Goal: Task Accomplishment & Management: Complete application form

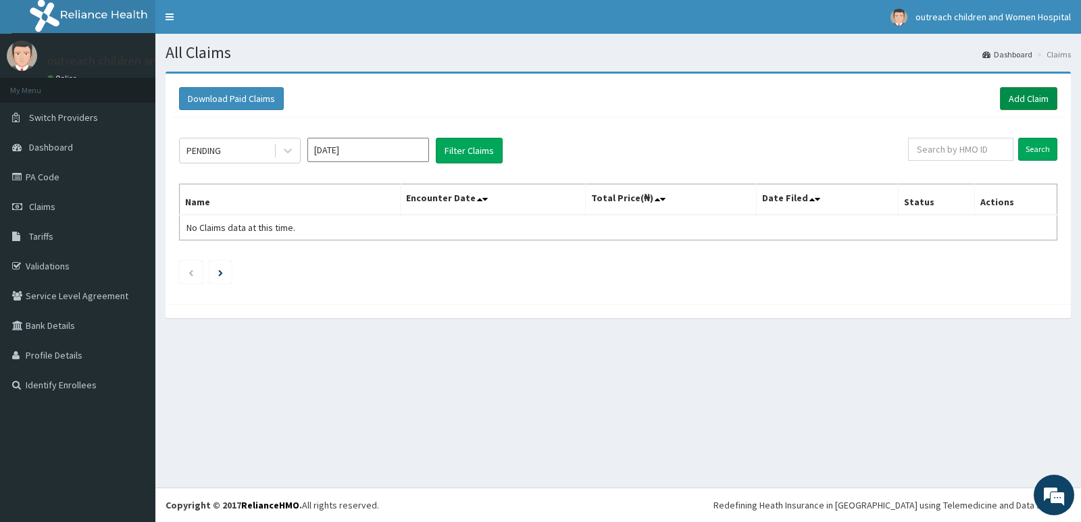
click at [1030, 100] on link "Add Claim" at bounding box center [1028, 98] width 57 height 23
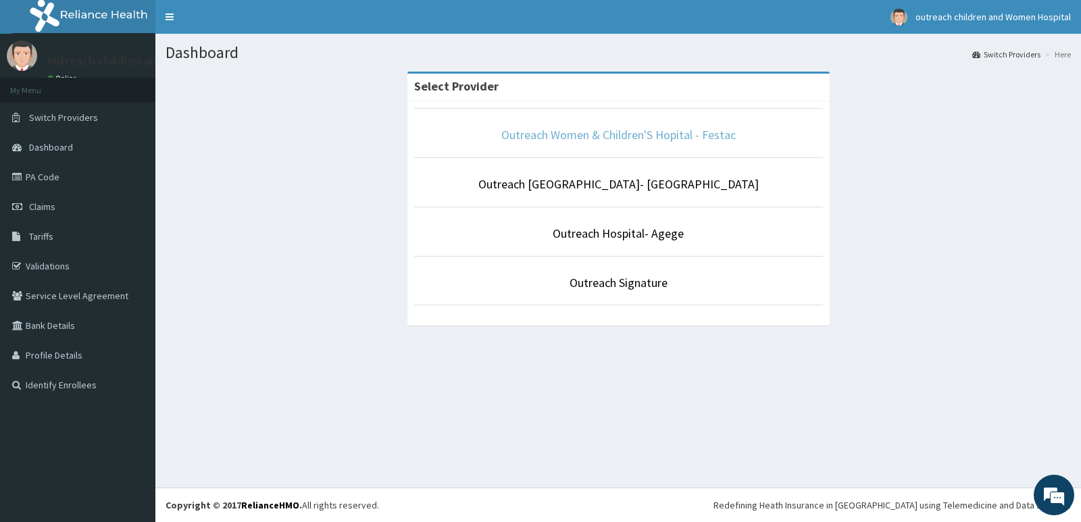
click at [664, 128] on link "Outreach Women & Children'S Hopital - Festac" at bounding box center [618, 135] width 234 height 16
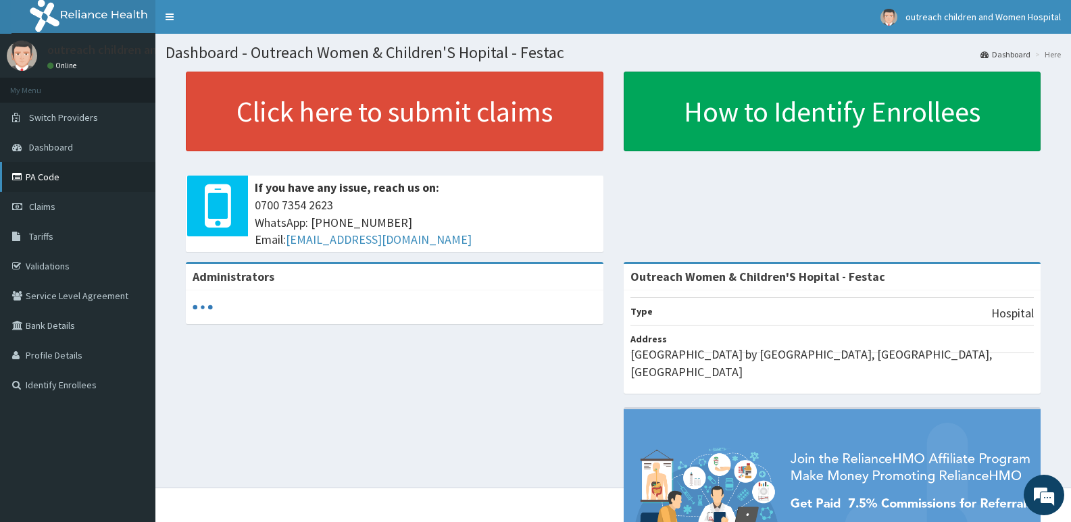
click at [39, 170] on link "PA Code" at bounding box center [77, 177] width 155 height 30
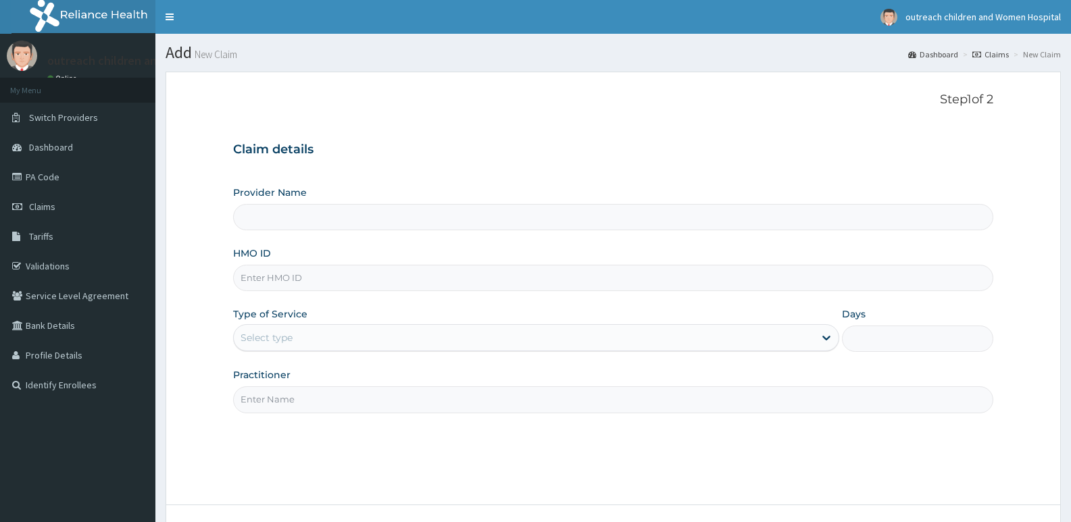
type input "Outreach Women & Children'S Hopital - Festac"
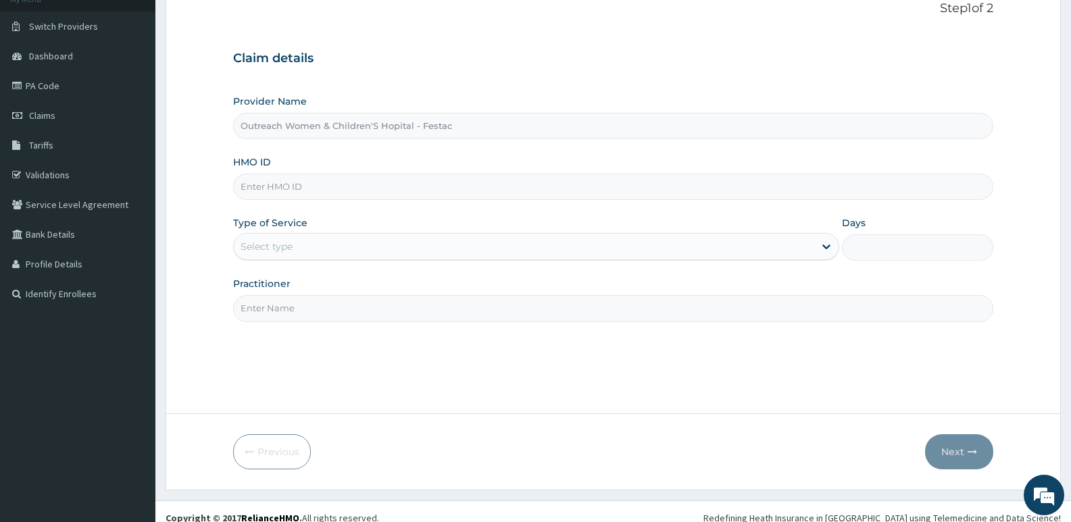
scroll to position [104, 0]
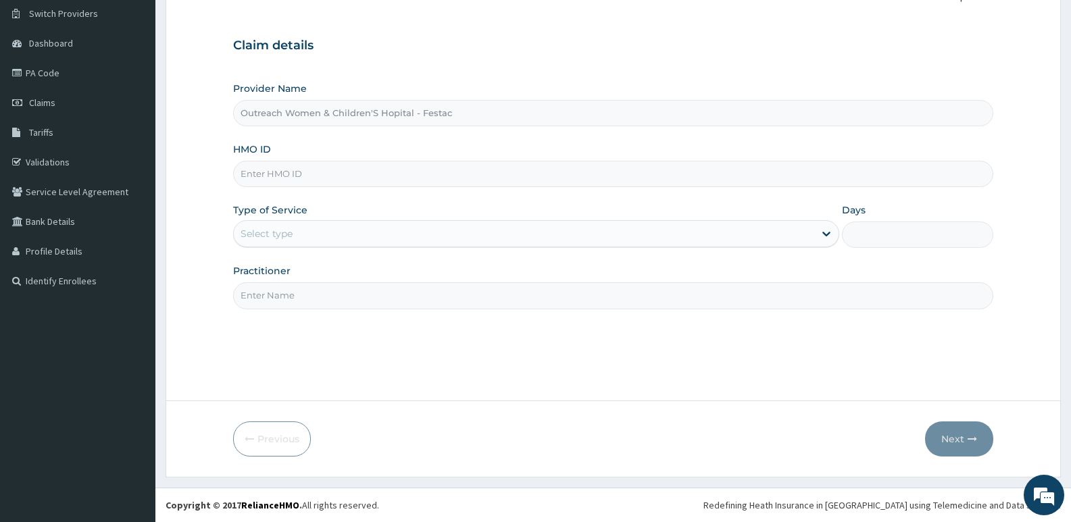
click at [251, 166] on input "HMO ID" at bounding box center [613, 174] width 760 height 26
type input "TCY/10001/E"
click at [816, 235] on div at bounding box center [826, 234] width 24 height 24
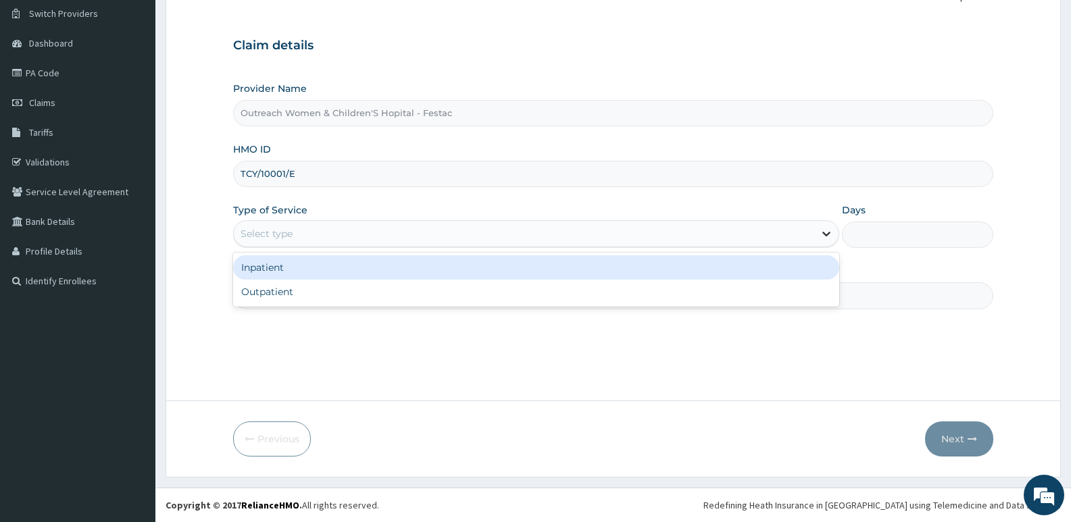
click at [816, 235] on div at bounding box center [826, 234] width 24 height 24
click at [825, 234] on icon at bounding box center [827, 234] width 14 height 14
click at [295, 262] on div "Inpatient" at bounding box center [535, 267] width 605 height 24
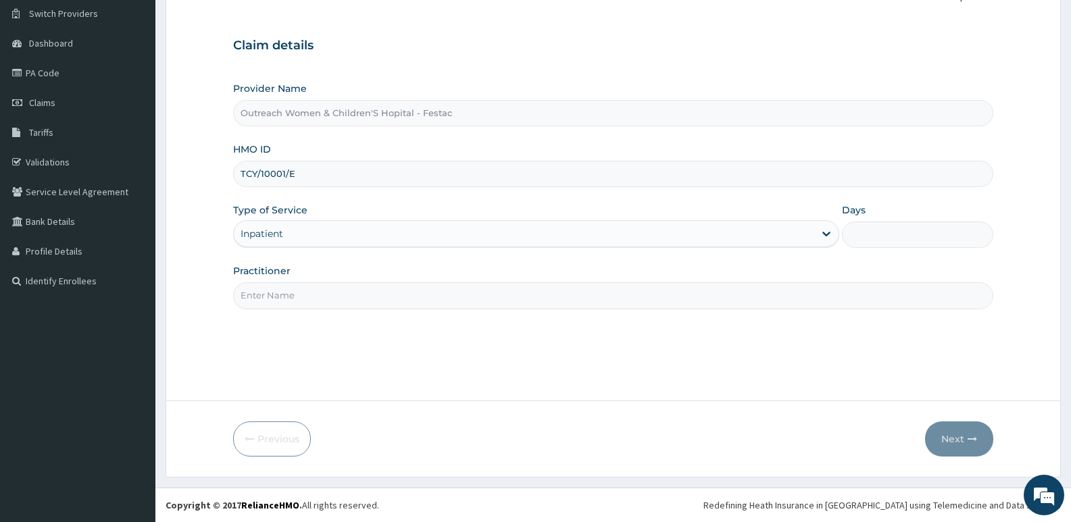
click at [876, 234] on input "Days" at bounding box center [917, 235] width 151 height 26
type input "3"
click at [272, 297] on input "Practitioner" at bounding box center [613, 295] width 760 height 26
type input "DR OLUSEUN"
click at [956, 441] on button "Next" at bounding box center [959, 439] width 68 height 35
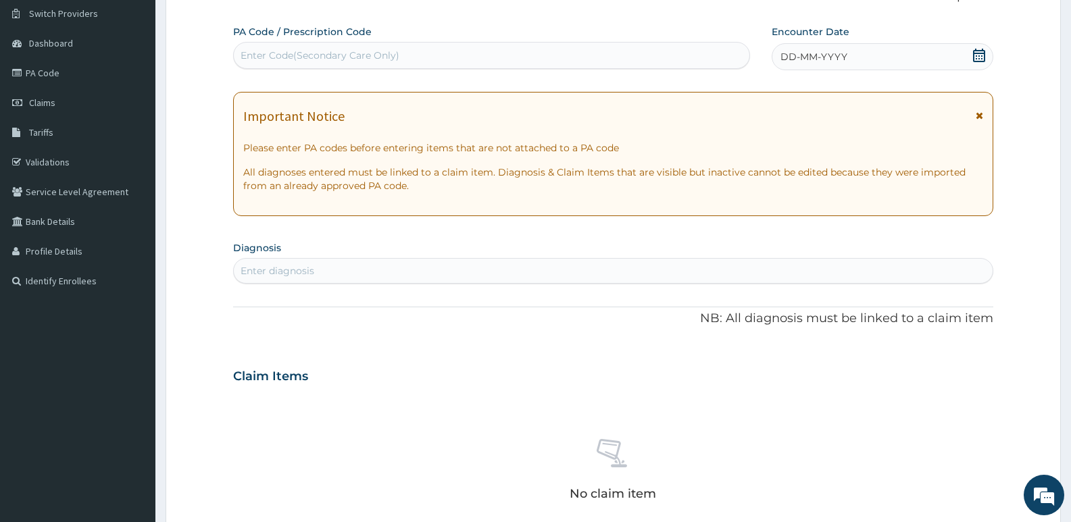
scroll to position [36, 0]
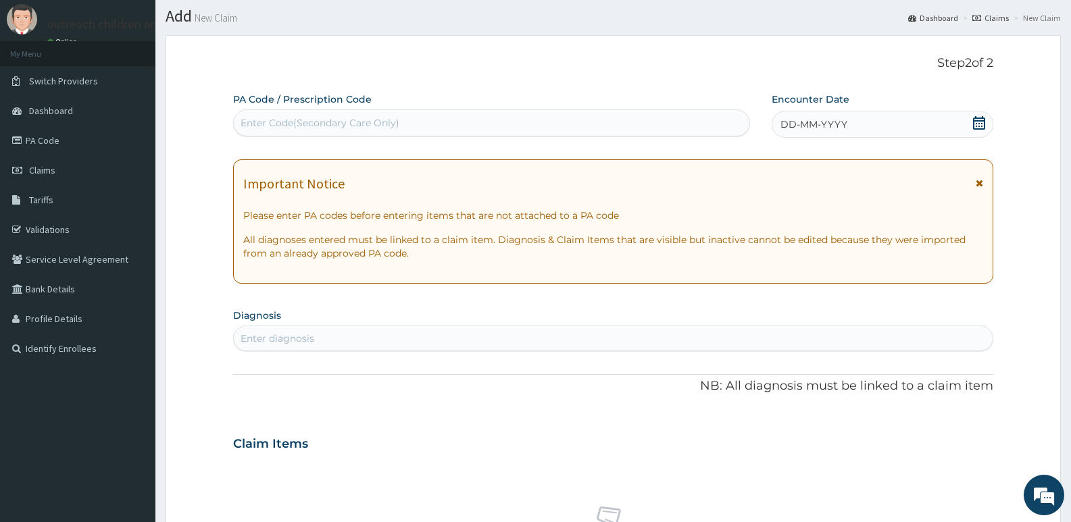
click at [285, 119] on div "Enter Code(Secondary Care Only)" at bounding box center [320, 123] width 159 height 14
type input "PA/2AE516"
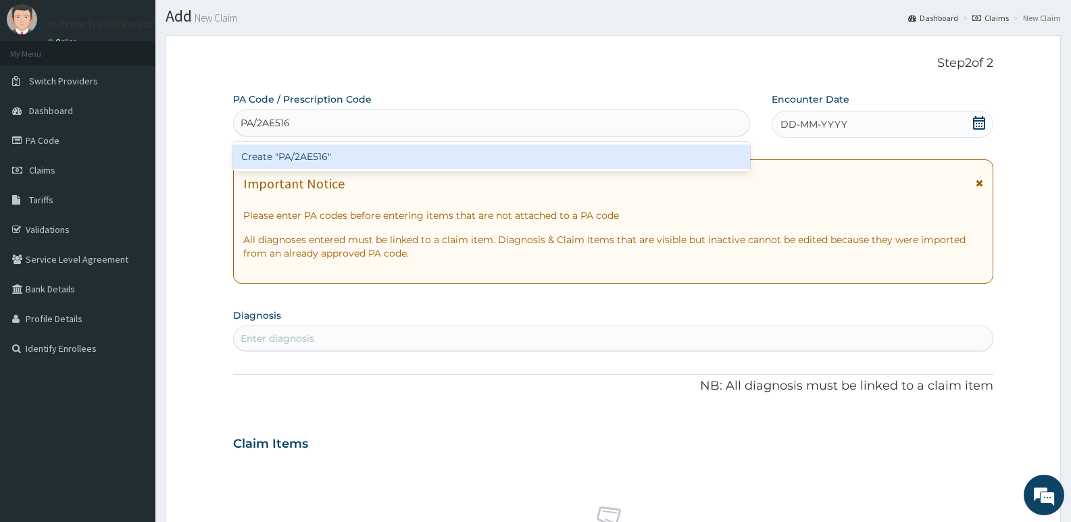
click at [298, 158] on div "Create "PA/2AE516"" at bounding box center [491, 157] width 517 height 24
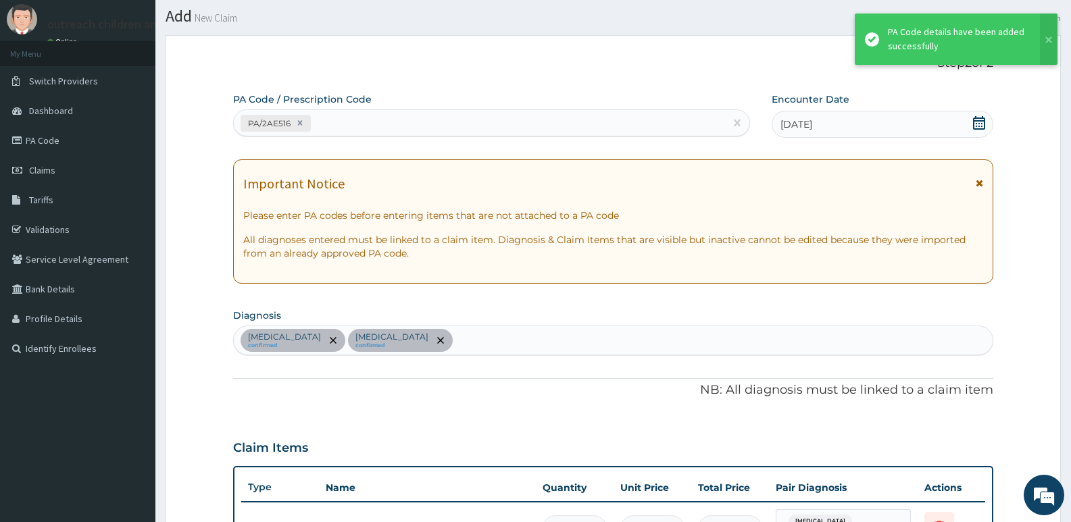
scroll to position [395, 0]
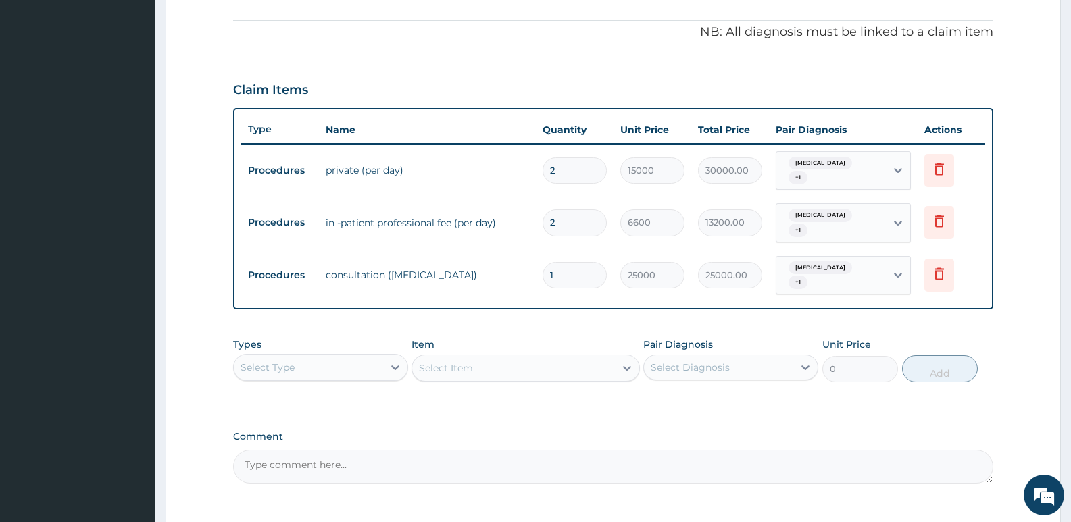
drag, startPoint x: 562, startPoint y: 166, endPoint x: 562, endPoint y: 159, distance: 6.8
click at [562, 164] on input "2" at bounding box center [575, 170] width 64 height 26
type input "0.00"
type input "3"
type input "45000.00"
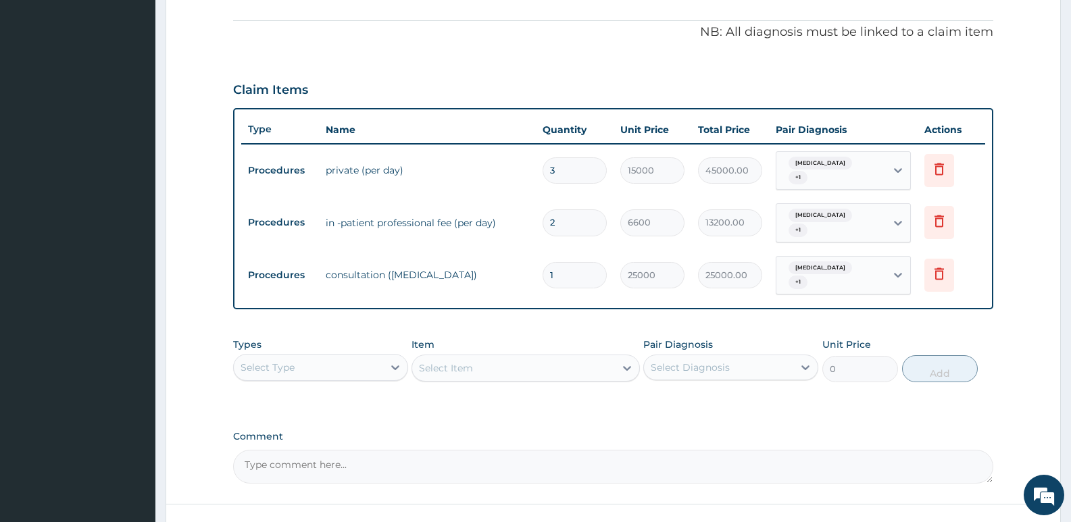
type input "3"
click at [558, 219] on input "2" at bounding box center [575, 222] width 64 height 26
type input "0.00"
type input "3"
type input "19800.00"
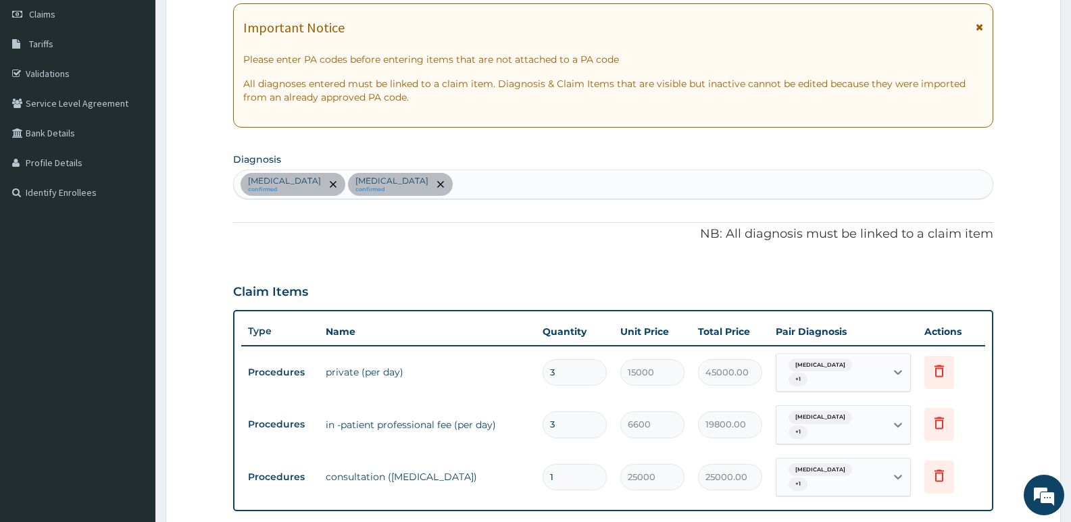
scroll to position [259, 0]
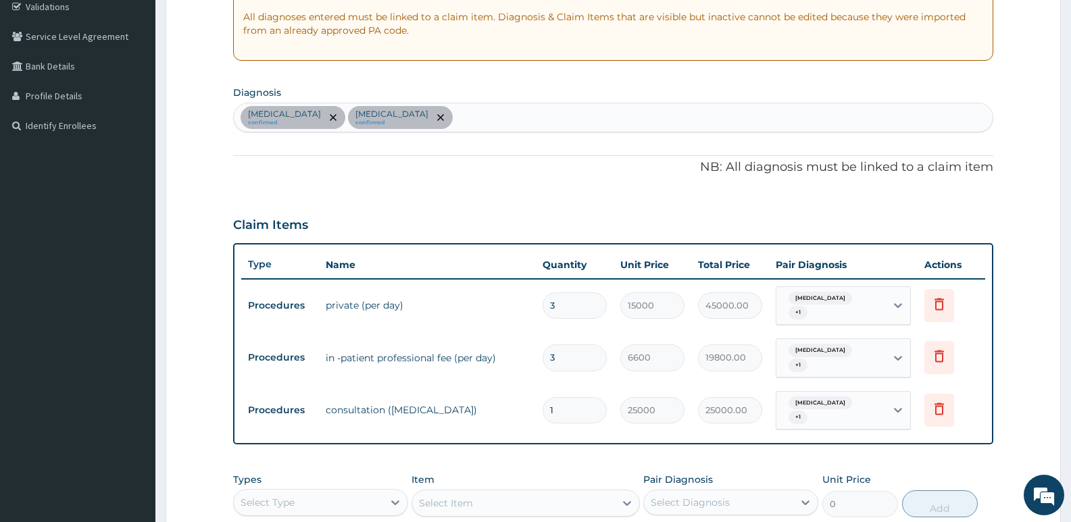
type input "3"
click at [389, 116] on div "Sepsis confirmed Malaria confirmed" at bounding box center [613, 117] width 759 height 28
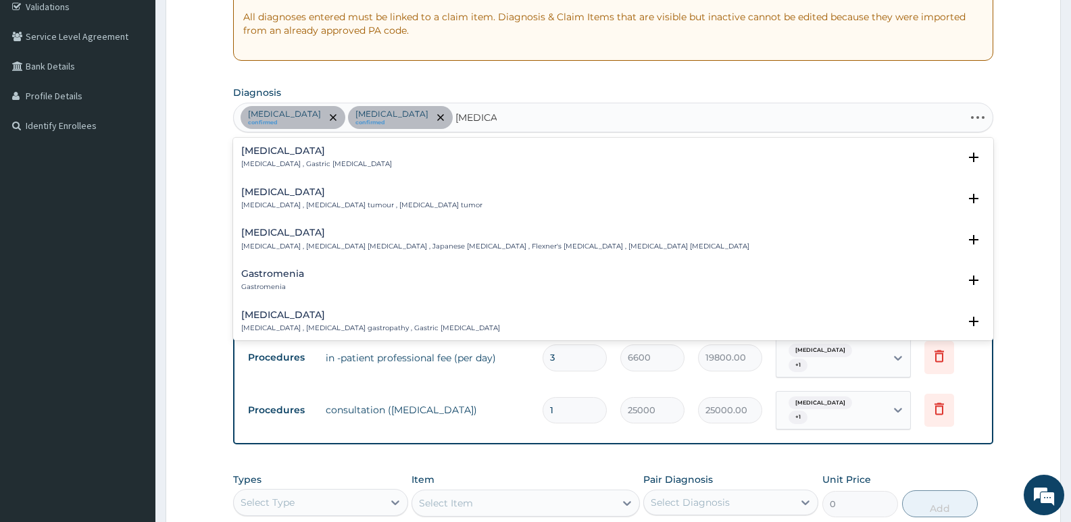
type input "GASTROE"
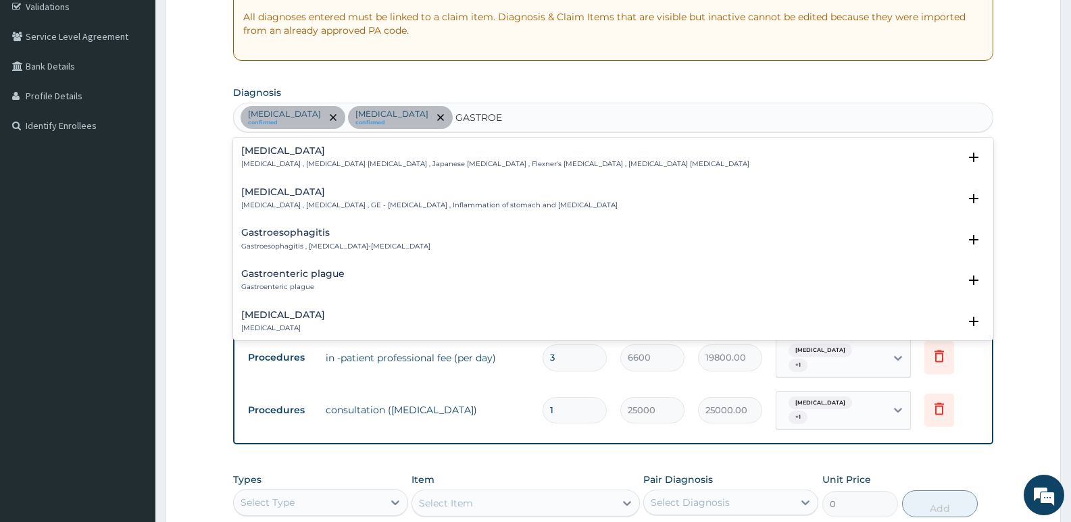
click at [297, 195] on h4 "Gastroenteritis" at bounding box center [429, 192] width 376 height 10
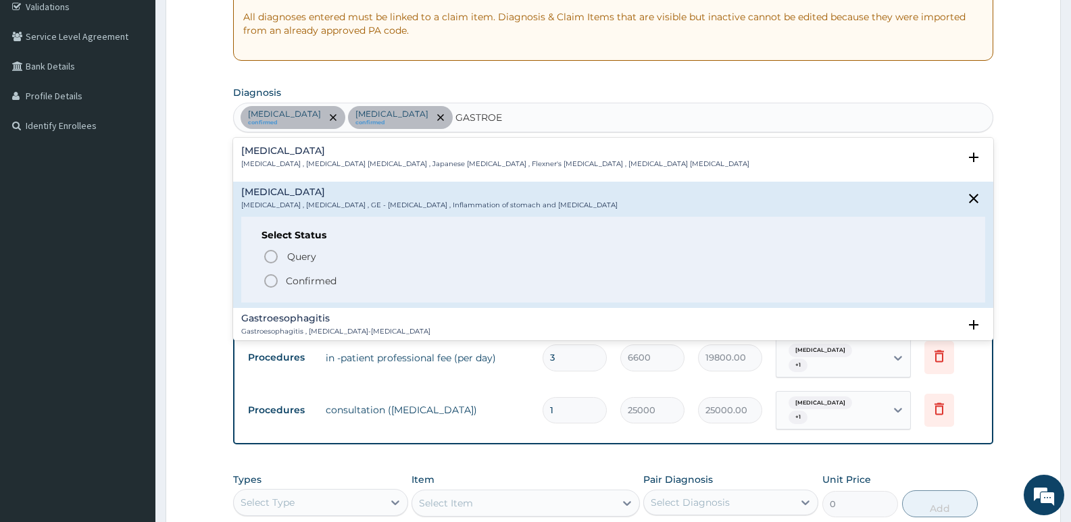
click at [270, 282] on icon "status option filled" at bounding box center [271, 281] width 16 height 16
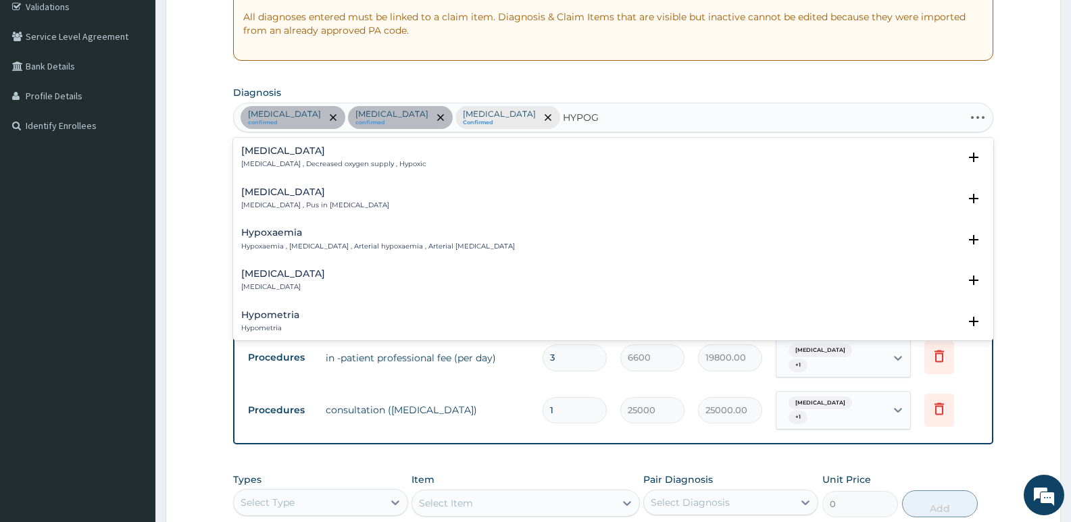
type input "HYPOGL"
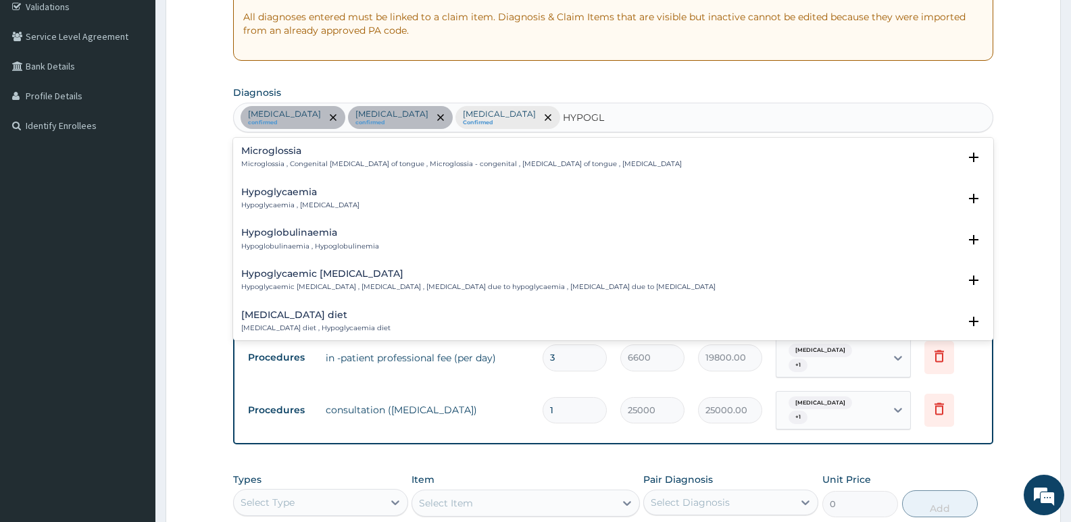
click at [297, 195] on h4 "Hypoglycaemia" at bounding box center [300, 192] width 118 height 10
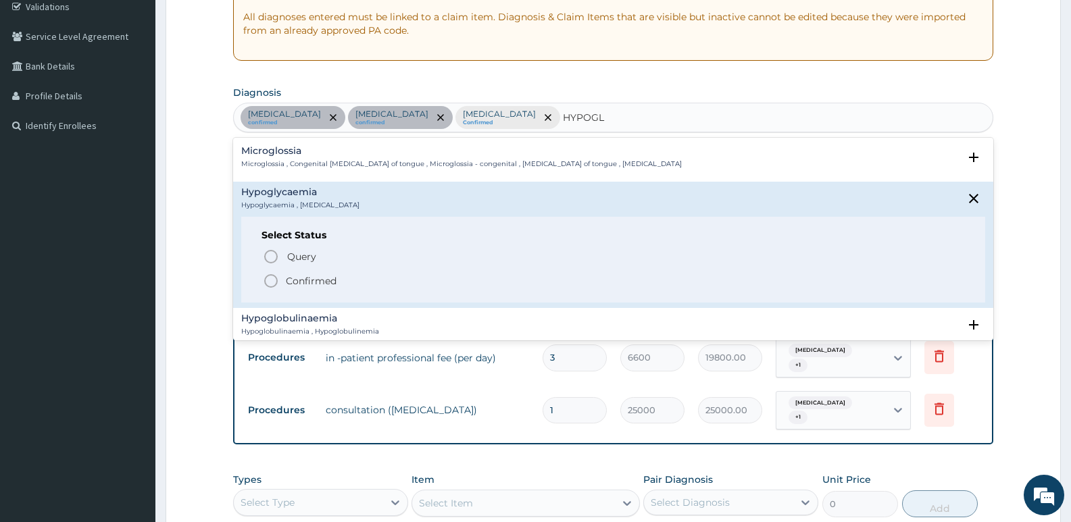
click at [274, 276] on circle "status option filled" at bounding box center [271, 281] width 12 height 12
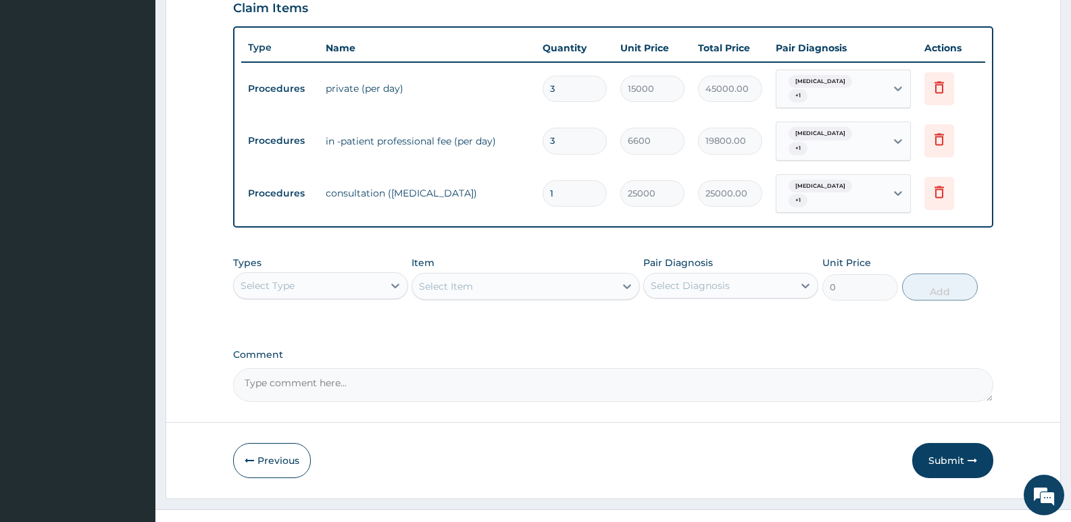
scroll to position [481, 0]
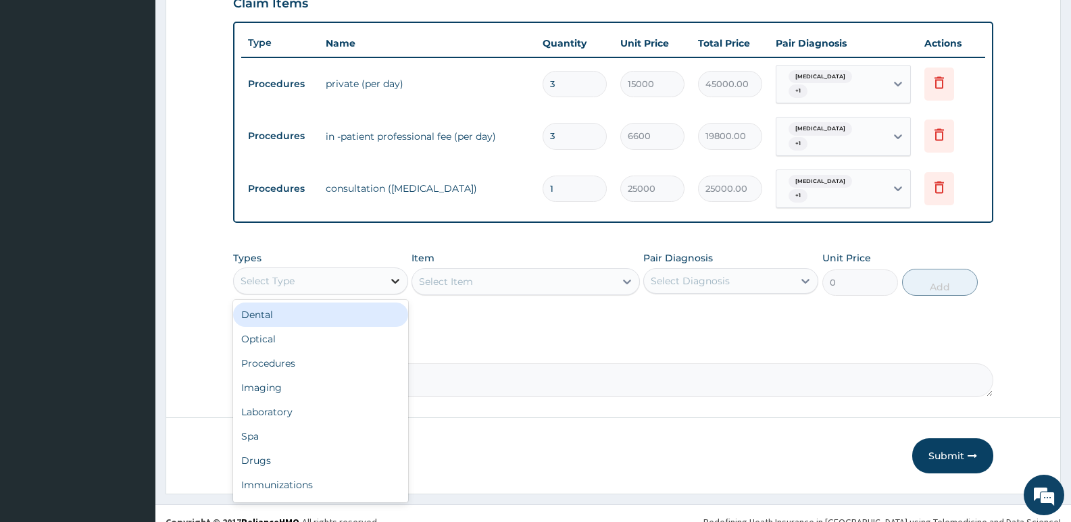
click at [395, 274] on icon at bounding box center [396, 281] width 14 height 14
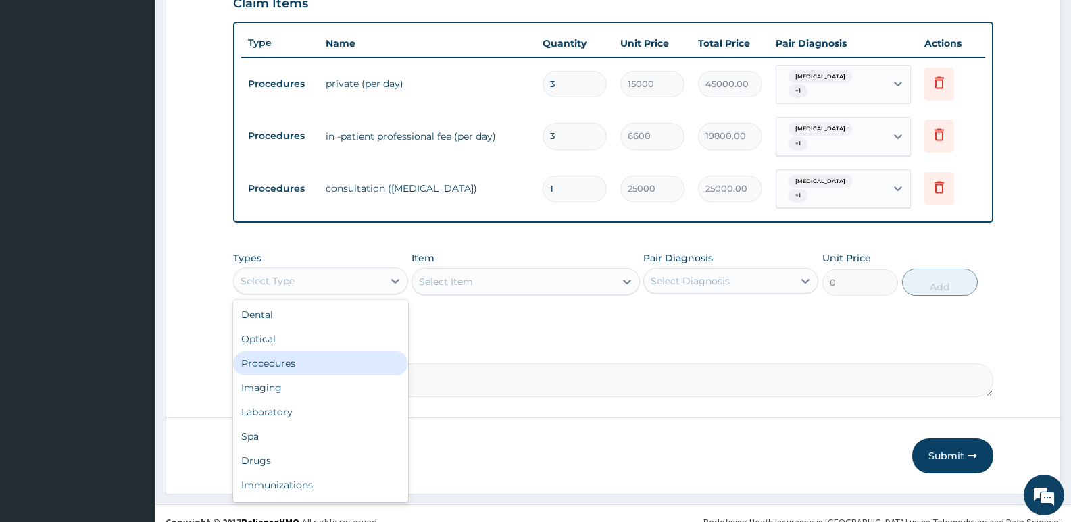
click at [289, 351] on div "Procedures" at bounding box center [320, 363] width 175 height 24
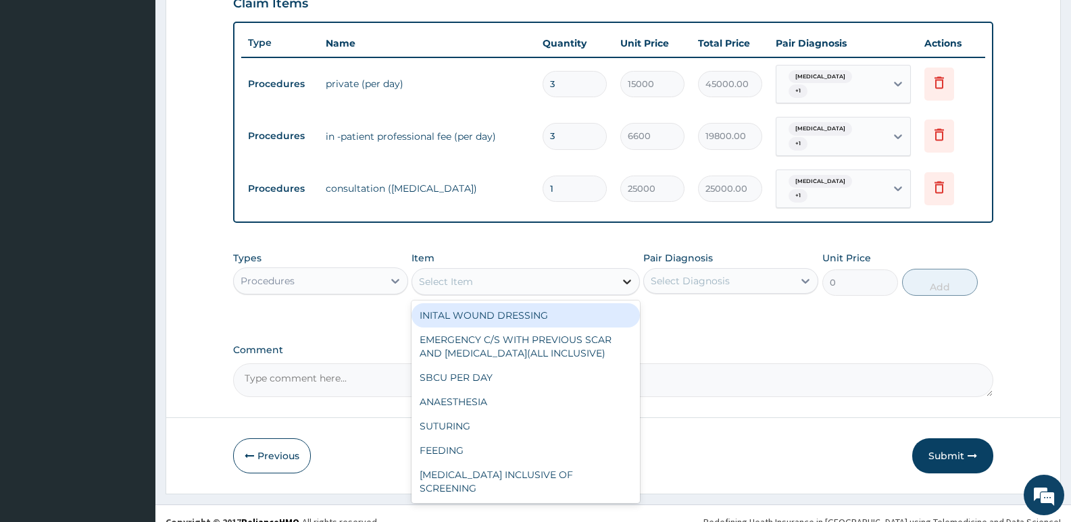
click at [632, 275] on icon at bounding box center [627, 282] width 14 height 14
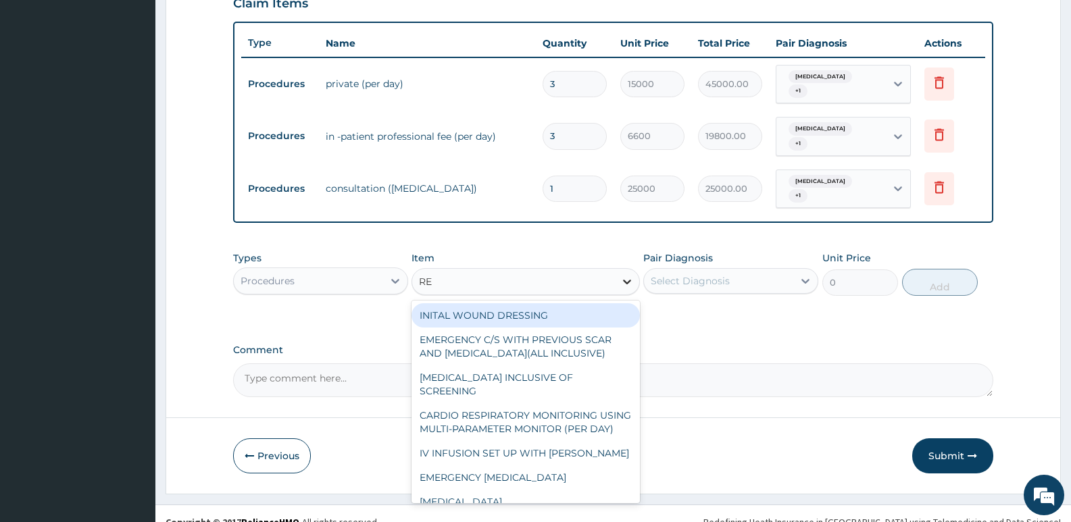
type input "REG"
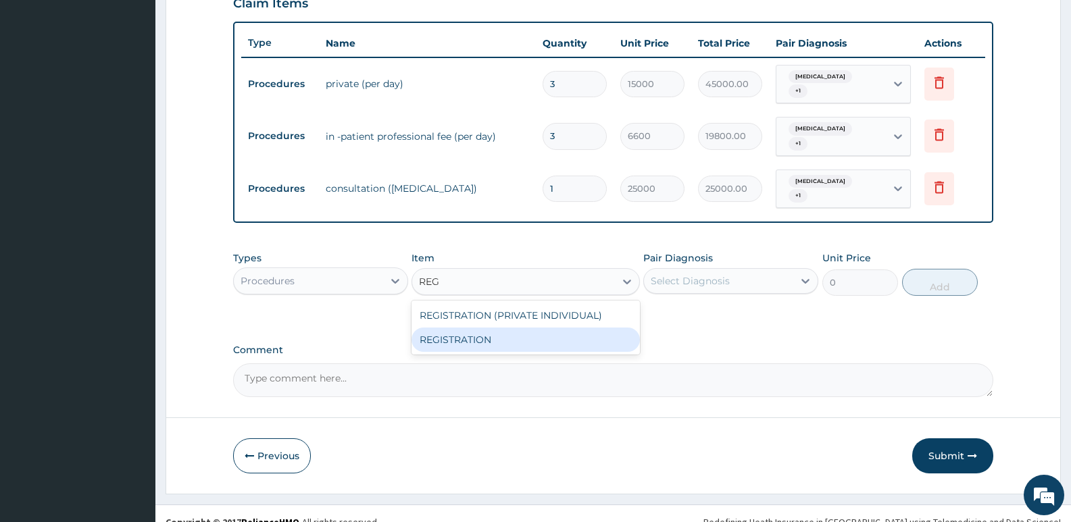
click at [503, 328] on div "REGISTRATION" at bounding box center [526, 340] width 228 height 24
type input "2500"
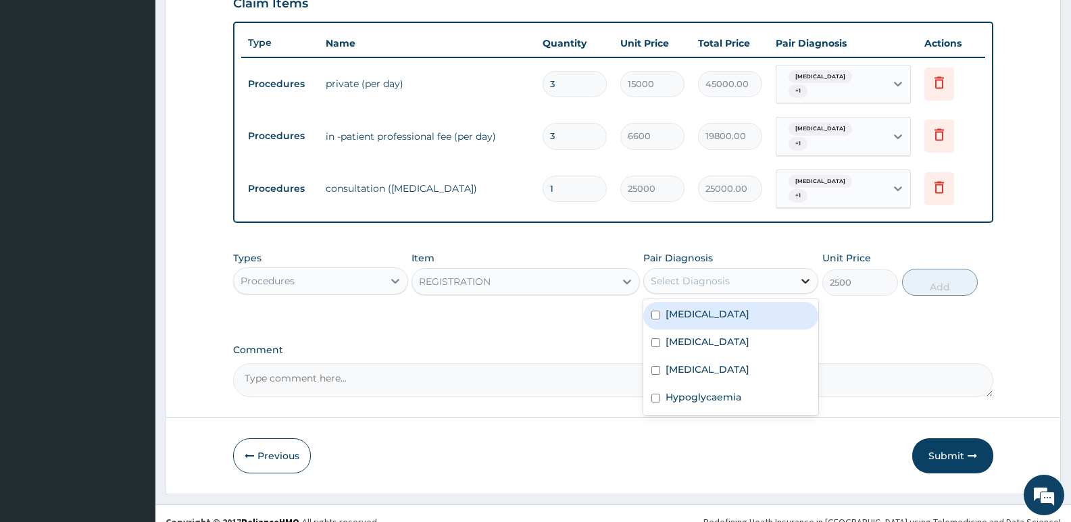
click at [804, 274] on icon at bounding box center [806, 281] width 14 height 14
click at [715, 302] on div "[MEDICAL_DATA]" at bounding box center [730, 316] width 175 height 28
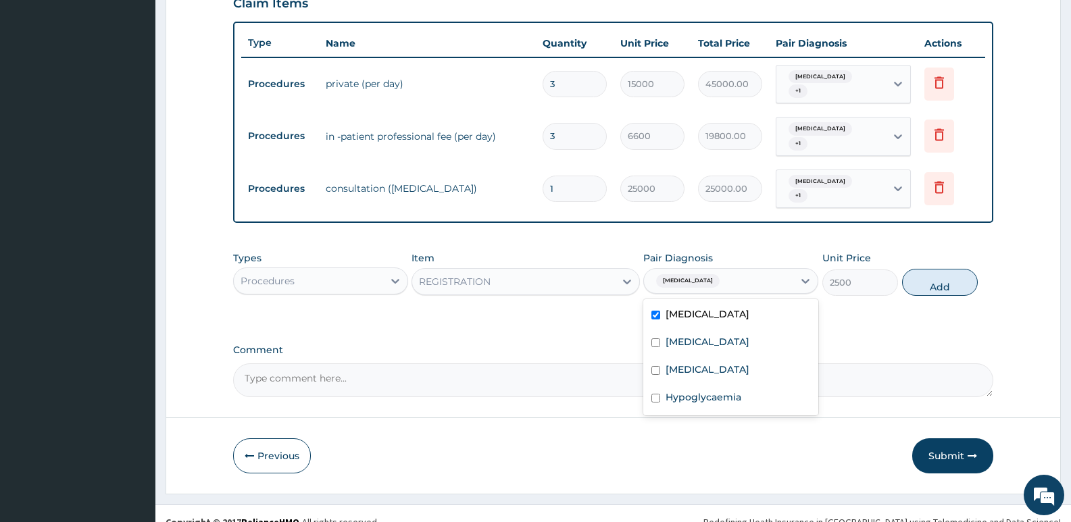
click at [679, 307] on label "[MEDICAL_DATA]" at bounding box center [708, 314] width 84 height 14
checkbox input "false"
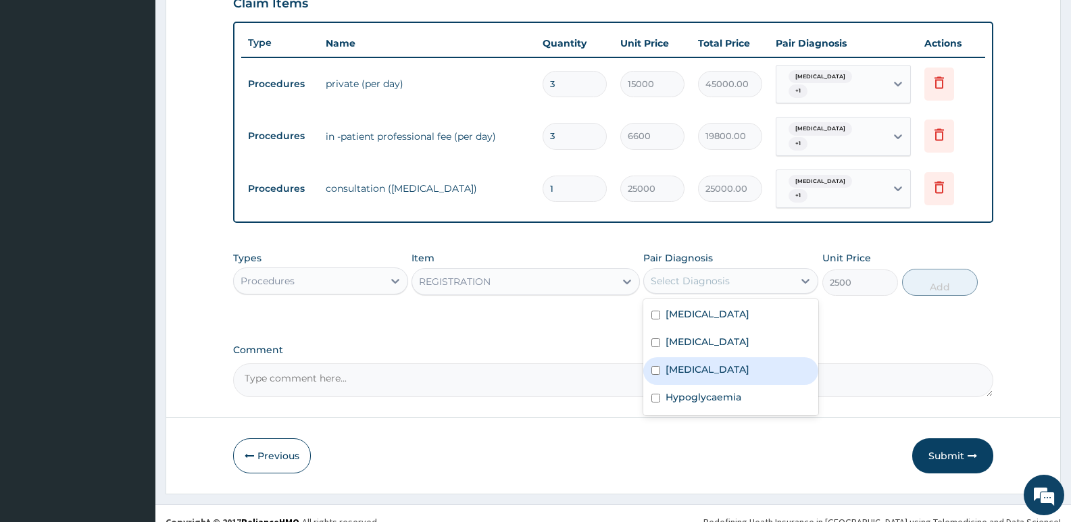
click at [689, 360] on div "Gastroenteritis" at bounding box center [730, 371] width 175 height 28
checkbox input "true"
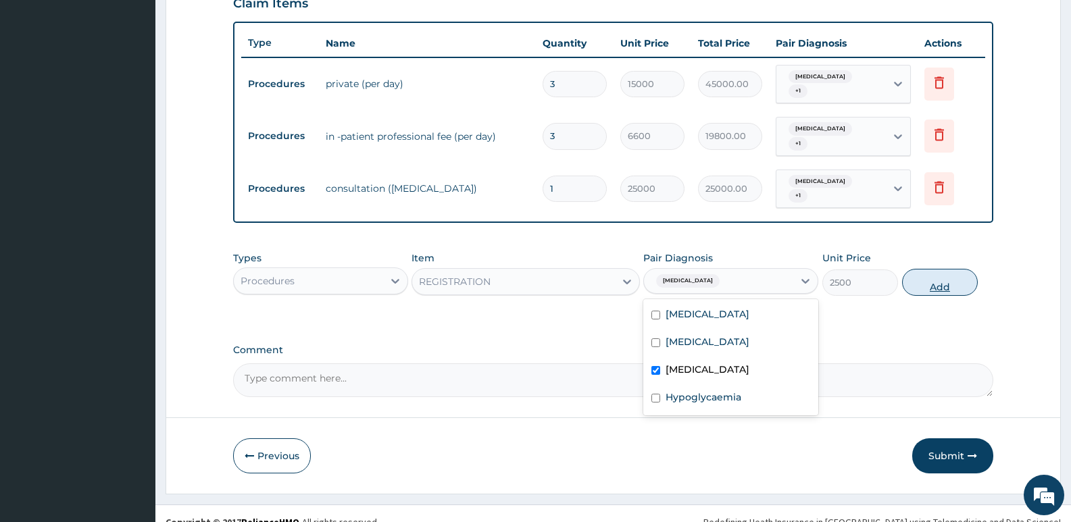
click at [945, 269] on button "Add" at bounding box center [940, 282] width 76 height 27
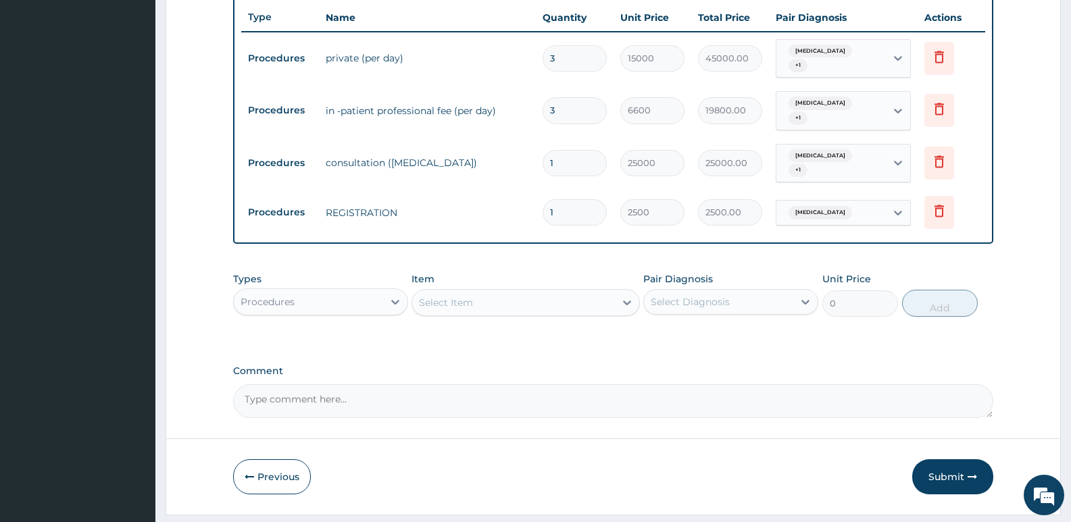
scroll to position [528, 0]
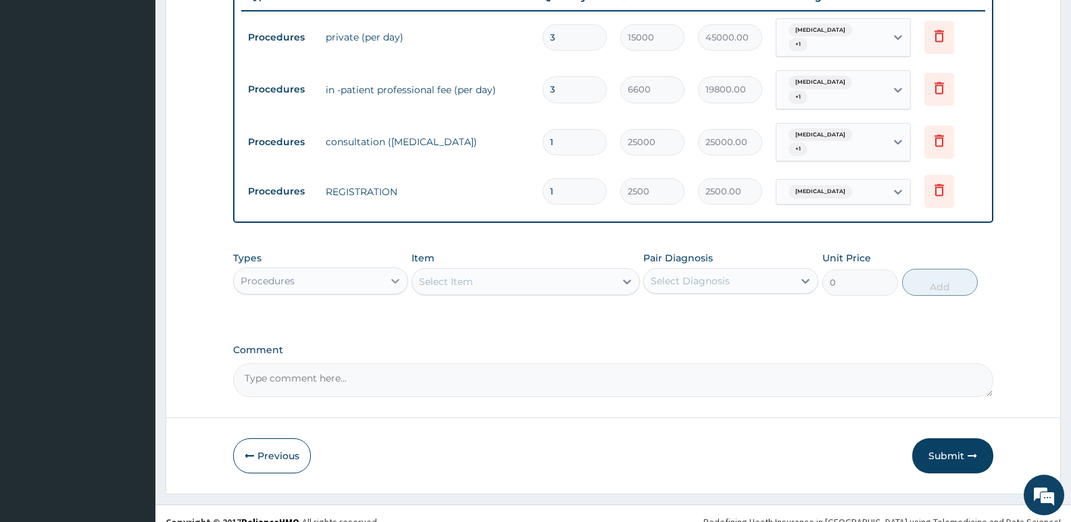
click at [391, 274] on icon at bounding box center [396, 281] width 14 height 14
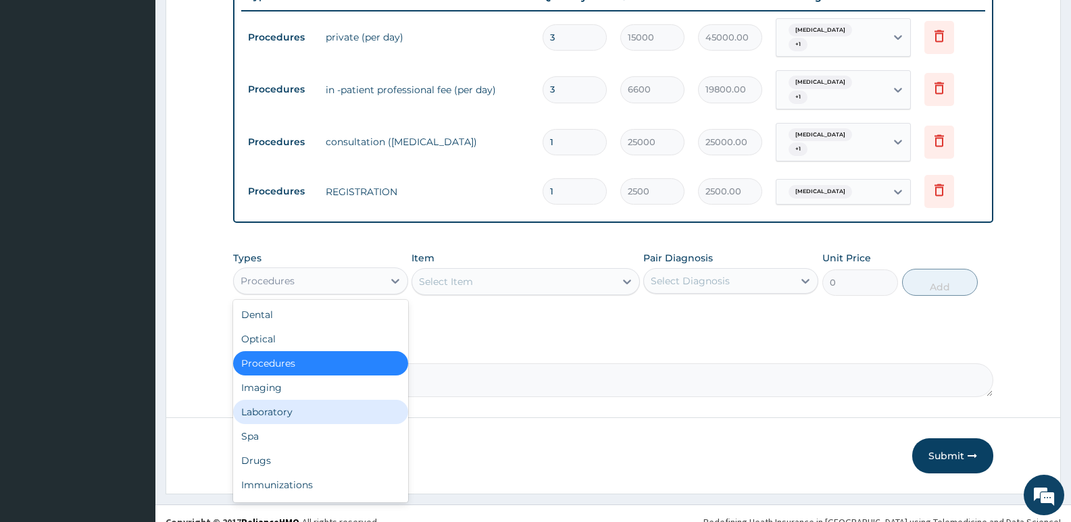
click at [289, 400] on div "Laboratory" at bounding box center [320, 412] width 175 height 24
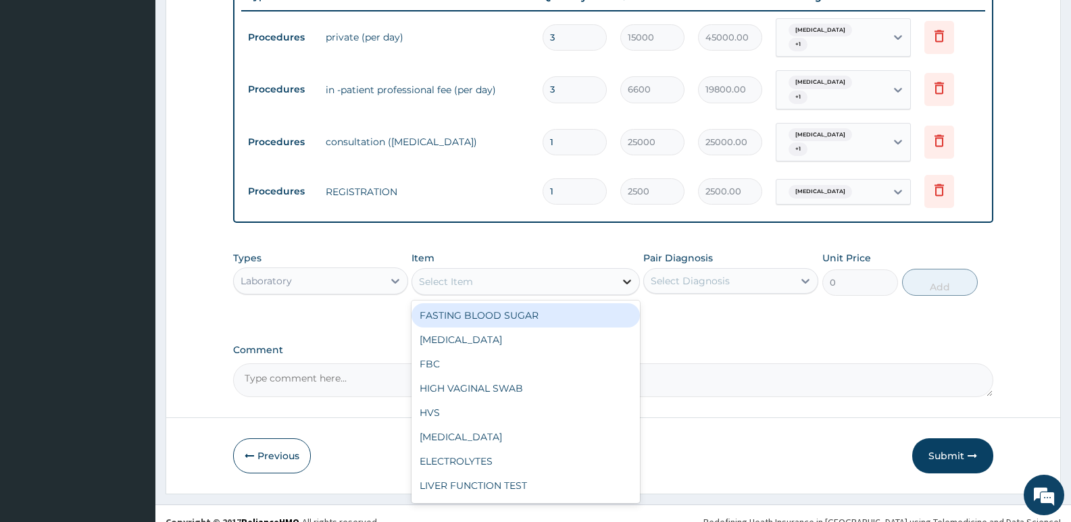
click at [630, 275] on icon at bounding box center [627, 282] width 14 height 14
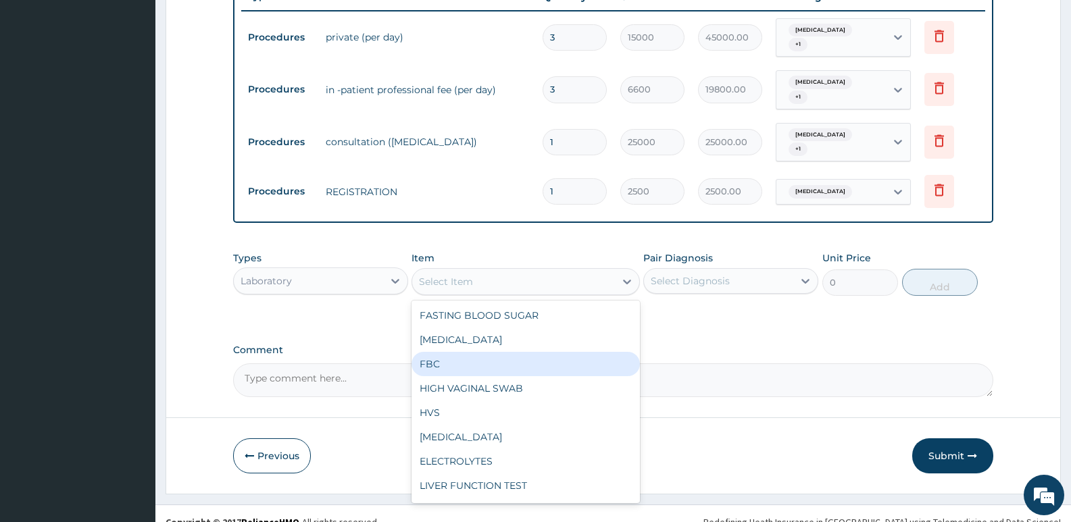
click at [464, 352] on div "FBC" at bounding box center [526, 364] width 228 height 24
type input "2500"
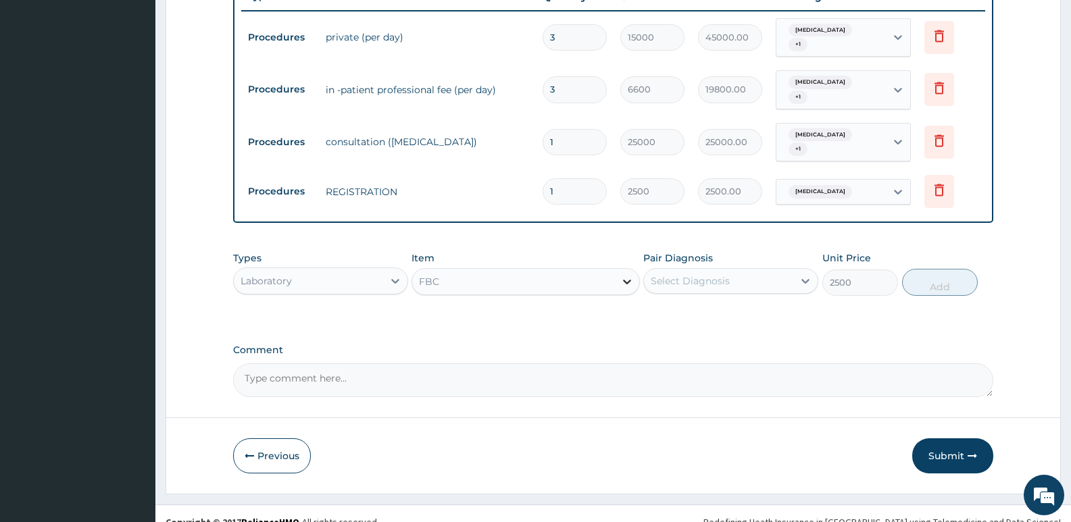
click at [626, 275] on icon at bounding box center [627, 282] width 14 height 14
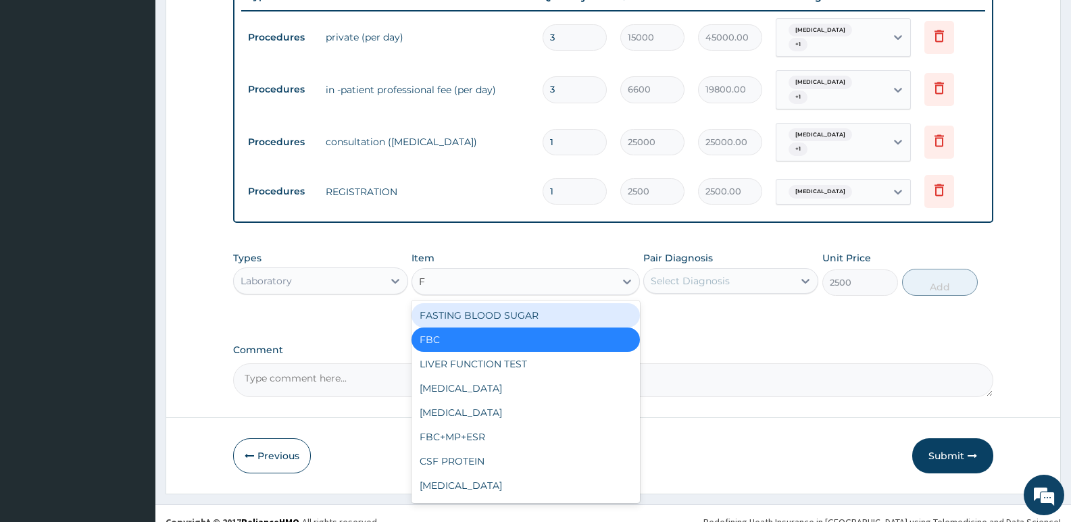
type input "FB"
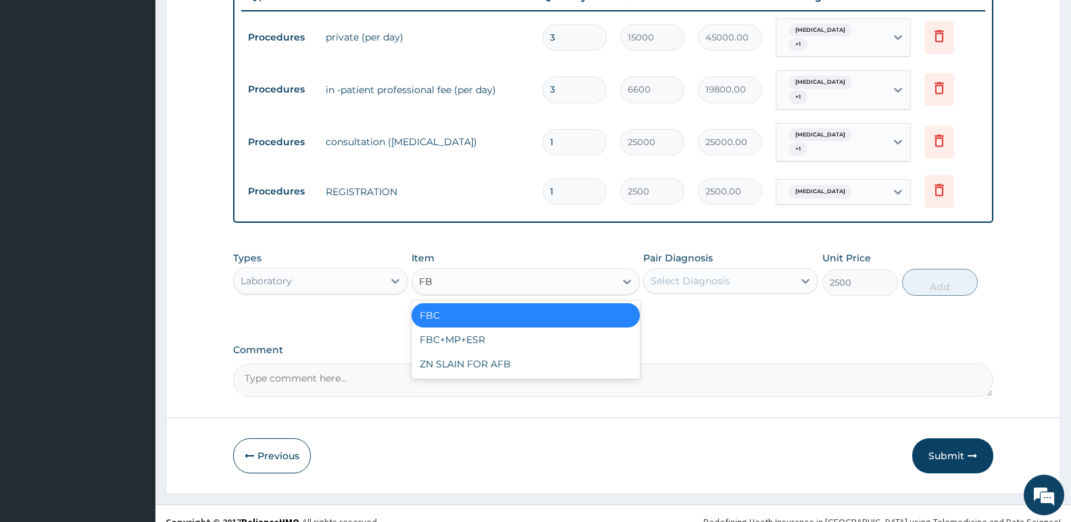
click at [482, 303] on div "FBC" at bounding box center [526, 315] width 228 height 24
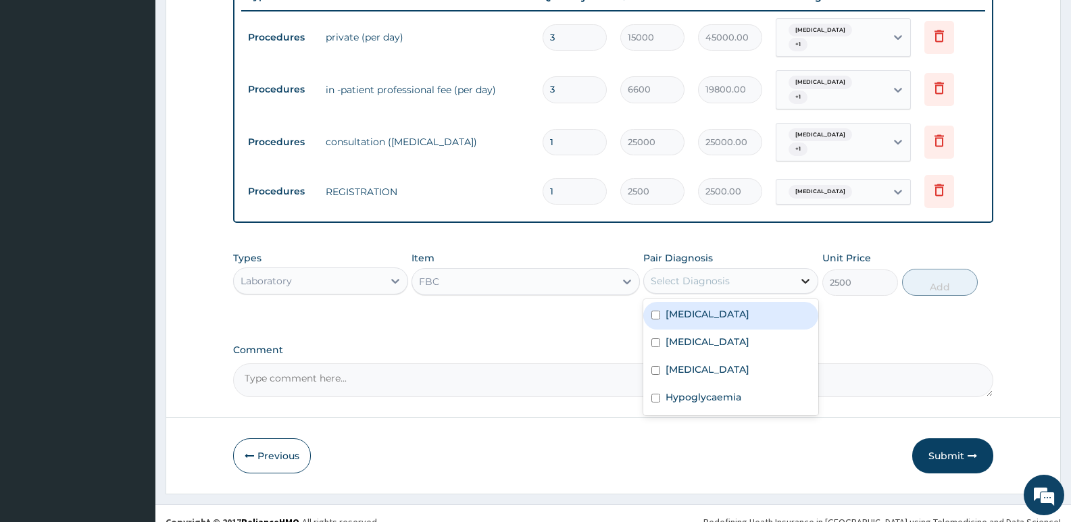
click at [800, 274] on icon at bounding box center [806, 281] width 14 height 14
click at [665, 302] on div "[MEDICAL_DATA]" at bounding box center [730, 316] width 175 height 28
checkbox input "true"
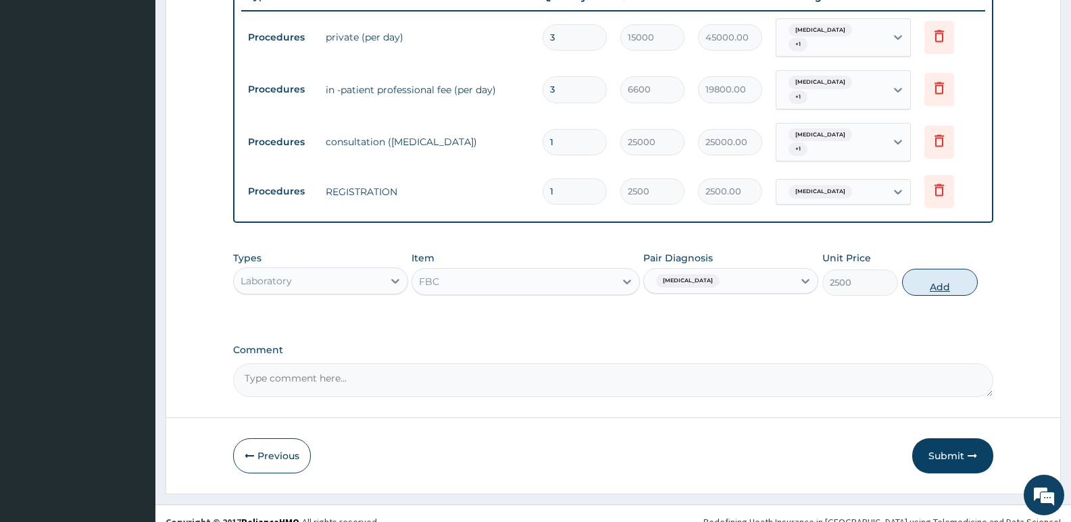
click at [945, 276] on button "Add" at bounding box center [940, 282] width 76 height 27
type input "0"
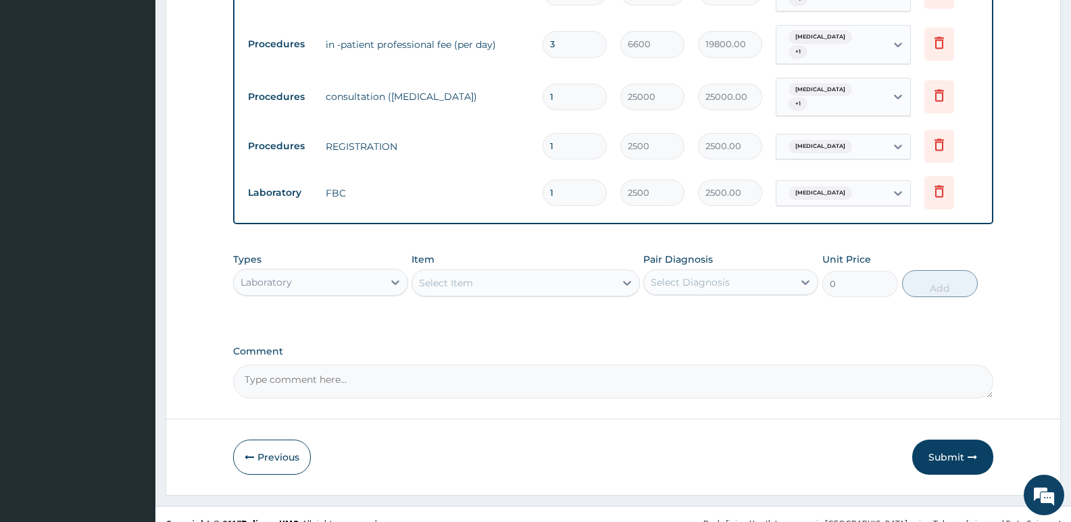
scroll to position [574, 0]
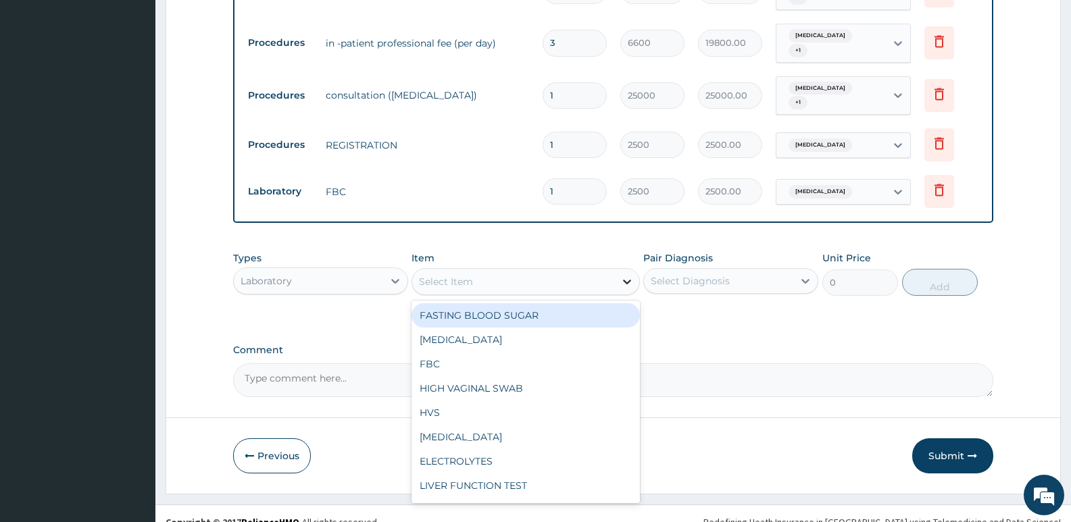
click at [627, 275] on icon at bounding box center [627, 282] width 14 height 14
type input "MP"
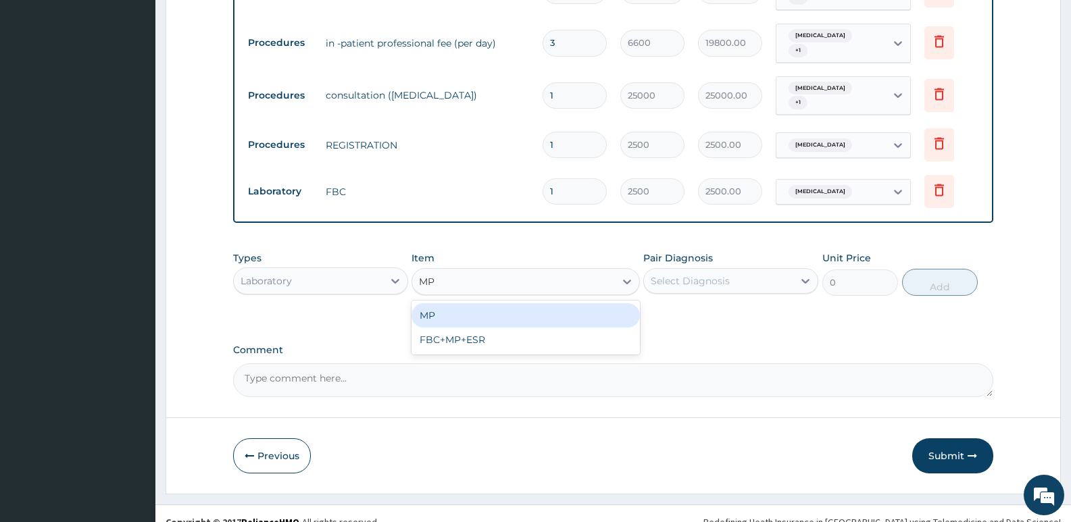
click at [496, 303] on div "MP" at bounding box center [526, 315] width 228 height 24
type input "1000"
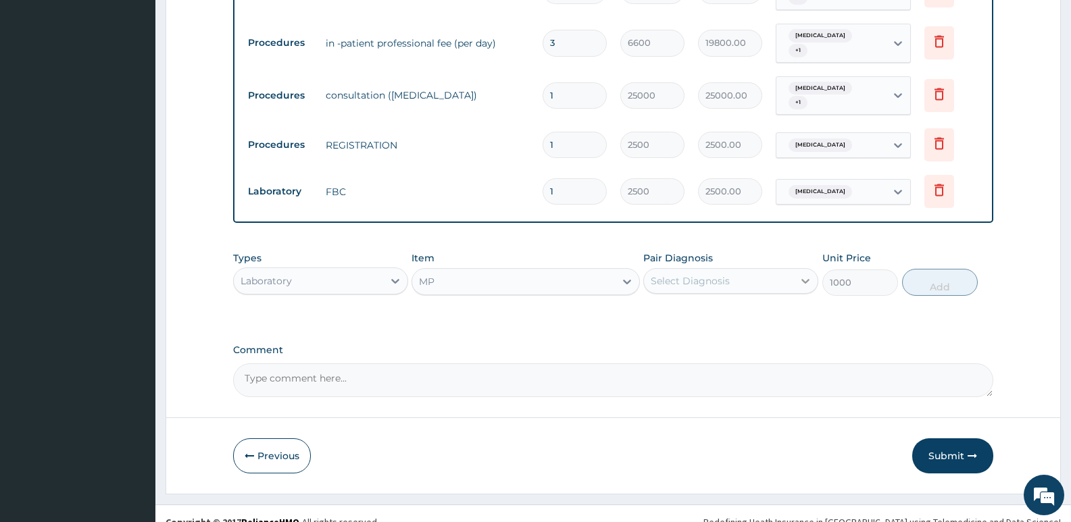
click at [806, 274] on icon at bounding box center [806, 281] width 14 height 14
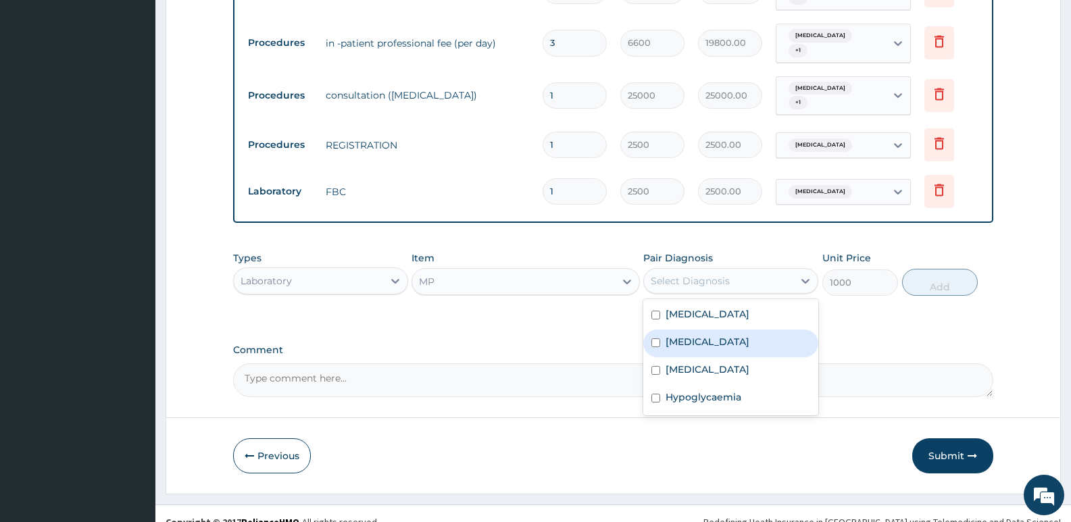
click at [681, 335] on label "[MEDICAL_DATA]" at bounding box center [708, 342] width 84 height 14
checkbox input "true"
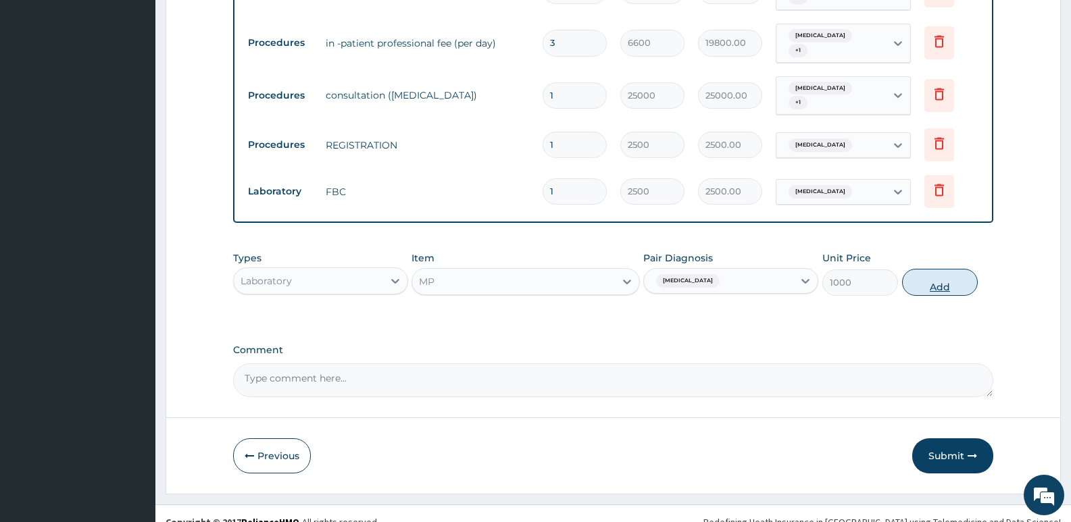
click at [938, 269] on button "Add" at bounding box center [940, 282] width 76 height 27
type input "0"
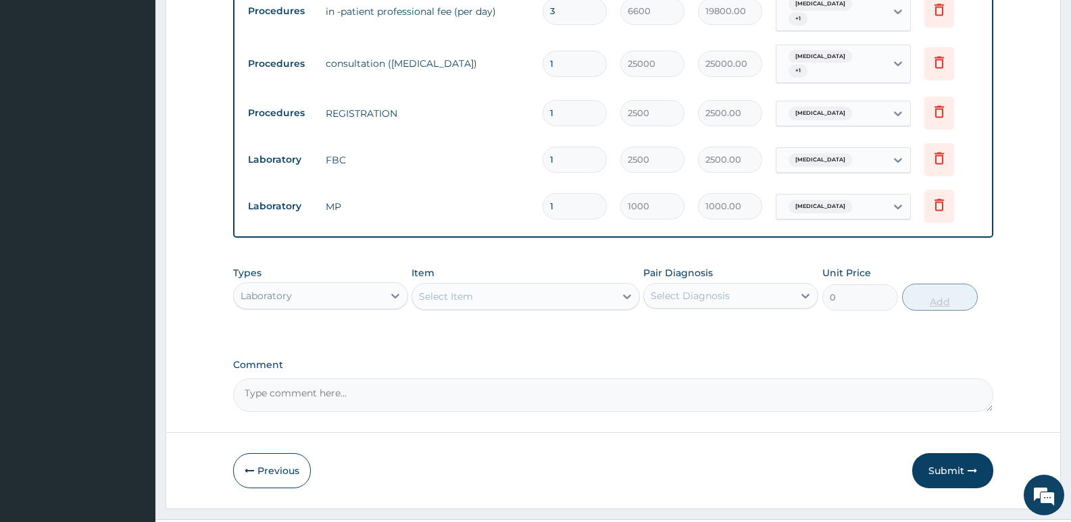
scroll to position [621, 0]
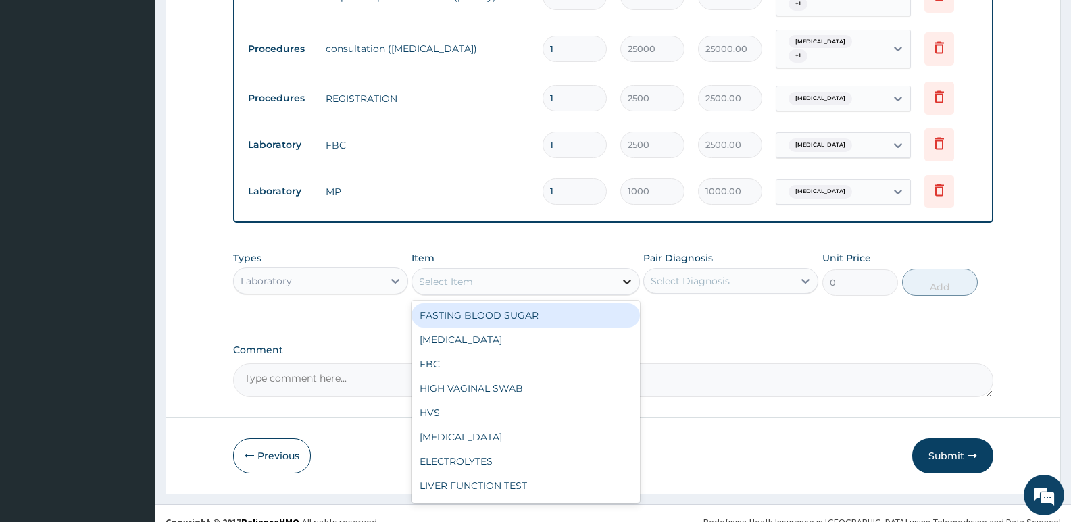
click at [622, 275] on icon at bounding box center [627, 282] width 14 height 14
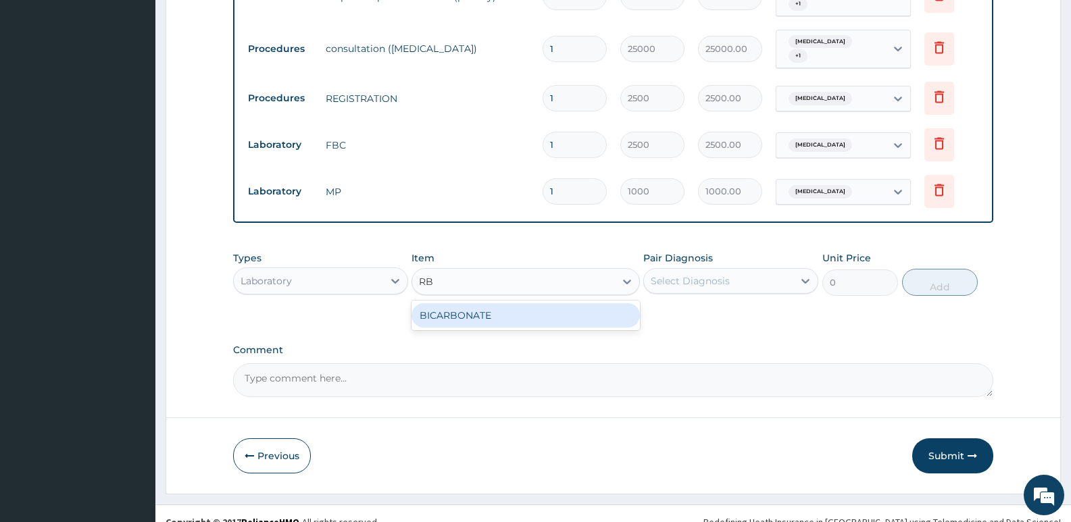
type input "R"
type input "RAN"
click at [558, 303] on div "RANDOM BLOOD SUGAR" at bounding box center [526, 315] width 228 height 24
type input "1320"
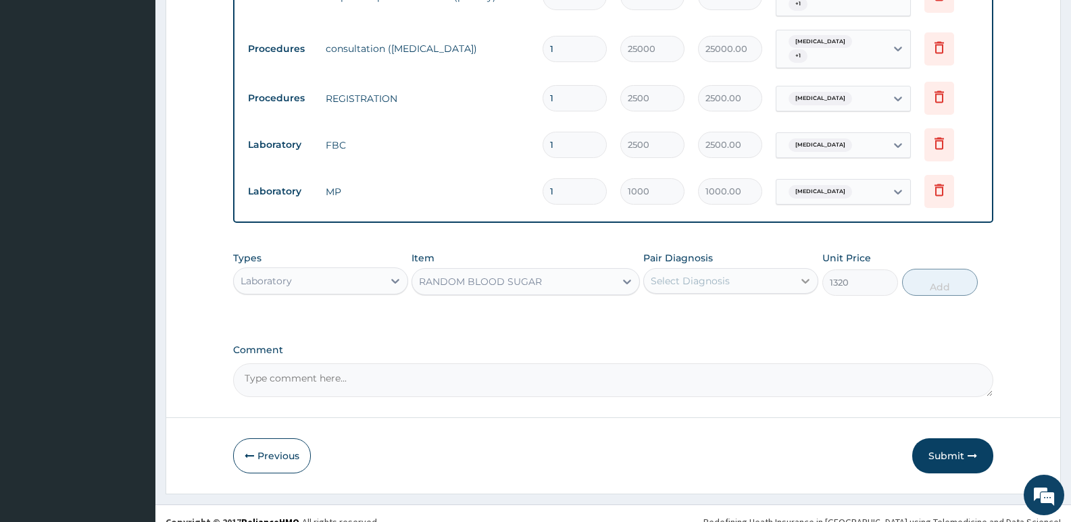
click at [805, 279] on icon at bounding box center [805, 281] width 8 height 5
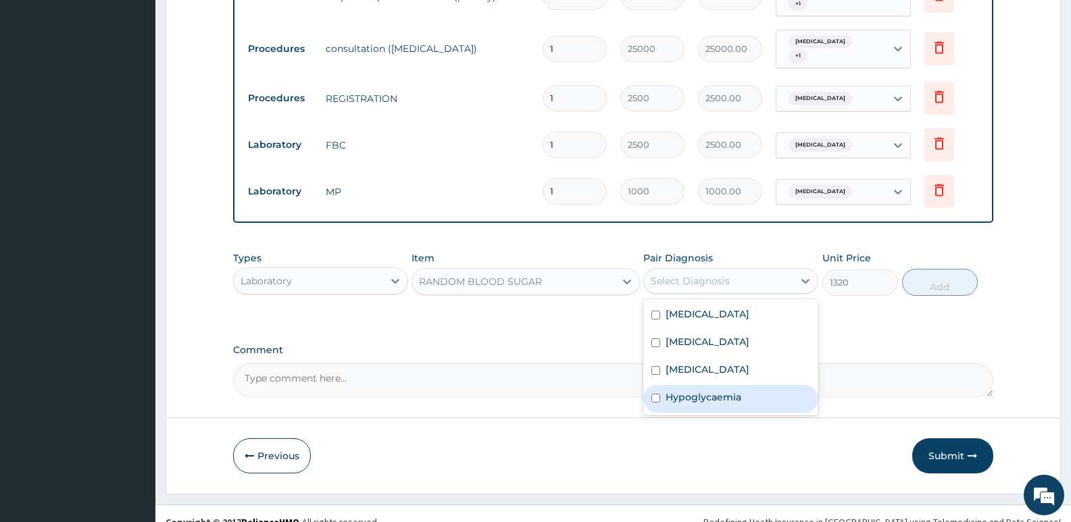
click at [737, 391] on label "Hypoglycaemia" at bounding box center [704, 398] width 76 height 14
checkbox input "true"
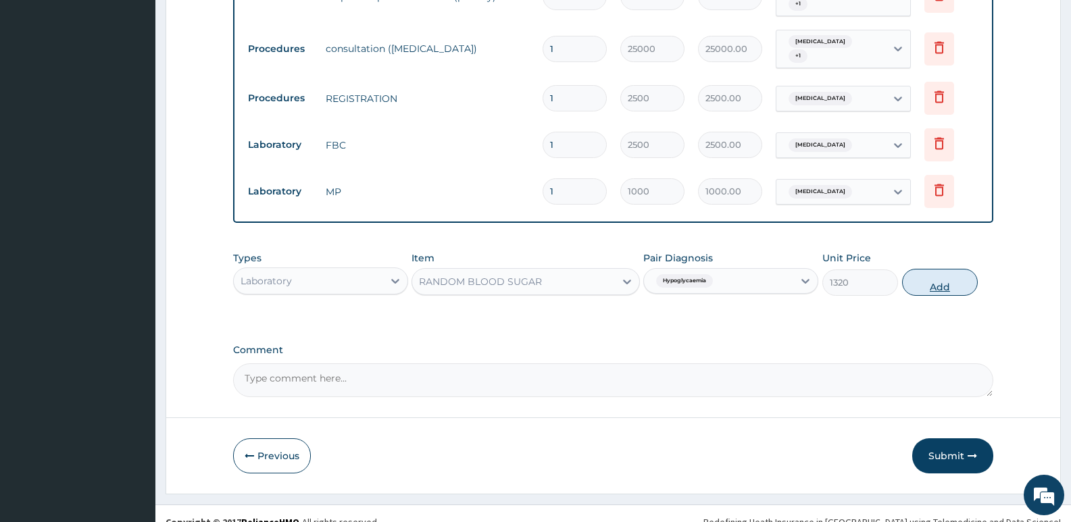
click at [954, 269] on button "Add" at bounding box center [940, 282] width 76 height 27
type input "0"
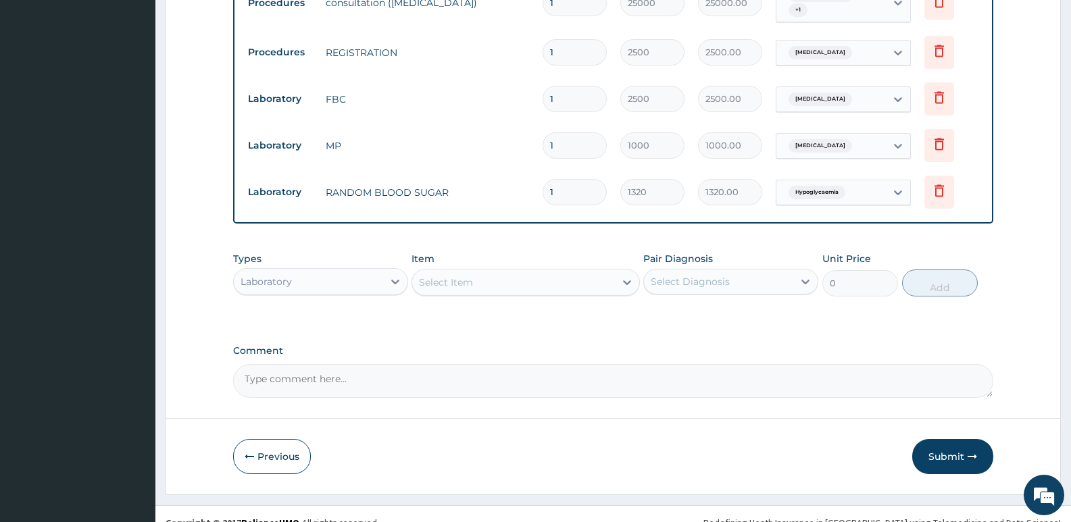
scroll to position [668, 0]
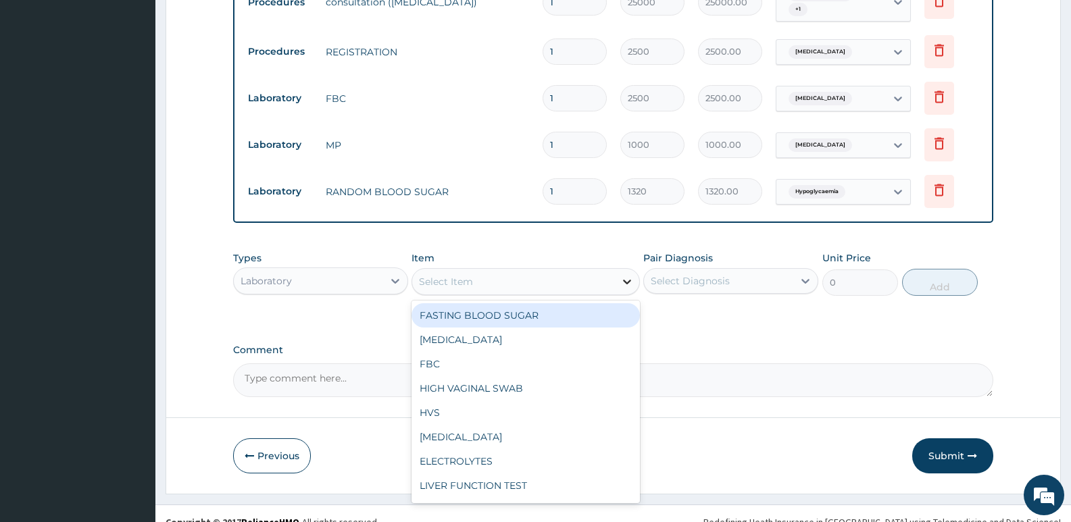
click at [620, 270] on div at bounding box center [627, 282] width 24 height 24
type input "ESR"
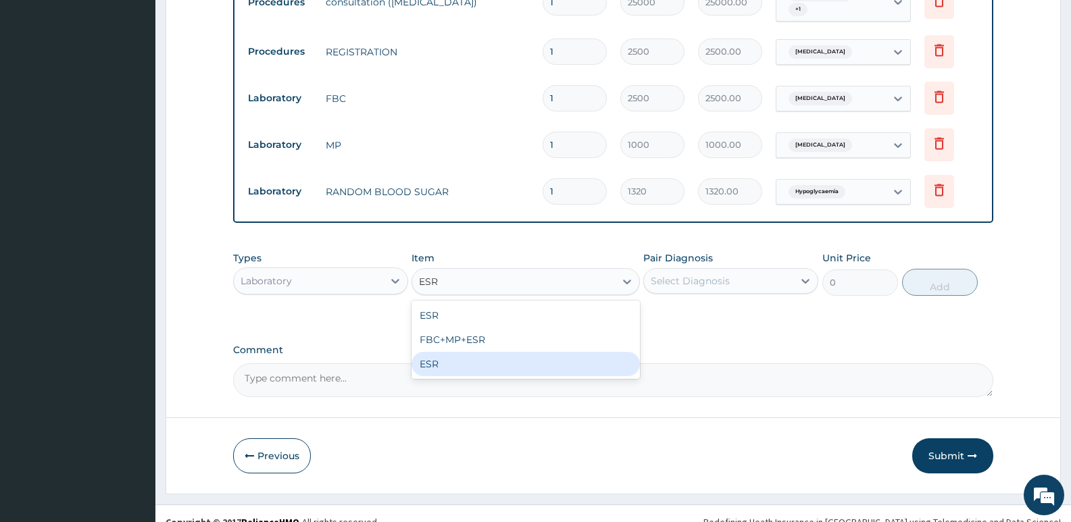
click at [461, 352] on div "ESR" at bounding box center [526, 364] width 228 height 24
type input "3500"
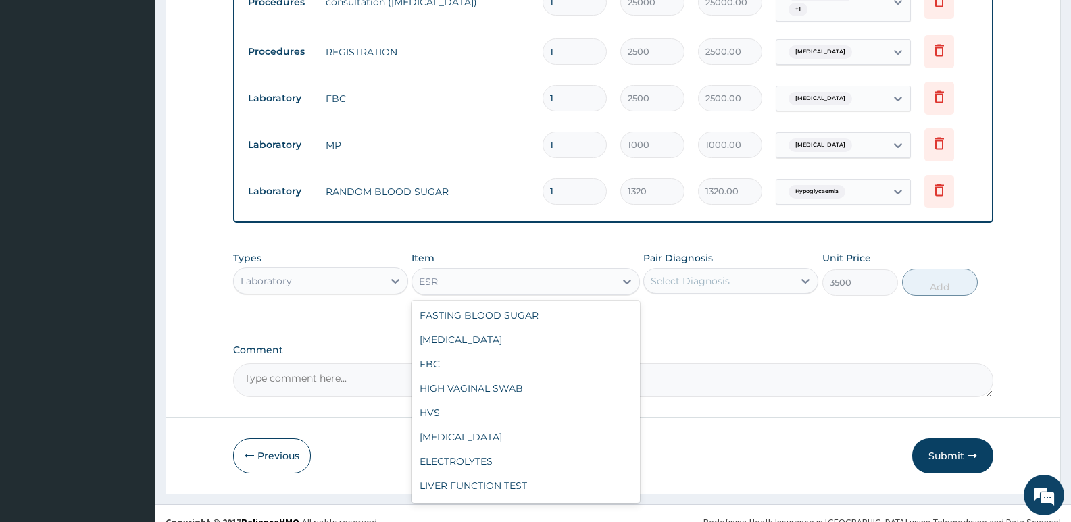
scroll to position [1616, 0]
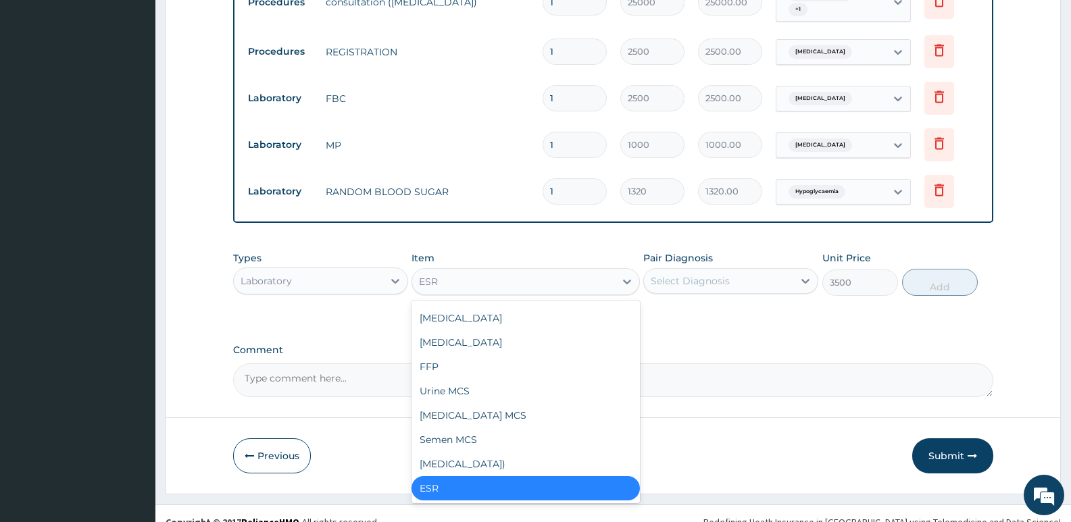
click at [585, 271] on div "ESR" at bounding box center [513, 282] width 202 height 22
type input "ESR"
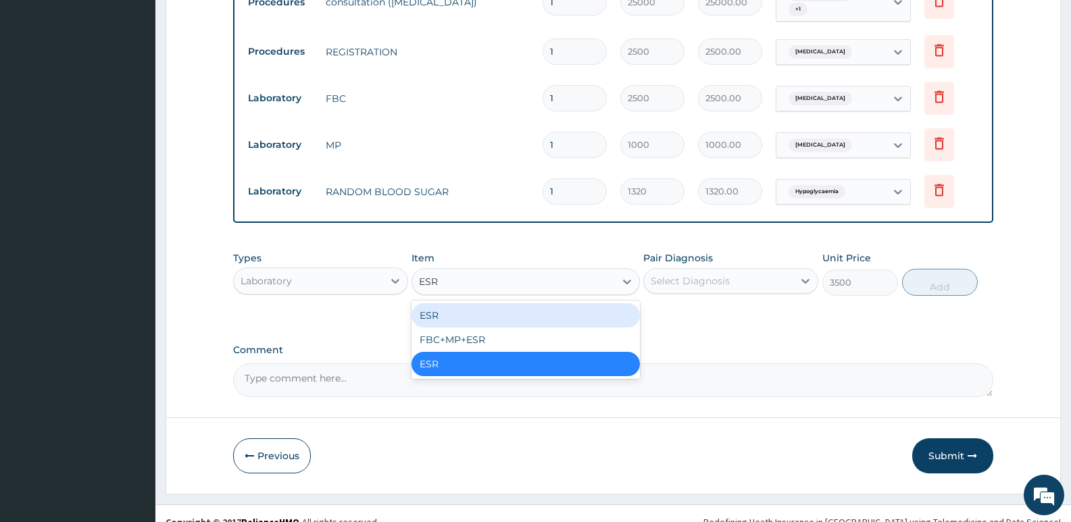
click at [470, 303] on div "ESR" at bounding box center [526, 315] width 228 height 24
type input "1500"
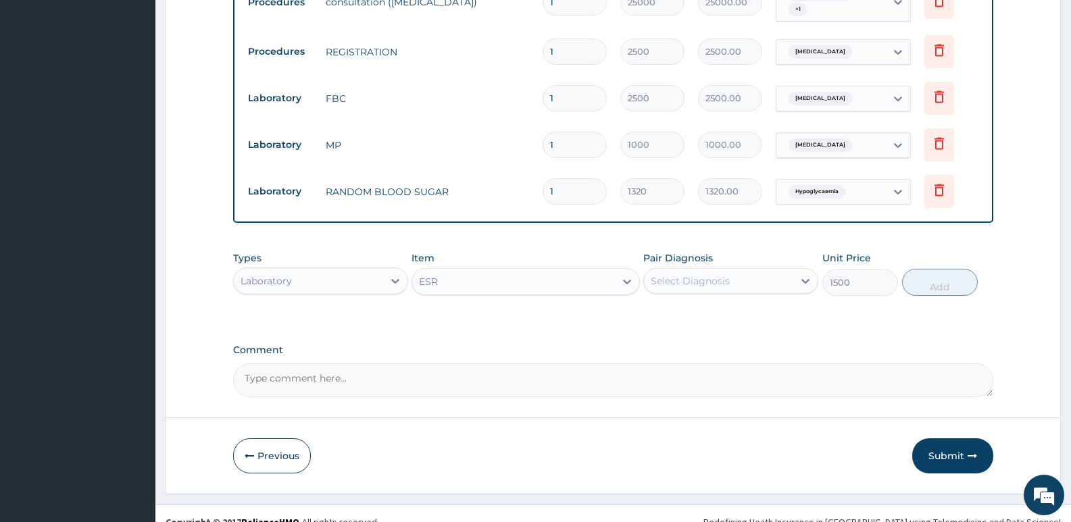
click at [589, 268] on div "ESR" at bounding box center [526, 281] width 228 height 27
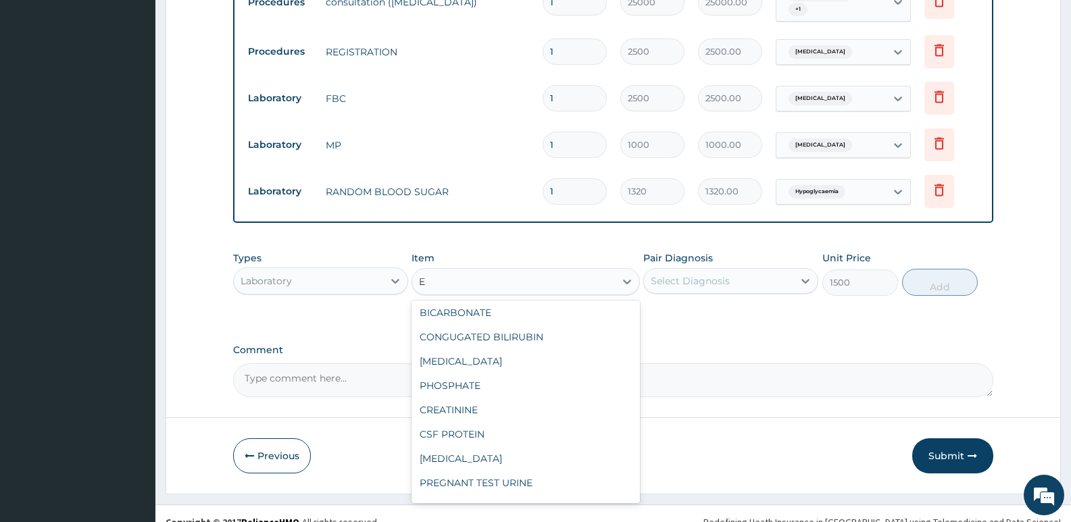
scroll to position [3, 0]
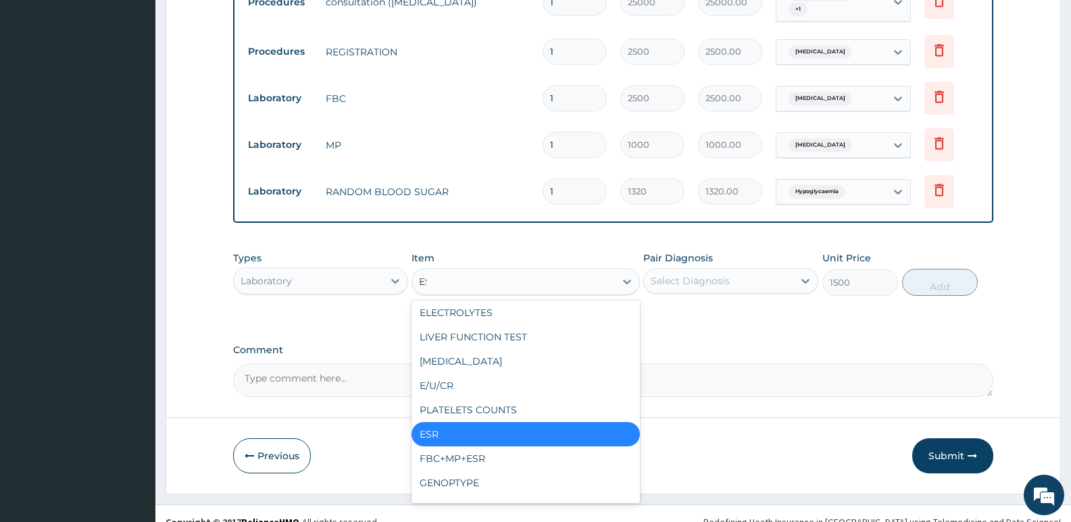
type input "ESR"
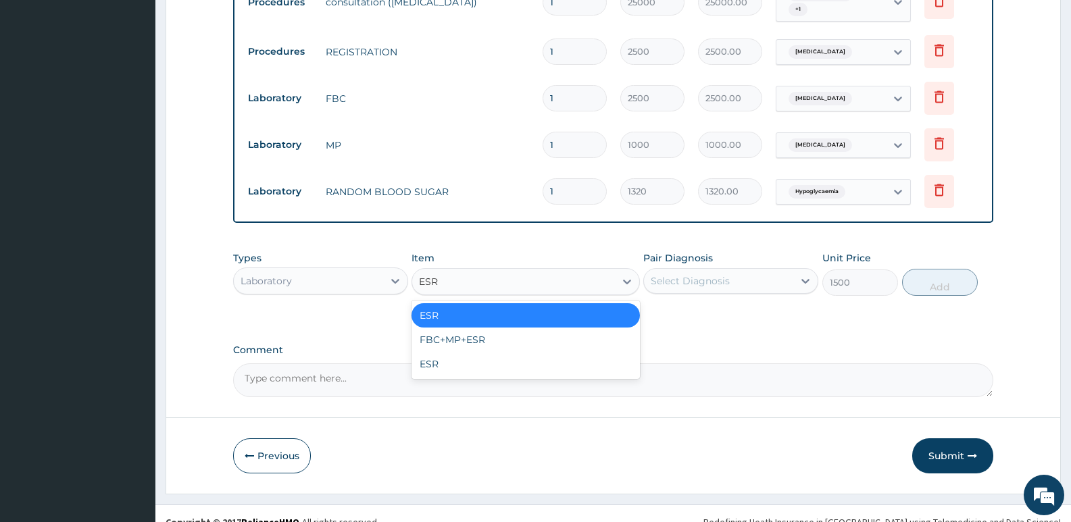
scroll to position [0, 0]
click at [440, 355] on div "ESR" at bounding box center [526, 364] width 228 height 24
type input "3500"
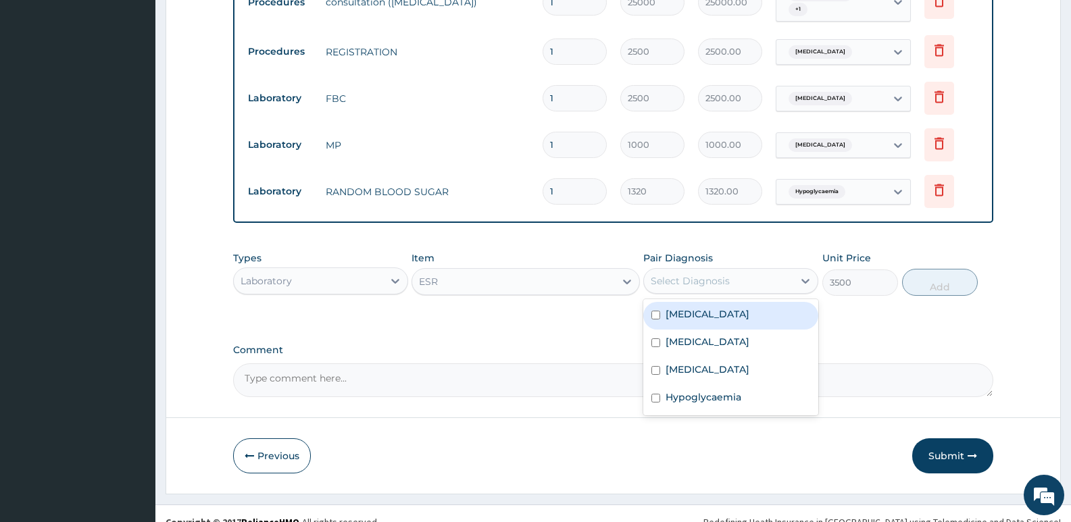
click at [793, 270] on div "Select Diagnosis" at bounding box center [718, 281] width 149 height 22
click at [677, 307] on label "[MEDICAL_DATA]" at bounding box center [708, 314] width 84 height 14
checkbox input "true"
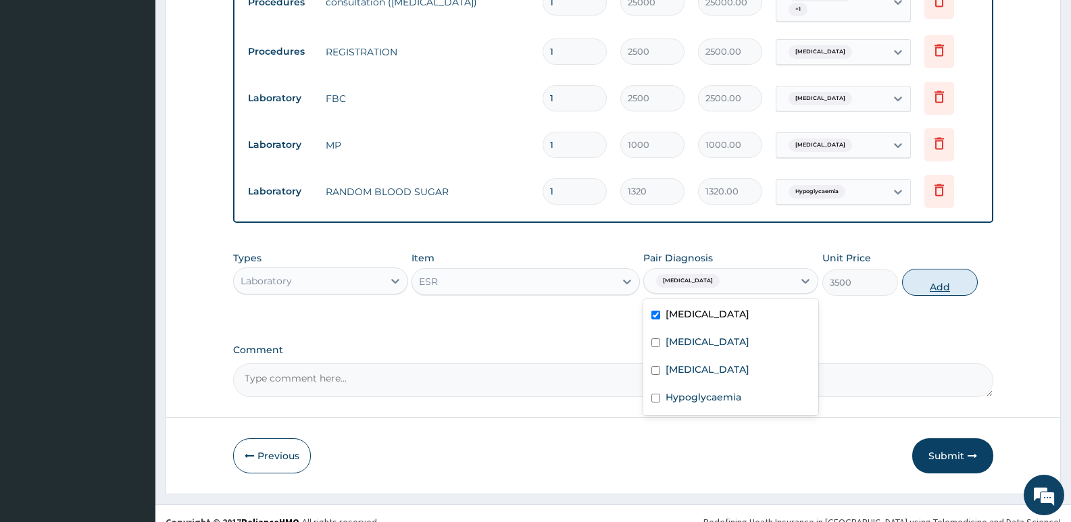
click at [938, 272] on button "Add" at bounding box center [940, 282] width 76 height 27
type input "0"
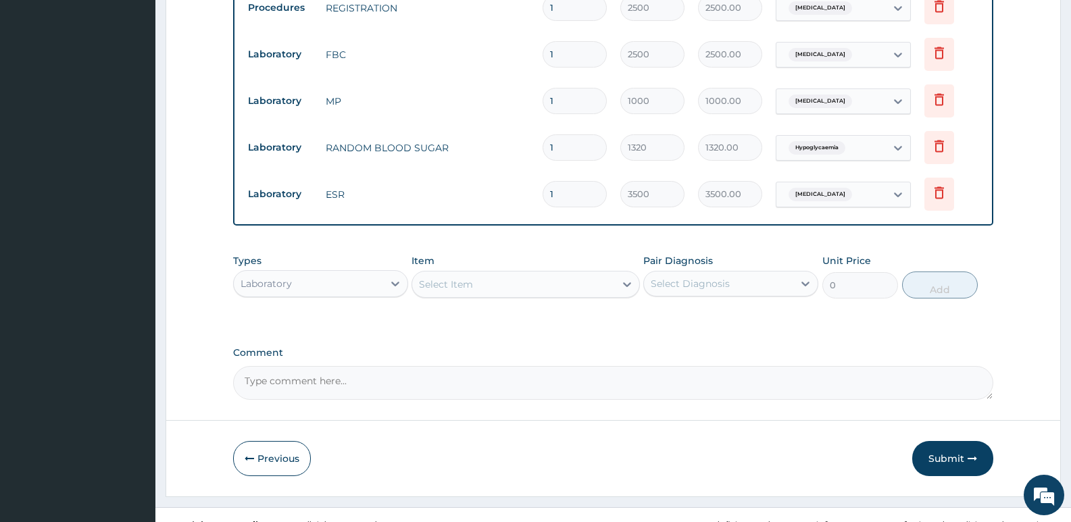
scroll to position [714, 0]
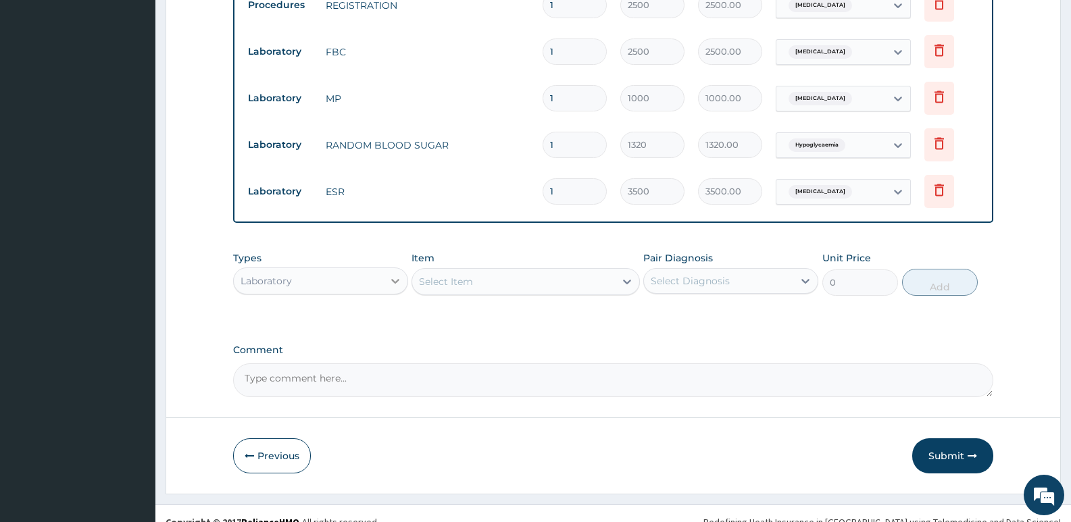
click at [399, 274] on icon at bounding box center [396, 281] width 14 height 14
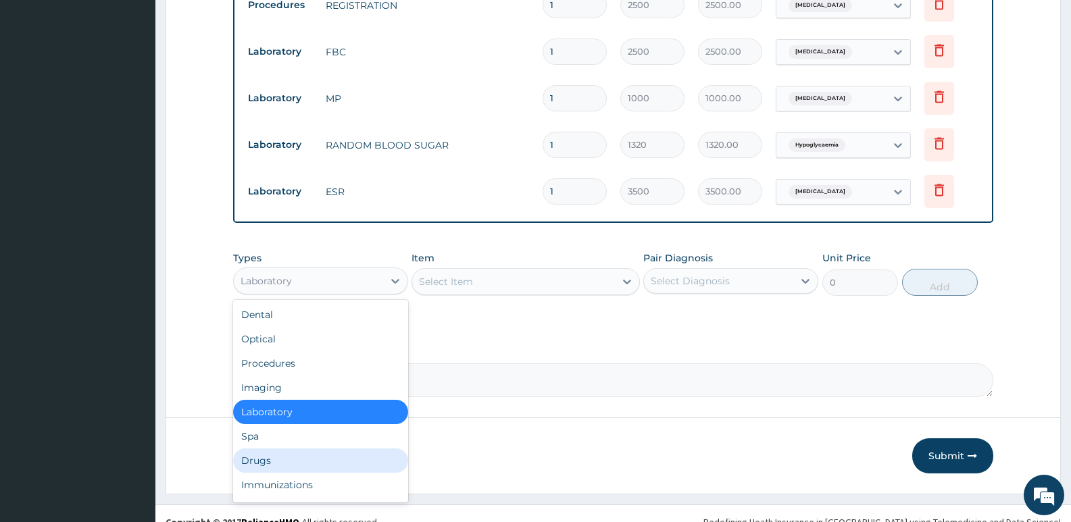
click at [272, 449] on div "Drugs" at bounding box center [320, 461] width 175 height 24
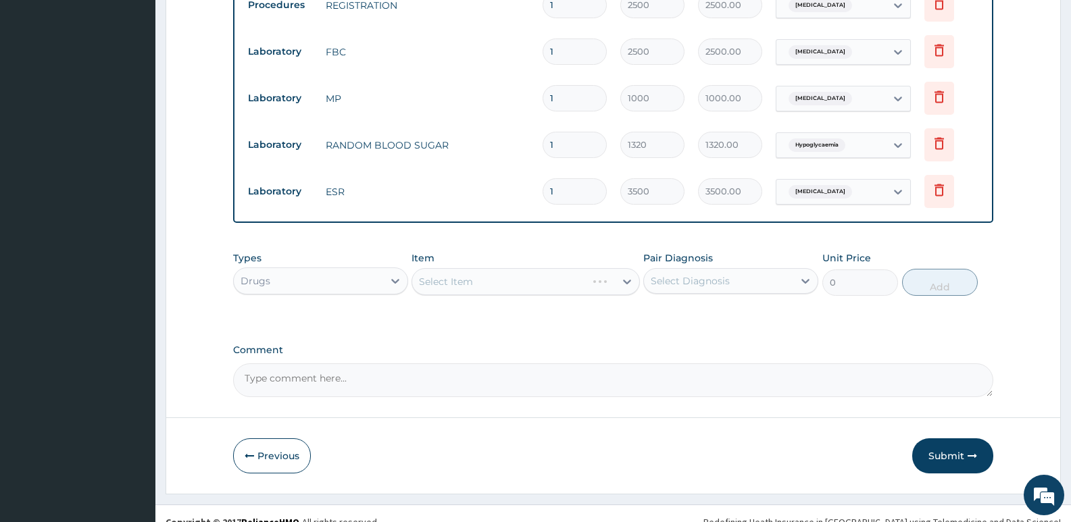
click at [626, 268] on div "Select Item" at bounding box center [526, 281] width 228 height 27
click at [627, 268] on div "Select Item" at bounding box center [526, 281] width 228 height 27
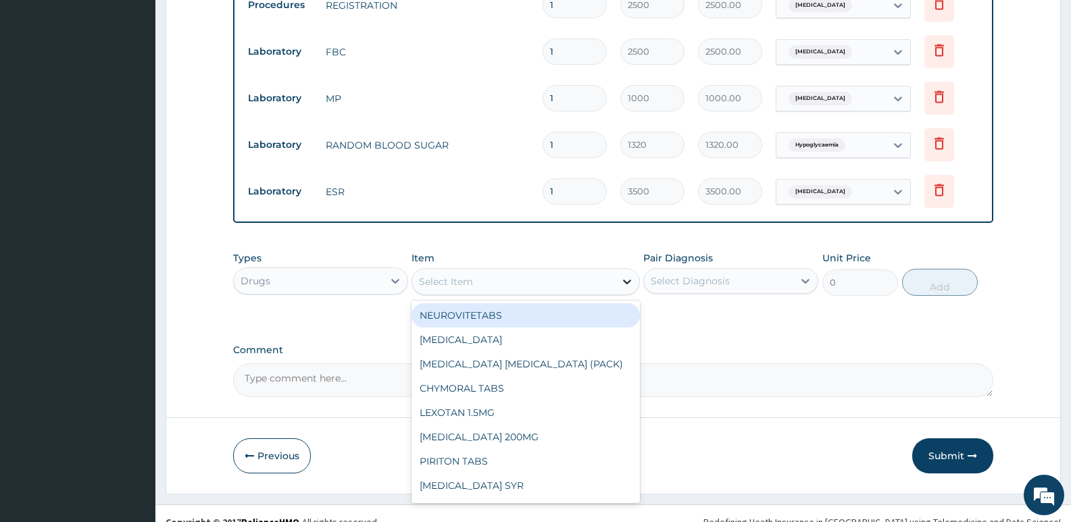
click at [624, 275] on icon at bounding box center [627, 282] width 14 height 14
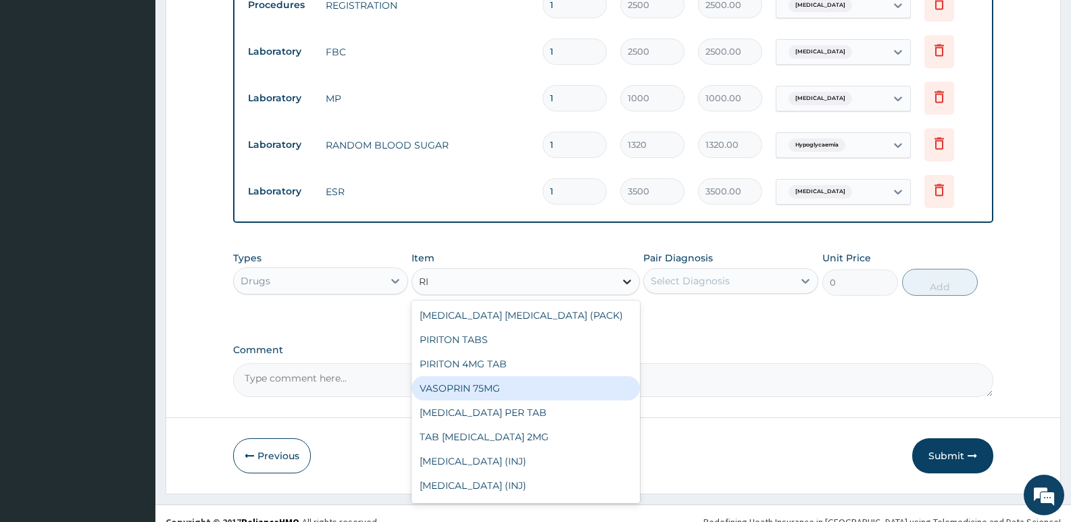
type input "R"
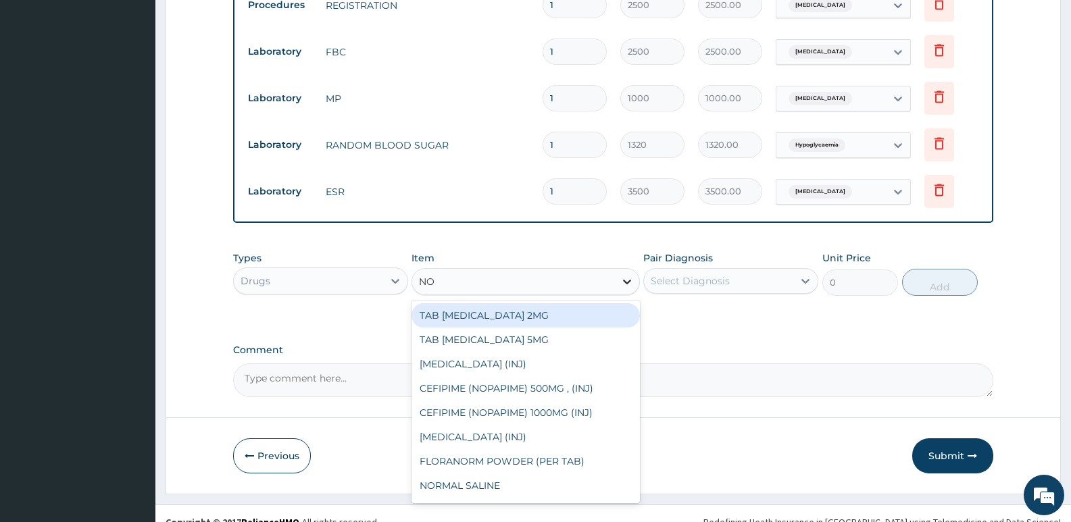
type input "NOR"
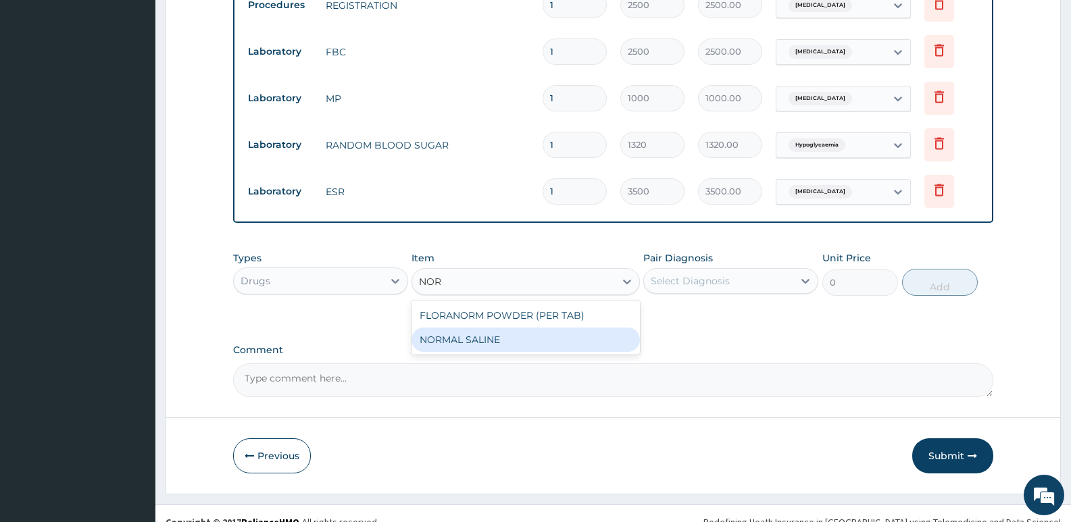
drag, startPoint x: 521, startPoint y: 326, endPoint x: 524, endPoint y: 317, distance: 10.0
click at [520, 328] on div "NORMAL SALINE" at bounding box center [526, 340] width 228 height 24
type input "1500"
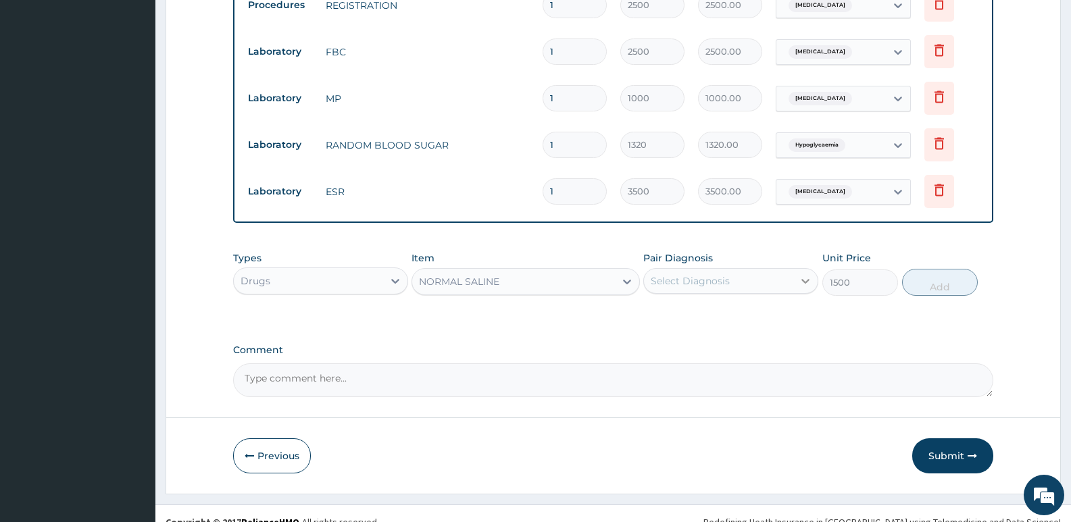
click at [807, 279] on icon at bounding box center [805, 281] width 8 height 5
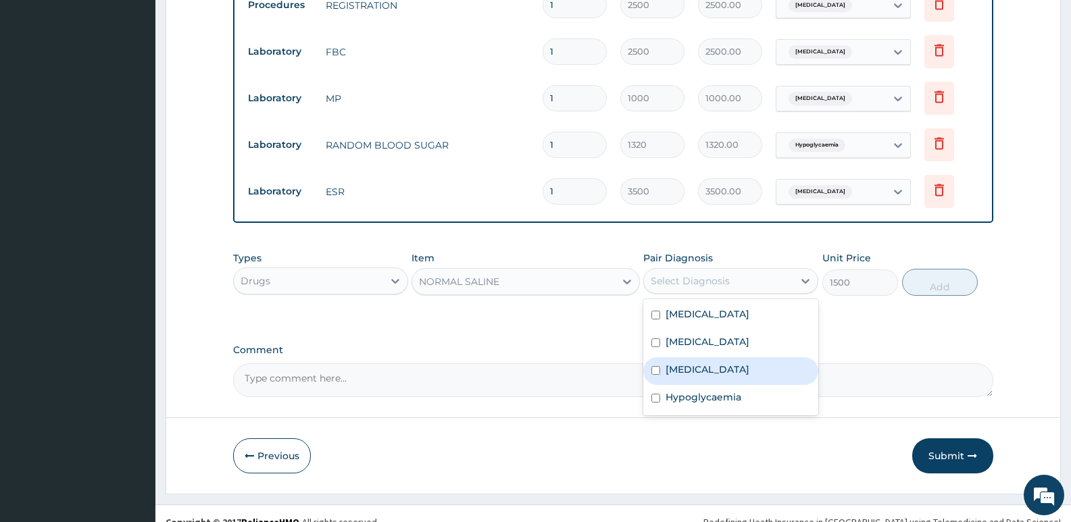
click at [731, 363] on label "Gastroenteritis" at bounding box center [708, 370] width 84 height 14
checkbox input "true"
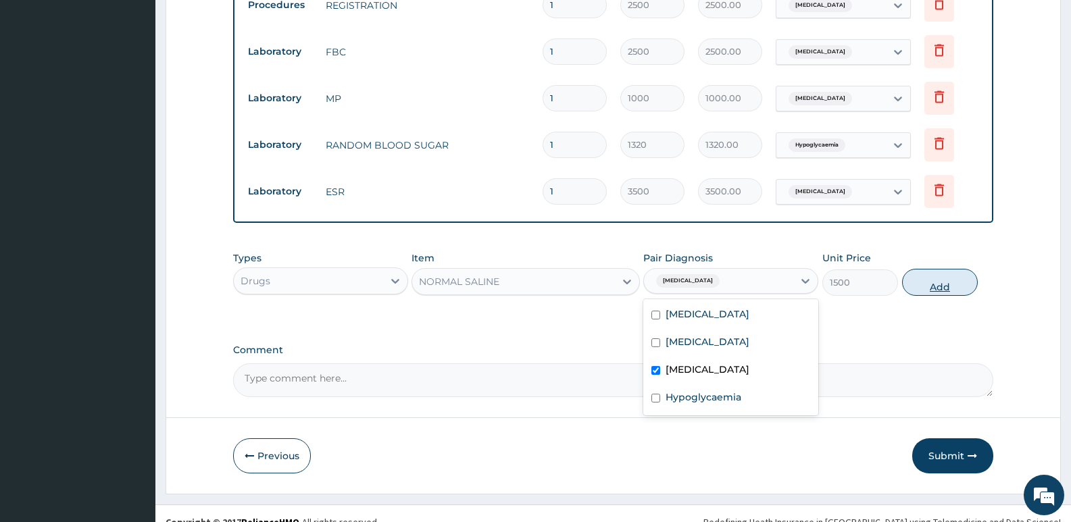
click at [943, 270] on button "Add" at bounding box center [940, 282] width 76 height 27
type input "0"
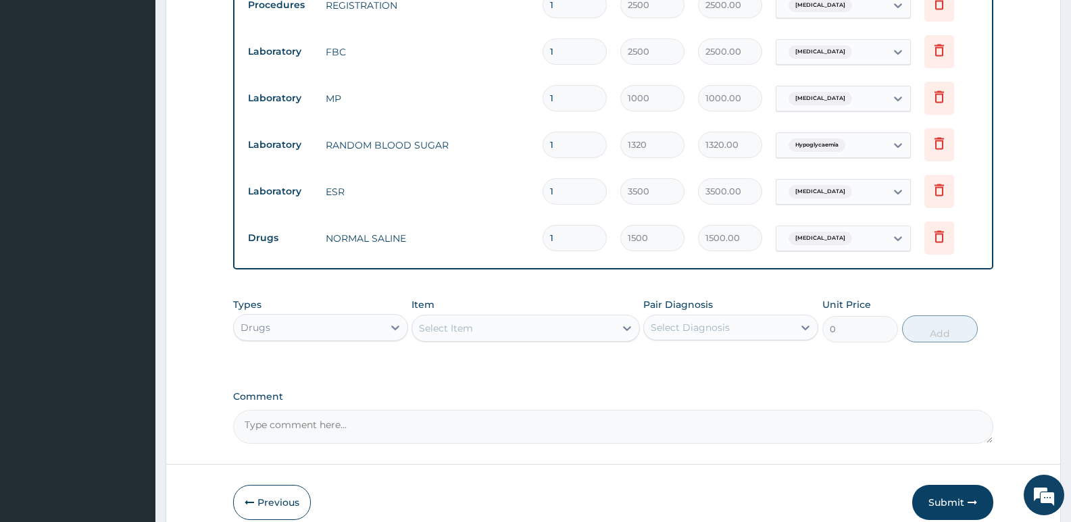
type input "0"
type input "0.00"
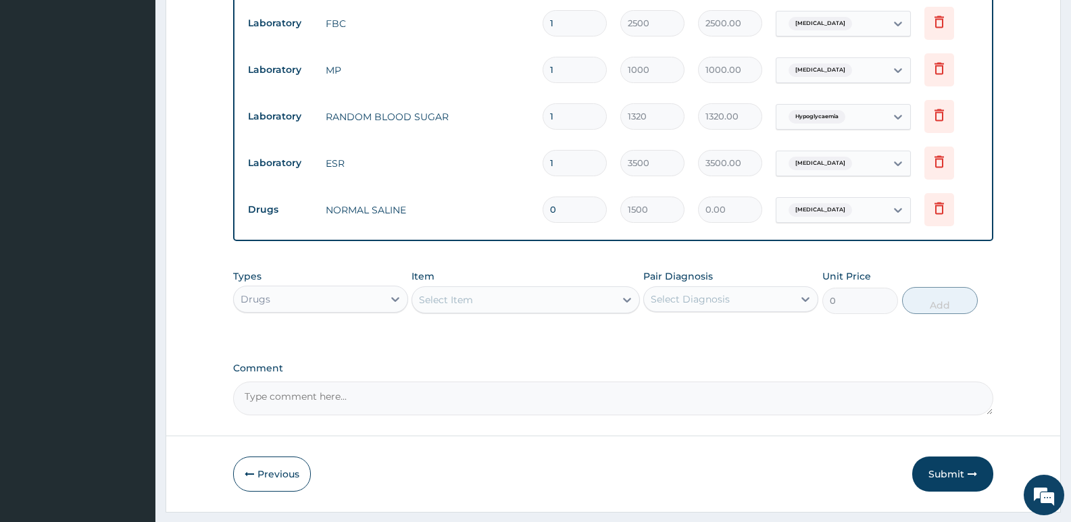
scroll to position [761, 0]
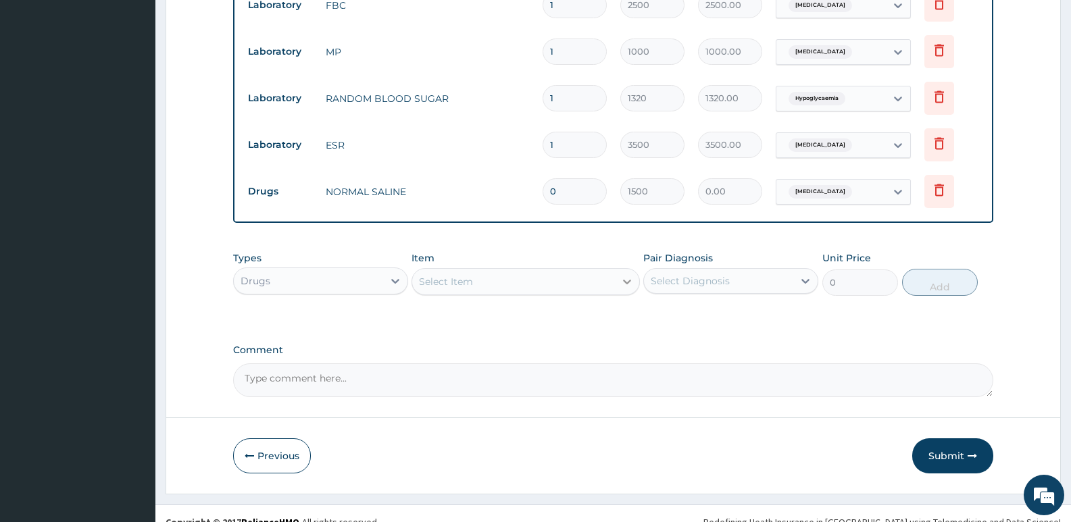
type input "0"
click at [628, 280] on icon at bounding box center [627, 282] width 8 height 5
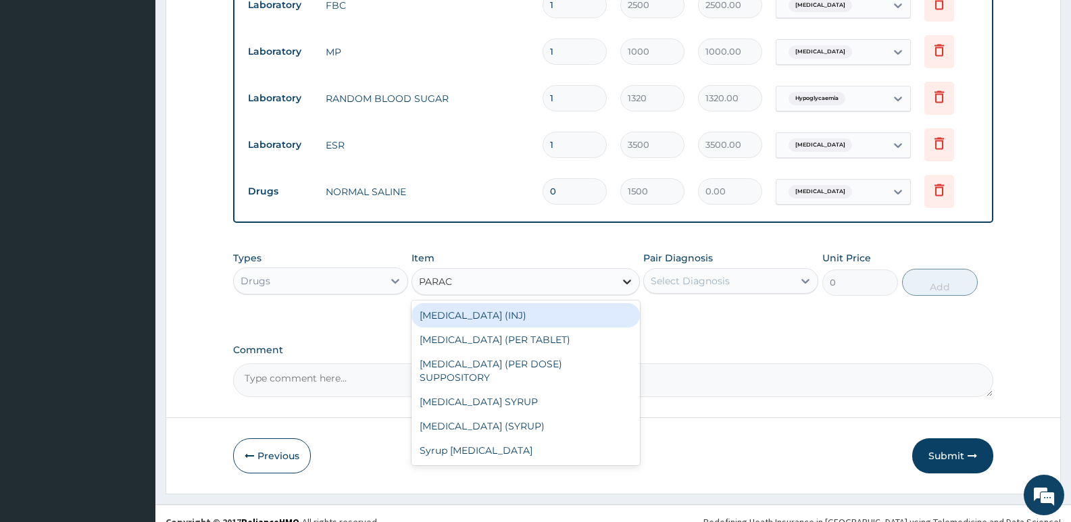
type input "PARACE"
click at [535, 303] on div "[MEDICAL_DATA] (INJ)" at bounding box center [526, 315] width 228 height 24
type input "375"
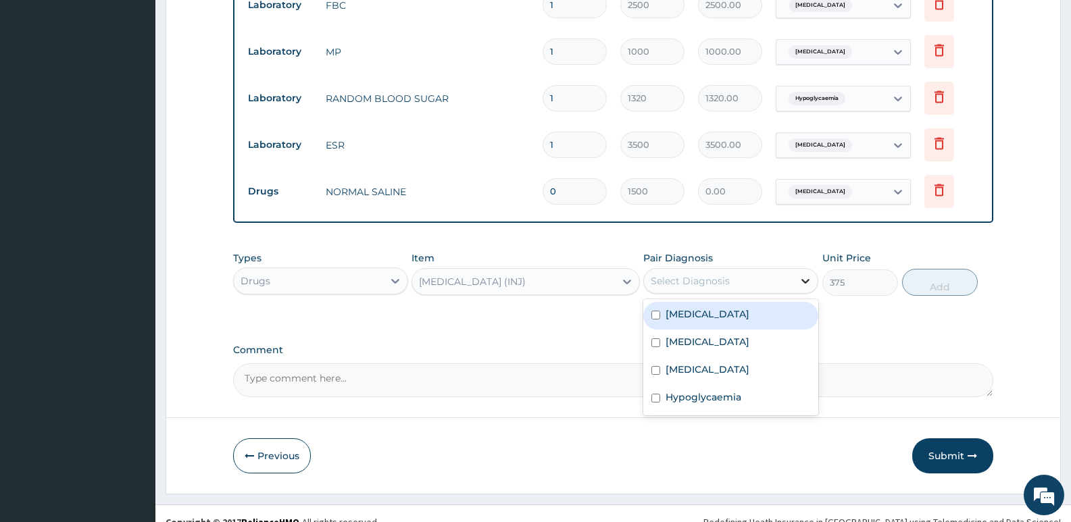
click at [806, 274] on icon at bounding box center [806, 281] width 14 height 14
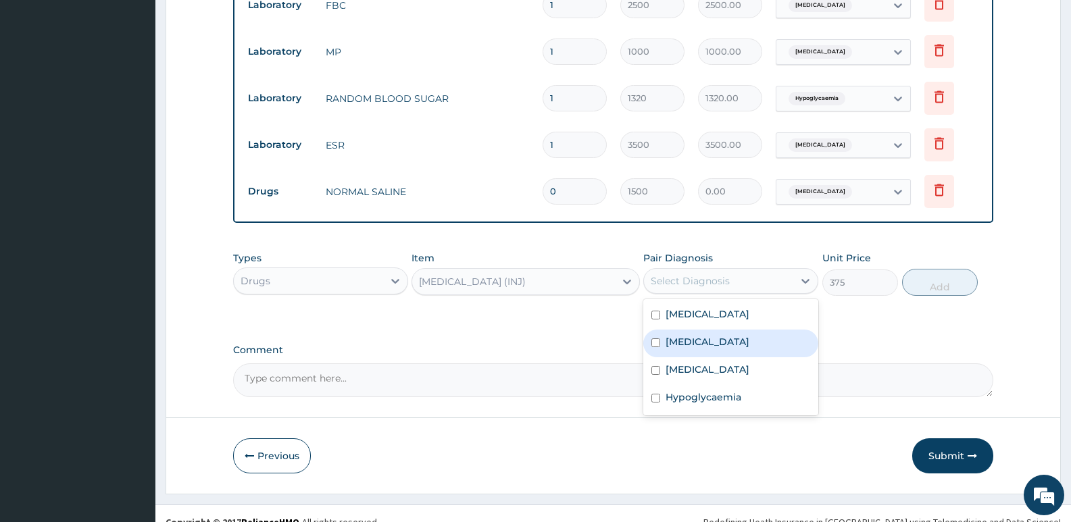
click at [713, 330] on div "[MEDICAL_DATA]" at bounding box center [730, 344] width 175 height 28
checkbox input "true"
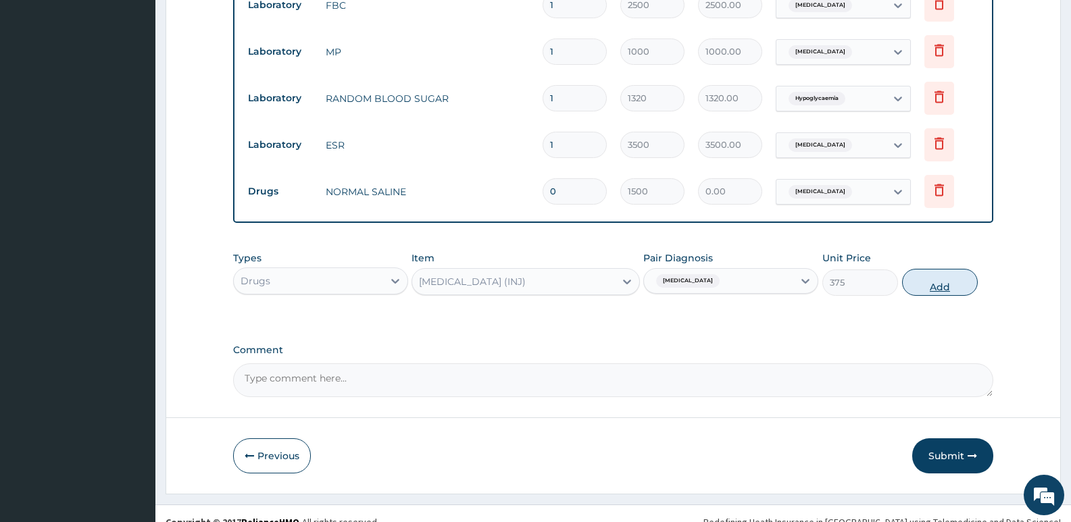
click at [938, 270] on button "Add" at bounding box center [940, 282] width 76 height 27
type input "0"
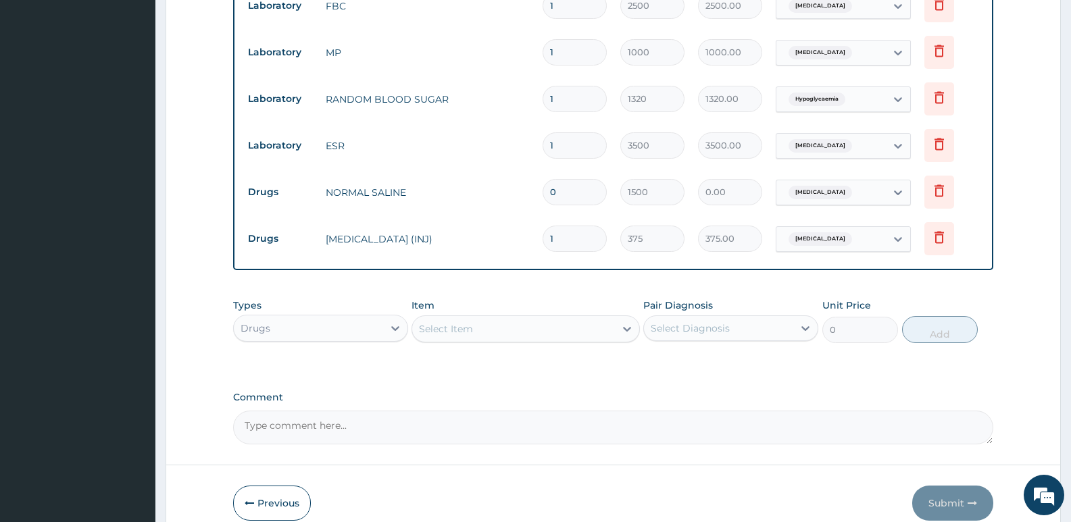
scroll to position [808, 0]
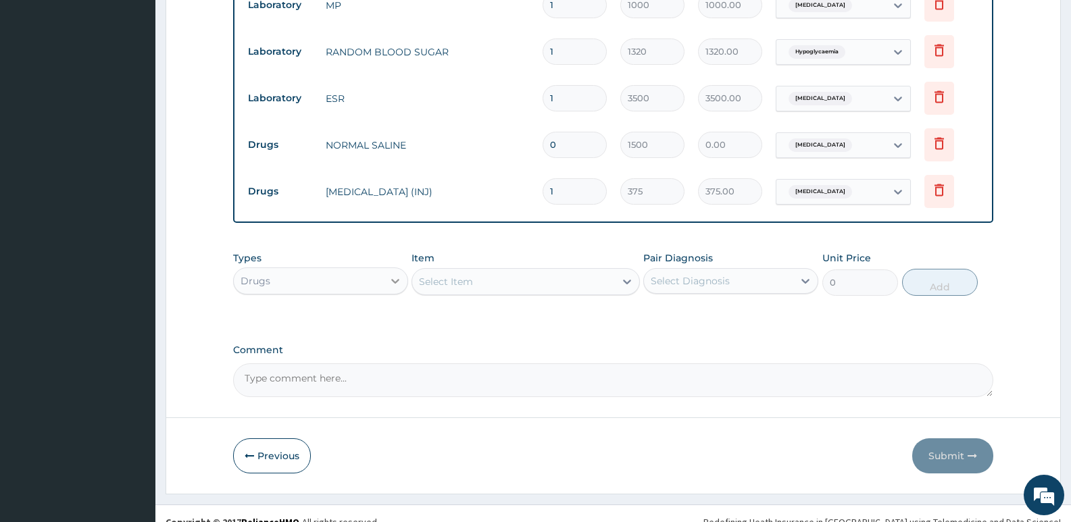
click at [397, 274] on icon at bounding box center [396, 281] width 14 height 14
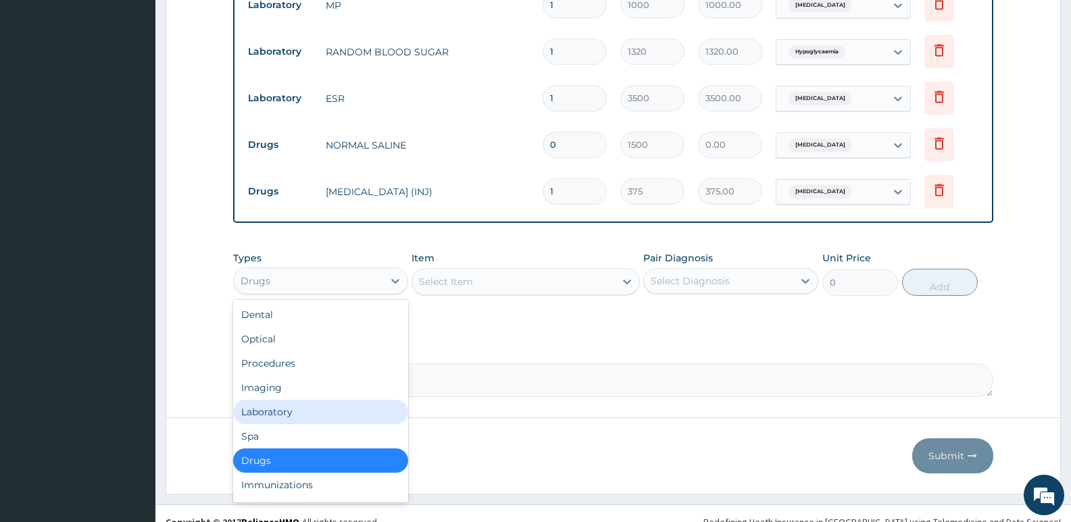
click at [293, 400] on div "Laboratory" at bounding box center [320, 412] width 175 height 24
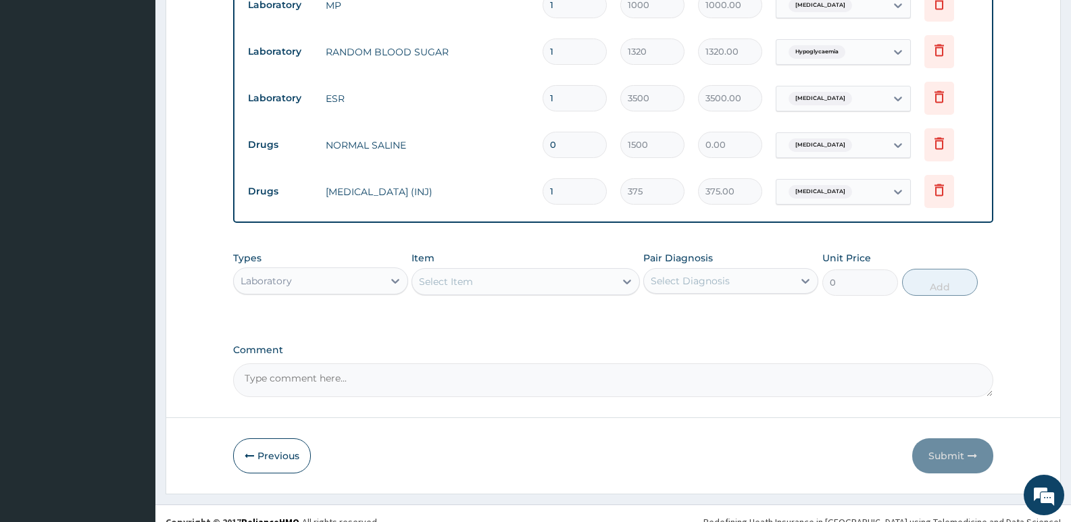
click at [628, 280] on icon at bounding box center [627, 282] width 8 height 5
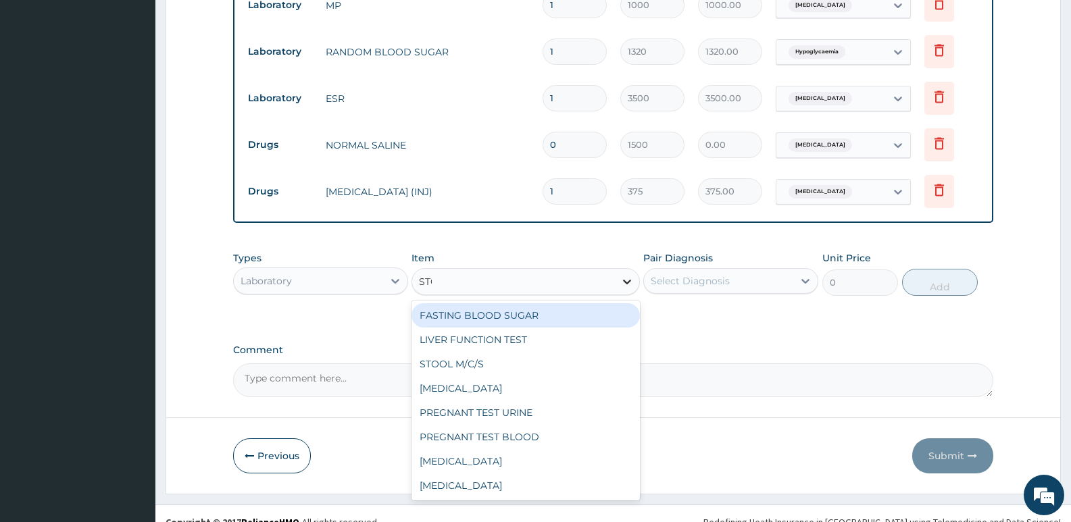
type input "STOO"
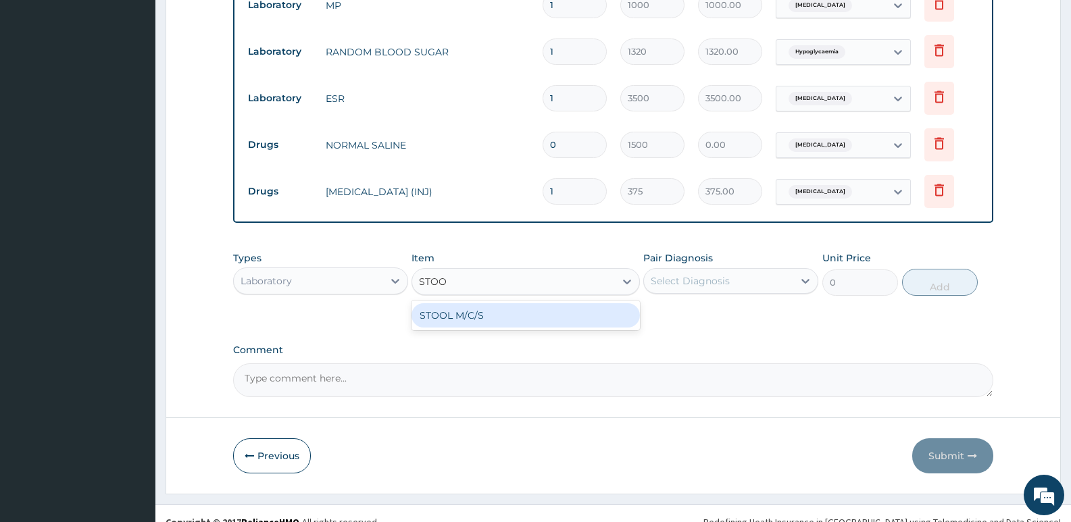
click at [487, 303] on div "STOOL M/C/S" at bounding box center [526, 315] width 228 height 24
type input "2100"
click at [801, 274] on icon at bounding box center [806, 281] width 14 height 14
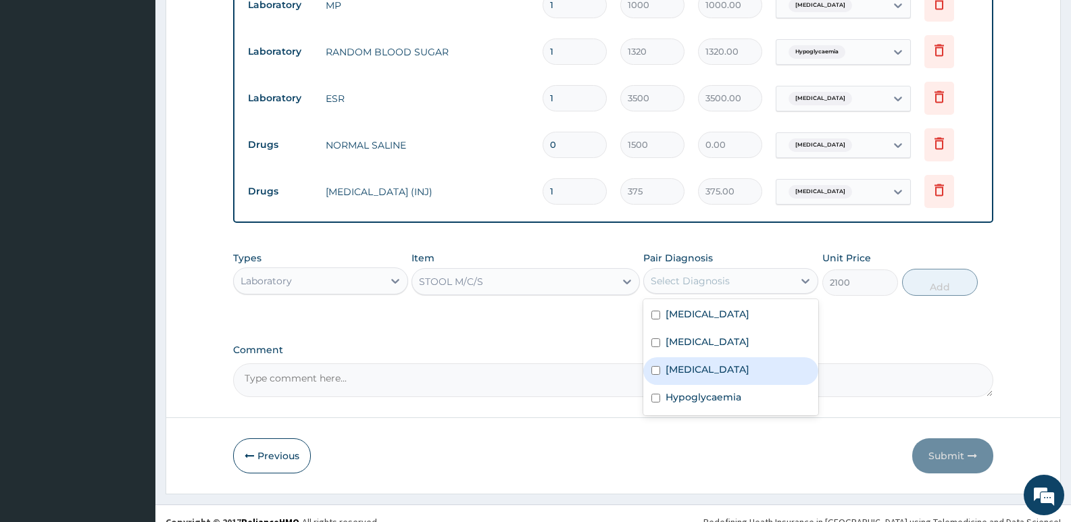
click at [743, 357] on div "Gastroenteritis" at bounding box center [730, 371] width 175 height 28
checkbox input "true"
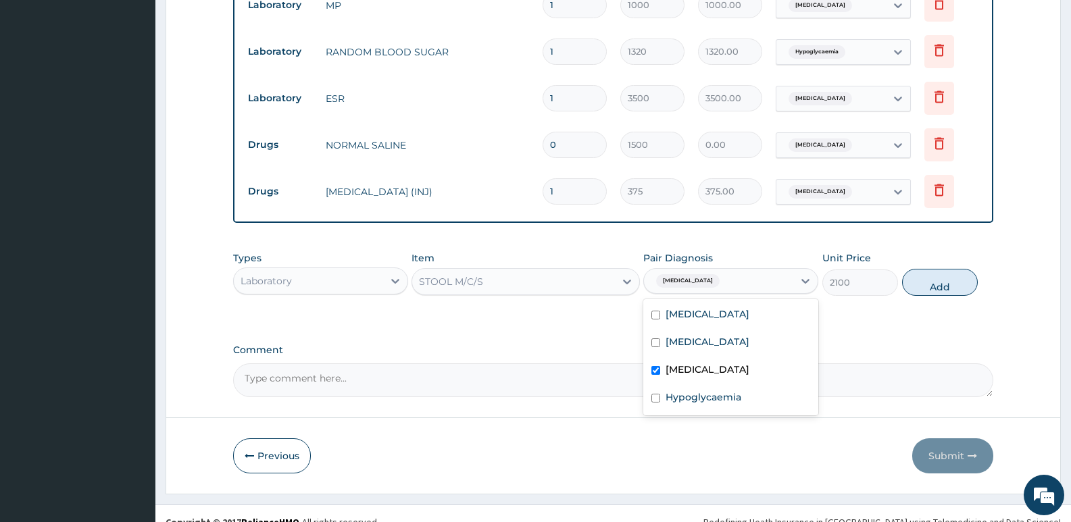
click at [935, 269] on button "Add" at bounding box center [940, 282] width 76 height 27
type input "0"
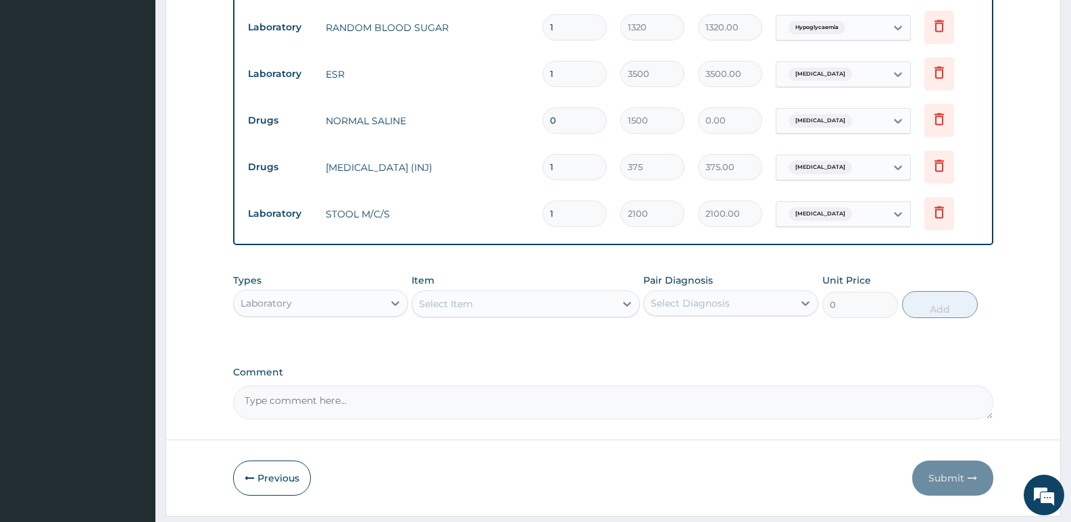
scroll to position [854, 0]
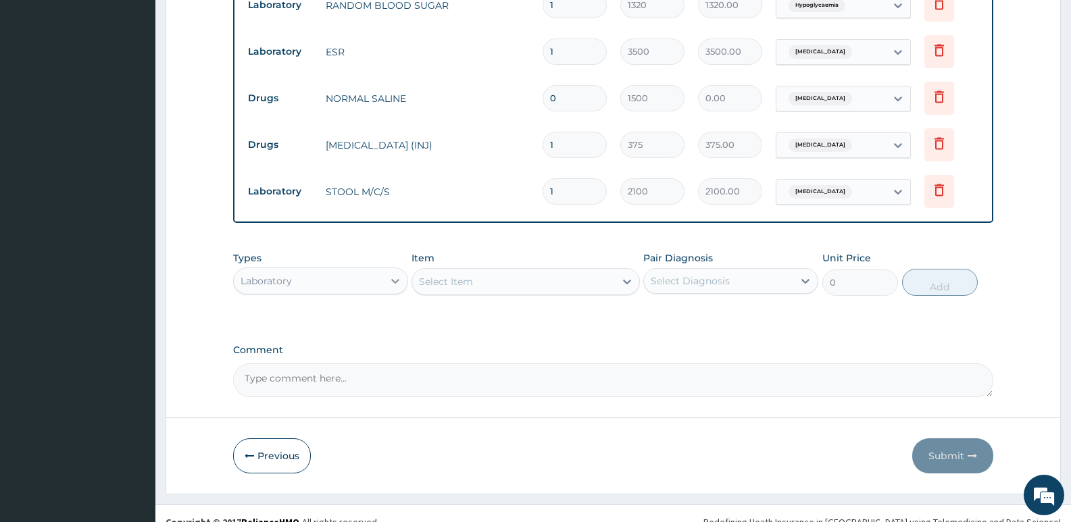
click at [397, 274] on icon at bounding box center [396, 281] width 14 height 14
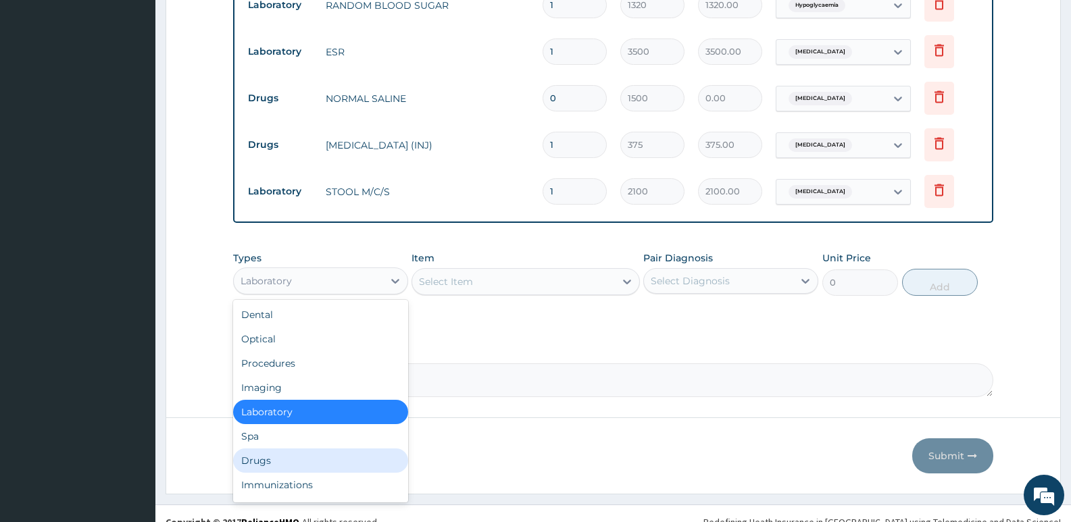
click at [268, 449] on div "Drugs" at bounding box center [320, 461] width 175 height 24
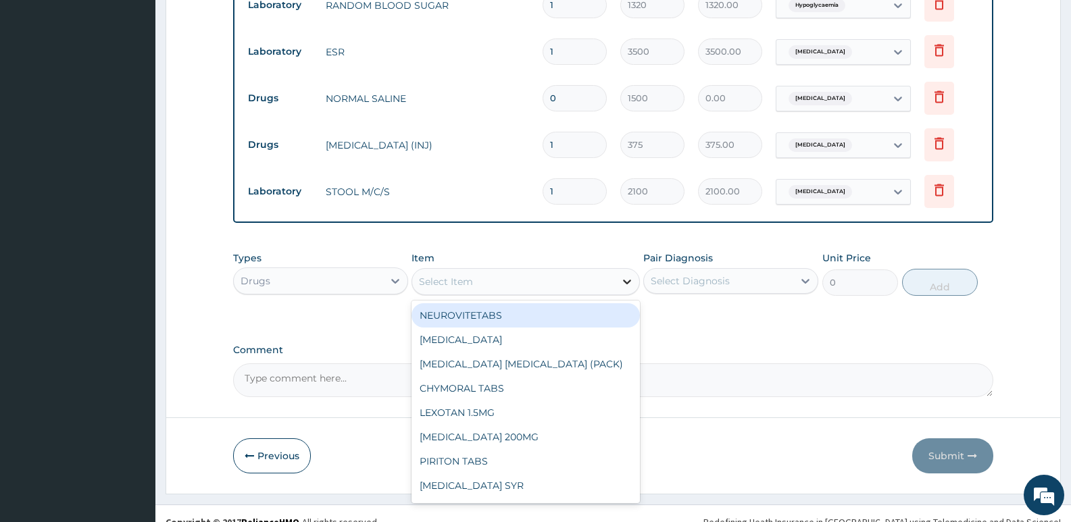
click at [628, 275] on icon at bounding box center [627, 282] width 14 height 14
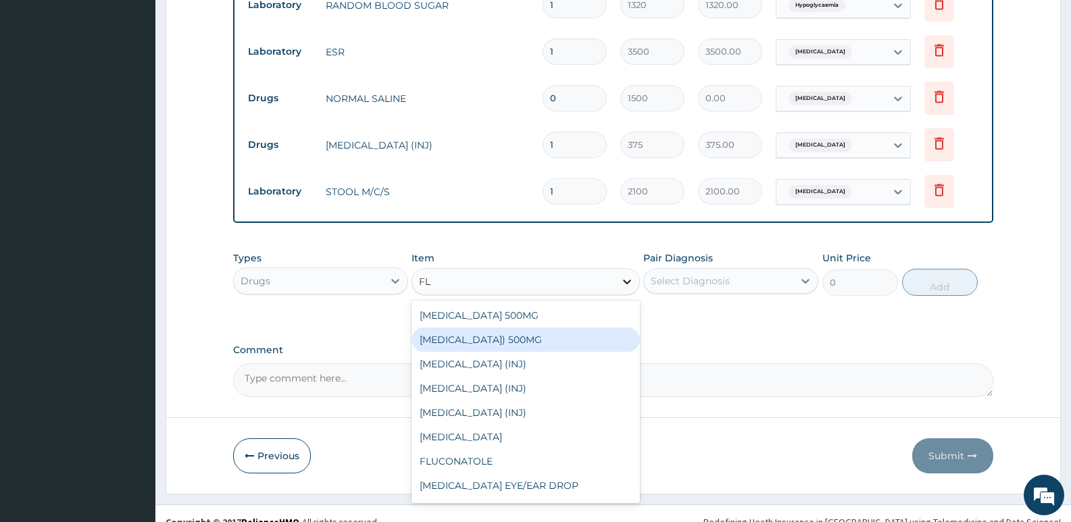
type input "F"
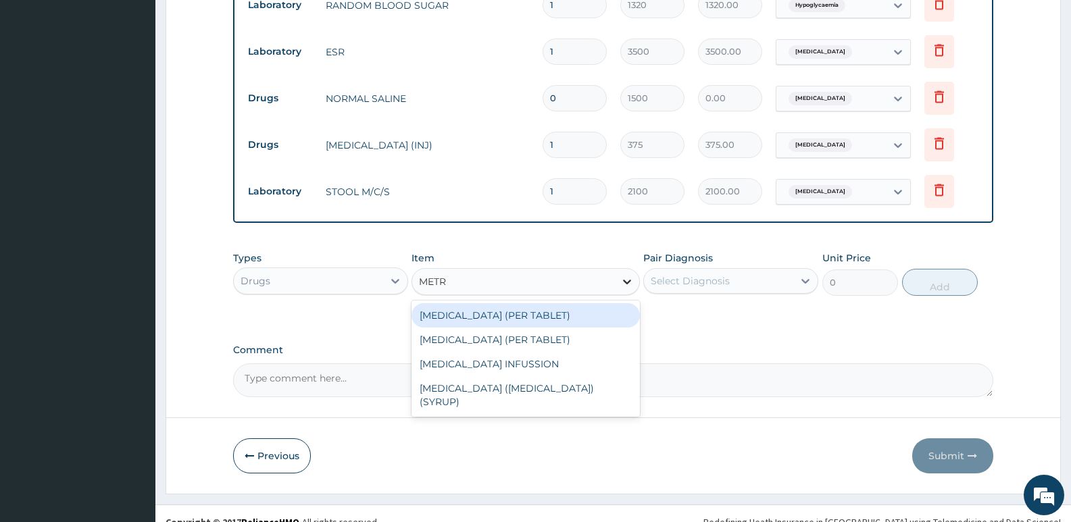
type input "METRO"
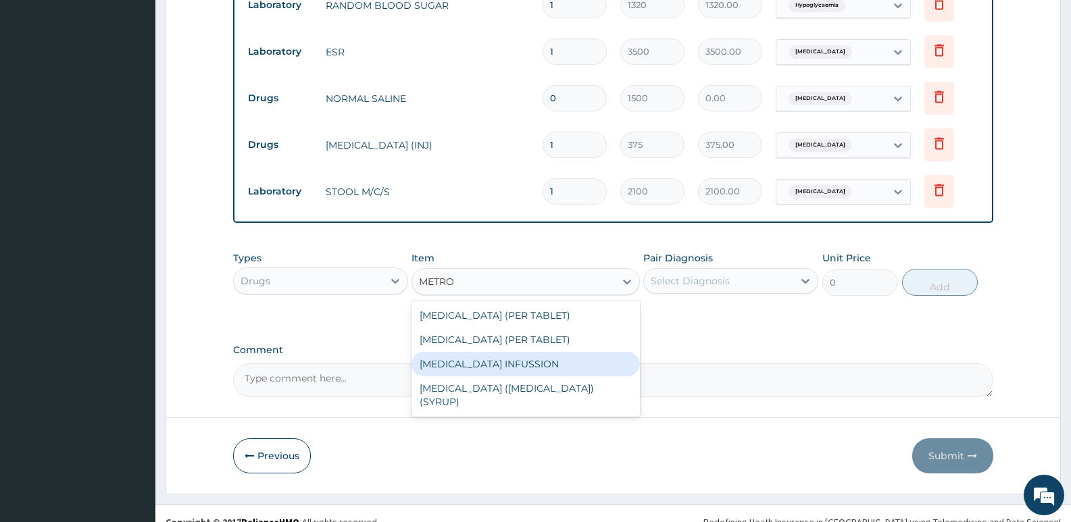
click at [546, 352] on div "[MEDICAL_DATA] INFUSSION" at bounding box center [526, 364] width 228 height 24
type input "1200"
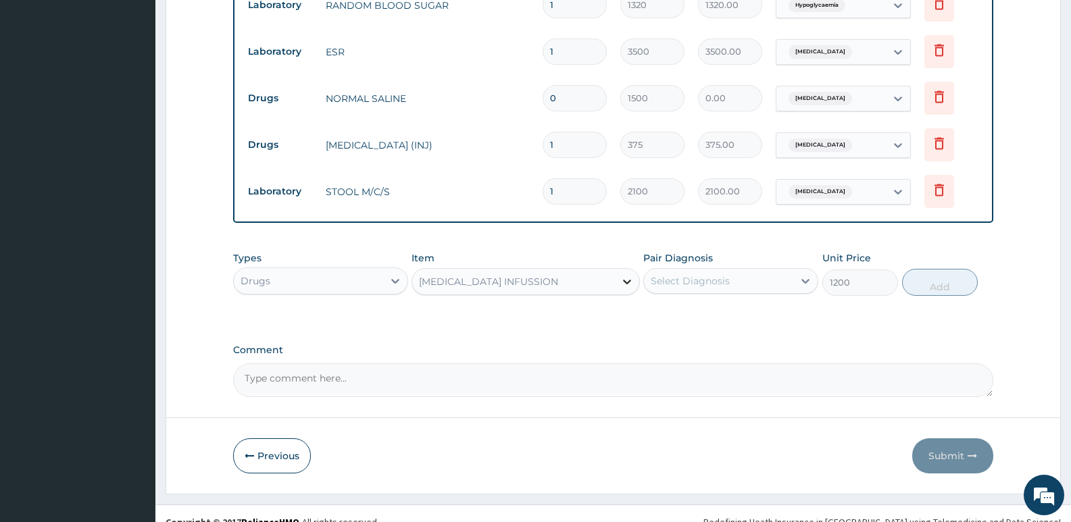
click at [628, 275] on icon at bounding box center [627, 282] width 14 height 14
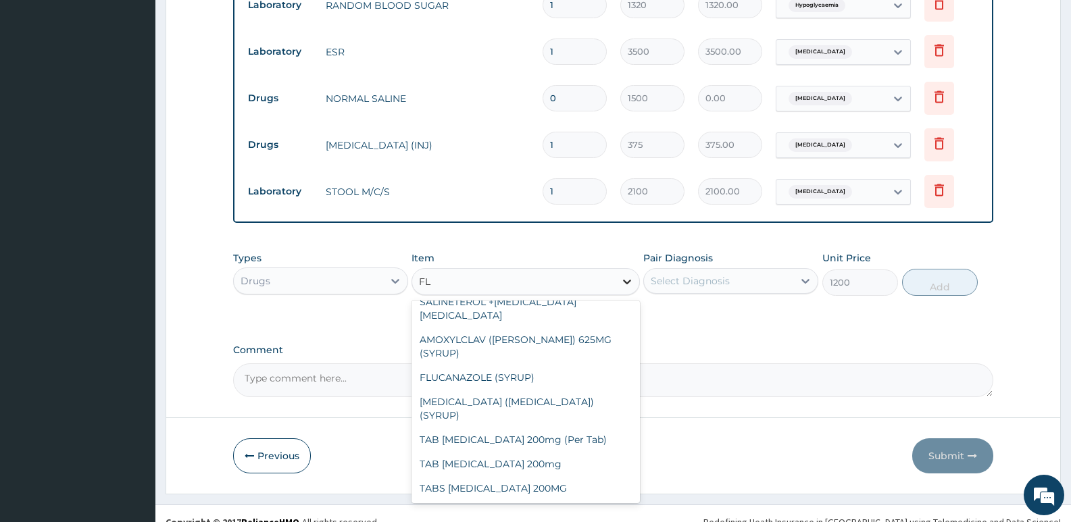
scroll to position [197, 0]
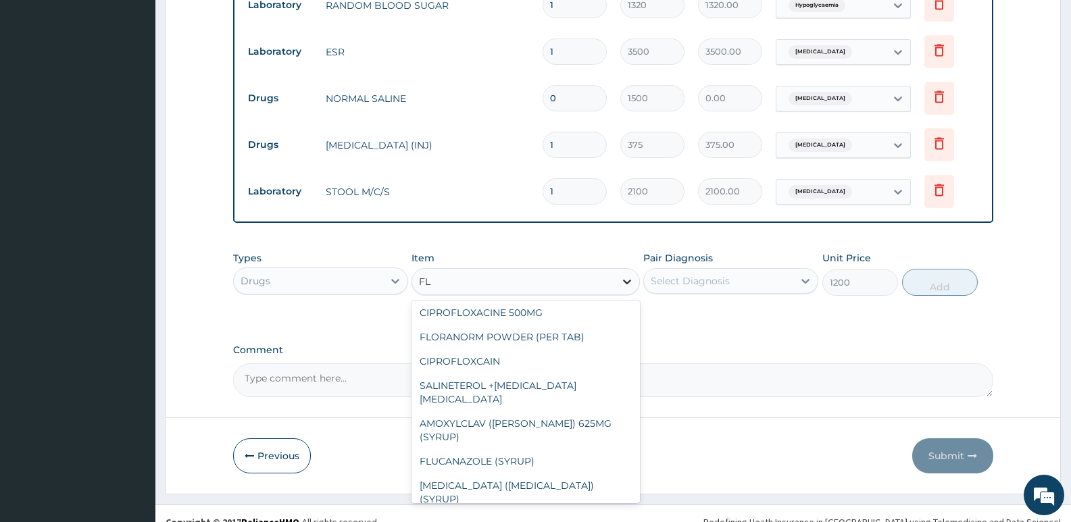
type input "FLA"
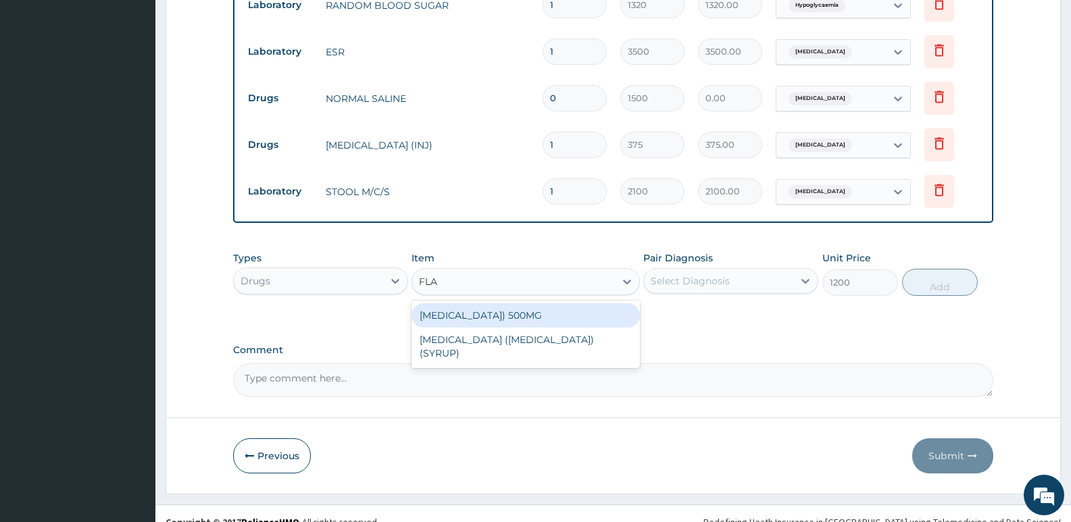
click at [547, 303] on div "[MEDICAL_DATA]) 500MG" at bounding box center [526, 315] width 228 height 24
type input "1500"
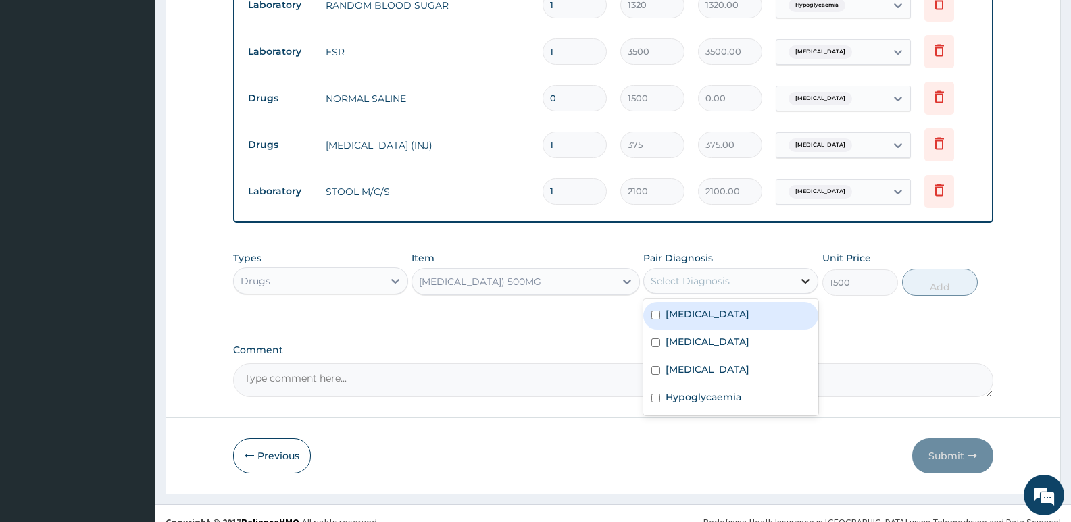
click at [806, 274] on icon at bounding box center [806, 281] width 14 height 14
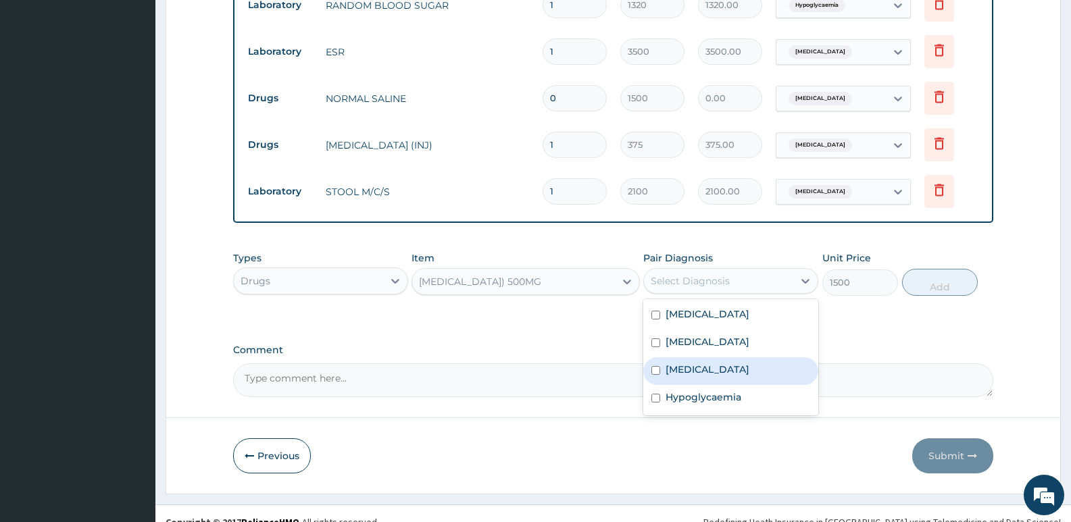
click at [731, 363] on label "Gastroenteritis" at bounding box center [708, 370] width 84 height 14
checkbox input "true"
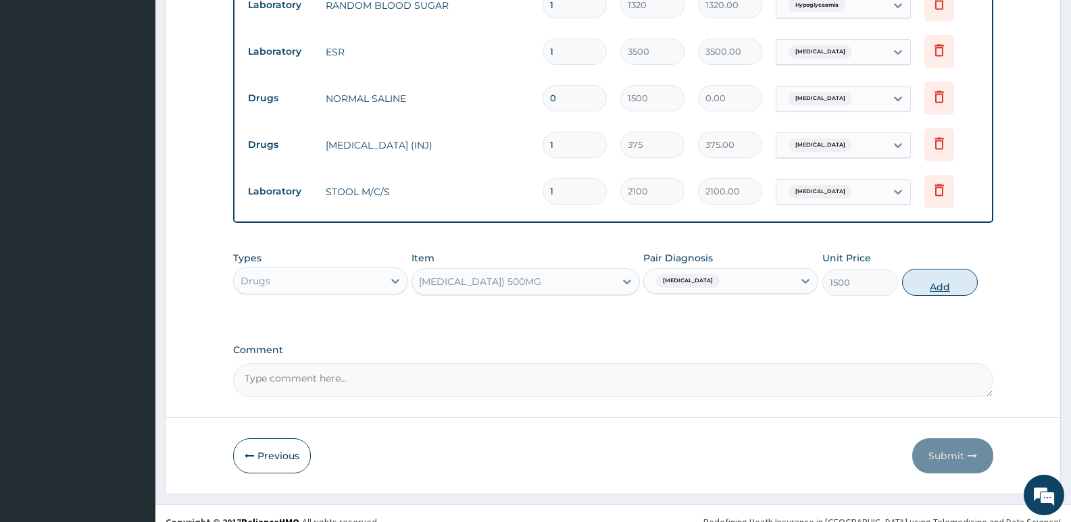
click at [940, 274] on button "Add" at bounding box center [940, 282] width 76 height 27
type input "0"
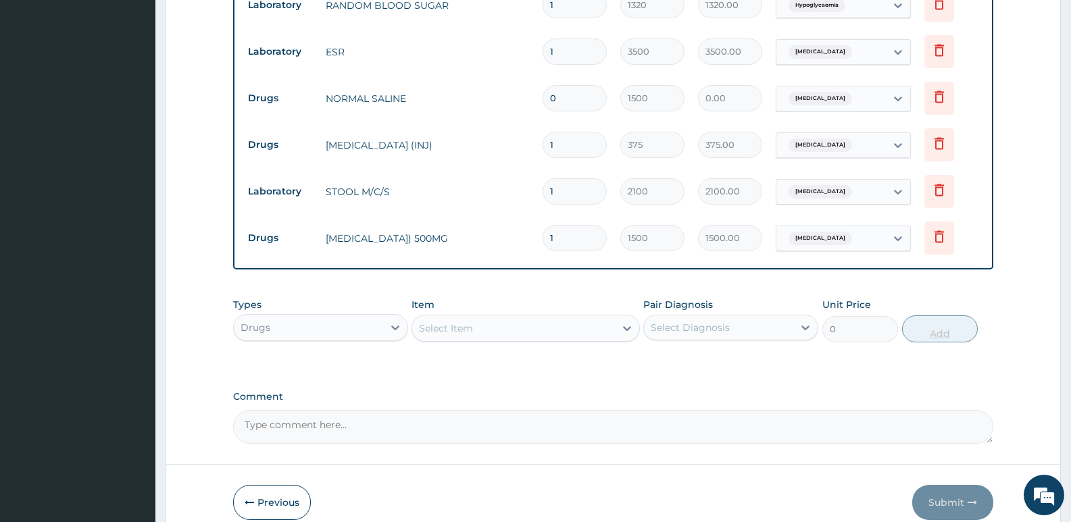
type input "0.00"
type input "2"
type input "3000.00"
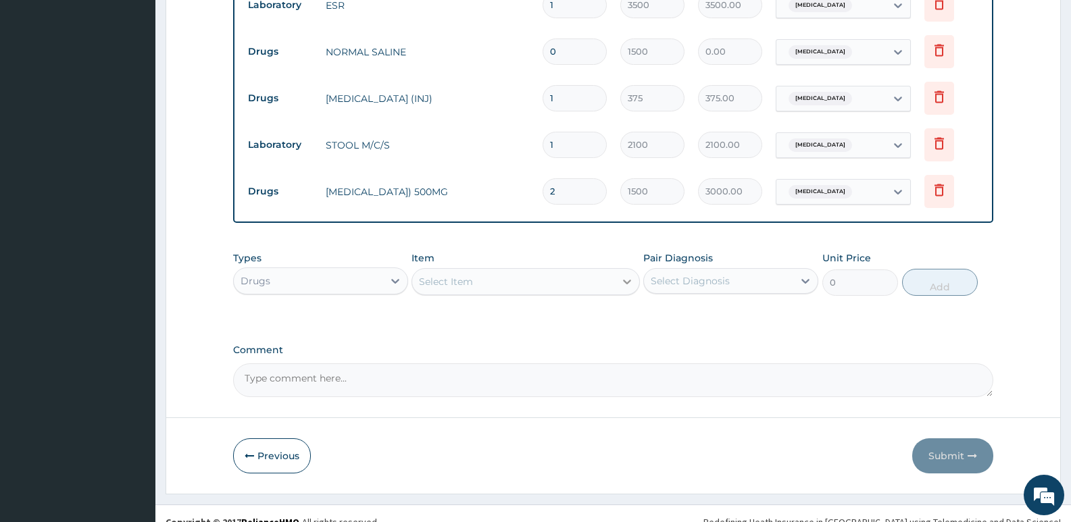
type input "2"
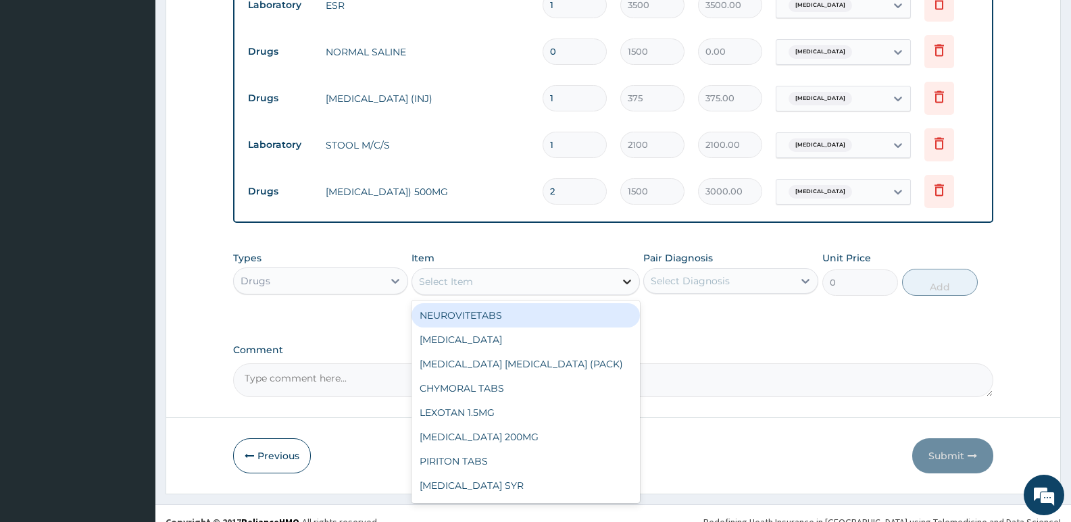
click at [626, 275] on icon at bounding box center [627, 282] width 14 height 14
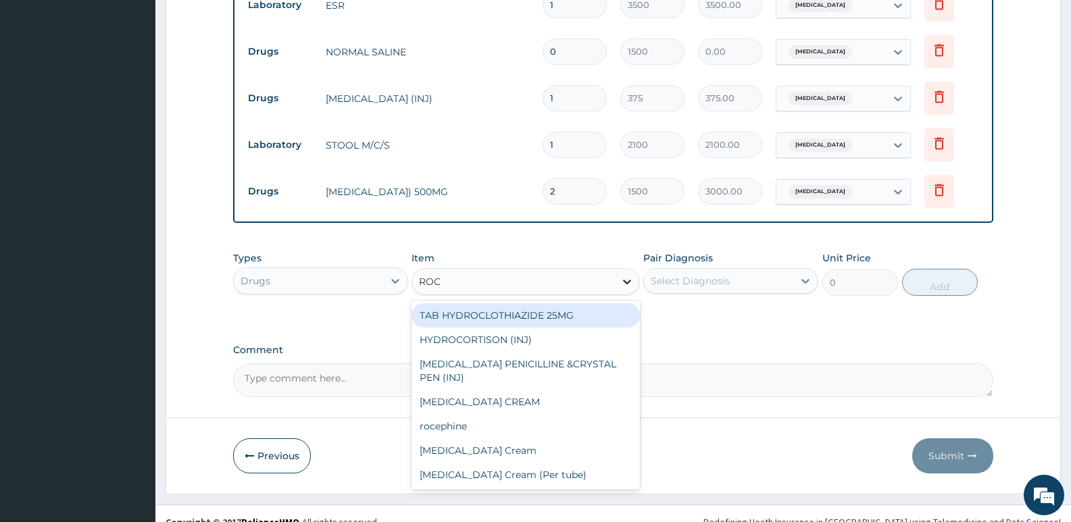
type input "ROCE"
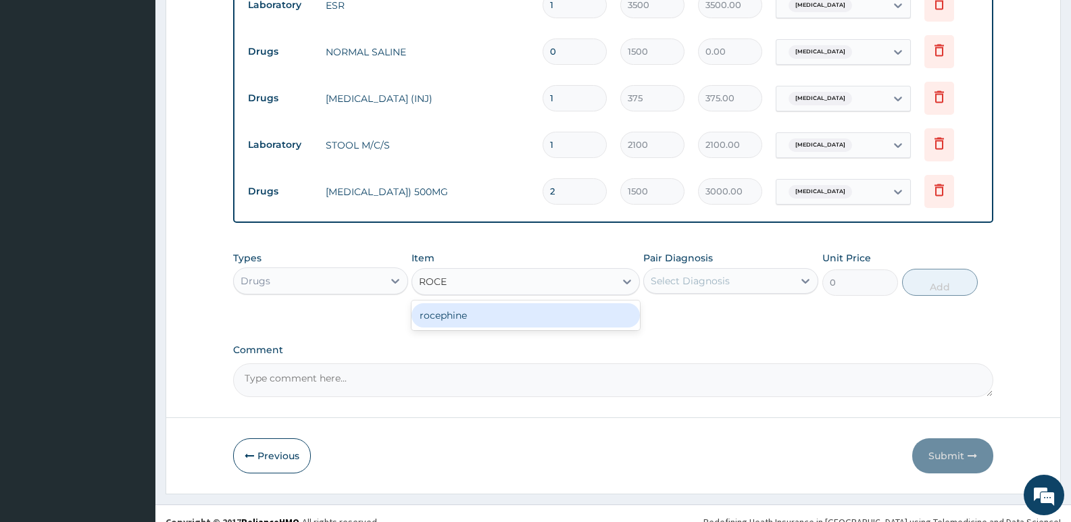
click at [497, 303] on div "rocephine" at bounding box center [526, 315] width 228 height 24
type input "7500"
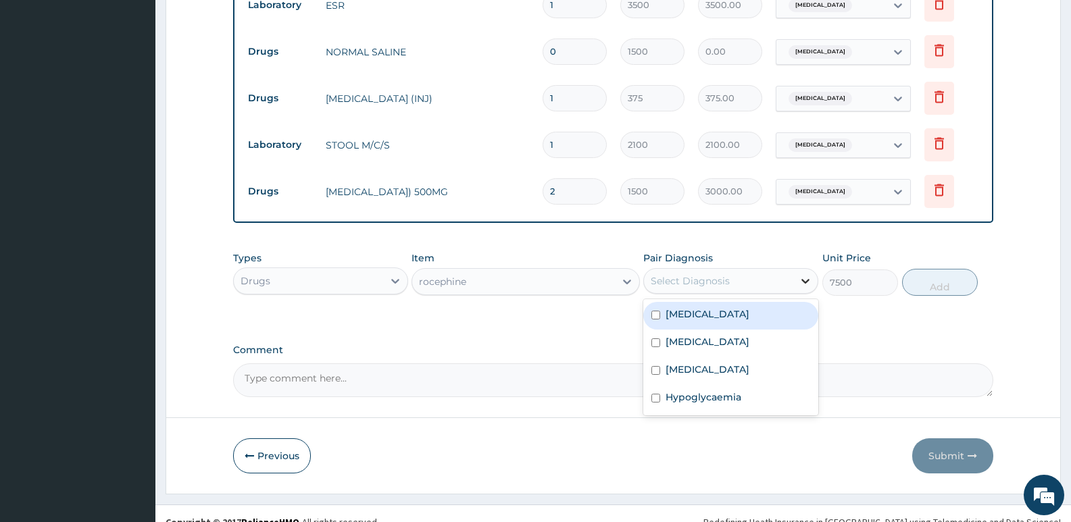
click at [808, 279] on icon at bounding box center [805, 281] width 8 height 5
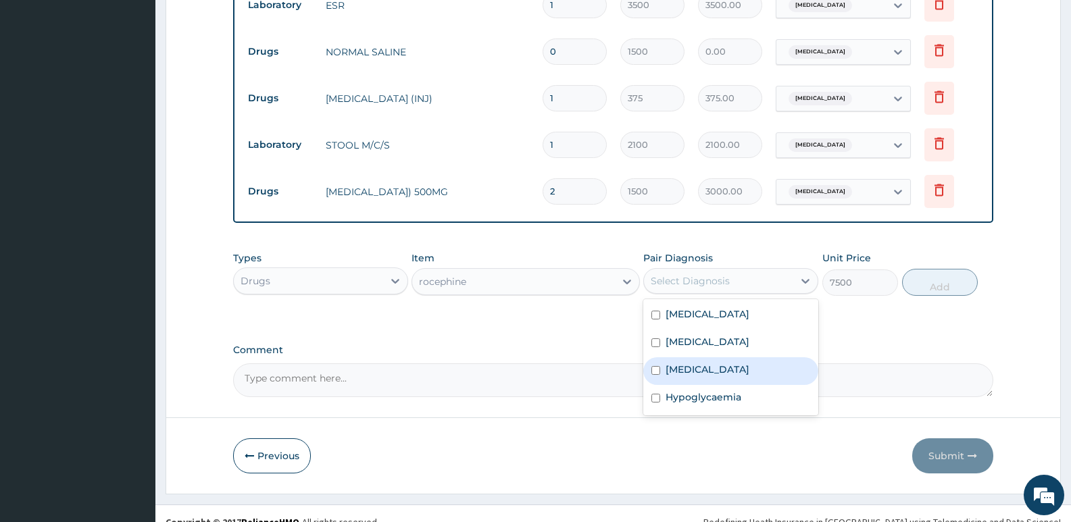
click at [717, 360] on div "Gastroenteritis" at bounding box center [730, 371] width 175 height 28
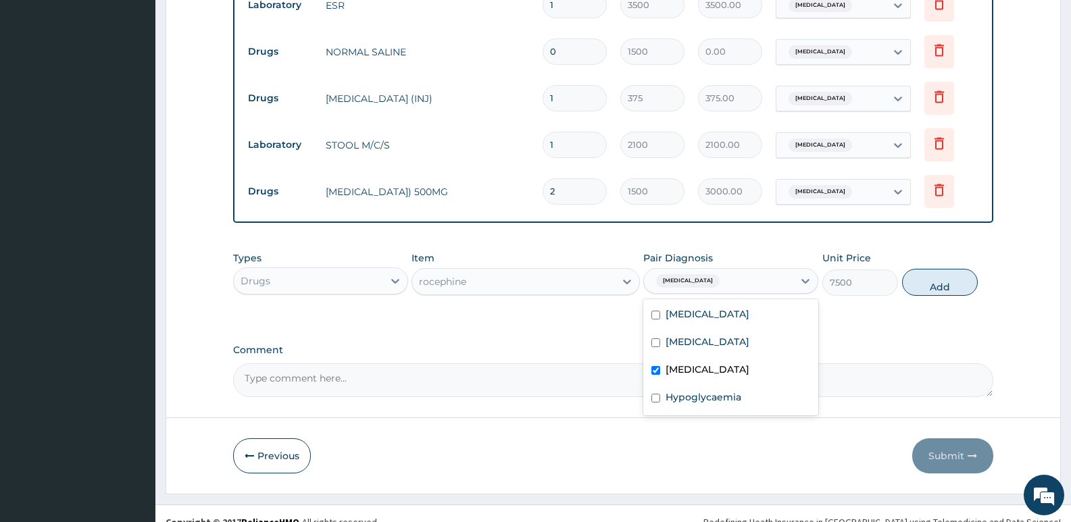
click at [717, 363] on label "Gastroenteritis" at bounding box center [708, 370] width 84 height 14
checkbox input "false"
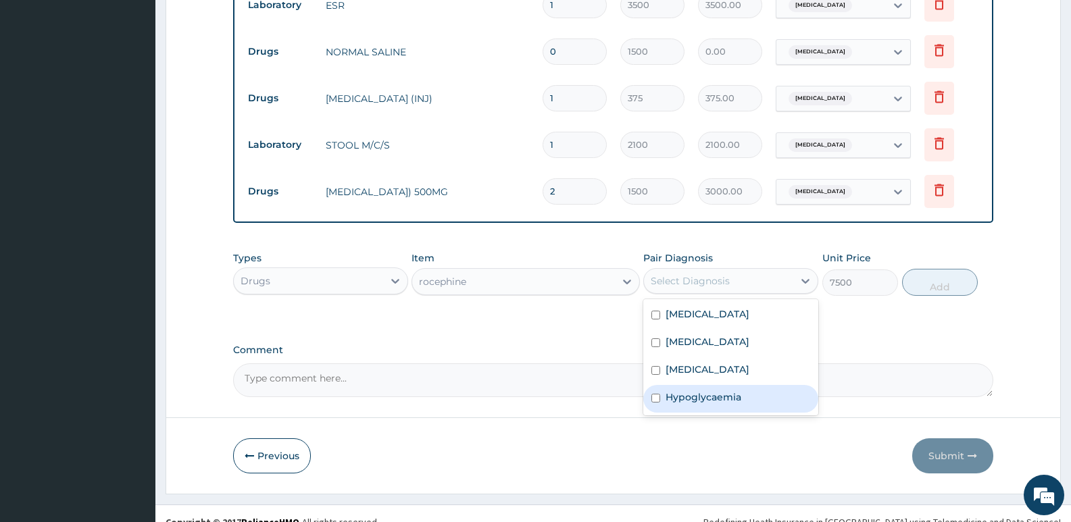
click at [708, 391] on label "Hypoglycaemia" at bounding box center [704, 398] width 76 height 14
checkbox input "true"
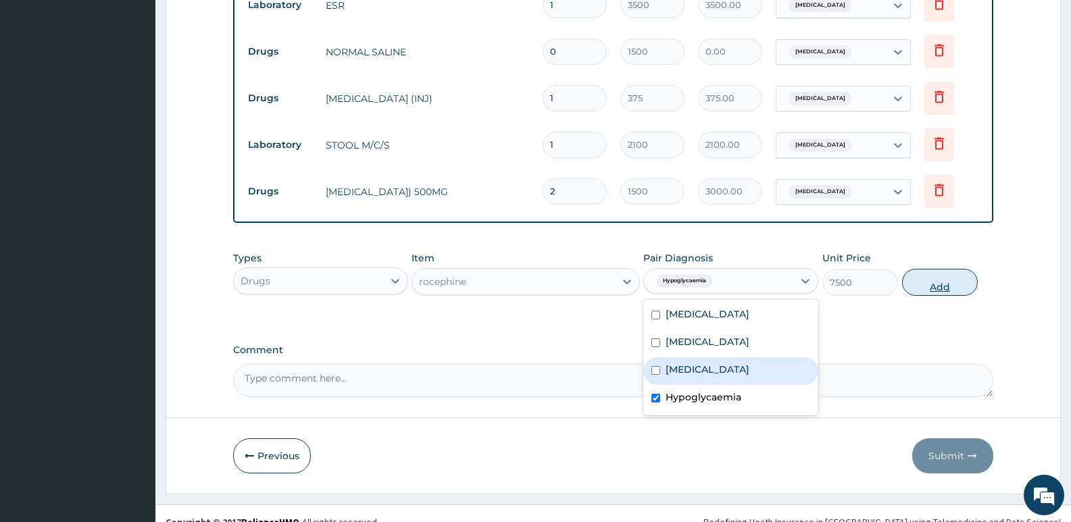
click at [934, 272] on button "Add" at bounding box center [940, 282] width 76 height 27
type input "0"
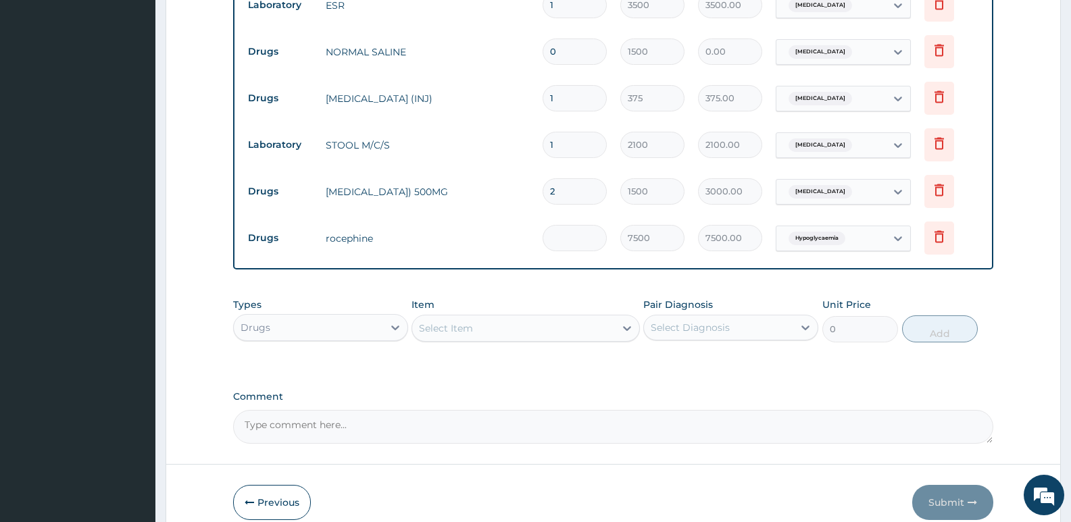
type input "0.00"
type input "6"
type input "45000.00"
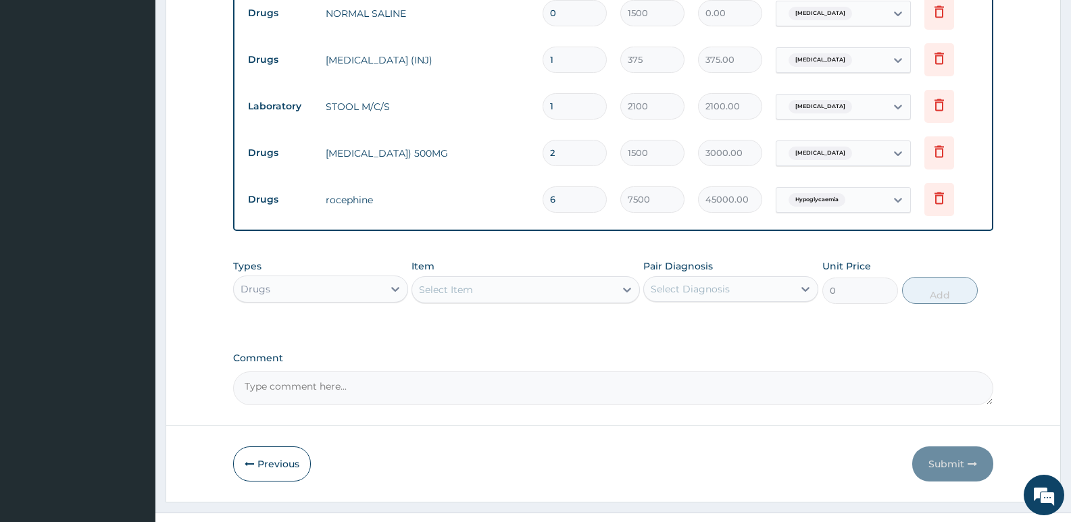
scroll to position [947, 0]
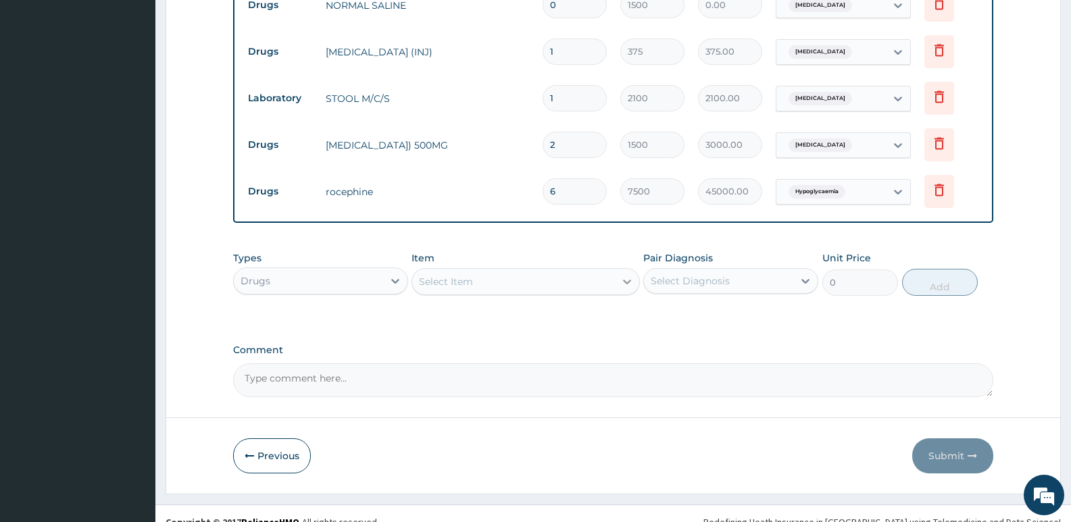
type input "6"
click at [626, 275] on icon at bounding box center [627, 282] width 14 height 14
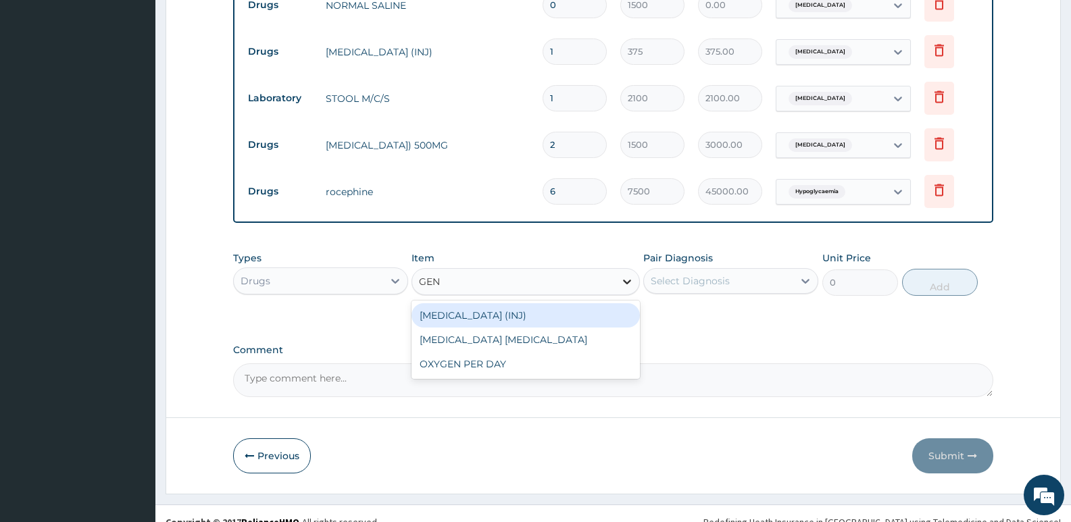
type input "GENT"
click at [526, 303] on div "[MEDICAL_DATA] (INJ)" at bounding box center [526, 315] width 228 height 24
type input "1500"
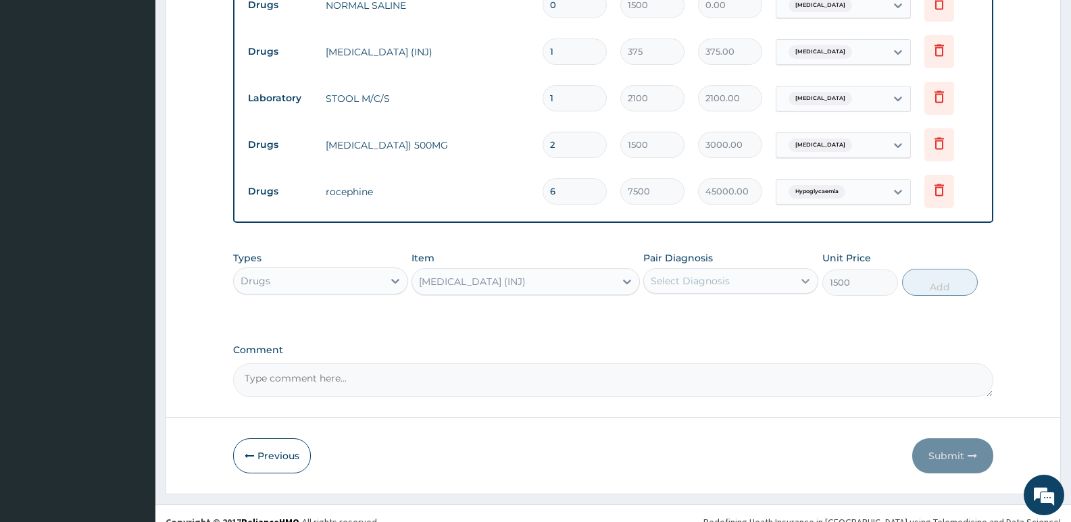
click at [806, 274] on icon at bounding box center [806, 281] width 14 height 14
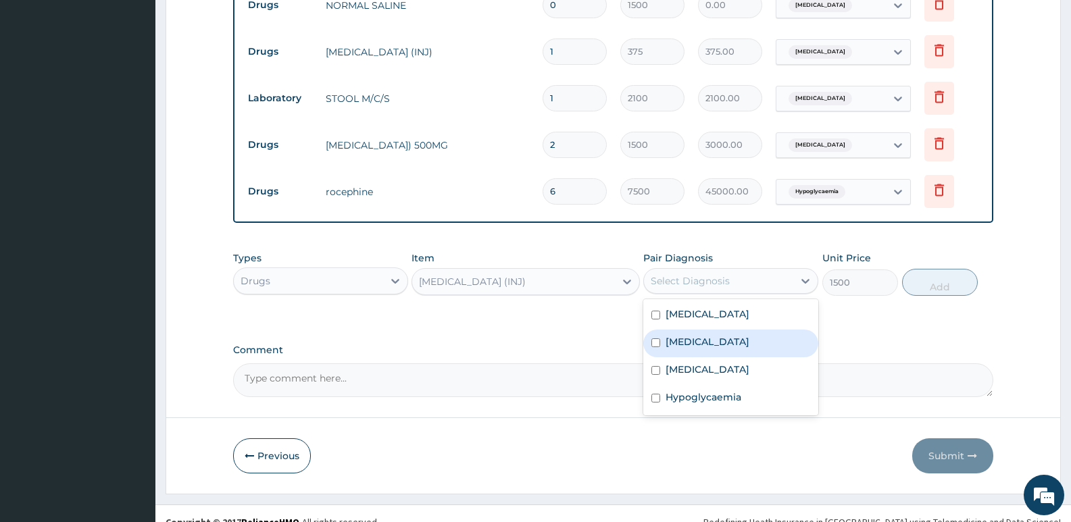
click at [697, 335] on label "[MEDICAL_DATA]" at bounding box center [708, 342] width 84 height 14
checkbox input "true"
click at [939, 269] on button "Add" at bounding box center [940, 282] width 76 height 27
type input "0"
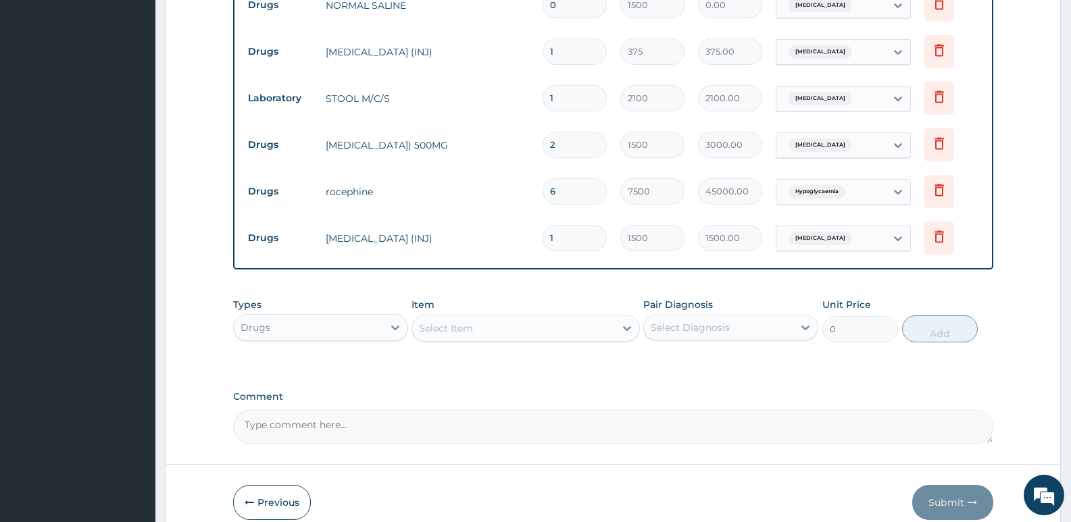
type input "0.00"
type input "4"
type input "6000.00"
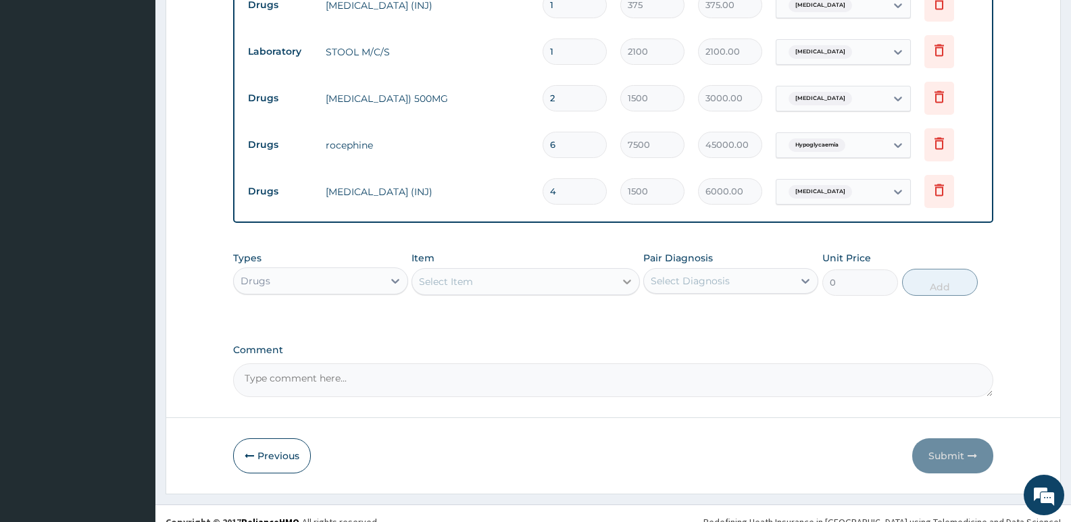
type input "4"
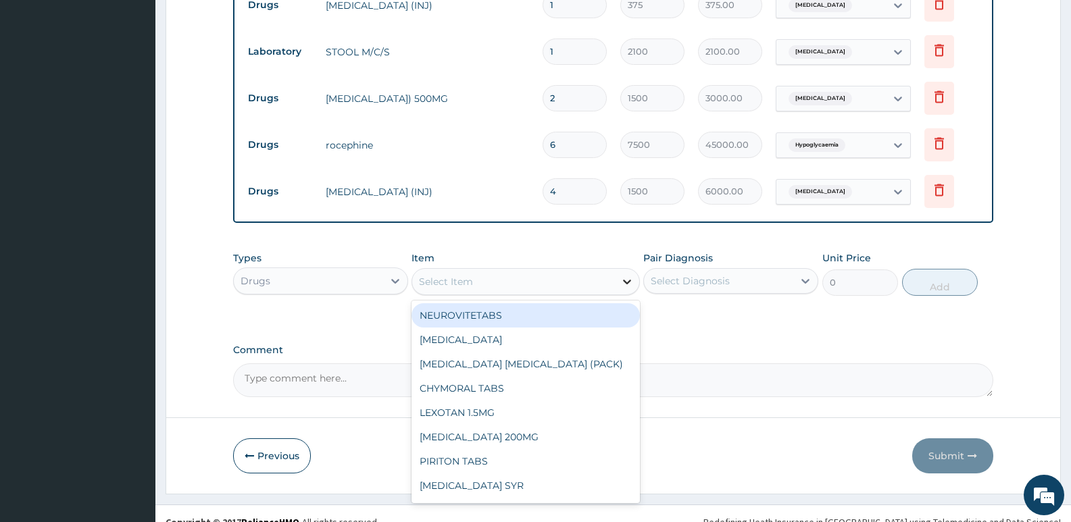
click at [628, 275] on icon at bounding box center [627, 282] width 14 height 14
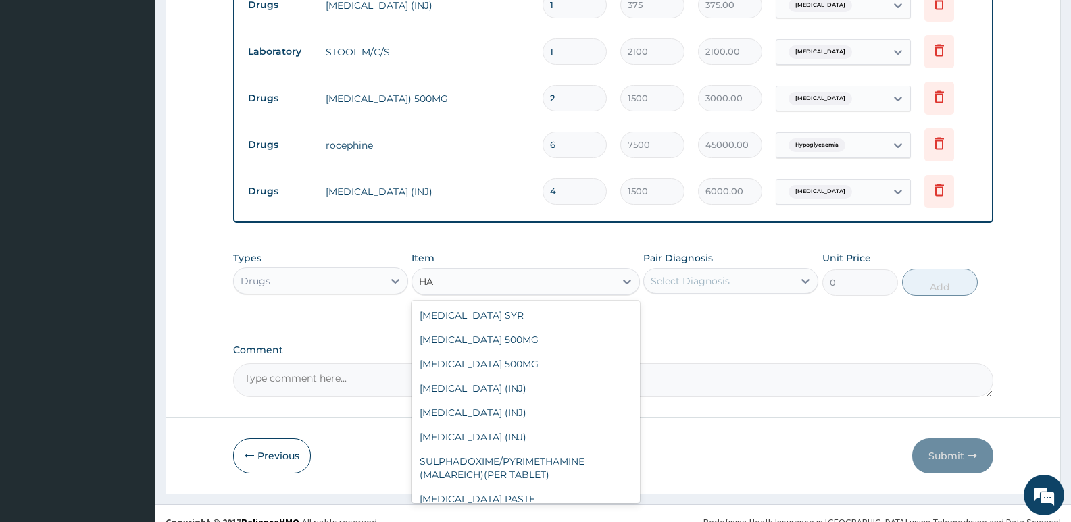
type input "H"
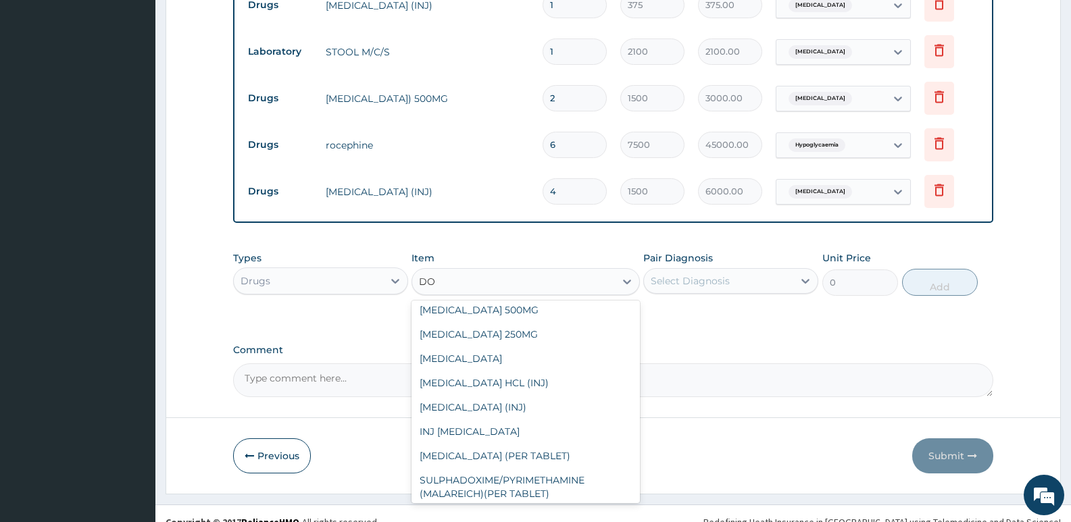
scroll to position [0, 0]
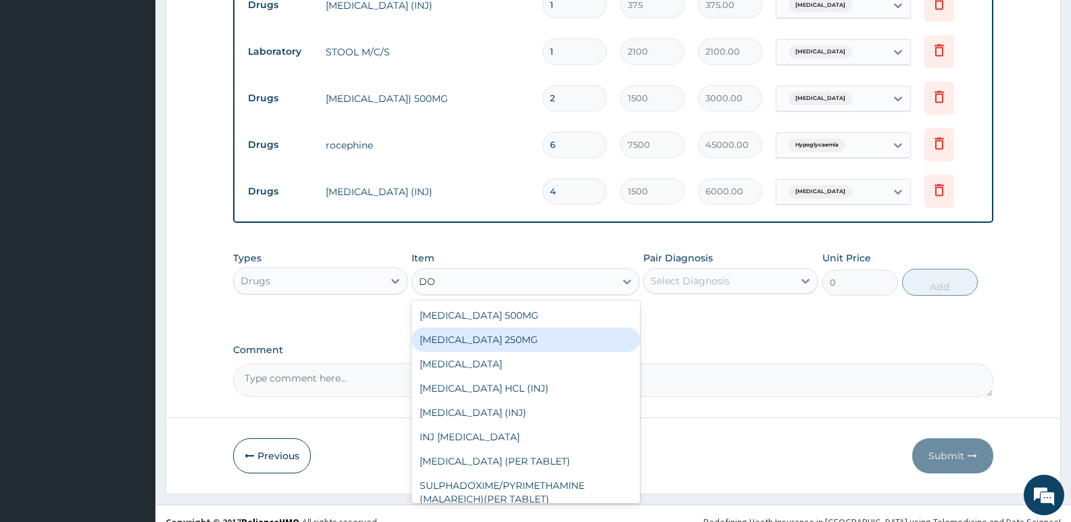
type input "D"
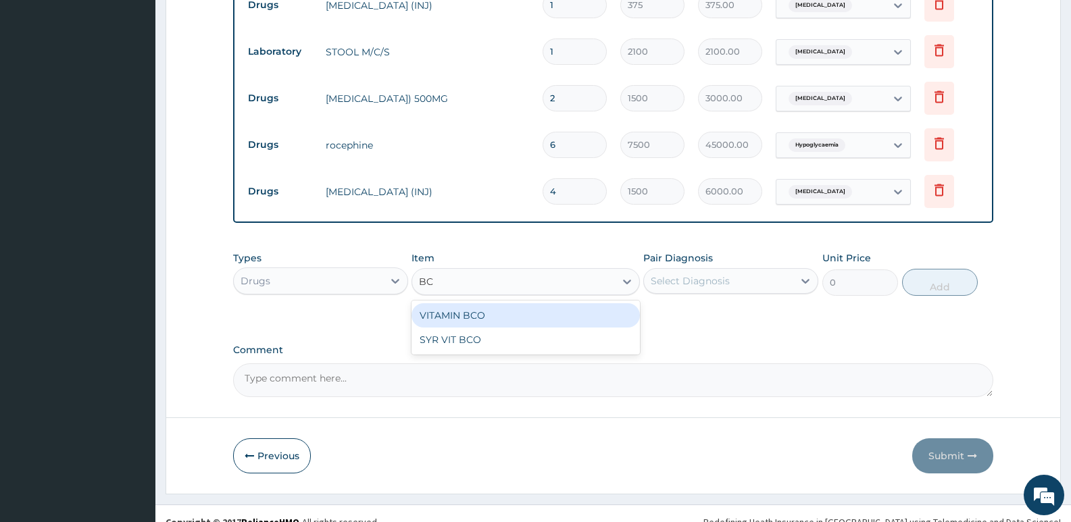
type input "B"
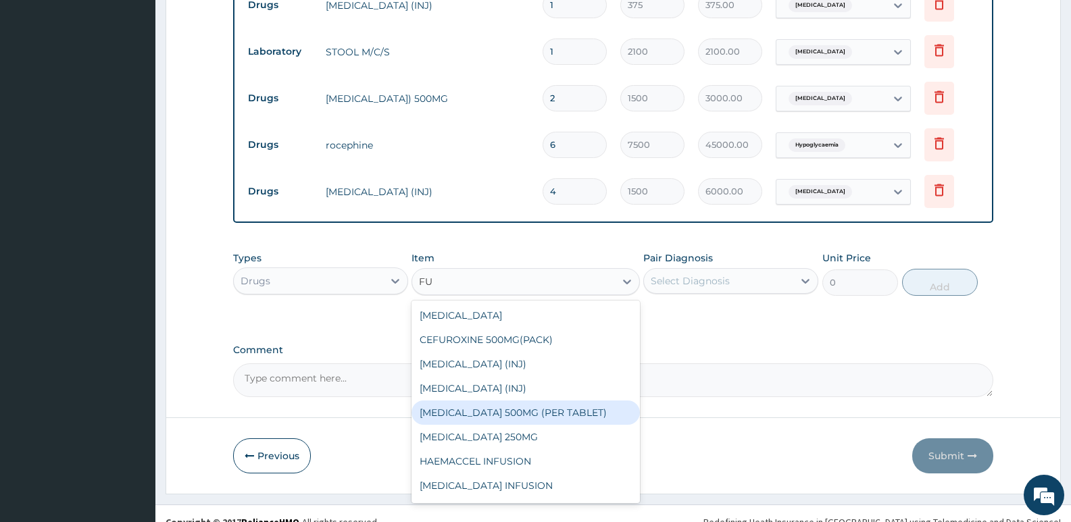
type input "F"
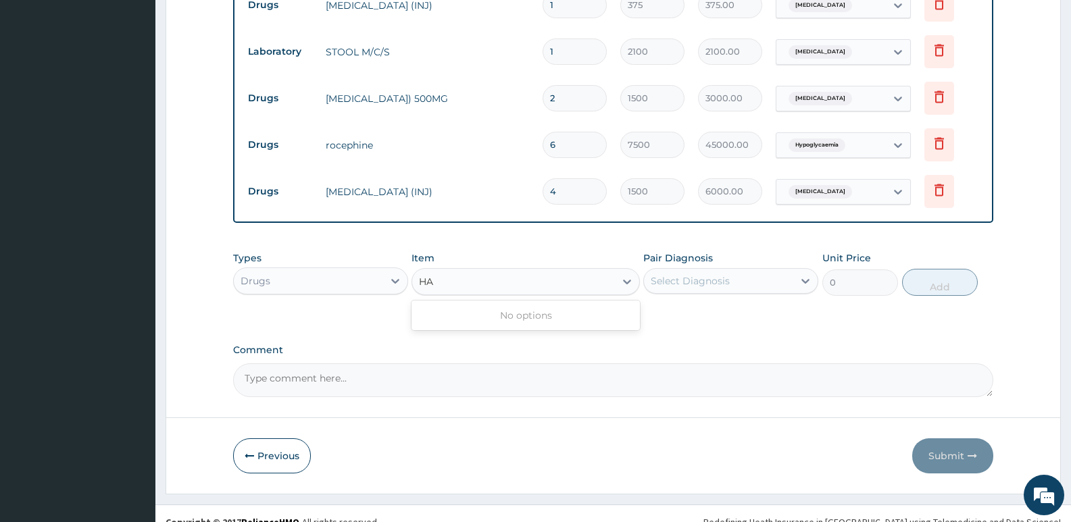
type input "H"
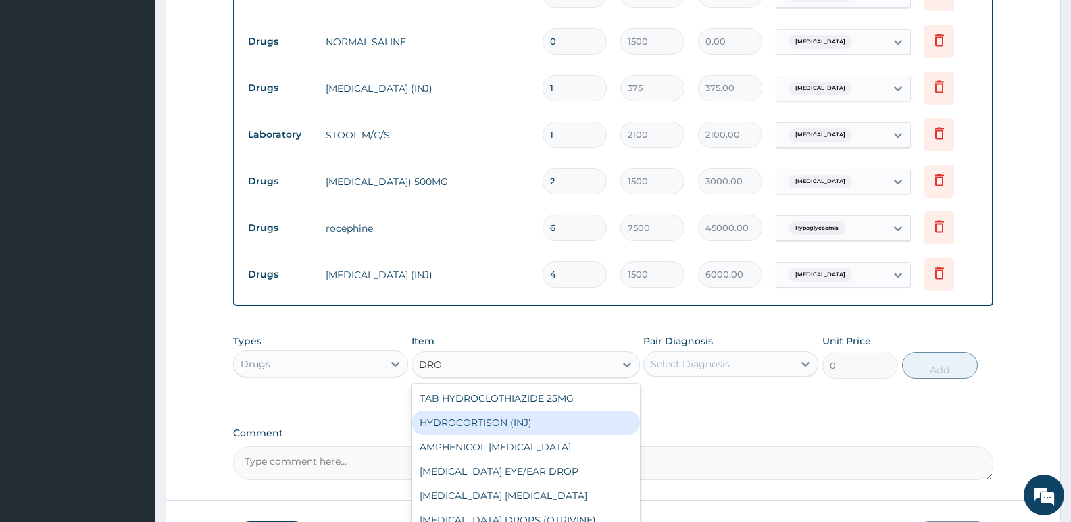
scroll to position [926, 0]
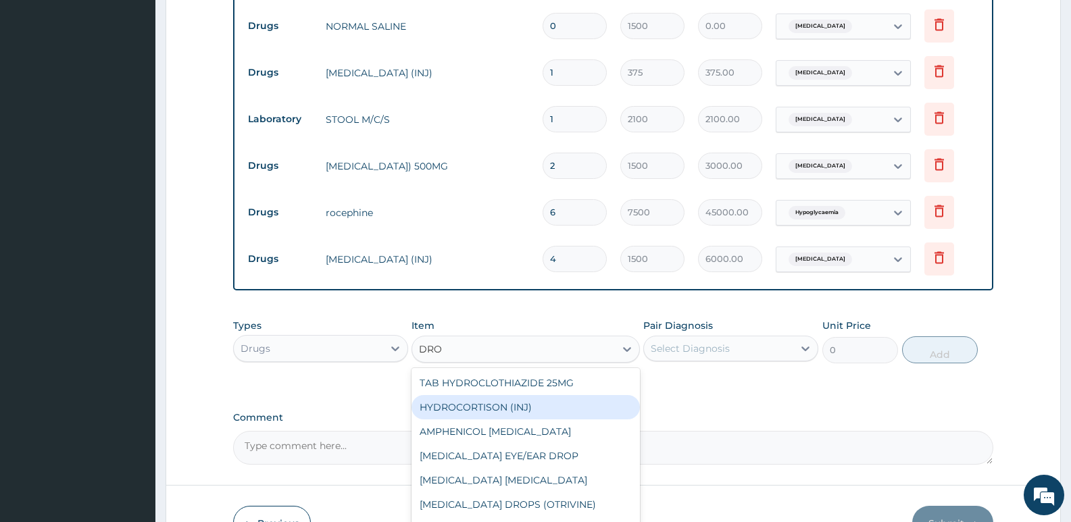
type input "DRO"
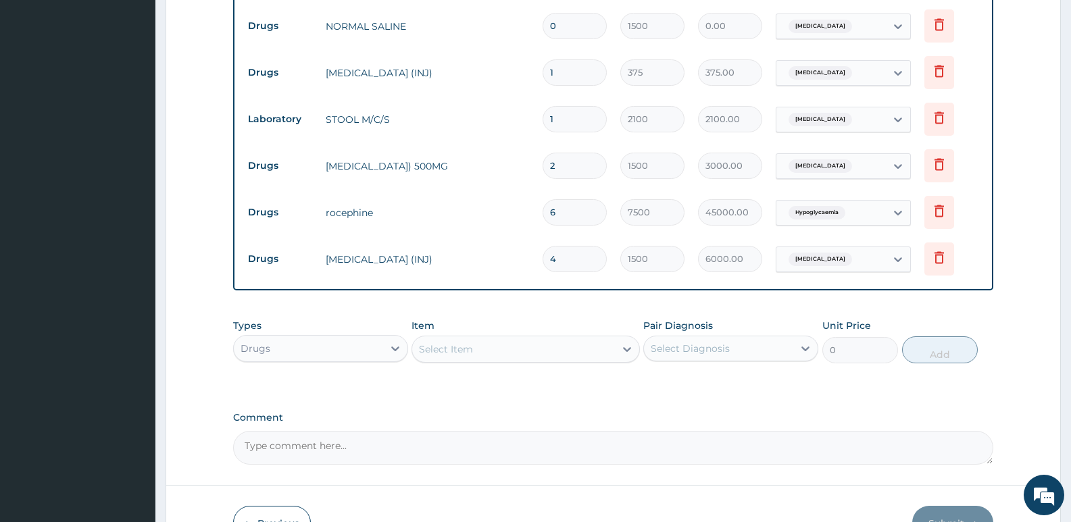
click at [564, 13] on input "0" at bounding box center [575, 26] width 64 height 26
type input "1"
type input "1500.00"
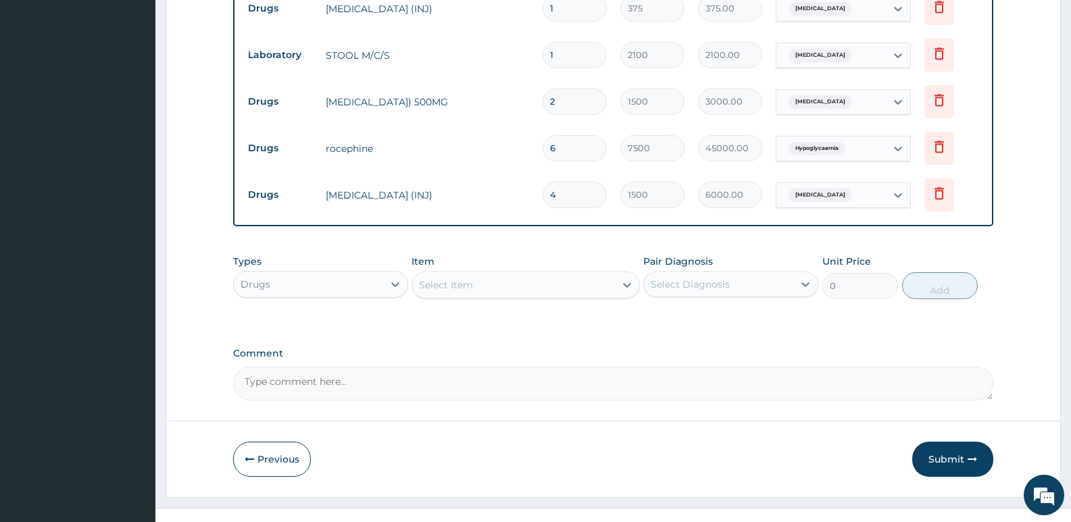
scroll to position [994, 0]
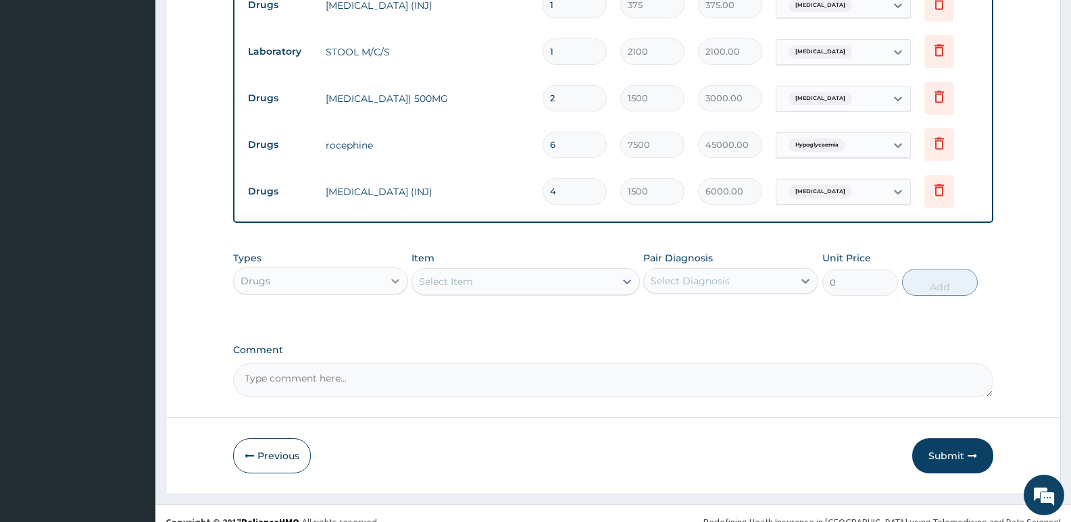
type input "1"
click at [393, 274] on icon at bounding box center [396, 281] width 14 height 14
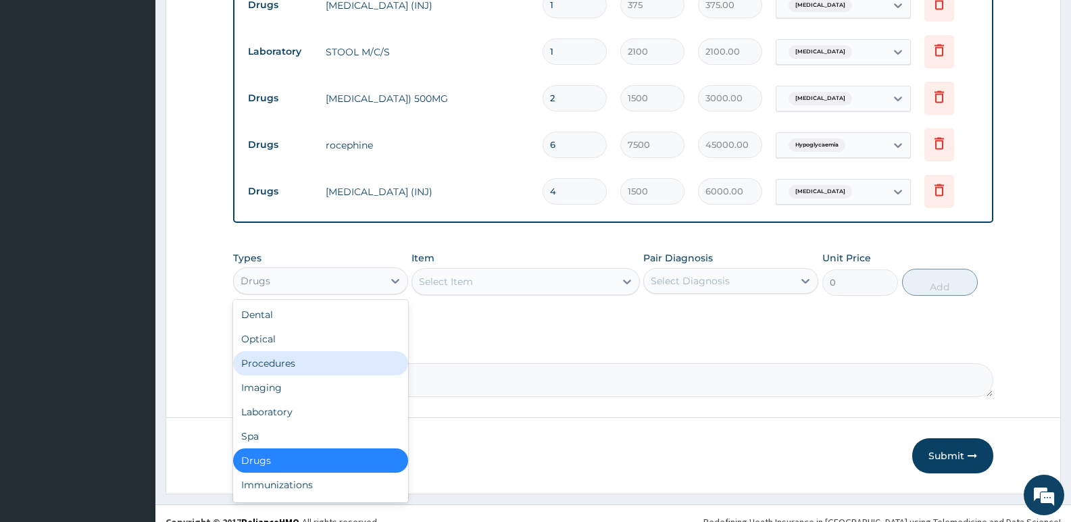
click at [299, 351] on div "Procedures" at bounding box center [320, 363] width 175 height 24
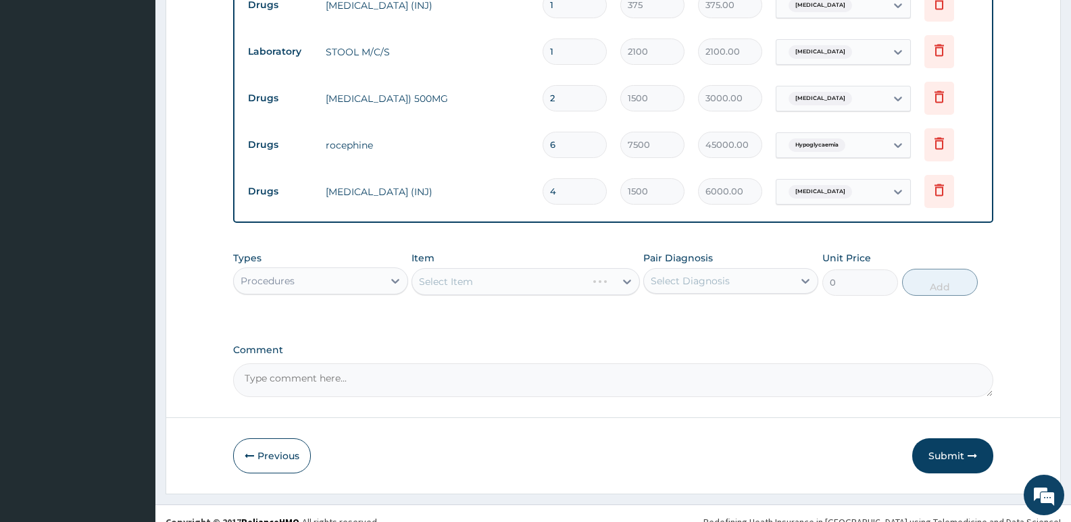
click at [625, 268] on div "Select Item" at bounding box center [526, 281] width 228 height 27
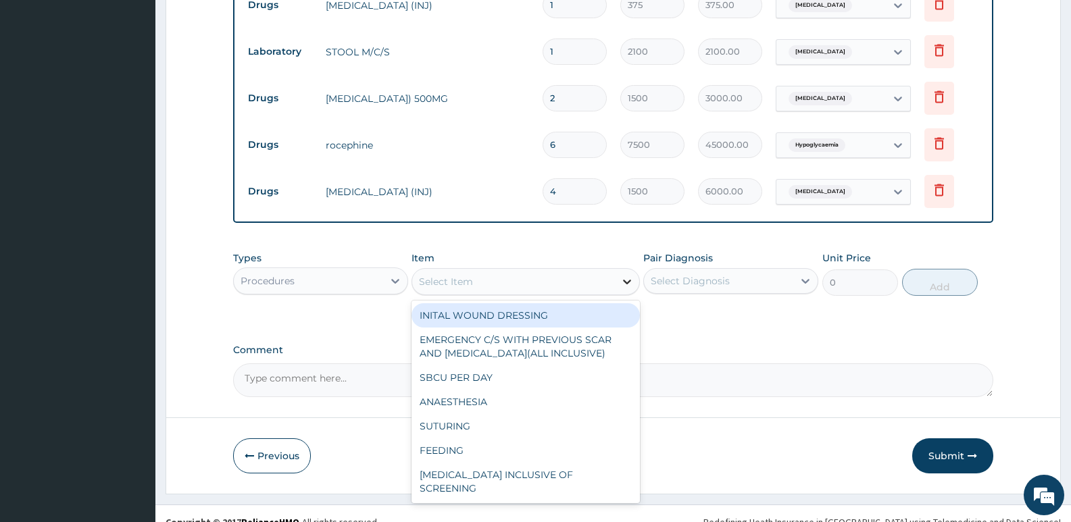
click at [628, 275] on icon at bounding box center [627, 282] width 14 height 14
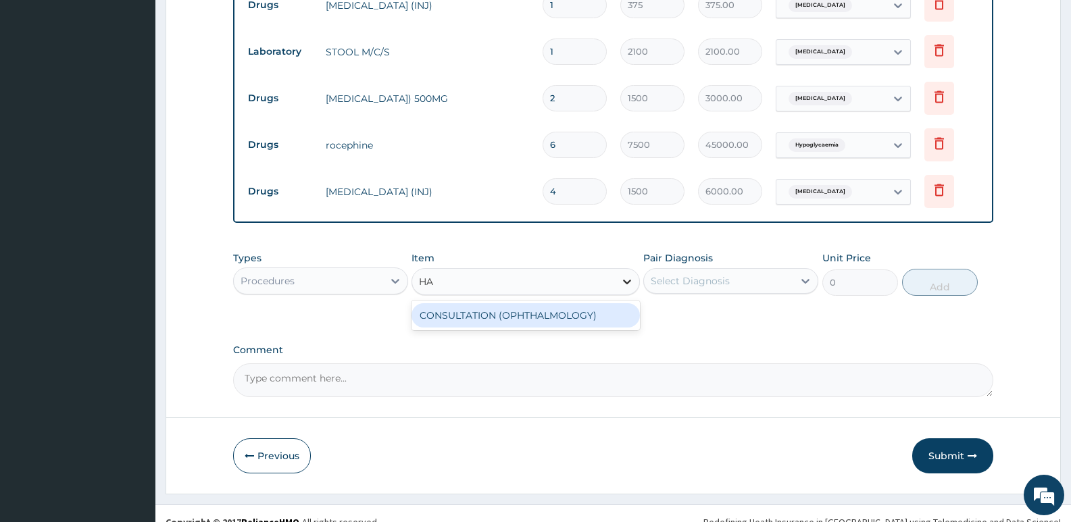
type input "H"
type input "F"
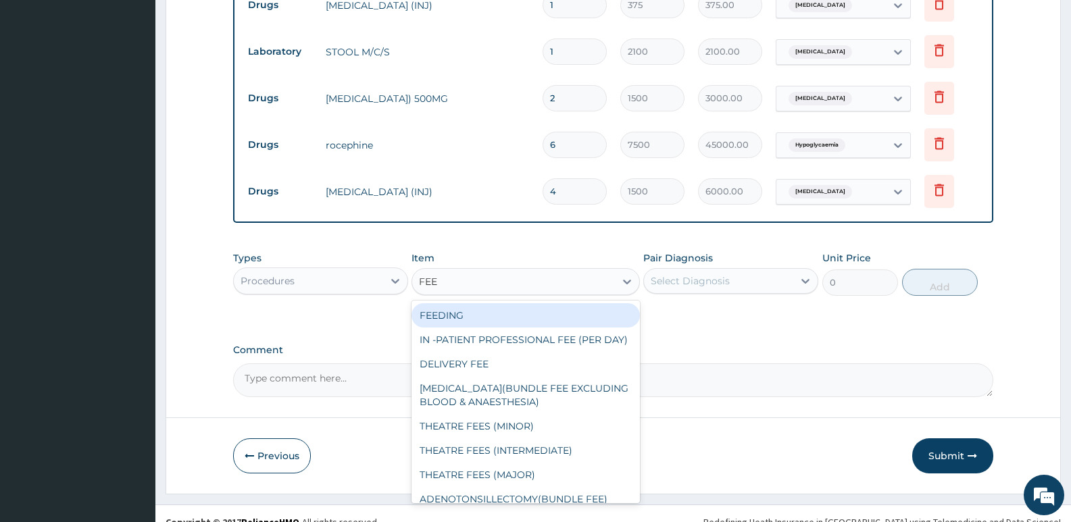
type input "FEED"
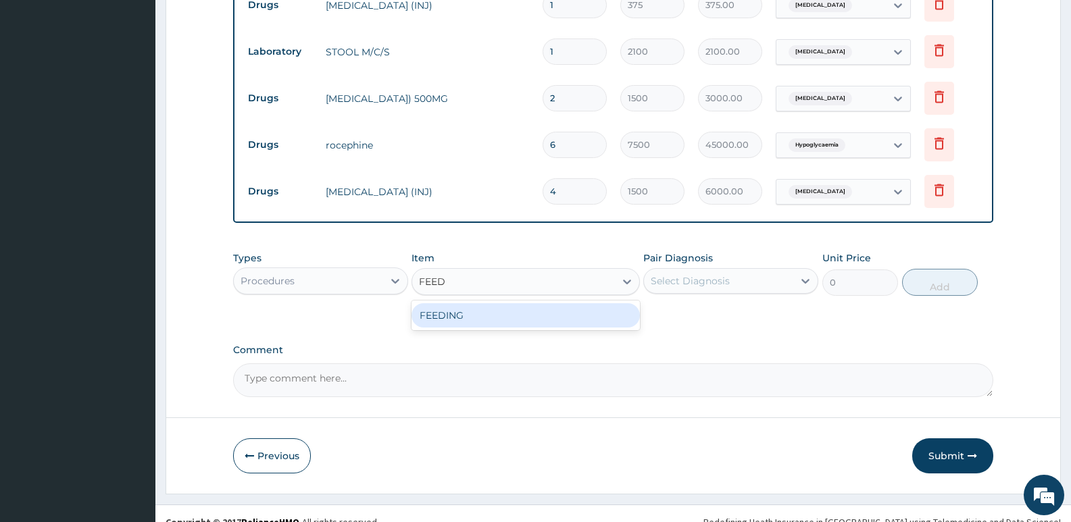
click at [477, 303] on div "FEEDING" at bounding box center [526, 315] width 228 height 24
type input "4500"
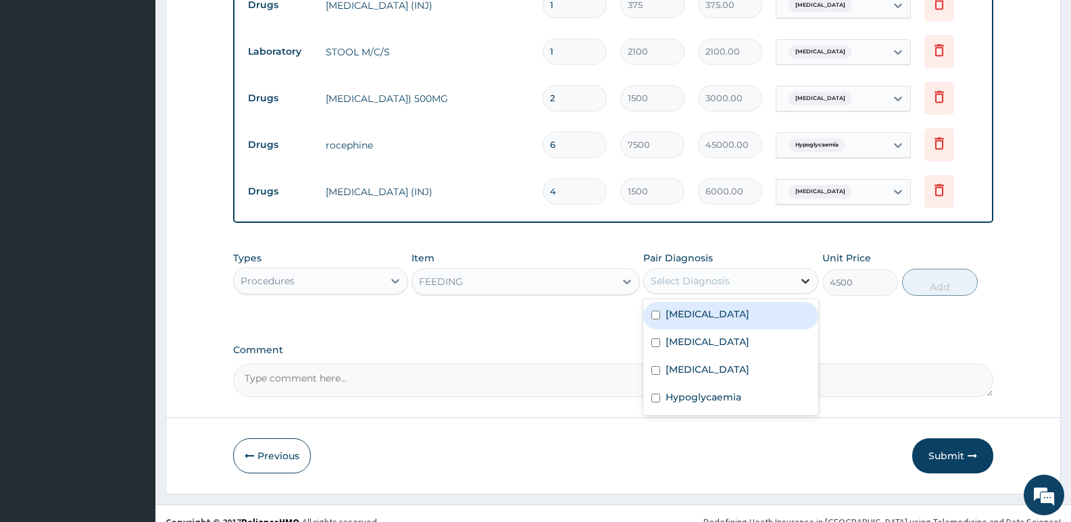
click at [806, 279] on icon at bounding box center [805, 281] width 8 height 5
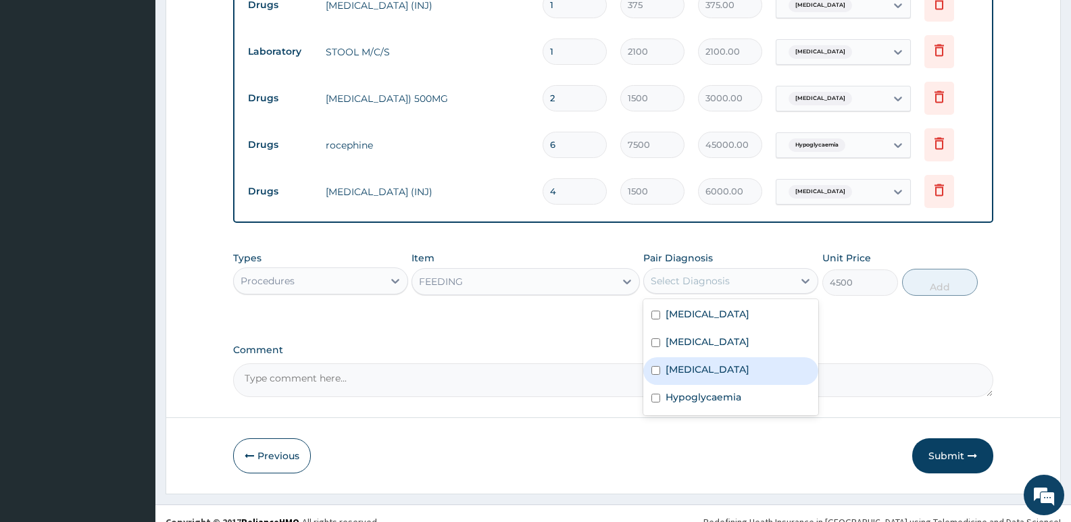
click at [711, 363] on label "Gastroenteritis" at bounding box center [708, 370] width 84 height 14
checkbox input "true"
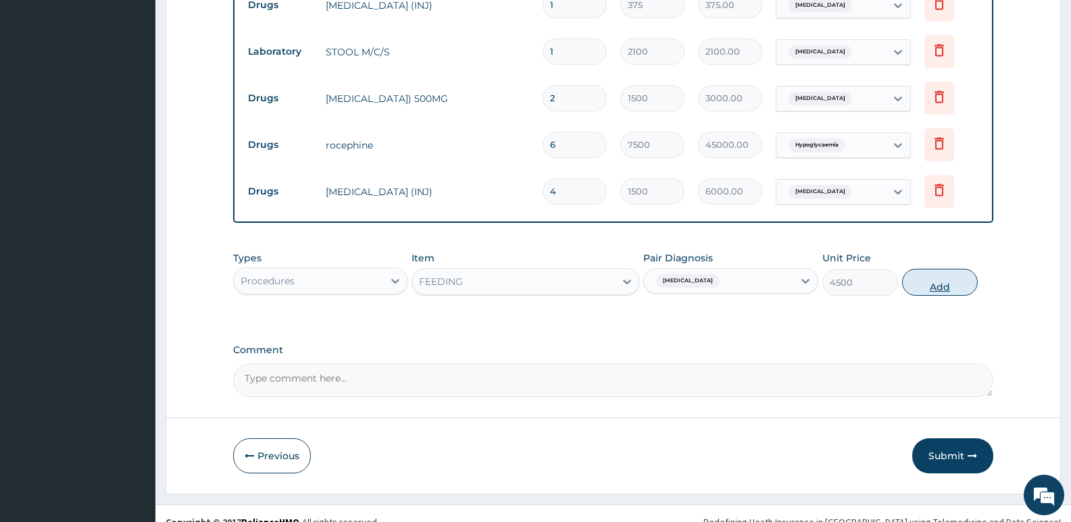
click at [939, 269] on button "Add" at bounding box center [940, 282] width 76 height 27
type input "0"
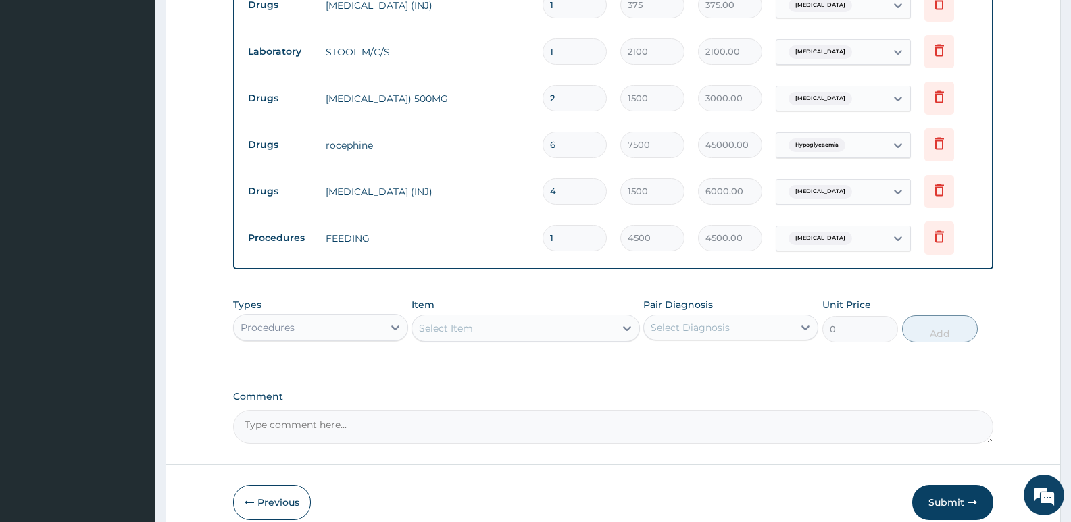
type input "0.00"
type input "3"
type input "13500.00"
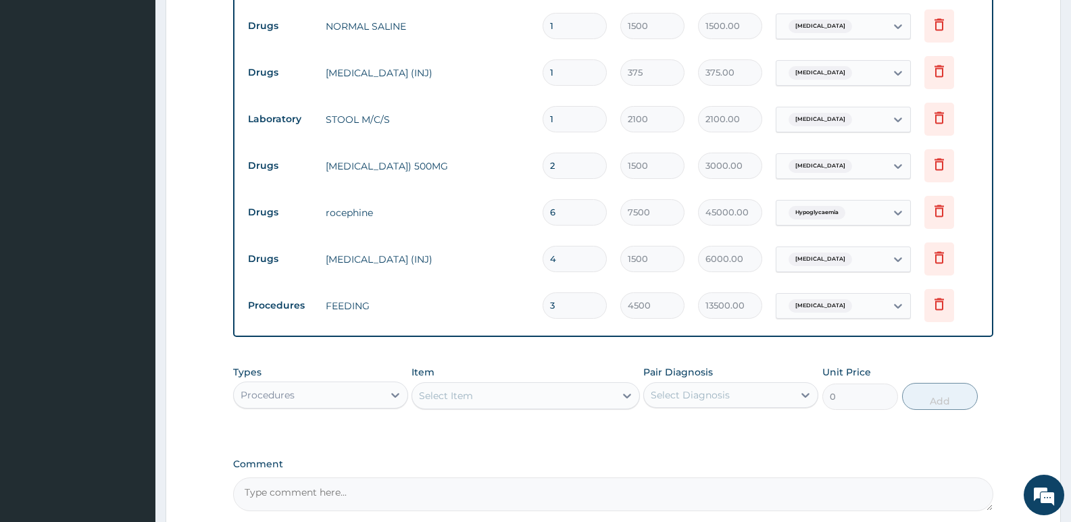
type input "2"
type input "9000.00"
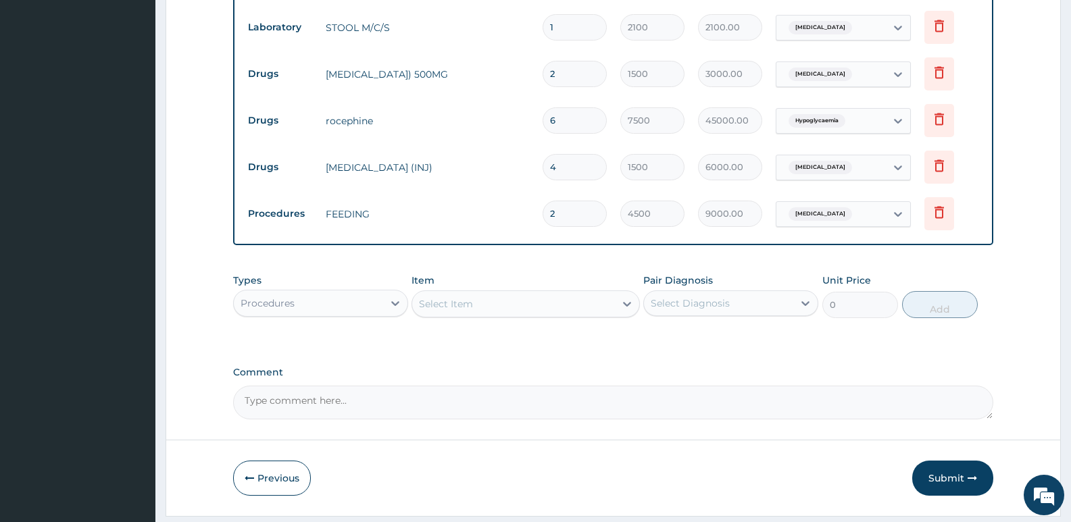
scroll to position [1041, 0]
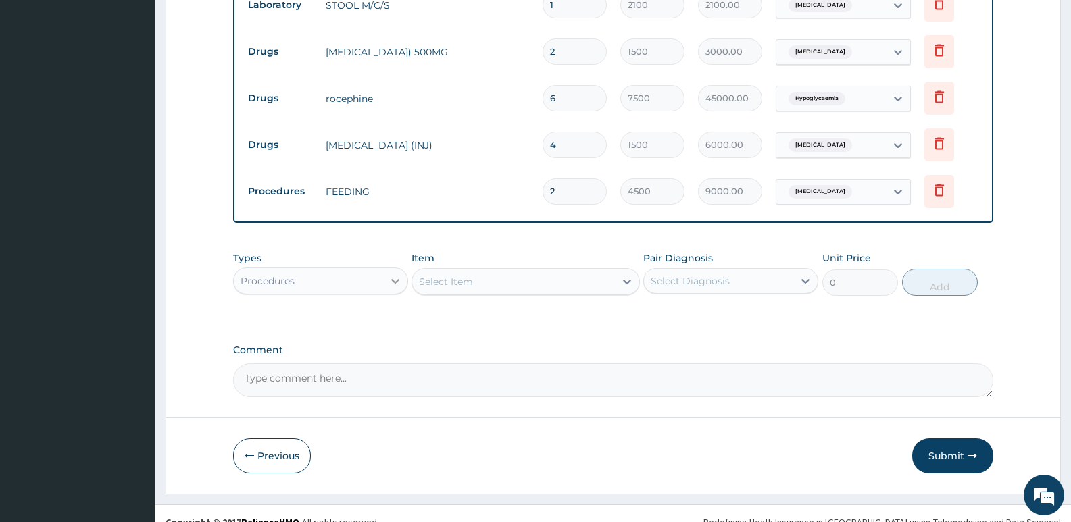
type input "2"
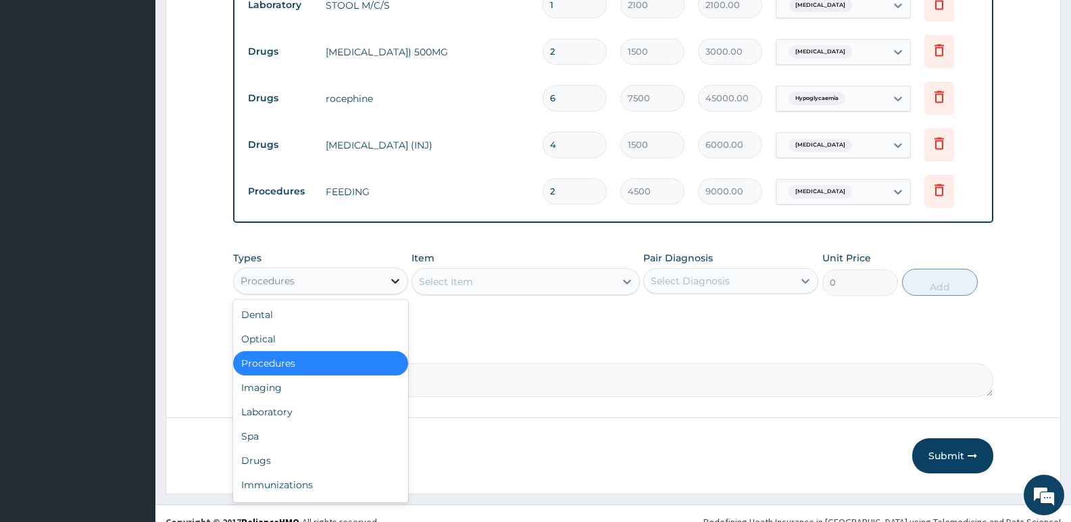
click at [395, 274] on icon at bounding box center [396, 281] width 14 height 14
click at [284, 449] on div "Drugs" at bounding box center [320, 461] width 175 height 24
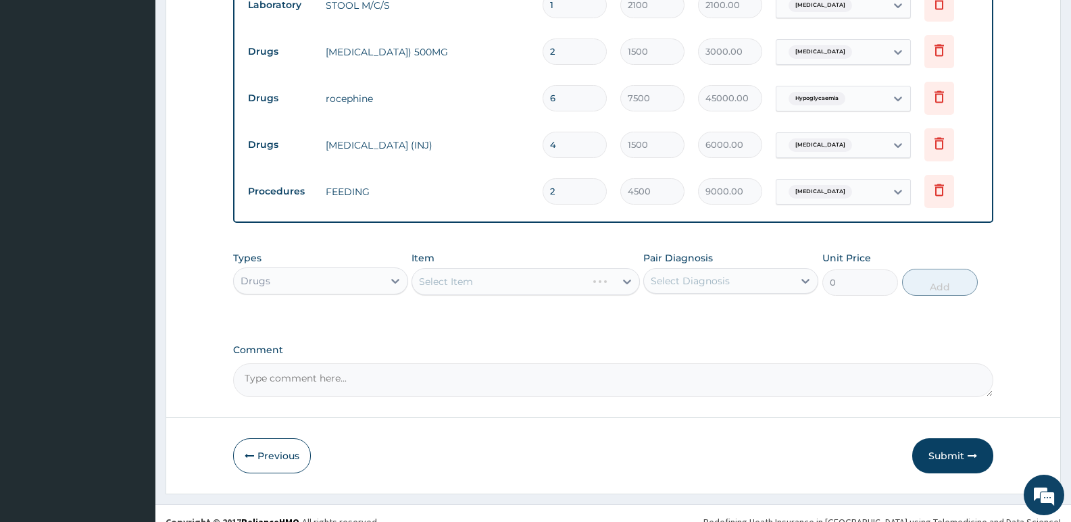
click at [627, 268] on div "Select Item" at bounding box center [526, 281] width 228 height 27
click at [622, 275] on icon at bounding box center [627, 282] width 14 height 14
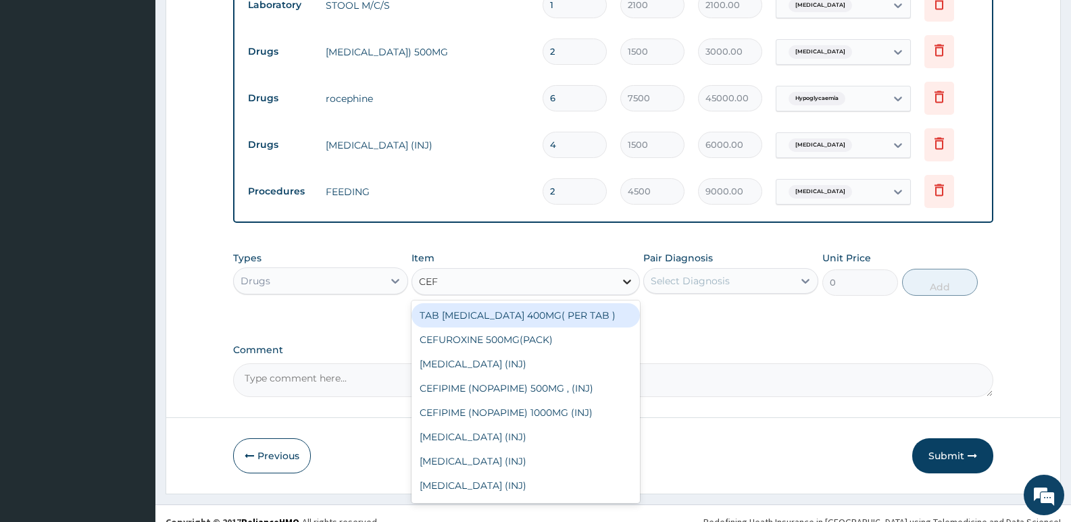
type input "CEFI"
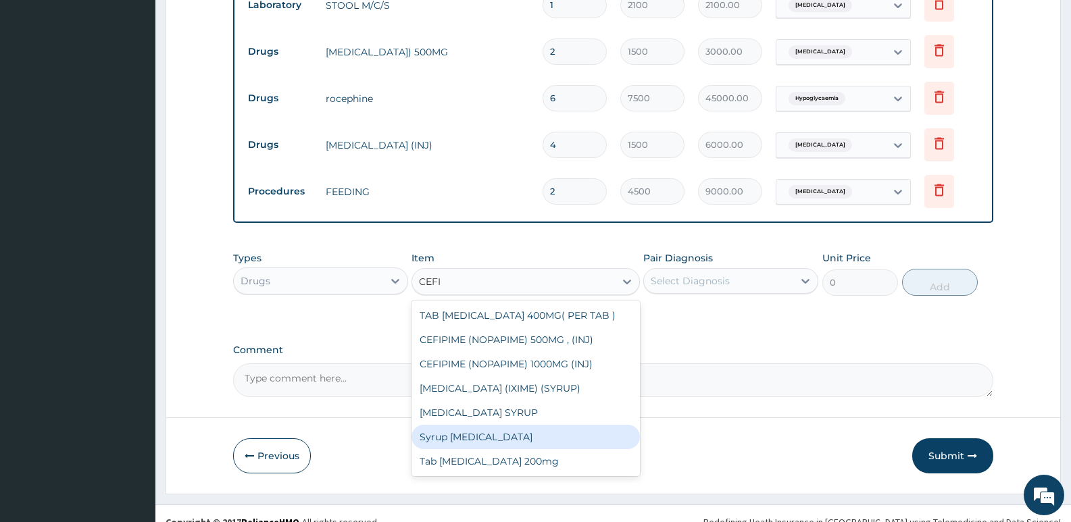
click at [484, 425] on div "Syrup [MEDICAL_DATA]" at bounding box center [526, 437] width 228 height 24
type input "5000"
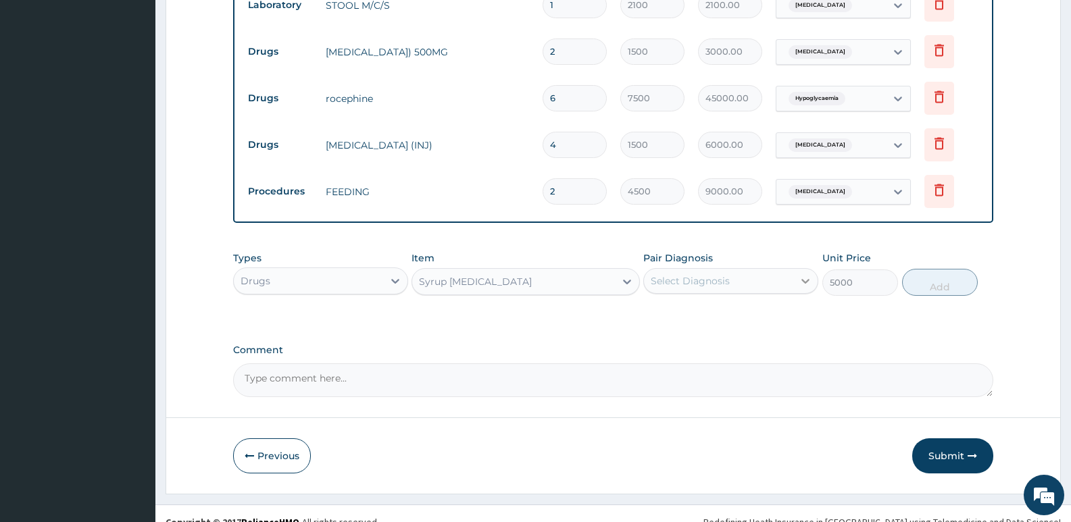
click at [798, 269] on div at bounding box center [805, 281] width 24 height 24
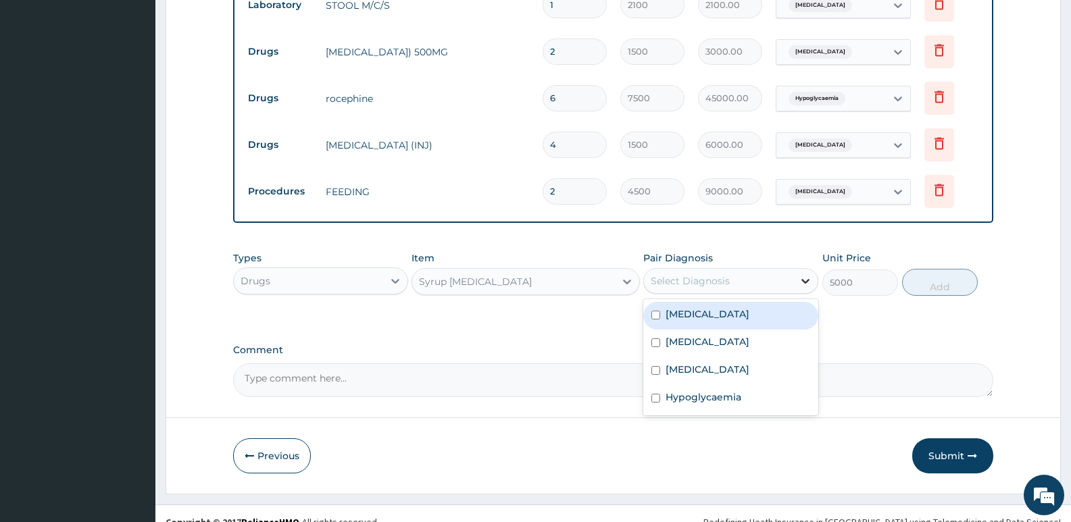
click at [811, 274] on icon at bounding box center [806, 281] width 14 height 14
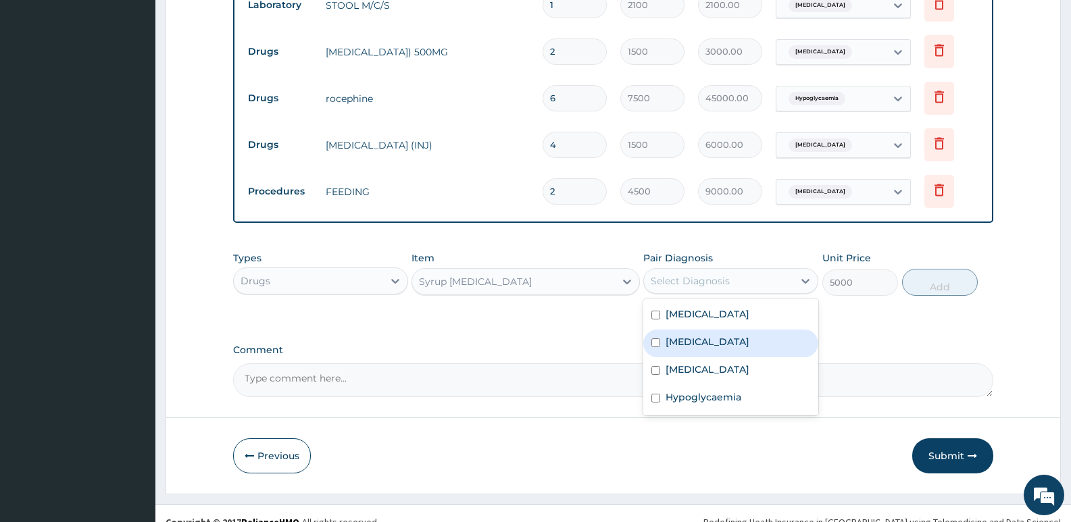
click at [697, 334] on div "[MEDICAL_DATA]" at bounding box center [730, 344] width 175 height 28
checkbox input "true"
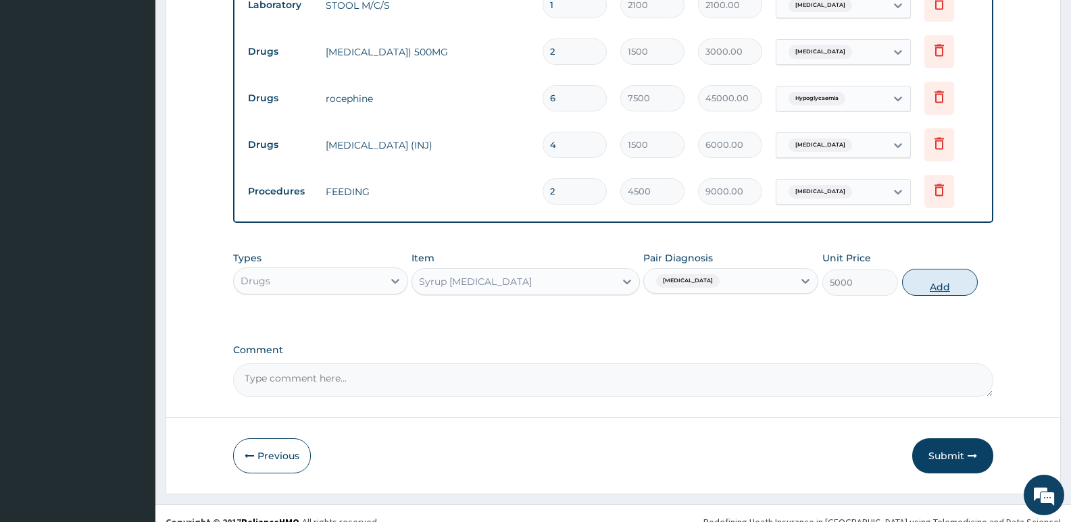
click at [935, 269] on button "Add" at bounding box center [940, 282] width 76 height 27
type input "0"
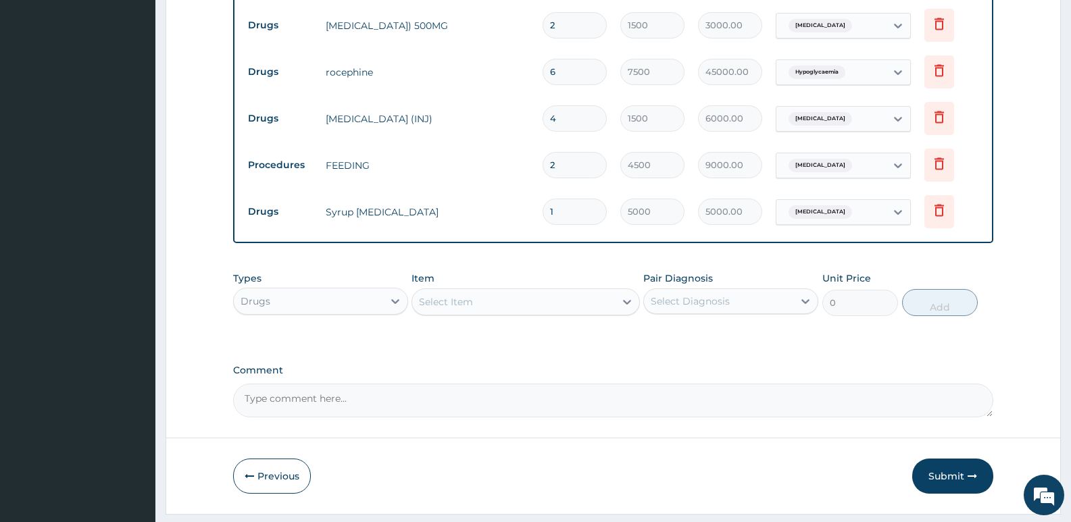
scroll to position [1087, 0]
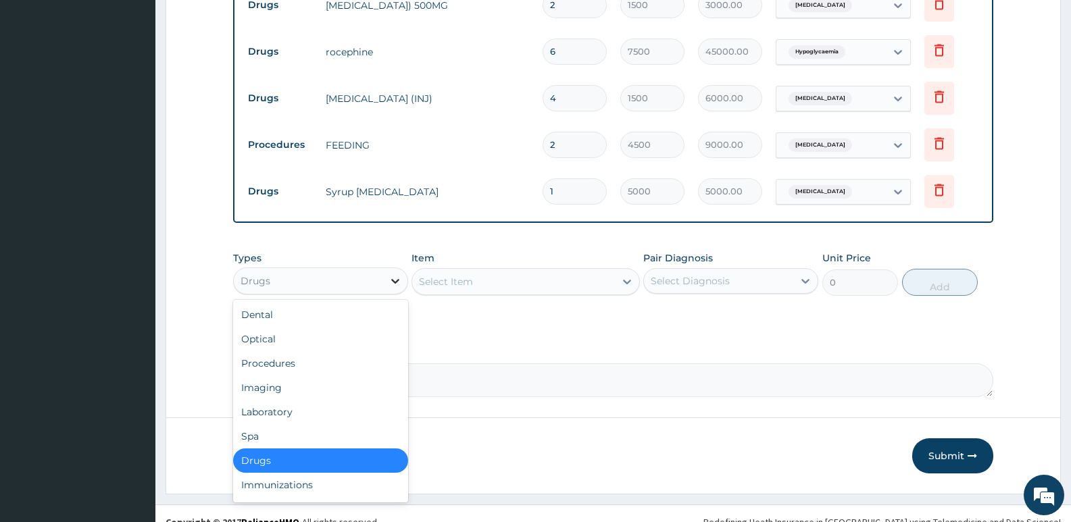
click at [391, 274] on icon at bounding box center [396, 281] width 14 height 14
click at [286, 400] on div "Laboratory" at bounding box center [320, 412] width 175 height 24
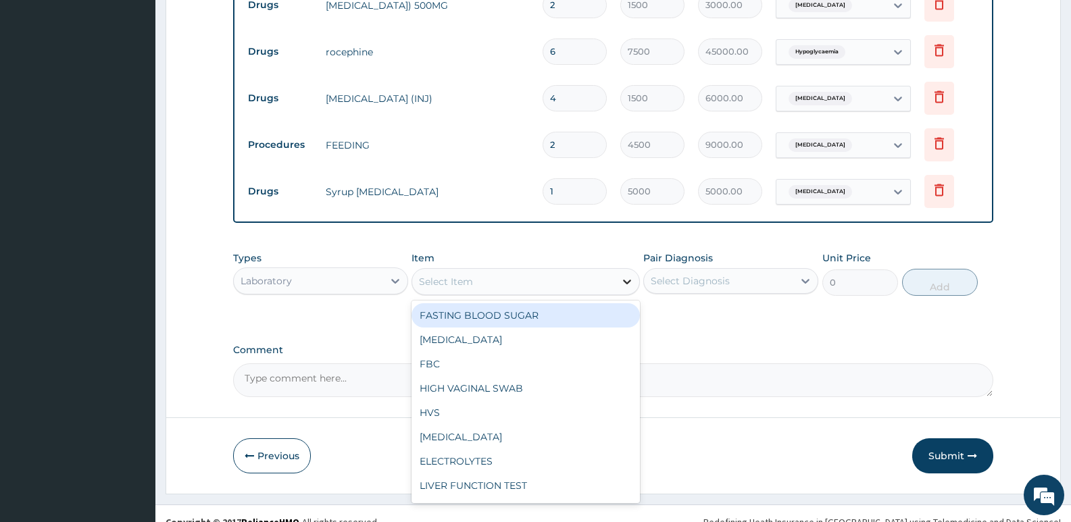
click at [623, 275] on icon at bounding box center [627, 282] width 14 height 14
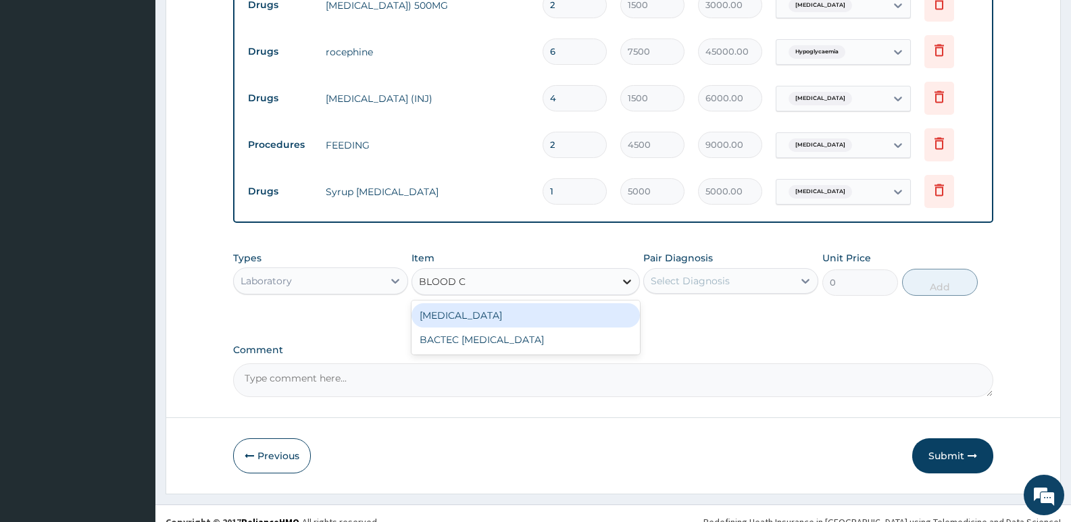
type input "BLOOD CU"
click at [512, 303] on div "[MEDICAL_DATA]" at bounding box center [526, 315] width 228 height 24
type input "4620"
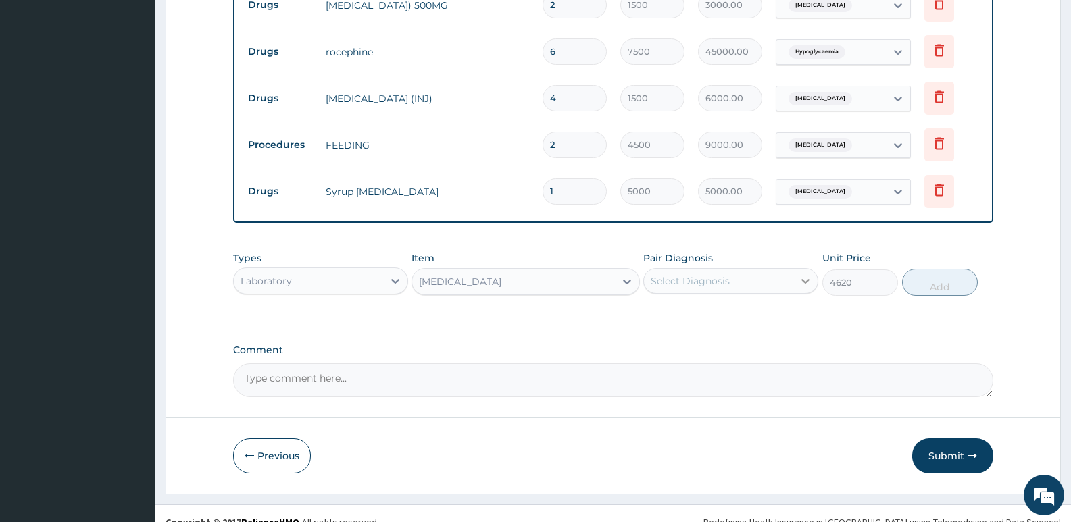
click at [803, 274] on icon at bounding box center [806, 281] width 14 height 14
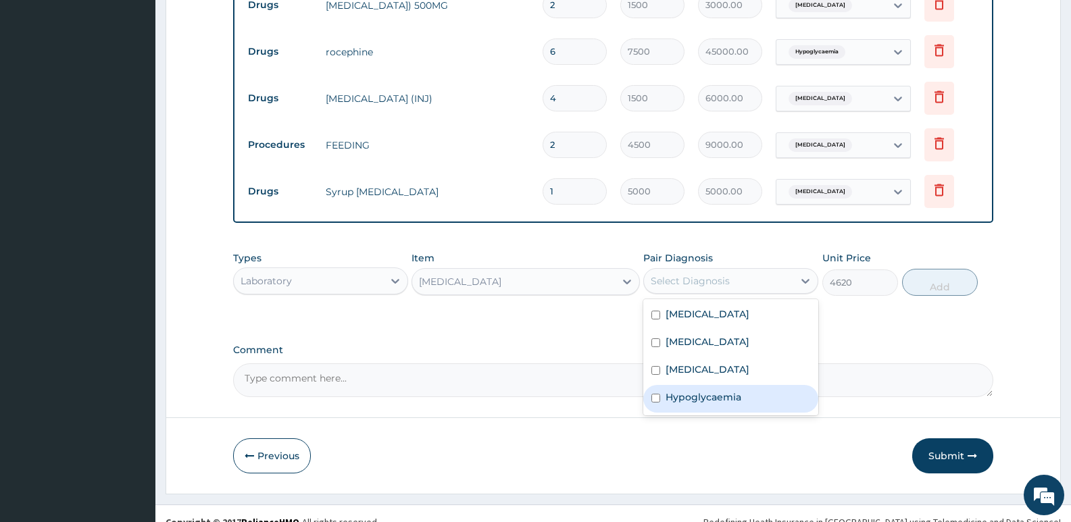
click at [722, 391] on label "Hypoglycaemia" at bounding box center [704, 398] width 76 height 14
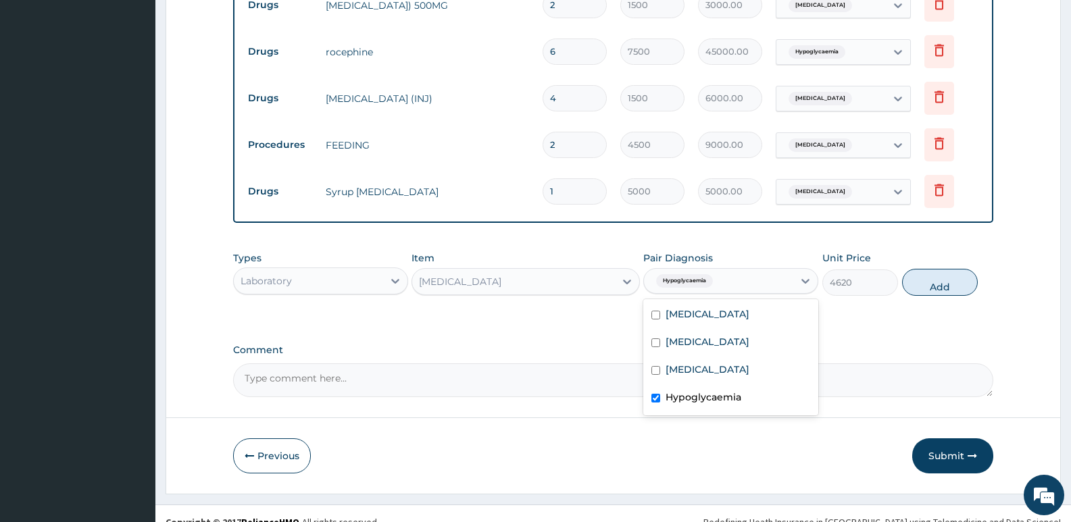
click at [687, 391] on label "Hypoglycaemia" at bounding box center [704, 398] width 76 height 14
checkbox input "false"
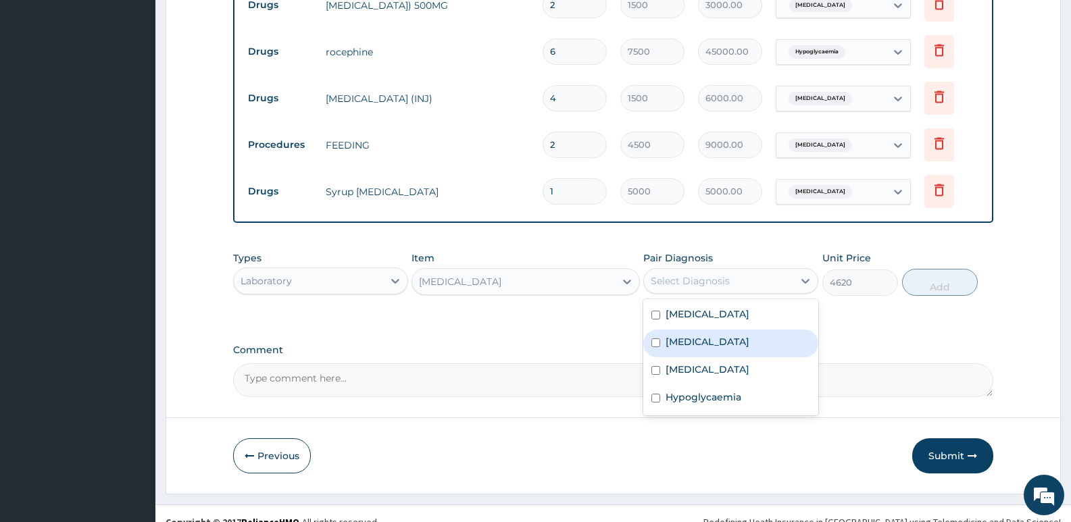
click at [712, 343] on div "Sepsis Malaria Gastroenteritis Hypoglycaemia" at bounding box center [730, 357] width 175 height 116
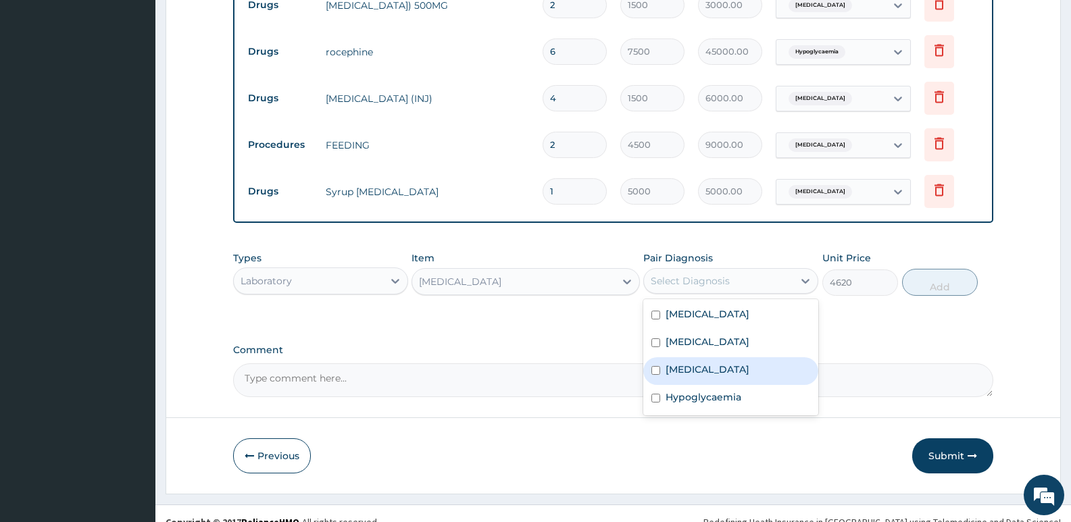
click at [718, 363] on label "Gastroenteritis" at bounding box center [708, 370] width 84 height 14
checkbox input "true"
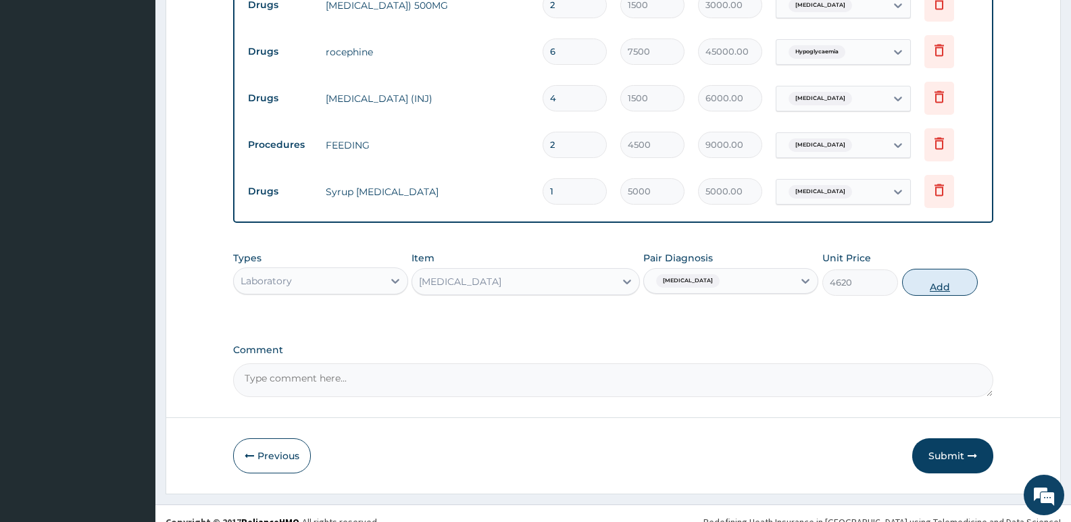
click at [943, 272] on button "Add" at bounding box center [940, 282] width 76 height 27
type input "0"
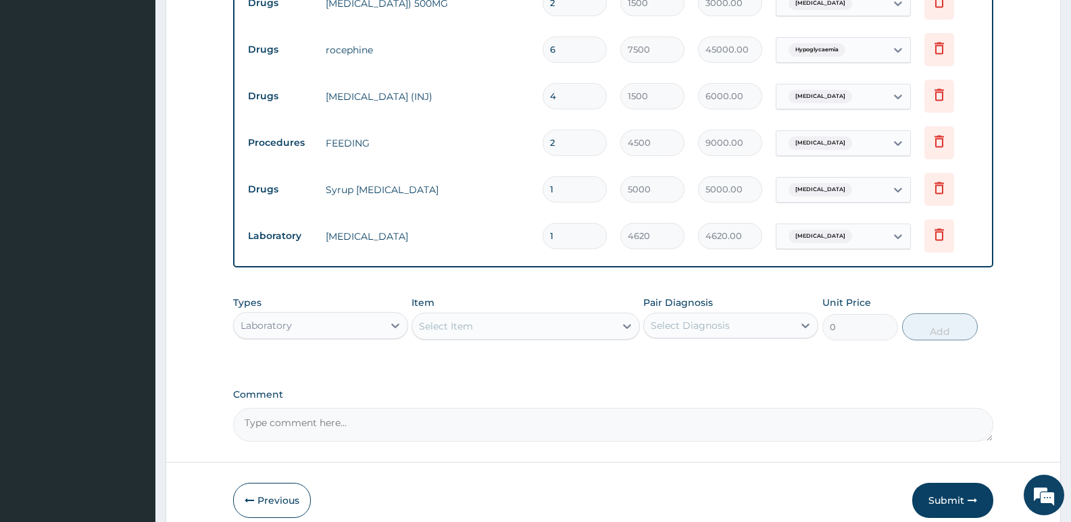
scroll to position [1134, 0]
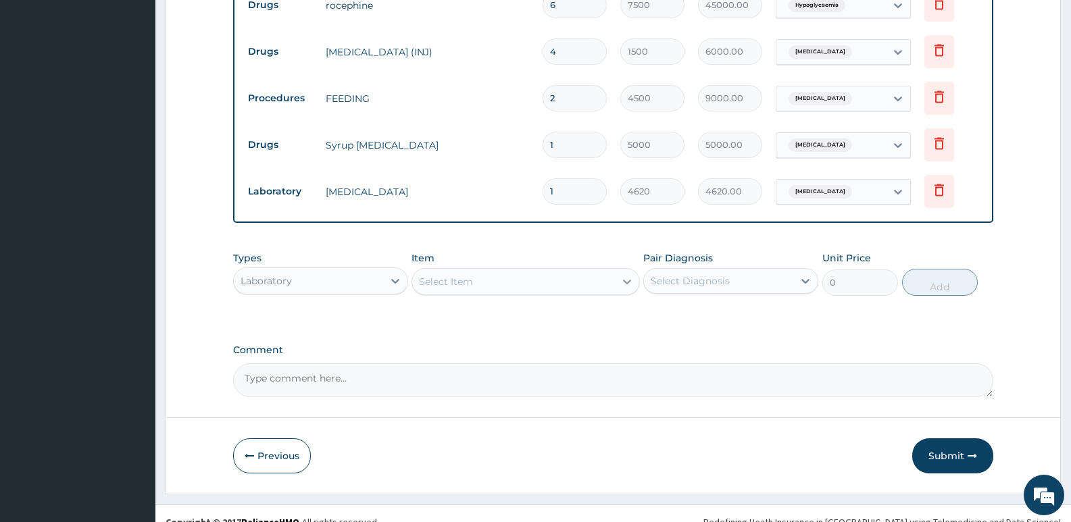
click at [625, 275] on icon at bounding box center [627, 282] width 14 height 14
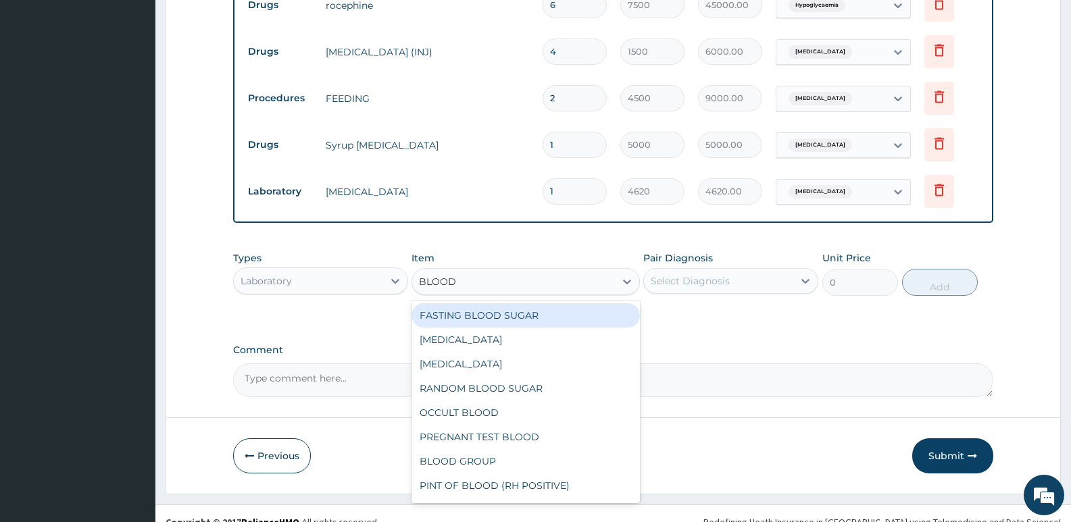
type input "BLOOD C"
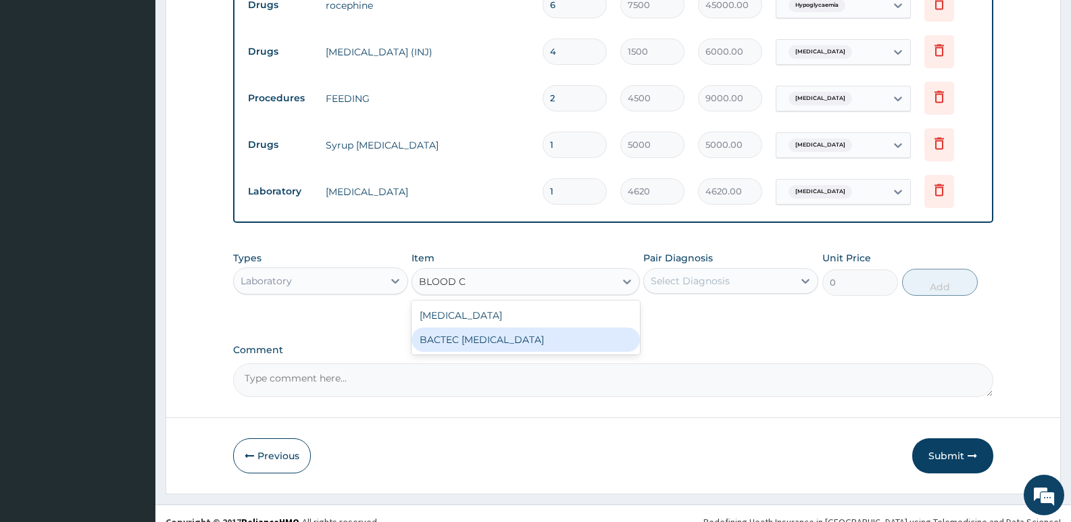
click at [531, 328] on div "BACTEC [MEDICAL_DATA]" at bounding box center [526, 340] width 228 height 24
type input "7920"
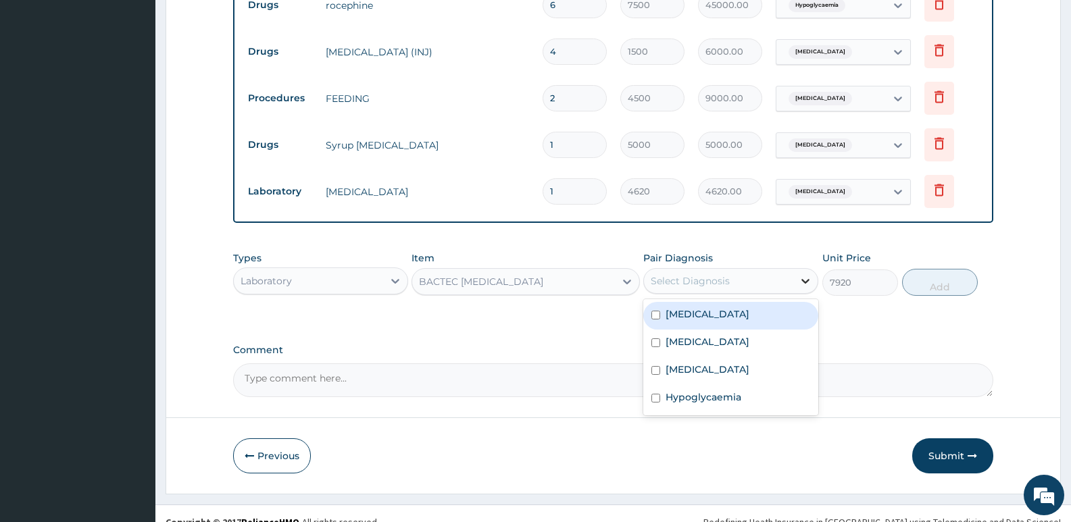
click at [801, 274] on icon at bounding box center [806, 281] width 14 height 14
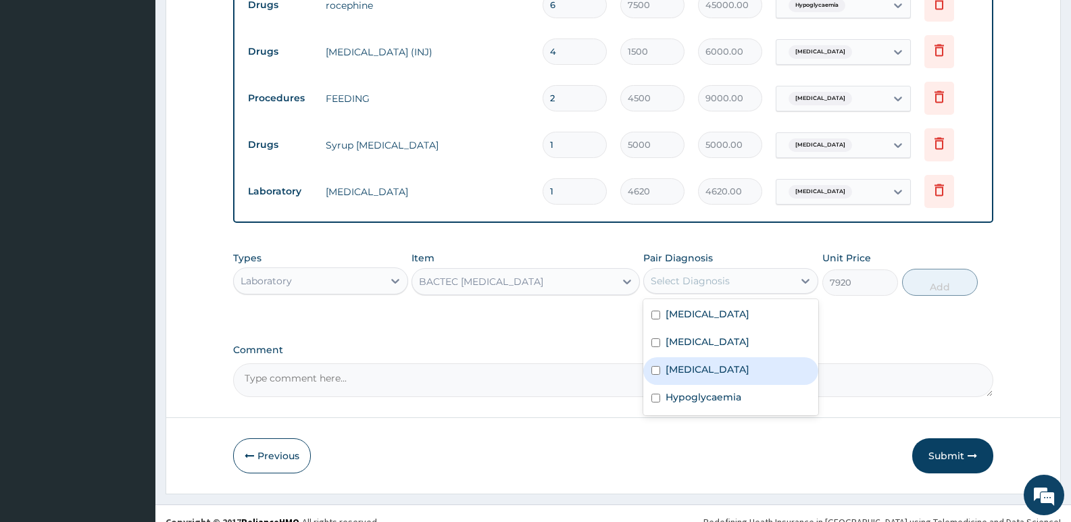
click at [685, 363] on label "Gastroenteritis" at bounding box center [708, 370] width 84 height 14
checkbox input "true"
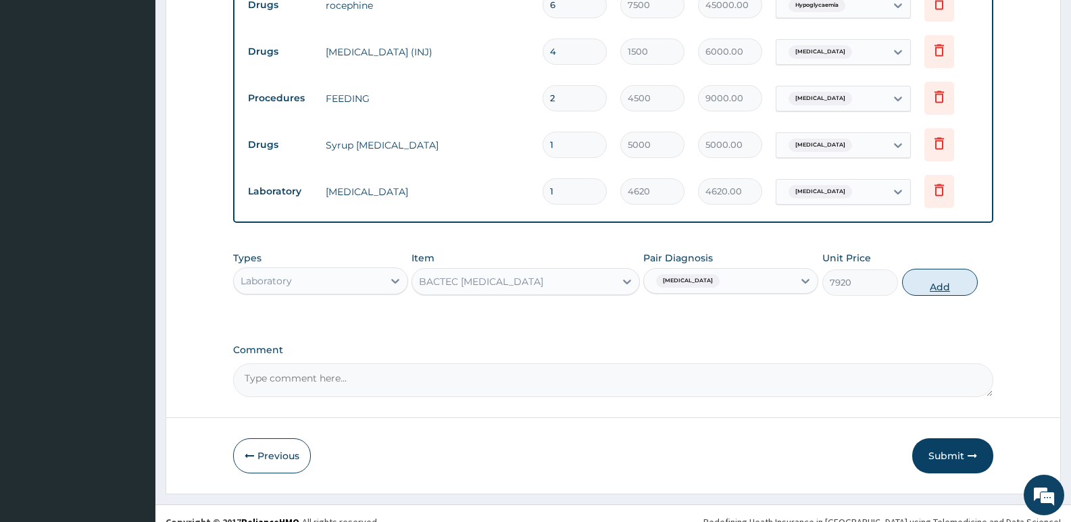
click at [950, 269] on button "Add" at bounding box center [940, 282] width 76 height 27
type input "0"
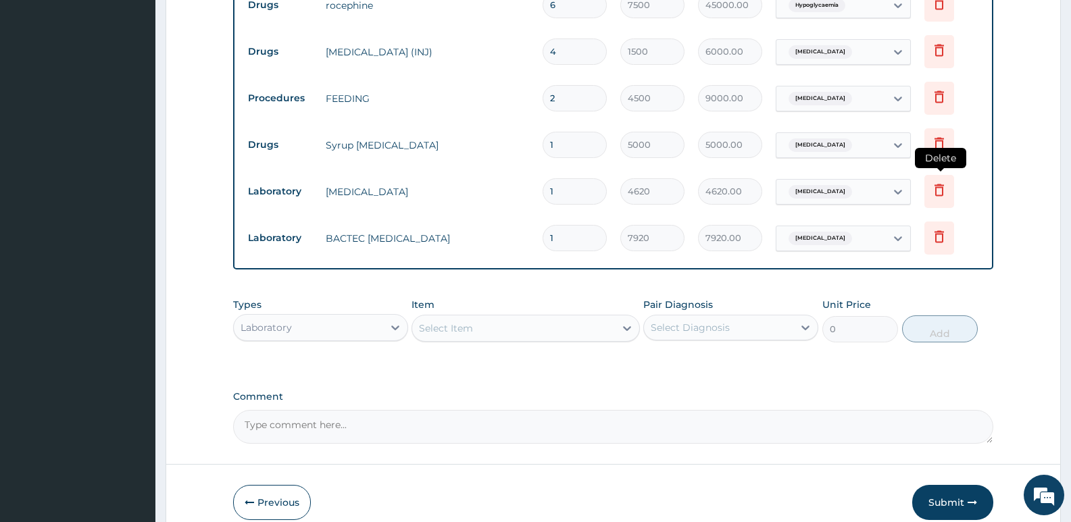
click at [942, 184] on icon at bounding box center [939, 190] width 9 height 12
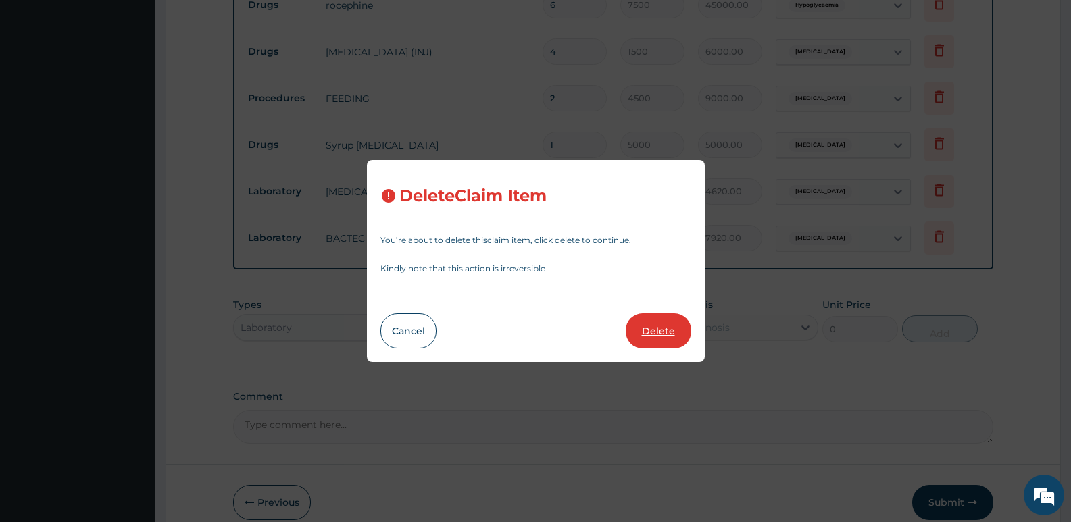
click at [658, 331] on button "Delete" at bounding box center [659, 331] width 66 height 35
type input "7920"
type input "7920.00"
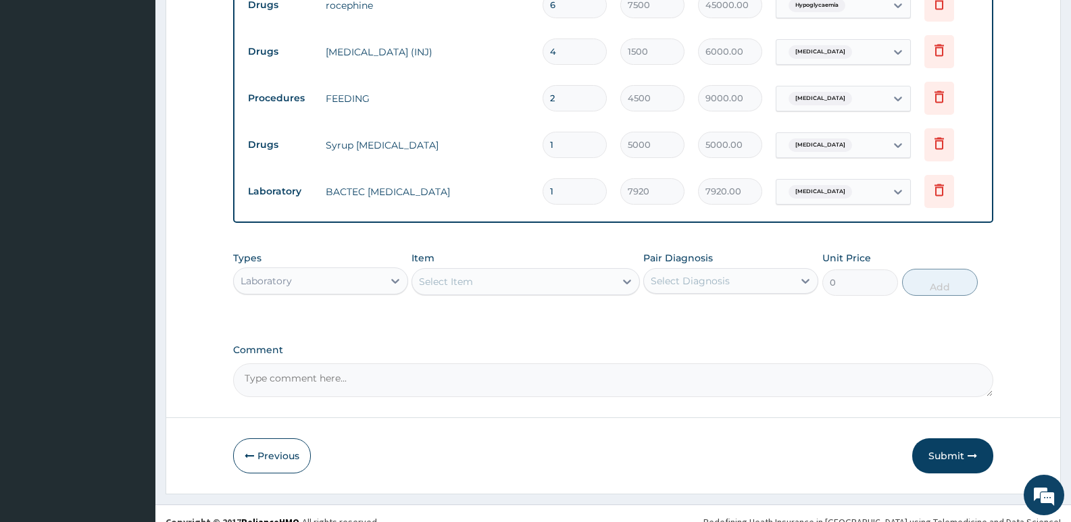
click at [270, 364] on textarea "Comment" at bounding box center [613, 381] width 760 height 34
type textarea "PA/27A740, PA/5D5C17"
click at [937, 442] on button "Submit" at bounding box center [952, 456] width 81 height 35
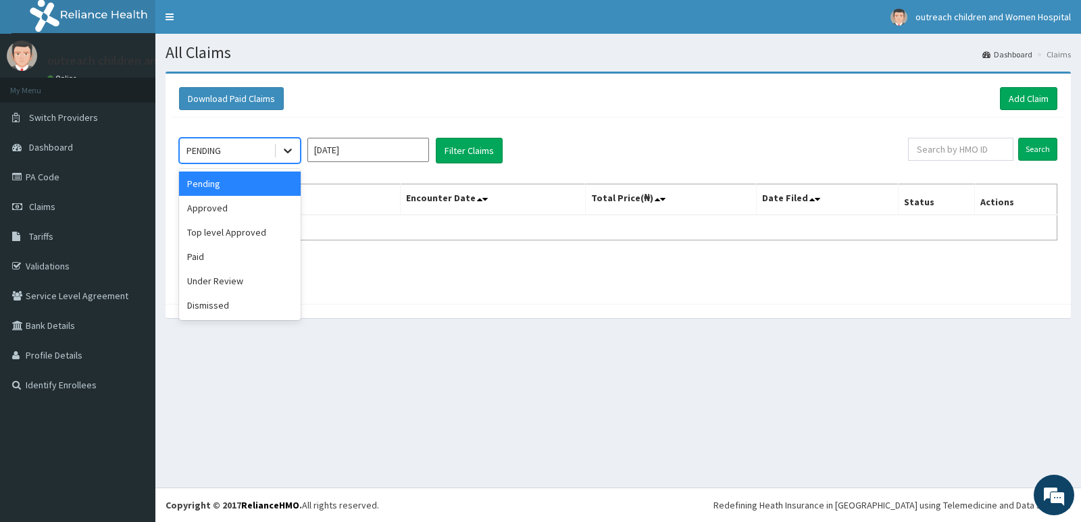
click at [285, 147] on icon at bounding box center [288, 151] width 14 height 14
click at [216, 207] on div "Approved" at bounding box center [240, 208] width 122 height 24
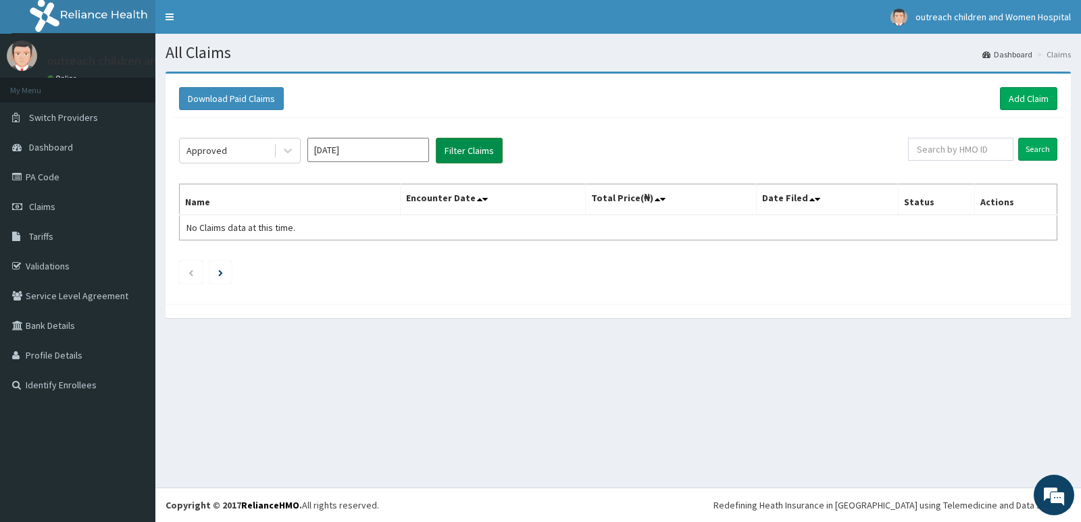
click at [477, 154] on button "Filter Claims" at bounding box center [469, 151] width 67 height 26
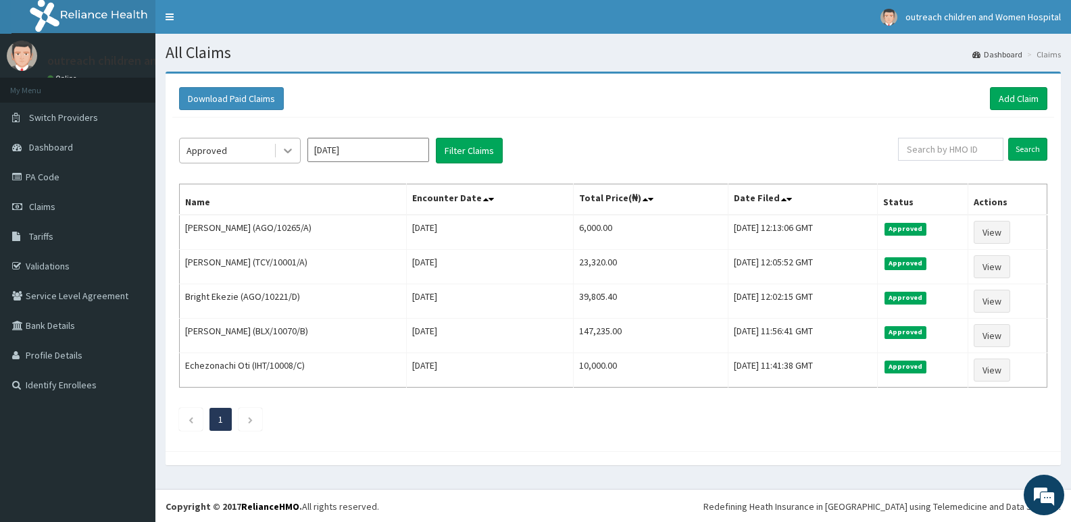
click at [291, 150] on icon at bounding box center [288, 151] width 8 height 5
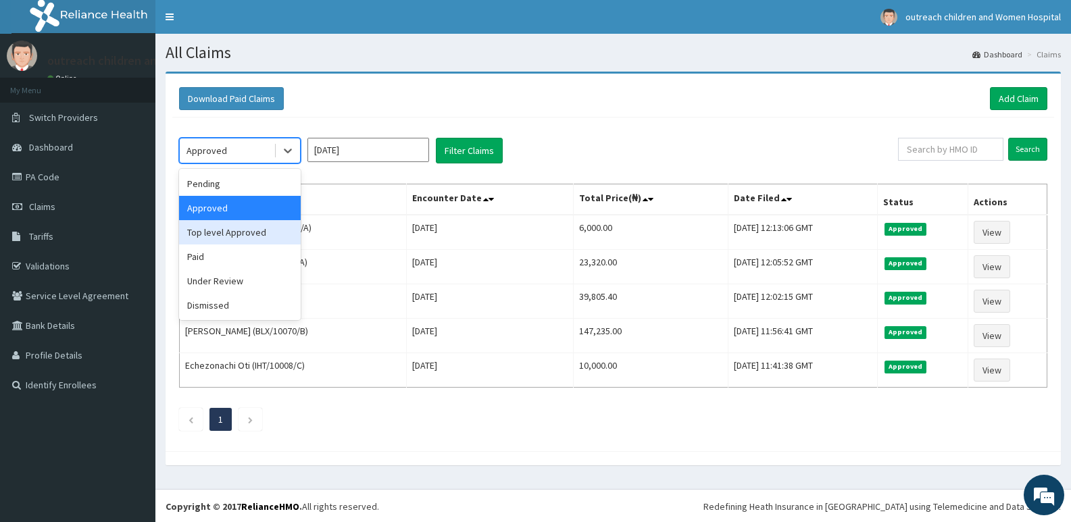
click at [247, 232] on div "Top level Approved" at bounding box center [240, 232] width 122 height 24
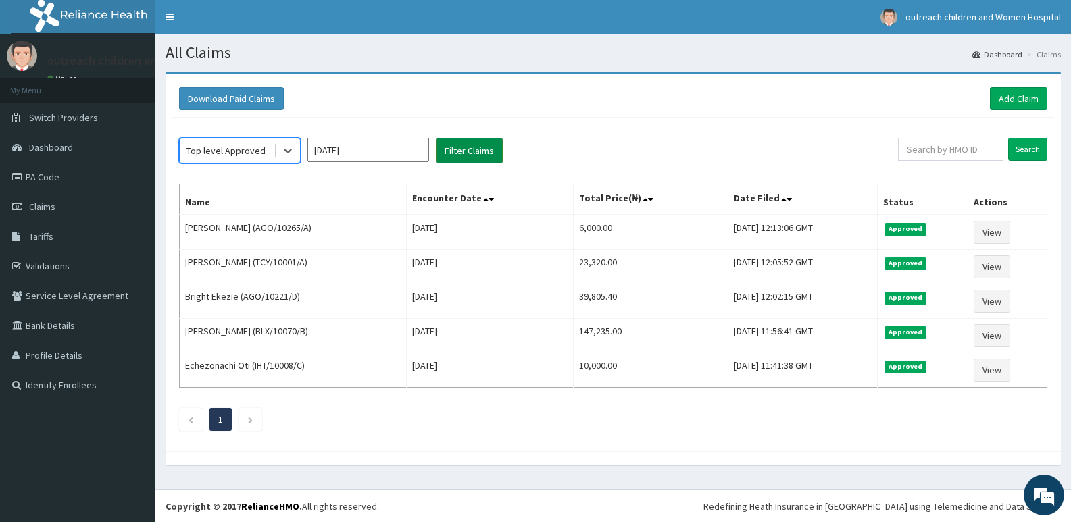
click at [466, 147] on button "Filter Claims" at bounding box center [469, 151] width 67 height 26
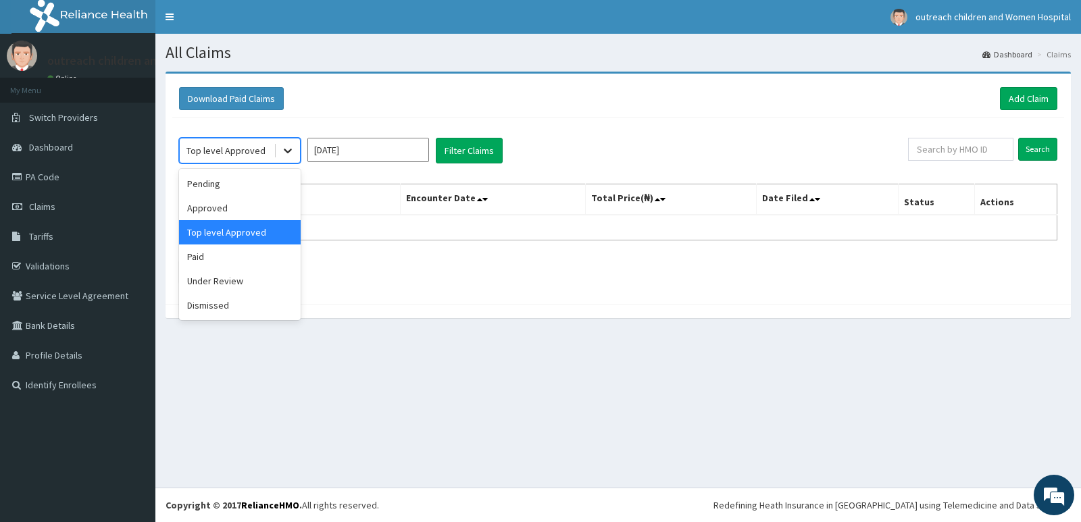
click at [283, 147] on icon at bounding box center [288, 151] width 14 height 14
click at [208, 255] on div "Paid" at bounding box center [240, 257] width 122 height 24
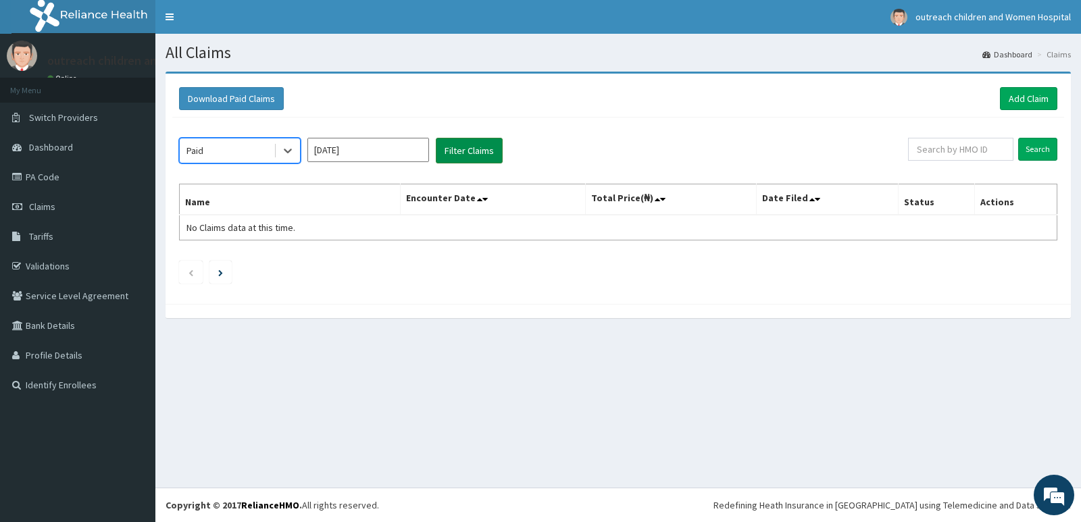
click at [470, 152] on button "Filter Claims" at bounding box center [469, 151] width 67 height 26
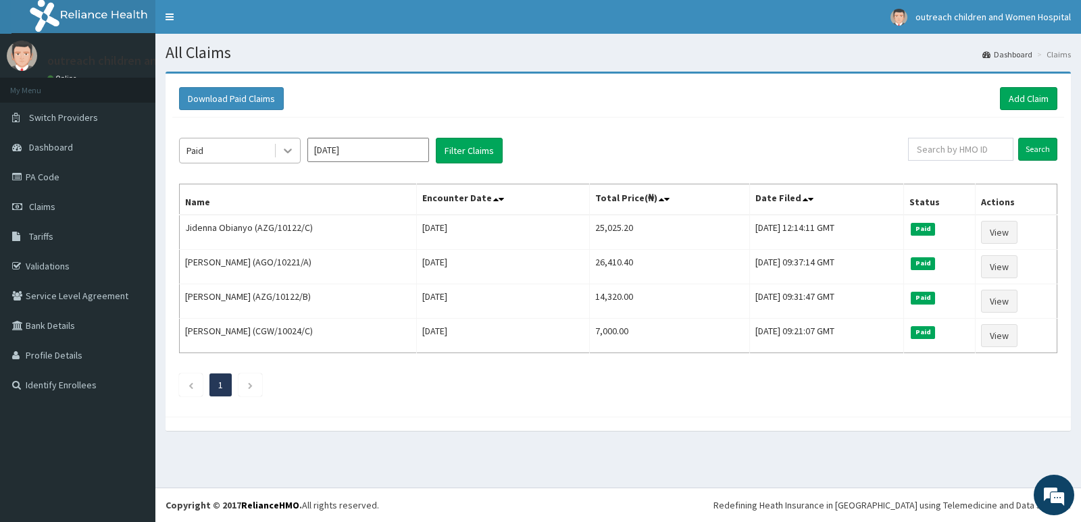
click at [289, 153] on icon at bounding box center [288, 151] width 14 height 14
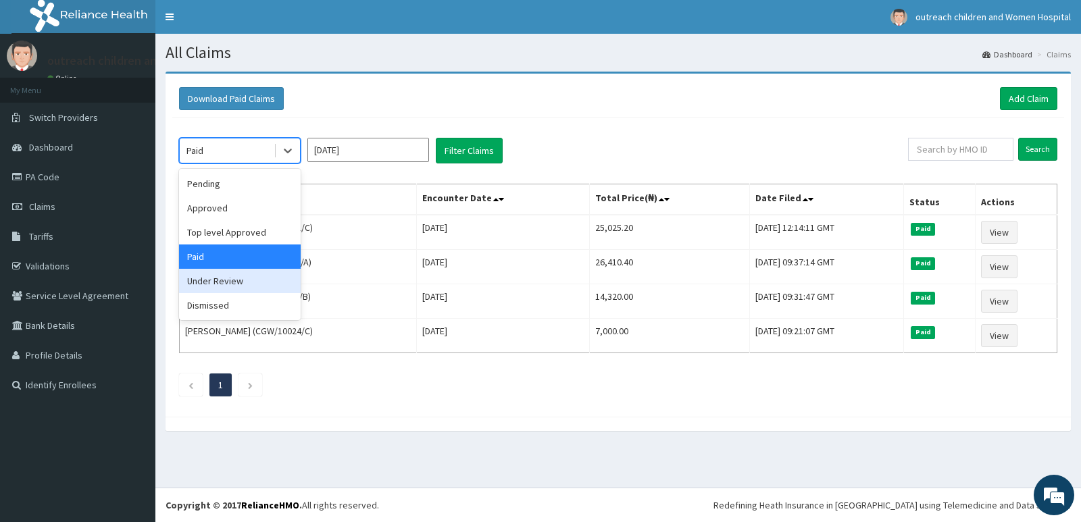
click at [224, 279] on div "Under Review" at bounding box center [240, 281] width 122 height 24
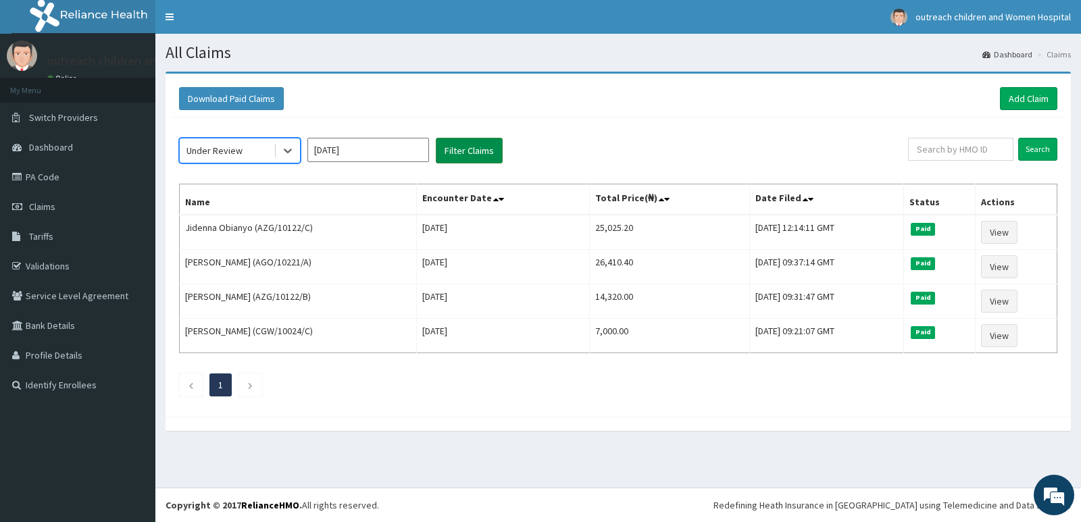
click at [474, 149] on button "Filter Claims" at bounding box center [469, 151] width 67 height 26
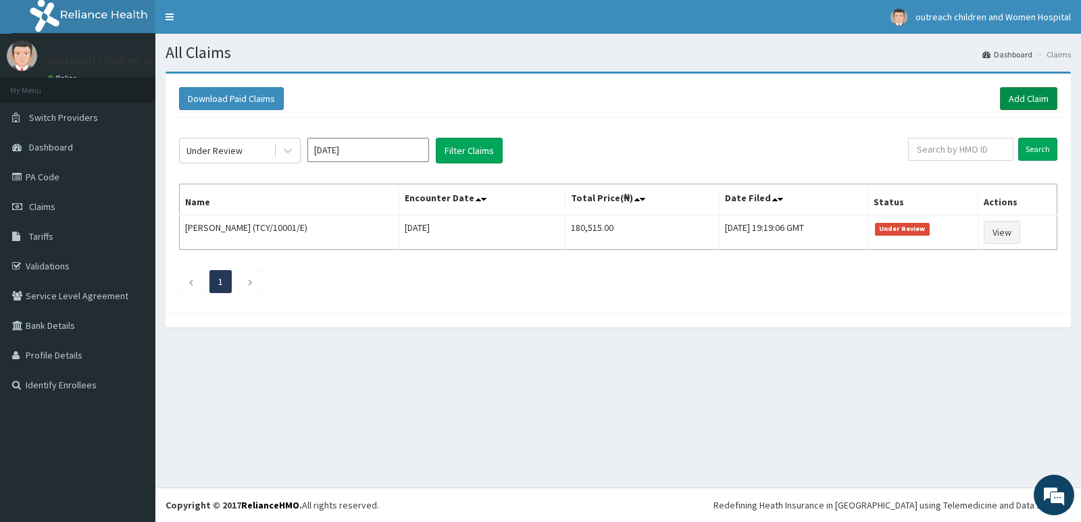
click at [1029, 101] on link "Add Claim" at bounding box center [1028, 98] width 57 height 23
click at [1028, 98] on link "Add Claim" at bounding box center [1028, 98] width 57 height 23
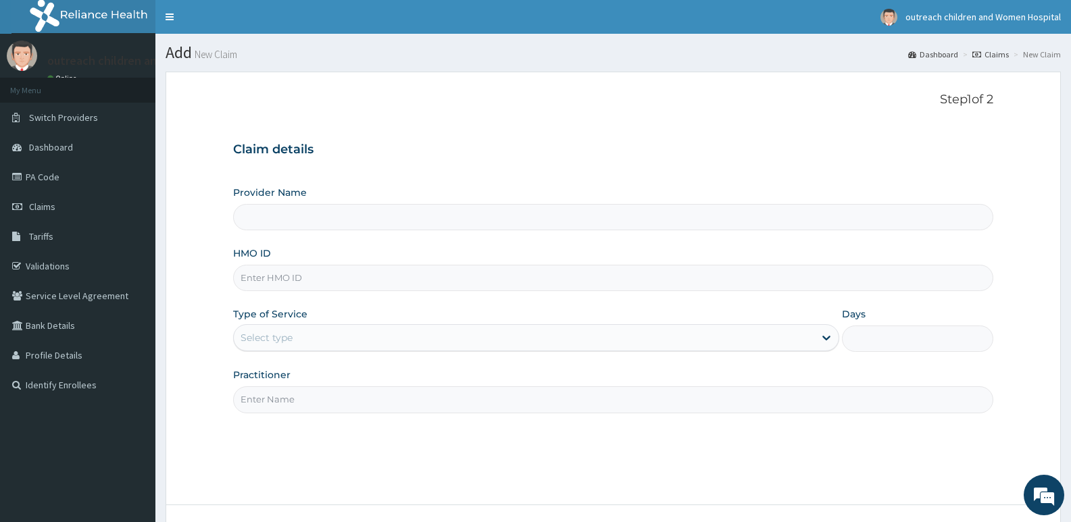
type input "Outreach Women & Children'S Hopital - Festac"
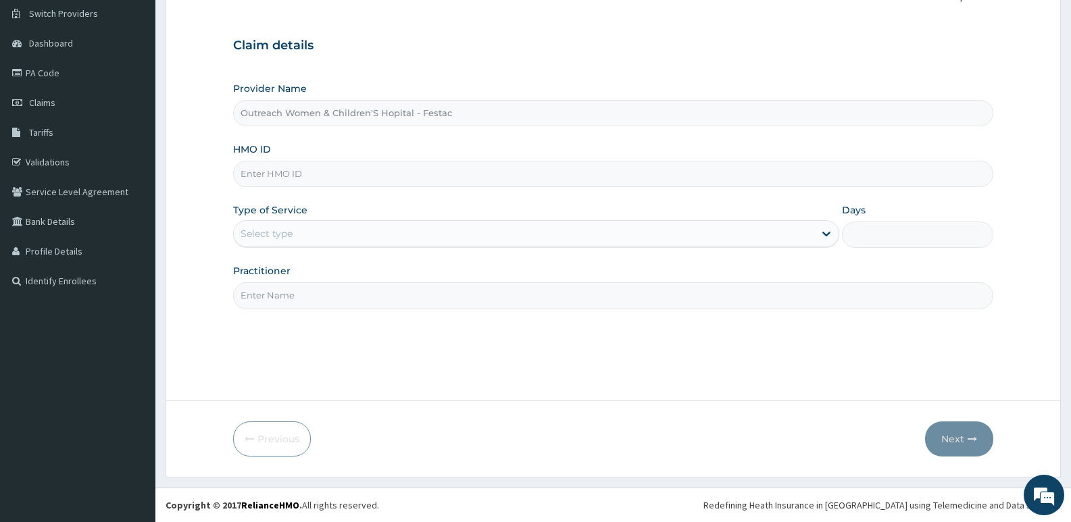
click at [259, 173] on input "HMO ID" at bounding box center [613, 174] width 760 height 26
type input "AGO/10265/C"
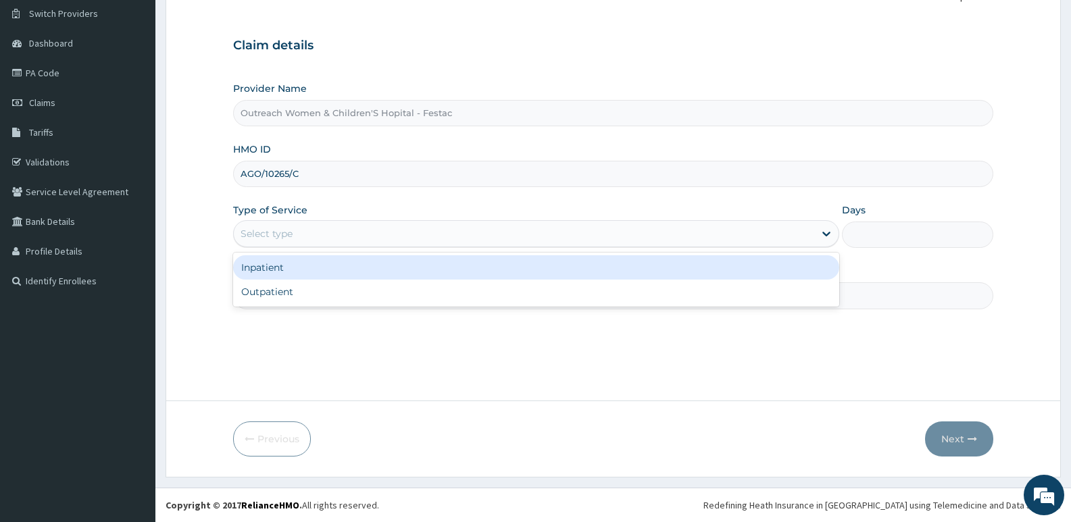
click at [461, 234] on div "Select type" at bounding box center [524, 234] width 580 height 22
click at [292, 265] on div "Inpatient" at bounding box center [535, 267] width 605 height 24
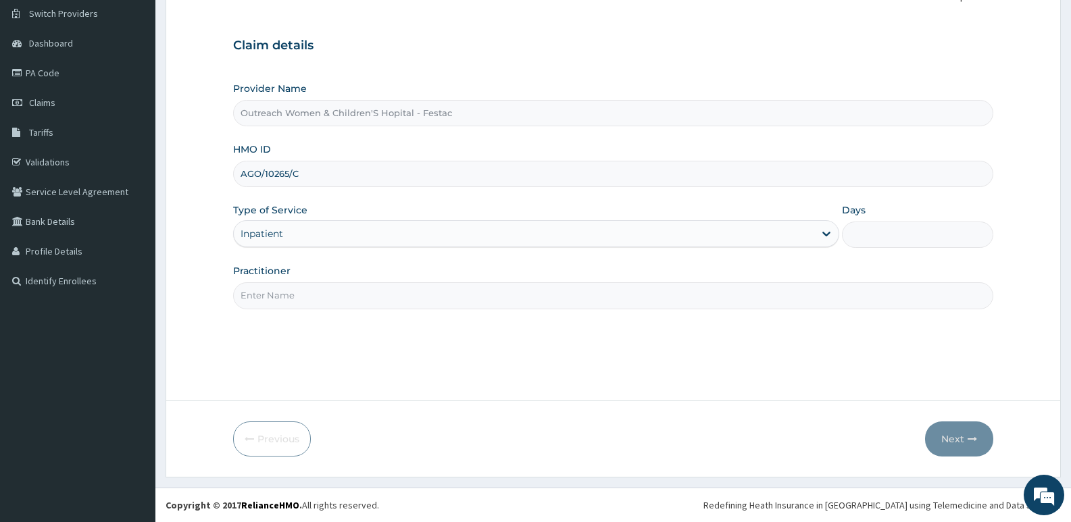
click at [860, 237] on input "Days" at bounding box center [917, 235] width 151 height 26
type input "3"
click at [270, 297] on input "Practitioner" at bounding box center [613, 295] width 760 height 26
type input "DR ABIOLA"
click at [948, 432] on button "Next" at bounding box center [959, 439] width 68 height 35
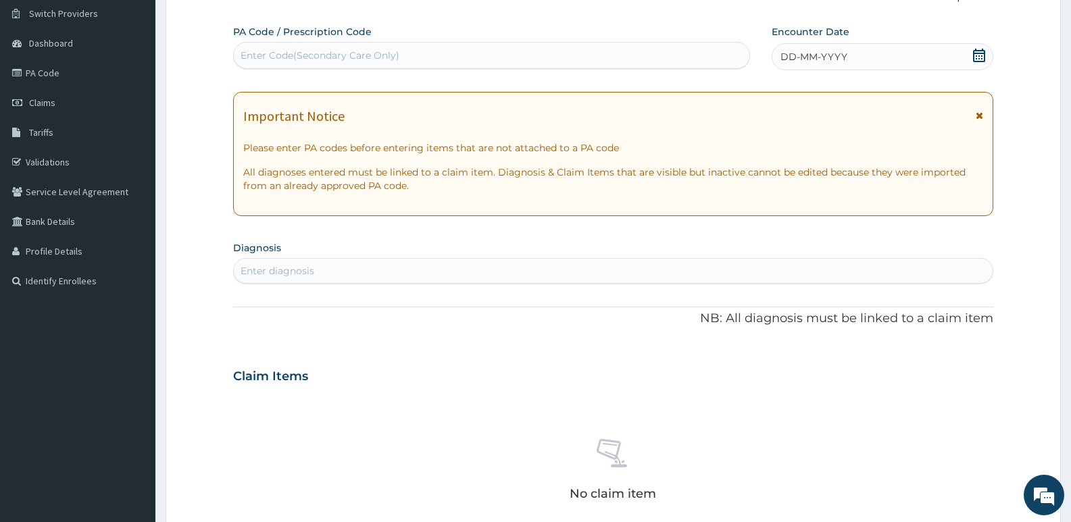
click at [257, 55] on div "Enter Code(Secondary Care Only)" at bounding box center [320, 56] width 159 height 14
type input "PA/0731FD"
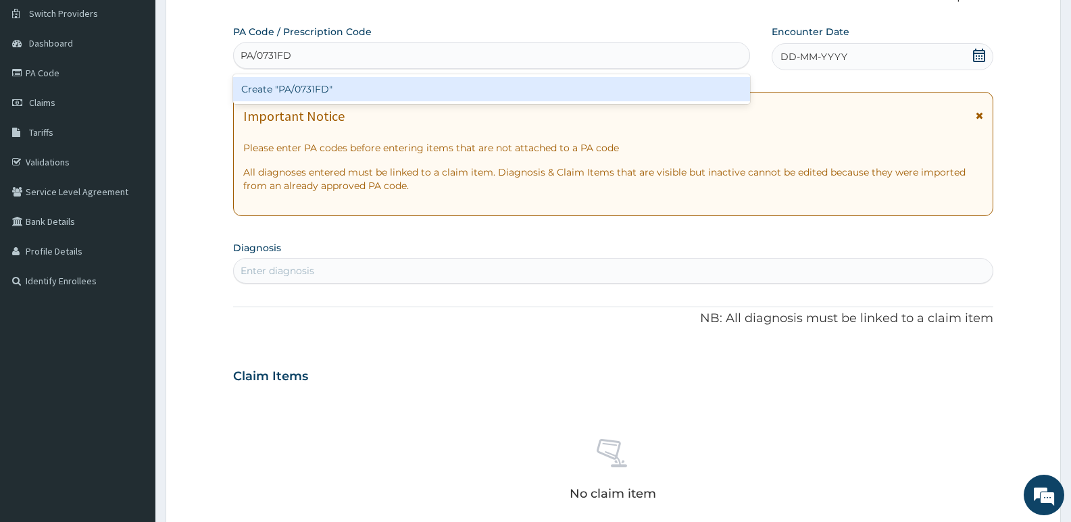
click at [316, 88] on div "Create "PA/0731FD"" at bounding box center [491, 89] width 517 height 24
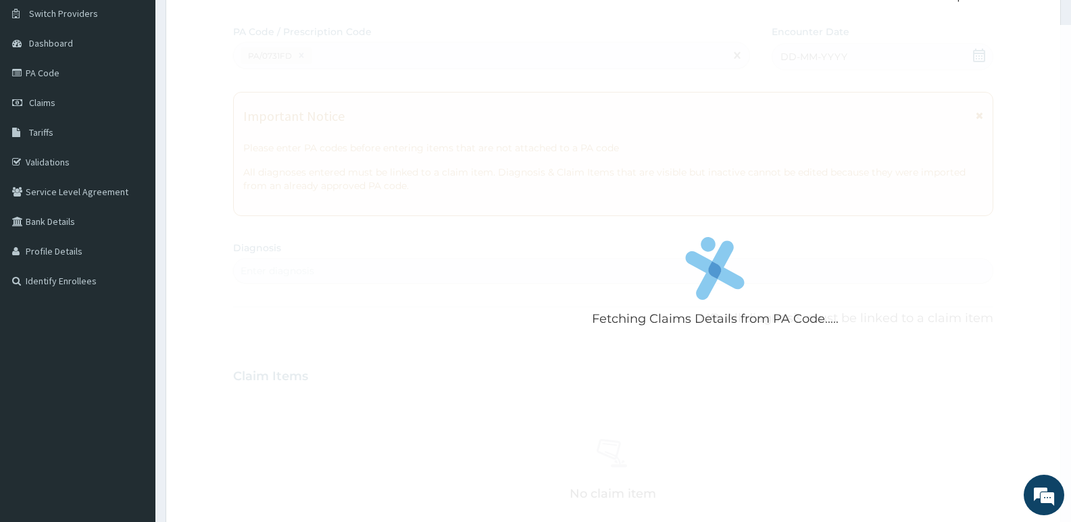
scroll to position [395, 0]
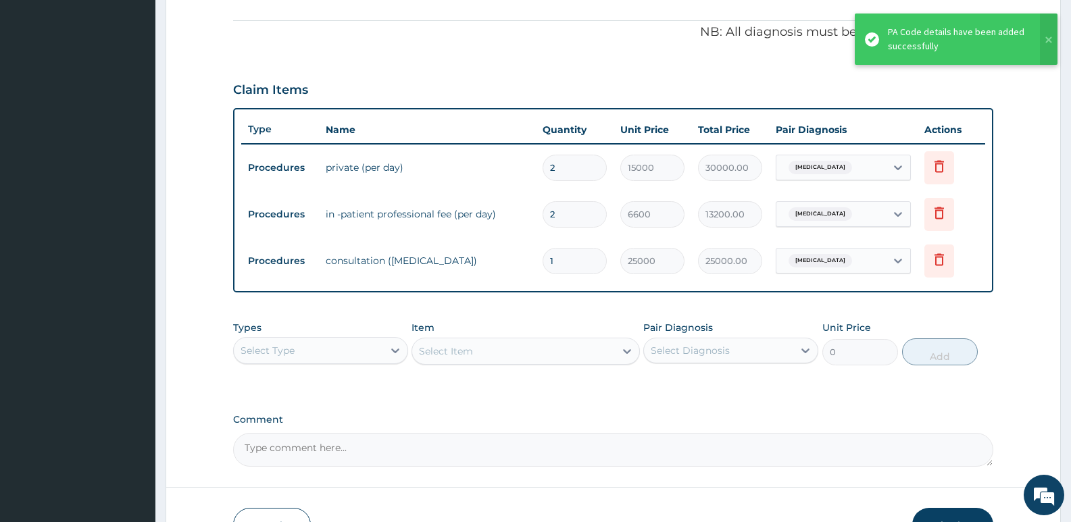
click at [572, 168] on input "2" at bounding box center [575, 168] width 64 height 26
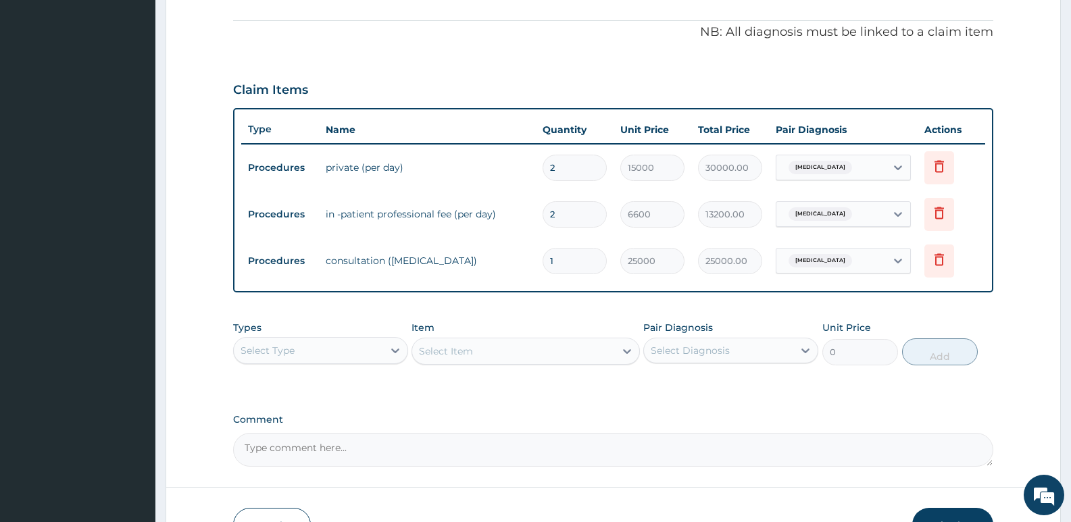
type input "0.00"
type input "3"
type input "45000.00"
type input "3"
click at [566, 216] on input "2" at bounding box center [575, 214] width 64 height 26
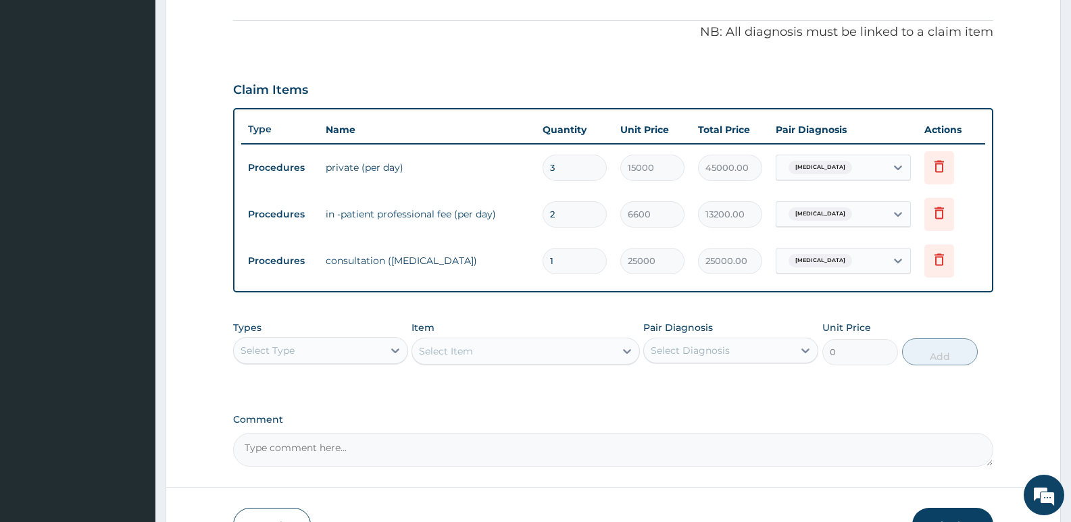
type input "0.00"
type input "3"
type input "19800.00"
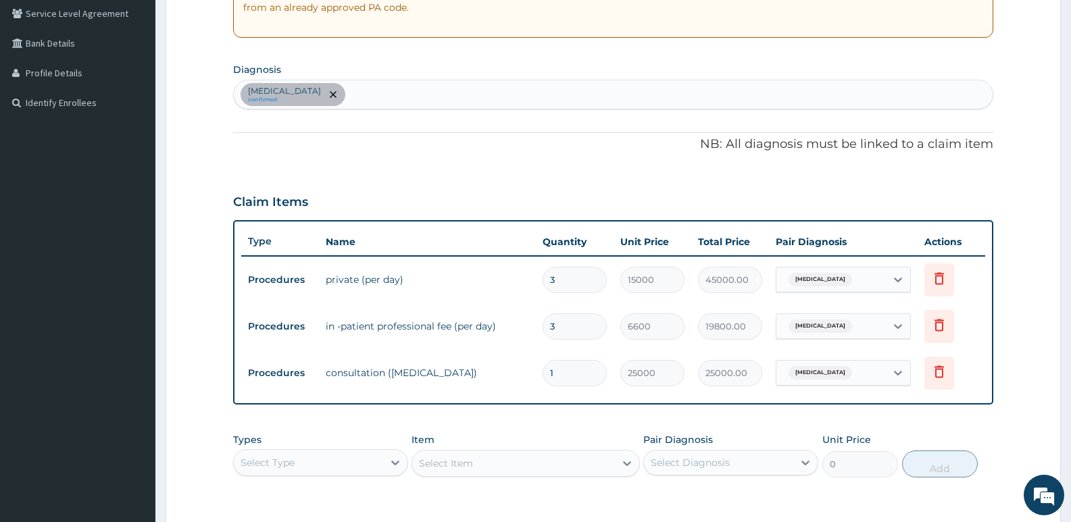
scroll to position [281, 0]
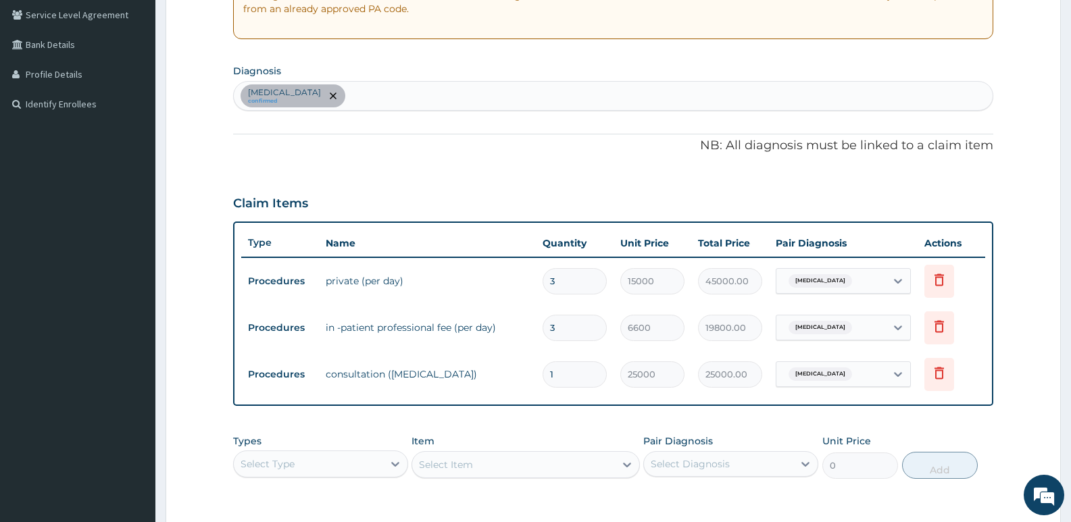
type input "3"
click at [324, 99] on div "Sepsis confirmed" at bounding box center [613, 96] width 759 height 28
type input "MALAR"
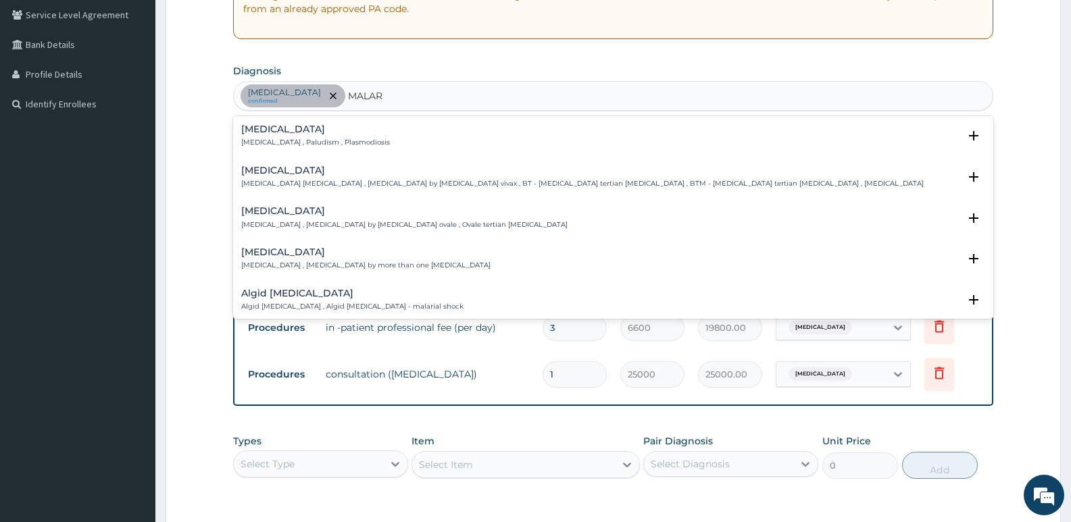
click at [270, 136] on div "[MEDICAL_DATA] [MEDICAL_DATA] , Paludism , Plasmodiosis" at bounding box center [315, 136] width 149 height 24
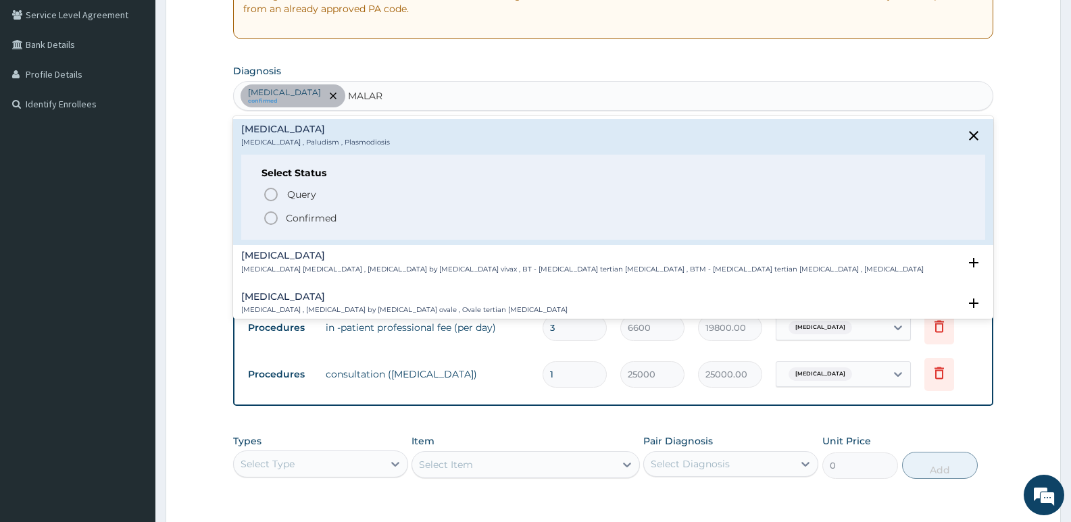
click at [273, 218] on icon "status option filled" at bounding box center [271, 218] width 16 height 16
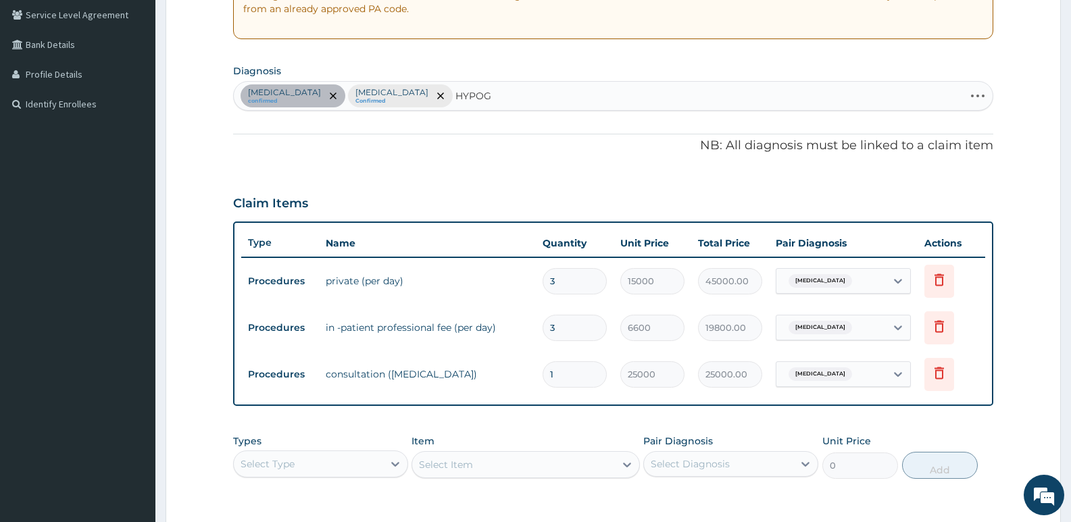
type input "HYPOGL"
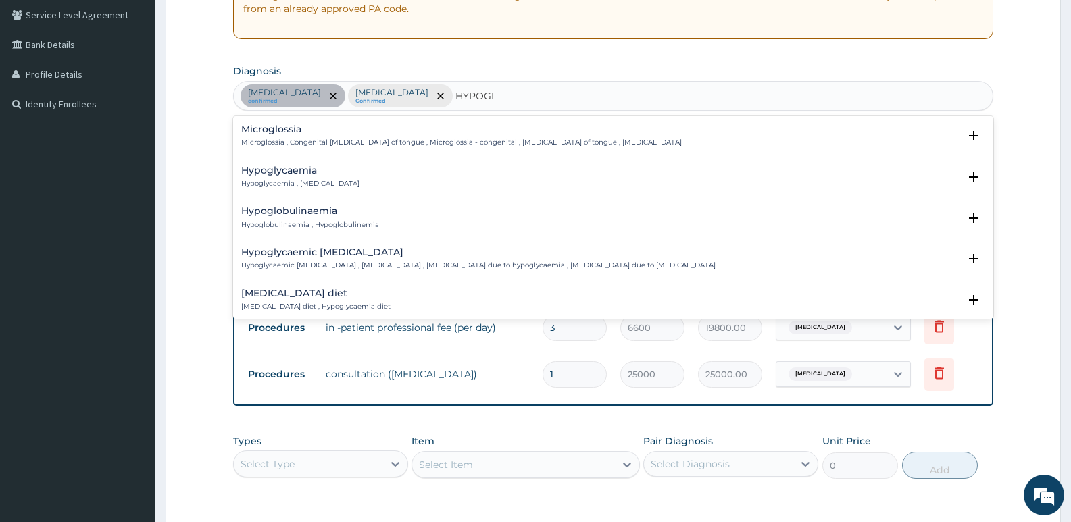
click at [303, 176] on div "Hypoglycaemia Hypoglycaemia , Hypoglycemia" at bounding box center [300, 178] width 118 height 24
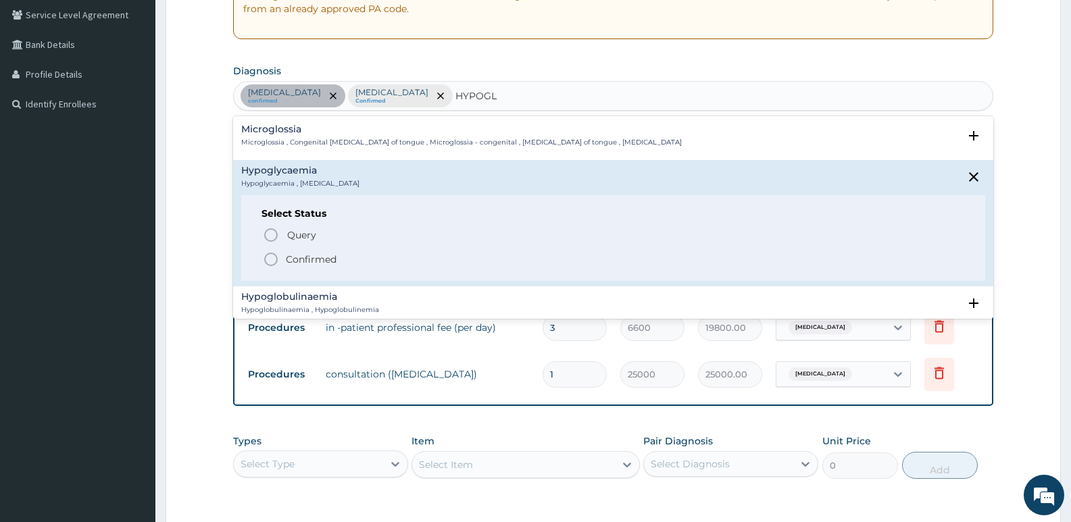
click at [271, 258] on icon "status option filled" at bounding box center [271, 259] width 16 height 16
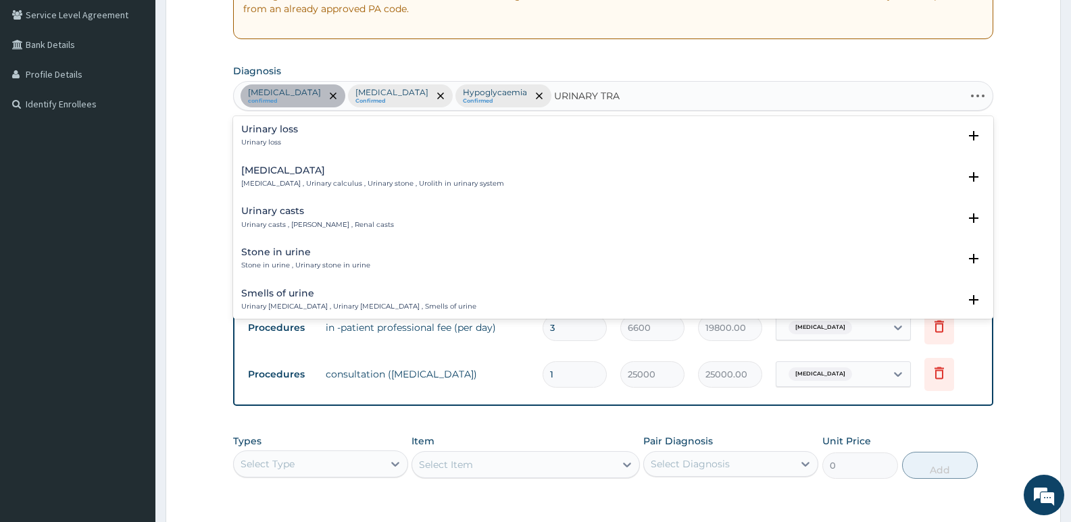
type input "URINARY TRAC"
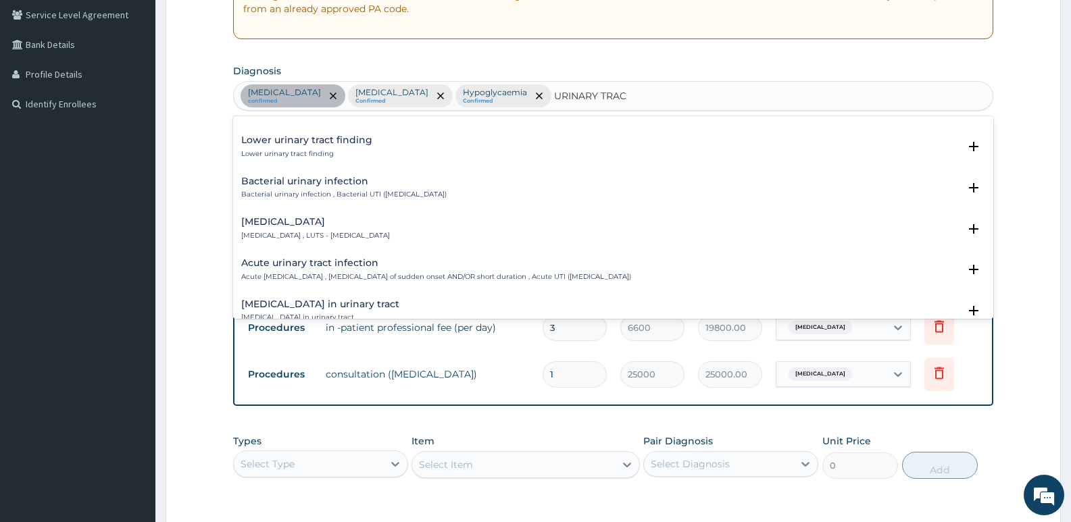
scroll to position [436, 0]
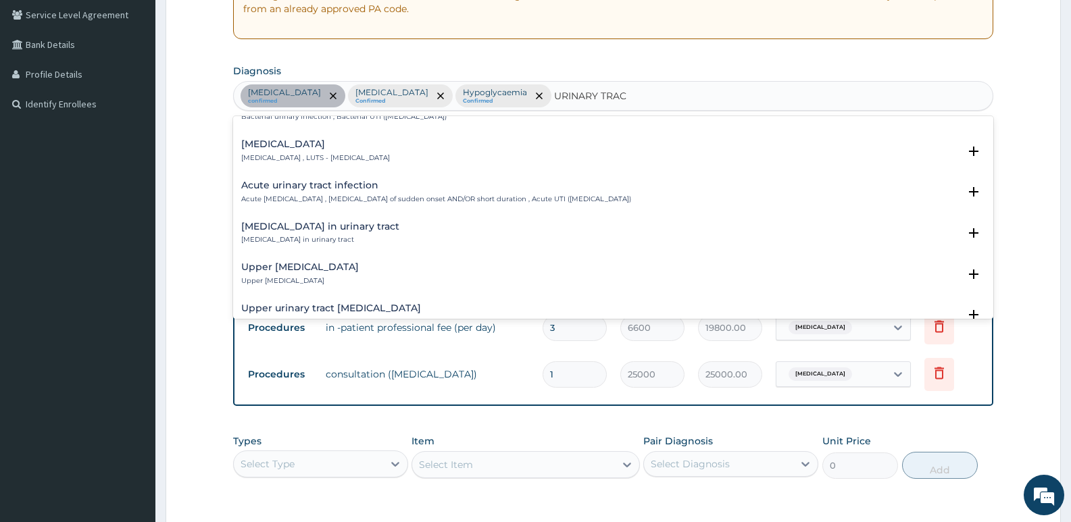
click at [355, 182] on h4 "Acute urinary tract infection" at bounding box center [436, 185] width 390 height 10
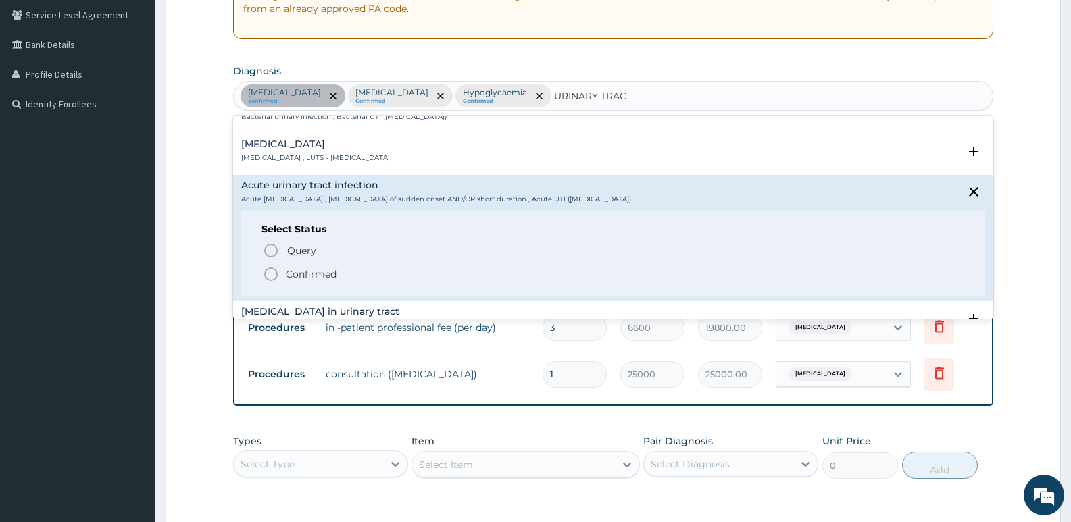
click at [270, 276] on icon "status option filled" at bounding box center [271, 274] width 16 height 16
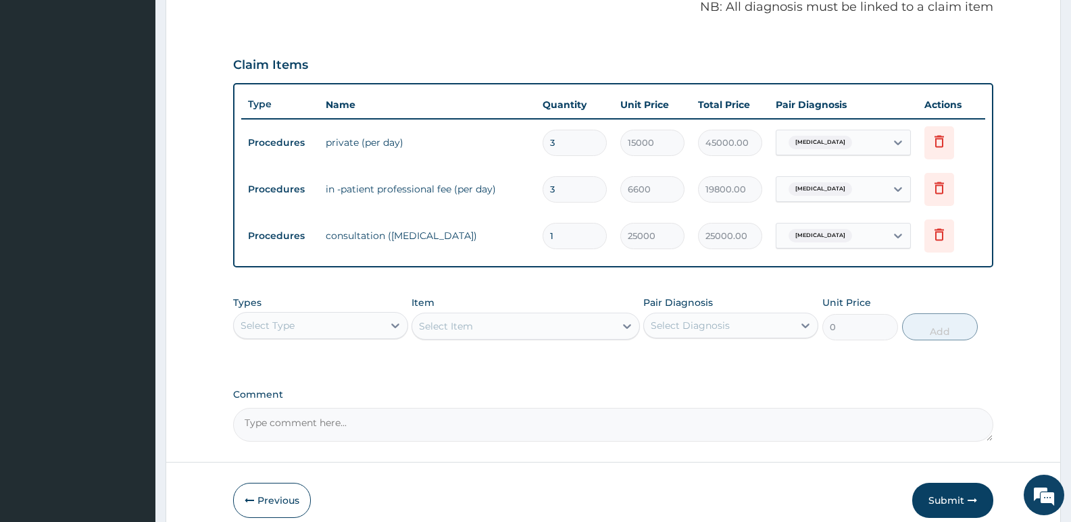
scroll to position [481, 0]
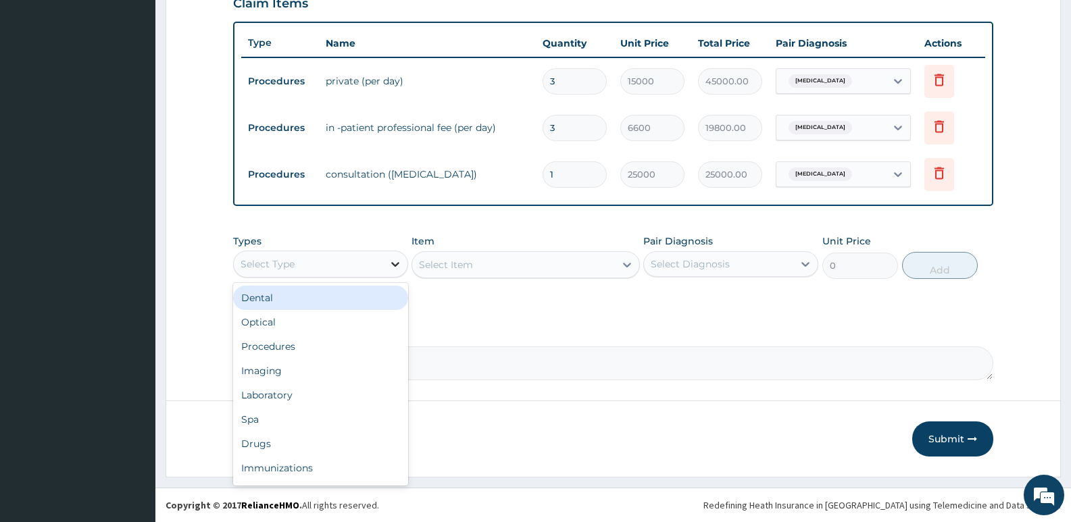
click at [394, 265] on icon at bounding box center [395, 264] width 8 height 5
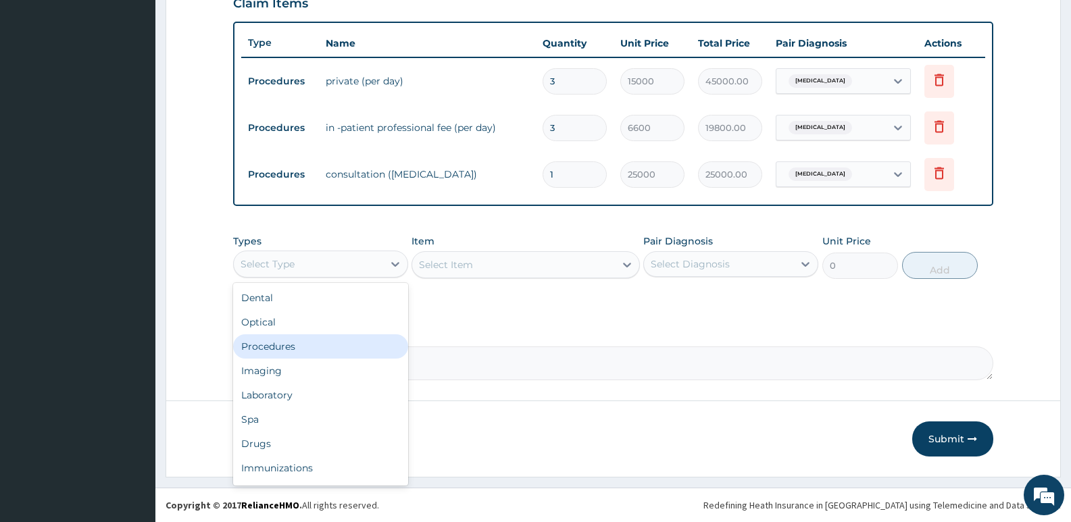
click at [312, 345] on div "Procedures" at bounding box center [320, 347] width 175 height 24
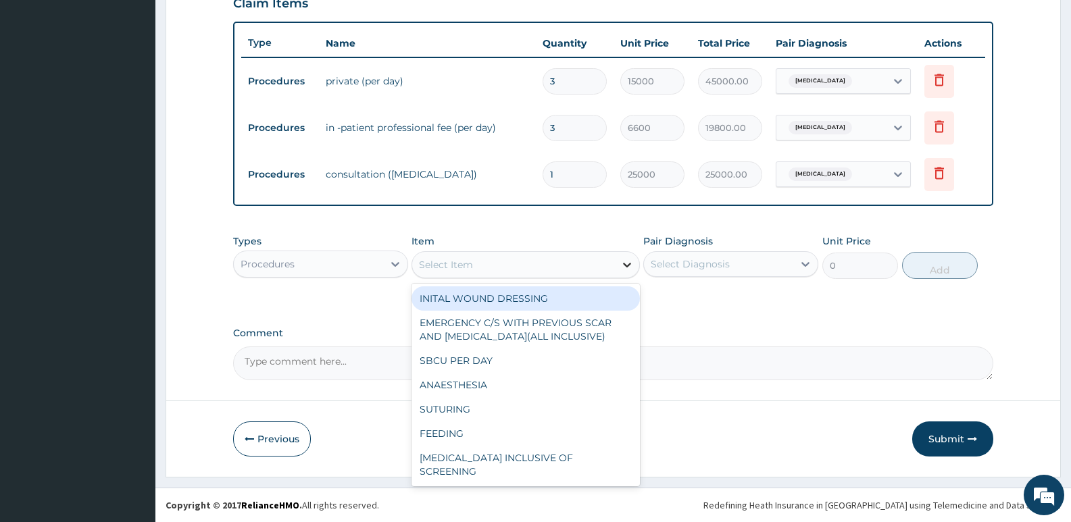
click at [629, 264] on icon at bounding box center [627, 265] width 8 height 5
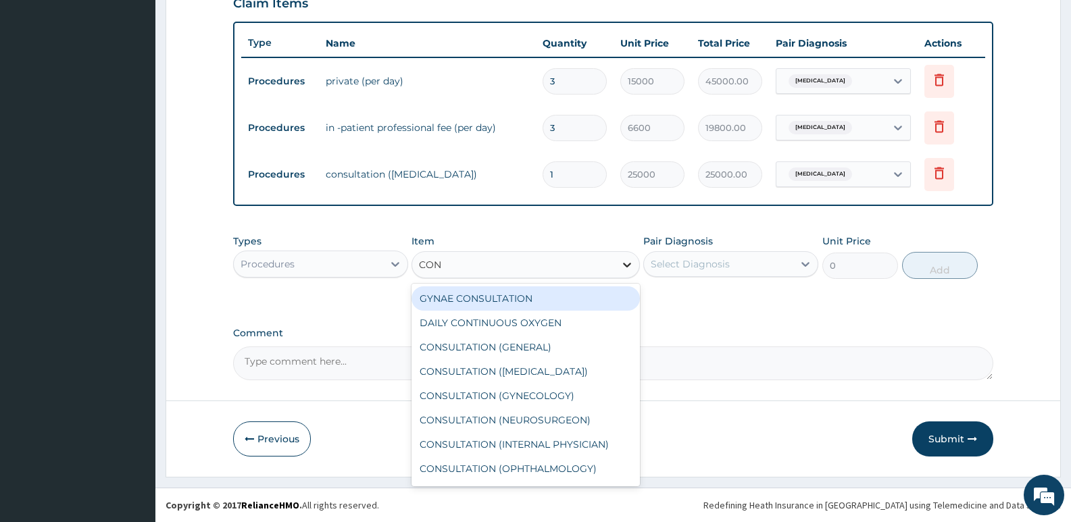
type input "CONS"
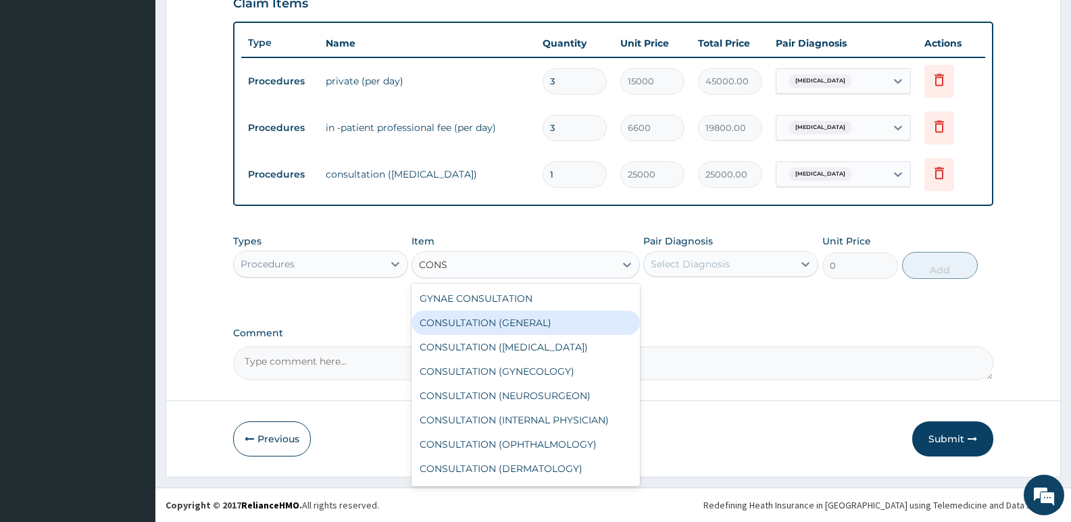
click at [551, 328] on div "CONSULTATION (GENERAL)" at bounding box center [526, 323] width 228 height 24
type input "3500"
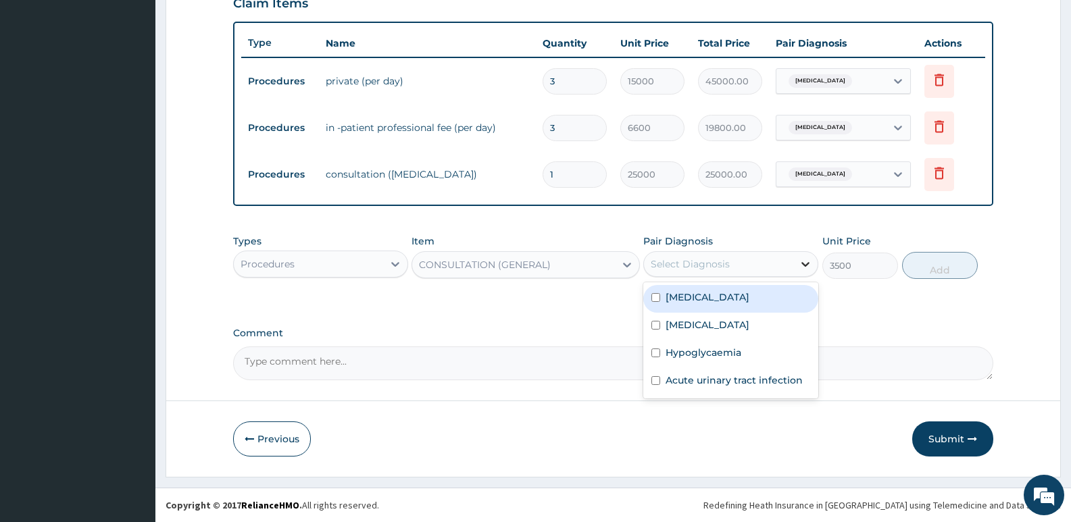
click at [806, 262] on icon at bounding box center [806, 264] width 14 height 14
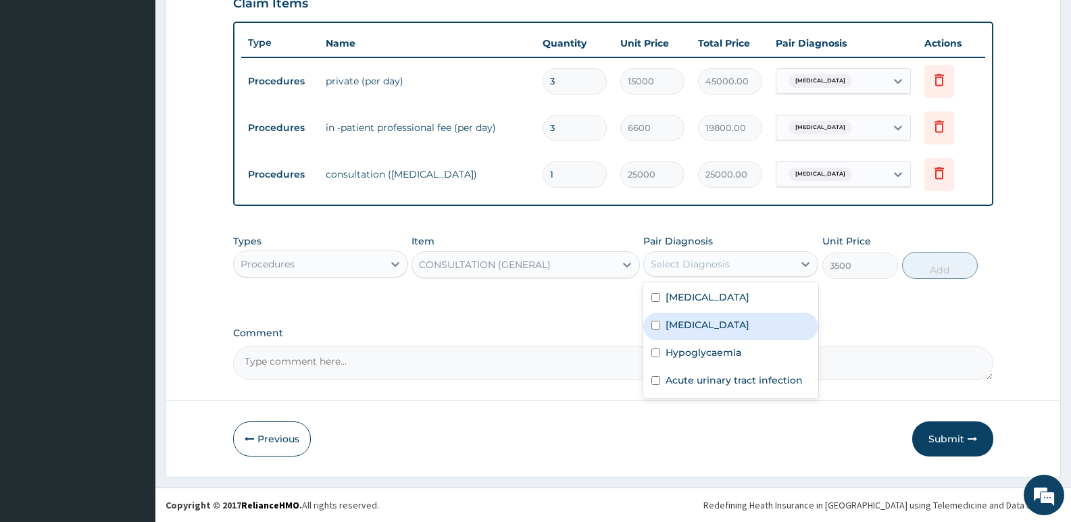
click at [698, 325] on label "[MEDICAL_DATA]" at bounding box center [708, 325] width 84 height 14
checkbox input "true"
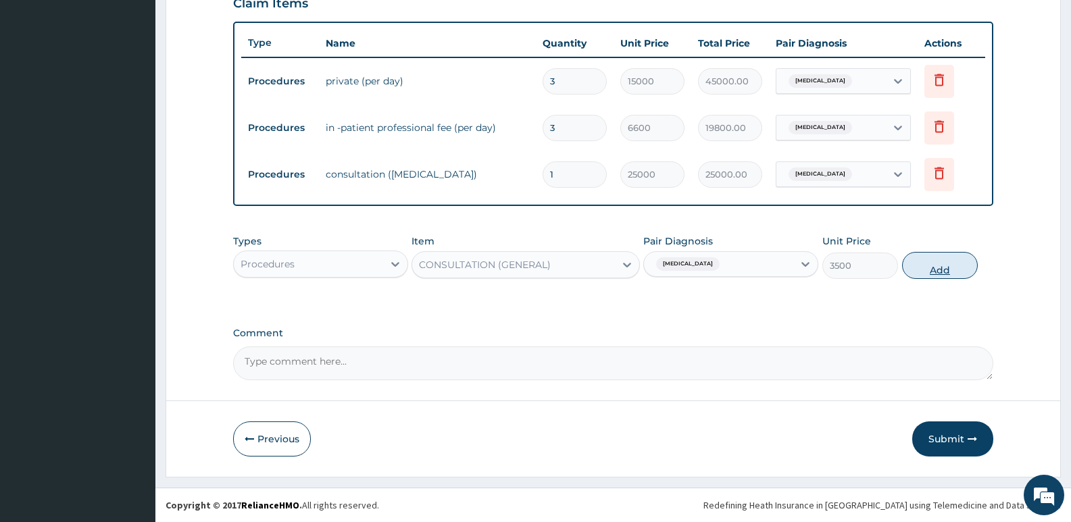
click at [945, 270] on button "Add" at bounding box center [940, 265] width 76 height 27
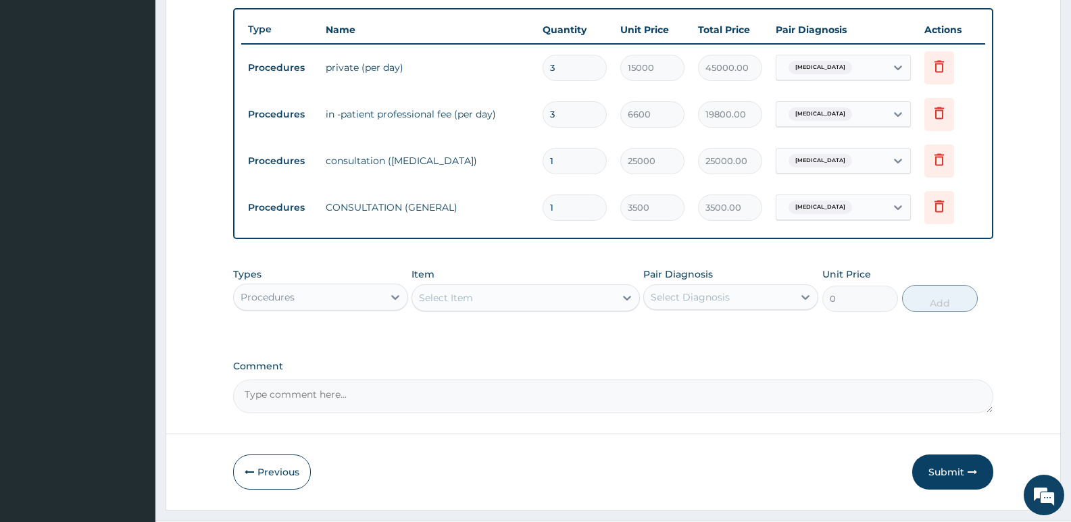
scroll to position [528, 0]
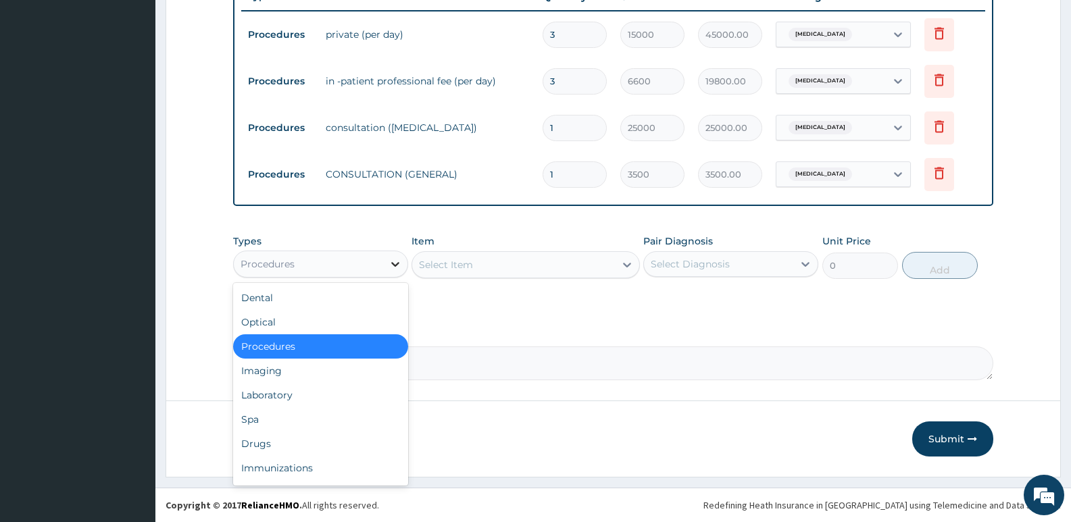
click at [394, 263] on icon at bounding box center [396, 264] width 14 height 14
click at [283, 397] on div "Laboratory" at bounding box center [320, 395] width 175 height 24
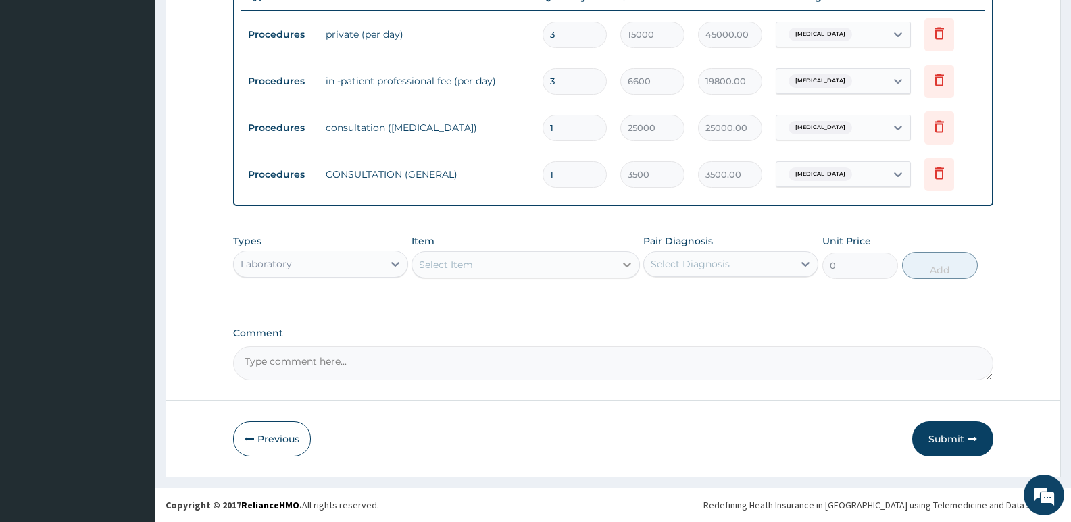
click at [624, 262] on icon at bounding box center [627, 265] width 14 height 14
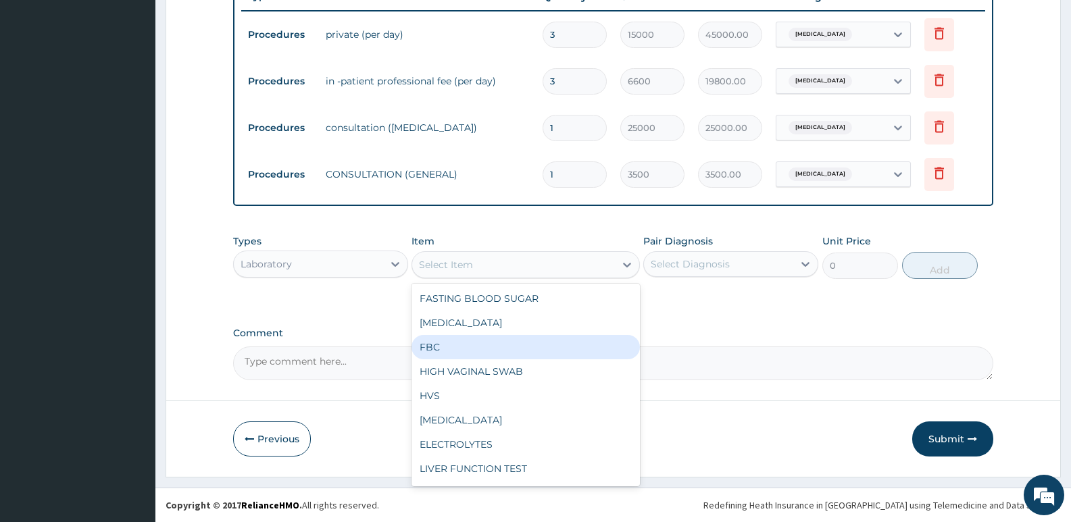
click at [454, 341] on div "FBC" at bounding box center [526, 347] width 228 height 24
type input "2500"
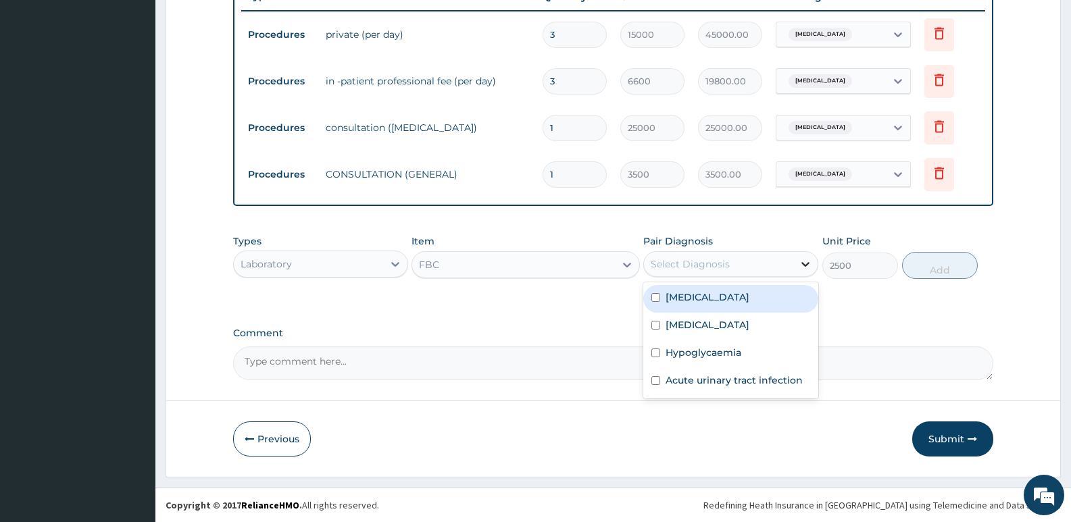
click at [807, 264] on icon at bounding box center [806, 264] width 14 height 14
click at [693, 294] on label "[MEDICAL_DATA]" at bounding box center [708, 298] width 84 height 14
checkbox input "true"
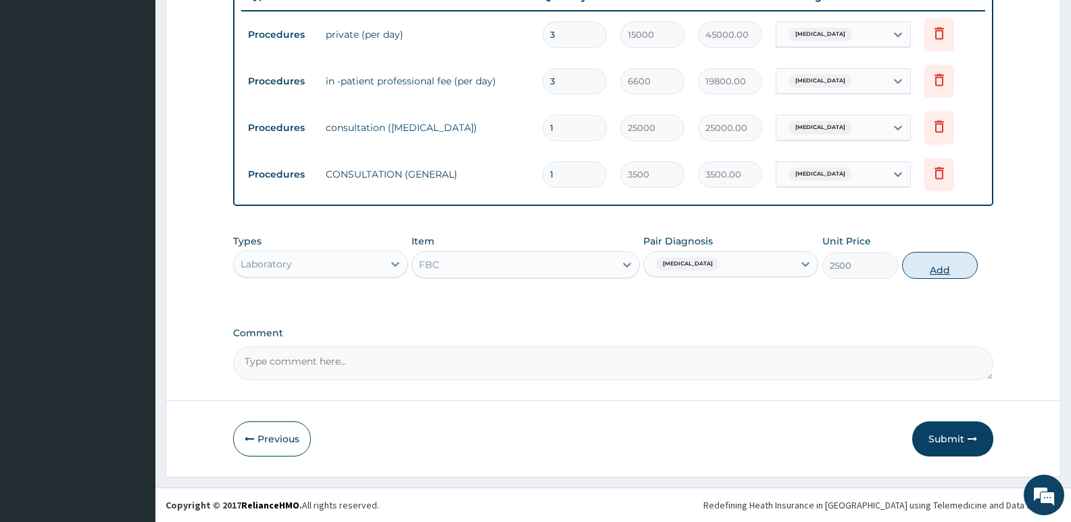
click at [939, 266] on button "Add" at bounding box center [940, 265] width 76 height 27
type input "0"
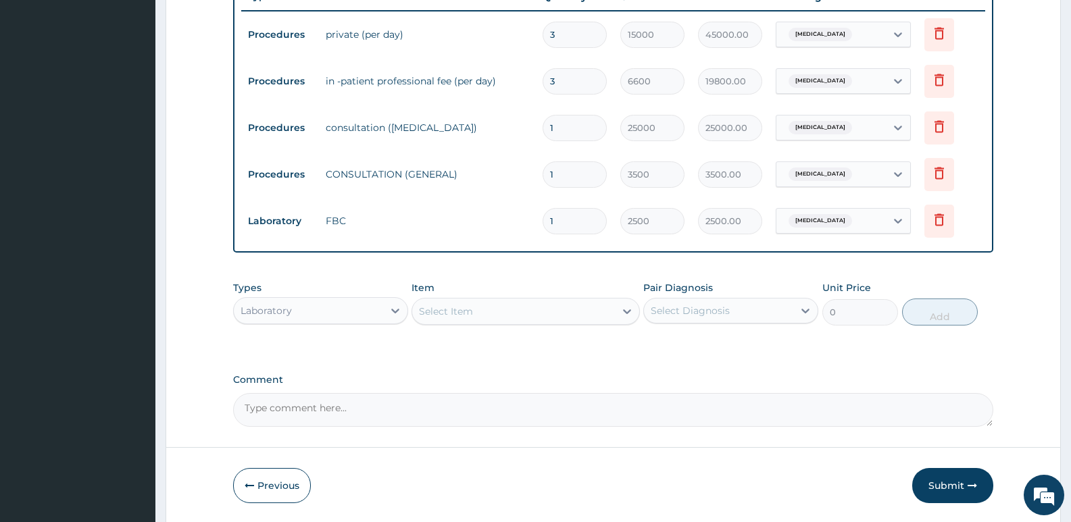
scroll to position [574, 0]
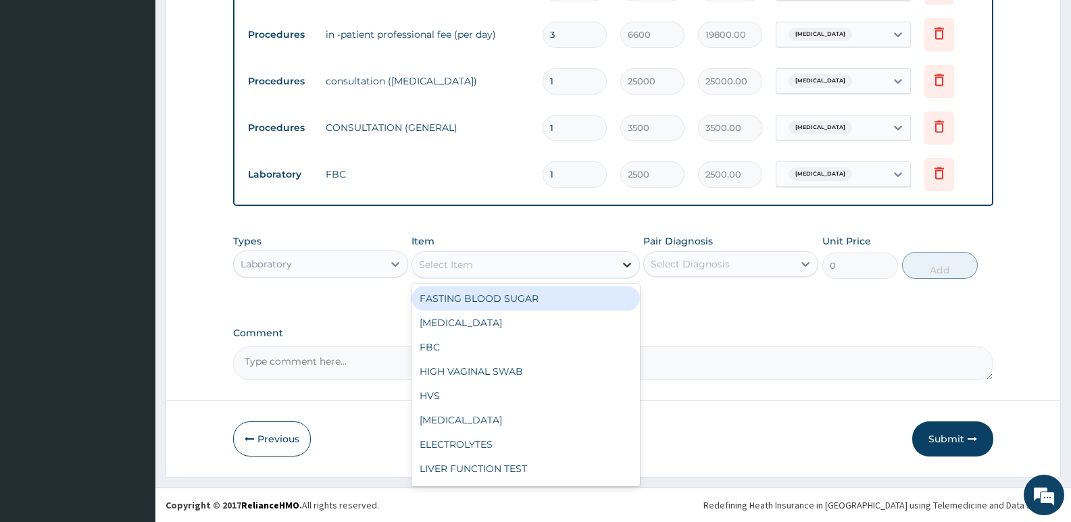
click at [631, 266] on icon at bounding box center [627, 265] width 14 height 14
type input "M"
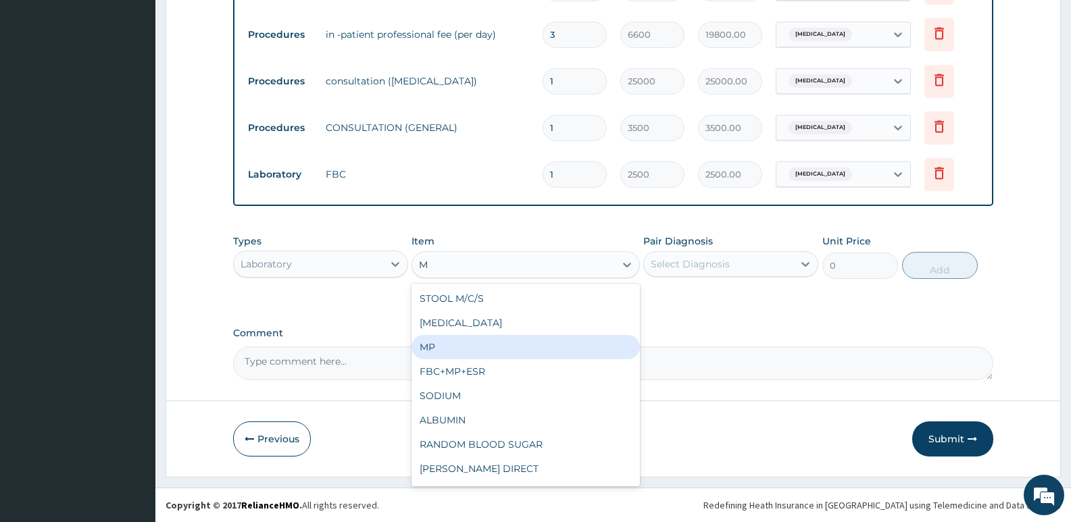
click at [443, 349] on div "MP" at bounding box center [526, 347] width 228 height 24
type input "1000"
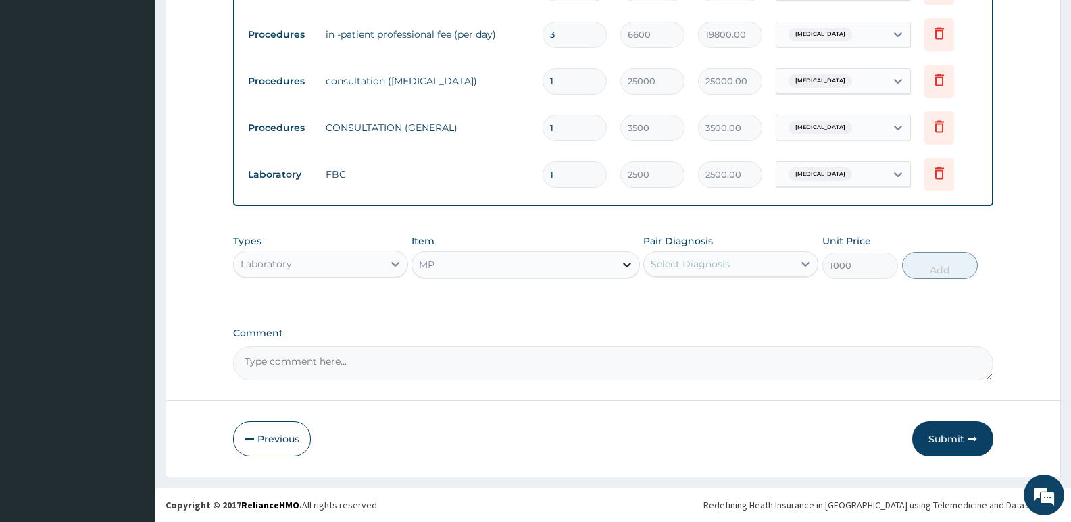
click at [627, 259] on icon at bounding box center [627, 265] width 14 height 14
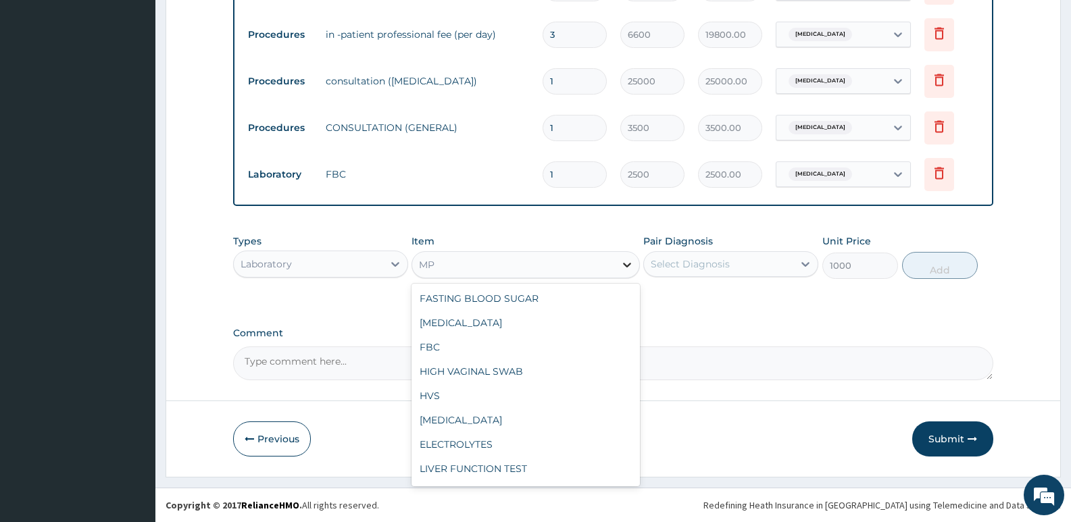
scroll to position [246, 0]
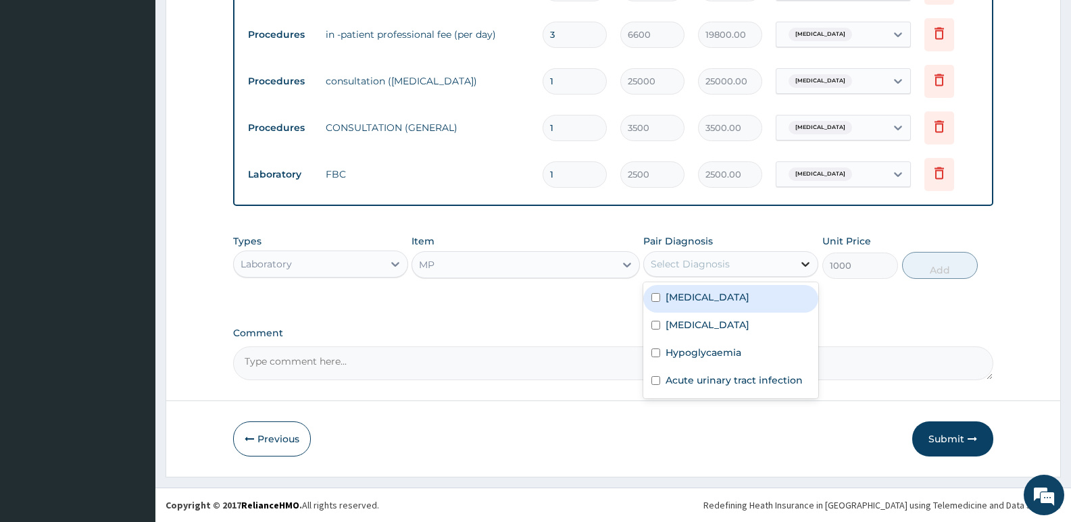
click at [804, 262] on icon at bounding box center [806, 264] width 14 height 14
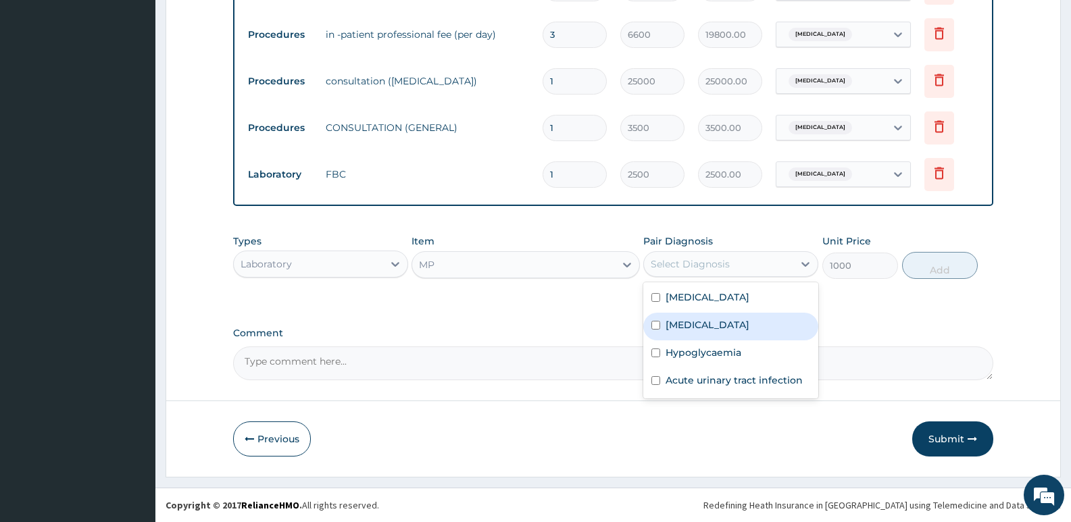
click at [684, 324] on label "[MEDICAL_DATA]" at bounding box center [708, 325] width 84 height 14
checkbox input "true"
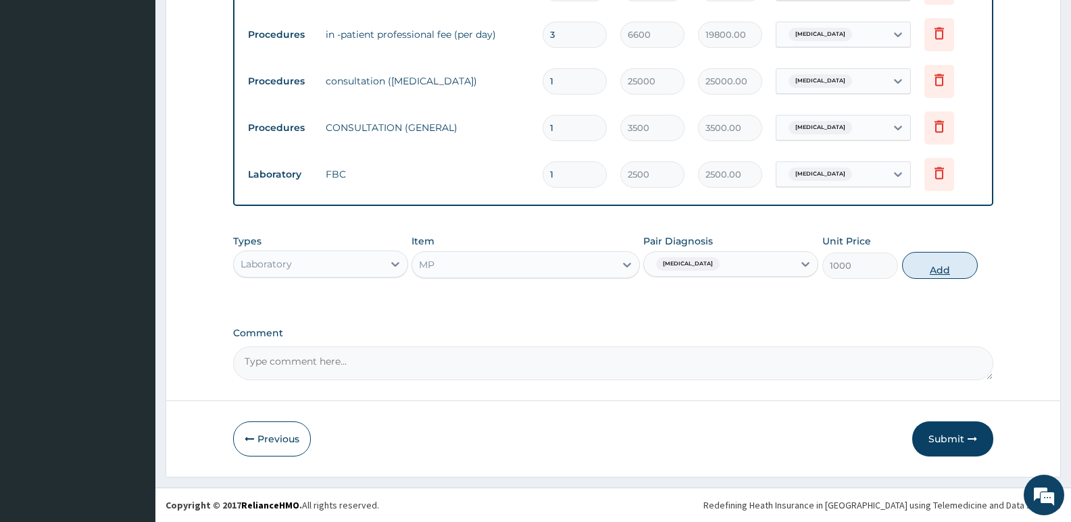
click at [944, 270] on button "Add" at bounding box center [940, 265] width 76 height 27
type input "0"
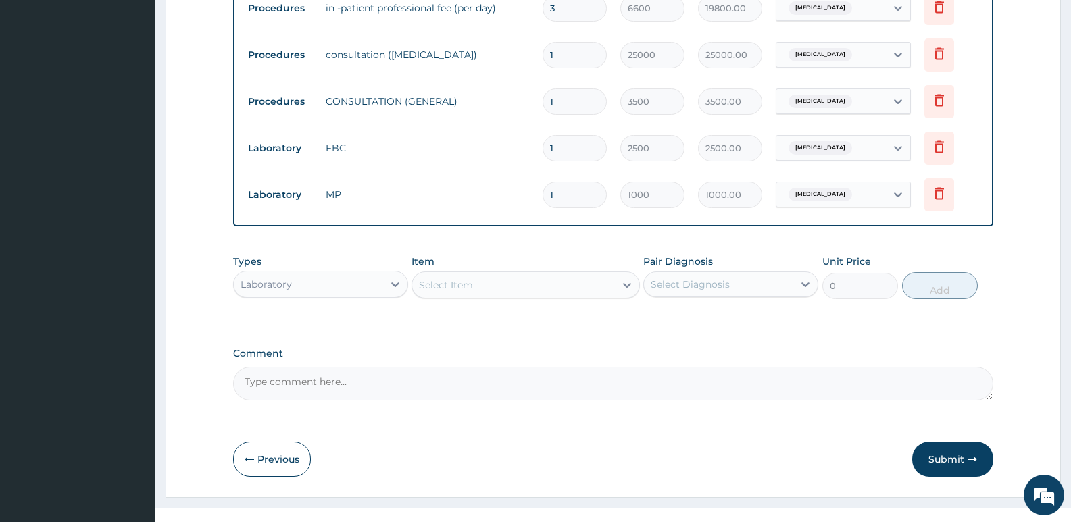
scroll to position [621, 0]
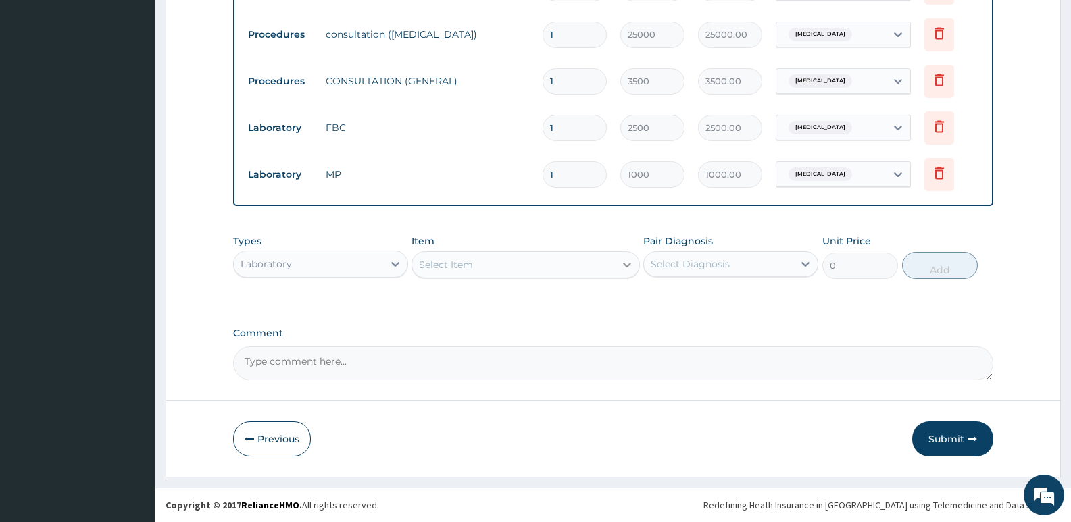
click at [633, 264] on icon at bounding box center [627, 265] width 14 height 14
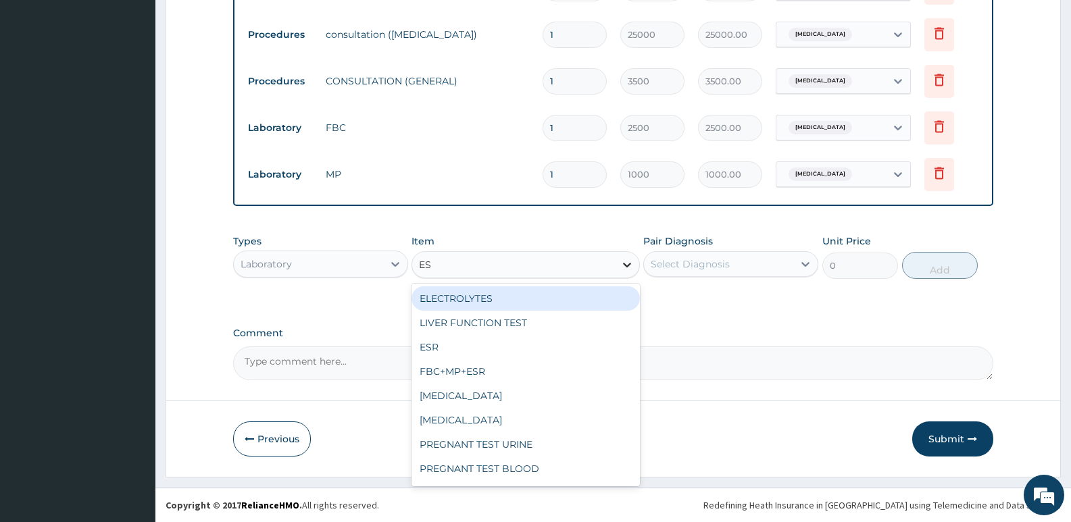
type input "ESR"
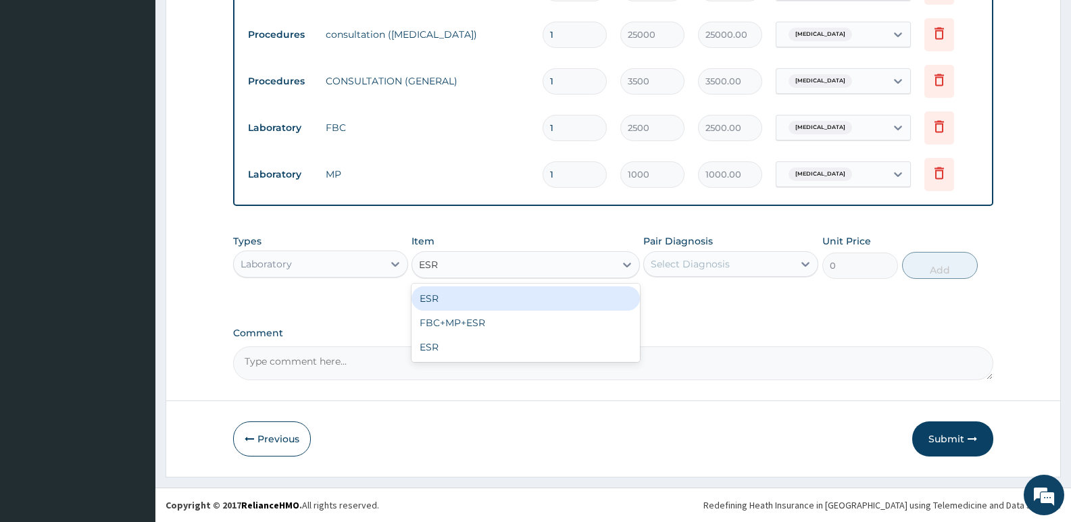
click at [449, 301] on div "ESR" at bounding box center [526, 299] width 228 height 24
type input "1500"
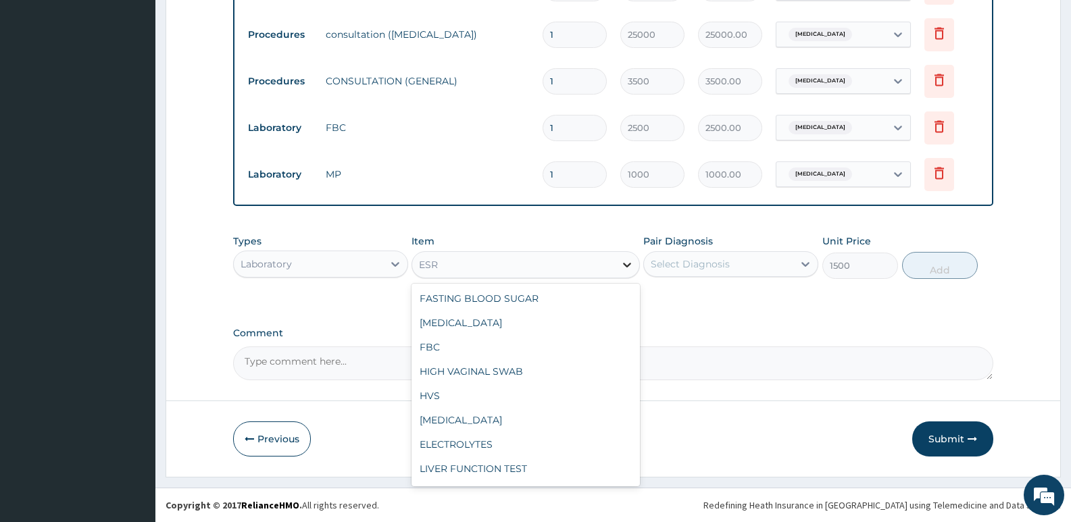
click at [625, 262] on icon at bounding box center [627, 265] width 14 height 14
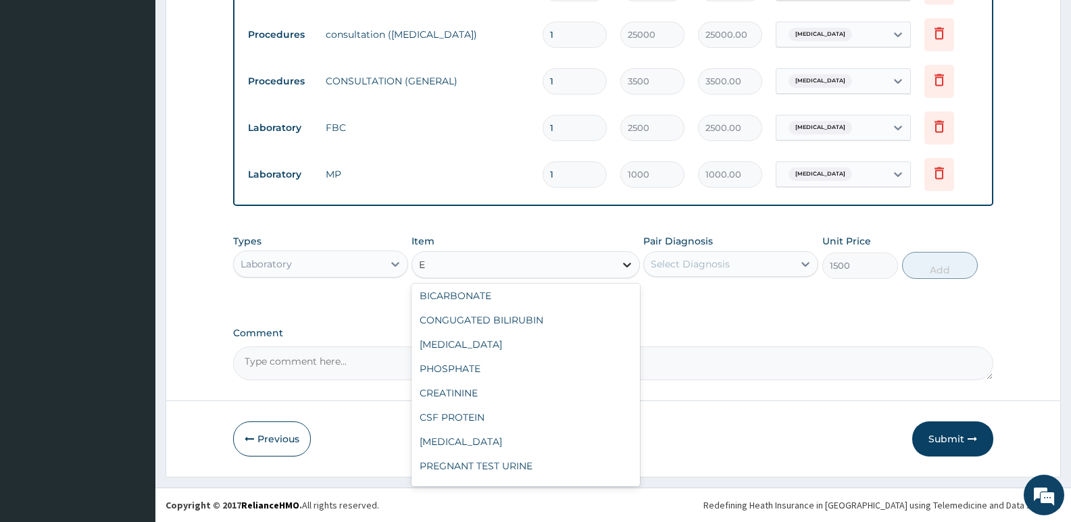
scroll to position [3, 0]
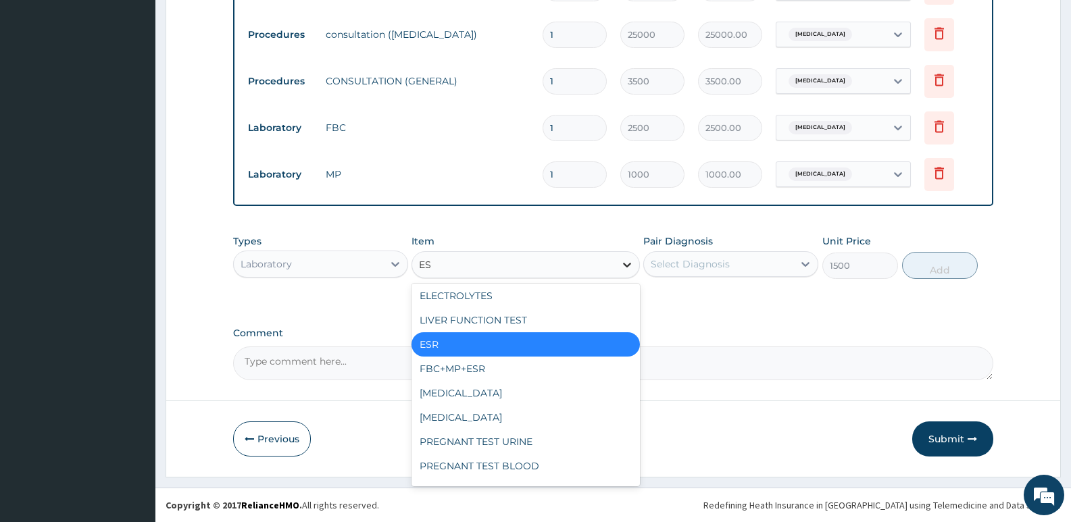
type input "ESR"
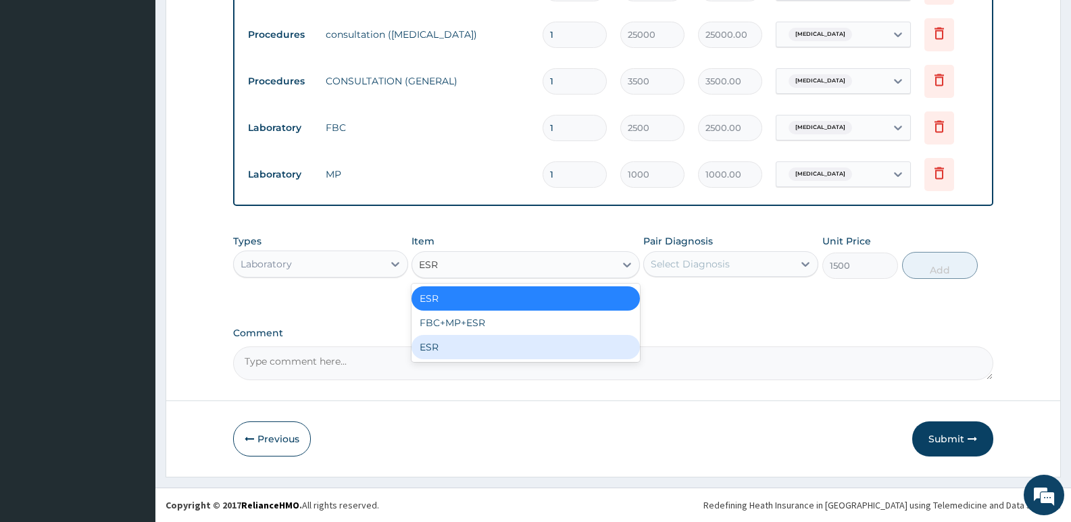
click at [456, 347] on div "ESR" at bounding box center [526, 347] width 228 height 24
type input "3500"
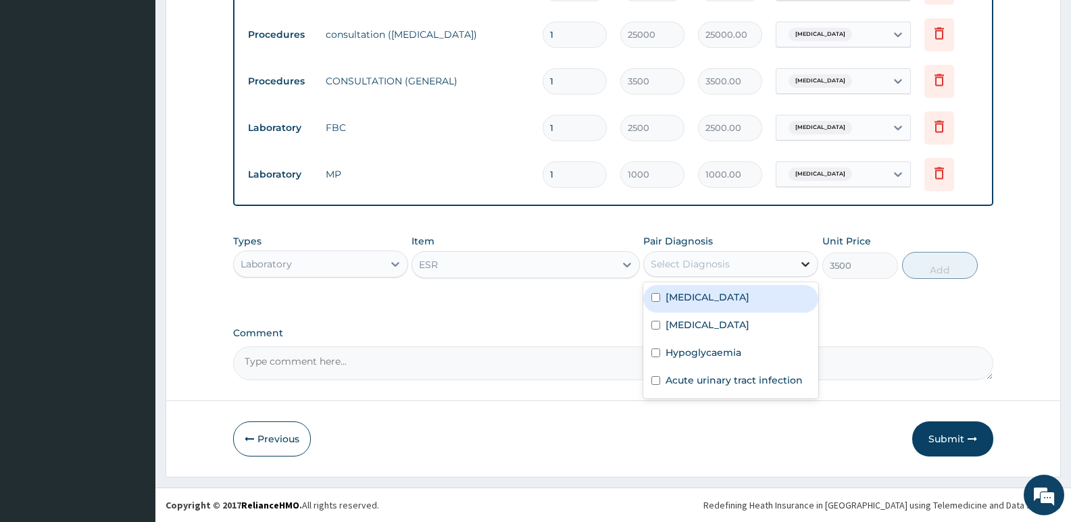
click at [811, 263] on icon at bounding box center [806, 264] width 14 height 14
click at [684, 300] on label "Sepsis" at bounding box center [708, 298] width 84 height 14
checkbox input "true"
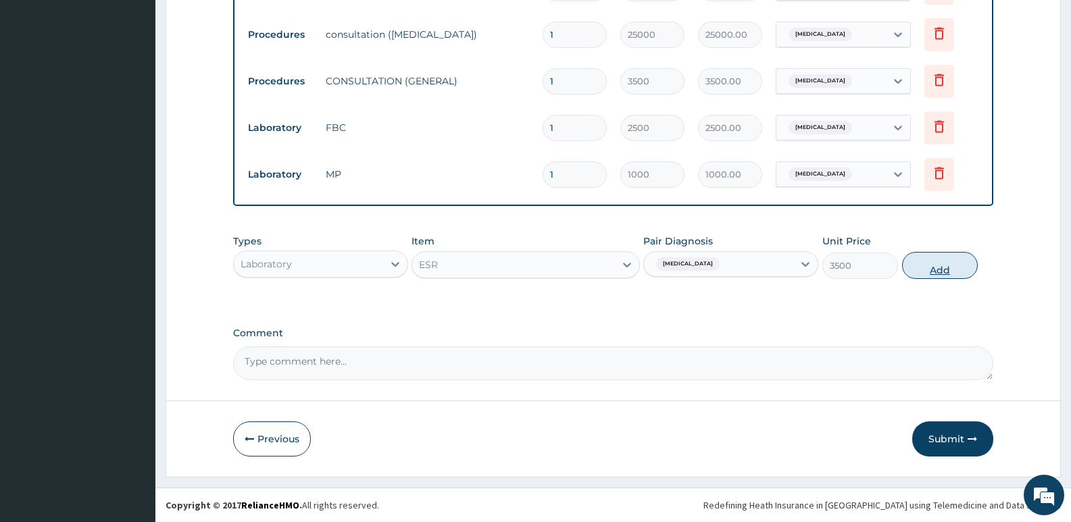
click at [947, 267] on button "Add" at bounding box center [940, 265] width 76 height 27
type input "0"
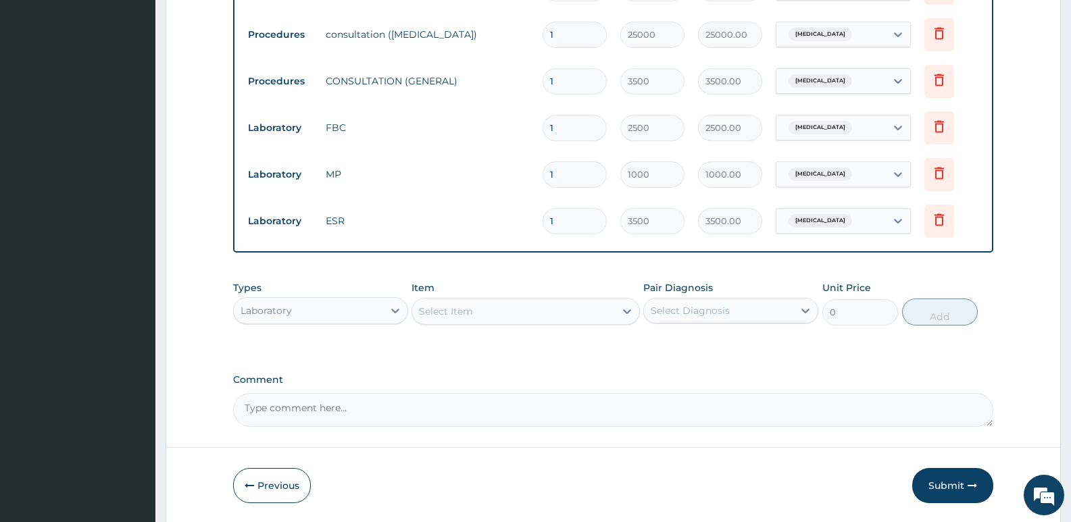
scroll to position [668, 0]
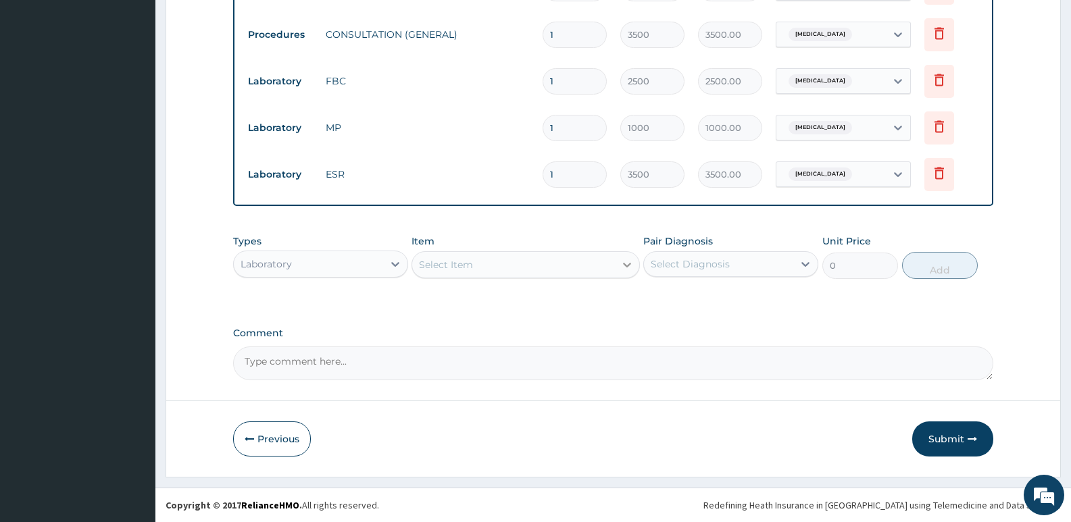
click at [620, 262] on icon at bounding box center [627, 265] width 14 height 14
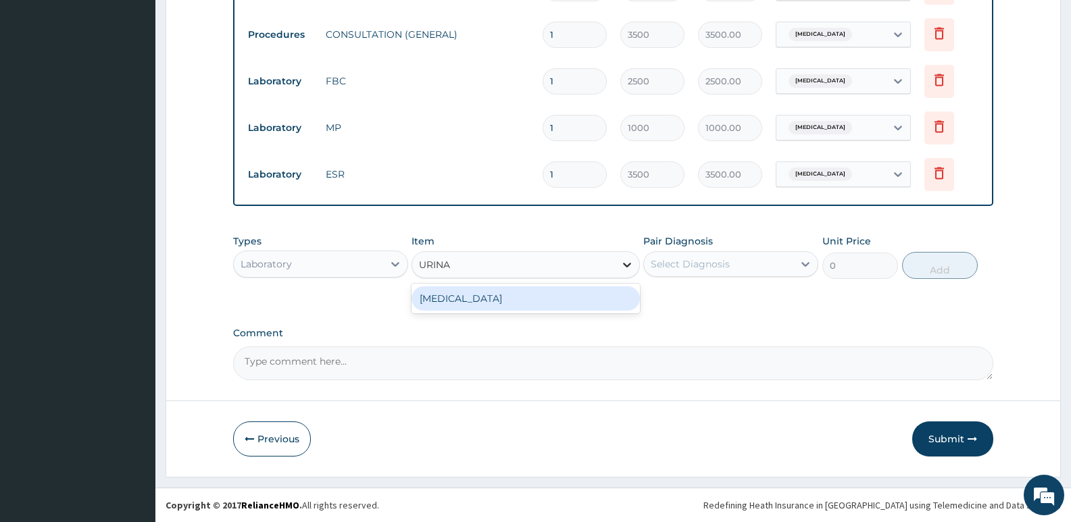
type input "URINAL"
click at [500, 297] on div "URINALYSIS" at bounding box center [526, 299] width 228 height 24
type input "1500"
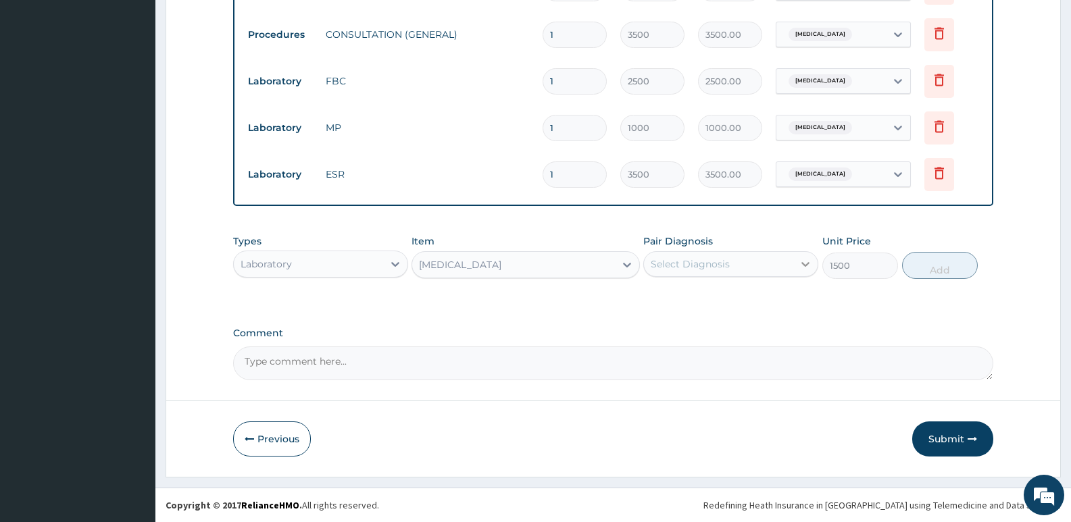
click at [803, 259] on icon at bounding box center [806, 264] width 14 height 14
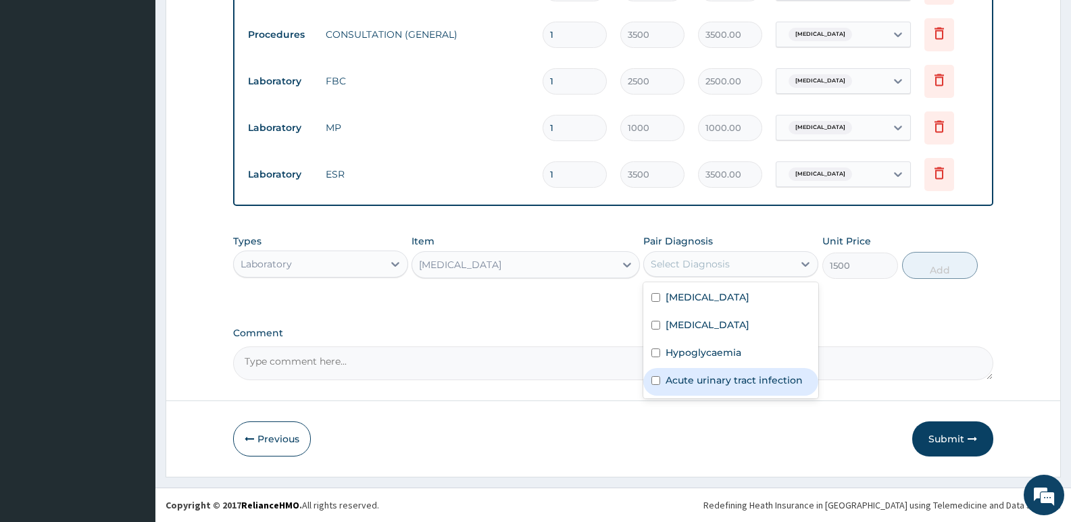
click at [748, 384] on label "Acute urinary tract infection" at bounding box center [734, 381] width 137 height 14
checkbox input "true"
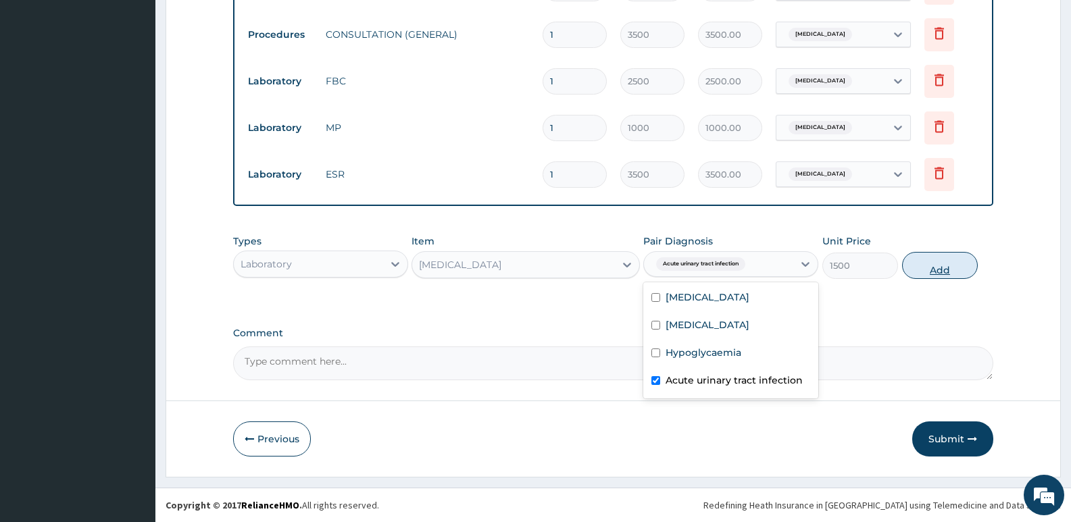
click at [948, 268] on button "Add" at bounding box center [940, 265] width 76 height 27
type input "0"
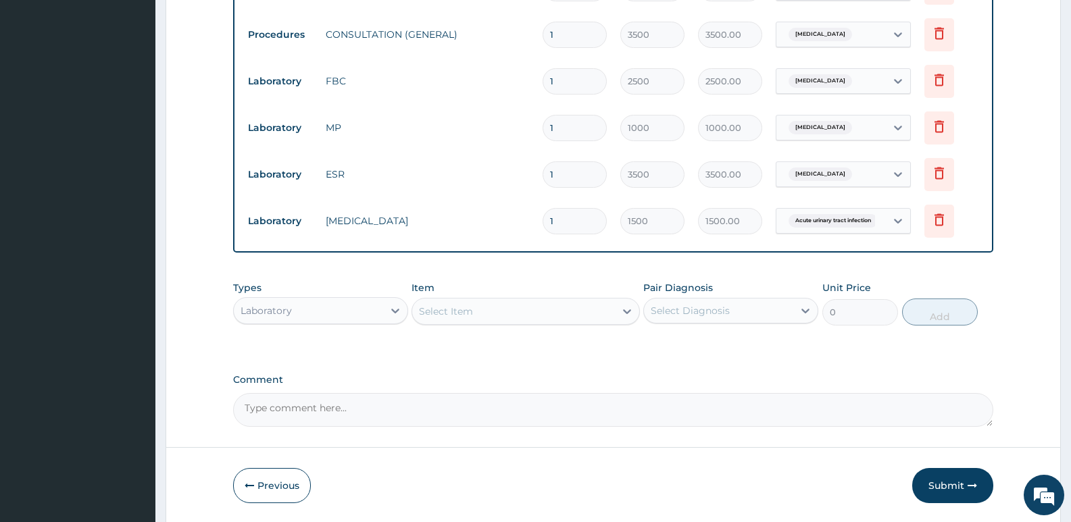
scroll to position [714, 0]
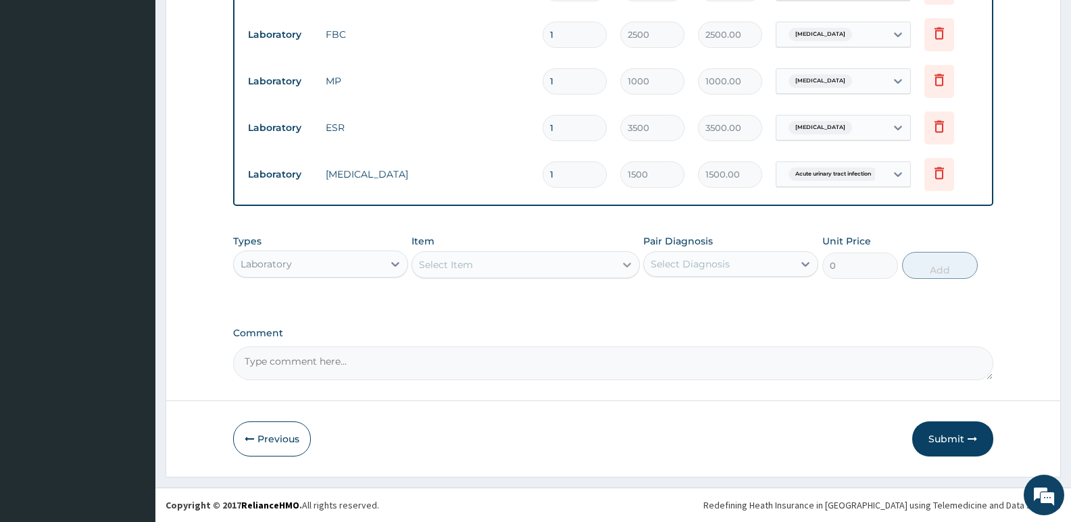
click at [628, 262] on icon at bounding box center [627, 265] width 14 height 14
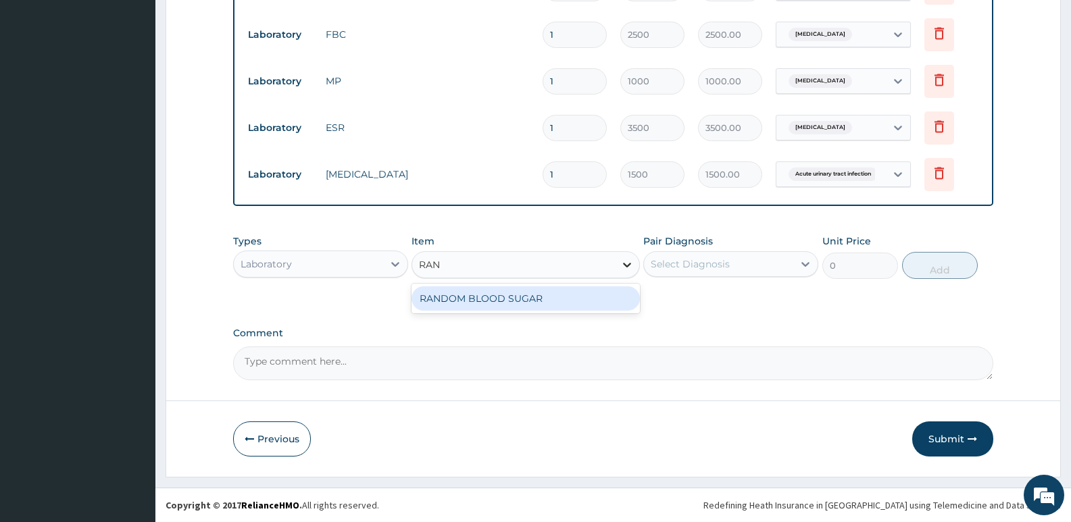
type input "RAND"
click at [531, 298] on div "RANDOM BLOOD SUGAR" at bounding box center [526, 299] width 228 height 24
type input "1320"
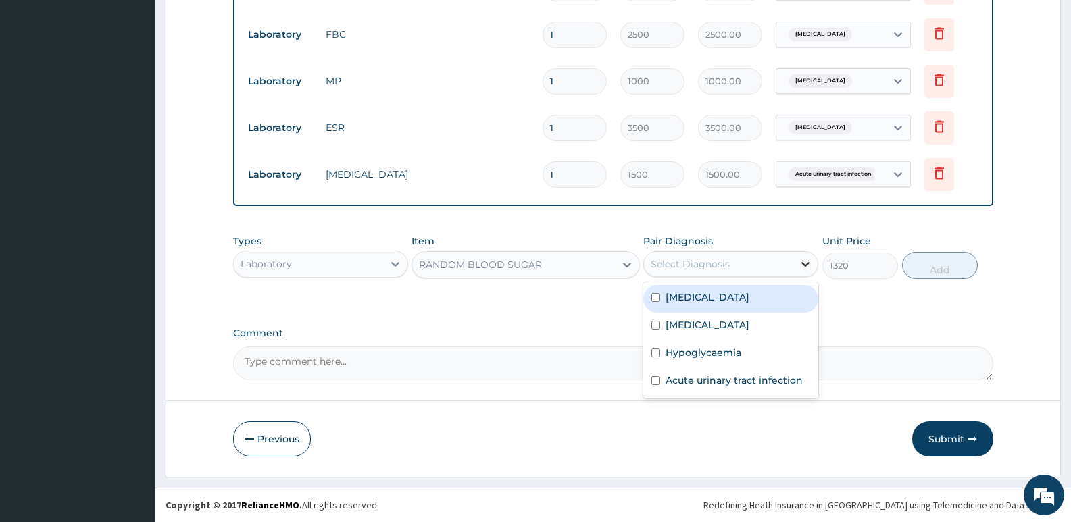
click at [804, 261] on icon at bounding box center [806, 264] width 14 height 14
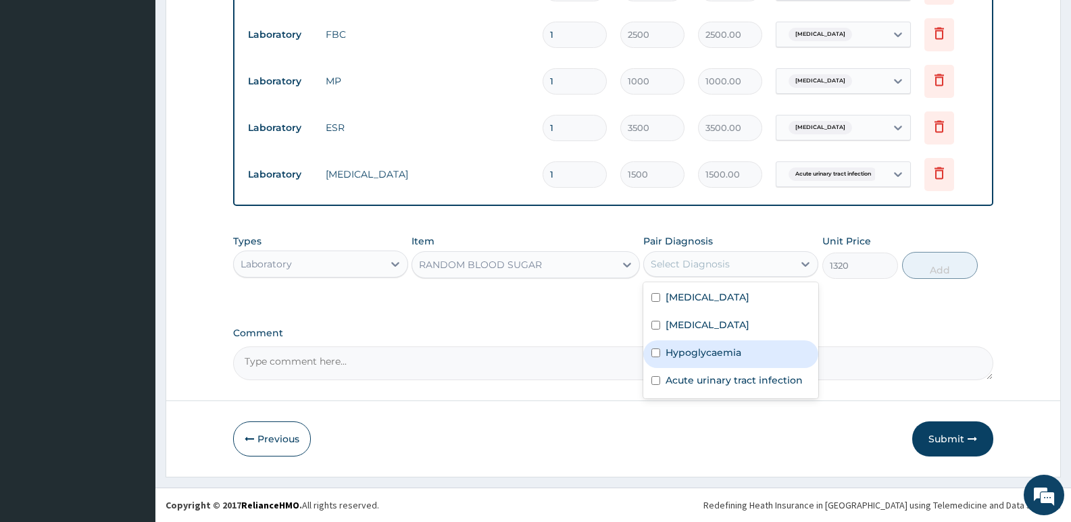
click at [724, 356] on label "Hypoglycaemia" at bounding box center [704, 353] width 76 height 14
checkbox input "true"
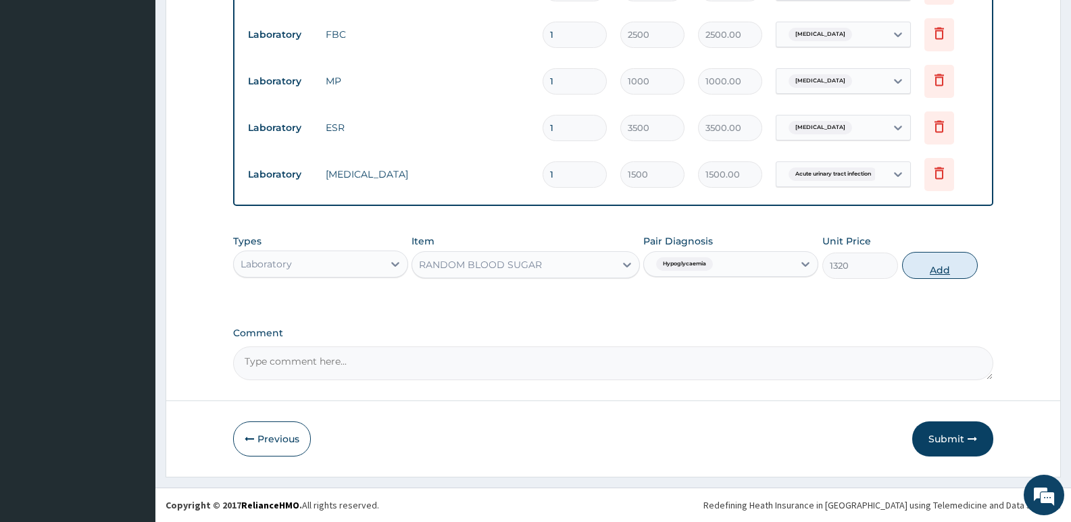
click at [943, 270] on button "Add" at bounding box center [940, 265] width 76 height 27
type input "0"
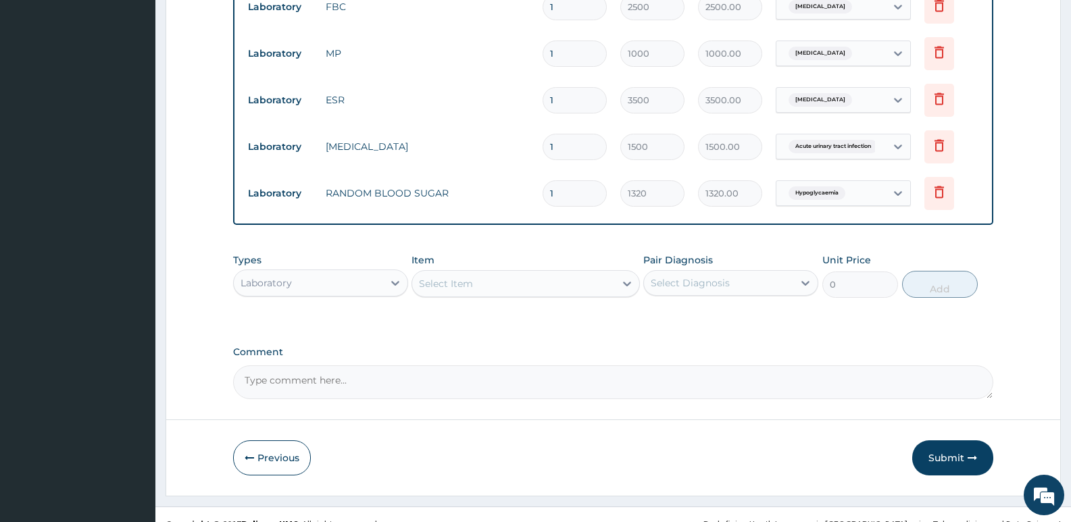
scroll to position [761, 0]
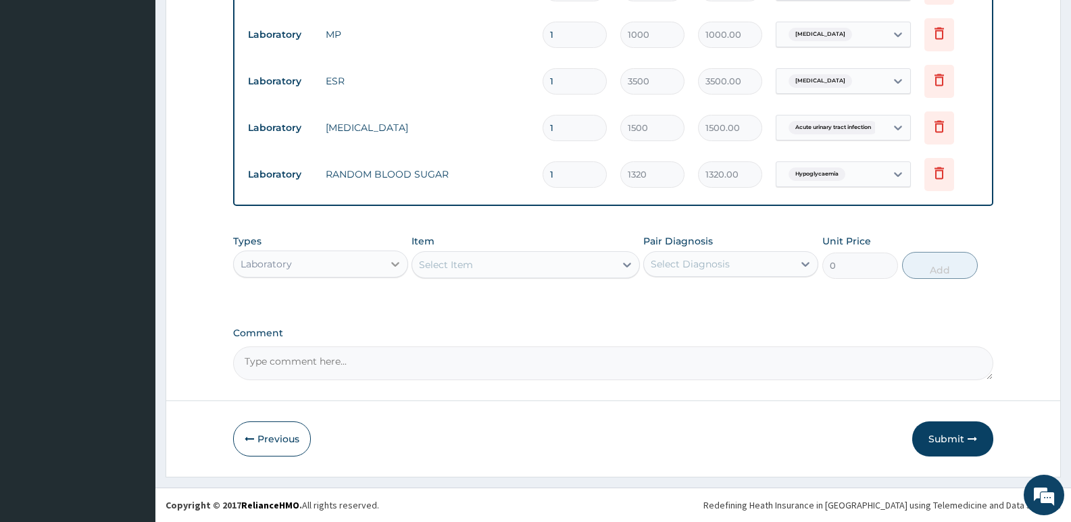
click at [392, 263] on icon at bounding box center [395, 264] width 8 height 5
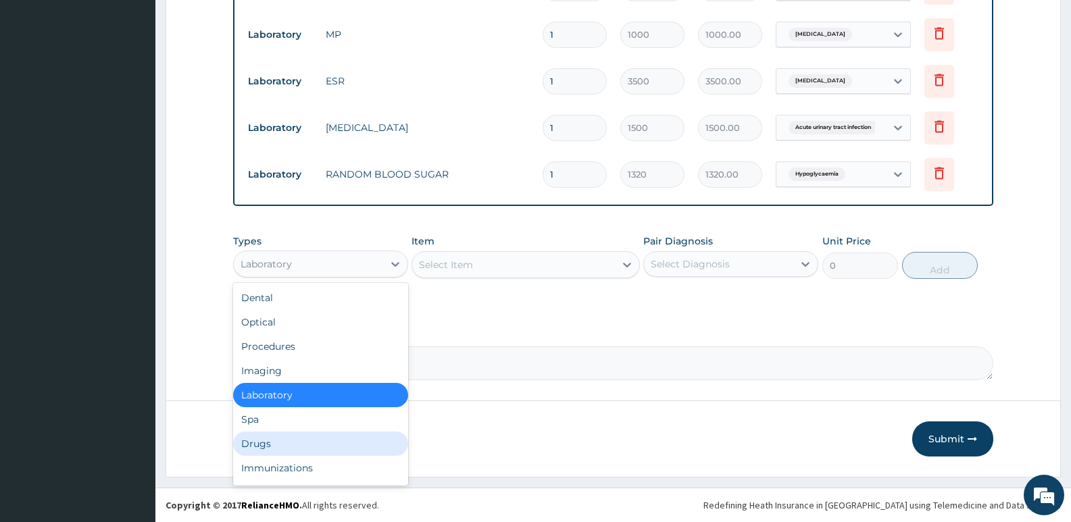
click at [282, 449] on div "Drugs" at bounding box center [320, 444] width 175 height 24
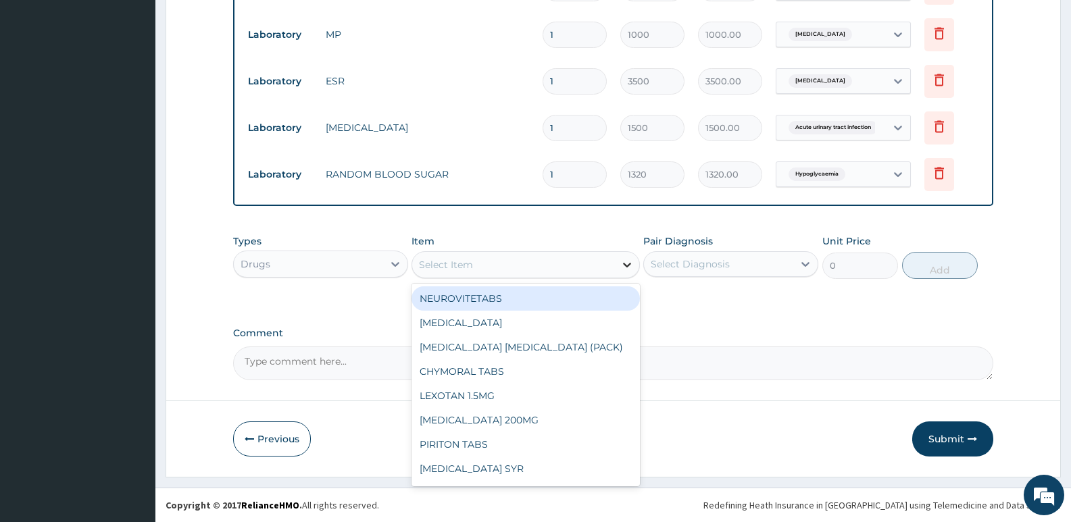
click at [627, 266] on icon at bounding box center [627, 265] width 8 height 5
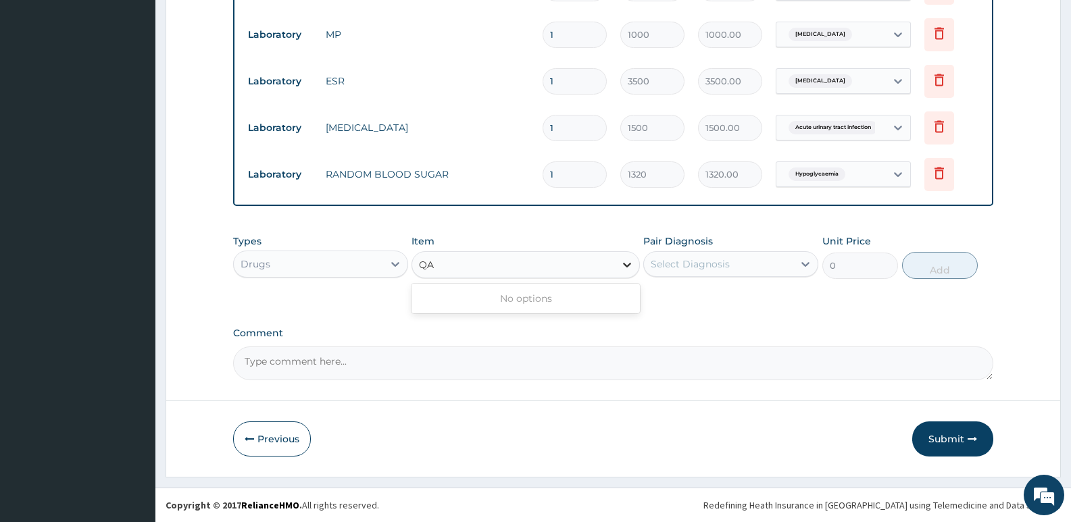
type input "Q"
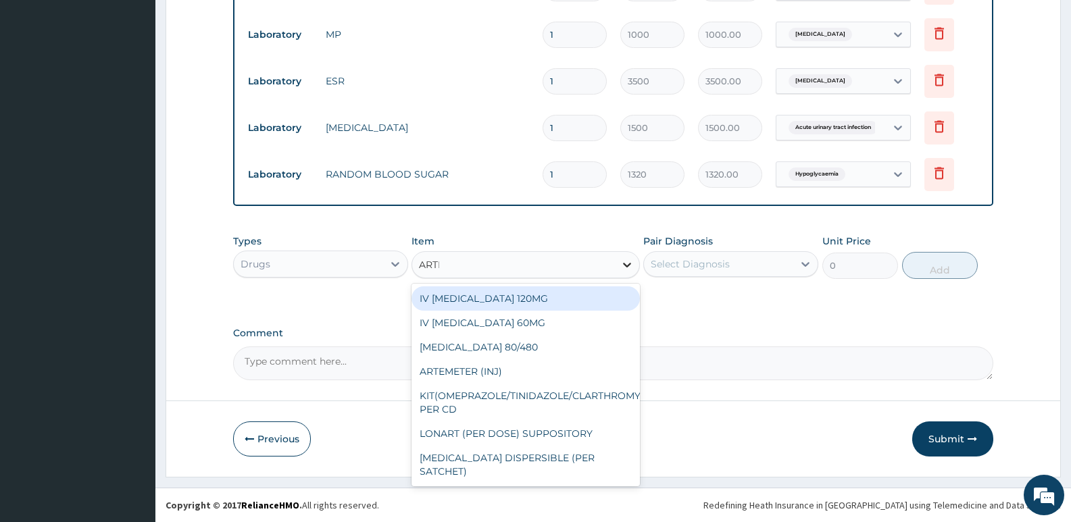
type input "ARTES"
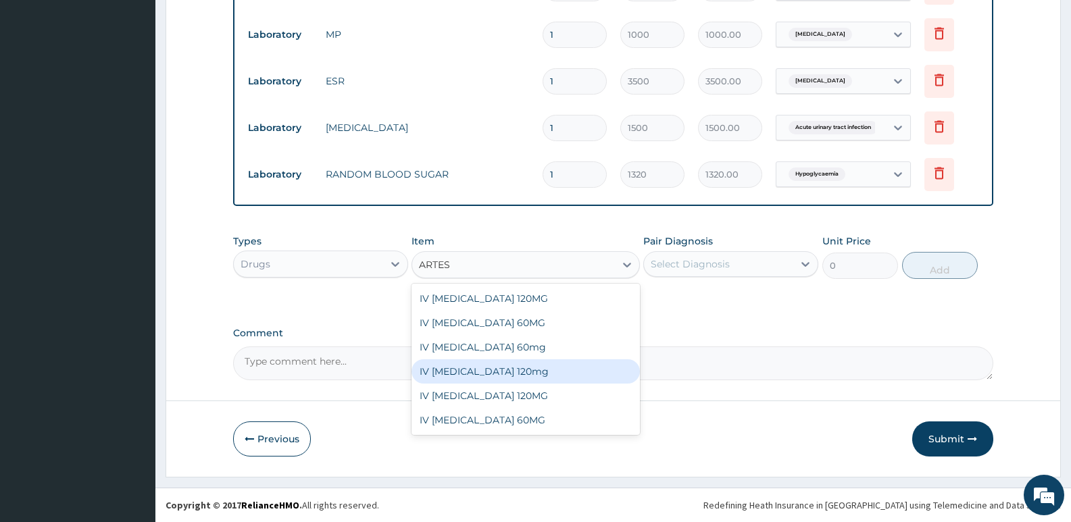
click at [513, 378] on div "IV Artesunate 120mg" at bounding box center [526, 372] width 228 height 24
type input "4000"
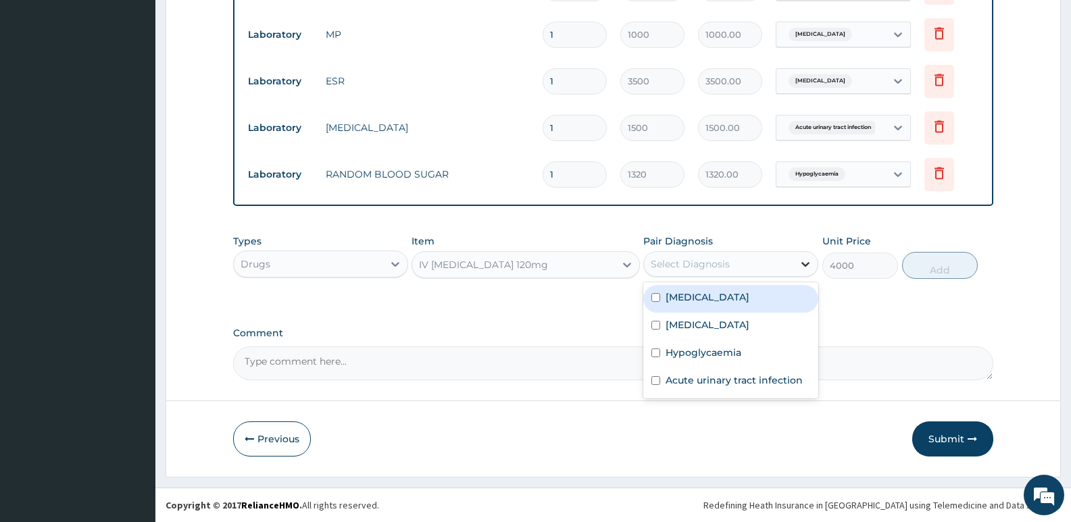
click at [799, 260] on icon at bounding box center [806, 264] width 14 height 14
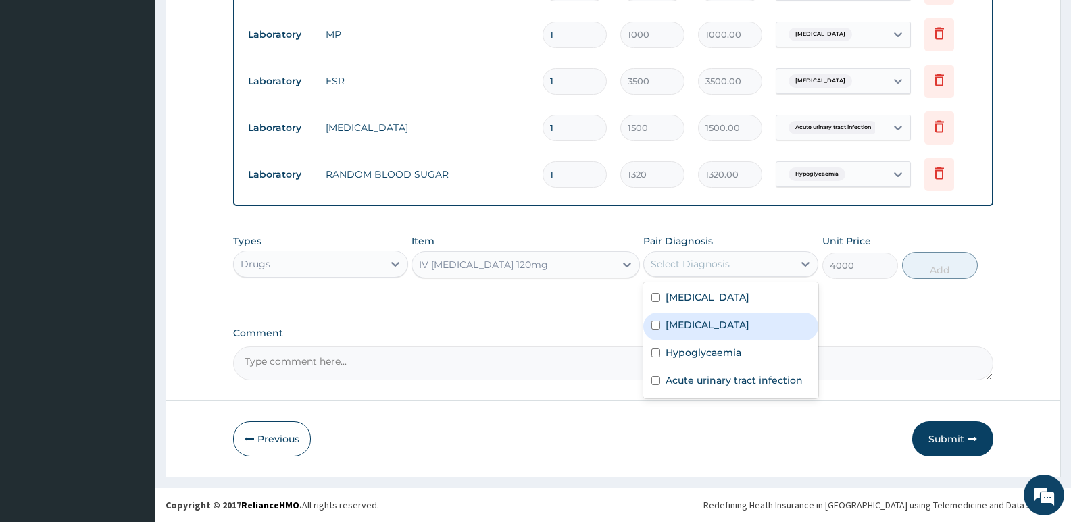
click at [691, 325] on label "[MEDICAL_DATA]" at bounding box center [708, 325] width 84 height 14
checkbox input "true"
click at [945, 269] on button "Add" at bounding box center [940, 265] width 76 height 27
type input "0"
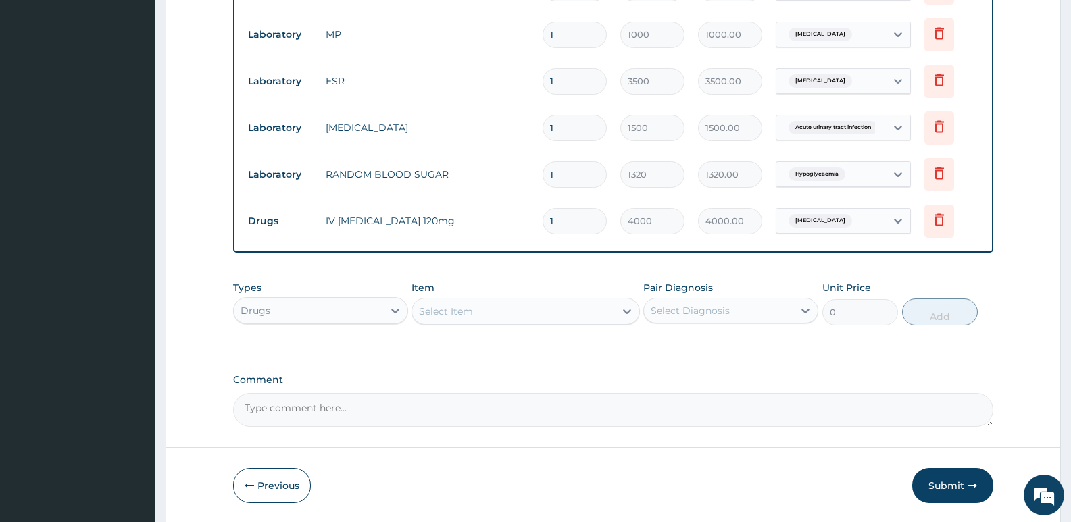
type input "0.00"
type input "3"
type input "12000.00"
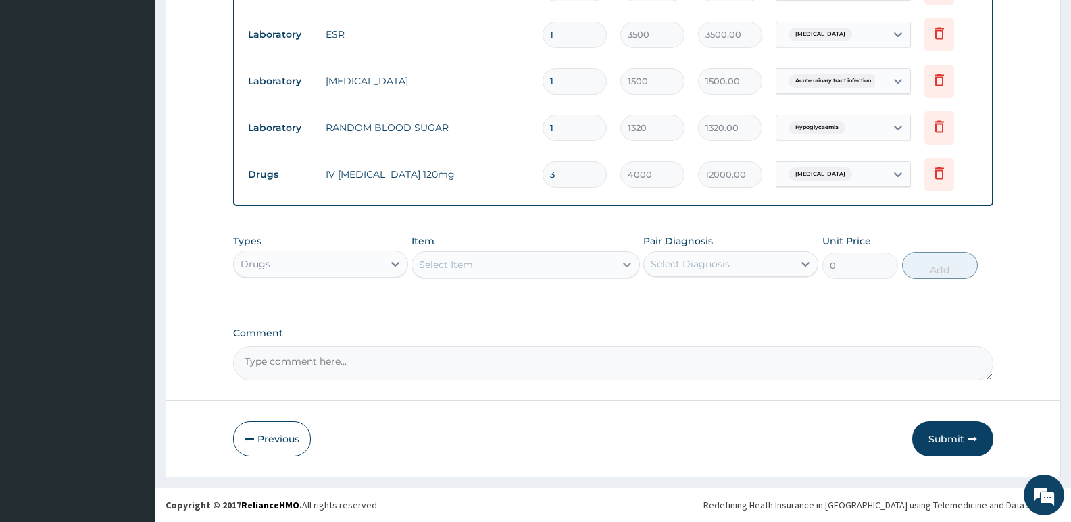
type input "3"
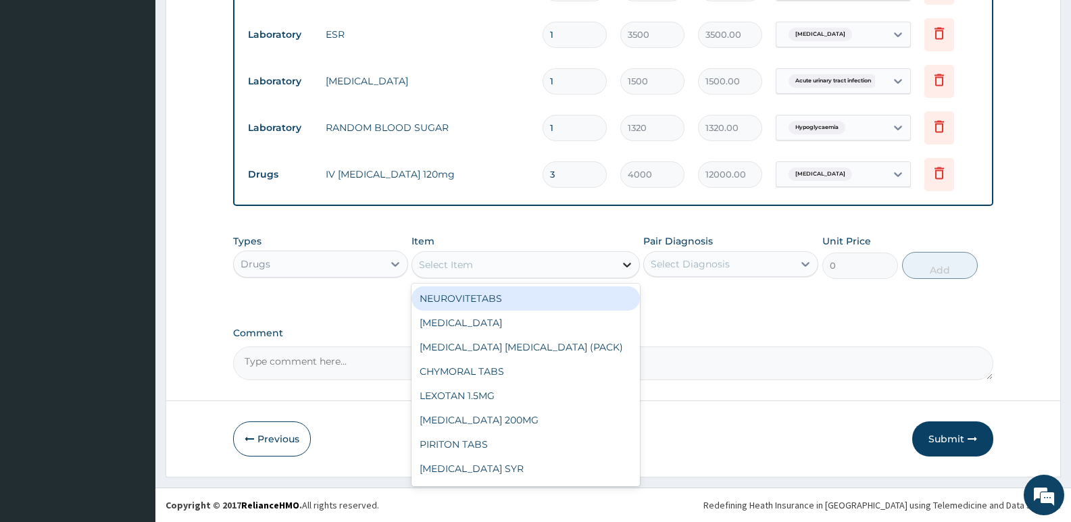
click at [626, 262] on icon at bounding box center [627, 265] width 14 height 14
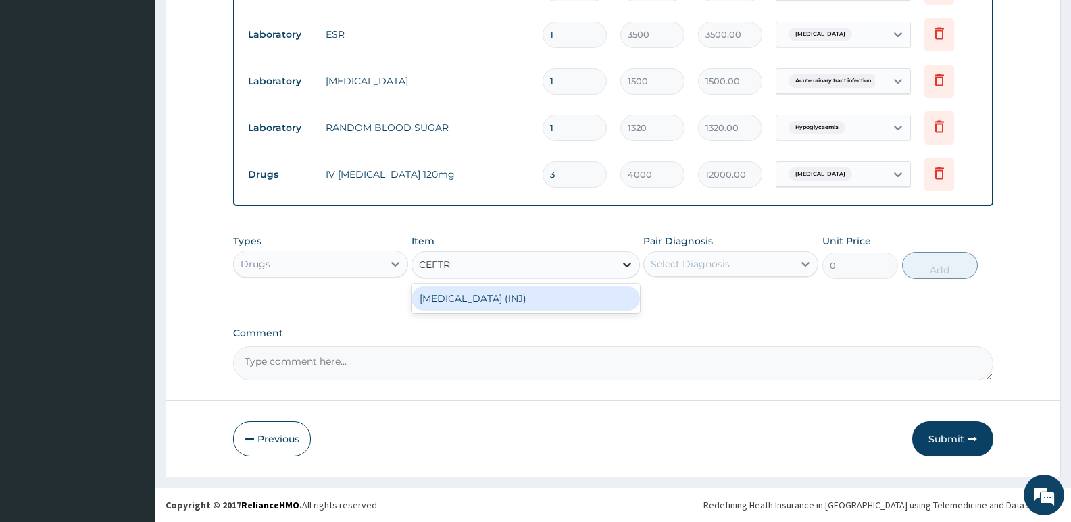
type input "CEFTRI"
click at [541, 301] on div "[MEDICAL_DATA] (INJ)" at bounding box center [526, 299] width 228 height 24
type input "3500"
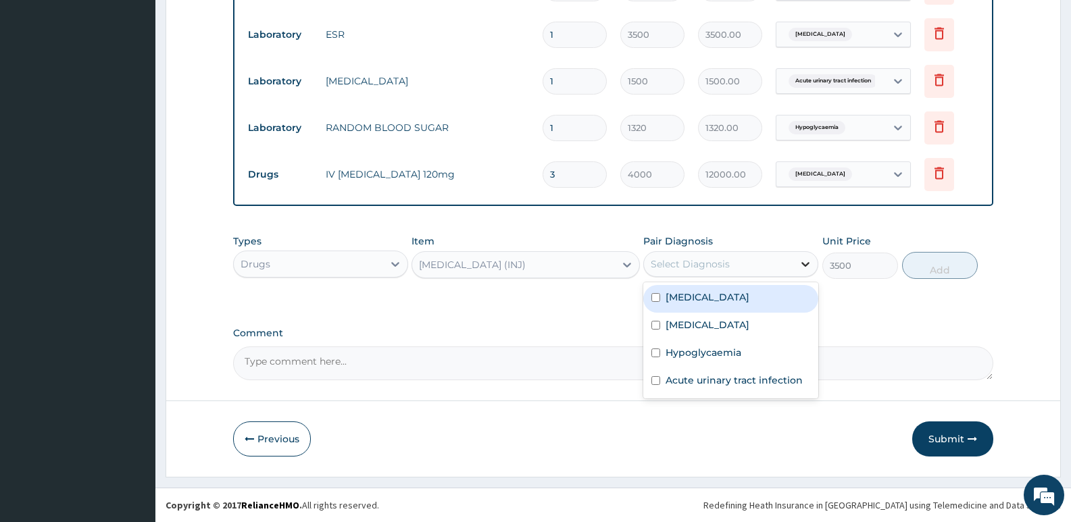
click at [802, 260] on icon at bounding box center [806, 264] width 14 height 14
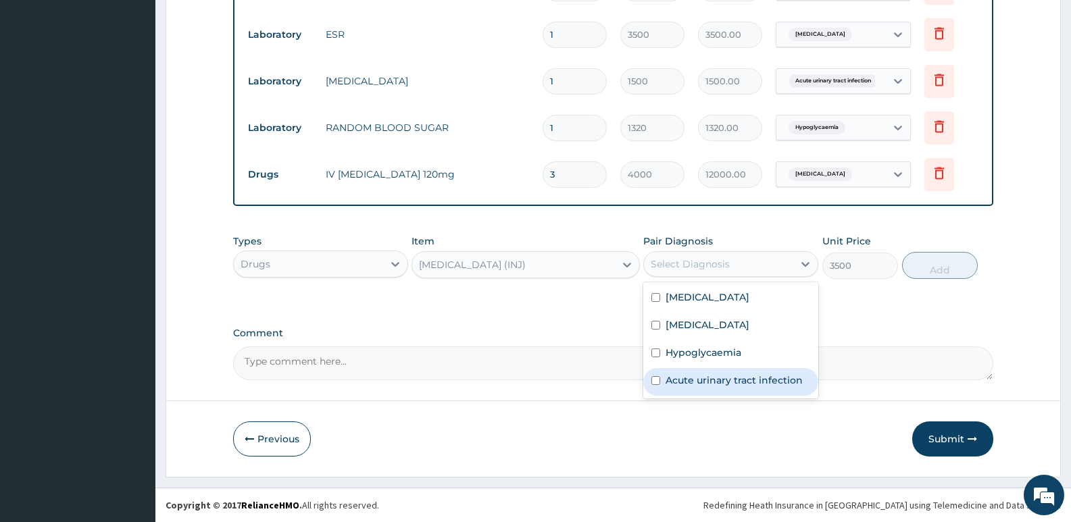
drag, startPoint x: 737, startPoint y: 382, endPoint x: 753, endPoint y: 382, distance: 16.2
click at [737, 382] on label "Acute urinary tract infection" at bounding box center [734, 381] width 137 height 14
checkbox input "true"
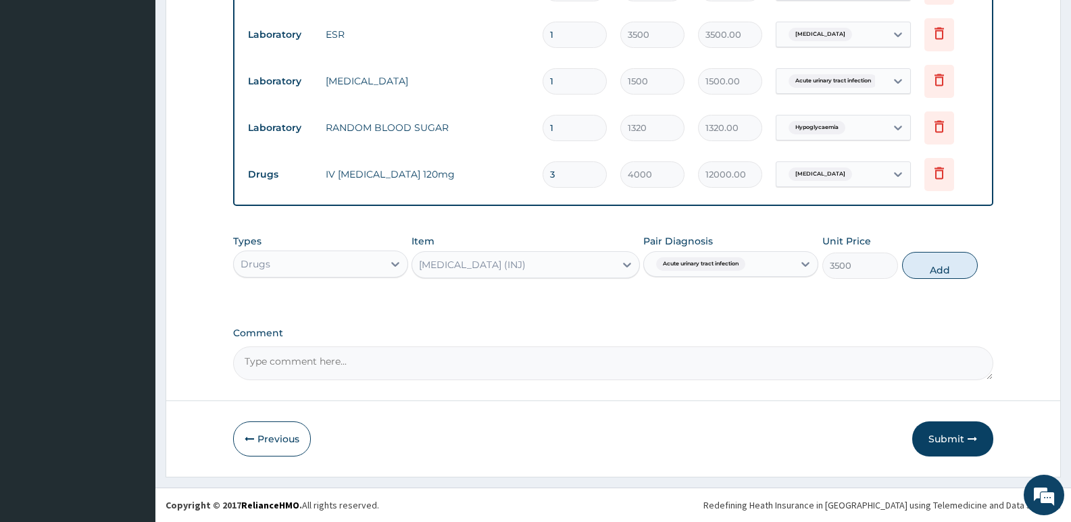
click at [933, 270] on button "Add" at bounding box center [940, 265] width 76 height 27
type input "0"
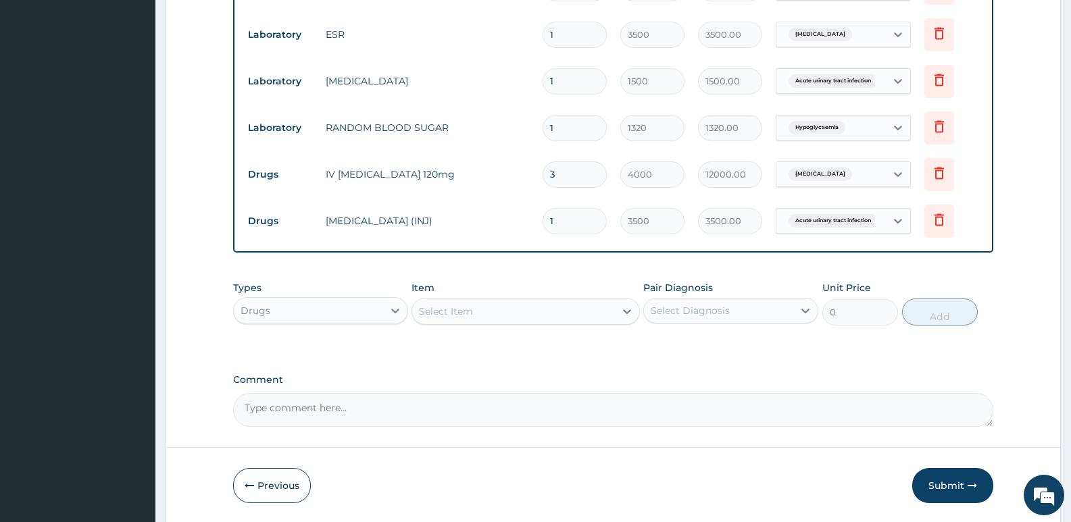
type input "0.00"
type input "6"
type input "21000.00"
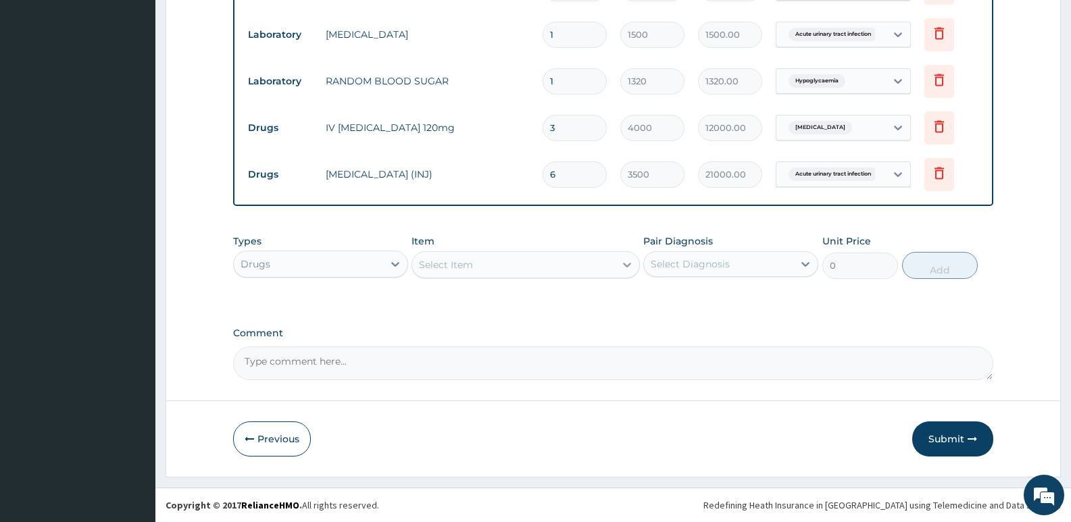
type input "6"
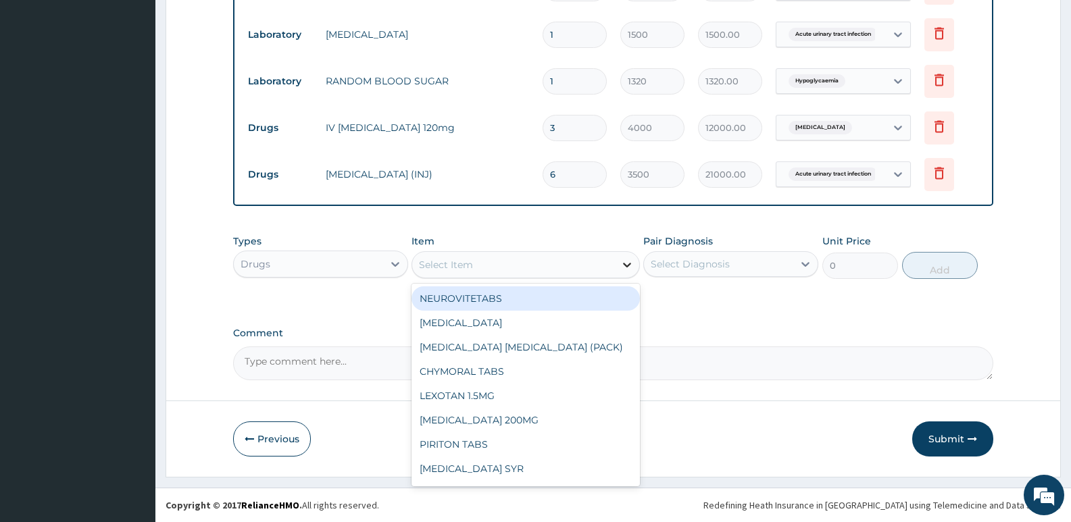
click at [630, 260] on icon at bounding box center [627, 265] width 14 height 14
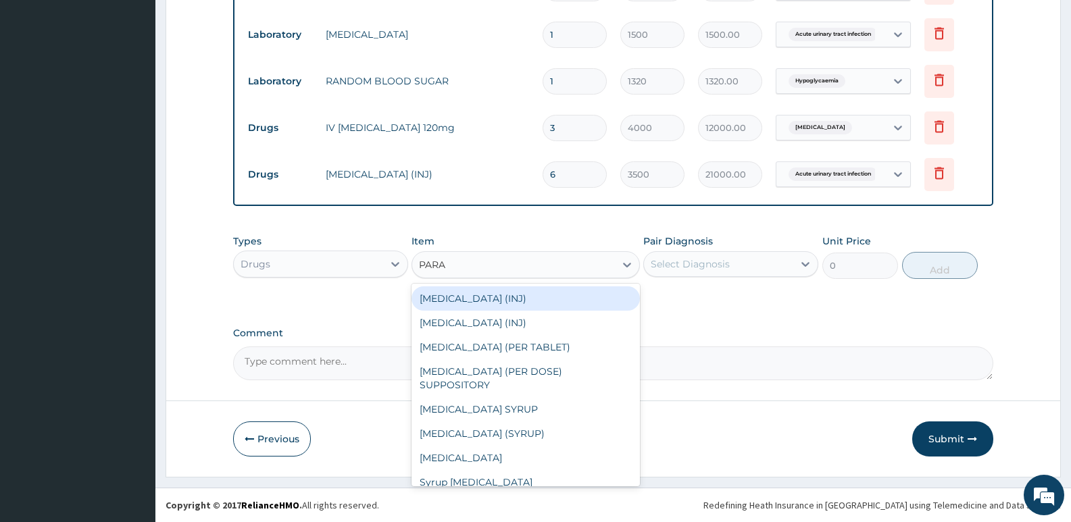
type input "PARAC"
click at [524, 298] on div "[MEDICAL_DATA] (INJ)" at bounding box center [526, 299] width 228 height 24
type input "375"
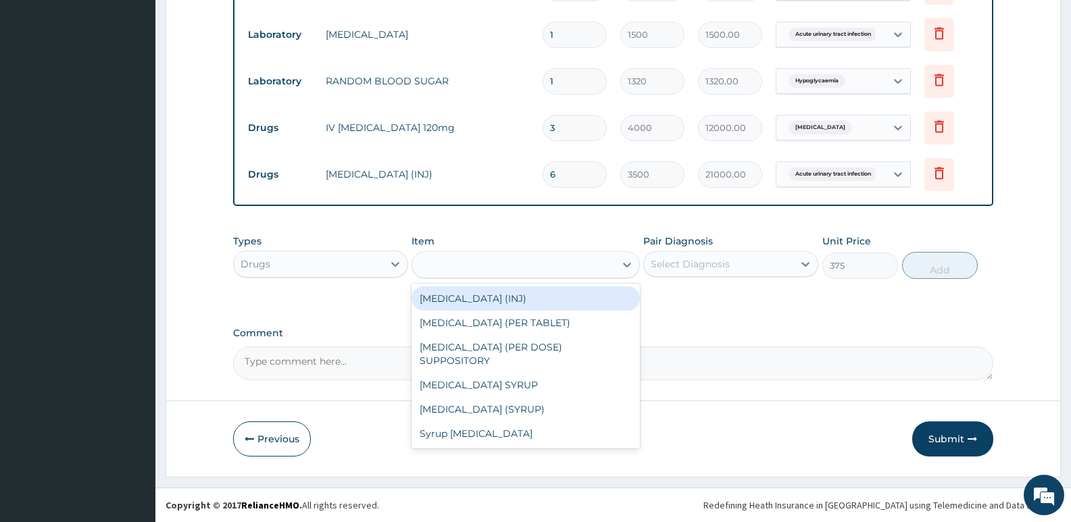
click at [524, 298] on div "Types Drugs Item option CEFTRIAXONE (INJ), selected. option PARACETAMOL (INJ) f…" at bounding box center [613, 267] width 760 height 78
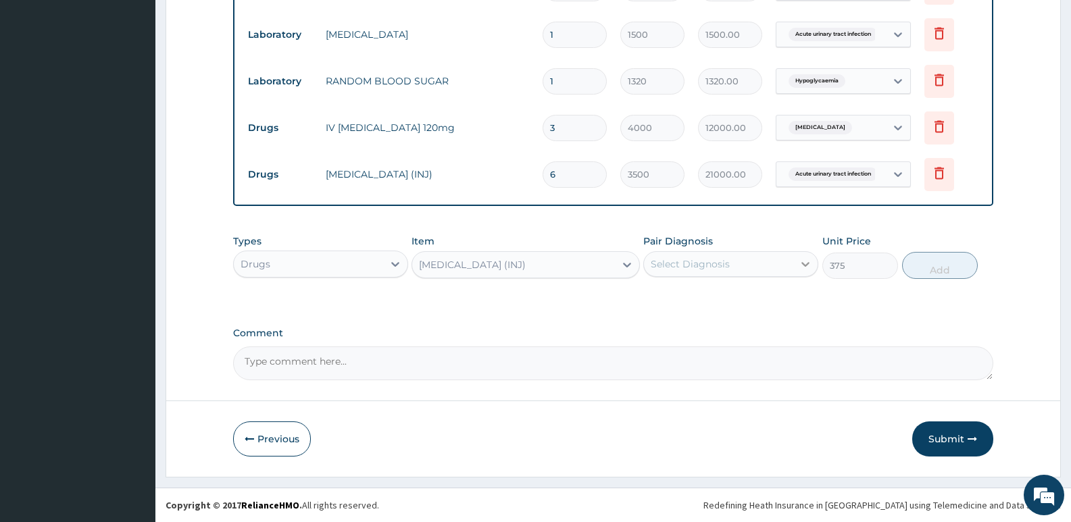
click at [808, 262] on icon at bounding box center [806, 264] width 14 height 14
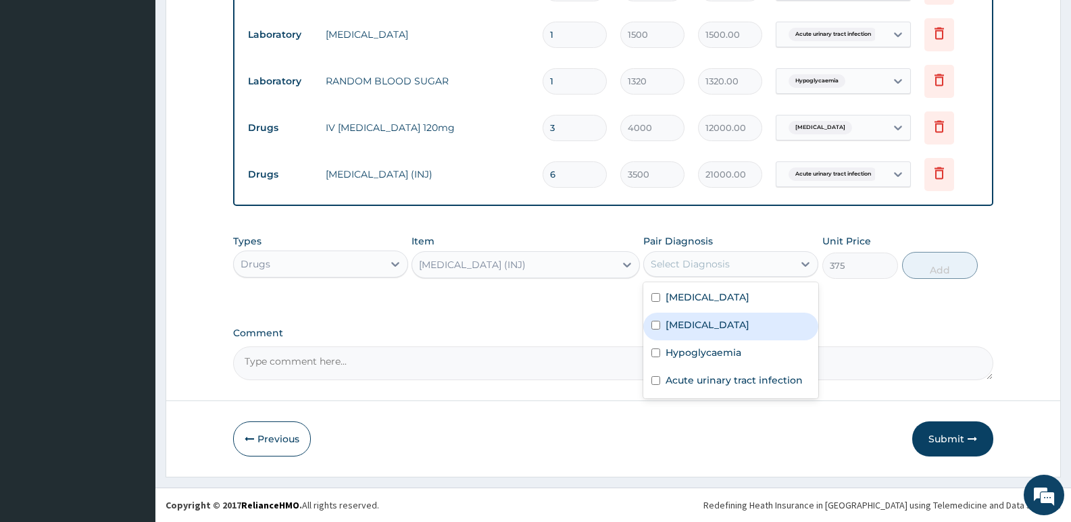
click at [685, 322] on label "Malaria" at bounding box center [708, 325] width 84 height 14
checkbox input "true"
click at [941, 268] on button "Add" at bounding box center [940, 265] width 76 height 27
type input "0"
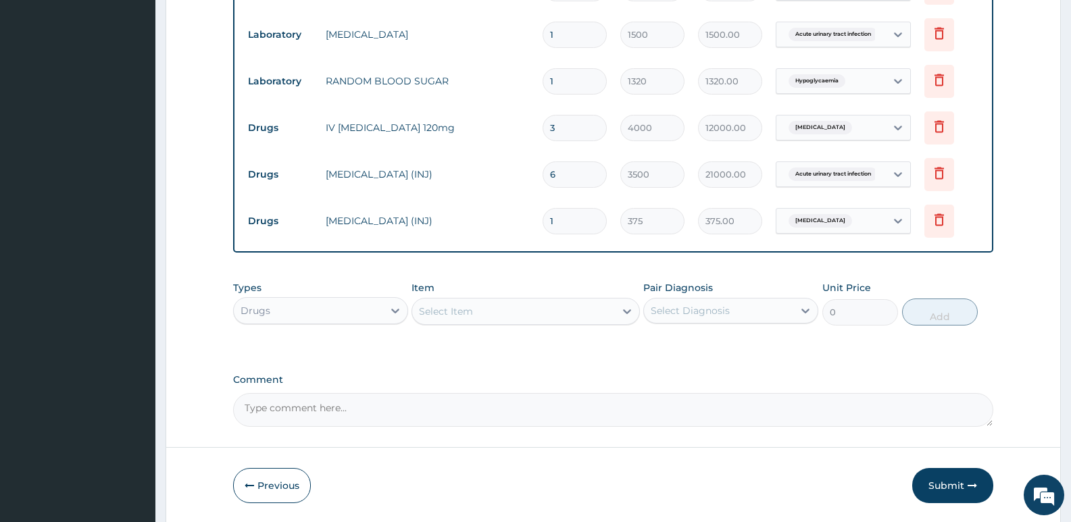
type input "0.00"
type input "2"
type input "750.00"
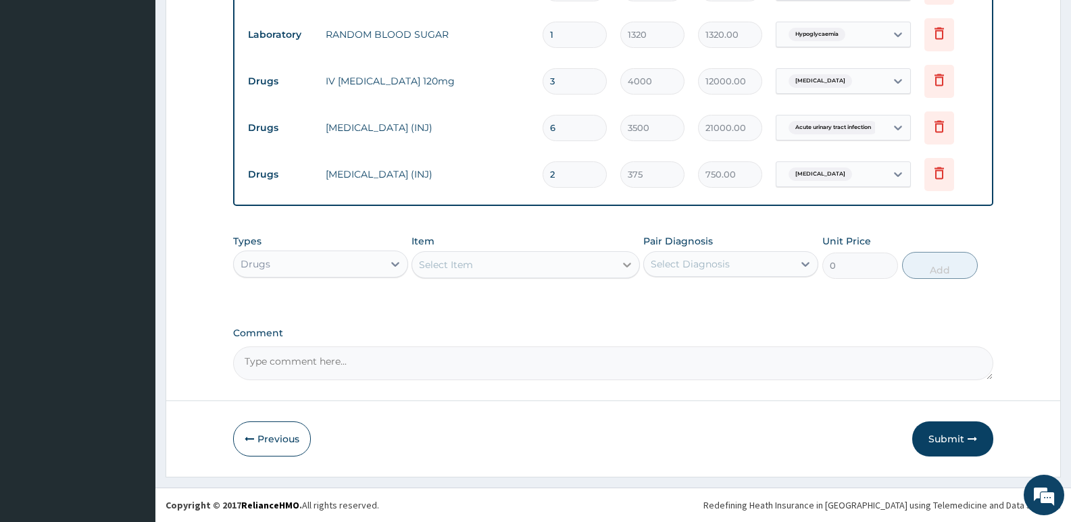
type input "2"
click at [626, 260] on icon at bounding box center [627, 265] width 14 height 14
click at [626, 262] on icon at bounding box center [627, 265] width 14 height 14
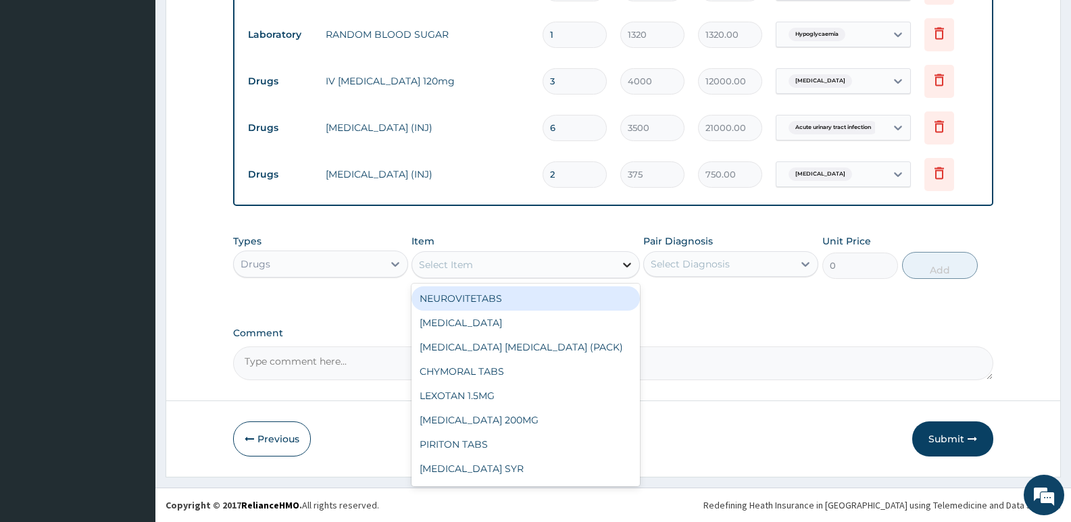
click at [623, 266] on icon at bounding box center [627, 265] width 14 height 14
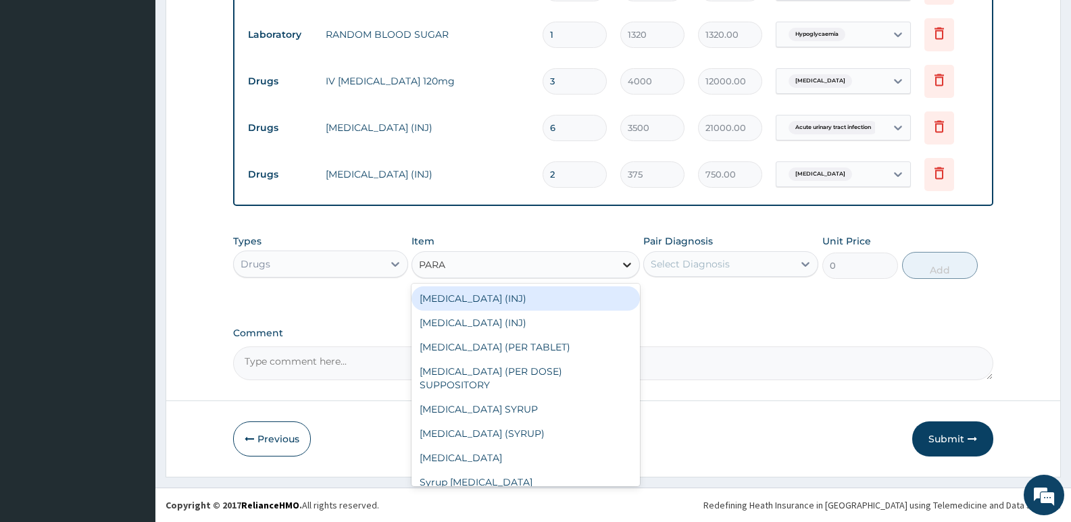
type input "PARAC"
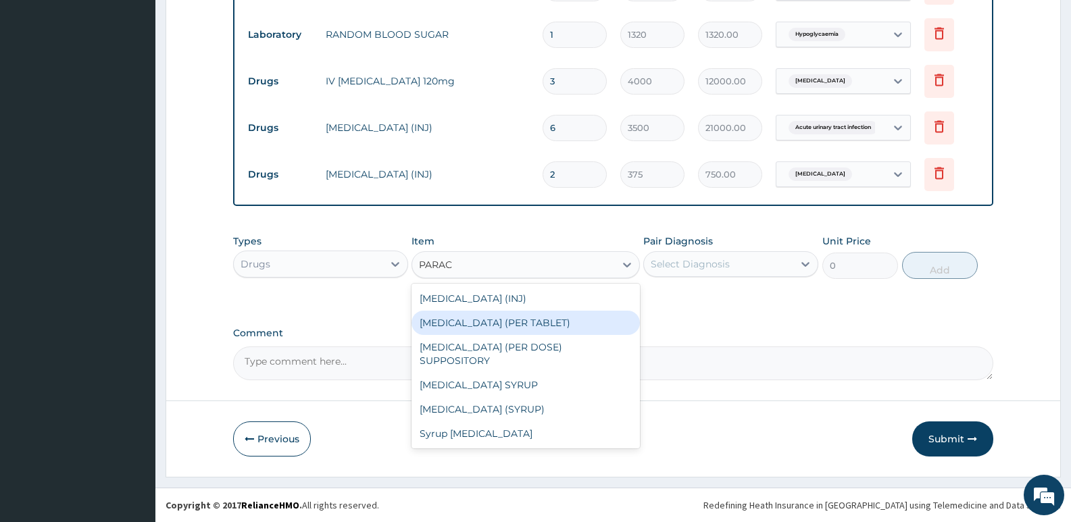
click at [567, 322] on div "PARACETAMOL (PER TABLET)" at bounding box center [526, 323] width 228 height 24
type input "22.8"
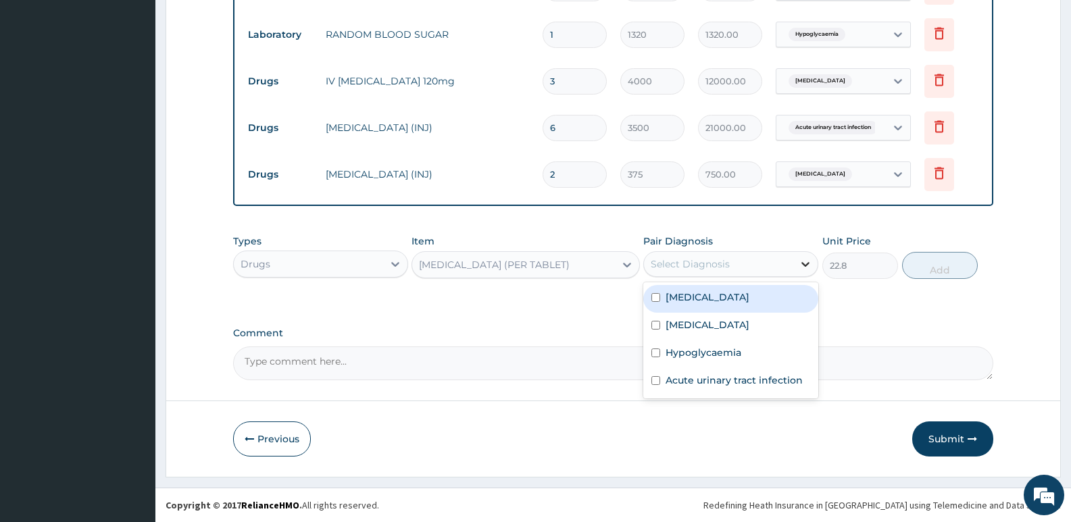
click at [804, 262] on icon at bounding box center [806, 264] width 14 height 14
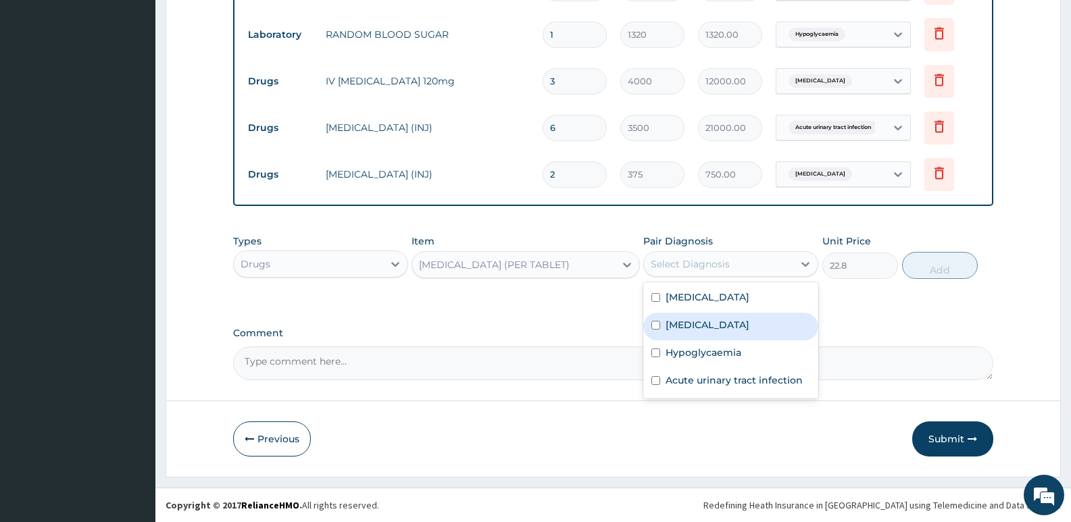
click at [683, 322] on label "Malaria" at bounding box center [708, 325] width 84 height 14
checkbox input "true"
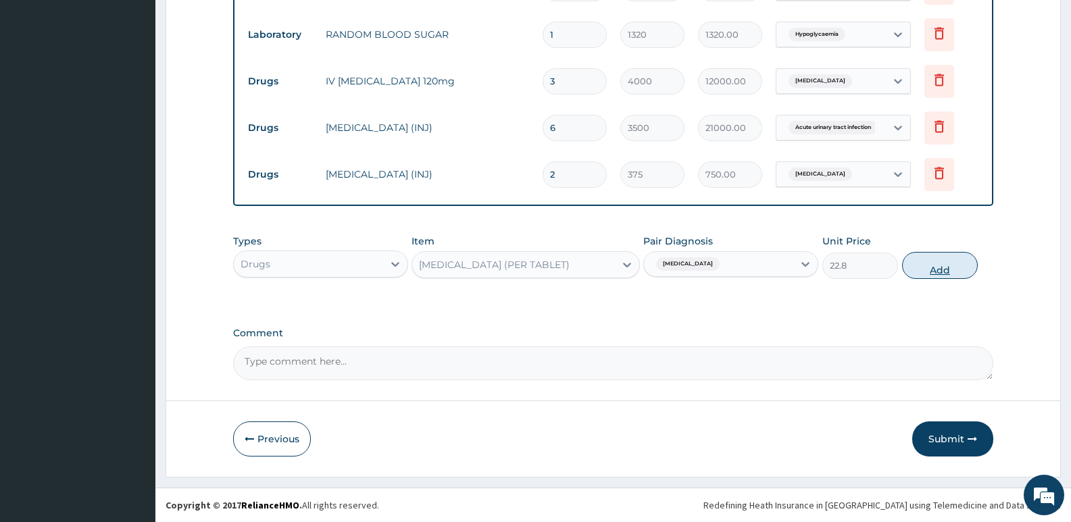
click at [943, 267] on button "Add" at bounding box center [940, 265] width 76 height 27
type input "0"
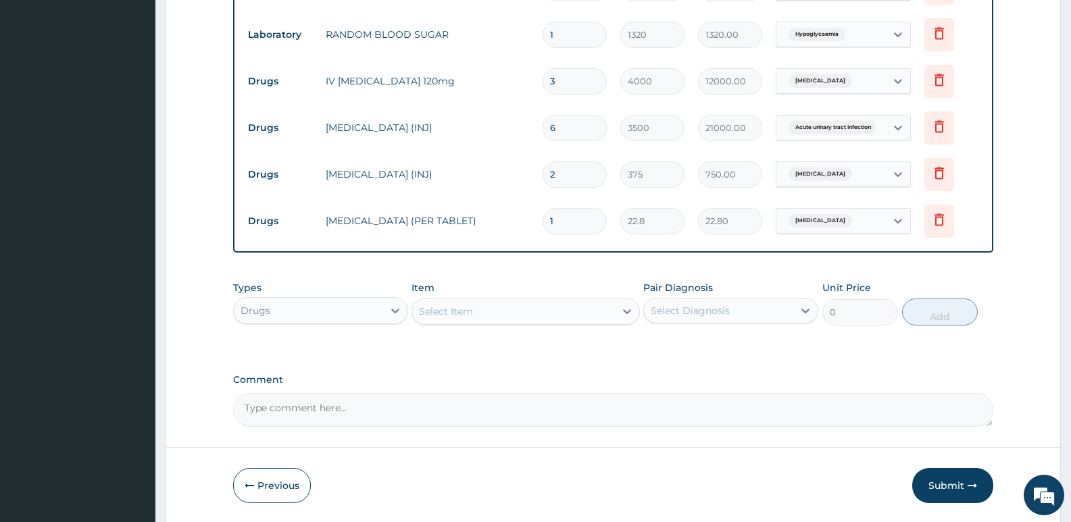
type input "18"
type input "410.40"
type input "18"
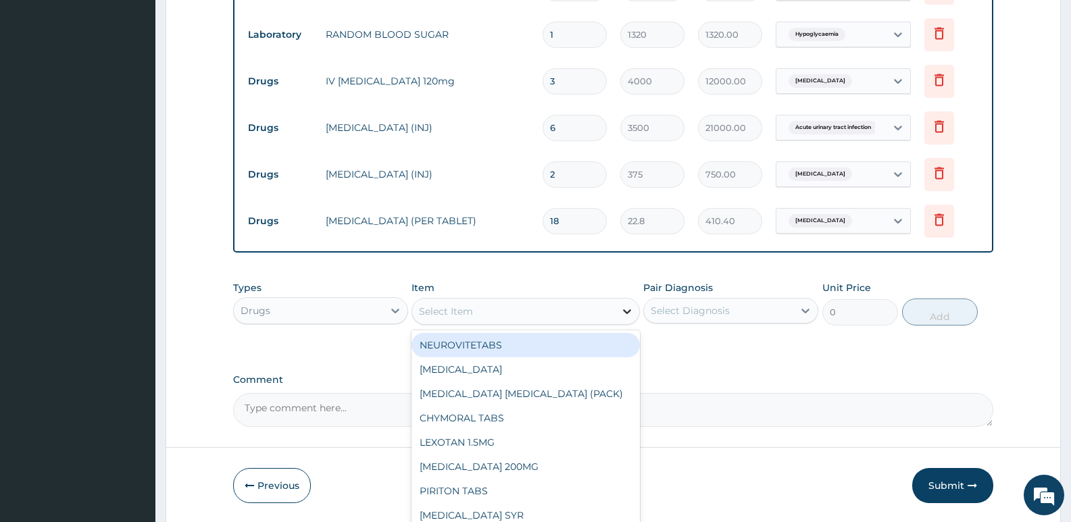
click at [620, 307] on icon at bounding box center [627, 312] width 14 height 14
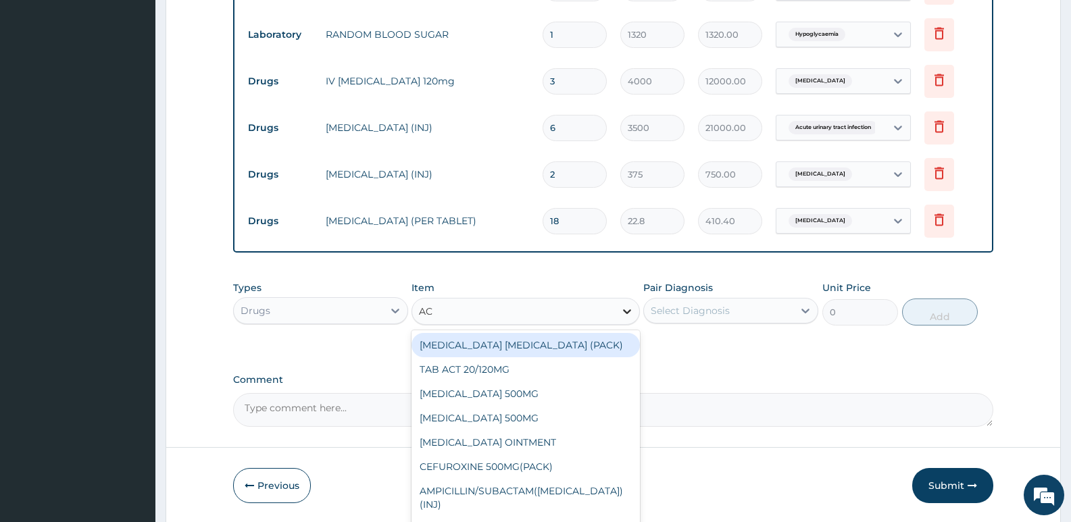
type input "ACT"
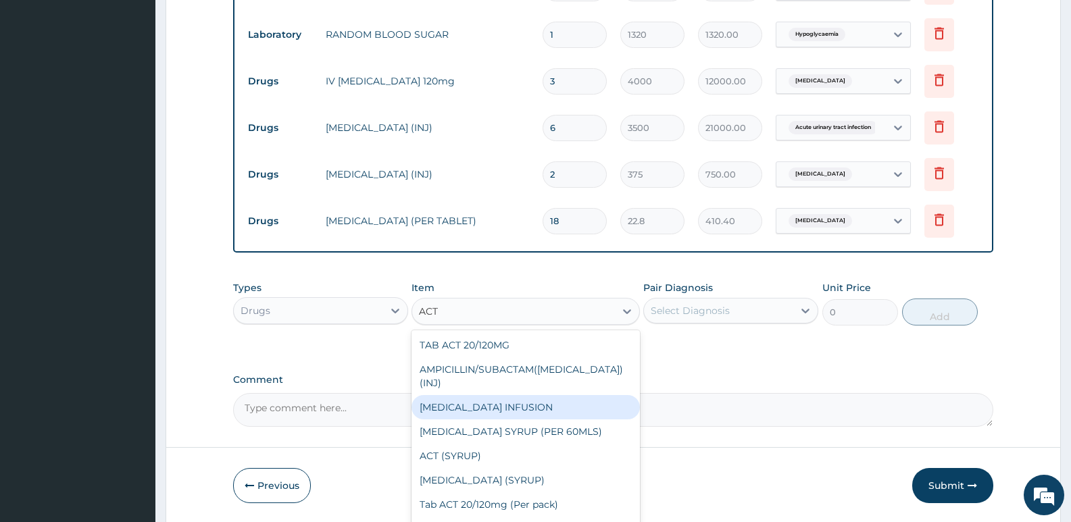
scroll to position [947, 0]
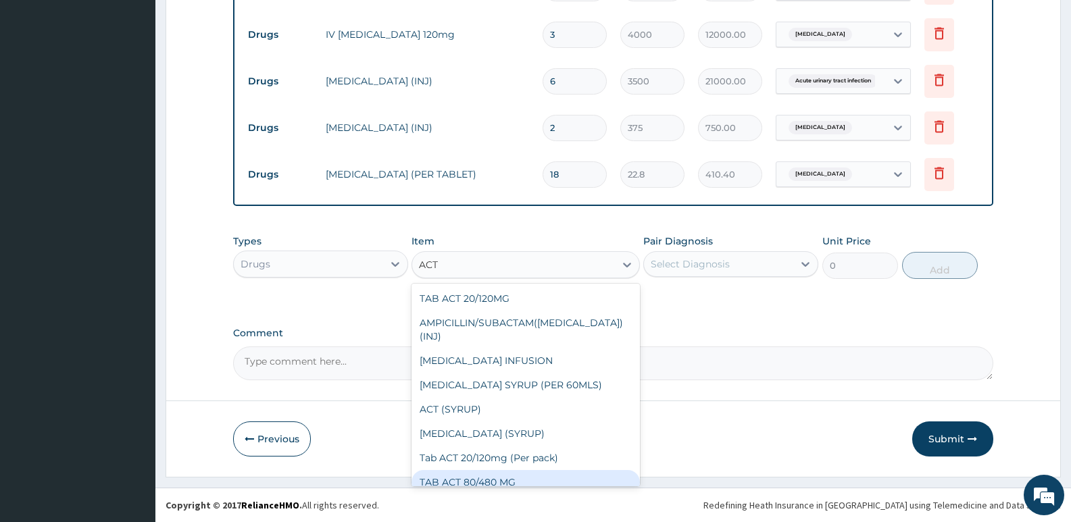
click at [502, 470] on div "TAB ACT 80/480 MG" at bounding box center [526, 482] width 228 height 24
type input "4000"
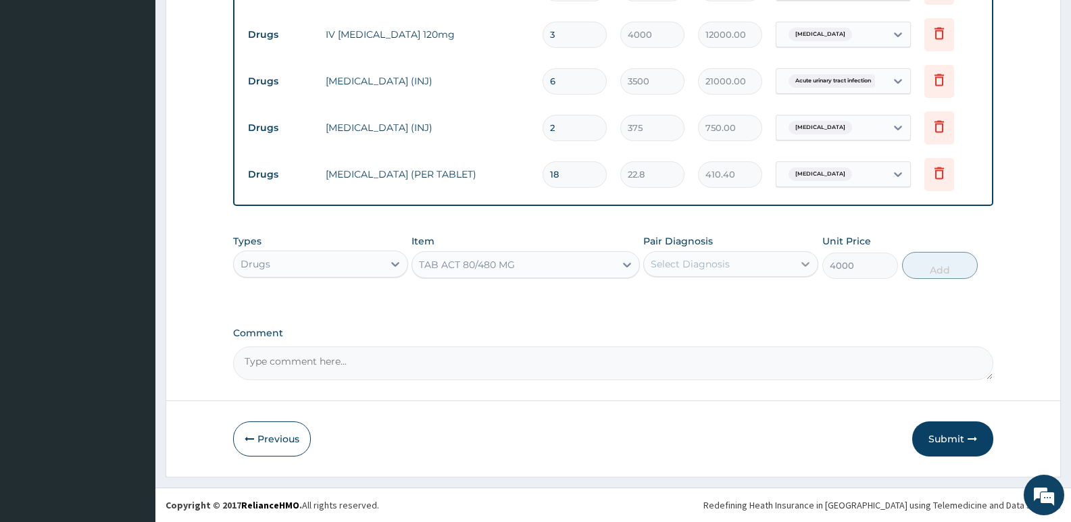
click at [808, 262] on icon at bounding box center [806, 264] width 14 height 14
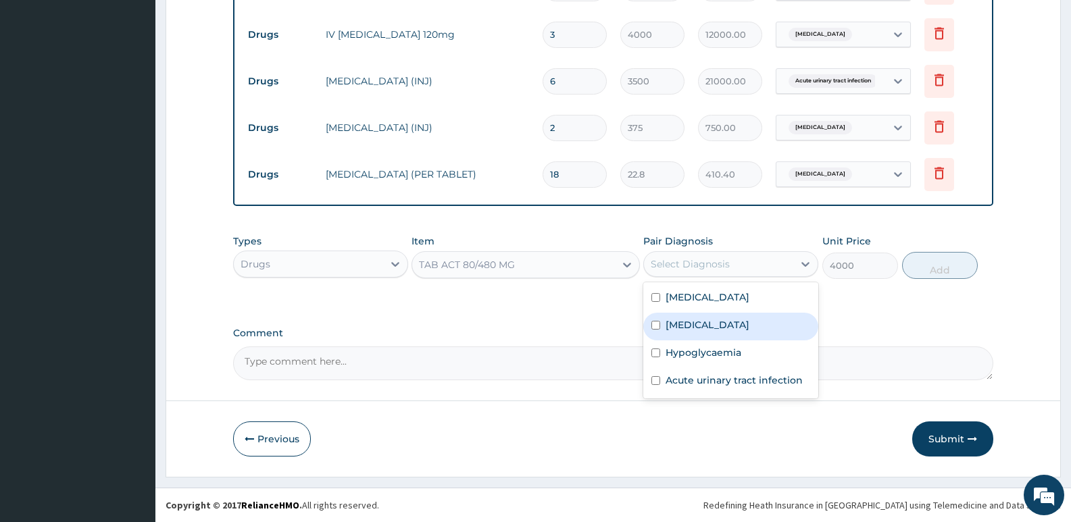
click at [697, 323] on label "Malaria" at bounding box center [708, 325] width 84 height 14
checkbox input "true"
click at [939, 268] on button "Add" at bounding box center [940, 265] width 76 height 27
type input "0"
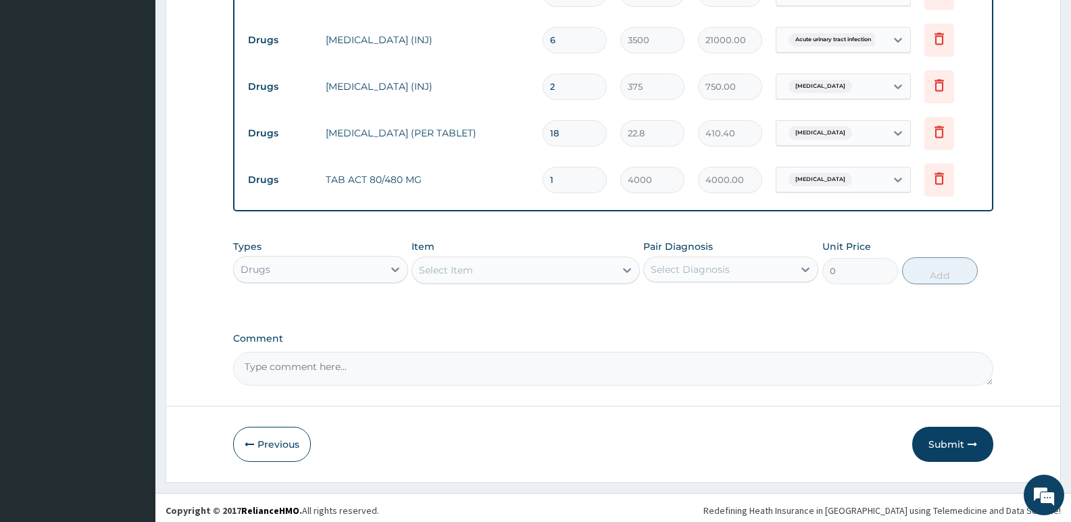
scroll to position [994, 0]
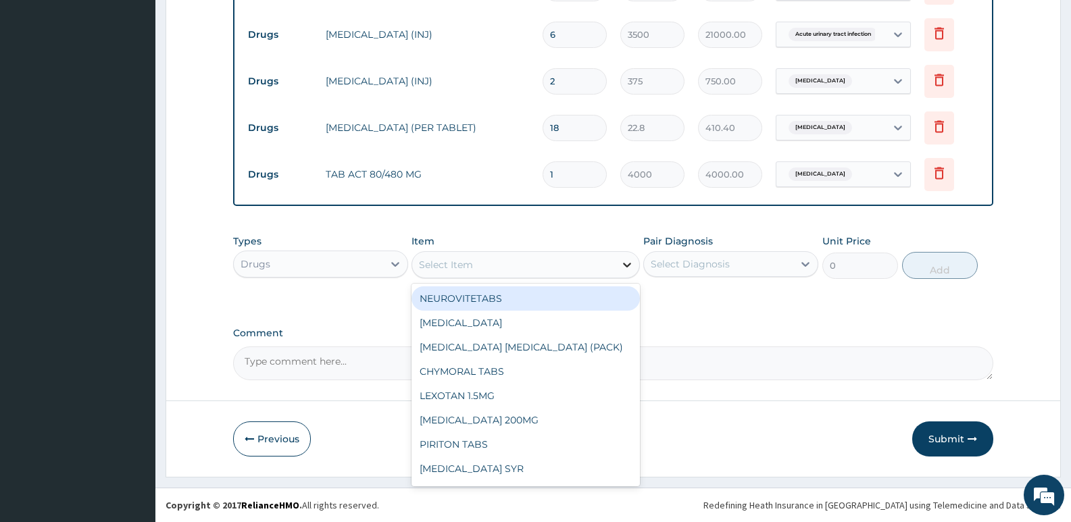
click at [626, 260] on icon at bounding box center [627, 265] width 14 height 14
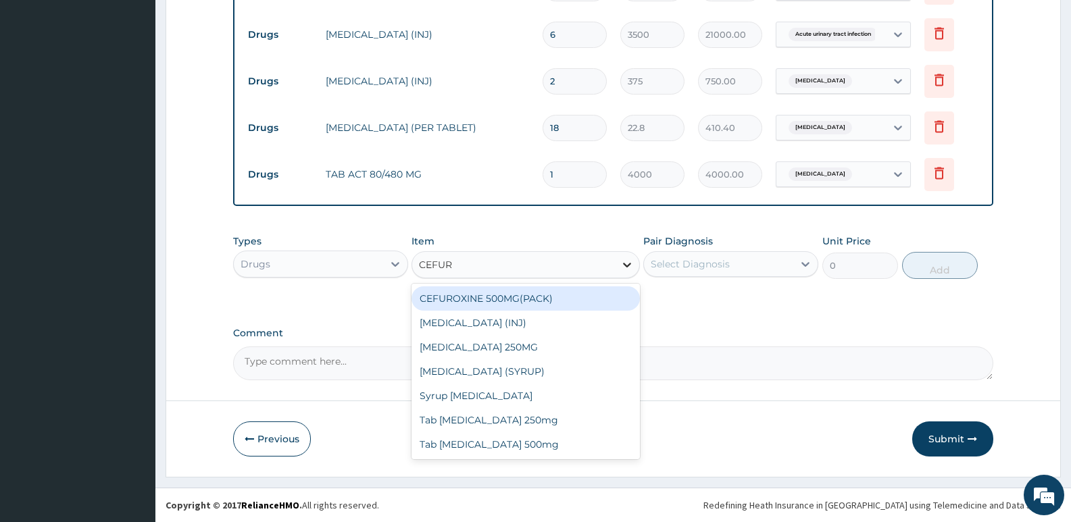
type input "CEFURO"
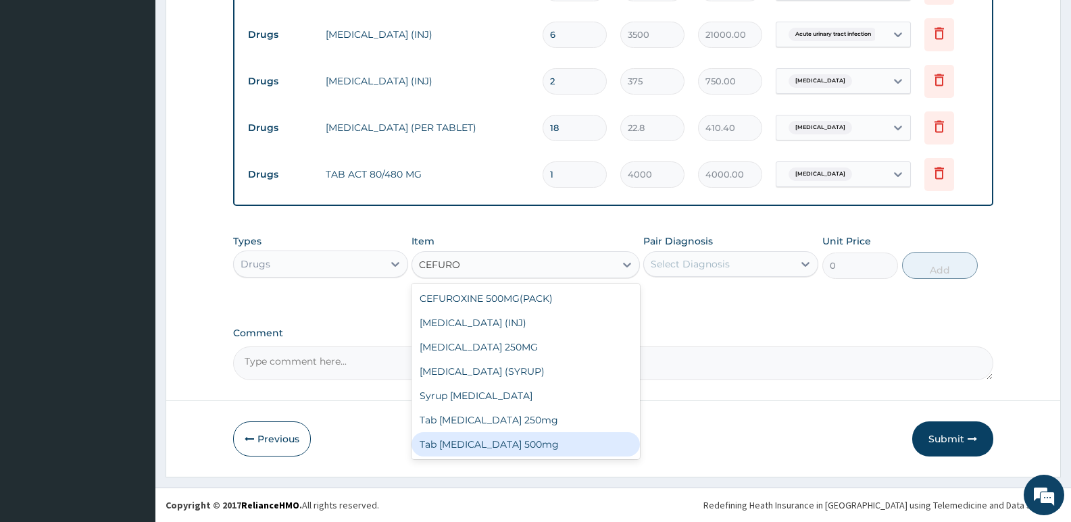
click at [538, 445] on div "Tab Cefuroxime 500mg" at bounding box center [526, 444] width 228 height 24
type input "600"
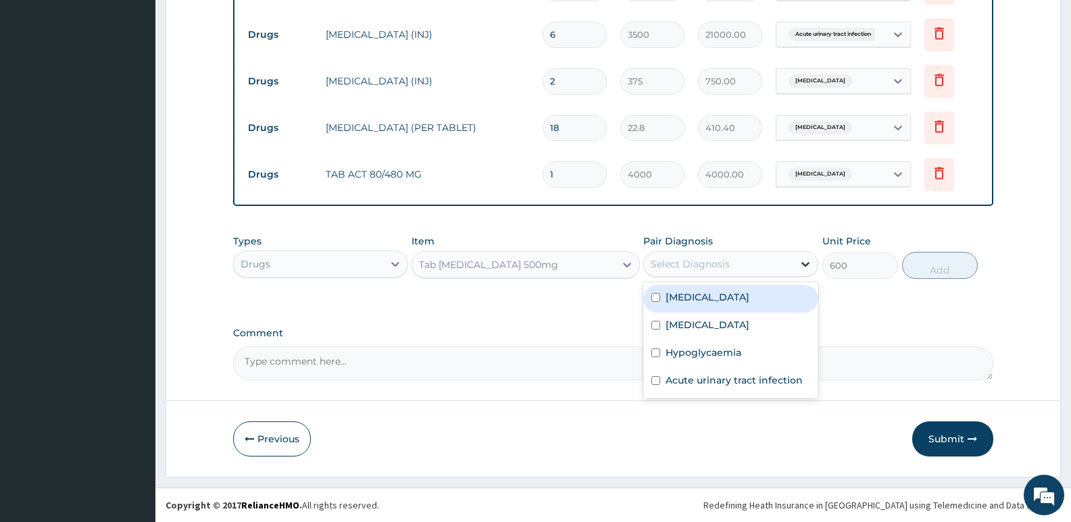
click at [801, 263] on icon at bounding box center [806, 264] width 14 height 14
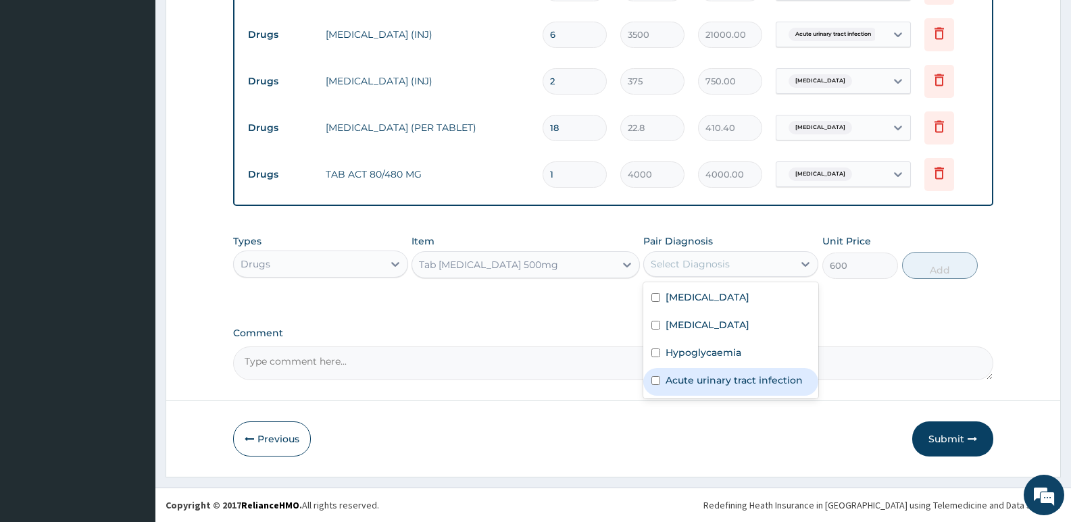
click at [735, 376] on label "Acute urinary tract infection" at bounding box center [734, 381] width 137 height 14
checkbox input "true"
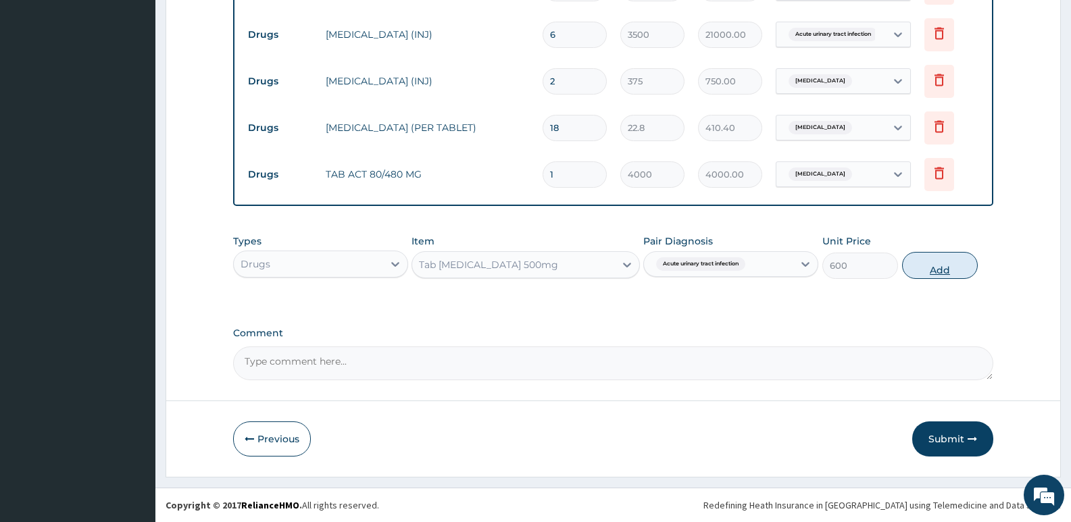
click at [940, 271] on button "Add" at bounding box center [940, 265] width 76 height 27
type input "0"
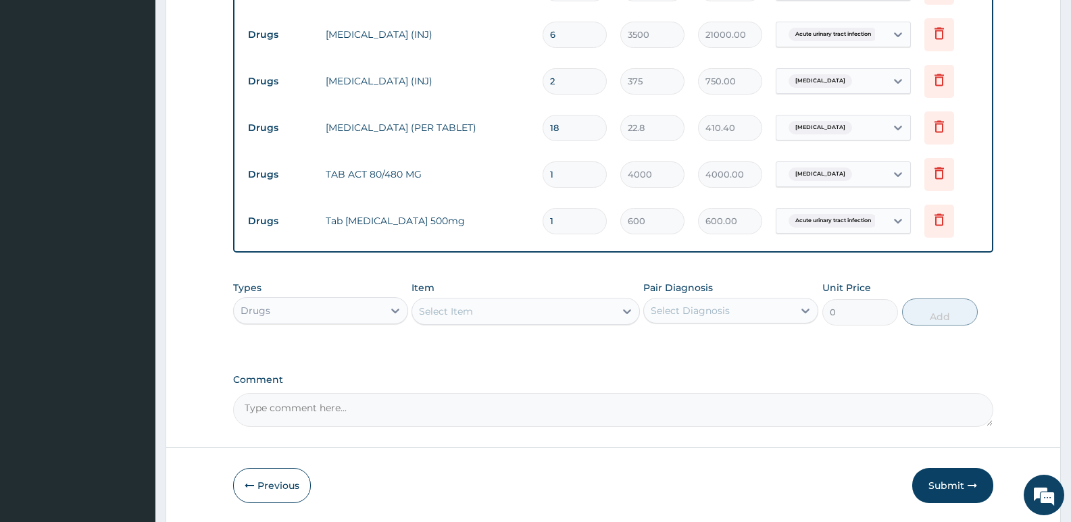
type input "10"
type input "6000.00"
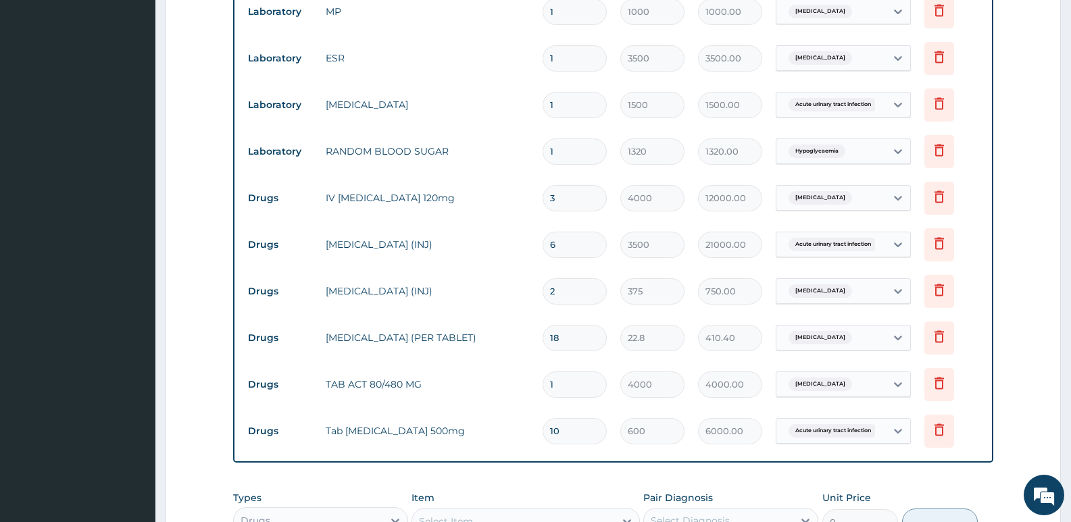
scroll to position [1041, 0]
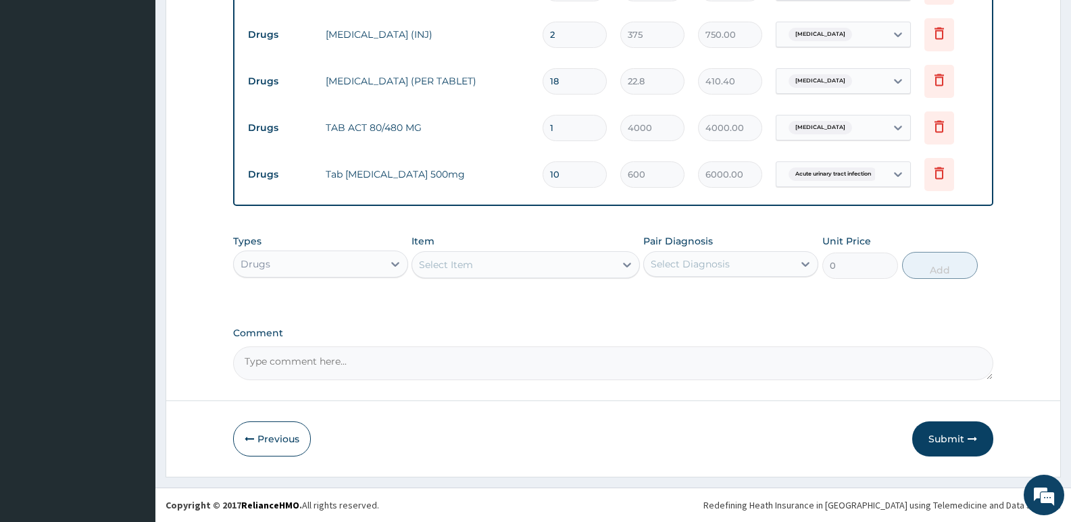
type input "10"
click at [252, 363] on textarea "Comment" at bounding box center [613, 364] width 760 height 34
type textarea "PA/1F9CC4"
click at [951, 441] on button "Submit" at bounding box center [952, 439] width 81 height 35
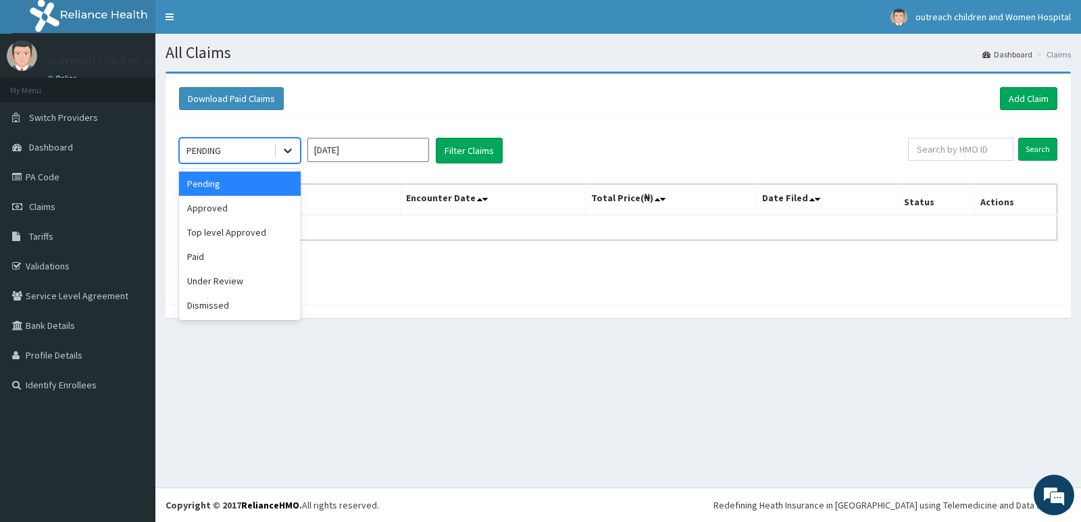
click at [287, 153] on icon at bounding box center [288, 151] width 14 height 14
click at [234, 207] on div "Approved" at bounding box center [240, 208] width 122 height 24
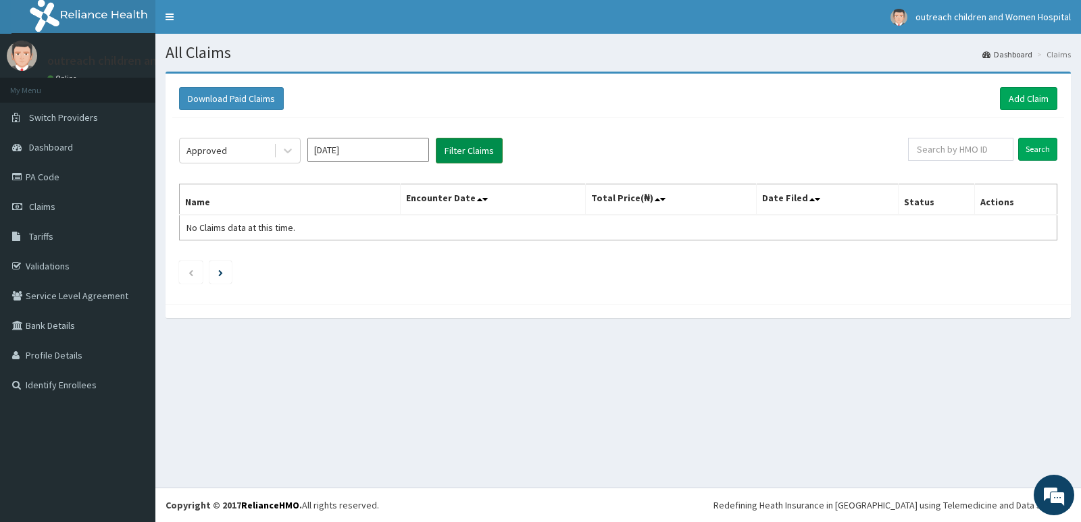
click at [474, 149] on button "Filter Claims" at bounding box center [469, 151] width 67 height 26
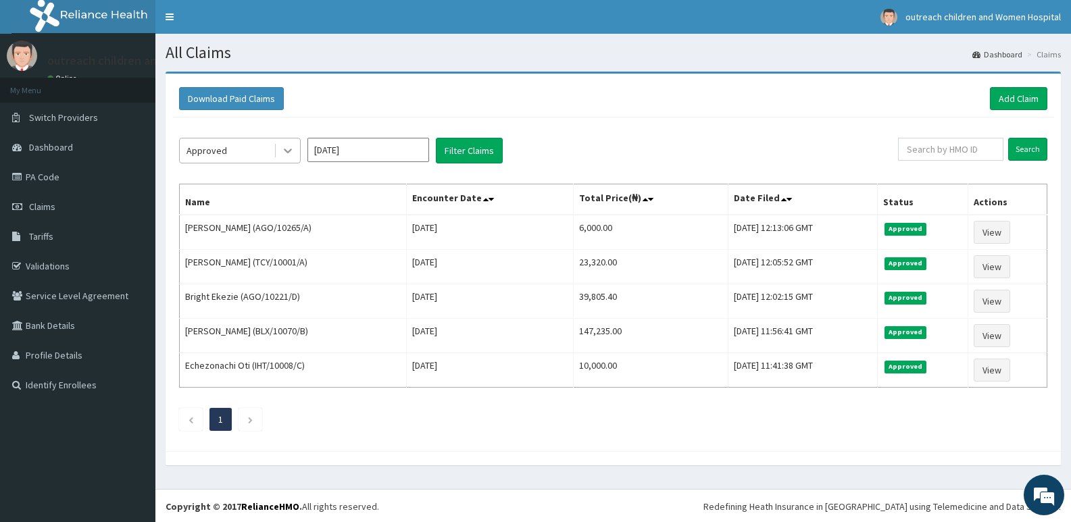
click at [289, 145] on icon at bounding box center [288, 151] width 14 height 14
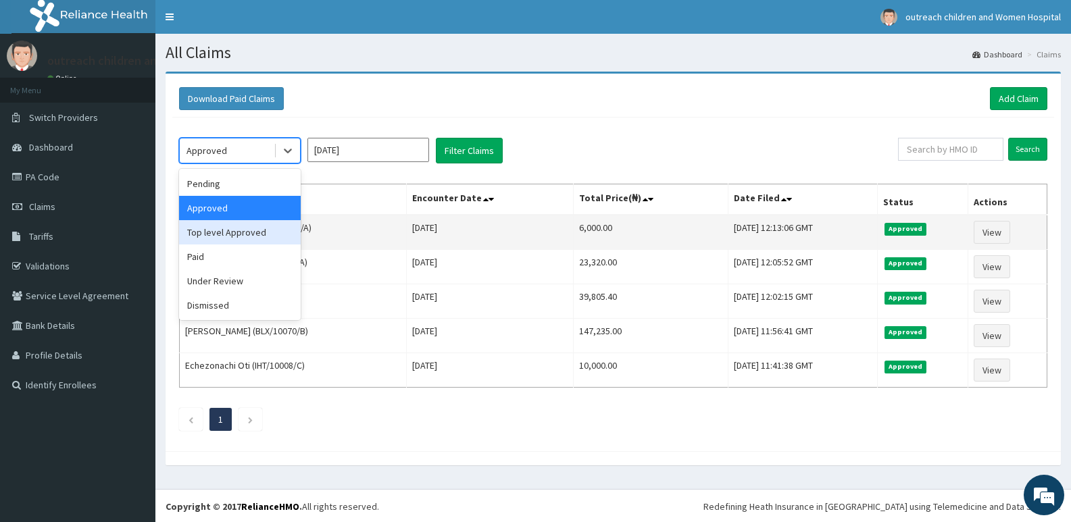
click at [252, 233] on div "Top level Approved" at bounding box center [240, 232] width 122 height 24
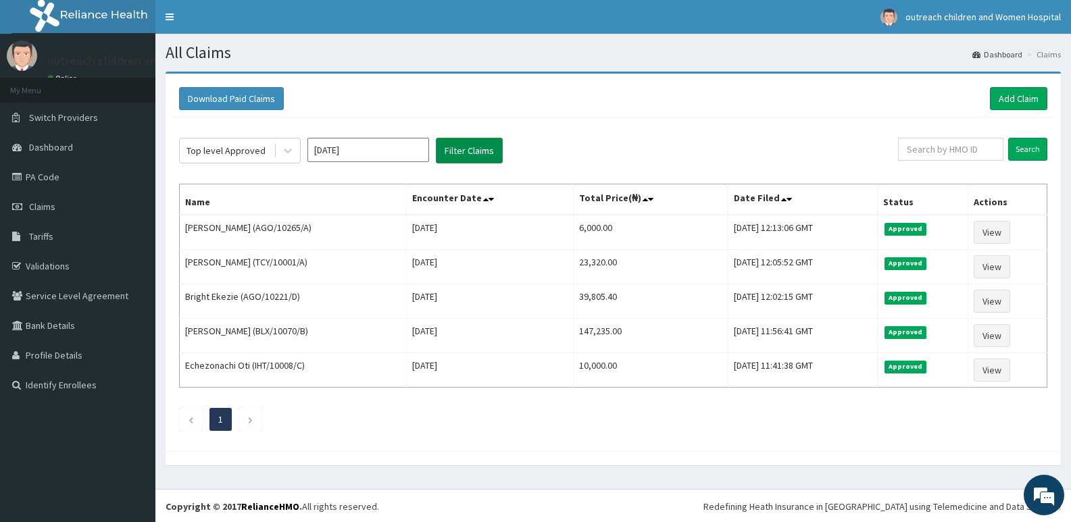
click at [482, 148] on button "Filter Claims" at bounding box center [469, 151] width 67 height 26
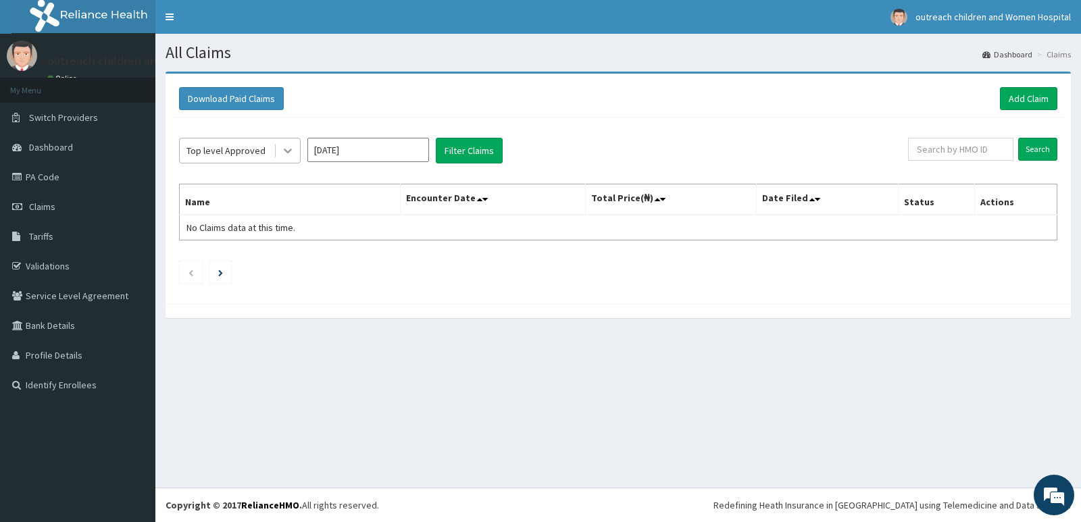
click at [287, 147] on icon at bounding box center [288, 151] width 14 height 14
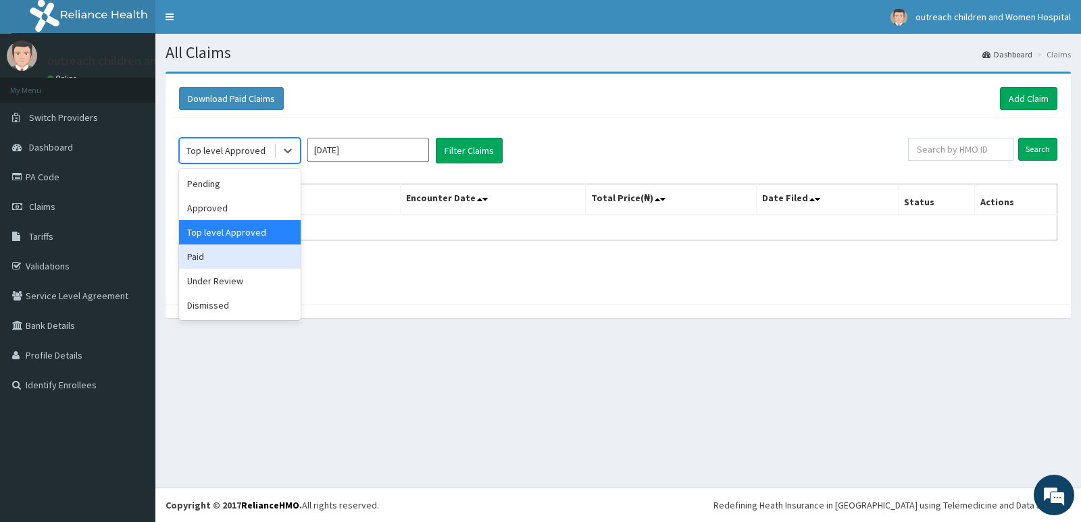
click at [201, 257] on div "Paid" at bounding box center [240, 257] width 122 height 24
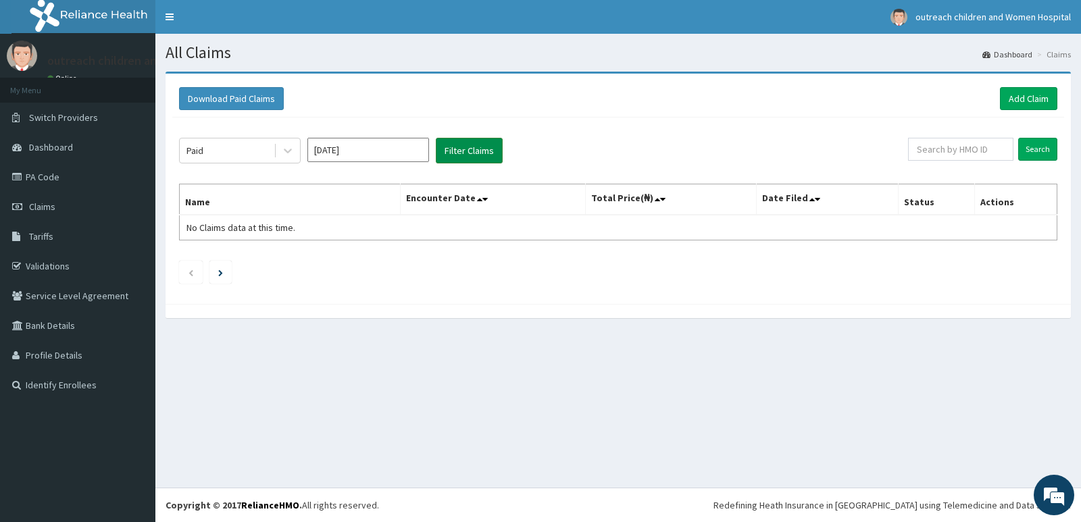
click at [480, 146] on button "Filter Claims" at bounding box center [469, 151] width 67 height 26
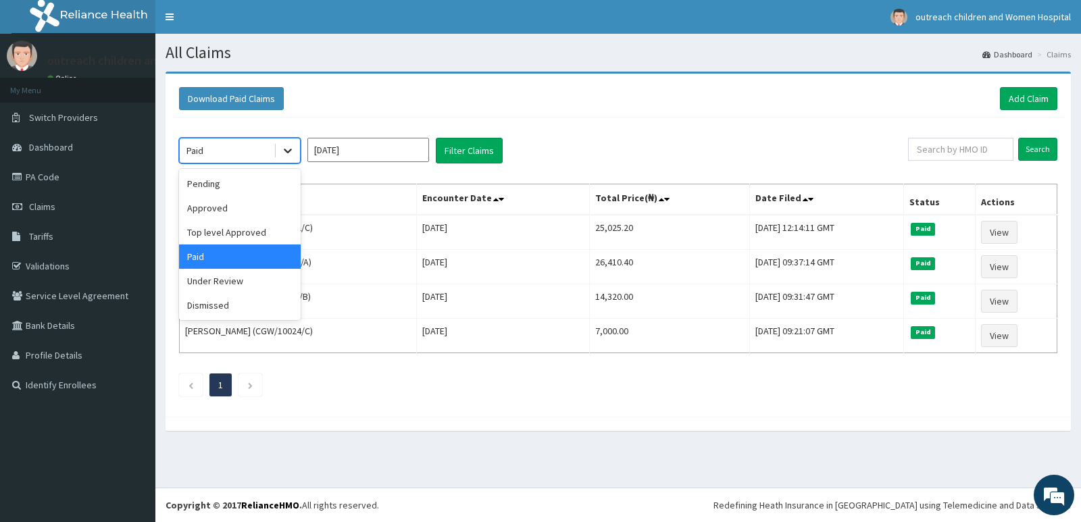
click at [291, 148] on icon at bounding box center [288, 151] width 14 height 14
click at [230, 279] on div "Under Review" at bounding box center [240, 281] width 122 height 24
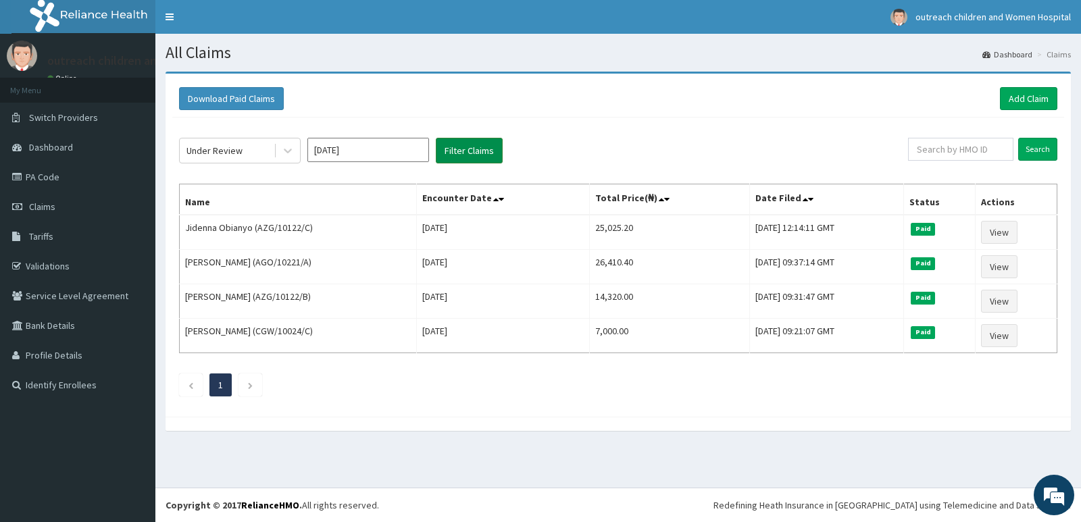
click at [470, 148] on button "Filter Claims" at bounding box center [469, 151] width 67 height 26
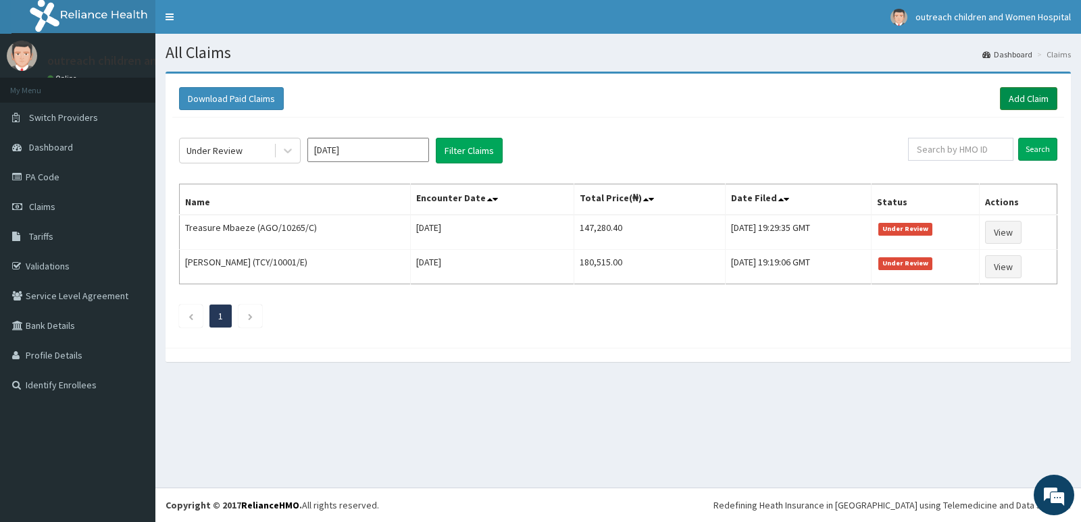
click at [1024, 95] on link "Add Claim" at bounding box center [1028, 98] width 57 height 23
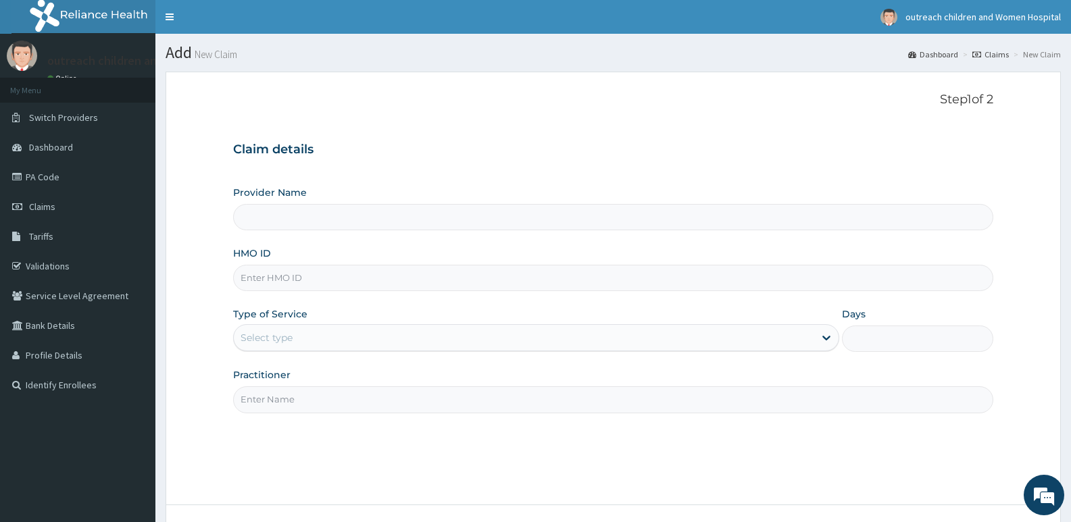
type input "Outreach Women & Children'S Hopital - Festac"
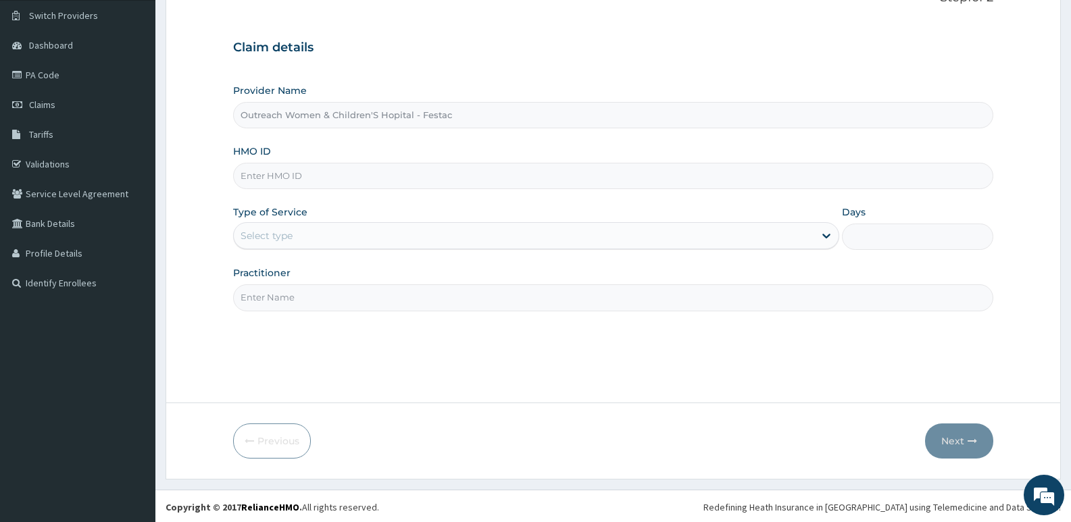
scroll to position [104, 0]
click at [243, 175] on input "HMO ID" at bounding box center [613, 174] width 760 height 26
type input "TCY/10001/A"
click at [790, 231] on div "Select type" at bounding box center [524, 234] width 580 height 22
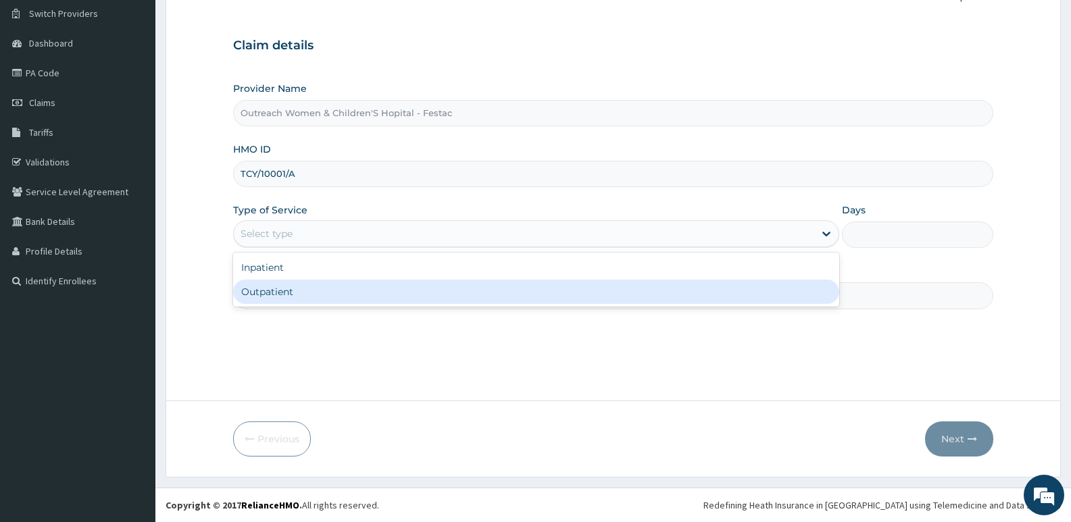
click at [311, 291] on div "Outpatient" at bounding box center [535, 292] width 605 height 24
type input "1"
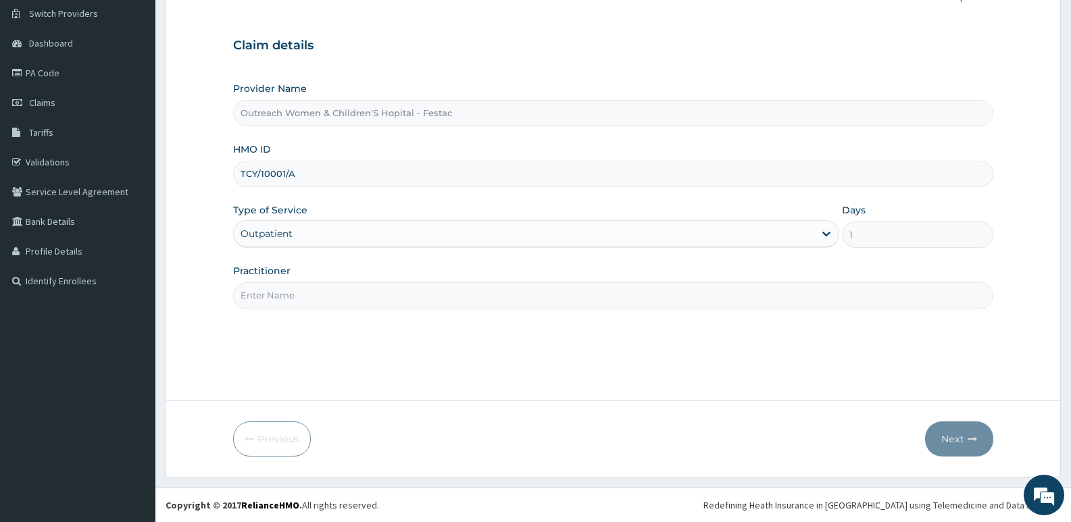
click at [301, 293] on input "Practitioner" at bounding box center [613, 295] width 760 height 26
type input "[PERSON_NAME]"
click at [956, 441] on button "Next" at bounding box center [959, 439] width 68 height 35
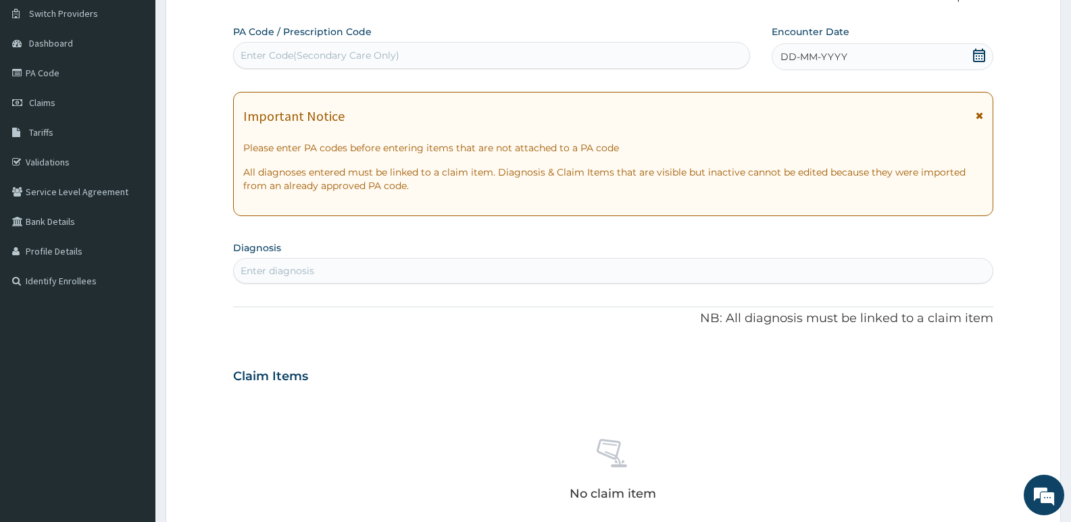
click at [981, 55] on icon at bounding box center [979, 56] width 14 height 14
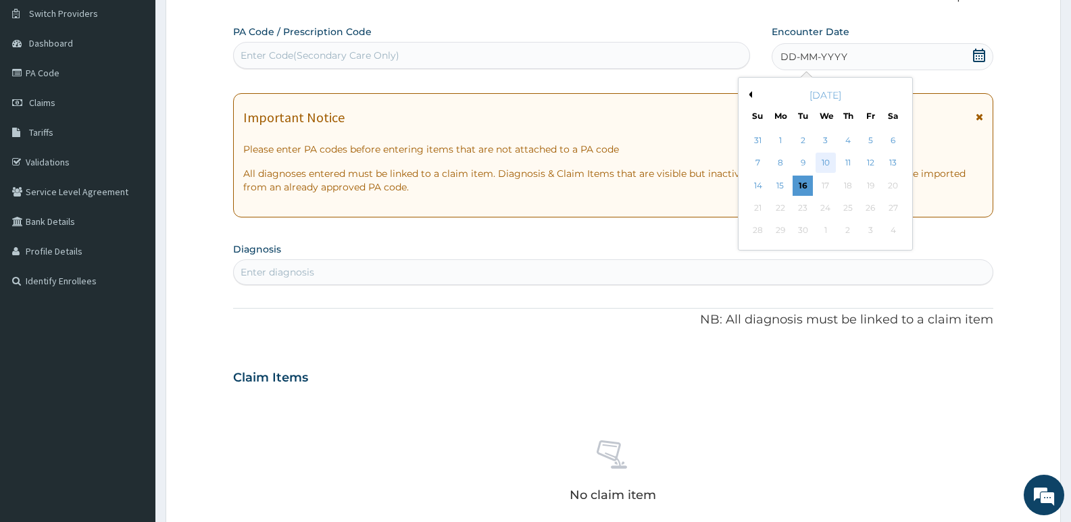
click at [826, 158] on div "10" at bounding box center [826, 163] width 20 height 20
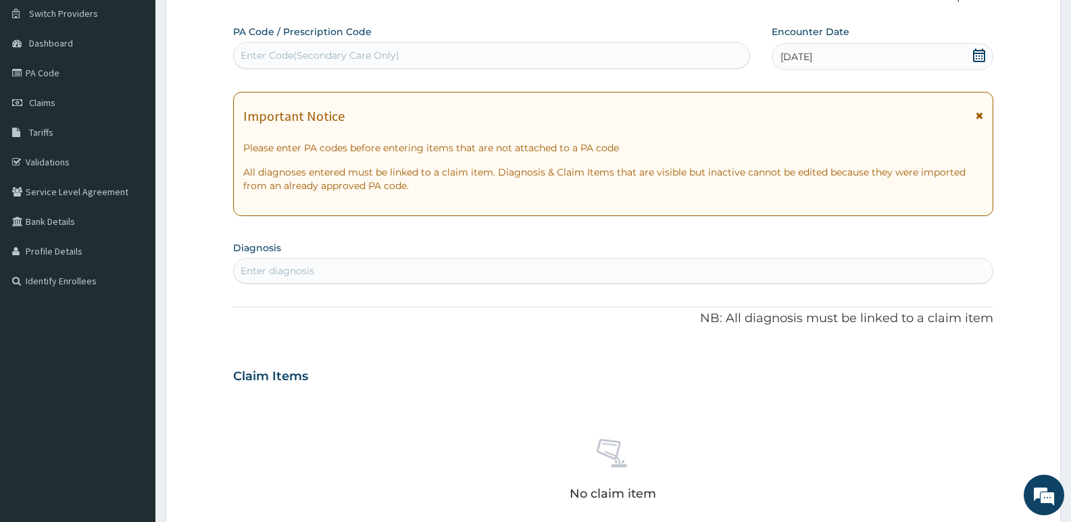
click at [252, 274] on div "Enter diagnosis" at bounding box center [278, 271] width 74 height 14
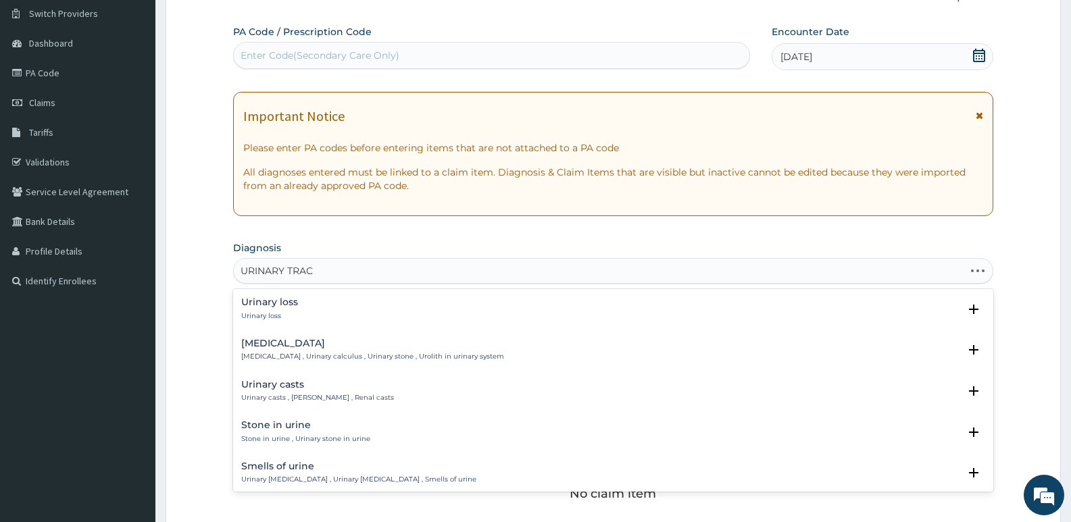
type input "URINARY TRACT"
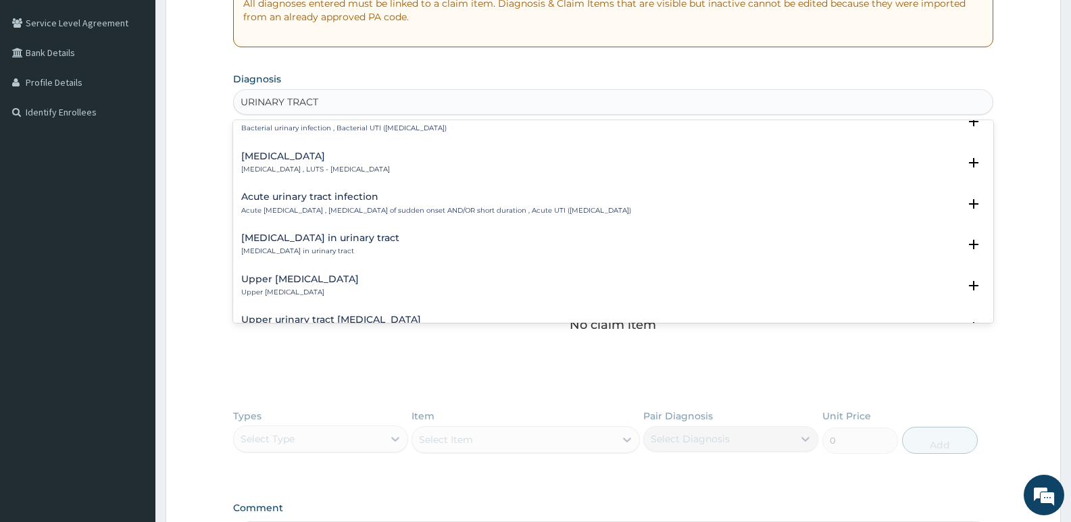
scroll to position [436, 0]
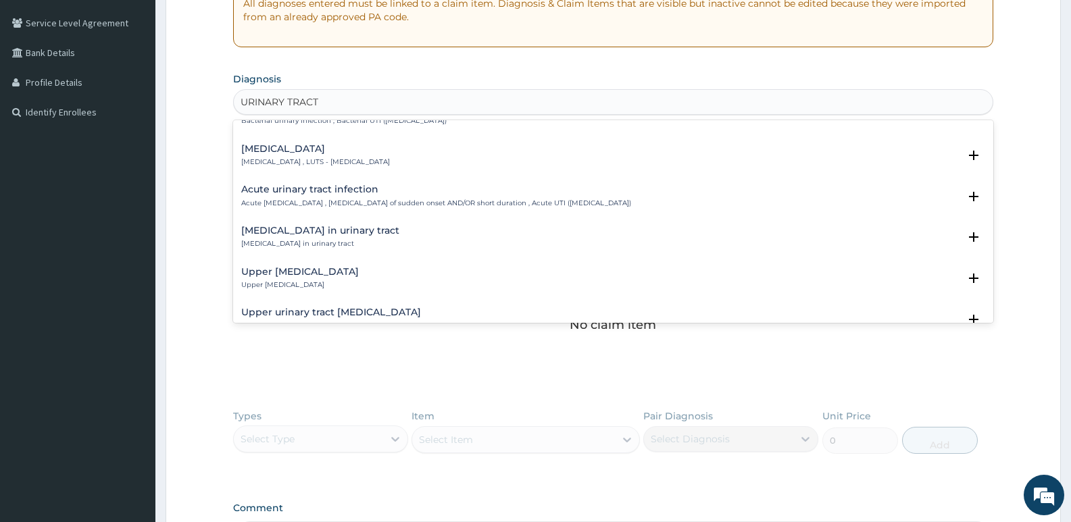
click at [351, 191] on h4 "Acute urinary tract infection" at bounding box center [436, 189] width 390 height 10
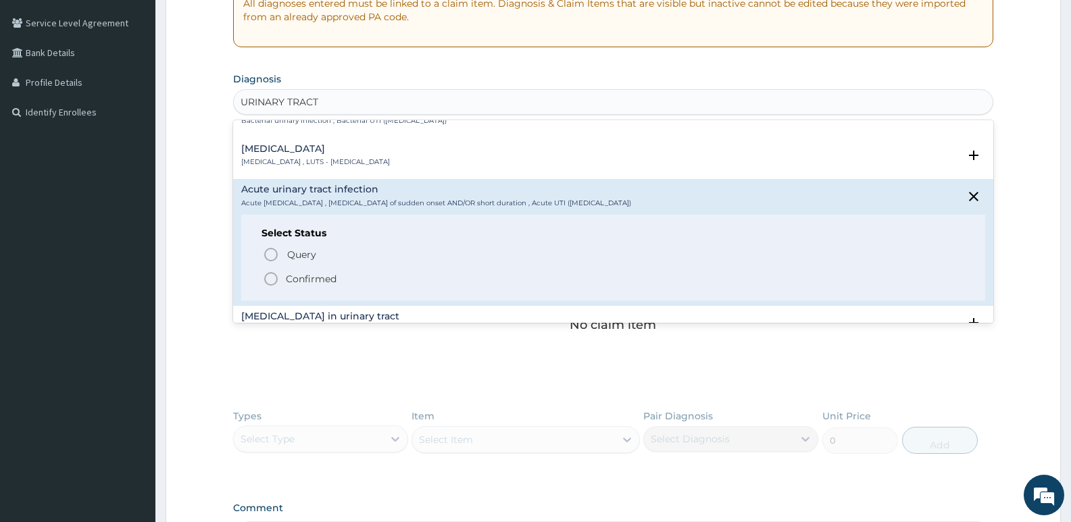
click at [271, 278] on icon "status option filled" at bounding box center [271, 279] width 16 height 16
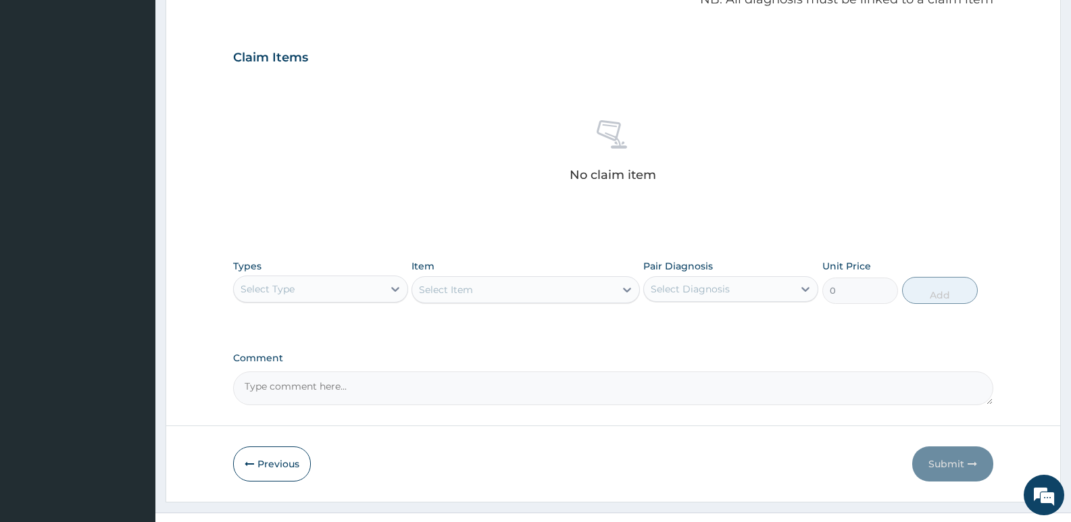
scroll to position [452, 0]
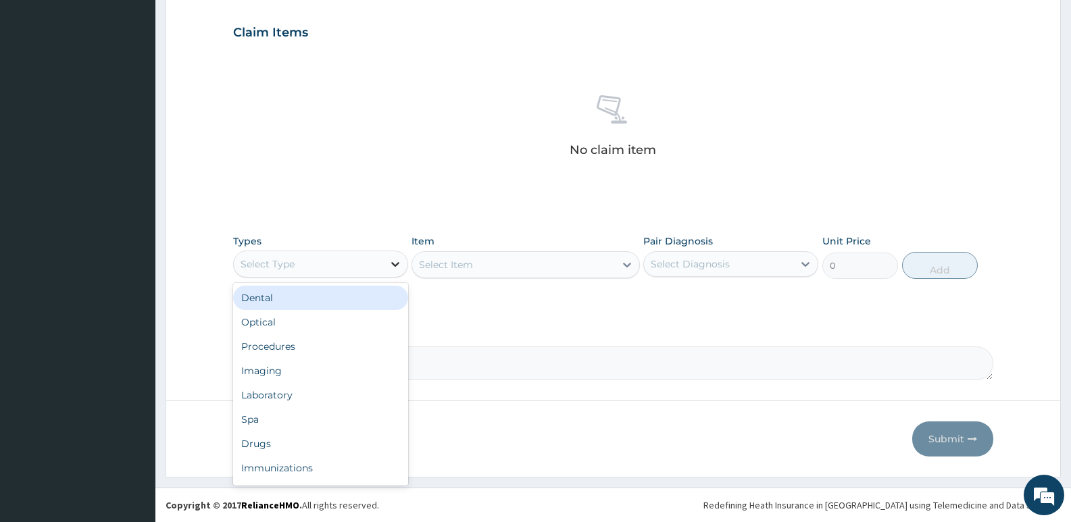
click at [401, 264] on icon at bounding box center [396, 264] width 14 height 14
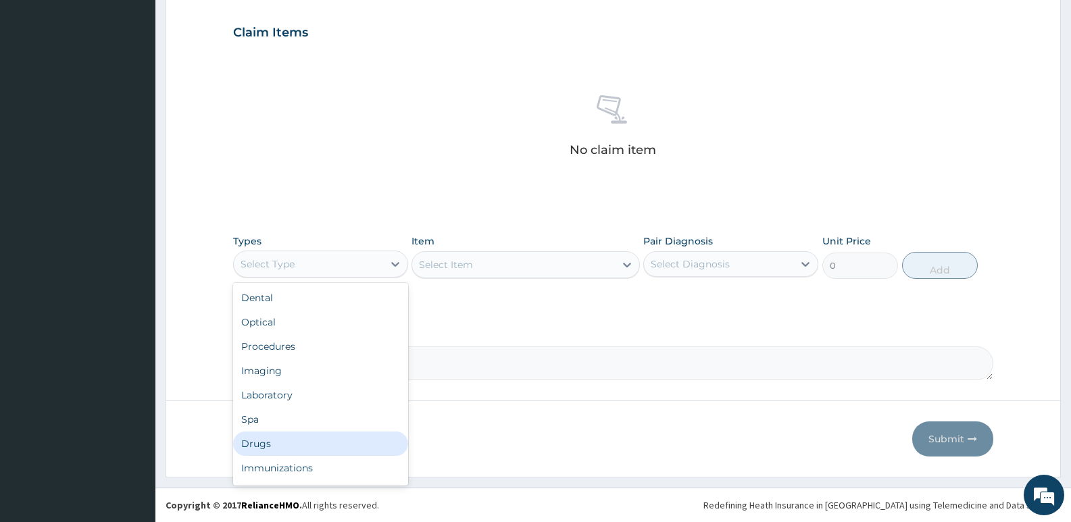
click at [269, 441] on div "Drugs" at bounding box center [320, 444] width 175 height 24
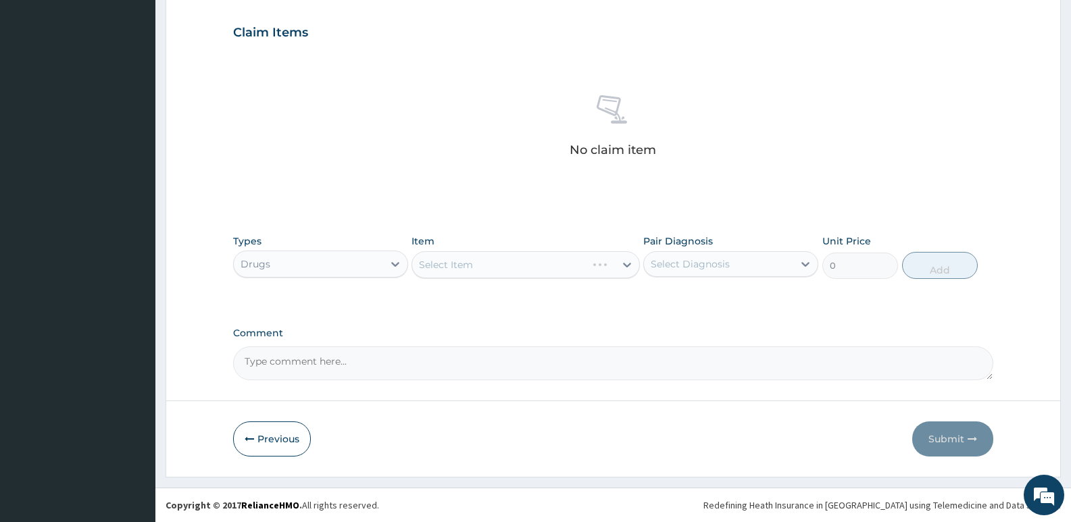
click at [627, 264] on div "Select Item" at bounding box center [526, 264] width 228 height 27
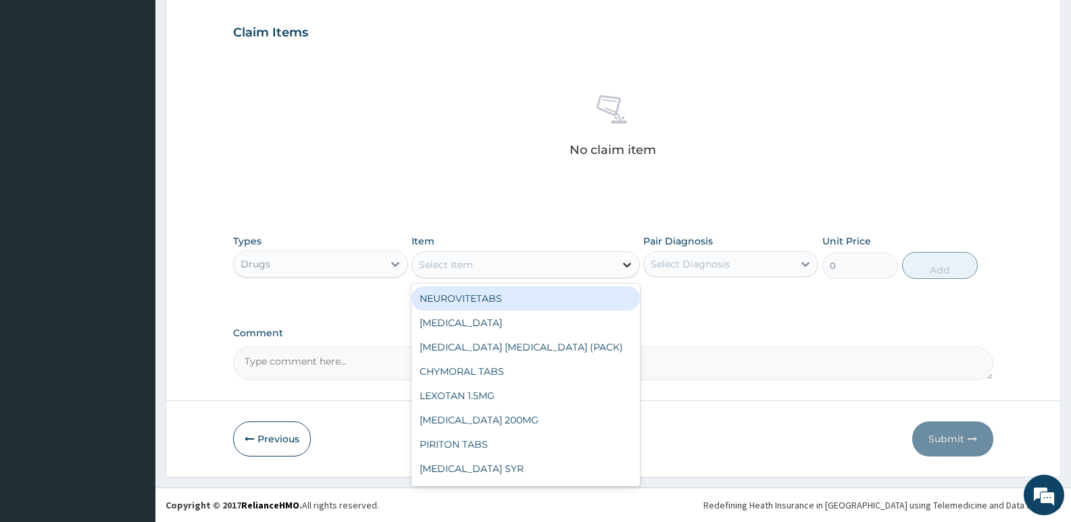
click at [623, 263] on icon at bounding box center [627, 265] width 14 height 14
type input "CLOTR"
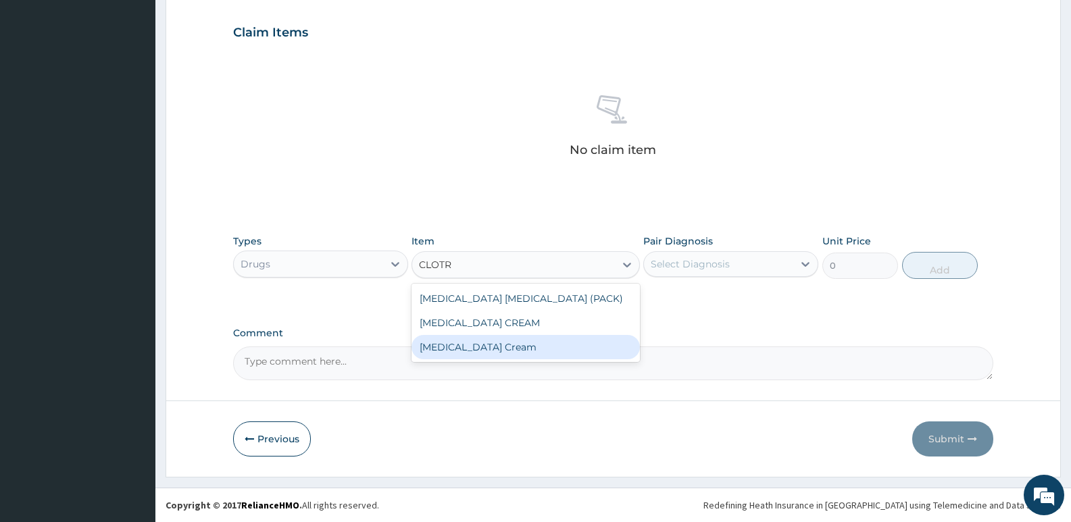
click at [512, 349] on div "Clotrimazole Cream" at bounding box center [526, 347] width 228 height 24
type input "3000"
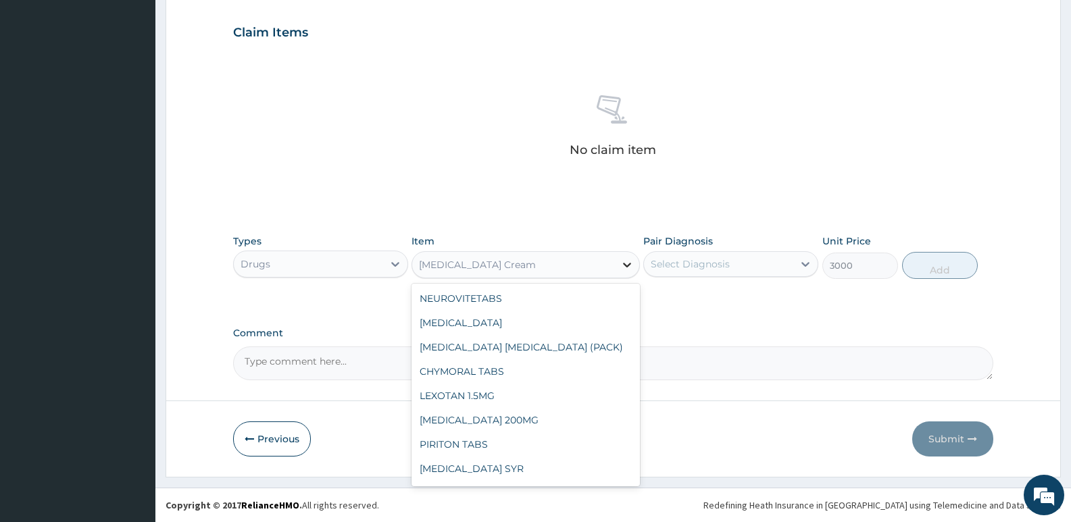
click at [623, 264] on icon at bounding box center [627, 265] width 14 height 14
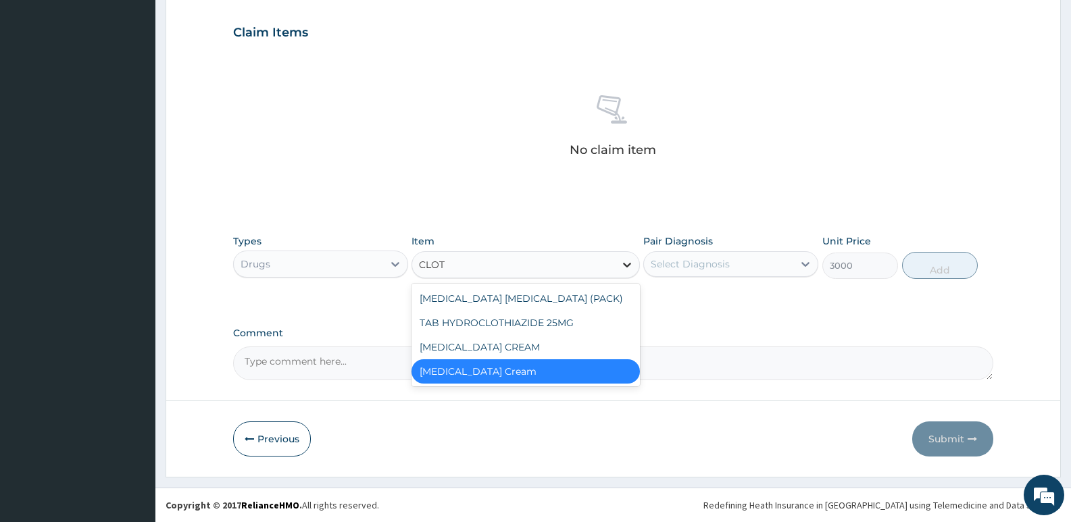
scroll to position [0, 0]
type input "CLOTR"
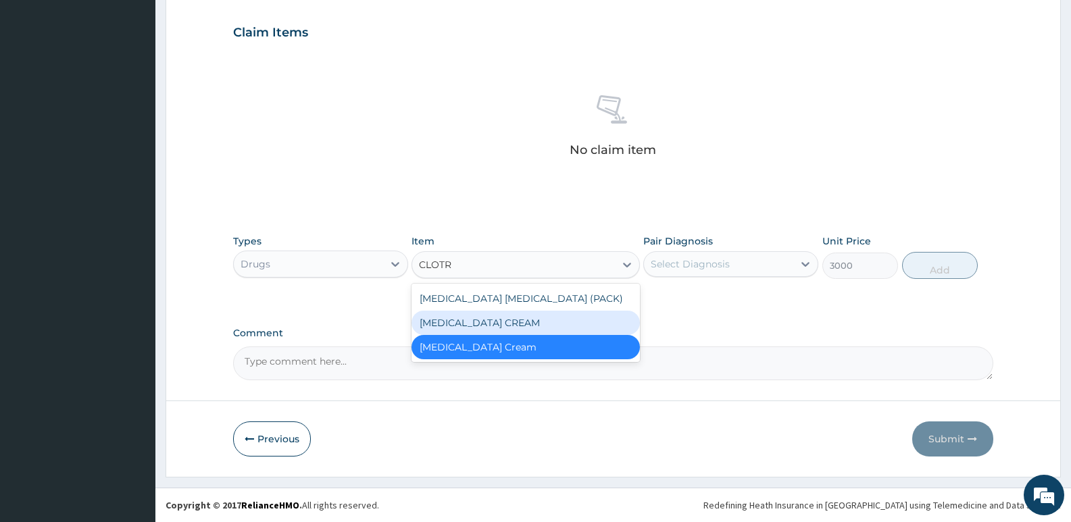
click at [524, 316] on div "CLOTRIMAZOLE CREAM" at bounding box center [526, 323] width 228 height 24
type input "375"
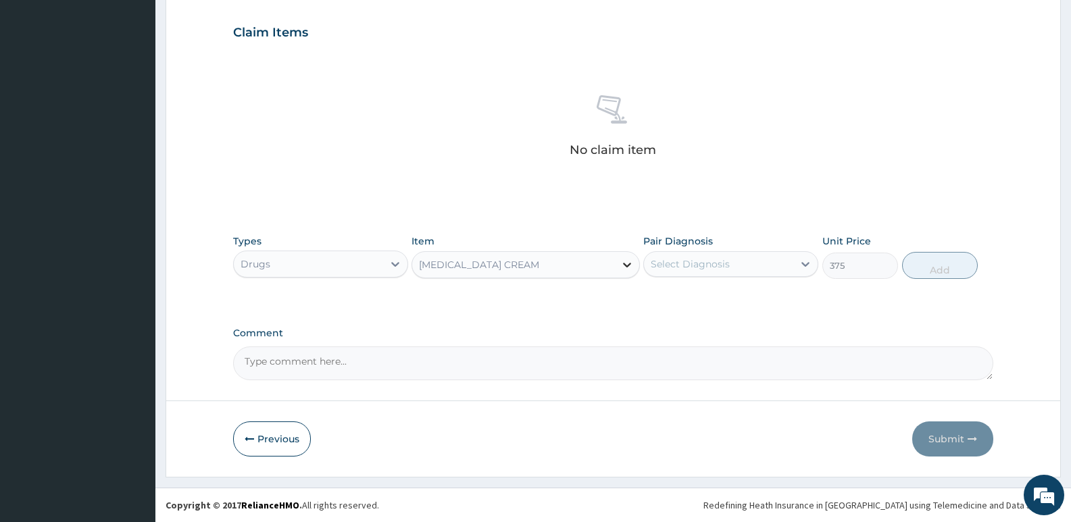
click at [633, 264] on icon at bounding box center [627, 265] width 14 height 14
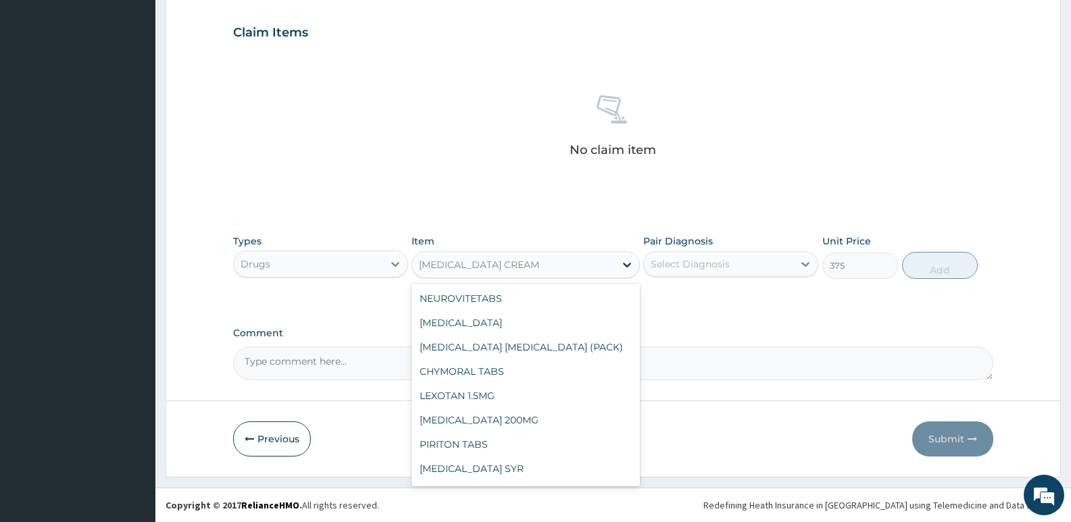
click at [626, 264] on icon at bounding box center [627, 265] width 14 height 14
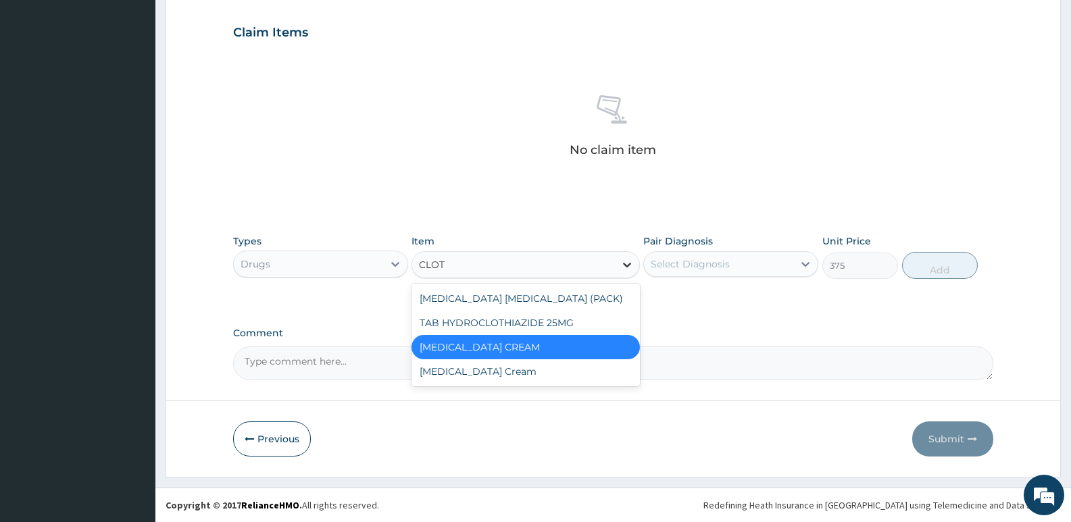
type input "CLOTR"
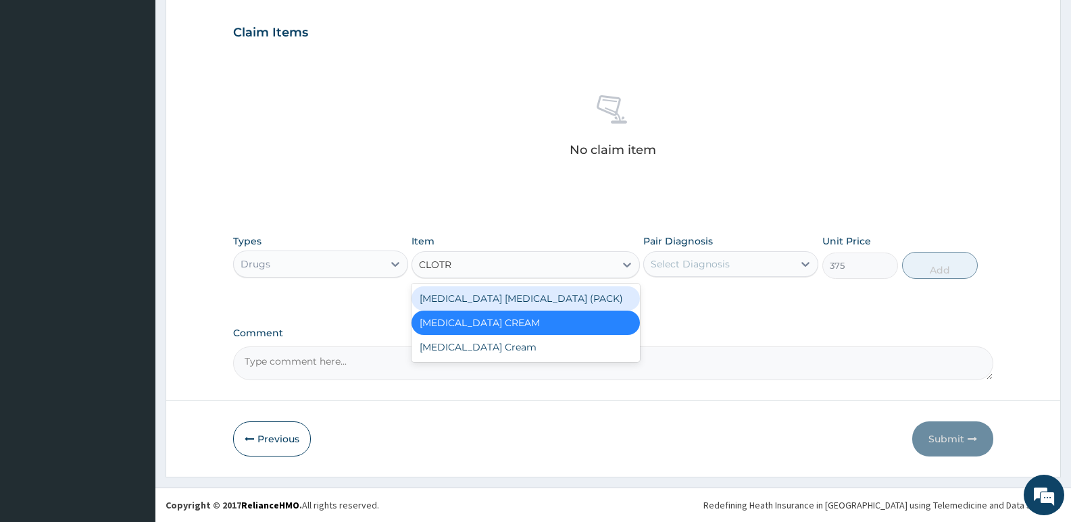
click at [539, 294] on div "CLOTRIMAZOLE PESSARY (PACK)" at bounding box center [526, 299] width 228 height 24
type input "2500"
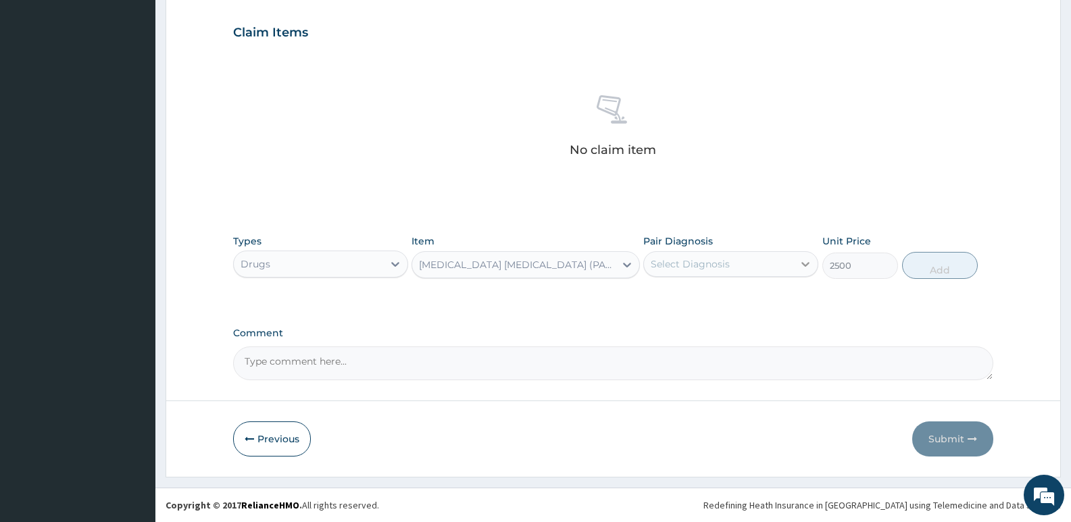
click at [806, 266] on icon at bounding box center [805, 264] width 8 height 5
click at [752, 302] on label "Acute urinary tract infection" at bounding box center [734, 298] width 137 height 14
checkbox input "true"
click at [943, 268] on button "Add" at bounding box center [940, 265] width 76 height 27
type input "0"
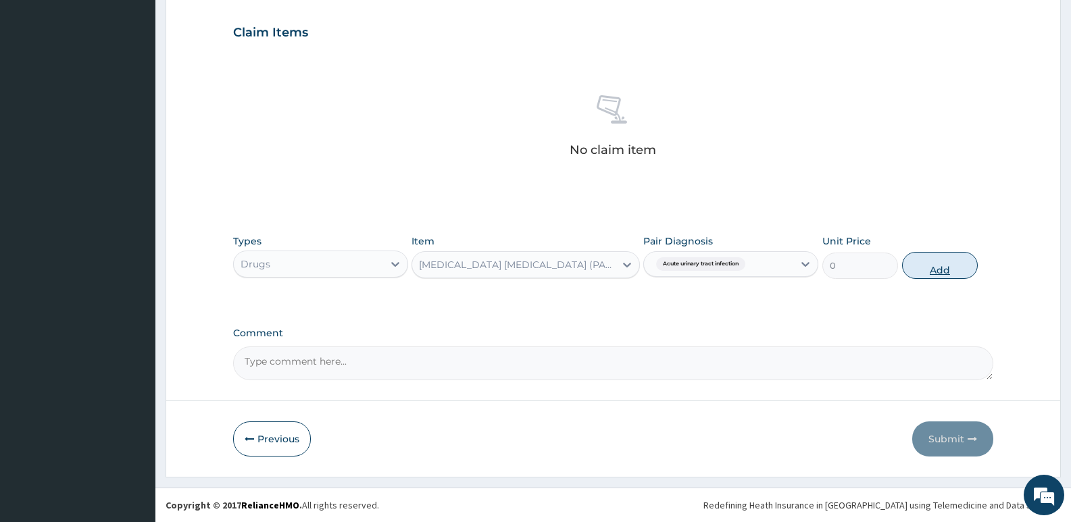
scroll to position [388, 0]
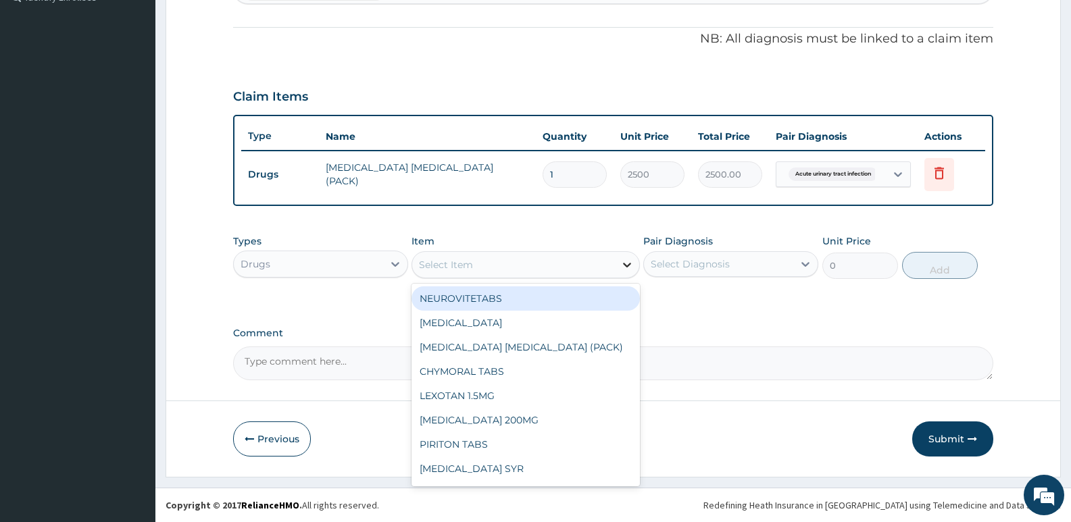
click at [626, 268] on icon at bounding box center [627, 265] width 14 height 14
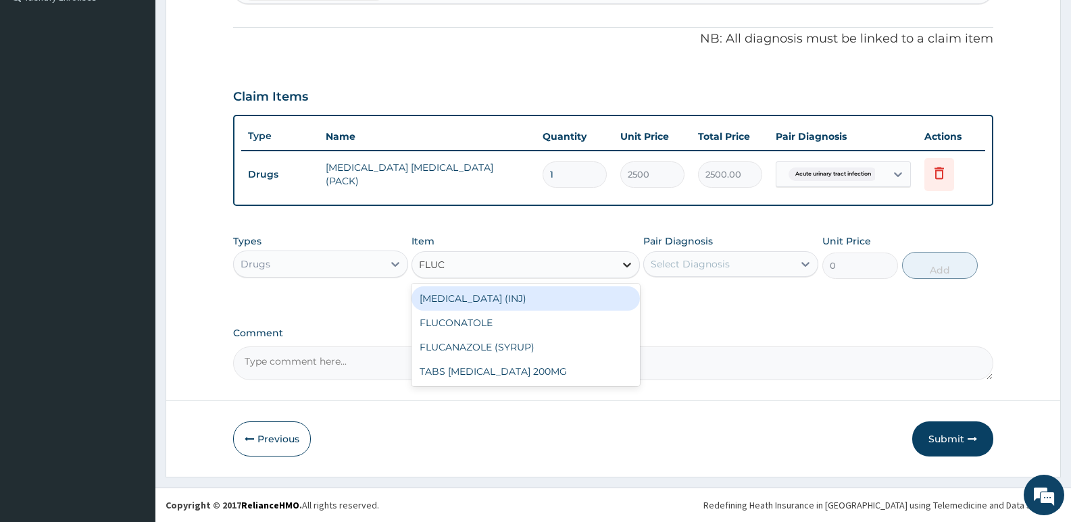
type input "FLUCO"
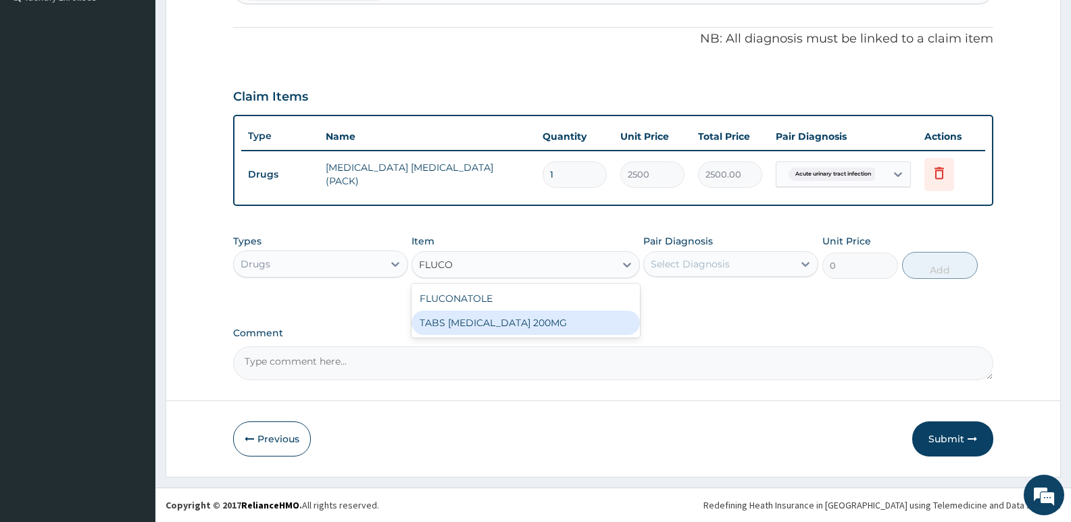
click at [526, 322] on div "TABS FLUCONAZOLE 200MG" at bounding box center [526, 323] width 228 height 24
type input "200"
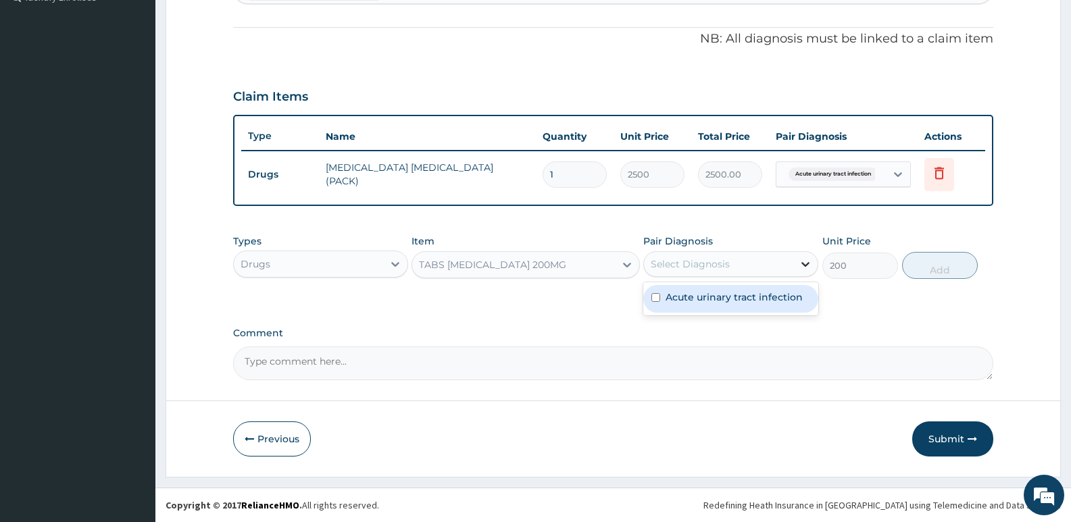
click at [808, 261] on icon at bounding box center [806, 264] width 14 height 14
drag, startPoint x: 760, startPoint y: 298, endPoint x: 769, endPoint y: 297, distance: 9.5
click at [762, 301] on label "Acute urinary tract infection" at bounding box center [734, 298] width 137 height 14
checkbox input "true"
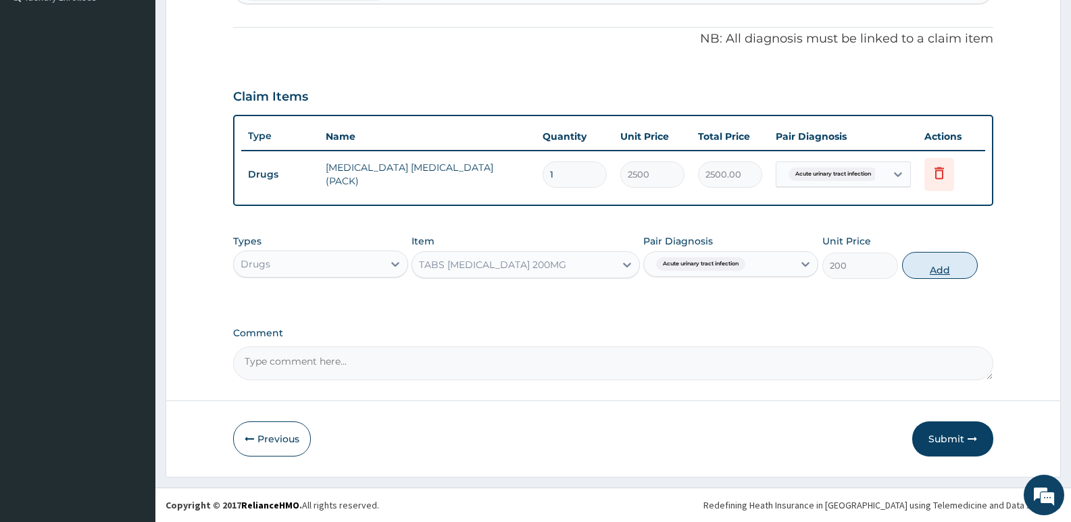
click at [941, 267] on button "Add" at bounding box center [940, 265] width 76 height 27
type input "0"
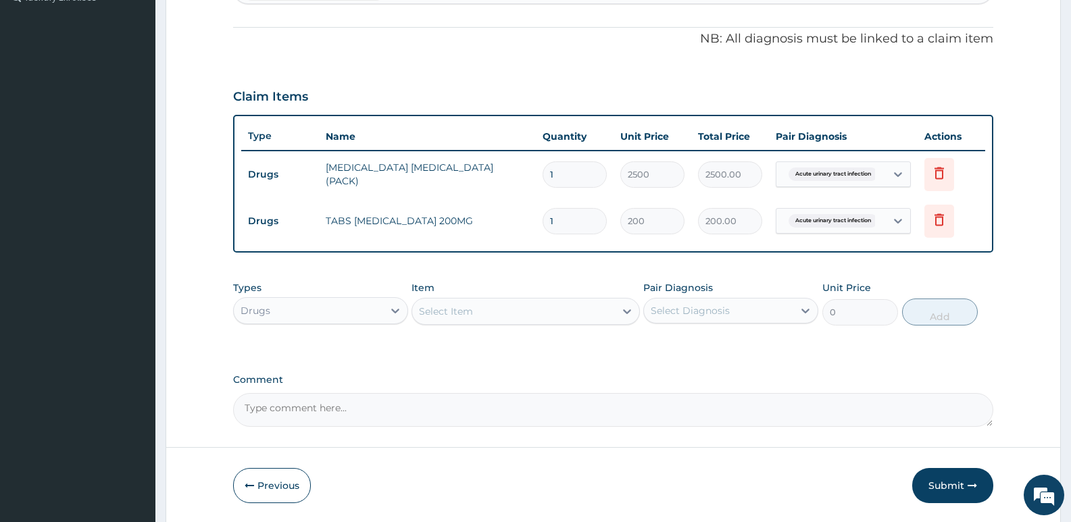
type input "0.00"
type input "3"
type input "600.00"
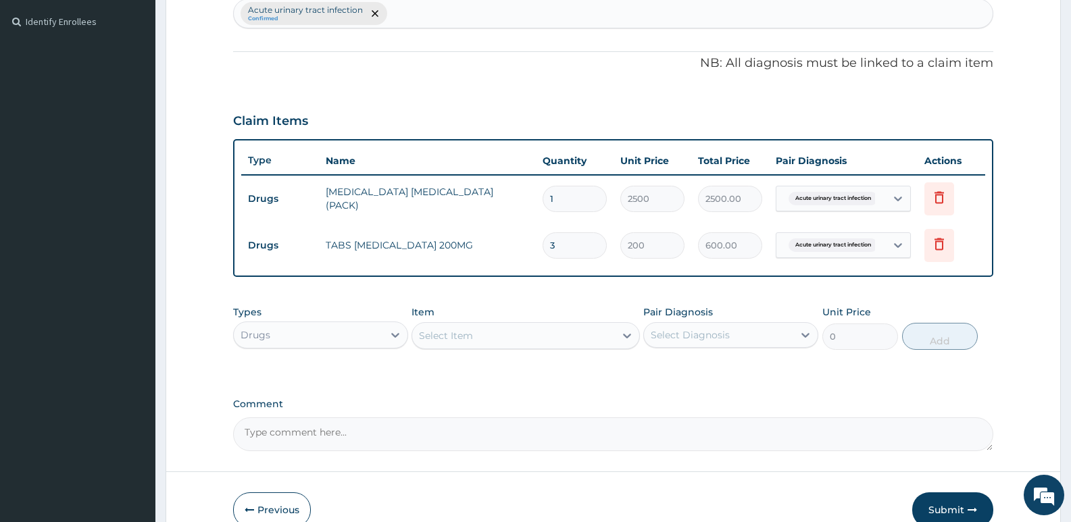
scroll to position [367, 0]
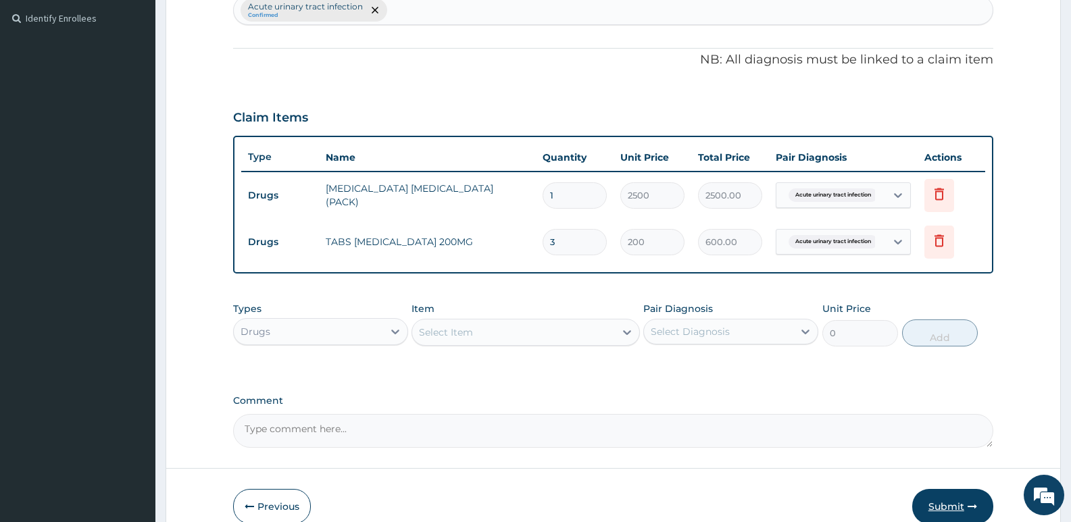
type input "3"
click at [947, 505] on button "Submit" at bounding box center [952, 506] width 81 height 35
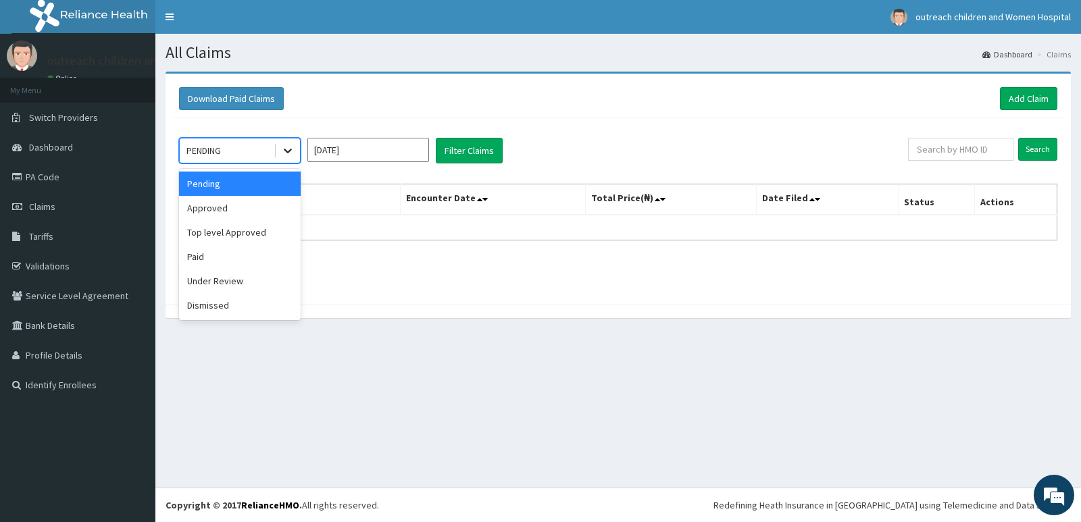
click at [282, 150] on icon at bounding box center [288, 151] width 14 height 14
click at [218, 209] on div "Approved" at bounding box center [240, 208] width 122 height 24
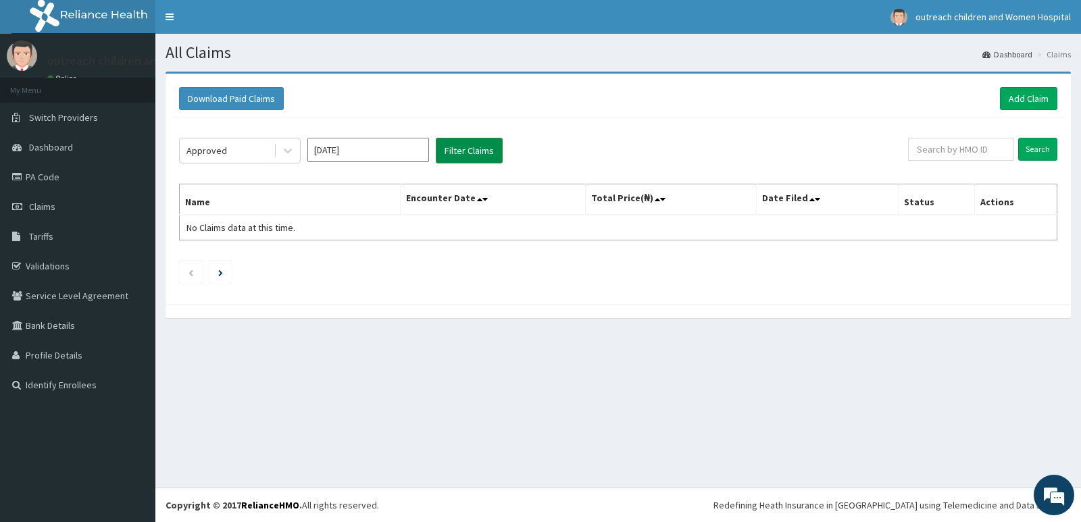
click at [470, 150] on button "Filter Claims" at bounding box center [469, 151] width 67 height 26
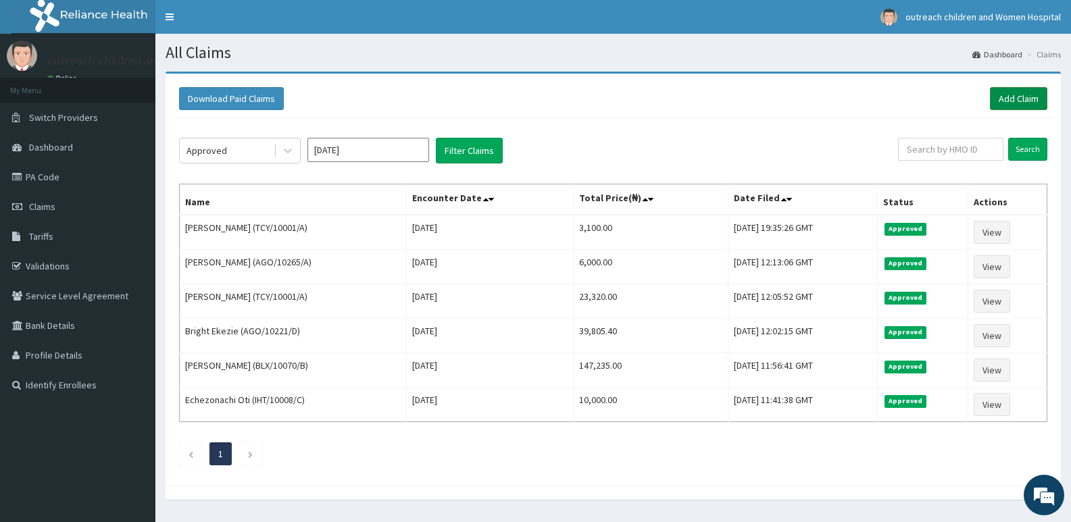
click at [1020, 99] on link "Add Claim" at bounding box center [1018, 98] width 57 height 23
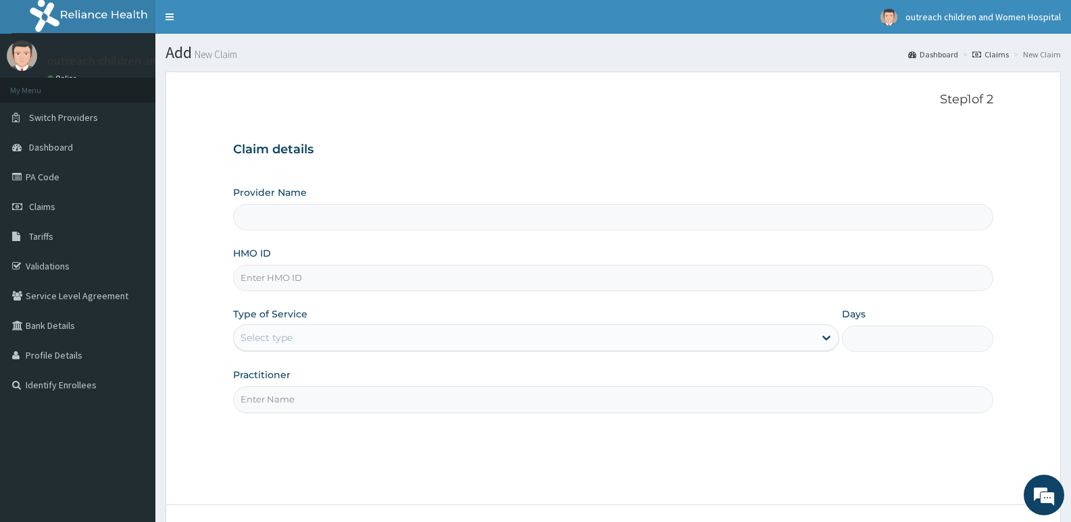
type input "Outreach Women & Children'S Hopital - Festac"
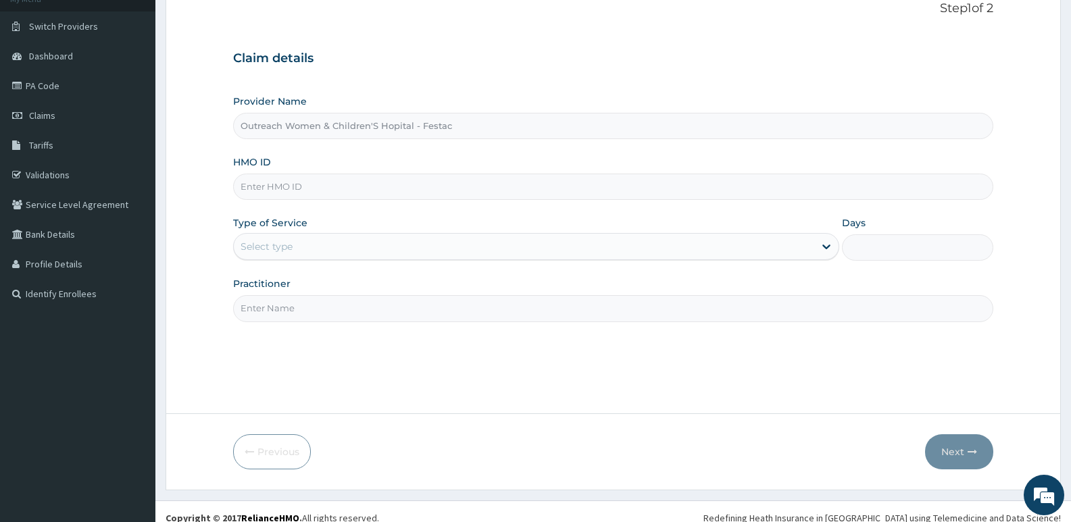
scroll to position [104, 0]
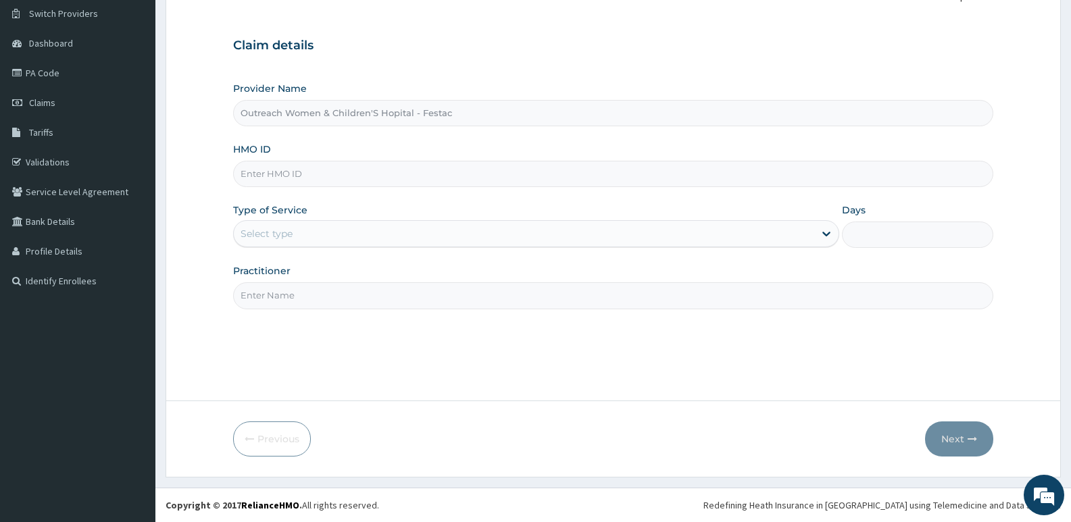
click at [249, 172] on input "HMO ID" at bounding box center [613, 174] width 760 height 26
type input "AGO/10221/E"
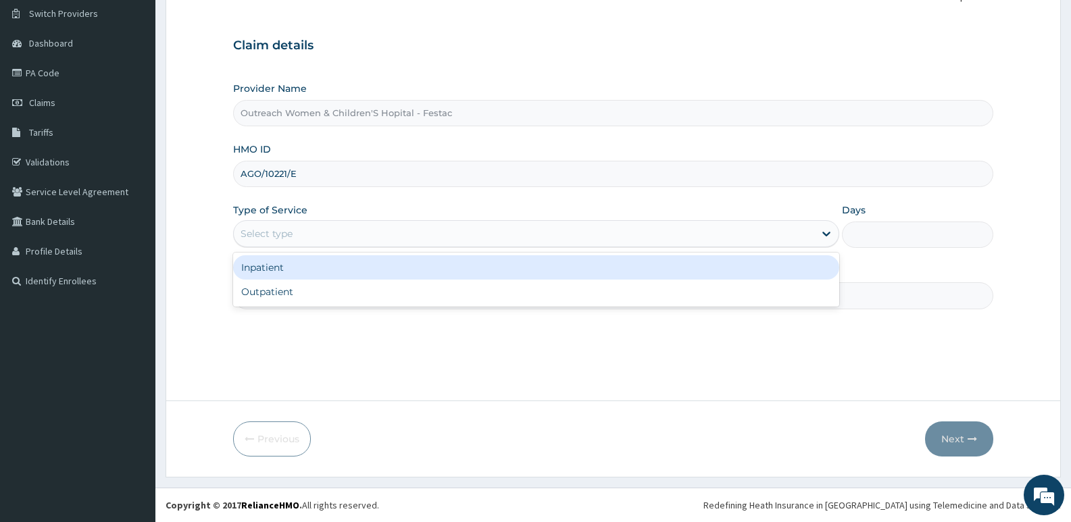
click at [811, 236] on div "Select type" at bounding box center [524, 234] width 580 height 22
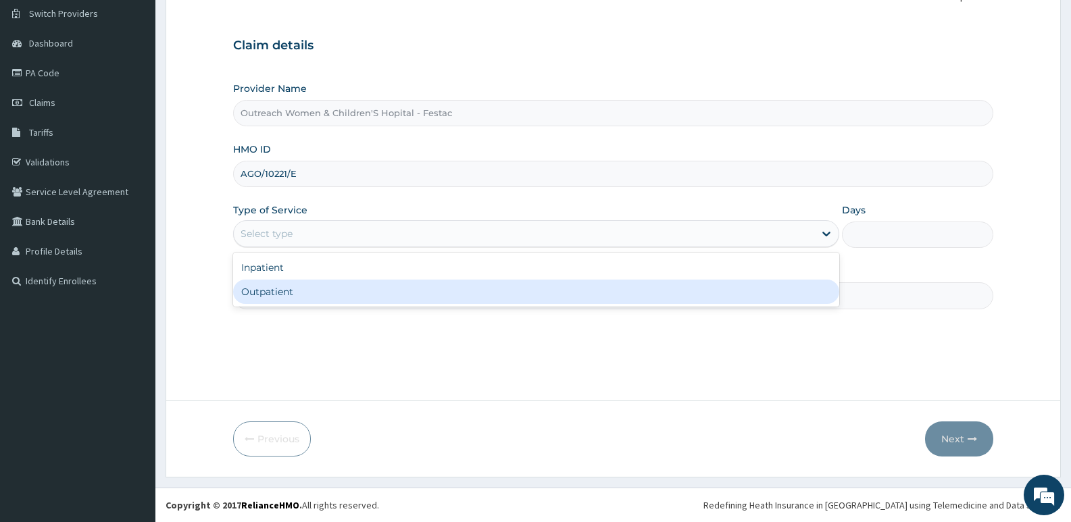
click at [285, 298] on div "Outpatient" at bounding box center [535, 292] width 605 height 24
type input "1"
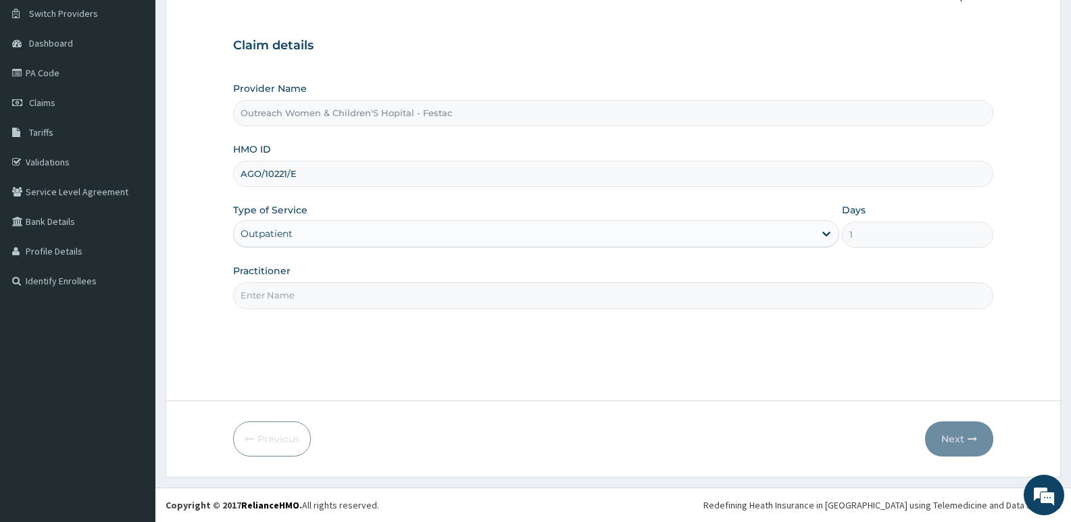
click at [325, 291] on input "Practitioner" at bounding box center [613, 295] width 760 height 26
type input "DR ABIOLA"
click at [951, 438] on button "Next" at bounding box center [959, 439] width 68 height 35
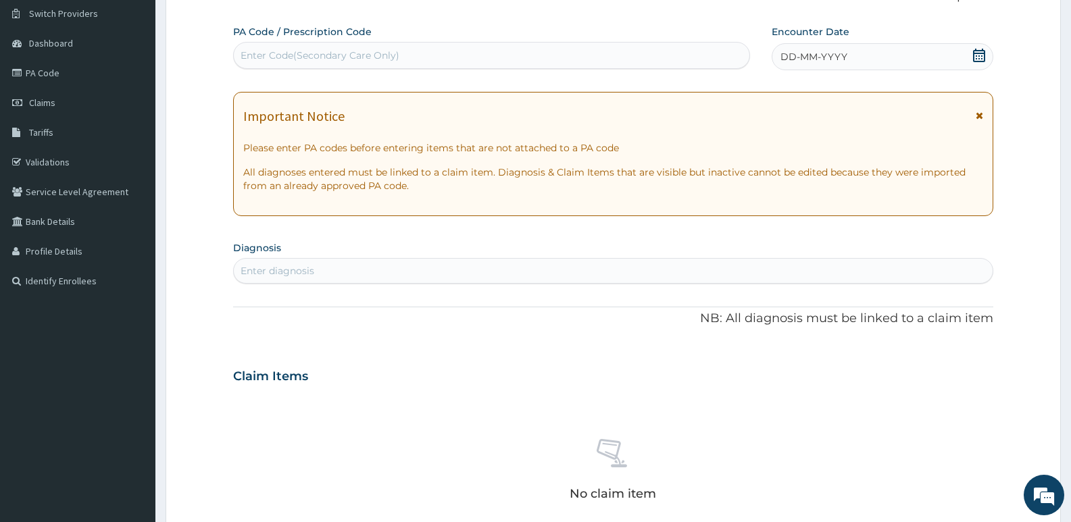
click at [288, 55] on div "Enter Code(Secondary Care Only)" at bounding box center [320, 56] width 159 height 14
type input "PA/5F319B"
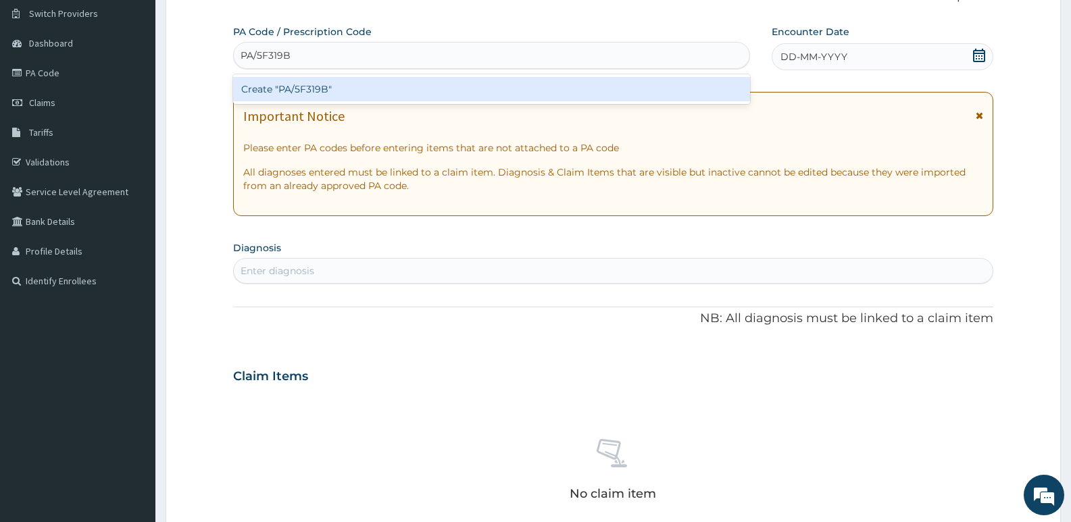
click at [319, 89] on div "Create "PA/5F319B"" at bounding box center [491, 89] width 517 height 24
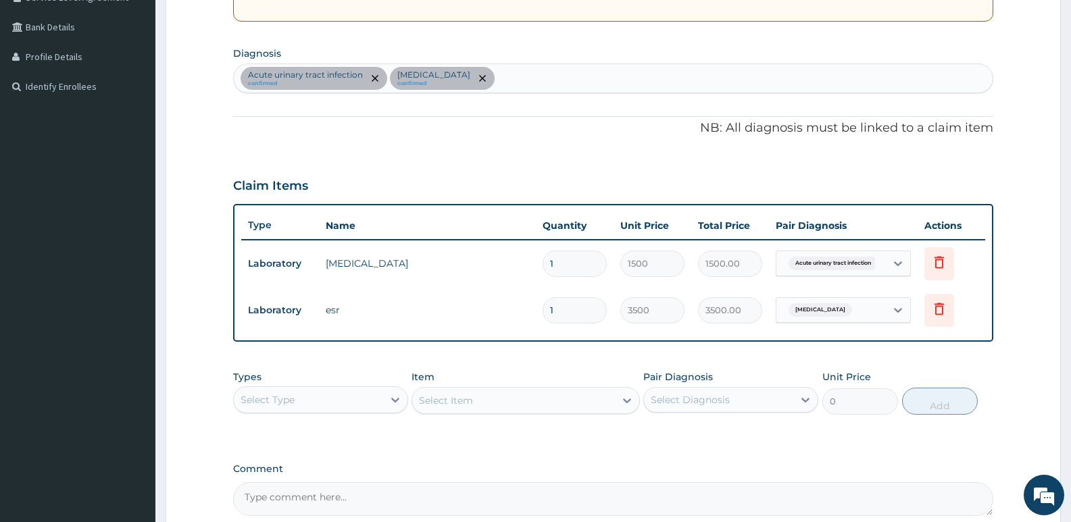
scroll to position [307, 0]
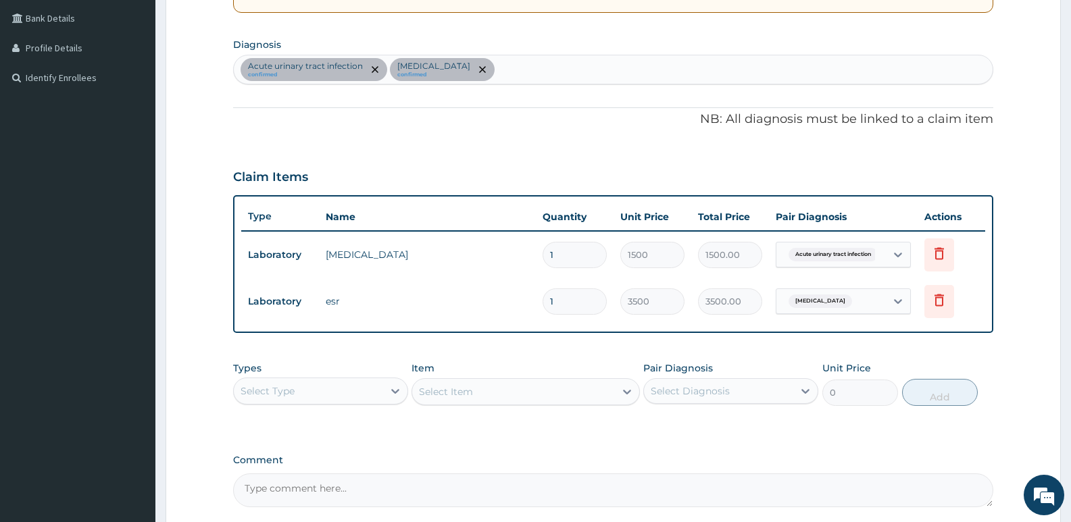
click at [475, 67] on div "Acute [MEDICAL_DATA] confirmed [MEDICAL_DATA] confirmed" at bounding box center [613, 69] width 759 height 28
type input ","
type input "MALAR"
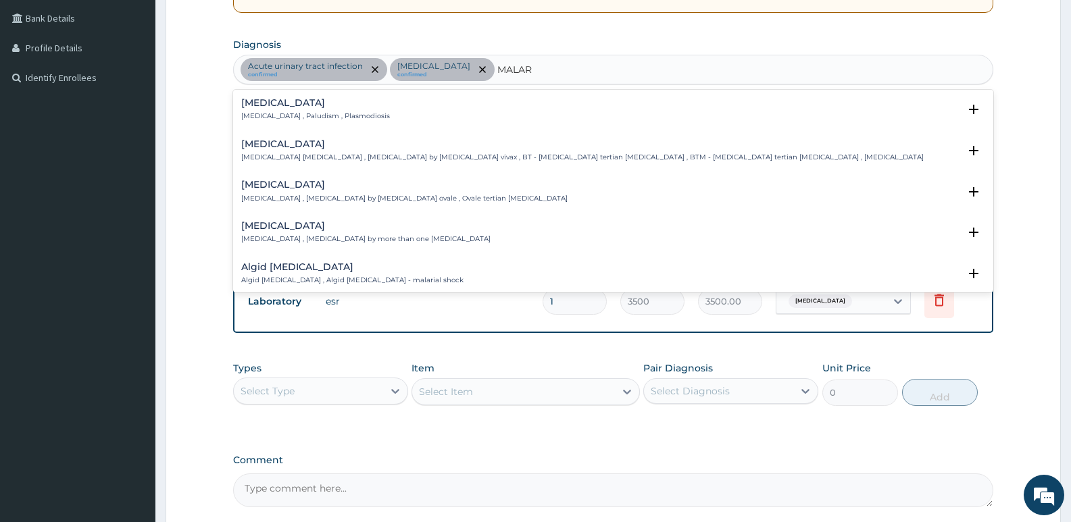
click at [308, 107] on h4 "[MEDICAL_DATA]" at bounding box center [315, 103] width 149 height 10
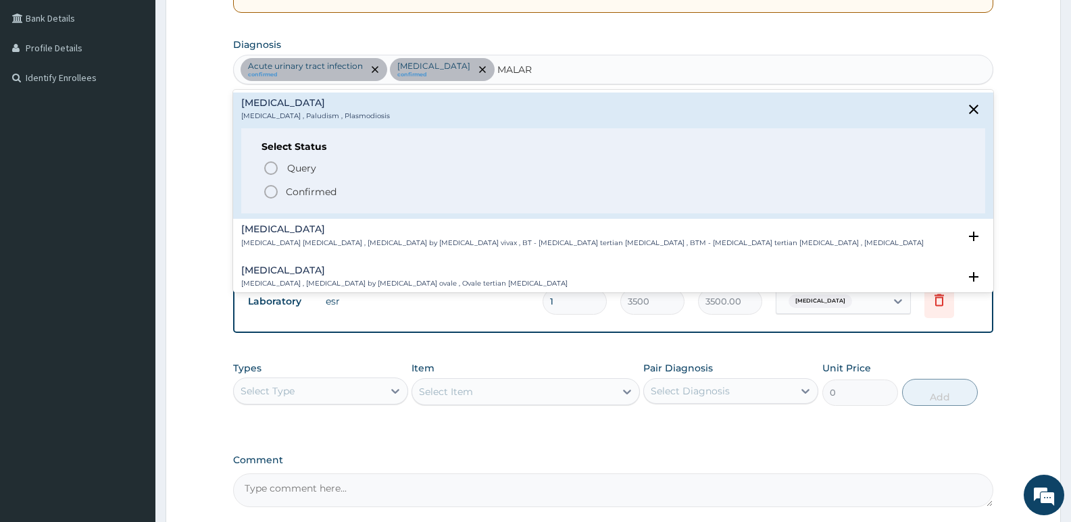
click at [272, 190] on icon "status option filled" at bounding box center [271, 192] width 16 height 16
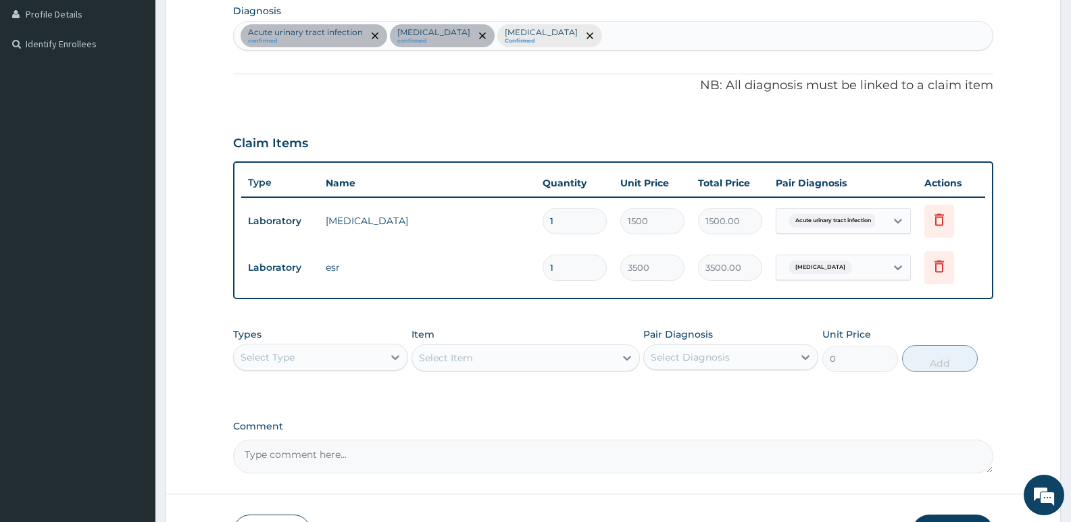
scroll to position [435, 0]
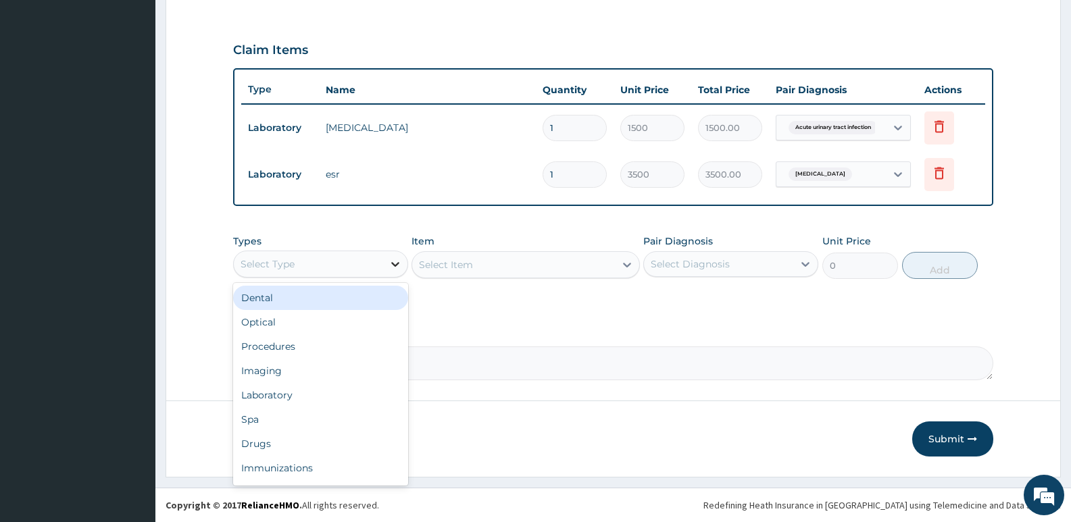
click at [398, 264] on icon at bounding box center [395, 264] width 8 height 5
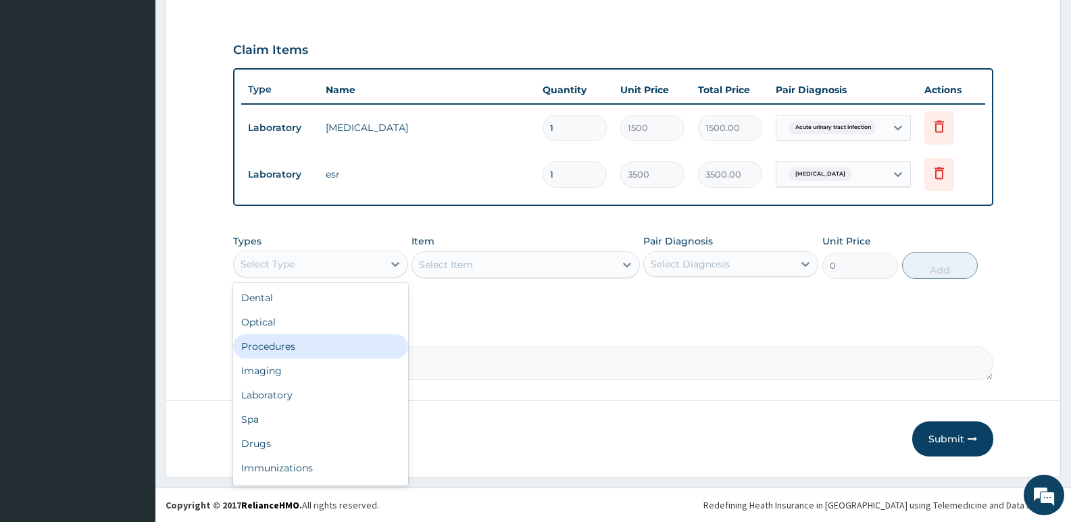
click at [303, 347] on div "Procedures" at bounding box center [320, 347] width 175 height 24
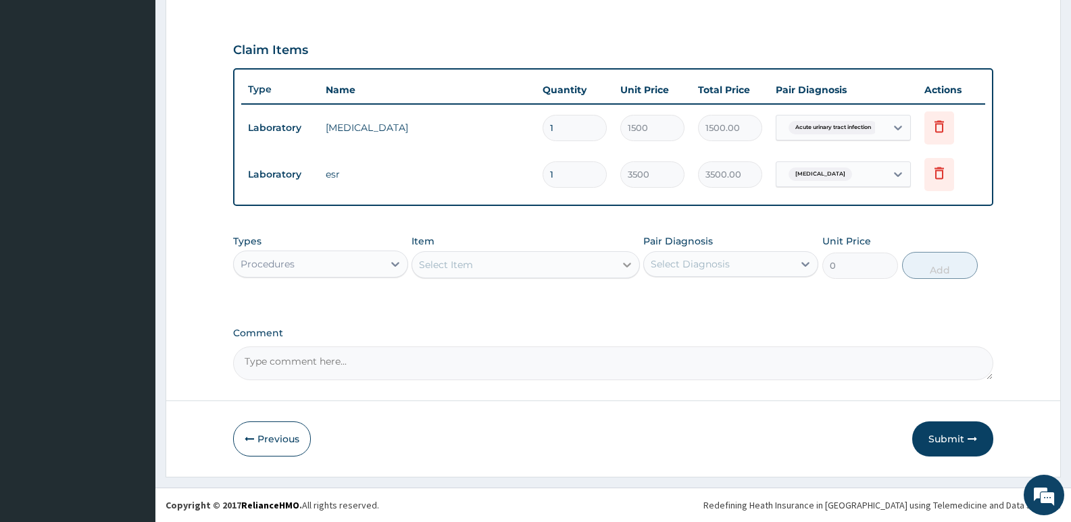
click at [618, 264] on div at bounding box center [627, 265] width 24 height 24
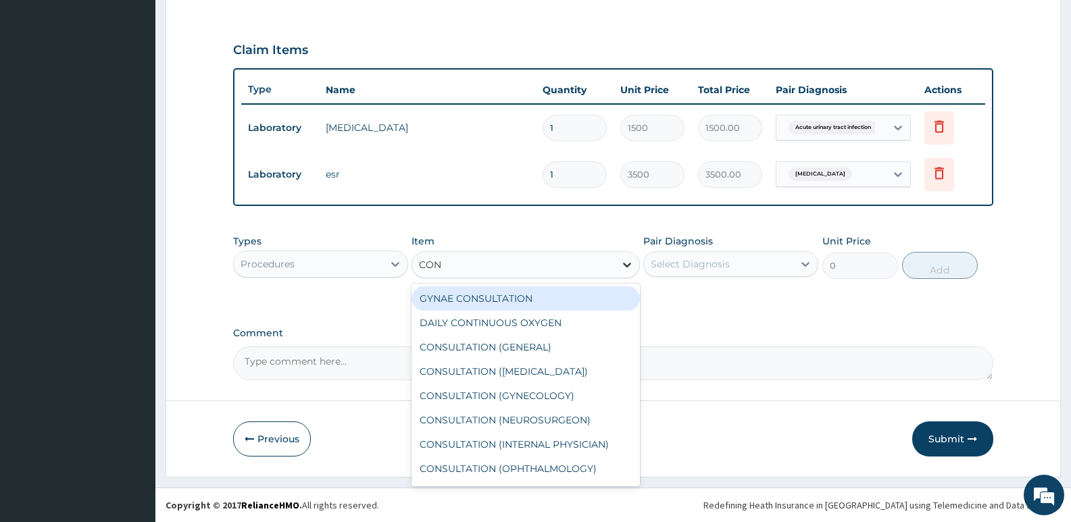
type input "CONS"
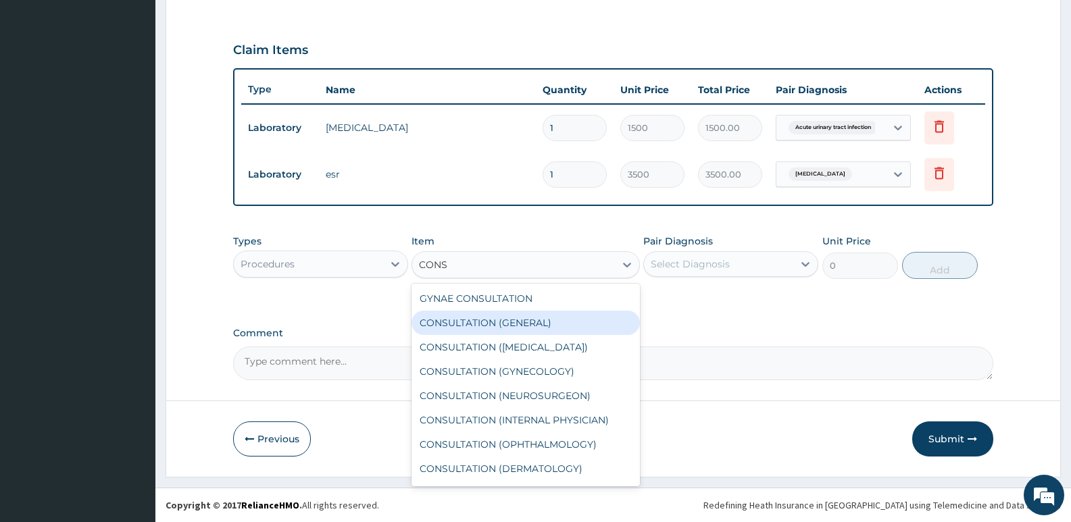
click at [544, 326] on div "CONSULTATION (GENERAL)" at bounding box center [526, 323] width 228 height 24
type input "3500"
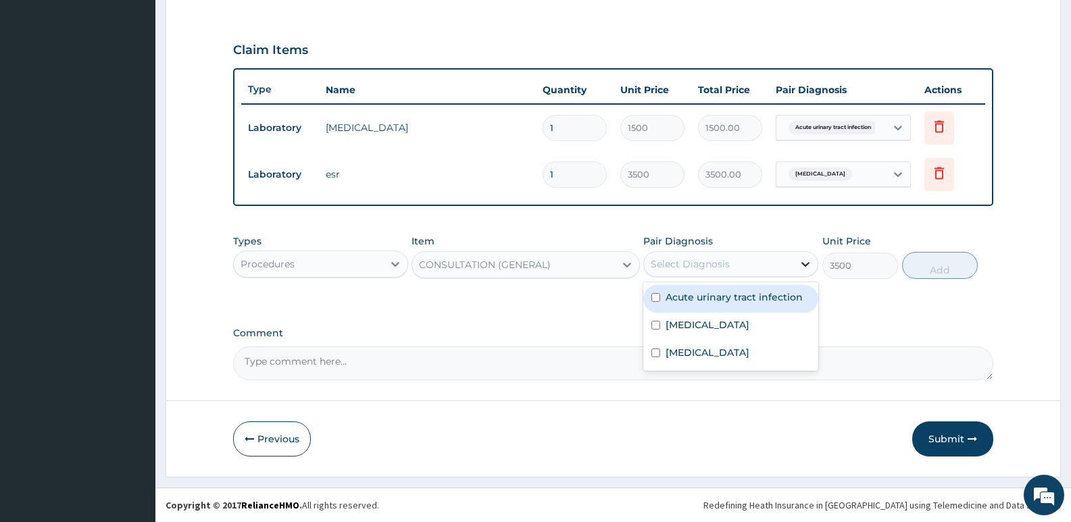
click at [797, 264] on div at bounding box center [805, 264] width 24 height 24
click at [766, 299] on label "Acute urinary tract infection" at bounding box center [734, 298] width 137 height 14
checkbox input "true"
click at [940, 266] on button "Add" at bounding box center [940, 265] width 76 height 27
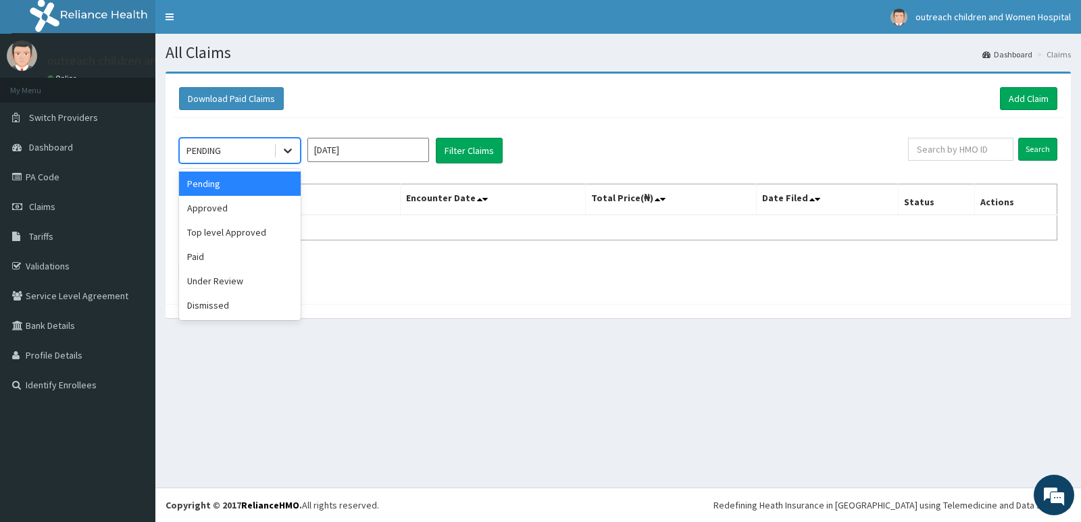
click at [291, 145] on icon at bounding box center [288, 151] width 14 height 14
click at [229, 209] on div "Approved" at bounding box center [240, 208] width 122 height 24
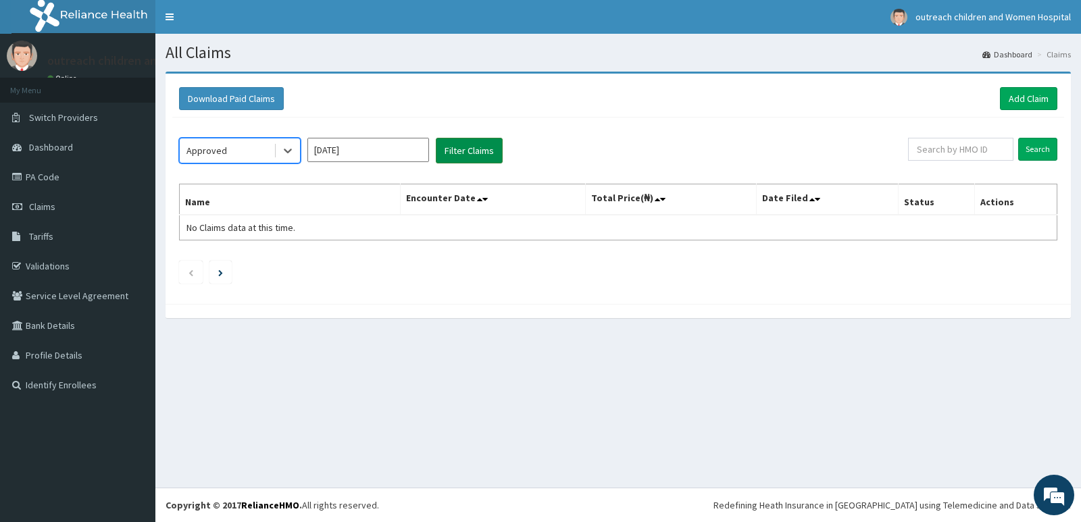
click at [477, 149] on button "Filter Claims" at bounding box center [469, 151] width 67 height 26
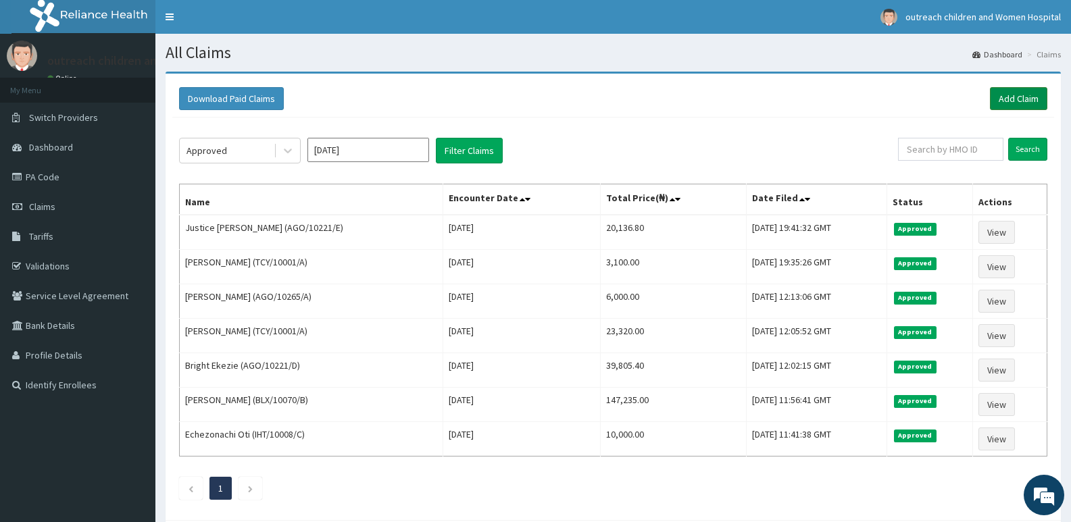
click at [1000, 97] on link "Add Claim" at bounding box center [1018, 98] width 57 height 23
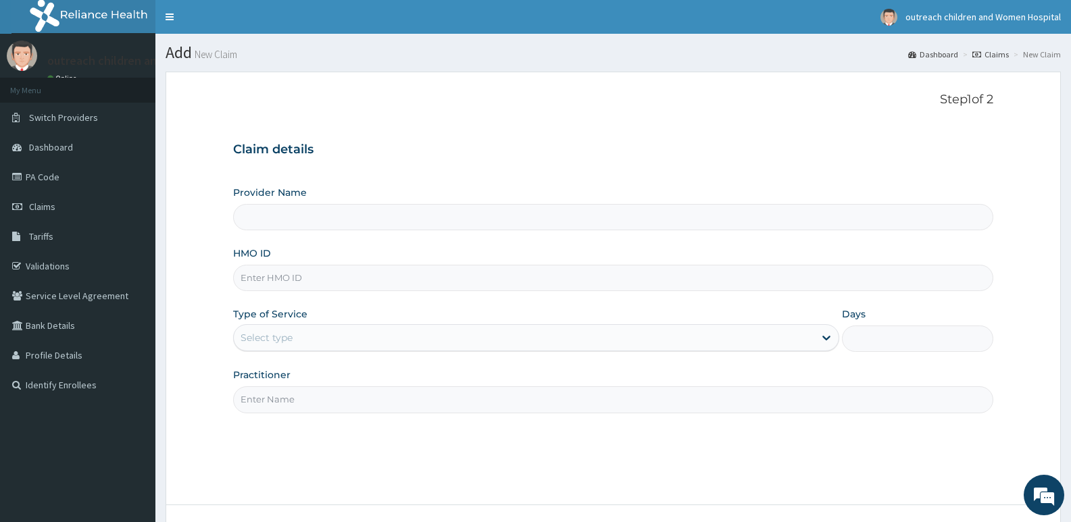
type input "Outreach Women & Children'S Hopital - Festac"
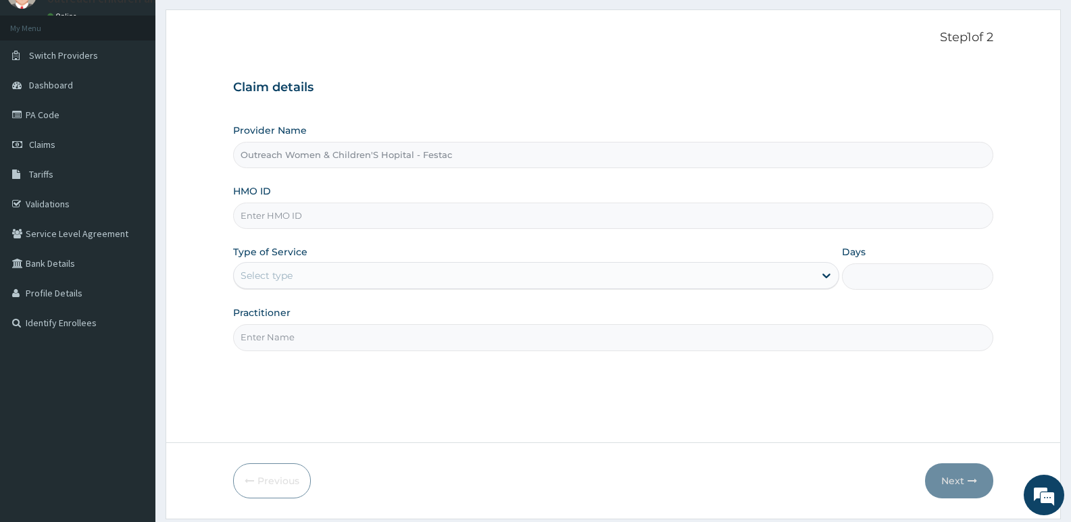
scroll to position [104, 0]
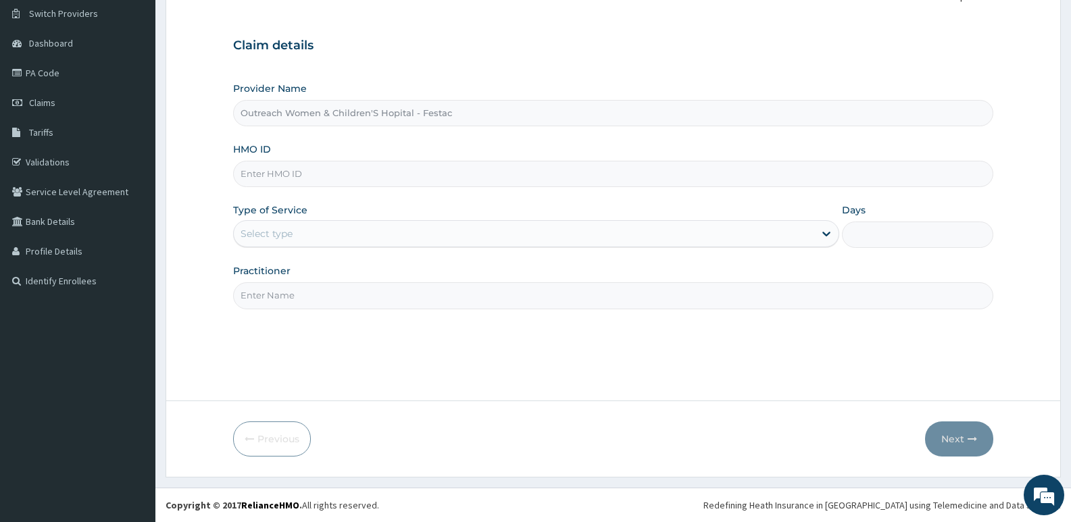
click at [257, 172] on input "HMO ID" at bounding box center [613, 174] width 760 height 26
type input "AGO/10221/C"
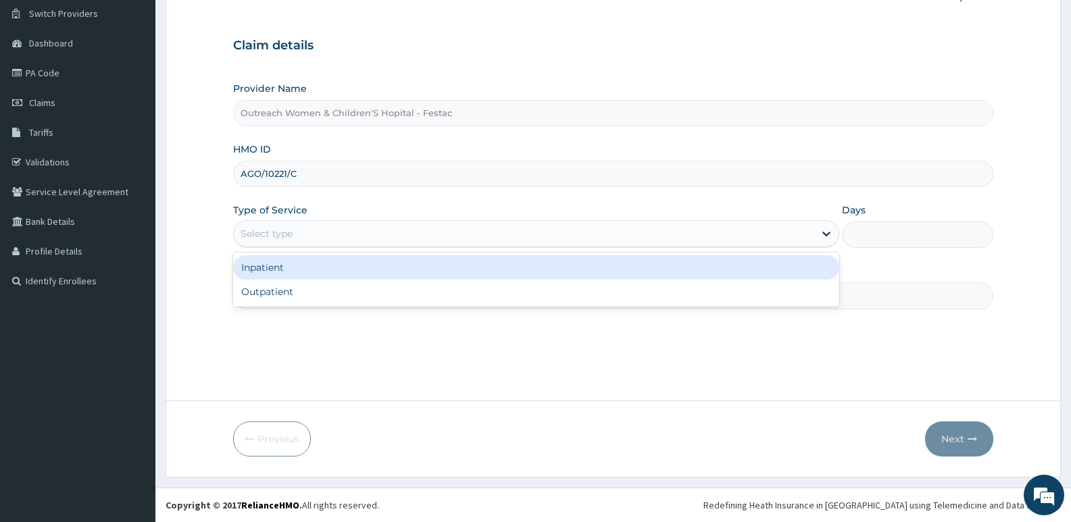
click at [730, 233] on div "Select type" at bounding box center [524, 234] width 580 height 22
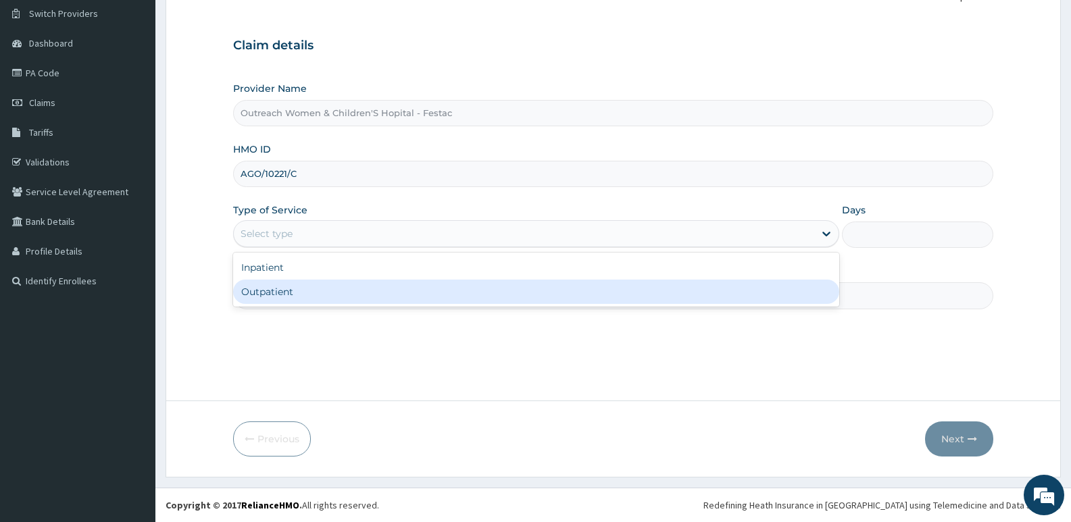
click at [302, 293] on div "Outpatient" at bounding box center [535, 292] width 605 height 24
type input "1"
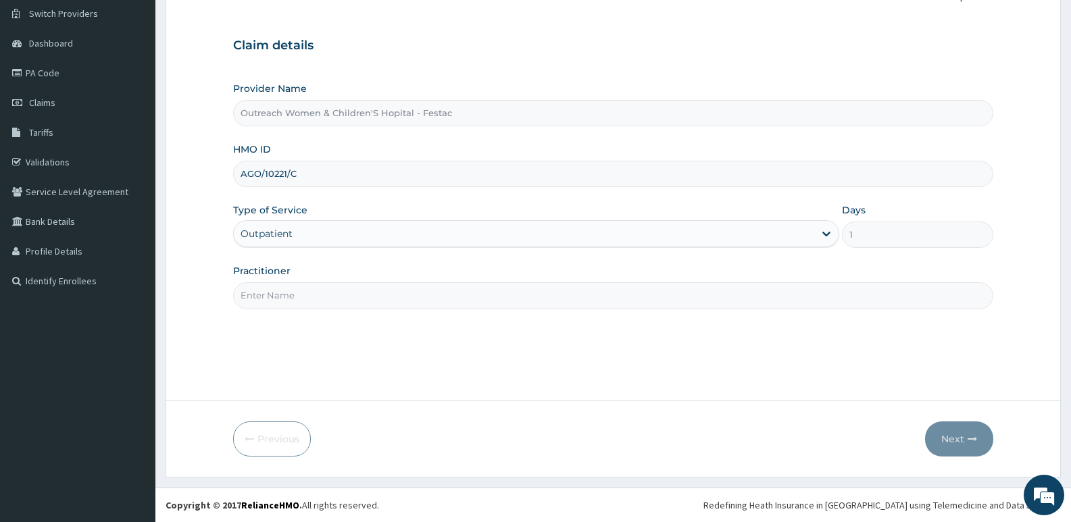
click at [300, 293] on input "Practitioner" at bounding box center [613, 295] width 760 height 26
type input "DR [PERSON_NAME]"
click at [969, 437] on icon "button" at bounding box center [972, 439] width 9 height 9
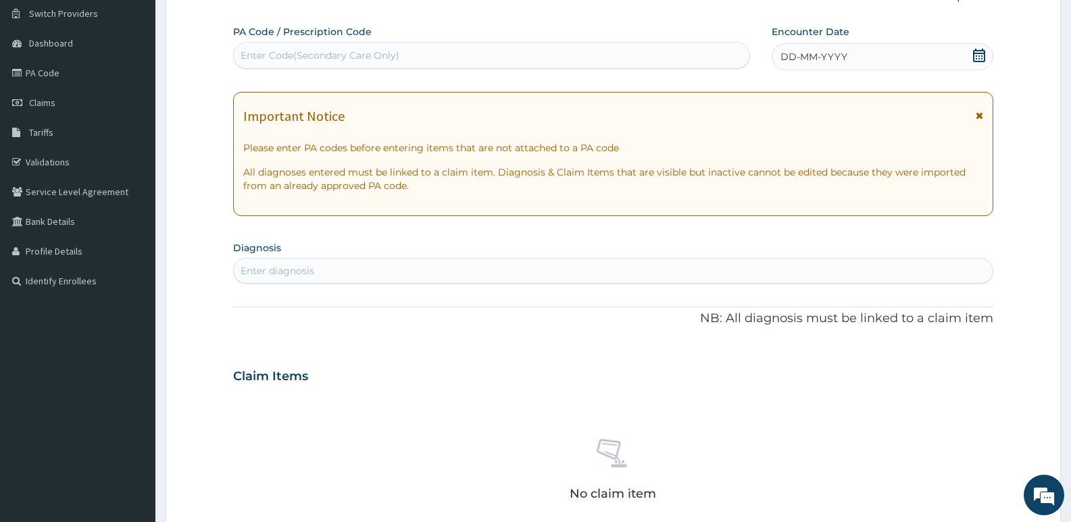
click at [260, 51] on div "Enter Code(Secondary Care Only)" at bounding box center [320, 56] width 159 height 14
type input "PA/3374DD"
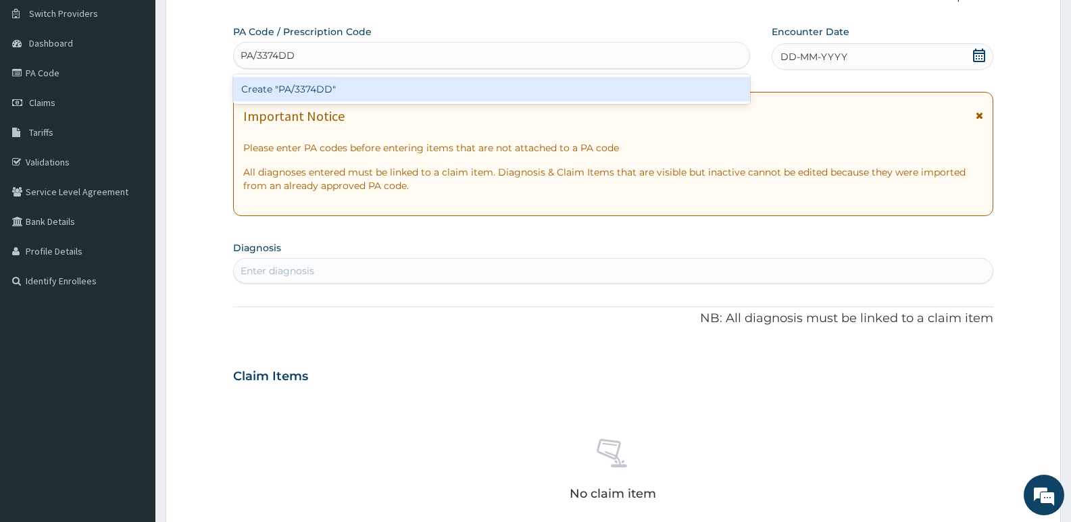
click at [311, 88] on div "Create "PA/3374DD"" at bounding box center [491, 89] width 517 height 24
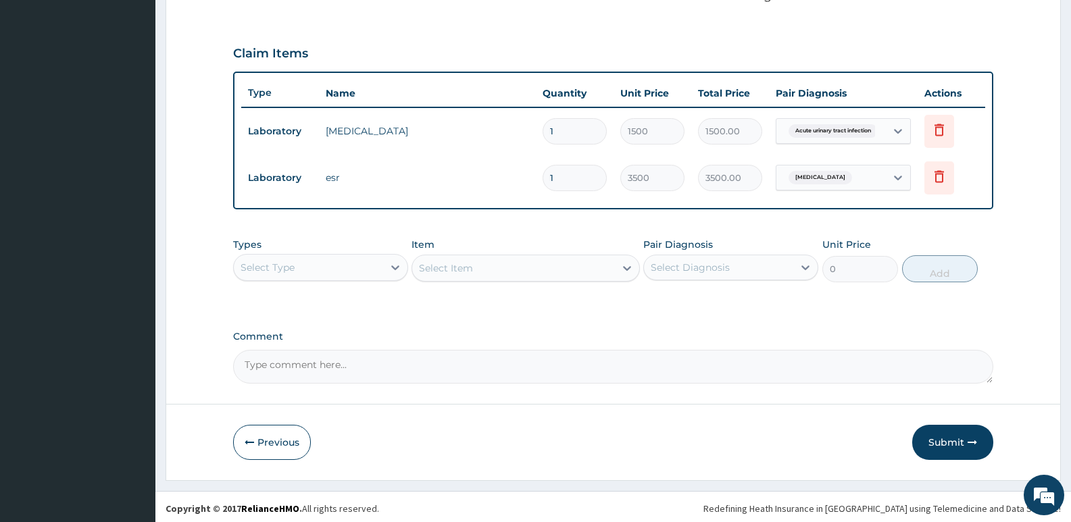
scroll to position [435, 0]
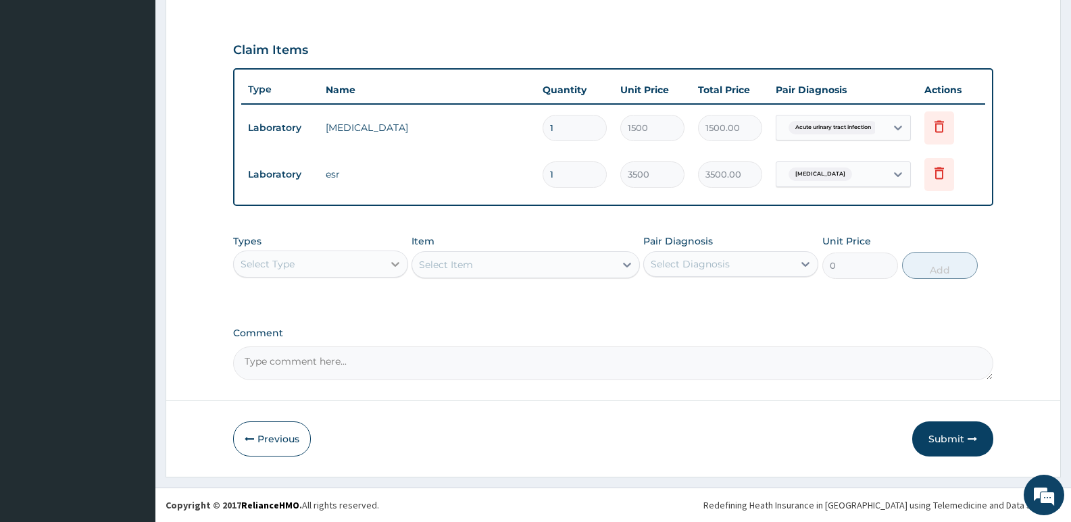
click at [393, 261] on icon at bounding box center [396, 264] width 14 height 14
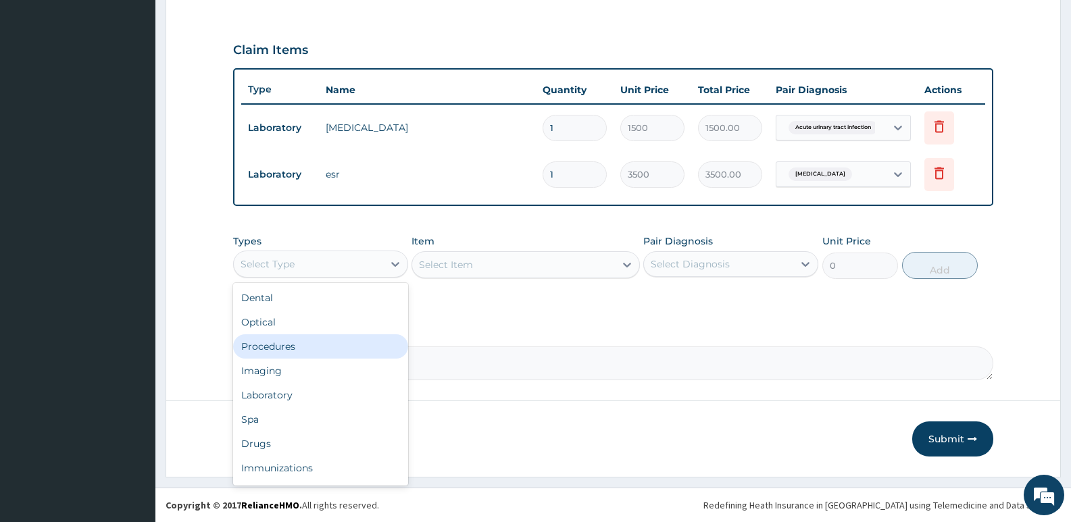
click at [307, 351] on div "Procedures" at bounding box center [320, 347] width 175 height 24
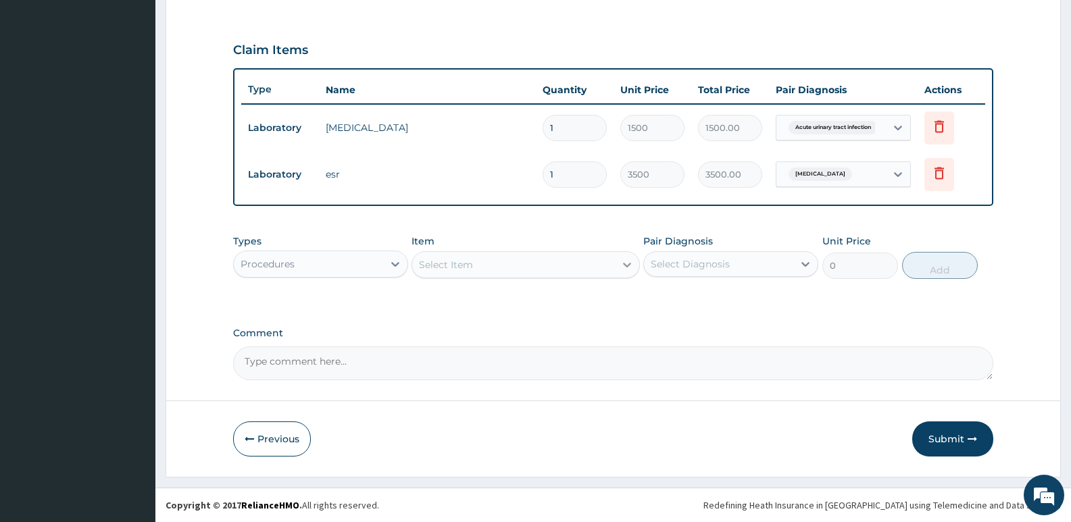
click at [628, 264] on icon at bounding box center [627, 265] width 14 height 14
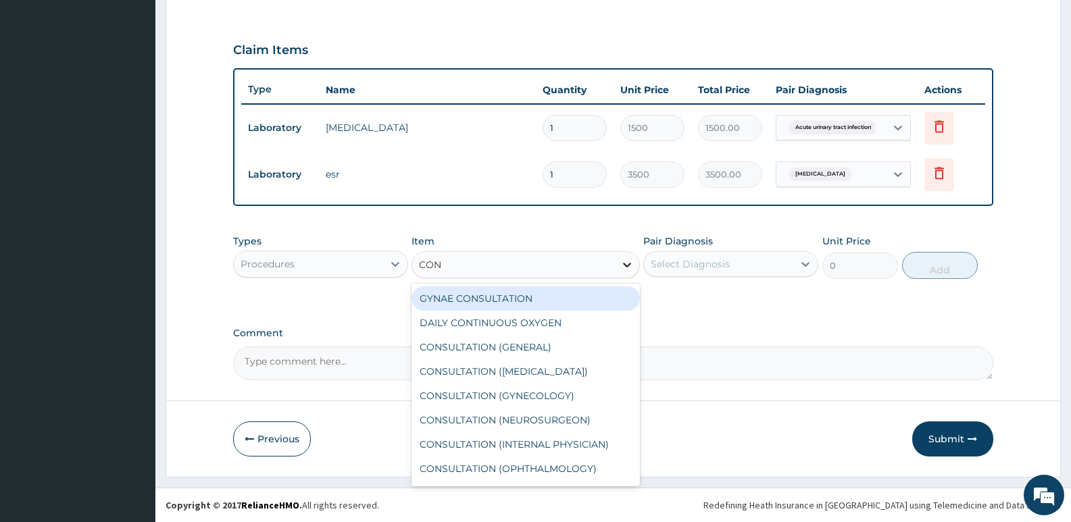
type input "CONS"
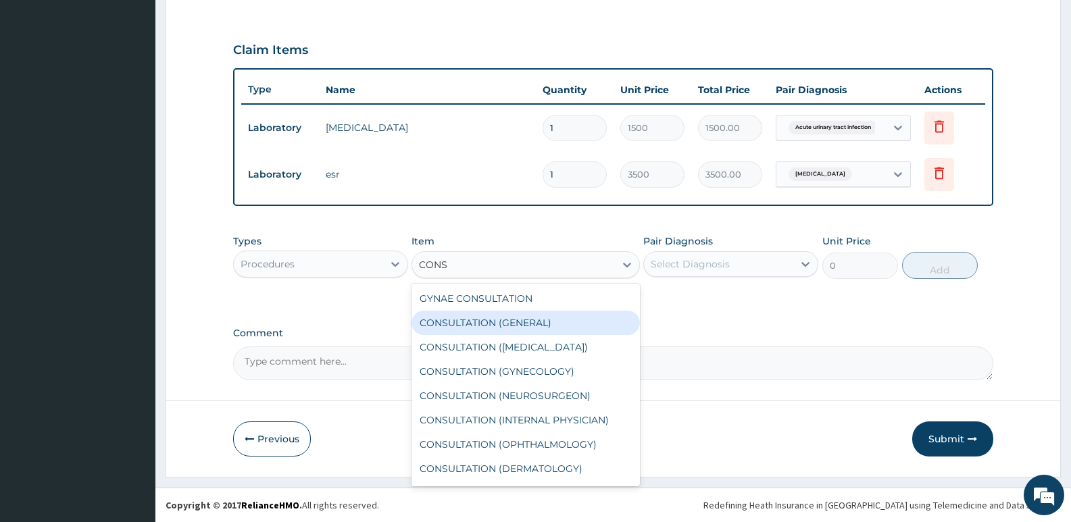
click at [544, 322] on div "CONSULTATION (GENERAL)" at bounding box center [526, 323] width 228 height 24
type input "3500"
click at [543, 323] on div "PA Code / Prescription Code PA/3374DD Encounter Date [DATE] Important Notice Pl…" at bounding box center [613, 38] width 760 height 686
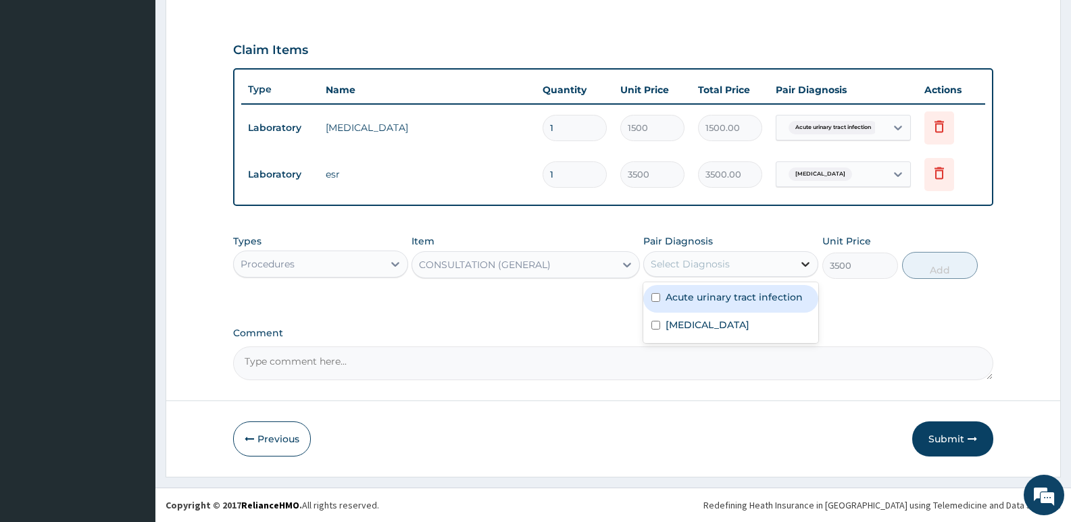
click at [804, 261] on icon at bounding box center [806, 264] width 14 height 14
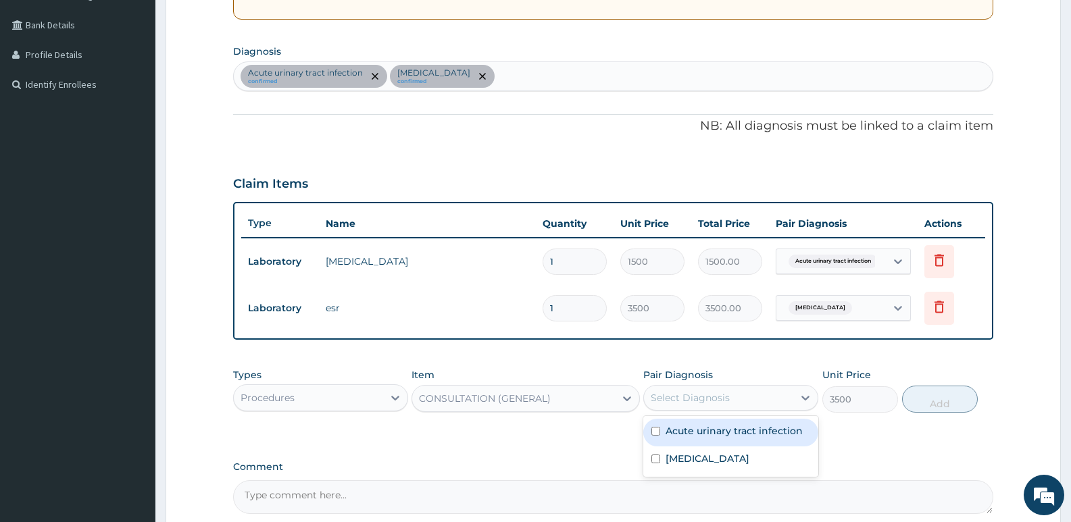
scroll to position [299, 0]
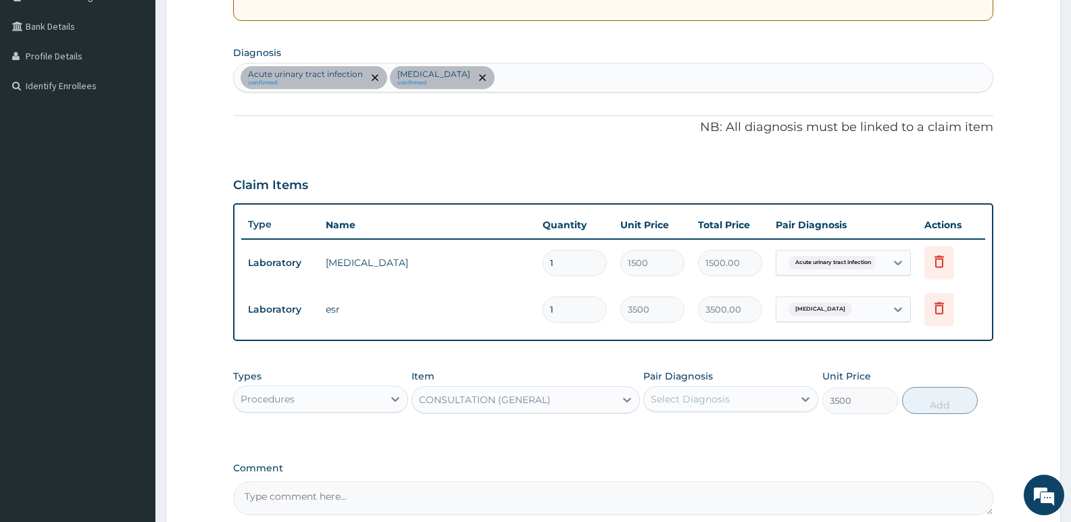
click at [467, 74] on div "Acute [MEDICAL_DATA] confirmed [MEDICAL_DATA] confirmed" at bounding box center [613, 78] width 759 height 28
type input "MALARI"
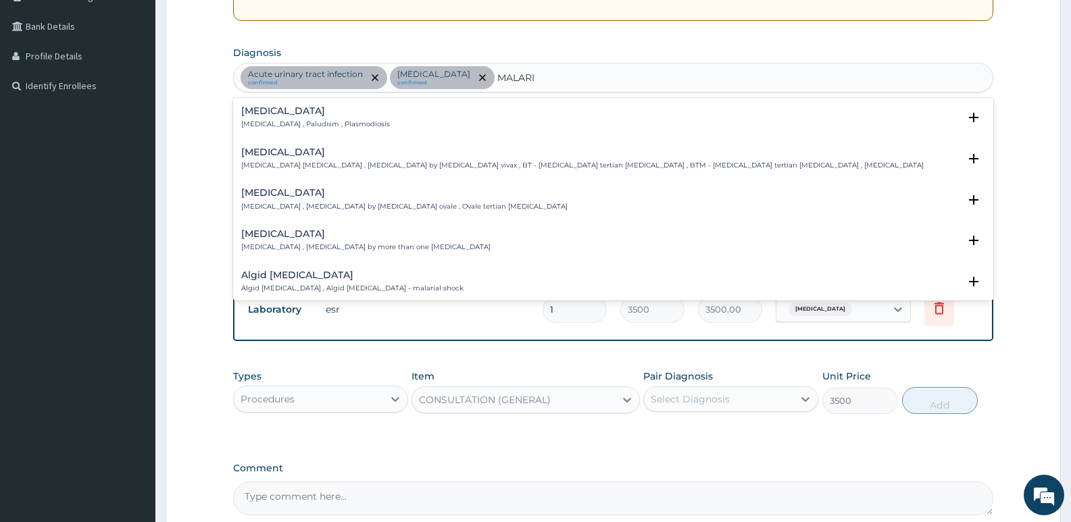
click at [280, 118] on div "[MEDICAL_DATA] [MEDICAL_DATA] , Paludism , Plasmodiosis" at bounding box center [315, 118] width 149 height 24
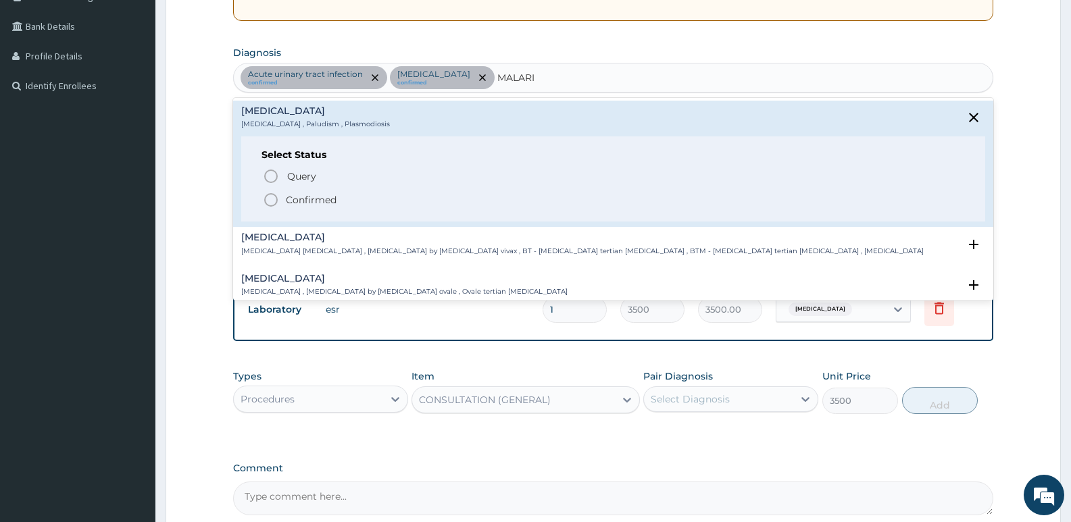
click at [274, 198] on icon "status option filled" at bounding box center [271, 200] width 16 height 16
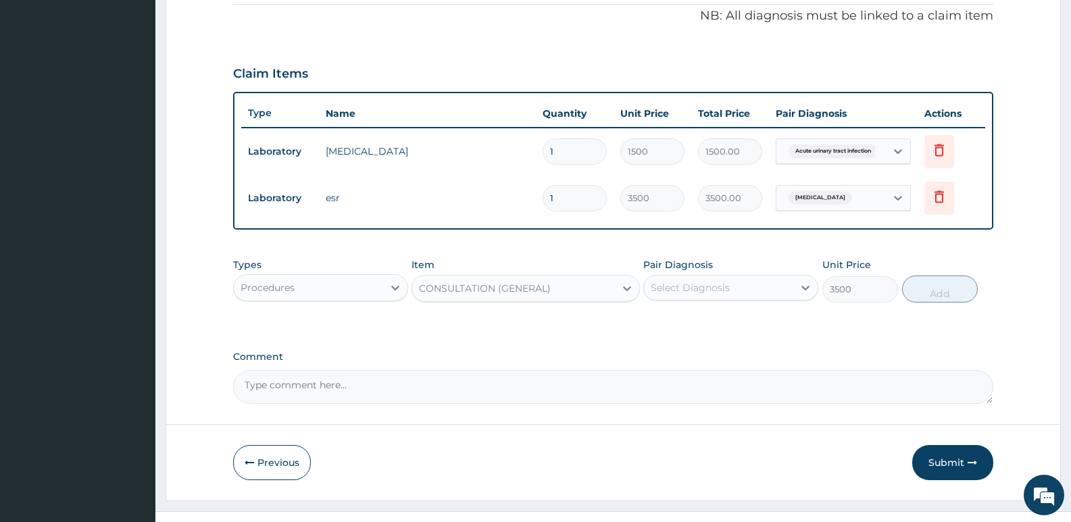
scroll to position [435, 0]
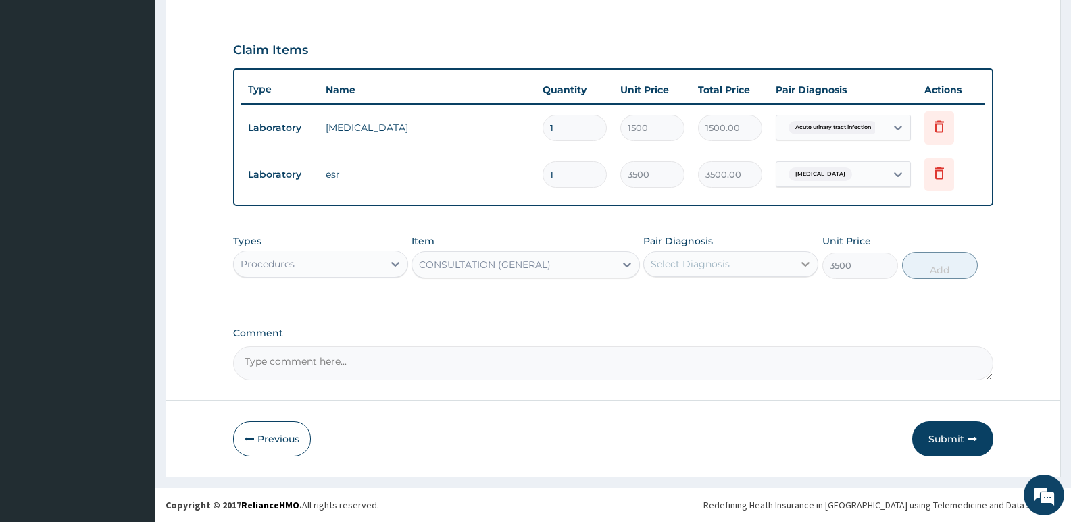
click at [804, 264] on icon at bounding box center [805, 264] width 8 height 5
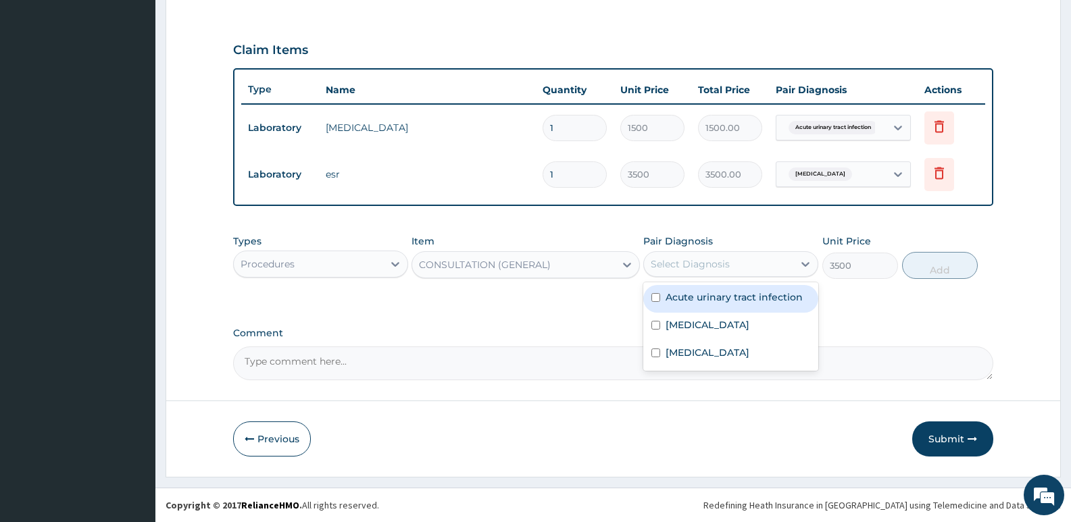
click at [715, 301] on label "Acute urinary tract infection" at bounding box center [734, 298] width 137 height 14
checkbox input "true"
click at [940, 270] on button "Add" at bounding box center [940, 265] width 76 height 27
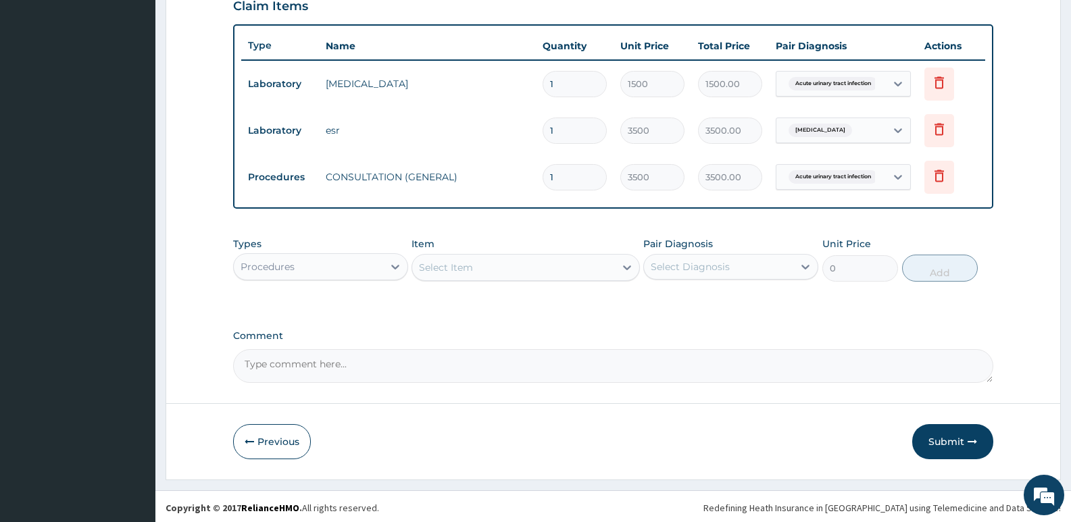
scroll to position [481, 0]
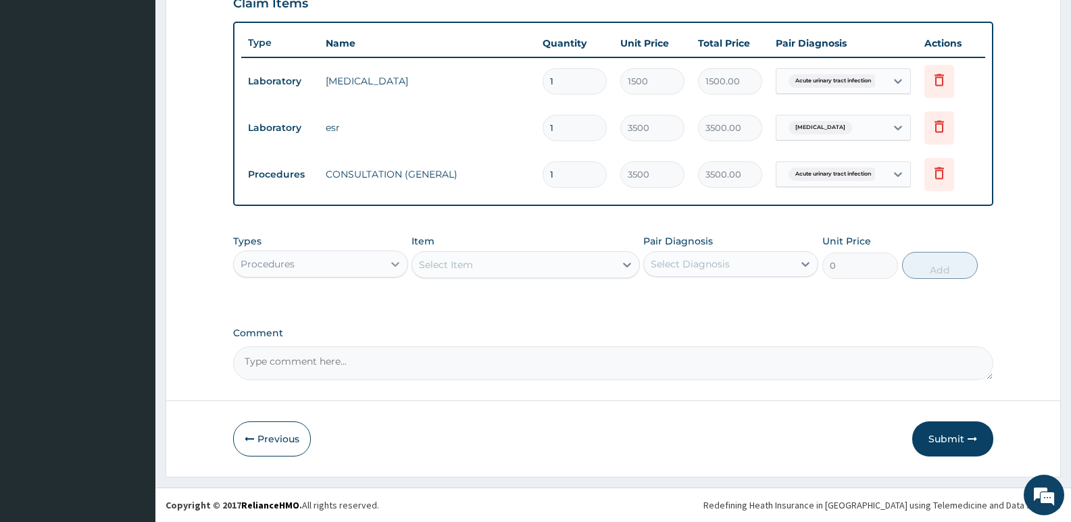
click at [396, 259] on icon at bounding box center [396, 264] width 14 height 14
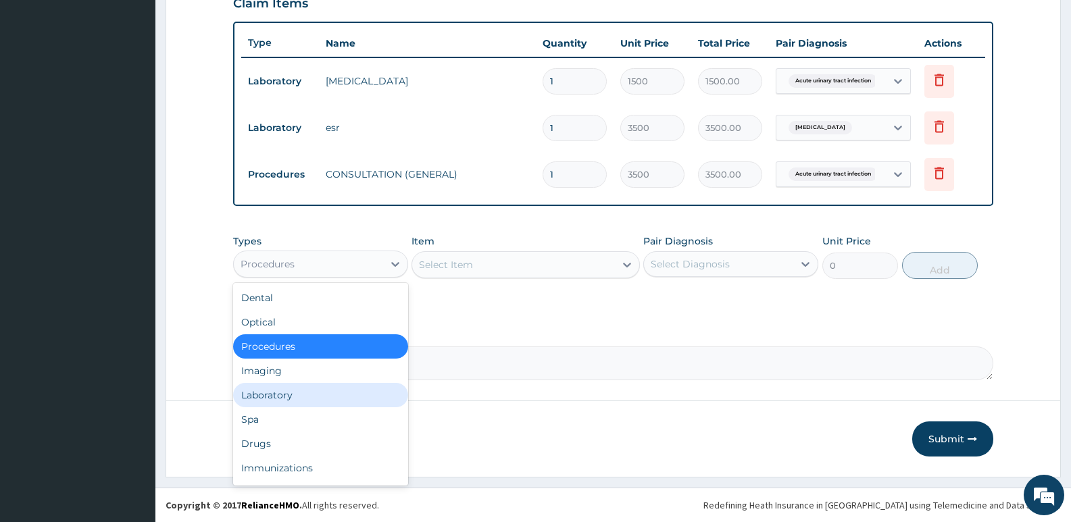
click at [289, 391] on div "Laboratory" at bounding box center [320, 395] width 175 height 24
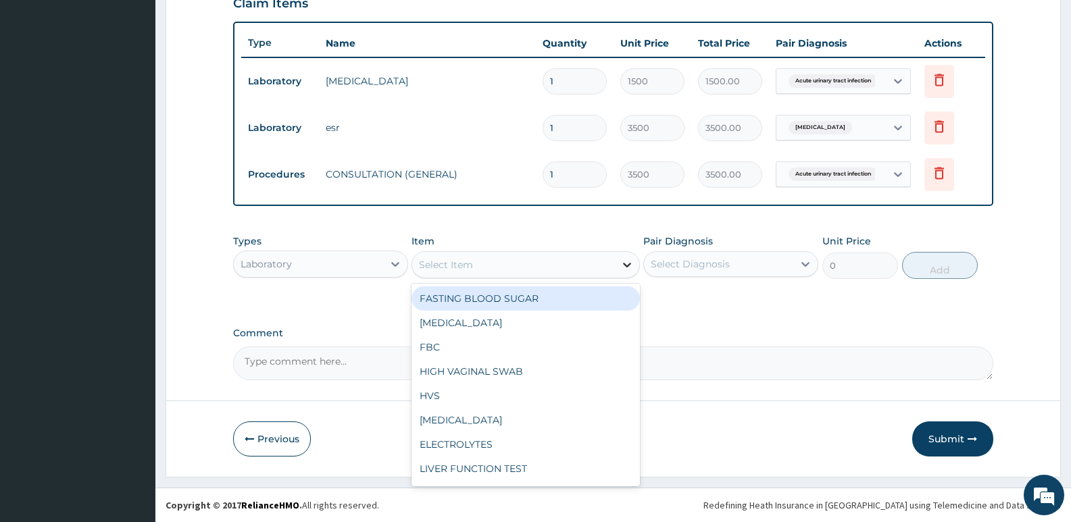
click at [627, 266] on icon at bounding box center [627, 265] width 8 height 5
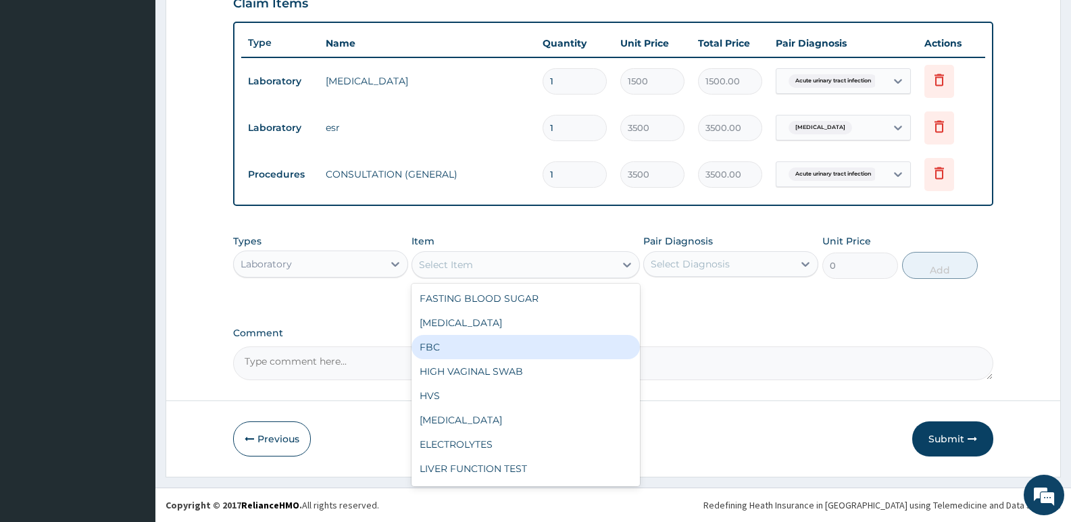
click at [443, 346] on div "FBC" at bounding box center [526, 347] width 228 height 24
type input "2500"
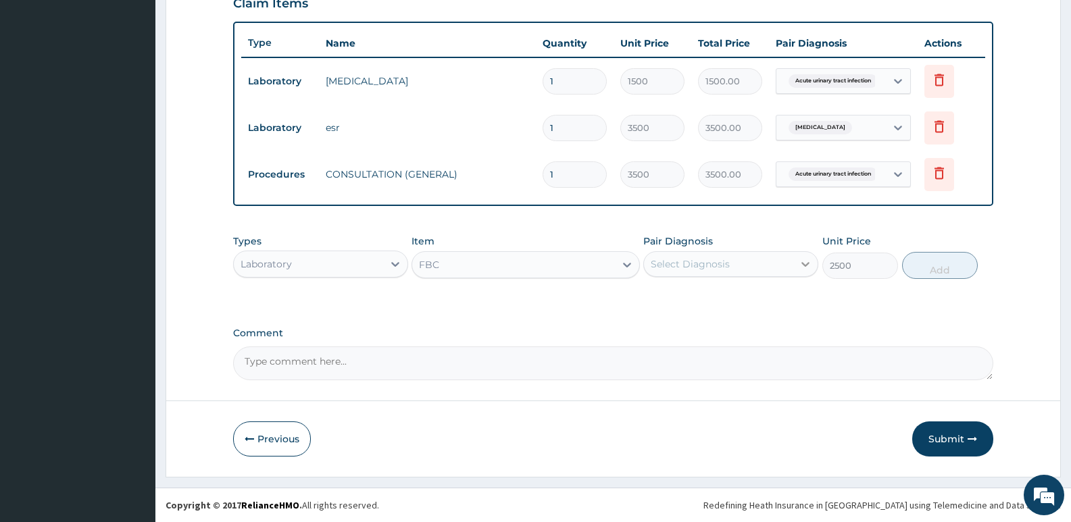
click at [802, 262] on icon at bounding box center [806, 264] width 14 height 14
click at [802, 263] on icon at bounding box center [805, 264] width 8 height 5
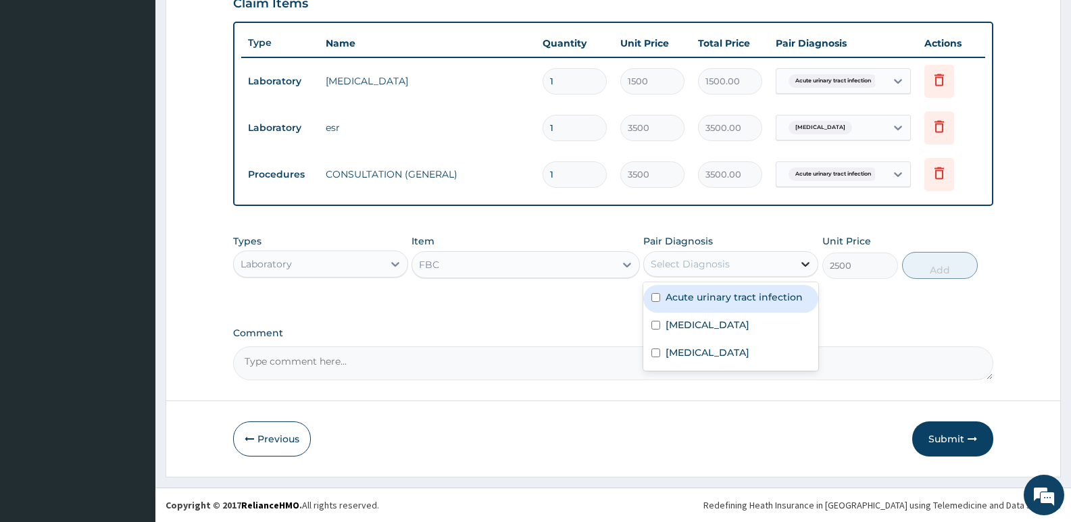
click at [803, 264] on icon at bounding box center [806, 264] width 14 height 14
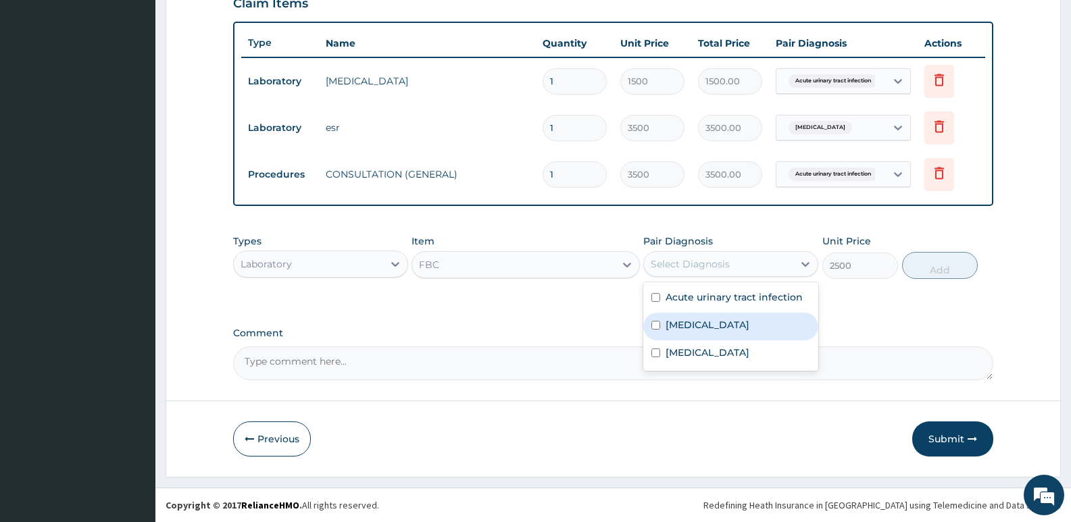
click at [679, 324] on label "[MEDICAL_DATA]" at bounding box center [708, 325] width 84 height 14
checkbox input "true"
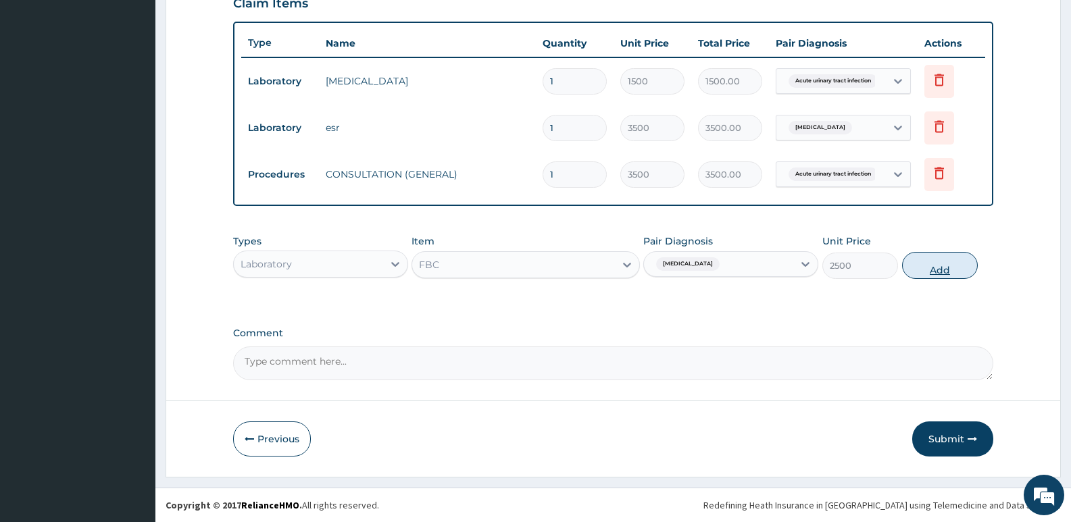
click at [943, 274] on button "Add" at bounding box center [940, 265] width 76 height 27
type input "0"
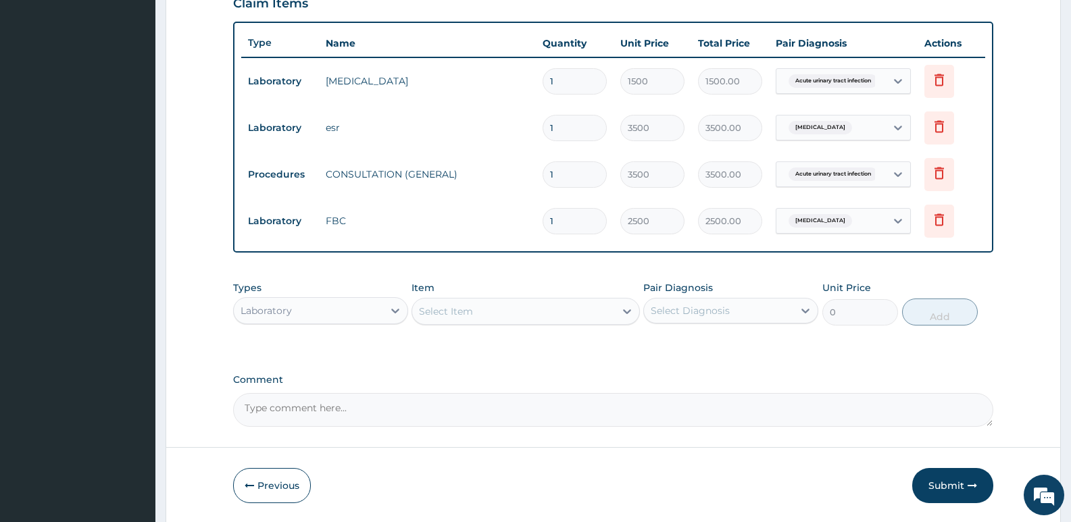
scroll to position [528, 0]
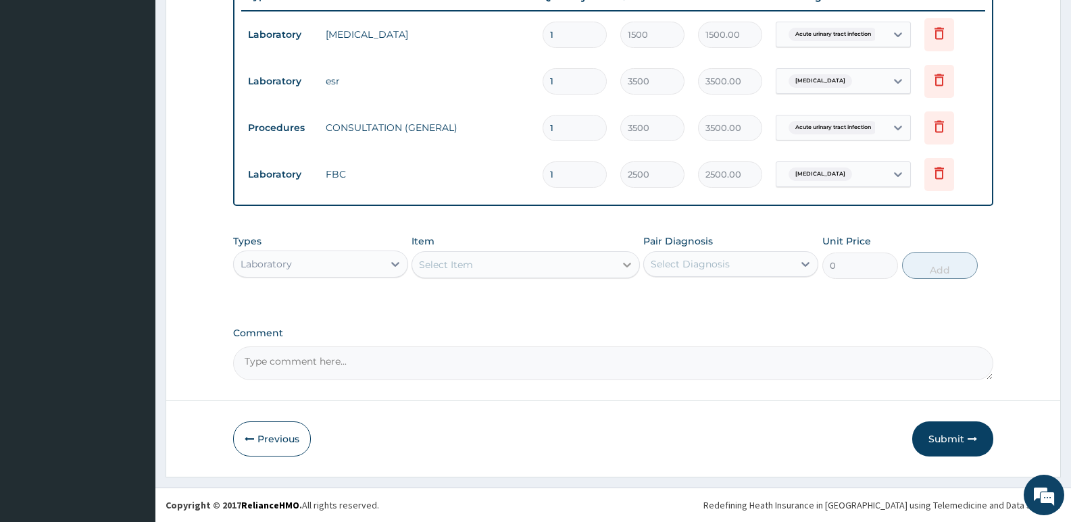
click at [626, 260] on icon at bounding box center [627, 265] width 14 height 14
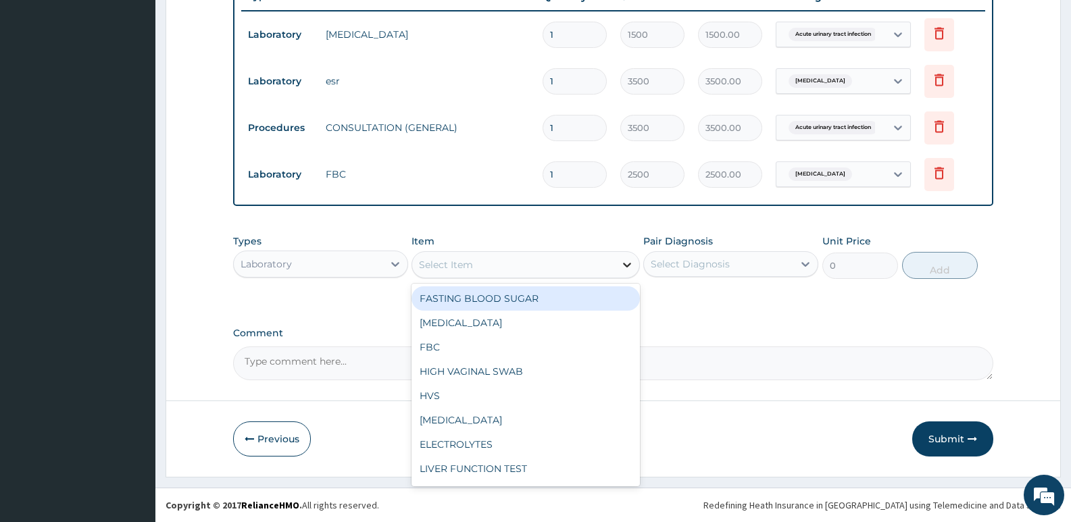
type input "M"
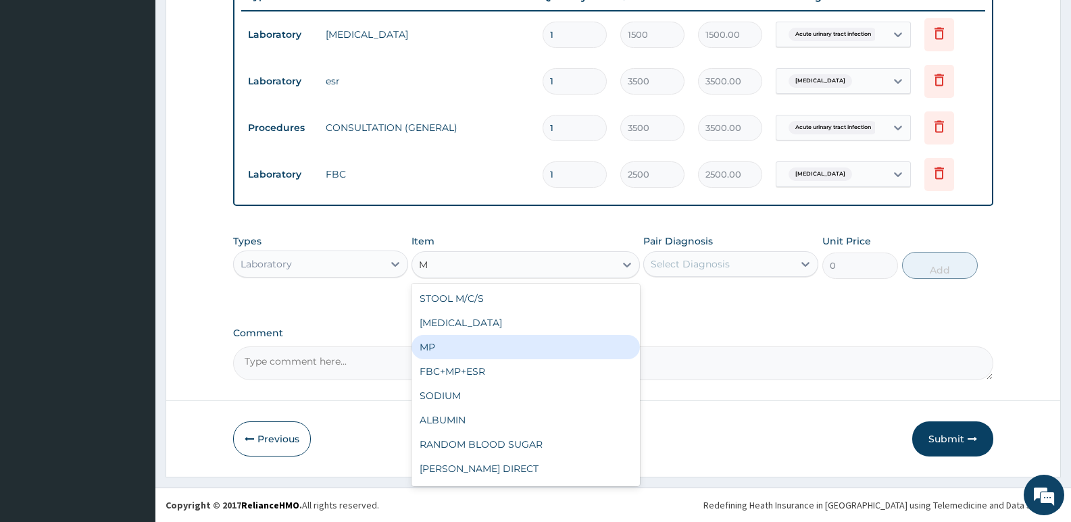
click at [456, 345] on div "MP" at bounding box center [526, 347] width 228 height 24
type input "1000"
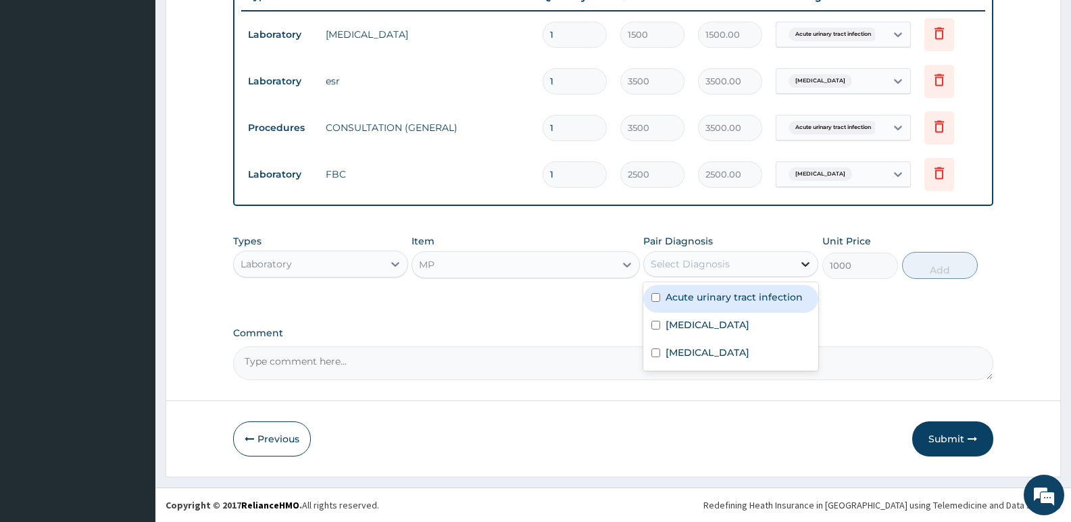
click at [802, 260] on icon at bounding box center [806, 264] width 14 height 14
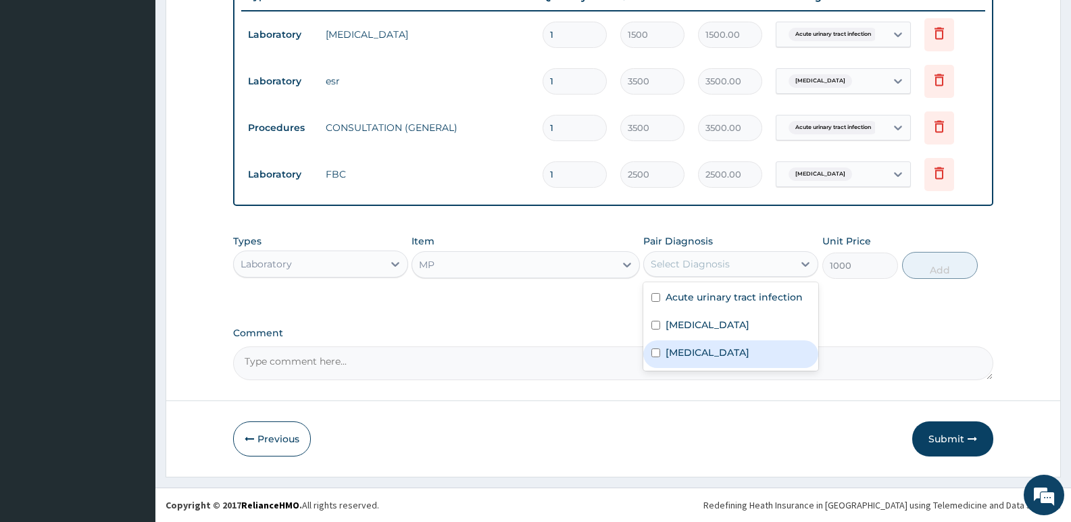
click at [693, 352] on label "[MEDICAL_DATA]" at bounding box center [708, 353] width 84 height 14
checkbox input "true"
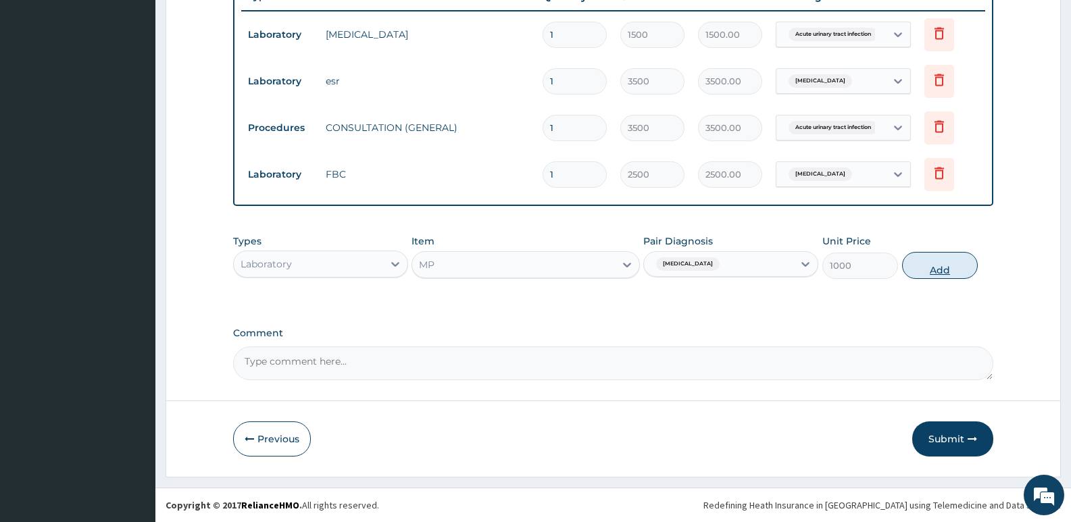
click at [947, 271] on button "Add" at bounding box center [940, 265] width 76 height 27
type input "0"
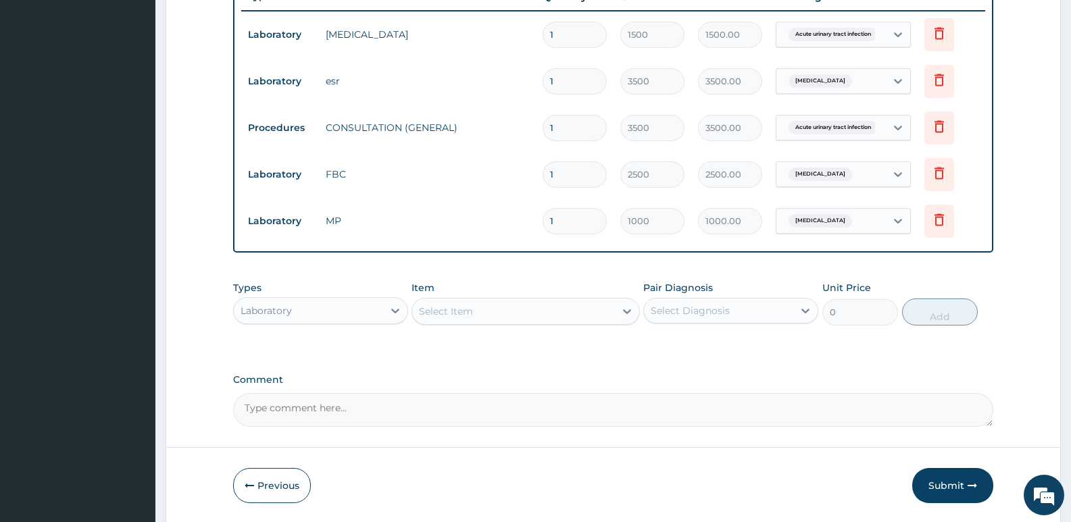
scroll to position [574, 0]
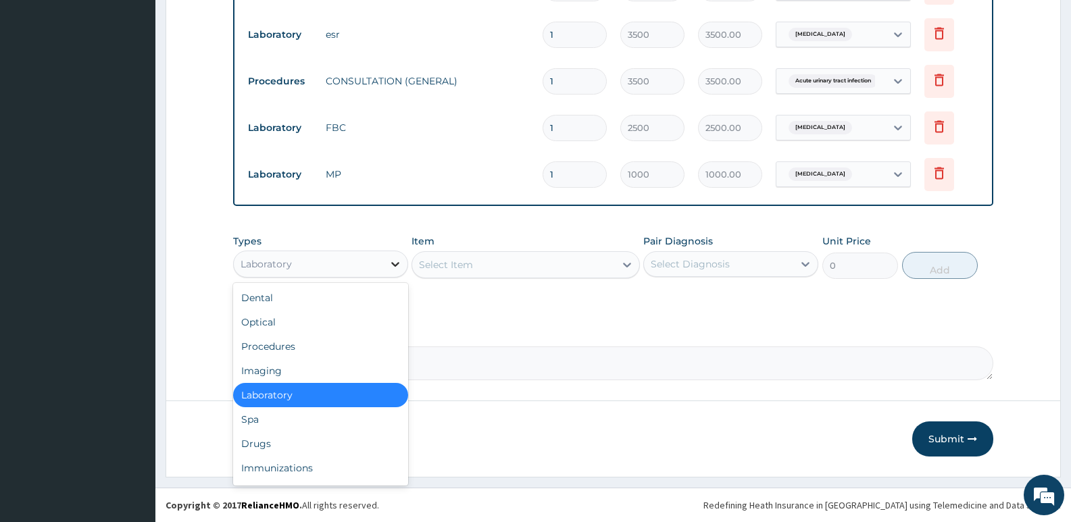
click at [399, 264] on icon at bounding box center [396, 264] width 14 height 14
click at [272, 441] on div "Drugs" at bounding box center [320, 444] width 175 height 24
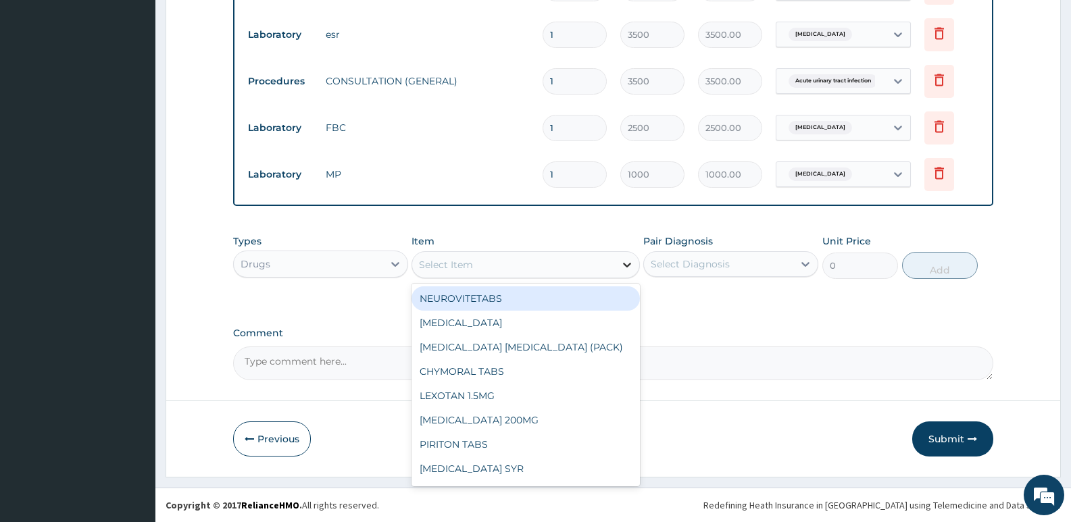
click at [619, 268] on div at bounding box center [627, 265] width 24 height 24
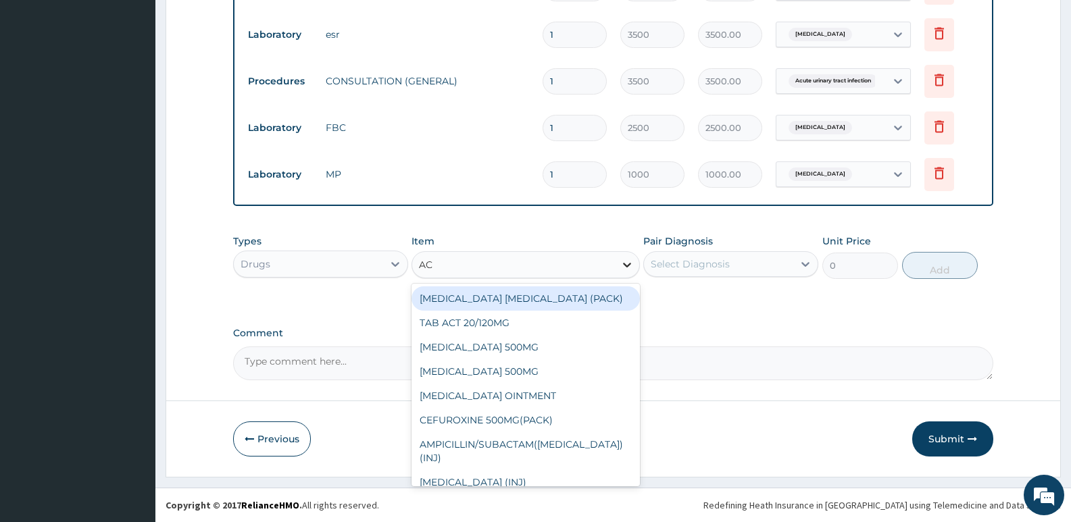
type input "ACT"
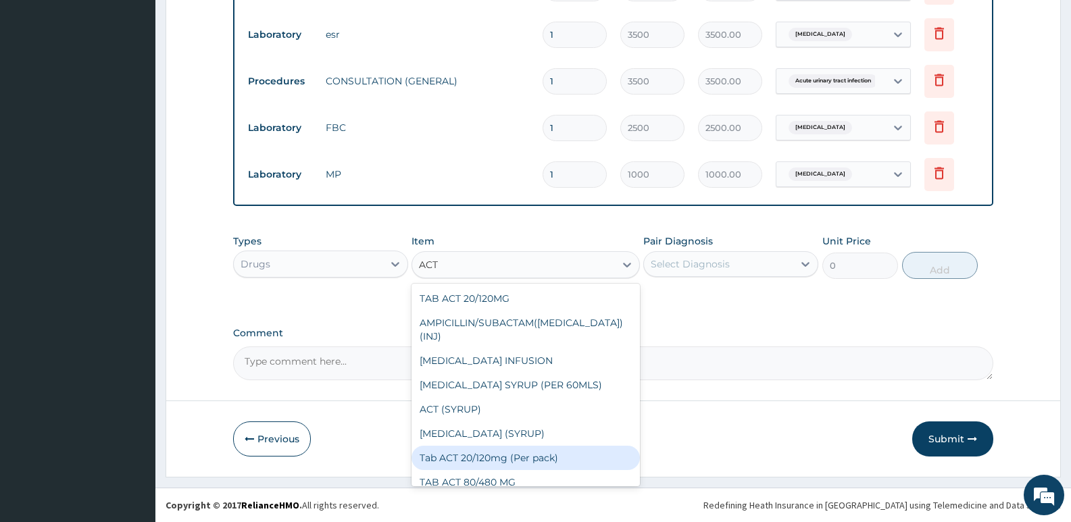
click at [537, 446] on div "Tab ACT 20/120mg (Per pack)" at bounding box center [526, 458] width 228 height 24
type input "2000"
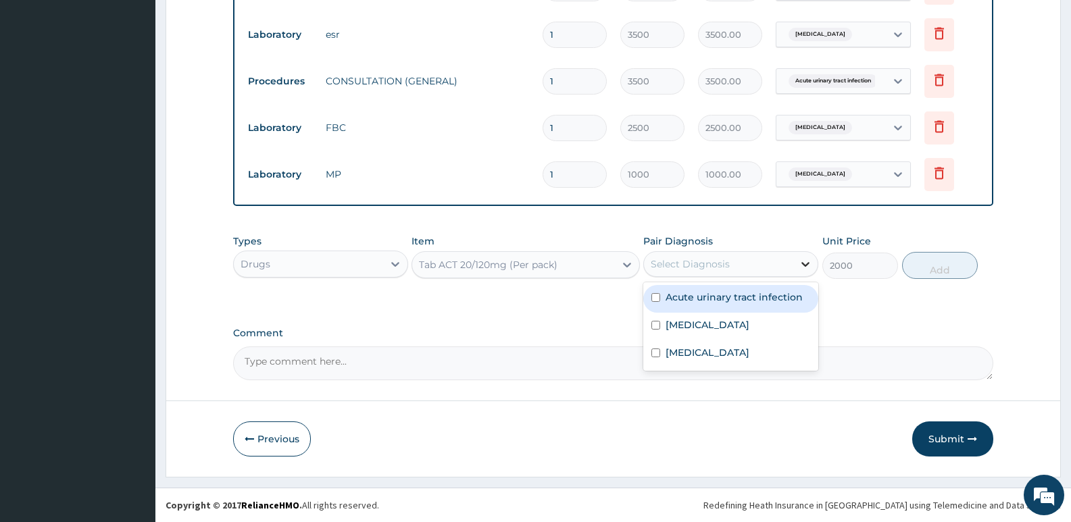
click at [797, 266] on div at bounding box center [805, 264] width 24 height 24
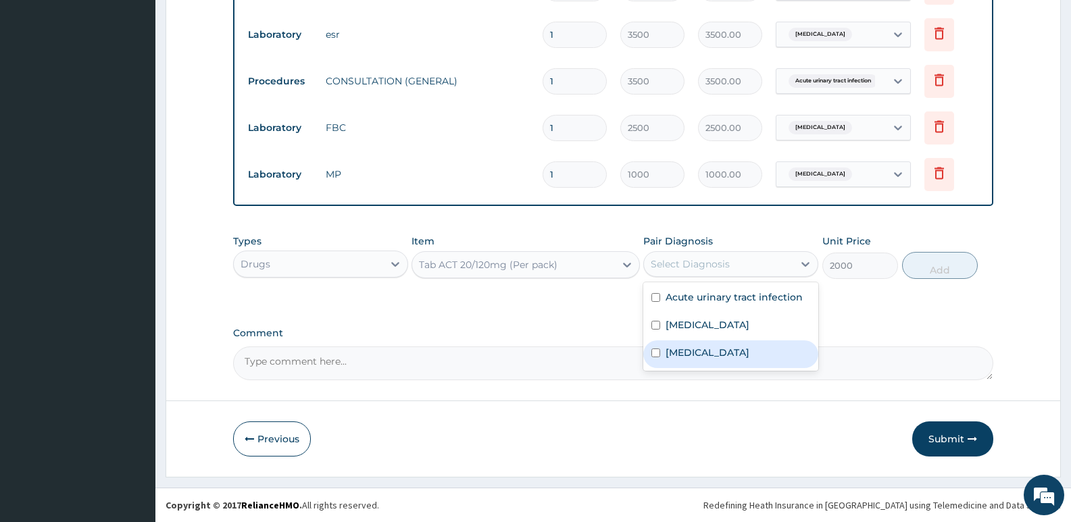
click at [691, 351] on label "[MEDICAL_DATA]" at bounding box center [708, 353] width 84 height 14
checkbox input "true"
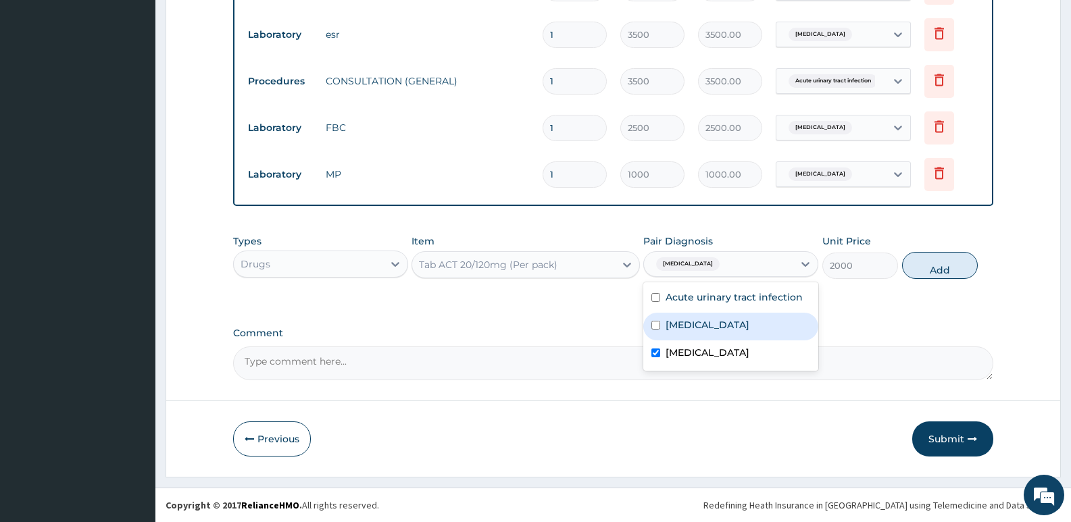
click at [949, 270] on button "Add" at bounding box center [940, 265] width 76 height 27
type input "0"
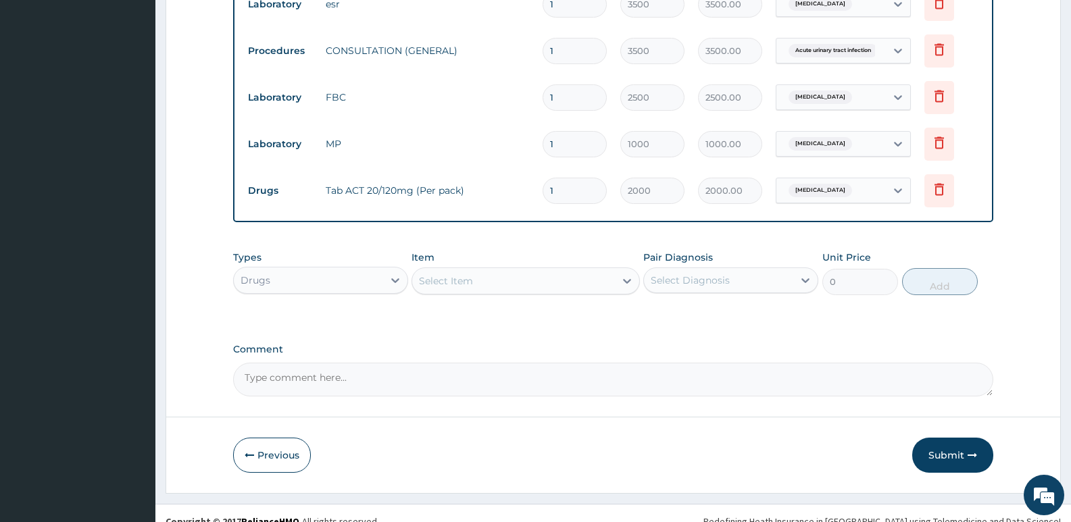
scroll to position [621, 0]
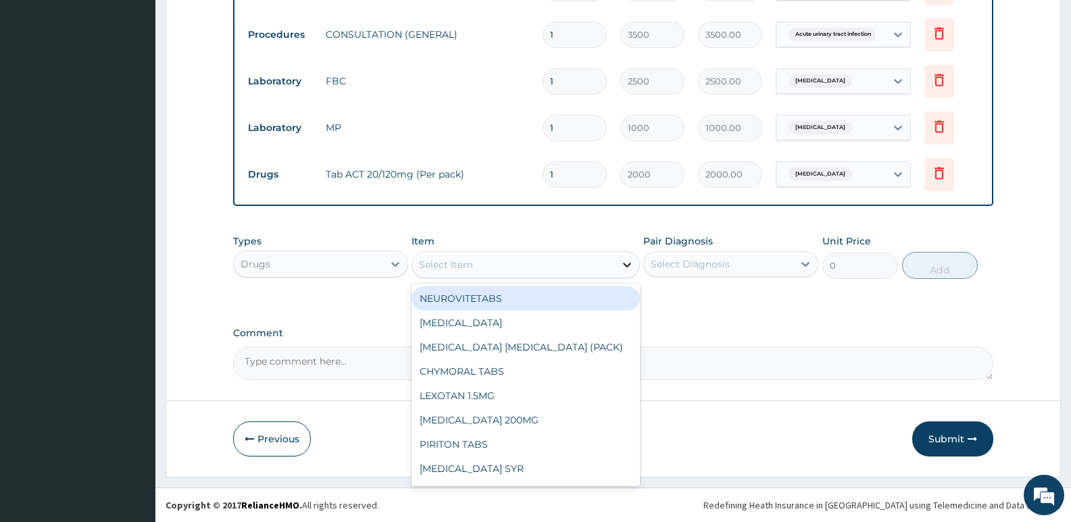
click at [624, 262] on icon at bounding box center [627, 265] width 14 height 14
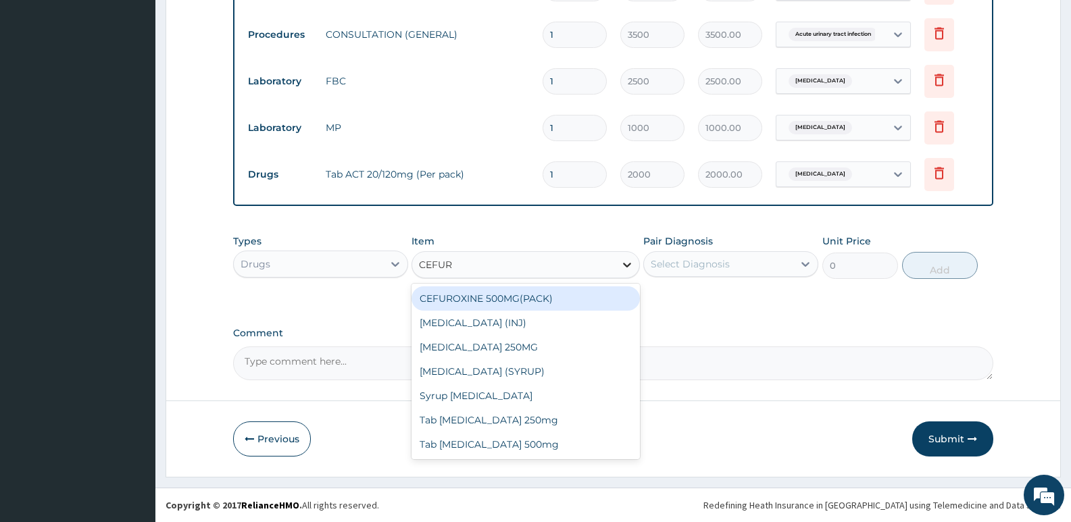
type input "CEFURO"
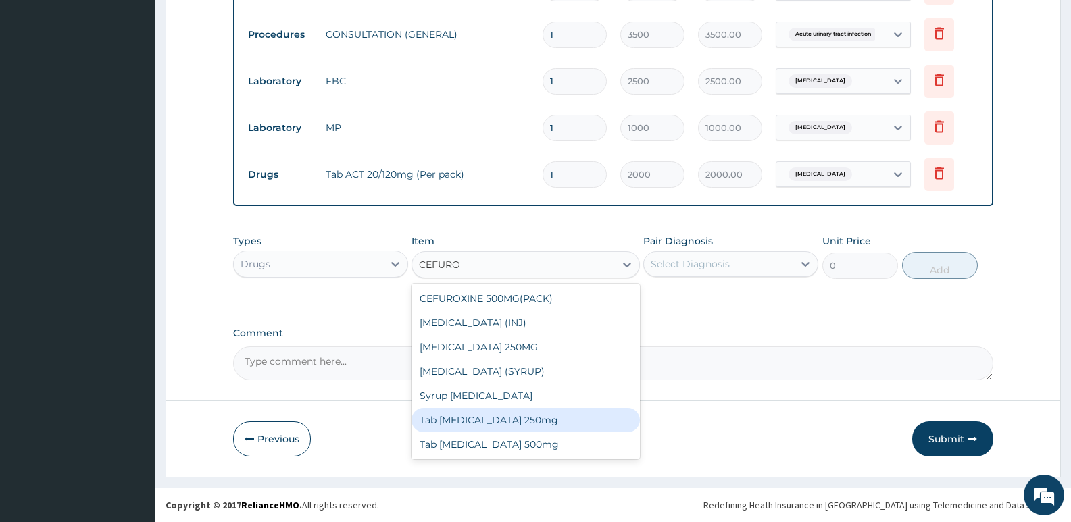
click at [528, 420] on div "Tab [MEDICAL_DATA] 250mg" at bounding box center [526, 420] width 228 height 24
type input "400"
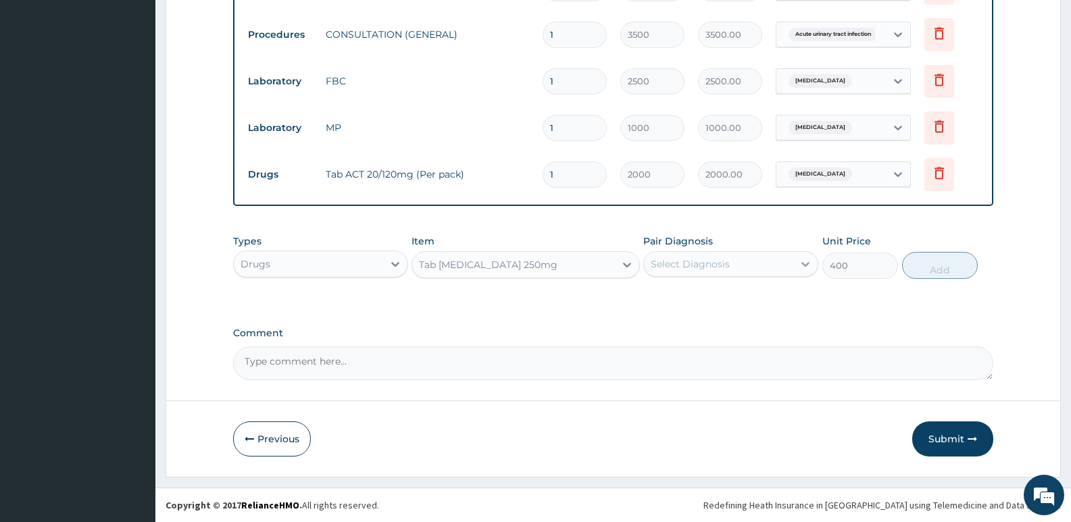
click at [808, 259] on icon at bounding box center [806, 264] width 14 height 14
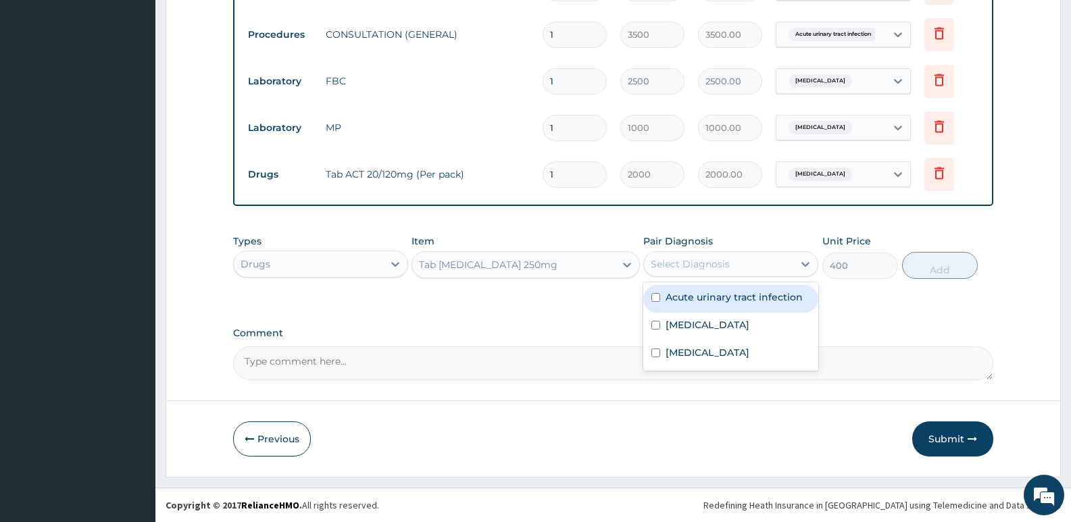
click at [760, 300] on label "Acute urinary tract infection" at bounding box center [734, 298] width 137 height 14
checkbox input "true"
click at [946, 266] on button "Add" at bounding box center [940, 265] width 76 height 27
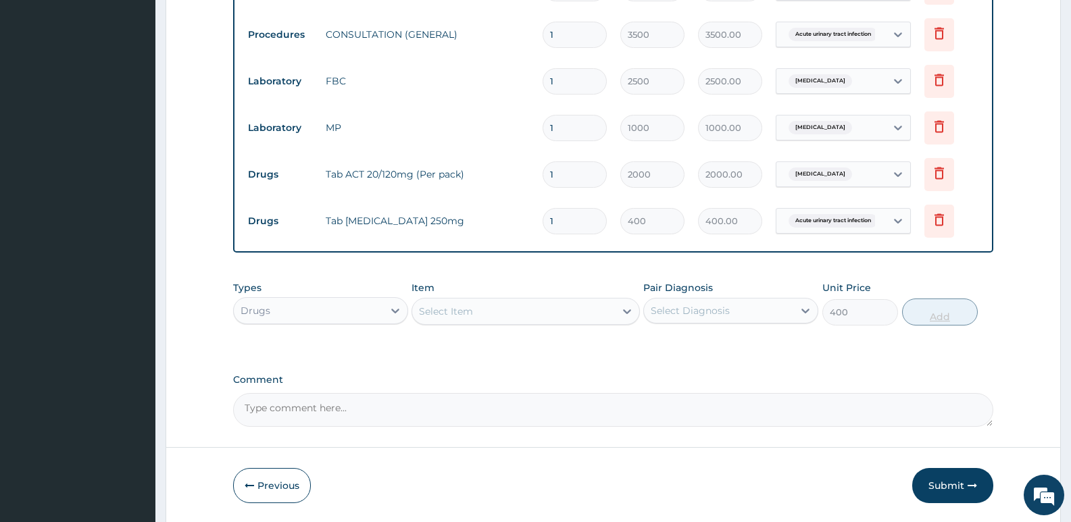
type input "0"
type input "10"
type input "4000.00"
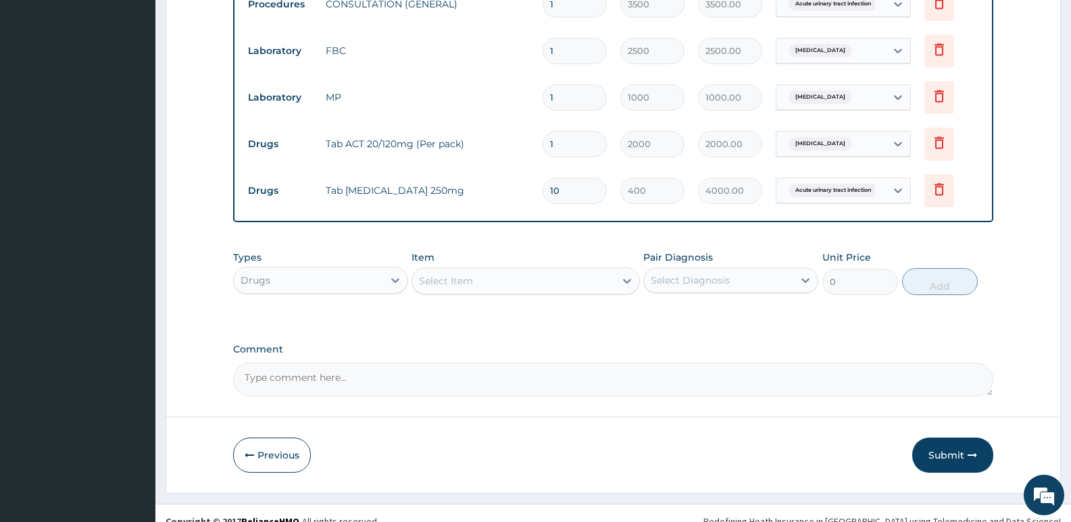
scroll to position [668, 0]
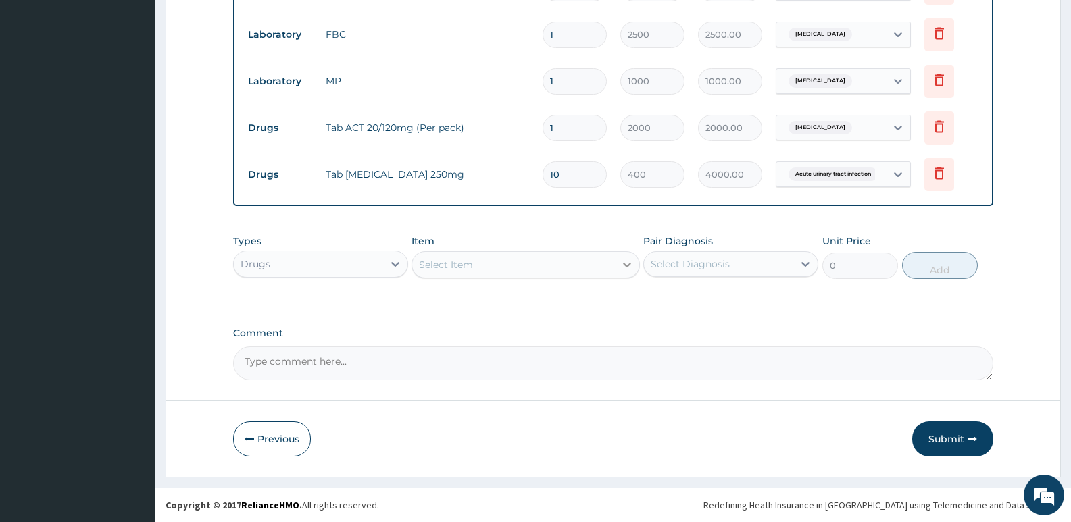
type input "10"
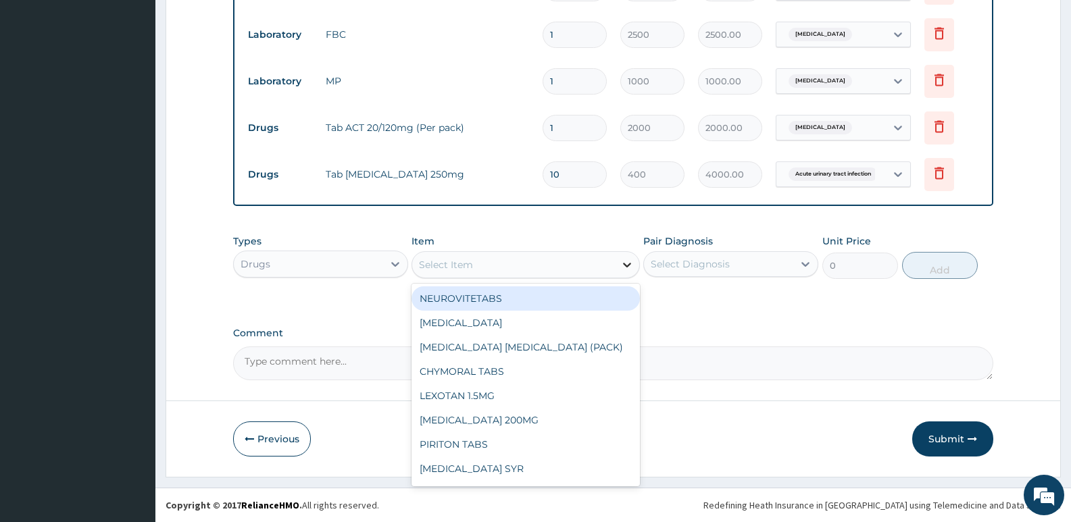
click at [628, 261] on icon at bounding box center [627, 265] width 14 height 14
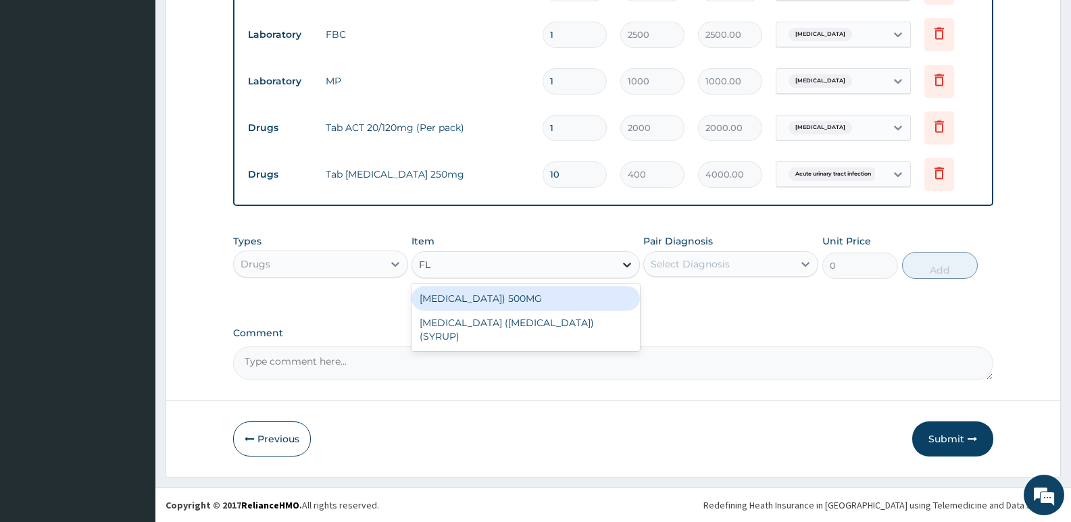
type input "F"
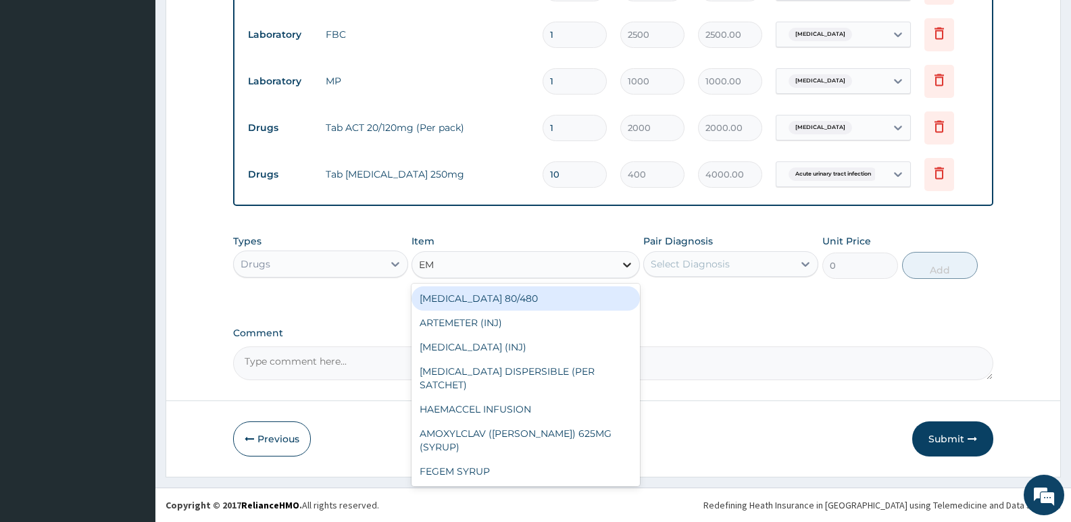
type input "E"
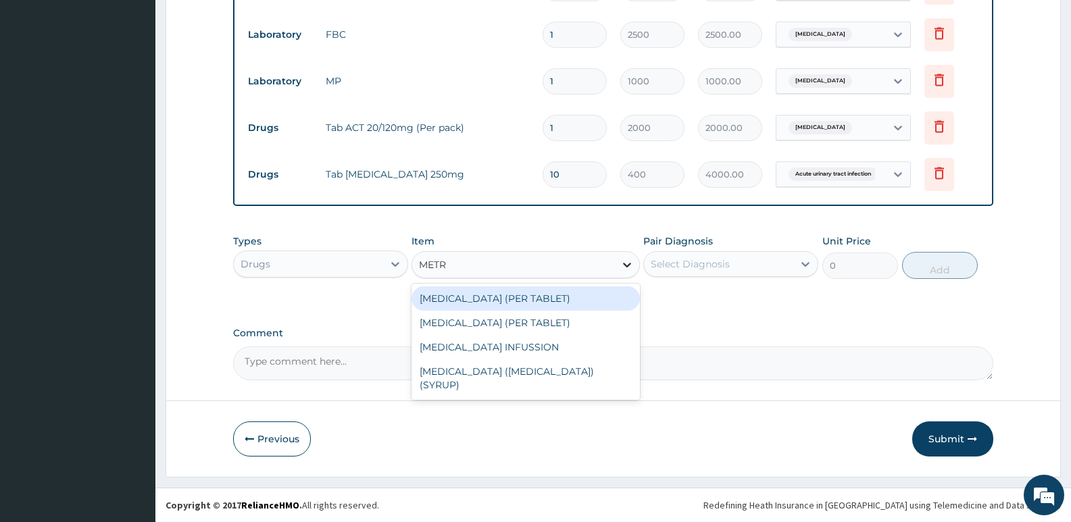
type input "METRO"
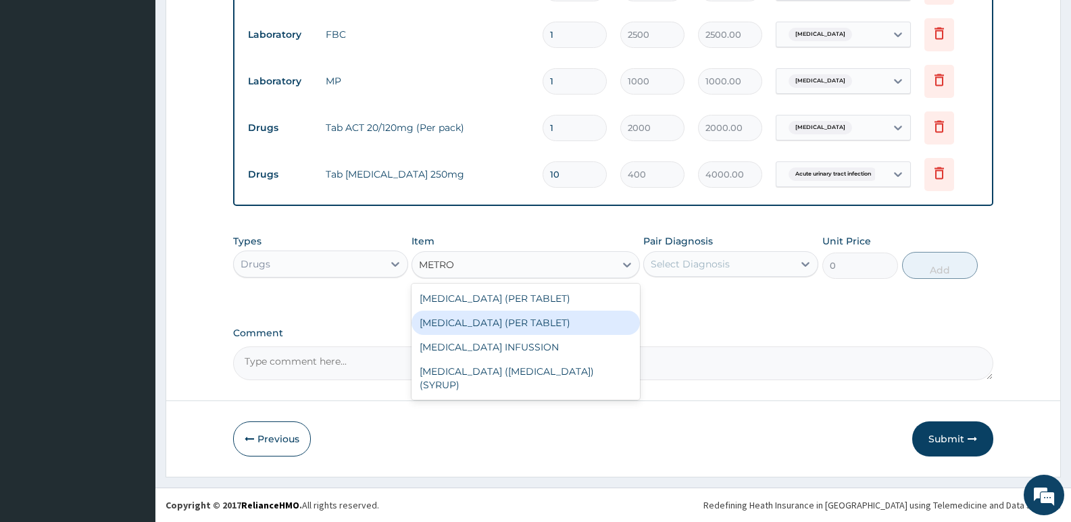
click at [570, 323] on div "[MEDICAL_DATA] (PER TABLET)" at bounding box center [526, 323] width 228 height 24
type input "10"
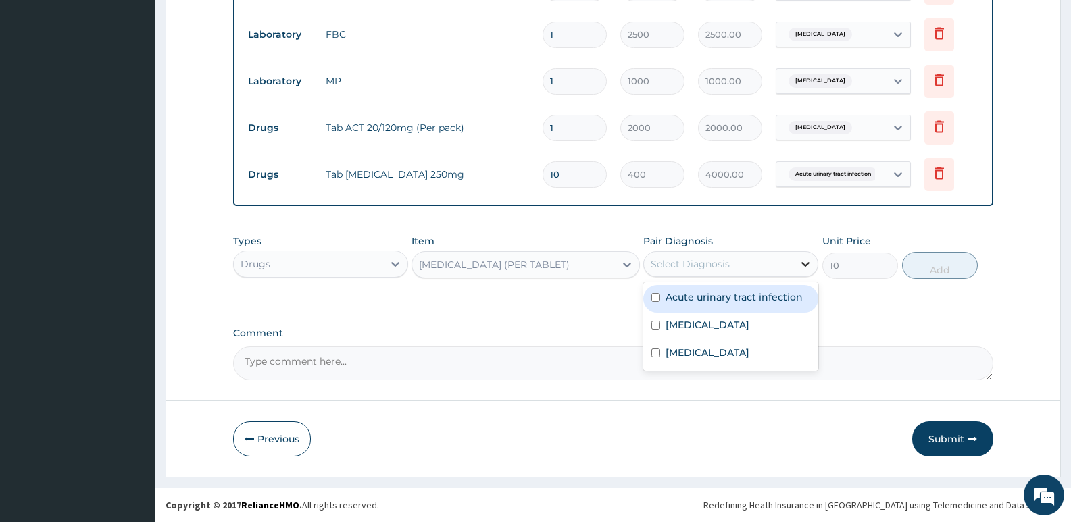
click at [806, 265] on icon at bounding box center [805, 264] width 8 height 5
click at [806, 258] on icon at bounding box center [806, 264] width 14 height 14
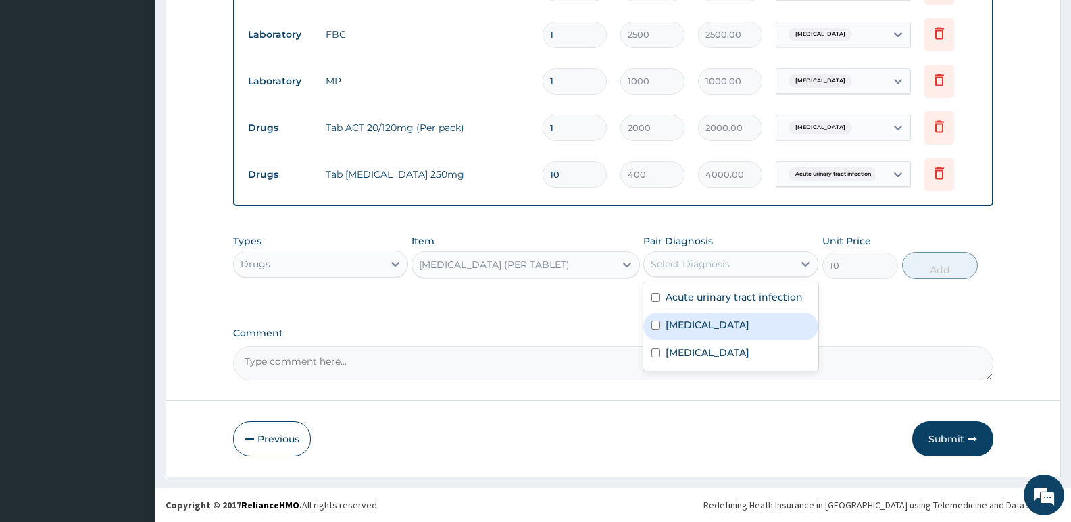
click at [699, 328] on div "[MEDICAL_DATA]" at bounding box center [730, 327] width 175 height 28
checkbox input "true"
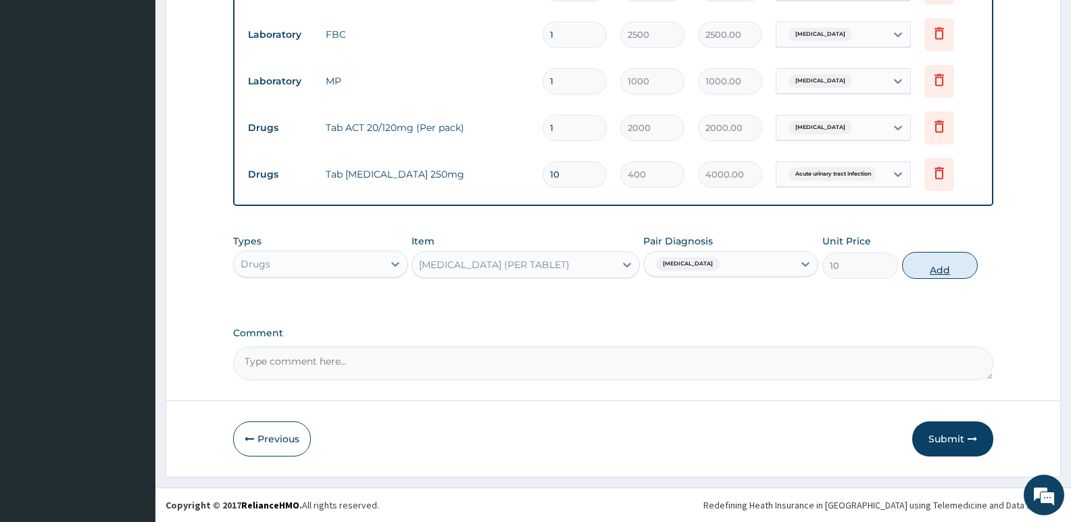
click at [942, 270] on button "Add" at bounding box center [940, 265] width 76 height 27
type input "0"
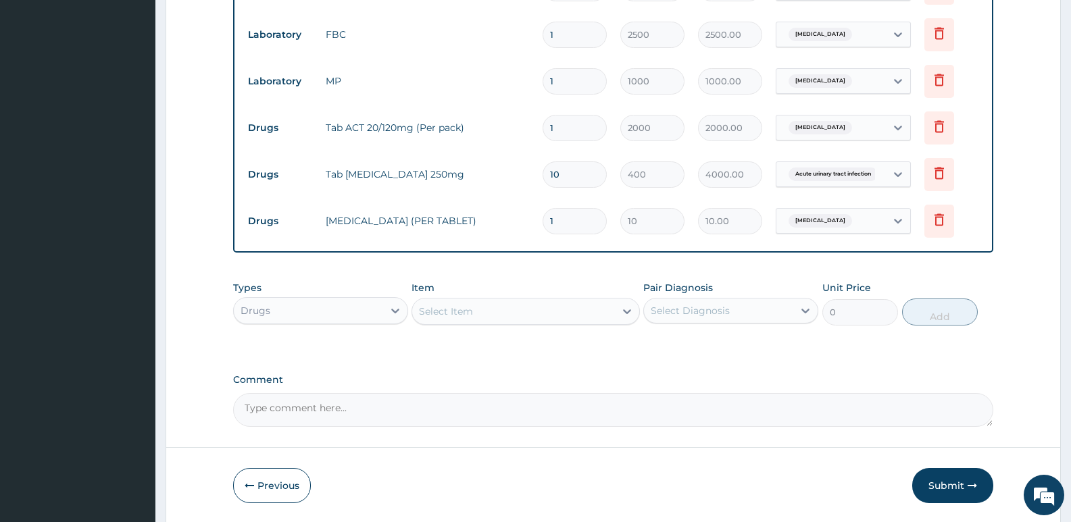
type input "12"
type input "120.00"
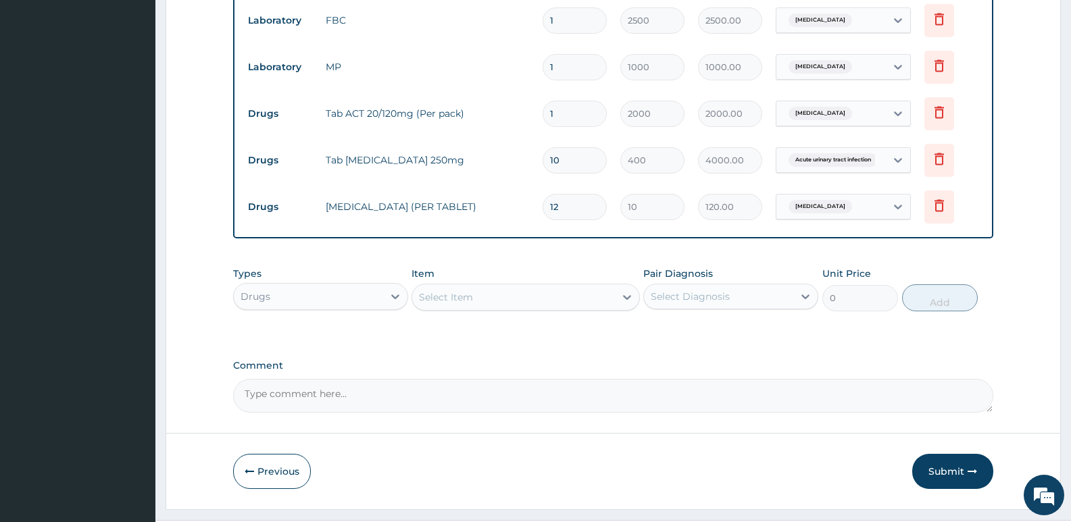
scroll to position [714, 0]
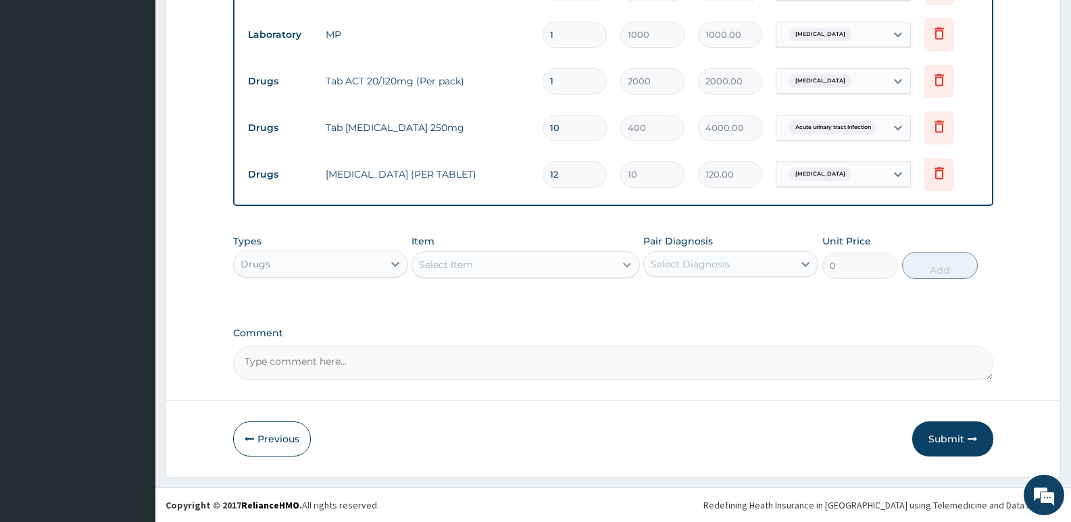
type input "12"
click at [628, 264] on icon at bounding box center [627, 265] width 14 height 14
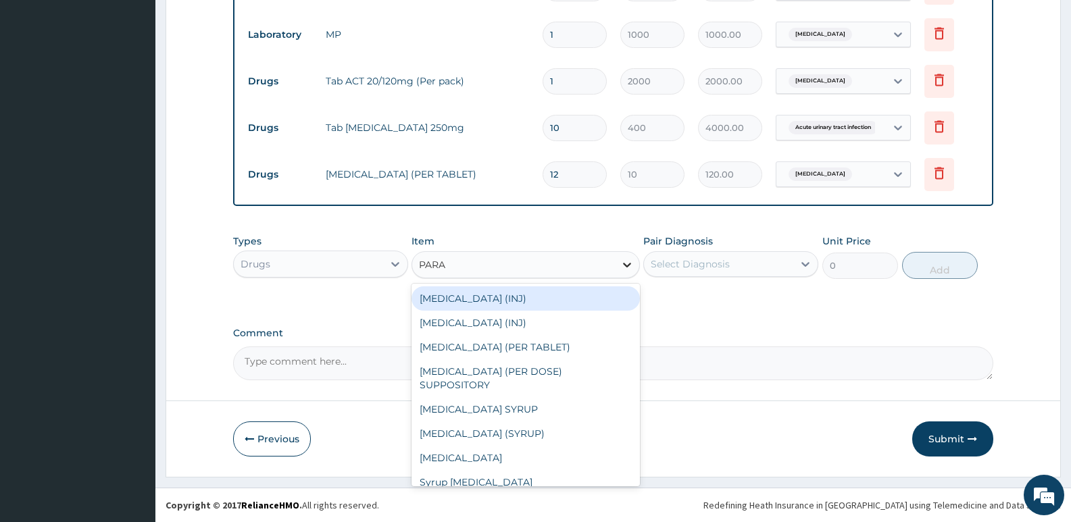
type input "PARAC"
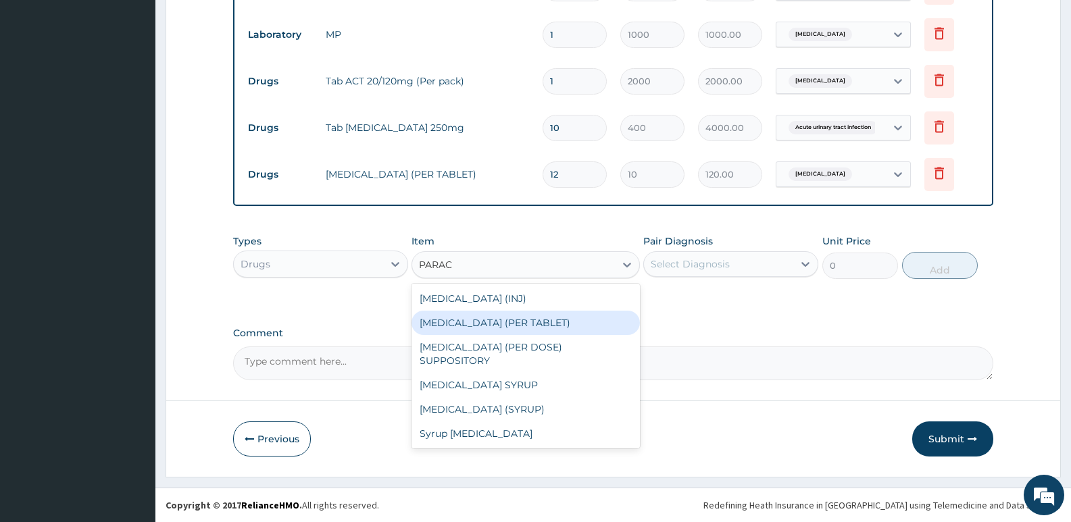
click at [572, 321] on div "[MEDICAL_DATA] (PER TABLET)" at bounding box center [526, 323] width 228 height 24
type input "22.8"
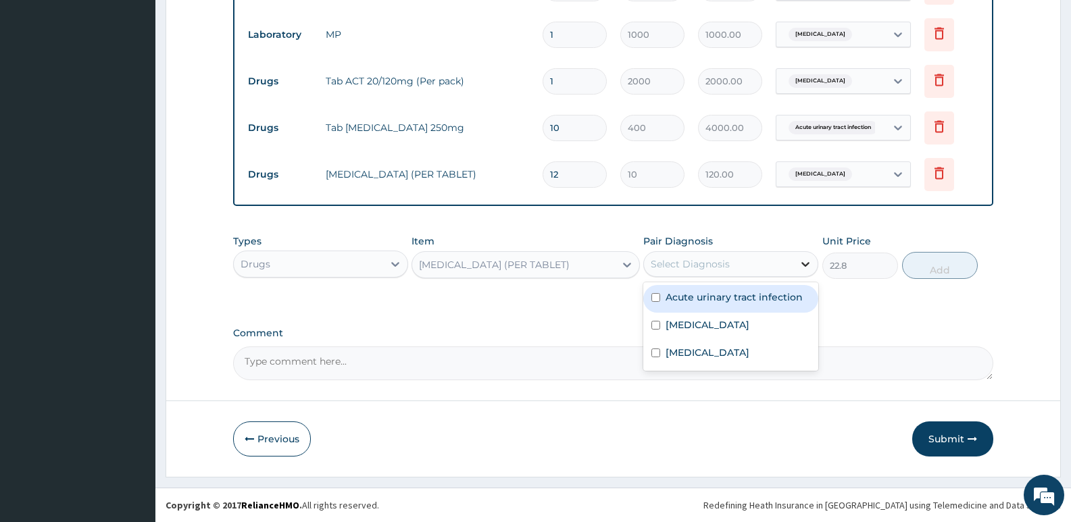
click at [808, 257] on icon at bounding box center [806, 264] width 14 height 14
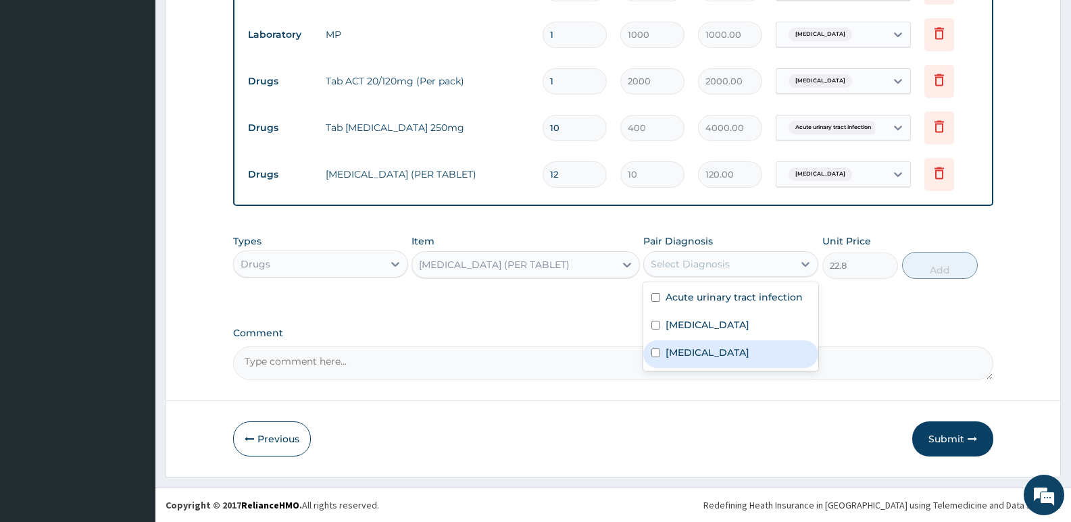
click at [697, 351] on label "[MEDICAL_DATA]" at bounding box center [708, 353] width 84 height 14
checkbox input "true"
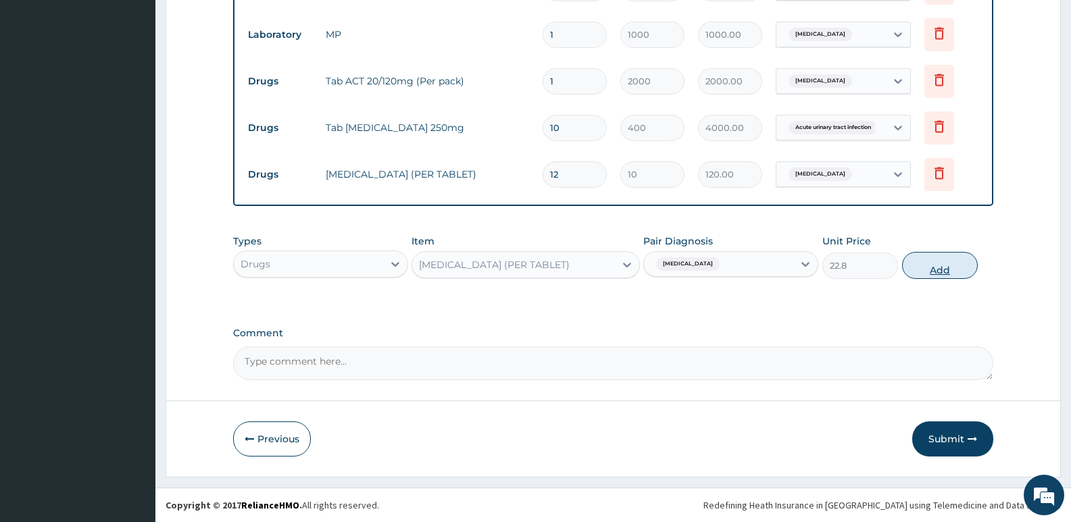
click at [939, 270] on button "Add" at bounding box center [940, 265] width 76 height 27
type input "0"
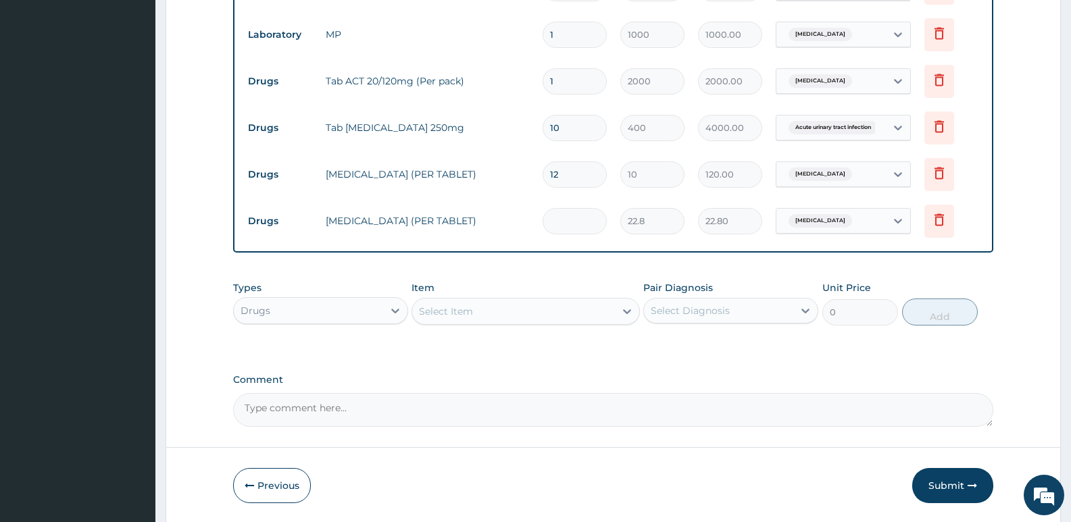
type input "0.00"
type input "9"
type input "205.20"
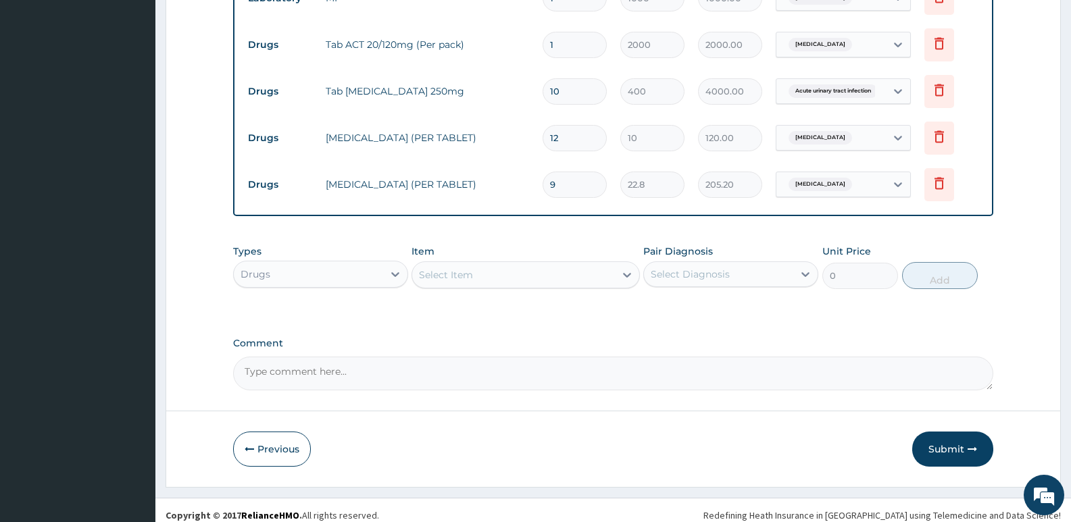
scroll to position [761, 0]
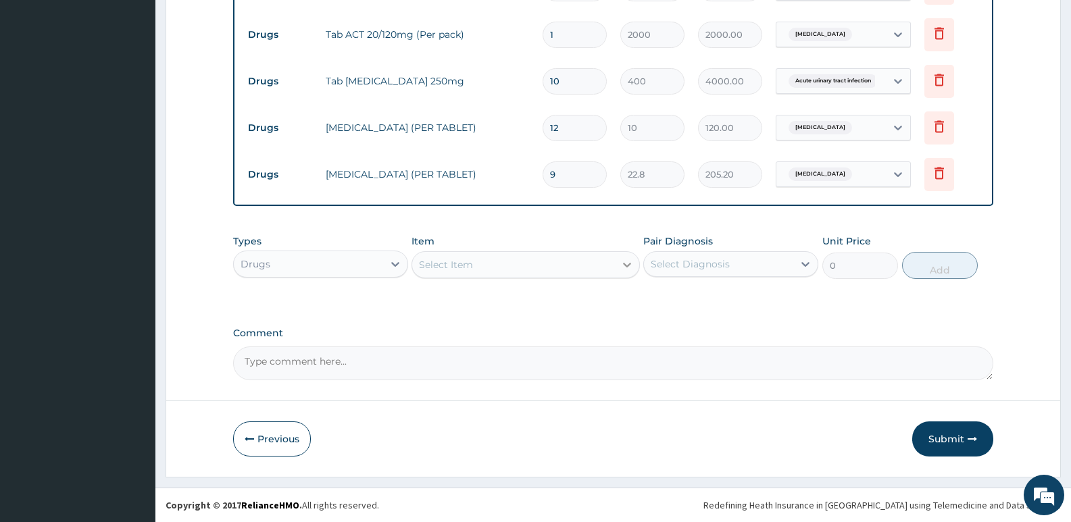
type input "9"
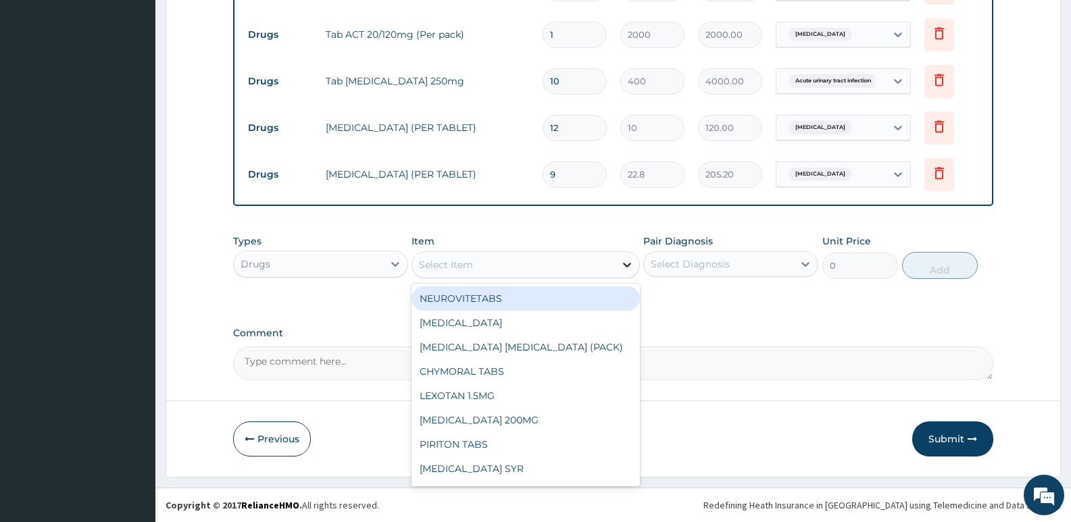
click at [626, 267] on icon at bounding box center [627, 265] width 8 height 5
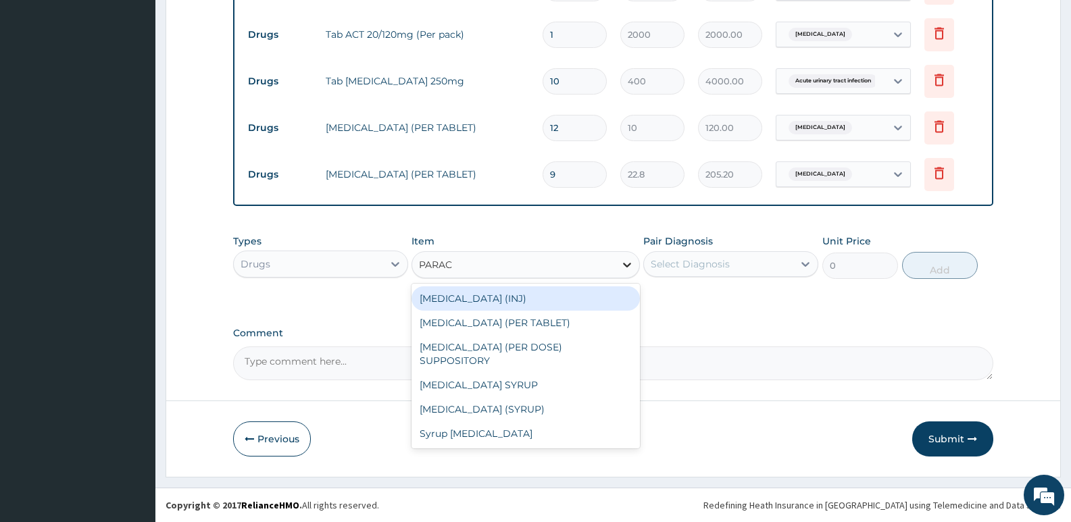
type input "PARACE"
click at [526, 295] on div "[MEDICAL_DATA] (INJ)" at bounding box center [526, 299] width 228 height 24
type input "375"
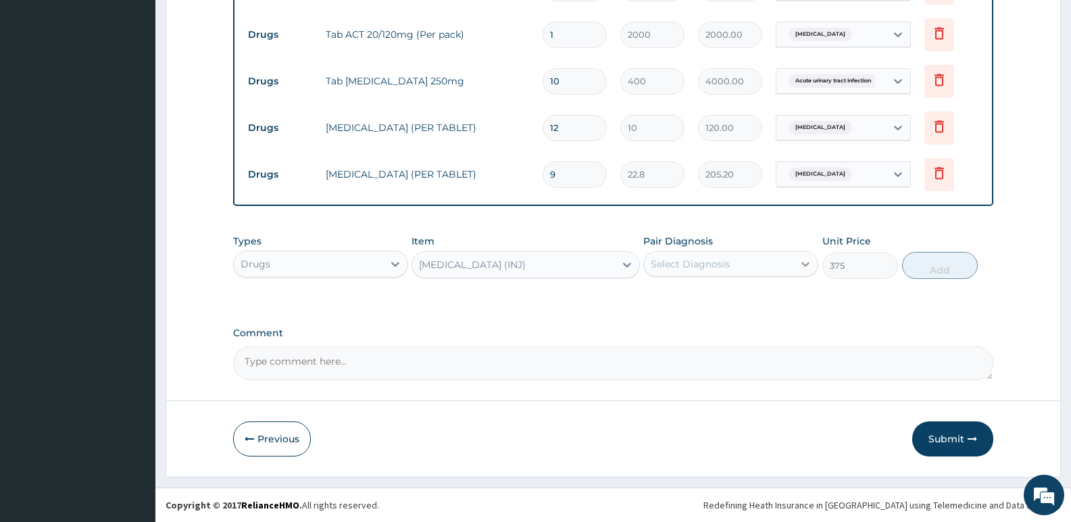
click at [810, 265] on icon at bounding box center [806, 264] width 14 height 14
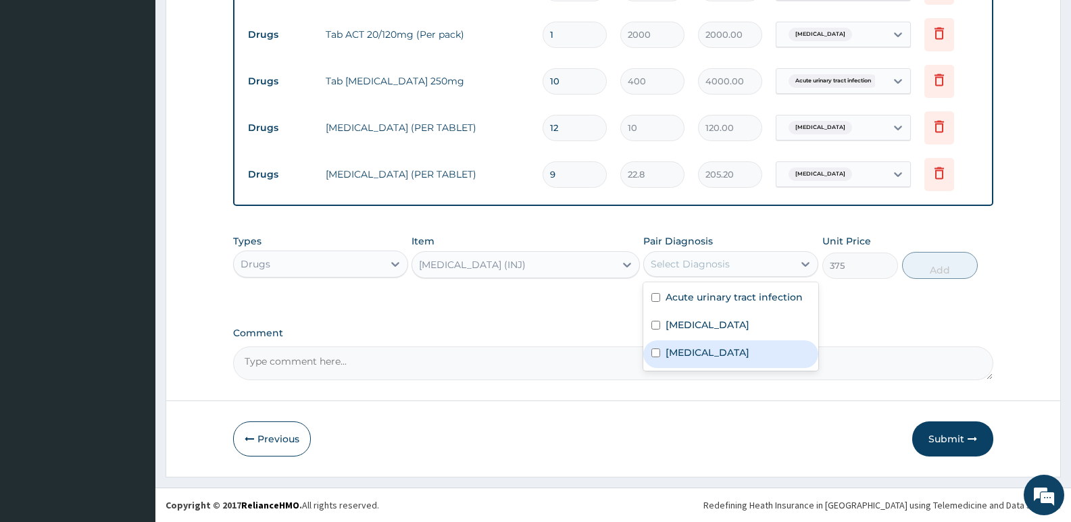
click at [681, 351] on label "[MEDICAL_DATA]" at bounding box center [708, 353] width 84 height 14
checkbox input "true"
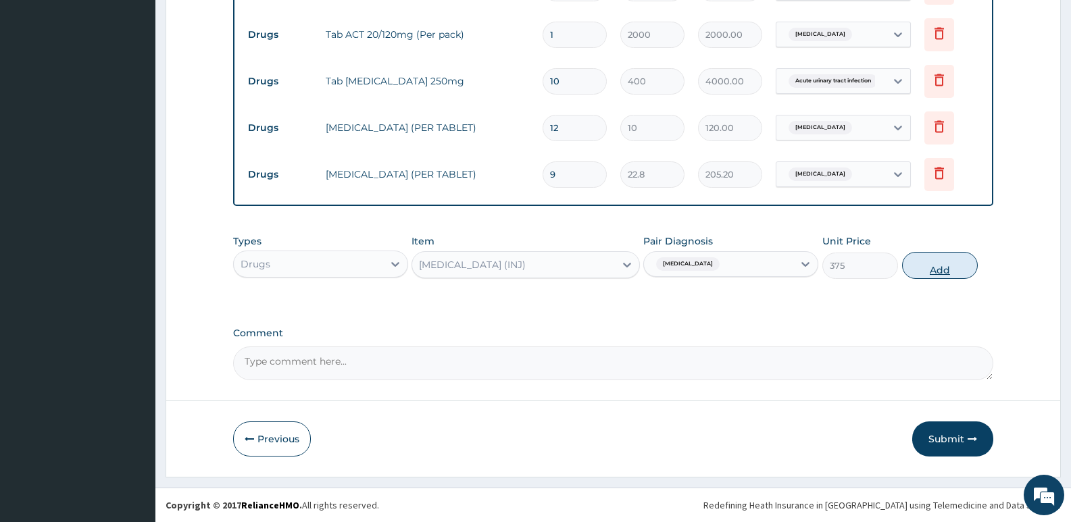
click at [929, 269] on button "Add" at bounding box center [940, 265] width 76 height 27
type input "0"
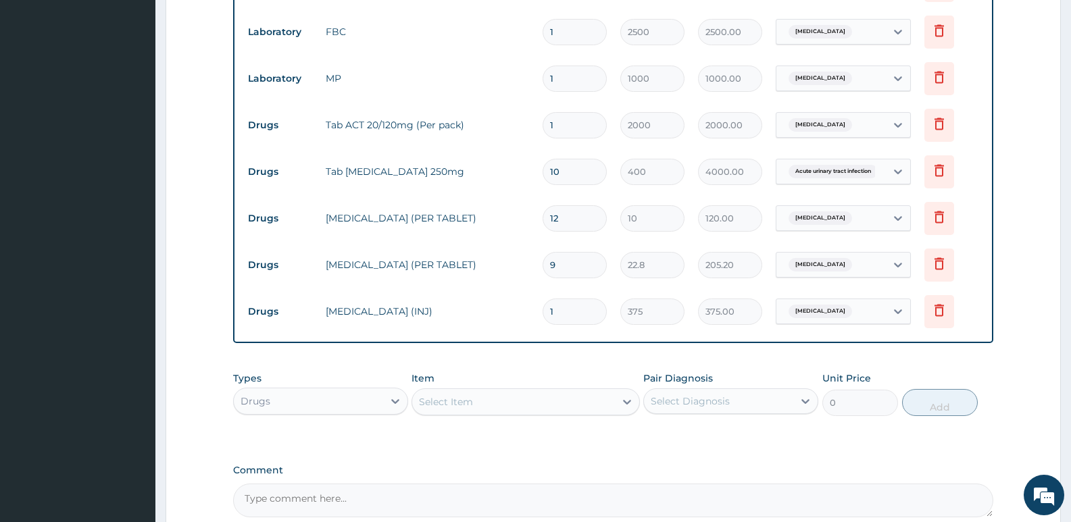
scroll to position [740, 0]
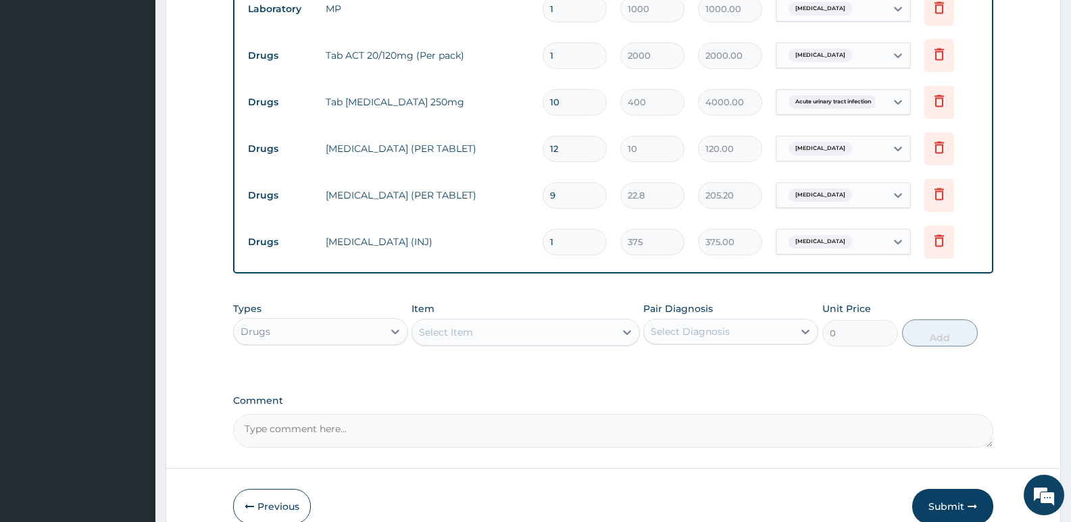
click at [941, 506] on button "Submit" at bounding box center [952, 506] width 81 height 35
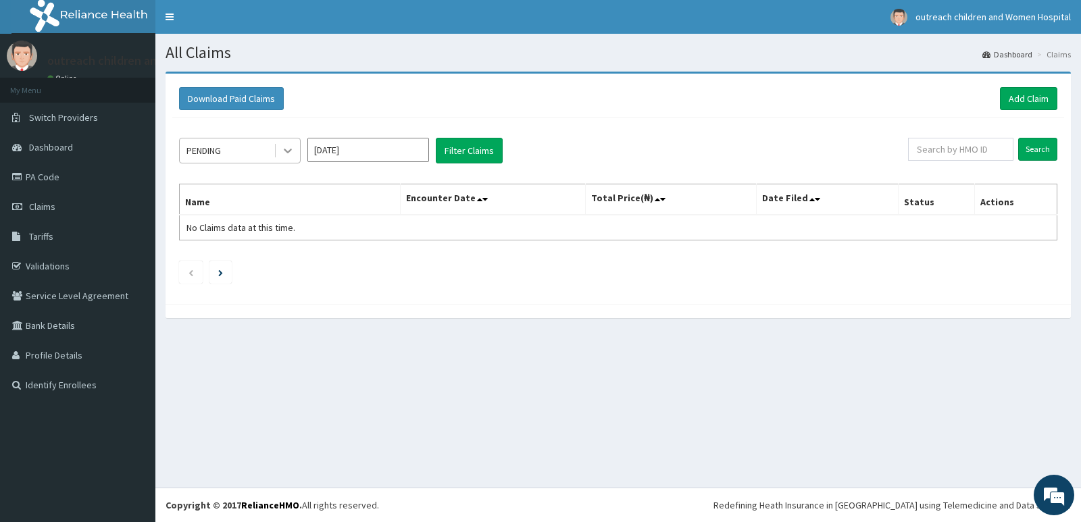
click at [291, 146] on icon at bounding box center [288, 151] width 14 height 14
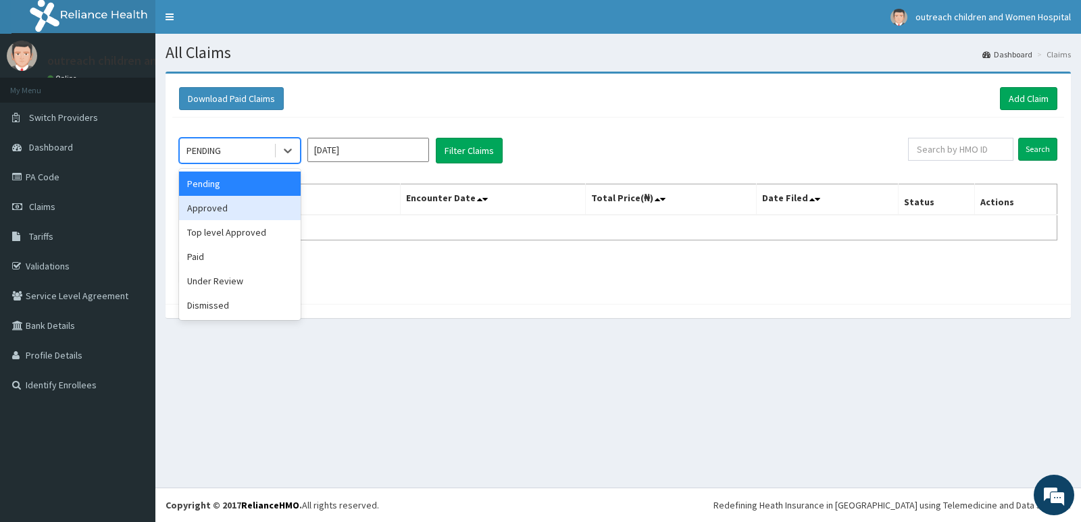
click at [215, 207] on div "Approved" at bounding box center [240, 208] width 122 height 24
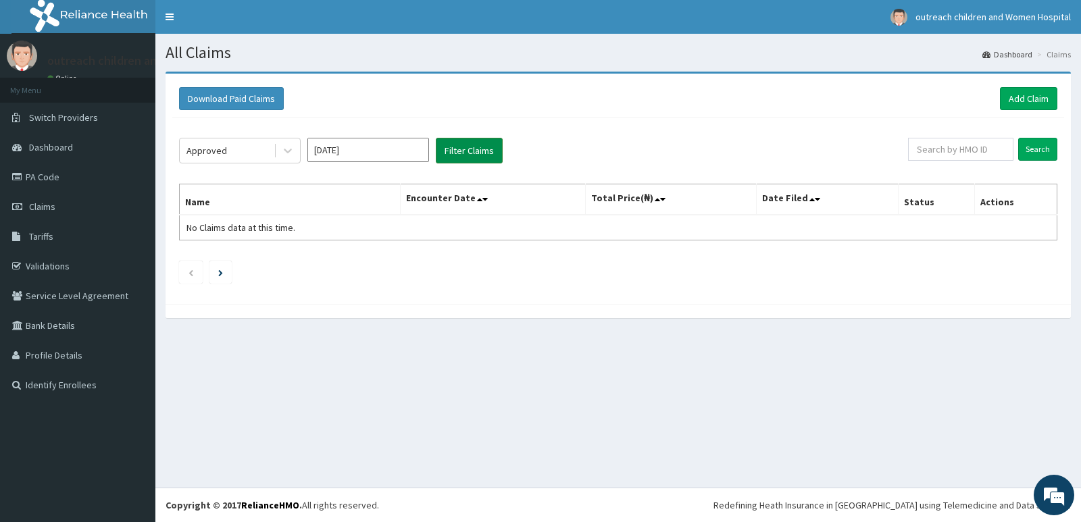
click at [476, 143] on button "Filter Claims" at bounding box center [469, 151] width 67 height 26
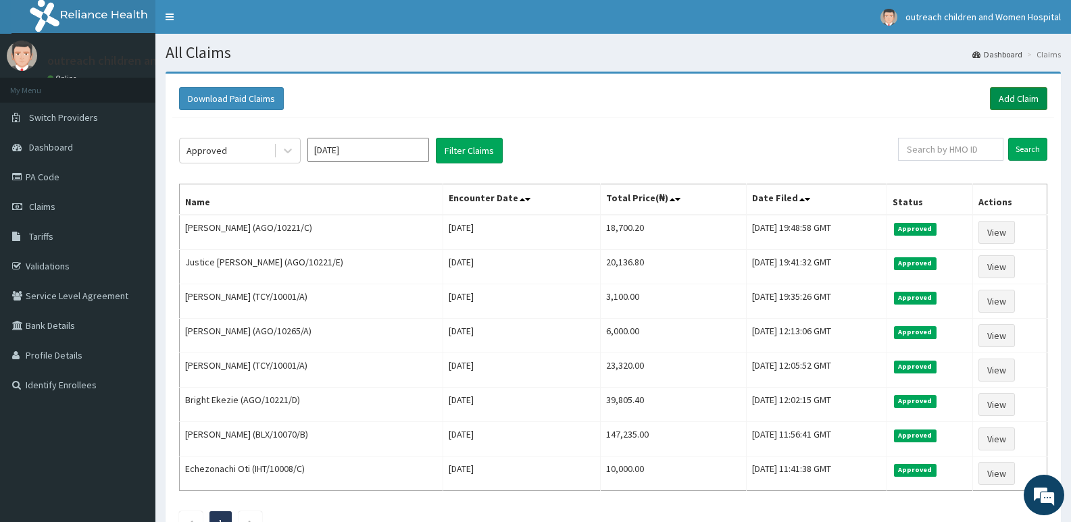
click at [1018, 95] on link "Add Claim" at bounding box center [1018, 98] width 57 height 23
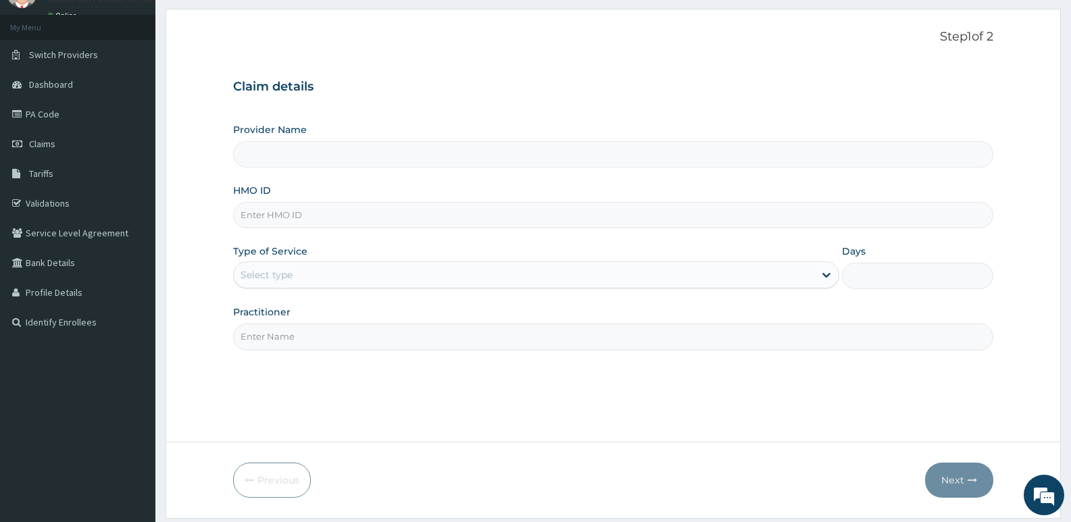
type input "Outreach Women & Children'S Hopital - Festac"
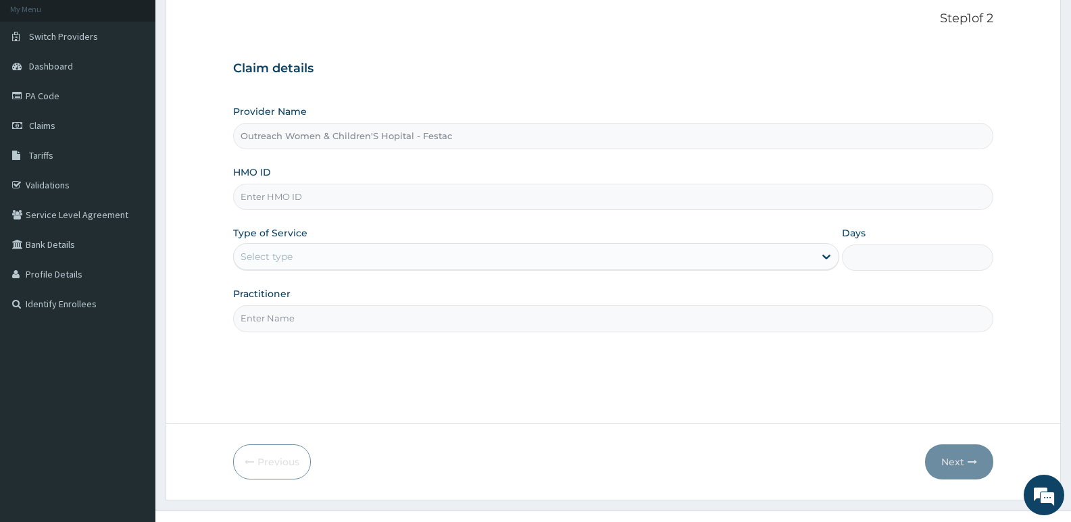
scroll to position [104, 0]
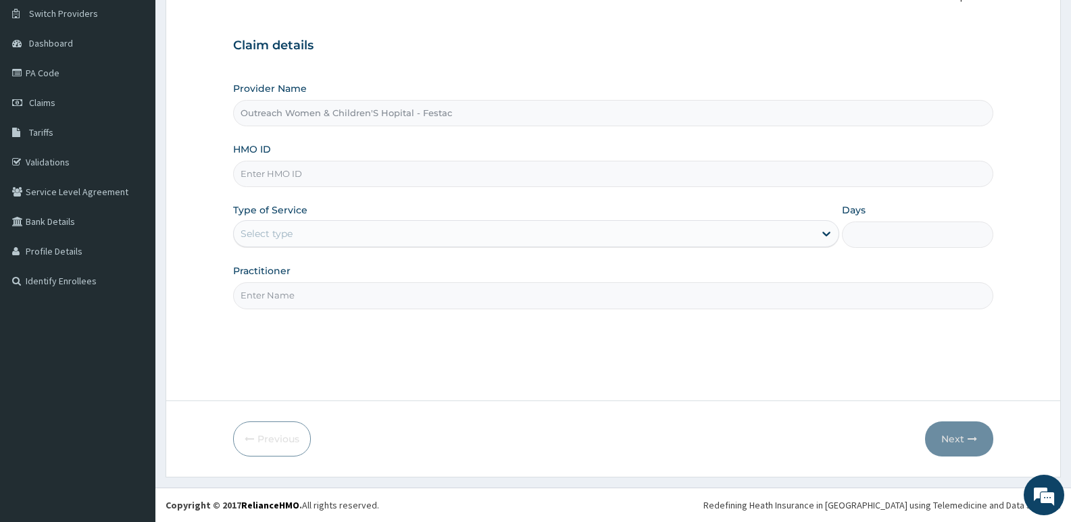
click at [262, 174] on input "HMO ID" at bounding box center [613, 174] width 760 height 26
type input "RSJ/10034/A"
click at [801, 234] on div "Select type" at bounding box center [524, 234] width 580 height 22
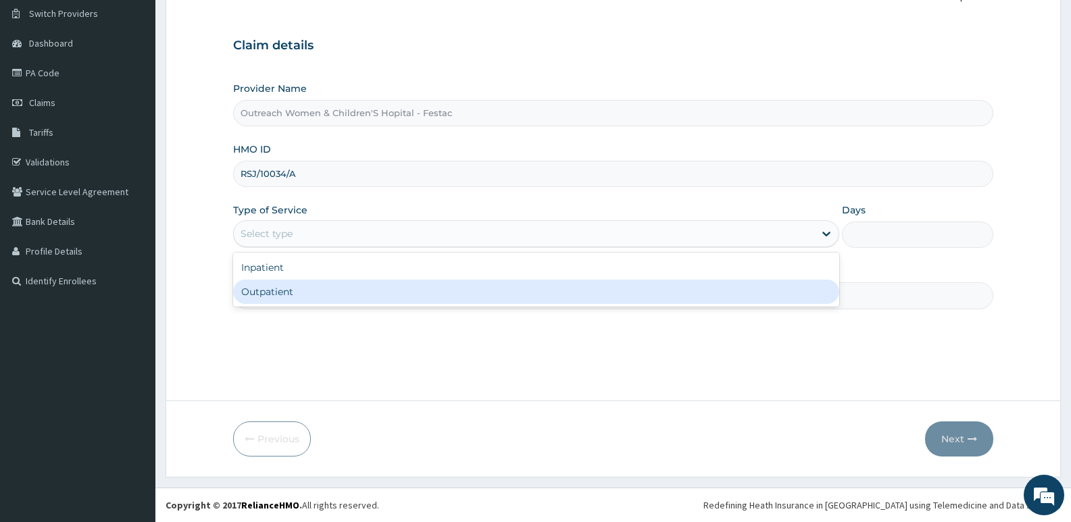
click at [329, 294] on div "Outpatient" at bounding box center [535, 292] width 605 height 24
type input "1"
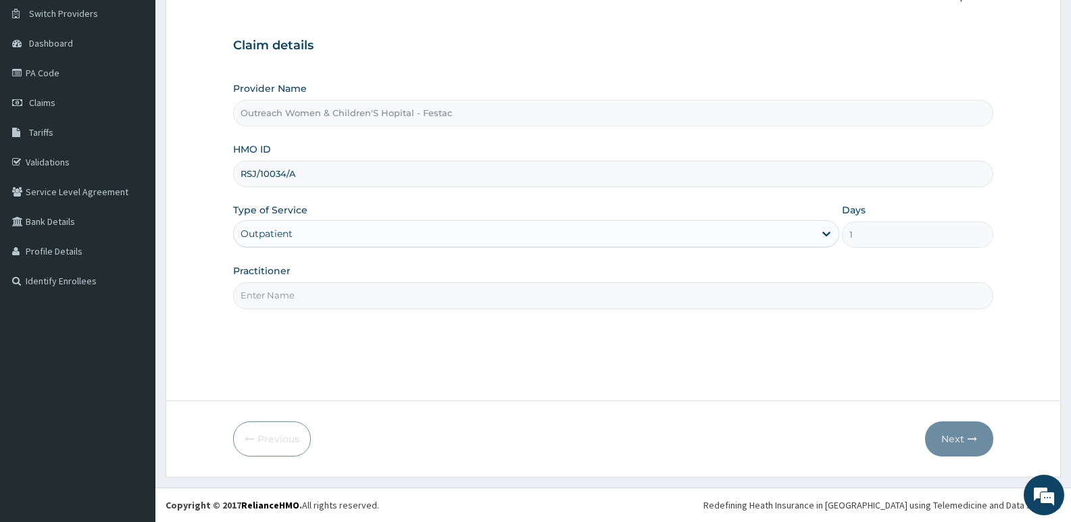
click at [287, 297] on input "Practitioner" at bounding box center [613, 295] width 760 height 26
type input "[PERSON_NAME]"
click at [947, 443] on button "Next" at bounding box center [959, 439] width 68 height 35
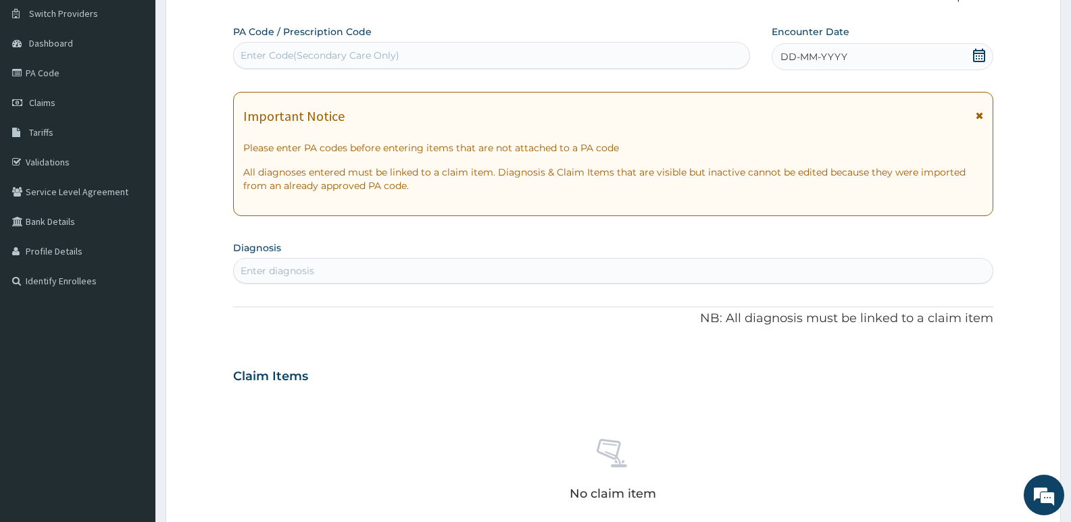
click at [273, 52] on div "Enter Code(Secondary Care Only)" at bounding box center [320, 56] width 159 height 14
type input "PA/23CD8D"
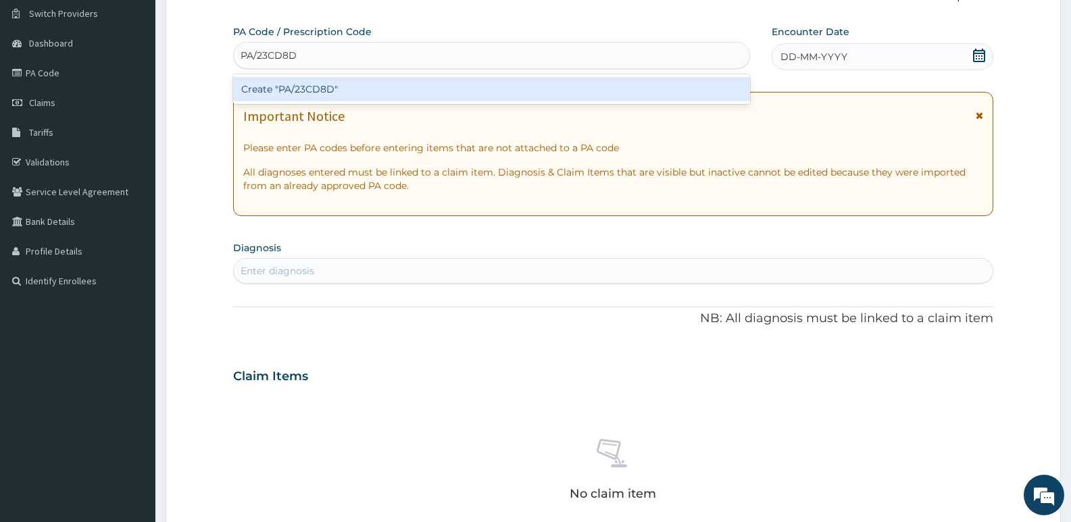
click at [319, 87] on div "Create "PA/23CD8D"" at bounding box center [491, 89] width 517 height 24
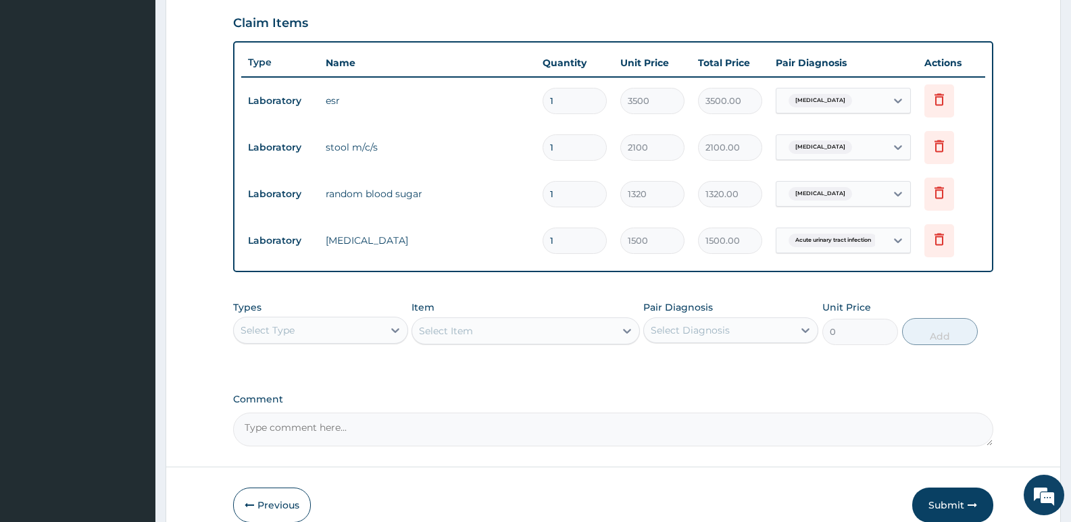
scroll to position [528, 0]
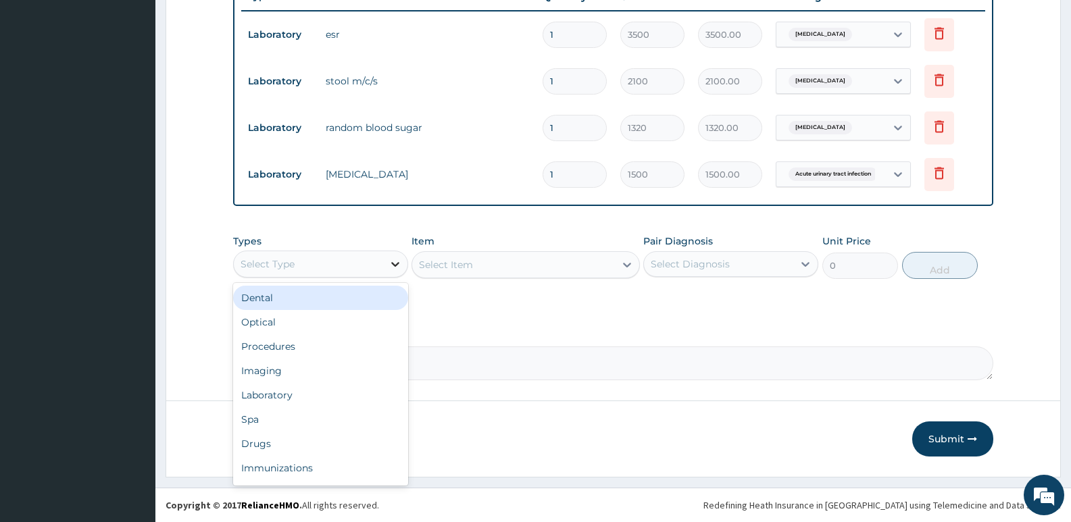
click at [386, 258] on div at bounding box center [395, 264] width 24 height 24
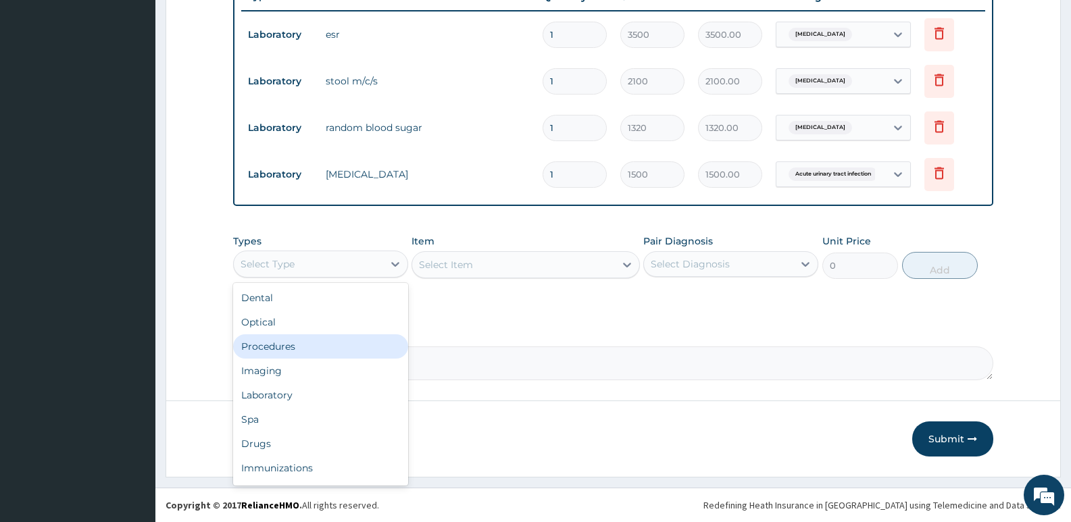
click at [322, 342] on div "Procedures" at bounding box center [320, 347] width 175 height 24
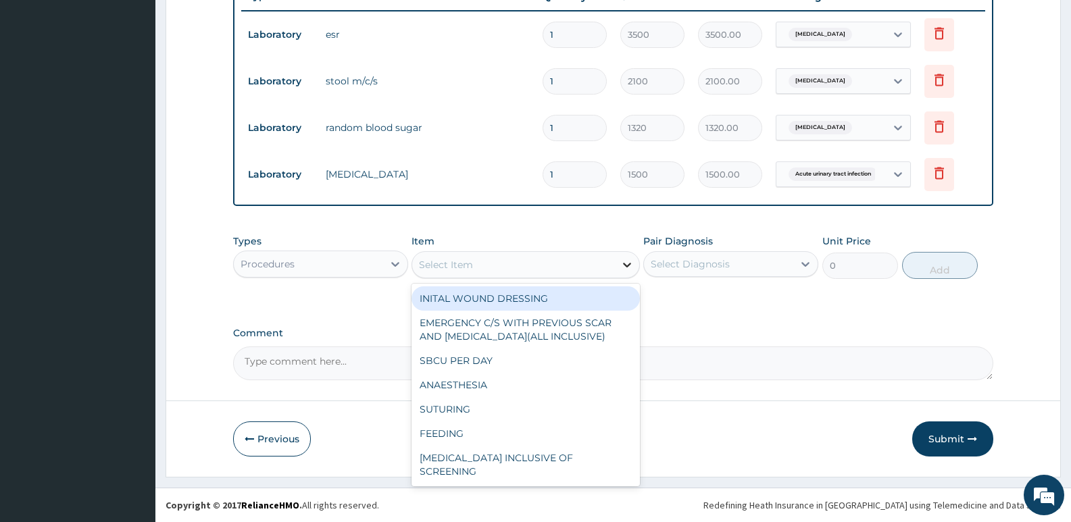
click at [633, 263] on icon at bounding box center [627, 265] width 14 height 14
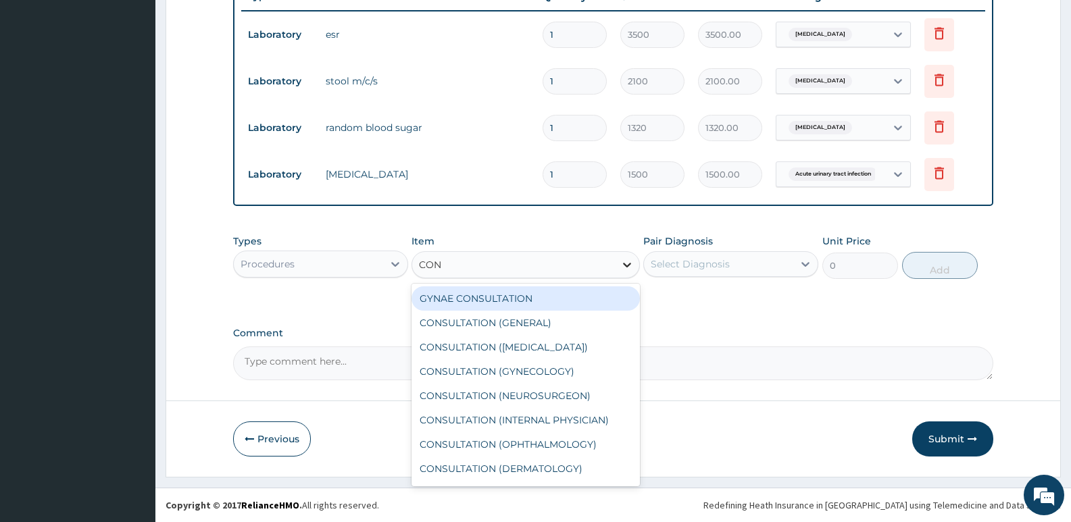
type input "CONS"
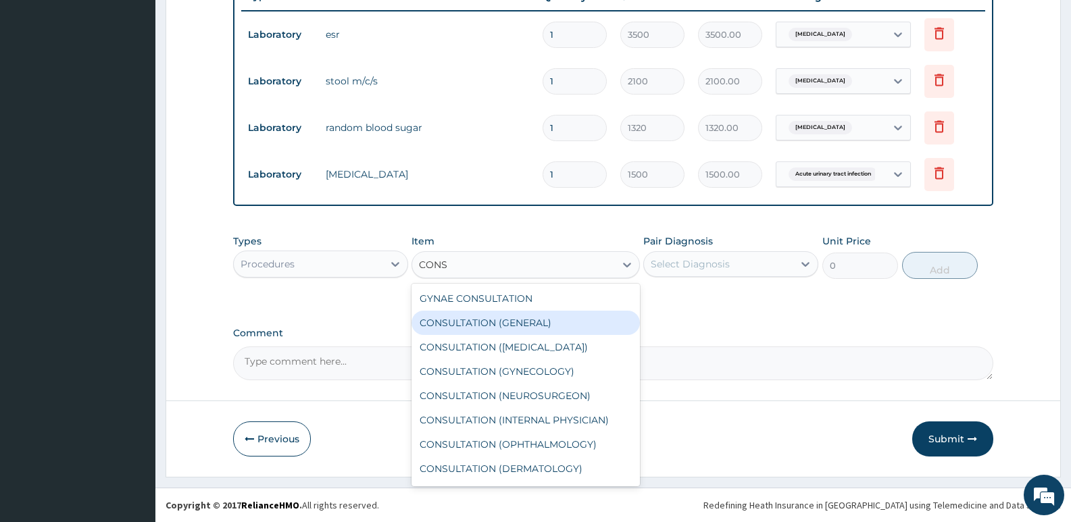
click at [551, 329] on div "CONSULTATION (GENERAL)" at bounding box center [526, 323] width 228 height 24
type input "3500"
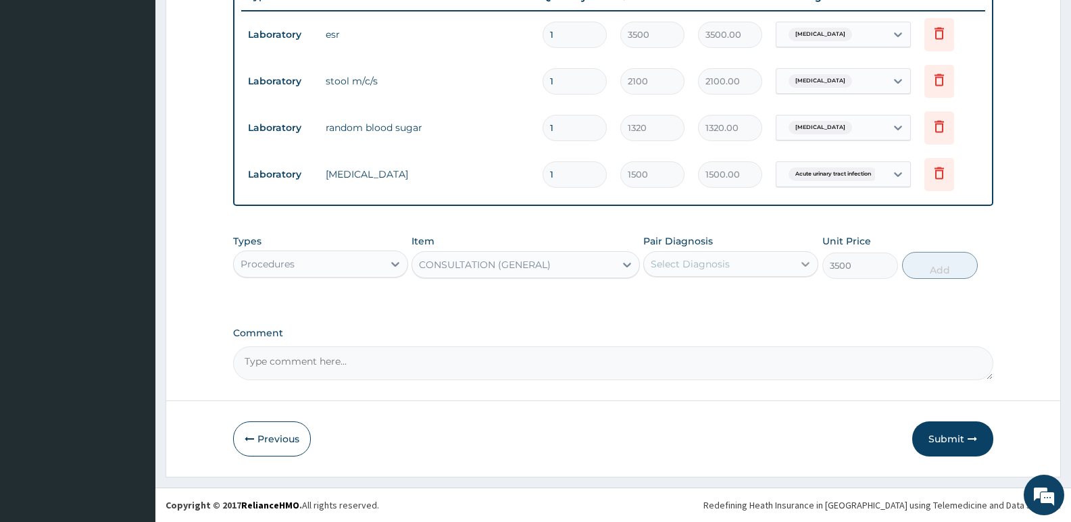
click at [810, 265] on icon at bounding box center [806, 264] width 14 height 14
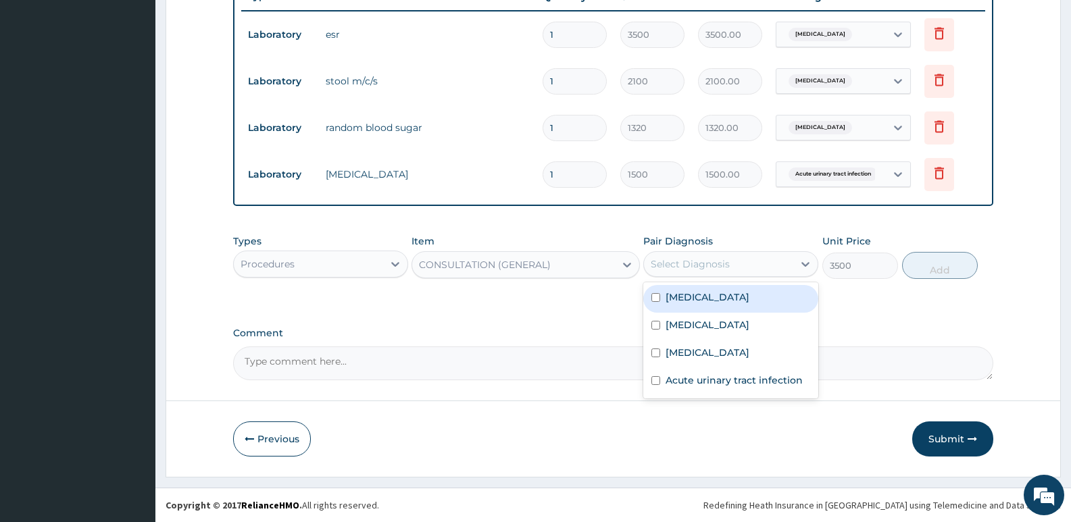
click at [705, 297] on div "Sepsis" at bounding box center [730, 299] width 175 height 28
checkbox input "true"
click at [932, 262] on button "Add" at bounding box center [940, 265] width 76 height 27
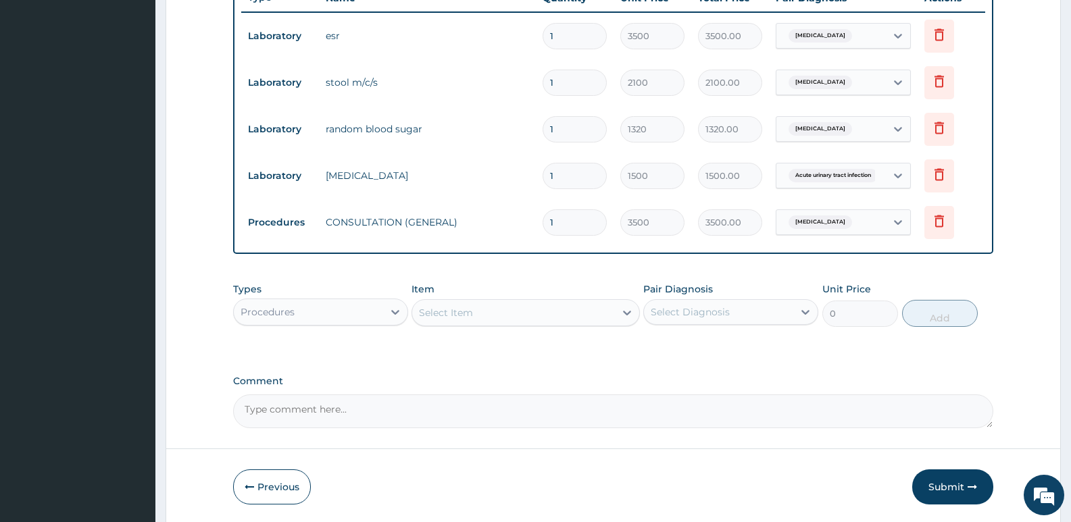
scroll to position [507, 0]
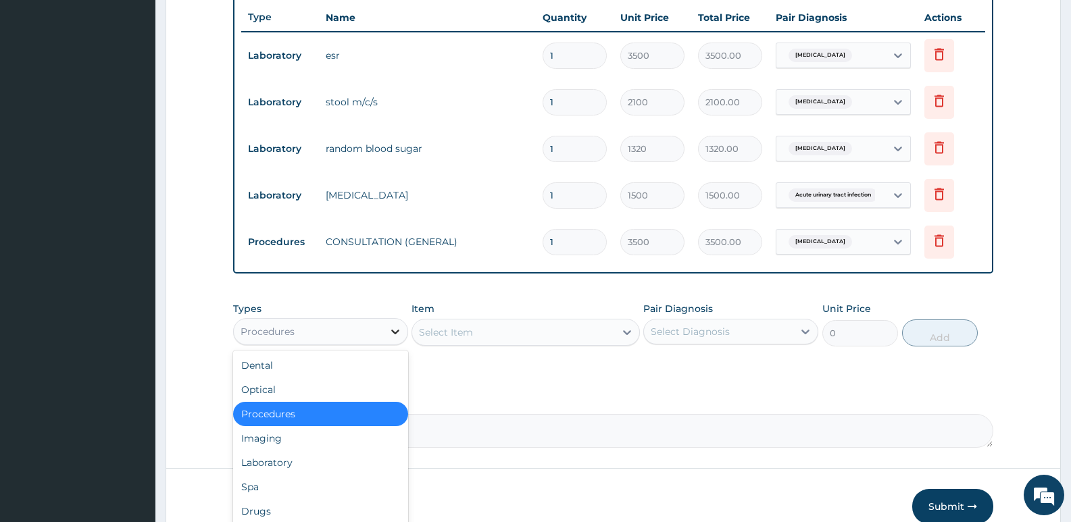
click at [395, 331] on icon at bounding box center [396, 332] width 14 height 14
click at [295, 460] on div "Laboratory" at bounding box center [320, 463] width 175 height 24
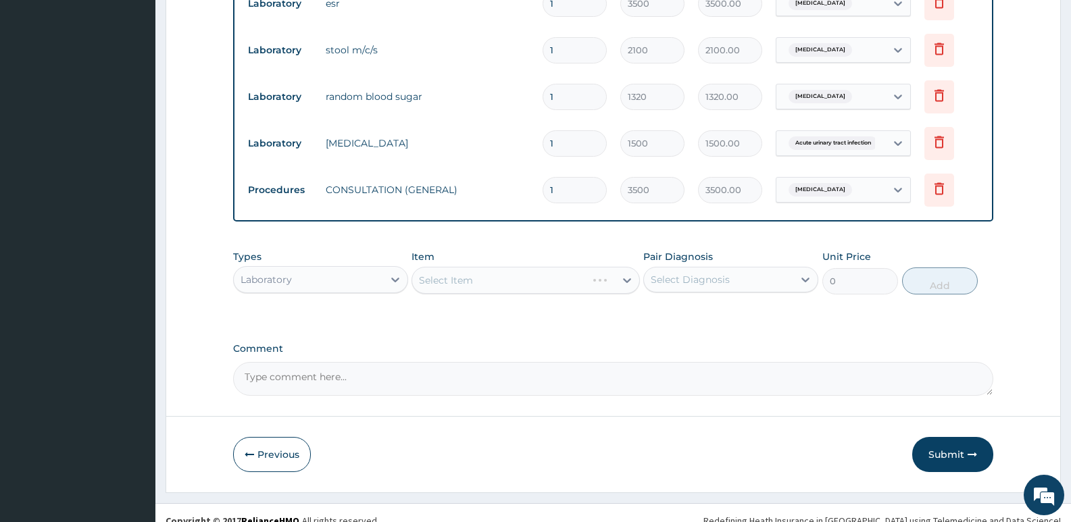
scroll to position [574, 0]
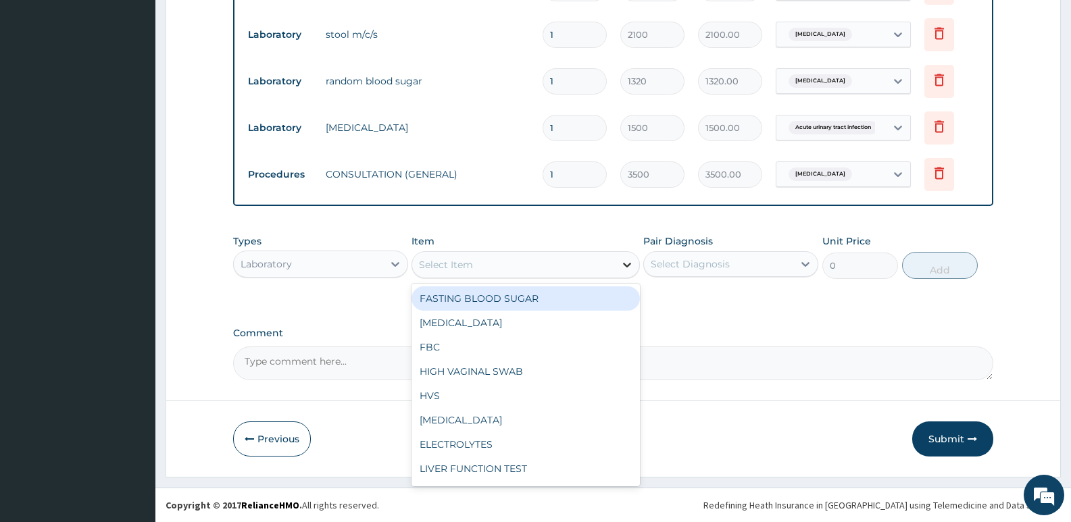
click at [626, 260] on icon at bounding box center [627, 265] width 14 height 14
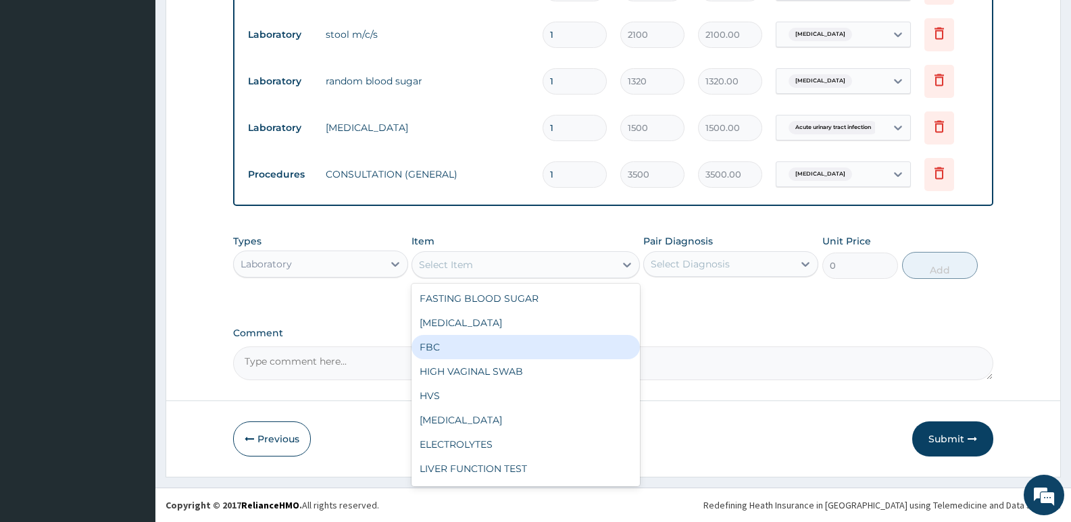
click at [440, 345] on div "FBC" at bounding box center [526, 347] width 228 height 24
type input "2500"
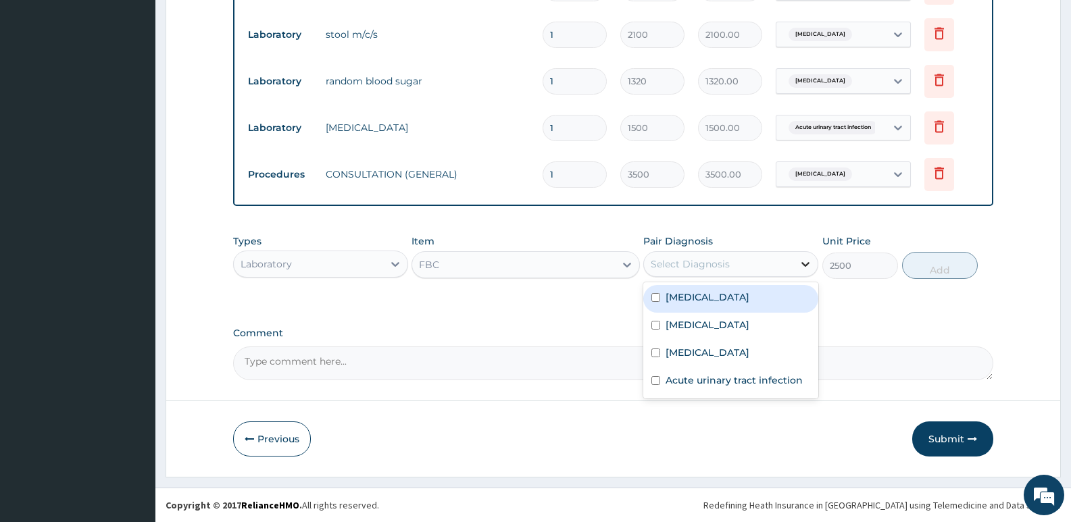
click at [808, 264] on icon at bounding box center [805, 264] width 8 height 5
click at [693, 293] on label "Sepsis" at bounding box center [708, 298] width 84 height 14
checkbox input "true"
click at [935, 267] on button "Add" at bounding box center [940, 265] width 76 height 27
type input "0"
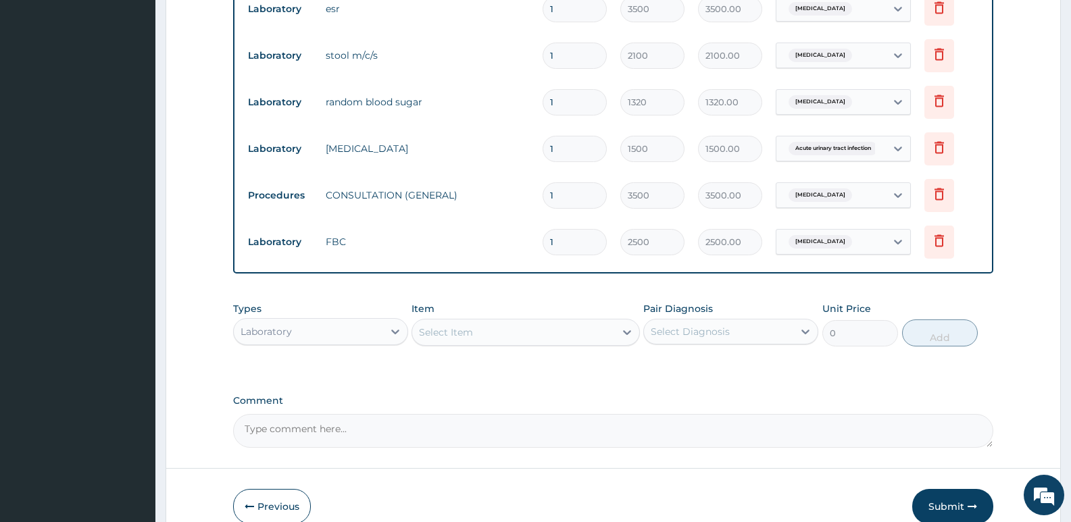
scroll to position [621, 0]
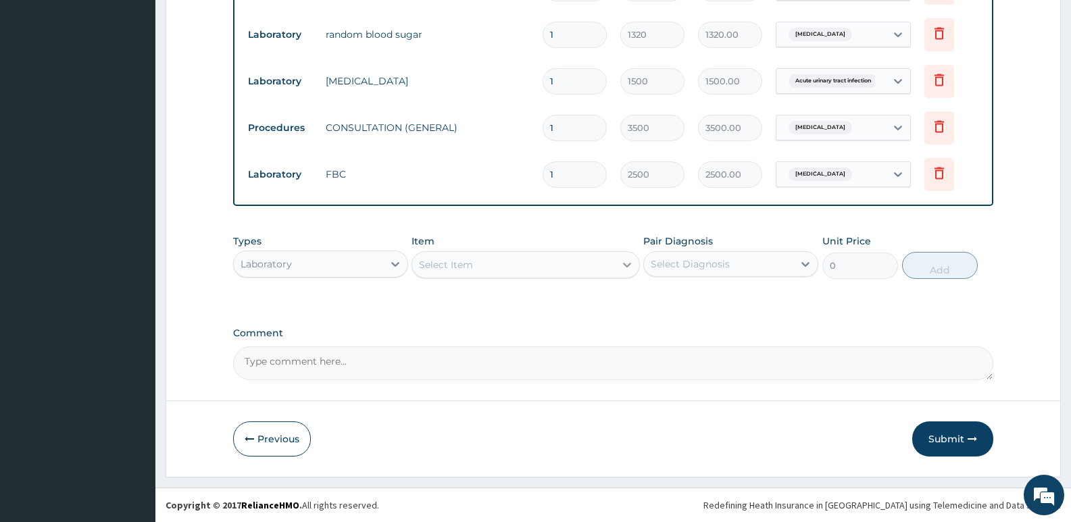
click at [631, 259] on icon at bounding box center [627, 265] width 14 height 14
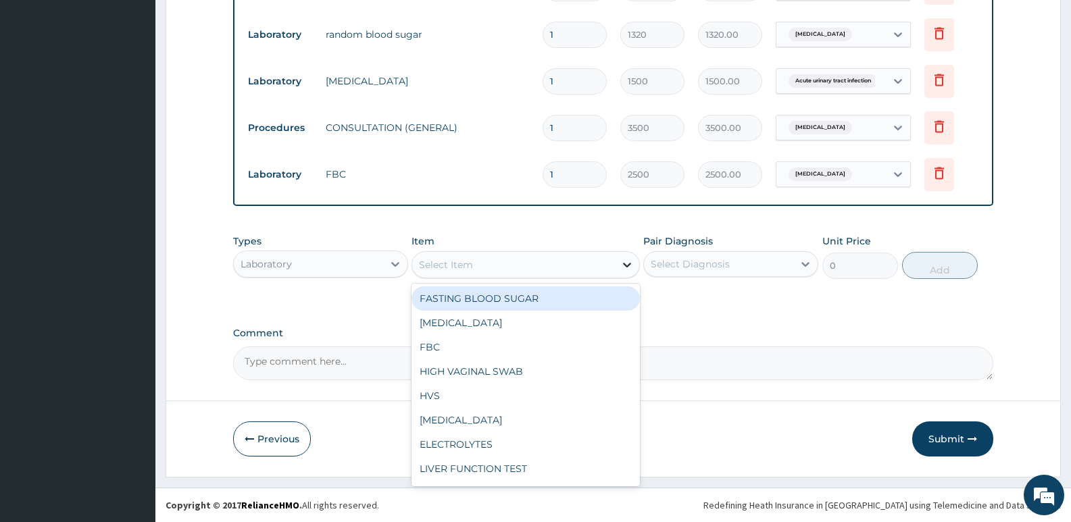
type input "M"
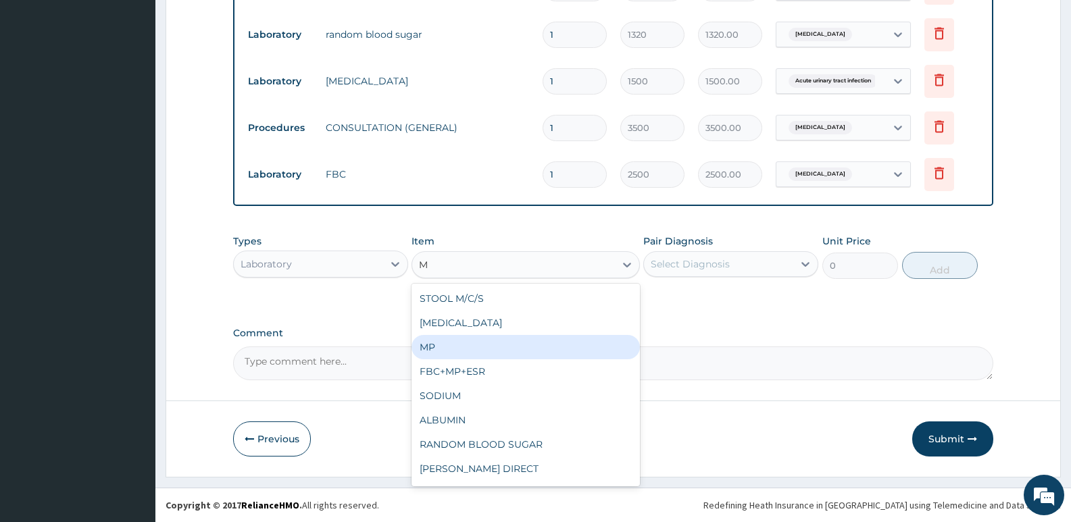
click at [449, 351] on div "MP" at bounding box center [526, 347] width 228 height 24
type input "1000"
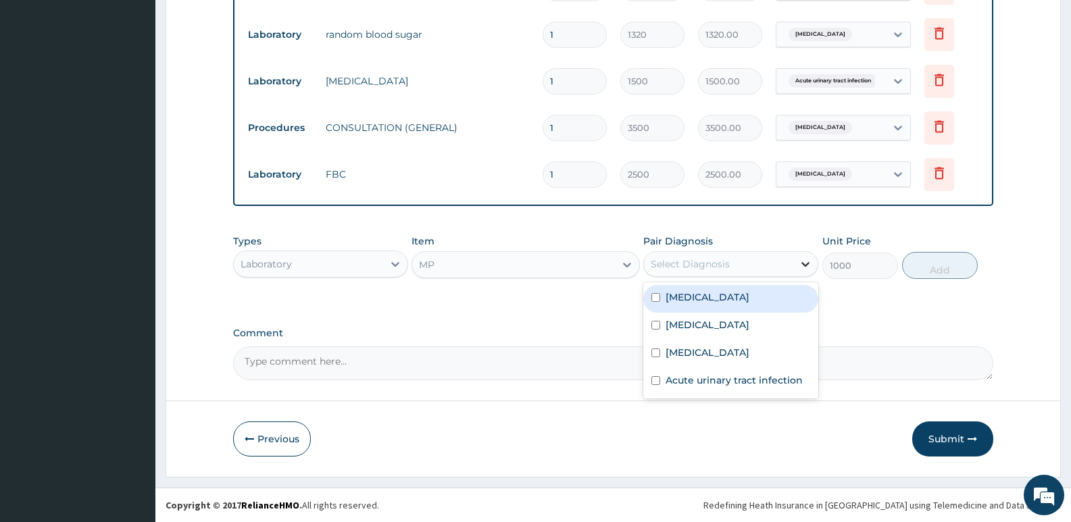
click at [811, 258] on icon at bounding box center [806, 264] width 14 height 14
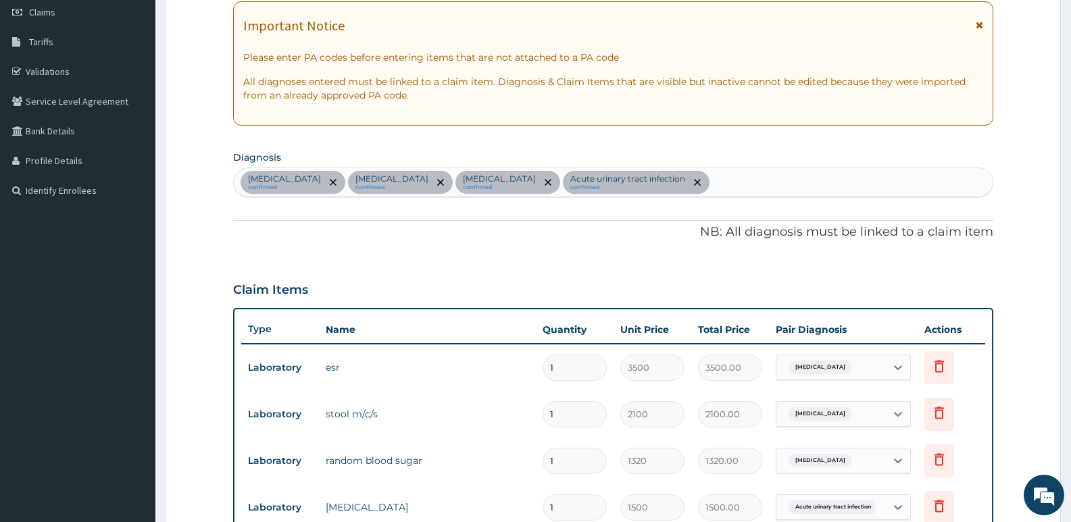
scroll to position [148, 0]
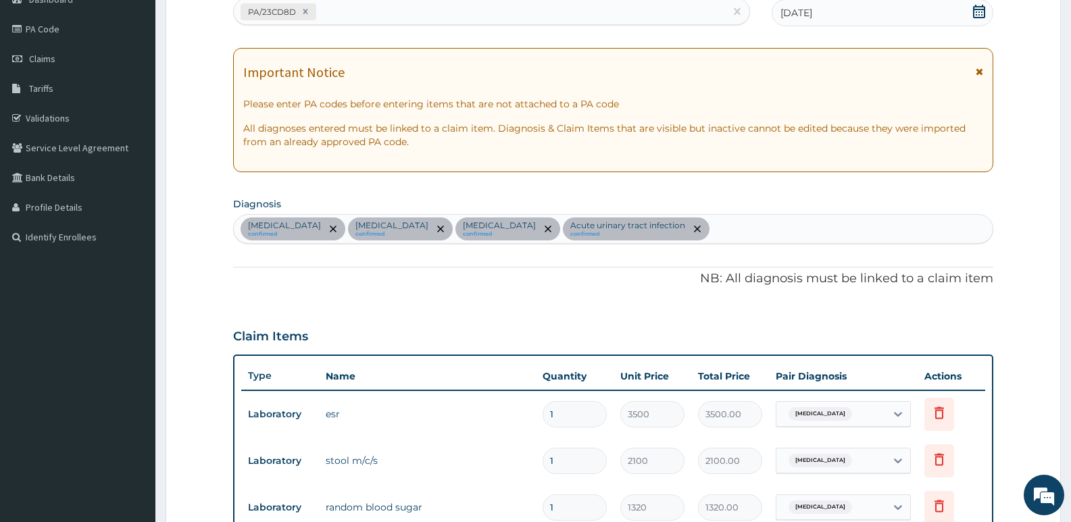
click at [714, 233] on div "Sepsis confirmed Salmonella gastroenteritis confirmed Hyperglycemia confirmed A…" at bounding box center [613, 229] width 759 height 28
type input "MALARIA"
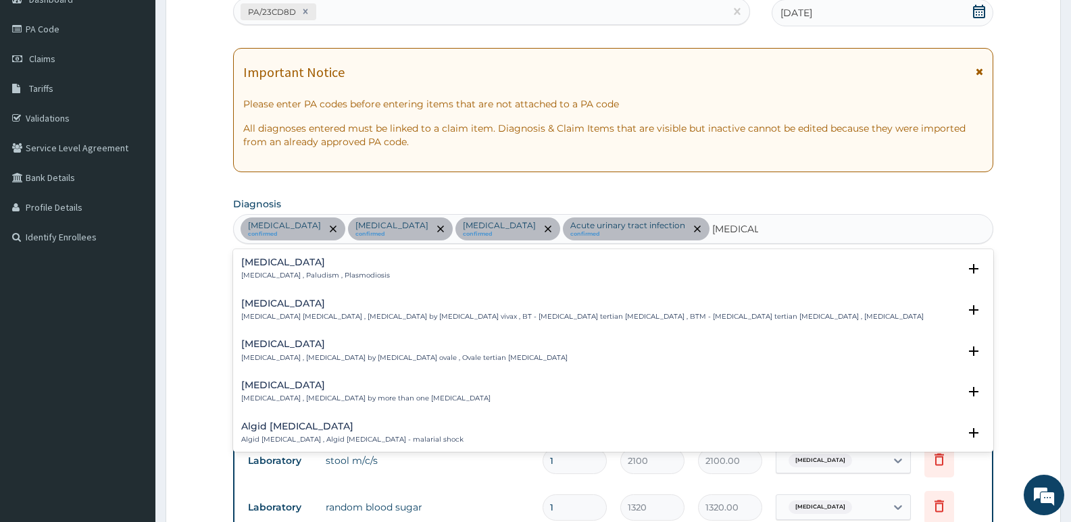
click at [290, 262] on h4 "Malaria" at bounding box center [315, 262] width 149 height 10
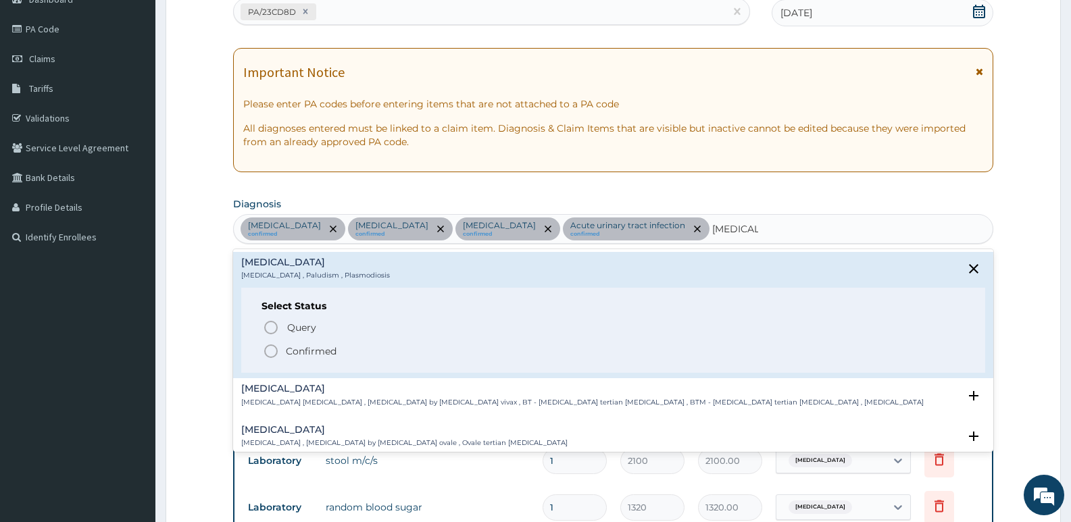
drag, startPoint x: 262, startPoint y: 350, endPoint x: 290, endPoint y: 354, distance: 28.0
click at [264, 351] on div "Query Query covers suspected (?), Keep in view (kiv), Ruled out (r/o) Confirmed" at bounding box center [613, 338] width 703 height 41
click at [271, 351] on icon "status option filled" at bounding box center [271, 351] width 16 height 16
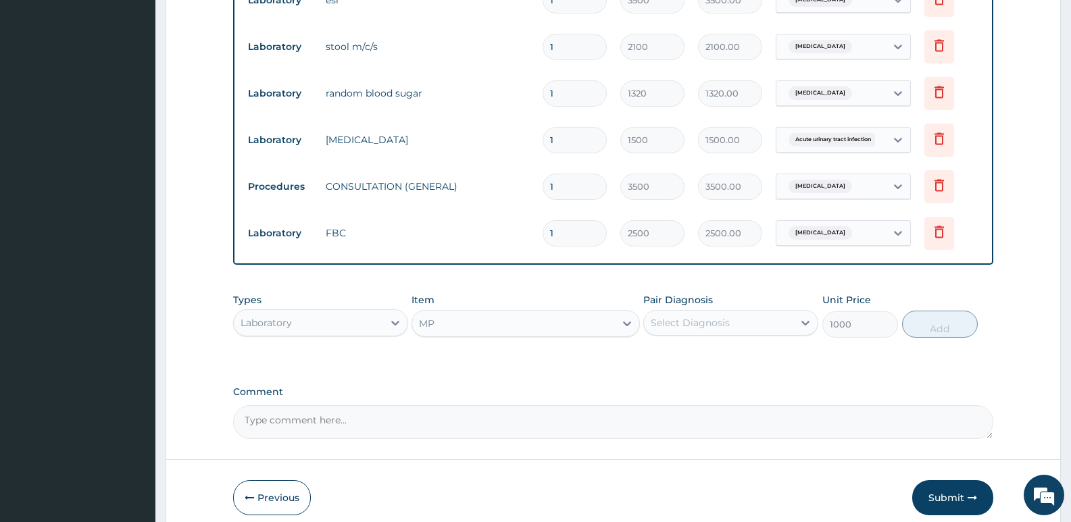
scroll to position [621, 0]
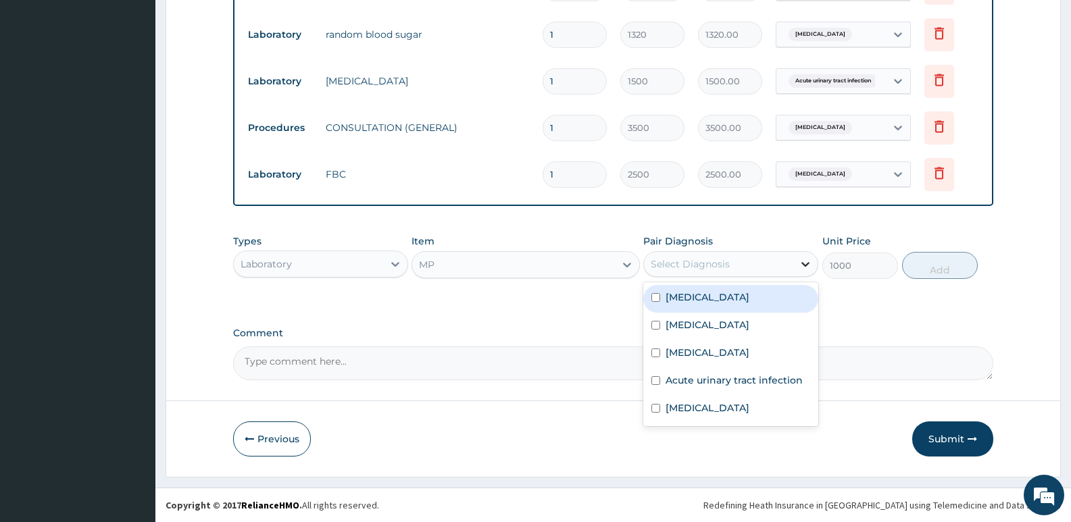
click at [810, 266] on icon at bounding box center [806, 264] width 14 height 14
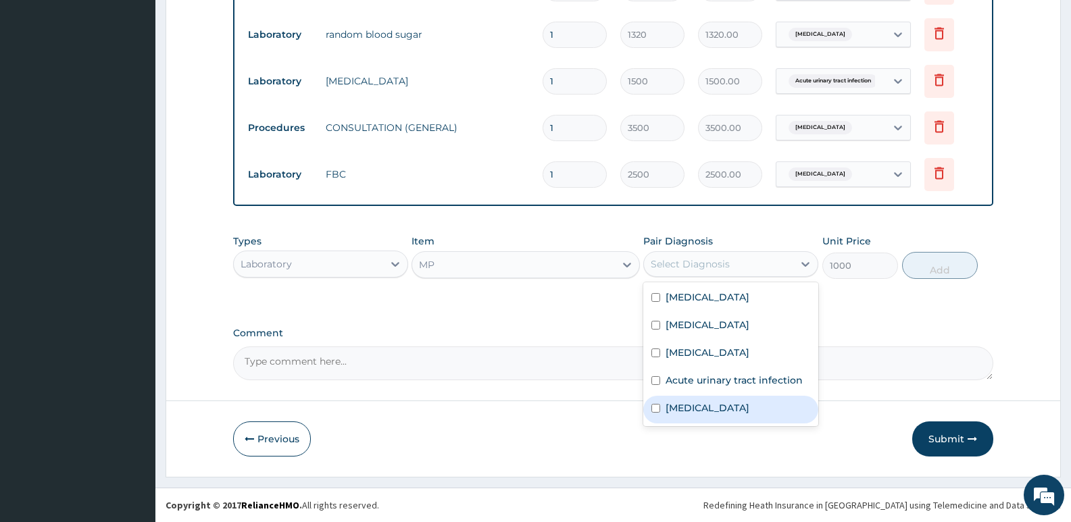
click at [683, 405] on label "Malaria" at bounding box center [708, 408] width 84 height 14
checkbox input "true"
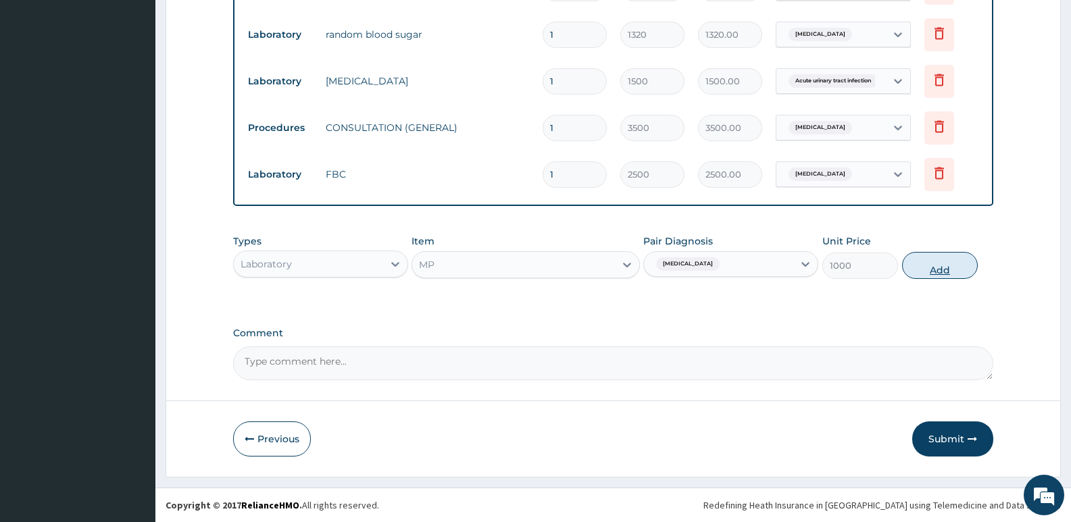
click at [937, 270] on button "Add" at bounding box center [940, 265] width 76 height 27
type input "0"
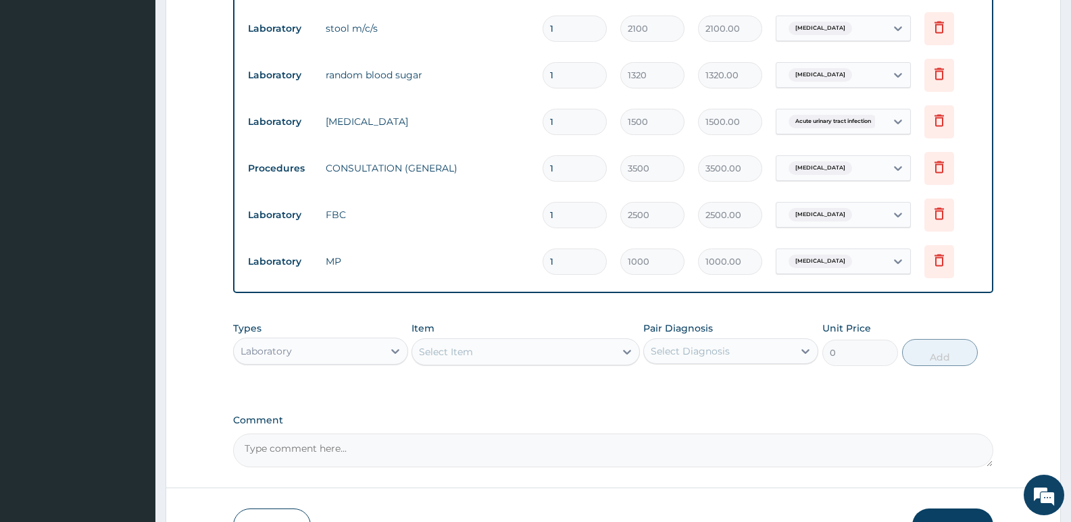
scroll to position [668, 0]
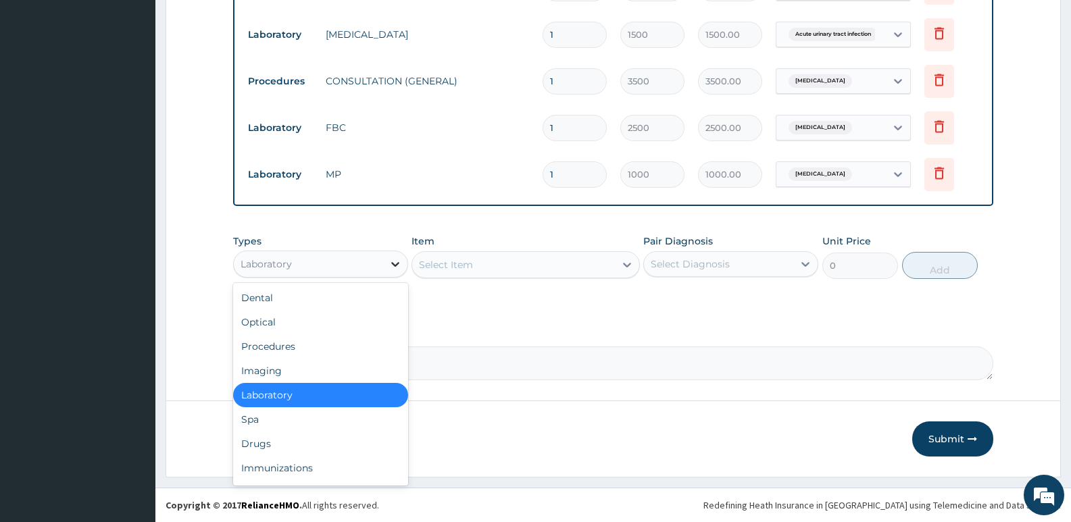
click at [395, 263] on icon at bounding box center [396, 264] width 14 height 14
click at [272, 446] on div "Drugs" at bounding box center [320, 444] width 175 height 24
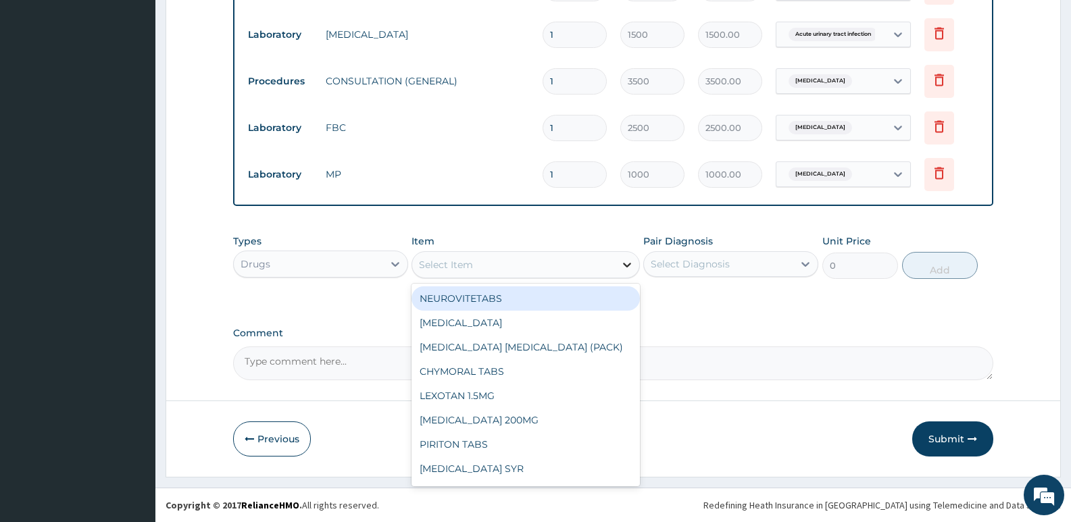
click at [628, 269] on icon at bounding box center [627, 265] width 14 height 14
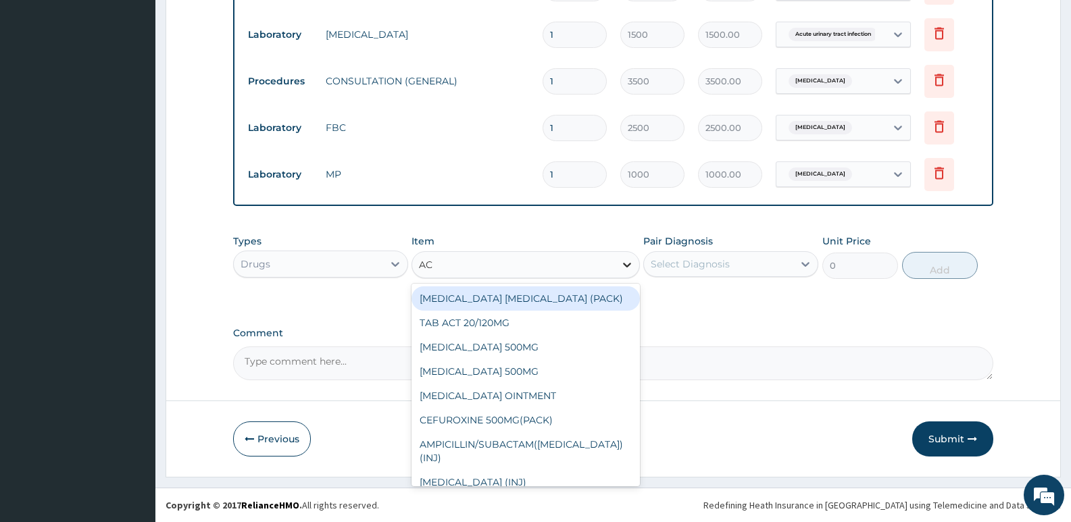
type input "ACT"
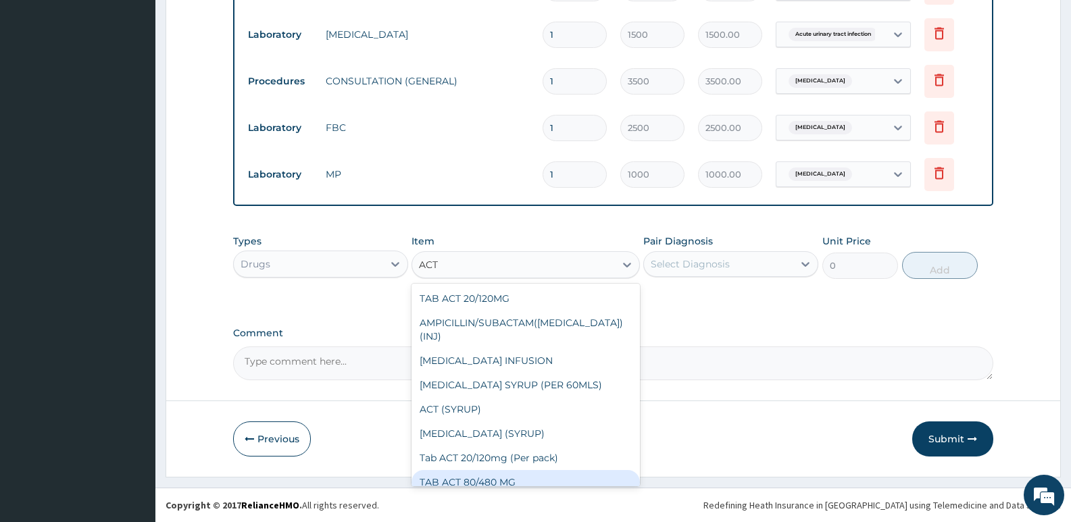
click at [510, 472] on div "TAB ACT 80/480 MG" at bounding box center [526, 482] width 228 height 24
type input "4000"
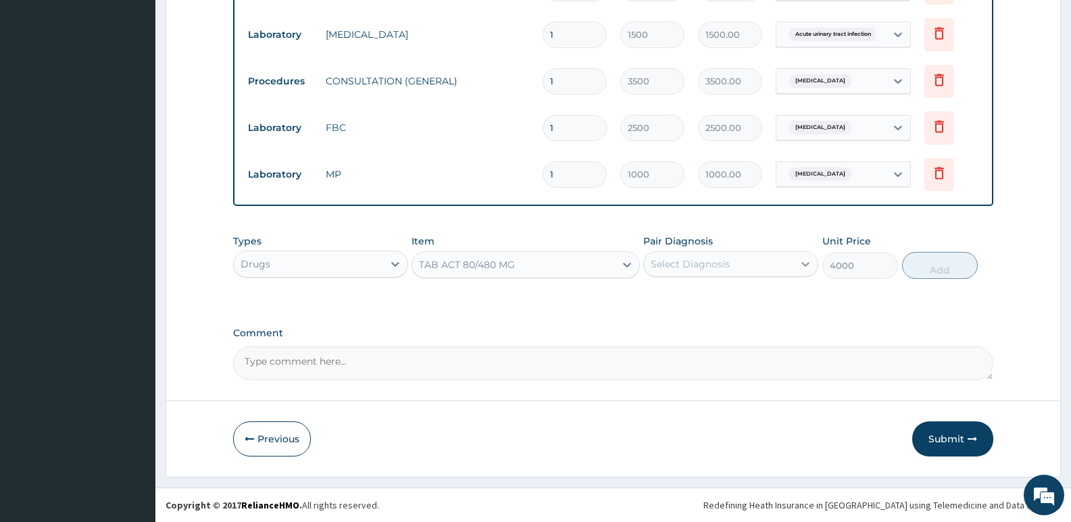
click at [804, 265] on icon at bounding box center [806, 264] width 14 height 14
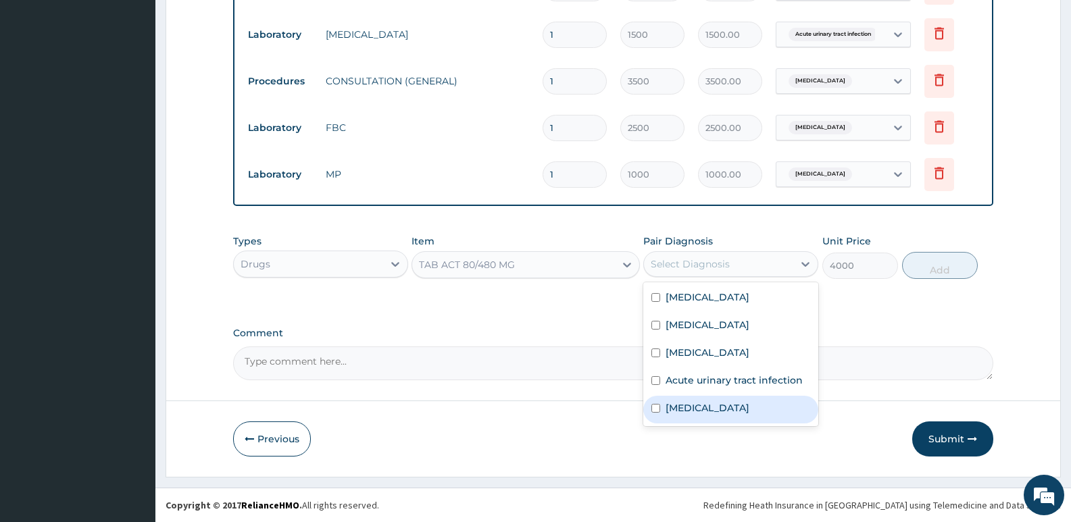
click at [698, 409] on label "[MEDICAL_DATA]" at bounding box center [708, 408] width 84 height 14
checkbox input "true"
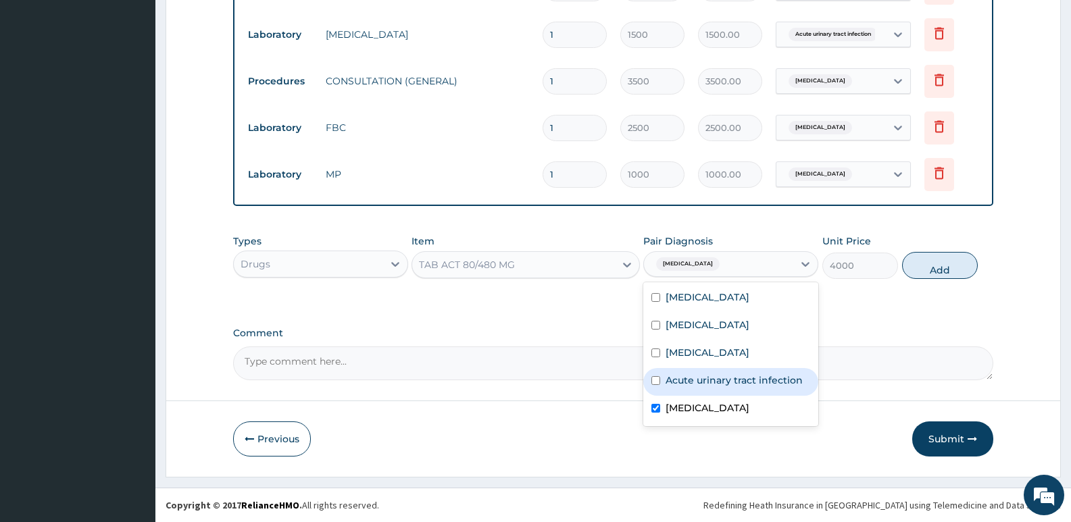
click at [945, 270] on button "Add" at bounding box center [940, 265] width 76 height 27
type input "0"
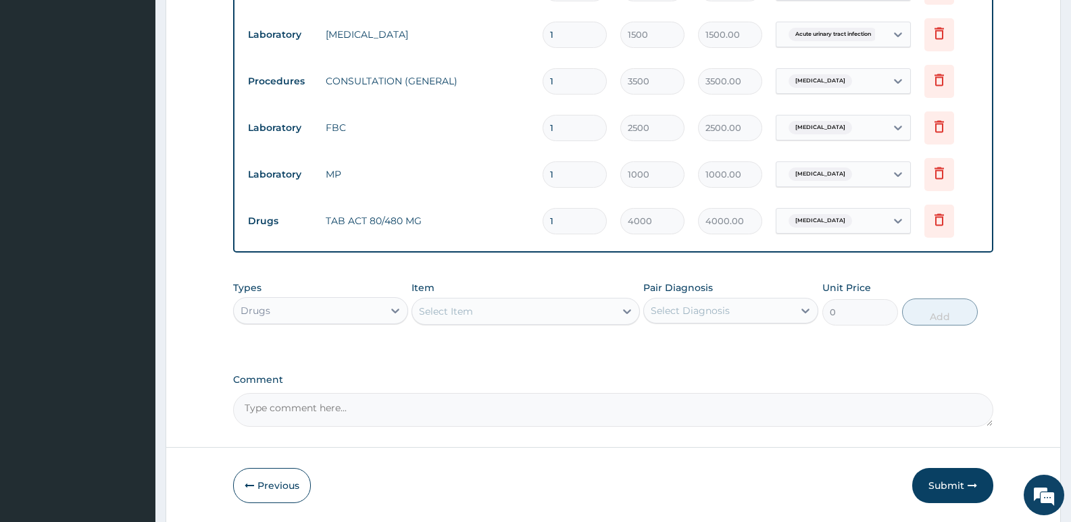
scroll to position [714, 0]
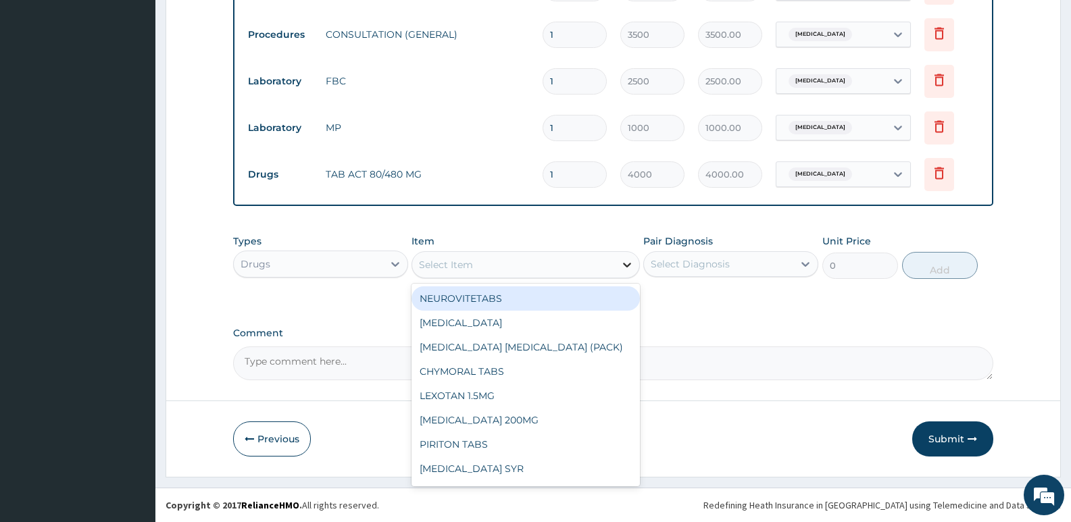
click at [627, 262] on icon at bounding box center [627, 265] width 14 height 14
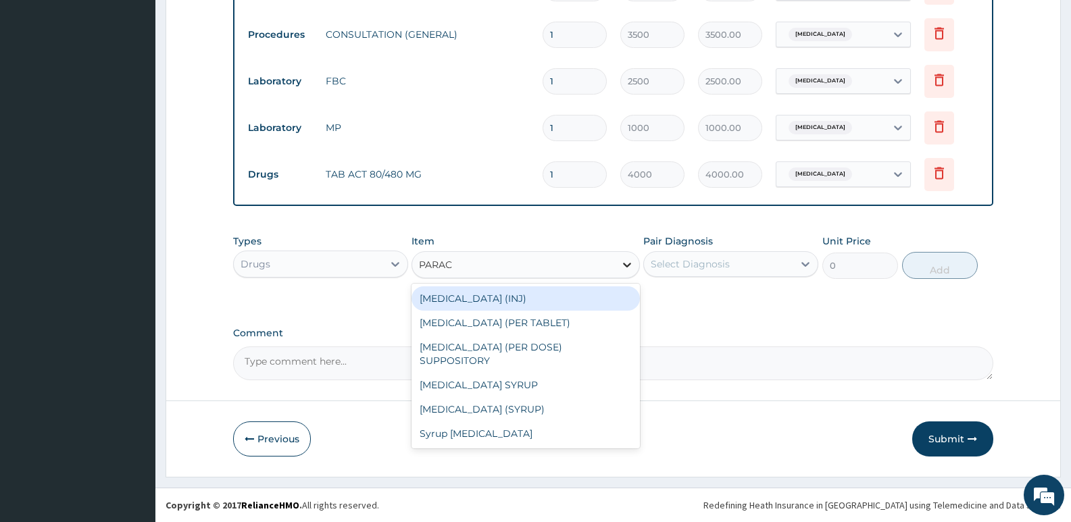
type input "PARACE"
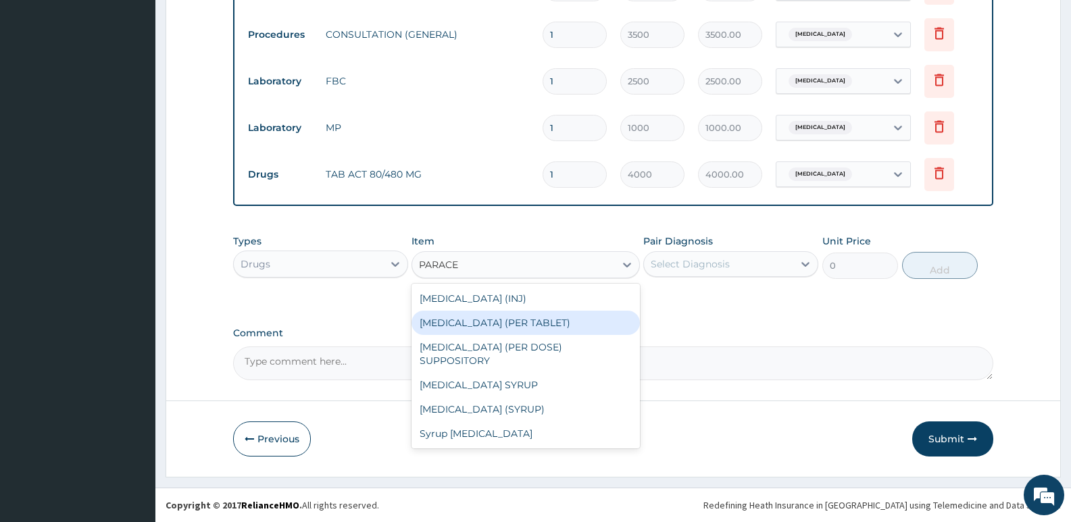
click at [560, 324] on div "[MEDICAL_DATA] (PER TABLET)" at bounding box center [526, 323] width 228 height 24
type input "22.8"
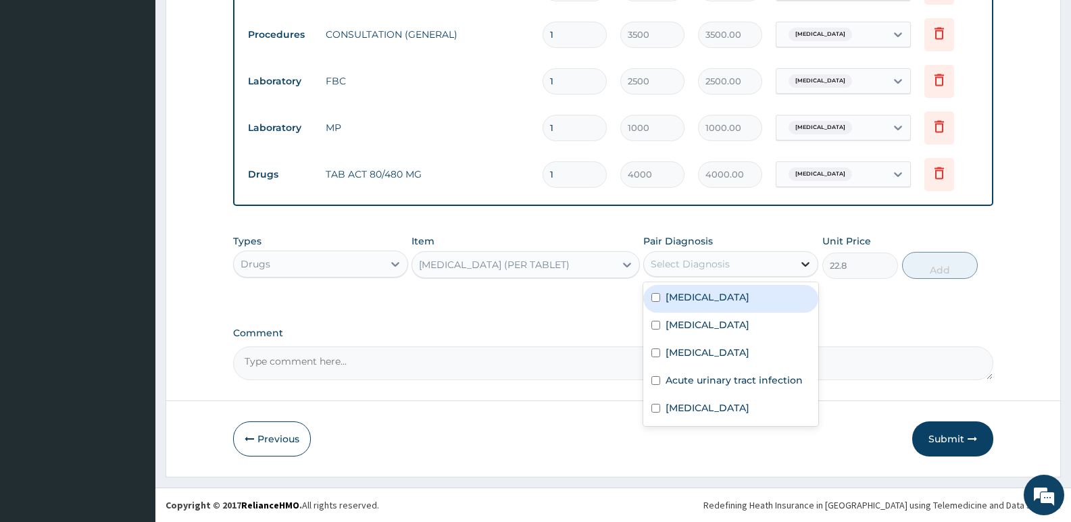
click at [801, 265] on icon at bounding box center [806, 264] width 14 height 14
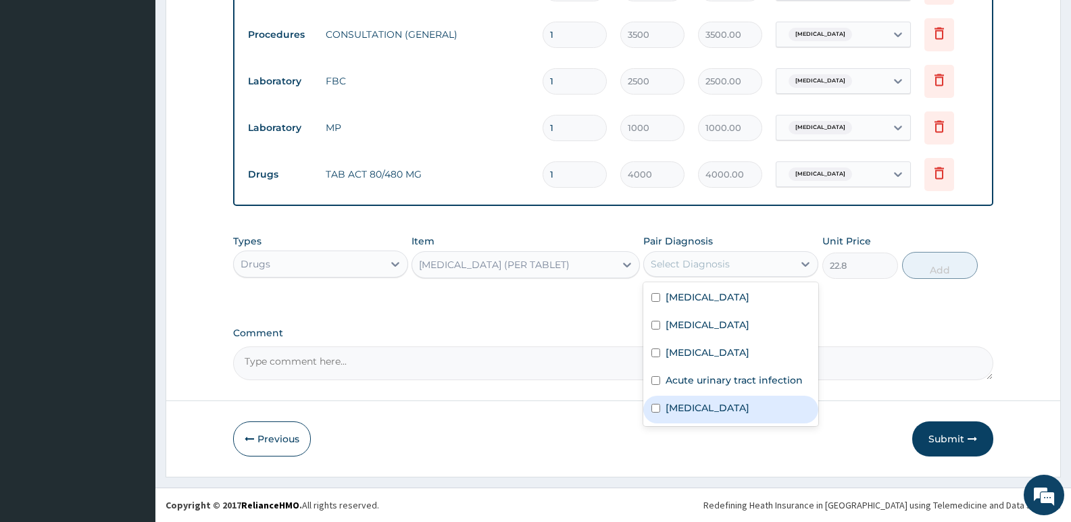
click at [693, 410] on label "[MEDICAL_DATA]" at bounding box center [708, 408] width 84 height 14
checkbox input "true"
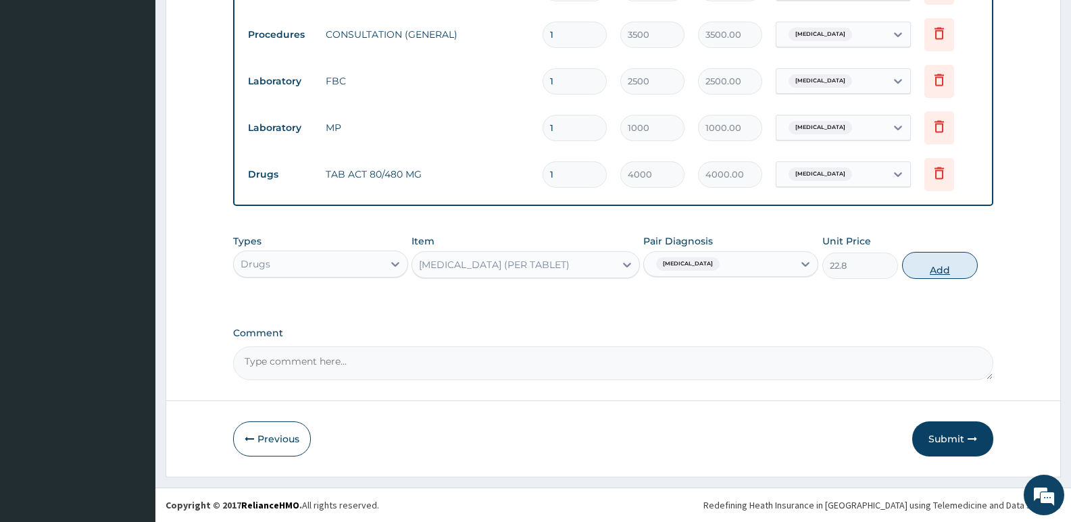
click at [948, 268] on button "Add" at bounding box center [940, 265] width 76 height 27
type input "0"
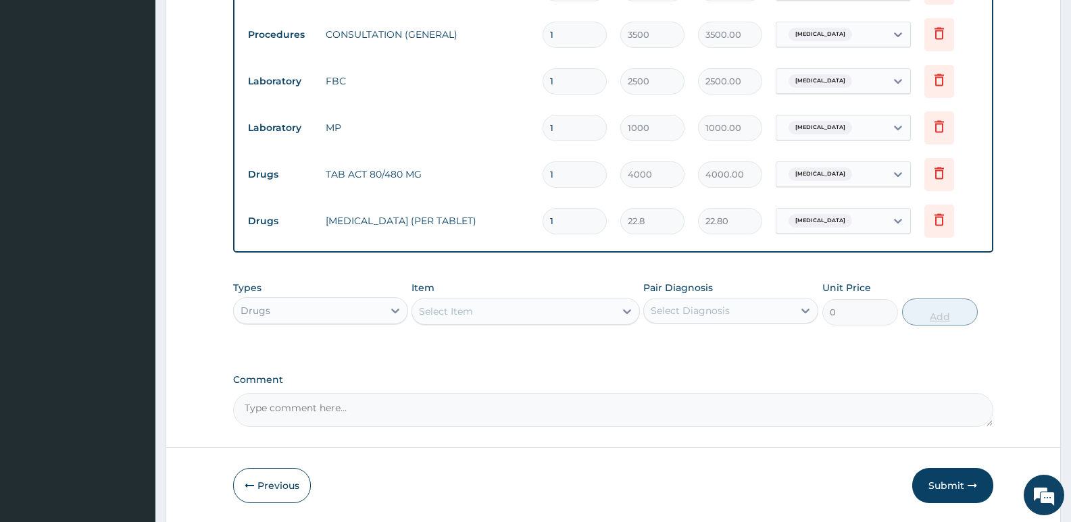
type input "18"
type input "410.40"
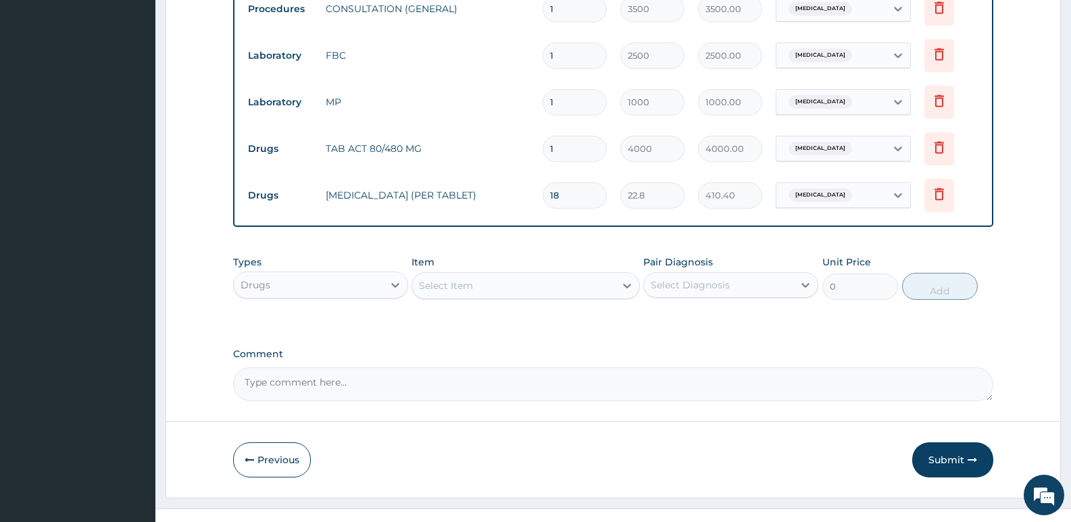
scroll to position [761, 0]
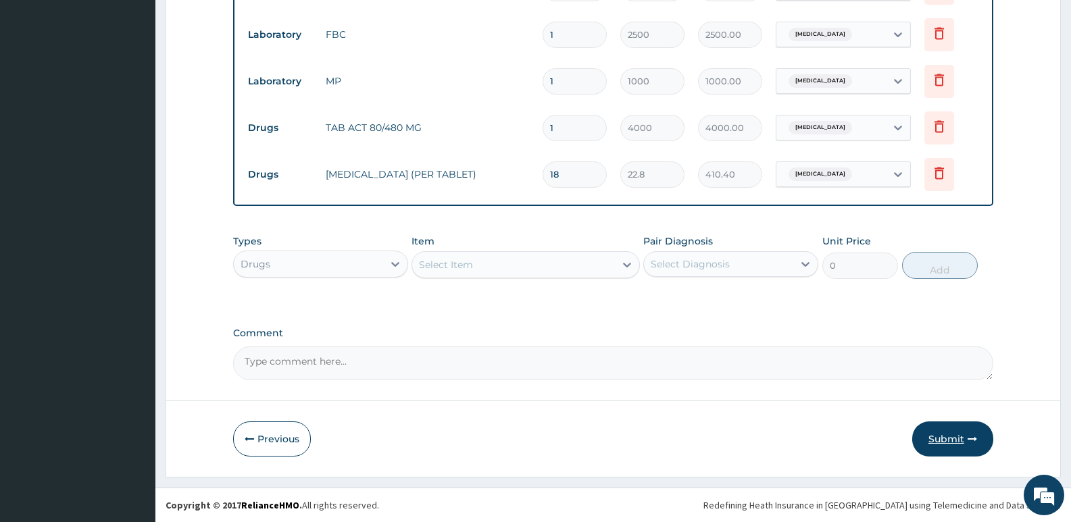
type input "18"
click at [945, 438] on button "Submit" at bounding box center [952, 439] width 81 height 35
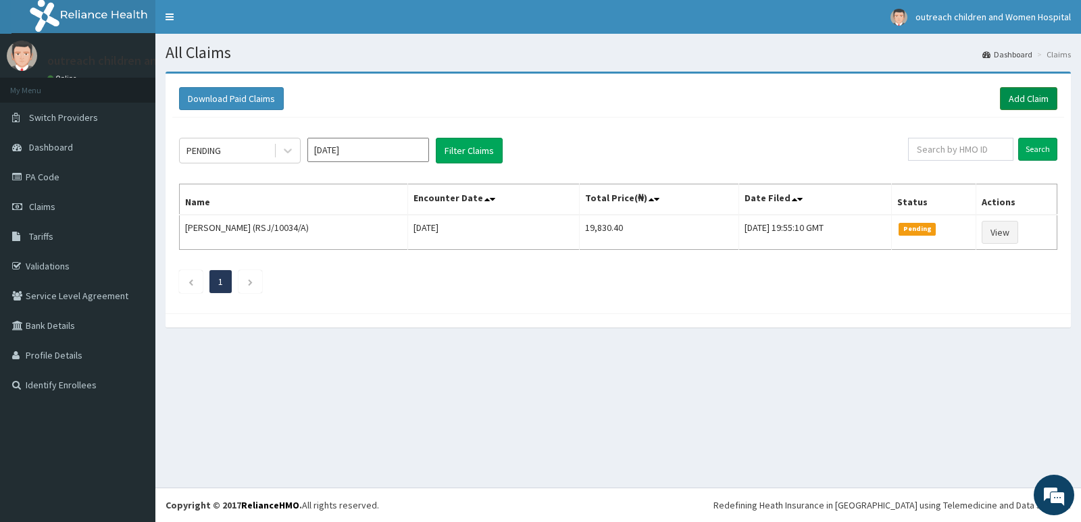
click at [1023, 101] on link "Add Claim" at bounding box center [1028, 98] width 57 height 23
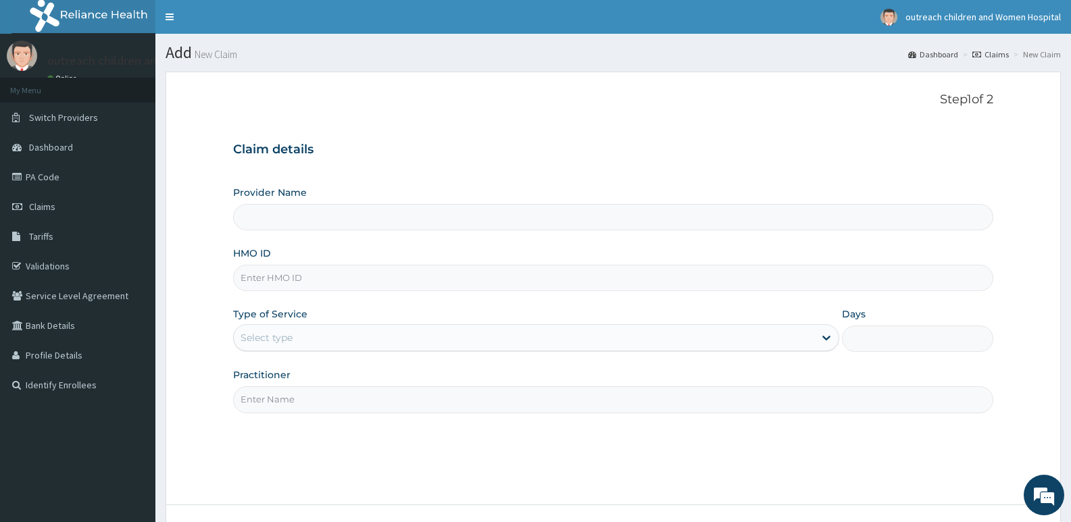
type input "Outreach Women & Children'S Hopital - Festac"
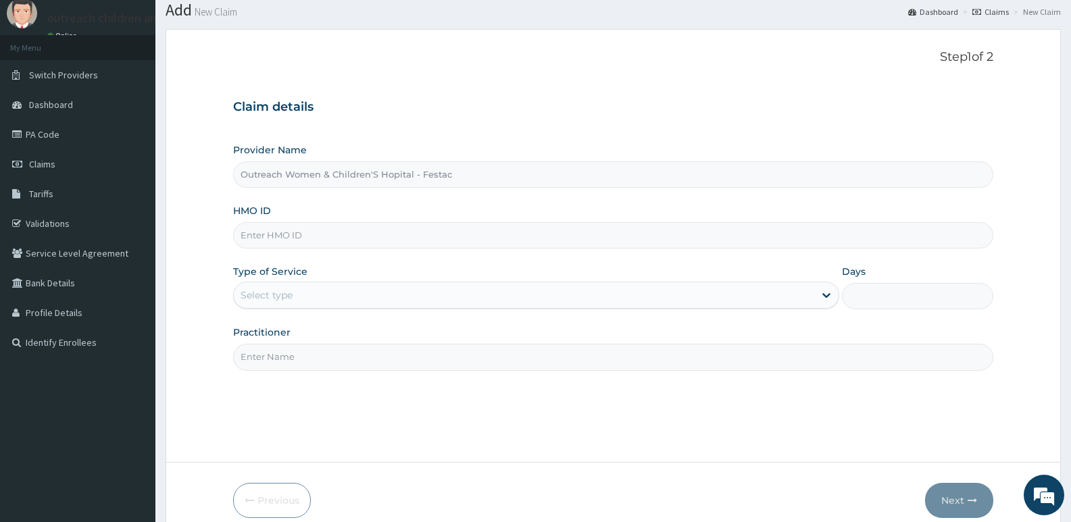
scroll to position [104, 0]
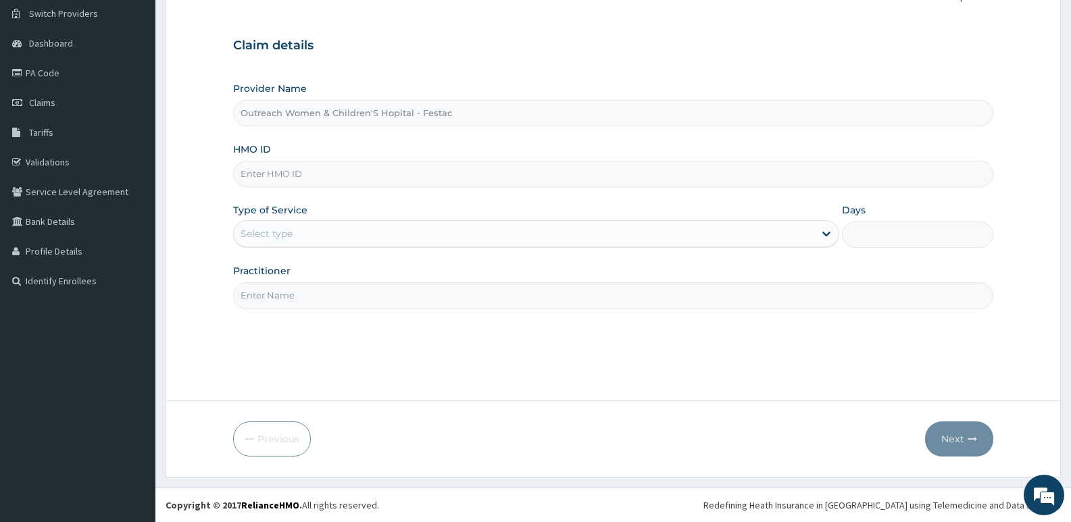
click at [262, 176] on input "HMO ID" at bounding box center [613, 174] width 760 height 26
type input "AVD/10001/B"
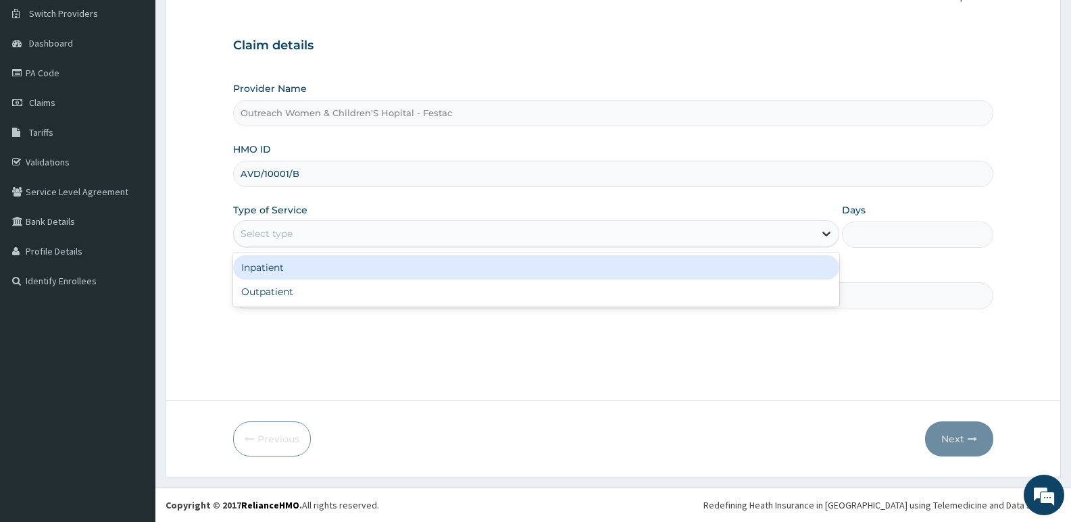
click at [825, 240] on icon at bounding box center [827, 234] width 14 height 14
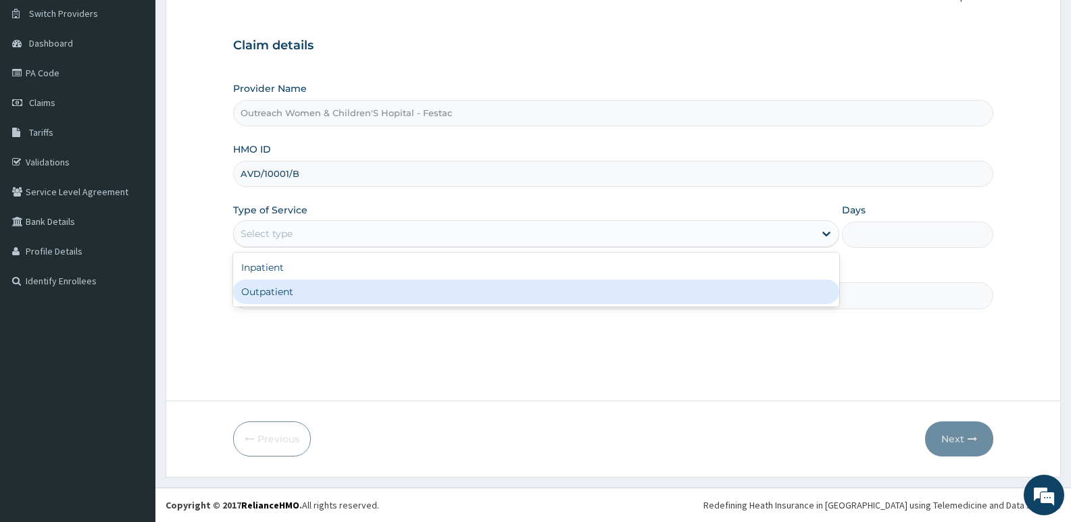
click at [282, 292] on div "Outpatient" at bounding box center [535, 292] width 605 height 24
type input "1"
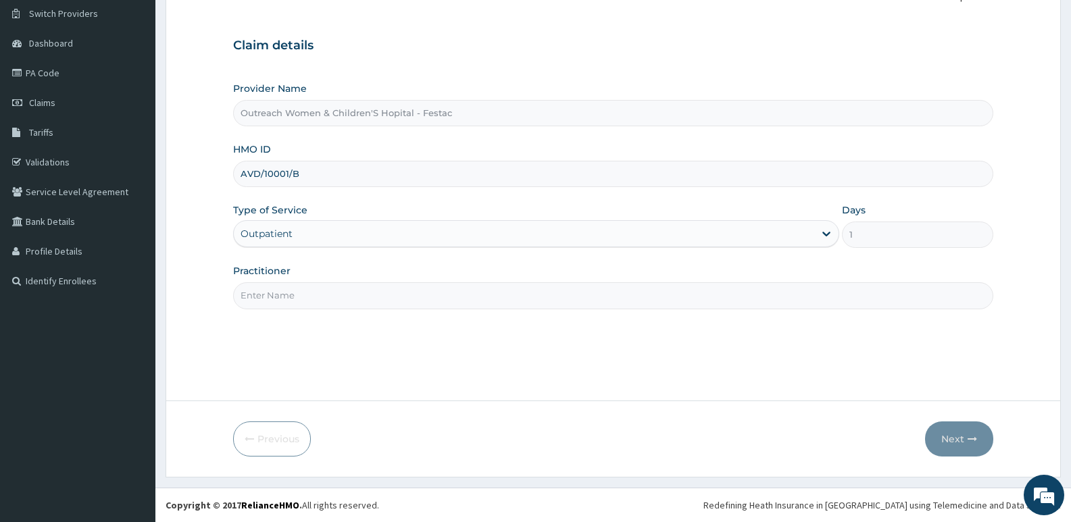
click at [324, 300] on input "Practitioner" at bounding box center [613, 295] width 760 height 26
type input "DR [PERSON_NAME]"
click at [951, 439] on button "Next" at bounding box center [959, 439] width 68 height 35
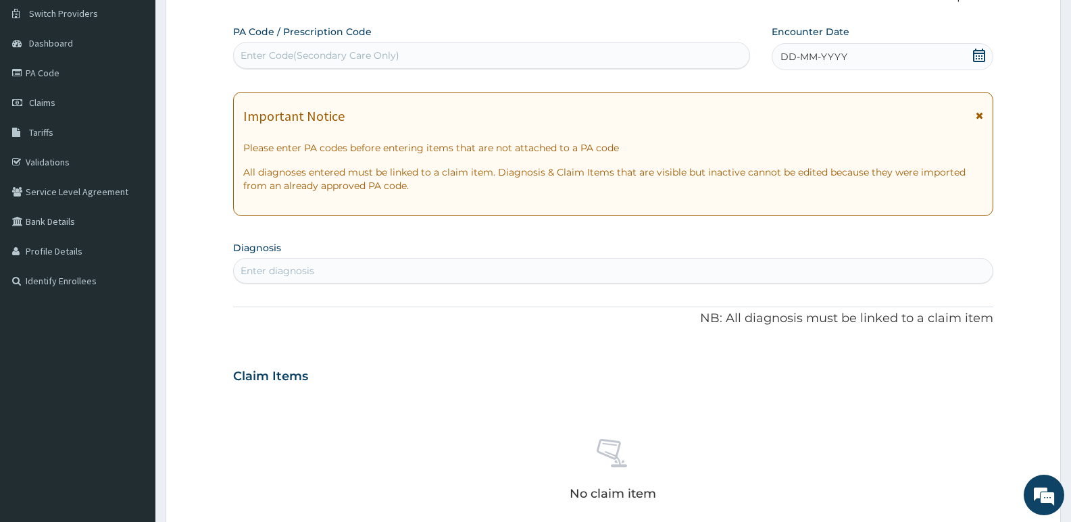
click at [255, 56] on div "Enter Code(Secondary Care Only)" at bounding box center [320, 56] width 159 height 14
type input "PA/AAC059"
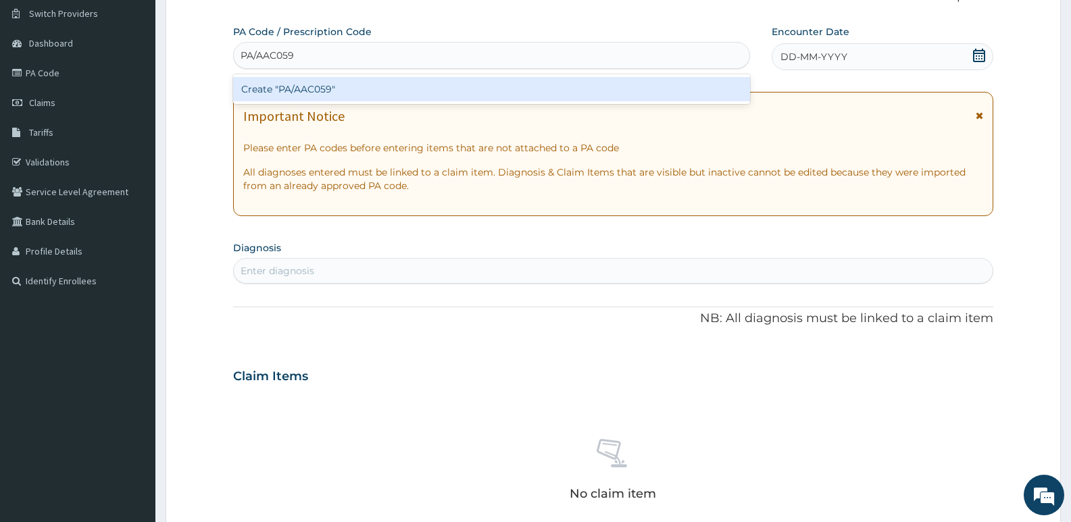
click at [320, 90] on div "Create "PA/AAC059"" at bounding box center [491, 89] width 517 height 24
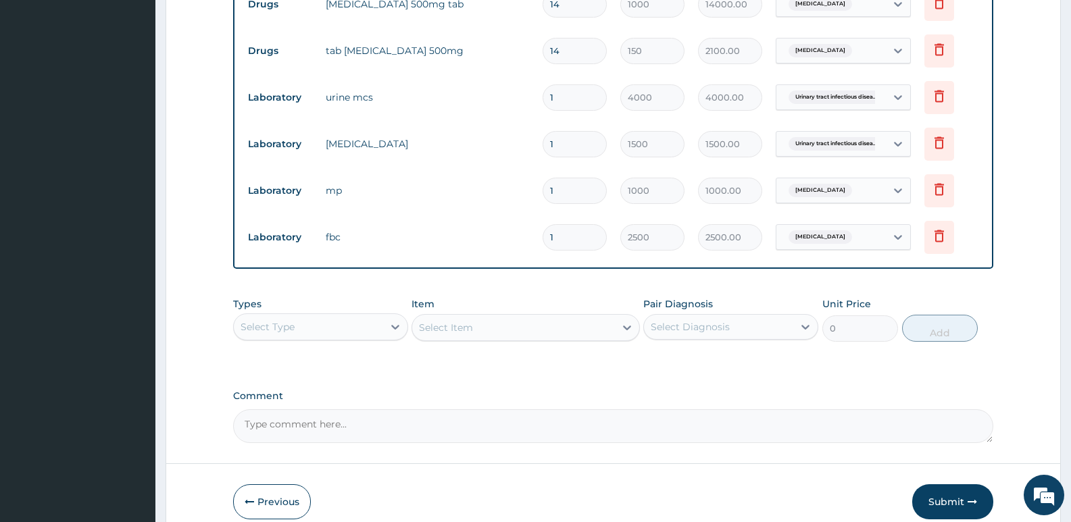
scroll to position [559, 0]
click at [397, 324] on icon at bounding box center [396, 327] width 14 height 14
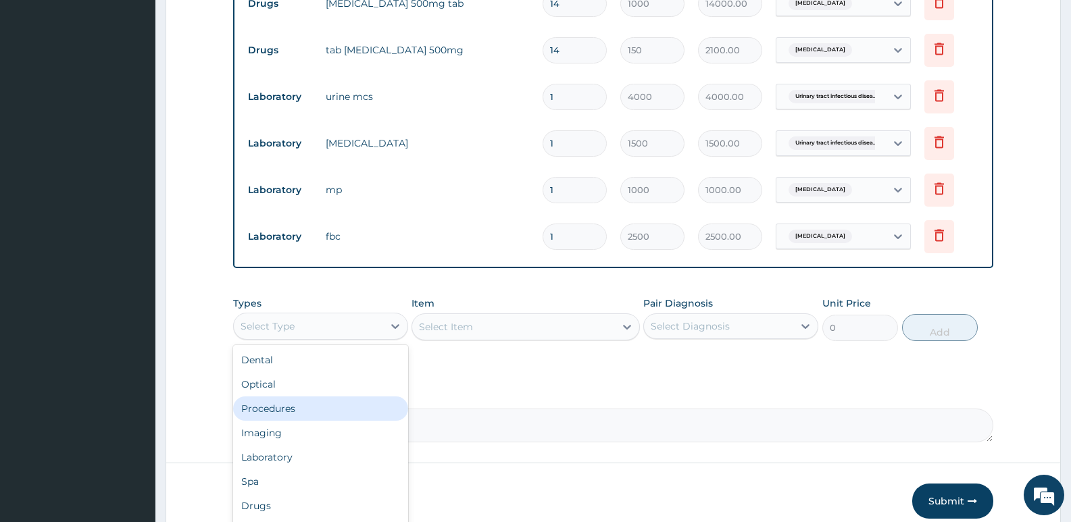
click at [290, 410] on div "Procedures" at bounding box center [320, 409] width 175 height 24
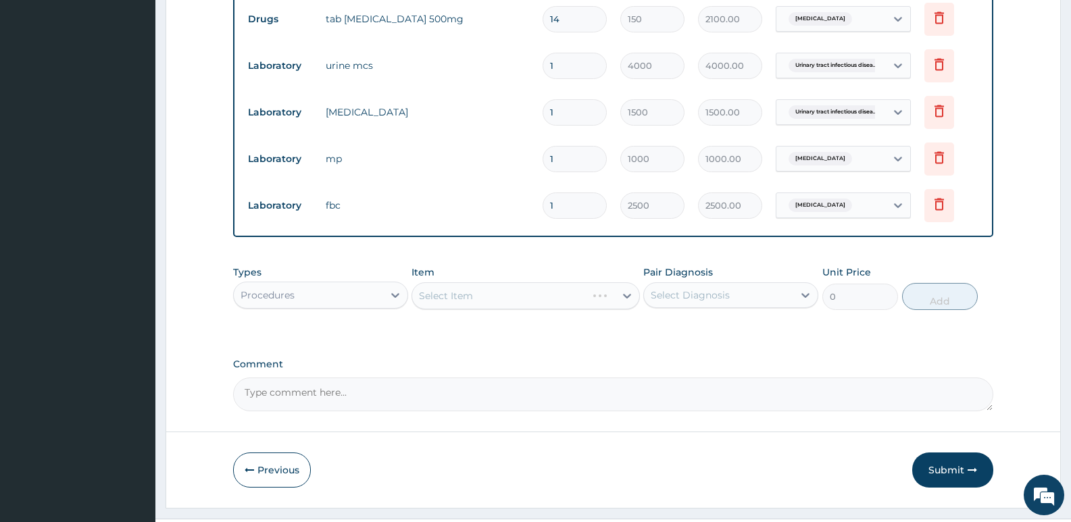
scroll to position [621, 0]
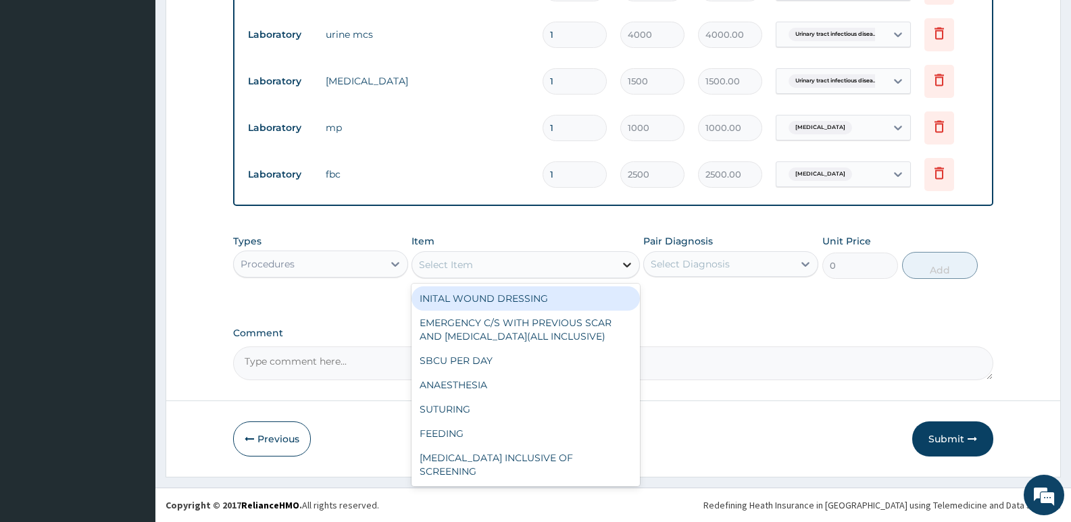
click at [630, 263] on icon at bounding box center [627, 265] width 14 height 14
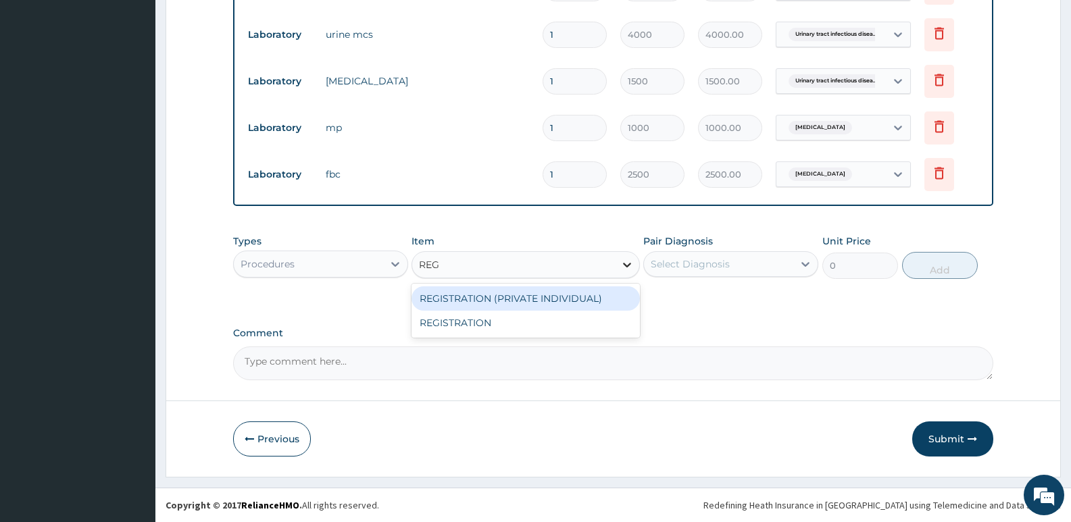
type input "REGI"
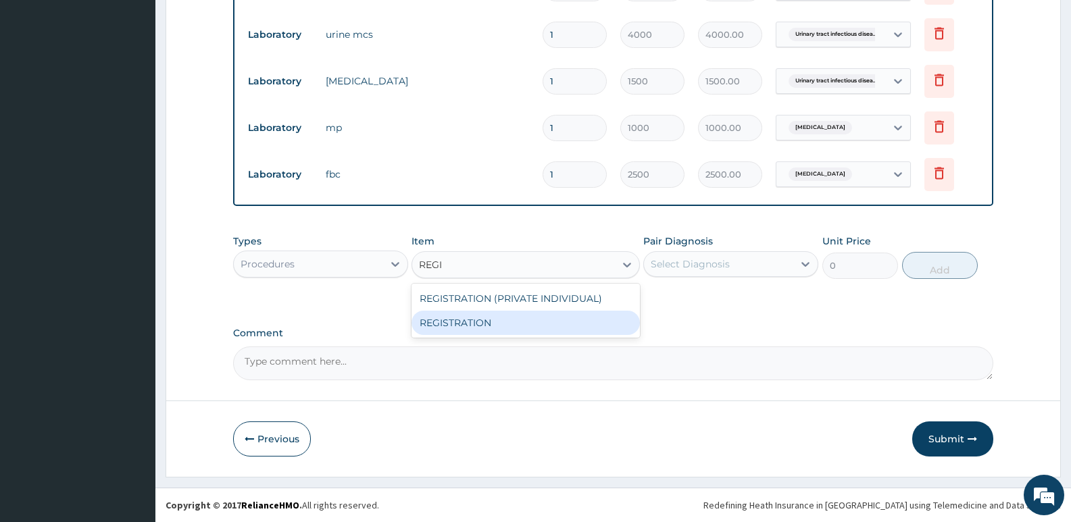
click at [495, 319] on div "REGISTRATION" at bounding box center [526, 323] width 228 height 24
type input "2500"
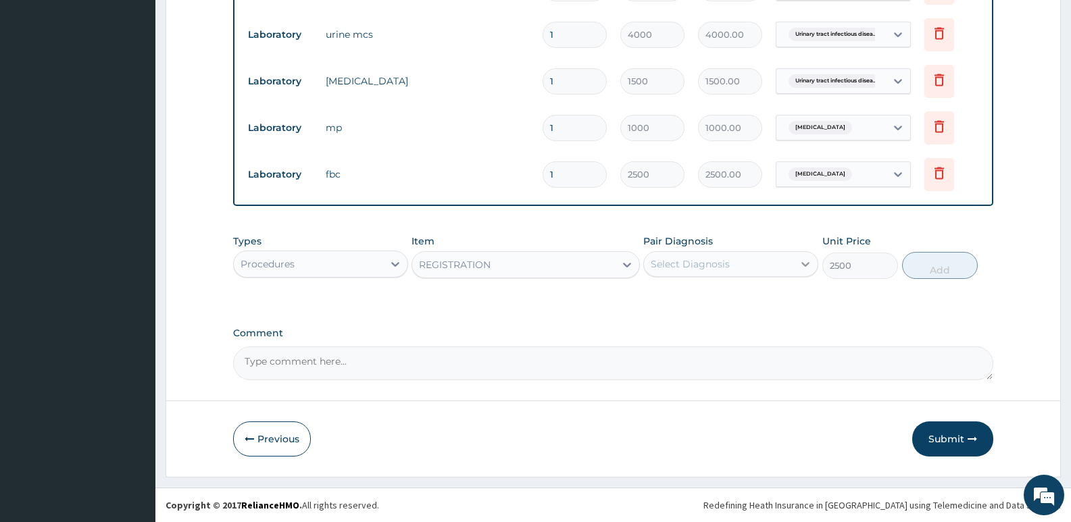
click at [806, 263] on icon at bounding box center [806, 264] width 14 height 14
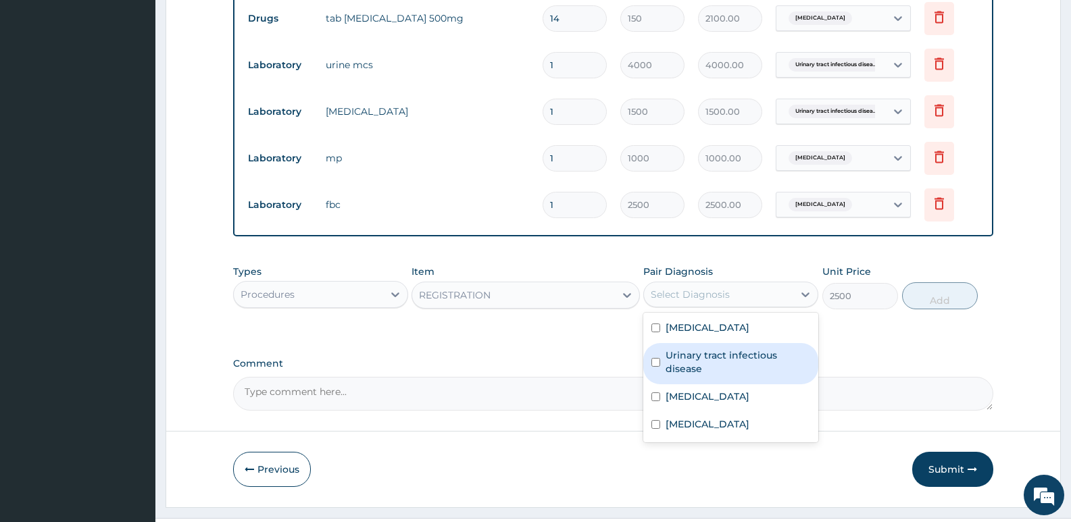
scroll to position [595, 0]
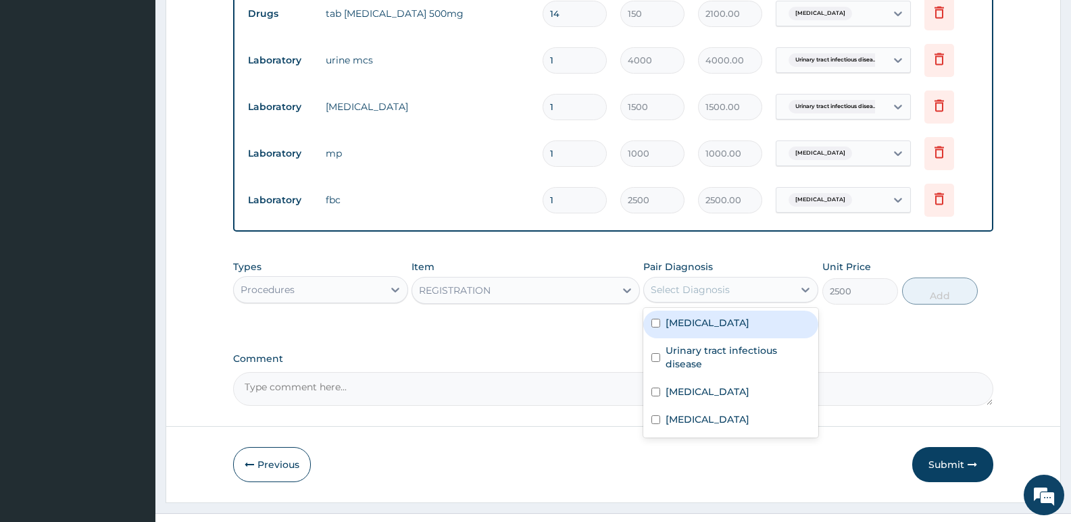
click at [695, 324] on label "[MEDICAL_DATA]" at bounding box center [708, 323] width 84 height 14
checkbox input "true"
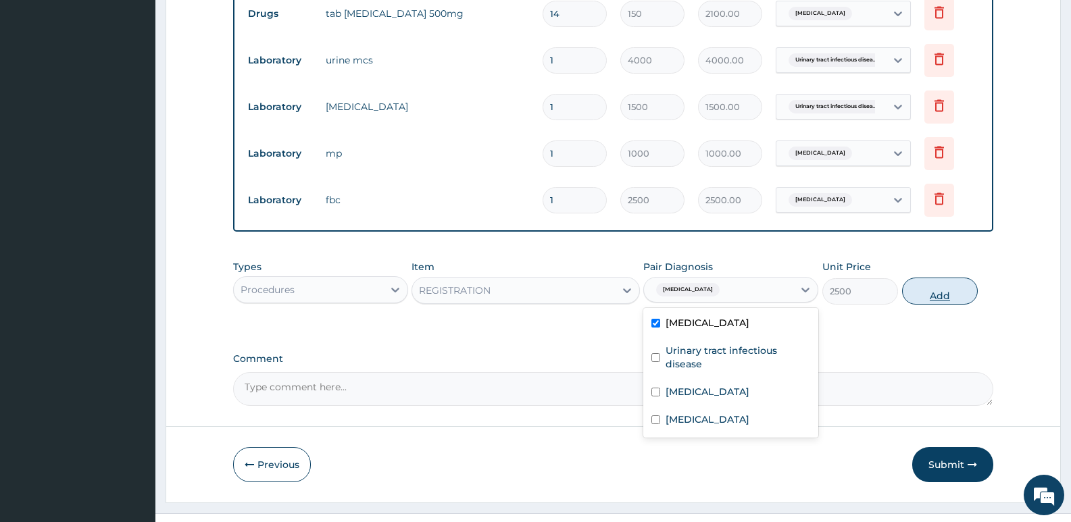
click at [943, 292] on button "Add" at bounding box center [940, 291] width 76 height 27
type input "0"
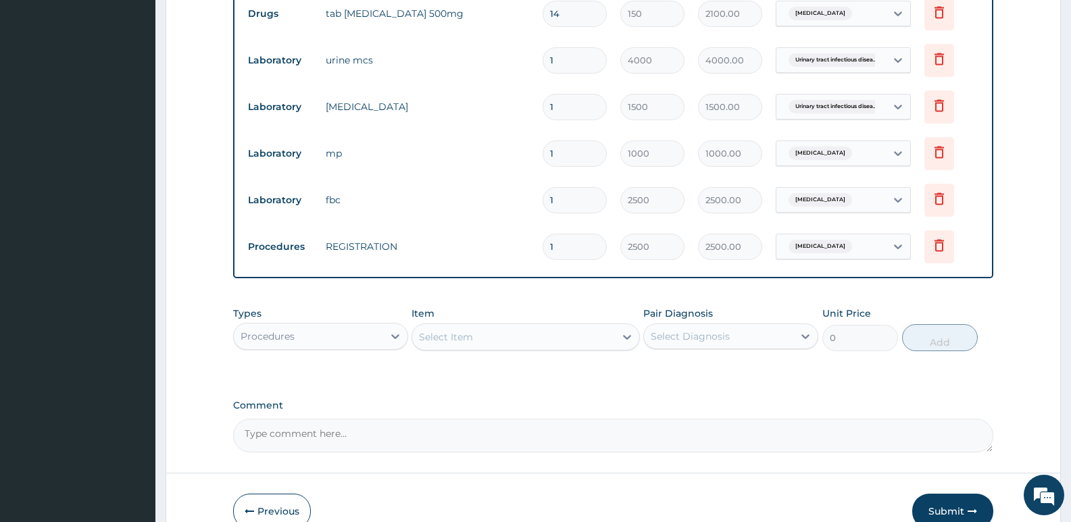
scroll to position [668, 0]
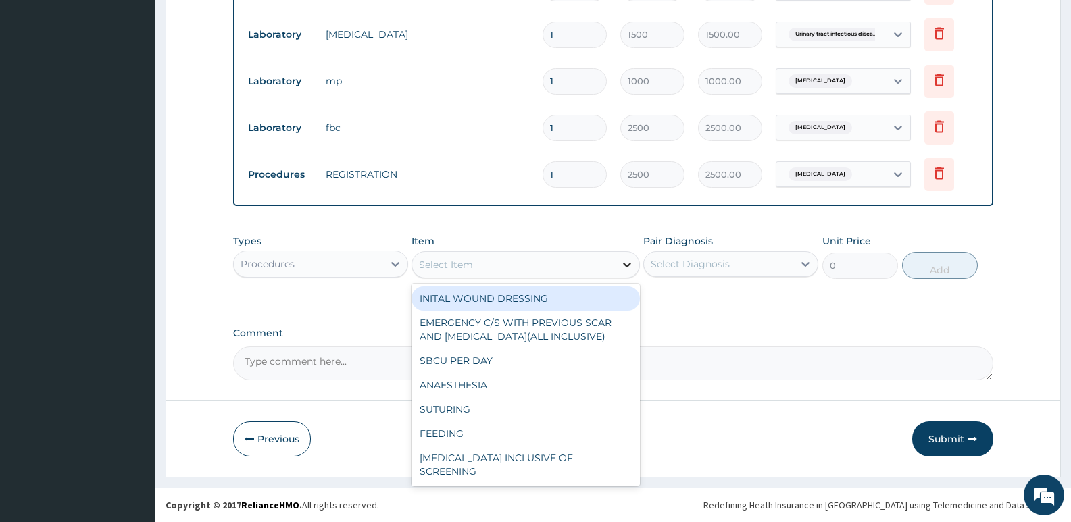
click at [621, 264] on icon at bounding box center [627, 265] width 14 height 14
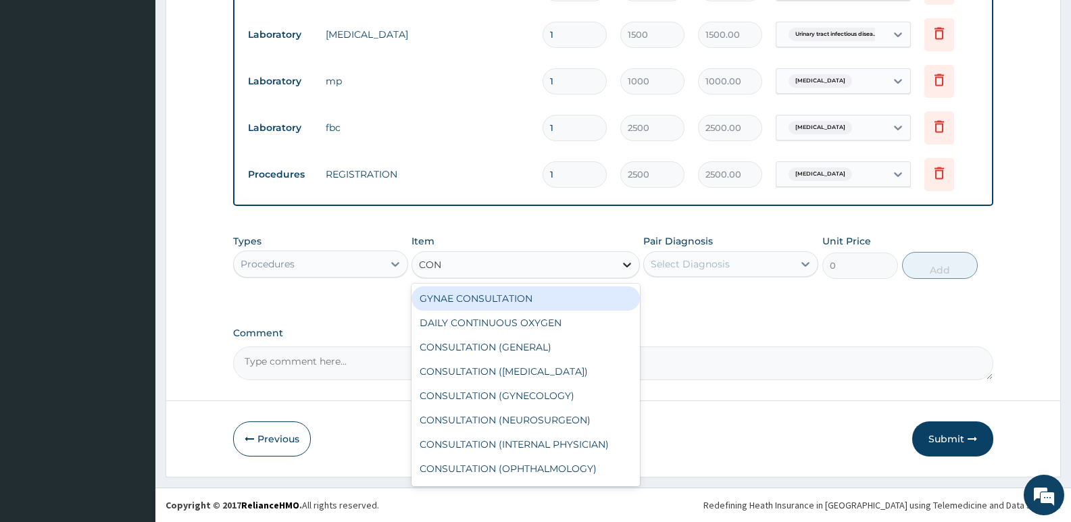
type input "CONS"
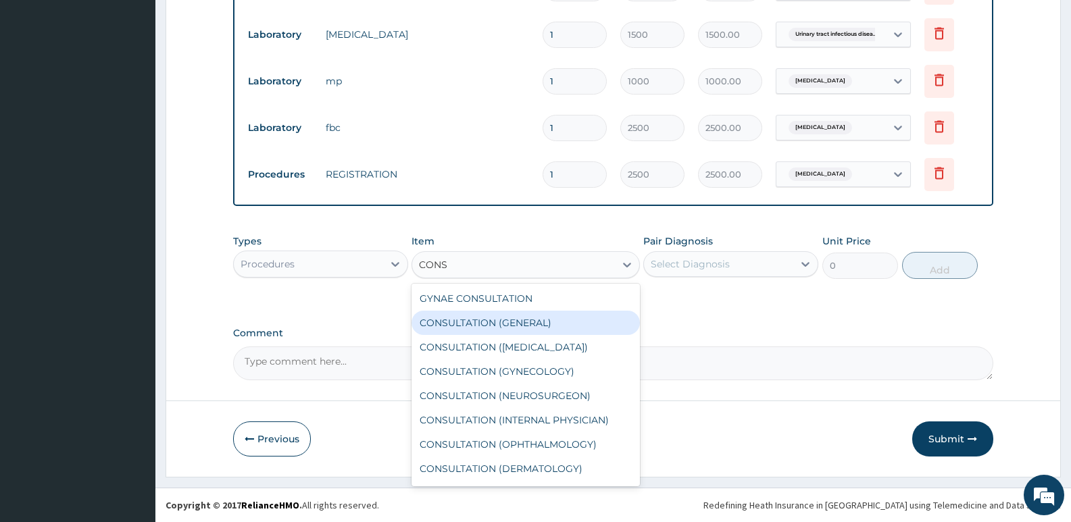
click at [544, 325] on div "CONSULTATION (GENERAL)" at bounding box center [526, 323] width 228 height 24
type input "3500"
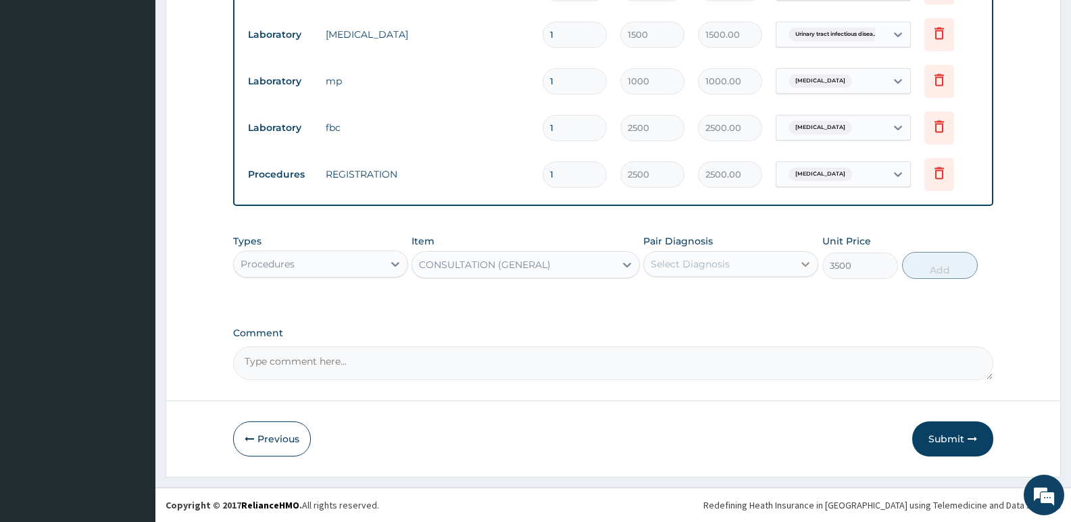
click at [808, 264] on icon at bounding box center [805, 264] width 8 height 5
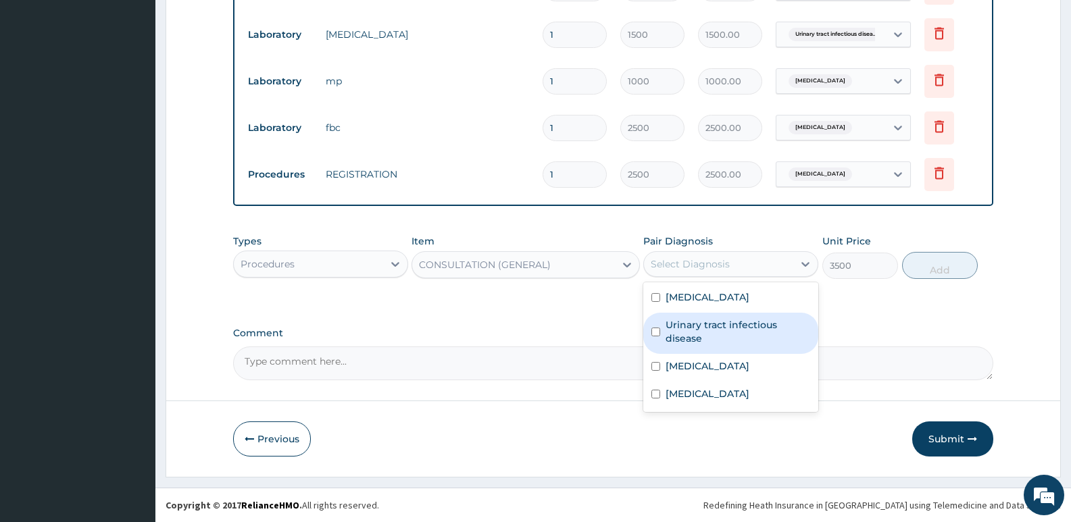
click at [714, 332] on label "Urinary tract infectious disease" at bounding box center [738, 331] width 145 height 27
checkbox input "true"
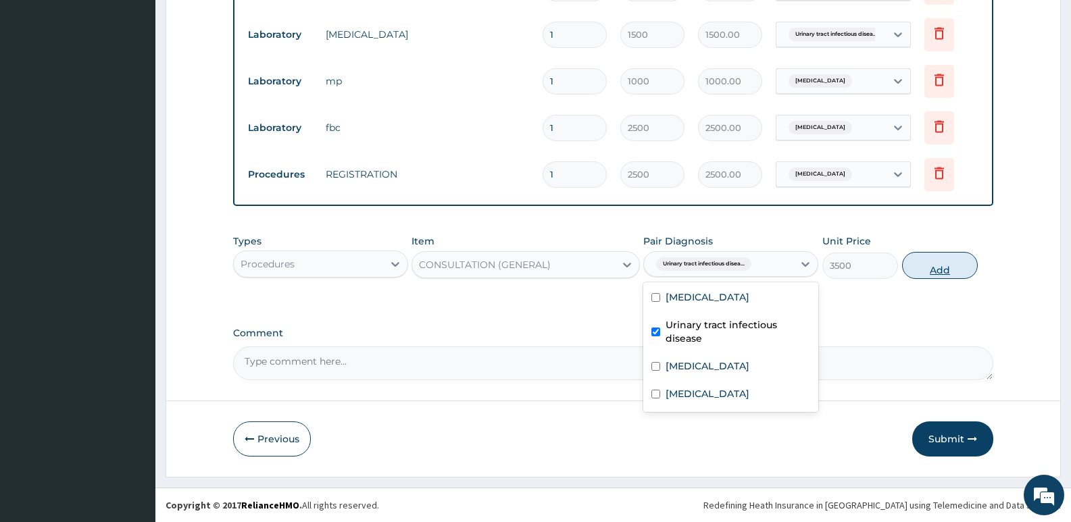
click at [937, 272] on button "Add" at bounding box center [940, 265] width 76 height 27
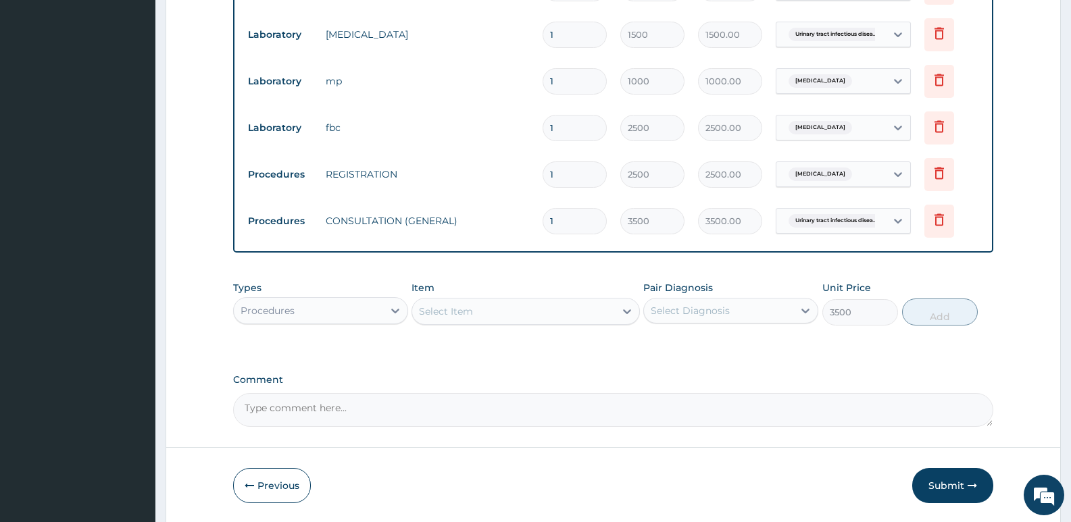
type input "0"
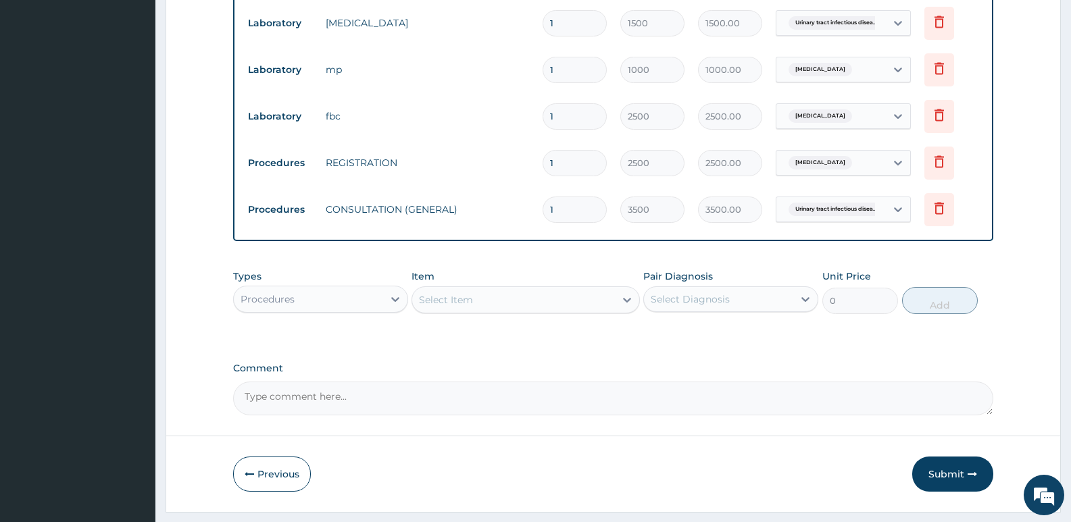
scroll to position [714, 0]
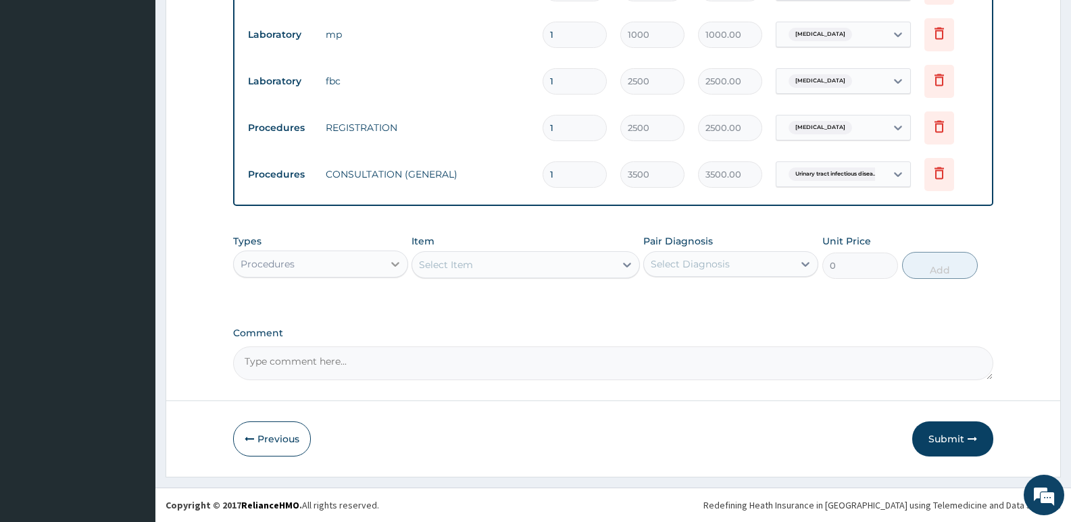
click at [391, 263] on icon at bounding box center [396, 264] width 14 height 14
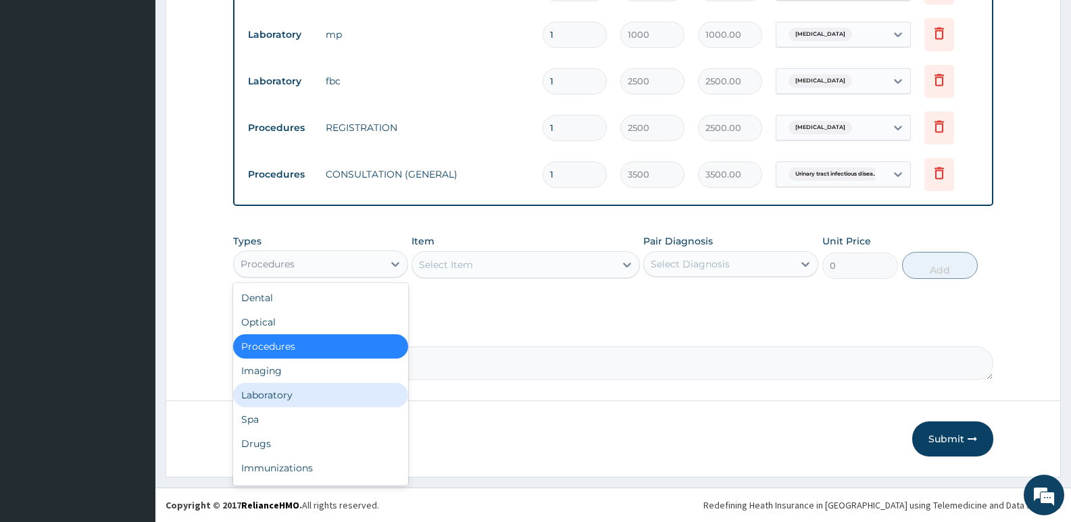
click at [287, 393] on div "Laboratory" at bounding box center [320, 395] width 175 height 24
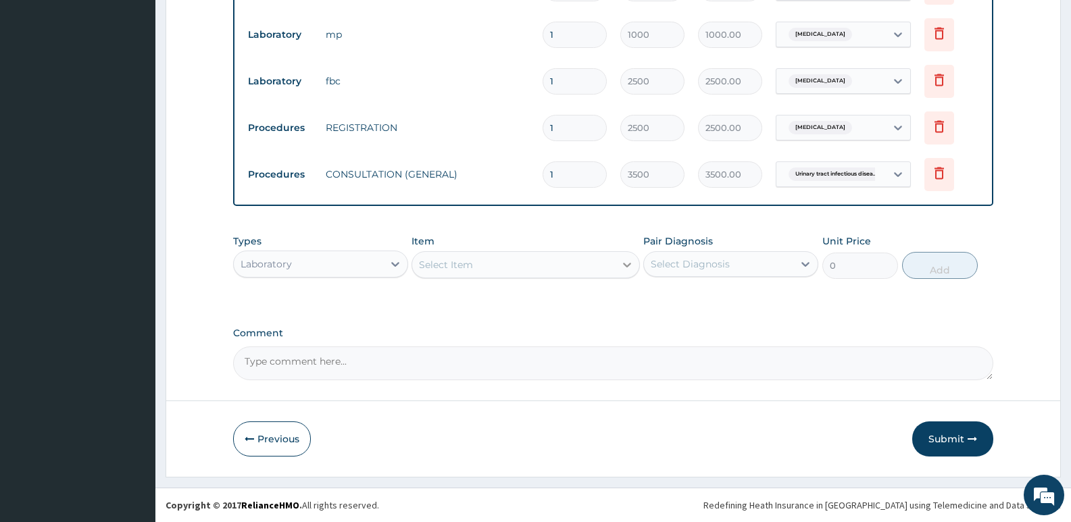
click at [630, 264] on icon at bounding box center [627, 265] width 8 height 5
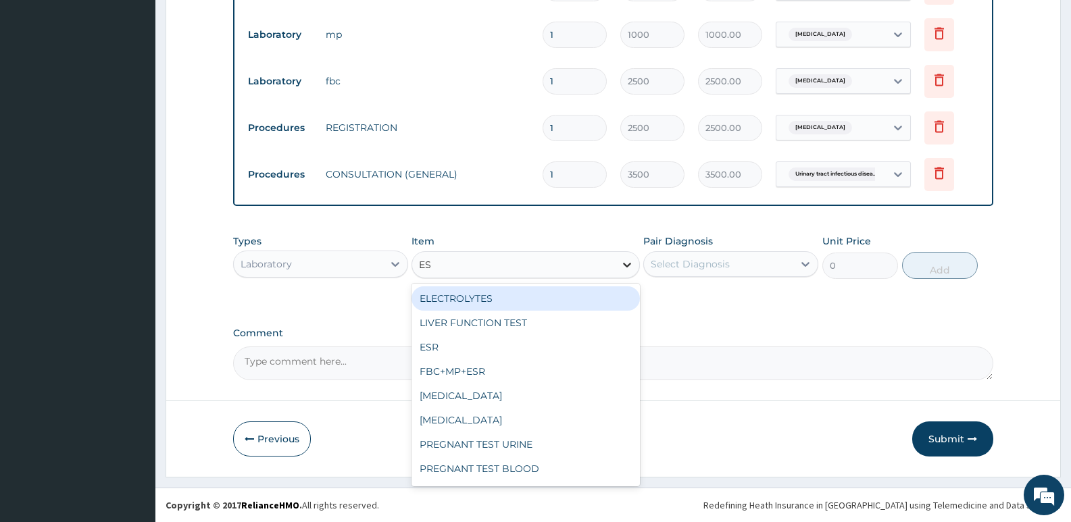
type input "ESR"
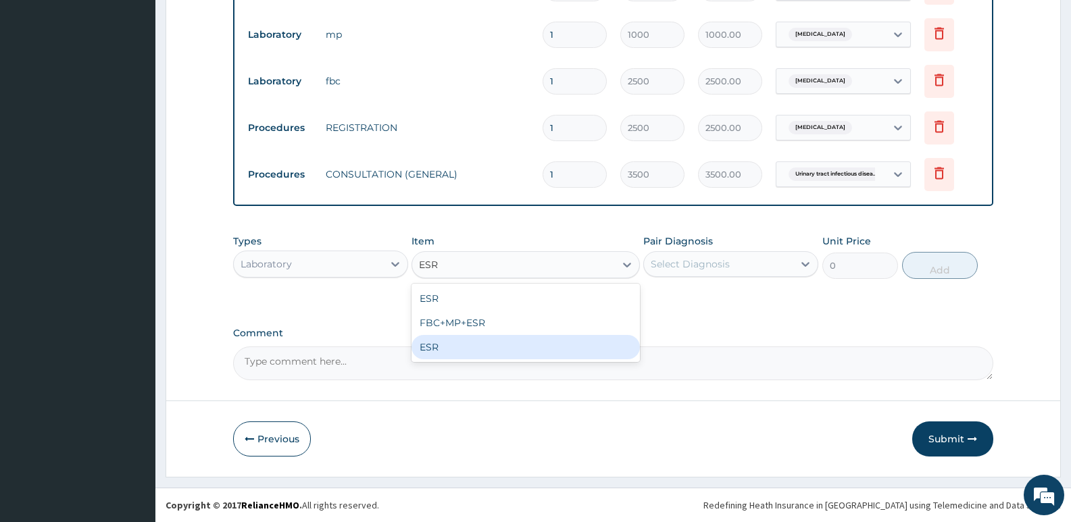
click at [450, 349] on div "ESR" at bounding box center [526, 347] width 228 height 24
type input "3500"
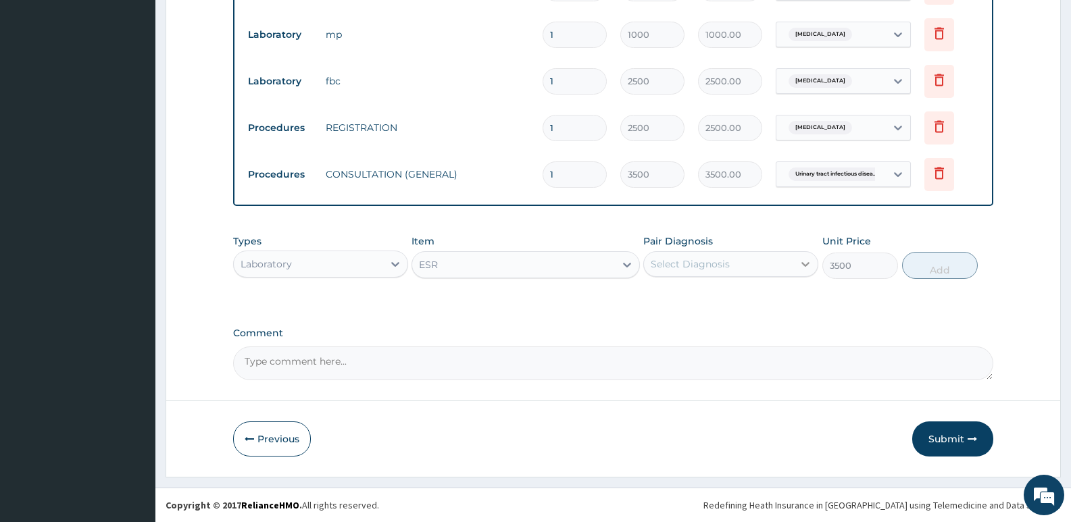
click at [807, 262] on icon at bounding box center [806, 264] width 14 height 14
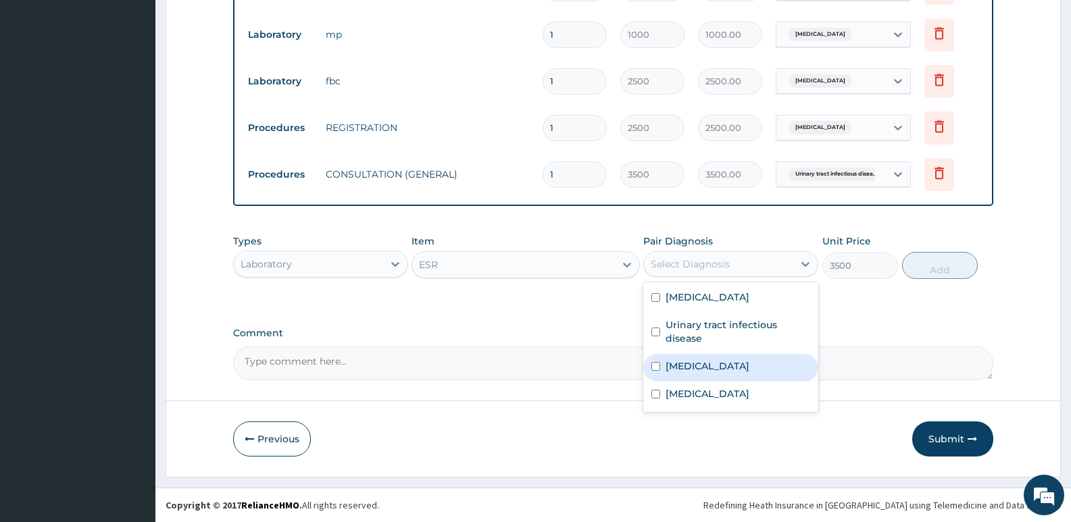
click at [678, 368] on label "Malaria" at bounding box center [708, 367] width 84 height 14
checkbox input "true"
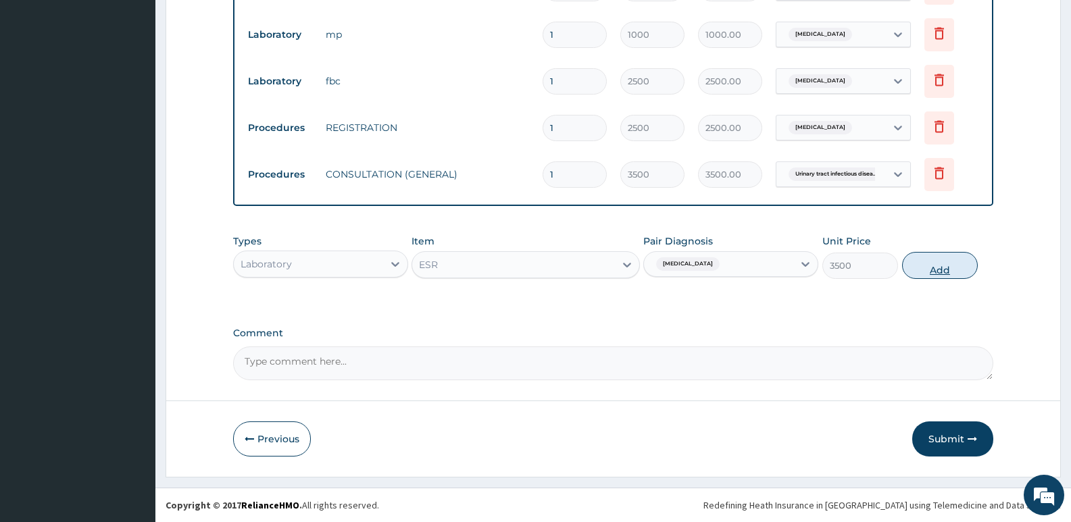
click at [952, 264] on button "Add" at bounding box center [940, 265] width 76 height 27
type input "0"
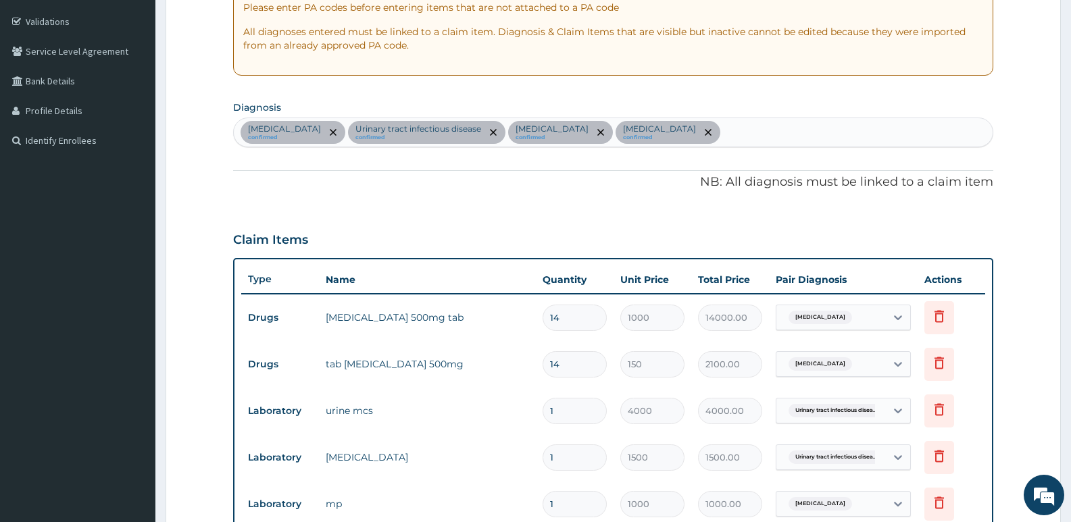
scroll to position [233, 0]
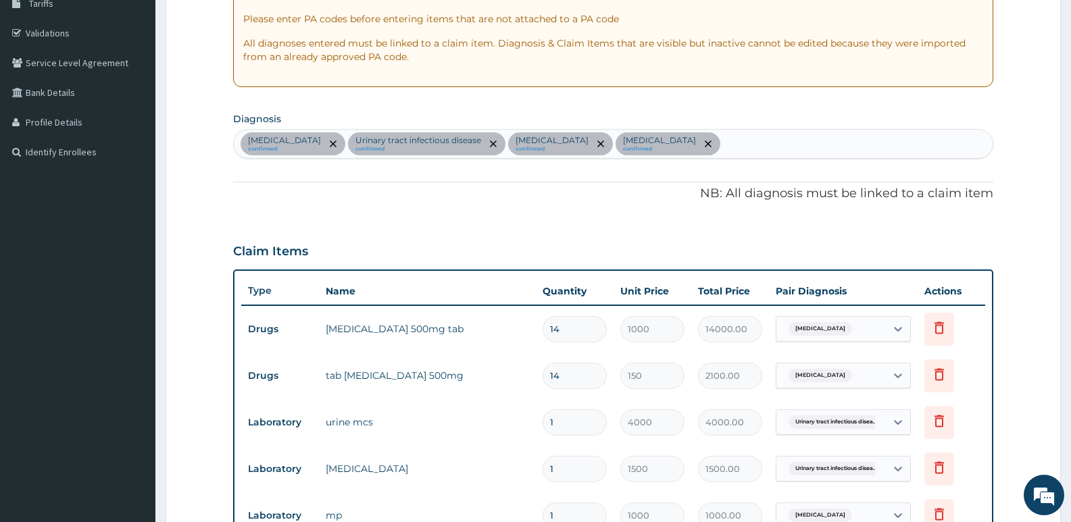
click at [611, 143] on div "Gastritis confirmed Urinary tract infectious disease confirmed Malaria confirme…" at bounding box center [613, 144] width 759 height 28
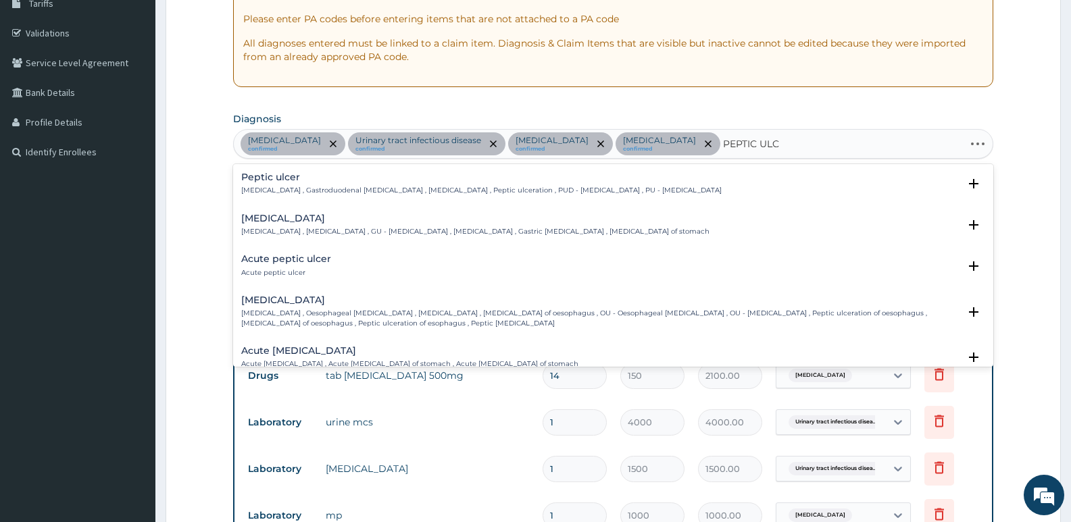
type input "PEPTIC ULCE"
click at [306, 265] on div "Acute peptic ulcer Acute peptic ulcer" at bounding box center [286, 266] width 90 height 24
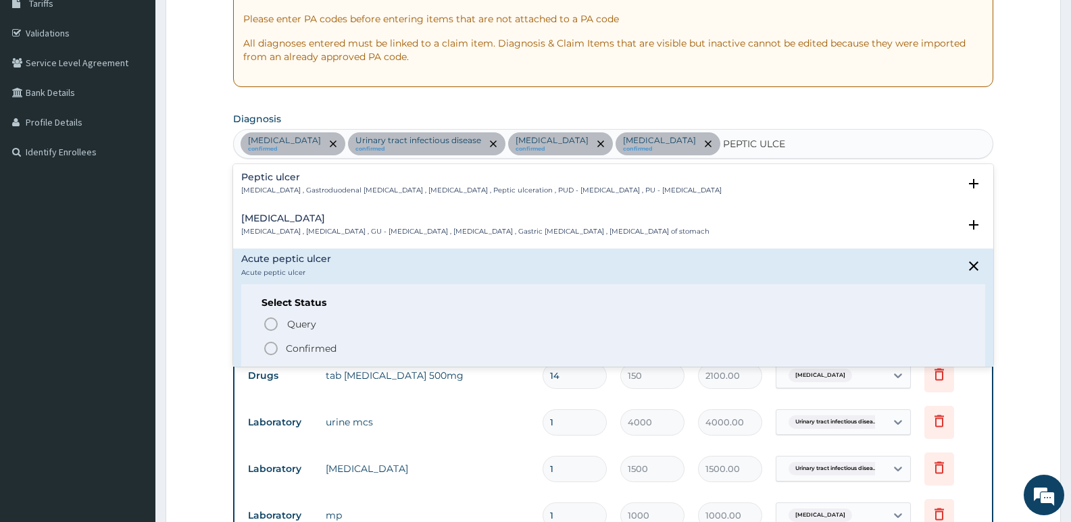
click at [271, 351] on icon "status option filled" at bounding box center [271, 349] width 16 height 16
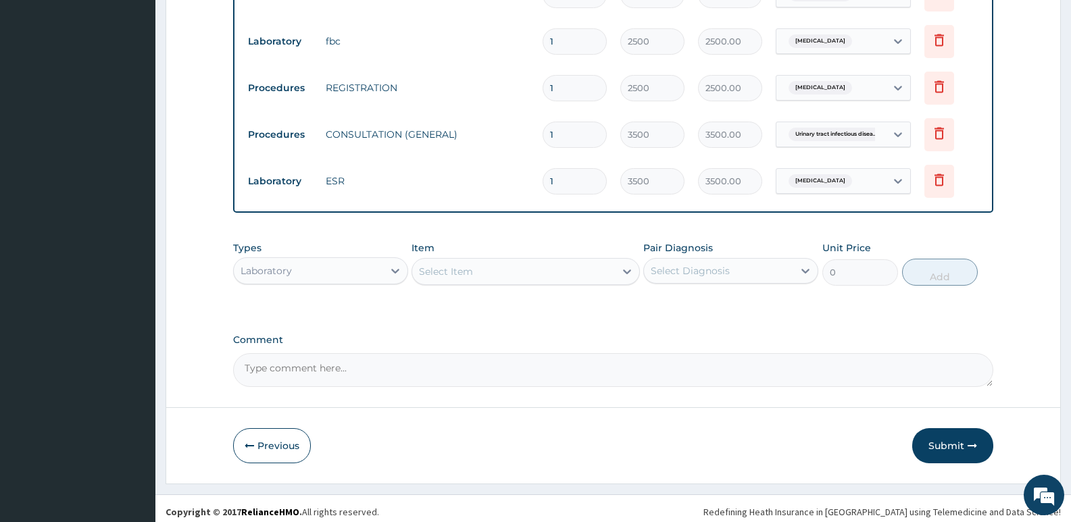
scroll to position [761, 0]
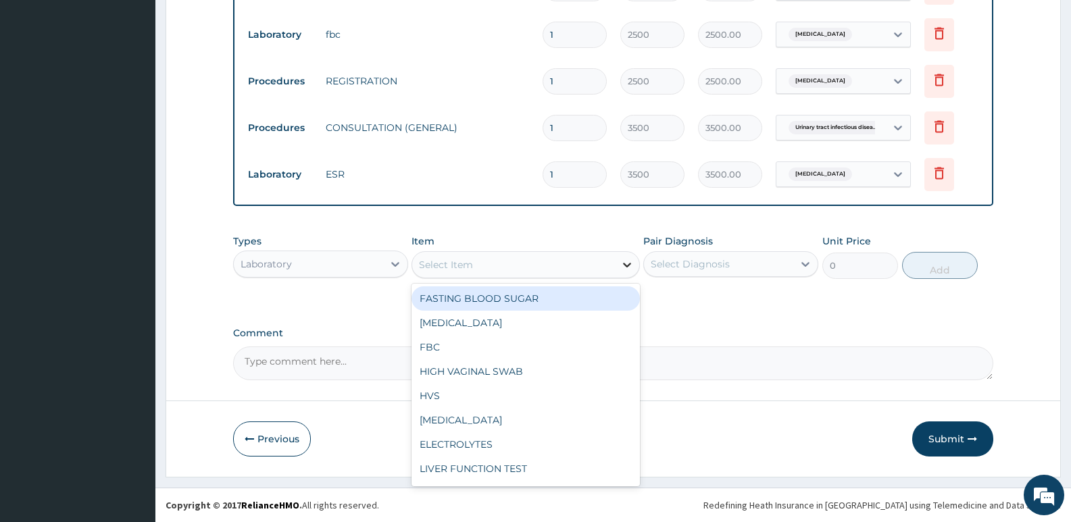
click at [622, 264] on icon at bounding box center [627, 265] width 14 height 14
type input "PY"
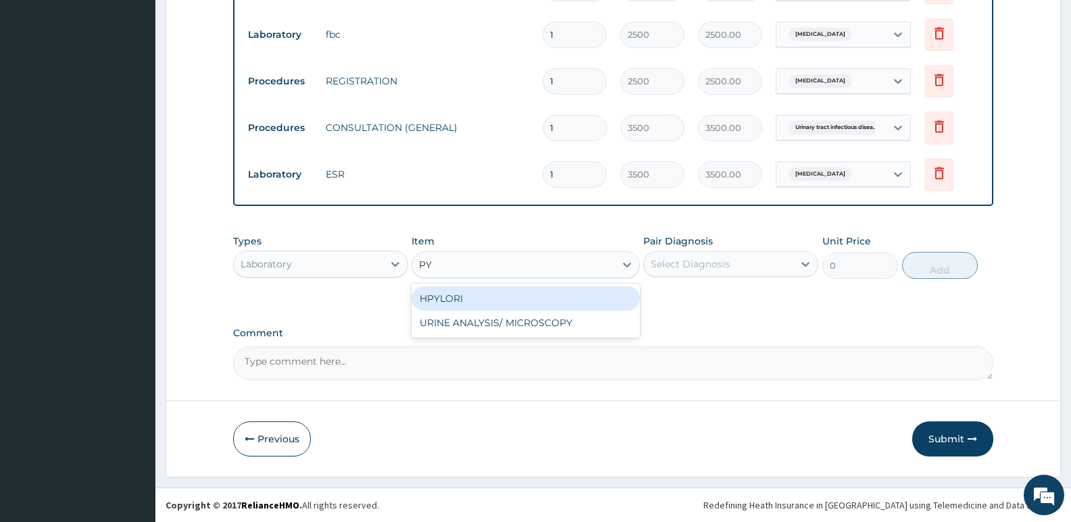
click at [485, 301] on div "HPYLORI" at bounding box center [526, 299] width 228 height 24
type input "4000"
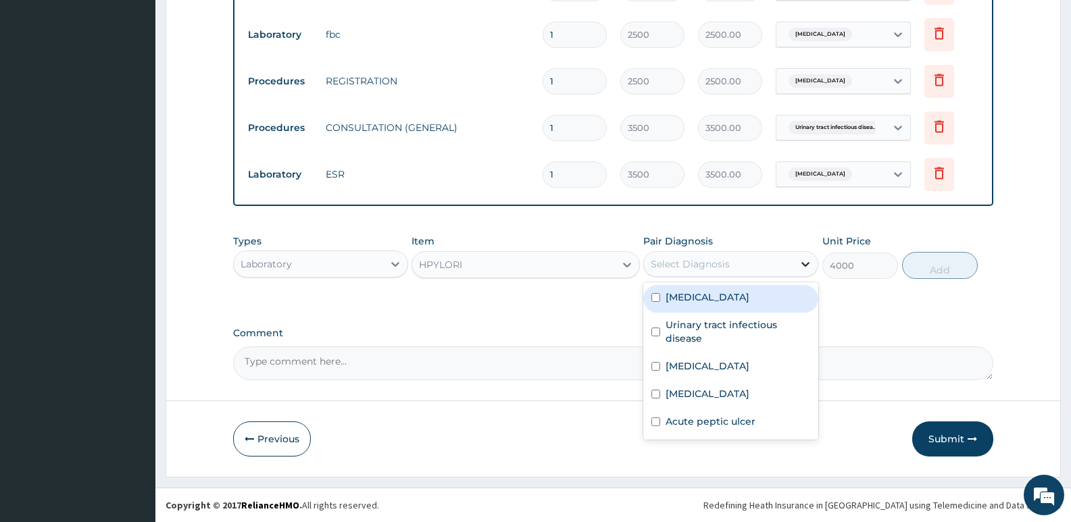
click at [806, 262] on icon at bounding box center [806, 264] width 14 height 14
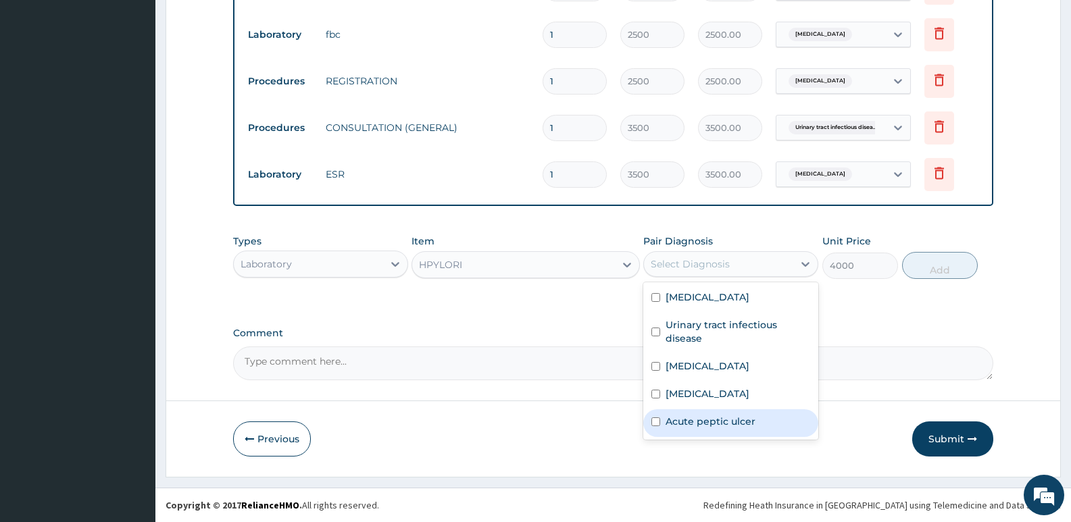
click at [722, 421] on label "Acute peptic ulcer" at bounding box center [711, 422] width 90 height 14
checkbox input "true"
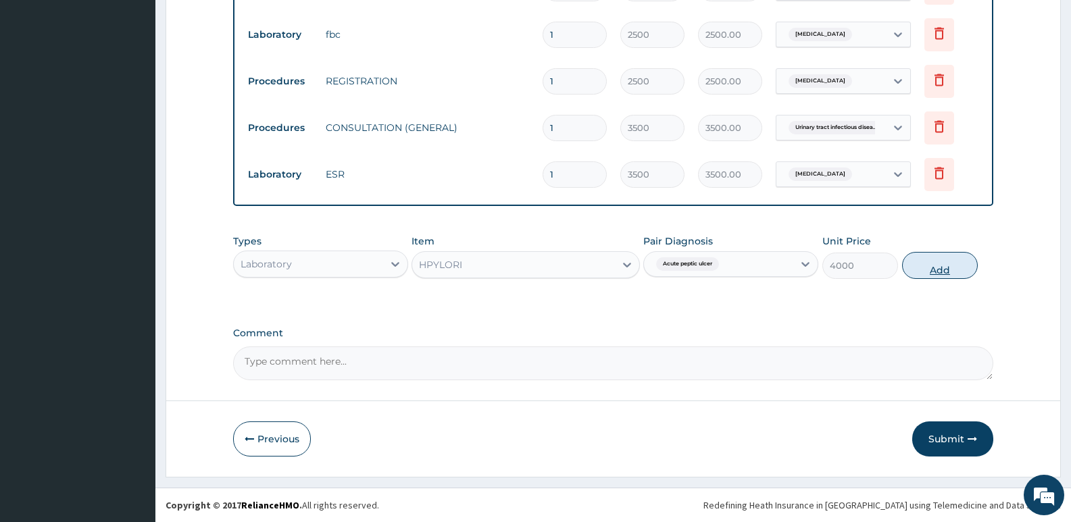
click at [945, 270] on button "Add" at bounding box center [940, 265] width 76 height 27
type input "0"
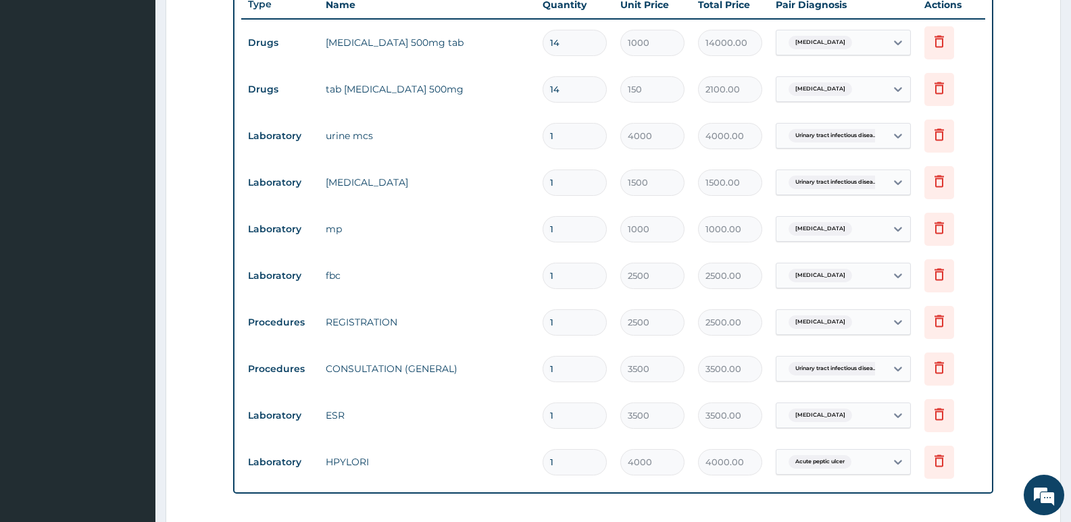
scroll to position [523, 0]
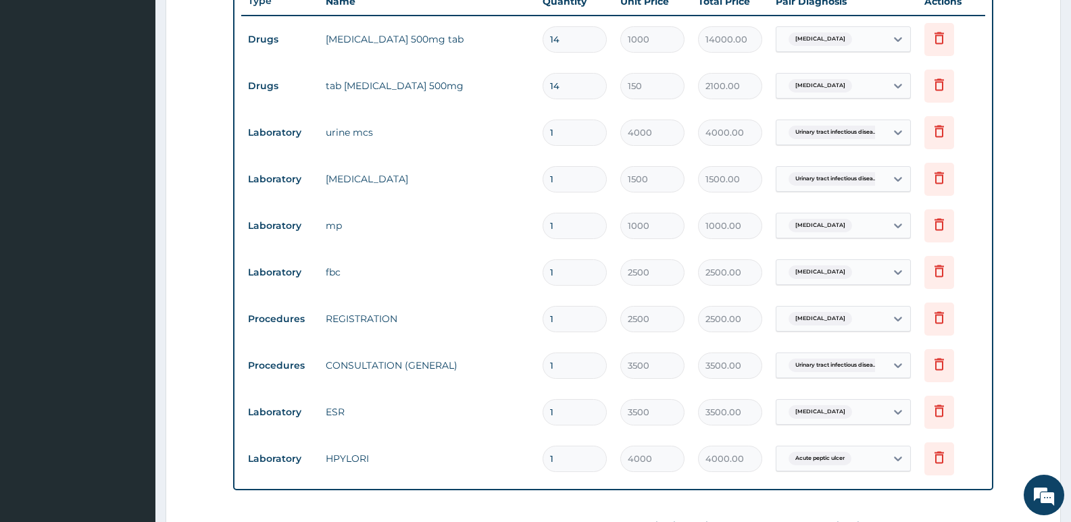
click at [572, 38] on input "14" at bounding box center [575, 39] width 64 height 26
type input "1"
type input "1000.00"
type input "0.00"
type input "2"
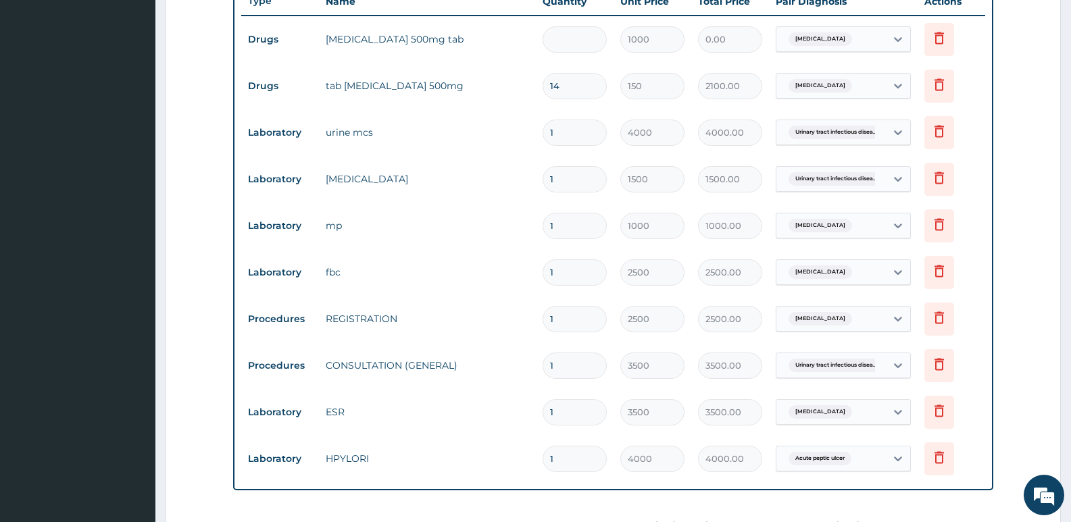
type input "2000.00"
type input "28"
type input "28000.00"
type input "28"
click at [563, 86] on input "14" at bounding box center [575, 86] width 64 height 26
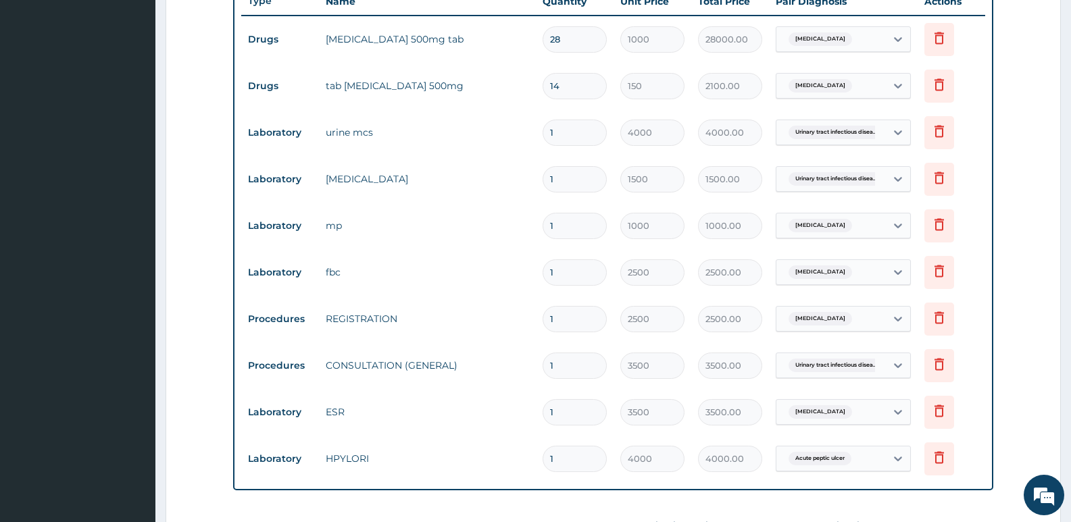
type input "1"
type input "150.00"
type input "0.00"
type input "5"
type input "750.00"
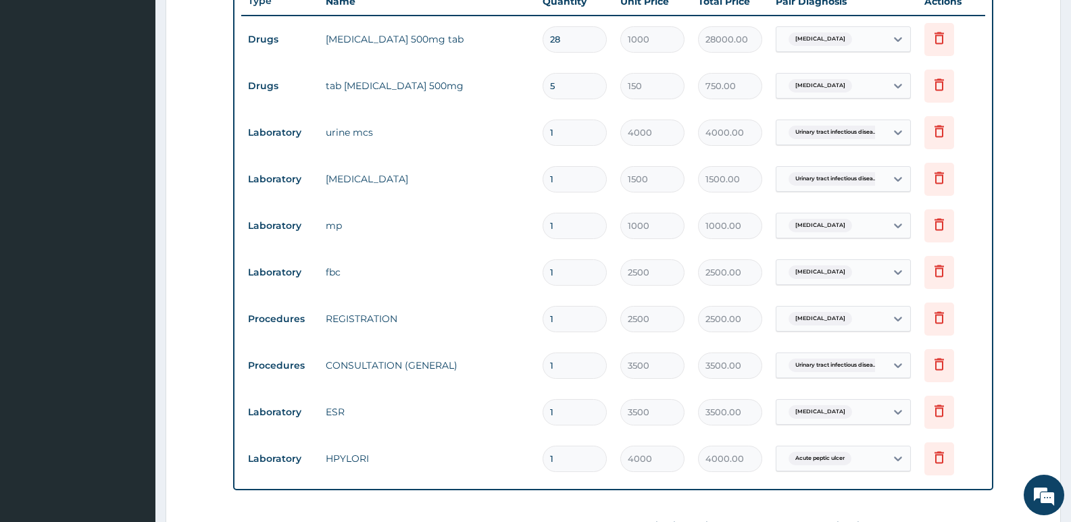
type input "56"
type input "8400.00"
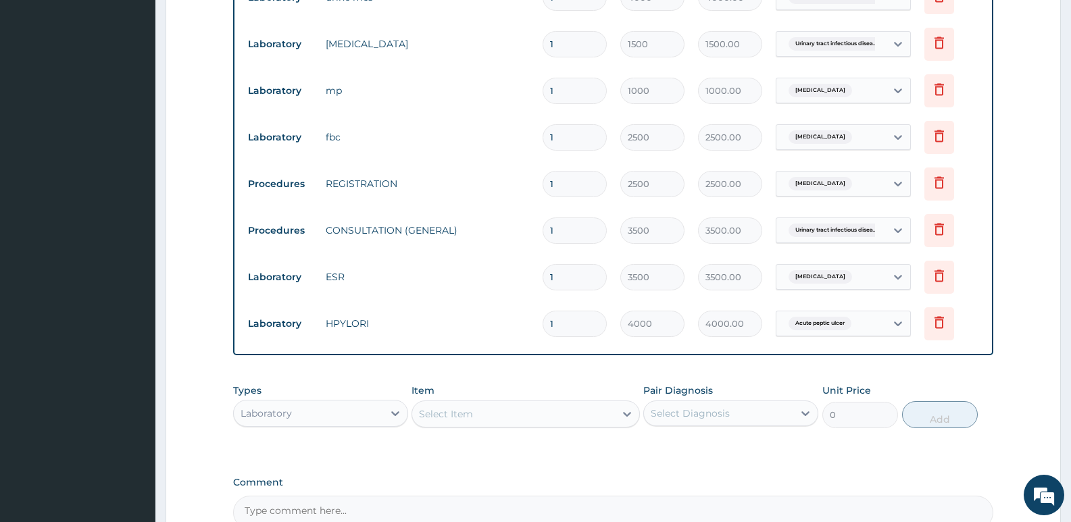
scroll to position [808, 0]
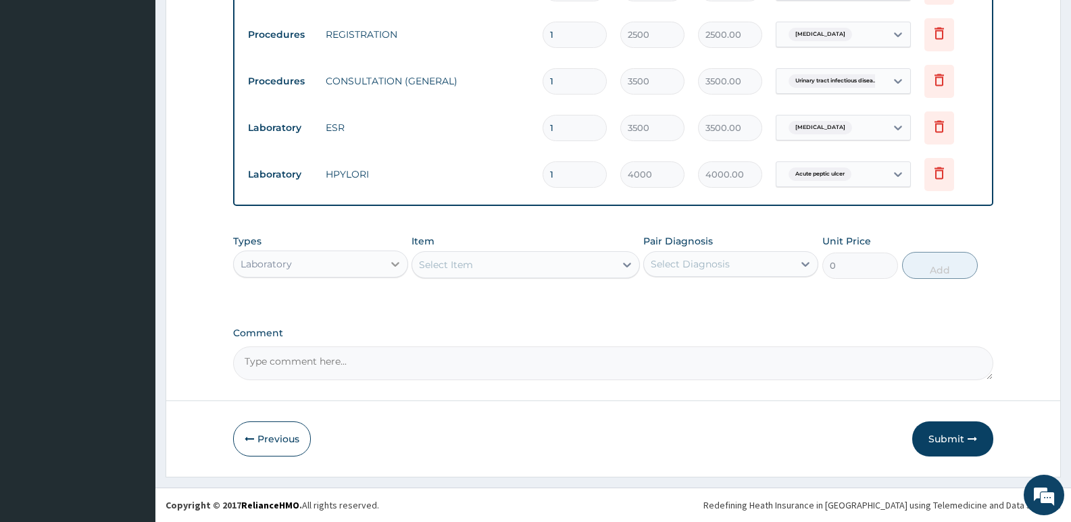
type input "56"
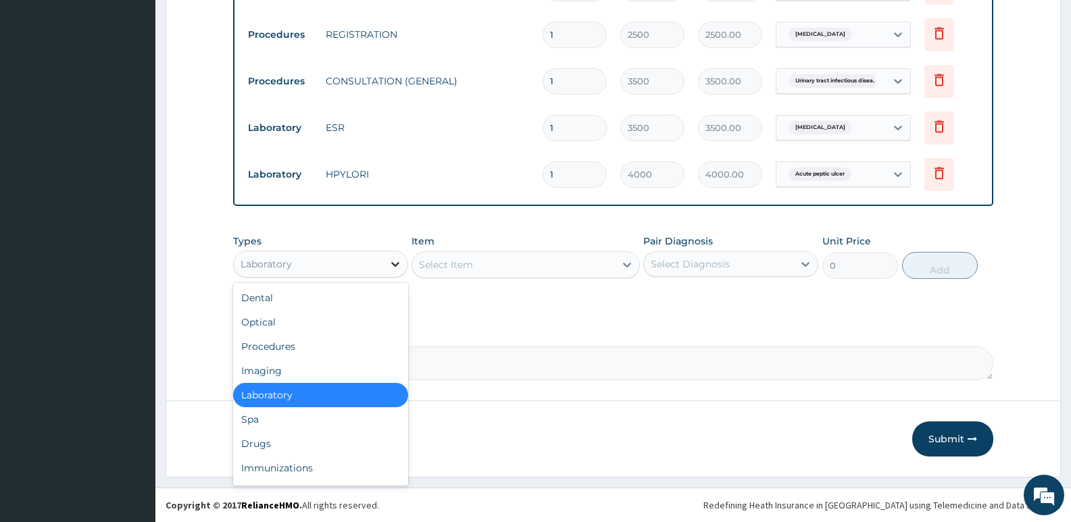
click at [399, 261] on icon at bounding box center [396, 264] width 14 height 14
click at [267, 446] on div "Drugs" at bounding box center [320, 444] width 175 height 24
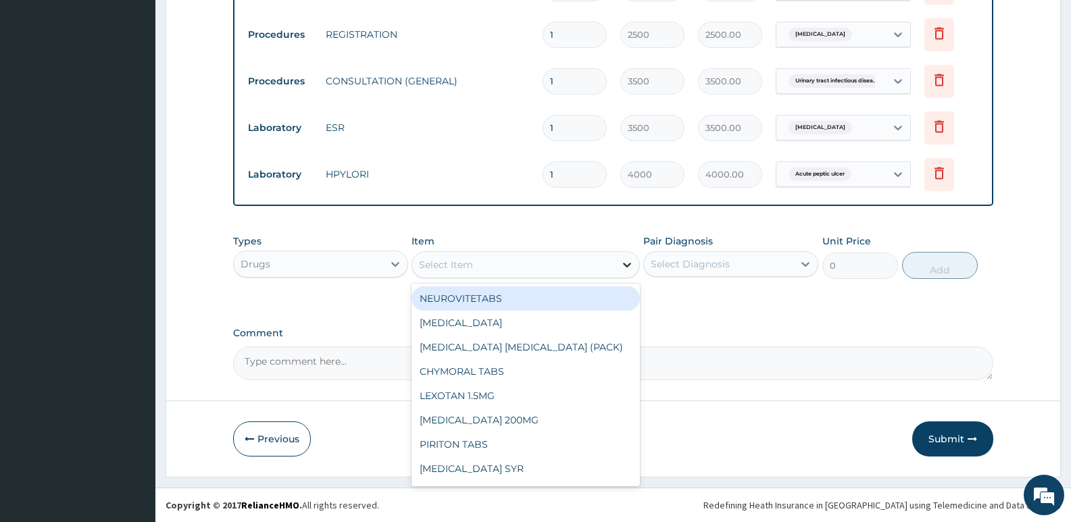
click at [628, 265] on icon at bounding box center [627, 265] width 8 height 5
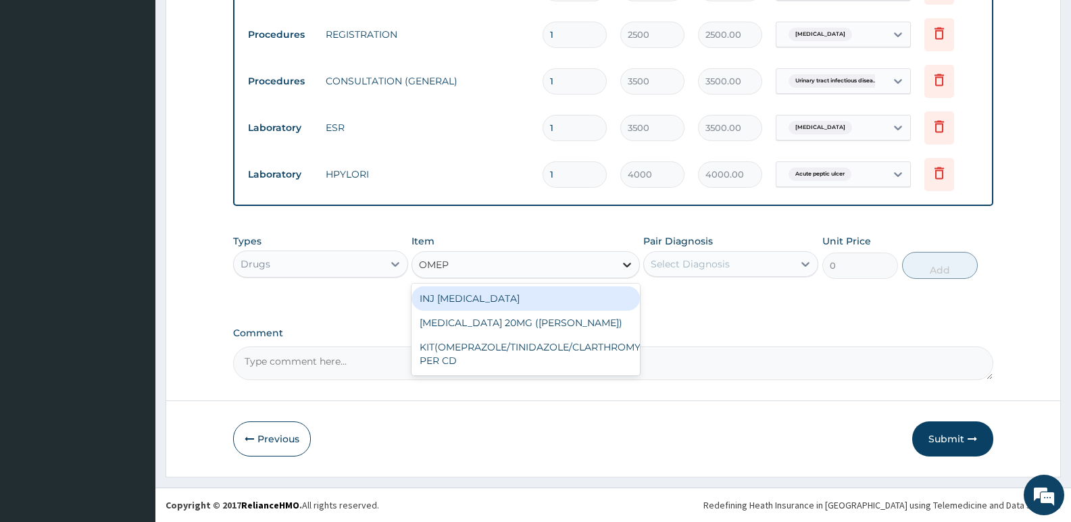
type input "OMEPR"
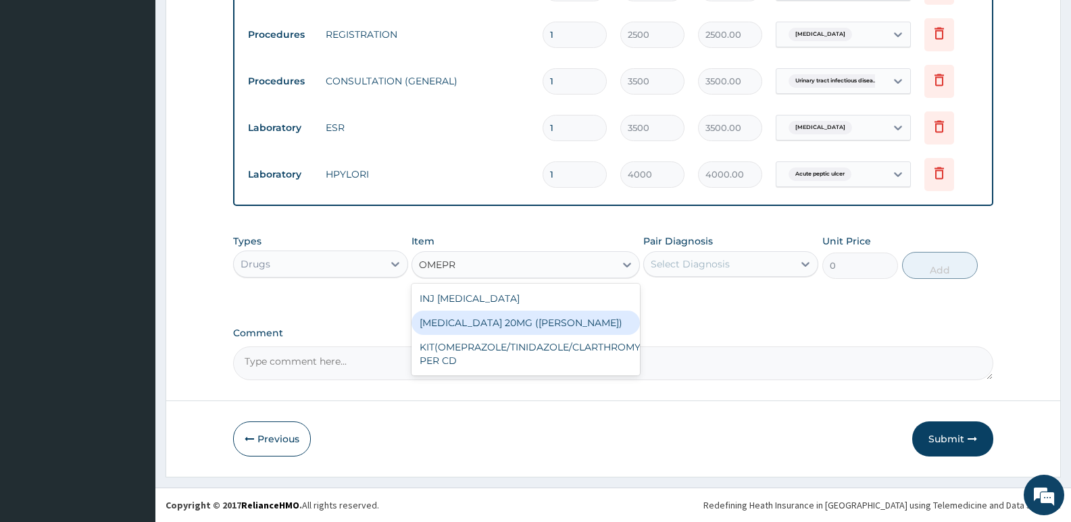
click at [605, 321] on div "OMEPRAZOLE 20MG (PER SATCHET)" at bounding box center [526, 323] width 228 height 24
type input "375"
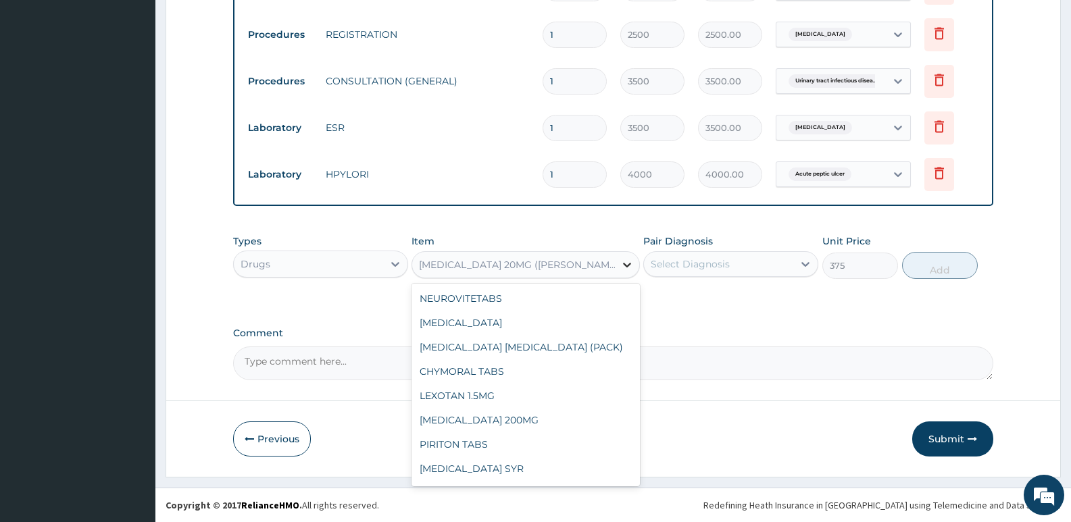
click at [624, 262] on icon at bounding box center [627, 265] width 14 height 14
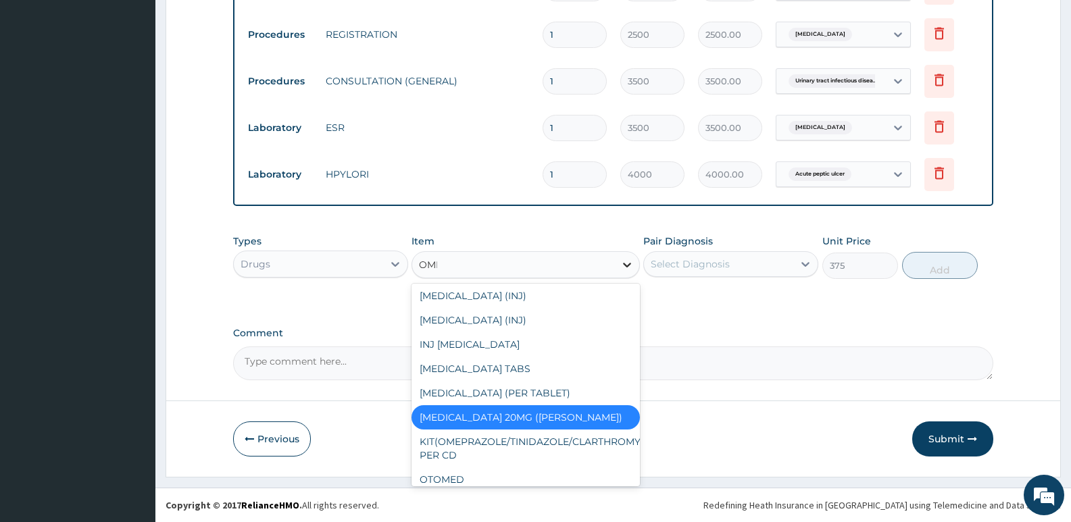
scroll to position [27, 0]
type input "OMEP"
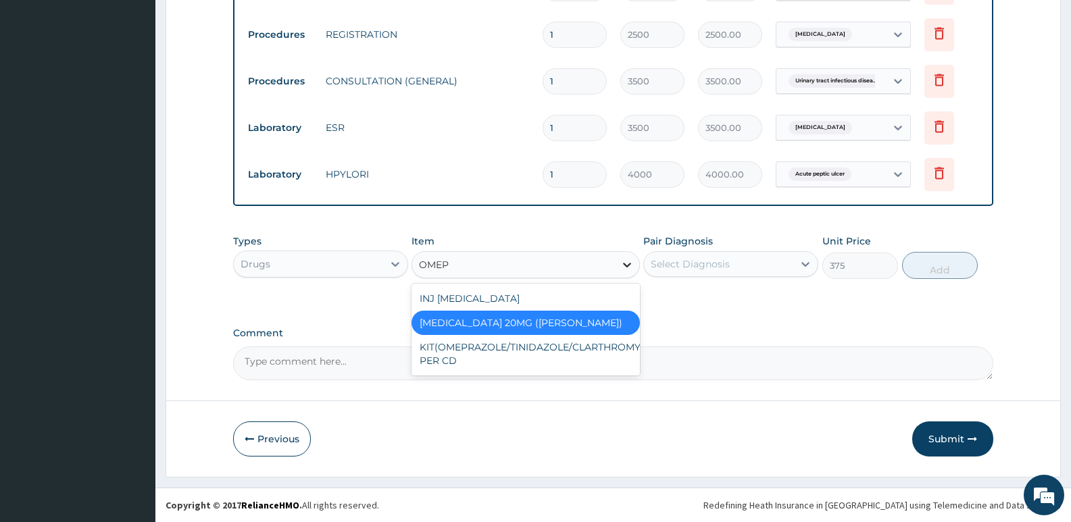
scroll to position [0, 0]
click at [557, 323] on div "OMEPRAZOLE 20MG (PER SATCHET)" at bounding box center [526, 323] width 228 height 24
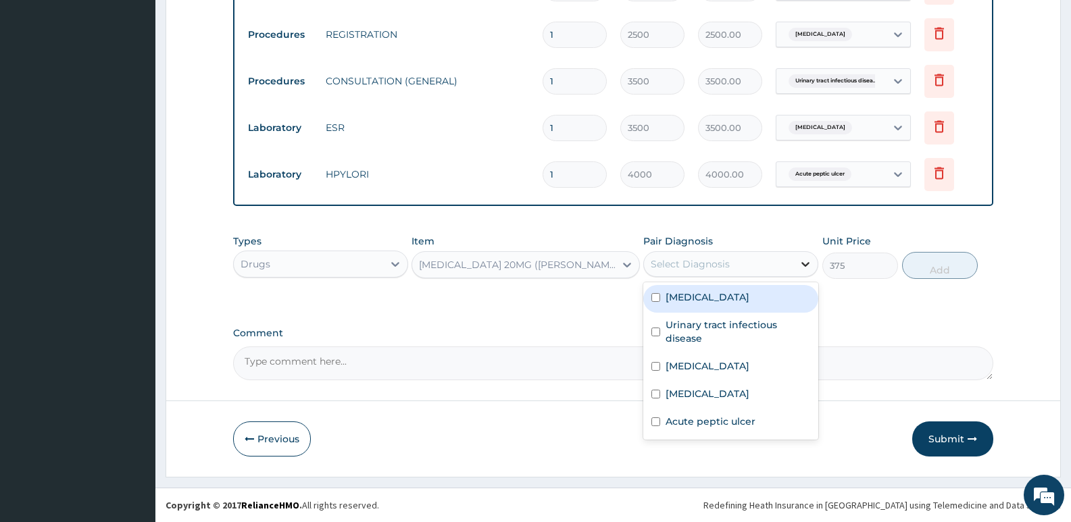
click at [809, 264] on icon at bounding box center [805, 264] width 8 height 5
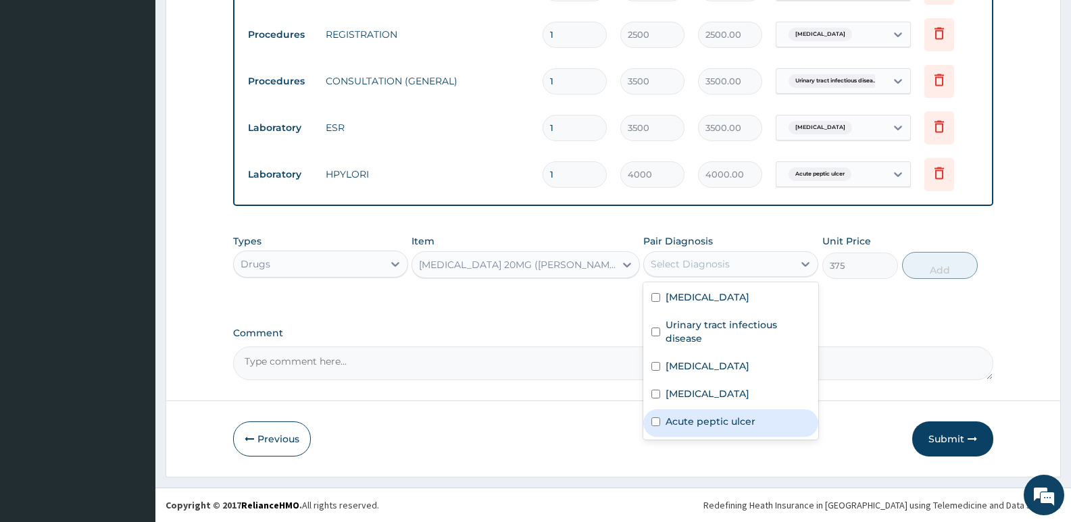
click at [722, 426] on label "Acute peptic ulcer" at bounding box center [711, 422] width 90 height 14
checkbox input "true"
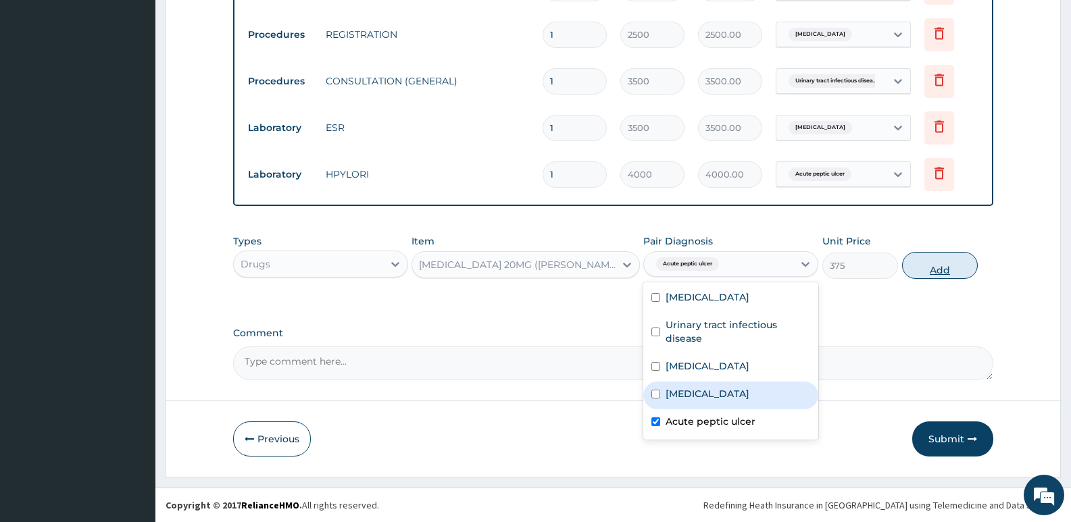
click at [943, 274] on button "Add" at bounding box center [940, 265] width 76 height 27
type input "0"
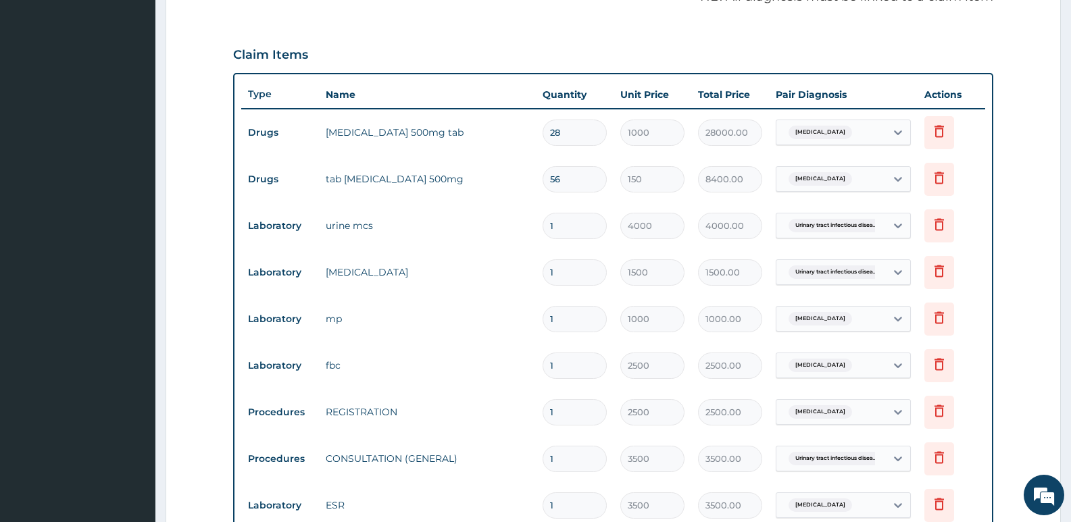
scroll to position [854, 0]
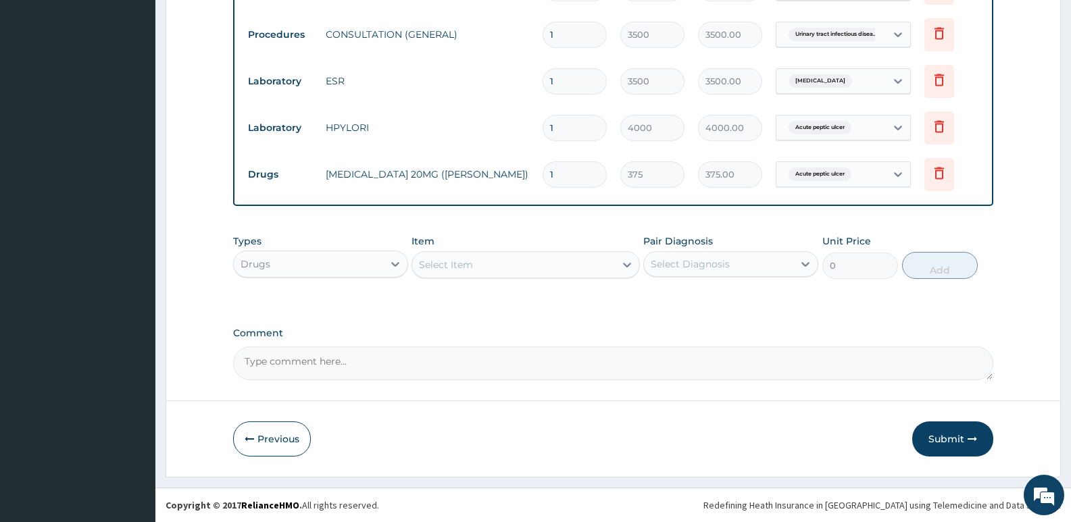
type input "0.00"
type input "2"
type input "750.00"
type input "28"
type input "10500.00"
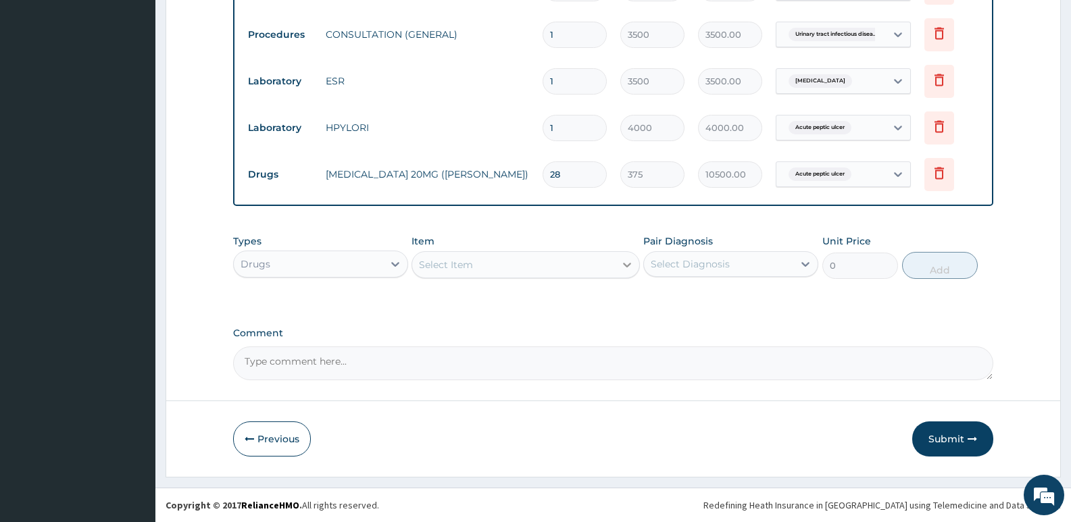
type input "28"
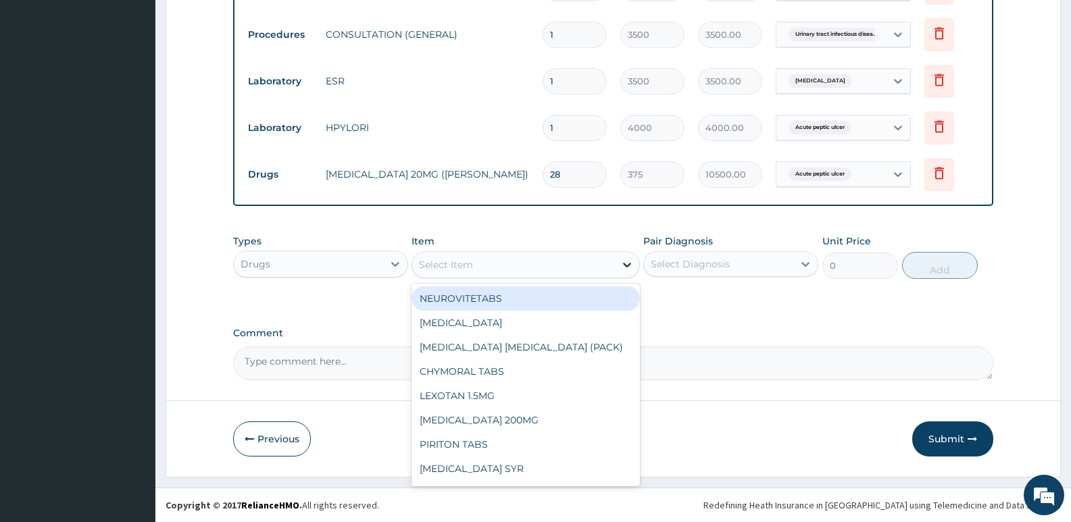
click at [627, 260] on icon at bounding box center [627, 265] width 14 height 14
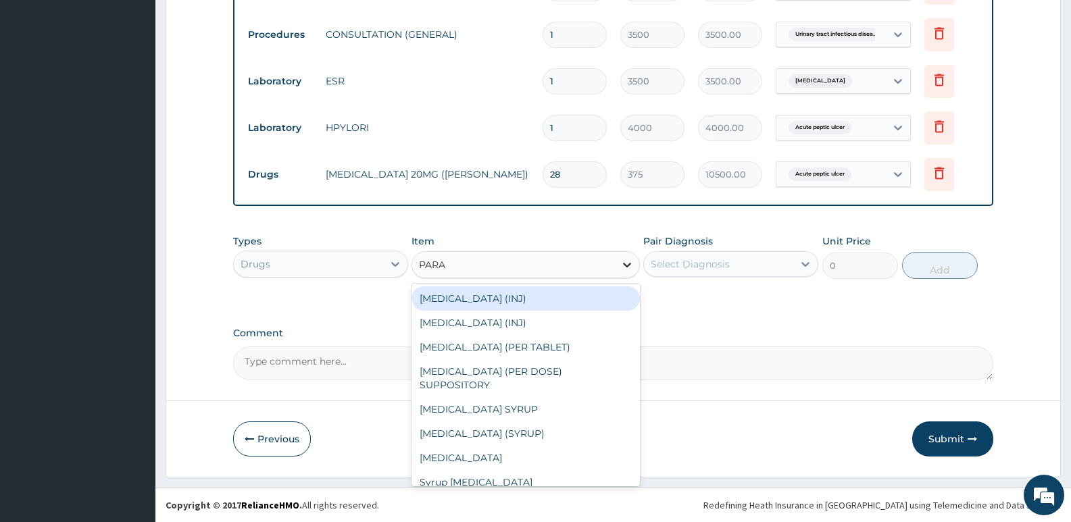
type input "PARAC"
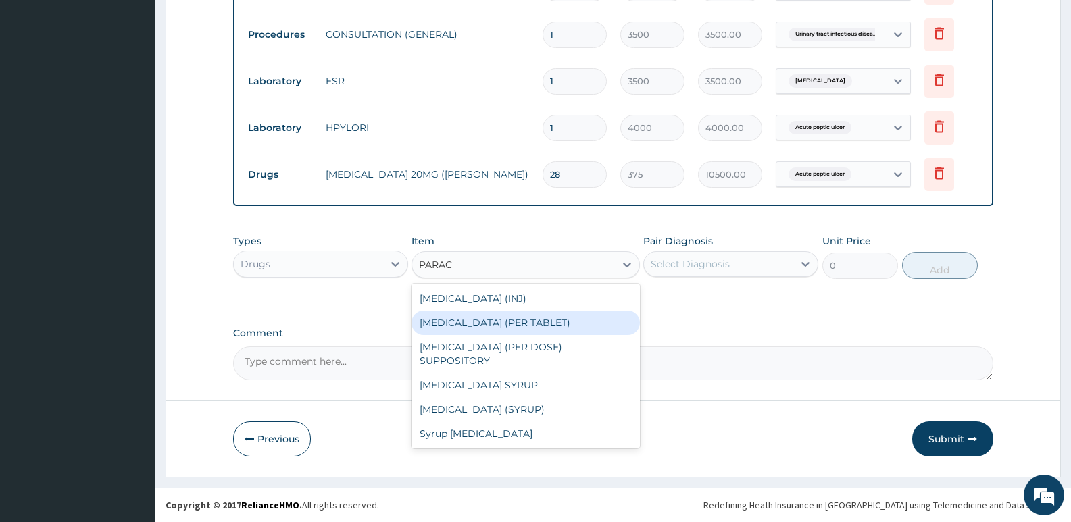
click at [553, 325] on div "PARACETAMOL (PER TABLET)" at bounding box center [526, 323] width 228 height 24
type input "22.8"
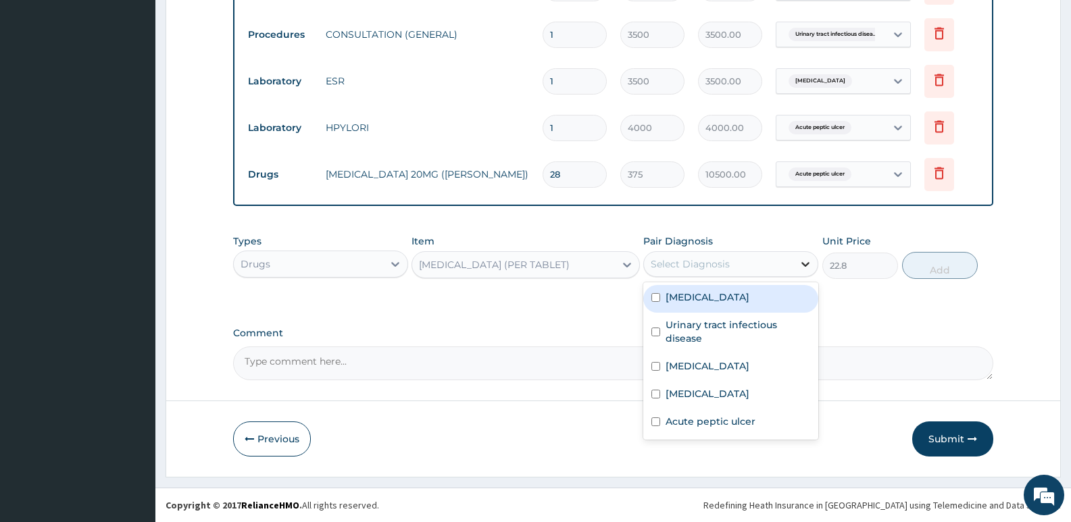
click at [801, 264] on icon at bounding box center [806, 264] width 14 height 14
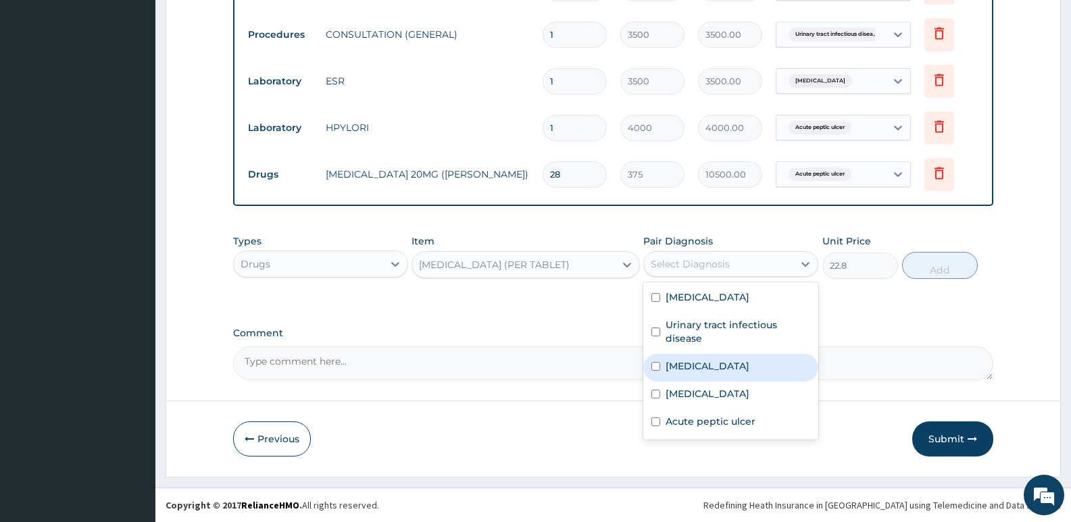
click at [687, 364] on label "Malaria" at bounding box center [708, 367] width 84 height 14
checkbox input "true"
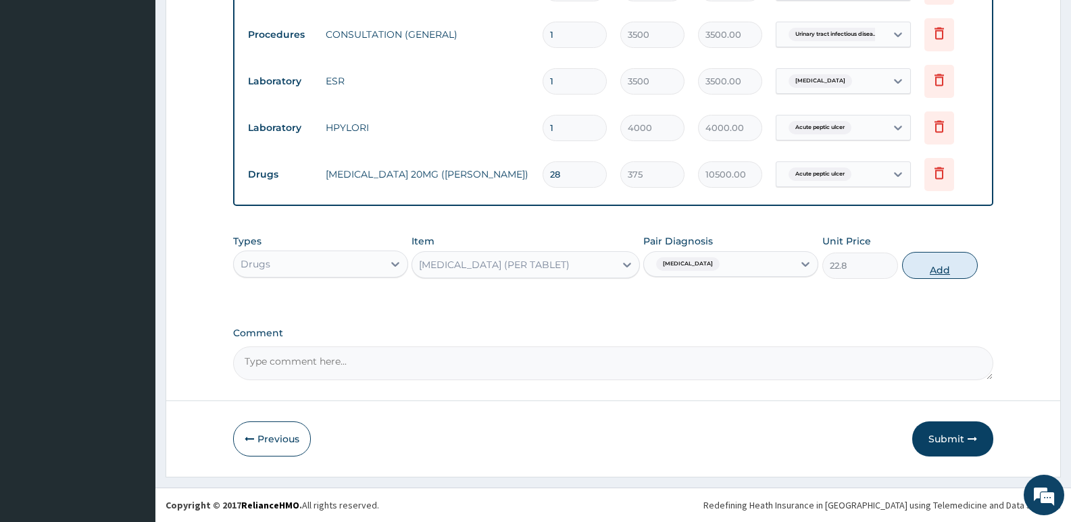
click at [951, 270] on button "Add" at bounding box center [940, 265] width 76 height 27
type input "0"
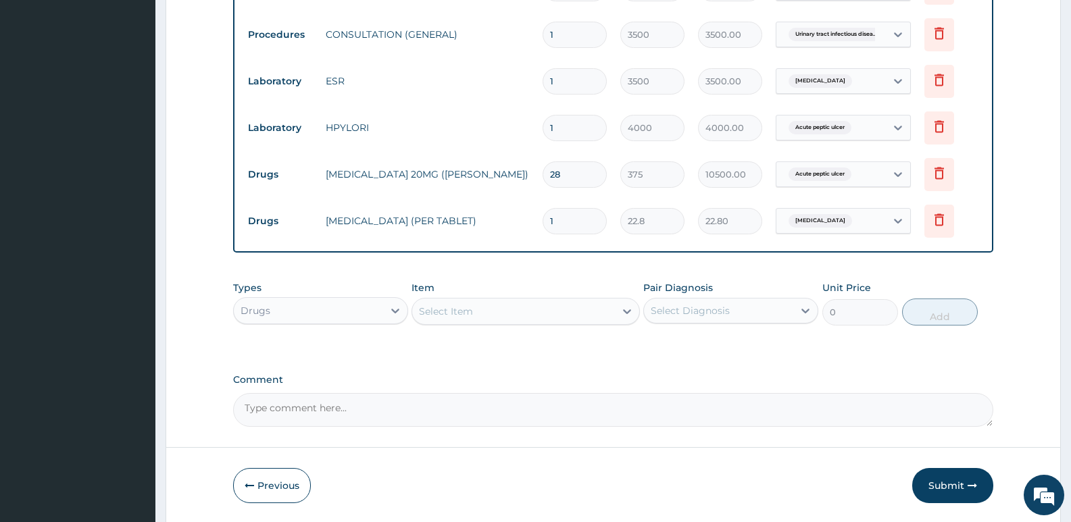
type input "18"
type input "410.40"
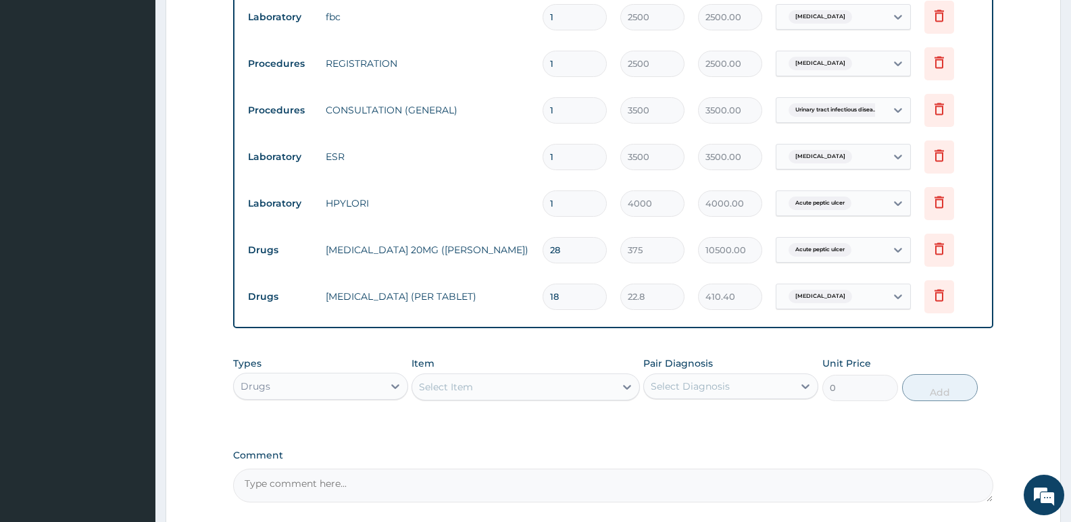
scroll to position [901, 0]
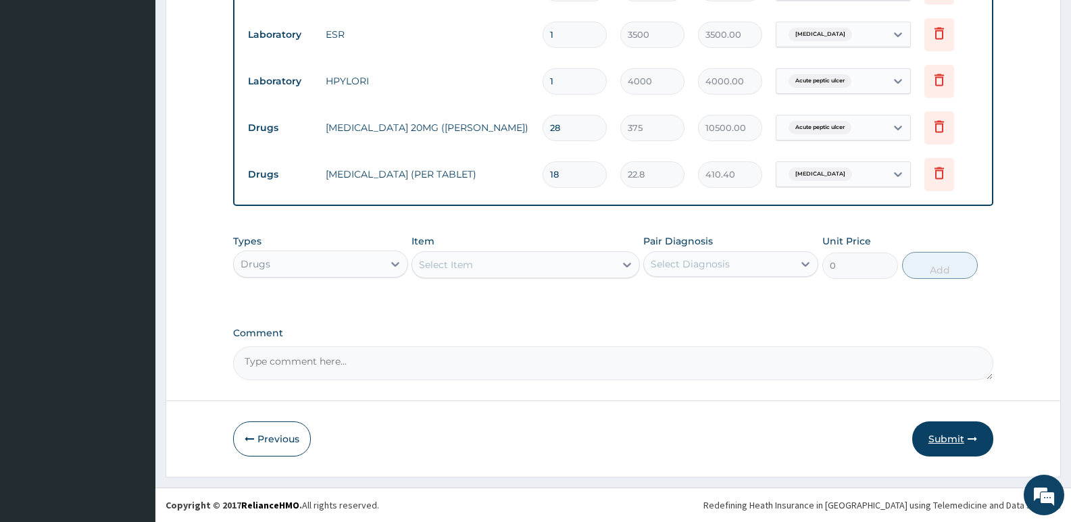
type input "18"
click at [945, 436] on button "Submit" at bounding box center [952, 439] width 81 height 35
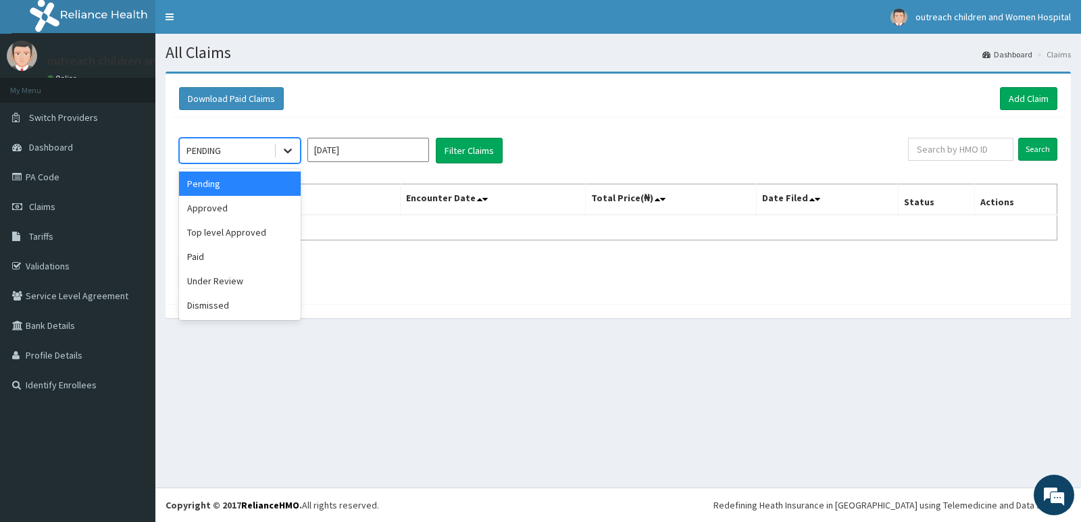
click at [289, 147] on icon at bounding box center [288, 151] width 14 height 14
click at [210, 205] on div "Approved" at bounding box center [240, 208] width 122 height 24
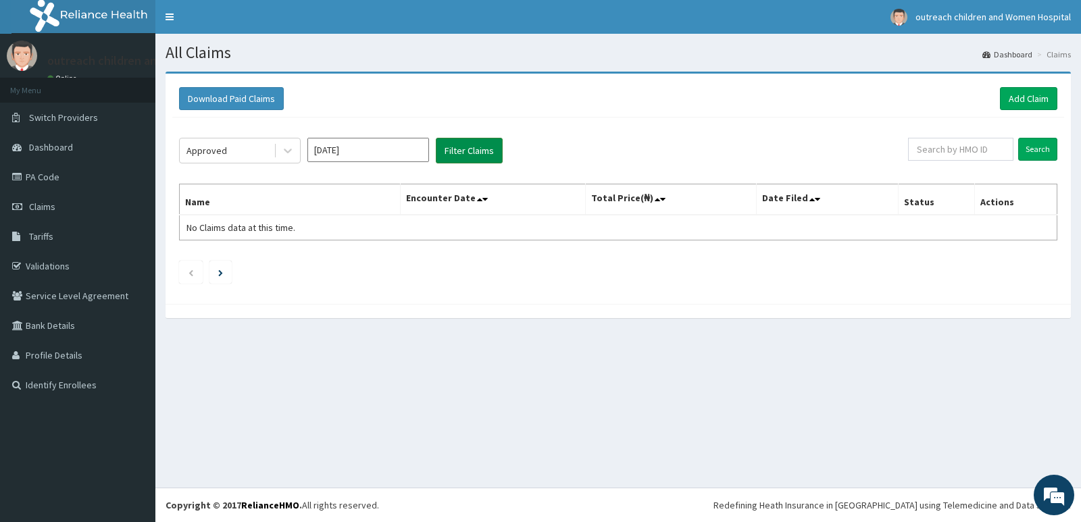
click at [468, 149] on button "Filter Claims" at bounding box center [469, 151] width 67 height 26
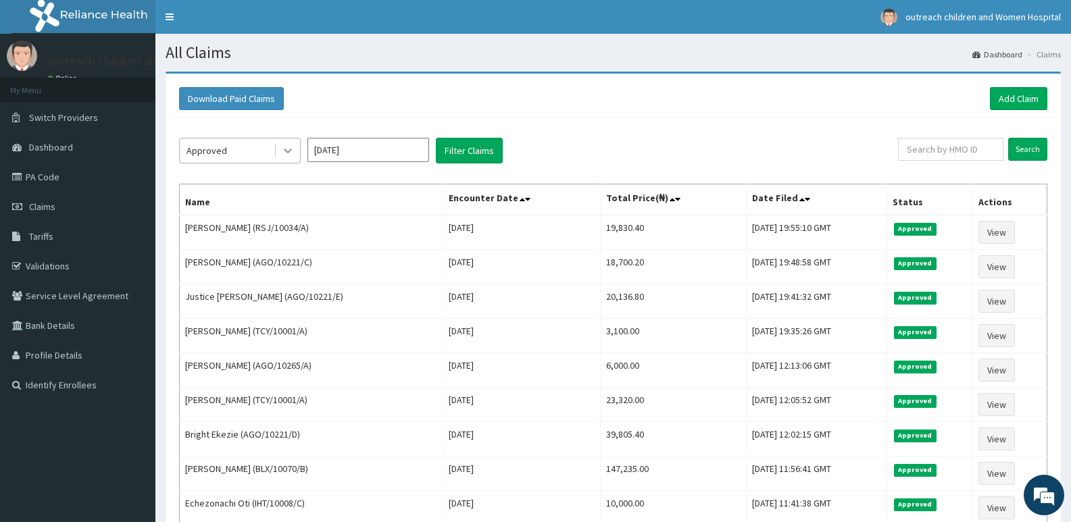
click at [289, 150] on icon at bounding box center [288, 151] width 14 height 14
click at [290, 151] on icon at bounding box center [288, 151] width 8 height 5
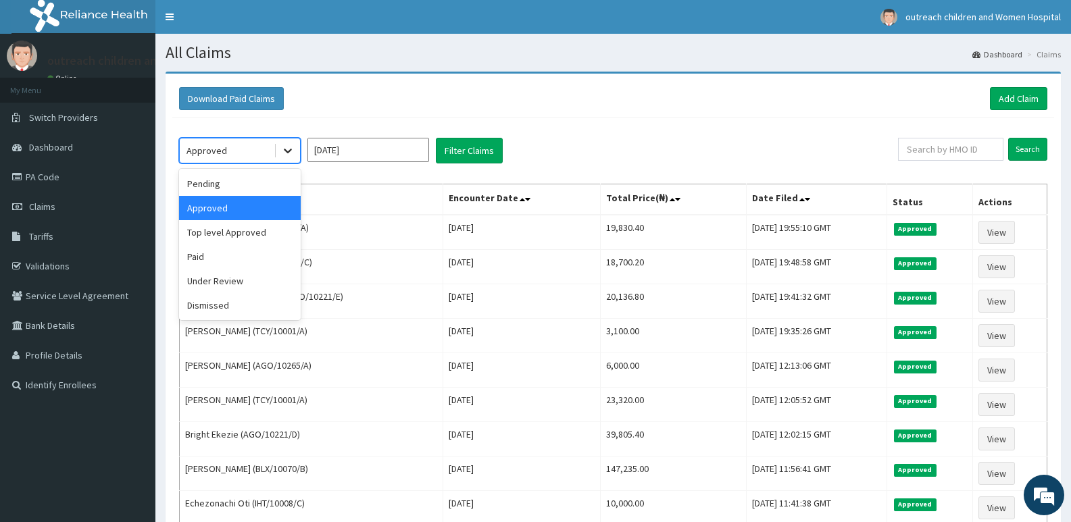
click at [287, 153] on icon at bounding box center [288, 151] width 8 height 5
click at [243, 232] on div "Top level Approved" at bounding box center [240, 232] width 122 height 24
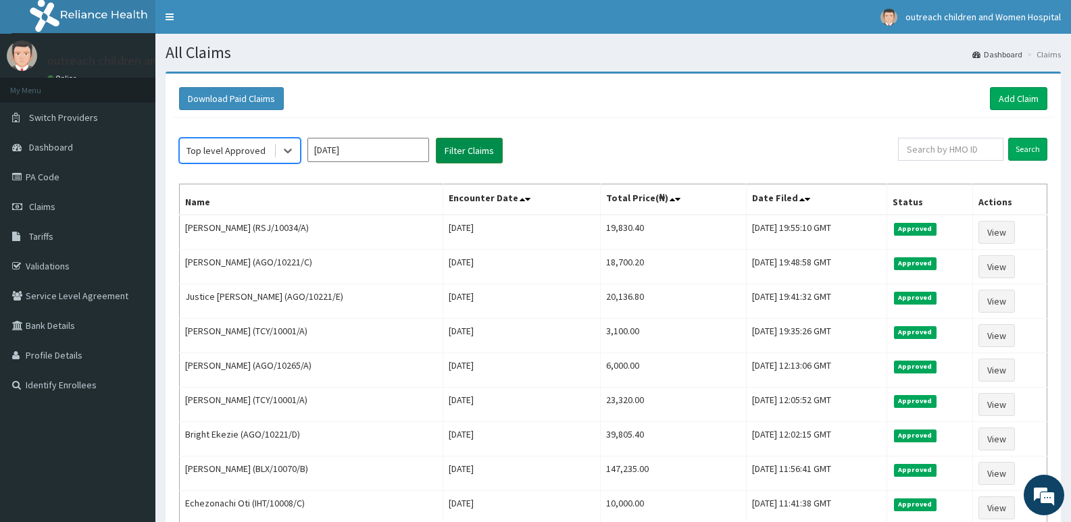
click at [475, 148] on button "Filter Claims" at bounding box center [469, 151] width 67 height 26
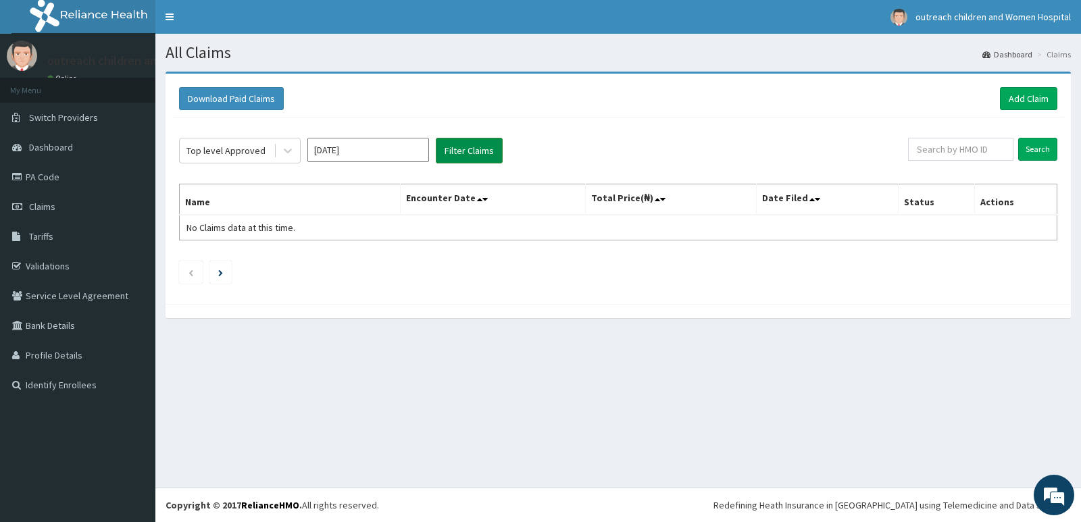
click at [478, 143] on button "Filter Claims" at bounding box center [469, 151] width 67 height 26
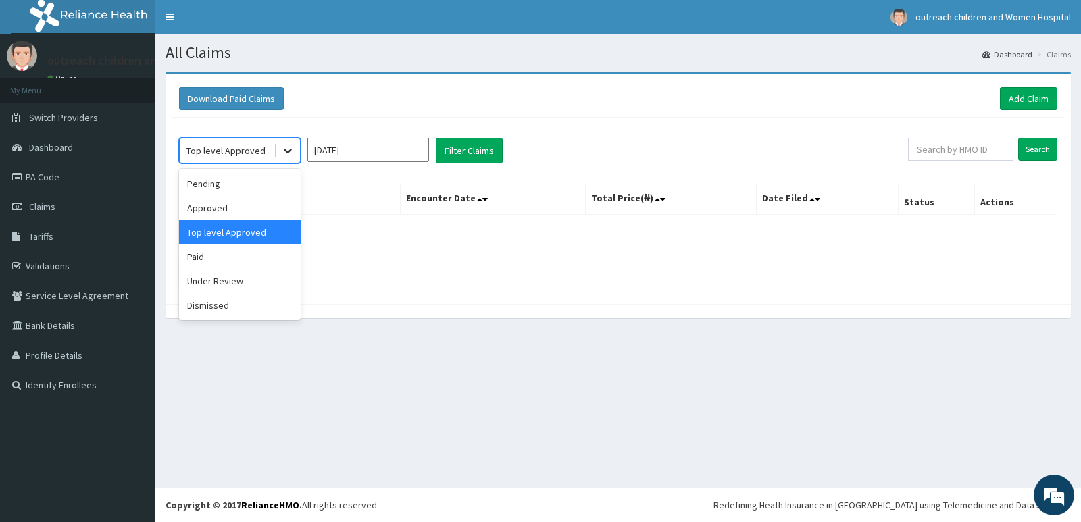
click at [285, 150] on icon at bounding box center [288, 151] width 8 height 5
click at [211, 249] on div "Paid" at bounding box center [240, 257] width 122 height 24
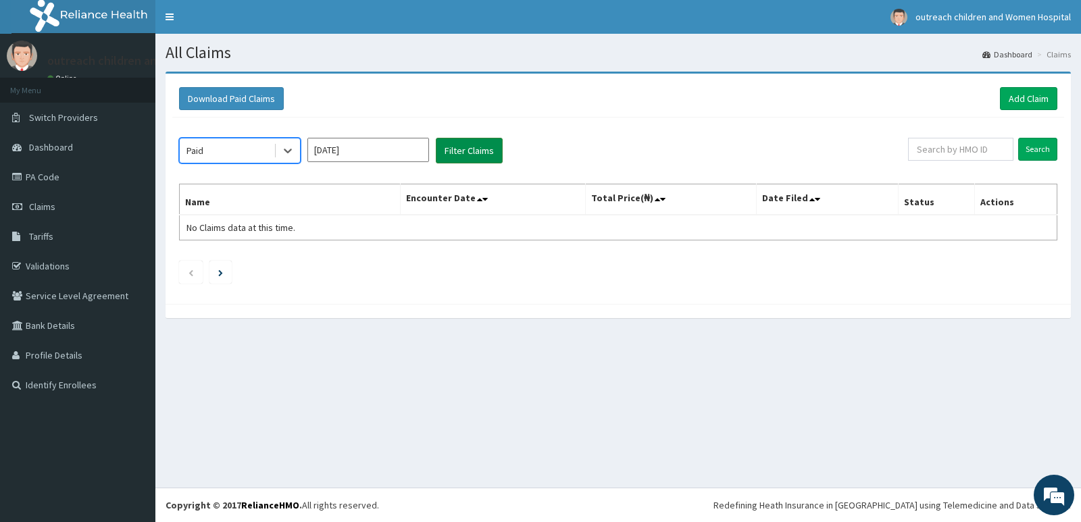
click at [477, 151] on button "Filter Claims" at bounding box center [469, 151] width 67 height 26
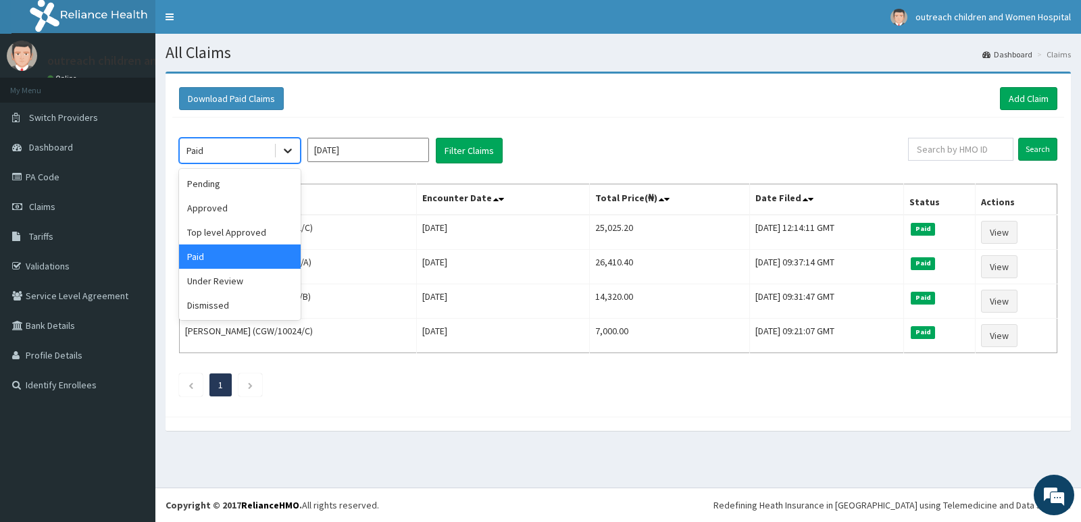
click at [287, 151] on icon at bounding box center [288, 151] width 8 height 5
click at [228, 284] on div "Under Review" at bounding box center [240, 281] width 122 height 24
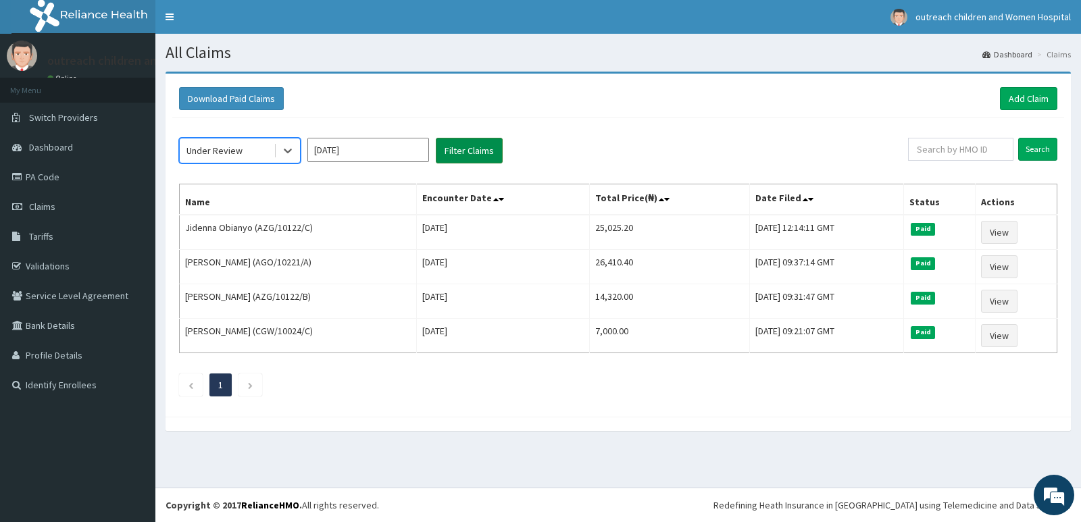
click at [486, 147] on button "Filter Claims" at bounding box center [469, 151] width 67 height 26
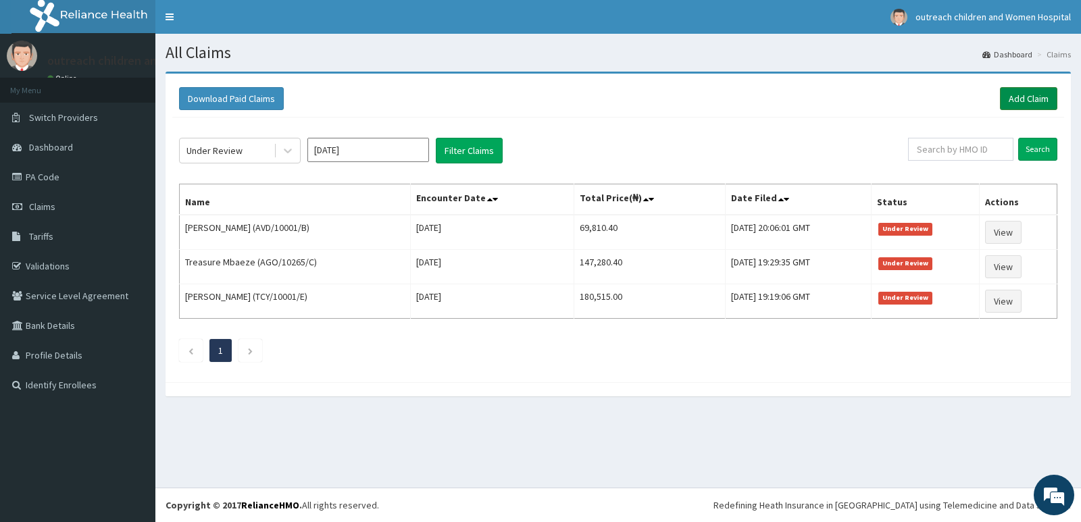
click at [1035, 98] on link "Add Claim" at bounding box center [1028, 98] width 57 height 23
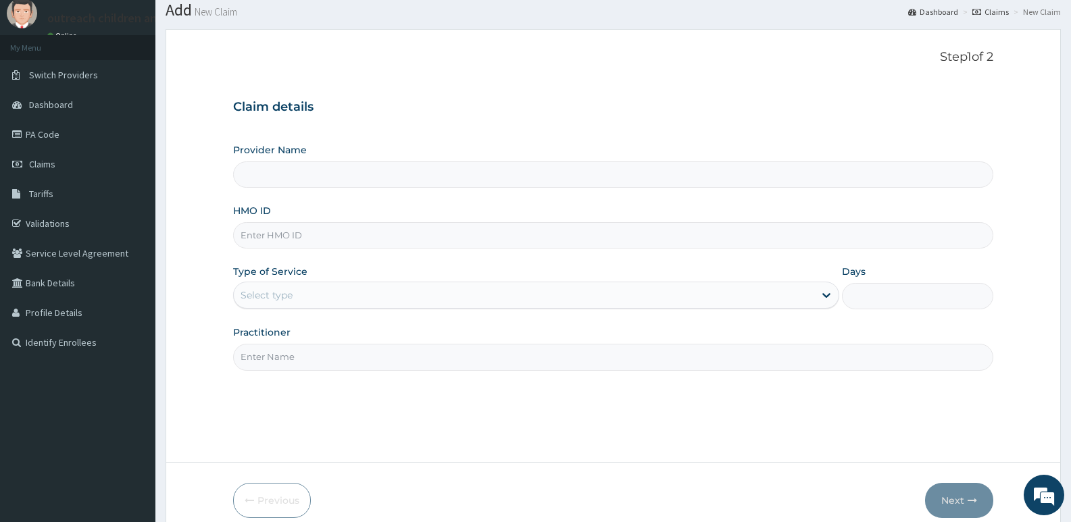
type input "Outreach Women & Children'S Hopital - Festac"
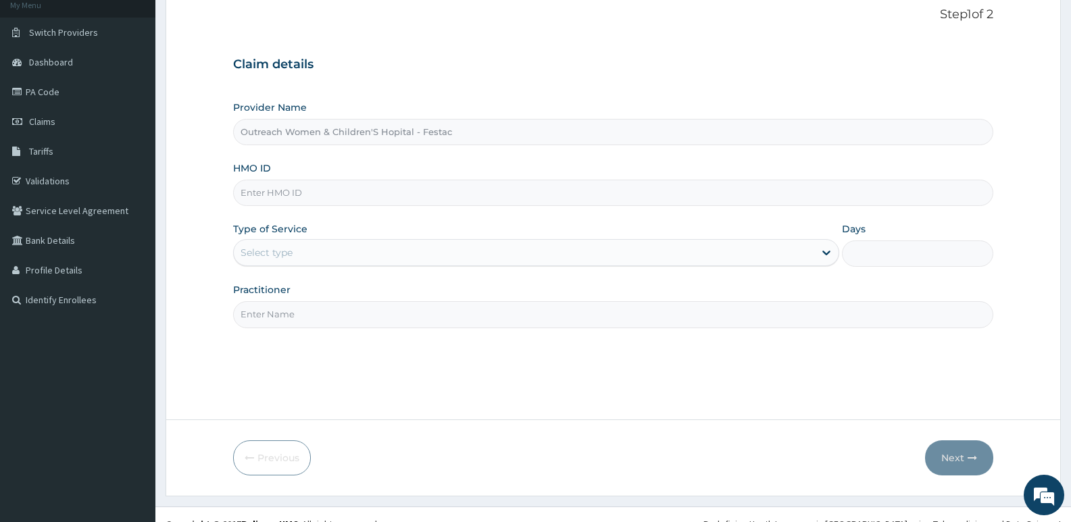
click at [249, 195] on input "HMO ID" at bounding box center [613, 193] width 760 height 26
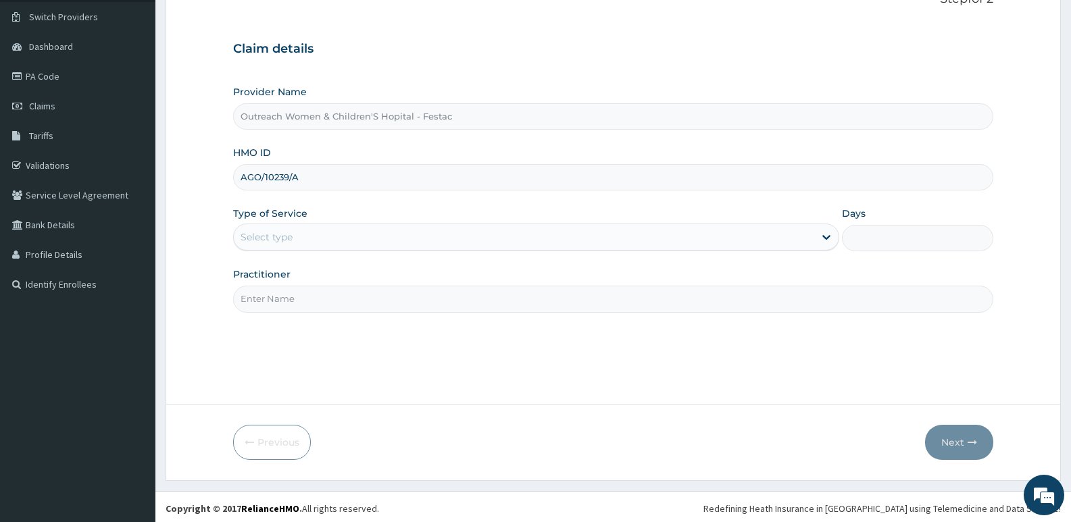
scroll to position [104, 0]
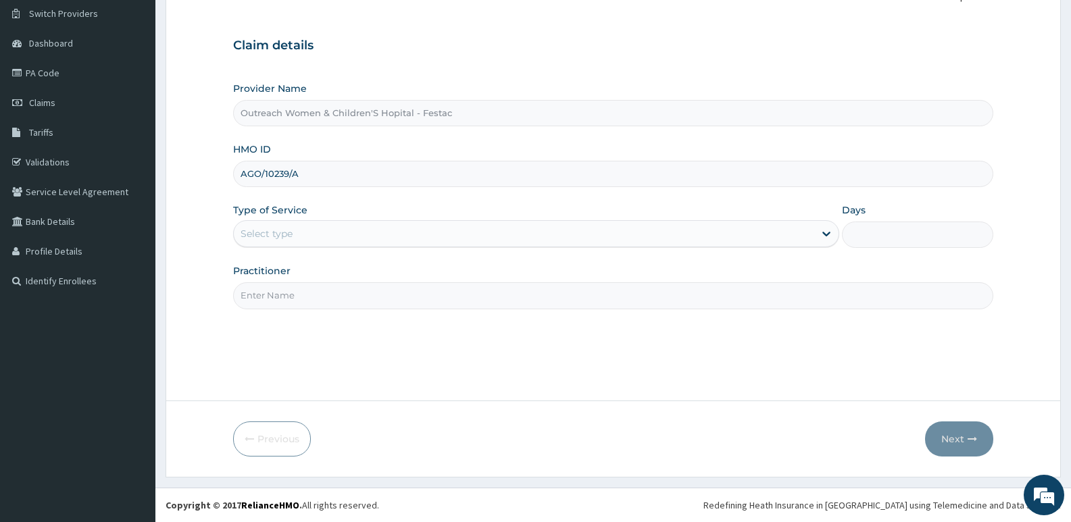
type input "AGO/10239/A"
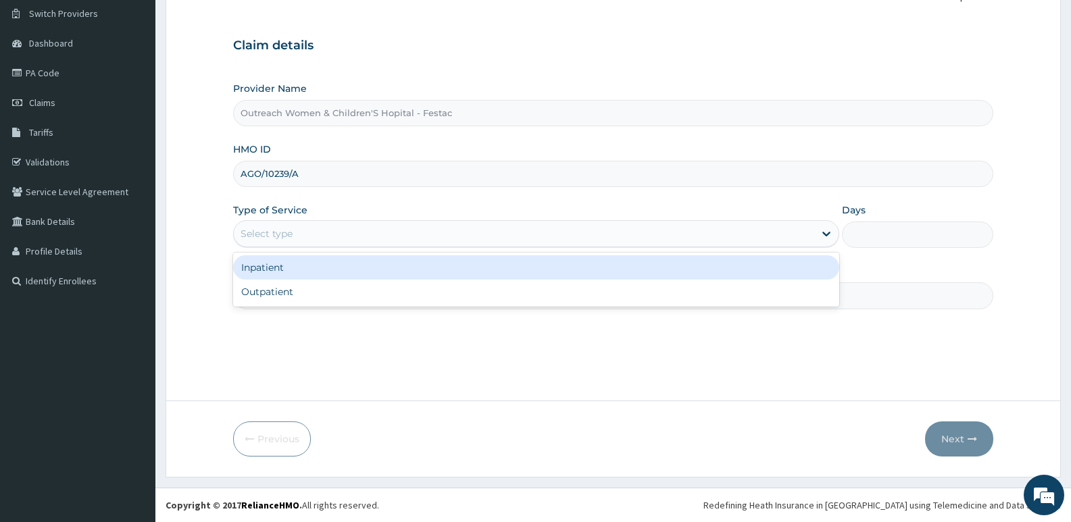
click at [491, 239] on div "Select type" at bounding box center [524, 234] width 580 height 22
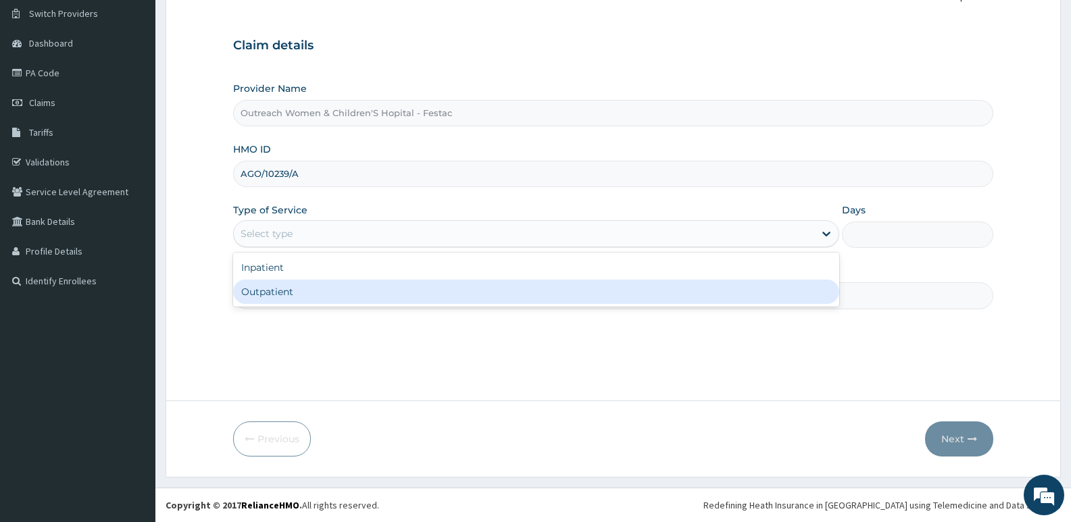
click at [289, 295] on div "Outpatient" at bounding box center [535, 292] width 605 height 24
type input "1"
click at [289, 295] on input "Practitioner" at bounding box center [613, 295] width 760 height 26
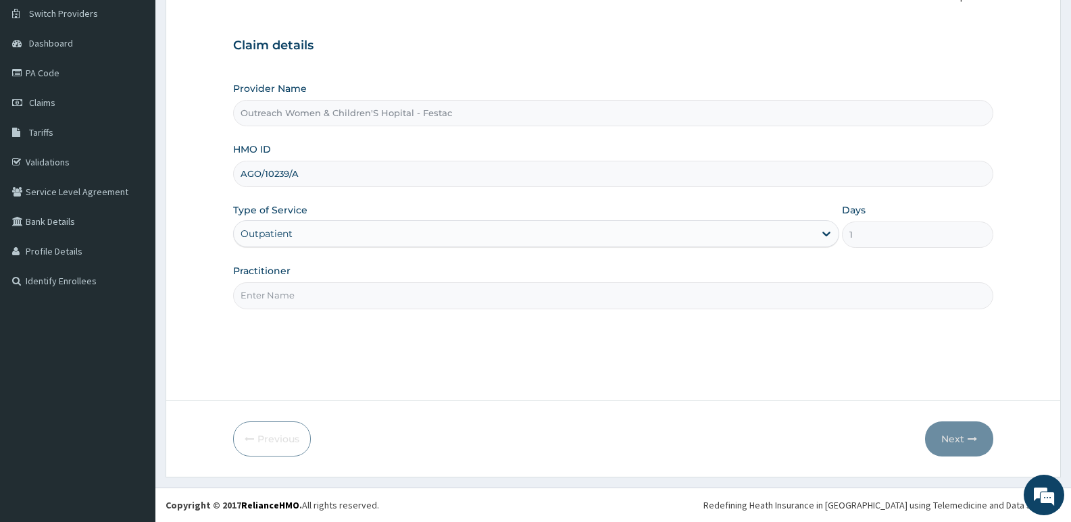
type input "DR [PERSON_NAME]"
click at [949, 439] on button "Next" at bounding box center [959, 439] width 68 height 35
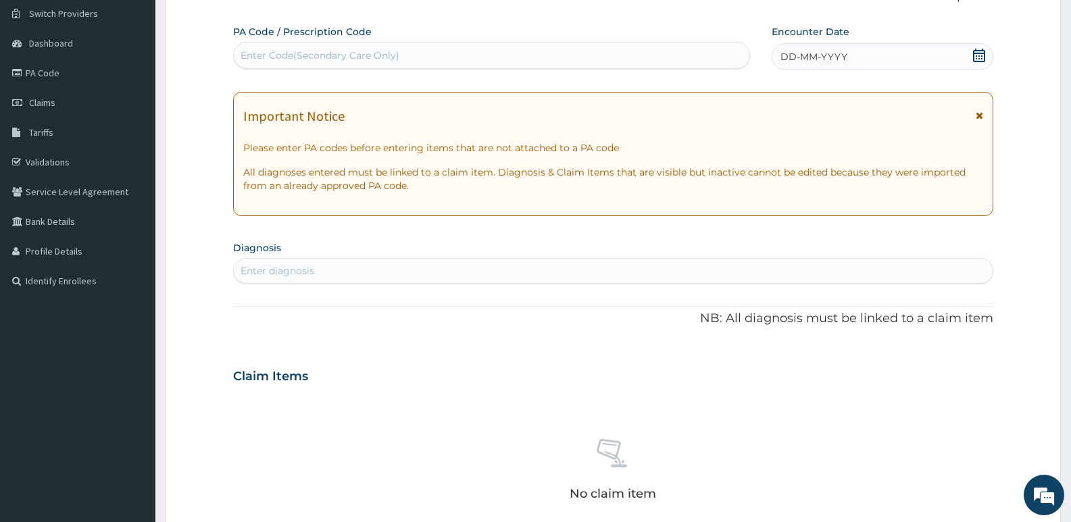
click at [262, 55] on div "Enter Code(Secondary Care Only)" at bounding box center [320, 56] width 159 height 14
type input "PA/691B31"
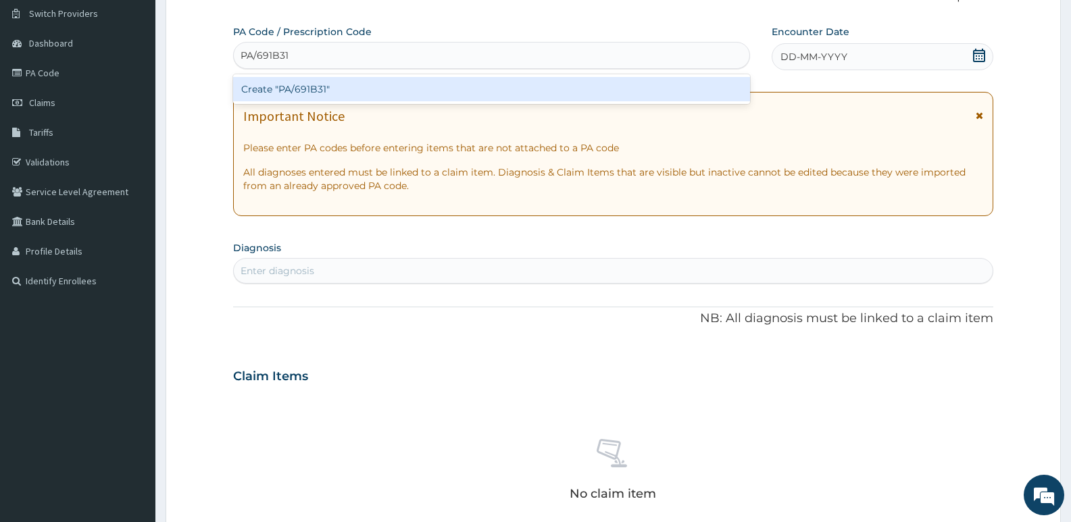
click at [317, 92] on div "Create "PA/691B31"" at bounding box center [491, 89] width 517 height 24
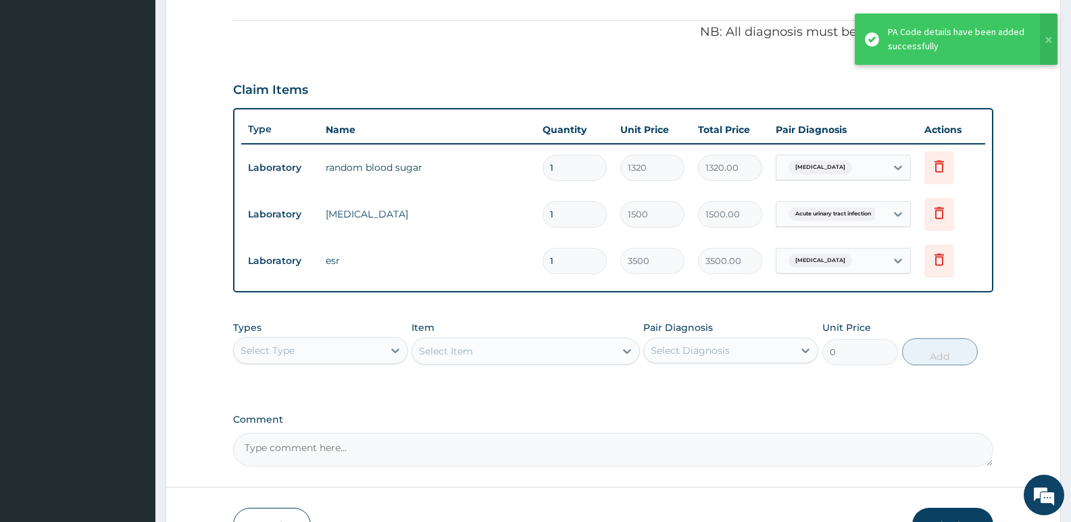
scroll to position [481, 0]
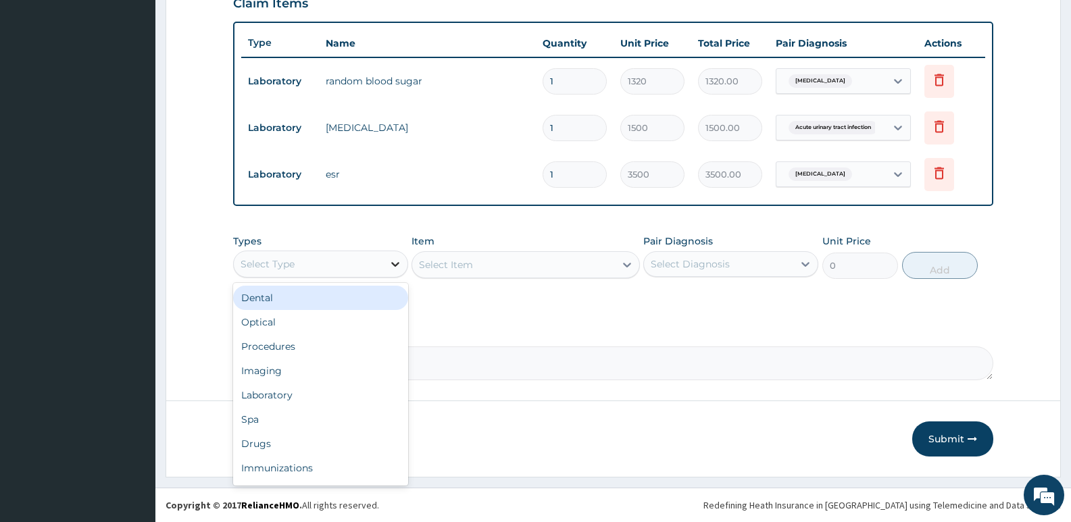
click at [399, 255] on div at bounding box center [395, 264] width 24 height 24
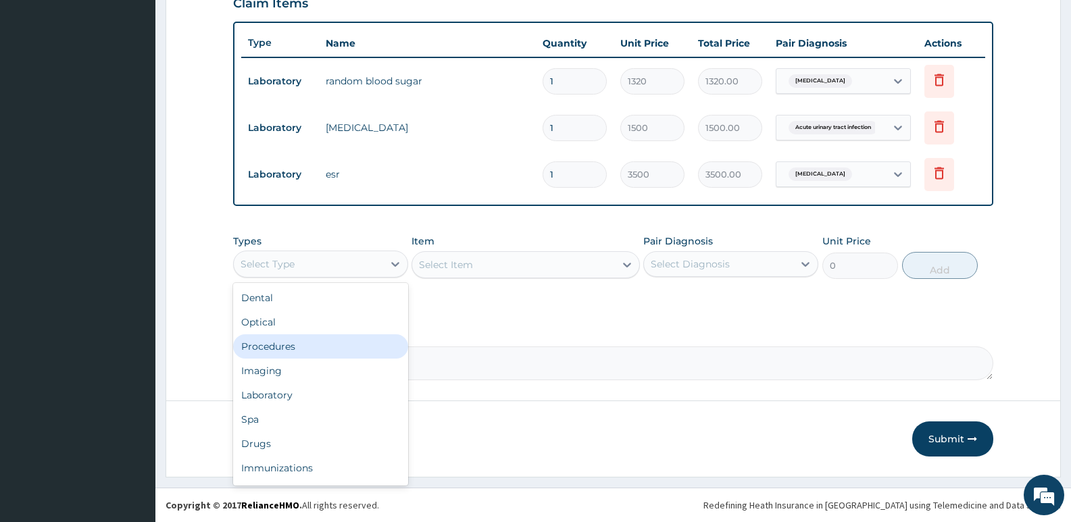
click at [296, 349] on div "Procedures" at bounding box center [320, 347] width 175 height 24
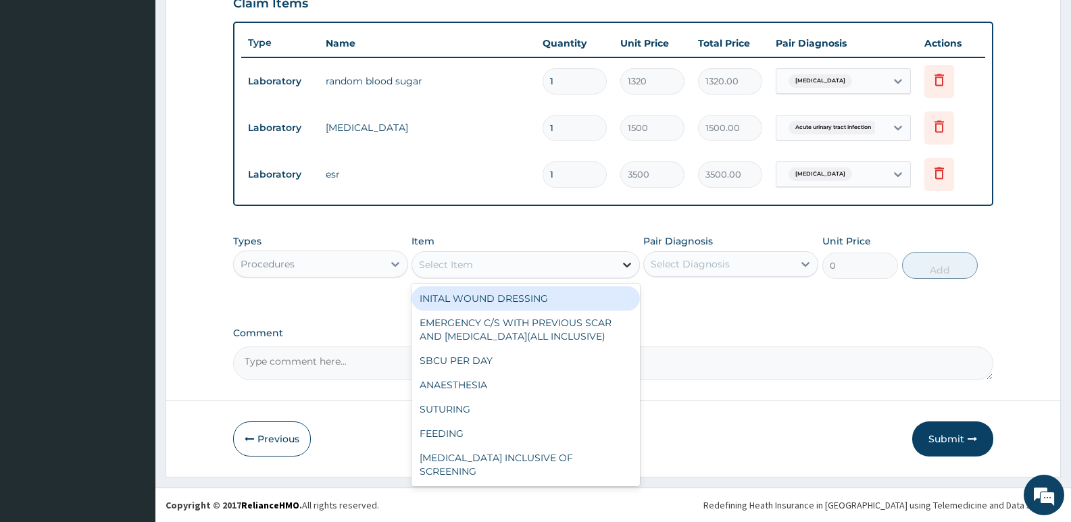
click at [630, 267] on icon at bounding box center [627, 265] width 14 height 14
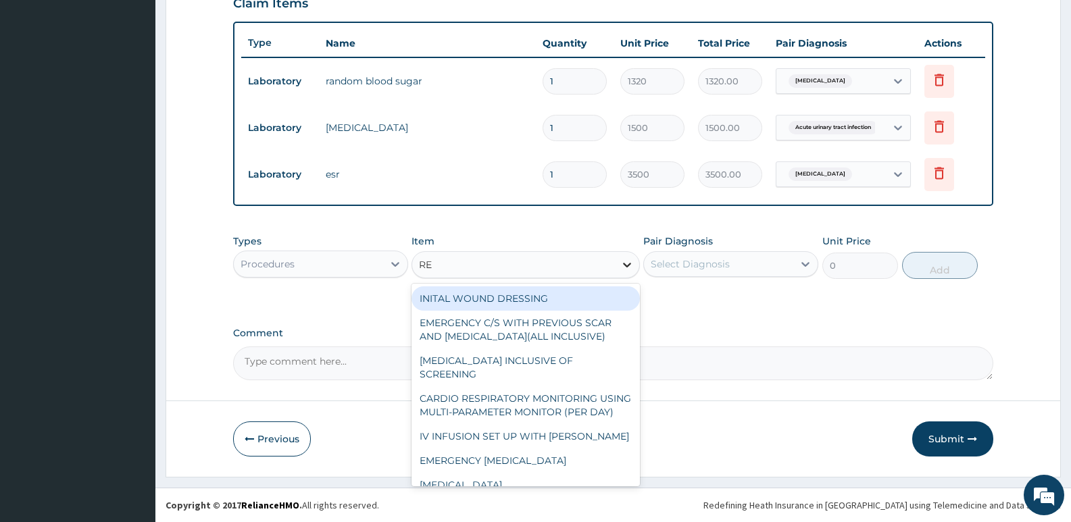
type input "REG"
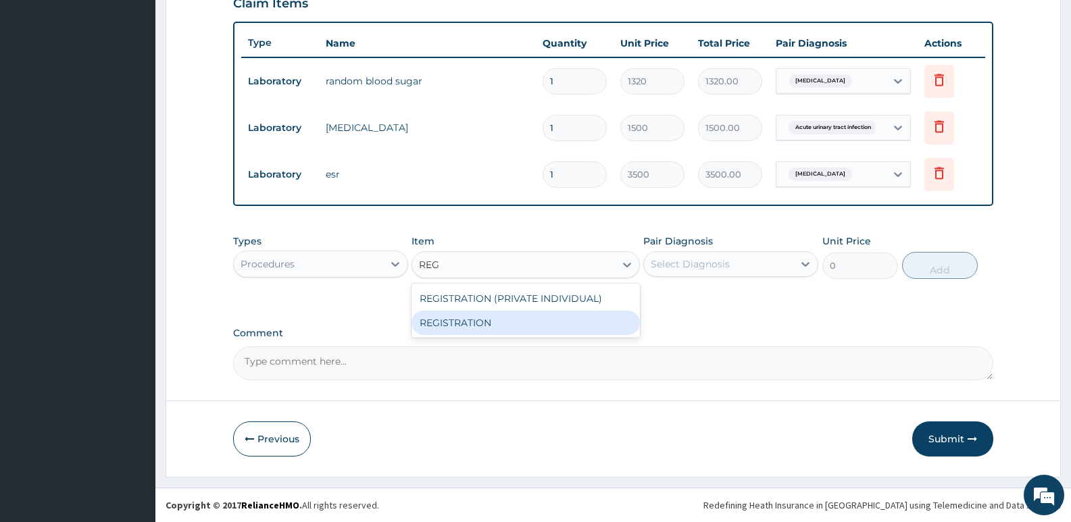
click at [497, 324] on div "REGISTRATION" at bounding box center [526, 323] width 228 height 24
type input "2500"
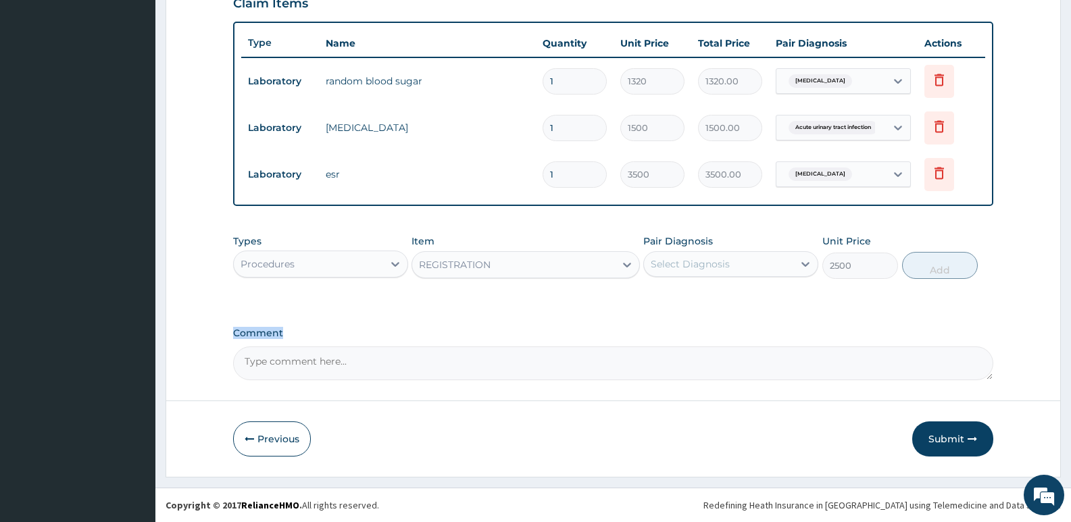
click at [497, 324] on div "PA Code / Prescription Code PA/691B31 Encounter Date [DATE] Important Notice Pl…" at bounding box center [613, 14] width 760 height 733
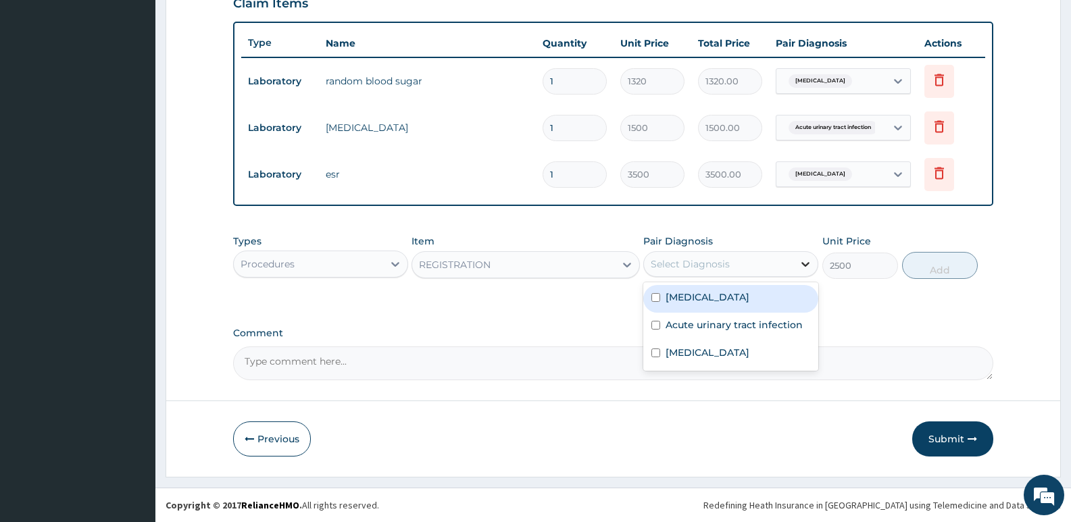
click at [806, 260] on icon at bounding box center [806, 264] width 14 height 14
click at [808, 262] on icon at bounding box center [806, 264] width 14 height 14
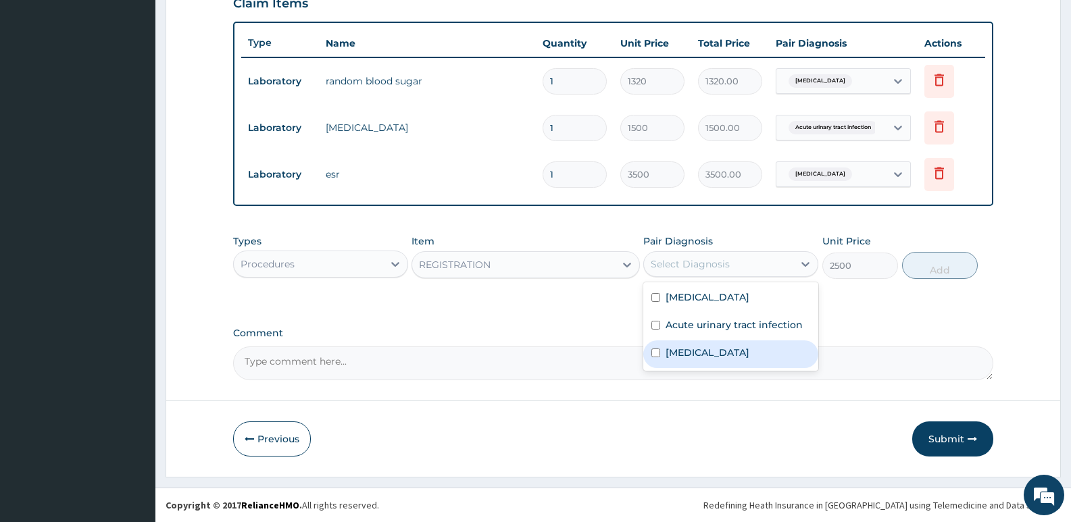
click at [692, 360] on div "[MEDICAL_DATA]" at bounding box center [730, 355] width 175 height 28
checkbox input "true"
click at [949, 269] on button "Add" at bounding box center [940, 265] width 76 height 27
type input "0"
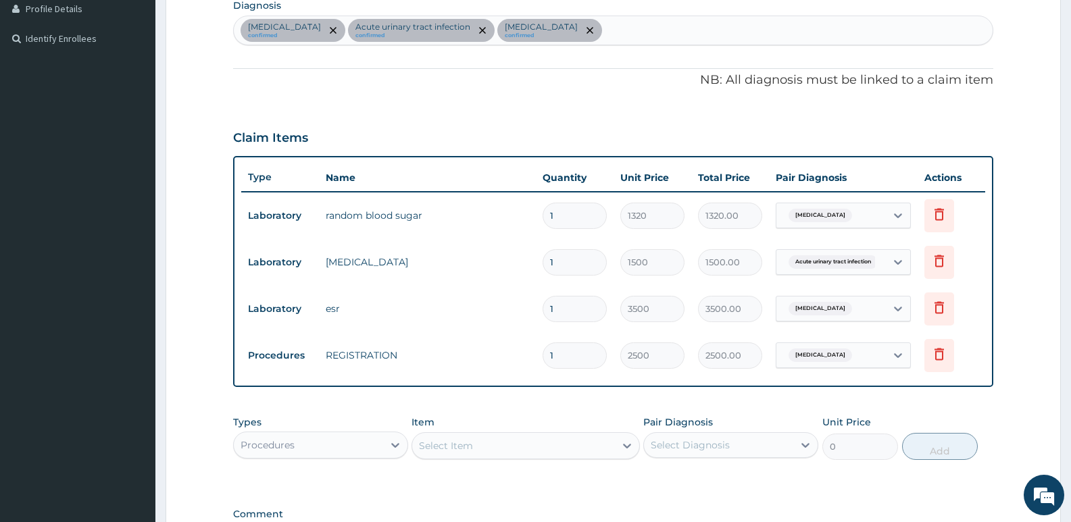
scroll to position [346, 0]
click at [553, 36] on div "[MEDICAL_DATA] confirmed Acute [MEDICAL_DATA] confirmed [MEDICAL_DATA] confirmed" at bounding box center [613, 31] width 759 height 28
type input "[MEDICAL_DATA]"
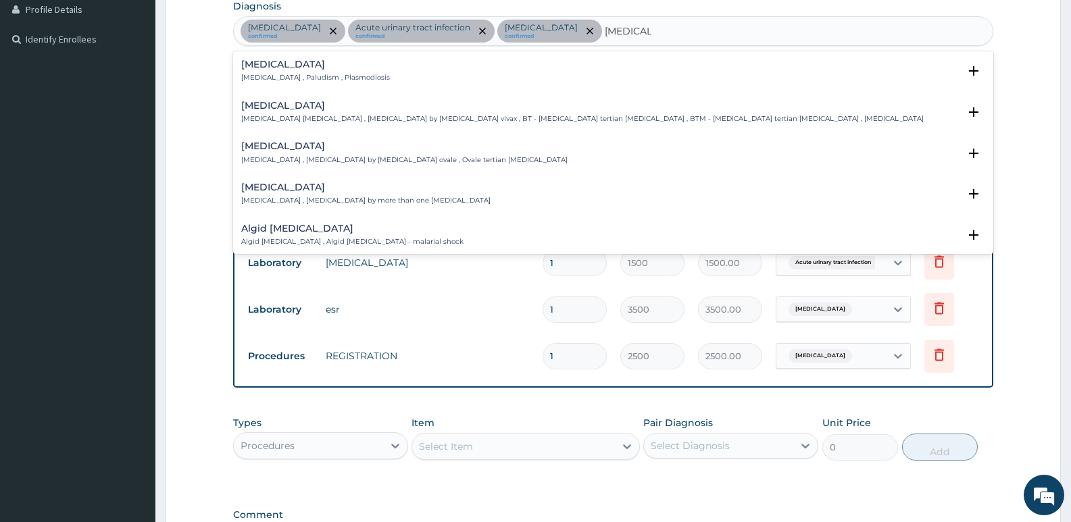
click at [262, 70] on div "[MEDICAL_DATA] [MEDICAL_DATA] , Paludism , Plasmodiosis" at bounding box center [315, 71] width 149 height 24
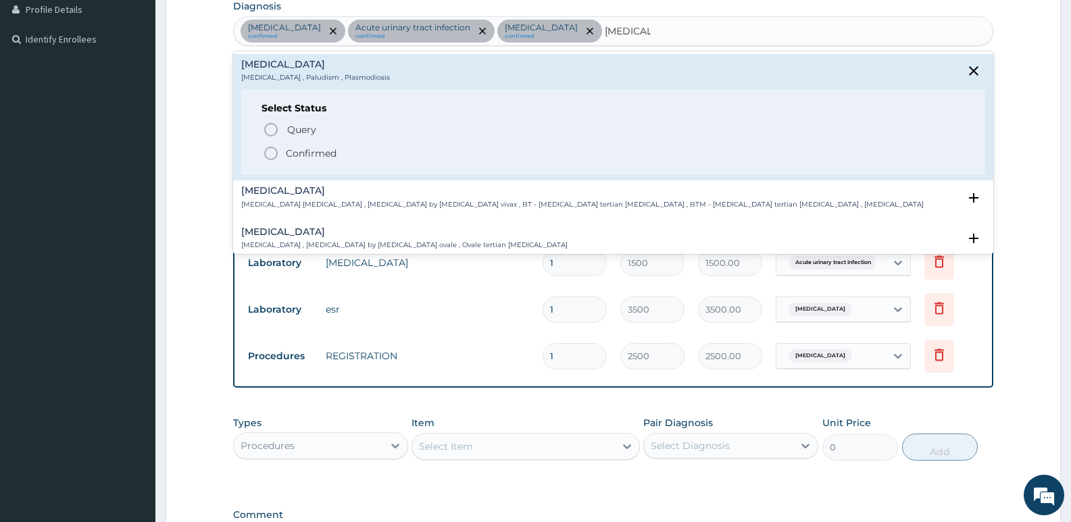
click at [272, 151] on icon "status option filled" at bounding box center [271, 153] width 16 height 16
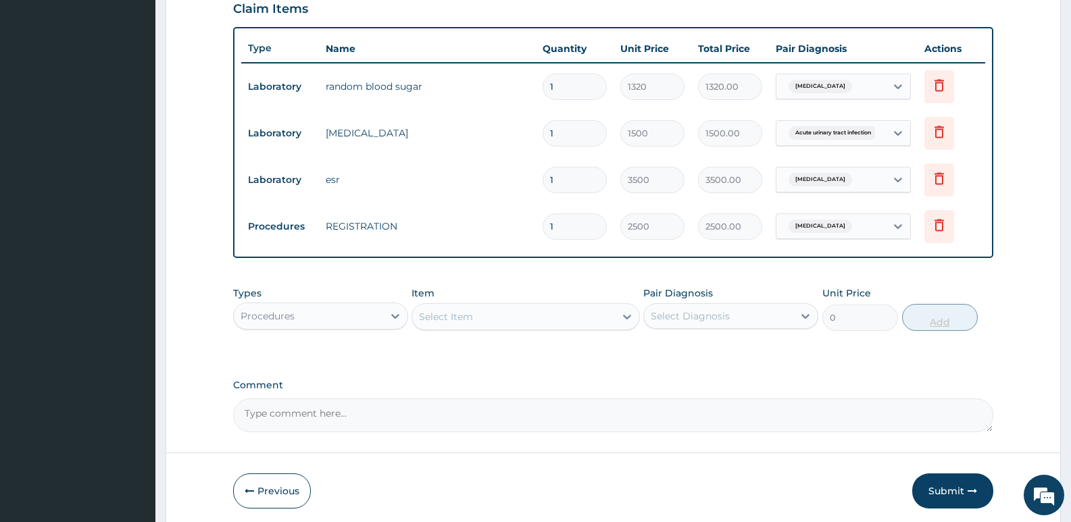
scroll to position [481, 0]
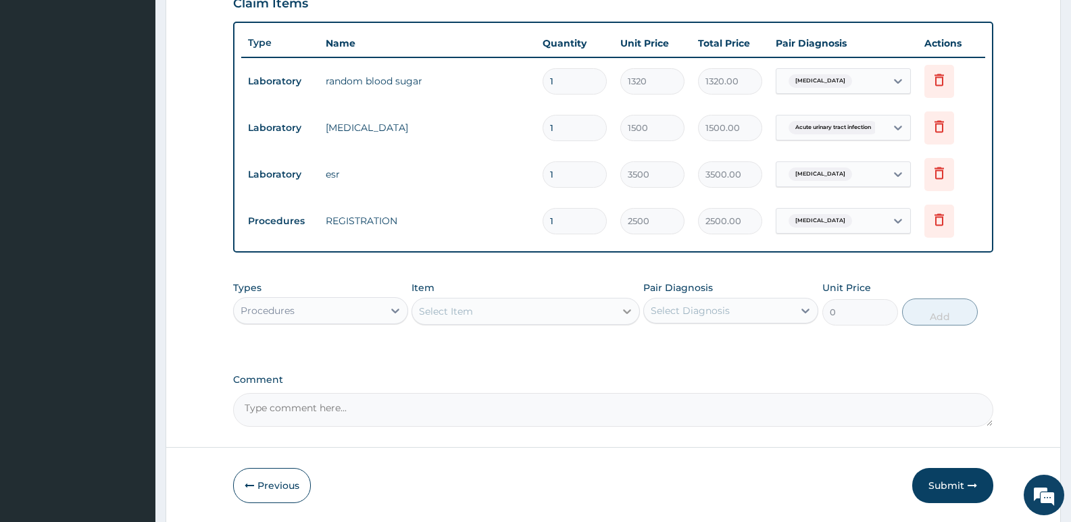
click at [628, 311] on icon at bounding box center [627, 312] width 14 height 14
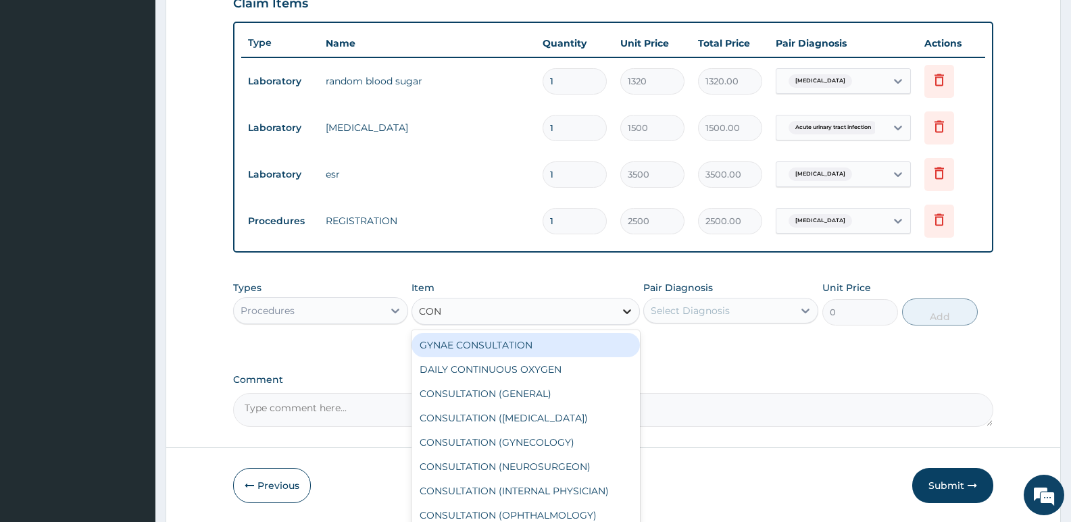
type input "CONS"
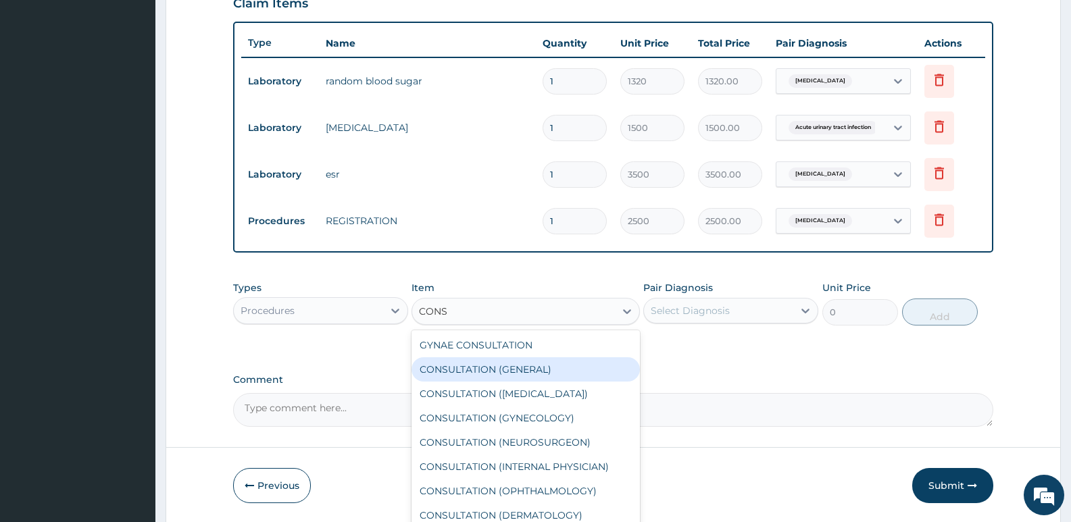
click at [535, 374] on div "CONSULTATION (GENERAL)" at bounding box center [526, 369] width 228 height 24
type input "3500"
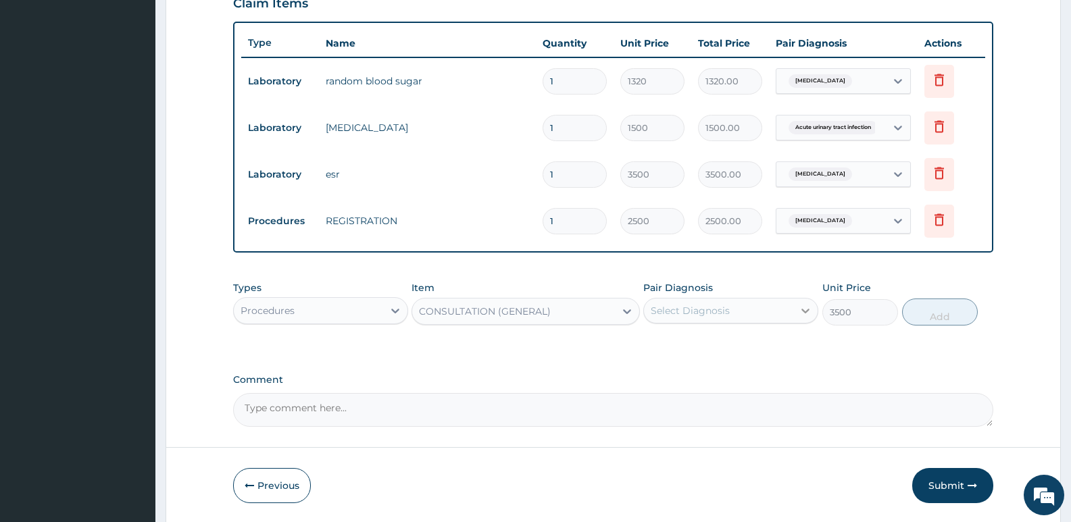
click at [803, 310] on icon at bounding box center [805, 311] width 8 height 5
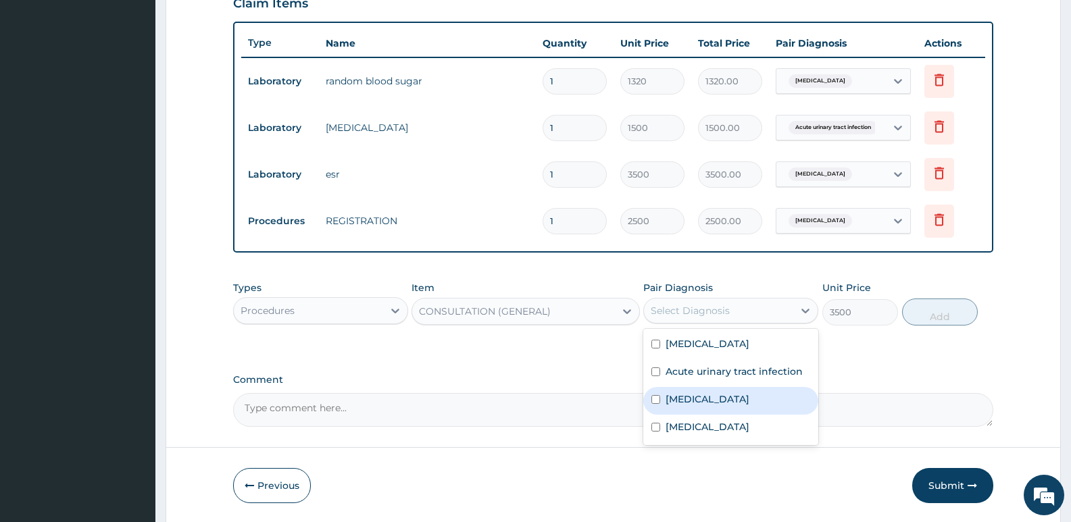
click at [699, 395] on div "[MEDICAL_DATA]" at bounding box center [730, 401] width 175 height 28
checkbox input "true"
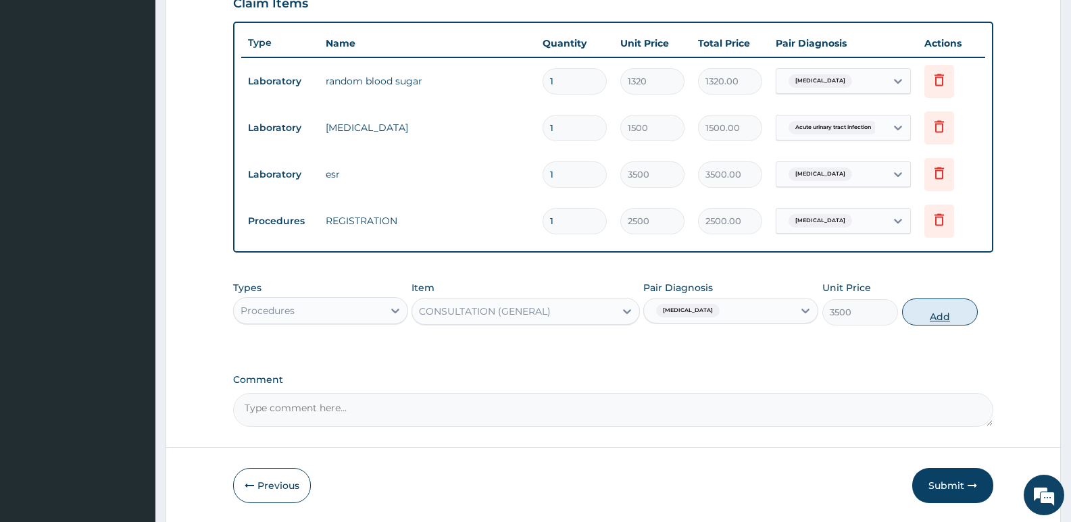
click at [934, 312] on button "Add" at bounding box center [940, 312] width 76 height 27
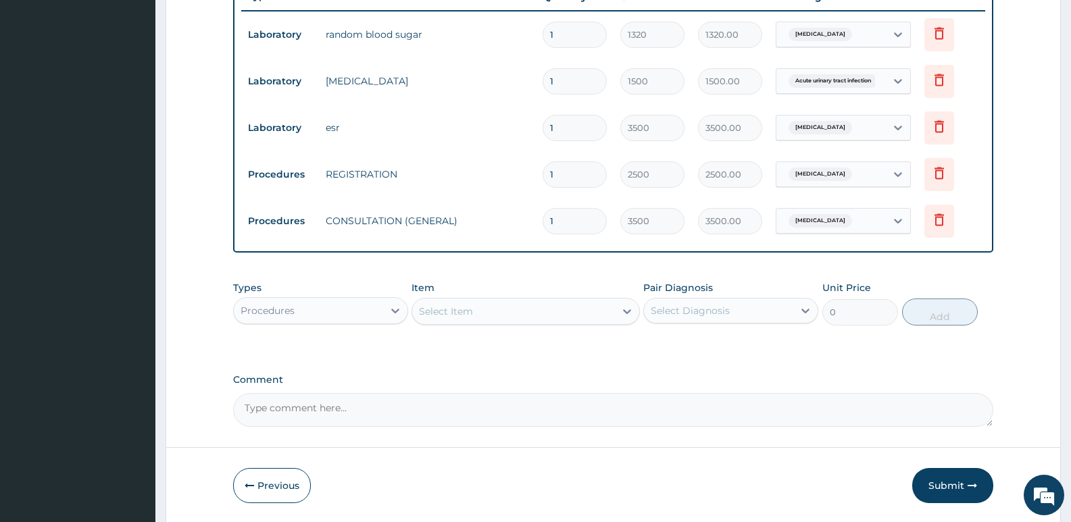
scroll to position [574, 0]
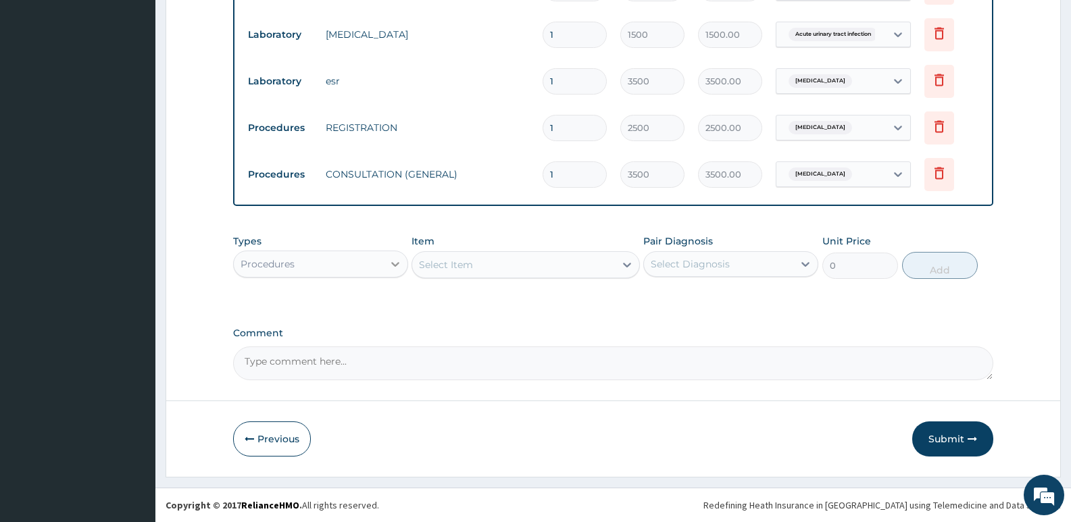
click at [395, 262] on icon at bounding box center [396, 264] width 14 height 14
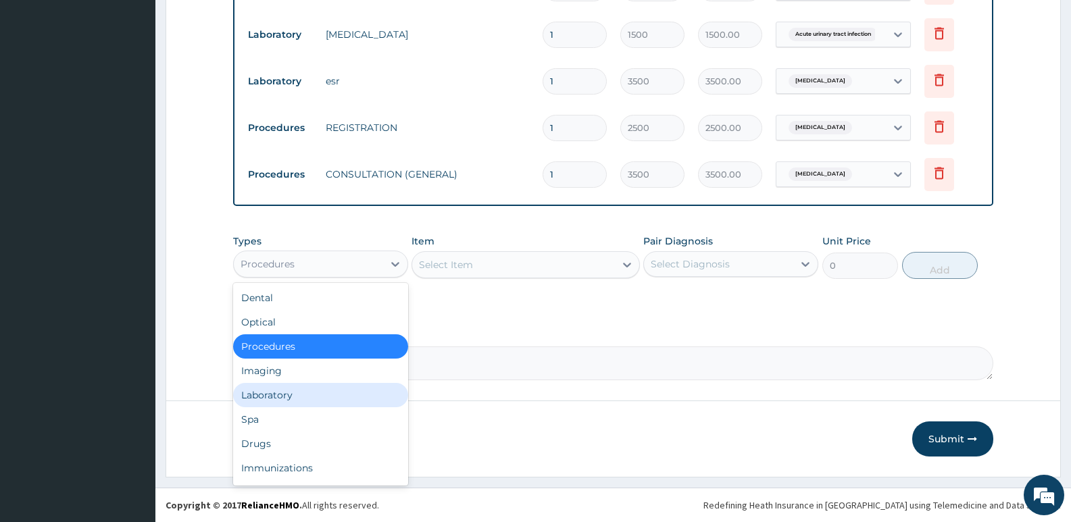
click at [286, 401] on div "Laboratory" at bounding box center [320, 395] width 175 height 24
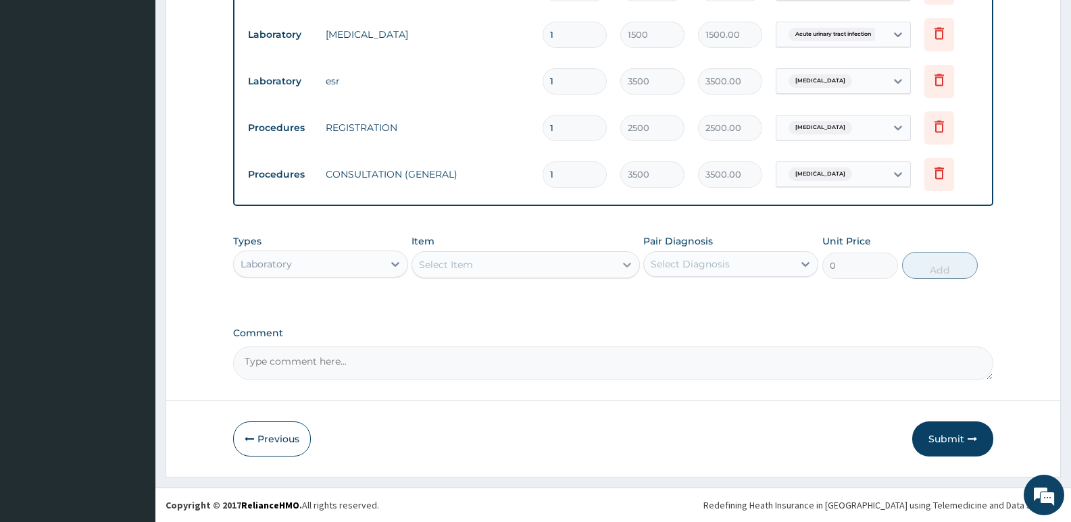
click at [631, 265] on icon at bounding box center [627, 265] width 14 height 14
click at [624, 265] on icon at bounding box center [627, 265] width 14 height 14
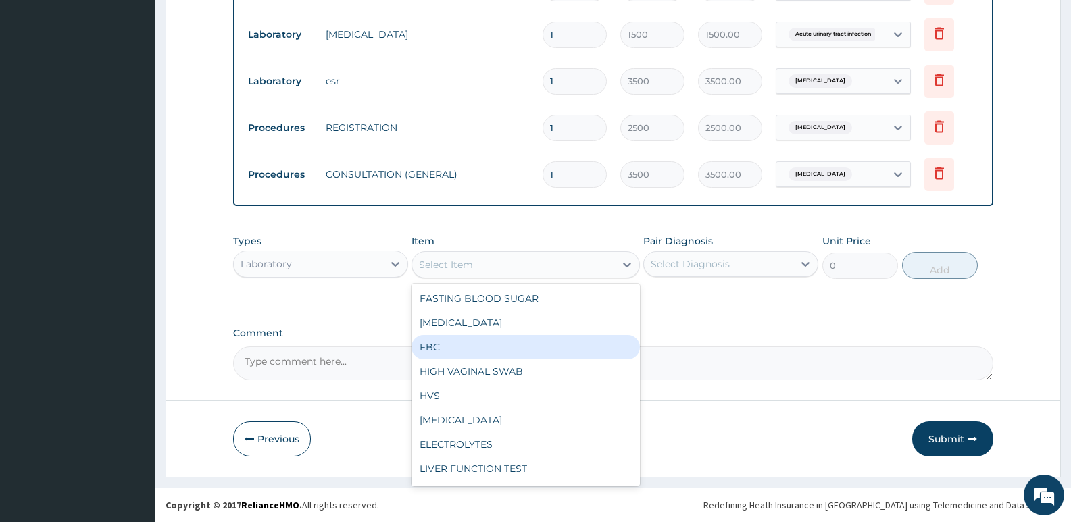
click at [436, 349] on div "FBC" at bounding box center [526, 347] width 228 height 24
type input "2500"
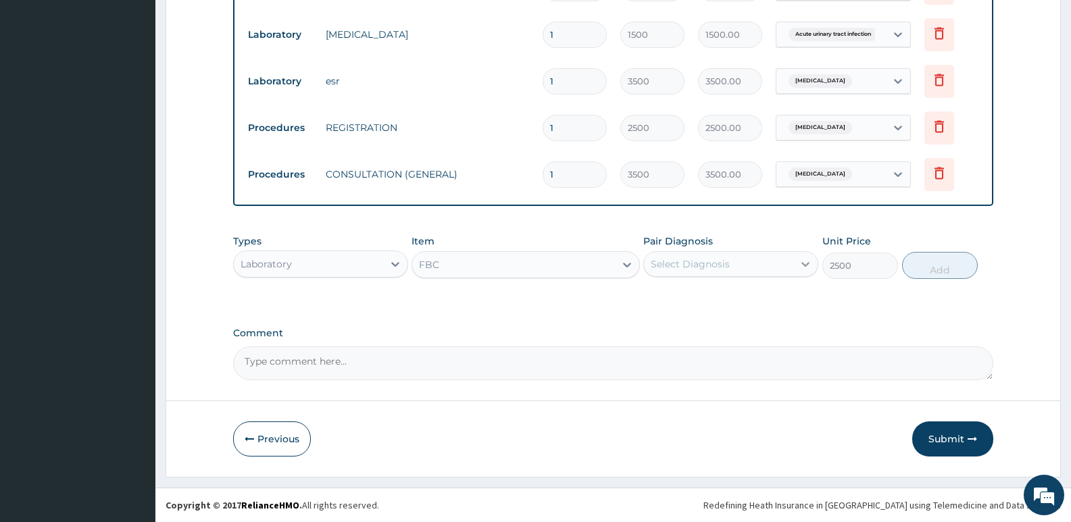
click at [806, 264] on icon at bounding box center [806, 264] width 14 height 14
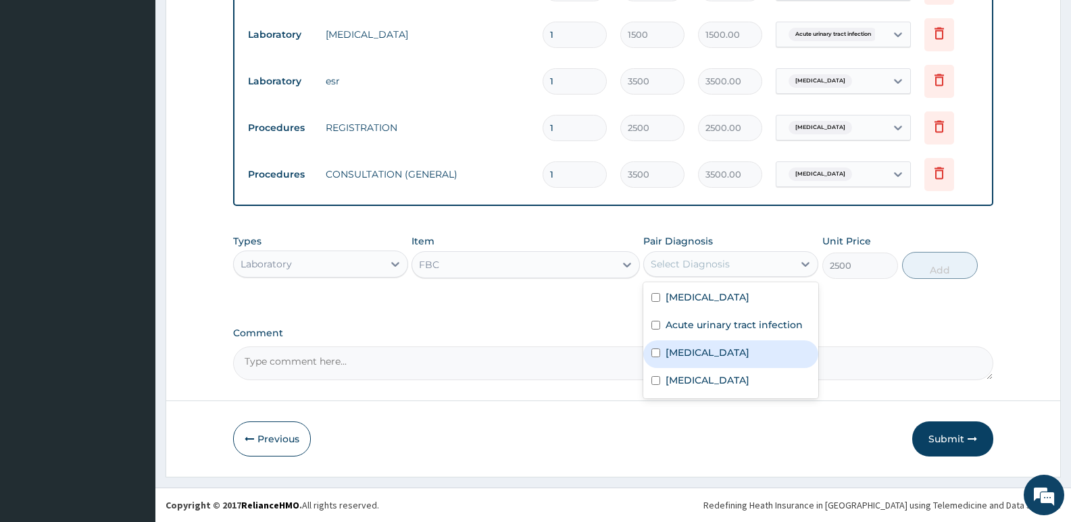
click at [688, 353] on label "[MEDICAL_DATA]" at bounding box center [708, 353] width 84 height 14
checkbox input "true"
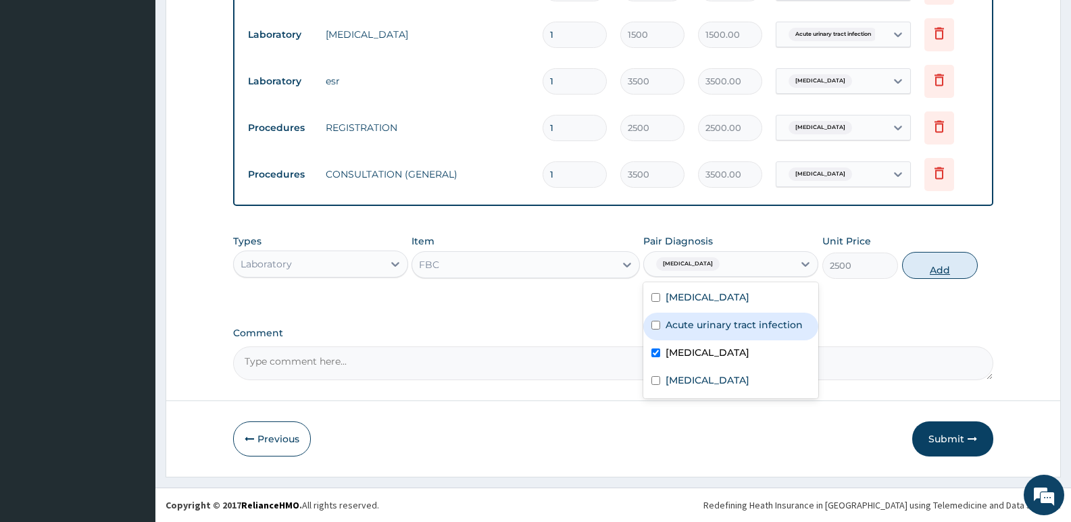
click at [943, 268] on button "Add" at bounding box center [940, 265] width 76 height 27
type input "0"
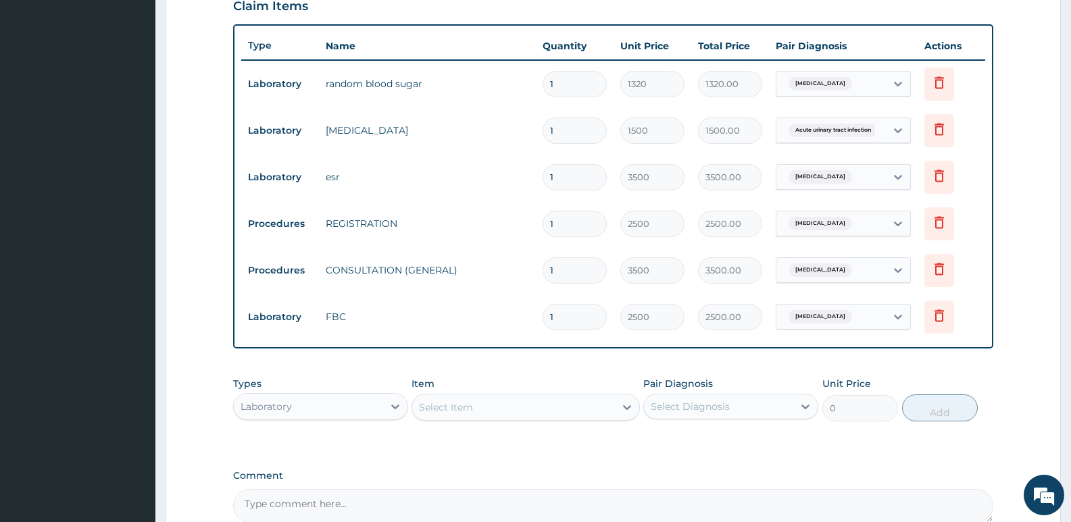
scroll to position [621, 0]
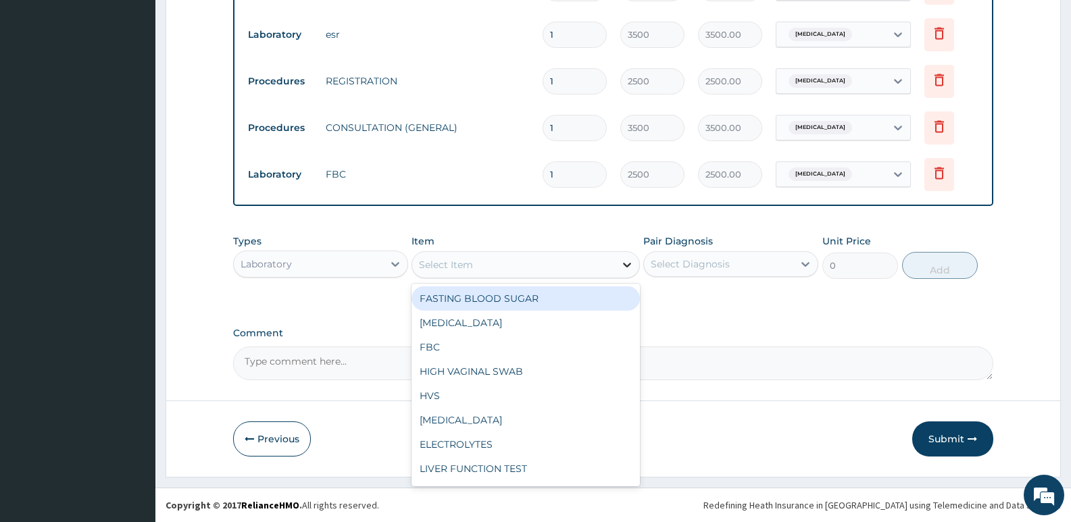
click at [627, 262] on icon at bounding box center [627, 265] width 14 height 14
type input "M"
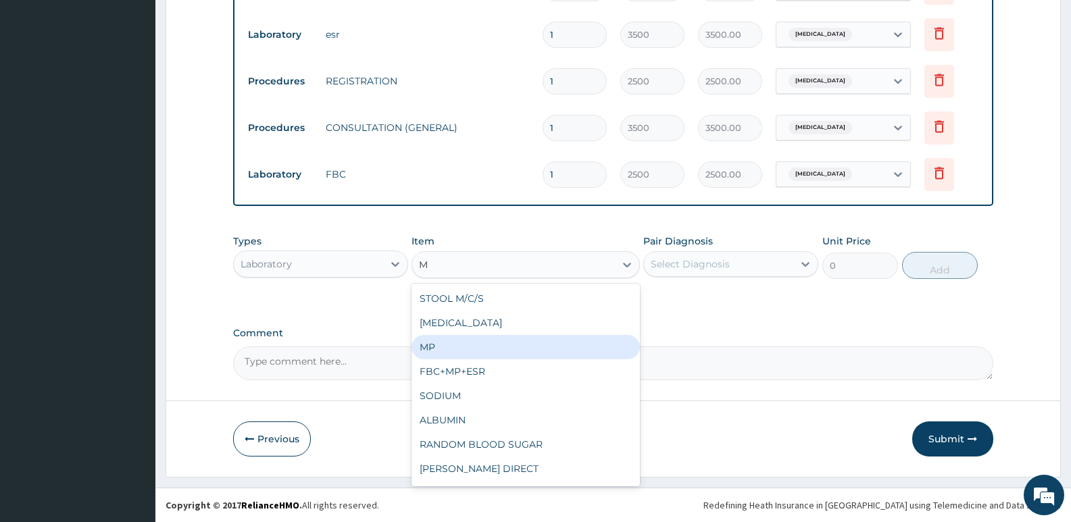
click at [451, 346] on div "MP" at bounding box center [526, 347] width 228 height 24
type input "1000"
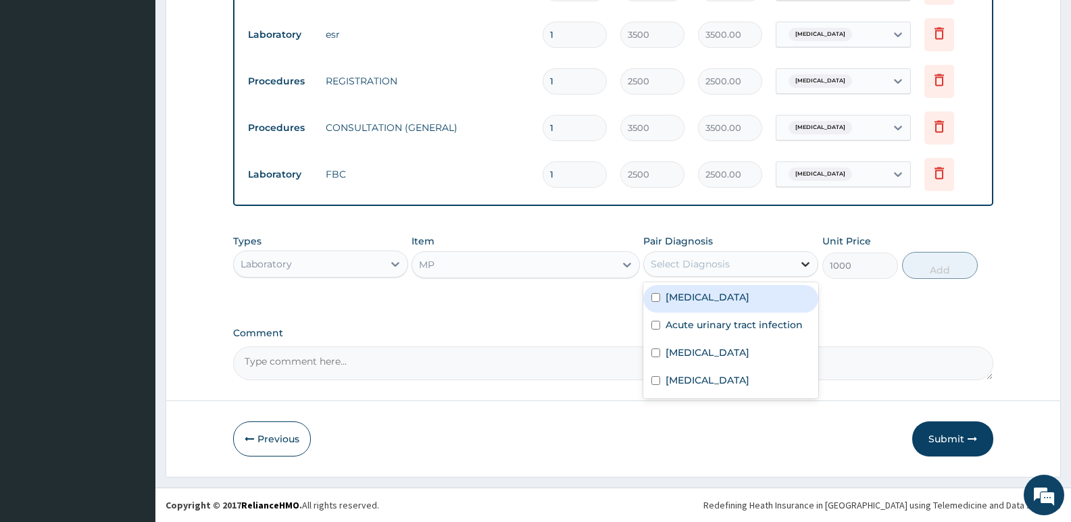
click at [812, 258] on icon at bounding box center [806, 264] width 14 height 14
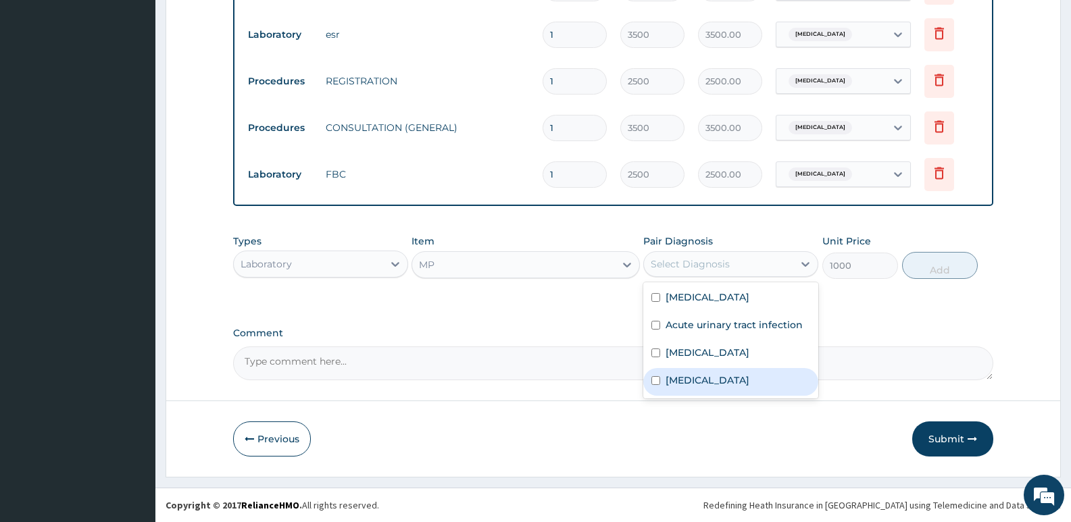
click at [689, 380] on label "[MEDICAL_DATA]" at bounding box center [708, 381] width 84 height 14
checkbox input "true"
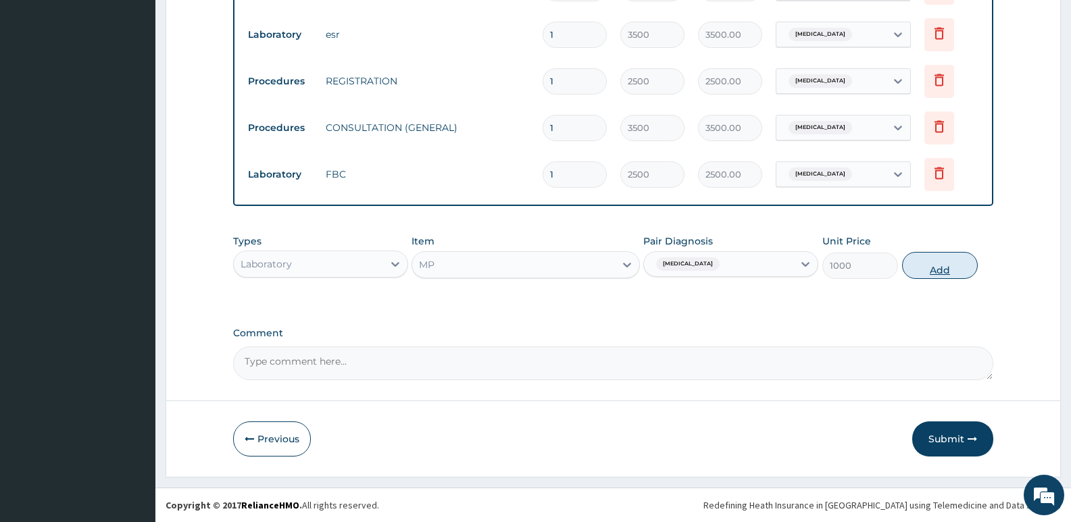
click at [945, 268] on button "Add" at bounding box center [940, 265] width 76 height 27
type input "0"
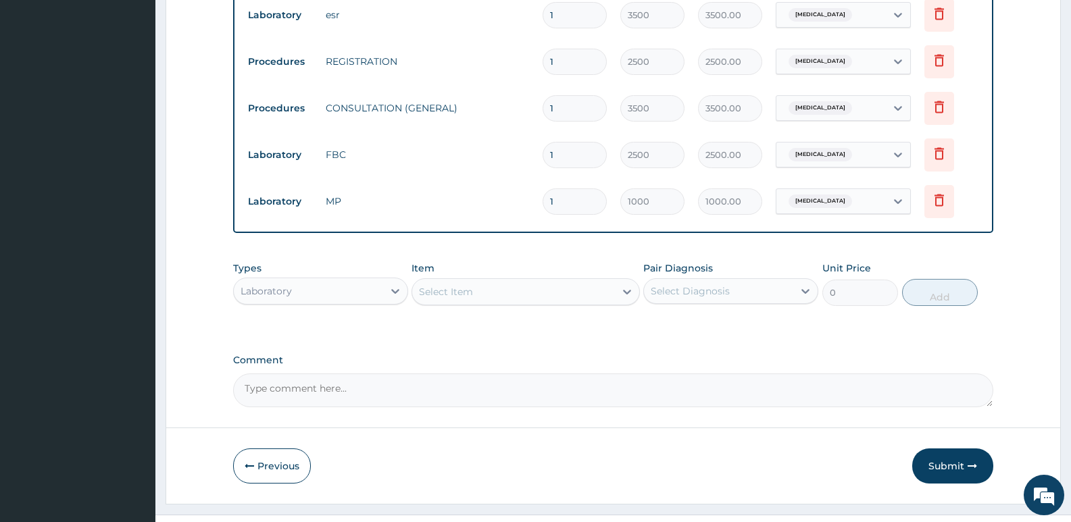
scroll to position [668, 0]
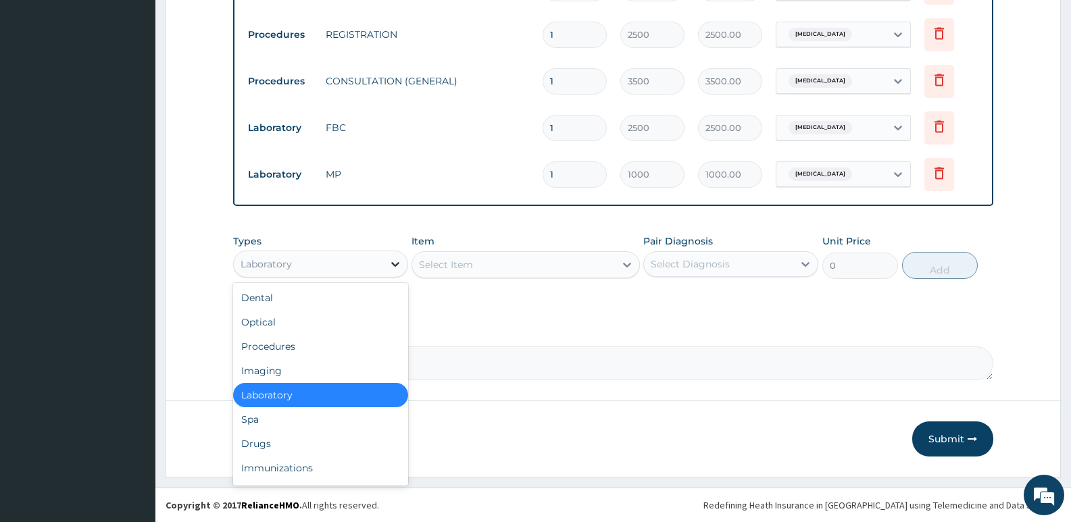
click at [391, 262] on icon at bounding box center [396, 264] width 14 height 14
click at [258, 443] on div "Drugs" at bounding box center [320, 444] width 175 height 24
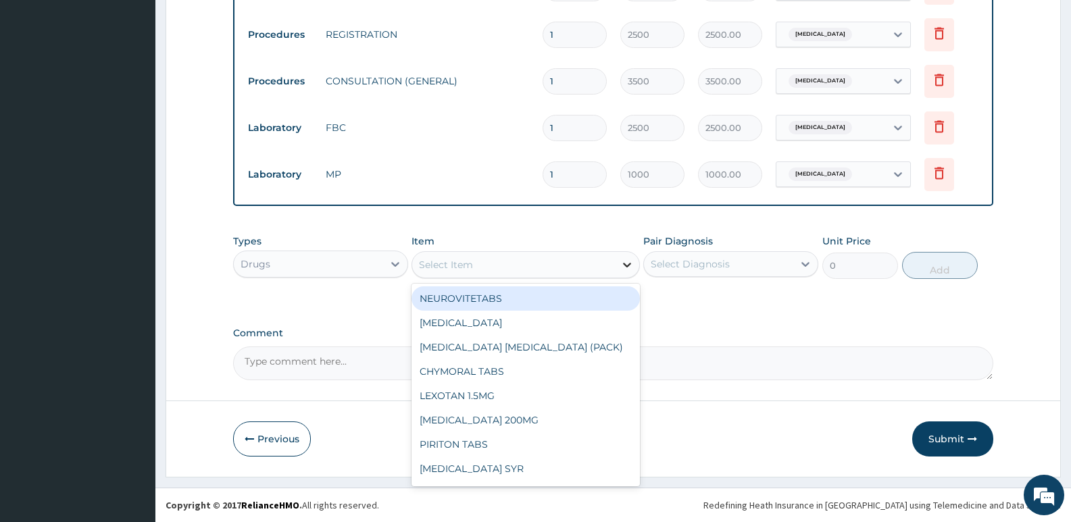
click at [631, 264] on icon at bounding box center [627, 265] width 14 height 14
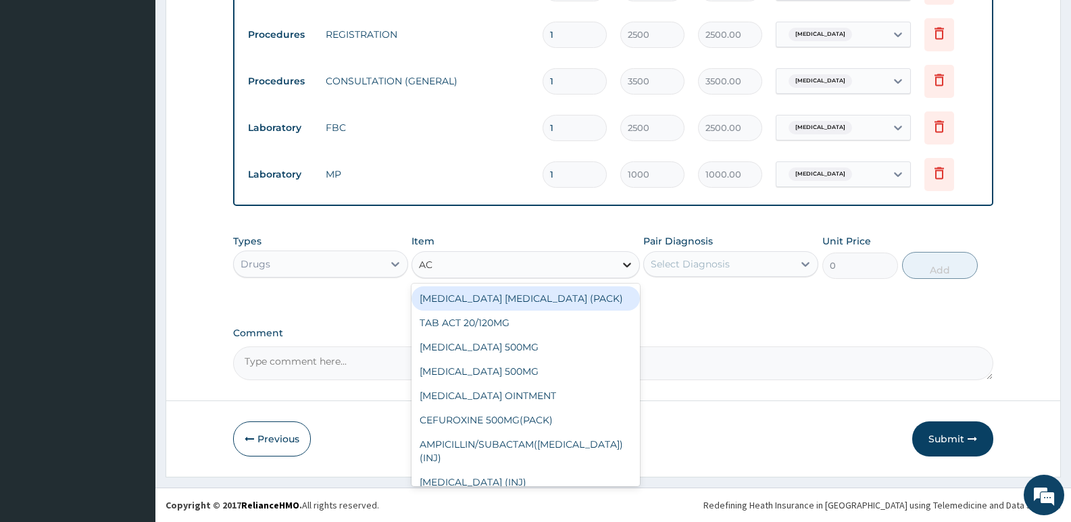
type input "ACT"
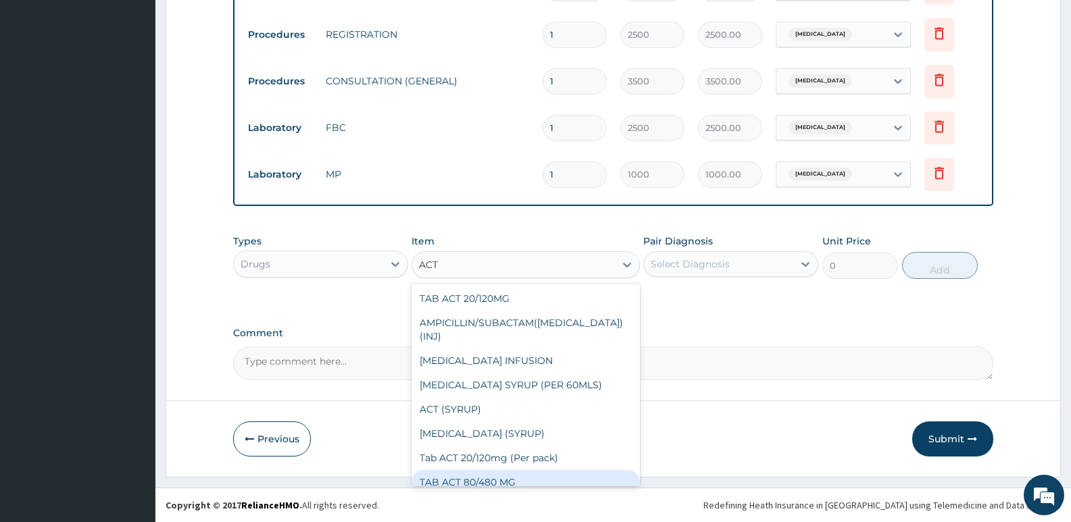
click at [486, 475] on div "TAB ACT 80/480 MG" at bounding box center [526, 482] width 228 height 24
type input "4000"
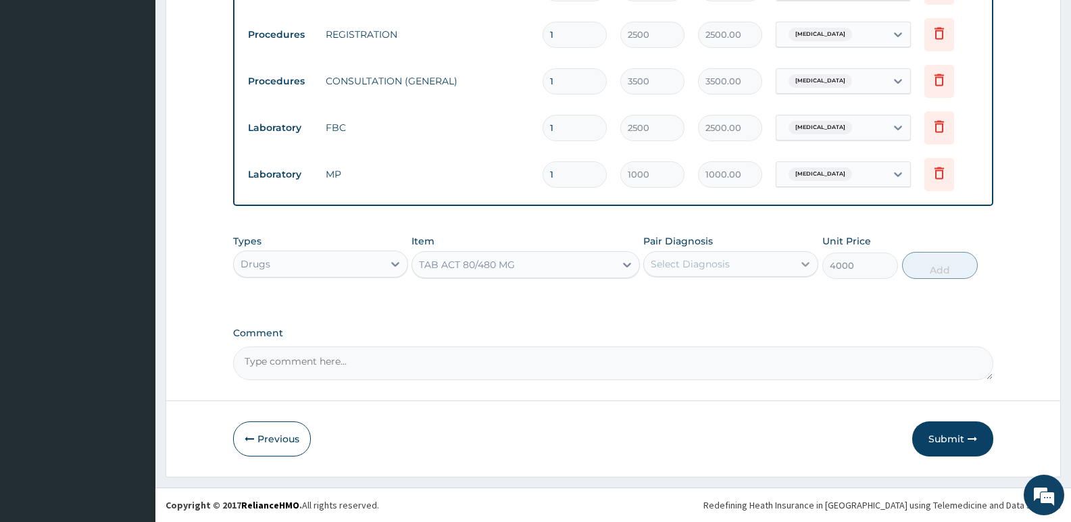
click at [809, 259] on icon at bounding box center [806, 264] width 14 height 14
click at [806, 265] on icon at bounding box center [805, 264] width 8 height 5
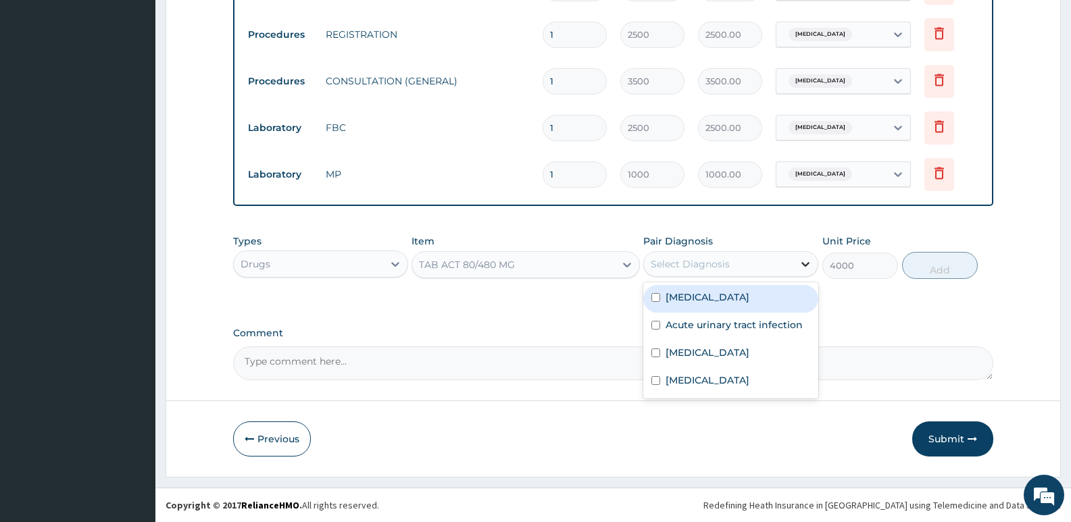
click at [800, 263] on icon at bounding box center [806, 264] width 14 height 14
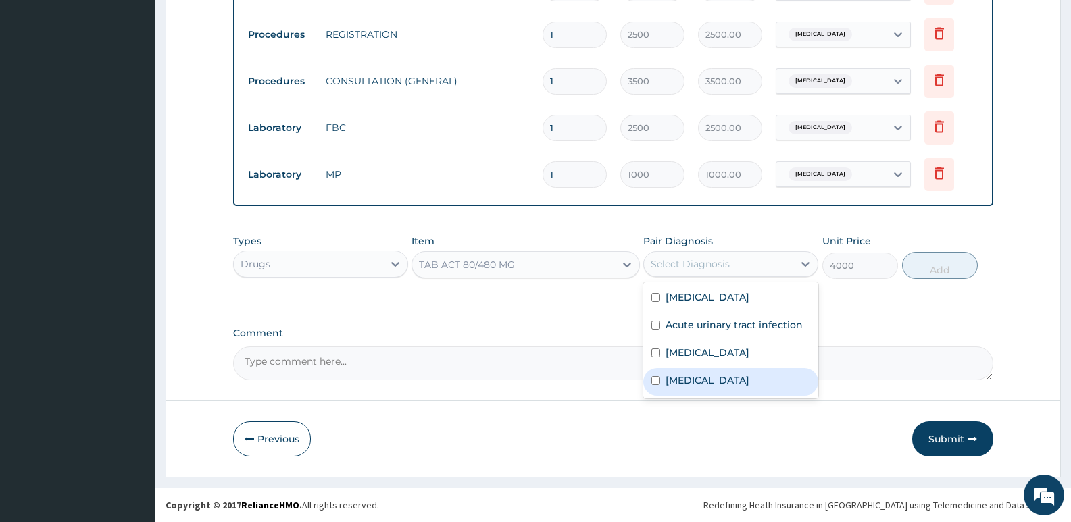
click at [682, 376] on label "[MEDICAL_DATA]" at bounding box center [708, 381] width 84 height 14
checkbox input "true"
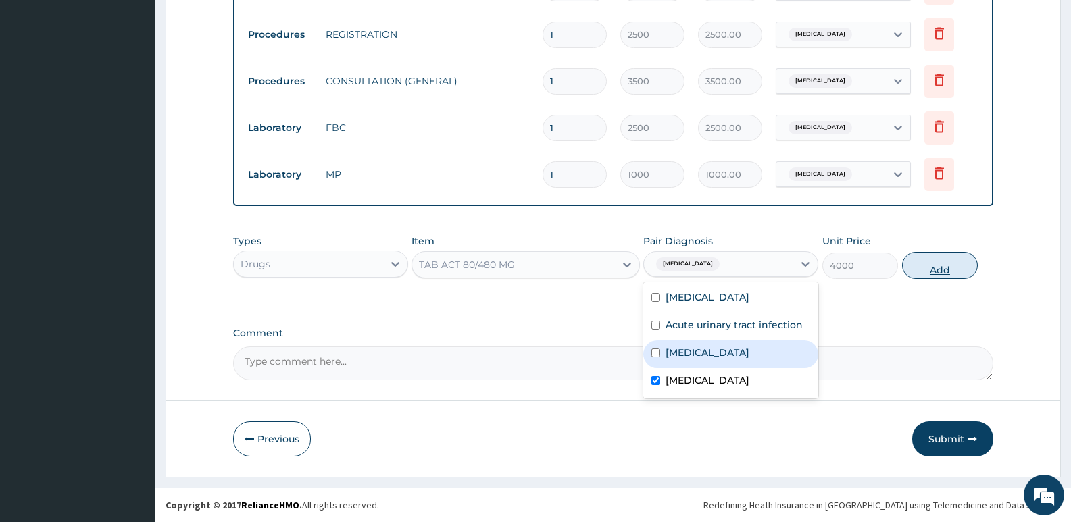
click at [949, 271] on button "Add" at bounding box center [940, 265] width 76 height 27
type input "0"
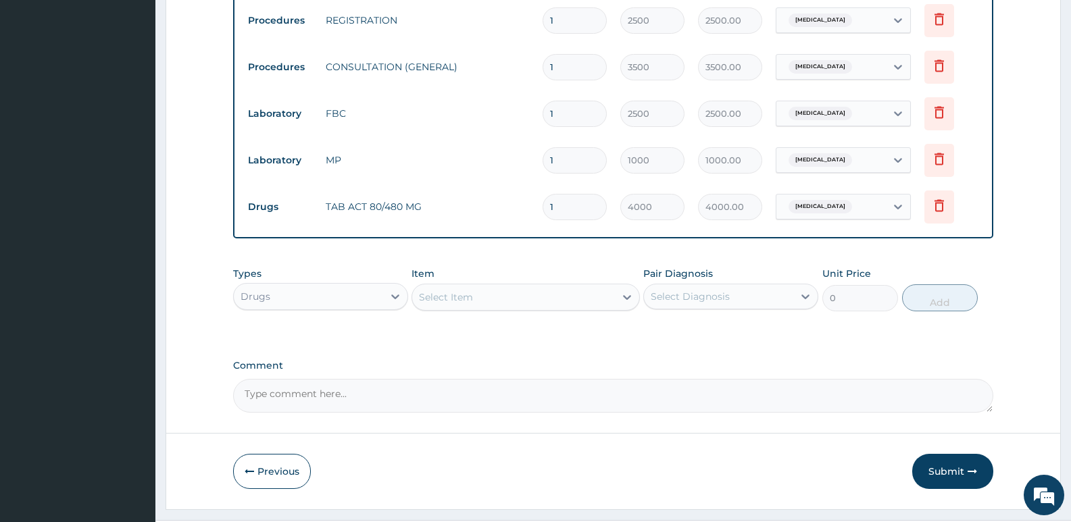
scroll to position [714, 0]
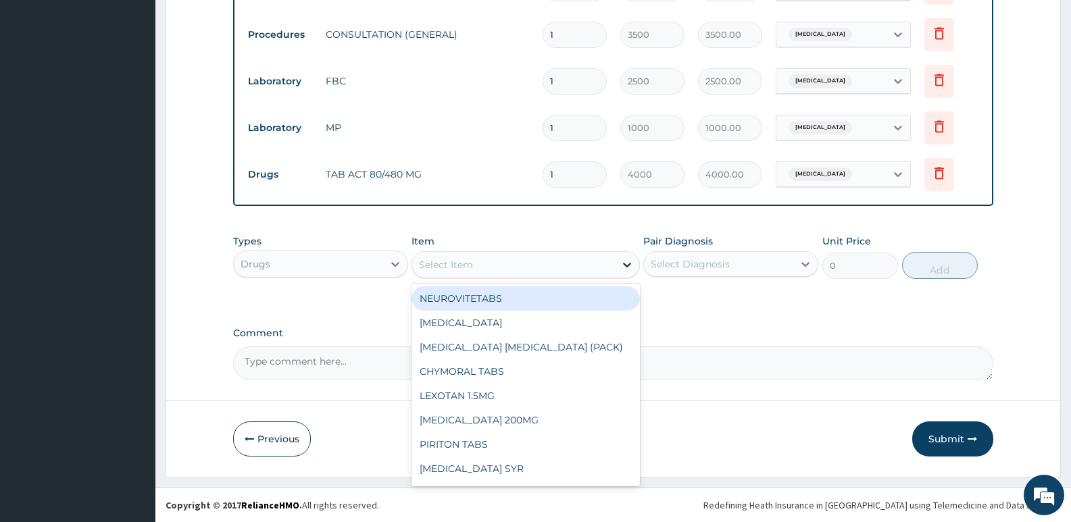
click at [624, 268] on icon at bounding box center [627, 265] width 14 height 14
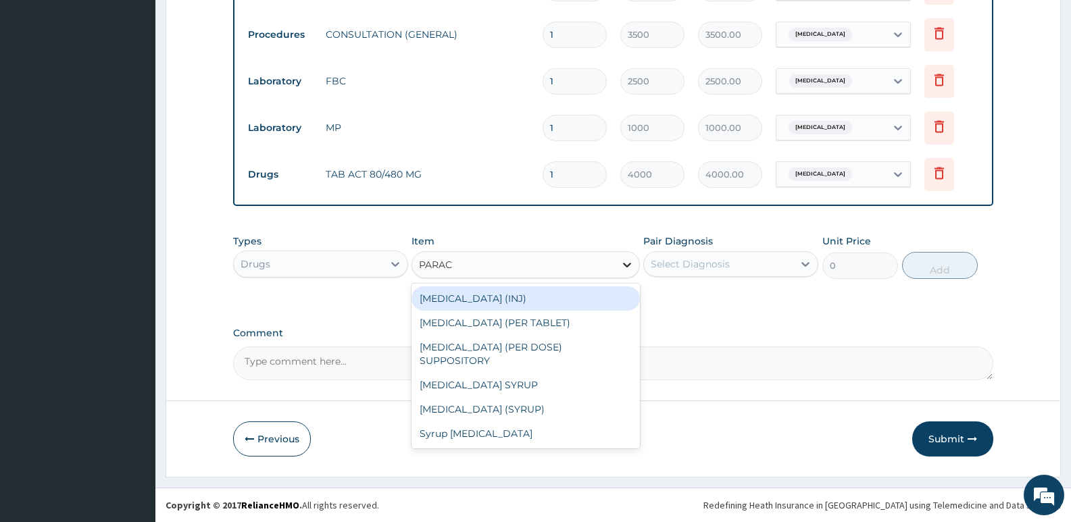
type input "PARACE"
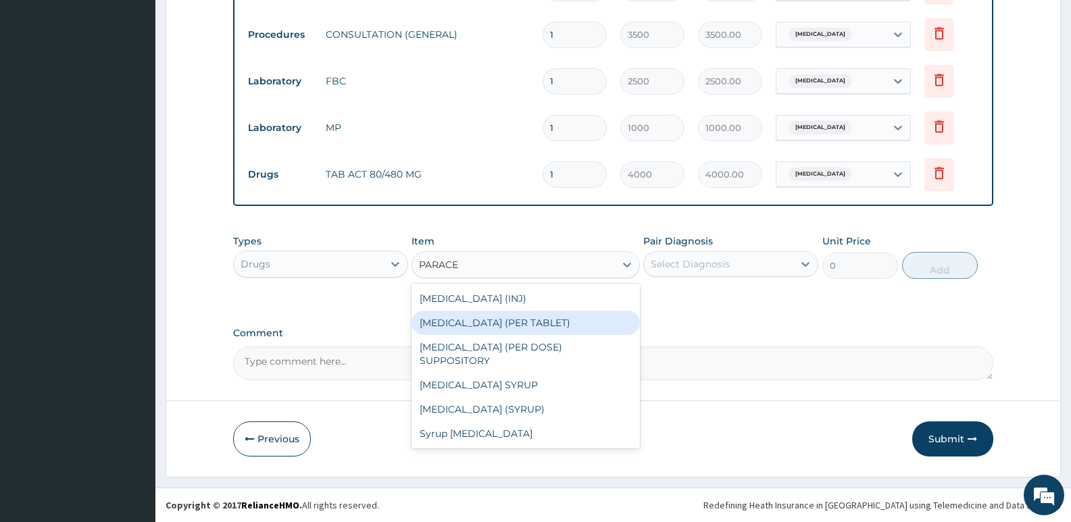
click at [544, 326] on div "[MEDICAL_DATA] (PER TABLET)" at bounding box center [526, 323] width 228 height 24
type input "22.8"
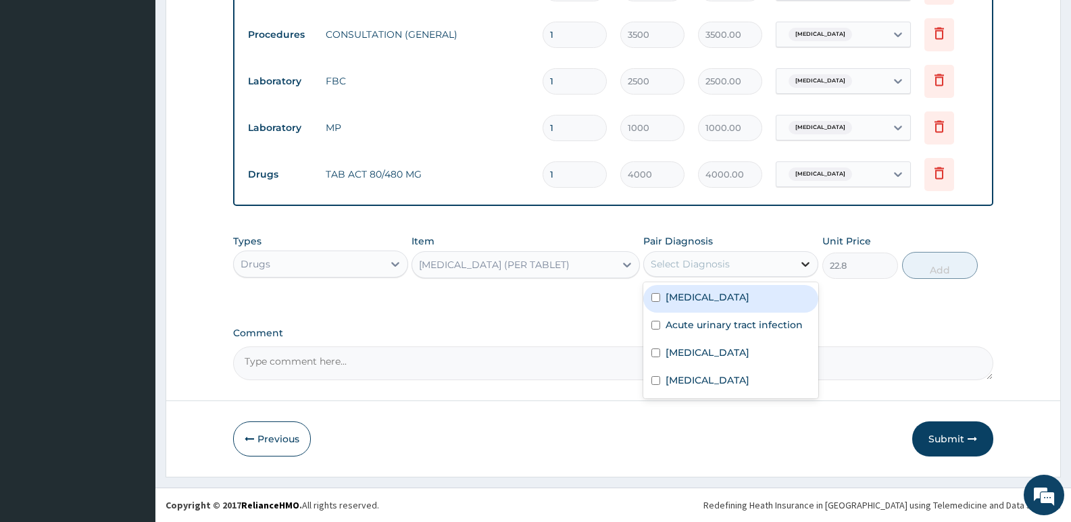
click at [802, 262] on icon at bounding box center [805, 264] width 8 height 5
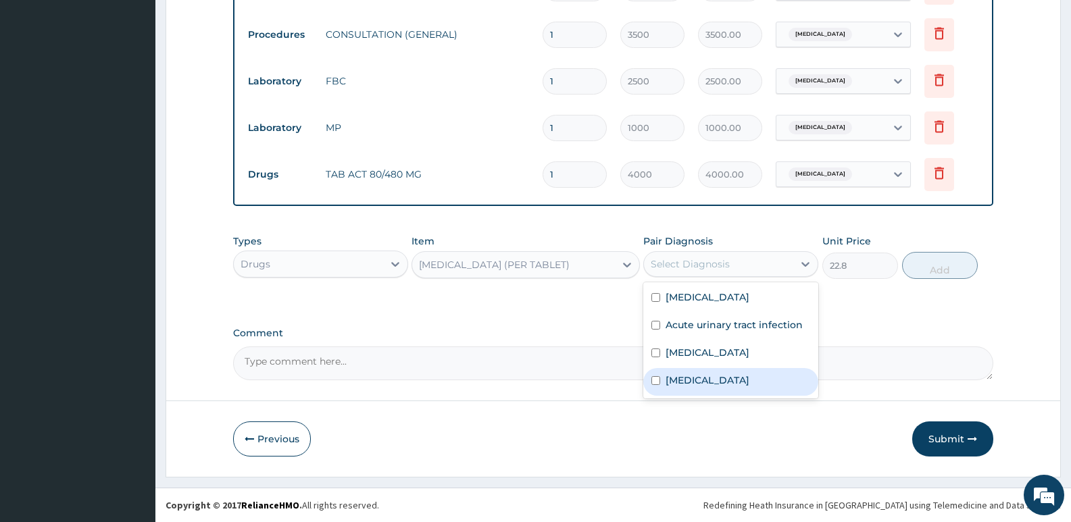
click at [681, 386] on label "[MEDICAL_DATA]" at bounding box center [708, 381] width 84 height 14
checkbox input "true"
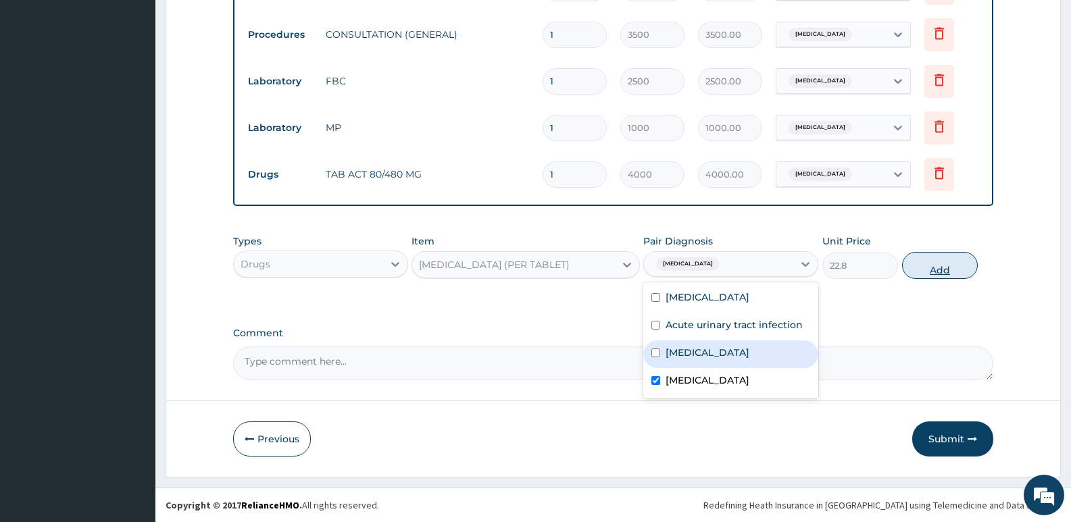
click at [946, 264] on button "Add" at bounding box center [940, 265] width 76 height 27
type input "0"
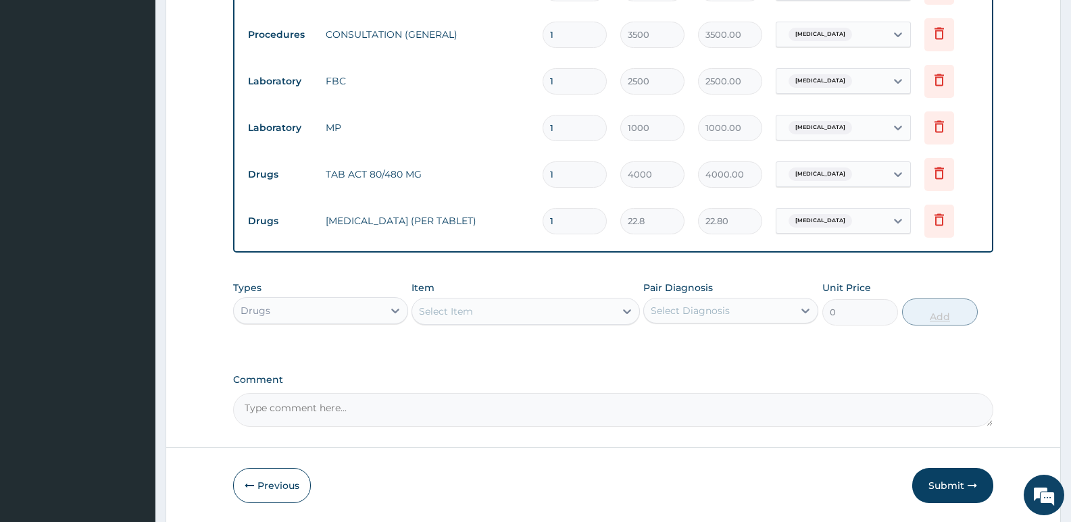
type input "18"
type input "410.40"
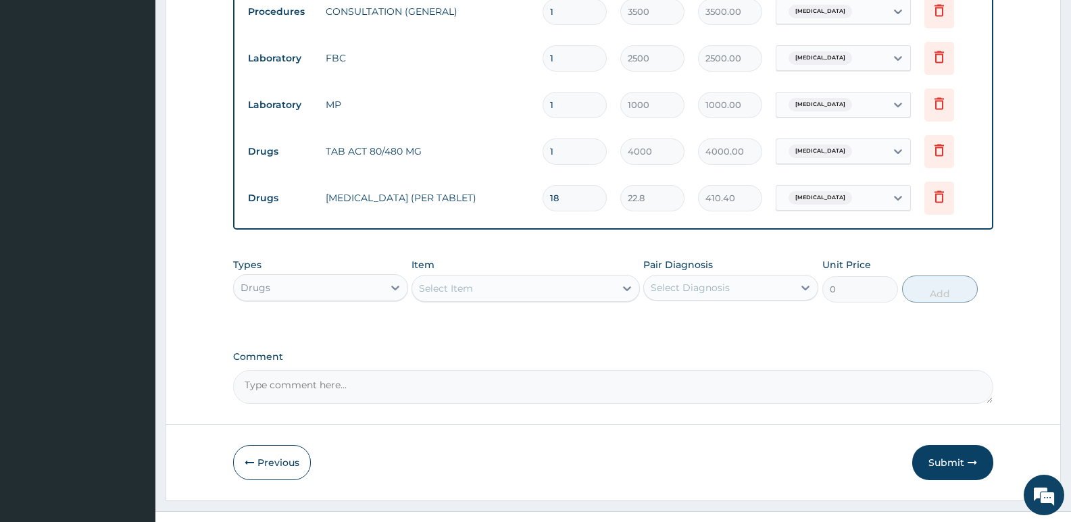
scroll to position [761, 0]
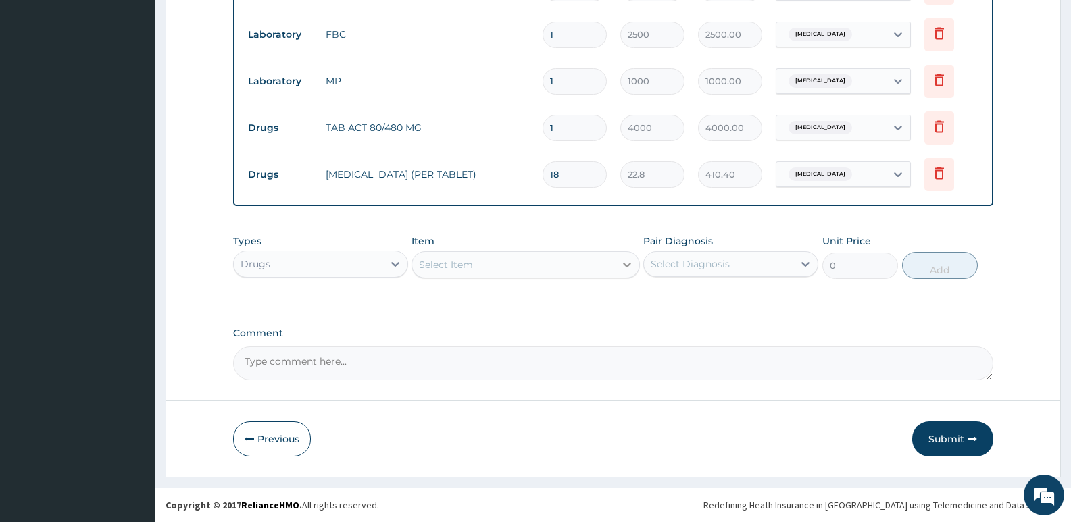
type input "18"
click at [620, 266] on icon at bounding box center [627, 265] width 14 height 14
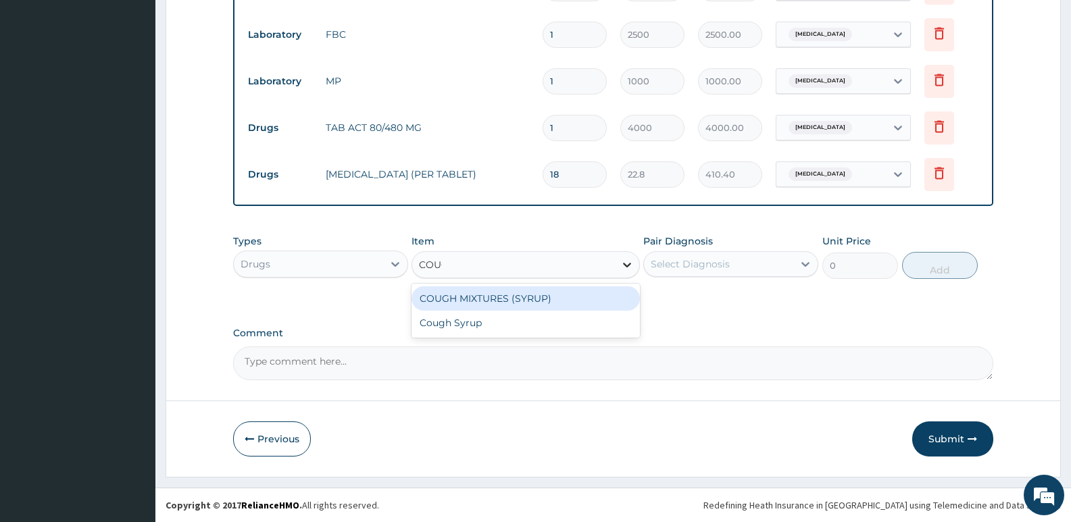
type input "COUGH"
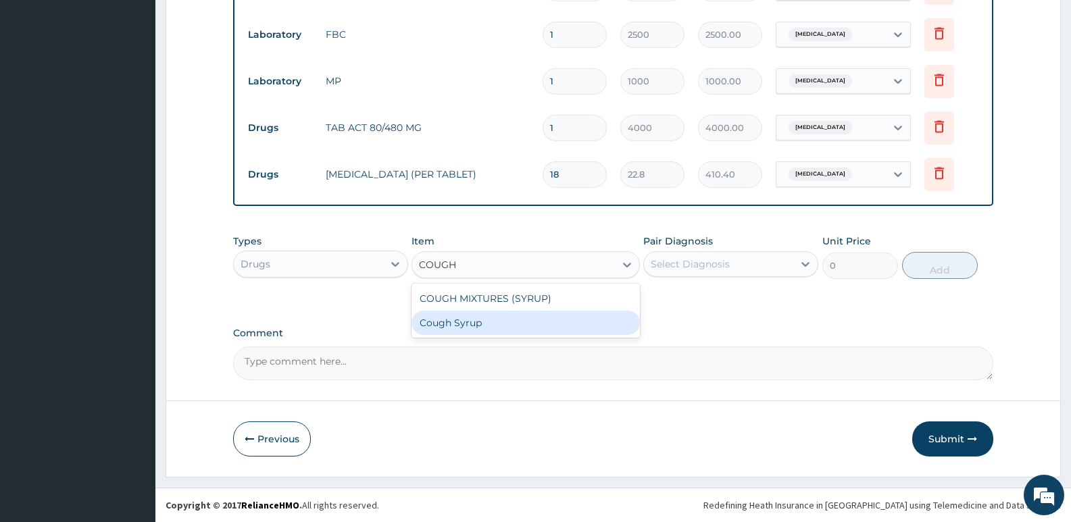
click at [475, 335] on div "COUGH MIXTURES (SYRUP) Cough Syrup" at bounding box center [526, 311] width 228 height 54
click at [491, 326] on div "Cough Syrup" at bounding box center [526, 323] width 228 height 24
type input "1500"
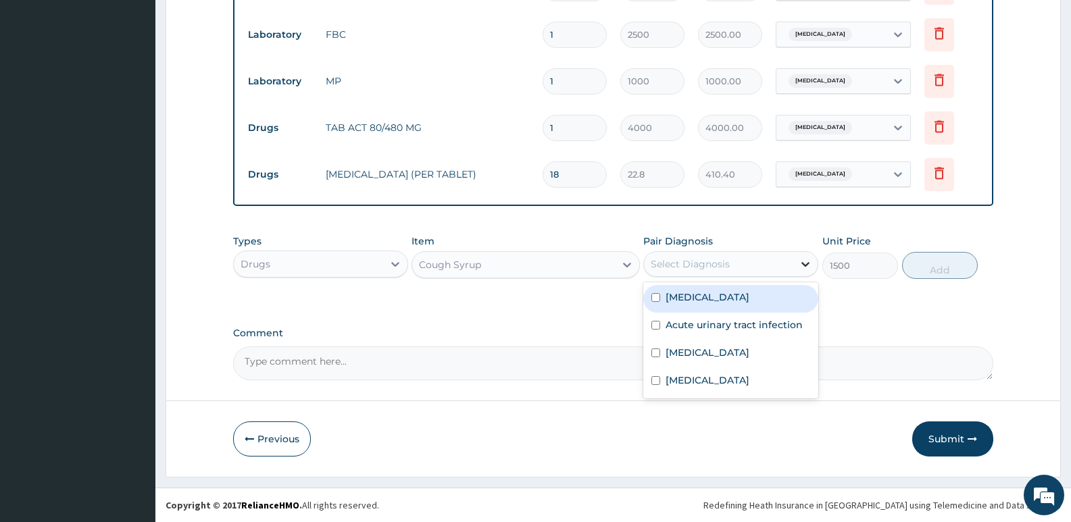
click at [805, 262] on icon at bounding box center [806, 264] width 14 height 14
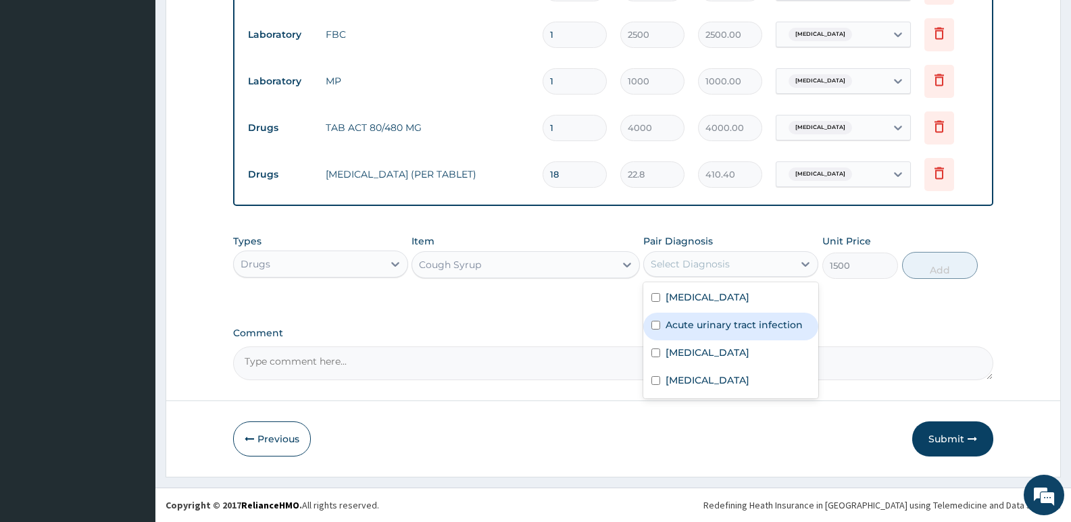
click at [708, 328] on label "Acute urinary tract infection" at bounding box center [734, 325] width 137 height 14
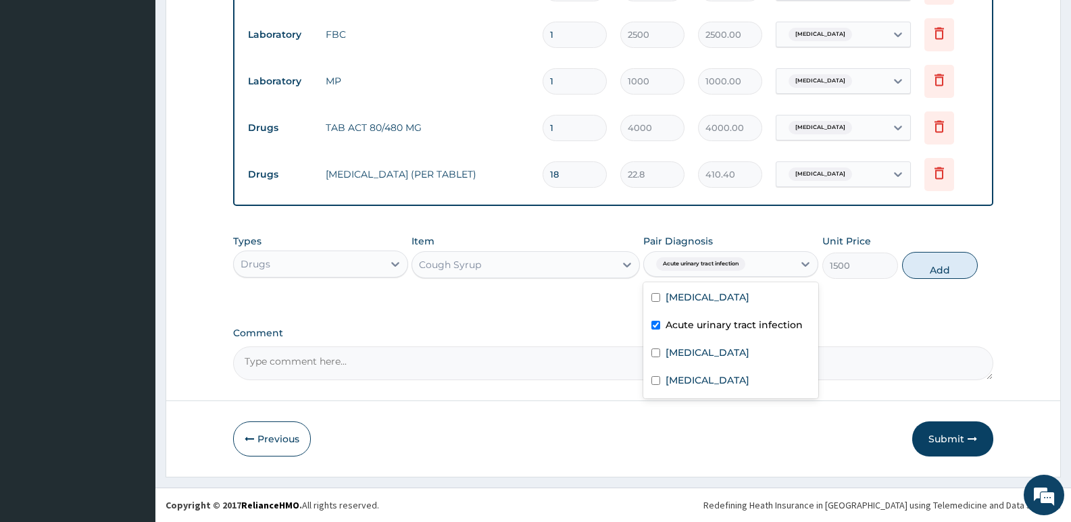
click at [711, 329] on label "Acute urinary tract infection" at bounding box center [734, 325] width 137 height 14
checkbox input "false"
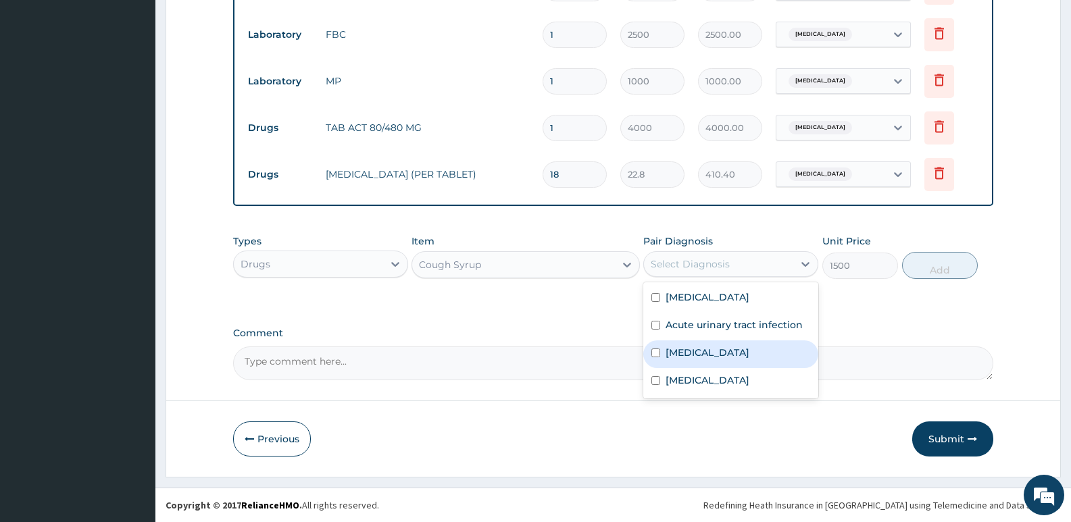
click at [657, 352] on input "checkbox" at bounding box center [655, 353] width 9 height 9
checkbox input "true"
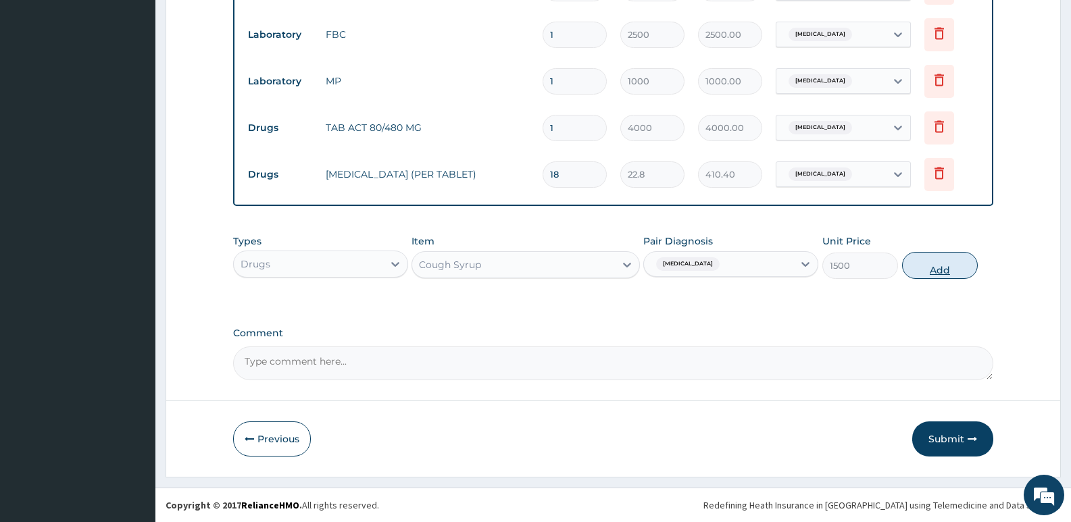
click at [943, 270] on button "Add" at bounding box center [940, 265] width 76 height 27
type input "0"
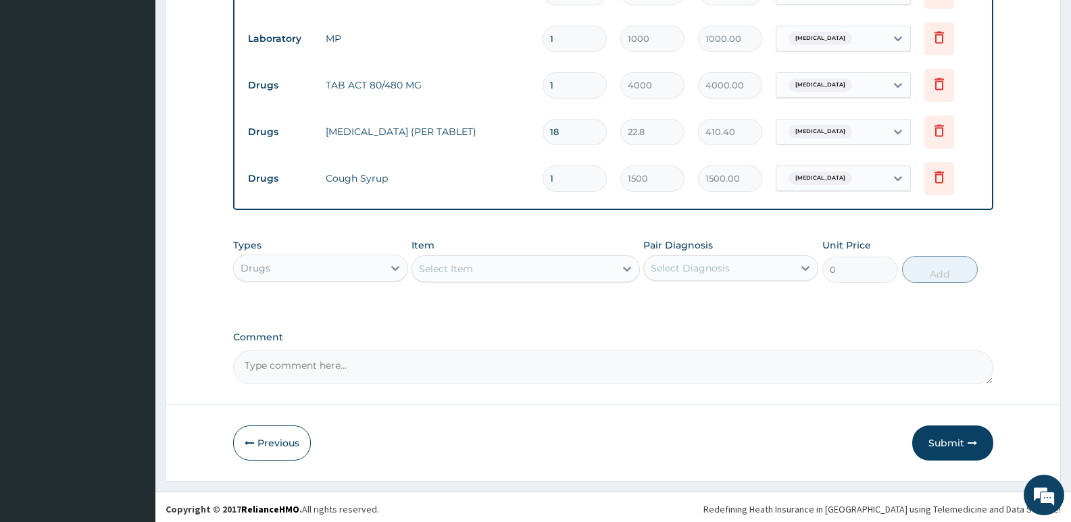
scroll to position [808, 0]
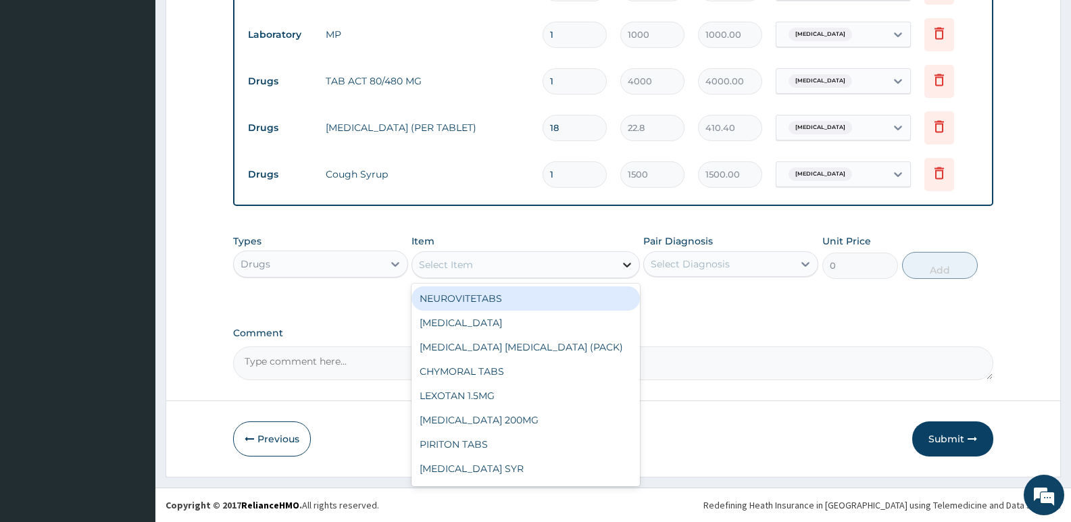
click at [626, 266] on icon at bounding box center [627, 265] width 8 height 5
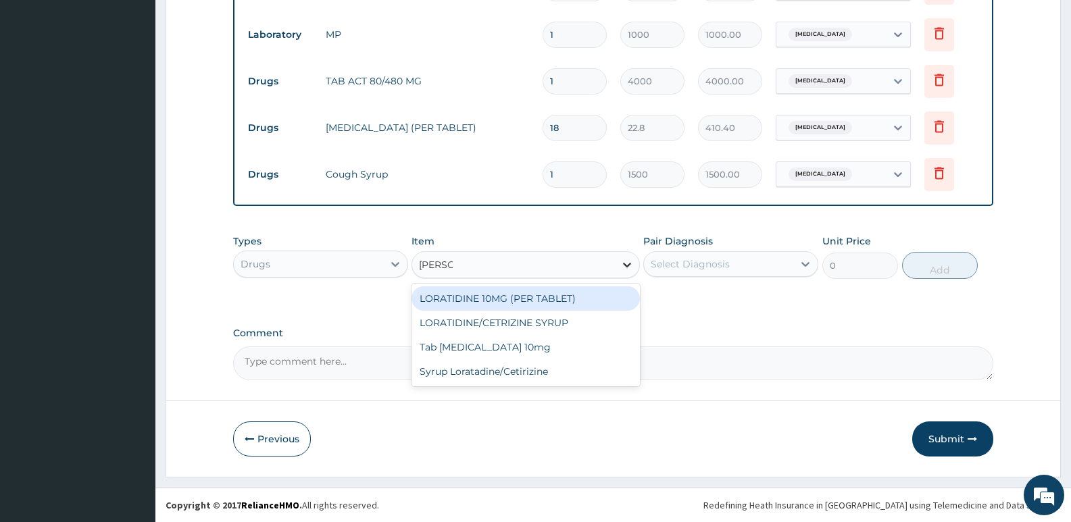
type input "LORAT"
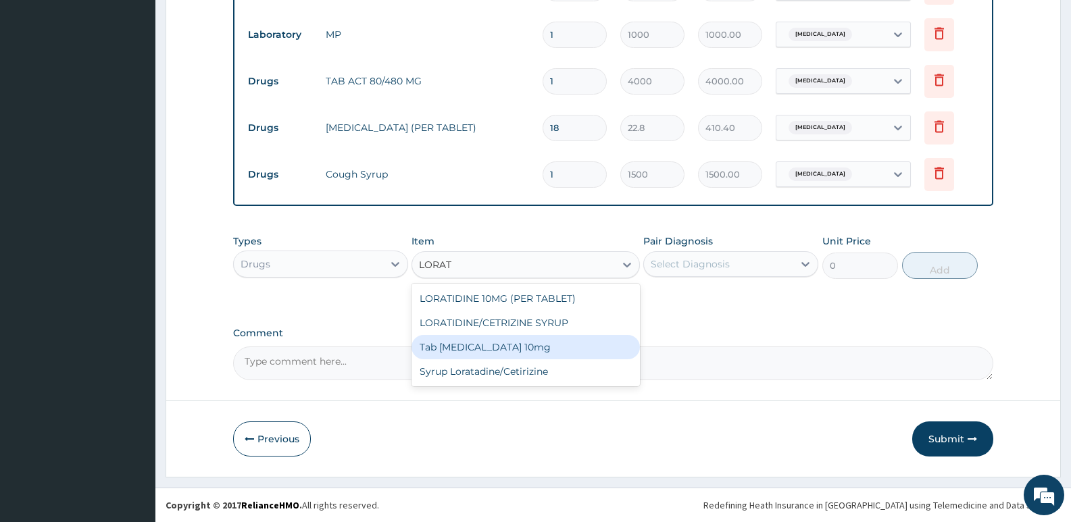
click at [514, 347] on div "Tab [MEDICAL_DATA] 10mg" at bounding box center [526, 347] width 228 height 24
type input "50"
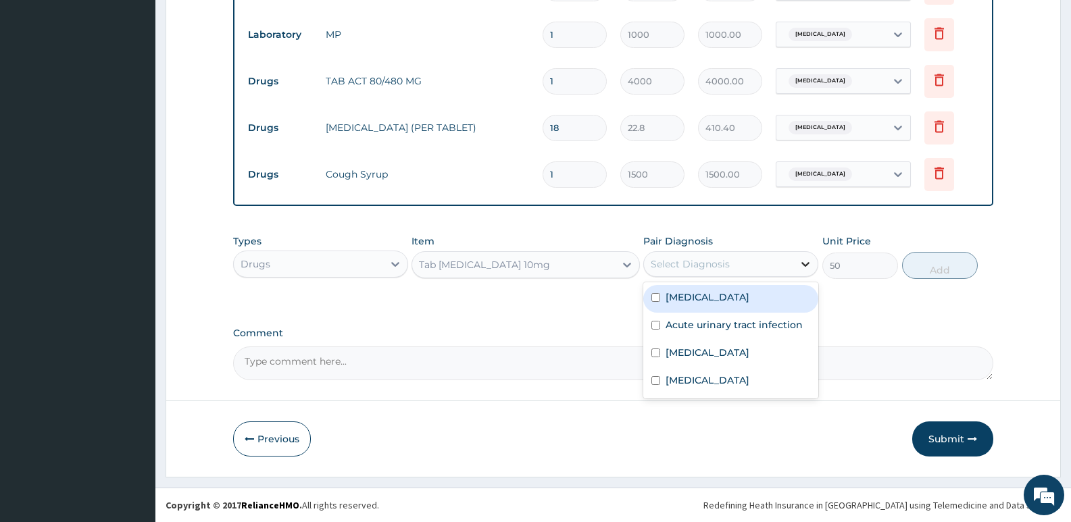
click at [806, 263] on icon at bounding box center [806, 264] width 14 height 14
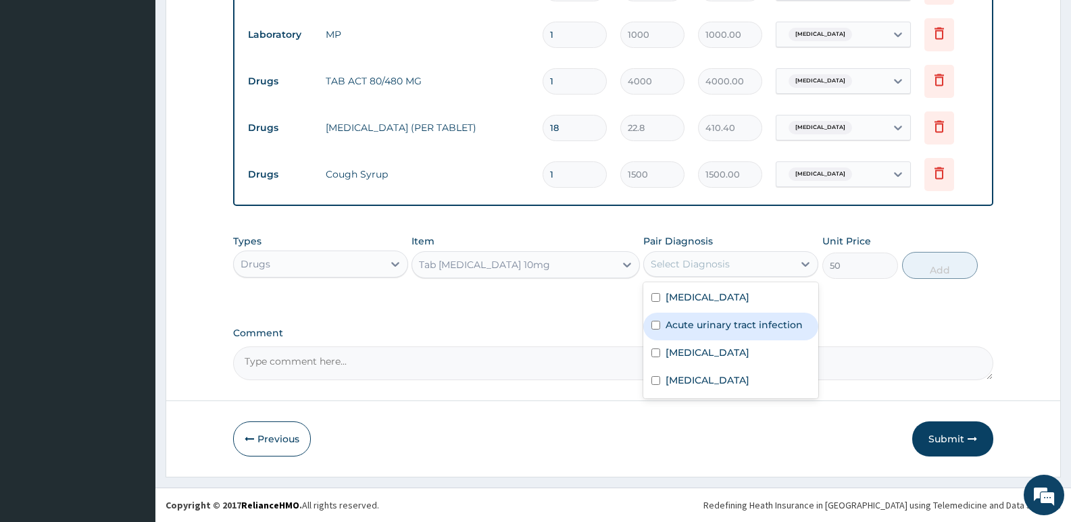
click at [759, 322] on label "Acute urinary tract infection" at bounding box center [734, 325] width 137 height 14
checkbox input "true"
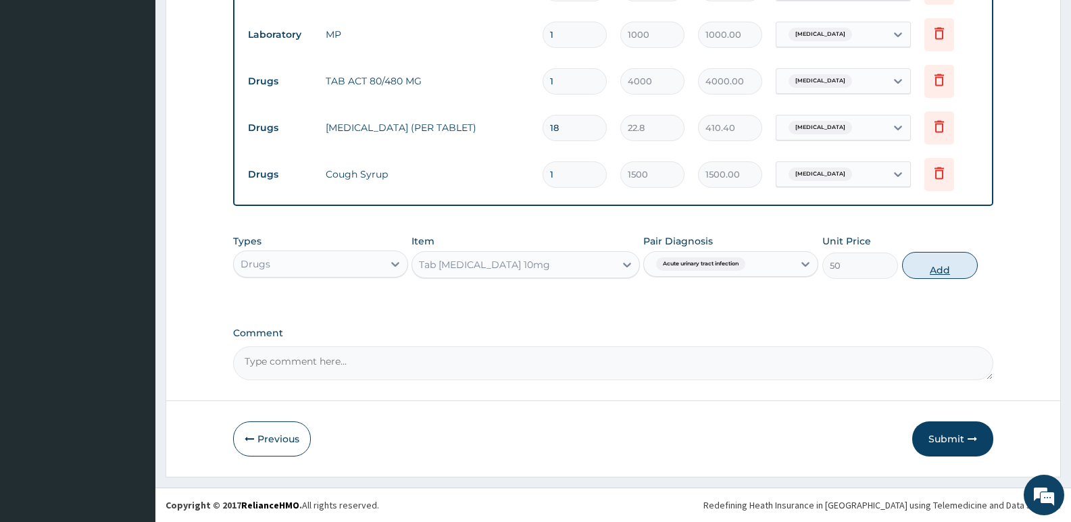
click at [929, 274] on button "Add" at bounding box center [940, 265] width 76 height 27
type input "0"
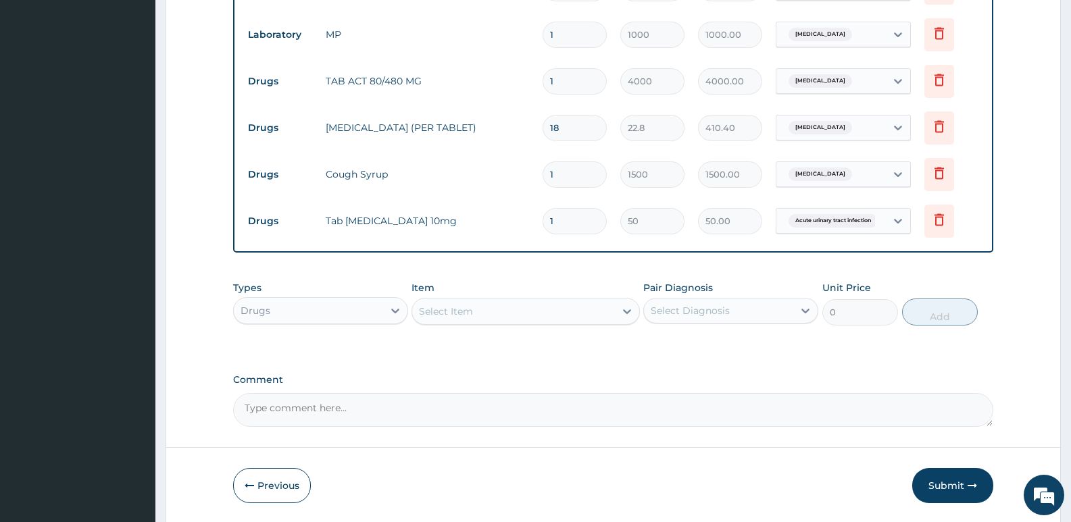
type input "0.00"
type input "5"
type input "250.00"
type input "5"
click at [947, 485] on button "Submit" at bounding box center [952, 485] width 81 height 35
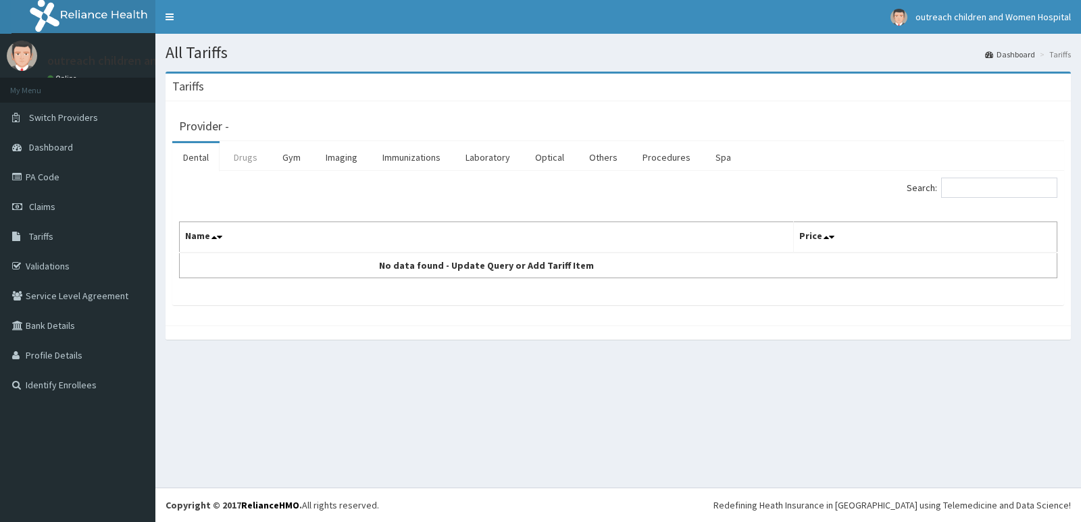
click at [239, 157] on link "Drugs" at bounding box center [245, 157] width 45 height 28
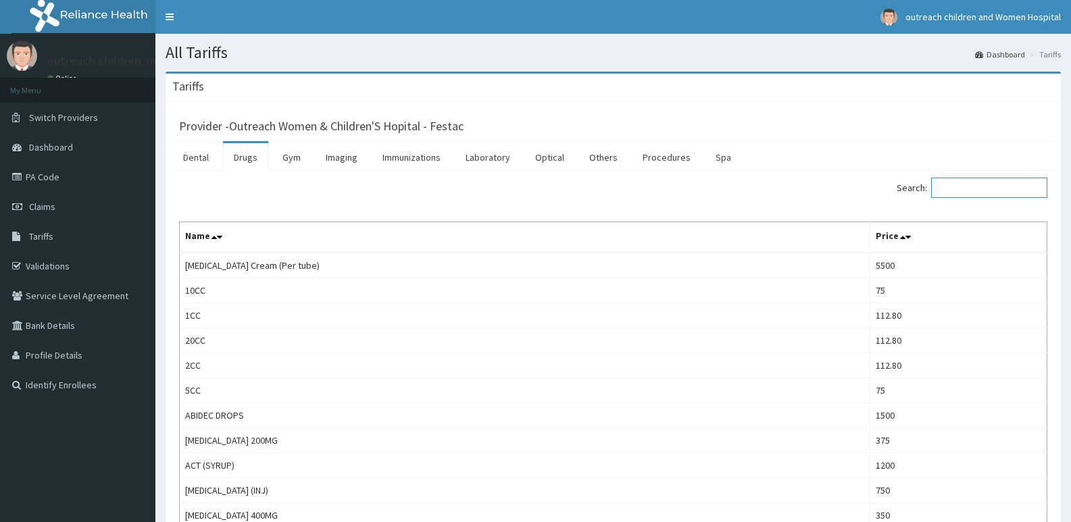
click at [969, 193] on input "Search:" at bounding box center [989, 188] width 116 height 20
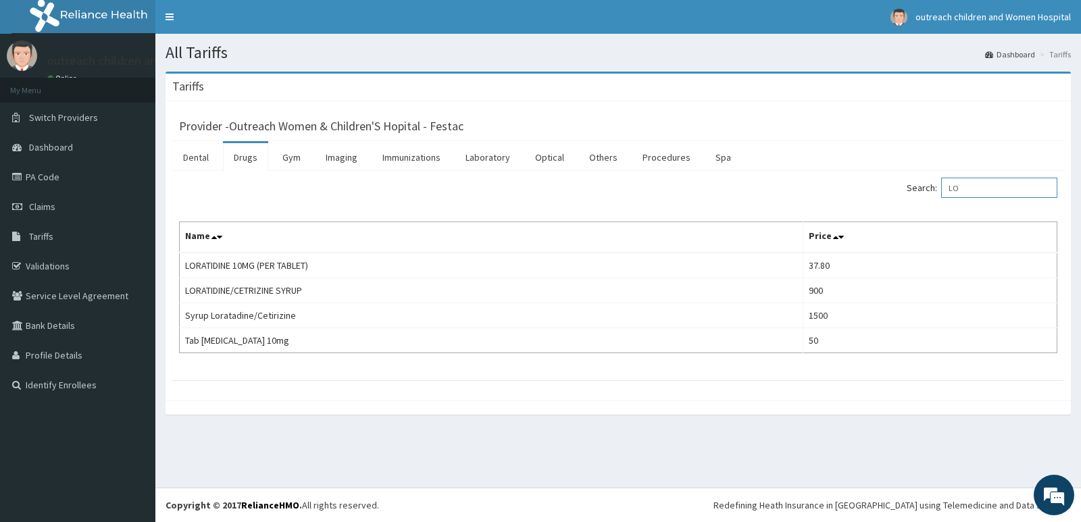
type input "L"
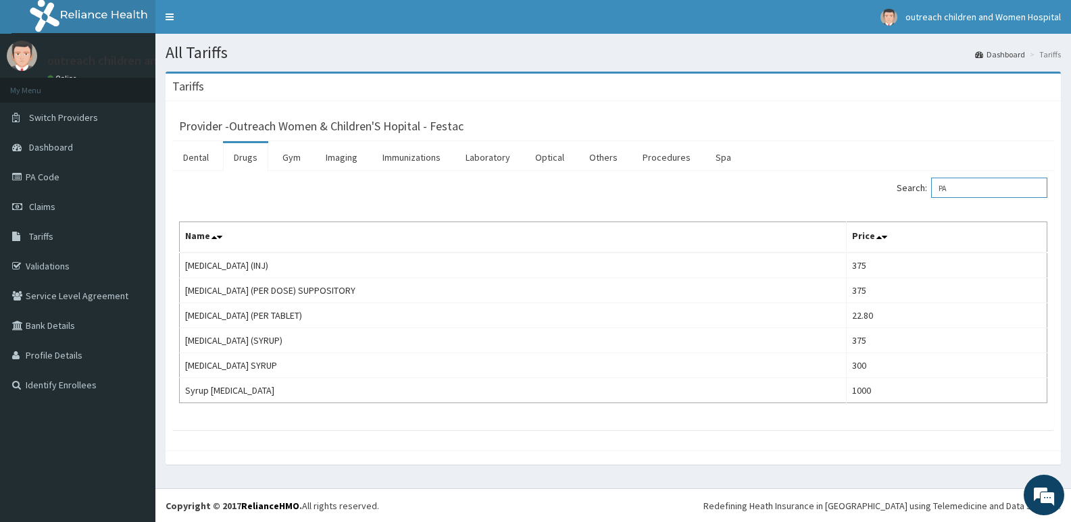
type input "P"
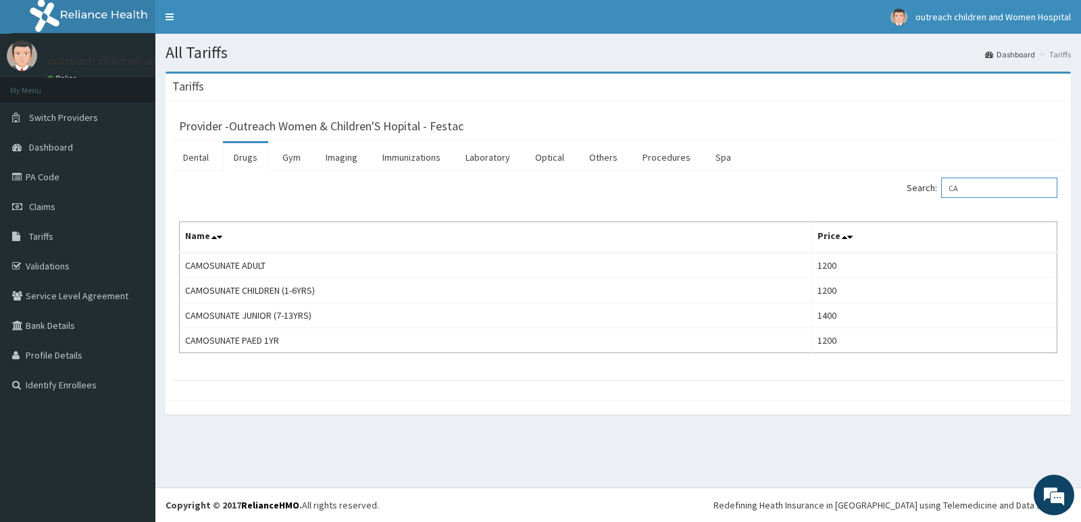
type input "C"
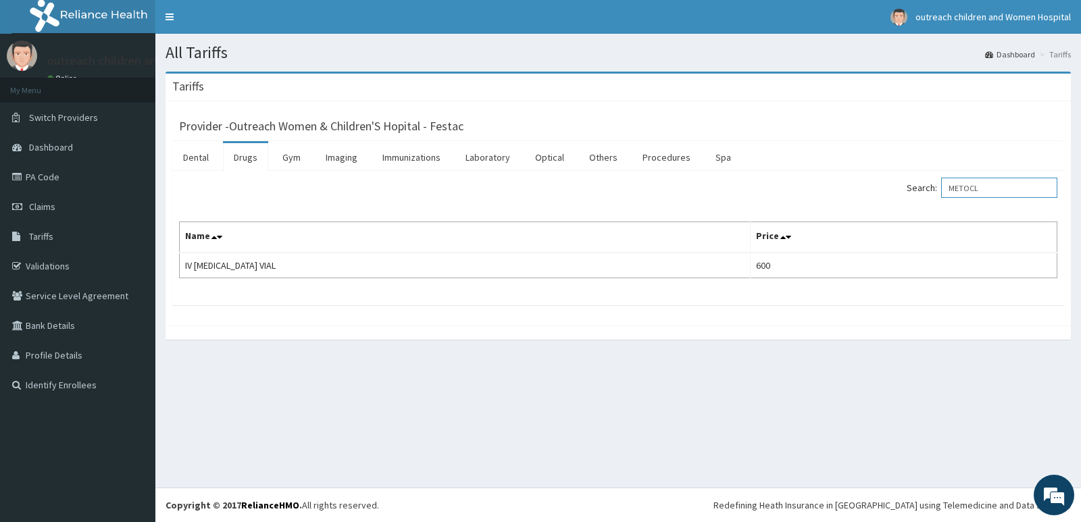
type input "METOCL"
click at [60, 177] on link "PA Code" at bounding box center [77, 177] width 155 height 30
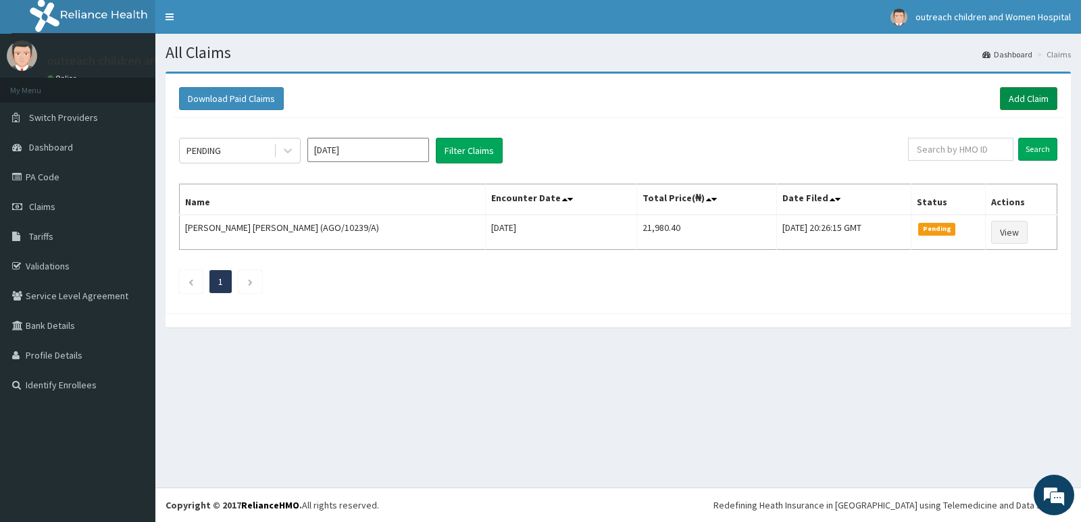
click at [1022, 100] on link "Add Claim" at bounding box center [1028, 98] width 57 height 23
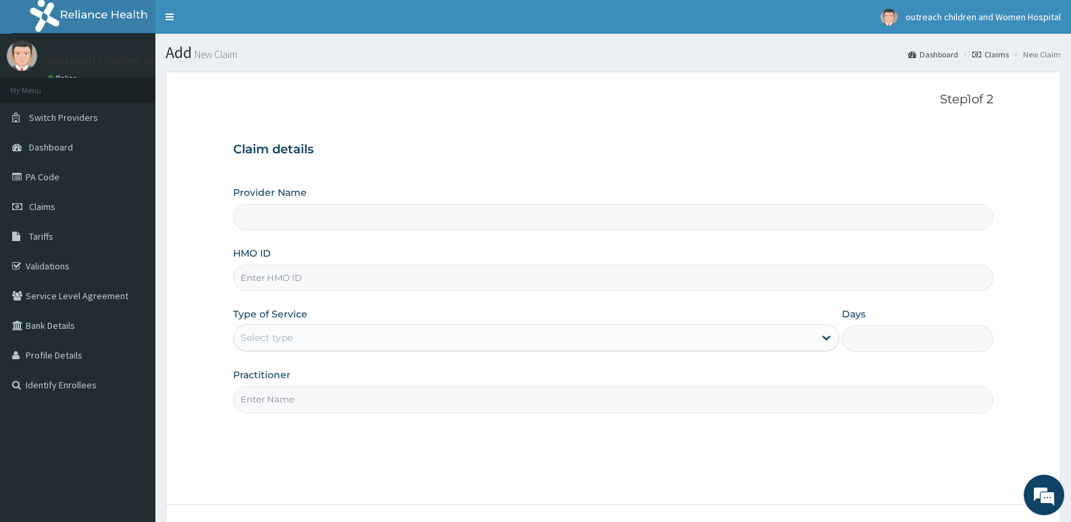
type input "Outreach Women & Children'S Hopital - Festac"
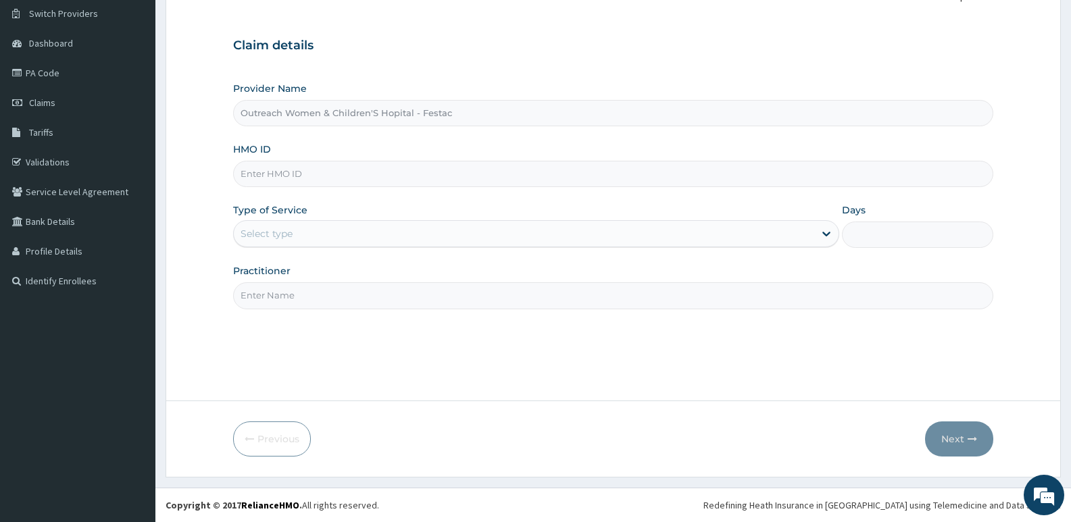
click at [251, 177] on input "HMO ID" at bounding box center [613, 174] width 760 height 26
type input "VOL/10020/A"
click at [361, 234] on div "Select type" at bounding box center [524, 234] width 580 height 22
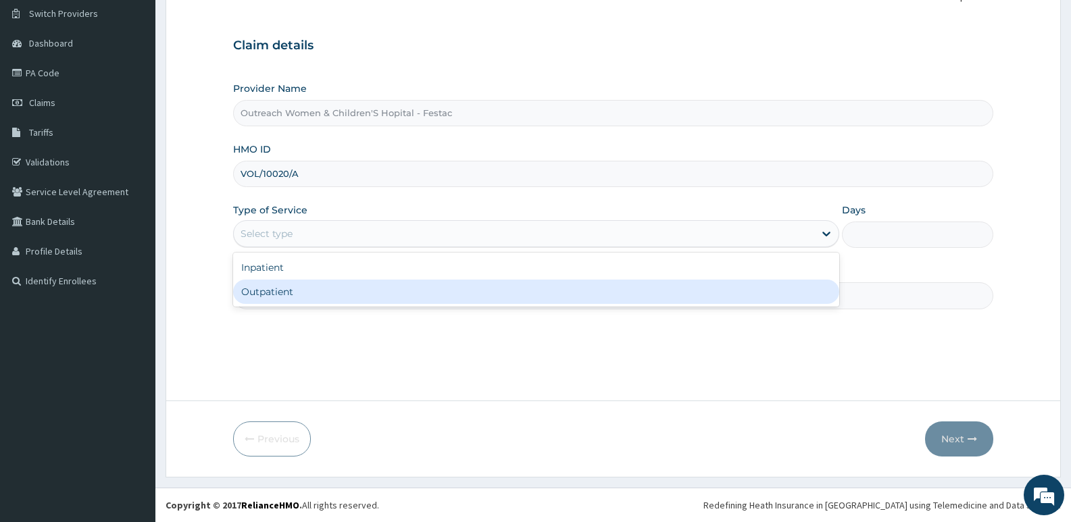
click at [282, 294] on div "Outpatient" at bounding box center [535, 292] width 605 height 24
type input "1"
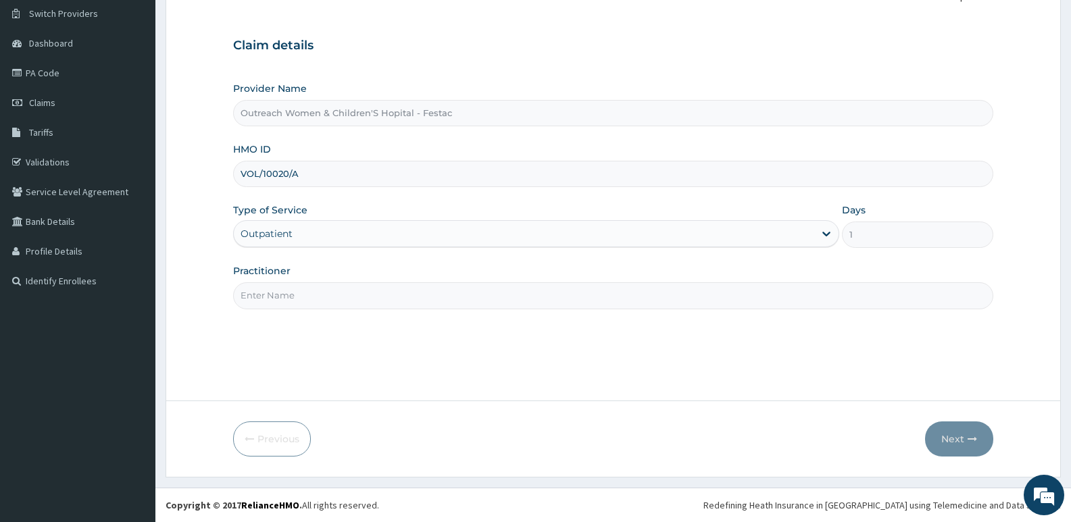
click at [270, 298] on input "Practitioner" at bounding box center [613, 295] width 760 height 26
type input "DR EBERE"
click at [945, 437] on button "Next" at bounding box center [959, 439] width 68 height 35
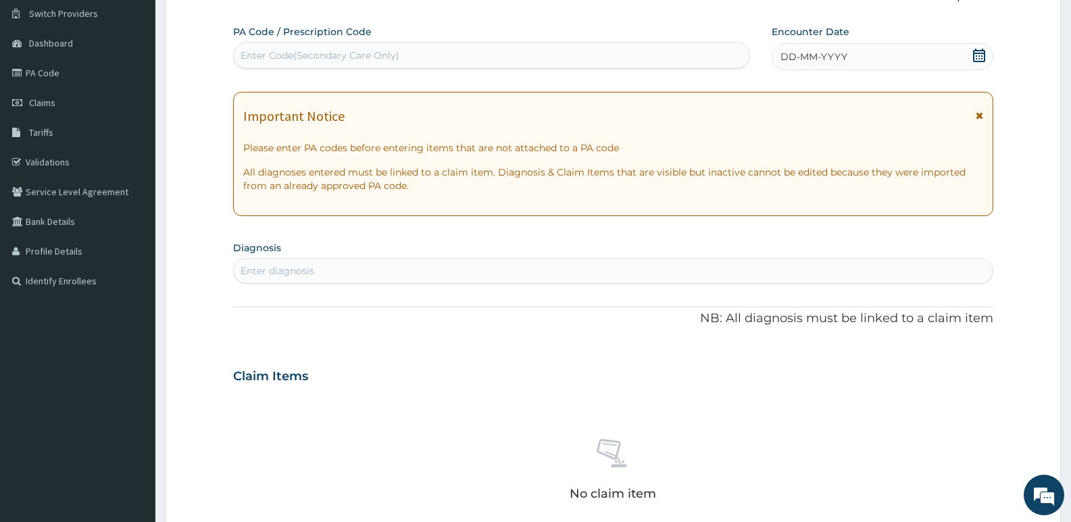
click at [253, 57] on div "Enter Code(Secondary Care Only)" at bounding box center [320, 56] width 159 height 14
type input "PA/58861A"
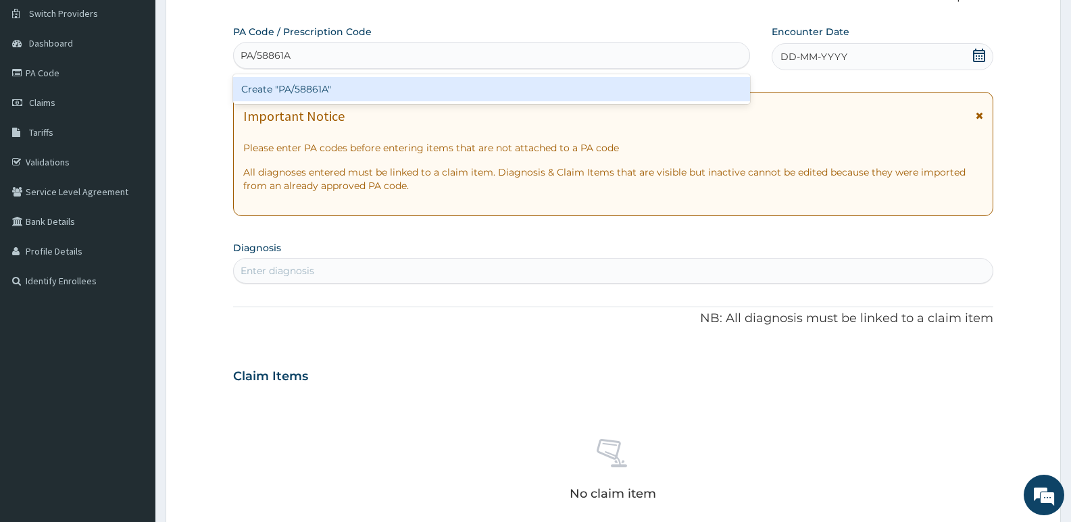
click at [329, 93] on div "Create "PA/58861A"" at bounding box center [491, 89] width 517 height 24
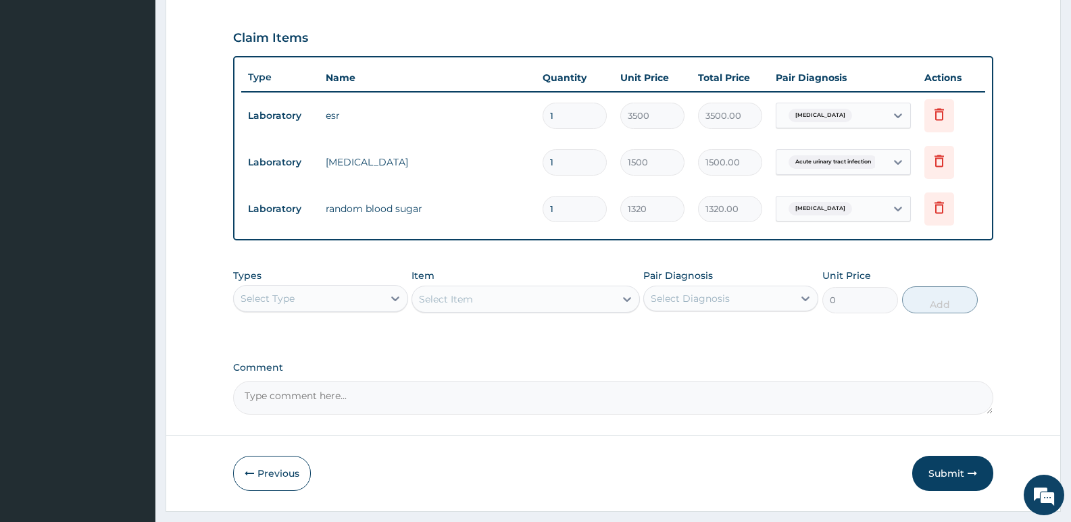
scroll to position [481, 0]
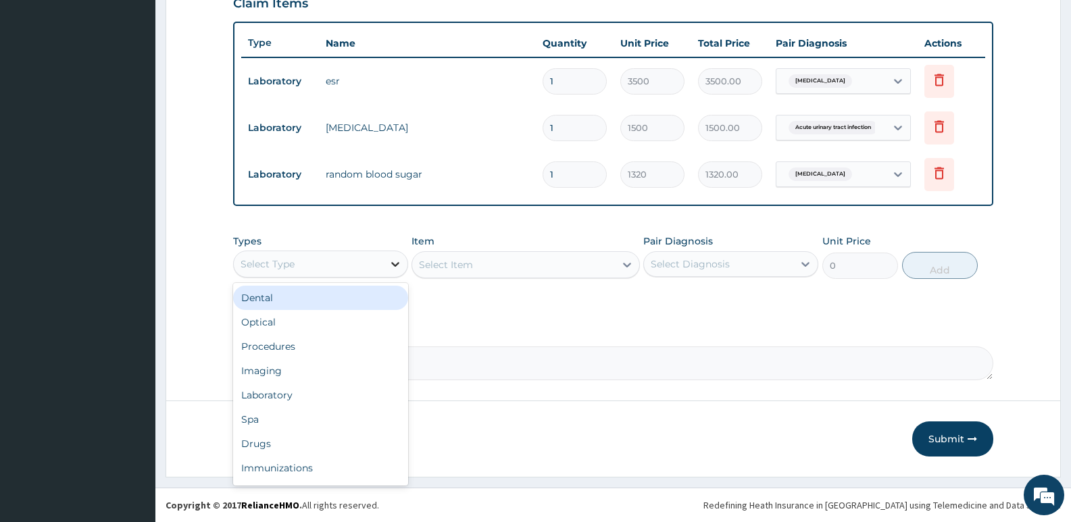
click at [393, 264] on icon at bounding box center [395, 264] width 8 height 5
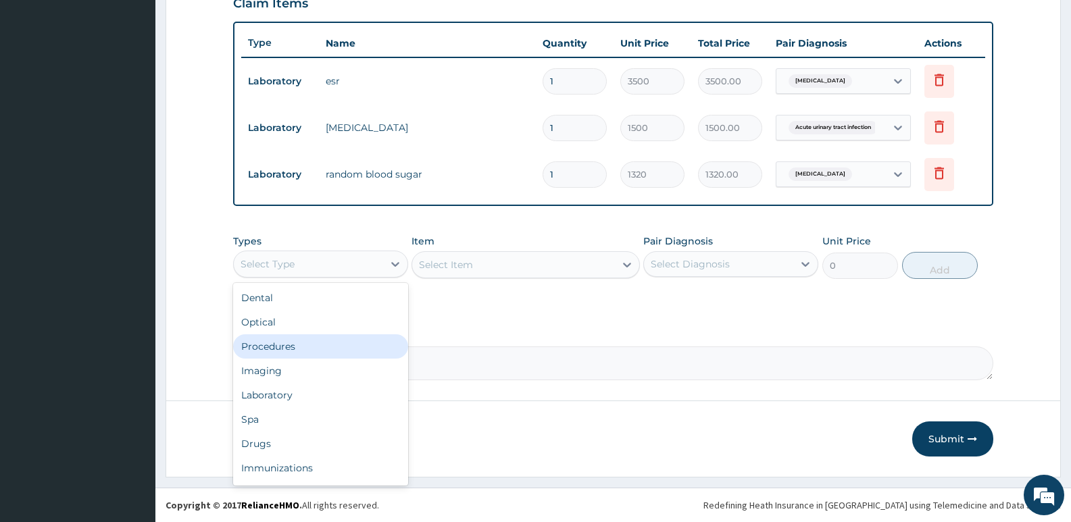
click at [291, 347] on div "Procedures" at bounding box center [320, 347] width 175 height 24
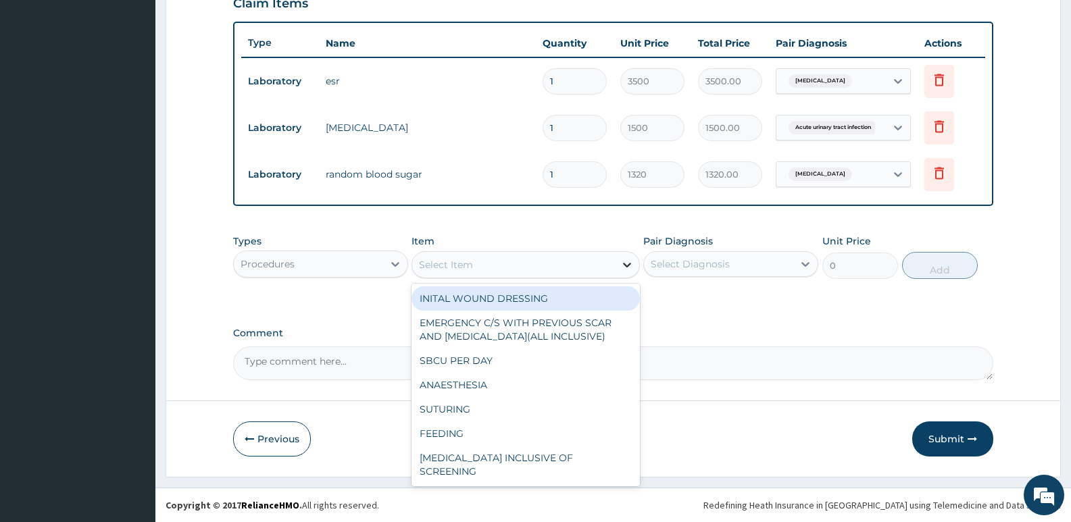
click at [622, 266] on icon at bounding box center [627, 265] width 14 height 14
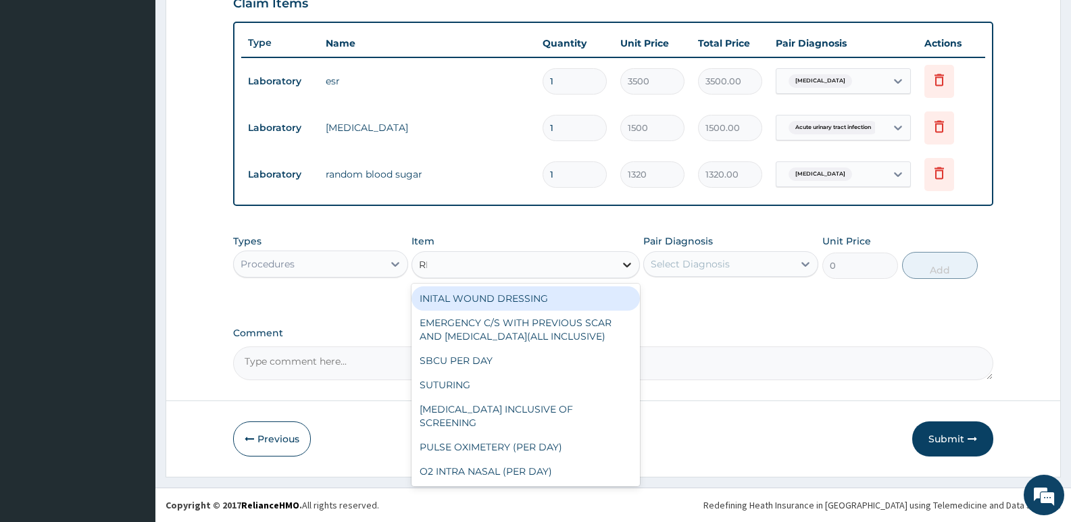
type input "REG"
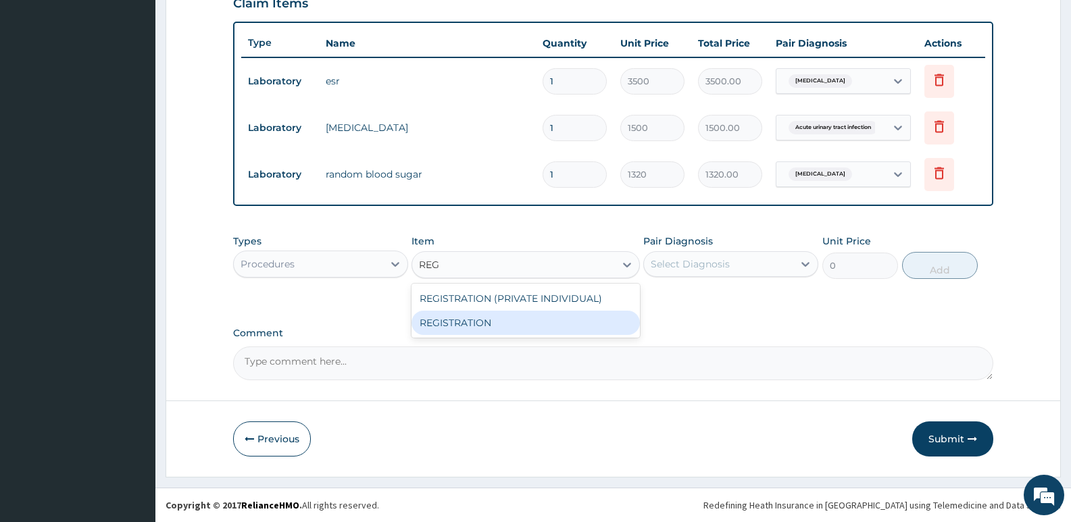
click at [481, 324] on div "REGISTRATION" at bounding box center [526, 323] width 228 height 24
type input "2500"
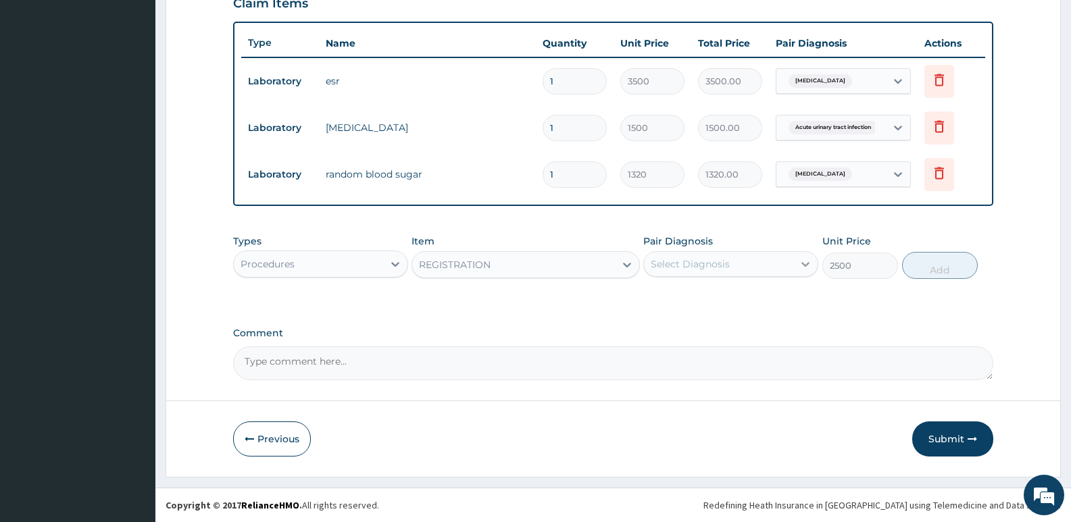
click at [805, 263] on icon at bounding box center [806, 264] width 14 height 14
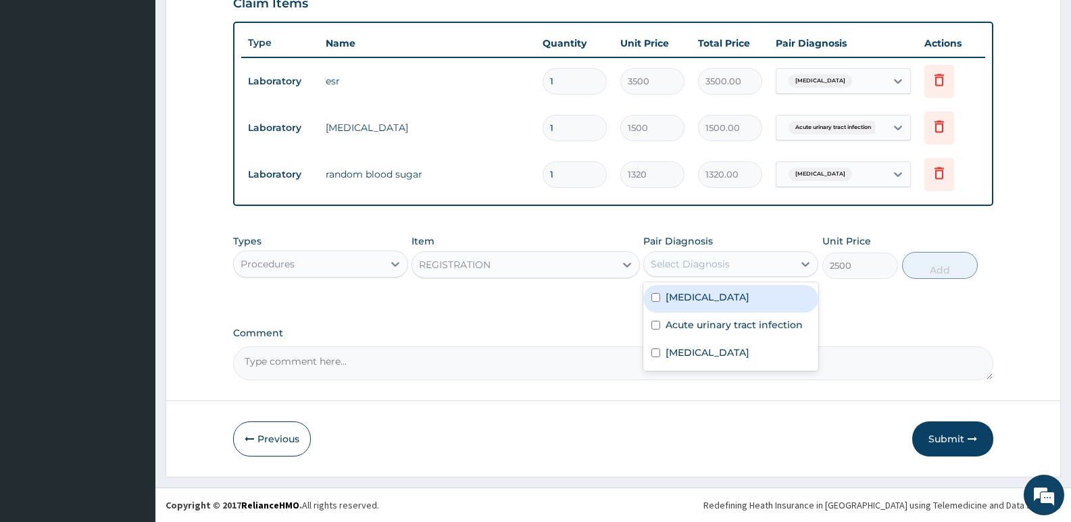
click at [705, 302] on div "[MEDICAL_DATA]" at bounding box center [730, 299] width 175 height 28
checkbox input "true"
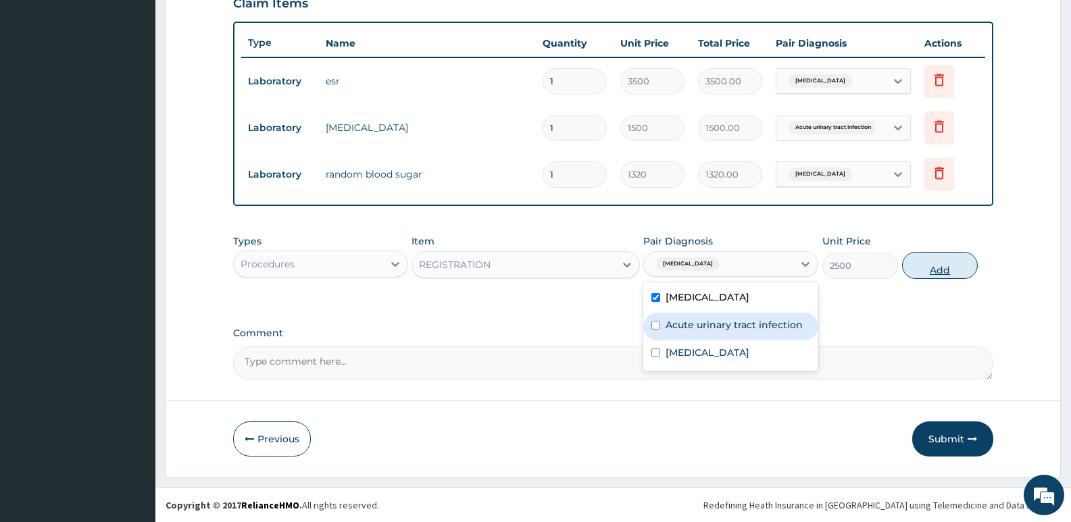
click at [941, 267] on button "Add" at bounding box center [940, 265] width 76 height 27
type input "0"
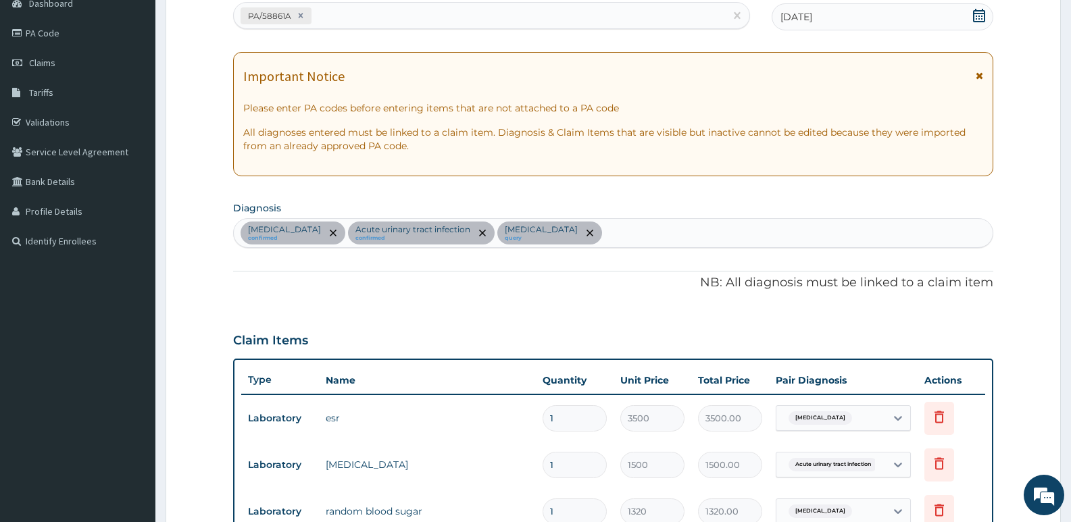
scroll to position [143, 0]
click at [554, 234] on div "Sepsis confirmed Acute urinary tract infection confirmed Hyperglycemia query" at bounding box center [613, 234] width 759 height 28
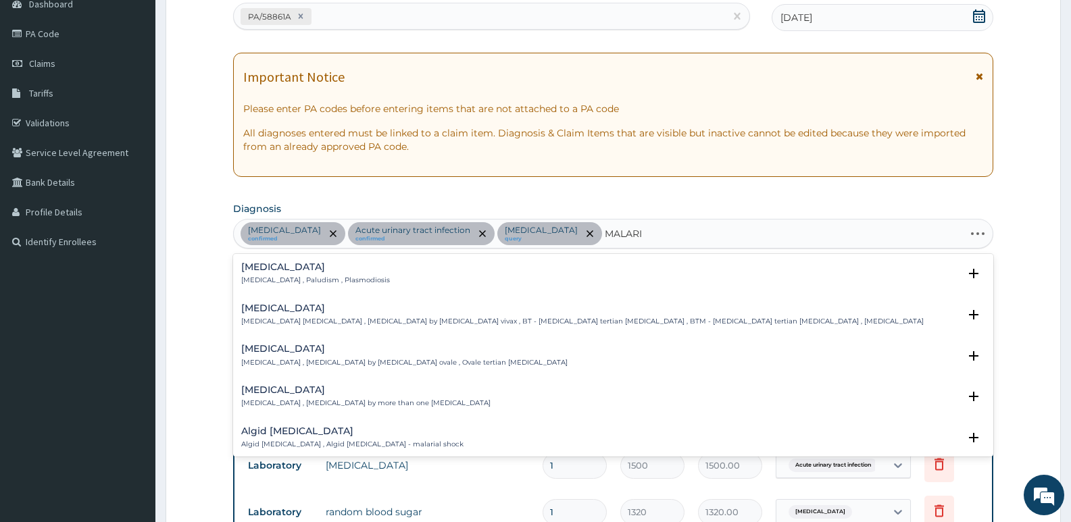
type input "MALARIA"
click at [284, 266] on h4 "[MEDICAL_DATA]" at bounding box center [315, 267] width 149 height 10
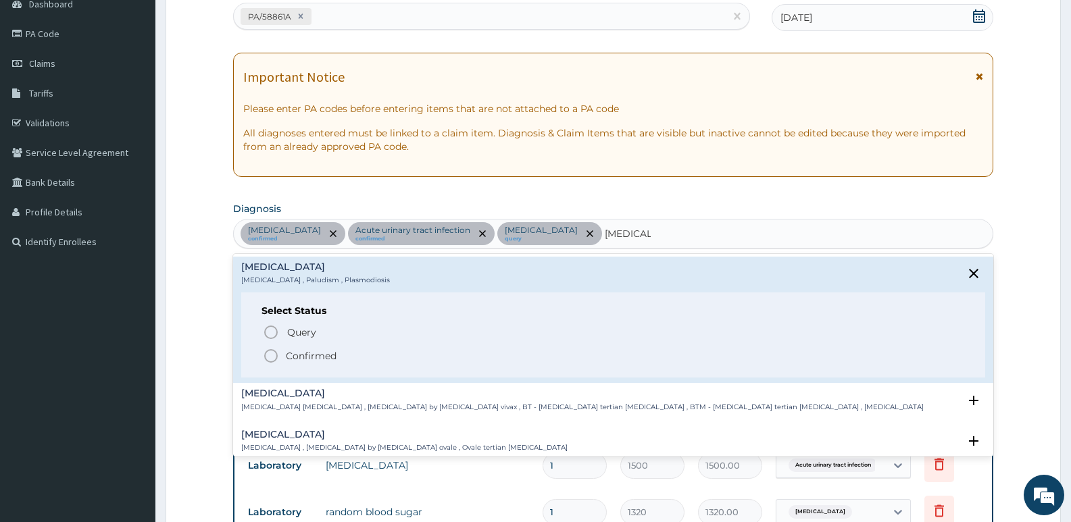
click at [269, 356] on icon "status option filled" at bounding box center [271, 356] width 16 height 16
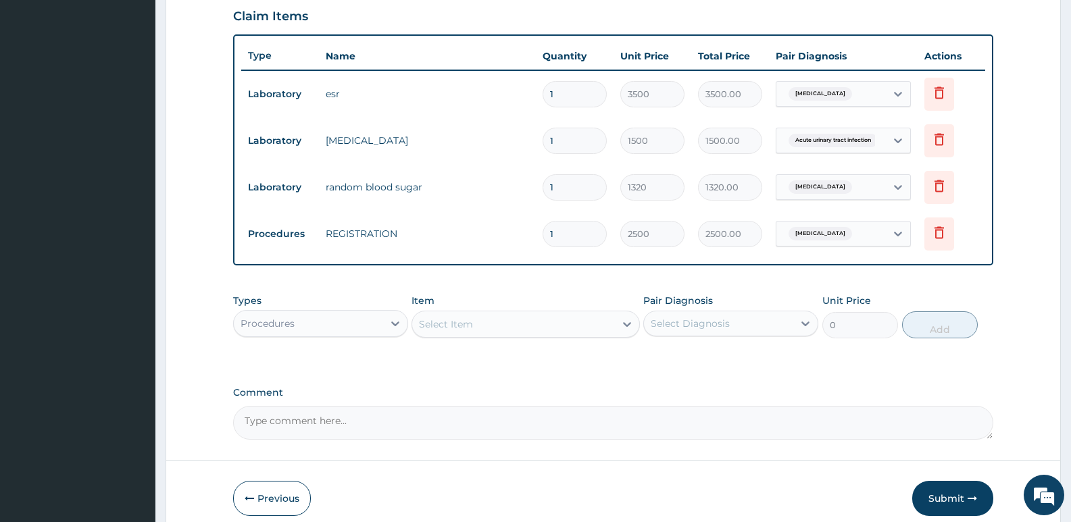
scroll to position [460, 0]
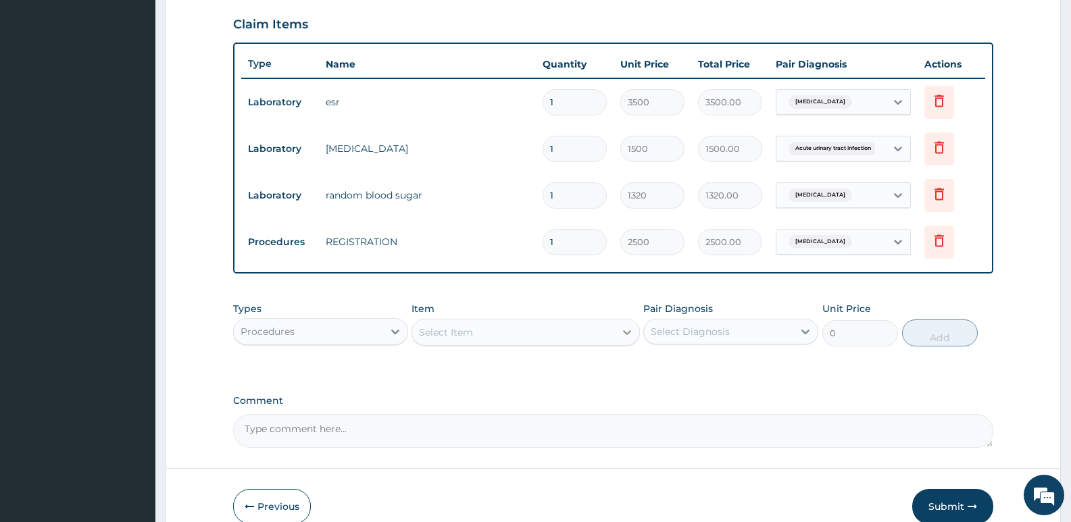
click at [631, 328] on icon at bounding box center [627, 333] width 14 height 14
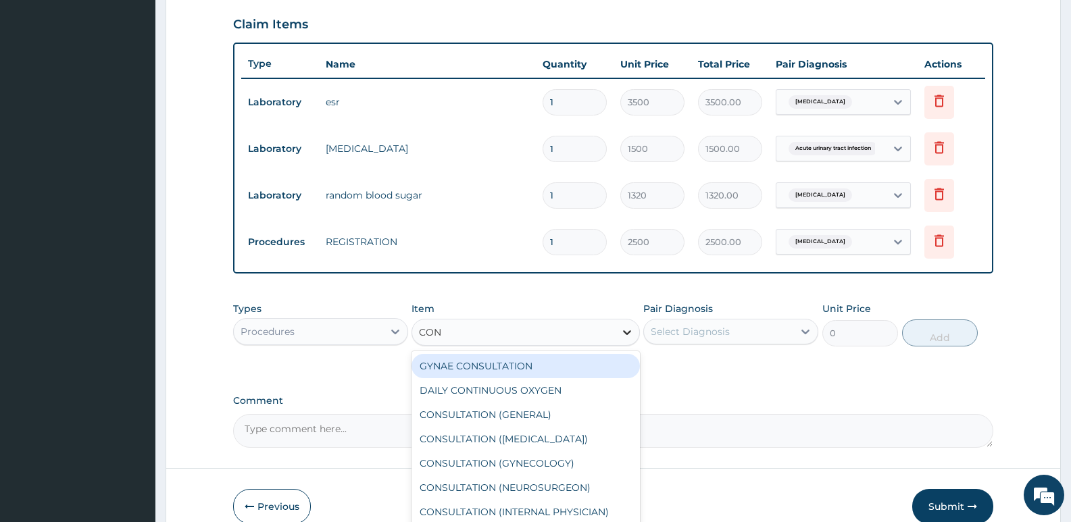
type input "CONS"
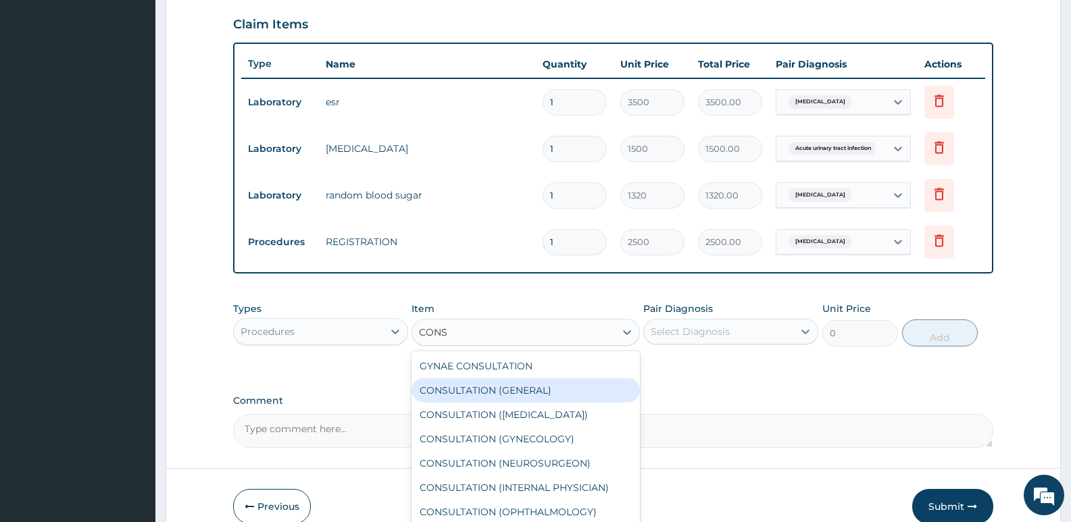
click at [548, 401] on div "CONSULTATION (GENERAL)" at bounding box center [526, 390] width 228 height 24
type input "3500"
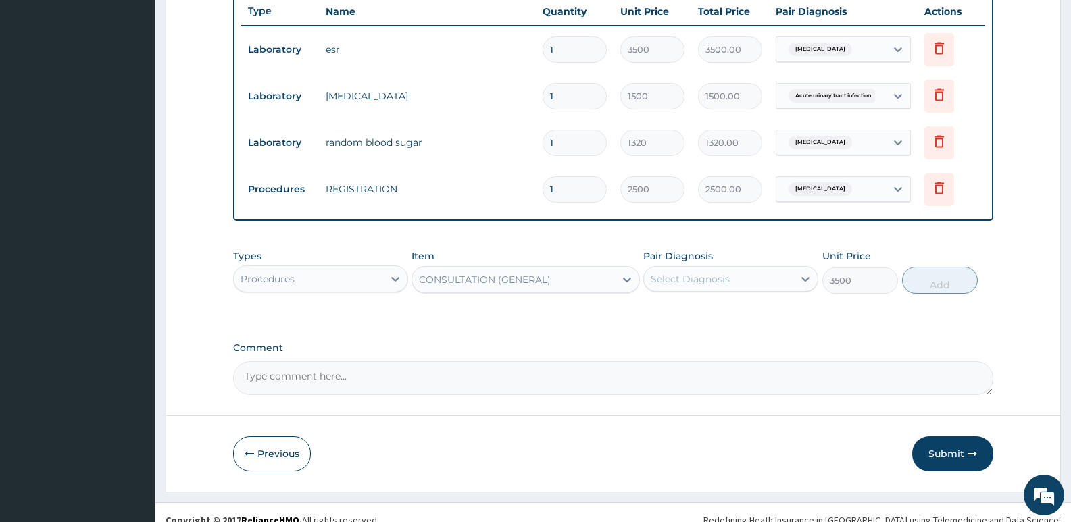
scroll to position [528, 0]
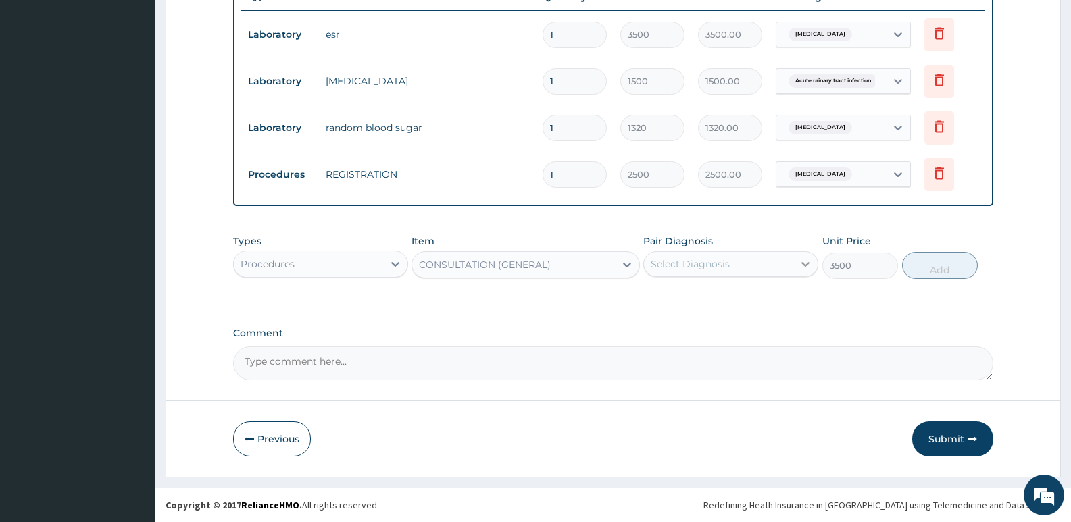
click at [806, 258] on icon at bounding box center [806, 264] width 14 height 14
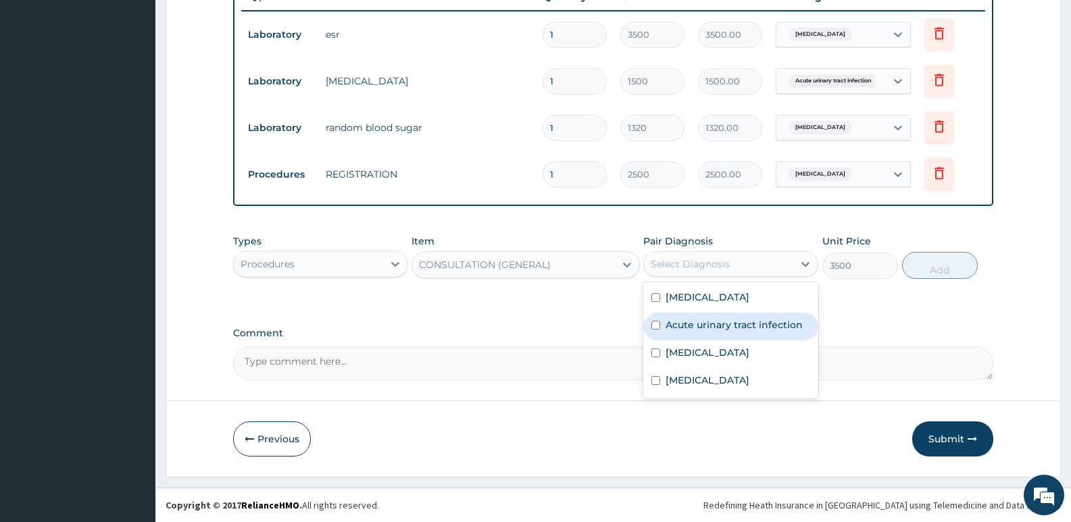
click at [747, 324] on label "Acute urinary tract infection" at bounding box center [734, 325] width 137 height 14
checkbox input "true"
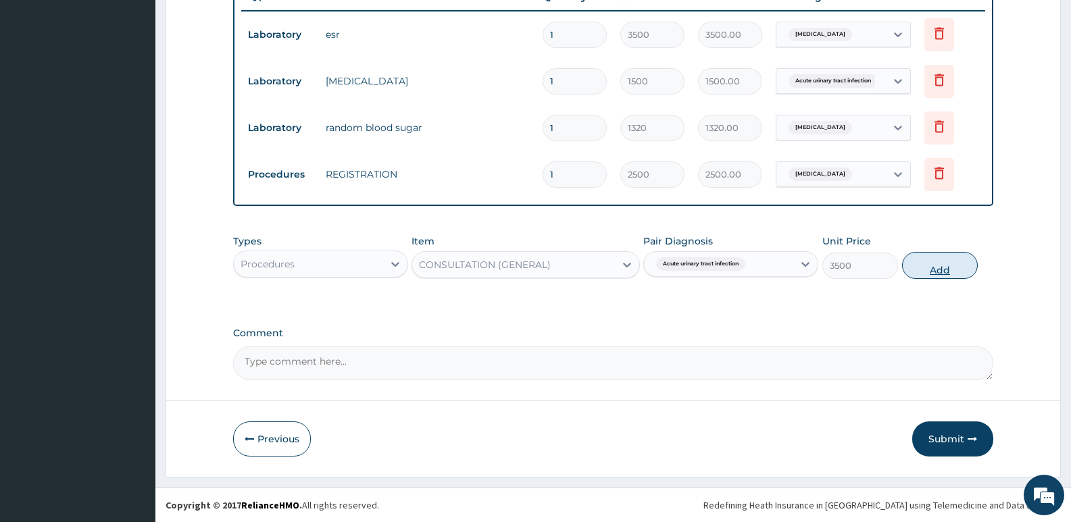
click at [947, 265] on button "Add" at bounding box center [940, 265] width 76 height 27
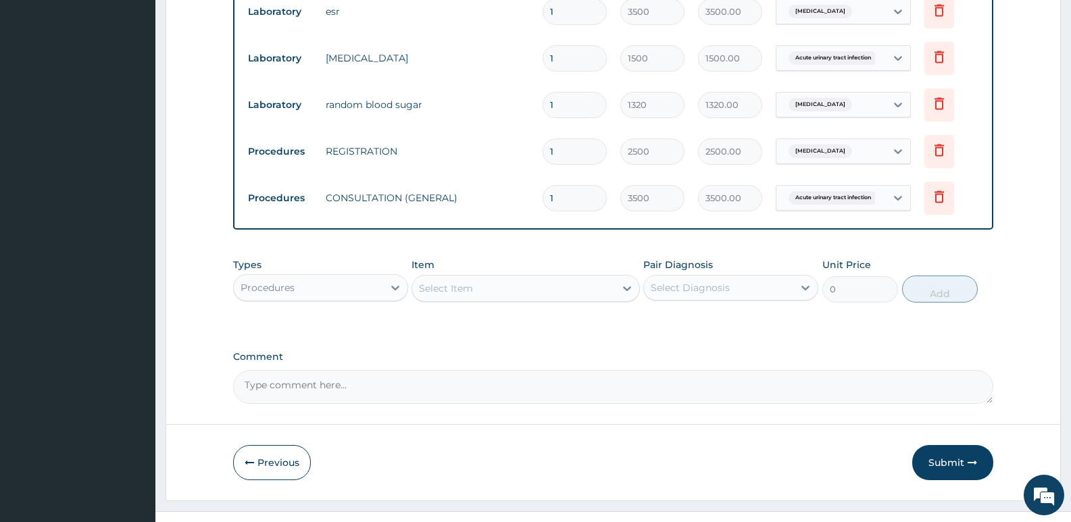
scroll to position [574, 0]
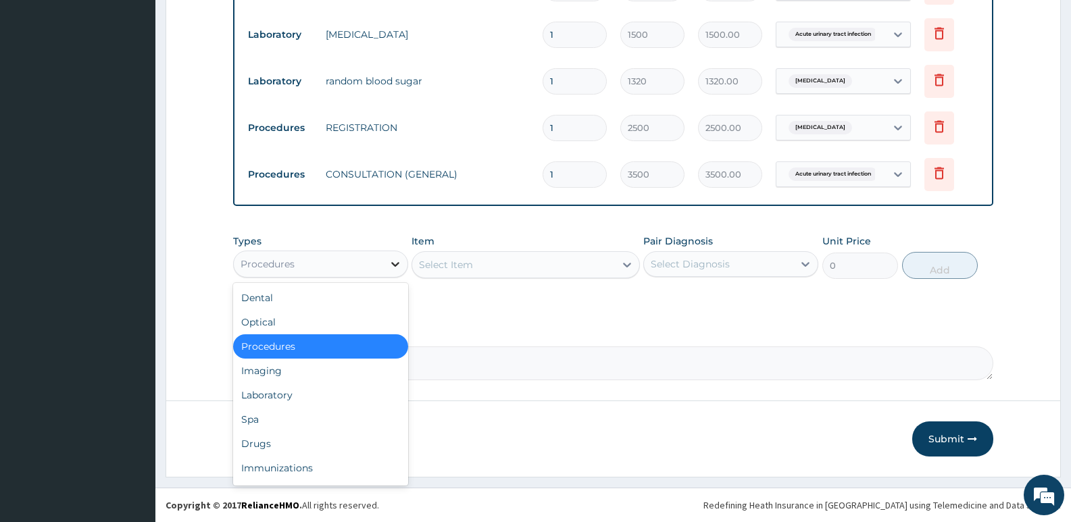
click at [390, 260] on icon at bounding box center [396, 264] width 14 height 14
click at [295, 396] on div "Laboratory" at bounding box center [320, 395] width 175 height 24
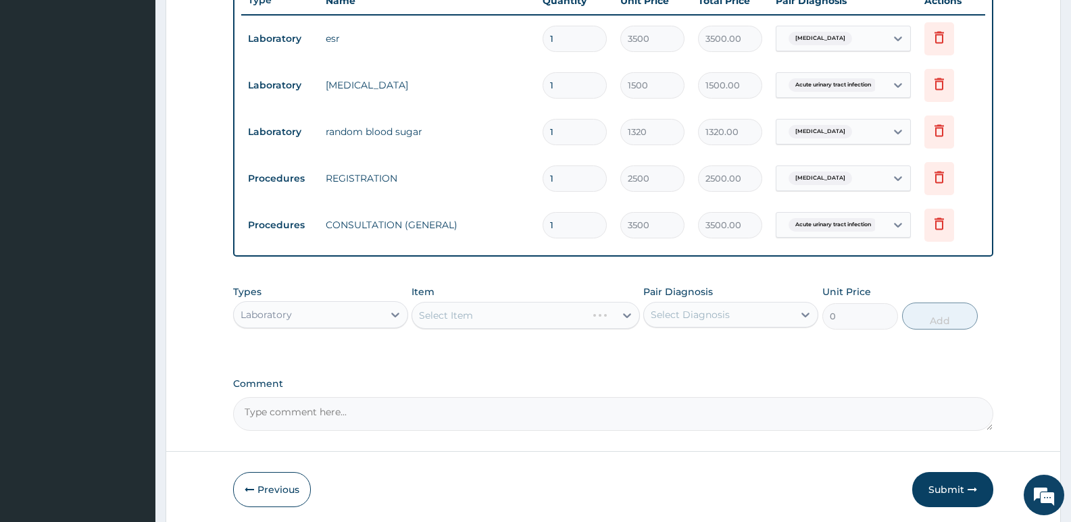
scroll to position [522, 0]
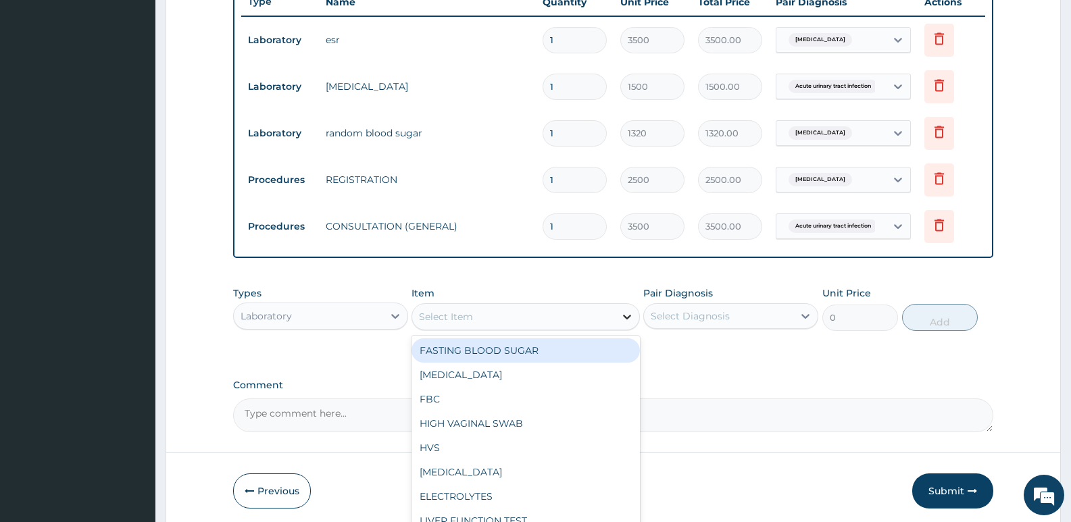
click at [621, 315] on icon at bounding box center [627, 317] width 14 height 14
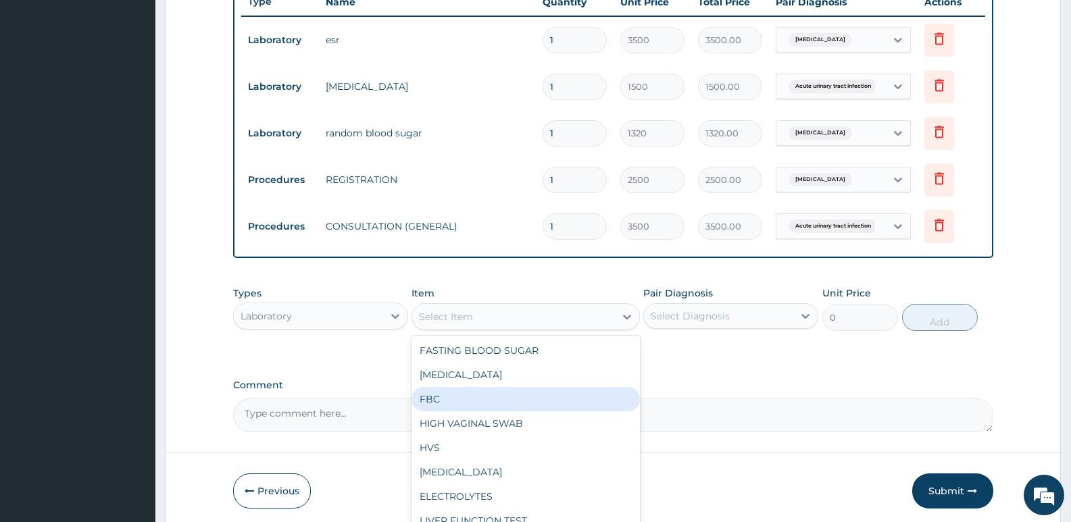
click at [441, 391] on div "FBC" at bounding box center [526, 399] width 228 height 24
type input "2500"
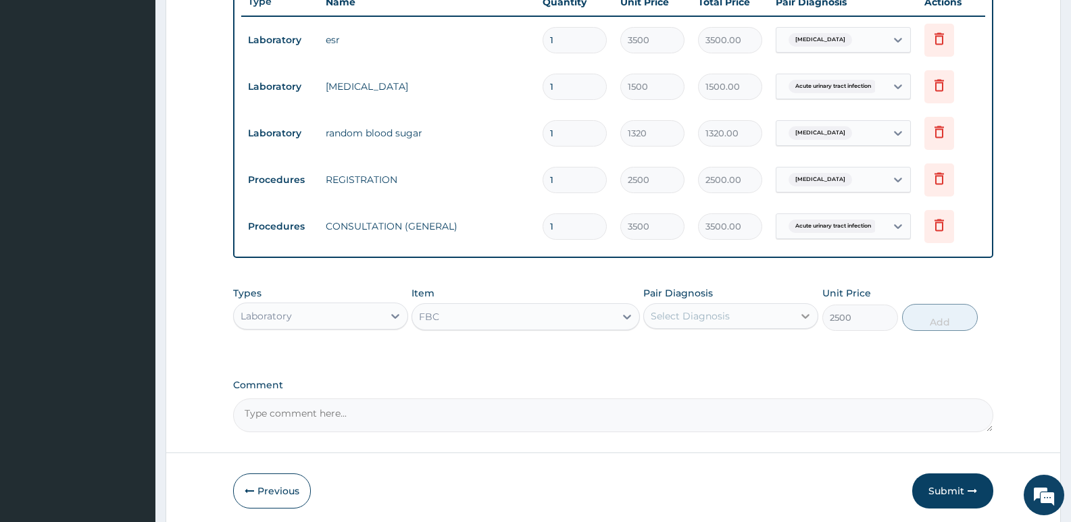
click at [804, 312] on icon at bounding box center [806, 317] width 14 height 14
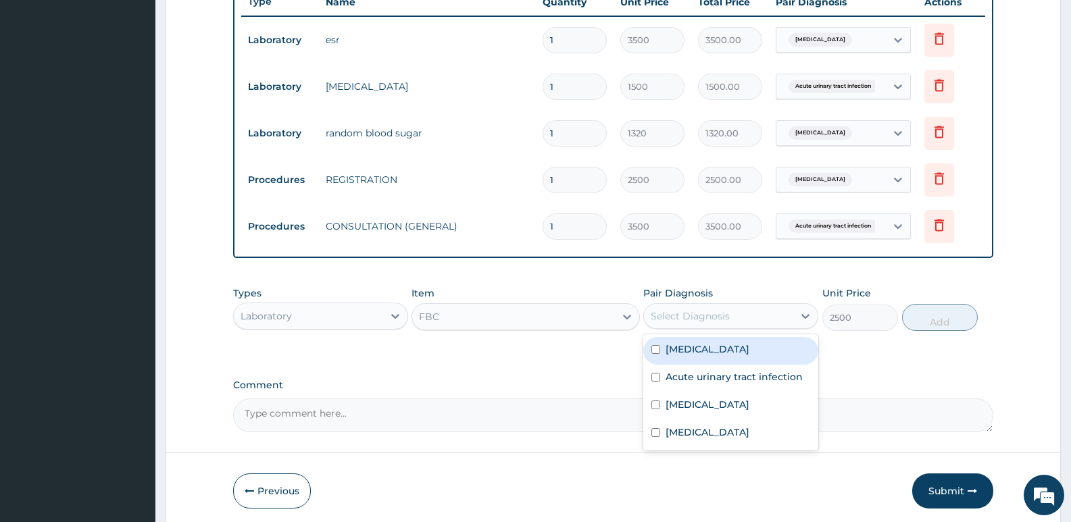
click at [695, 351] on label "Sepsis" at bounding box center [708, 350] width 84 height 14
checkbox input "true"
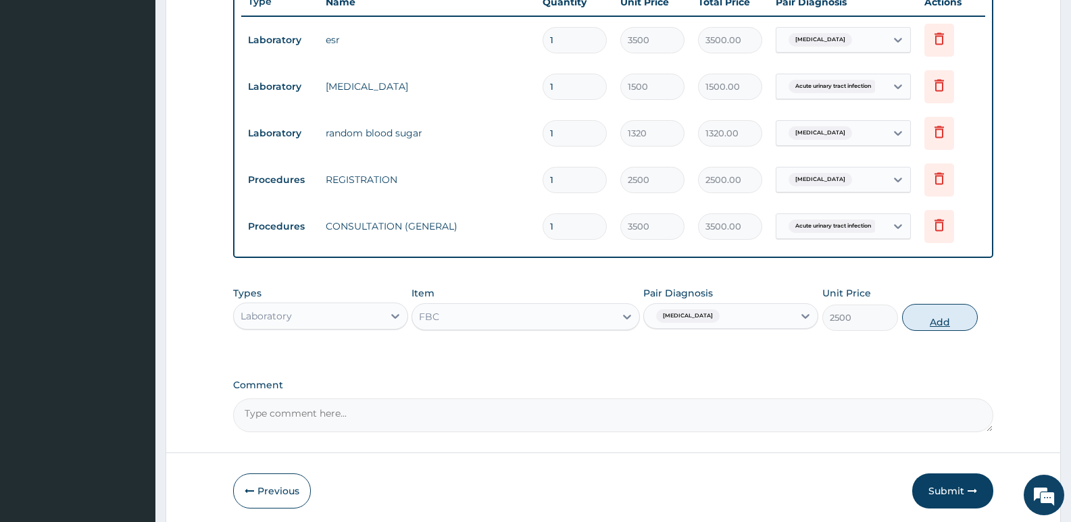
click at [941, 319] on button "Add" at bounding box center [940, 317] width 76 height 27
type input "0"
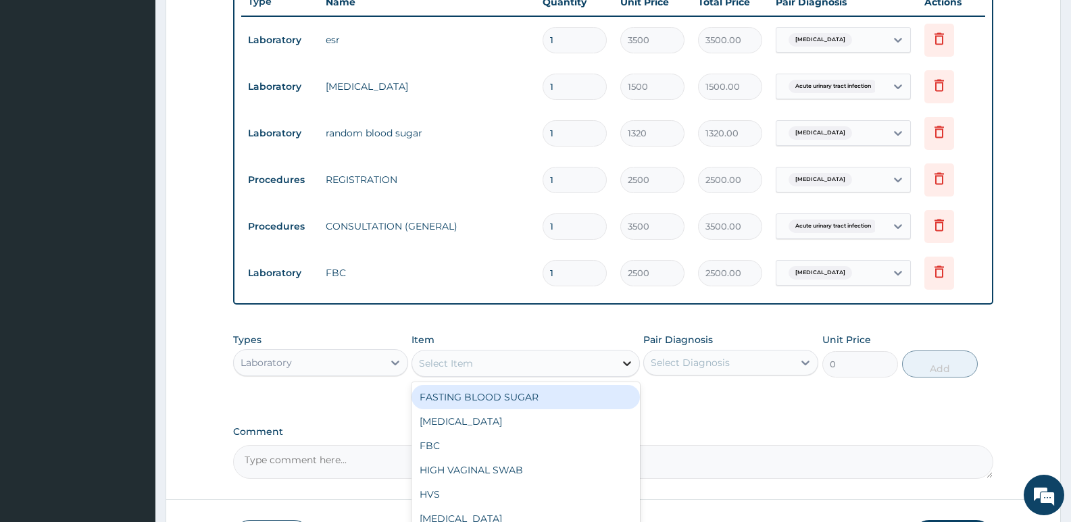
click at [626, 360] on icon at bounding box center [627, 364] width 14 height 14
type input "M"
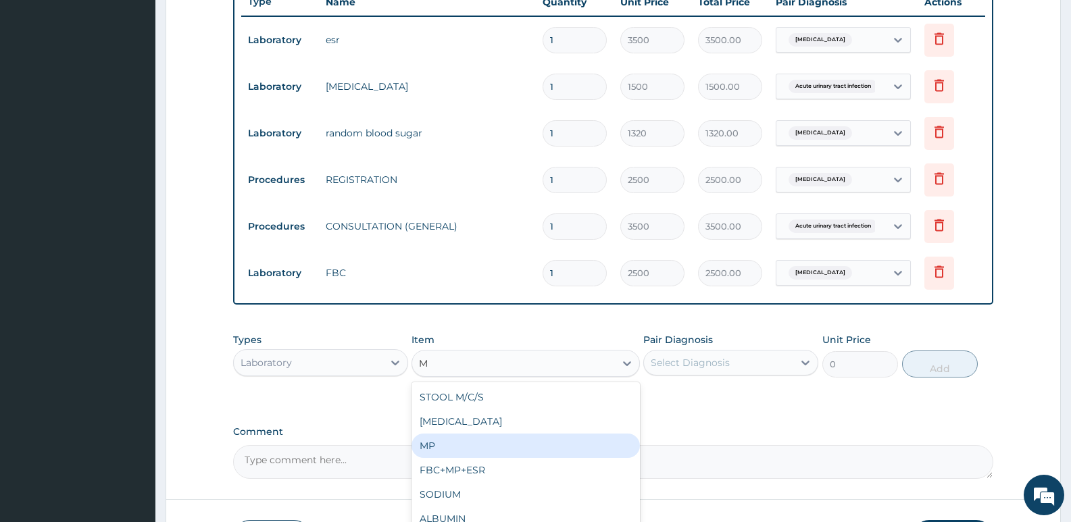
click at [443, 445] on div "MP" at bounding box center [526, 446] width 228 height 24
type input "1000"
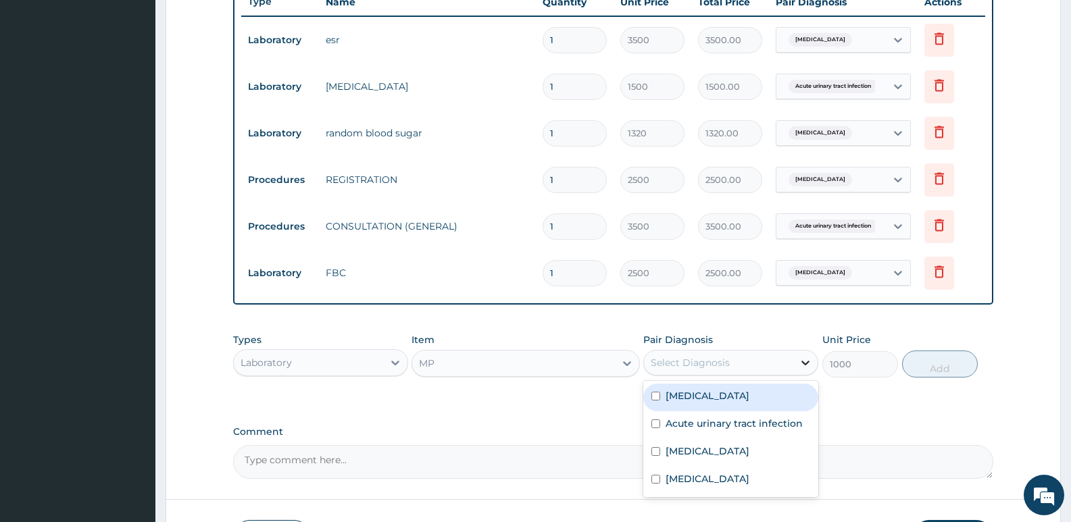
click at [806, 361] on icon at bounding box center [806, 363] width 14 height 14
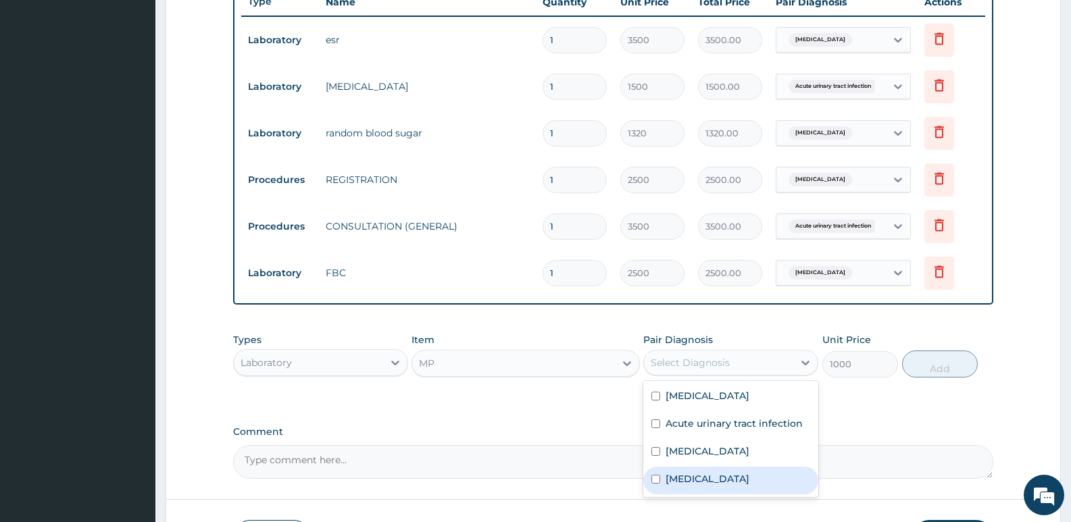
click at [691, 482] on label "Malaria" at bounding box center [708, 479] width 84 height 14
click at [678, 479] on label "Malaria" at bounding box center [708, 479] width 84 height 14
checkbox input "true"
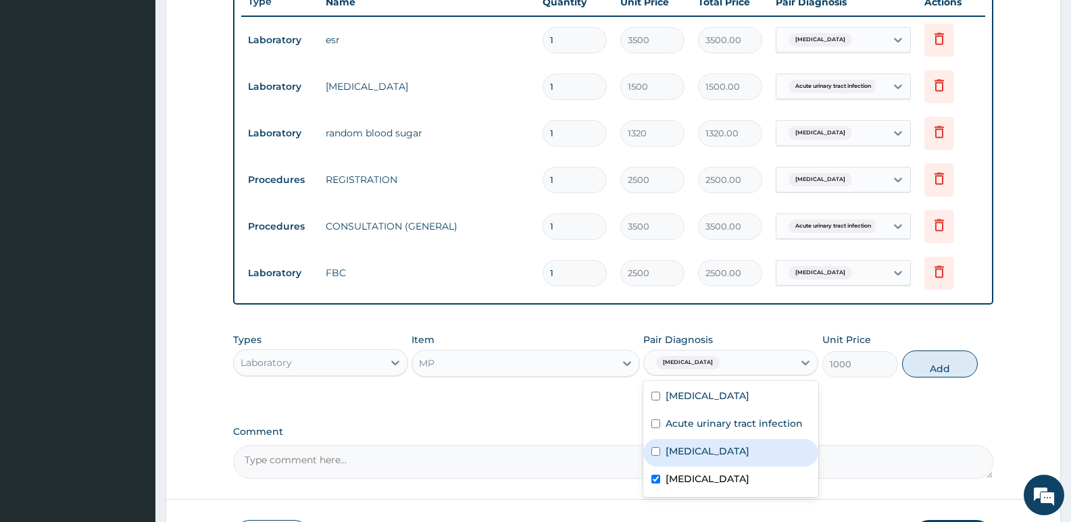
click at [934, 370] on button "Add" at bounding box center [940, 364] width 76 height 27
type input "0"
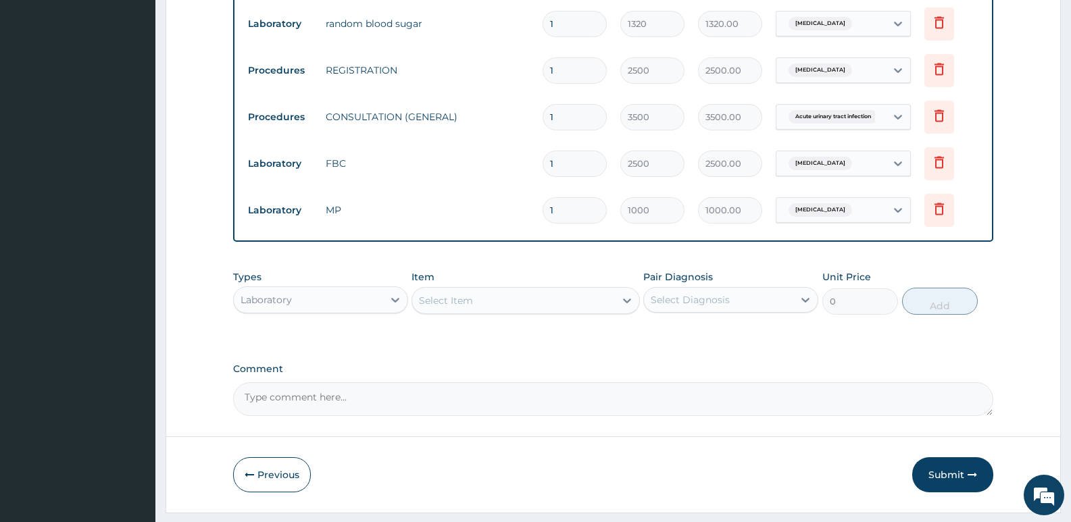
scroll to position [668, 0]
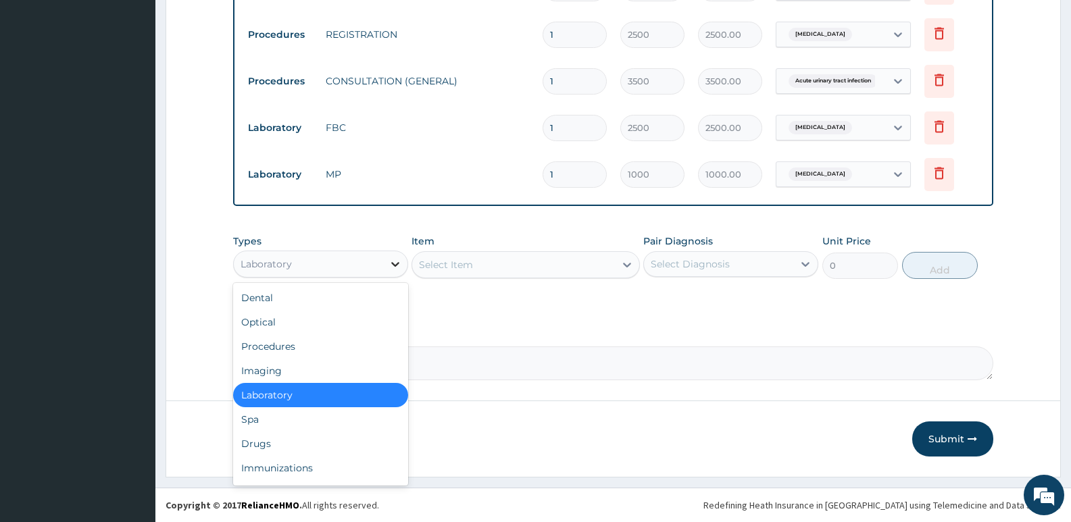
click at [399, 258] on icon at bounding box center [396, 264] width 14 height 14
click at [266, 437] on div "Drugs" at bounding box center [320, 444] width 175 height 24
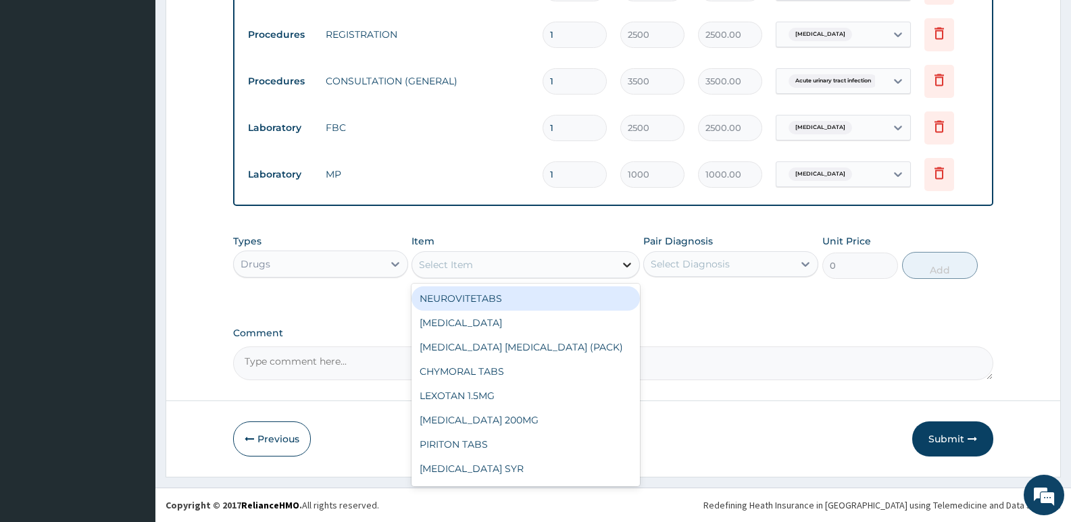
click at [627, 262] on icon at bounding box center [627, 265] width 14 height 14
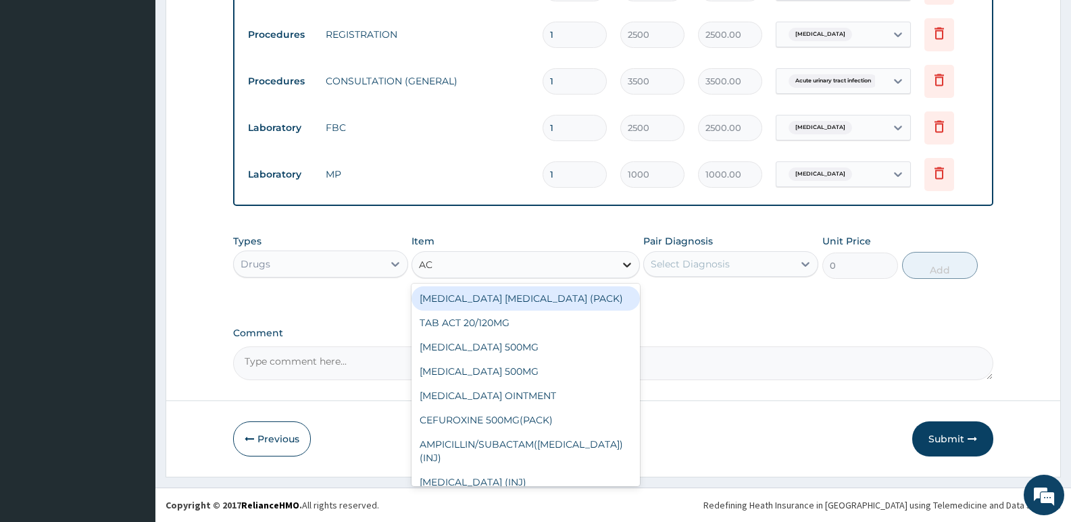
type input "ACT"
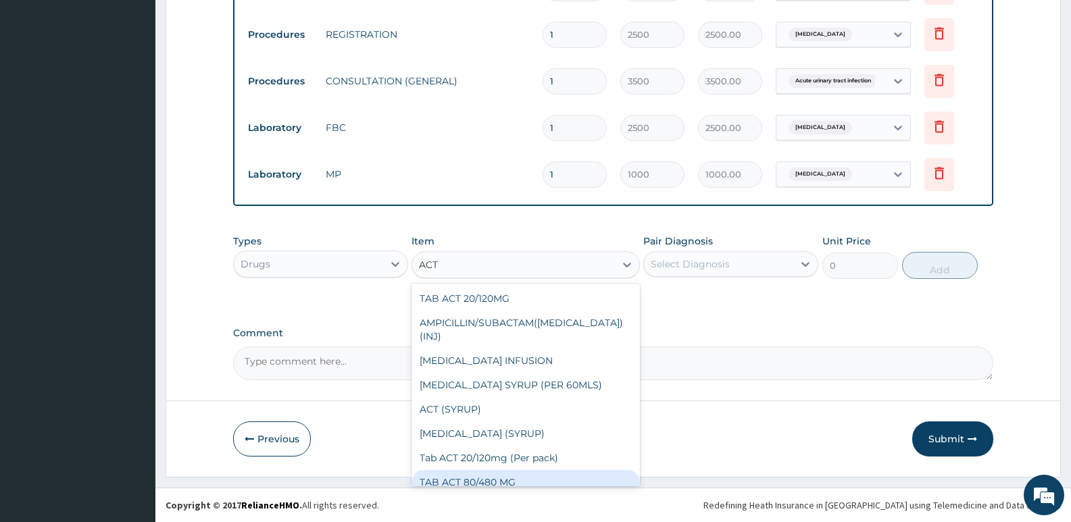
click at [508, 472] on div "TAB ACT 80/480 MG" at bounding box center [526, 482] width 228 height 24
type input "4000"
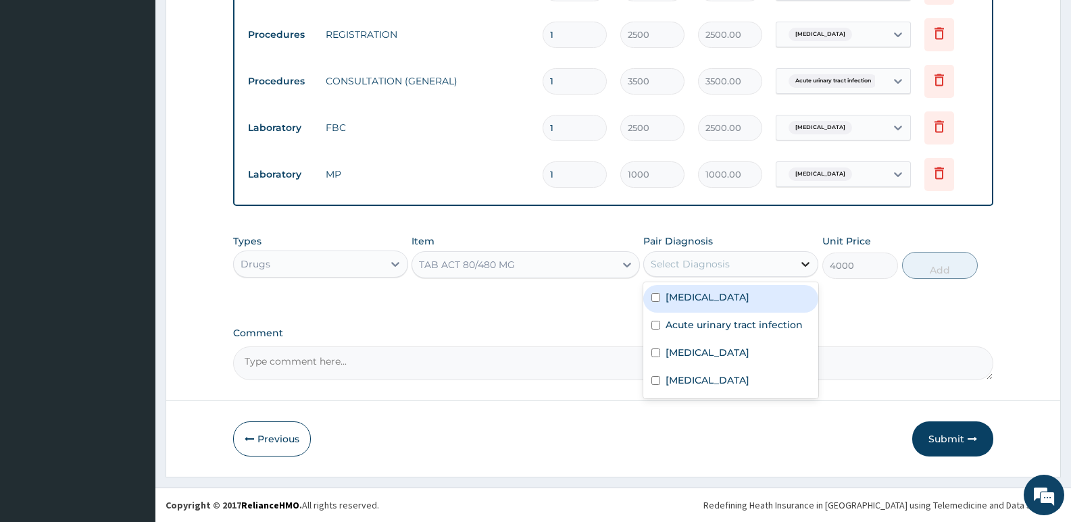
click at [808, 261] on icon at bounding box center [806, 264] width 14 height 14
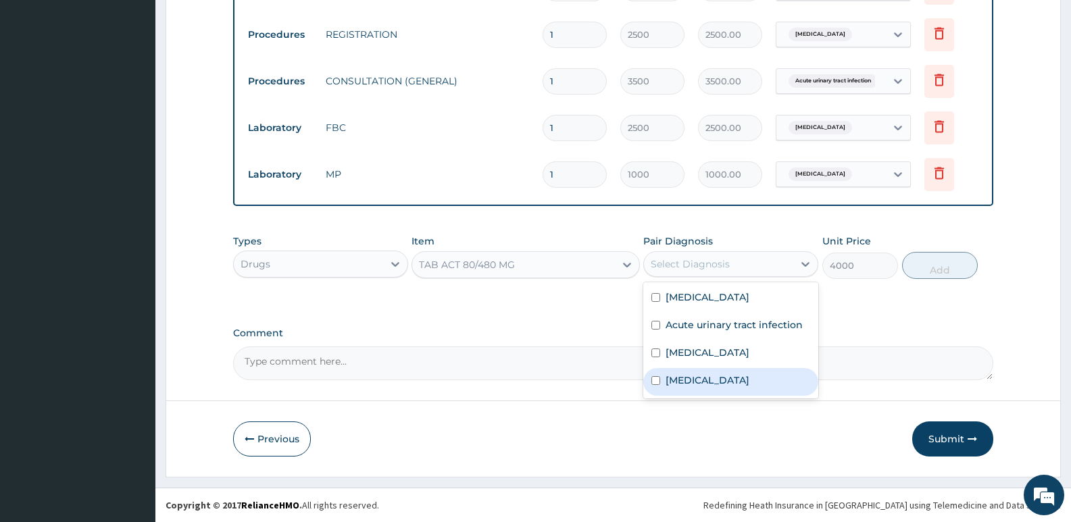
click at [694, 378] on label "Malaria" at bounding box center [708, 381] width 84 height 14
checkbox input "true"
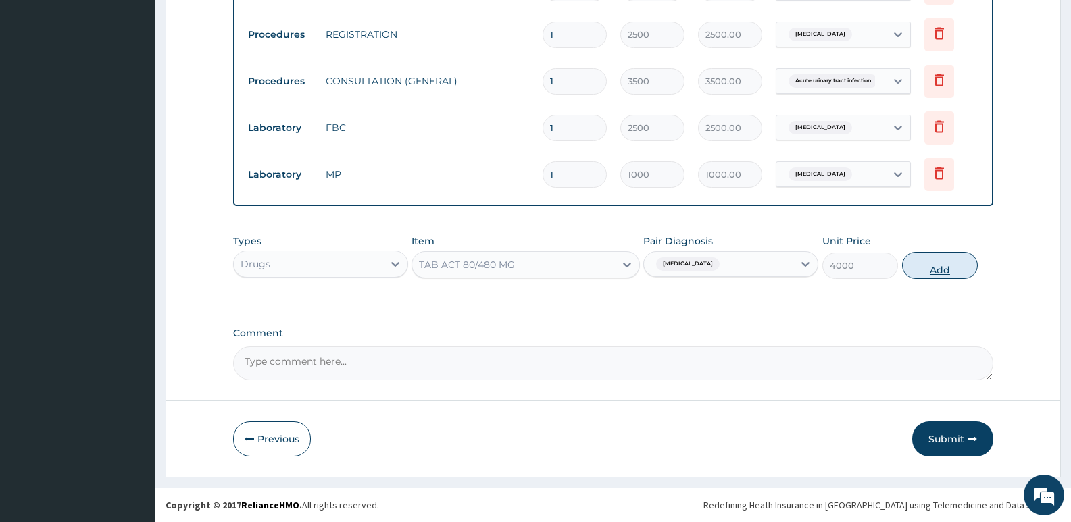
click at [944, 272] on button "Add" at bounding box center [940, 265] width 76 height 27
type input "0"
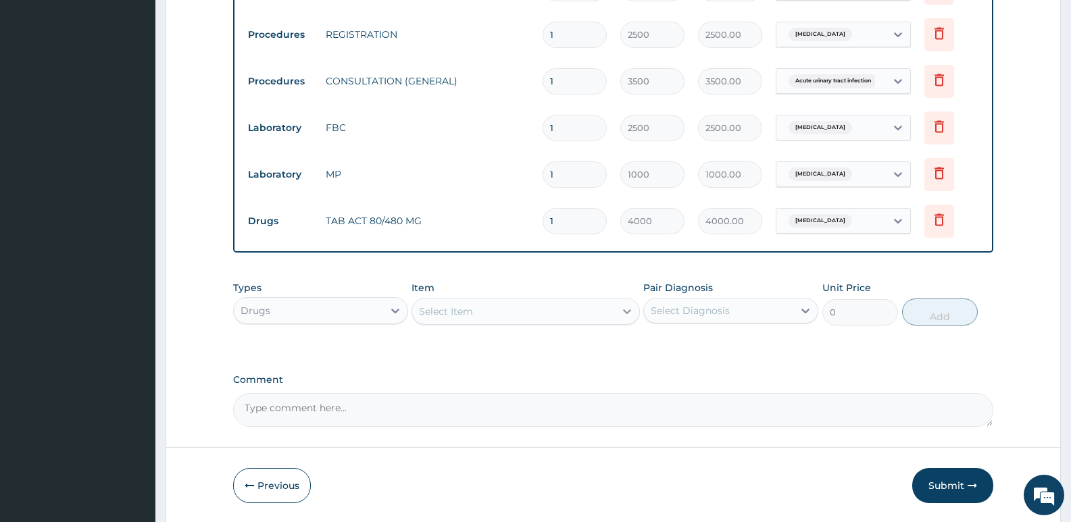
click at [626, 314] on icon at bounding box center [627, 312] width 14 height 14
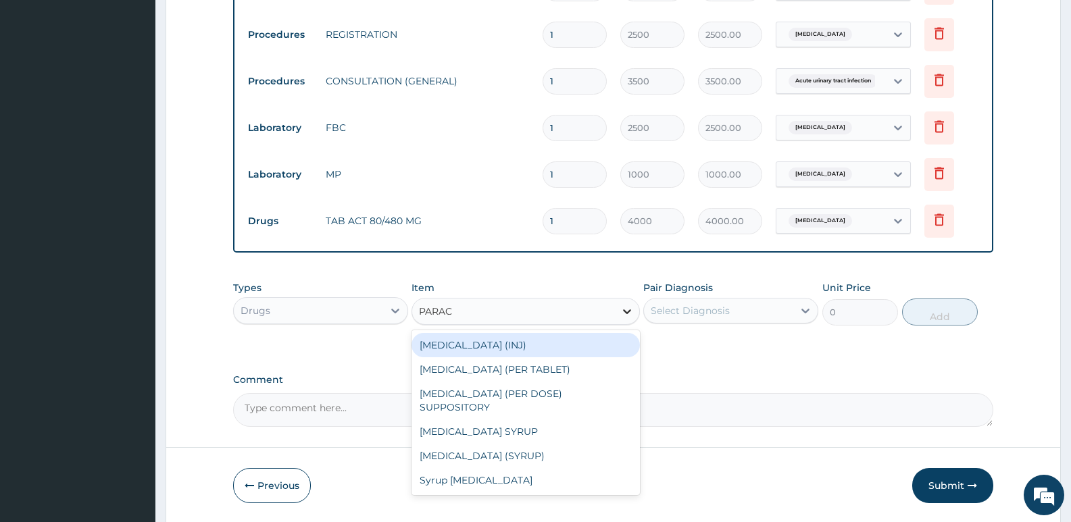
type input "PARACE"
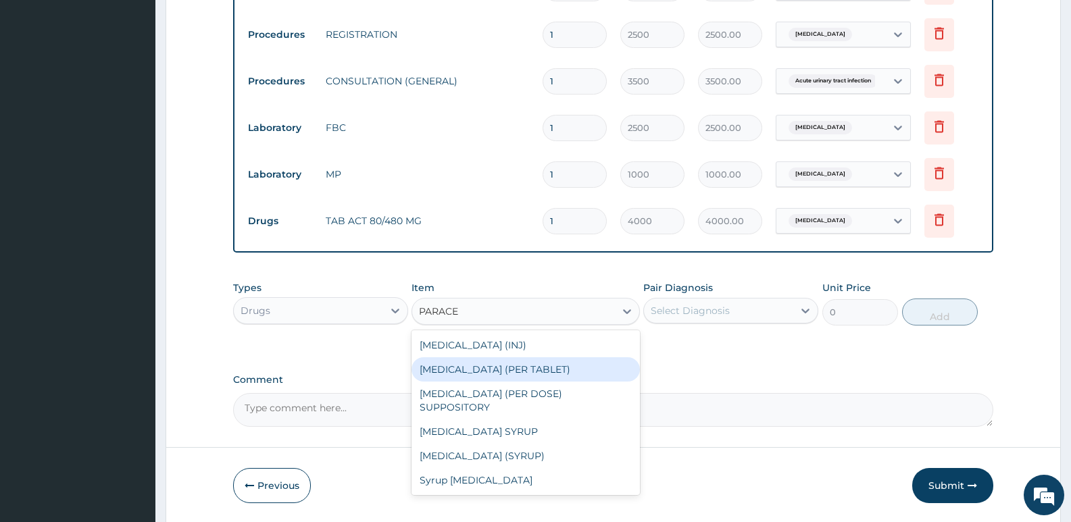
click at [547, 368] on div "PARACETAMOL (PER TABLET)" at bounding box center [526, 369] width 228 height 24
type input "22.8"
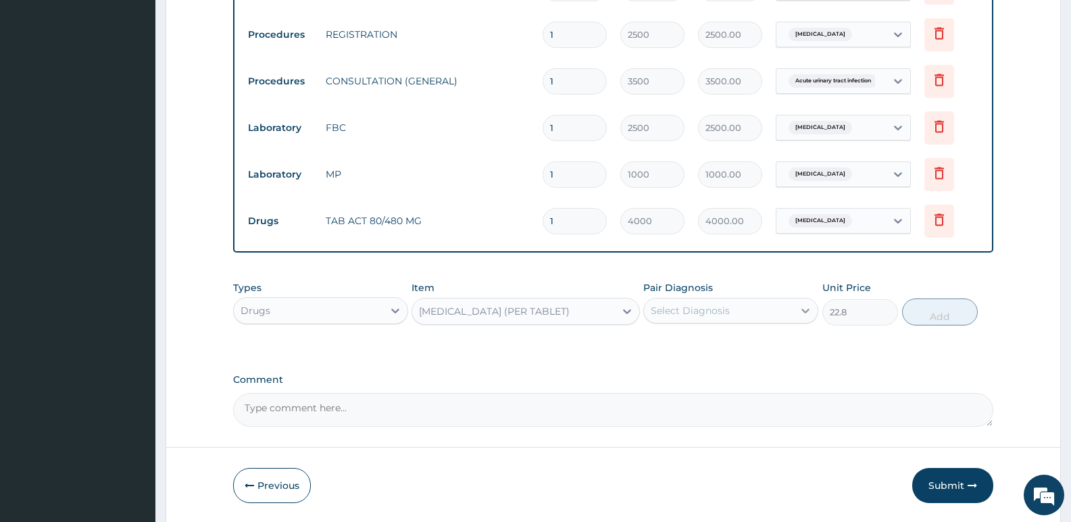
click at [805, 310] on icon at bounding box center [806, 311] width 14 height 14
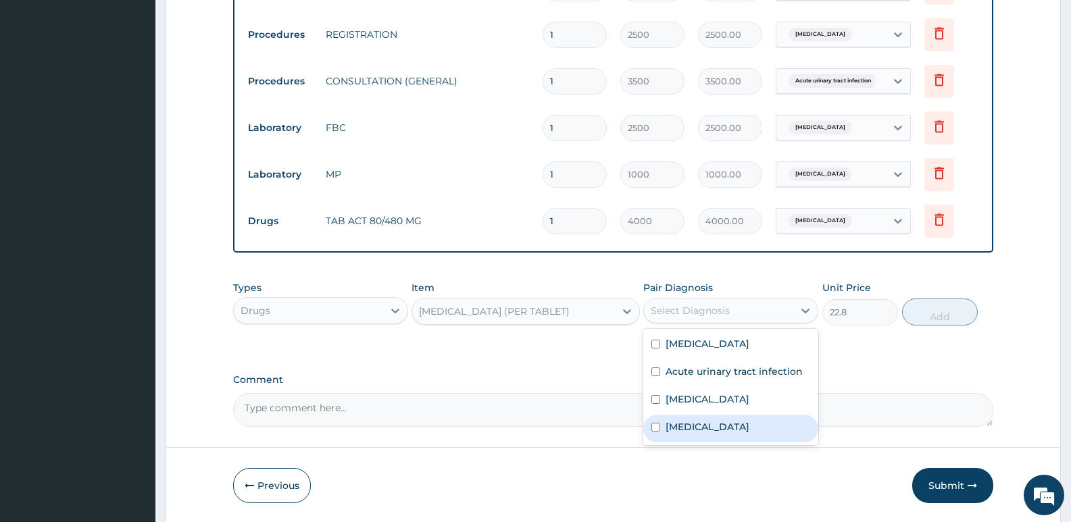
click at [677, 427] on label "Malaria" at bounding box center [708, 427] width 84 height 14
checkbox input "true"
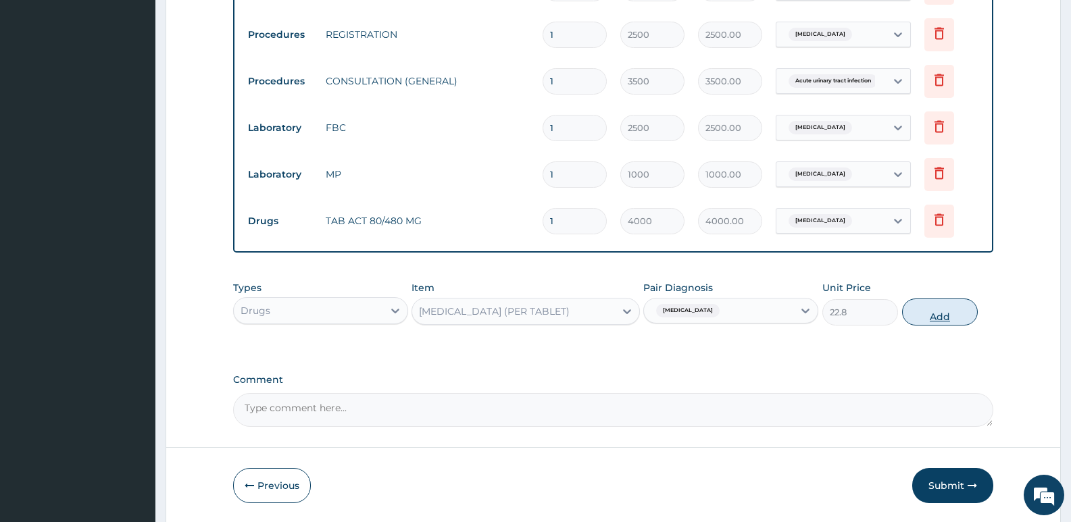
click at [943, 316] on button "Add" at bounding box center [940, 312] width 76 height 27
type input "0"
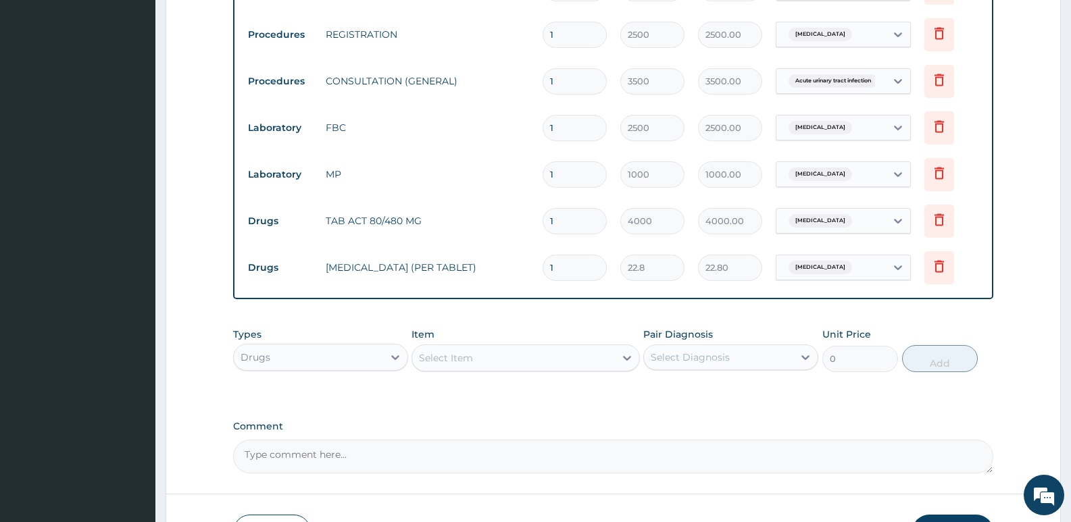
type input "18"
type input "410.40"
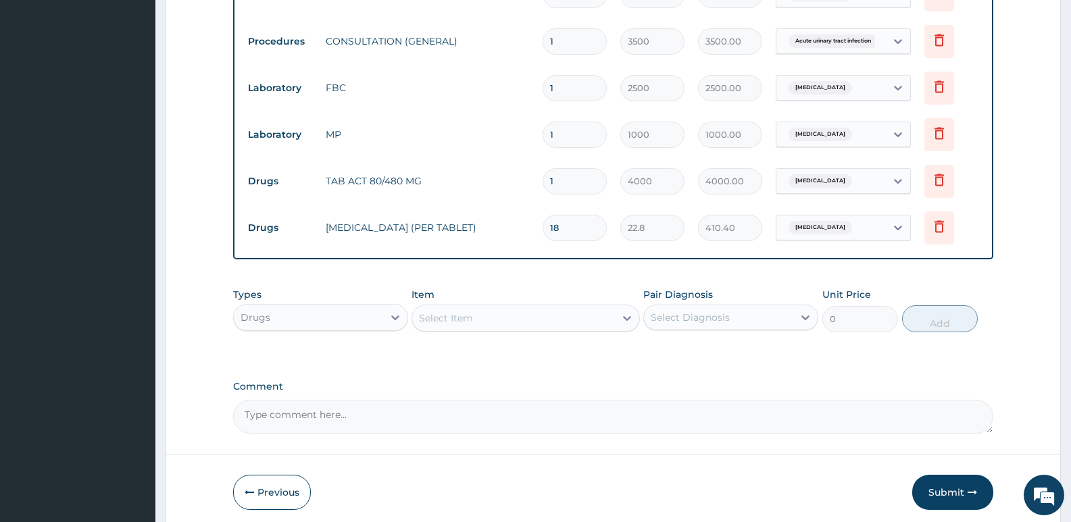
scroll to position [761, 0]
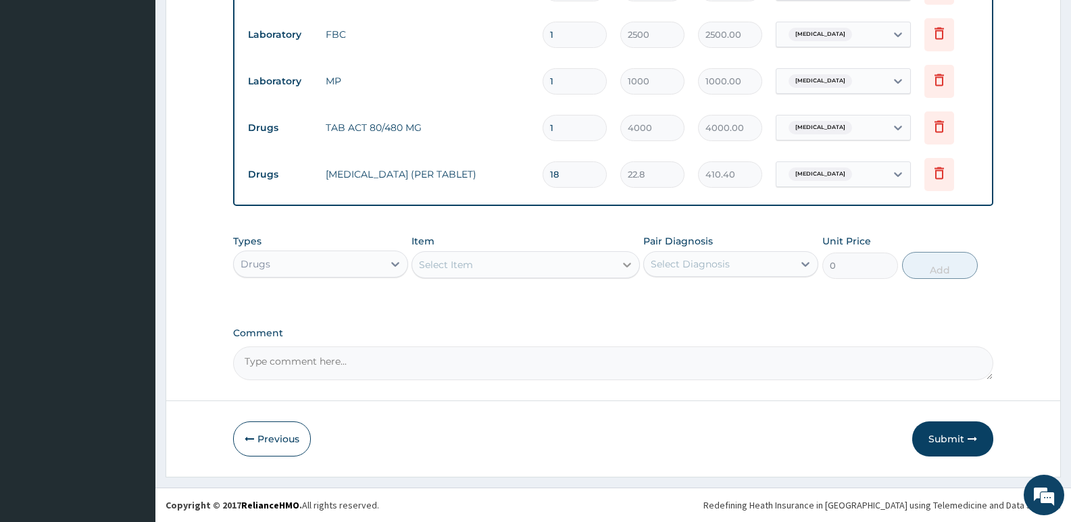
type input "18"
click at [626, 262] on icon at bounding box center [627, 265] width 14 height 14
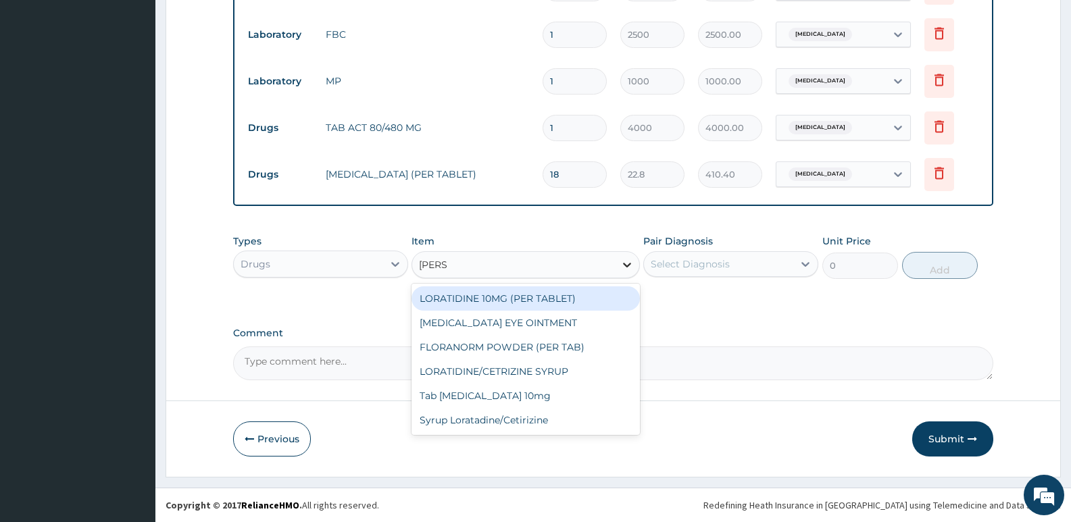
type input "LORAT"
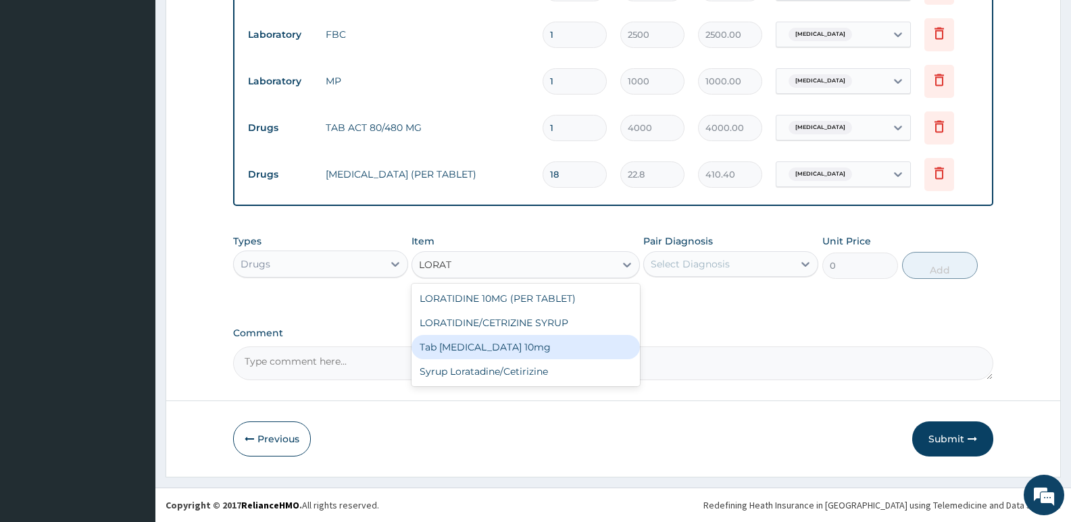
click at [513, 351] on div "Tab Loratadine 10mg" at bounding box center [526, 347] width 228 height 24
type input "50"
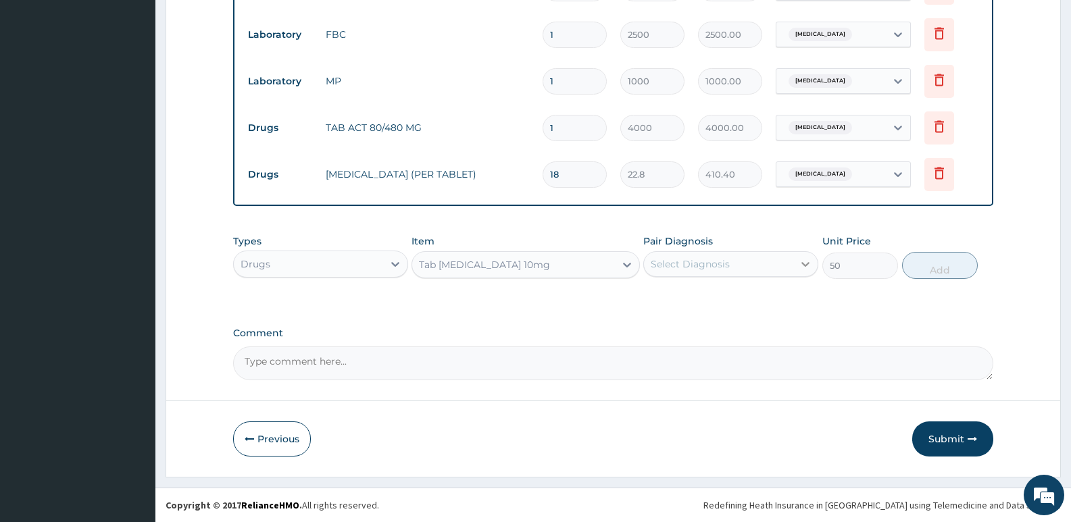
click at [806, 266] on icon at bounding box center [805, 264] width 8 height 5
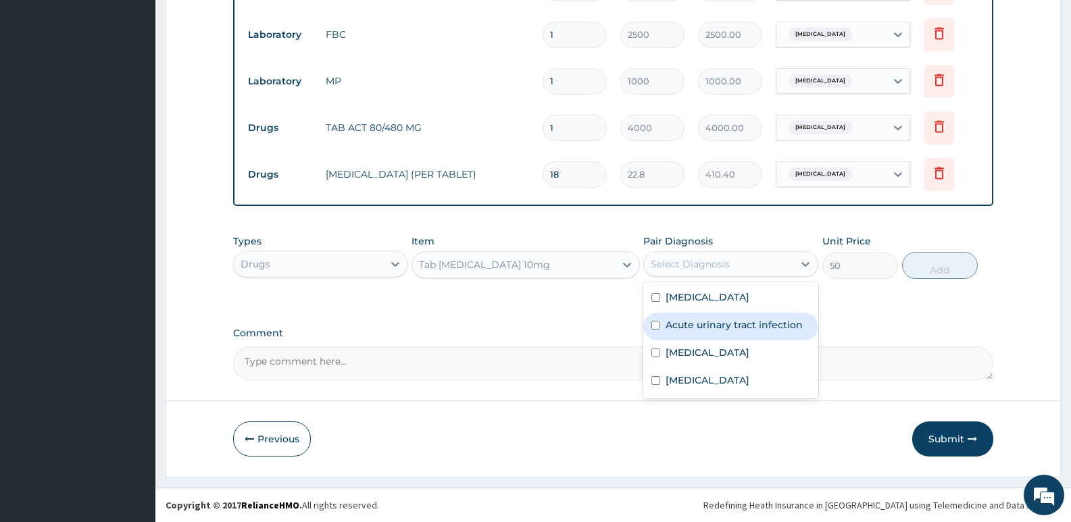
click at [770, 323] on label "Acute urinary tract infection" at bounding box center [734, 325] width 137 height 14
checkbox input "true"
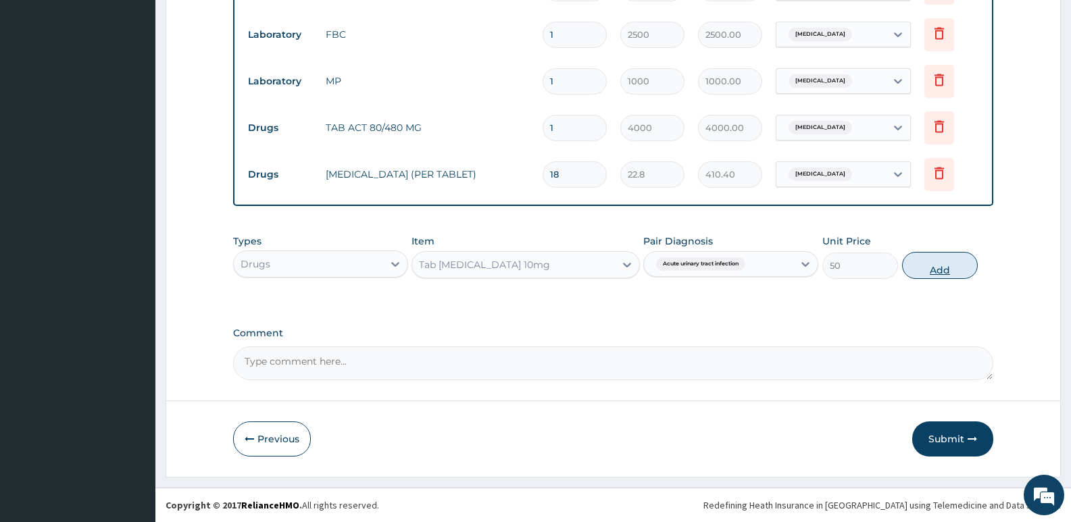
click at [934, 274] on button "Add" at bounding box center [940, 265] width 76 height 27
type input "0"
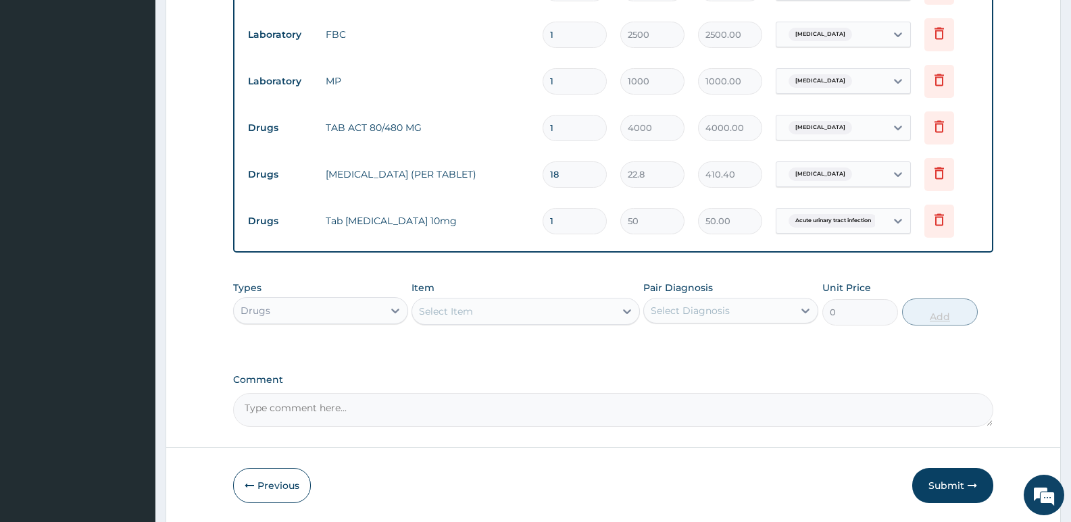
type input "0.00"
type input "5"
type input "250.00"
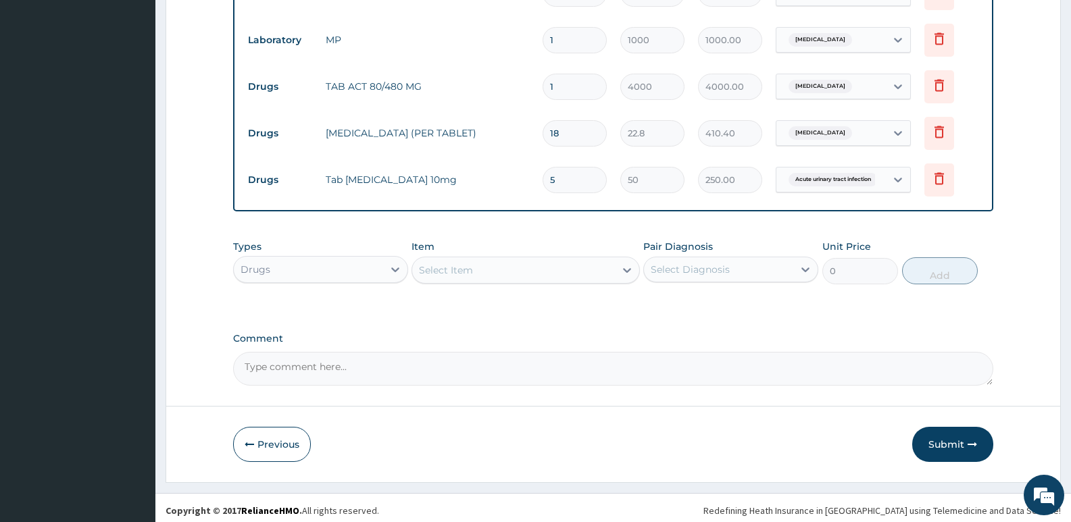
scroll to position [808, 0]
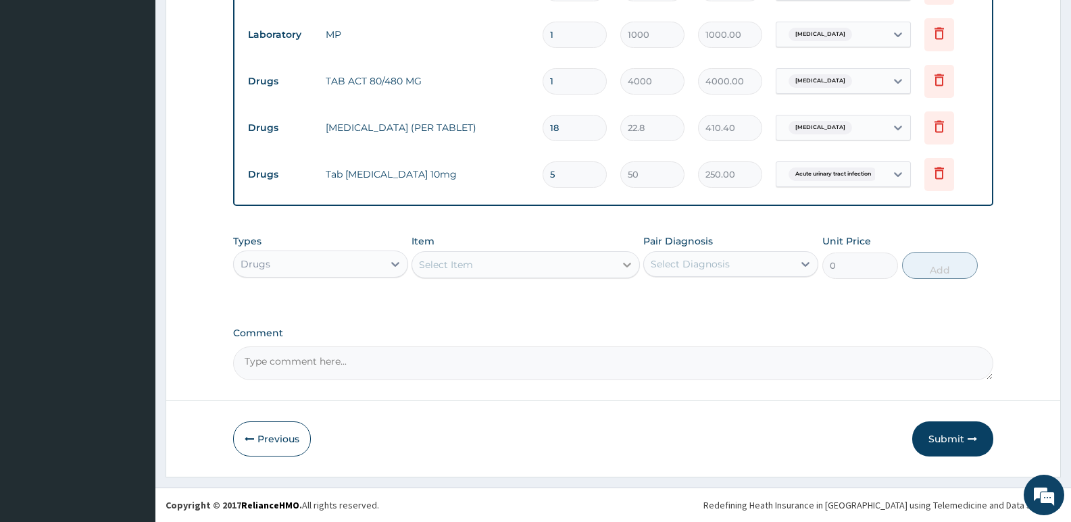
type input "5"
click at [622, 264] on icon at bounding box center [627, 265] width 14 height 14
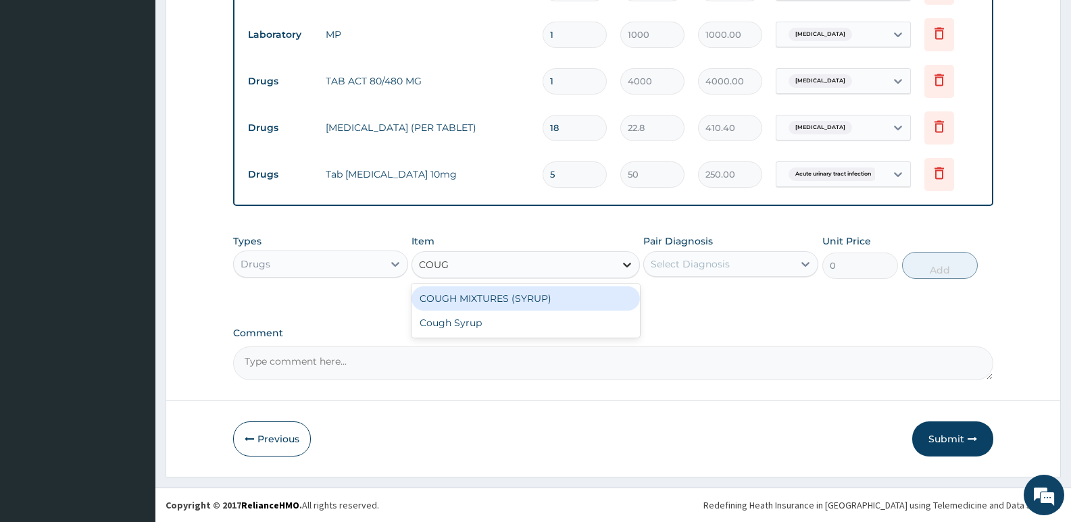
type input "COUGH"
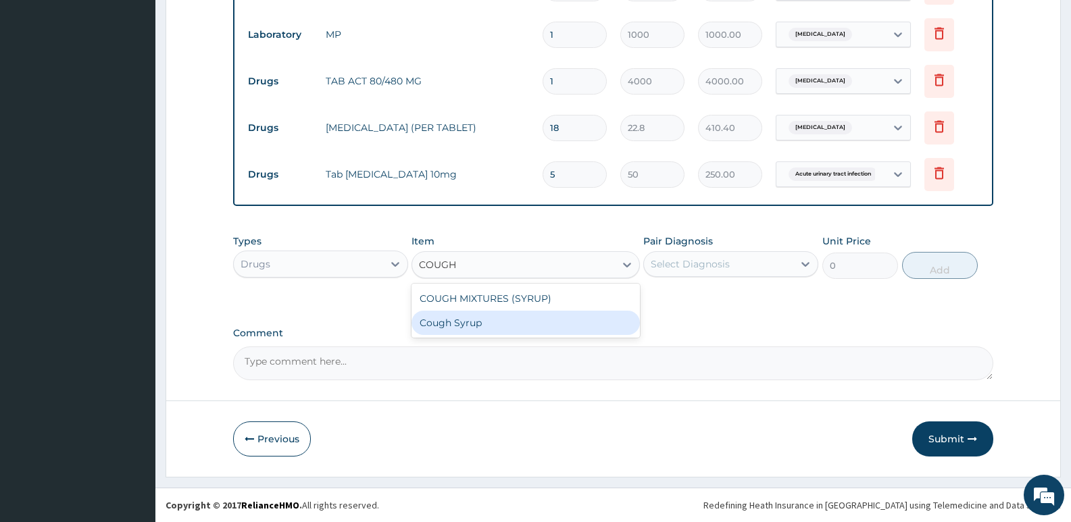
click at [484, 325] on div "Cough Syrup" at bounding box center [526, 323] width 228 height 24
type input "1500"
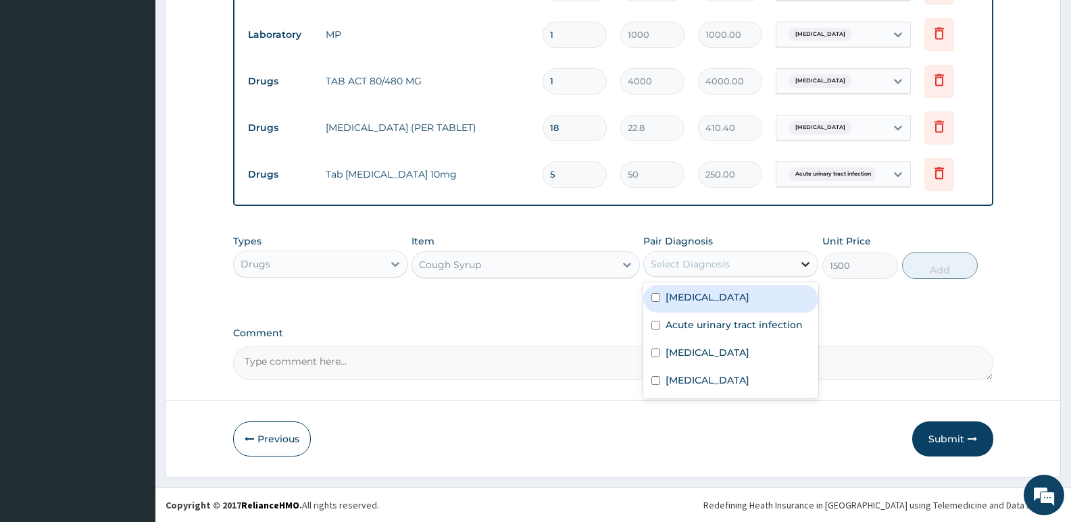
click at [804, 266] on icon at bounding box center [806, 264] width 14 height 14
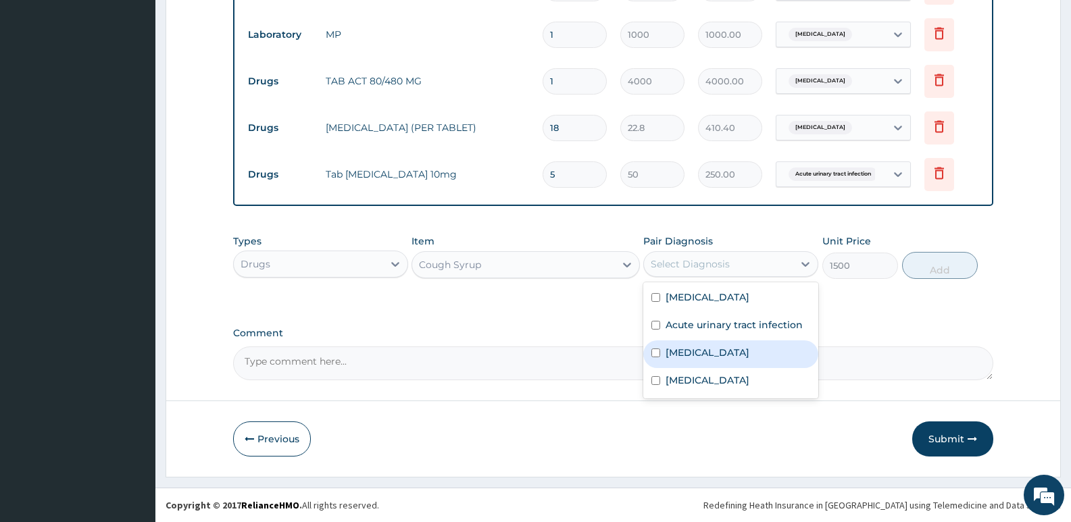
click at [749, 348] on div "Hyperglycemia" at bounding box center [730, 355] width 175 height 28
checkbox input "true"
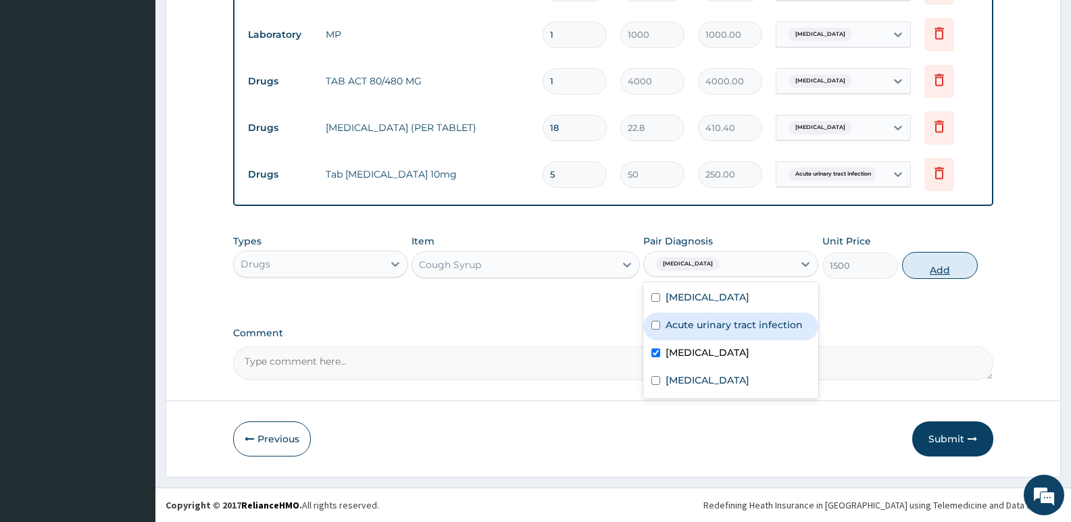
click at [950, 269] on button "Add" at bounding box center [940, 265] width 76 height 27
type input "0"
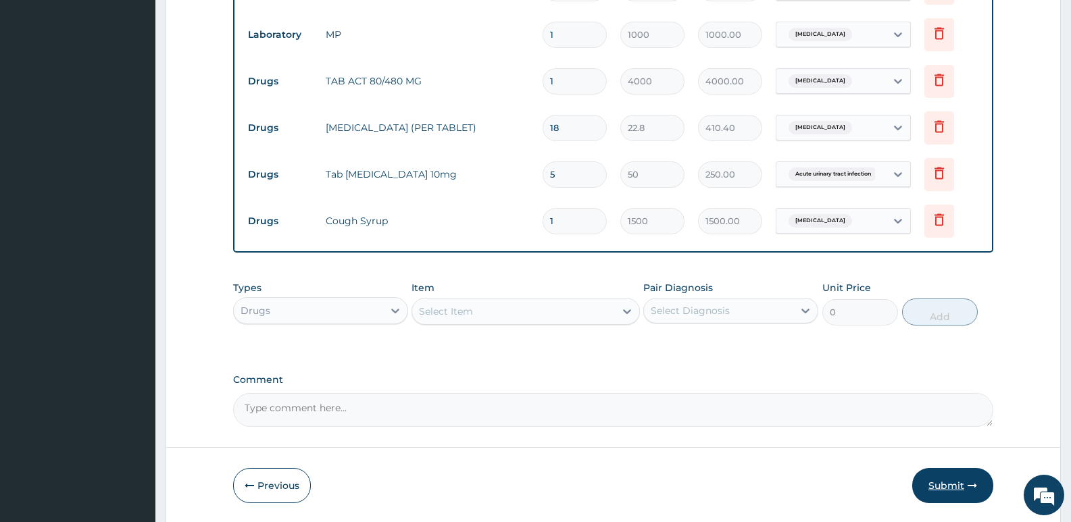
click at [954, 484] on button "Submit" at bounding box center [952, 485] width 81 height 35
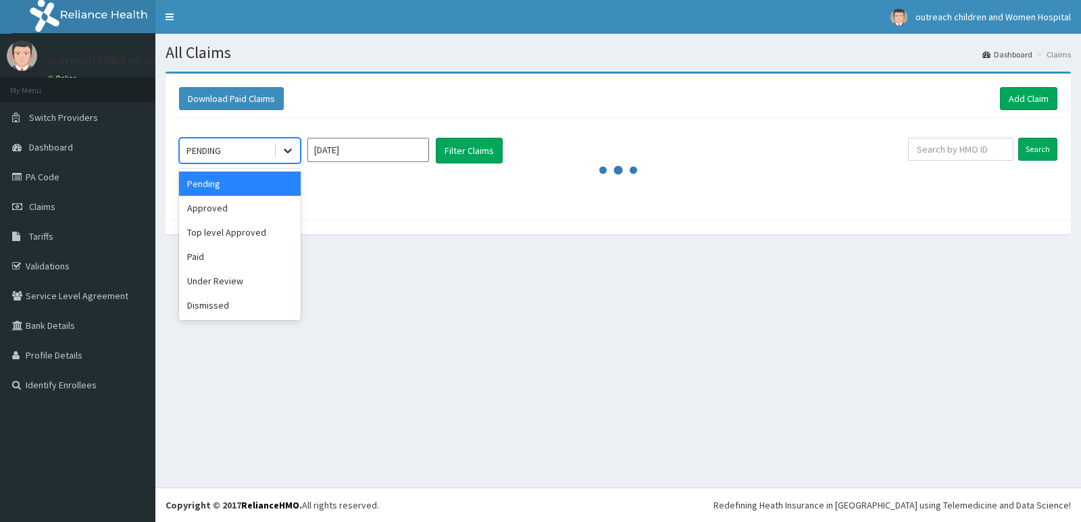
click at [291, 147] on icon at bounding box center [288, 151] width 14 height 14
click at [216, 212] on div "Approved" at bounding box center [240, 208] width 122 height 24
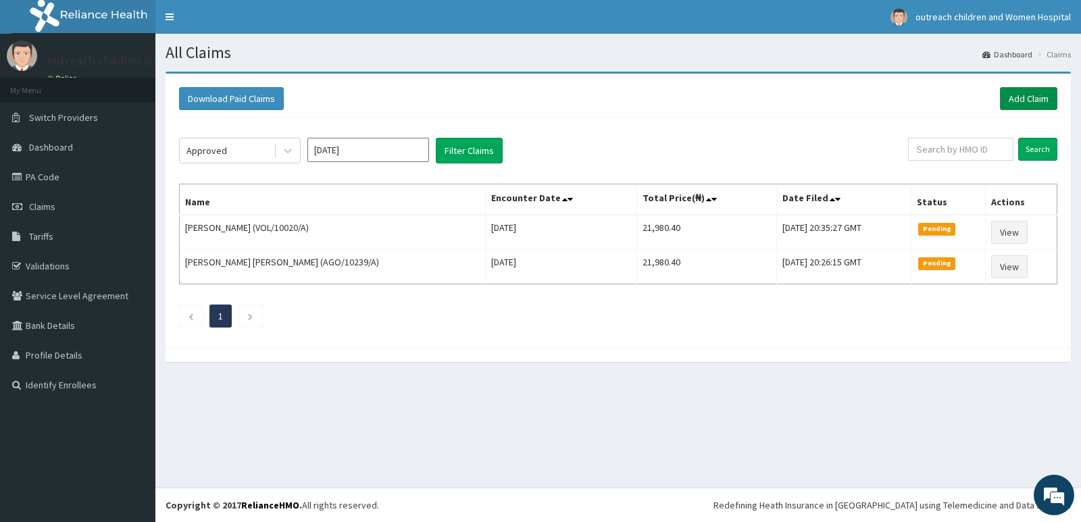
click at [1029, 101] on link "Add Claim" at bounding box center [1028, 98] width 57 height 23
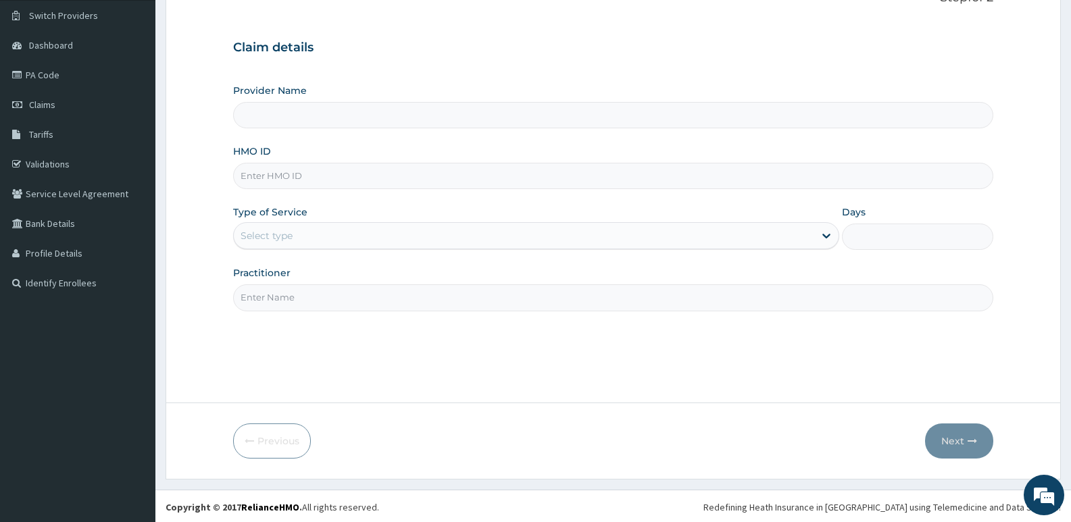
scroll to position [104, 0]
type input "Outreach Women & Children'S Hopital - Festac"
click at [249, 177] on input "HMO ID" at bounding box center [613, 174] width 760 height 26
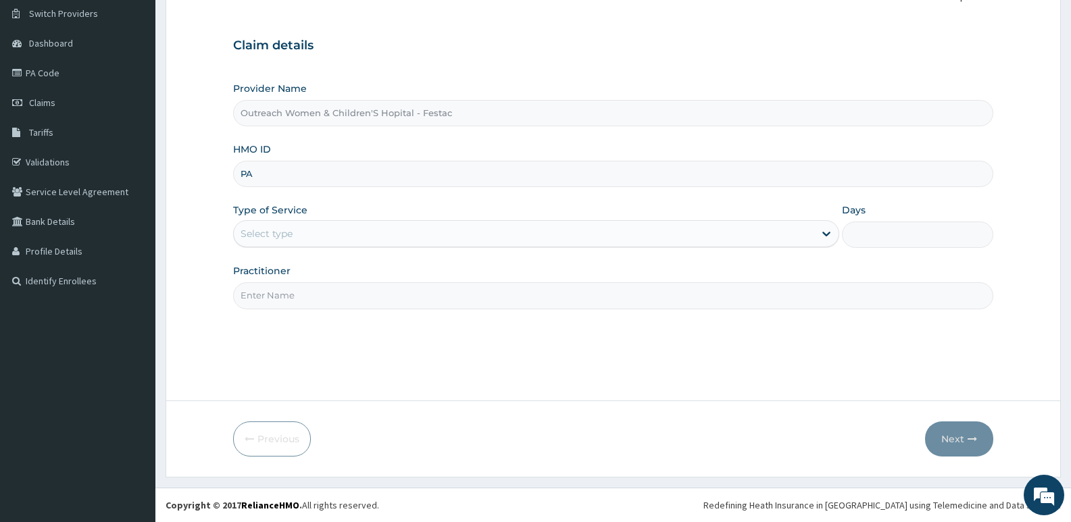
type input "P"
type input "RSJ/10284/C"
click at [682, 243] on div "Select type" at bounding box center [524, 234] width 580 height 22
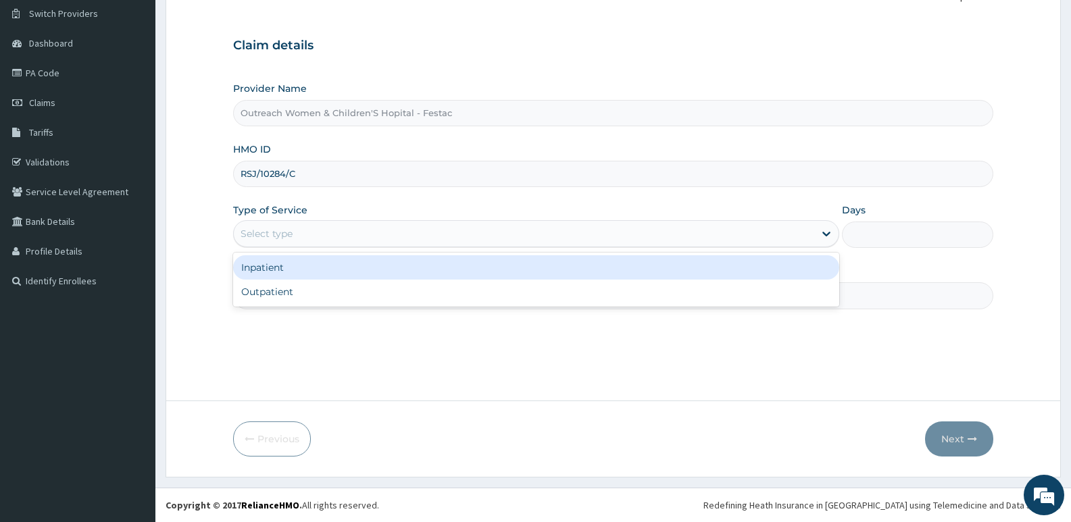
click at [483, 272] on div "Inpatient" at bounding box center [535, 267] width 605 height 24
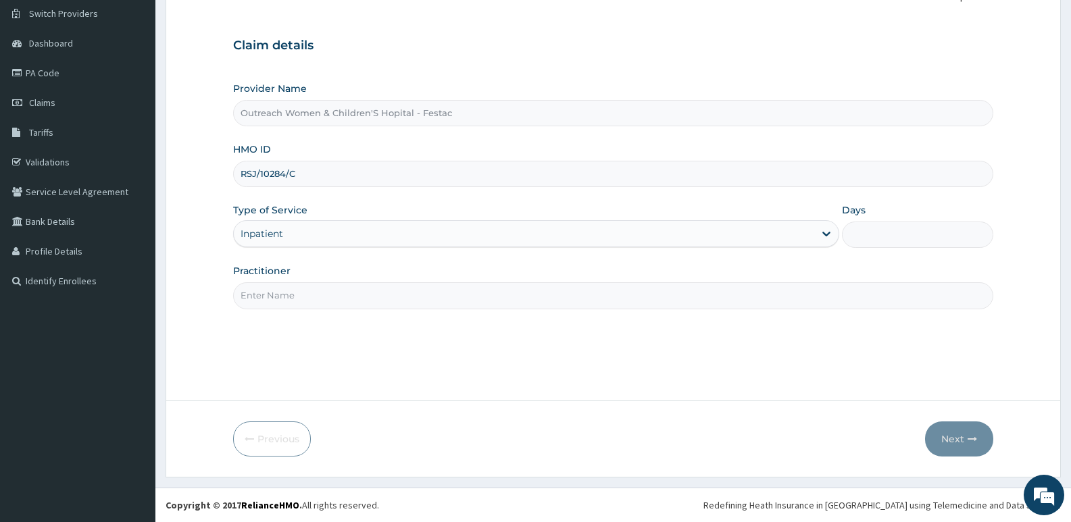
click at [872, 230] on input "Days" at bounding box center [917, 235] width 151 height 26
type input "3"
click at [259, 291] on input "Practitioner" at bounding box center [613, 295] width 760 height 26
type input "[PERSON_NAME]"
click at [951, 439] on button "Next" at bounding box center [959, 439] width 68 height 35
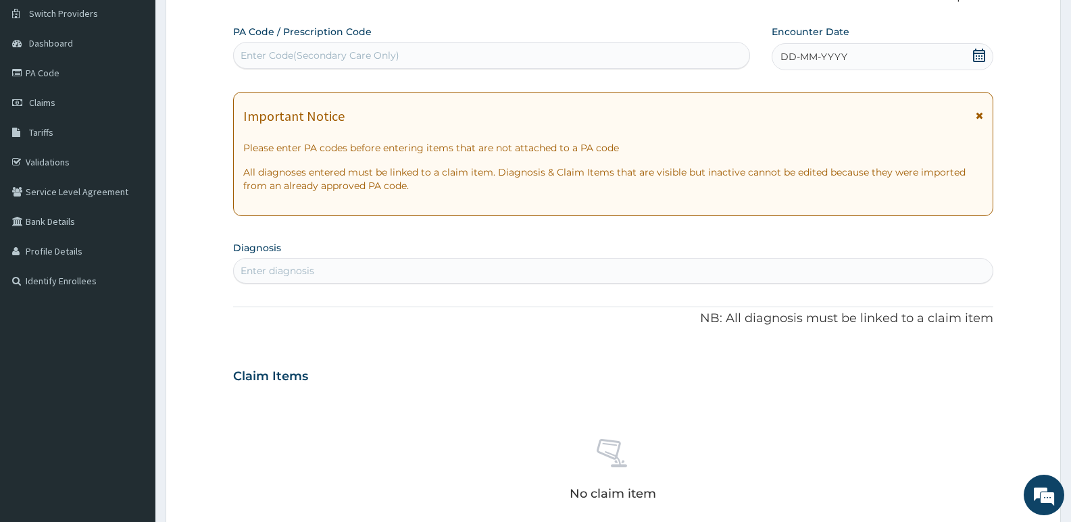
click at [249, 55] on div "Enter Code(Secondary Care Only)" at bounding box center [320, 56] width 159 height 14
type input "PA/D5EA43"
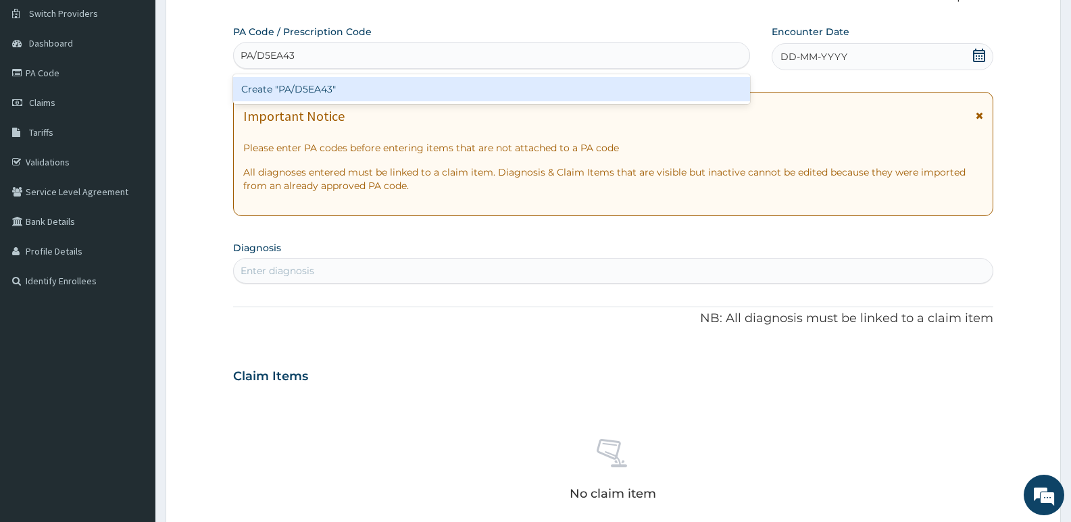
click at [320, 86] on div "Create "PA/D5EA43"" at bounding box center [491, 89] width 517 height 24
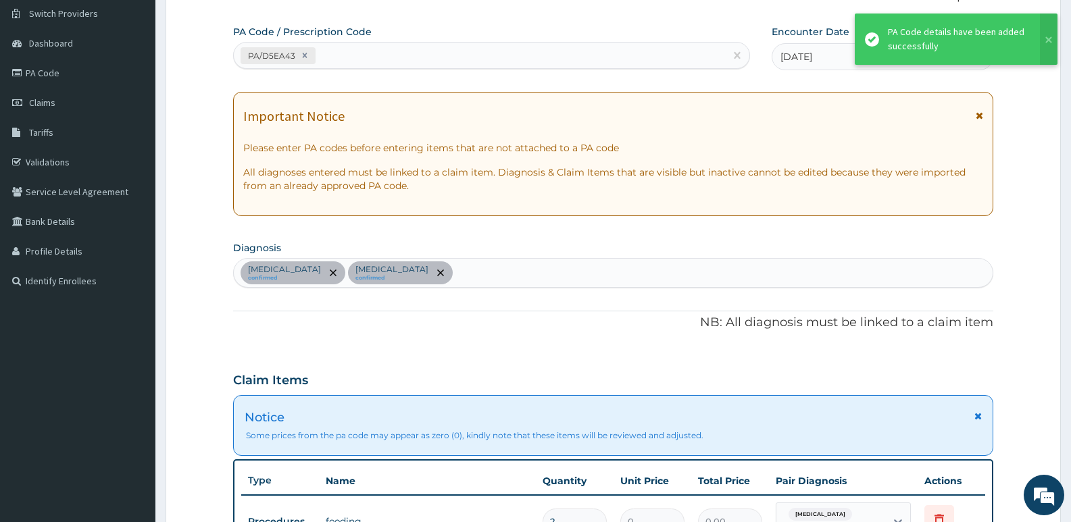
scroll to position [488, 0]
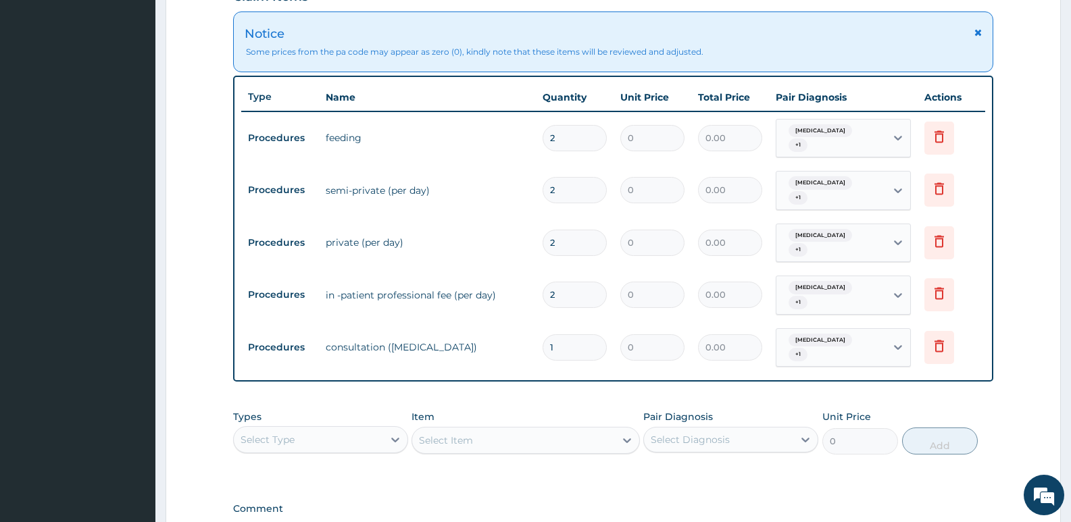
click at [574, 282] on input "2" at bounding box center [575, 295] width 64 height 26
type input "3"
click at [559, 236] on input "2" at bounding box center [575, 243] width 64 height 26
type input "3"
click at [941, 183] on icon at bounding box center [939, 189] width 9 height 12
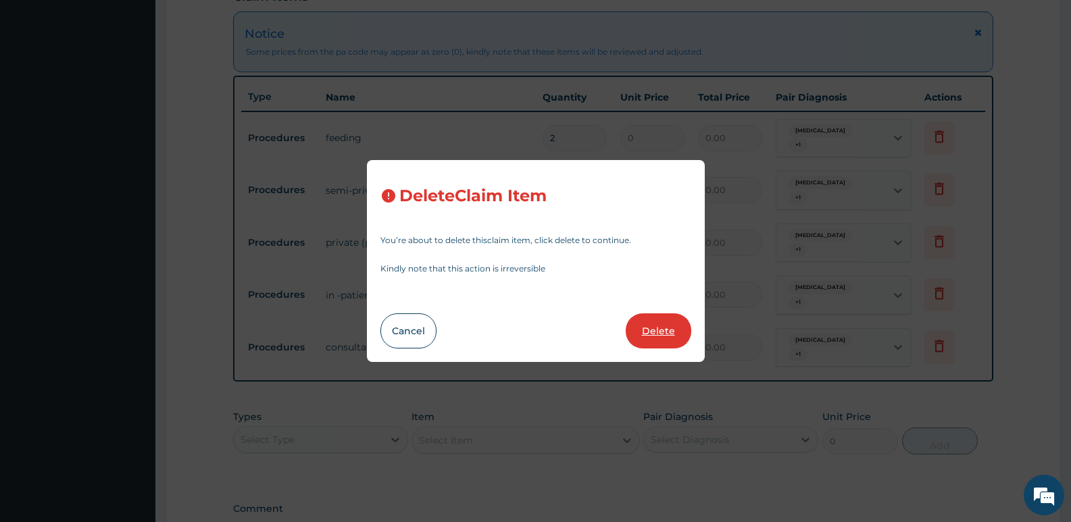
click at [656, 324] on button "Delete" at bounding box center [659, 331] width 66 height 35
type input "3"
type input "1"
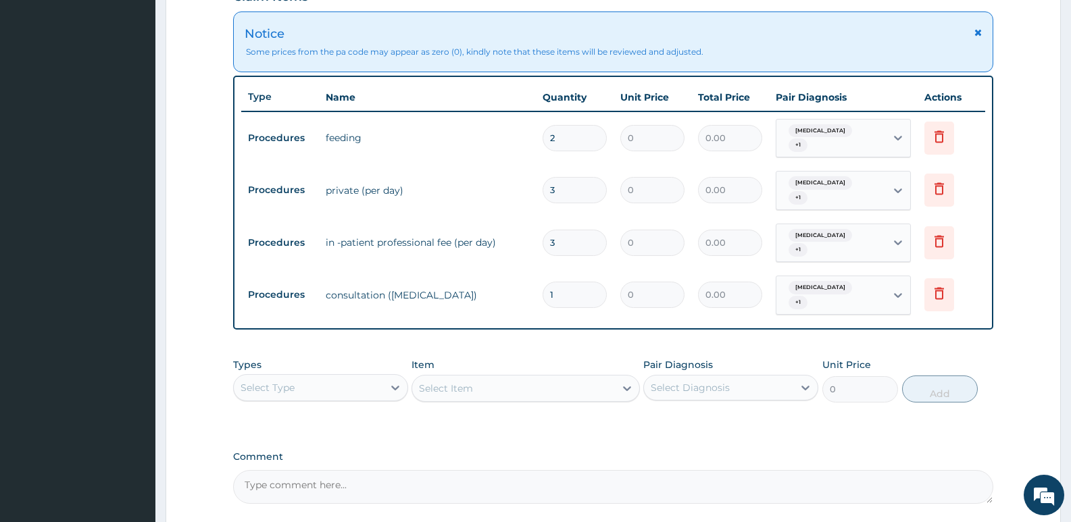
click at [565, 132] on input "2" at bounding box center [575, 138] width 64 height 26
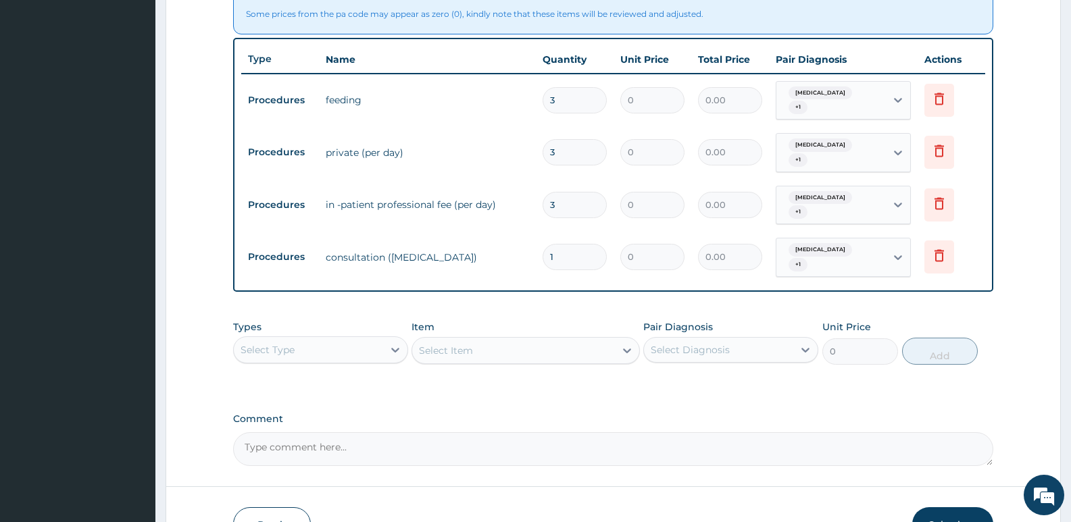
scroll to position [589, 0]
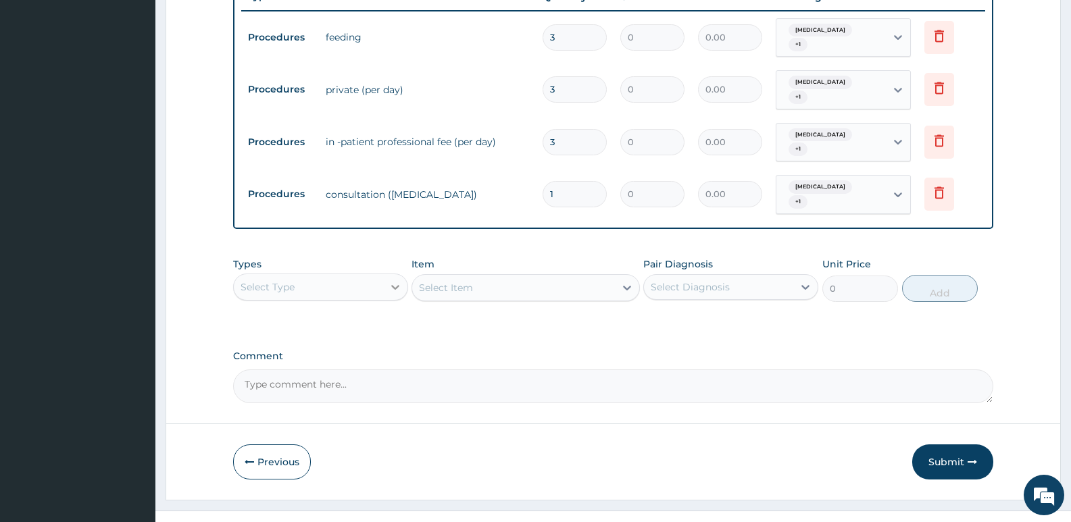
type input "3"
click at [392, 280] on icon at bounding box center [396, 287] width 14 height 14
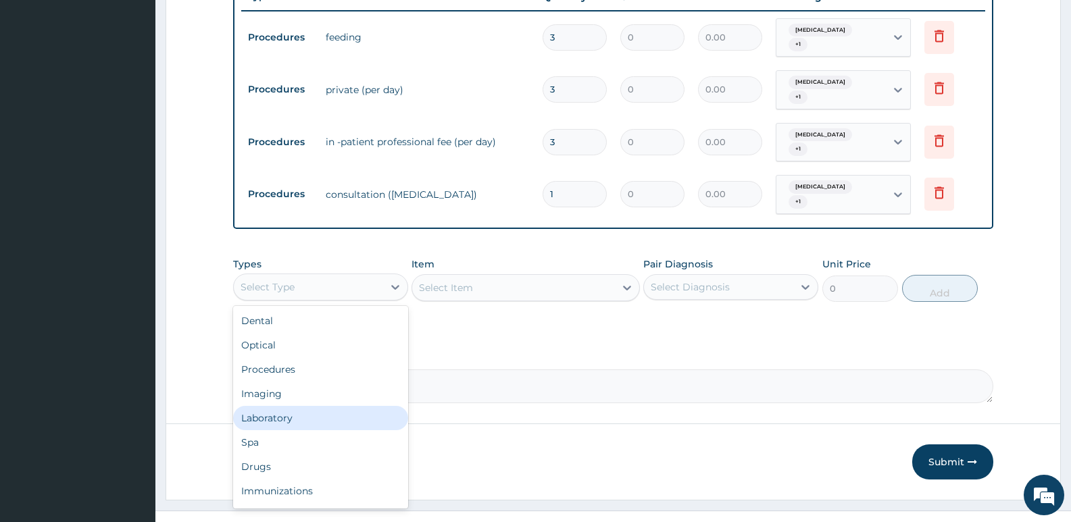
click at [299, 406] on div "Laboratory" at bounding box center [320, 418] width 175 height 24
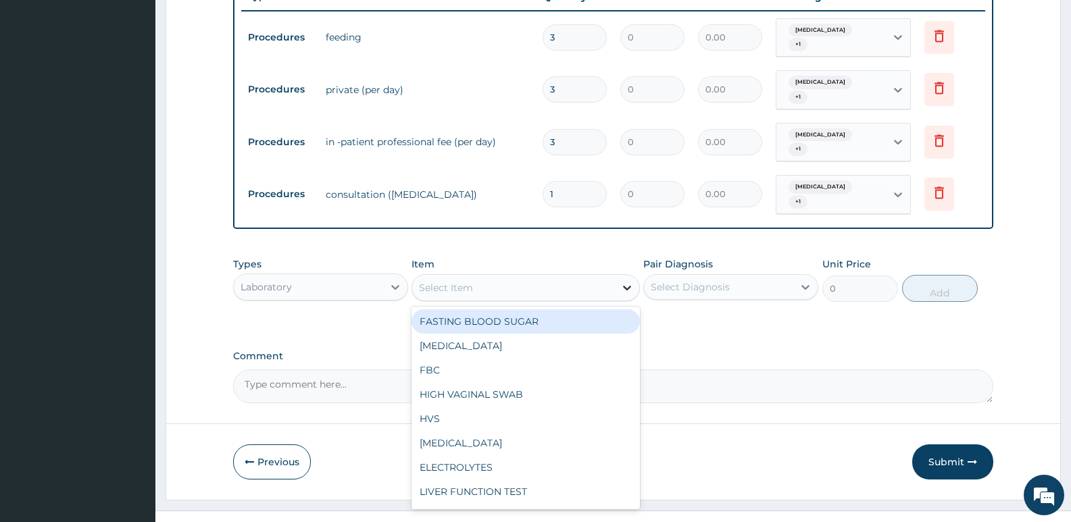
click at [626, 281] on icon at bounding box center [627, 288] width 14 height 14
type input "MP"
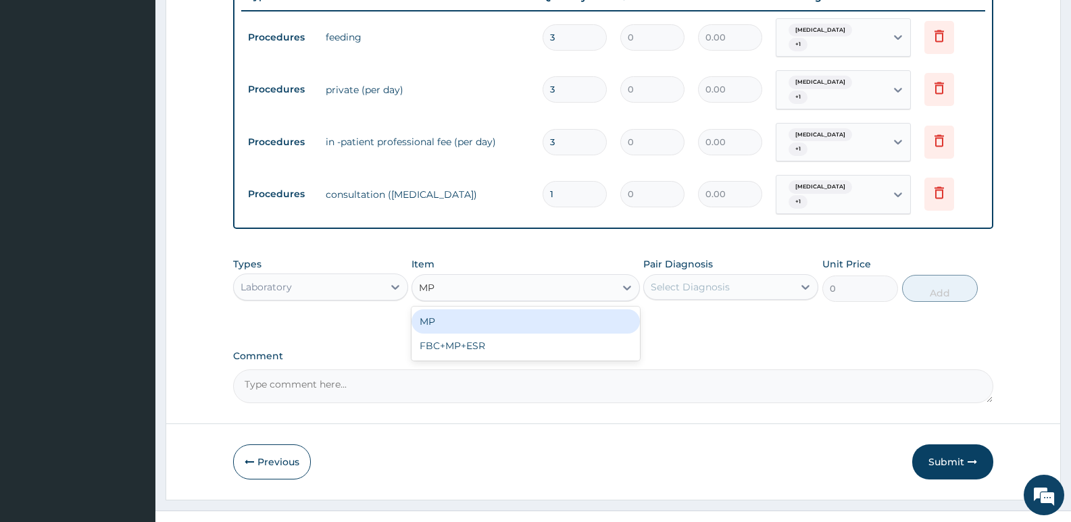
click at [476, 310] on div "MP" at bounding box center [526, 322] width 228 height 24
type input "1000"
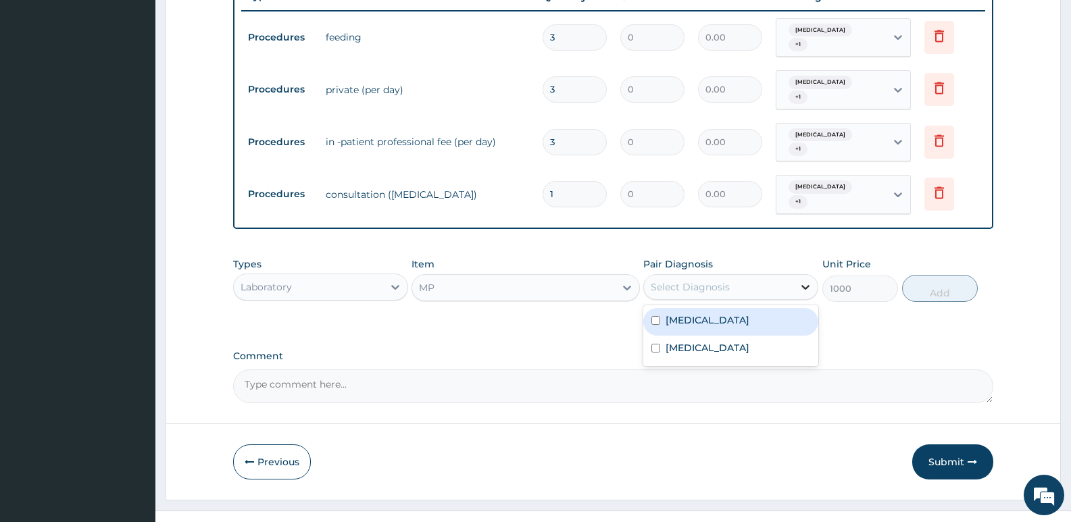
click at [809, 280] on icon at bounding box center [806, 287] width 14 height 14
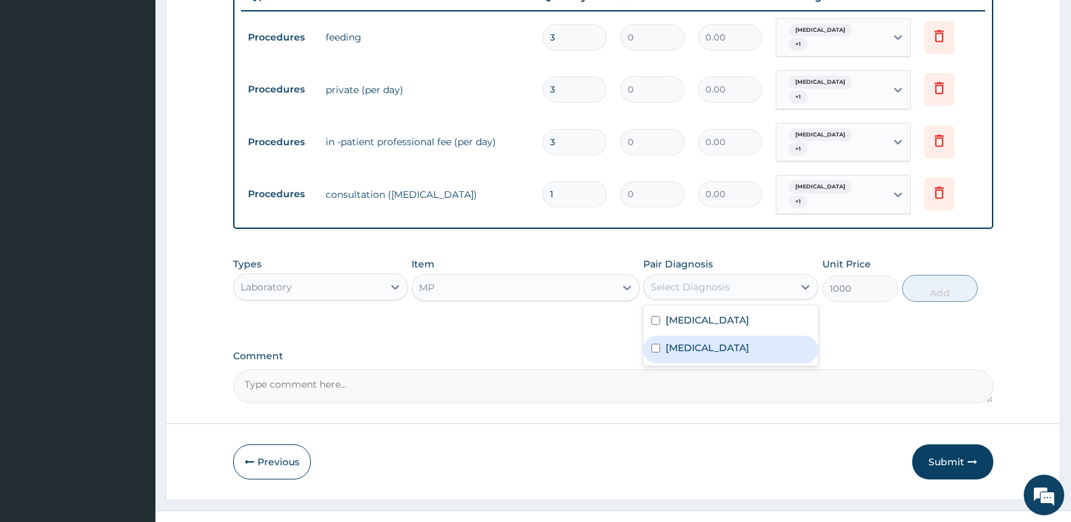
click at [689, 336] on div "Malaria" at bounding box center [730, 350] width 175 height 28
checkbox input "true"
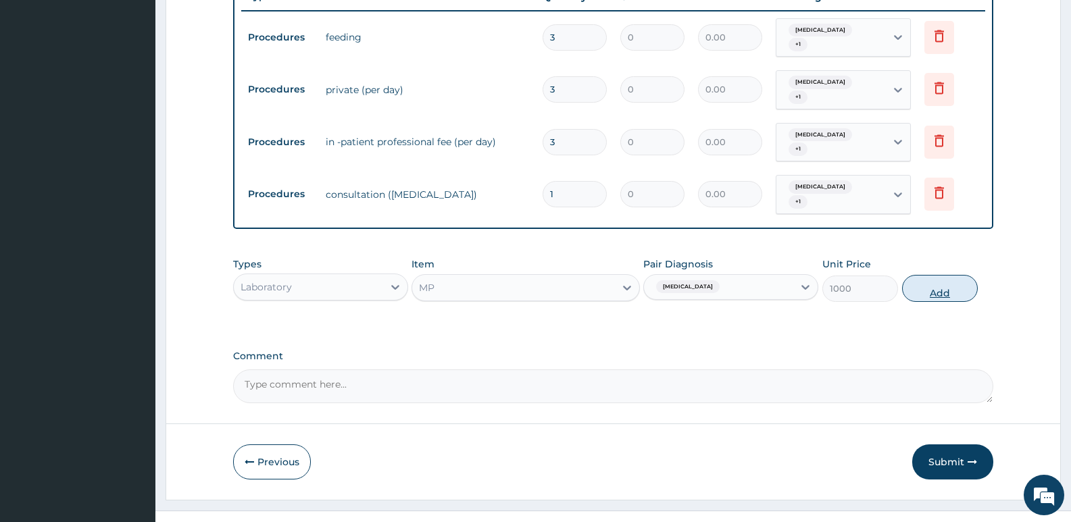
click at [947, 275] on button "Add" at bounding box center [940, 288] width 76 height 27
type input "0"
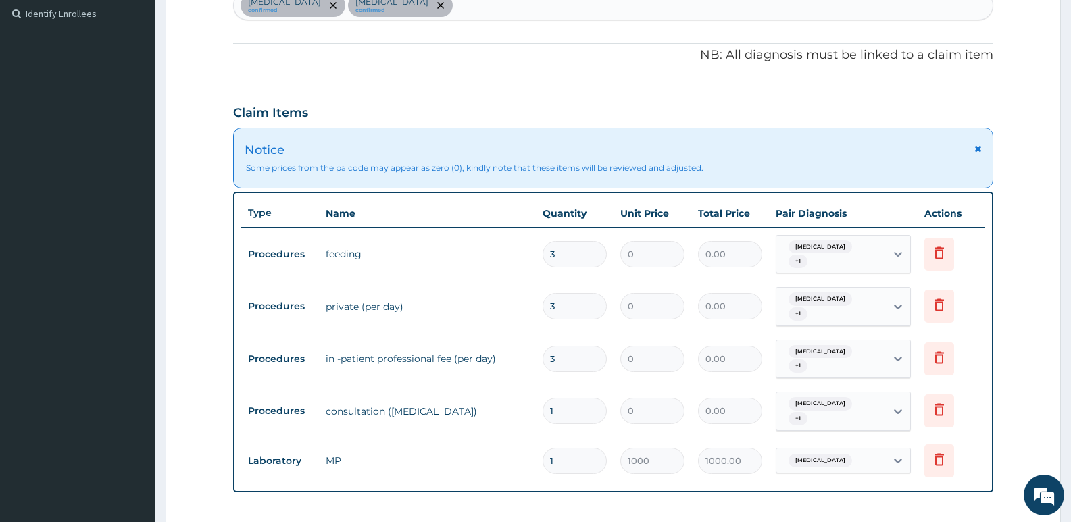
scroll to position [318, 0]
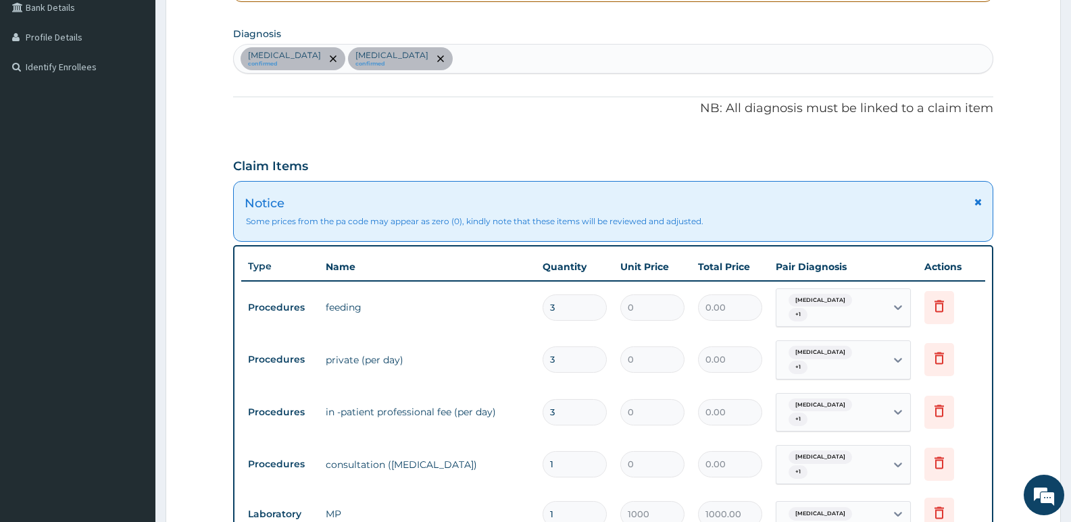
click at [380, 57] on div "Sepsis confirmed Malaria confirmed" at bounding box center [613, 59] width 759 height 28
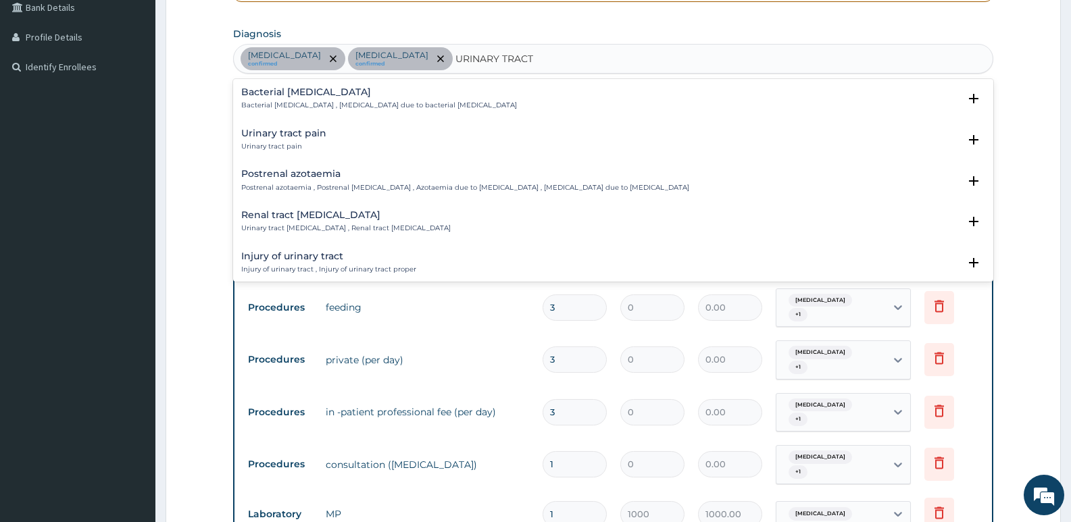
type input "URINARY TRACT"
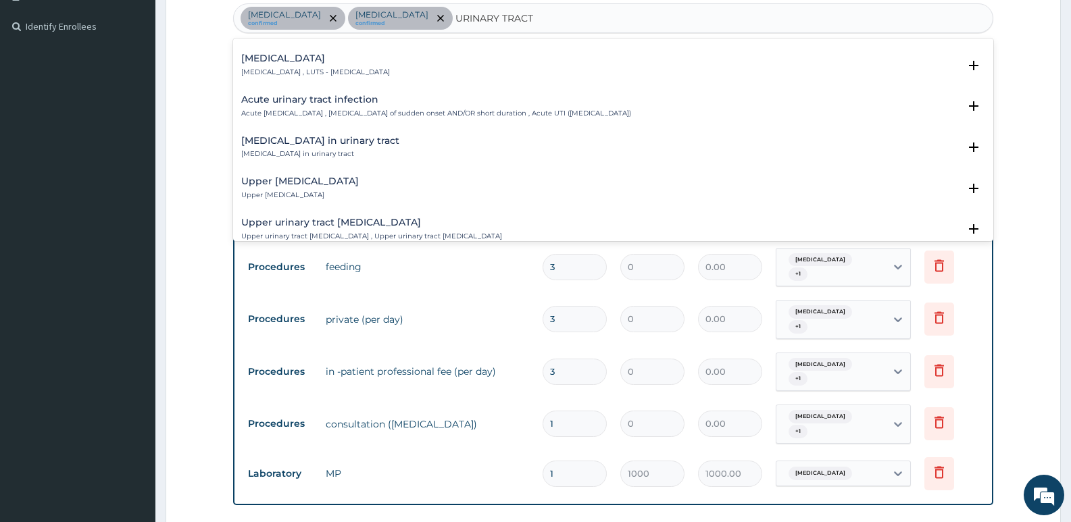
scroll to position [451, 0]
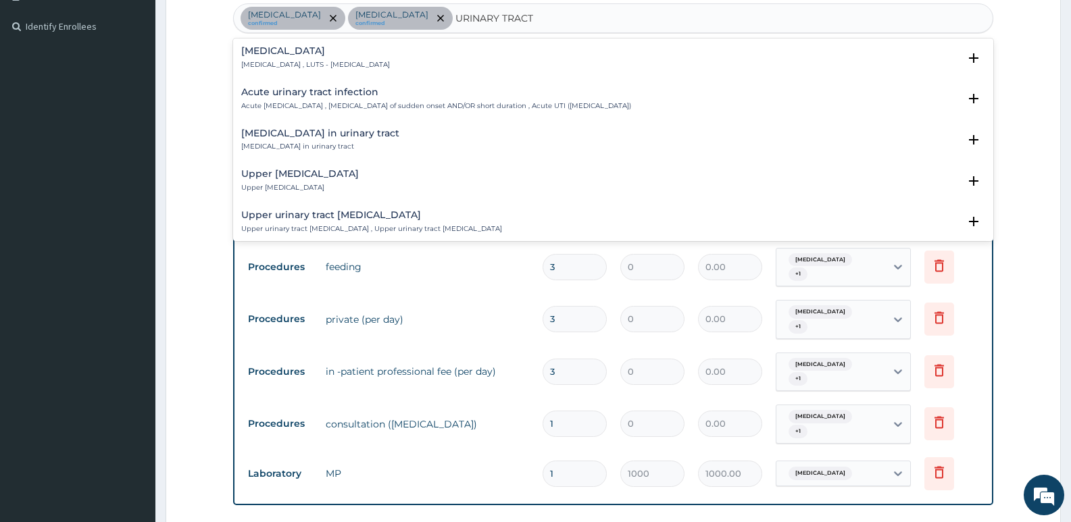
click at [345, 91] on h4 "Acute urinary tract infection" at bounding box center [436, 92] width 390 height 10
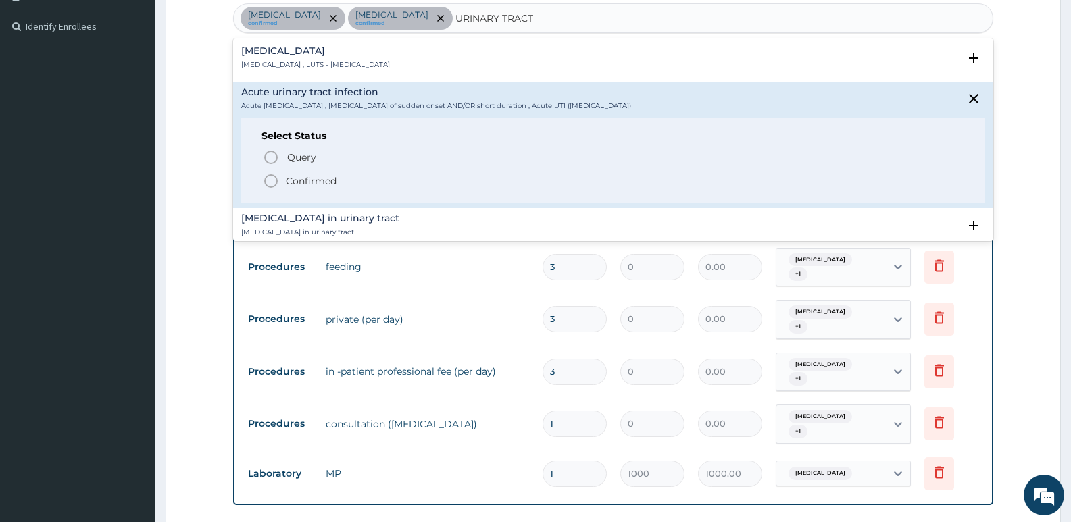
click at [269, 182] on icon "status option filled" at bounding box center [271, 181] width 16 height 16
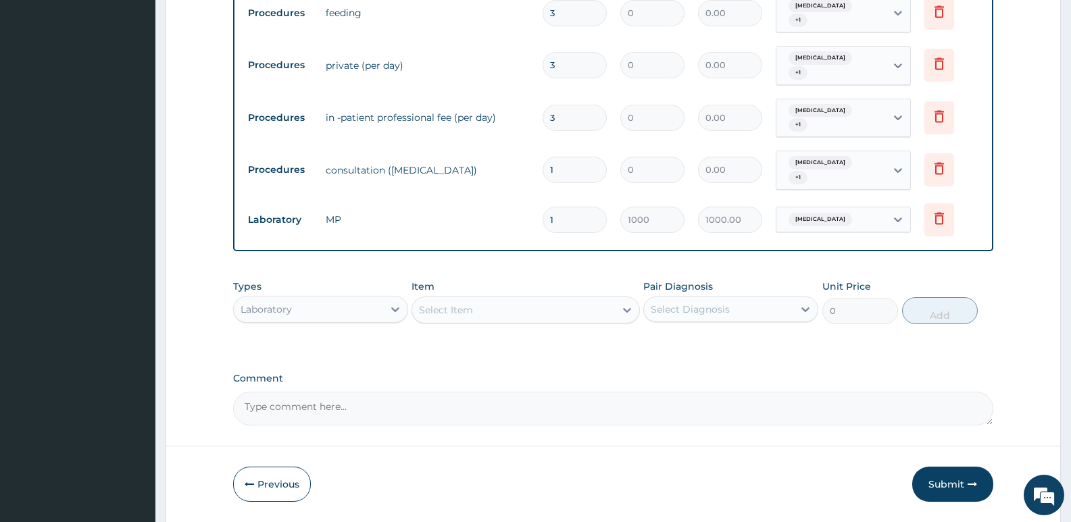
scroll to position [635, 0]
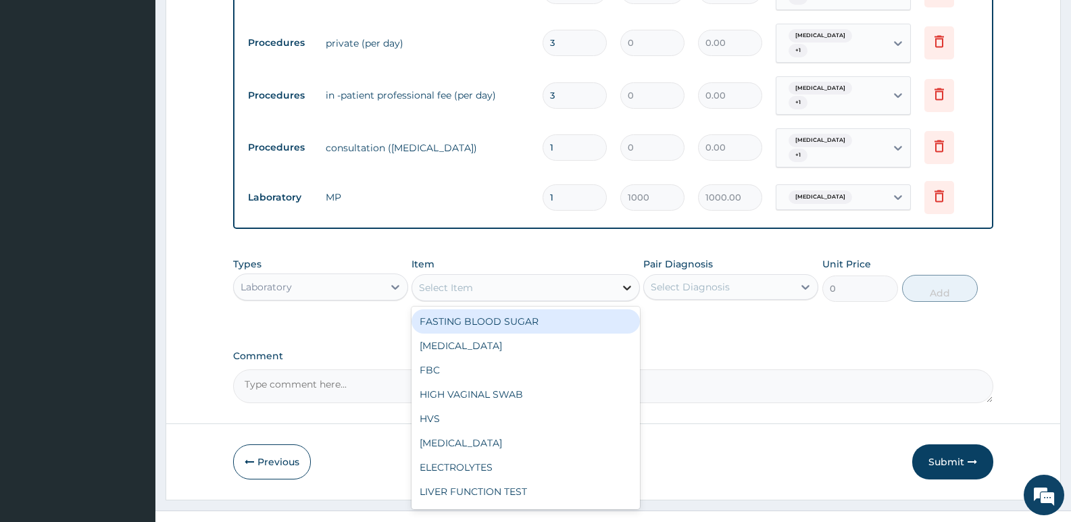
click at [626, 281] on icon at bounding box center [627, 288] width 14 height 14
type input "ESR"
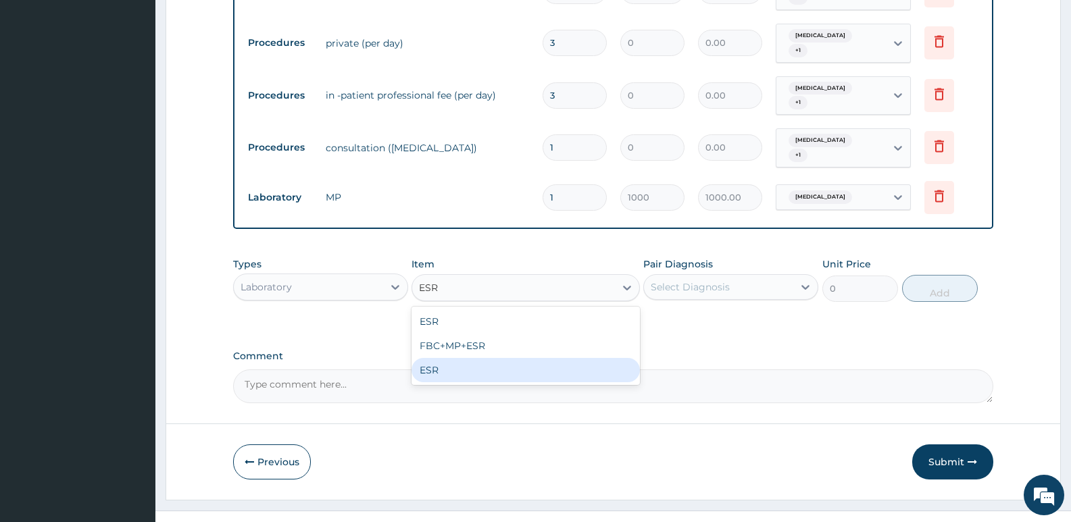
click at [470, 358] on div "ESR" at bounding box center [526, 370] width 228 height 24
type input "3500"
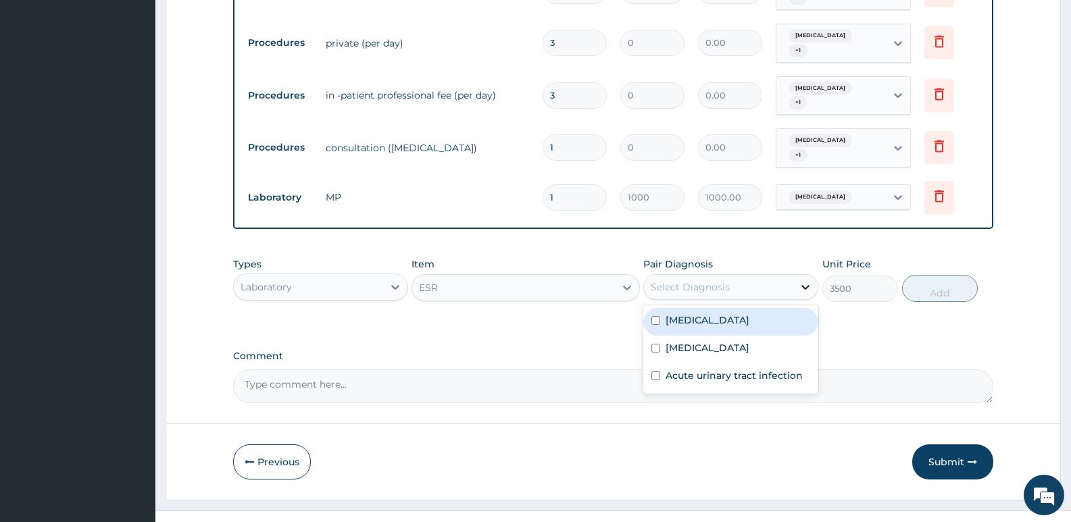
click at [799, 280] on icon at bounding box center [806, 287] width 14 height 14
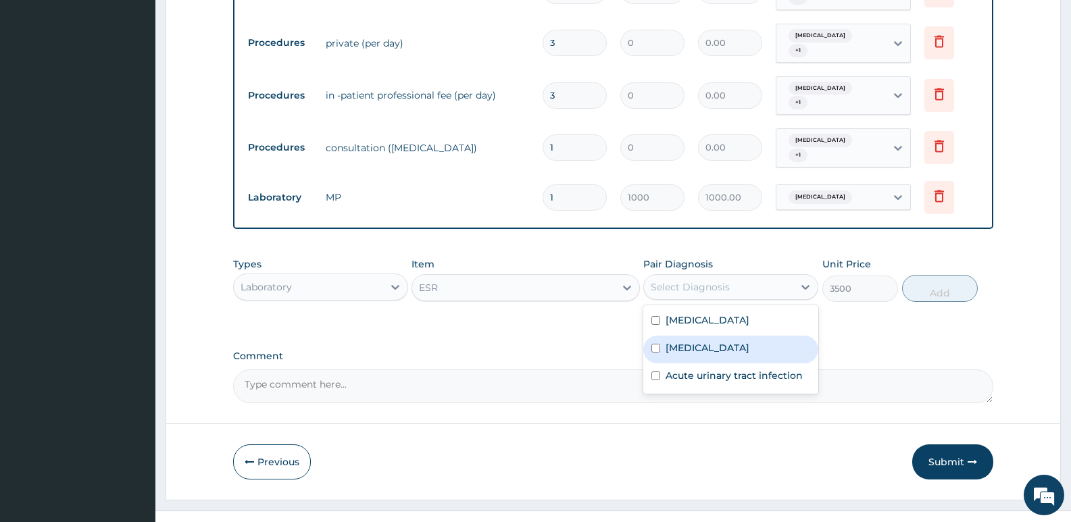
click at [685, 336] on div "Malaria" at bounding box center [730, 350] width 175 height 28
checkbox input "true"
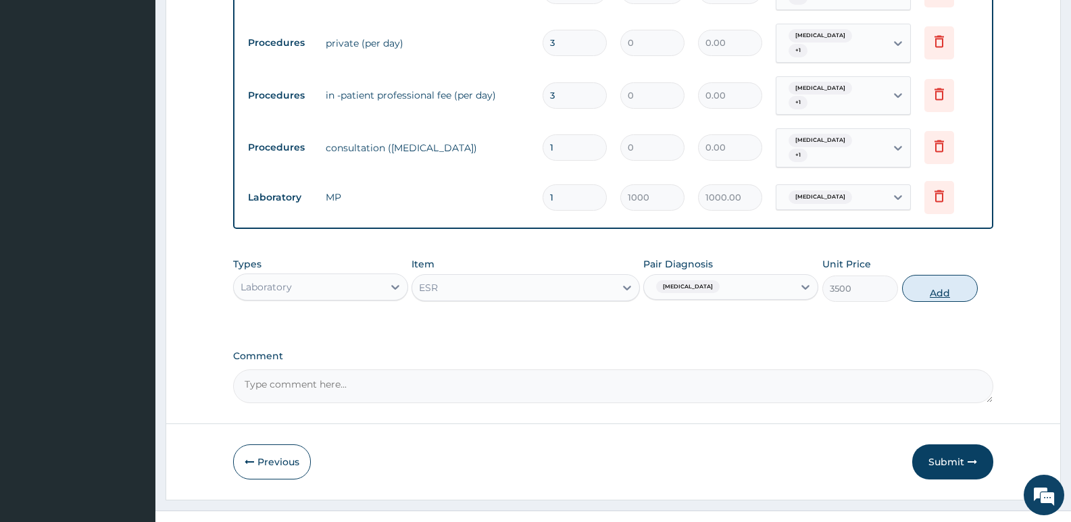
click at [932, 275] on button "Add" at bounding box center [940, 288] width 76 height 27
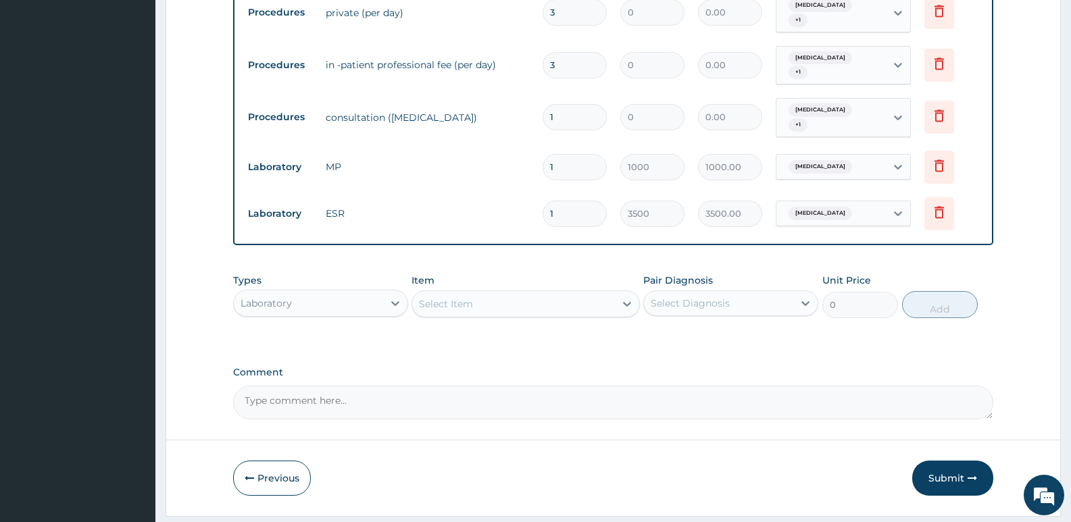
scroll to position [682, 0]
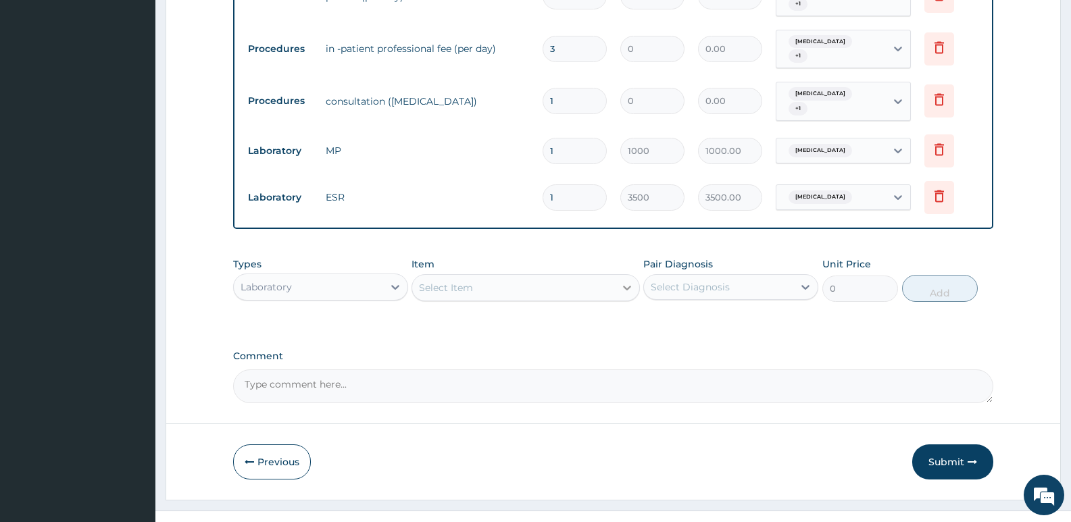
click at [629, 281] on icon at bounding box center [627, 288] width 14 height 14
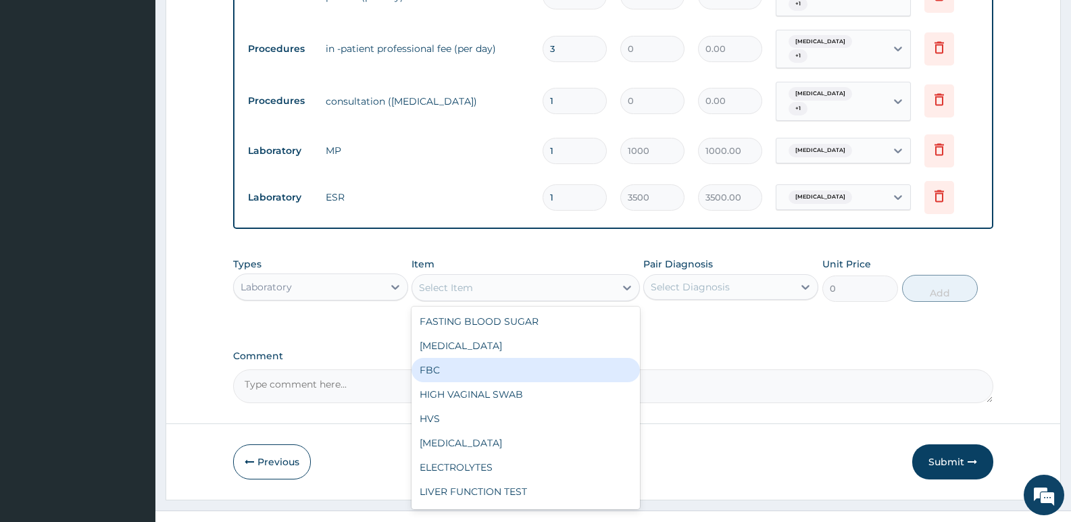
click at [417, 358] on div "FBC" at bounding box center [526, 370] width 228 height 24
type input "2500"
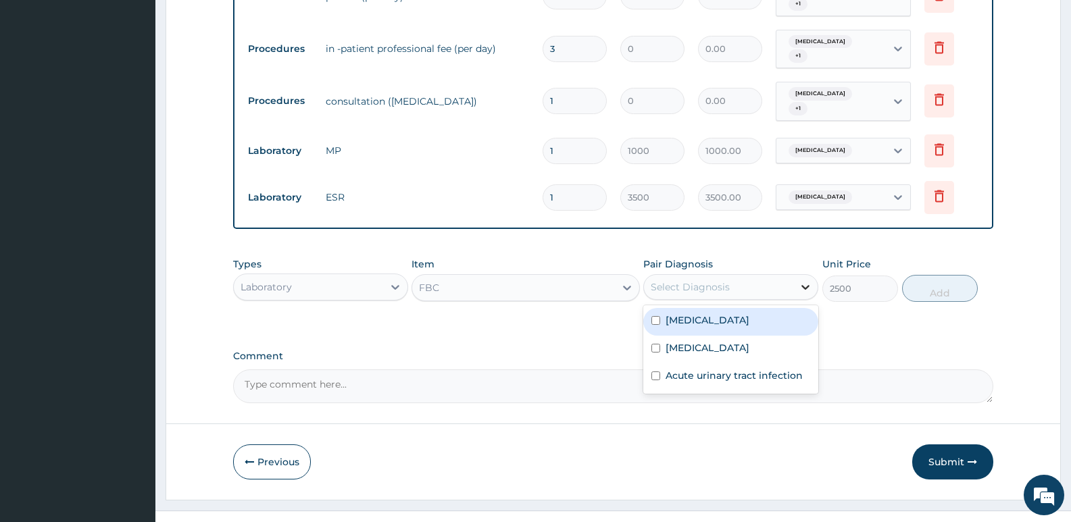
click at [804, 285] on icon at bounding box center [805, 287] width 8 height 5
click at [678, 314] on label "Sepsis" at bounding box center [708, 321] width 84 height 14
checkbox input "true"
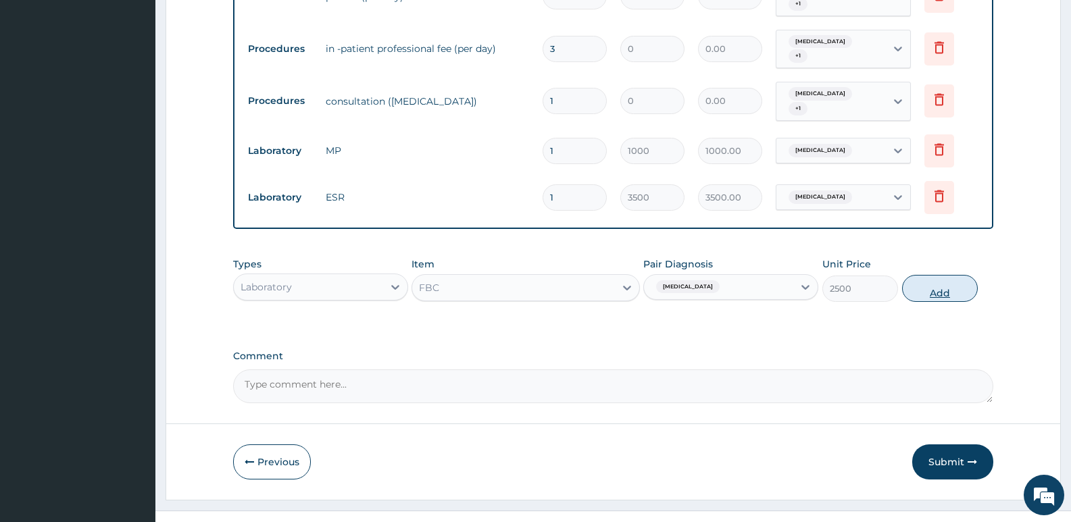
click at [947, 275] on button "Add" at bounding box center [940, 288] width 76 height 27
type input "0"
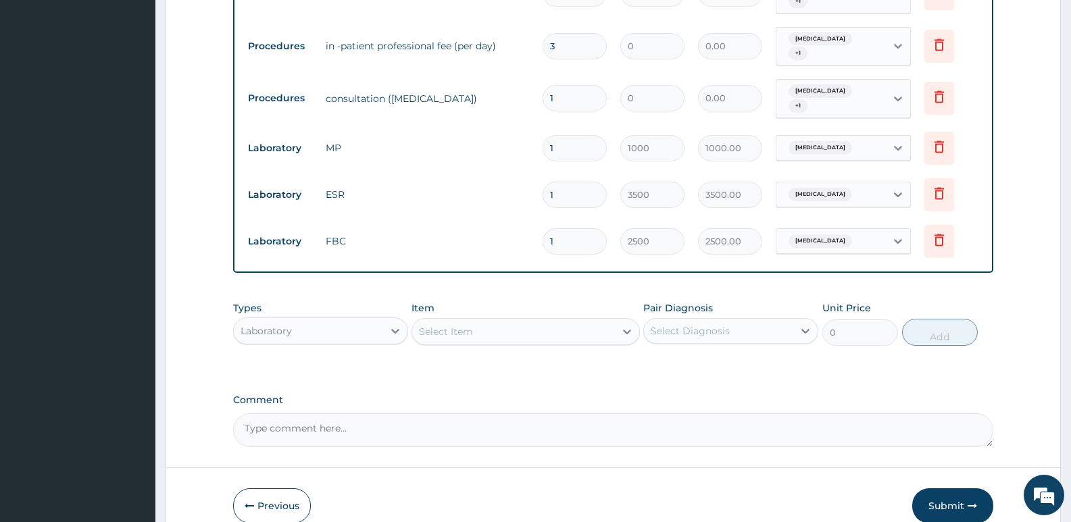
scroll to position [661, 0]
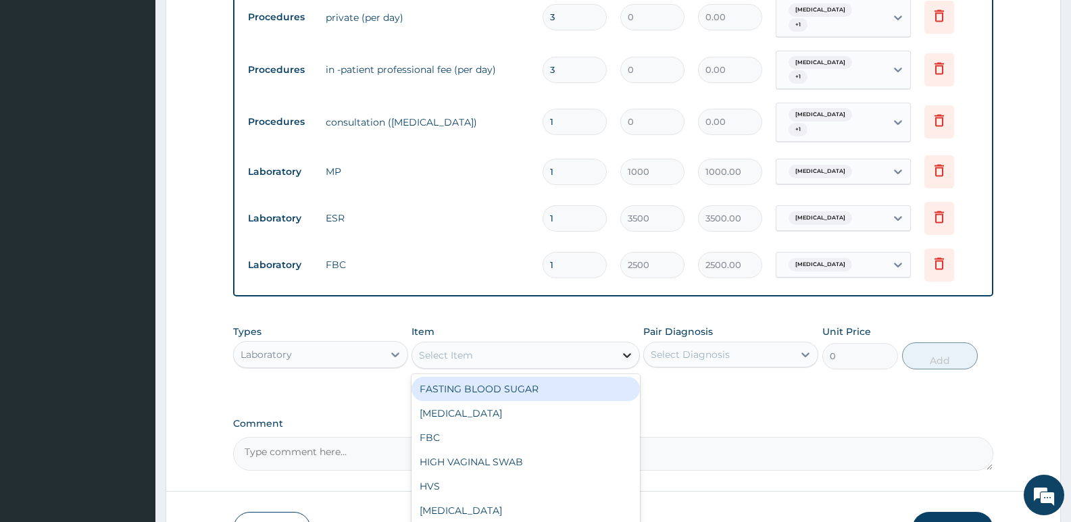
click at [615, 343] on div at bounding box center [627, 355] width 24 height 24
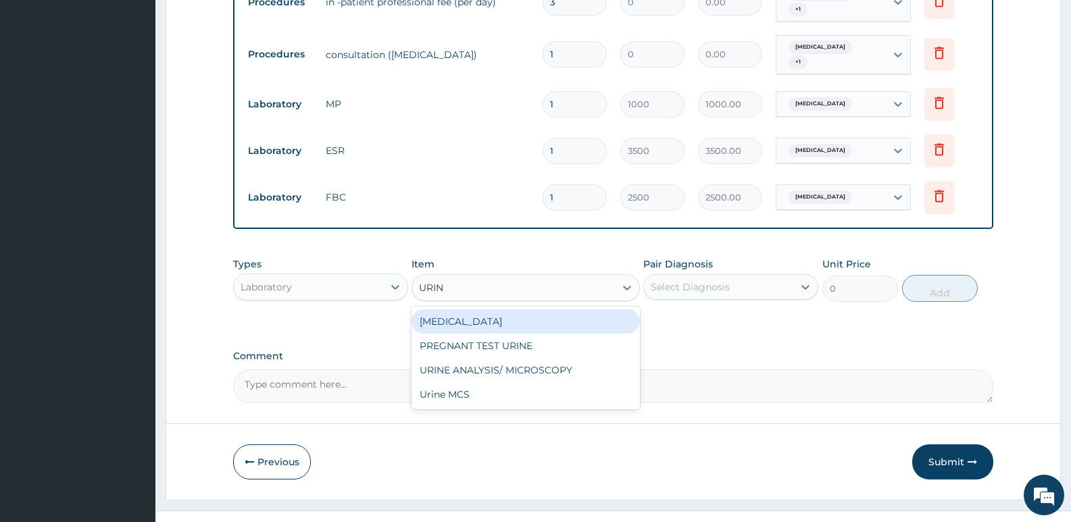
type input "URINA"
click at [480, 310] on div "URINALYSIS" at bounding box center [526, 322] width 228 height 24
type input "1500"
click at [480, 297] on div "Types Laboratory Item option FBC, selected. option URINALYSIS focused, 6 of 74.…" at bounding box center [613, 290] width 760 height 78
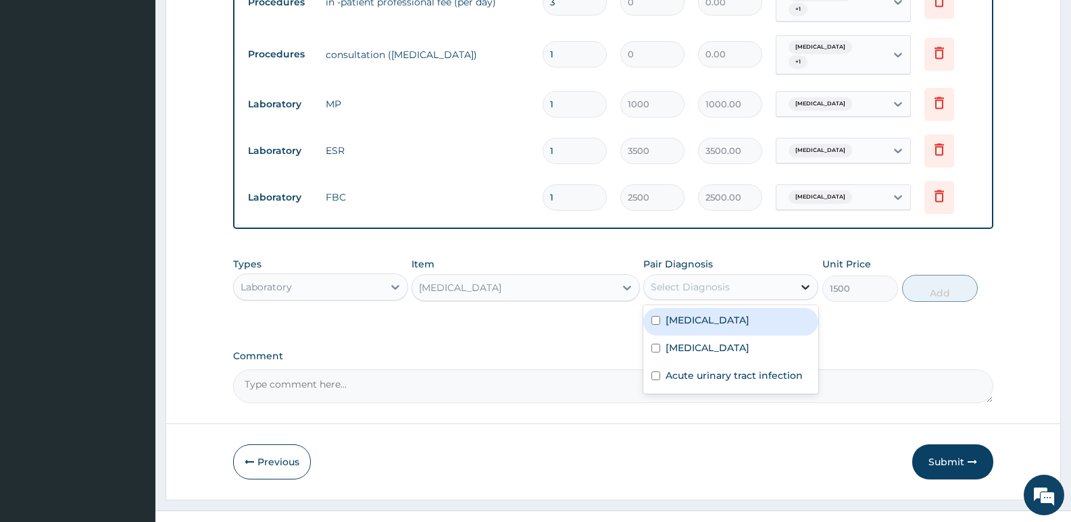
click at [806, 280] on icon at bounding box center [806, 287] width 14 height 14
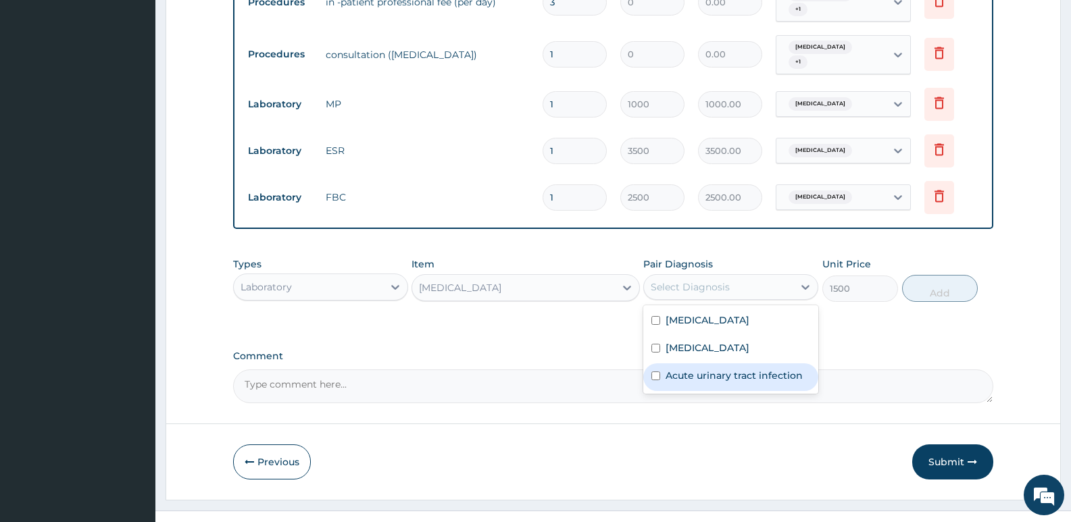
click at [759, 369] on label "Acute urinary tract infection" at bounding box center [734, 376] width 137 height 14
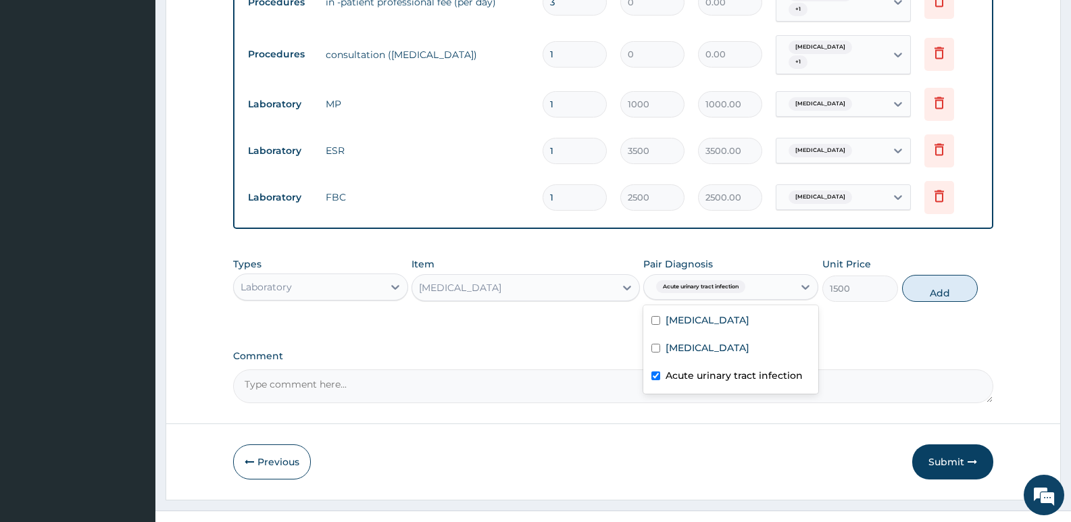
checkbox input "true"
click at [935, 275] on button "Add" at bounding box center [940, 288] width 76 height 27
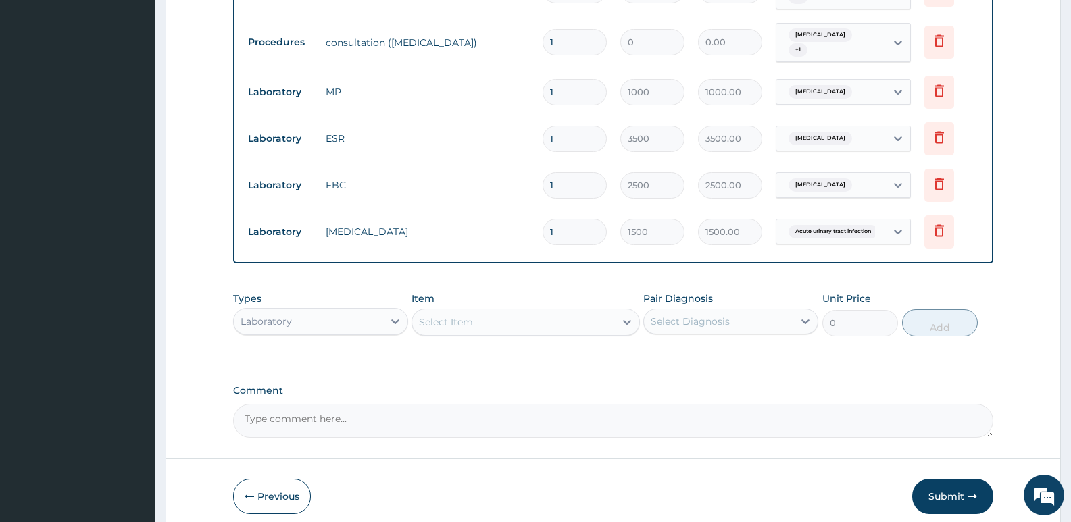
scroll to position [775, 0]
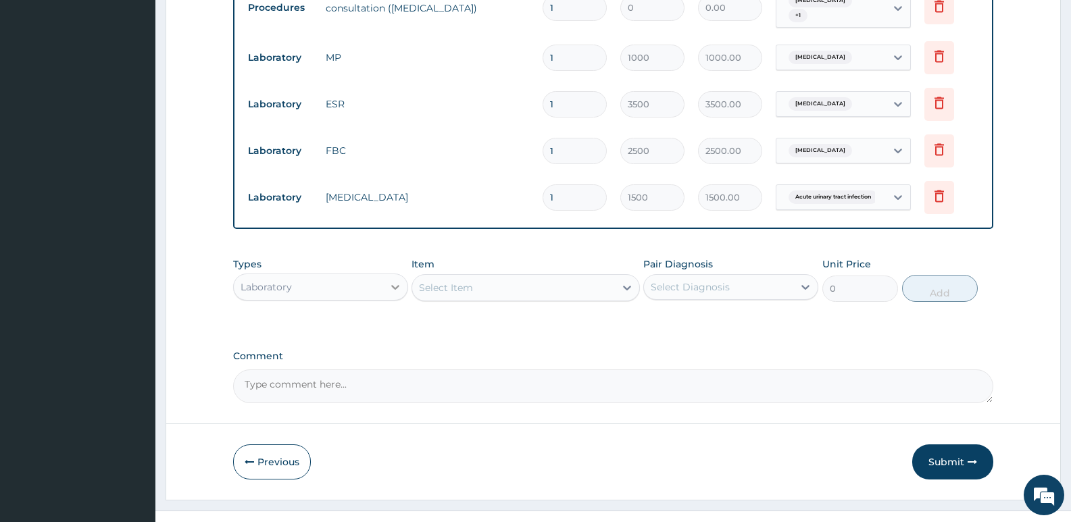
click at [389, 280] on icon at bounding box center [396, 287] width 14 height 14
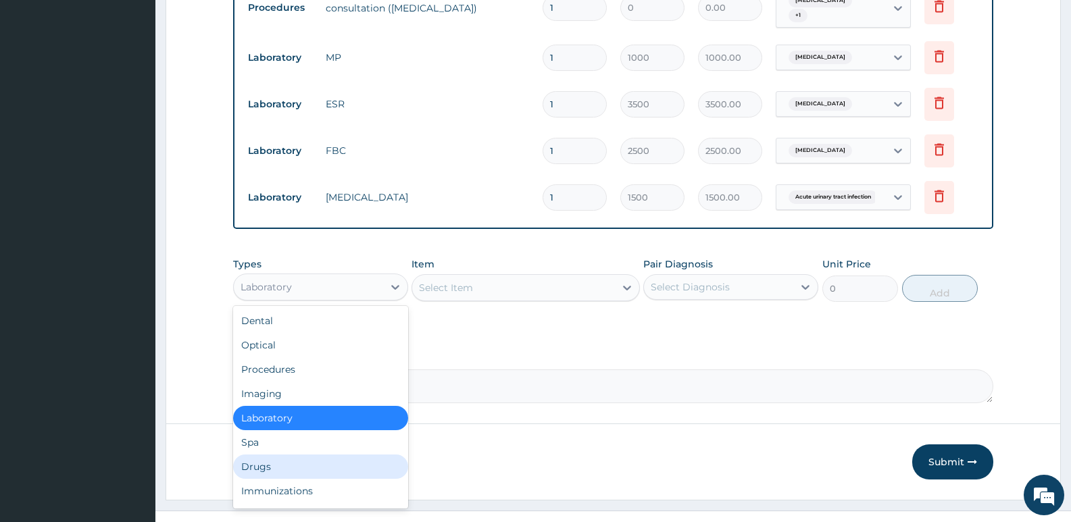
click at [270, 455] on div "Drugs" at bounding box center [320, 467] width 175 height 24
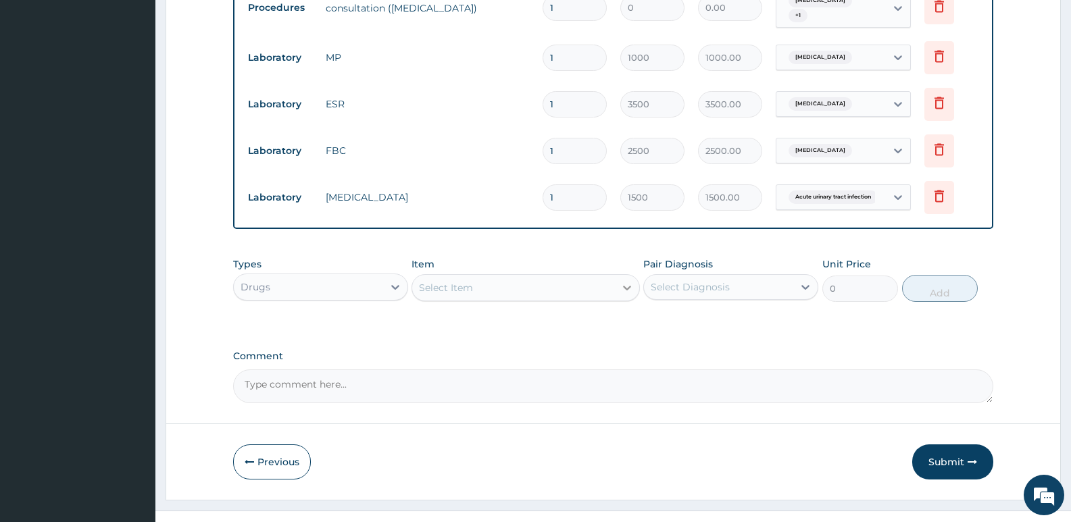
click at [638, 276] on div at bounding box center [627, 288] width 24 height 24
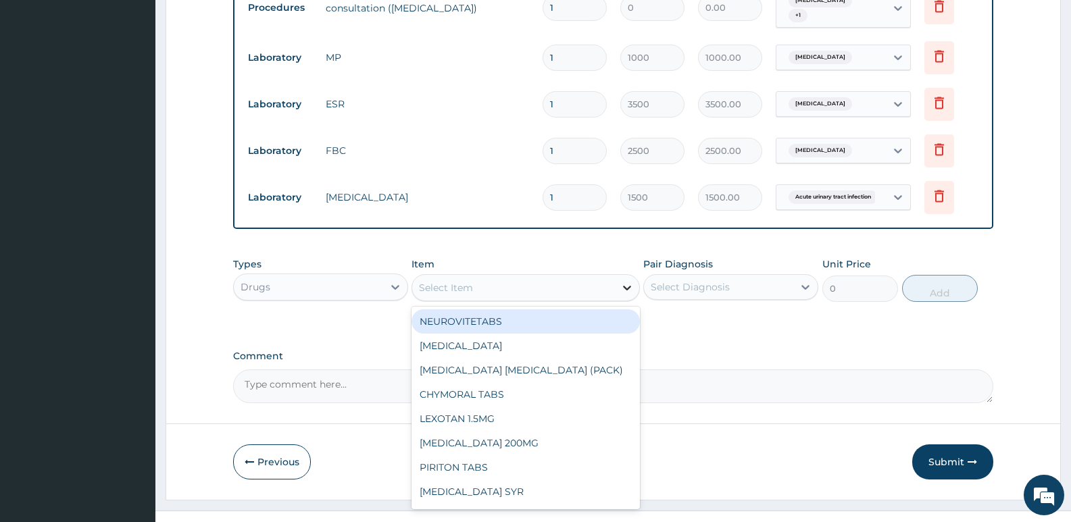
click at [628, 286] on icon at bounding box center [627, 288] width 8 height 5
type input "150"
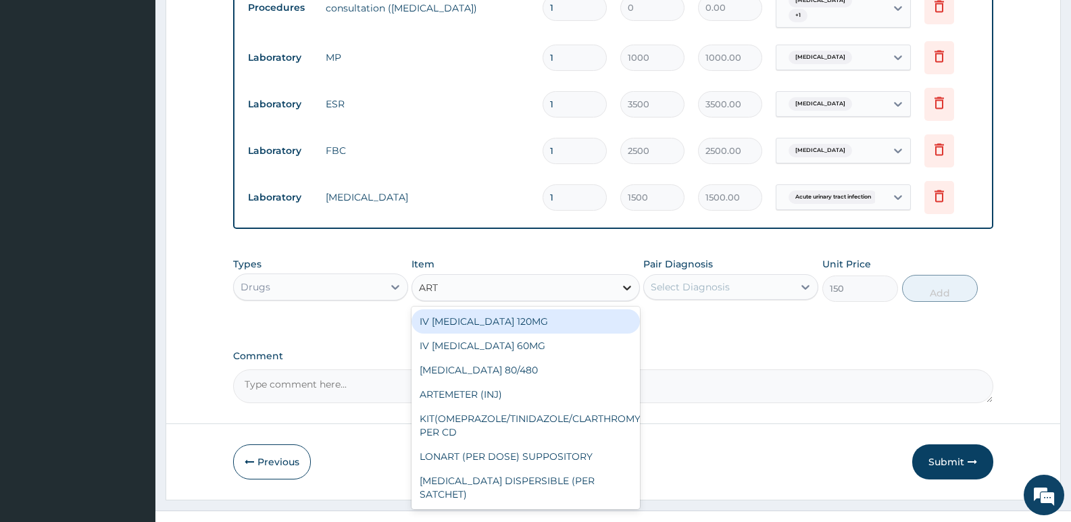
type input "ARTE"
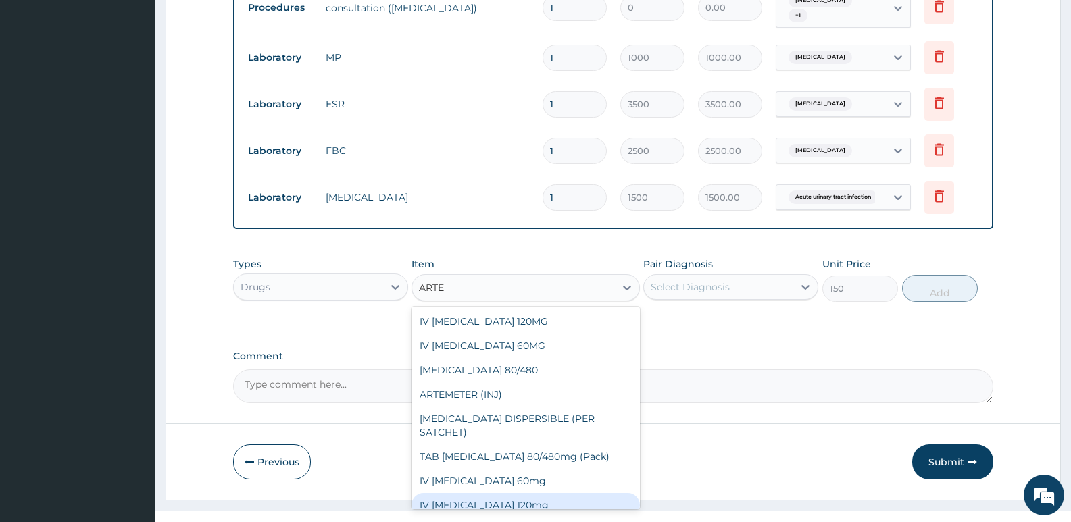
click at [506, 493] on div "IV Artesunate 120mg" at bounding box center [526, 505] width 228 height 24
type input "4000"
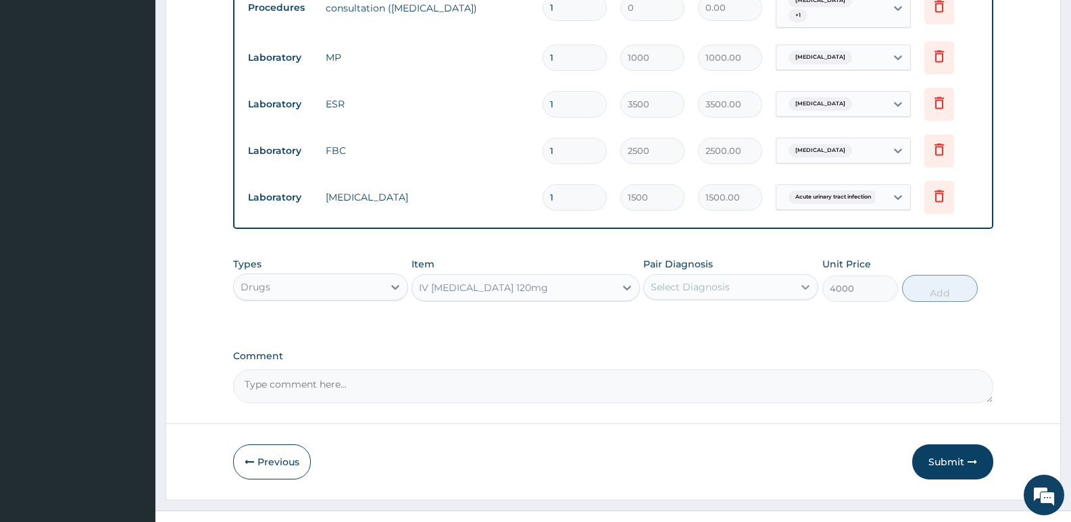
click at [804, 285] on icon at bounding box center [805, 287] width 8 height 5
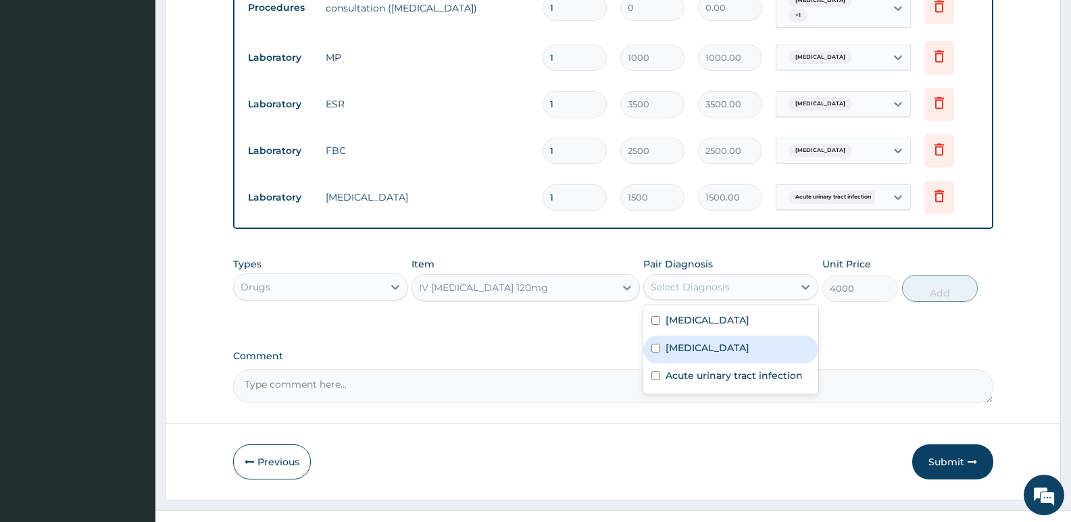
click at [701, 341] on label "Malaria" at bounding box center [708, 348] width 84 height 14
checkbox input "true"
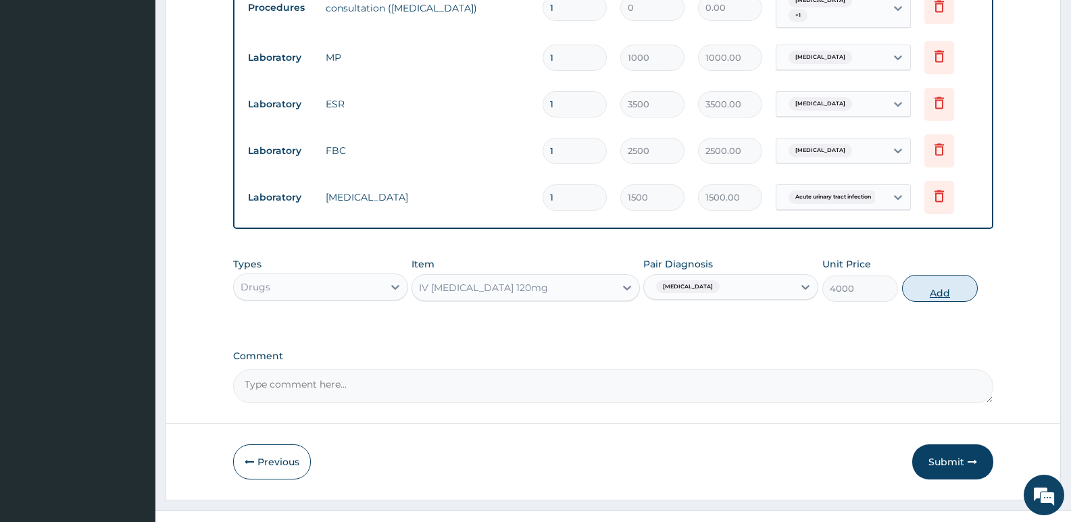
click at [942, 275] on button "Add" at bounding box center [940, 288] width 76 height 27
type input "0"
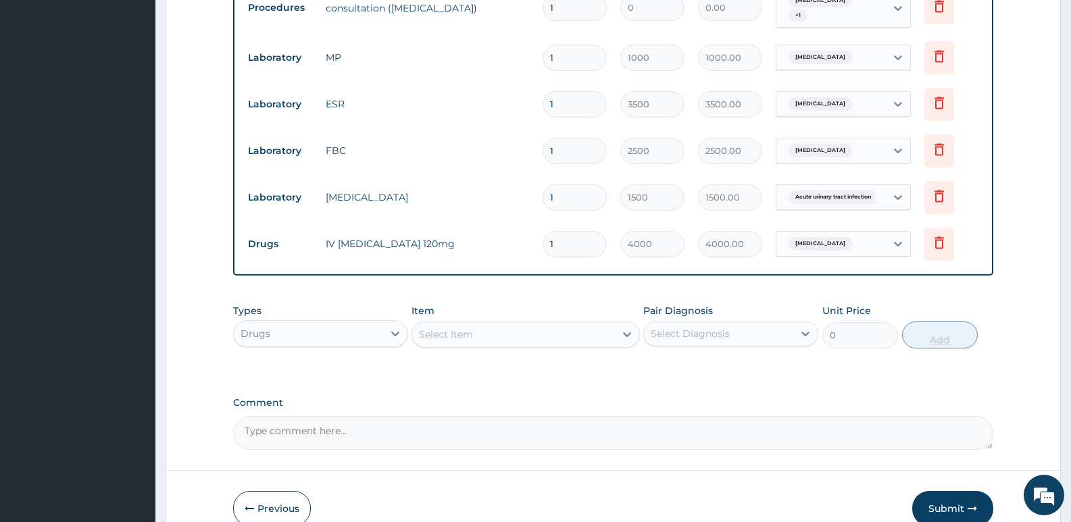
type input "0.00"
type input "3"
type input "12000.00"
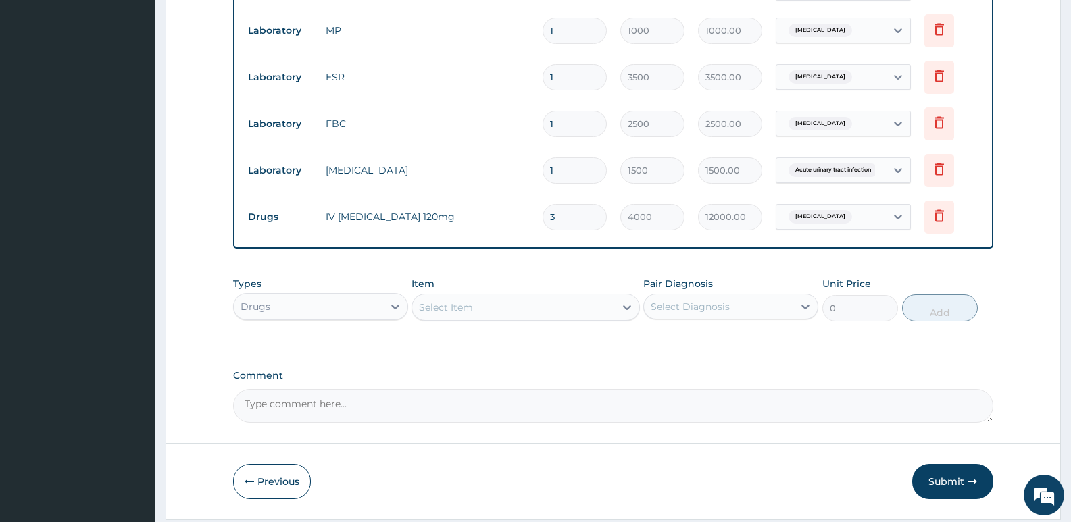
scroll to position [822, 0]
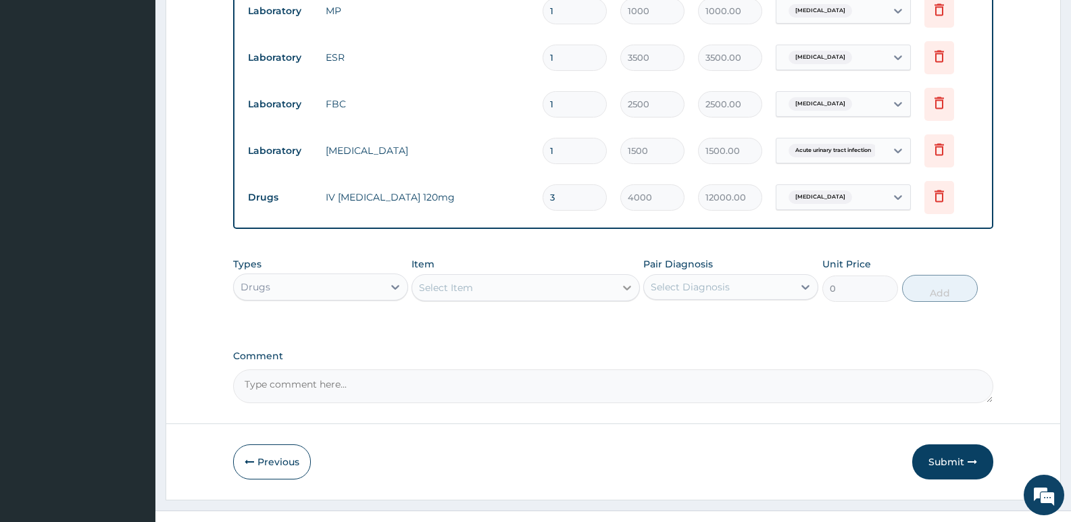
type input "3"
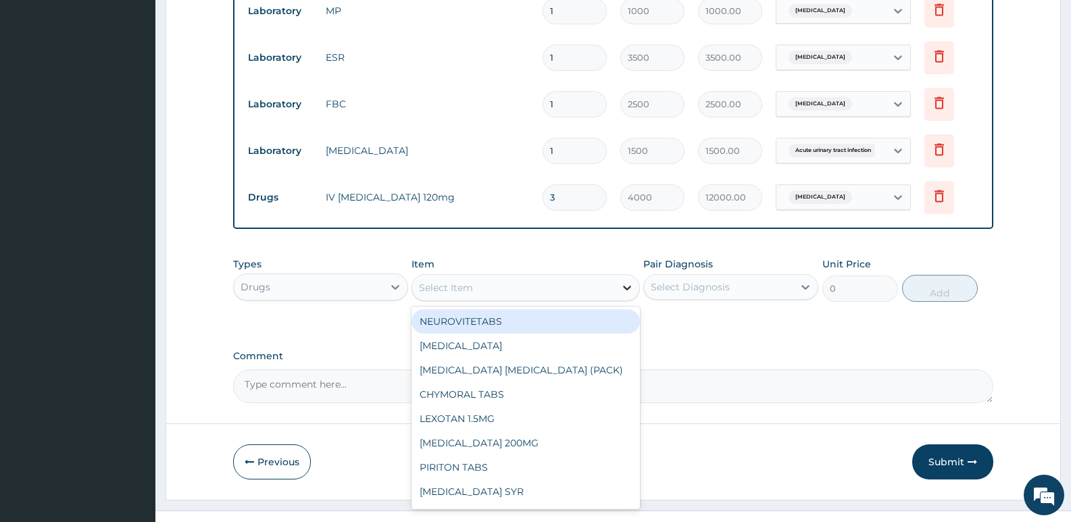
click at [627, 281] on icon at bounding box center [627, 288] width 14 height 14
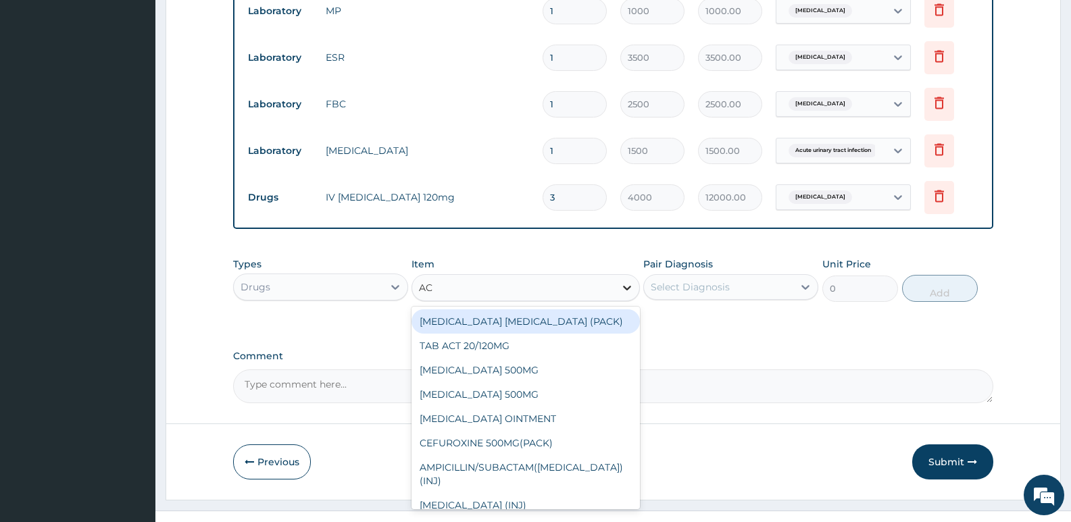
type input "ACT"
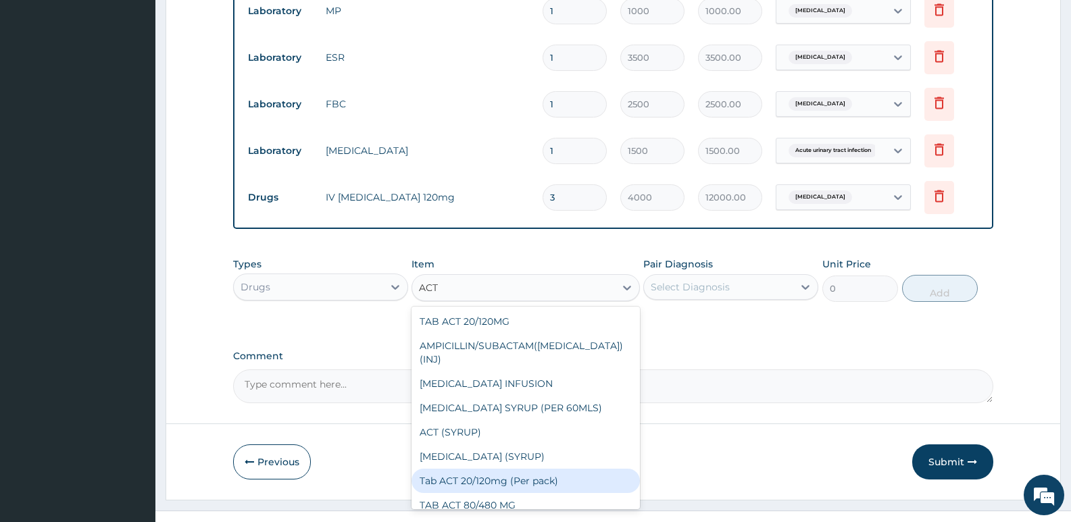
click at [555, 469] on div "Tab ACT 20/120mg (Per pack)" at bounding box center [526, 481] width 228 height 24
type input "2000"
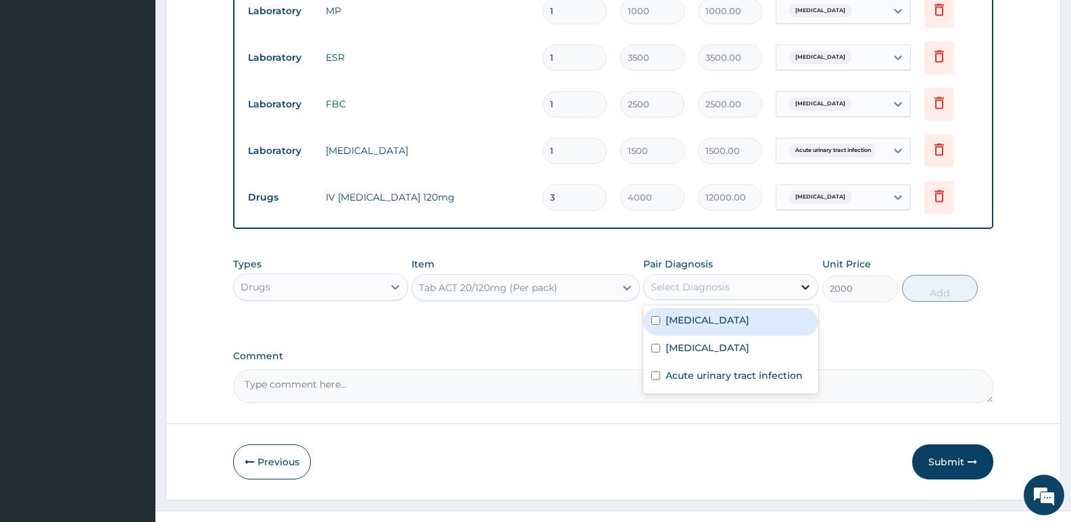
click at [804, 280] on icon at bounding box center [806, 287] width 14 height 14
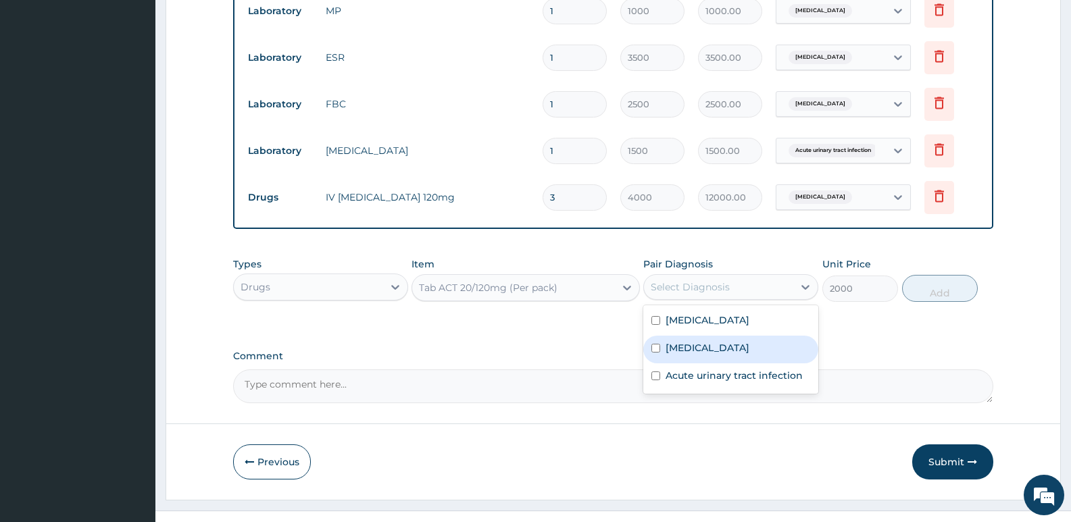
click at [685, 341] on label "Malaria" at bounding box center [708, 348] width 84 height 14
checkbox input "true"
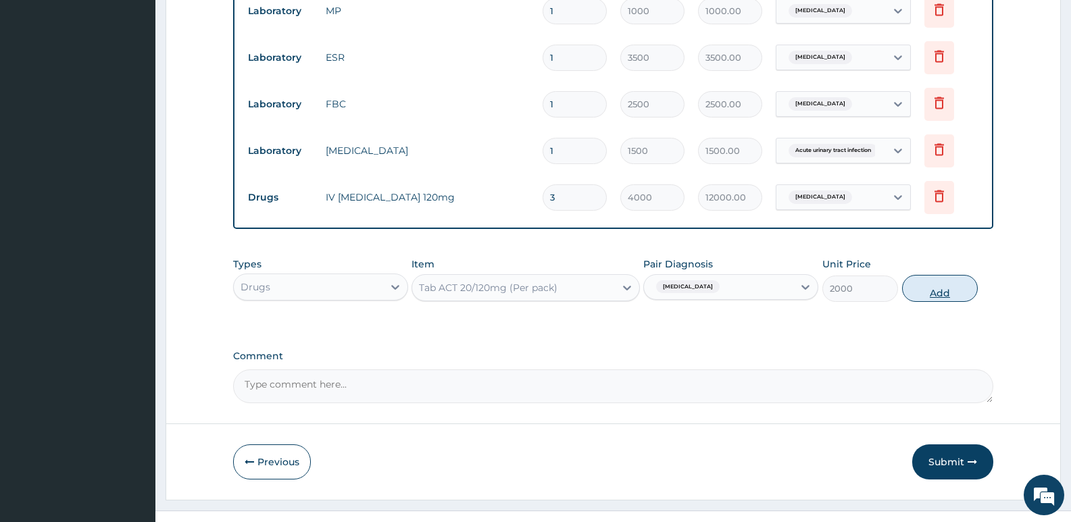
click at [946, 275] on button "Add" at bounding box center [940, 288] width 76 height 27
type input "0"
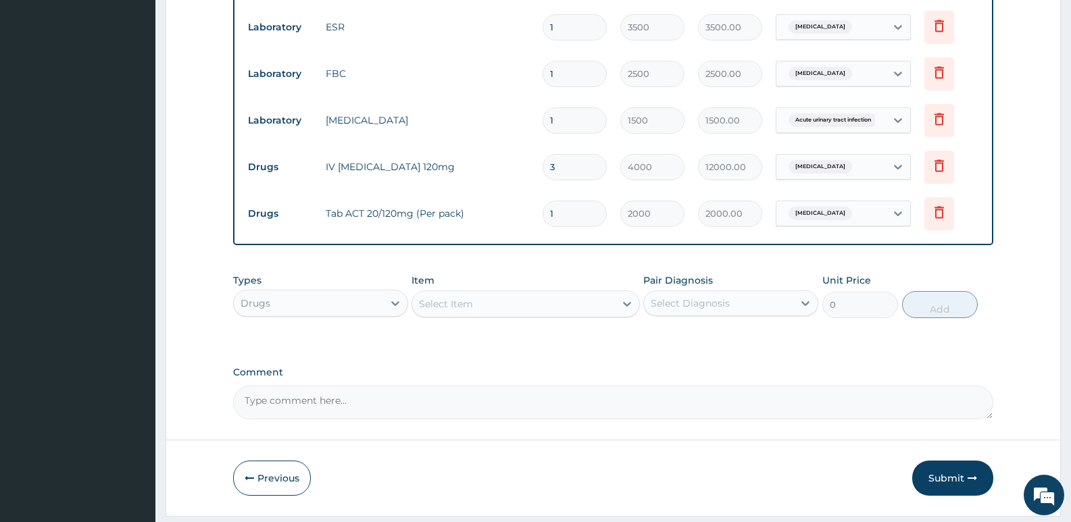
scroll to position [868, 0]
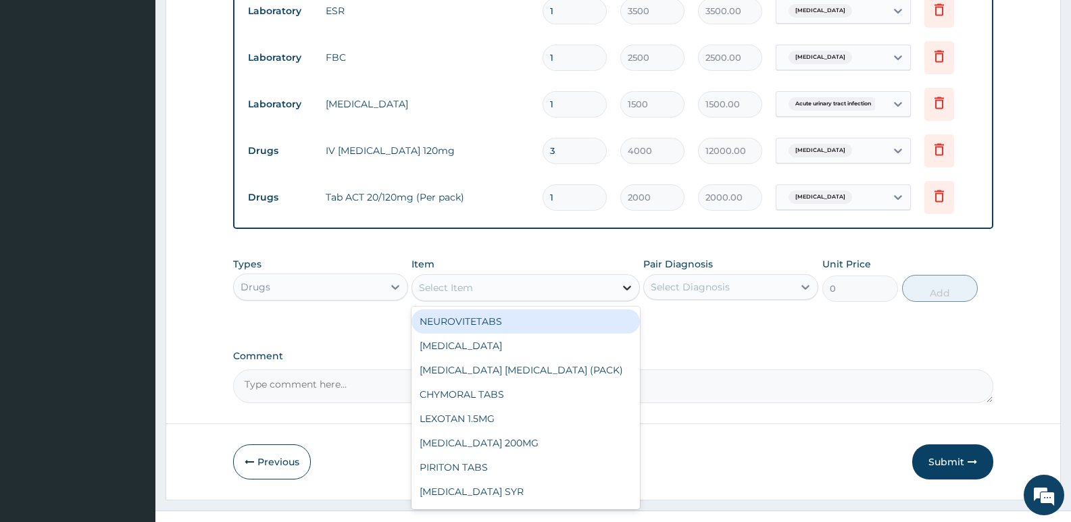
click at [627, 281] on icon at bounding box center [627, 288] width 14 height 14
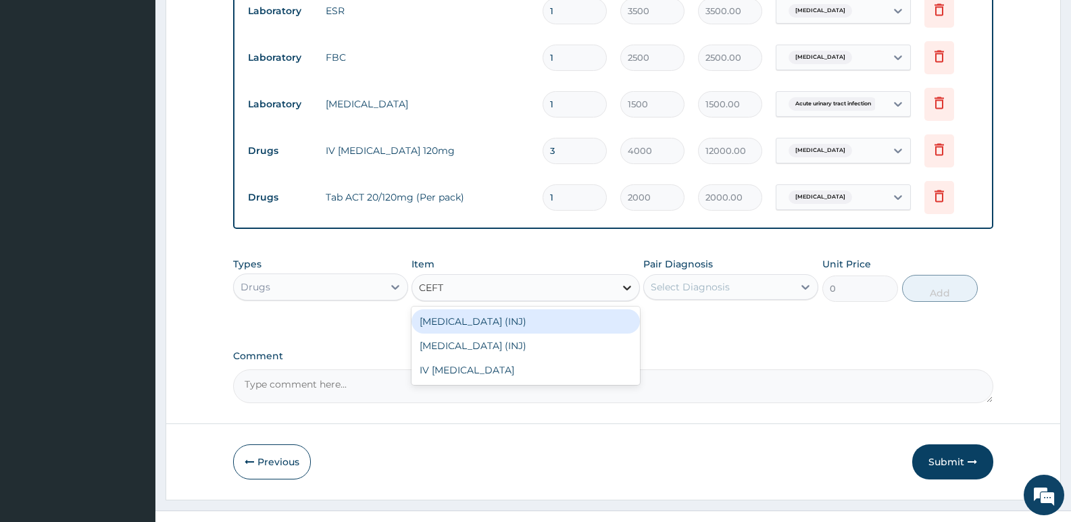
type input "CEFTR"
click at [510, 310] on div "CEFTRIAXONE (INJ)" at bounding box center [526, 322] width 228 height 24
type input "3500"
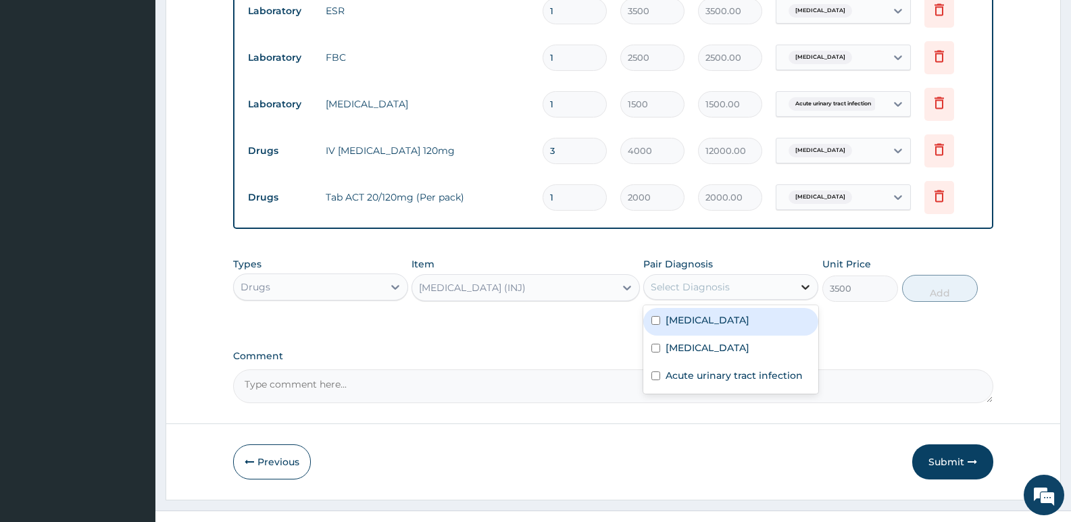
click at [798, 275] on div at bounding box center [805, 287] width 24 height 24
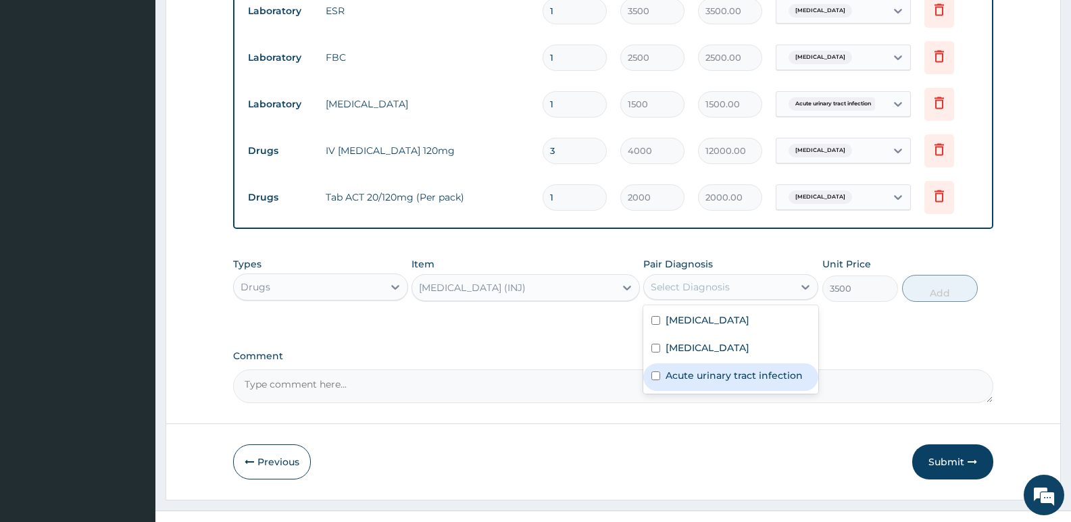
click at [728, 369] on label "Acute urinary tract infection" at bounding box center [734, 376] width 137 height 14
checkbox input "true"
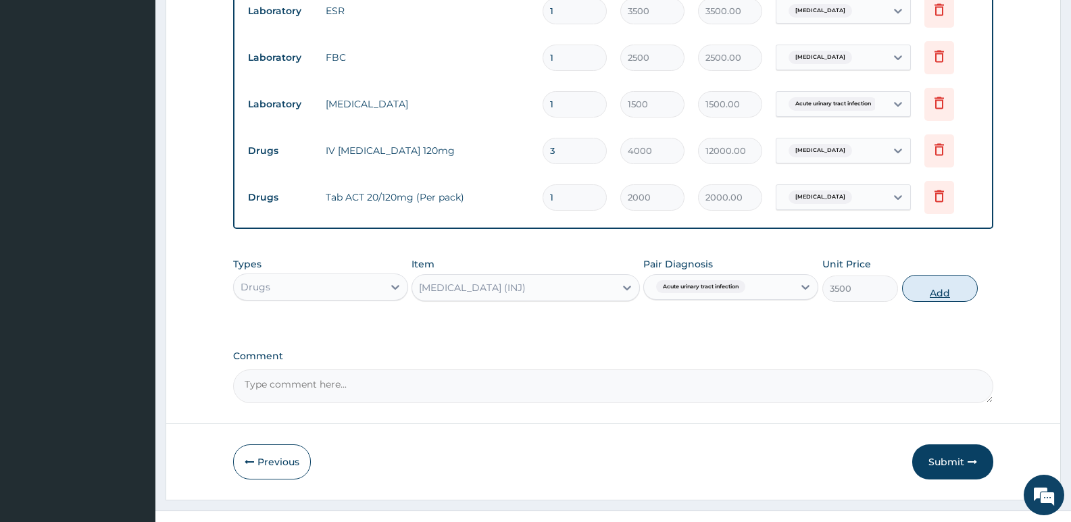
click at [935, 275] on button "Add" at bounding box center [940, 288] width 76 height 27
type input "0"
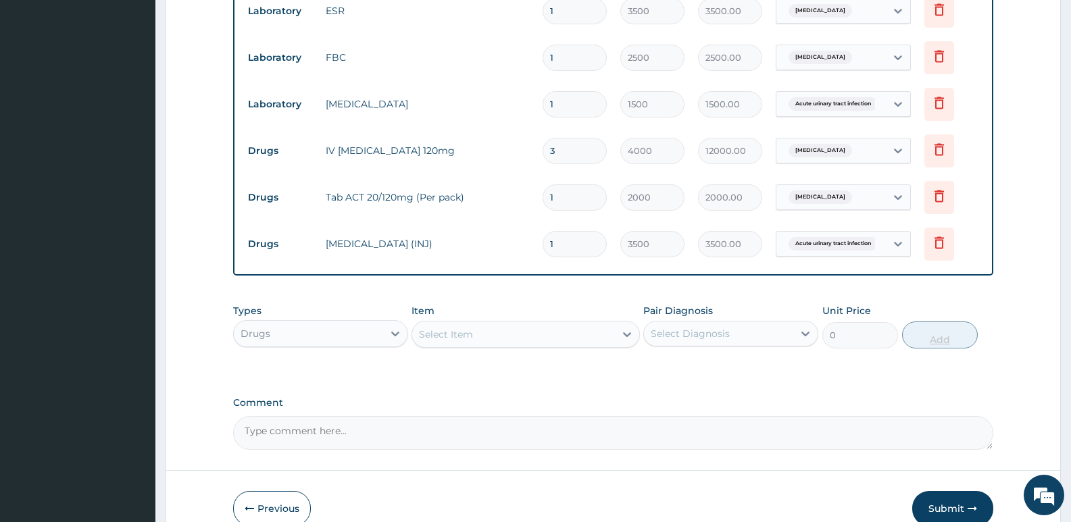
type input "0.00"
type input "6"
type input "21000.00"
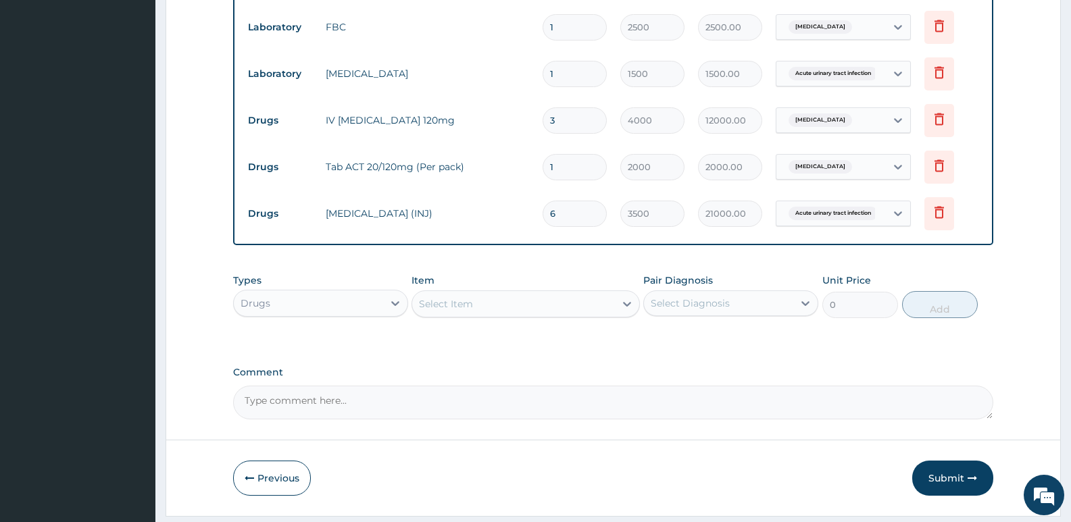
scroll to position [915, 0]
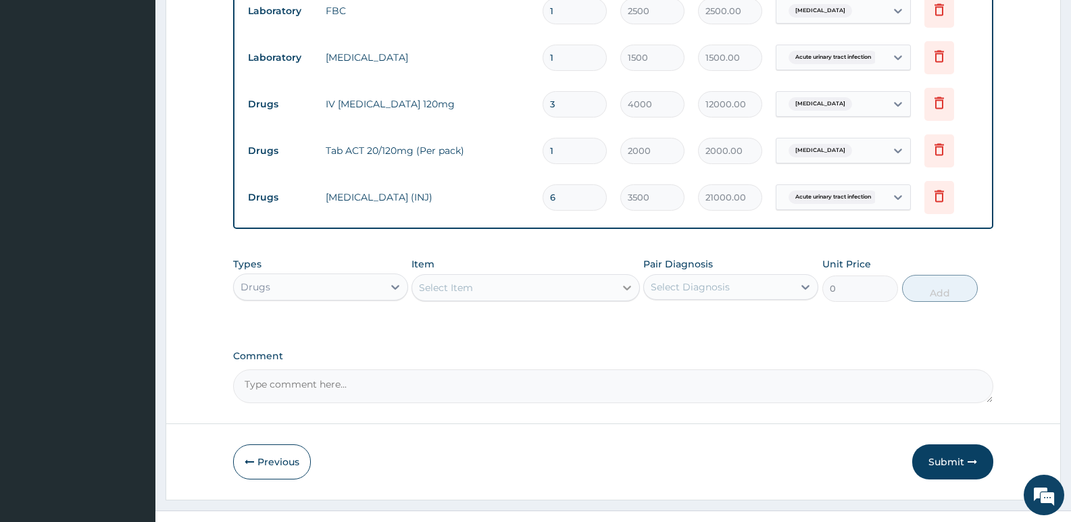
type input "6"
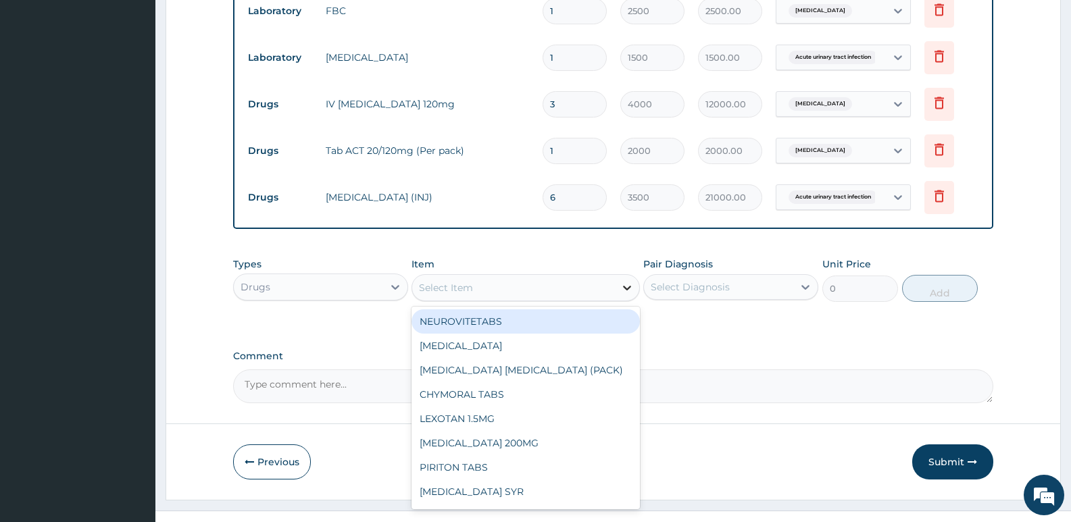
click at [616, 276] on div at bounding box center [627, 288] width 24 height 24
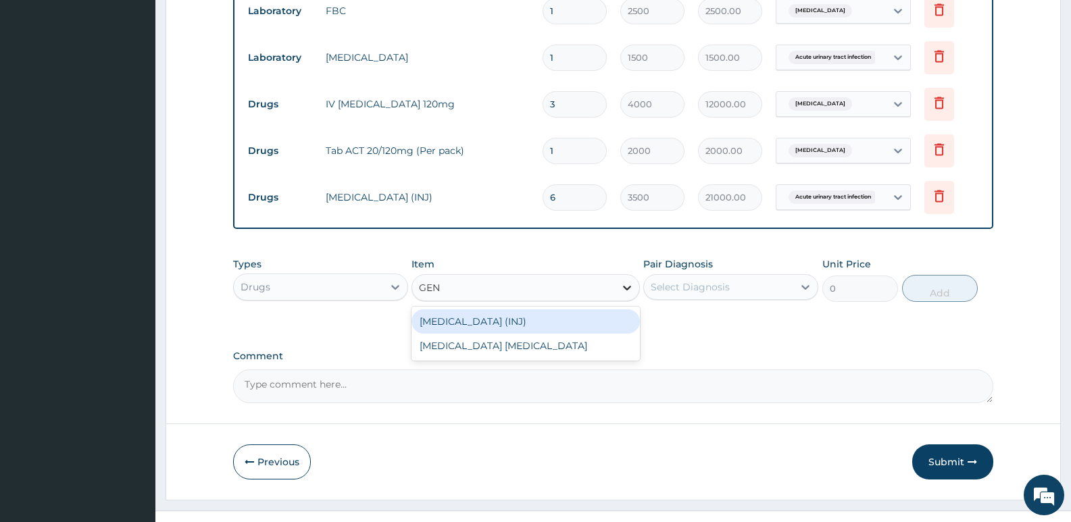
type input "GENT"
click at [520, 310] on div "GENTAMICIN (INJ)" at bounding box center [526, 322] width 228 height 24
type input "1500"
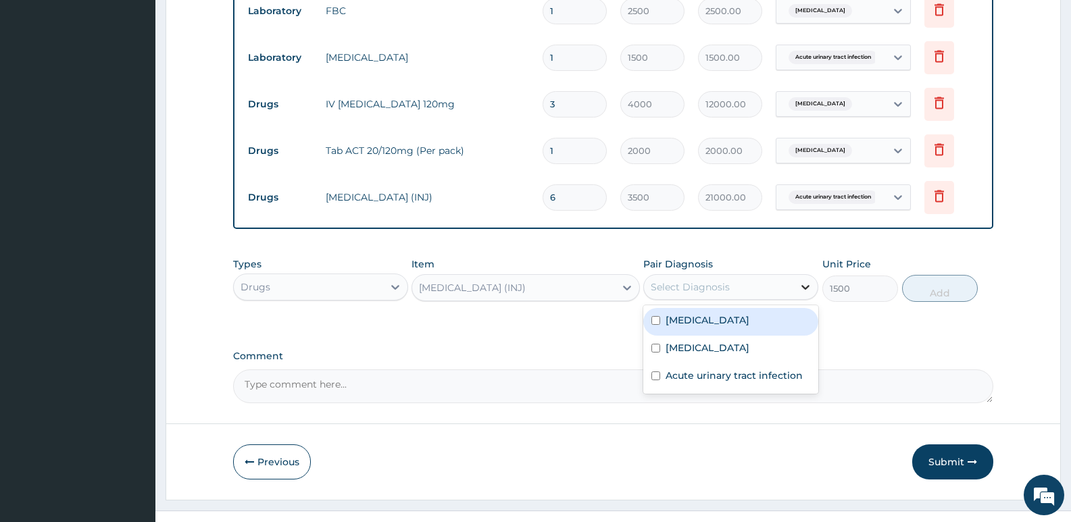
click at [805, 280] on icon at bounding box center [806, 287] width 14 height 14
click at [706, 308] on div "Sepsis" at bounding box center [730, 322] width 175 height 28
checkbox input "true"
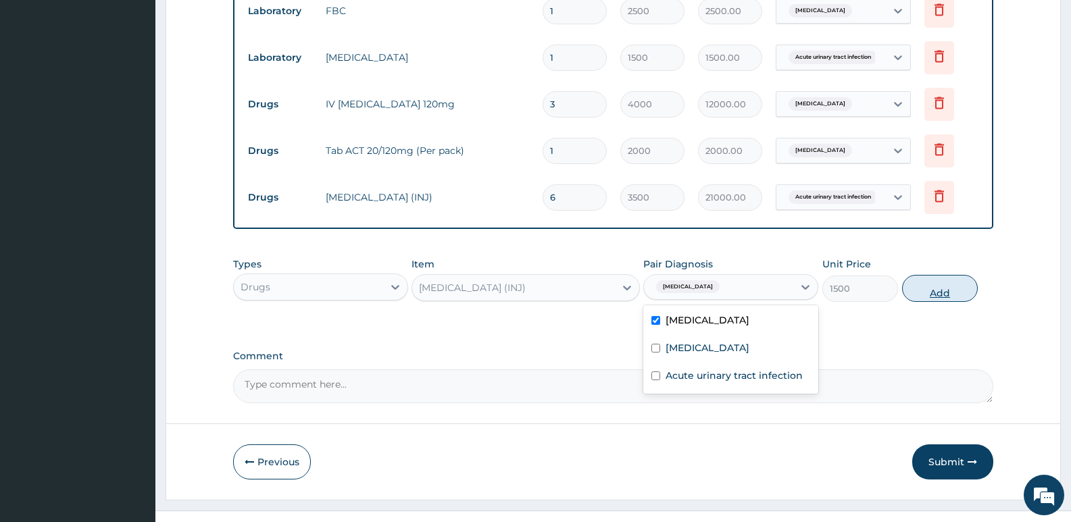
click at [950, 275] on button "Add" at bounding box center [940, 288] width 76 height 27
type input "0"
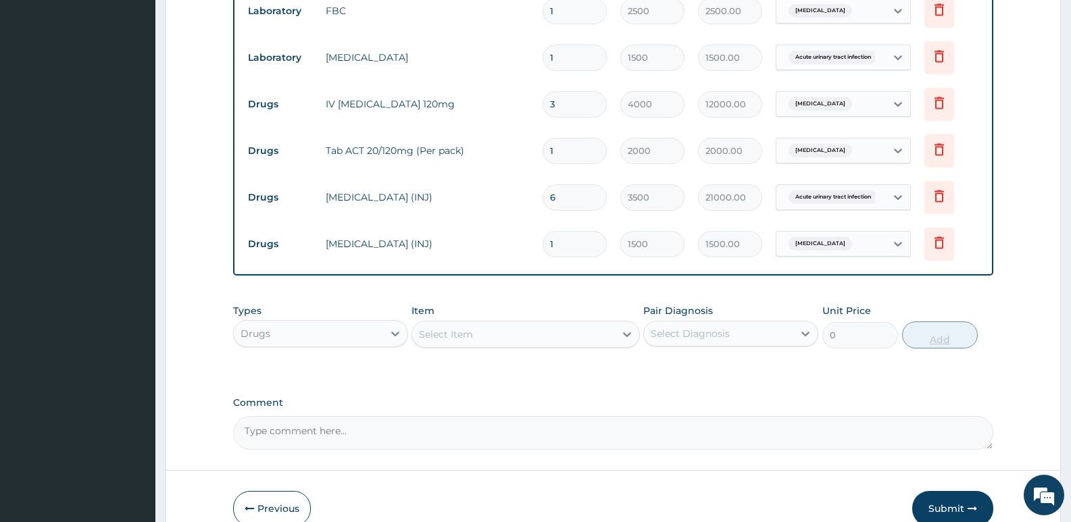
type input "0.00"
type input "6"
type input "9000.00"
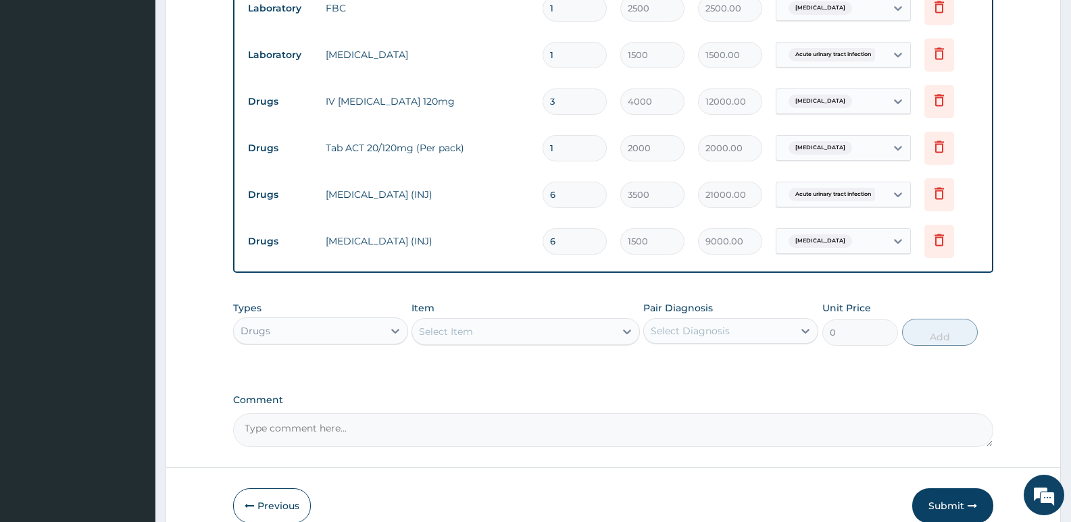
scroll to position [962, 0]
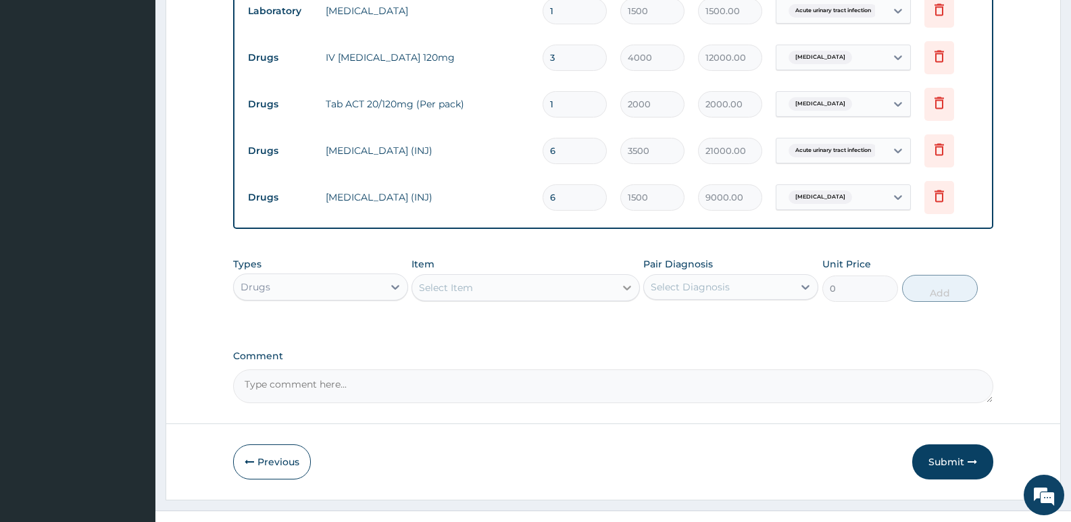
type input "6"
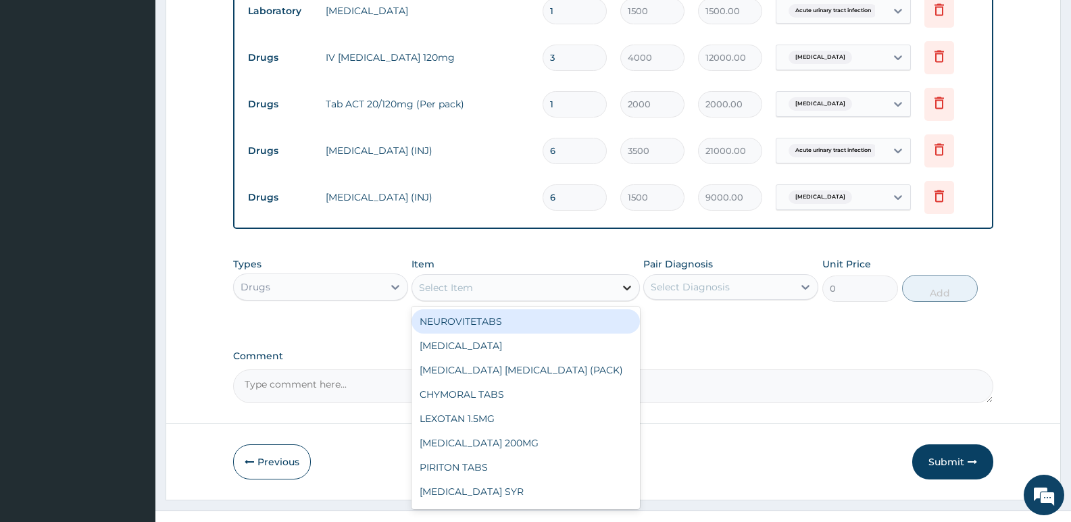
click at [623, 281] on icon at bounding box center [627, 288] width 14 height 14
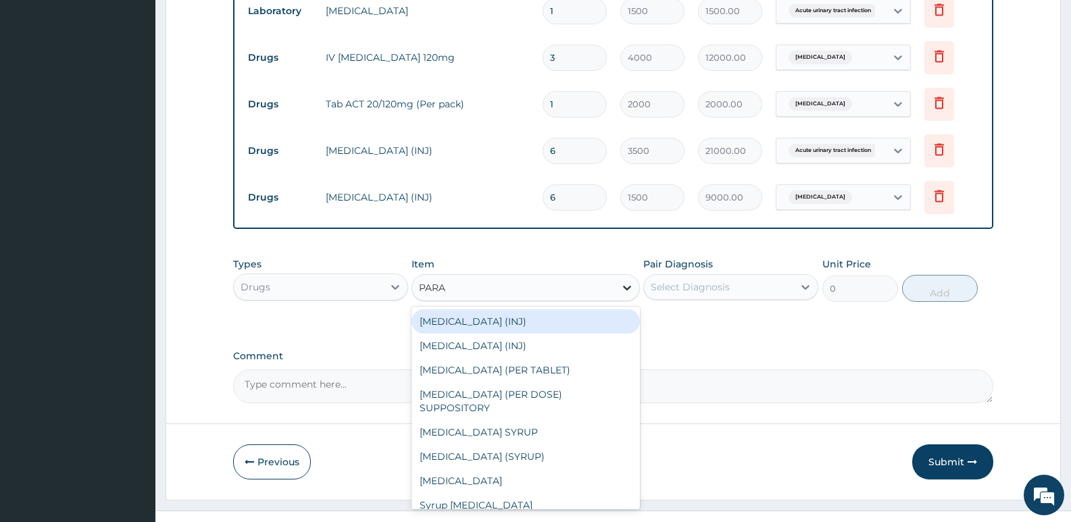
type input "PARAC"
click at [536, 310] on div "PARACETAMOL (INJ)" at bounding box center [526, 322] width 228 height 24
type input "375"
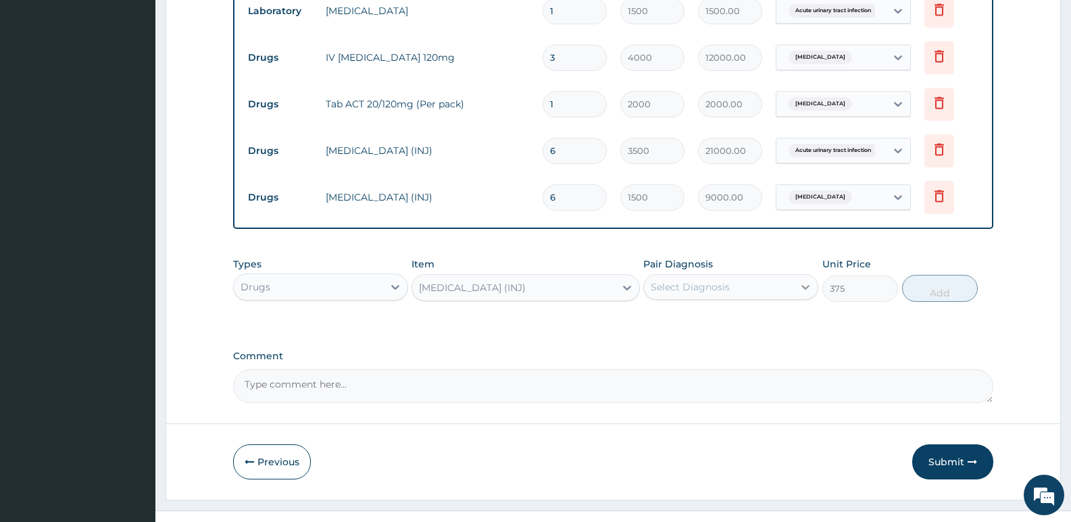
click at [801, 280] on icon at bounding box center [806, 287] width 14 height 14
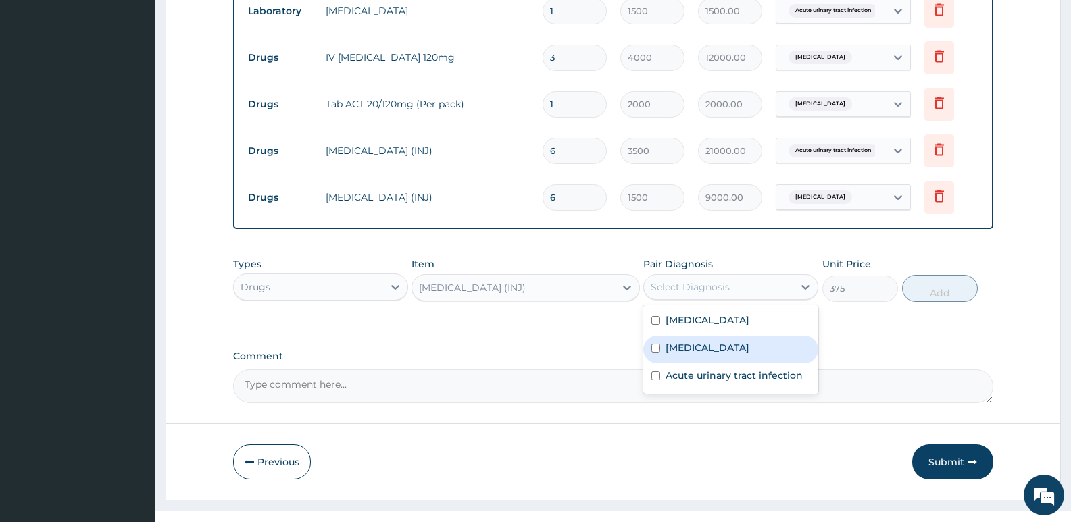
click at [697, 341] on label "Malaria" at bounding box center [708, 348] width 84 height 14
checkbox input "true"
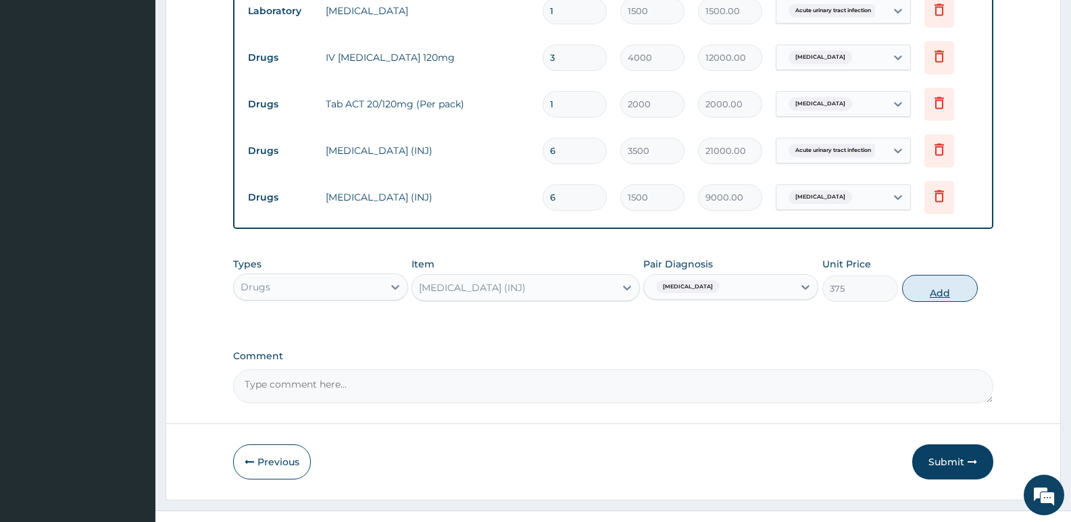
click at [955, 275] on button "Add" at bounding box center [940, 288] width 76 height 27
type input "0"
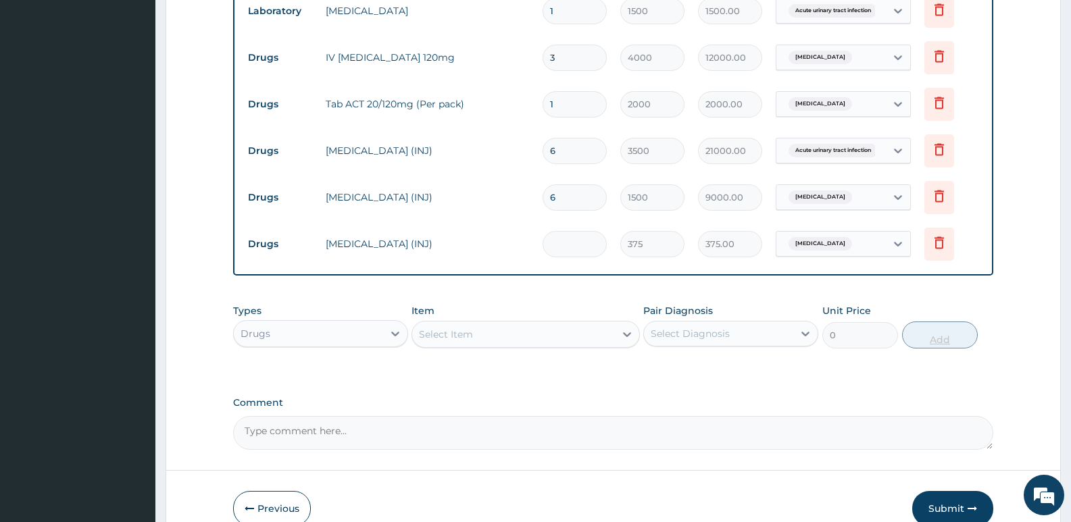
type input "0.00"
type input "5"
type input "1875.00"
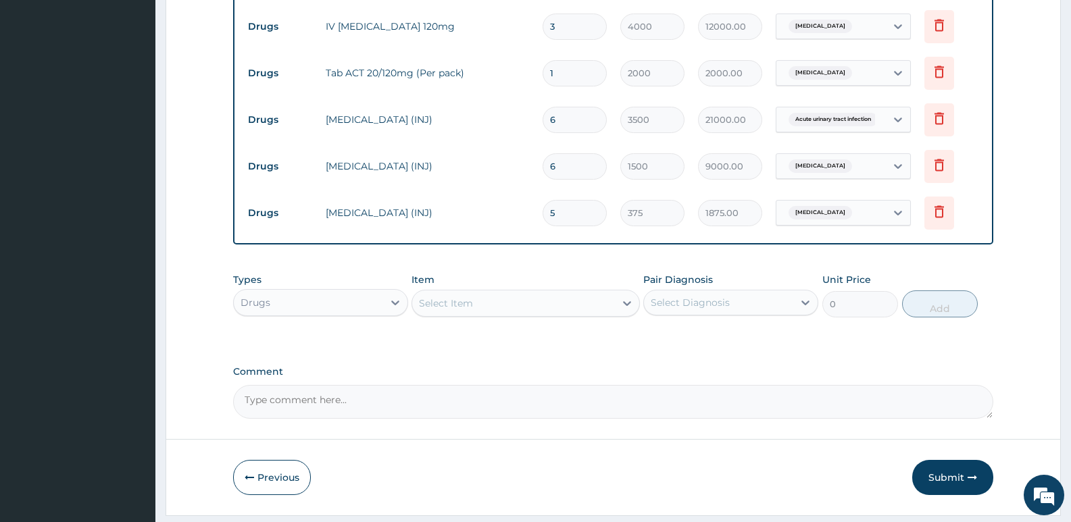
scroll to position [1008, 0]
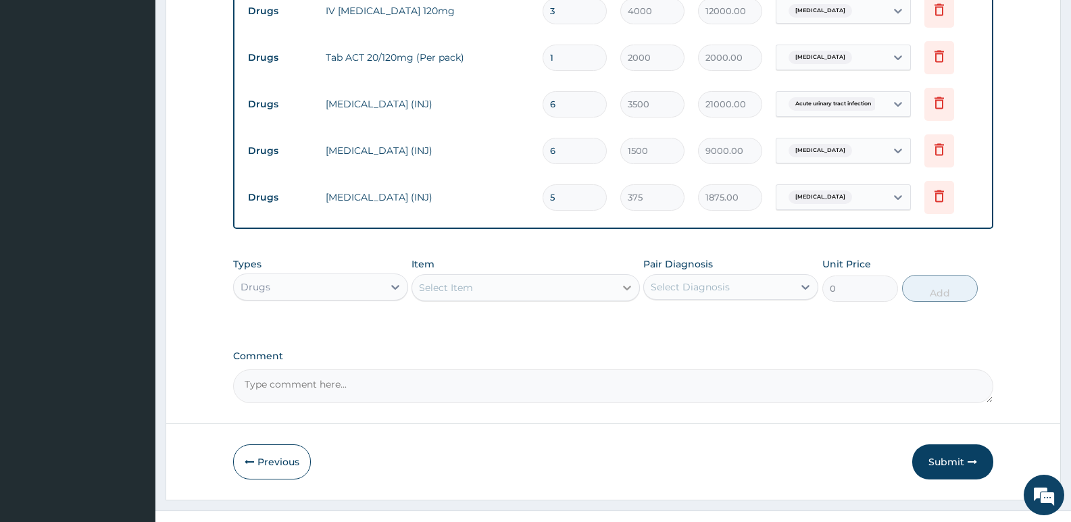
type input "5"
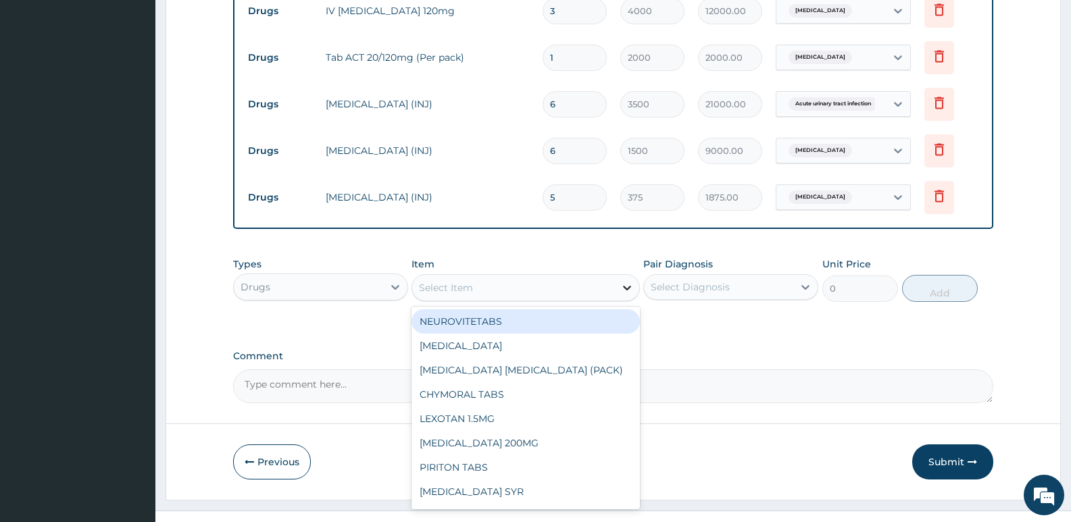
click at [628, 286] on icon at bounding box center [627, 288] width 8 height 5
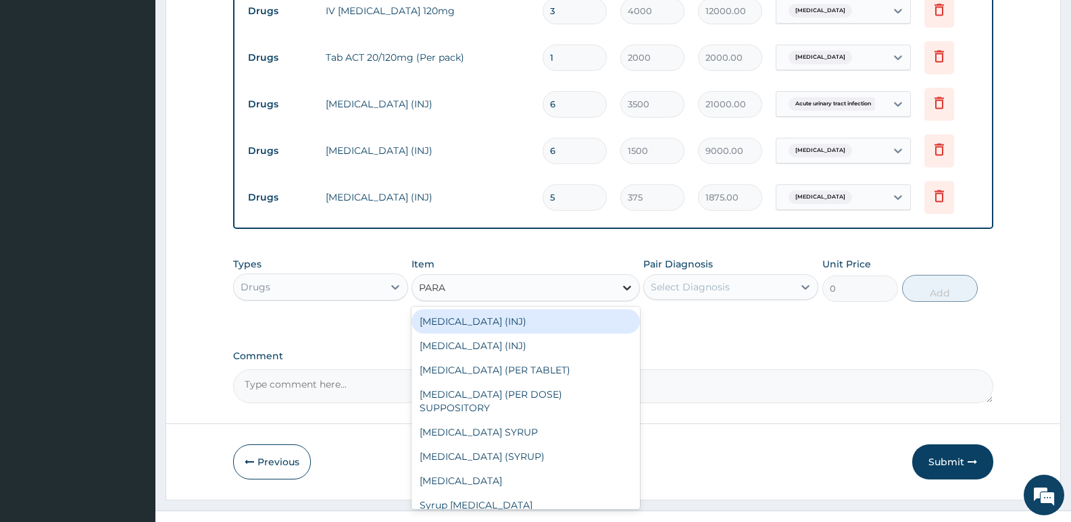
type input "PARAC"
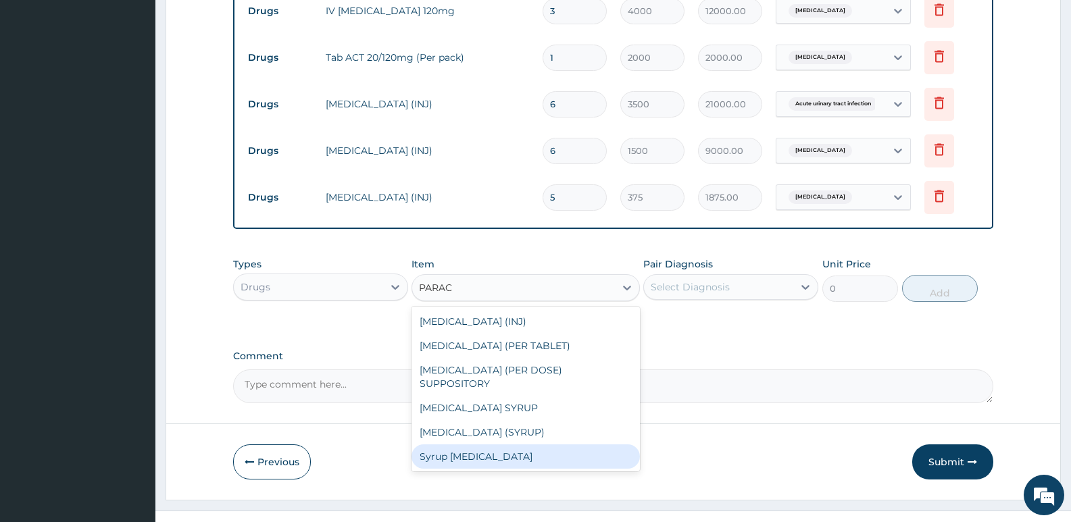
click at [503, 445] on div "Syrup Paracetamol" at bounding box center [526, 457] width 228 height 24
type input "1000"
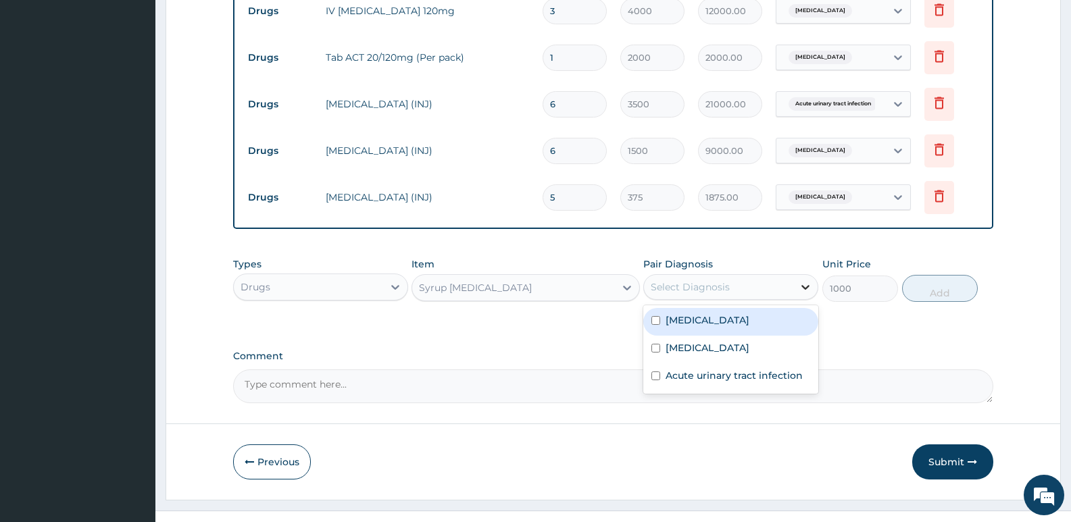
click at [805, 280] on icon at bounding box center [806, 287] width 14 height 14
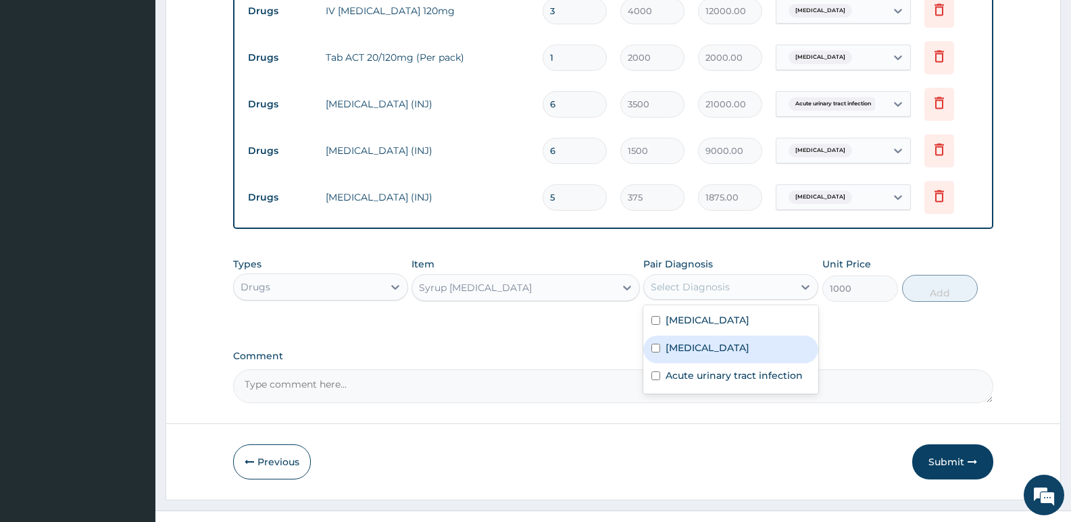
click at [692, 341] on label "Malaria" at bounding box center [708, 348] width 84 height 14
checkbox input "true"
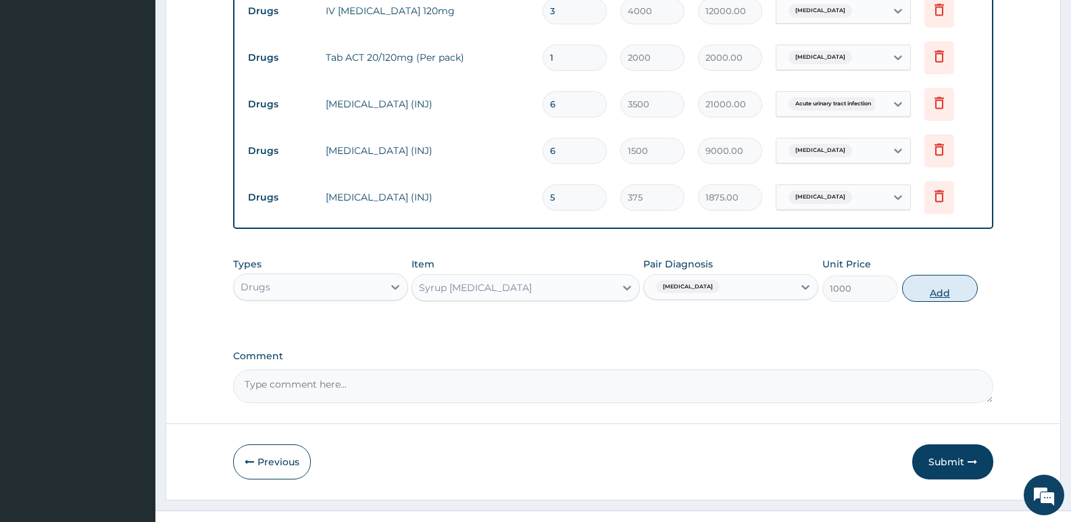
click at [955, 275] on button "Add" at bounding box center [940, 288] width 76 height 27
type input "0"
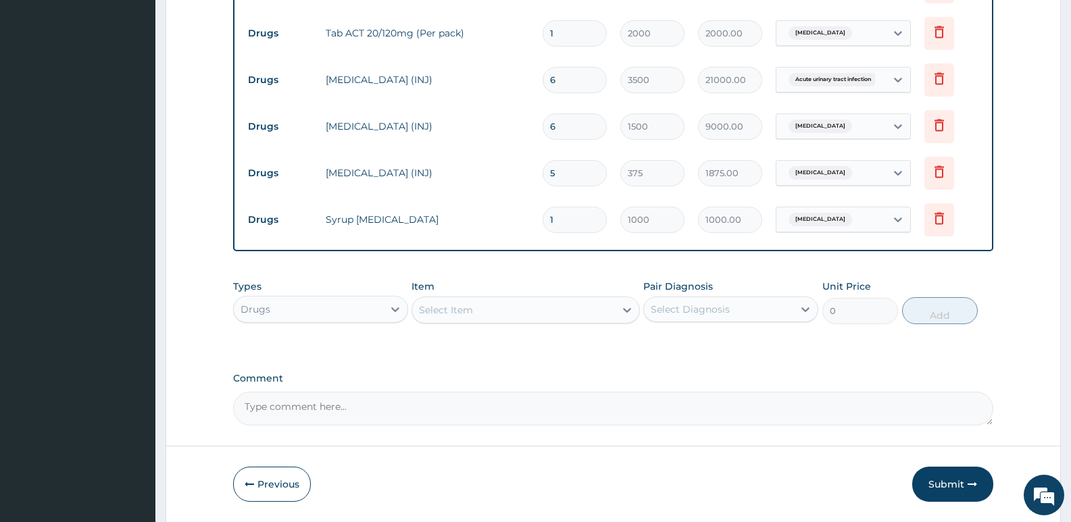
scroll to position [1055, 0]
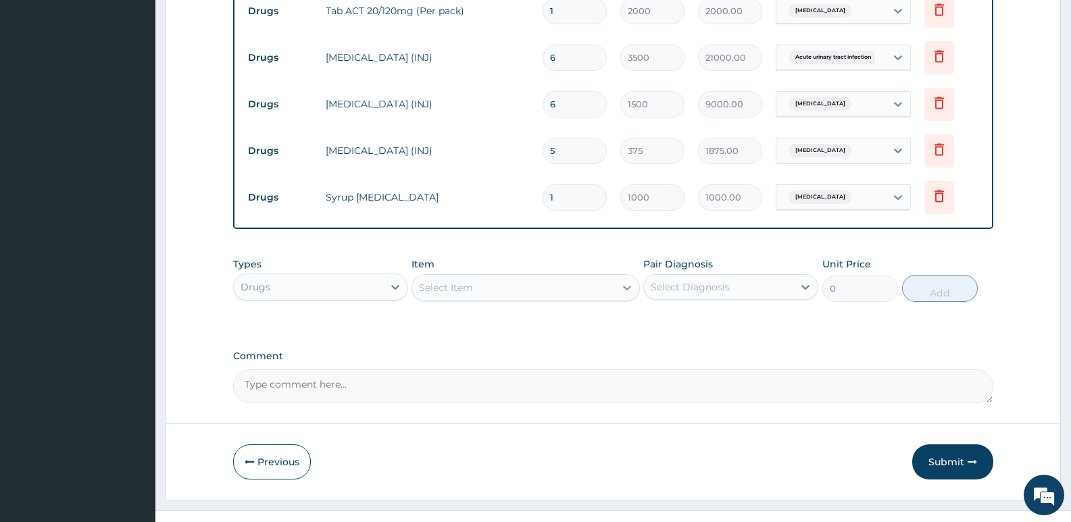
click at [622, 281] on icon at bounding box center [627, 288] width 14 height 14
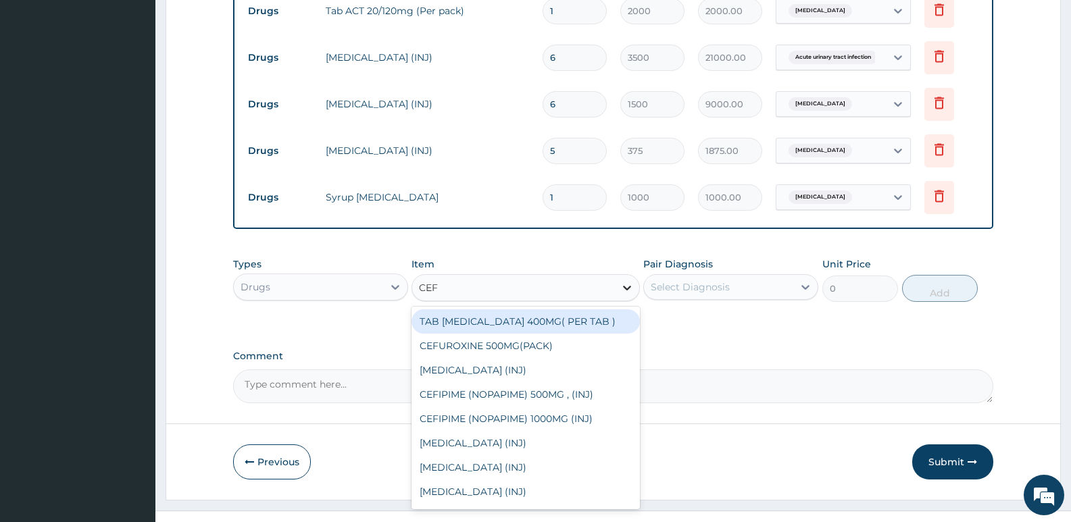
type input "CEFI"
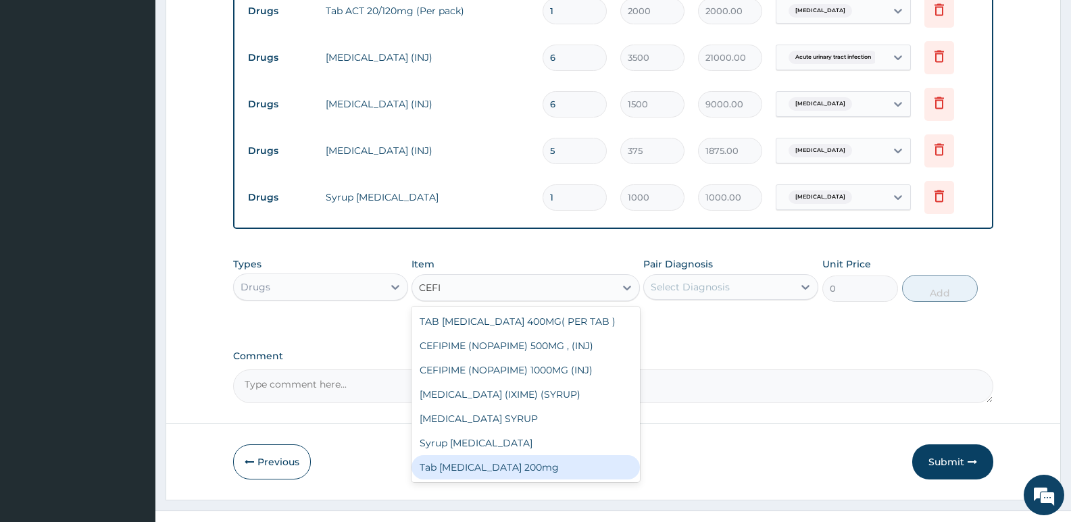
click at [512, 455] on div "Tab Cefixime 200mg" at bounding box center [526, 467] width 228 height 24
type input "300"
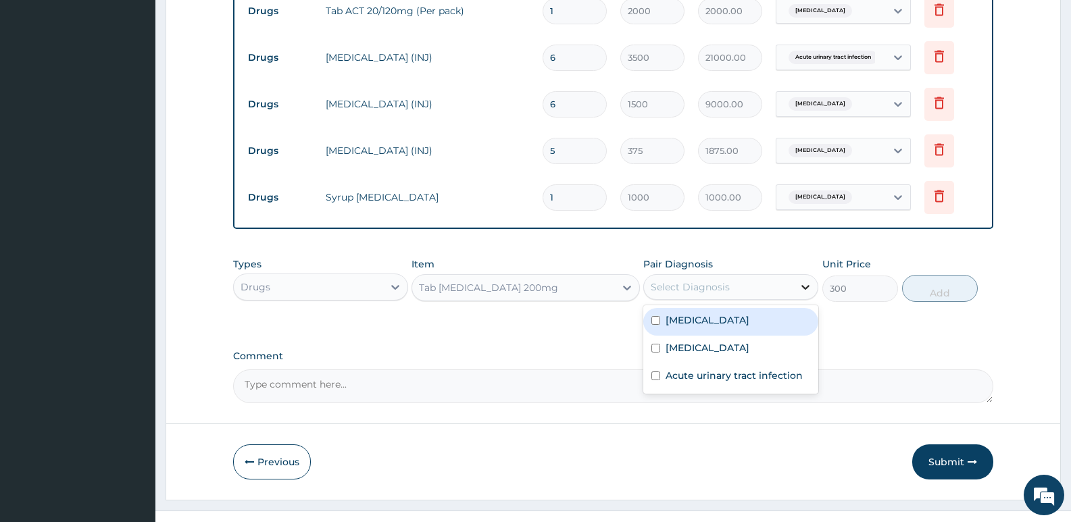
click at [806, 280] on icon at bounding box center [806, 287] width 14 height 14
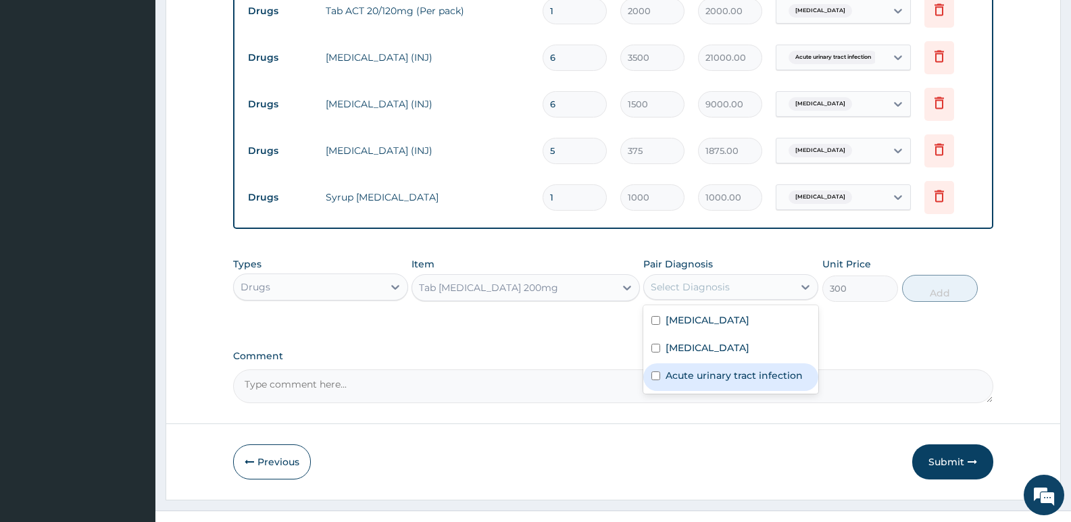
click at [757, 369] on label "Acute urinary tract infection" at bounding box center [734, 376] width 137 height 14
checkbox input "true"
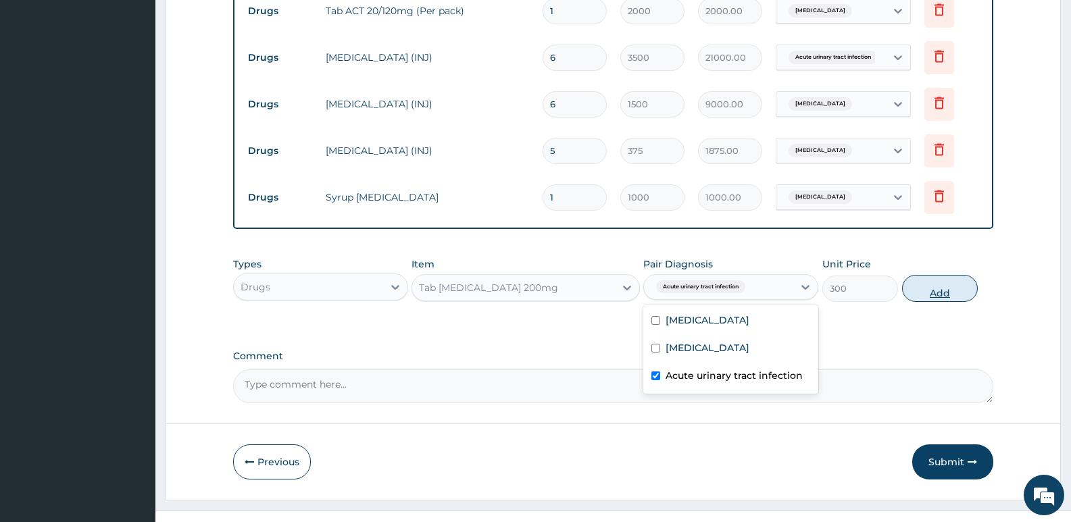
click at [946, 275] on button "Add" at bounding box center [940, 288] width 76 height 27
type input "0"
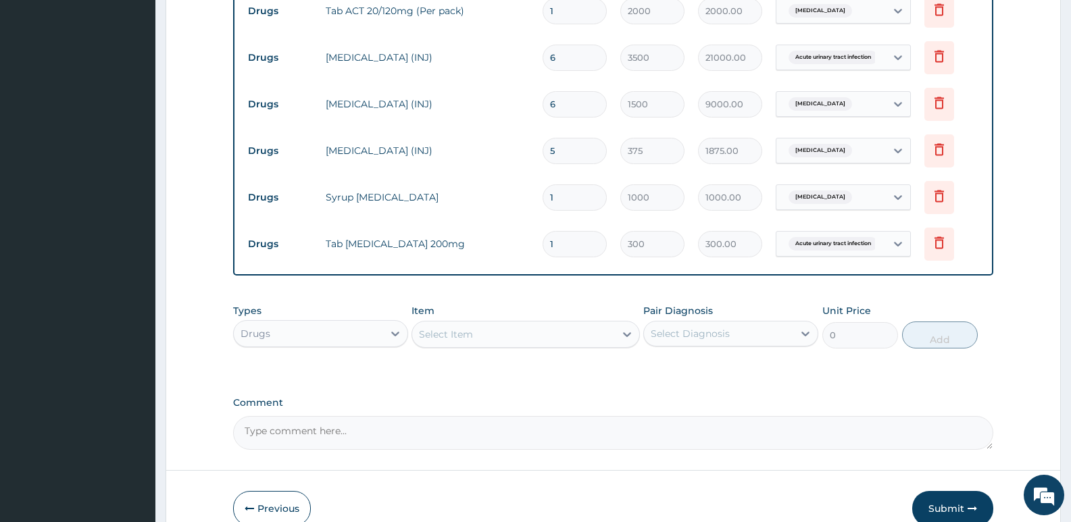
click at [556, 231] on input "1" at bounding box center [575, 244] width 64 height 26
type input "14"
type input "4200.00"
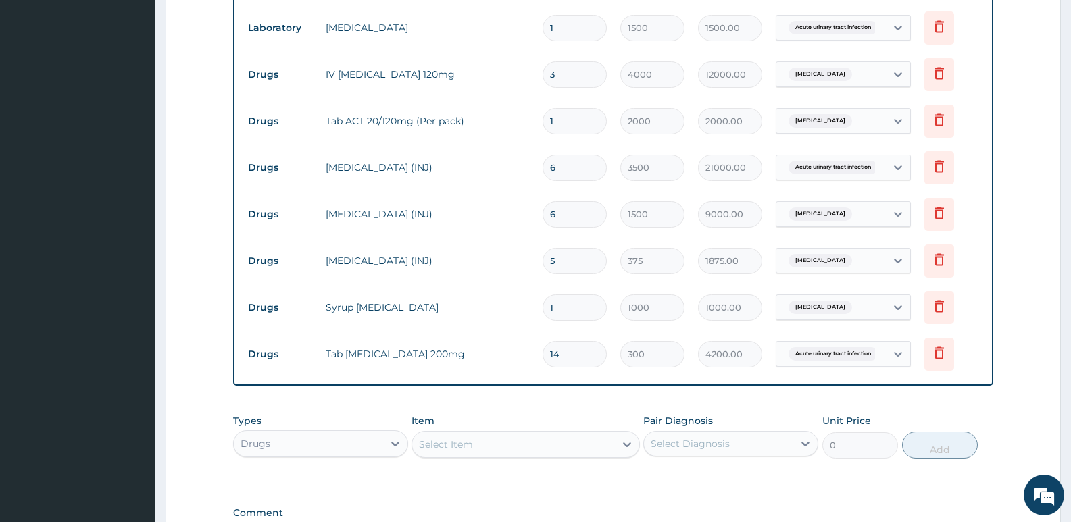
scroll to position [1102, 0]
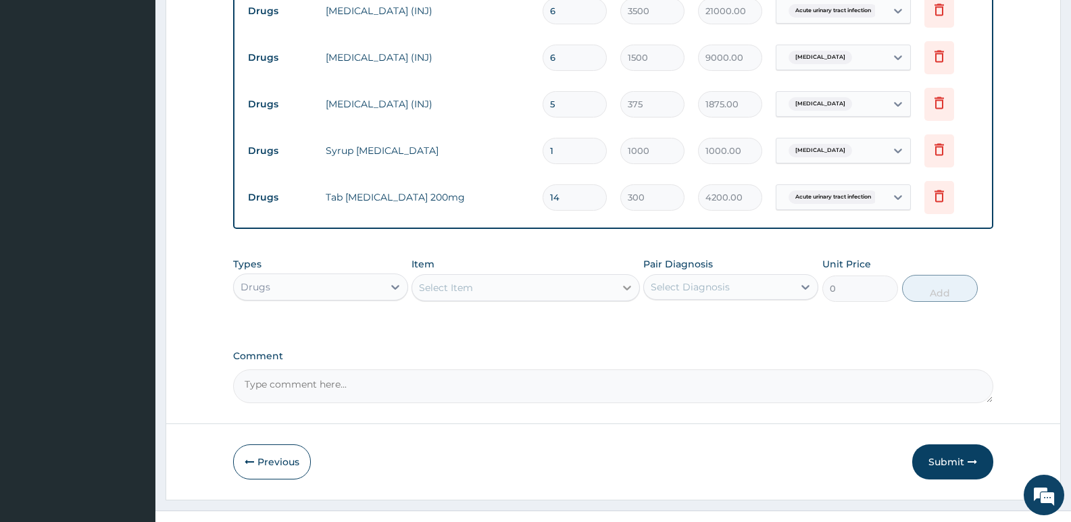
type input "14"
click at [632, 281] on icon at bounding box center [627, 288] width 14 height 14
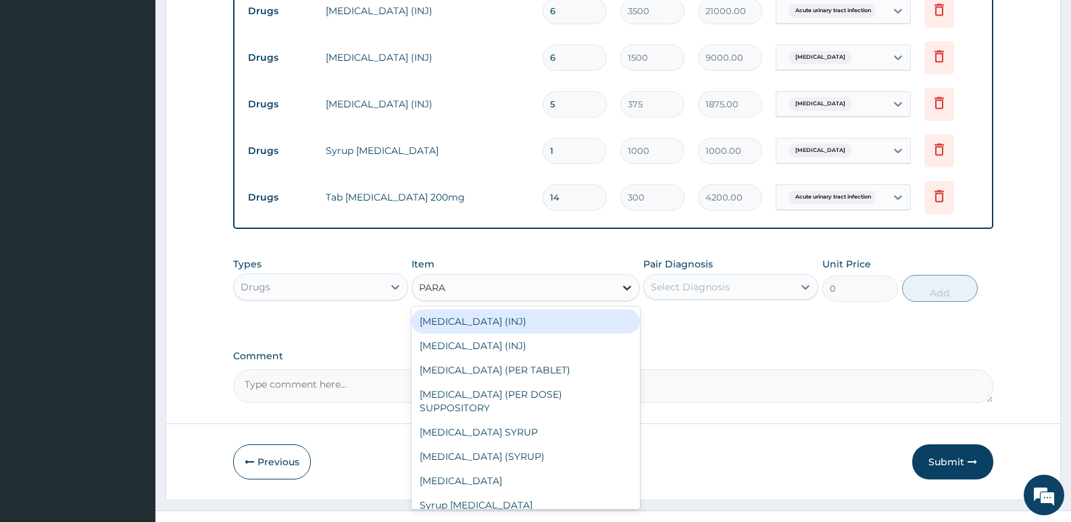
type input "PARAC"
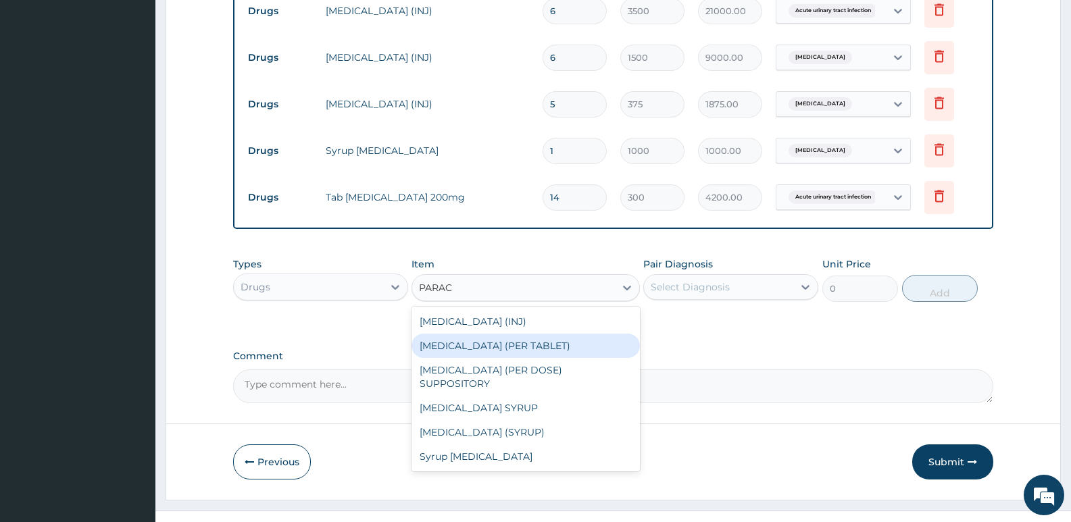
click at [551, 334] on div "PARACETAMOL (PER TABLET)" at bounding box center [526, 346] width 228 height 24
type input "22.8"
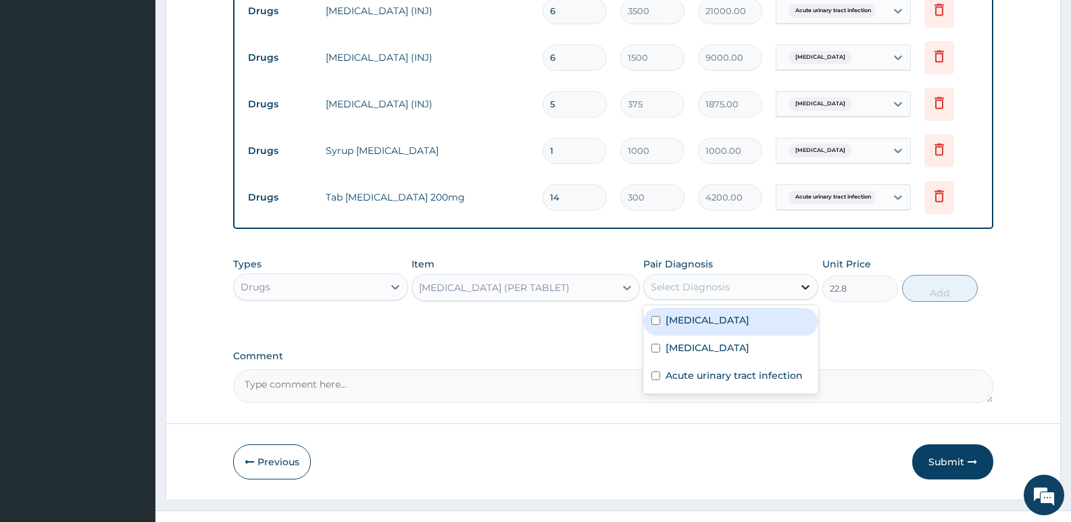
click at [804, 280] on icon at bounding box center [806, 287] width 14 height 14
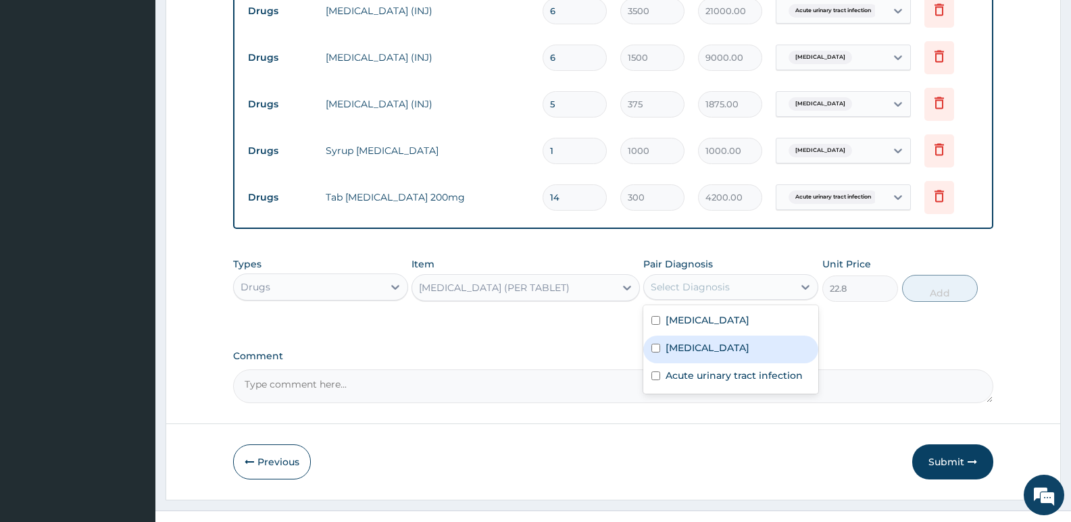
click at [675, 341] on label "Malaria" at bounding box center [708, 348] width 84 height 14
checkbox input "true"
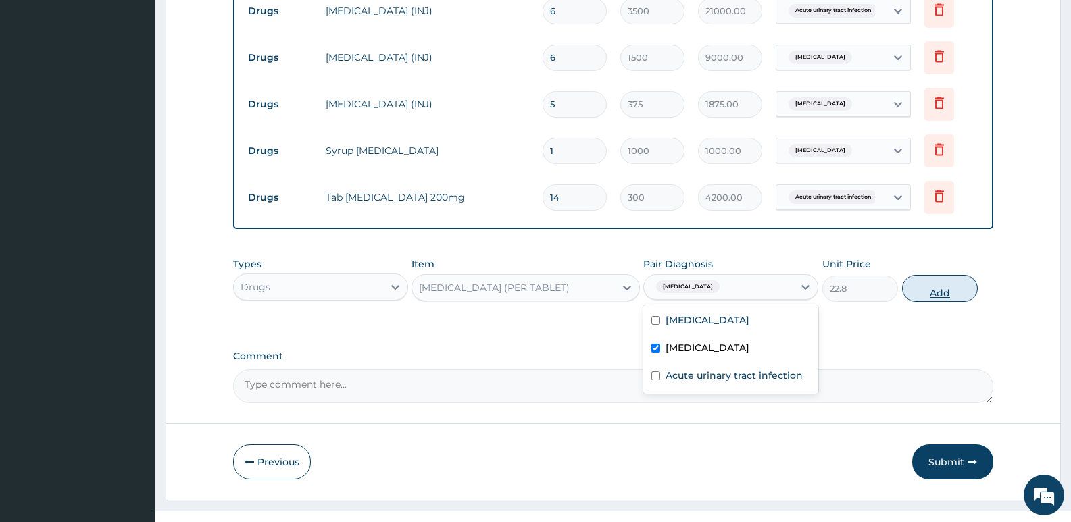
click at [939, 275] on button "Add" at bounding box center [940, 288] width 76 height 27
type input "0"
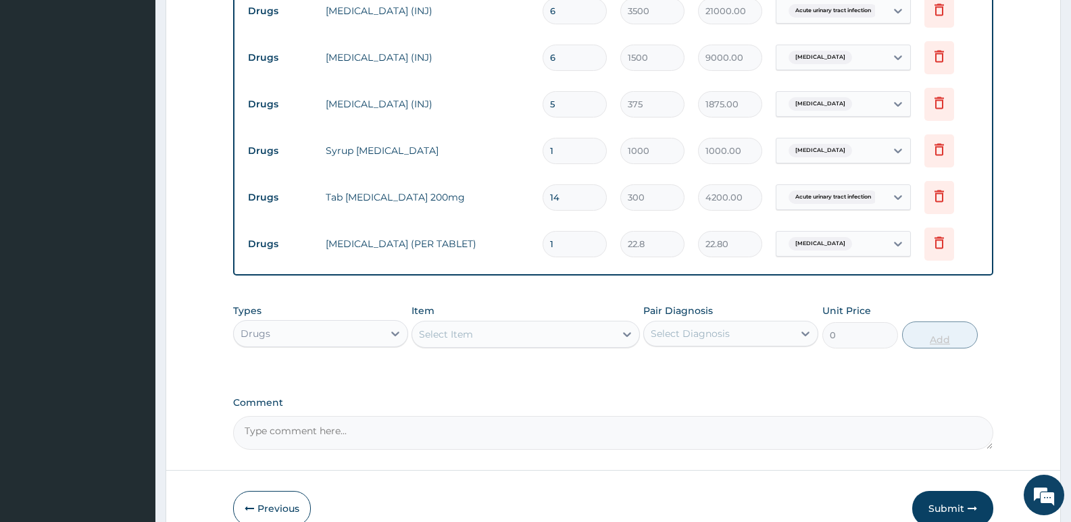
type input "18"
type input "410.40"
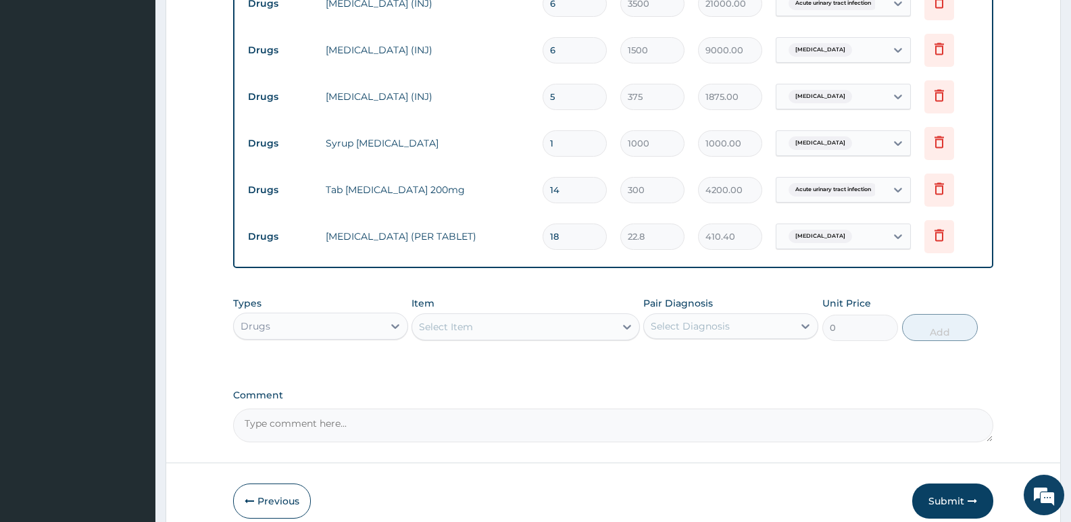
scroll to position [1148, 0]
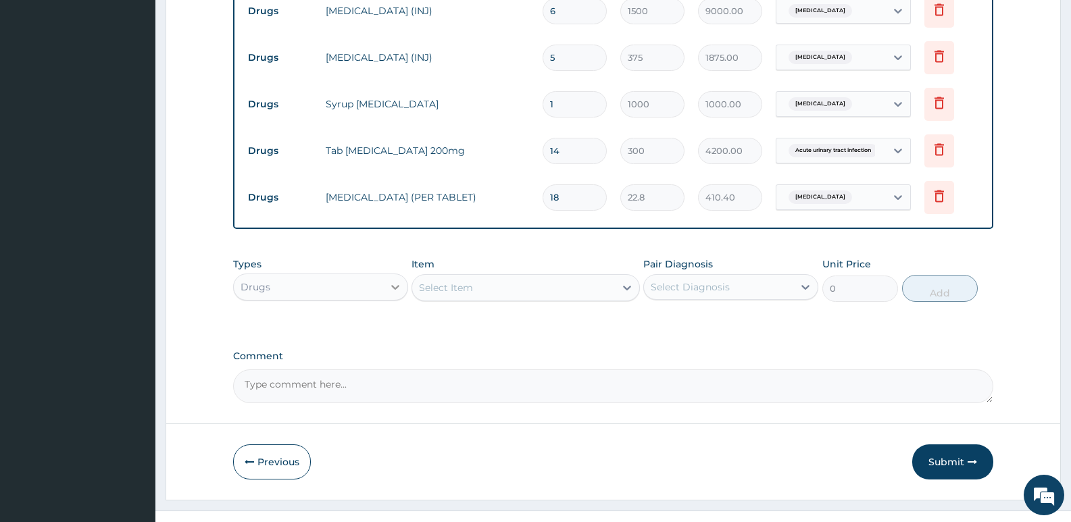
type input "18"
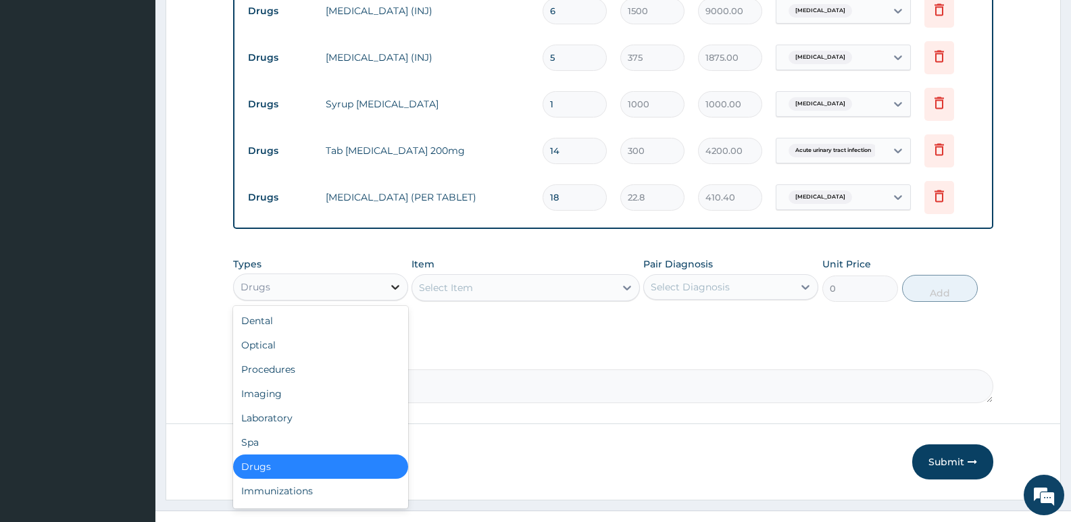
click at [389, 280] on icon at bounding box center [396, 287] width 14 height 14
click at [303, 357] on div "Procedures" at bounding box center [320, 369] width 175 height 24
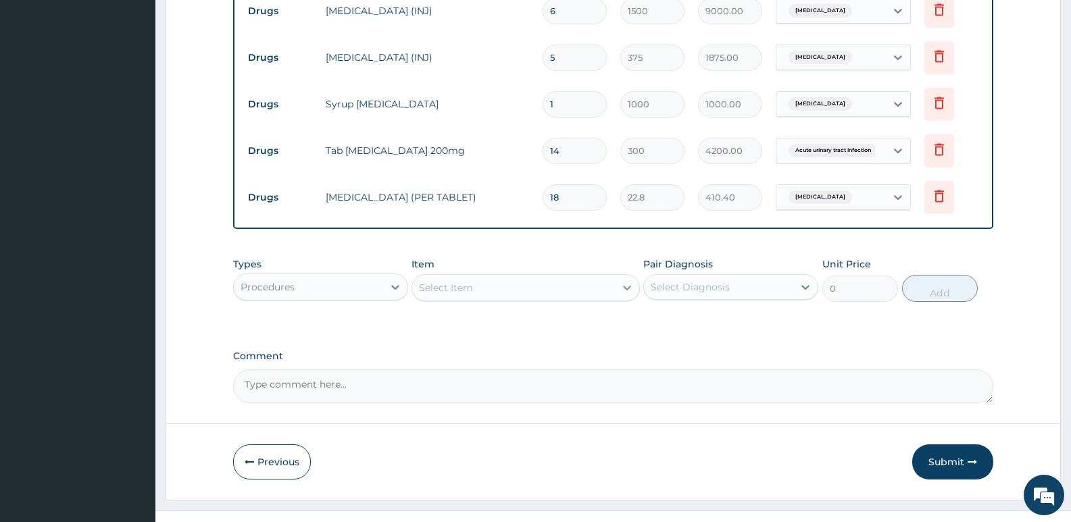
click at [624, 286] on icon at bounding box center [627, 288] width 8 height 5
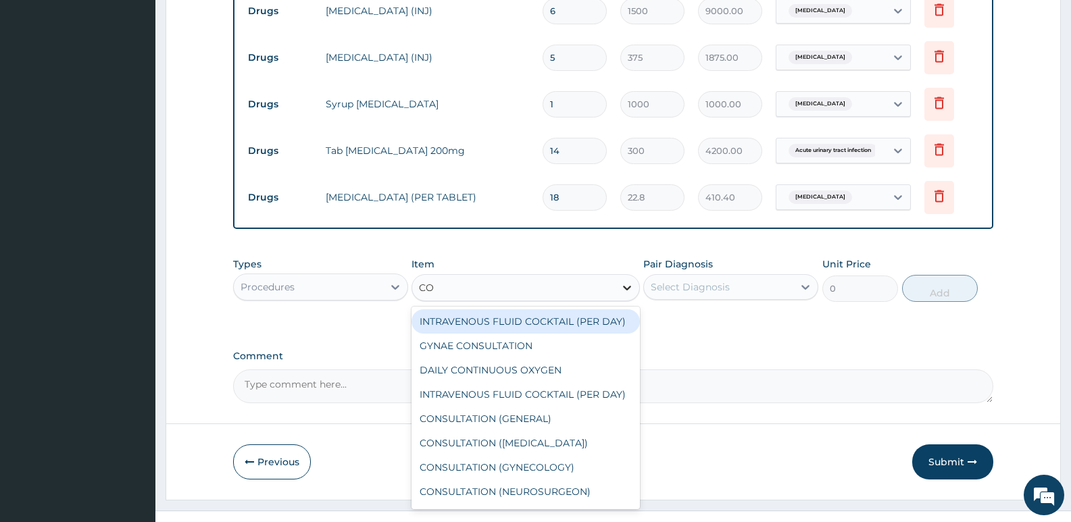
type input "CON"
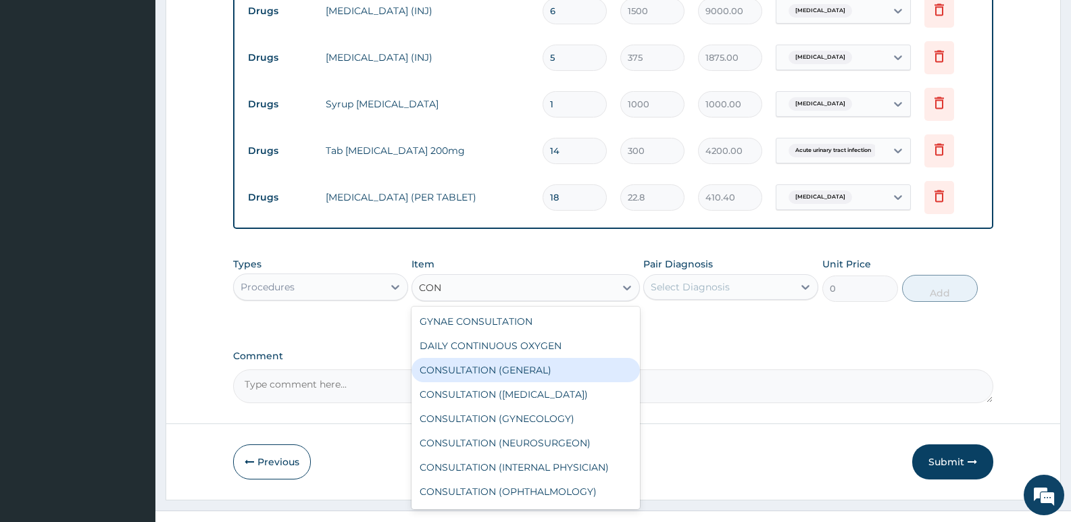
click at [554, 358] on div "CONSULTATION (GENERAL)" at bounding box center [526, 370] width 228 height 24
type input "3500"
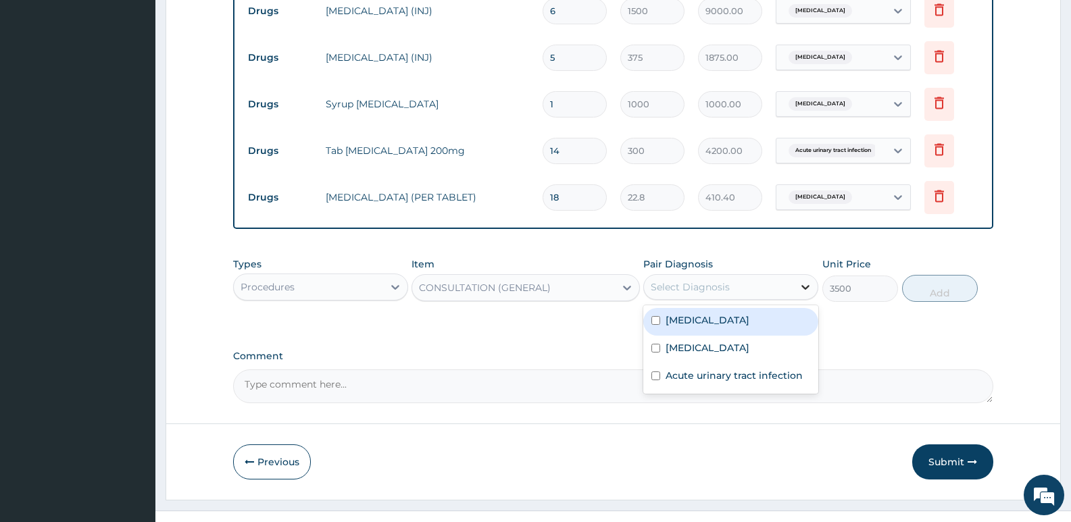
click at [802, 285] on icon at bounding box center [805, 287] width 8 height 5
click at [679, 314] on label "Sepsis" at bounding box center [708, 321] width 84 height 14
checkbox input "true"
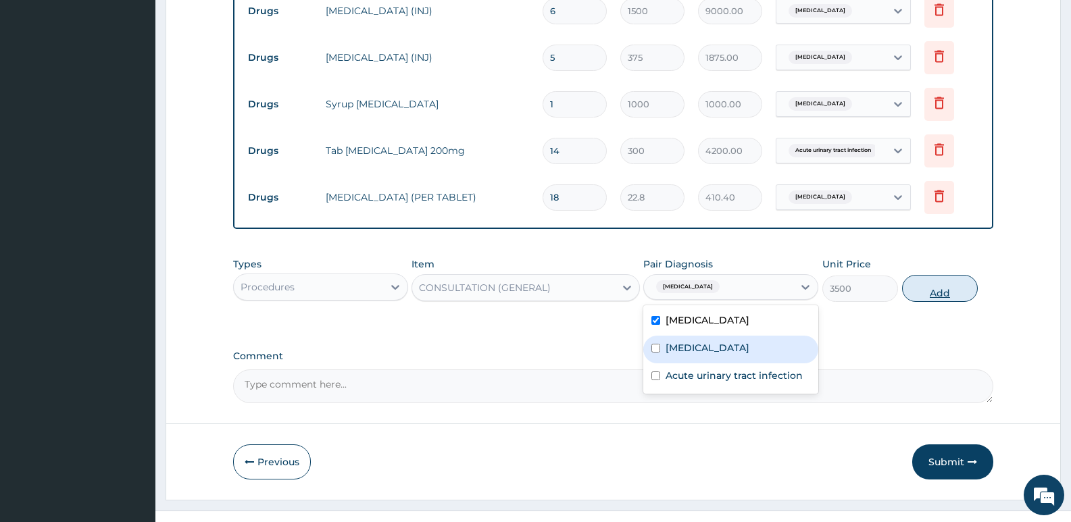
click at [940, 275] on button "Add" at bounding box center [940, 288] width 76 height 27
type input "0"
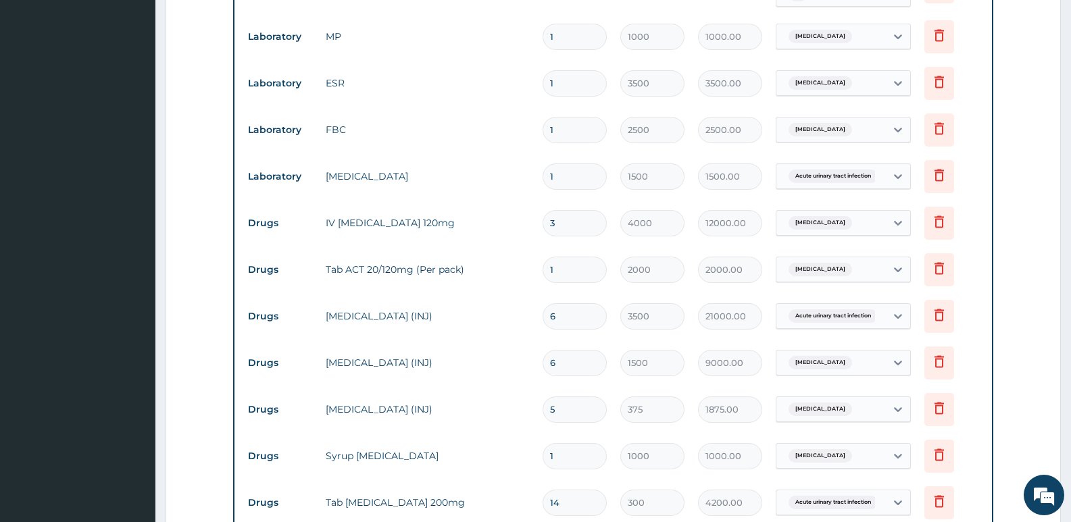
scroll to position [1195, 0]
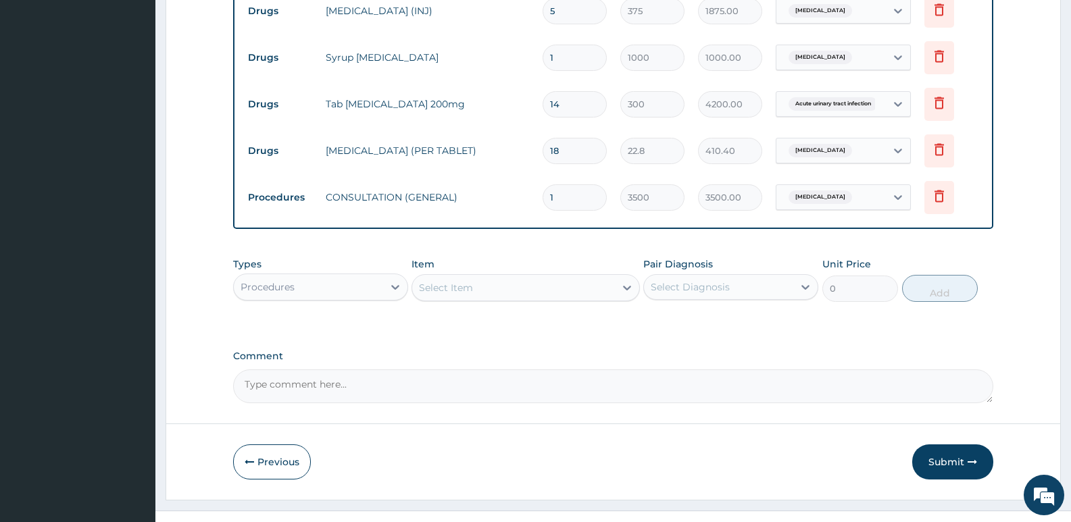
click at [286, 370] on textarea "Comment" at bounding box center [613, 387] width 760 height 34
type textarea "PA/66133D"
click at [949, 445] on button "Submit" at bounding box center [952, 462] width 81 height 35
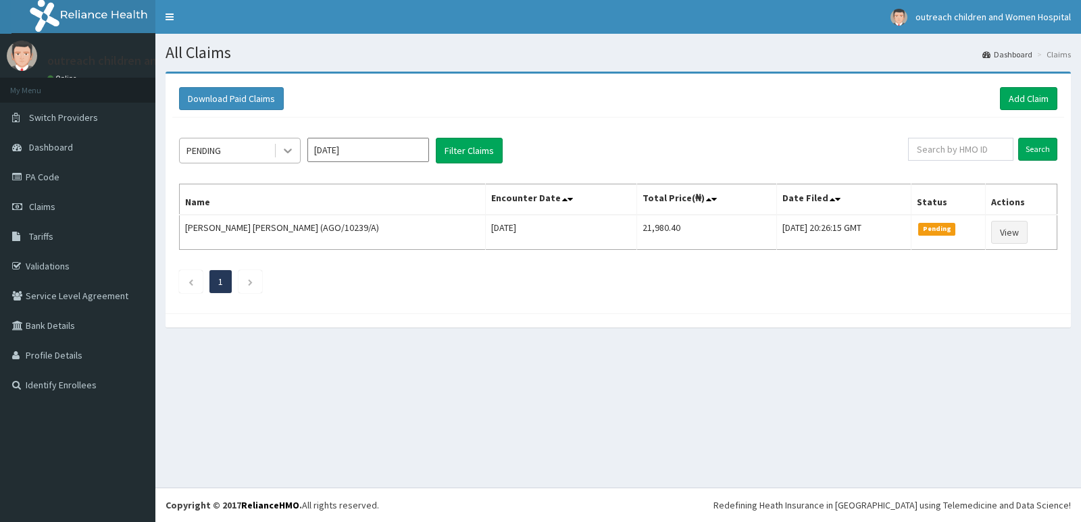
click at [285, 147] on icon at bounding box center [288, 151] width 14 height 14
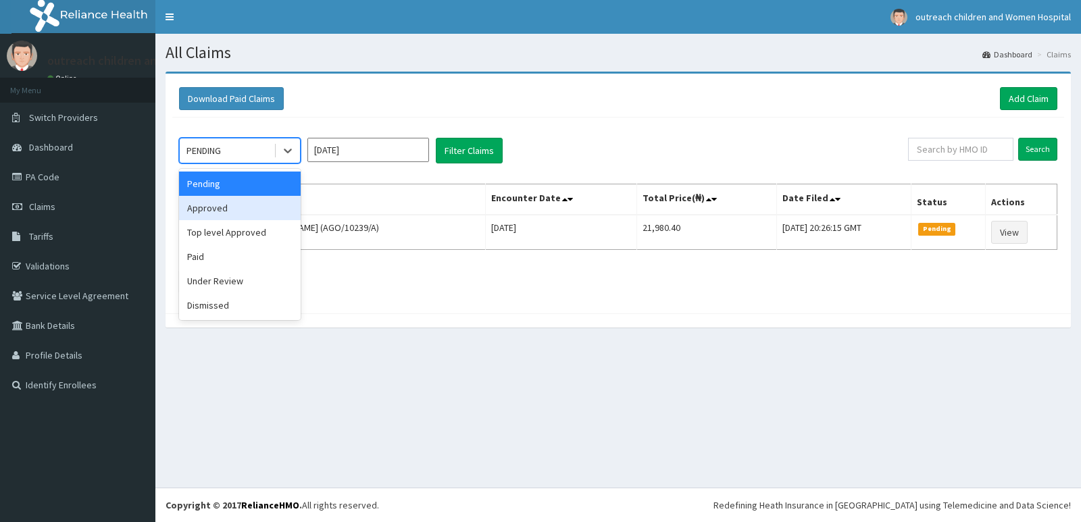
click at [211, 206] on div "Approved" at bounding box center [240, 208] width 122 height 24
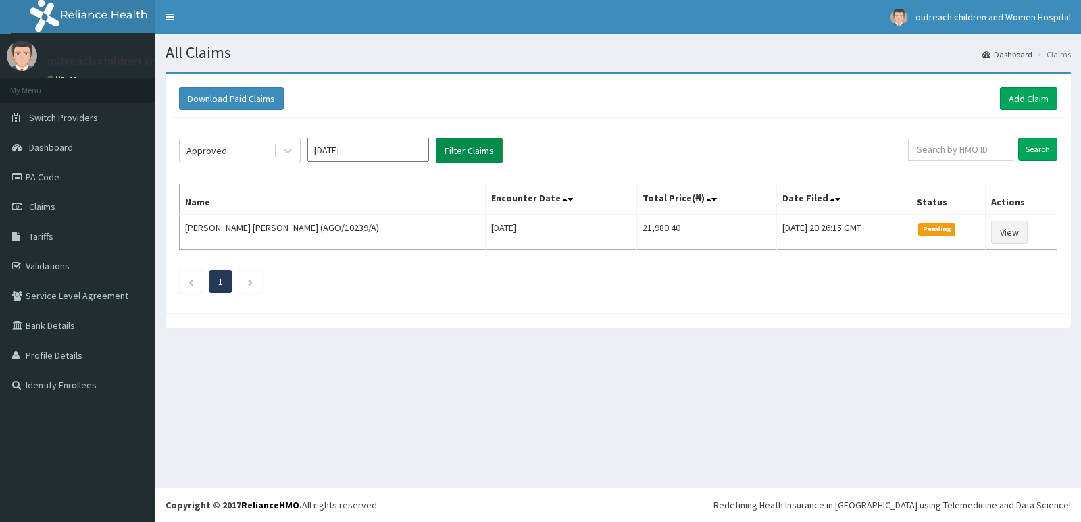
click at [469, 145] on button "Filter Claims" at bounding box center [469, 151] width 67 height 26
click at [470, 154] on button "Filter Claims" at bounding box center [469, 151] width 67 height 26
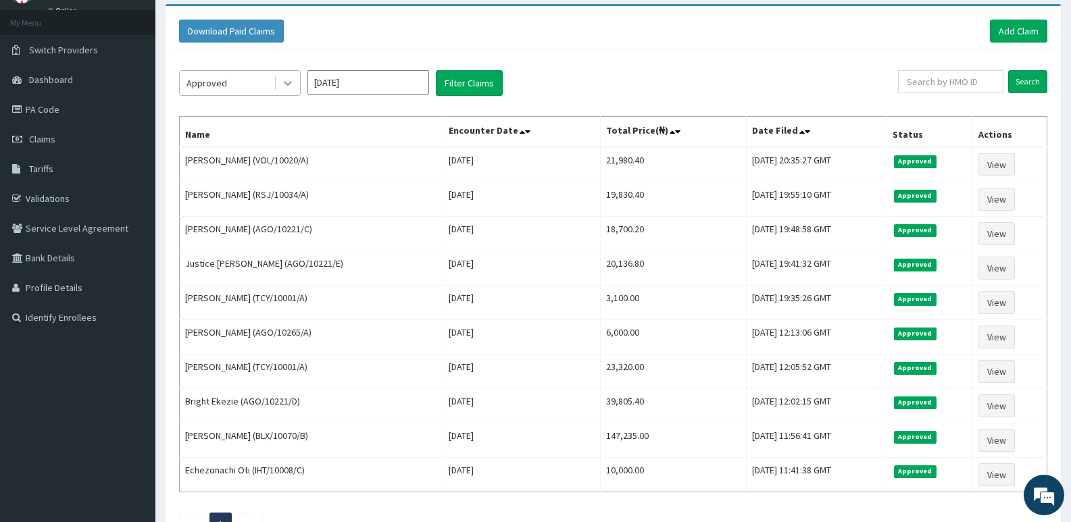
click at [291, 86] on icon at bounding box center [288, 83] width 14 height 14
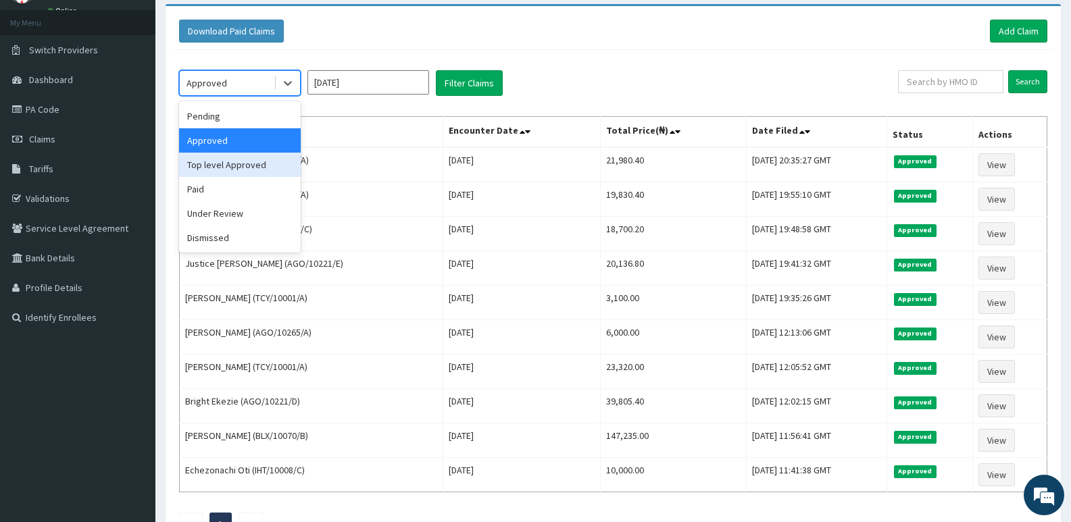
click at [249, 170] on div "Top level Approved" at bounding box center [240, 165] width 122 height 24
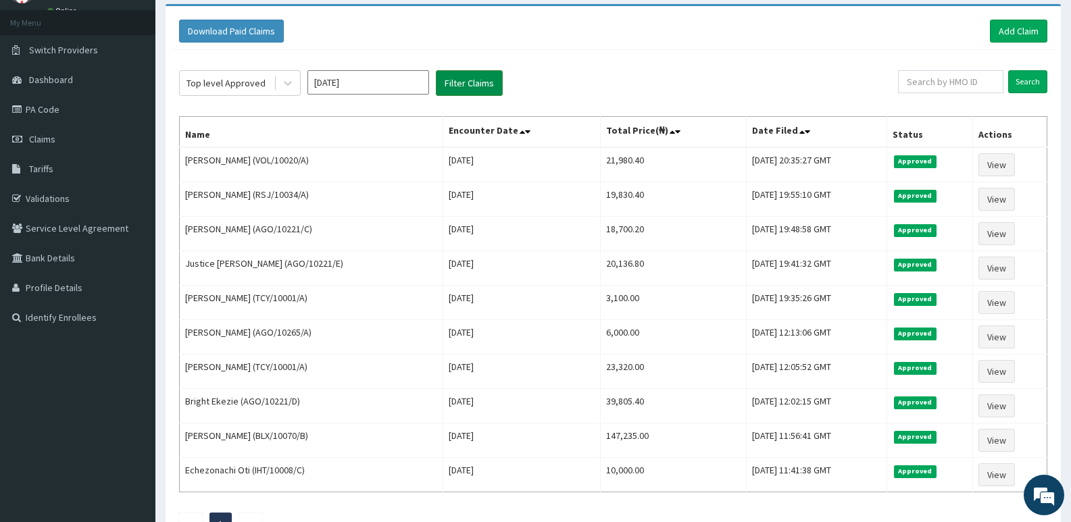
click at [472, 76] on button "Filter Claims" at bounding box center [469, 83] width 67 height 26
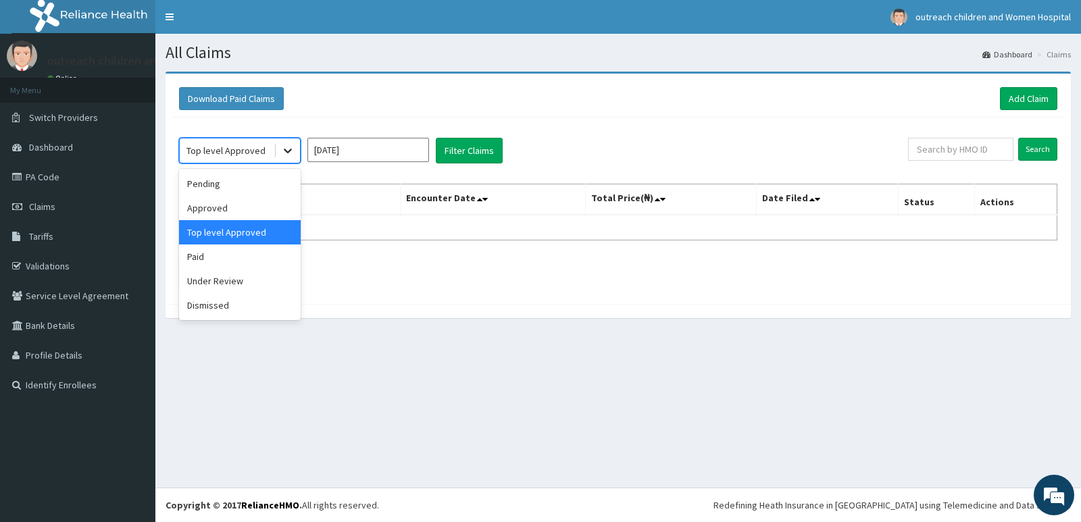
click at [287, 151] on icon at bounding box center [288, 151] width 14 height 14
click at [210, 258] on div "Paid" at bounding box center [240, 257] width 122 height 24
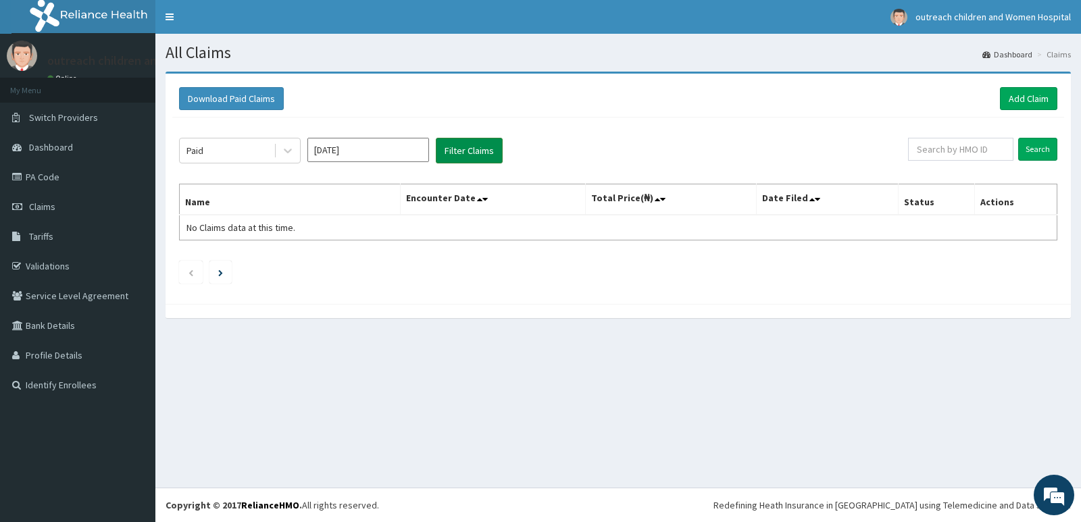
click at [480, 147] on button "Filter Claims" at bounding box center [469, 151] width 67 height 26
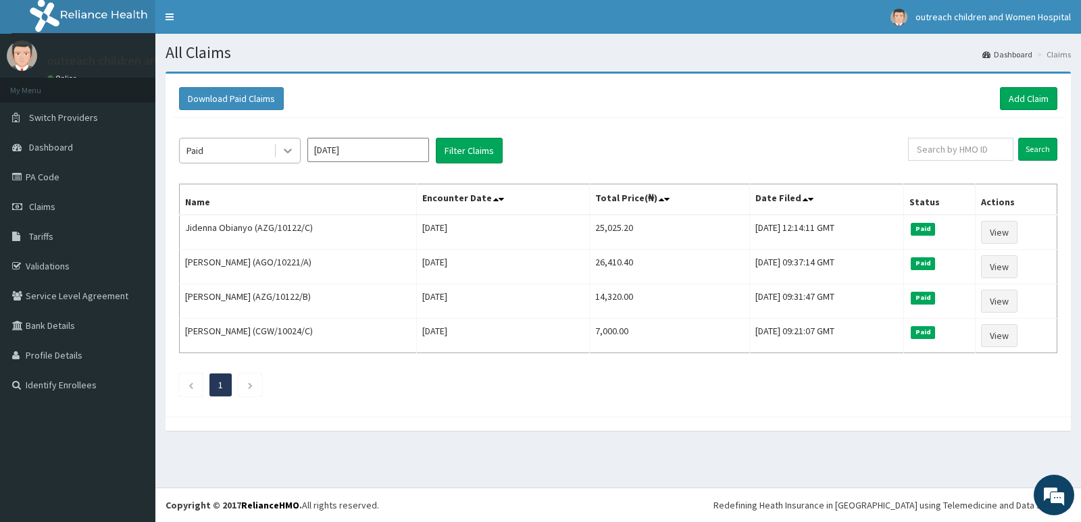
click at [291, 151] on icon at bounding box center [288, 151] width 14 height 14
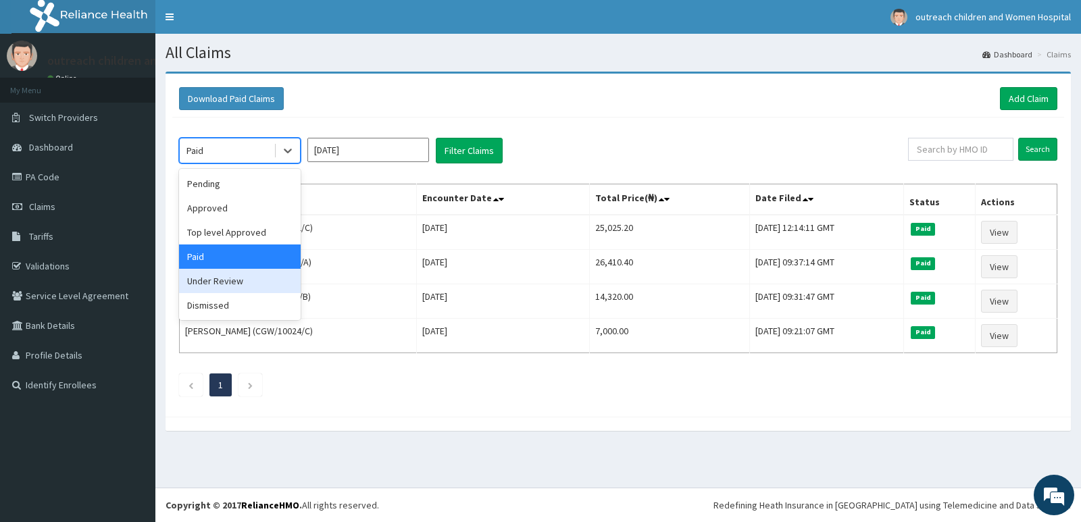
click at [239, 281] on div "Under Review" at bounding box center [240, 281] width 122 height 24
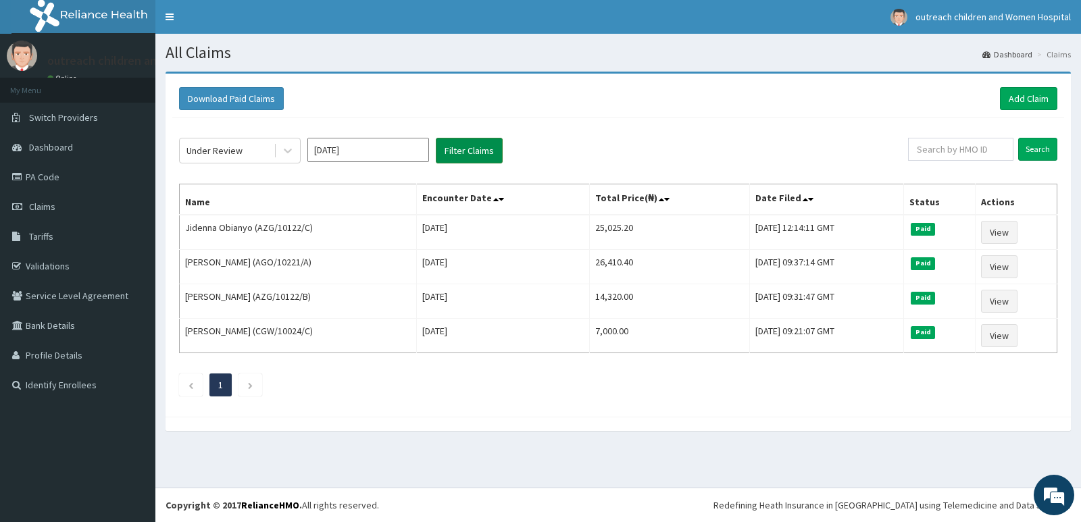
click at [475, 147] on button "Filter Claims" at bounding box center [469, 151] width 67 height 26
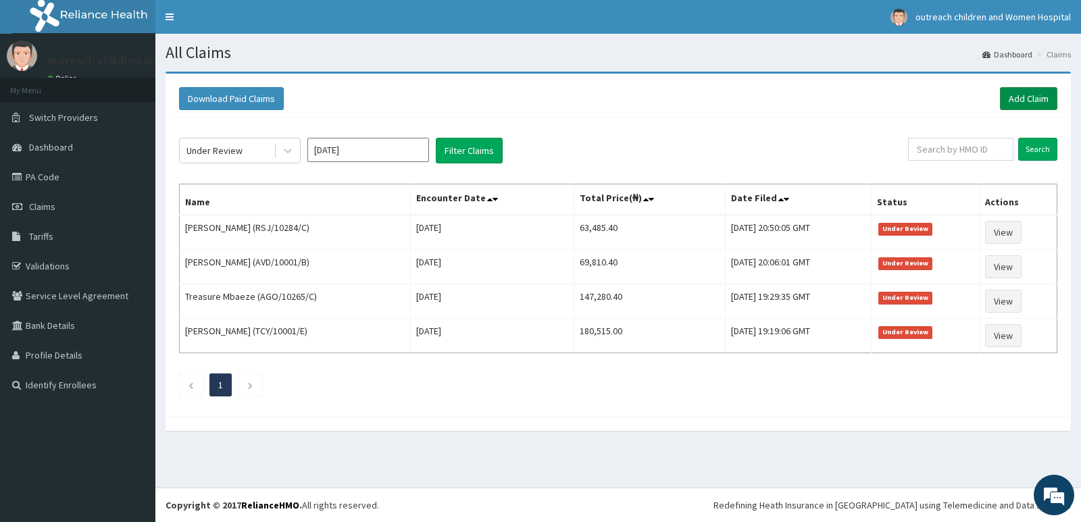
click at [1037, 100] on link "Add Claim" at bounding box center [1028, 98] width 57 height 23
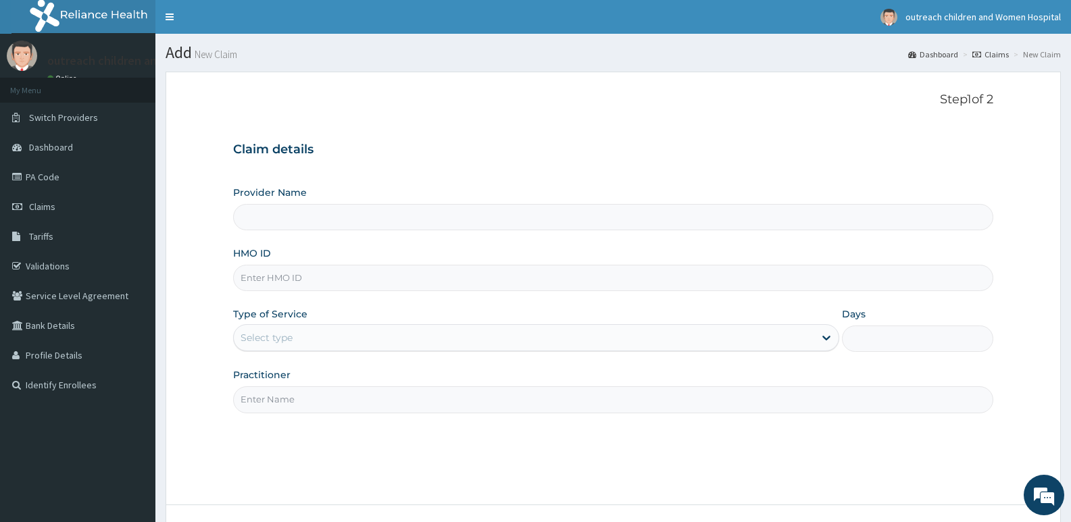
scroll to position [61, 0]
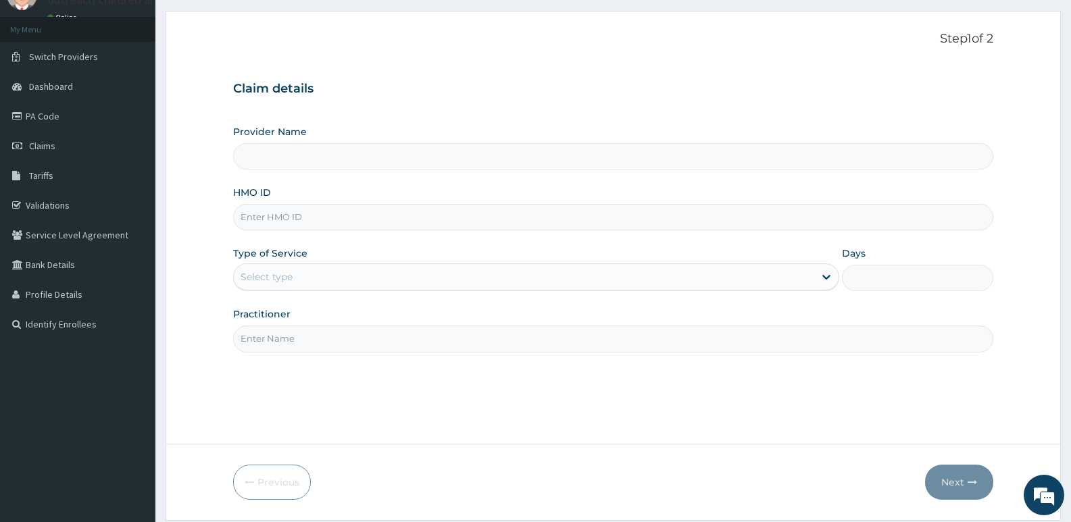
type input "Outreach Women & Children'S Hopital - Festac"
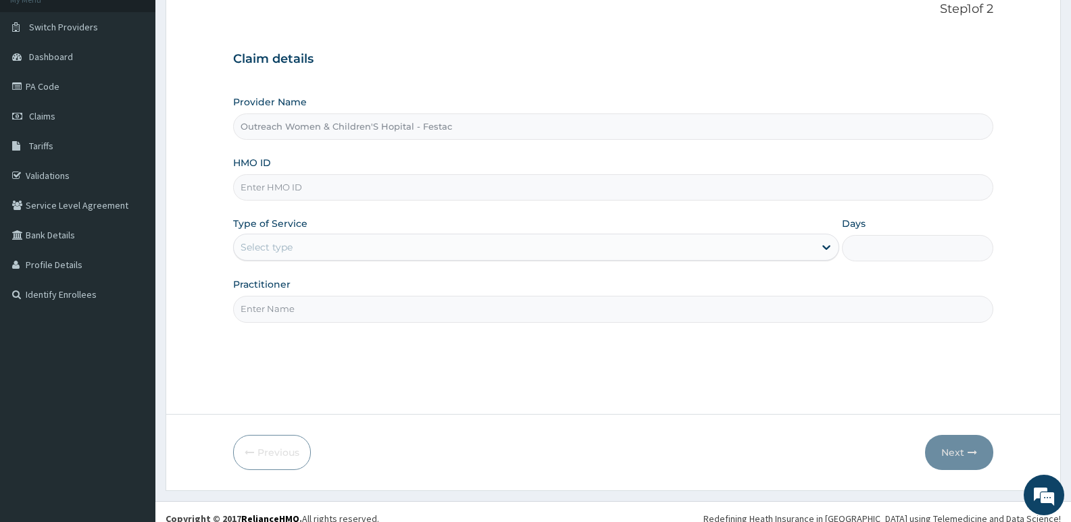
scroll to position [104, 0]
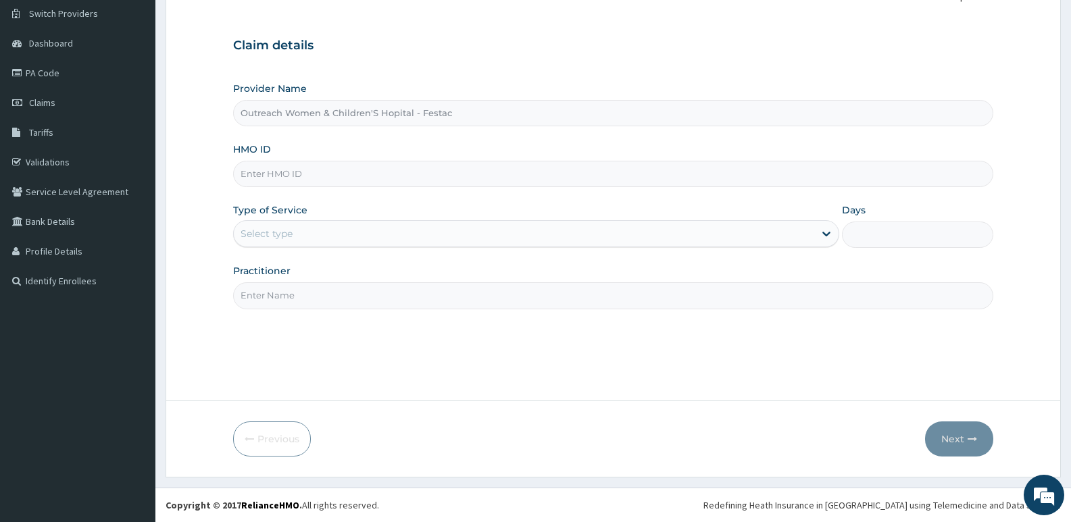
drag, startPoint x: 1076, startPoint y: 164, endPoint x: 1081, endPoint y: 245, distance: 81.9
click at [1070, 245] on html "R EL Toggle navigation outreach children and Women Hospital outreach children a…" at bounding box center [535, 209] width 1071 height 626
click at [264, 176] on input "HMO ID" at bounding box center [613, 174] width 760 height 26
type input "RSJ/10284/D"
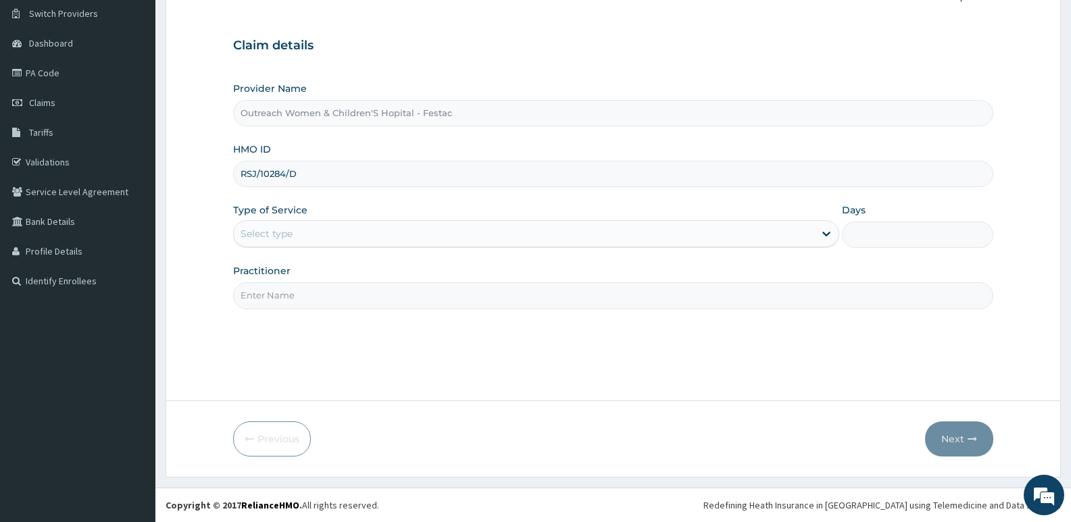
click at [337, 237] on div "Select type" at bounding box center [524, 234] width 580 height 22
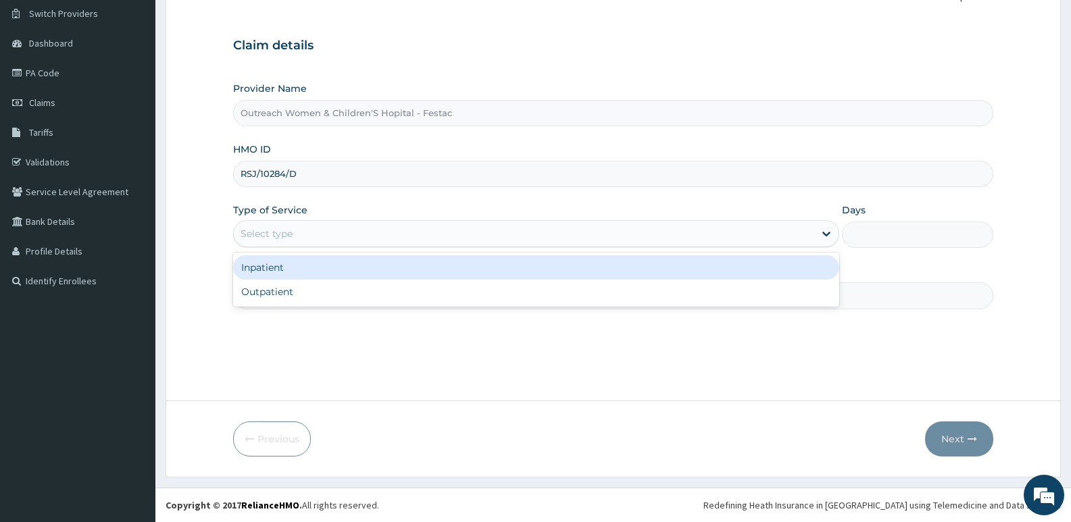
click at [304, 271] on div "Inpatient" at bounding box center [535, 267] width 605 height 24
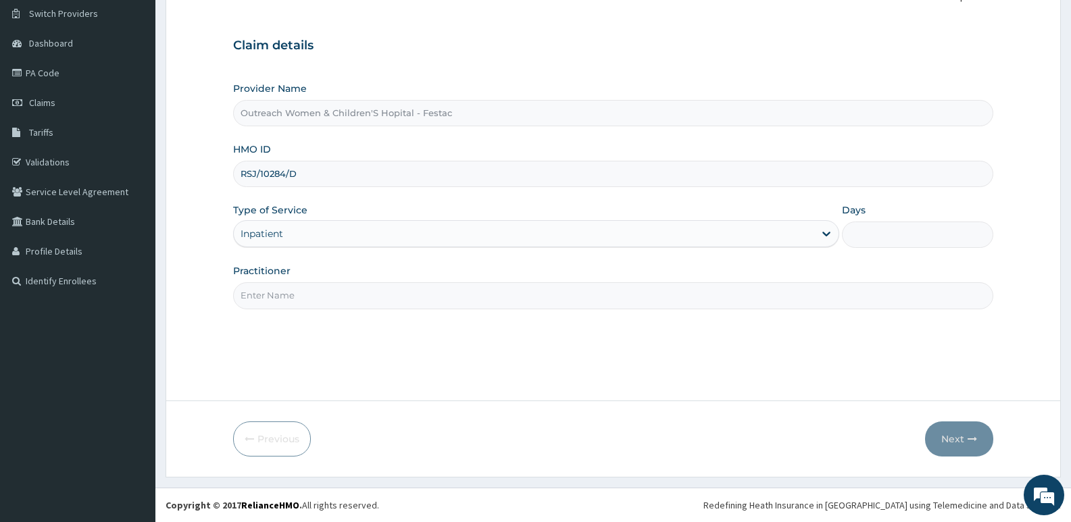
click at [879, 234] on input "Days" at bounding box center [917, 235] width 151 height 26
type input "3"
click at [285, 297] on input "Practitioner" at bounding box center [613, 295] width 760 height 26
type input "[PERSON_NAME]"
click at [951, 440] on button "Next" at bounding box center [959, 439] width 68 height 35
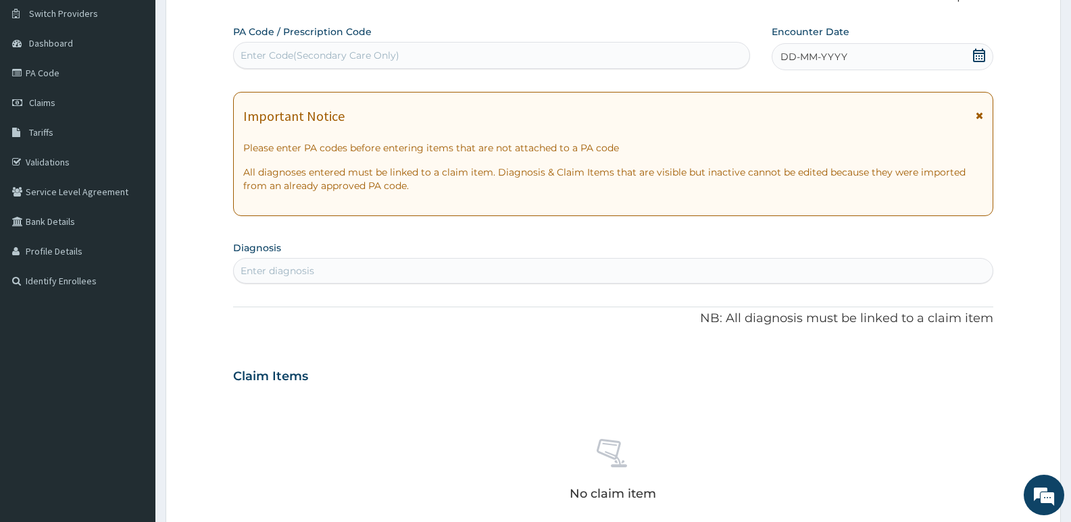
click at [270, 55] on div "Enter Code(Secondary Care Only)" at bounding box center [320, 56] width 159 height 14
type input "PA/E067A1"
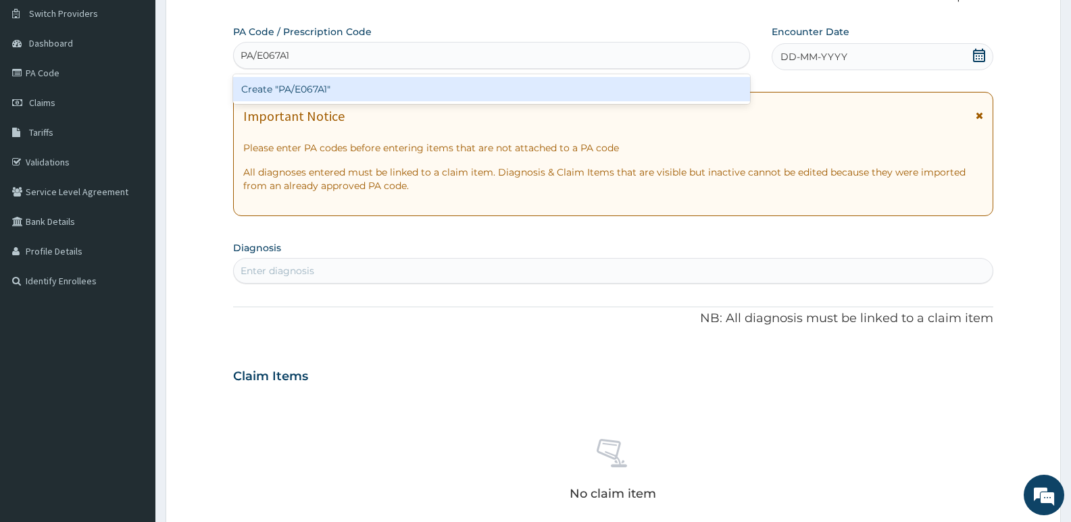
click at [311, 92] on div "Create "PA/E067A1"" at bounding box center [491, 89] width 517 height 24
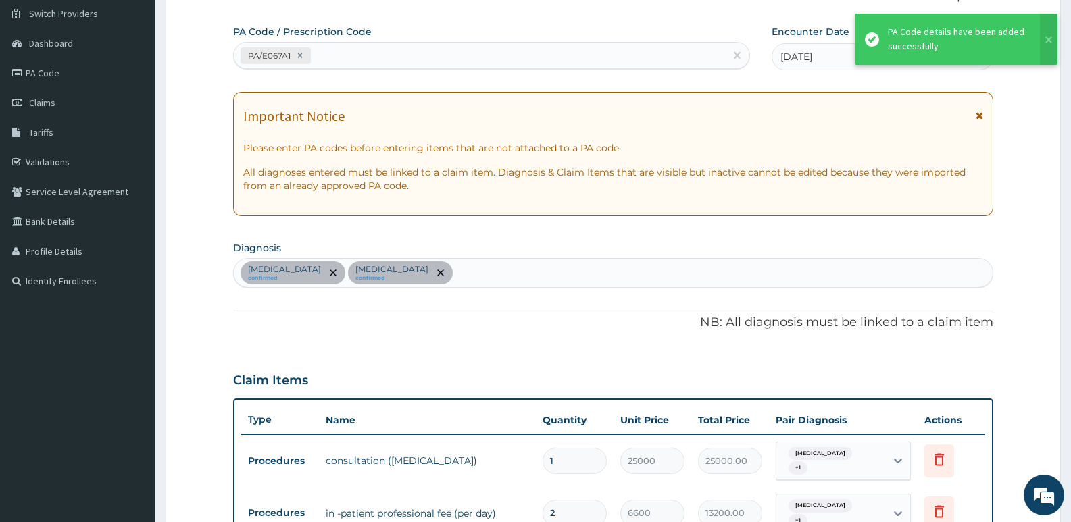
scroll to position [488, 0]
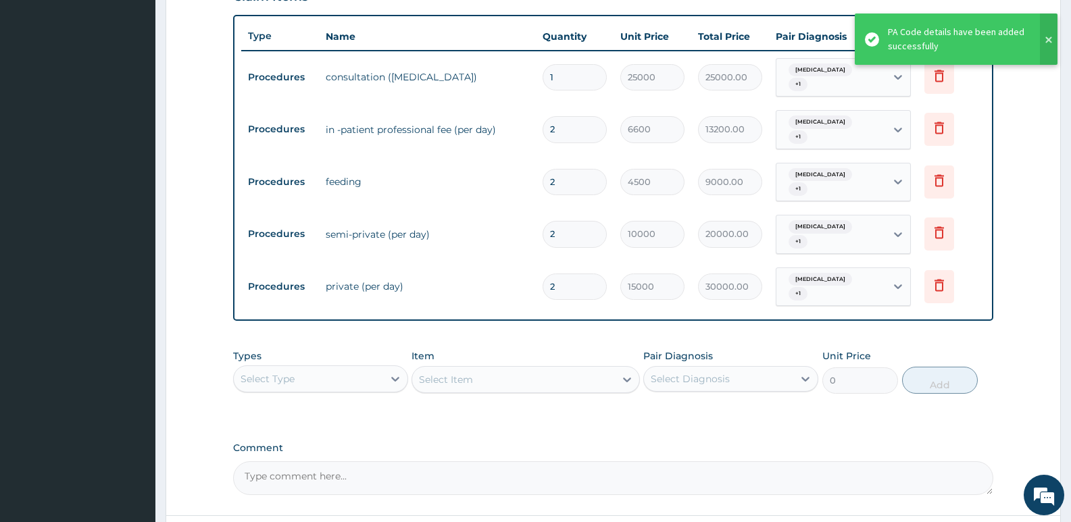
click at [1052, 41] on button at bounding box center [1049, 39] width 18 height 51
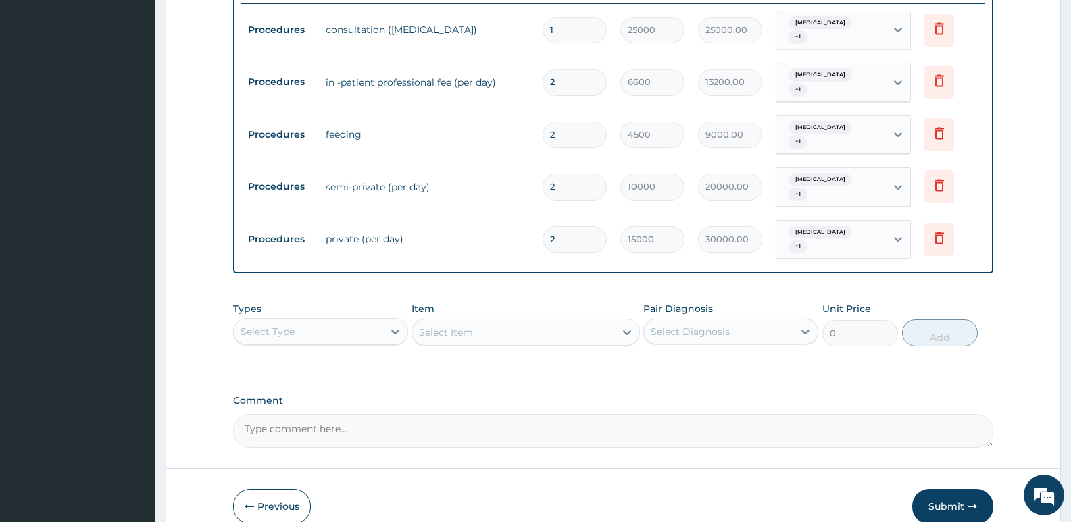
scroll to position [505, 0]
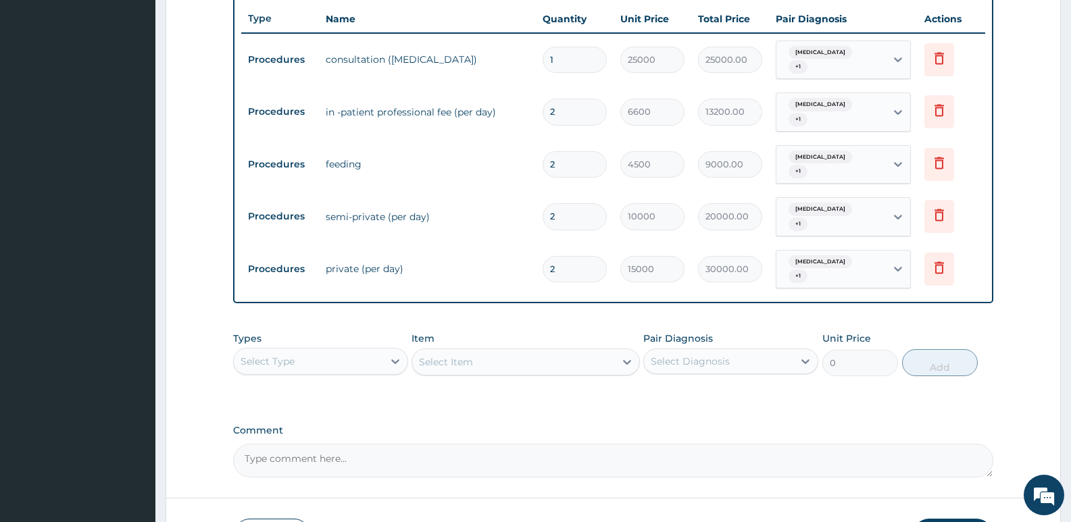
click at [568, 101] on input "2" at bounding box center [575, 112] width 64 height 26
type input "0.00"
type input "3"
type input "19800.00"
type input "3"
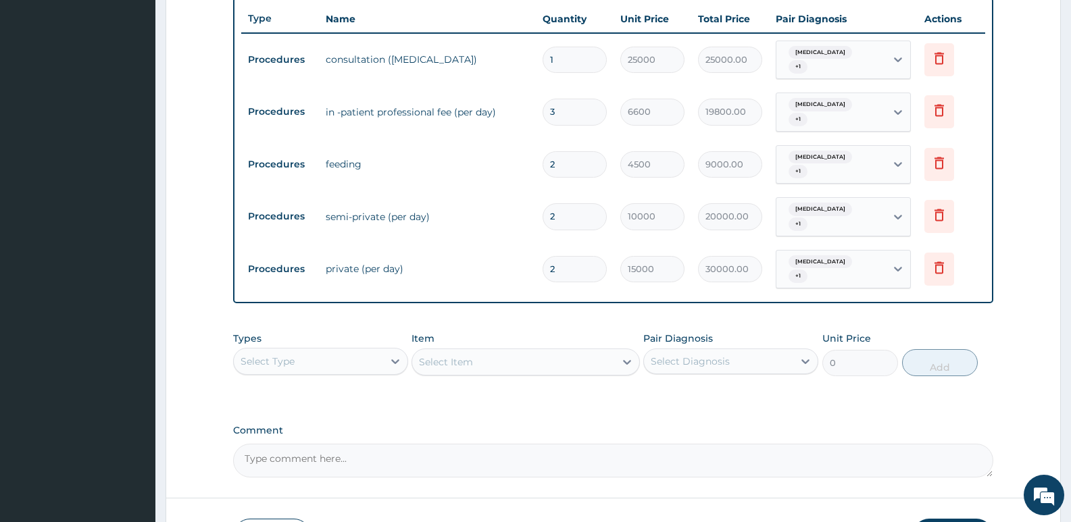
click at [574, 155] on input "2" at bounding box center [575, 164] width 64 height 26
type input "0.00"
type input "3"
type input "13500.00"
type input "3"
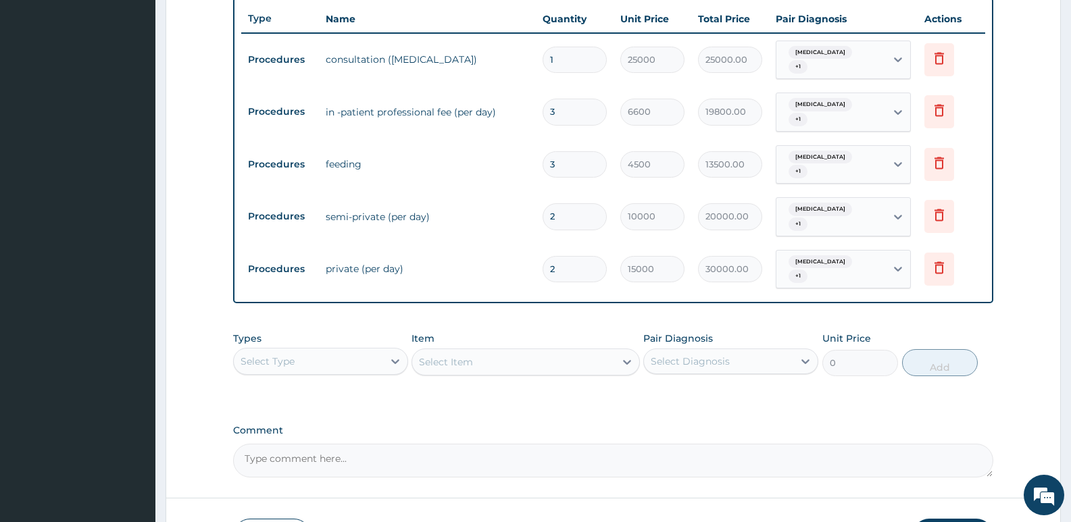
click at [567, 256] on input "2" at bounding box center [575, 269] width 64 height 26
type input "0.00"
type input "3"
type input "45000.00"
type input "3"
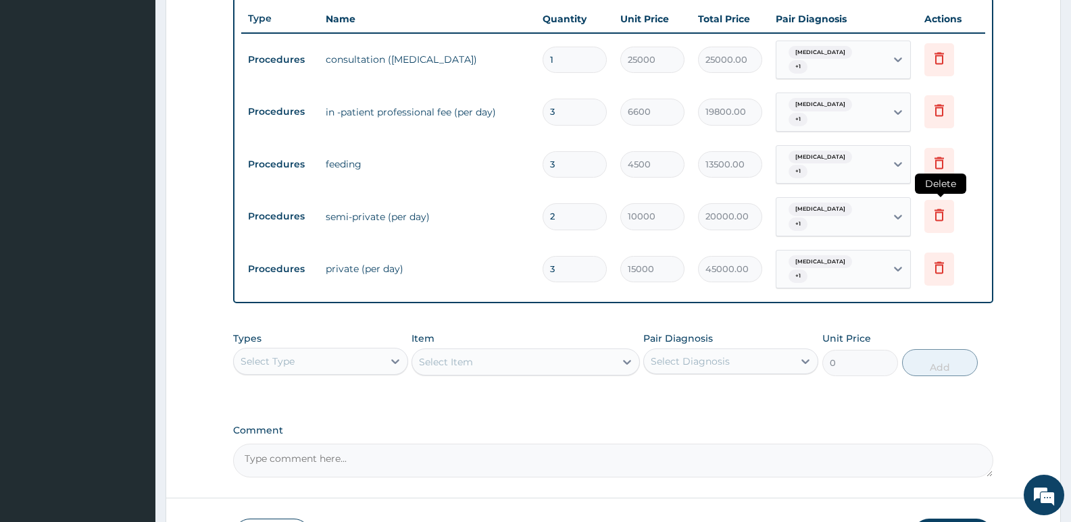
click at [941, 207] on icon at bounding box center [939, 215] width 16 height 16
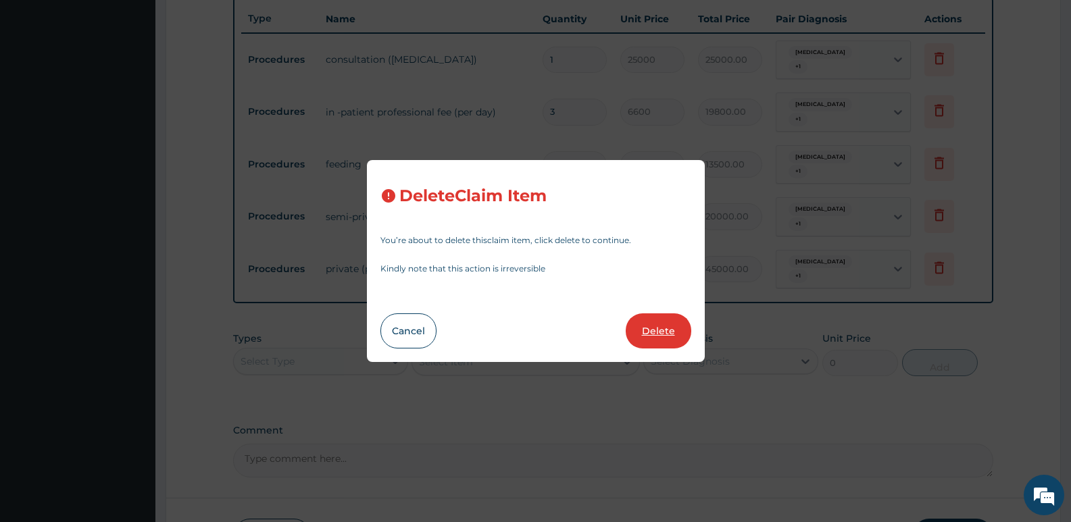
click at [666, 327] on button "Delete" at bounding box center [659, 331] width 66 height 35
type input "3"
type input "15000"
type input "45000.00"
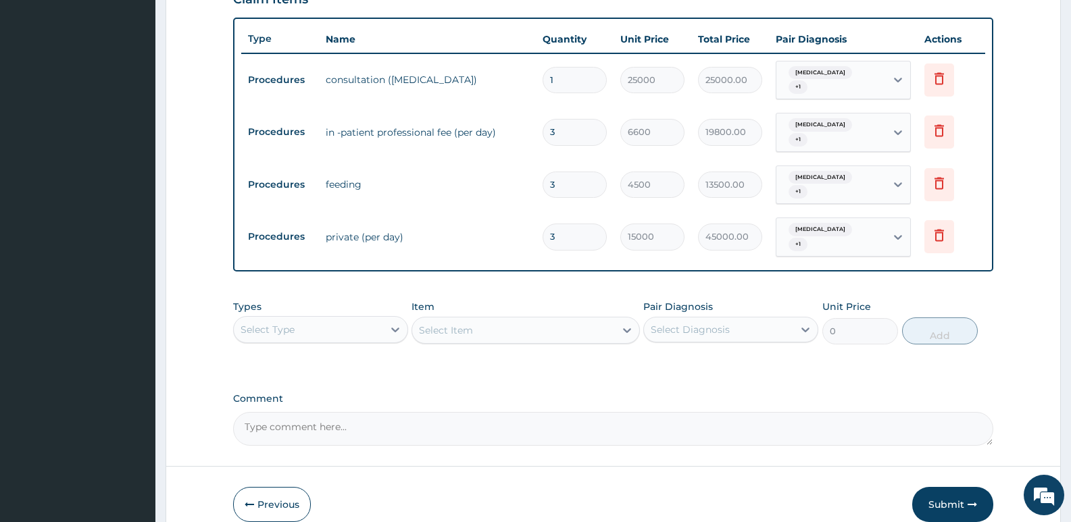
scroll to position [528, 0]
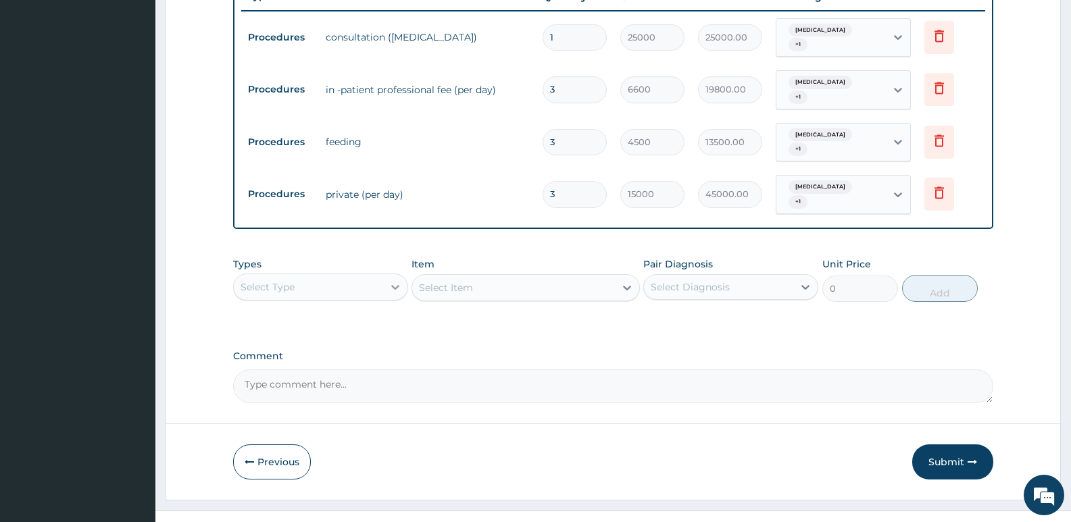
click at [391, 280] on icon at bounding box center [396, 287] width 14 height 14
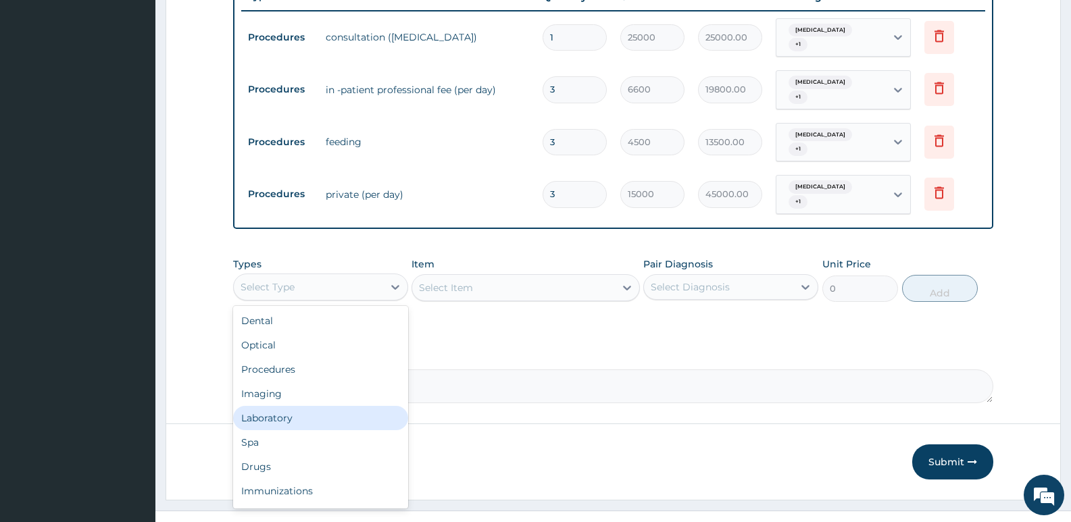
click at [291, 406] on div "Laboratory" at bounding box center [320, 418] width 175 height 24
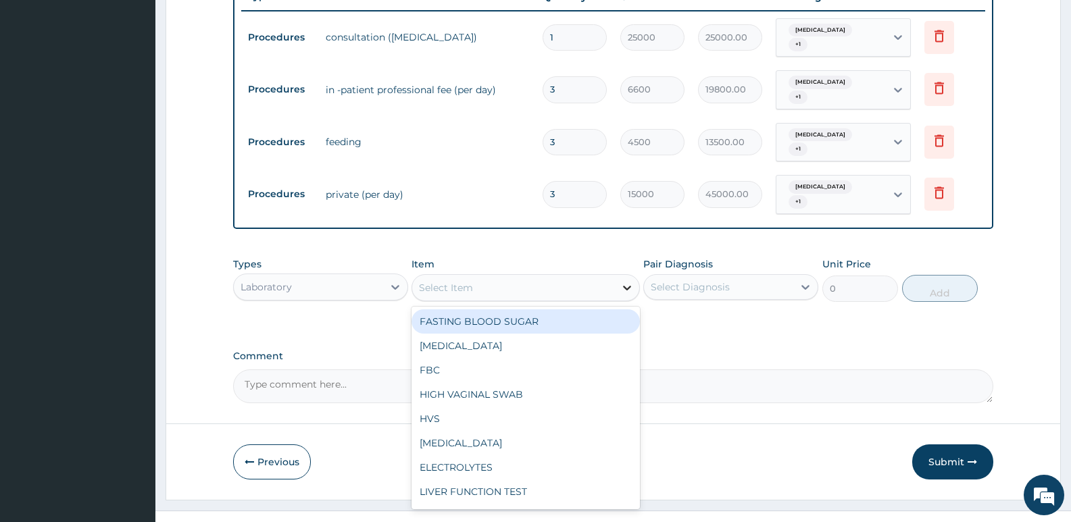
click at [623, 281] on icon at bounding box center [627, 288] width 14 height 14
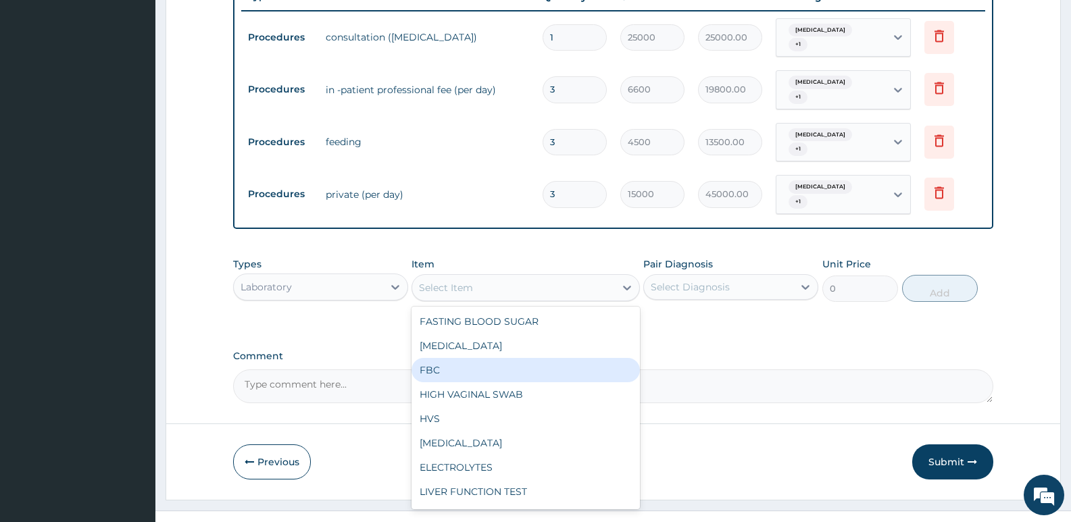
click at [439, 358] on div "FBC" at bounding box center [526, 370] width 228 height 24
type input "2500"
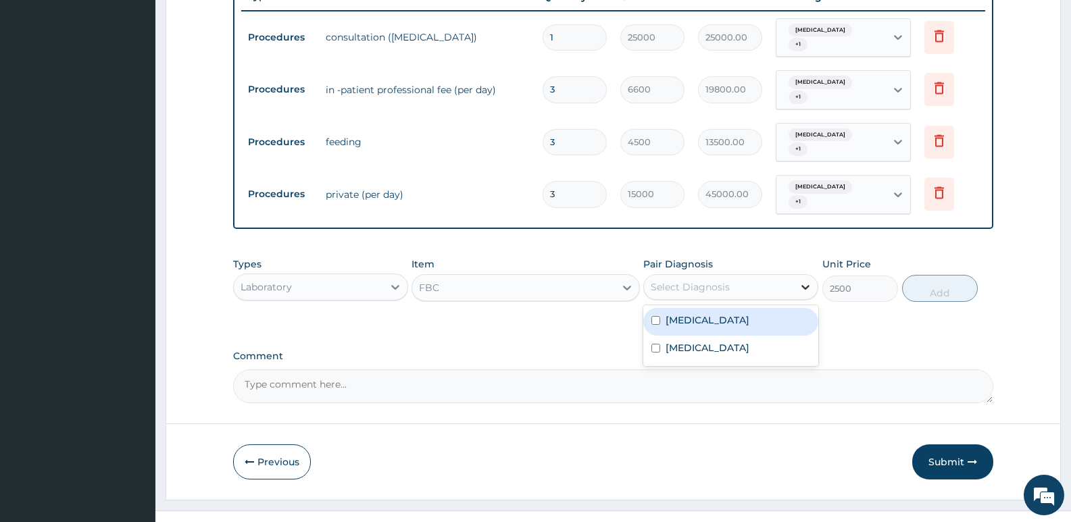
click at [808, 285] on icon at bounding box center [805, 287] width 8 height 5
click at [690, 314] on label "[MEDICAL_DATA]" at bounding box center [708, 321] width 84 height 14
checkbox input "true"
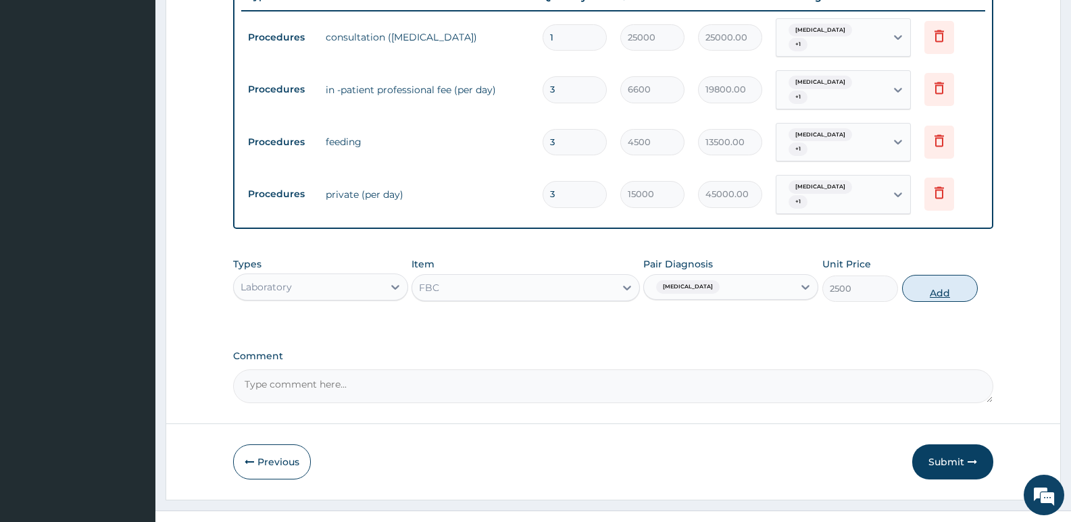
click at [949, 275] on button "Add" at bounding box center [940, 288] width 76 height 27
type input "0"
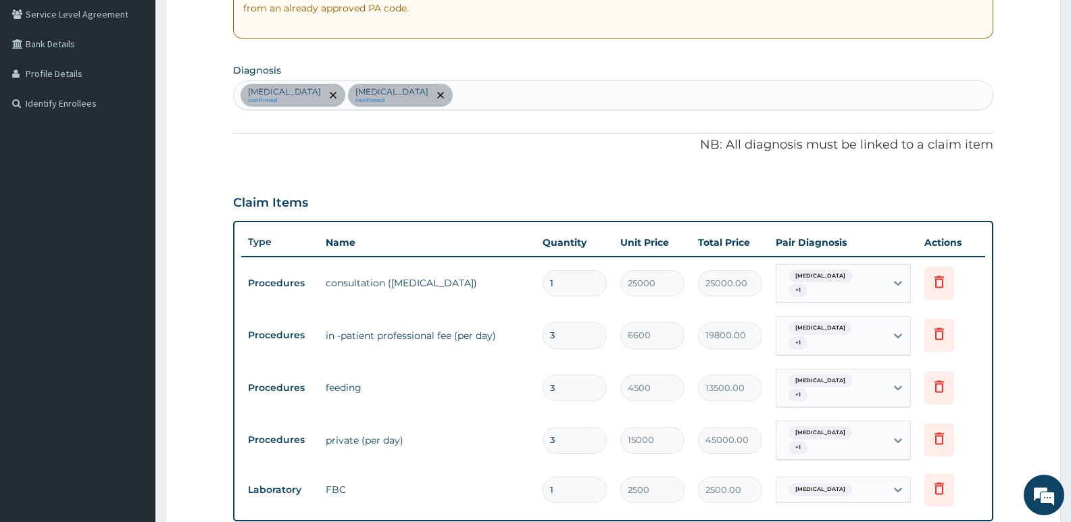
scroll to position [325, 0]
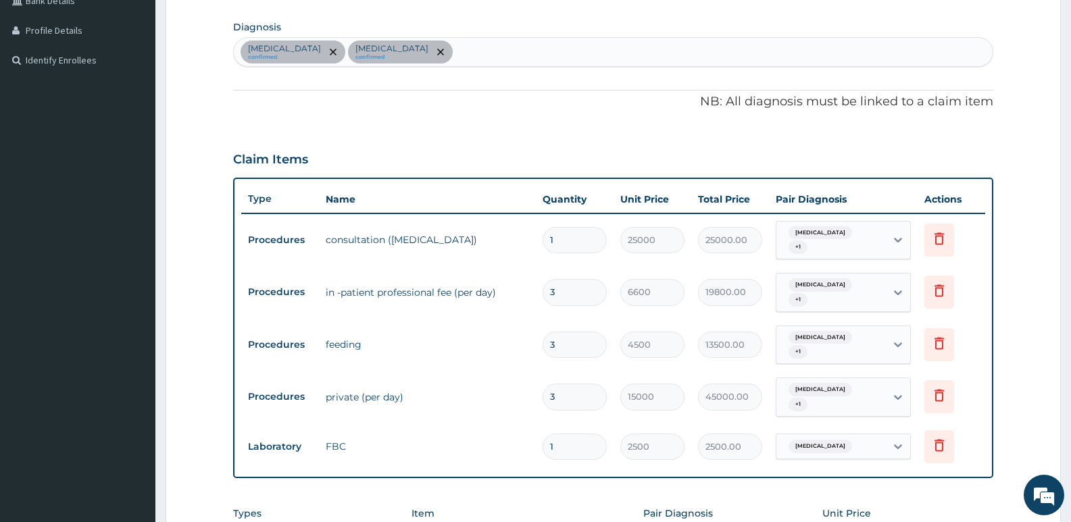
click at [368, 53] on div "[MEDICAL_DATA] confirmed [MEDICAL_DATA] confirmed" at bounding box center [613, 52] width 759 height 28
type input "URINARY TRACT"
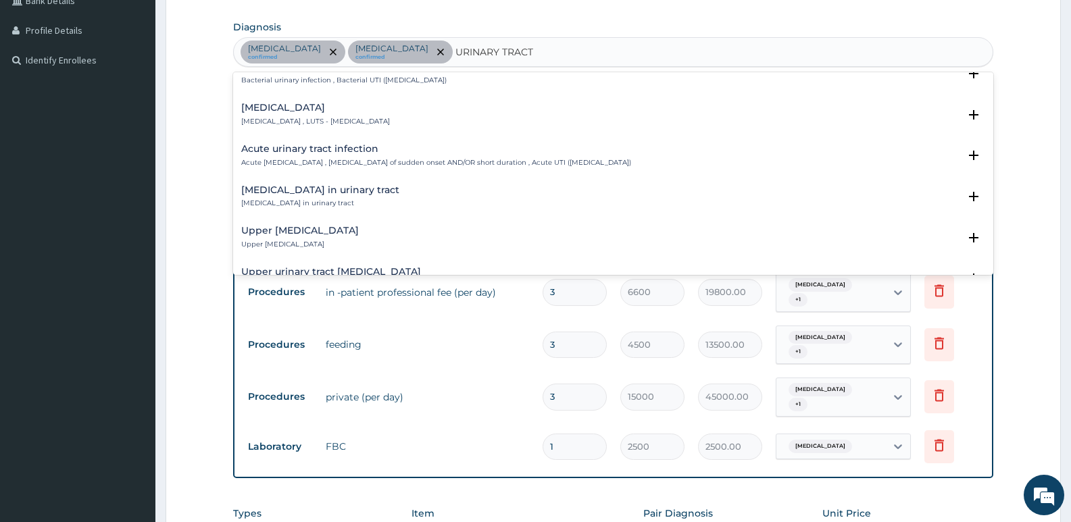
scroll to position [436, 0]
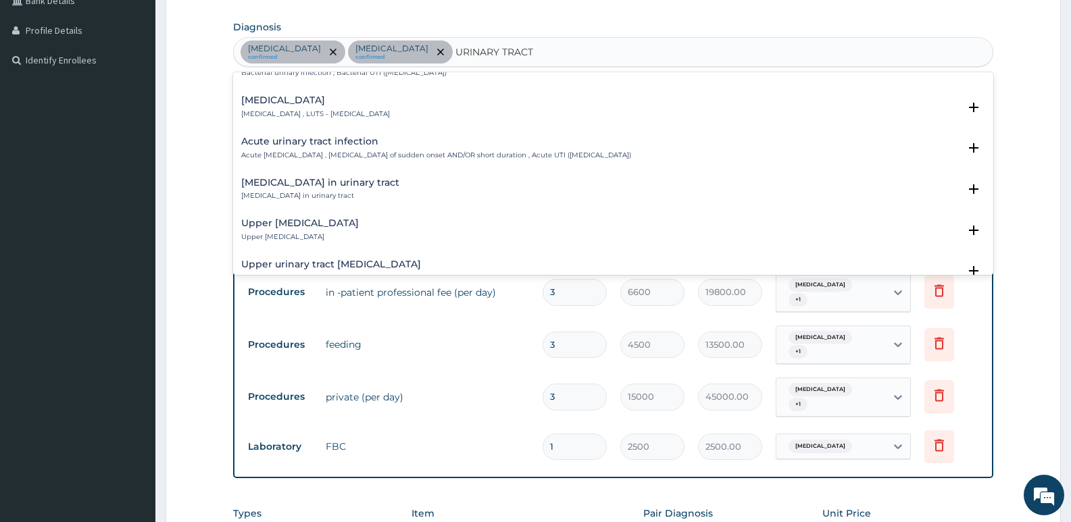
click at [362, 145] on h4 "Acute urinary tract infection" at bounding box center [436, 142] width 390 height 10
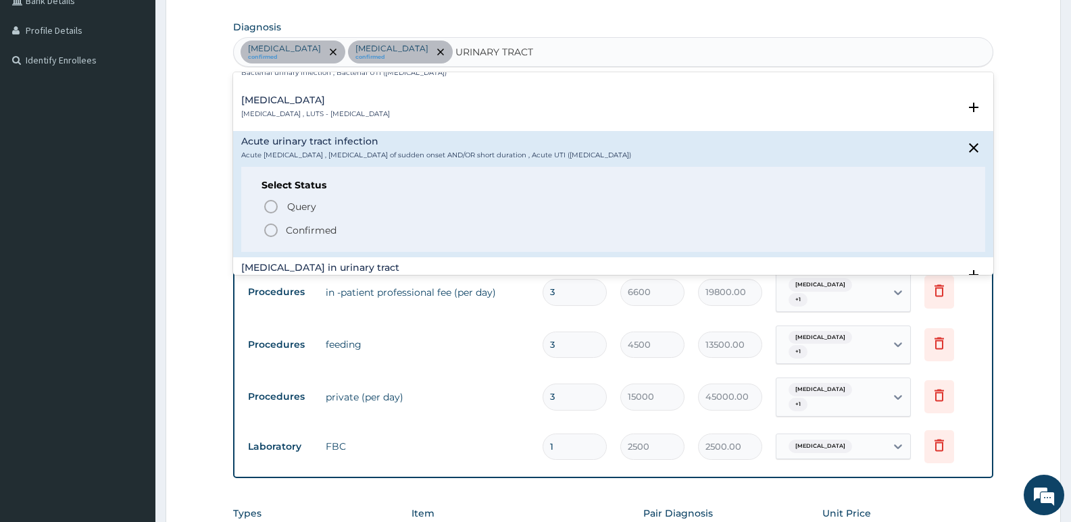
click at [274, 230] on icon "status option filled" at bounding box center [271, 230] width 16 height 16
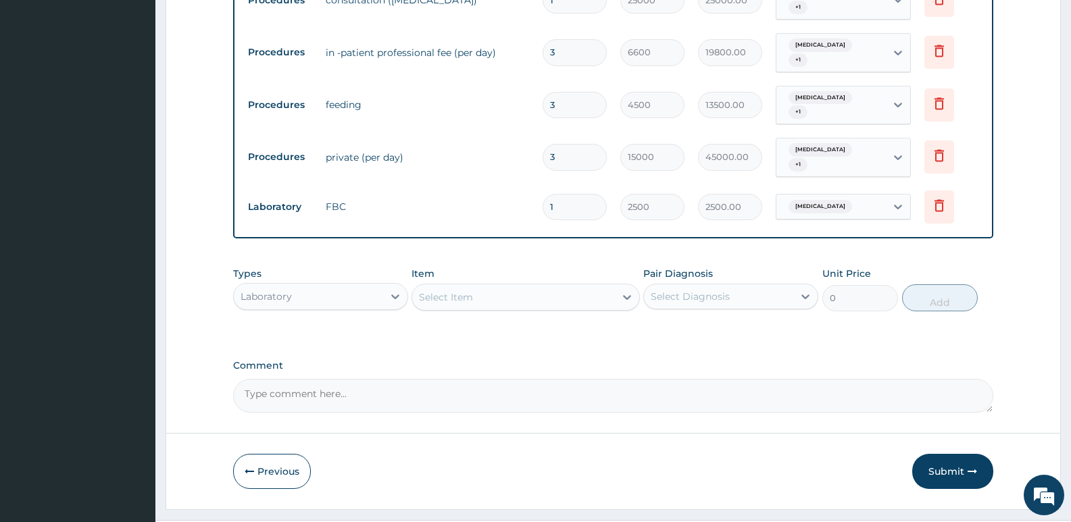
scroll to position [568, 0]
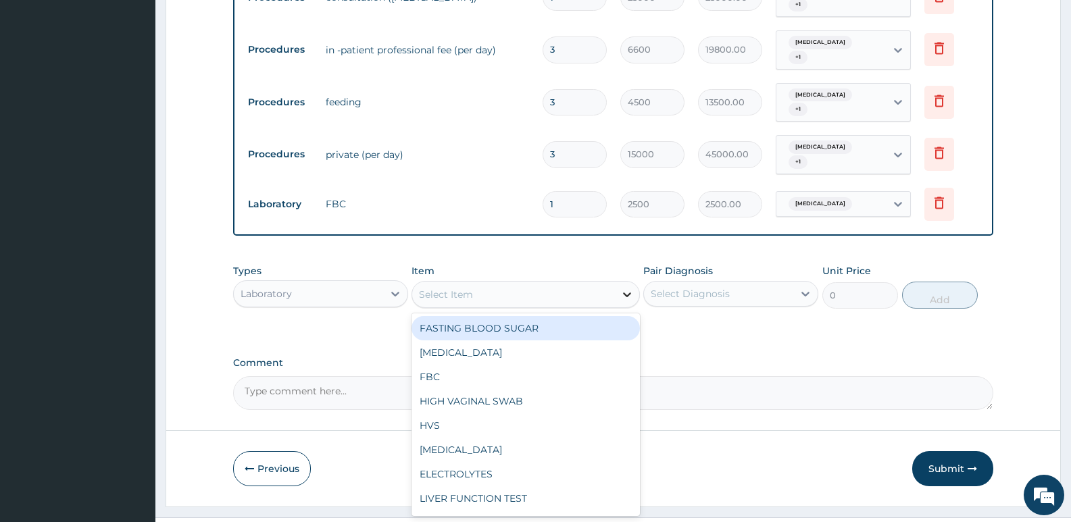
click at [622, 288] on icon at bounding box center [627, 295] width 14 height 14
type input "MP"
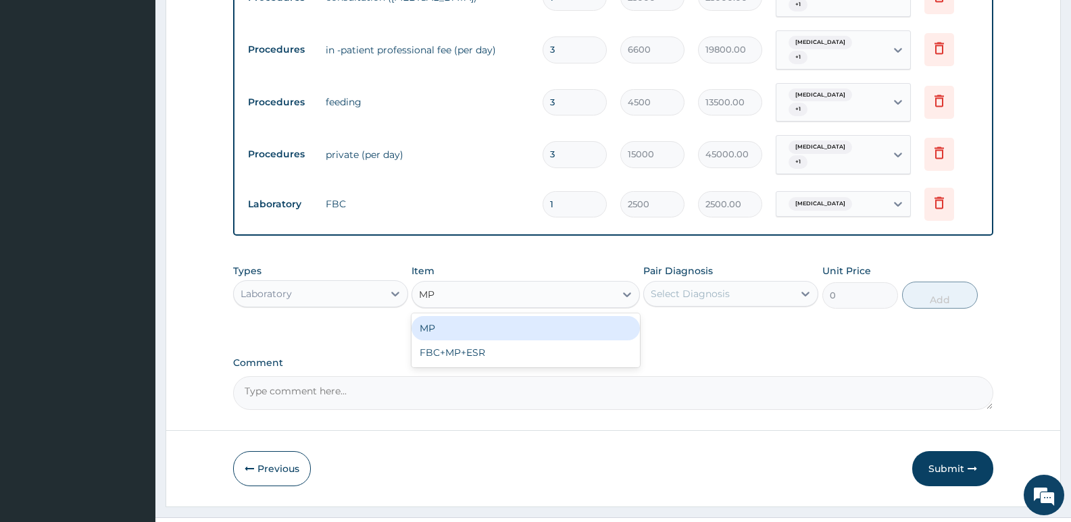
click at [421, 316] on div "MP" at bounding box center [526, 328] width 228 height 24
type input "1000"
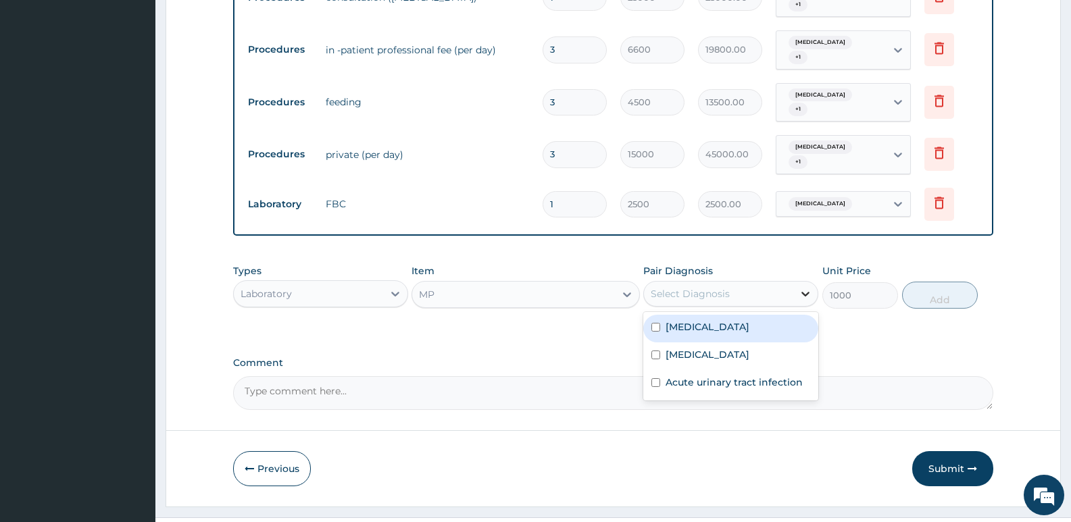
click at [799, 287] on icon at bounding box center [806, 294] width 14 height 14
click at [813, 282] on div at bounding box center [805, 294] width 24 height 24
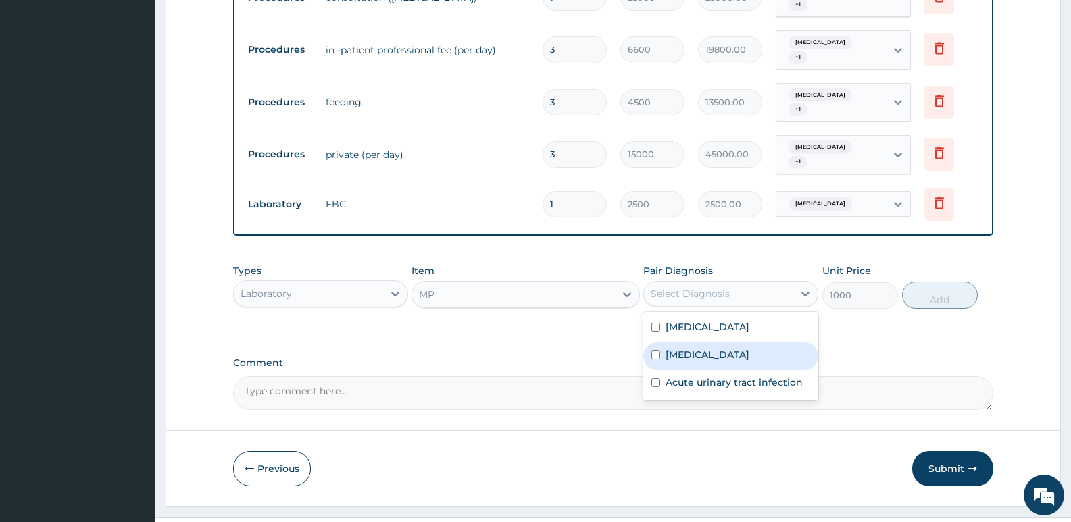
click at [687, 348] on label "[MEDICAL_DATA]" at bounding box center [708, 355] width 84 height 14
checkbox input "true"
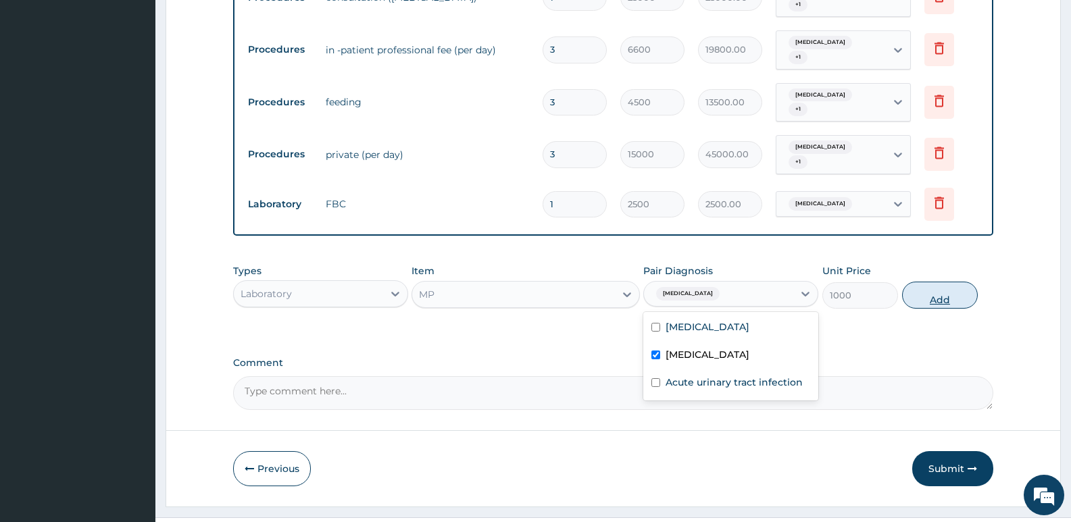
click at [937, 282] on button "Add" at bounding box center [940, 295] width 76 height 27
type input "0"
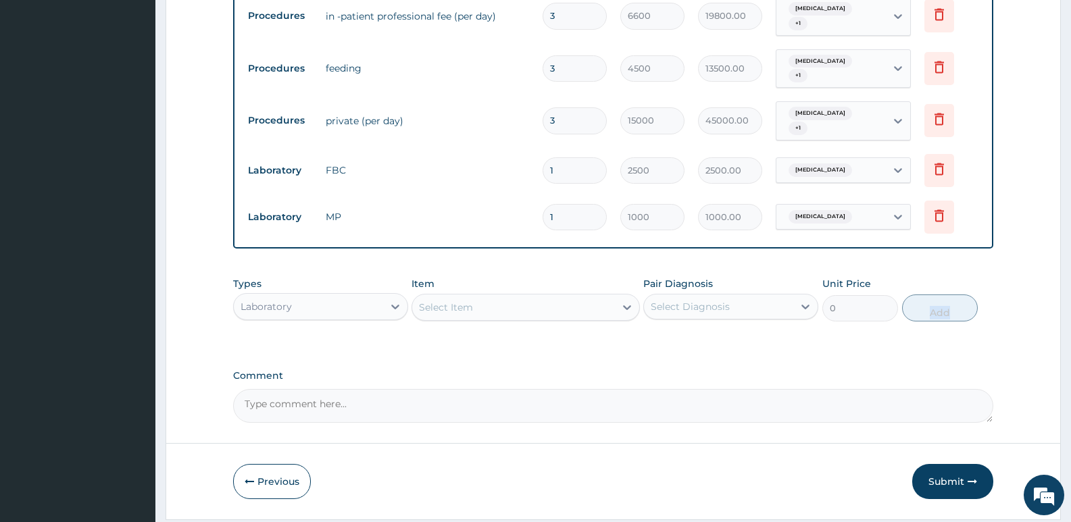
scroll to position [621, 0]
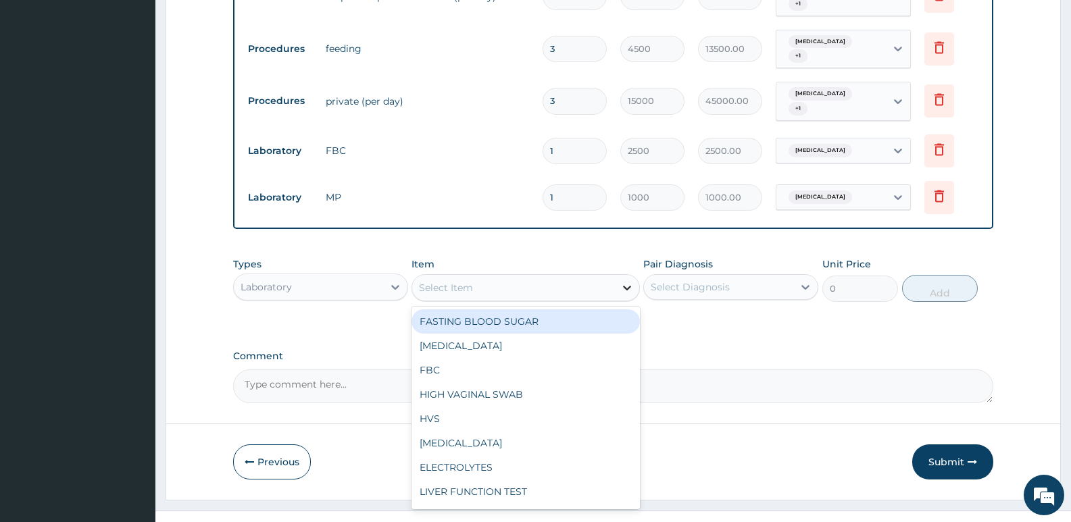
click at [627, 281] on icon at bounding box center [627, 288] width 14 height 14
type input "ESR"
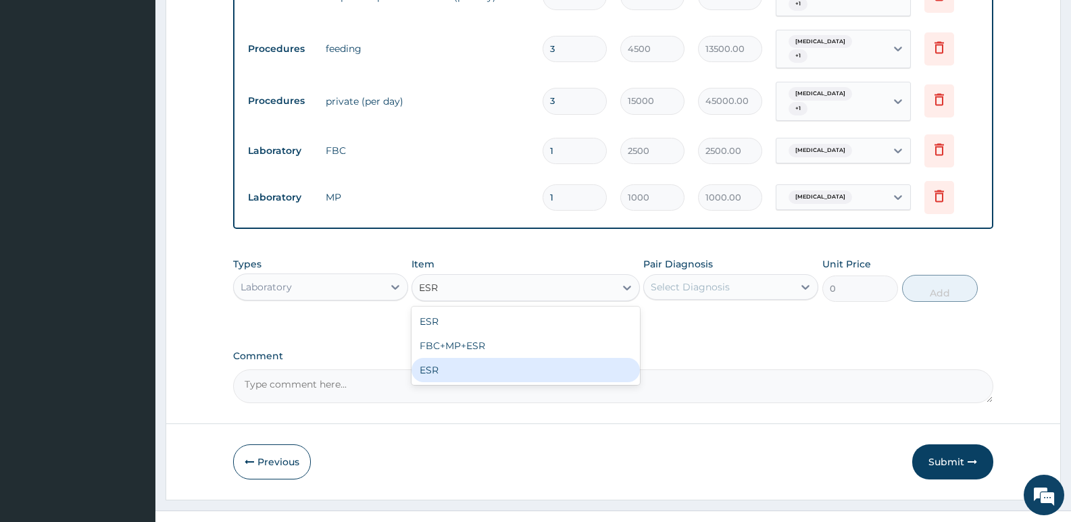
click at [443, 358] on div "ESR" at bounding box center [526, 370] width 228 height 24
type input "3500"
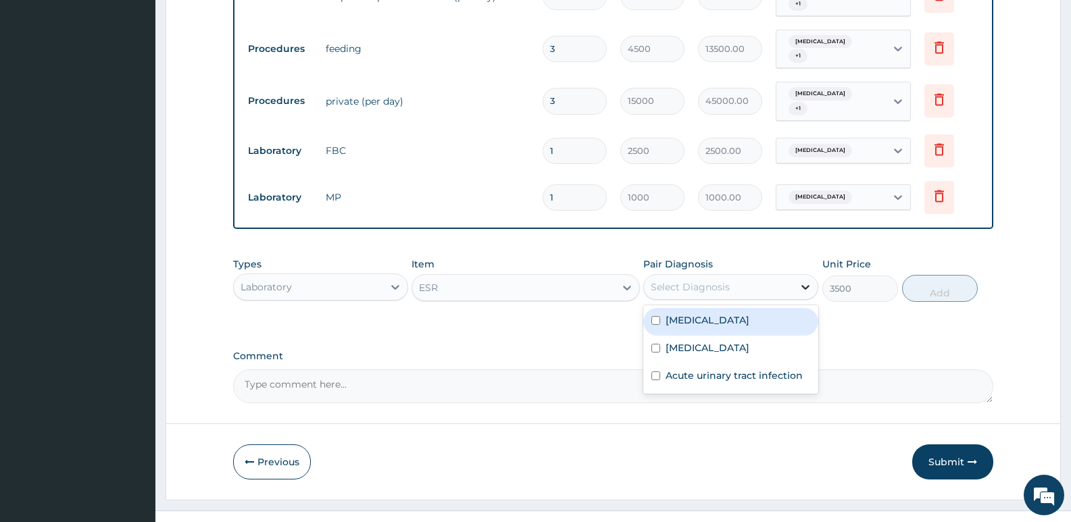
click at [805, 285] on icon at bounding box center [805, 287] width 8 height 5
click at [706, 308] on div "[MEDICAL_DATA]" at bounding box center [730, 322] width 175 height 28
checkbox input "true"
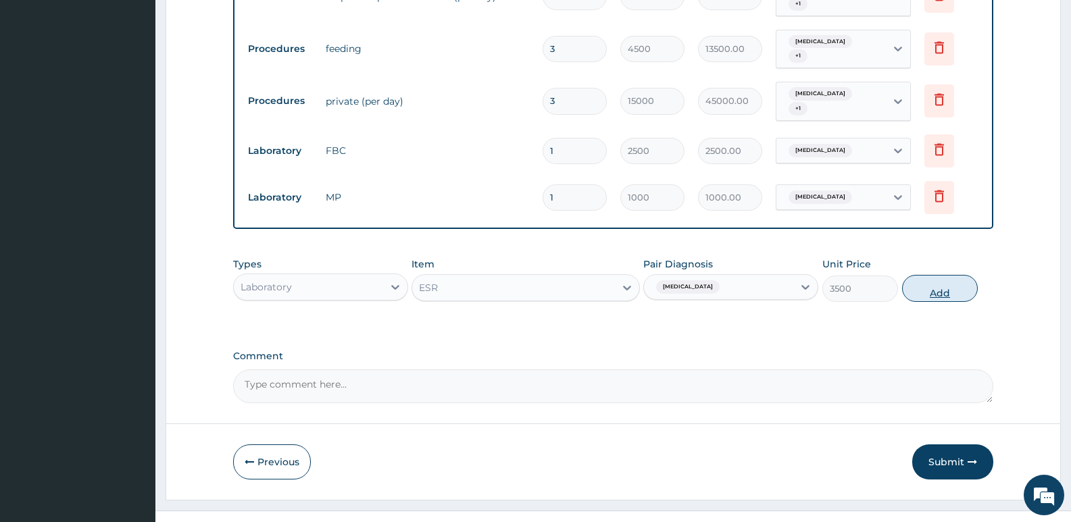
click at [932, 275] on button "Add" at bounding box center [940, 288] width 76 height 27
type input "0"
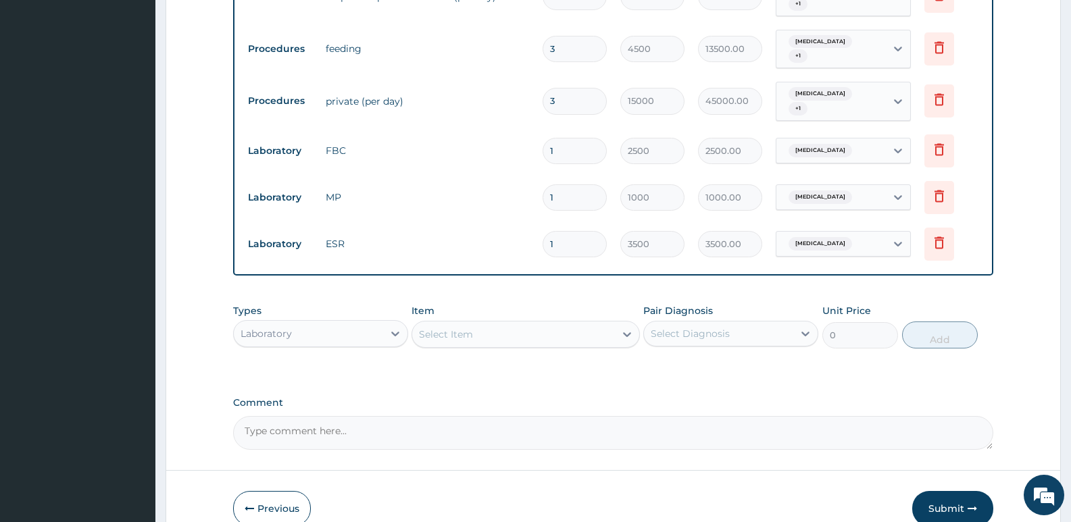
scroll to position [668, 0]
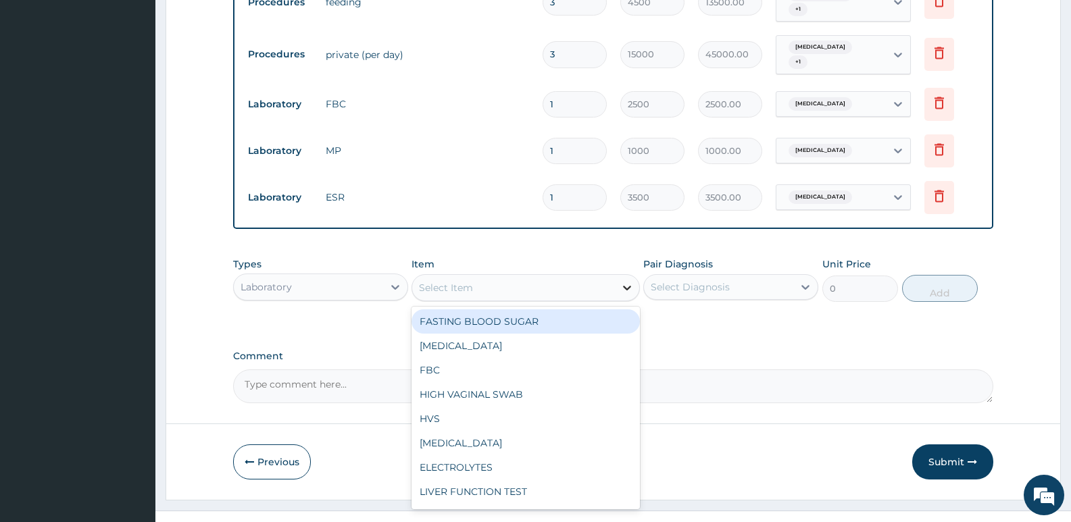
click at [632, 281] on icon at bounding box center [627, 288] width 14 height 14
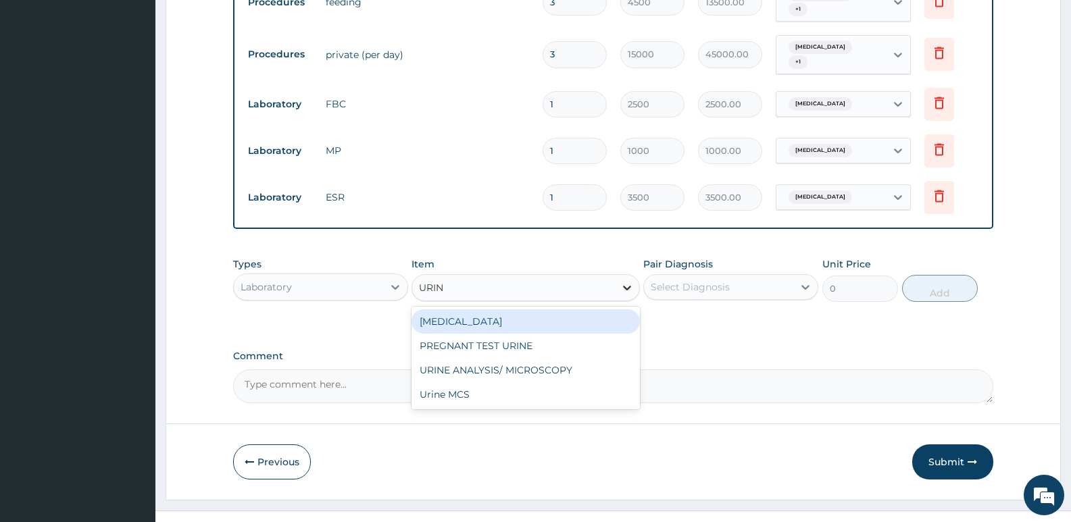
type input "URINA"
click at [471, 310] on div "[MEDICAL_DATA]" at bounding box center [526, 322] width 228 height 24
type input "1500"
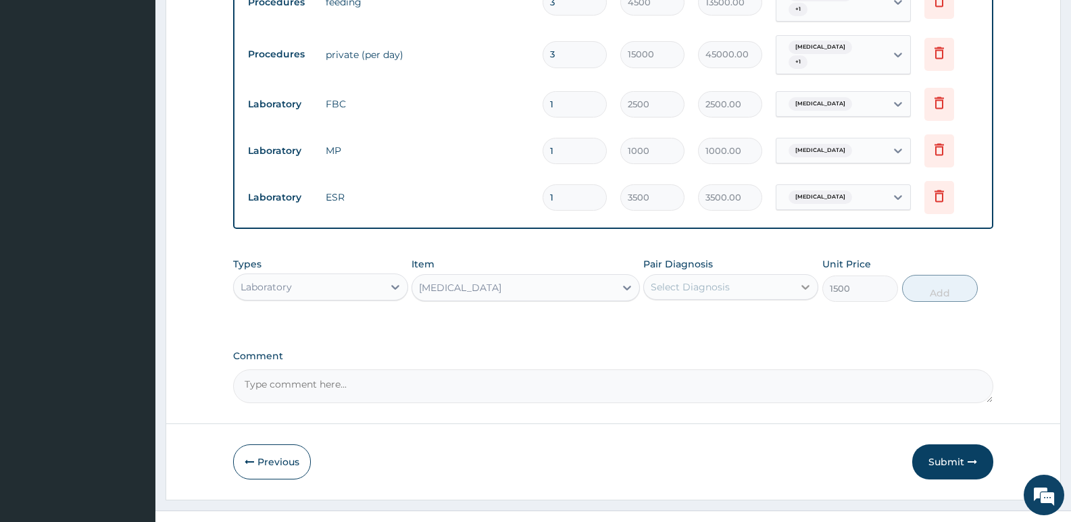
click at [804, 280] on icon at bounding box center [806, 287] width 14 height 14
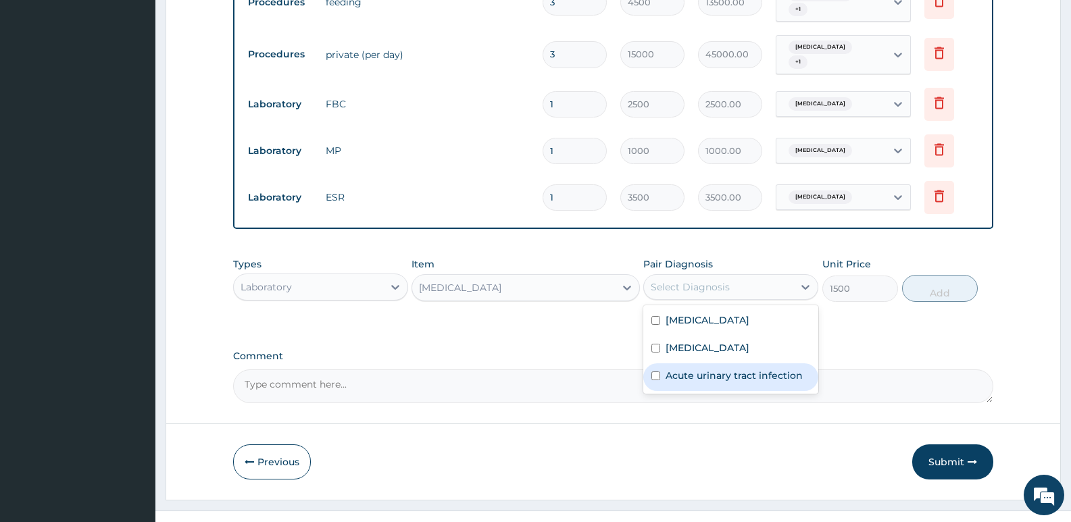
click at [751, 369] on label "Acute urinary tract infection" at bounding box center [734, 376] width 137 height 14
checkbox input "true"
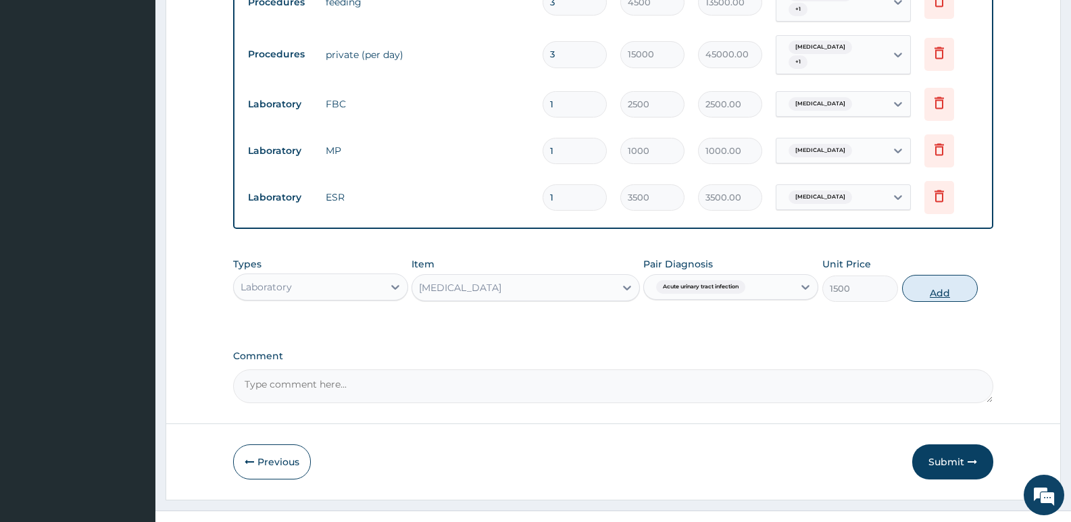
click at [943, 275] on button "Add" at bounding box center [940, 288] width 76 height 27
type input "0"
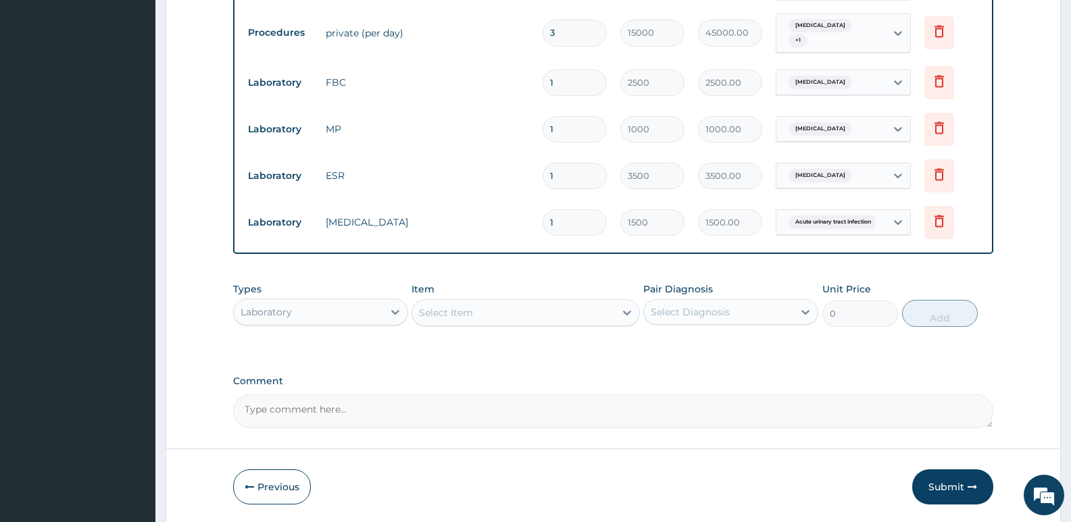
scroll to position [714, 0]
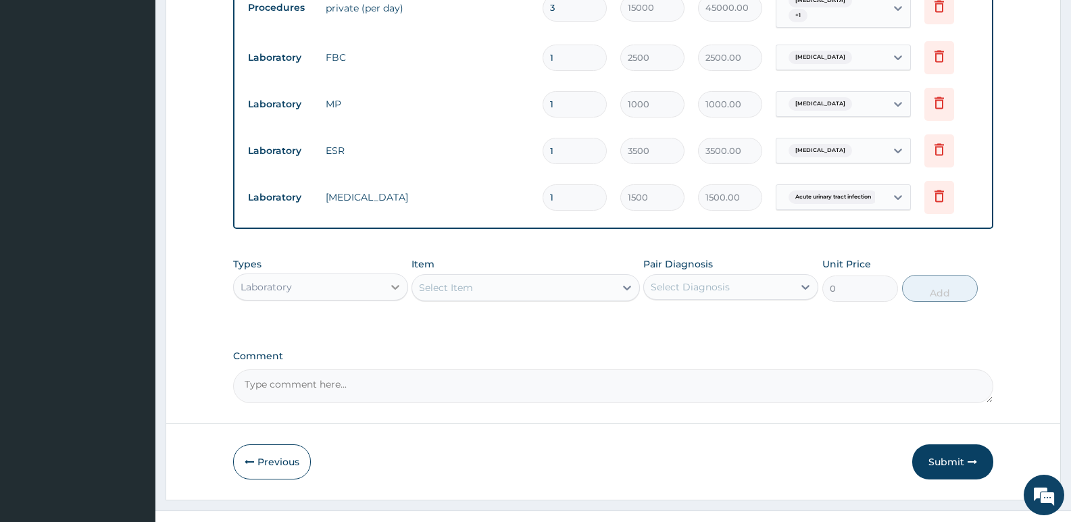
click at [401, 280] on icon at bounding box center [396, 287] width 14 height 14
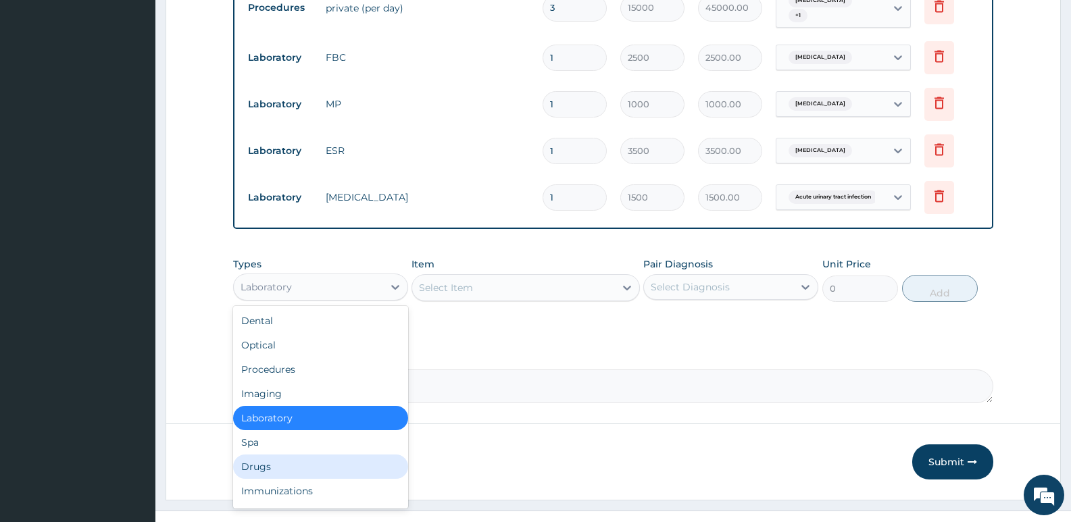
click at [265, 455] on div "Drugs" at bounding box center [320, 467] width 175 height 24
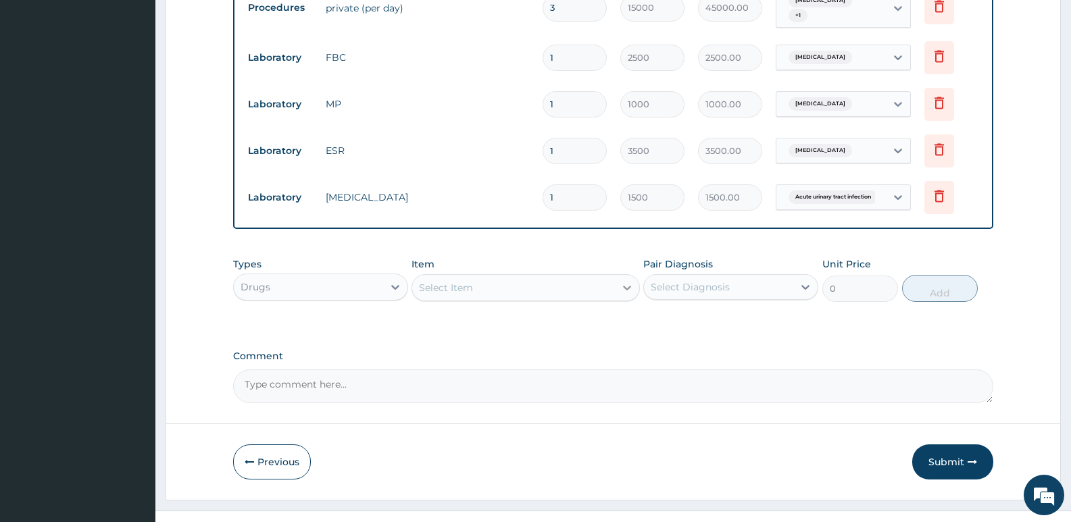
click at [627, 281] on icon at bounding box center [627, 288] width 14 height 14
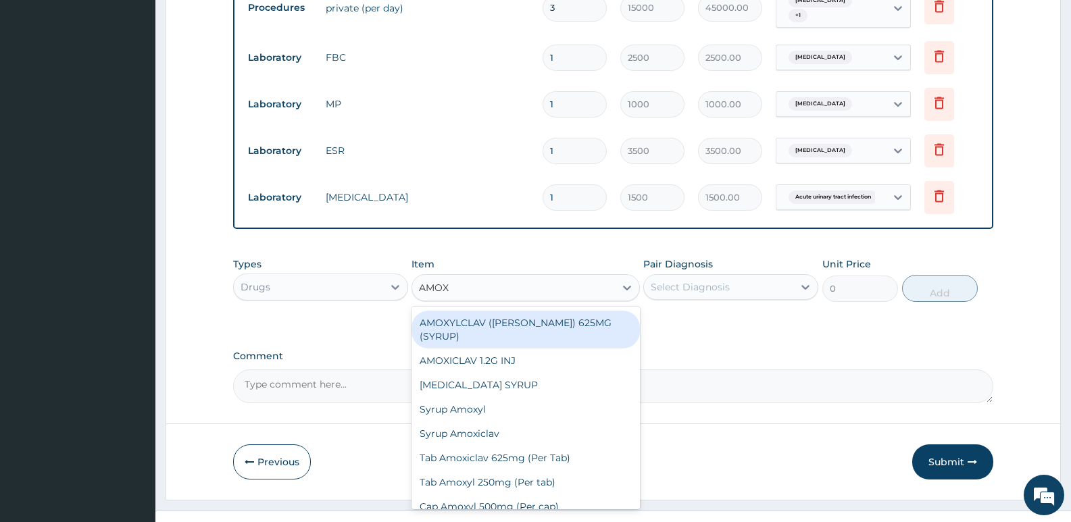
scroll to position [219, 0]
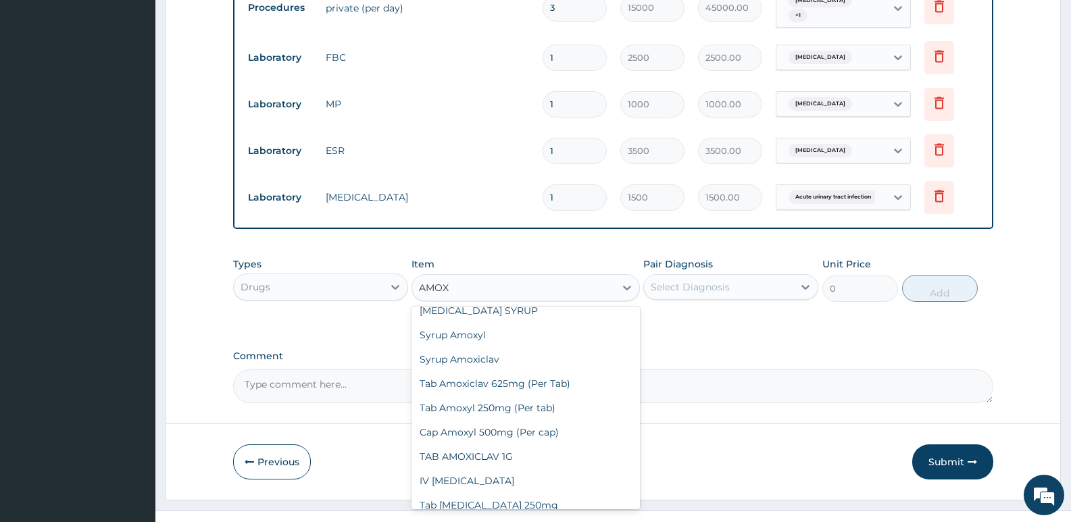
type input "AMOX"
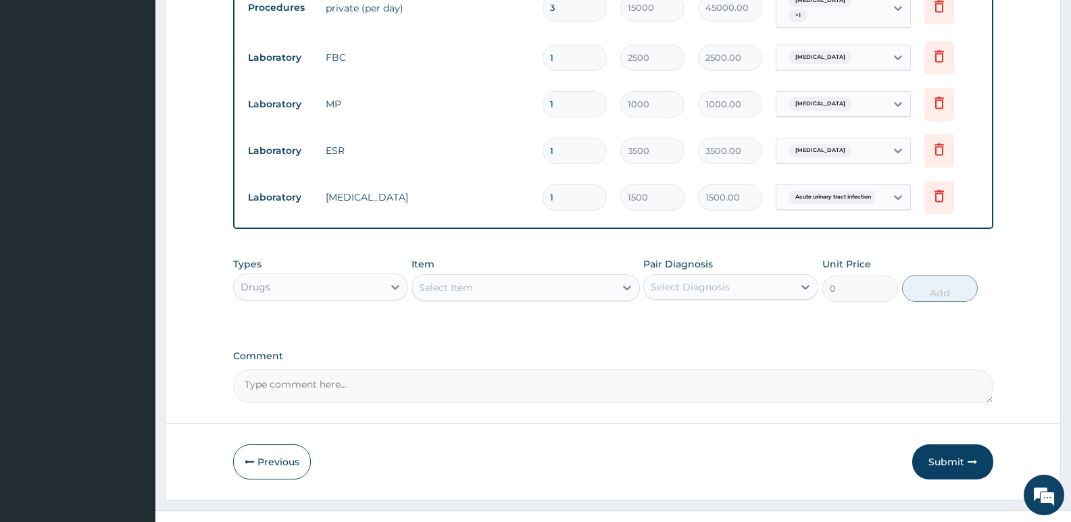
drag, startPoint x: 648, startPoint y: 430, endPoint x: 661, endPoint y: 463, distance: 34.9
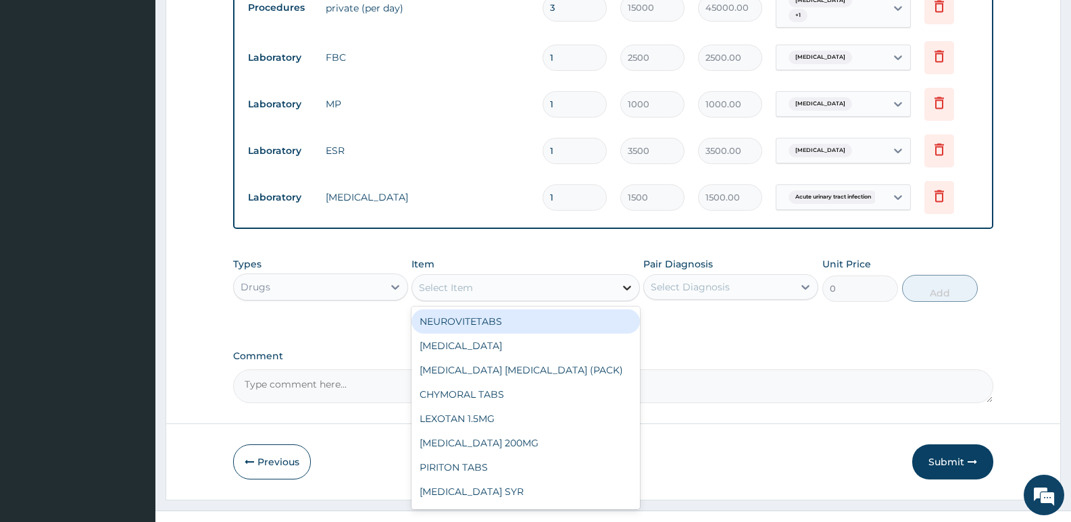
click at [620, 281] on icon at bounding box center [627, 288] width 14 height 14
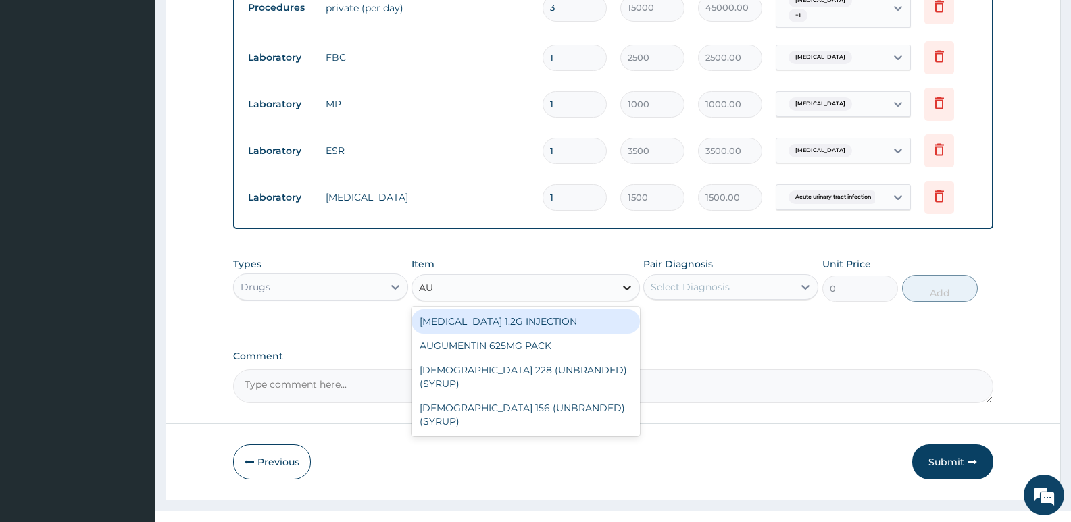
type input "AUG"
click at [567, 310] on div "[MEDICAL_DATA] 1.2G INJECTION" at bounding box center [526, 322] width 228 height 24
type input "3500"
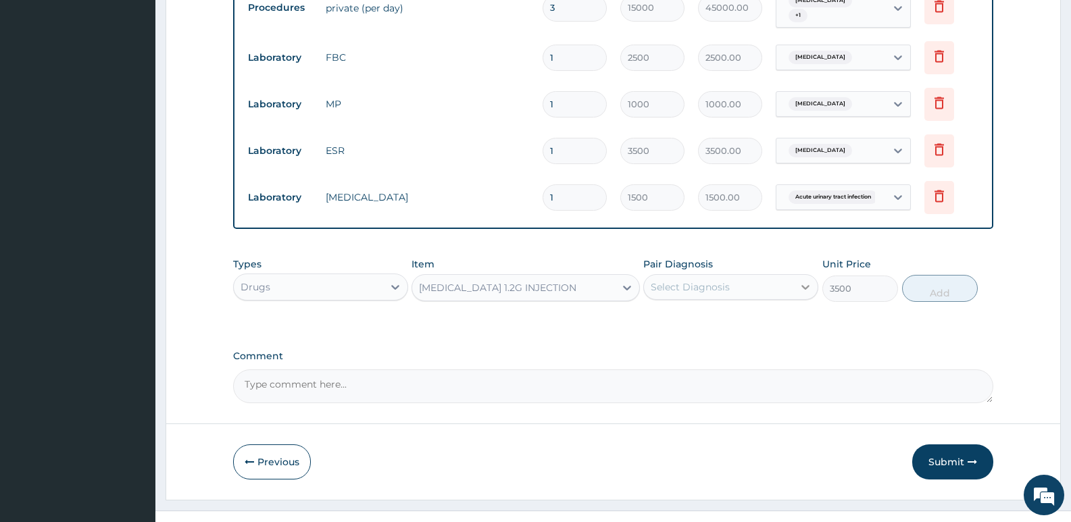
click at [808, 280] on icon at bounding box center [806, 287] width 14 height 14
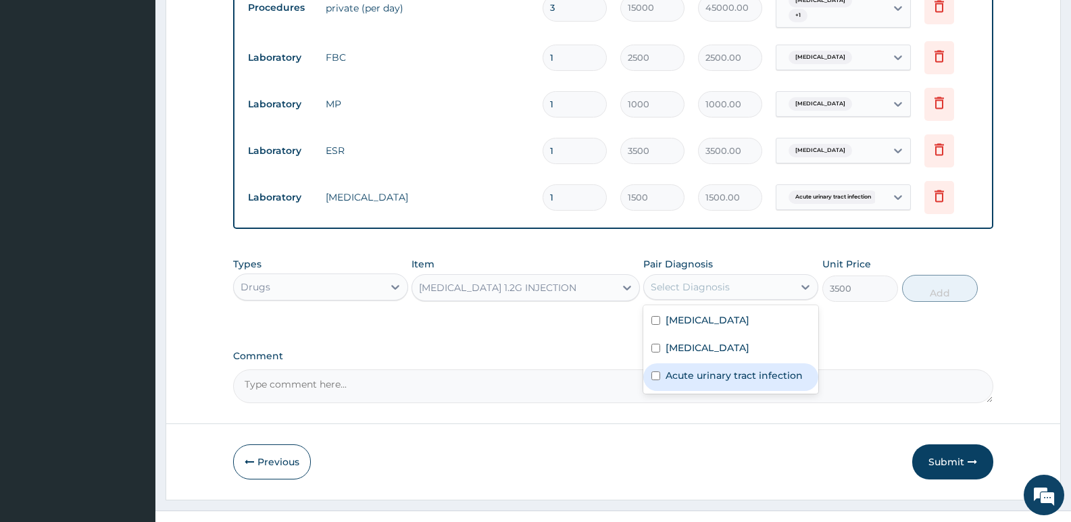
click at [701, 369] on label "Acute urinary tract infection" at bounding box center [734, 376] width 137 height 14
checkbox input "true"
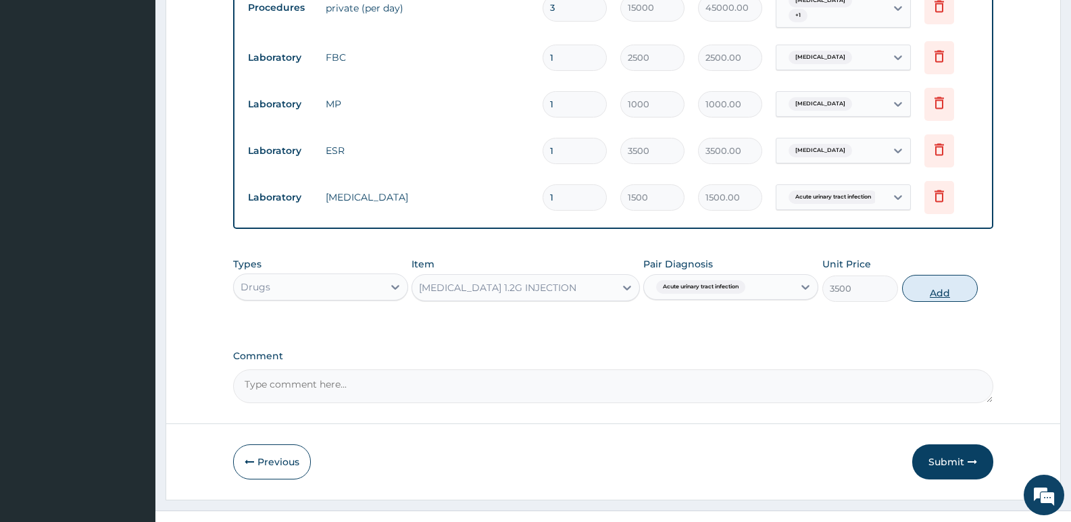
click at [941, 275] on button "Add" at bounding box center [940, 288] width 76 height 27
type input "0"
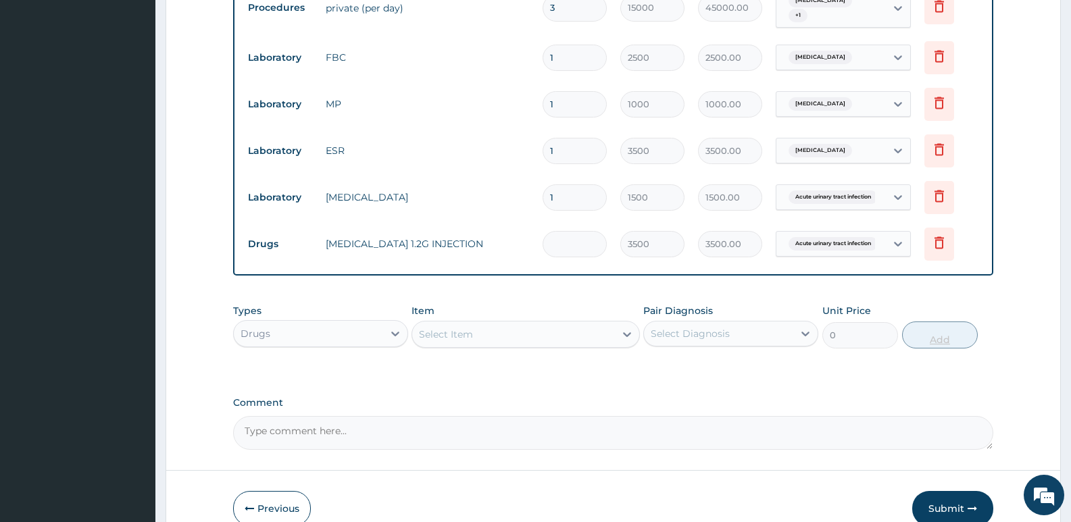
type input "0.00"
type input "6"
type input "21000.00"
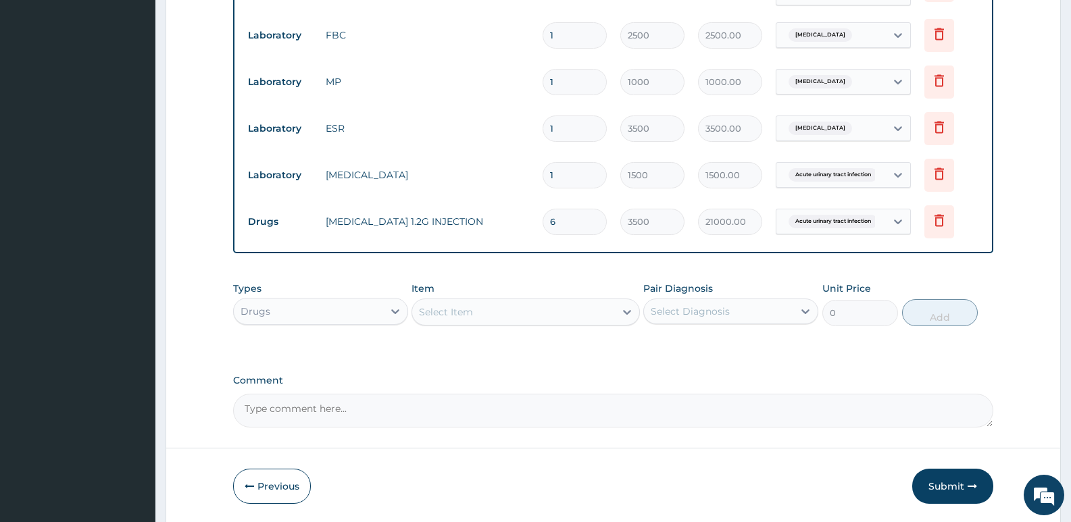
scroll to position [761, 0]
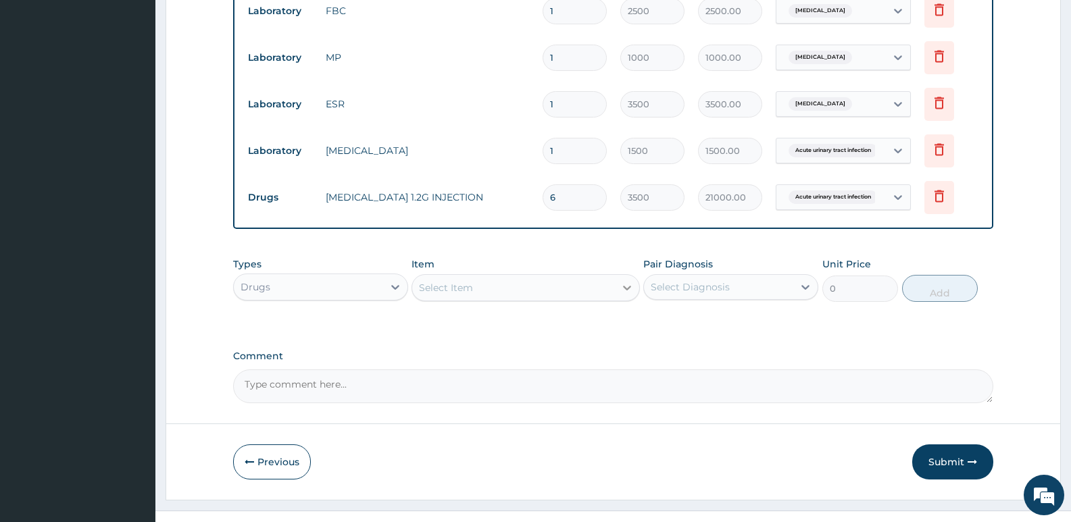
type input "6"
click at [626, 281] on icon at bounding box center [627, 288] width 14 height 14
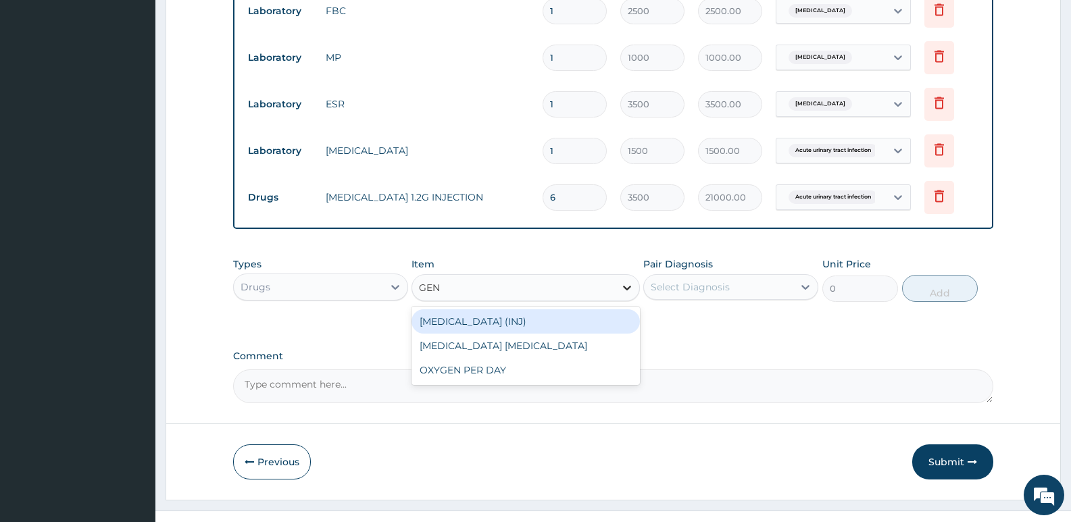
type input "GENT"
click at [497, 310] on div "[MEDICAL_DATA] (INJ)" at bounding box center [526, 322] width 228 height 24
type input "1500"
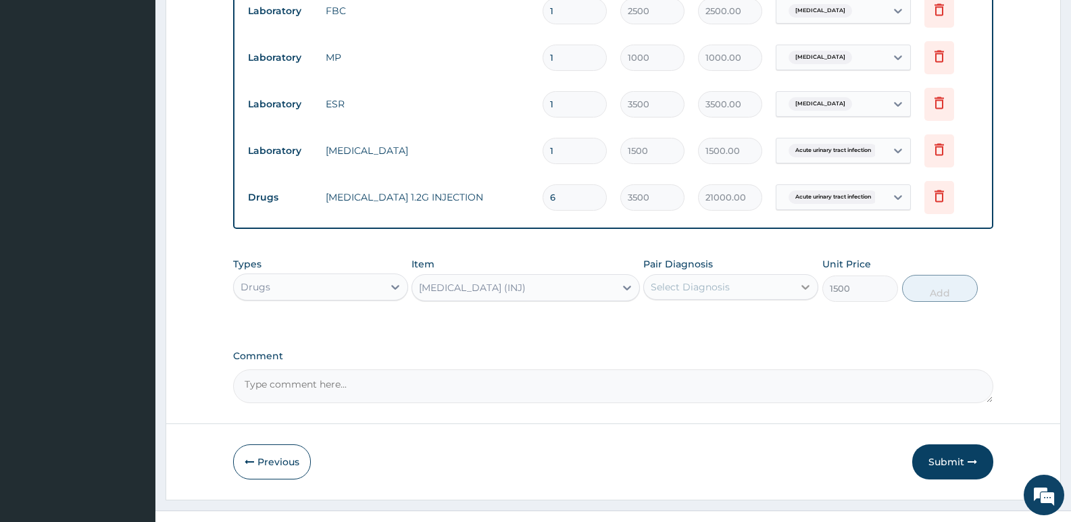
click at [810, 280] on icon at bounding box center [806, 287] width 14 height 14
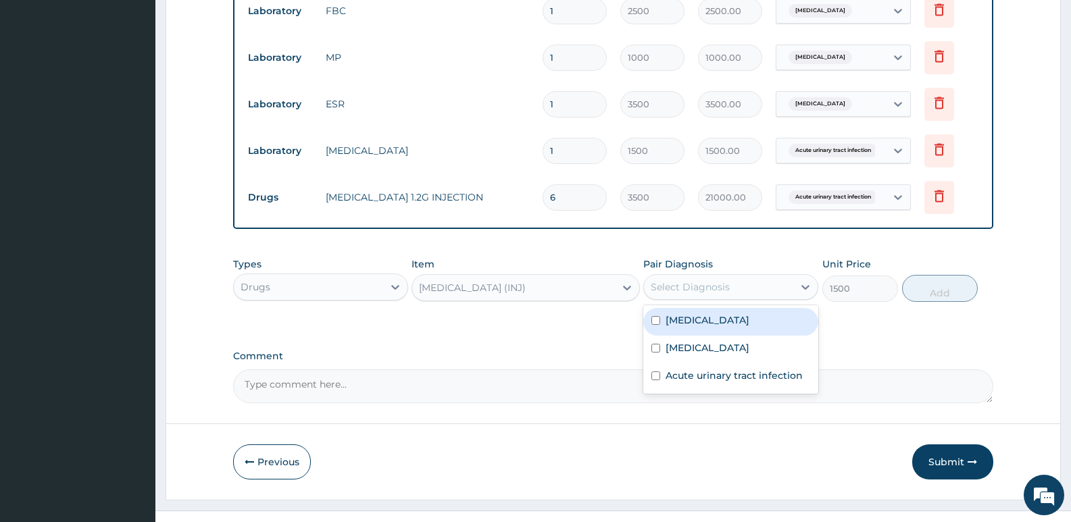
click at [685, 314] on label "[MEDICAL_DATA]" at bounding box center [708, 321] width 84 height 14
checkbox input "true"
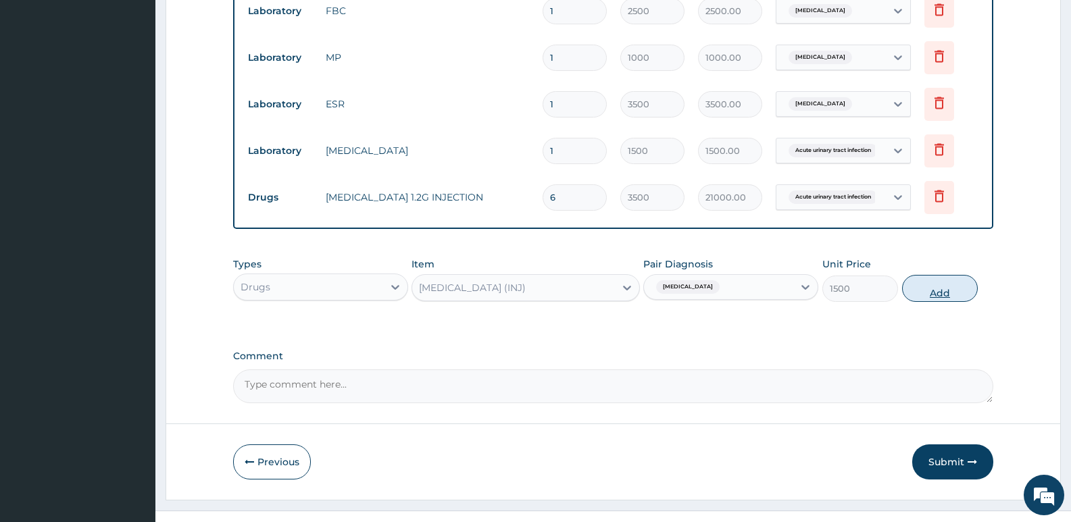
click at [943, 275] on button "Add" at bounding box center [940, 288] width 76 height 27
type input "0"
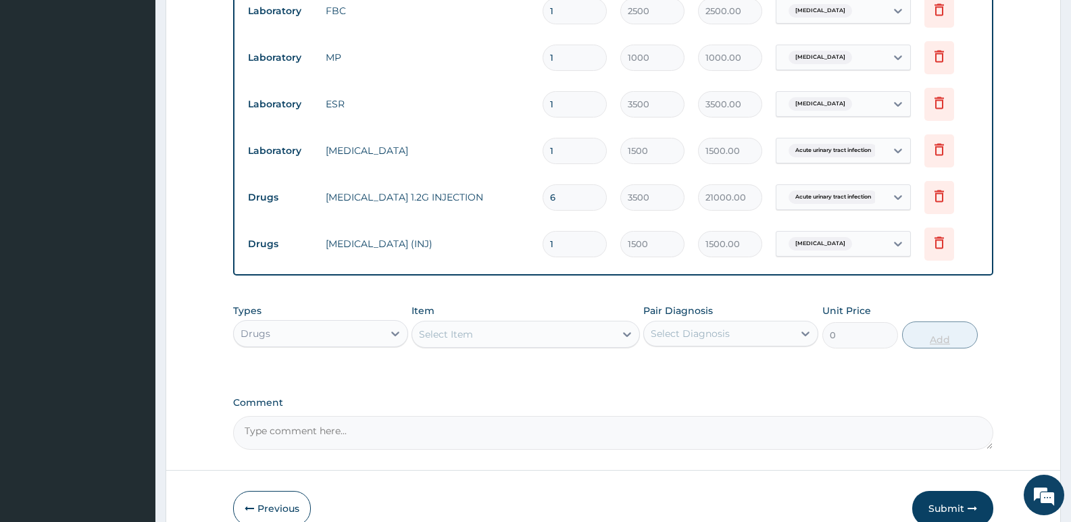
type input "0.00"
type input "6"
type input "9000.00"
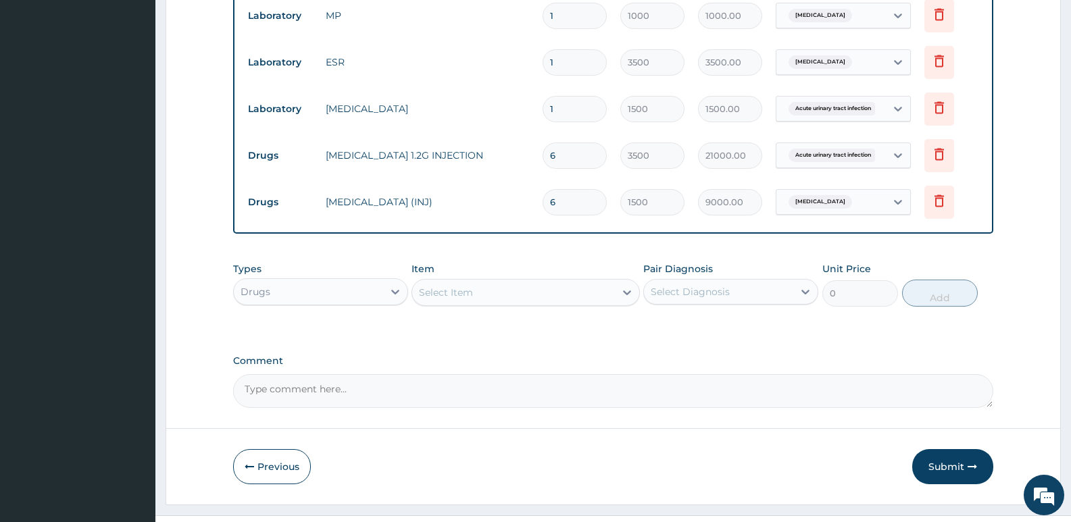
scroll to position [808, 0]
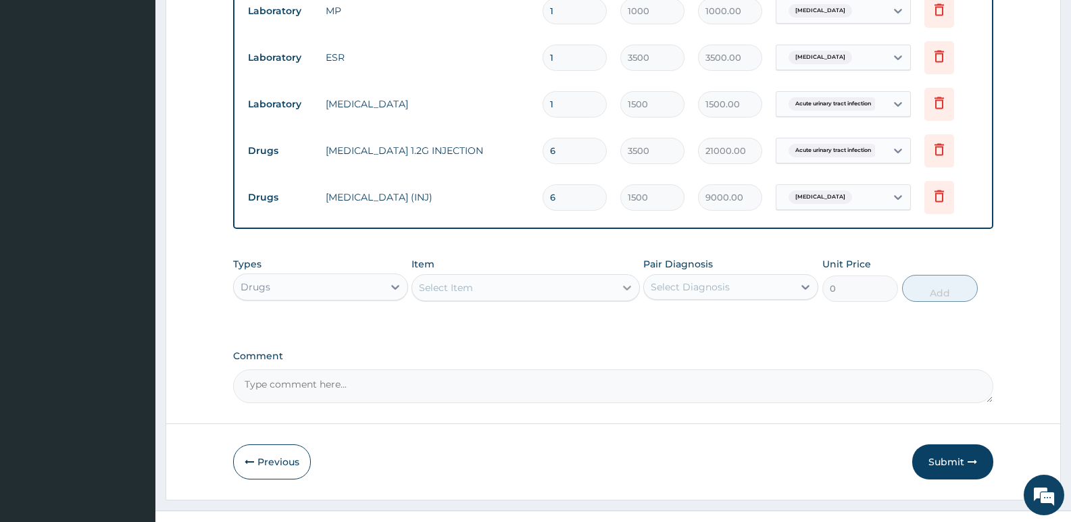
type input "6"
click at [633, 281] on icon at bounding box center [627, 288] width 14 height 14
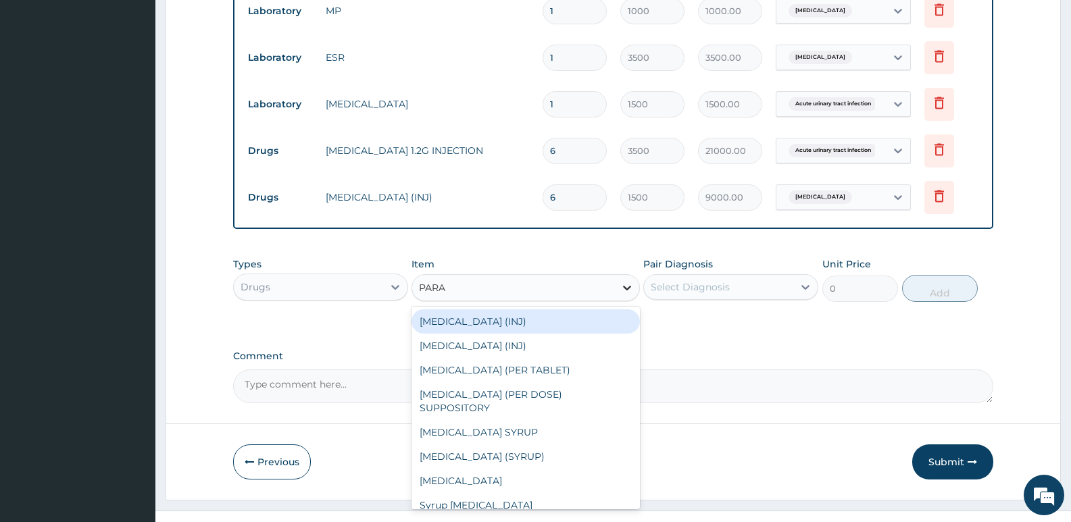
type input "PARAC"
click at [523, 310] on div "[MEDICAL_DATA] (INJ)" at bounding box center [526, 322] width 228 height 24
type input "375"
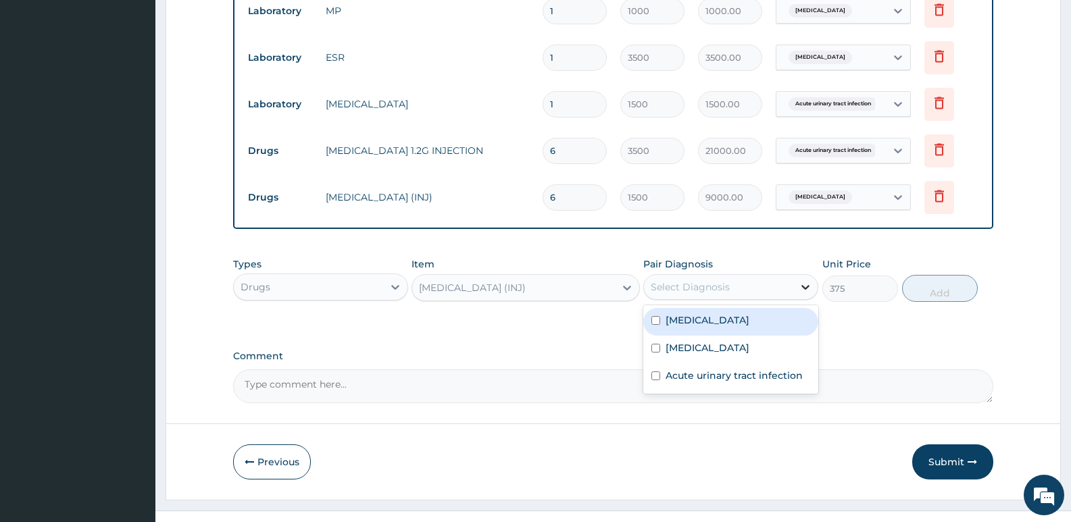
click at [804, 280] on icon at bounding box center [806, 287] width 14 height 14
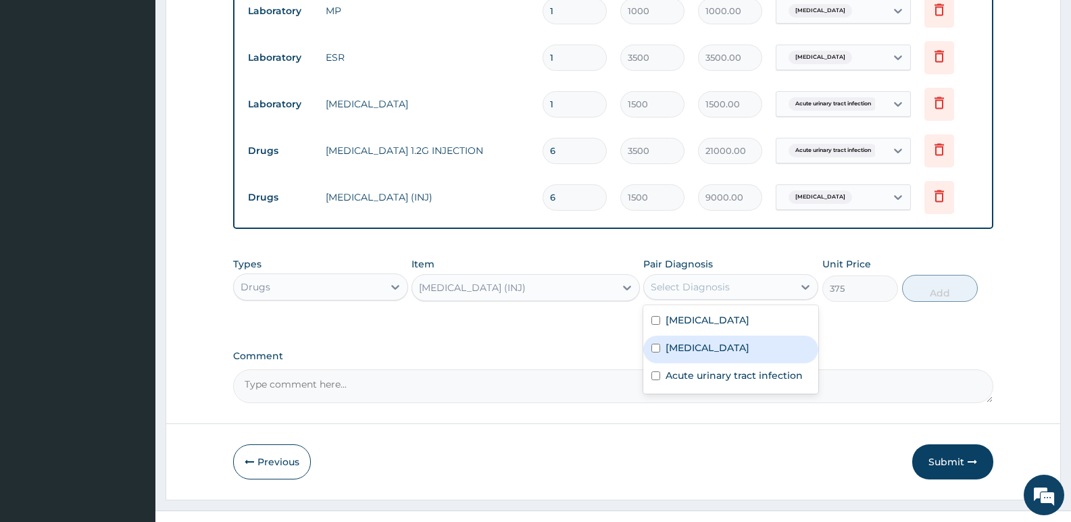
click at [695, 341] on label "[MEDICAL_DATA]" at bounding box center [708, 348] width 84 height 14
checkbox input "true"
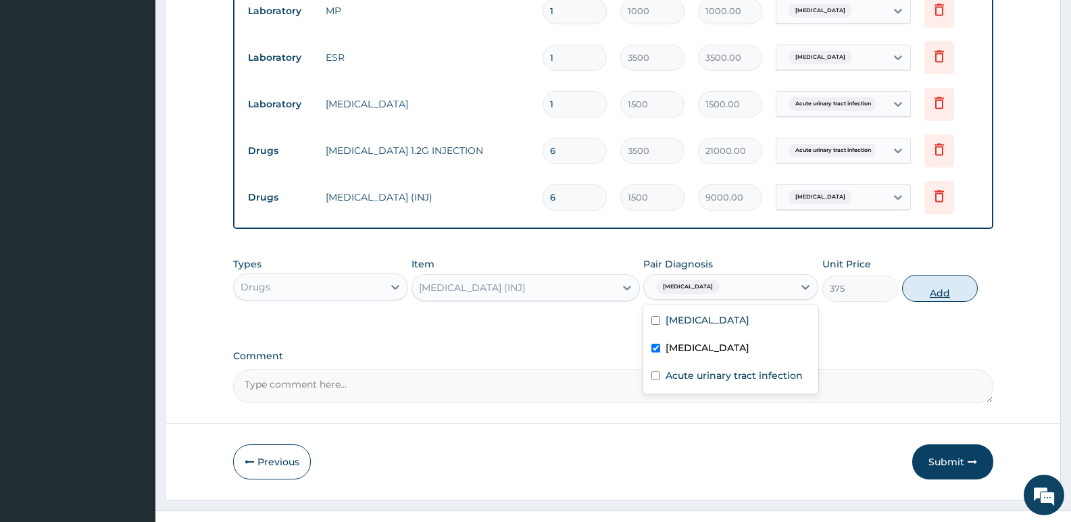
click at [930, 275] on button "Add" at bounding box center [940, 288] width 76 height 27
type input "0"
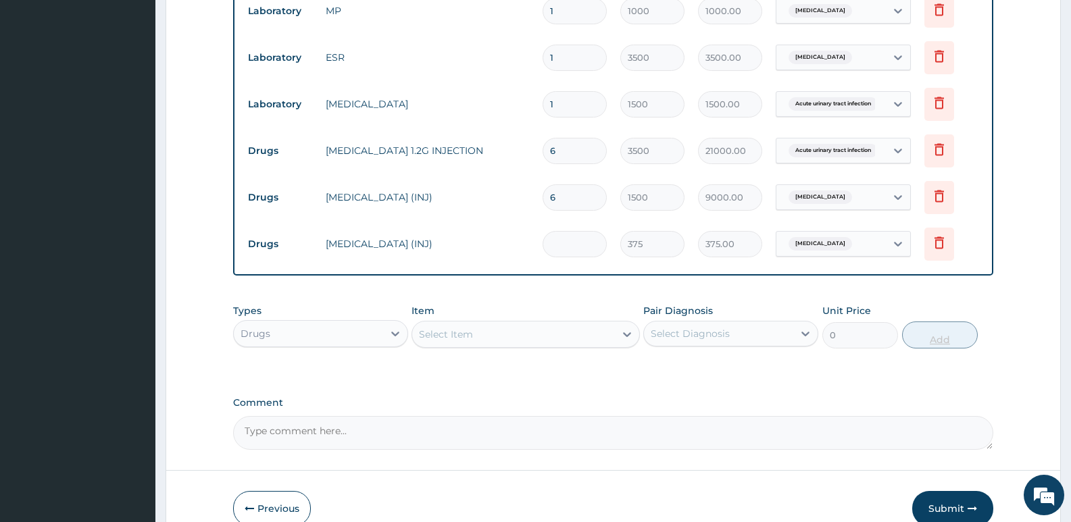
type input "0.00"
type input "5"
type input "1875.00"
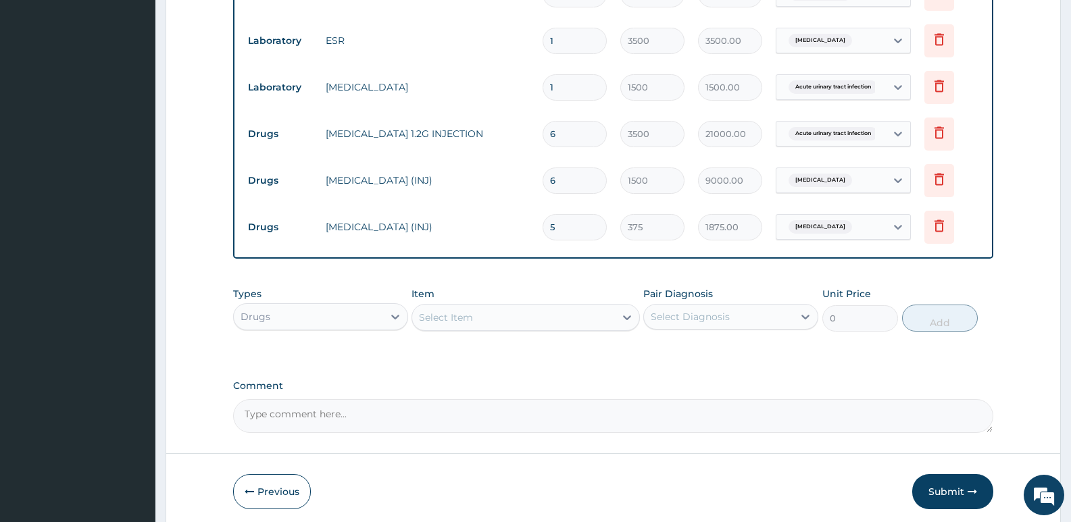
scroll to position [854, 0]
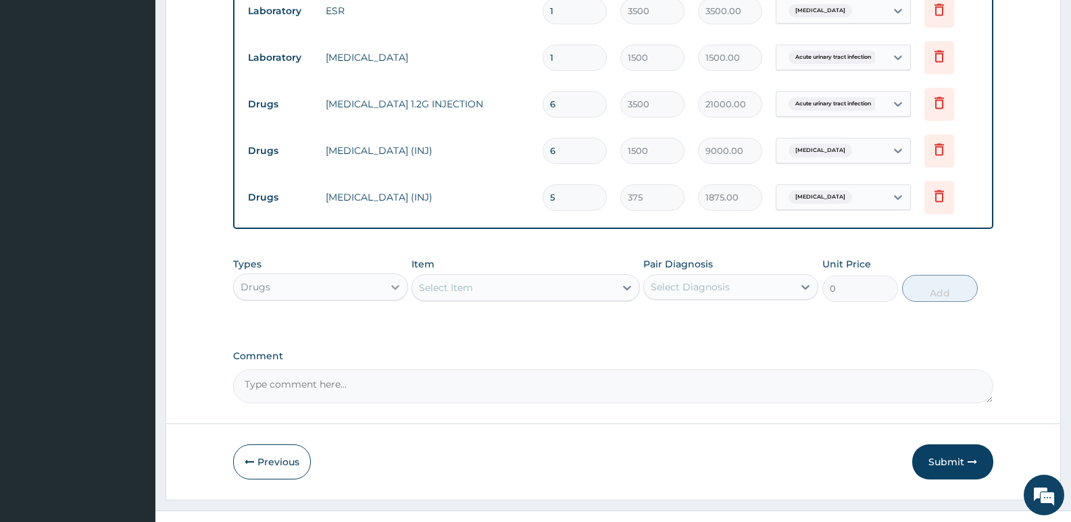
type input "5"
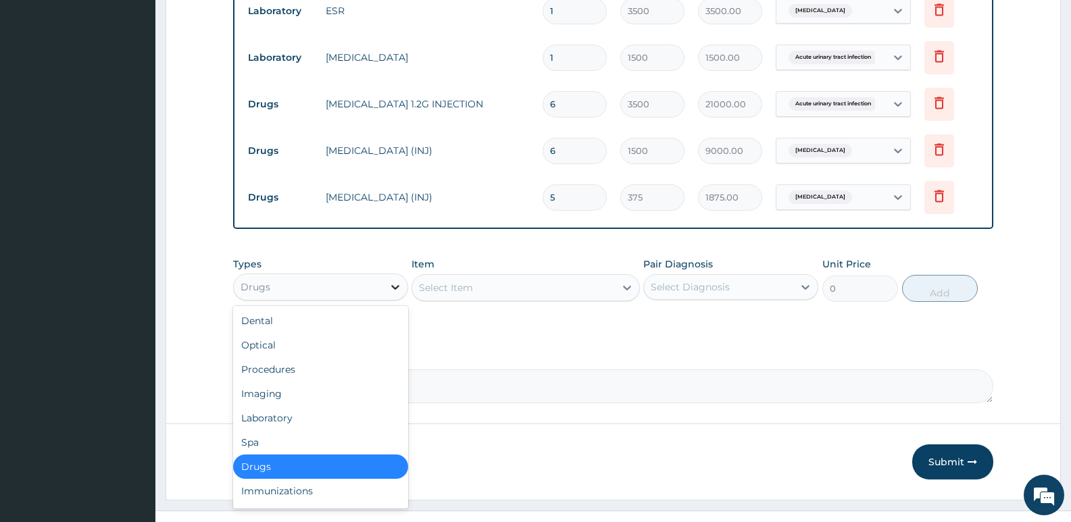
click at [390, 280] on icon at bounding box center [396, 287] width 14 height 14
click at [296, 357] on div "Procedures" at bounding box center [320, 369] width 175 height 24
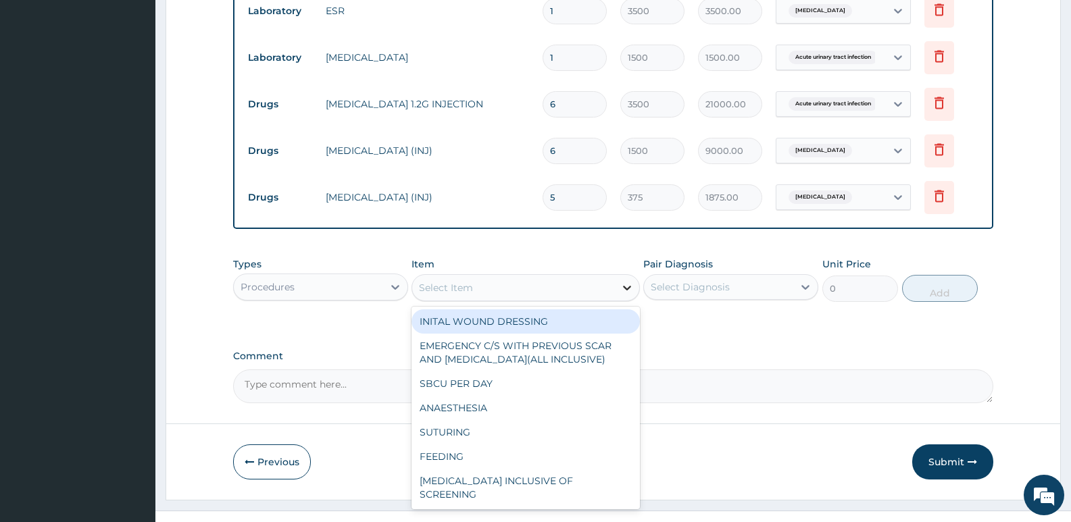
click at [628, 286] on icon at bounding box center [627, 288] width 8 height 5
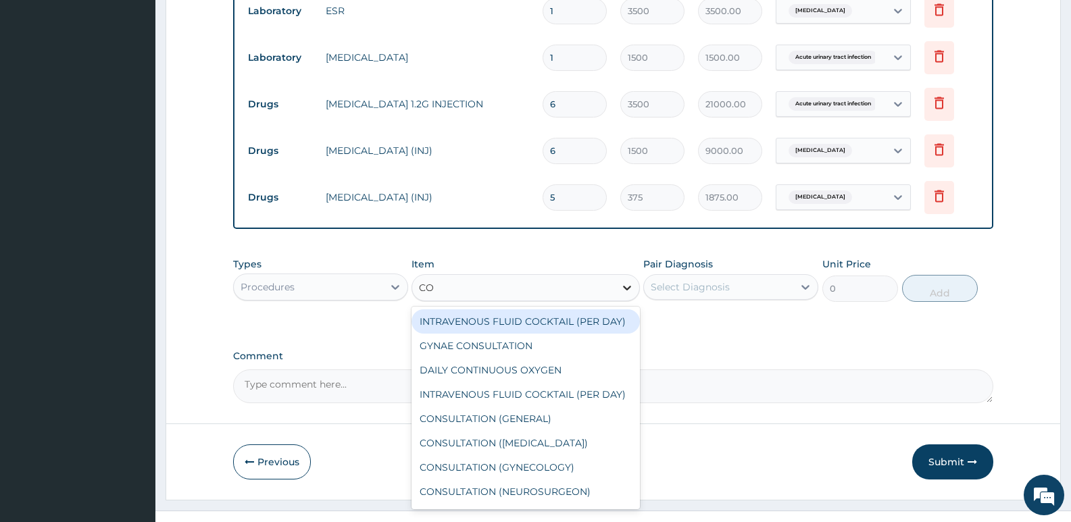
type input "CON"
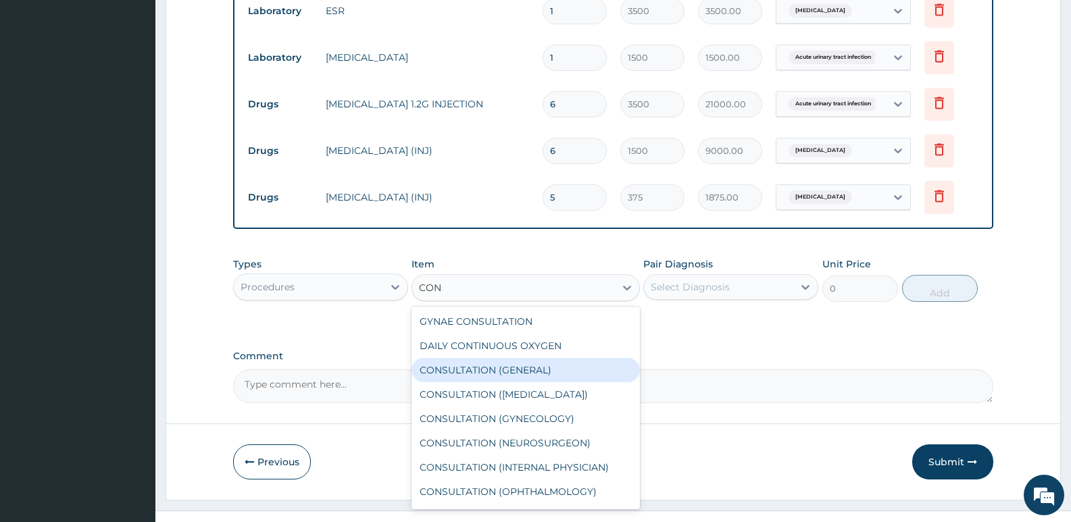
click at [544, 358] on div "CONSULTATION (GENERAL)" at bounding box center [526, 370] width 228 height 24
type input "3500"
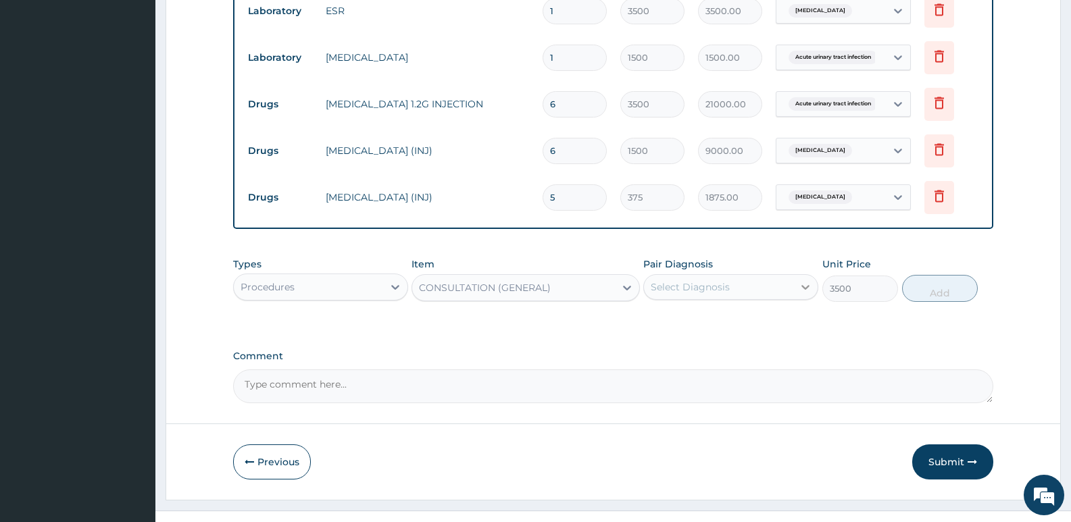
click at [809, 280] on icon at bounding box center [806, 287] width 14 height 14
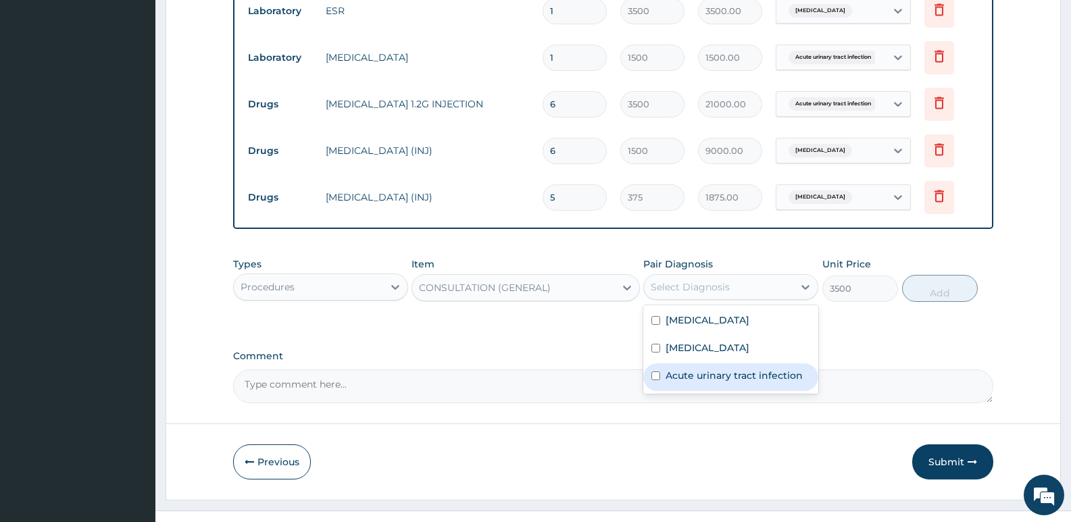
click at [735, 369] on label "Acute urinary tract infection" at bounding box center [734, 376] width 137 height 14
checkbox input "true"
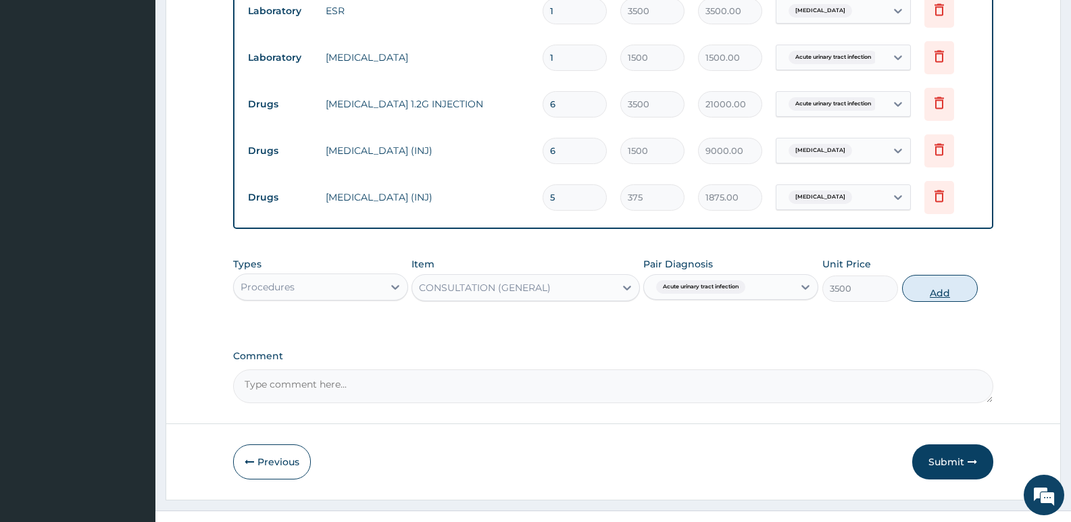
click at [945, 275] on button "Add" at bounding box center [940, 288] width 76 height 27
type input "0"
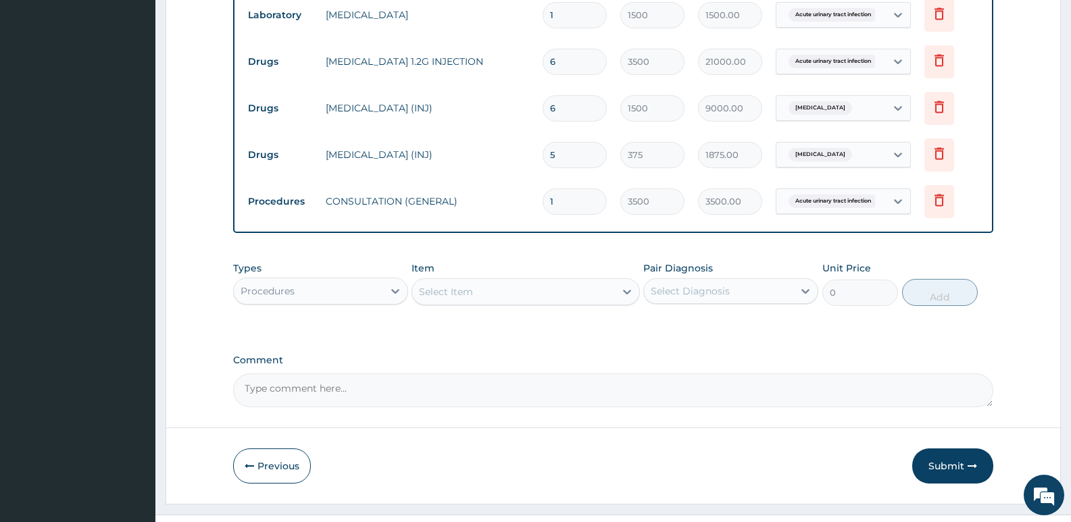
scroll to position [901, 0]
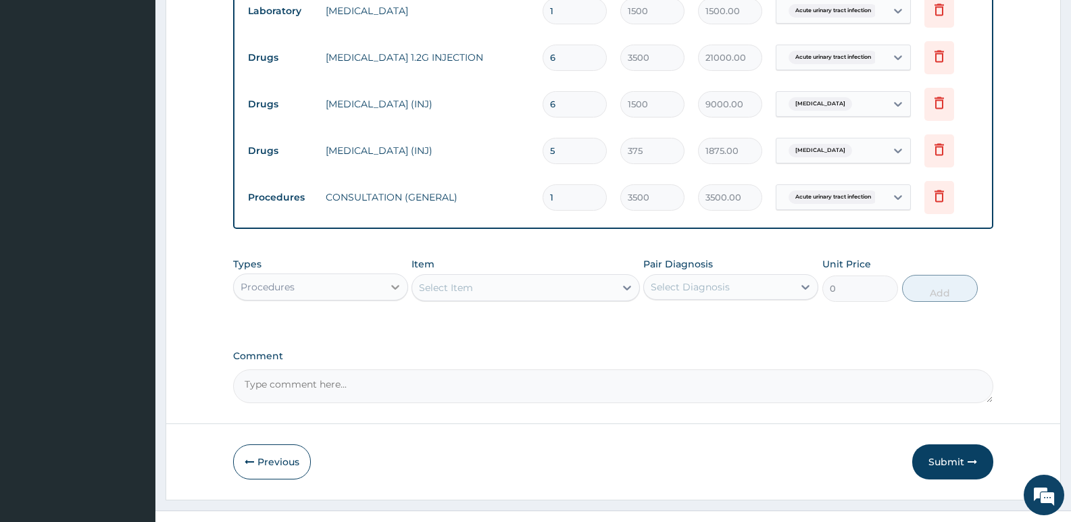
click at [399, 280] on icon at bounding box center [396, 287] width 14 height 14
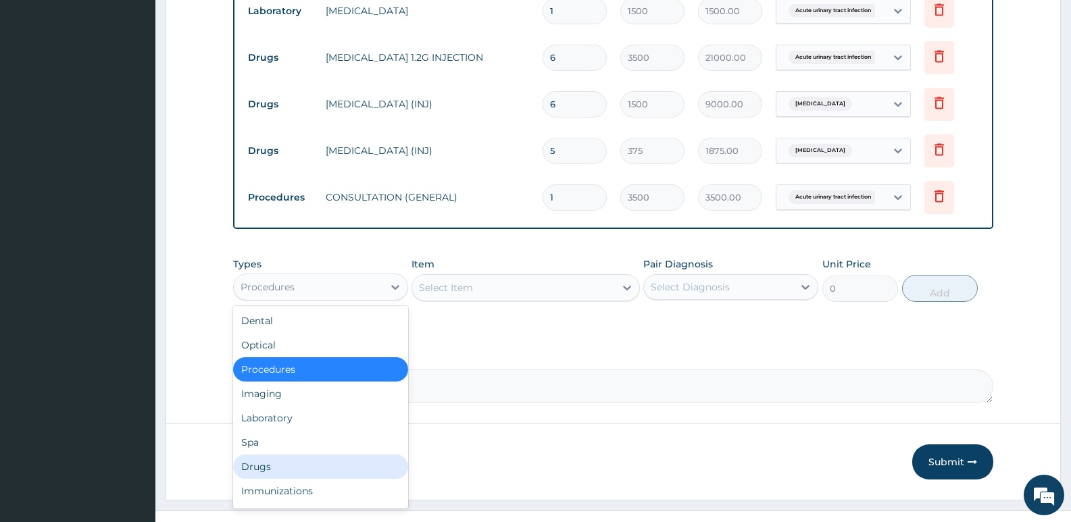
click at [260, 455] on div "Drugs" at bounding box center [320, 467] width 175 height 24
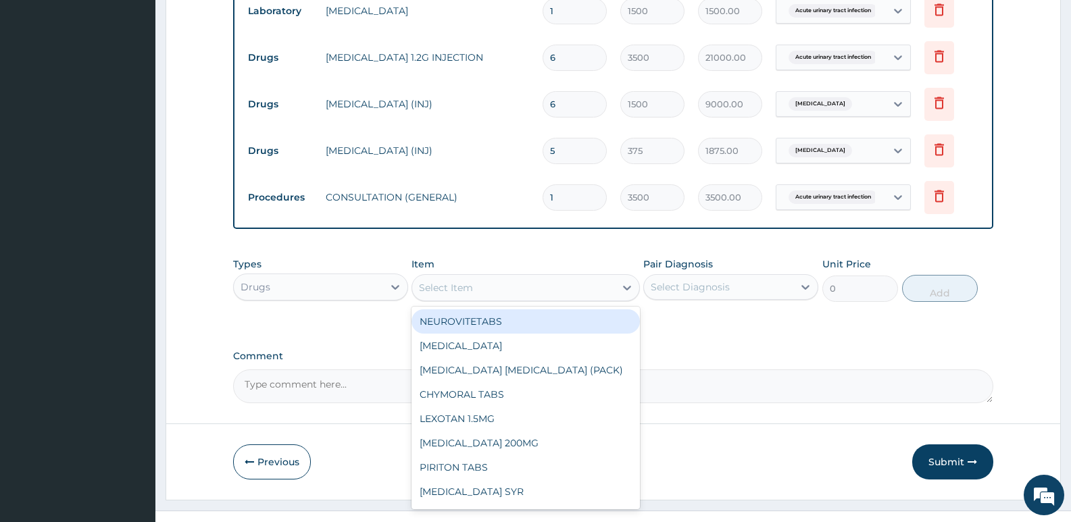
click at [626, 281] on icon at bounding box center [627, 288] width 14 height 14
type input "AMOX"
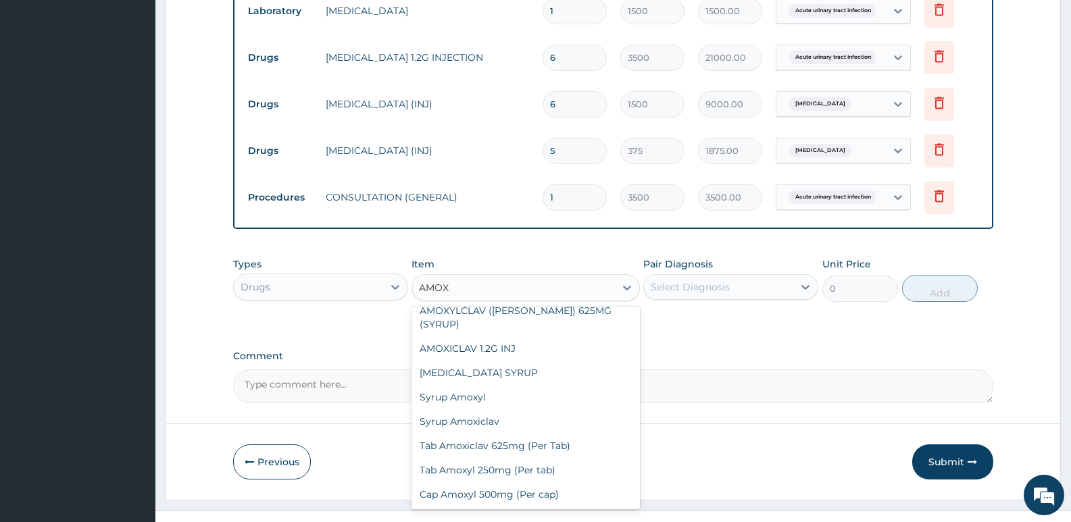
scroll to position [159, 0]
click at [564, 432] on div "Tab Amoxiclav 625mg (Per Tab)" at bounding box center [526, 444] width 228 height 24
type input "400"
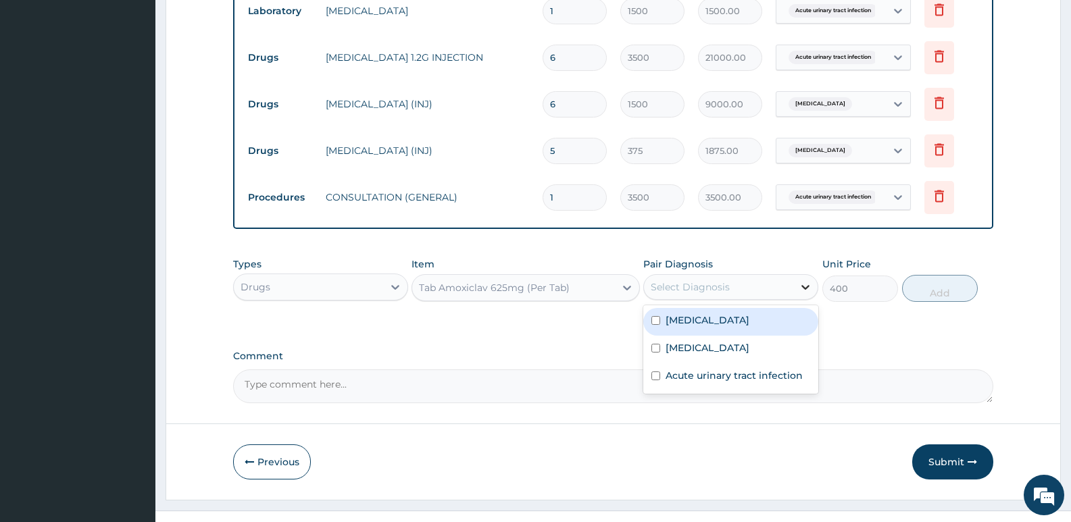
click at [804, 280] on icon at bounding box center [806, 287] width 14 height 14
click at [697, 308] on div "[MEDICAL_DATA]" at bounding box center [730, 322] width 175 height 28
checkbox input "true"
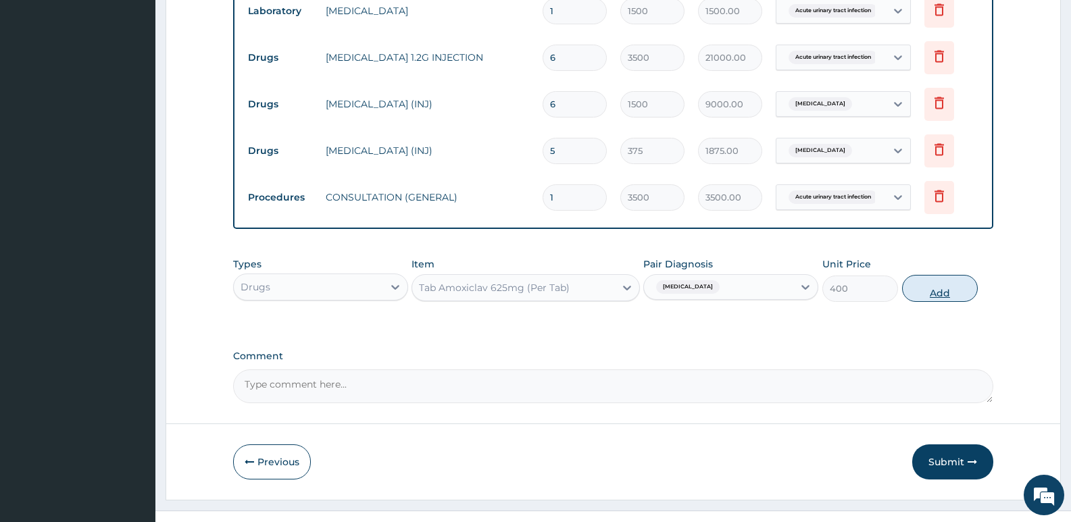
click at [944, 275] on button "Add" at bounding box center [940, 288] width 76 height 27
type input "0"
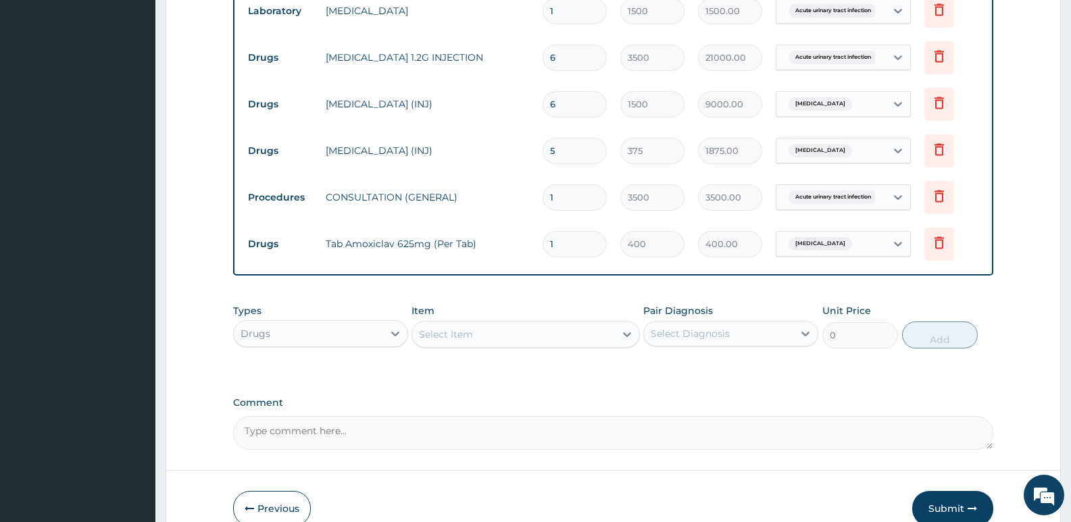
type input "10"
type input "4000.00"
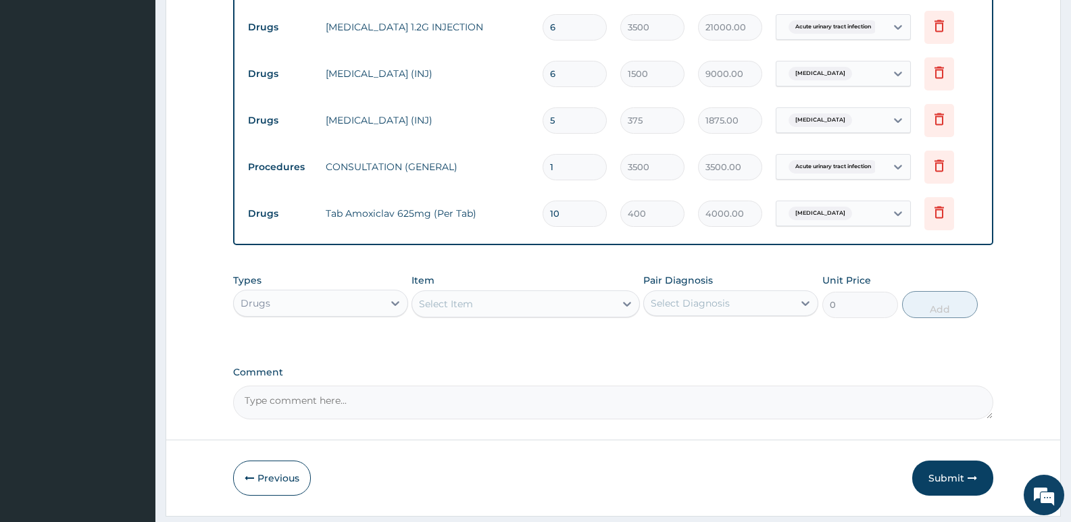
scroll to position [947, 0]
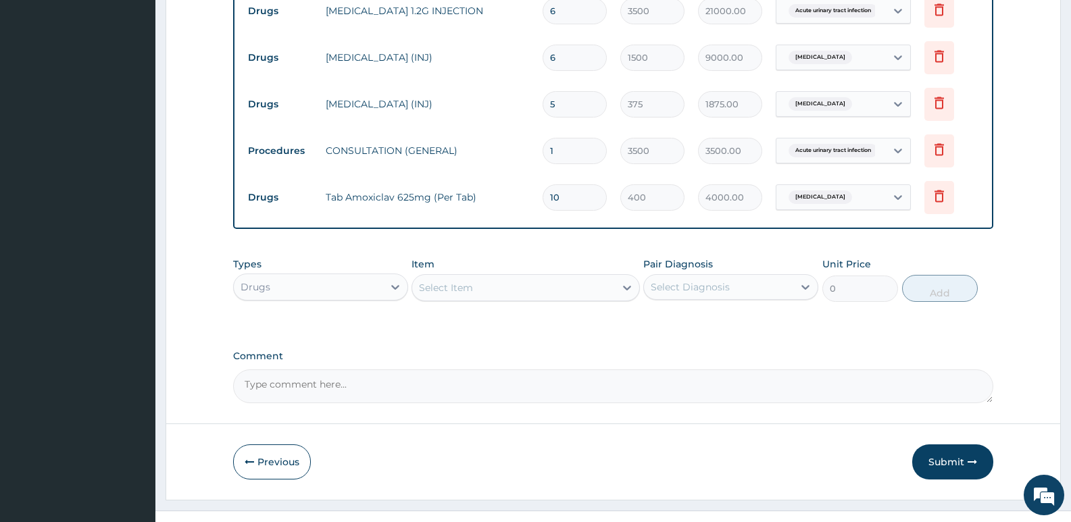
type input "10"
click at [243, 370] on textarea "Comment" at bounding box center [613, 387] width 760 height 34
type textarea "PA/96BF8F"
click at [948, 445] on button "Submit" at bounding box center [952, 462] width 81 height 35
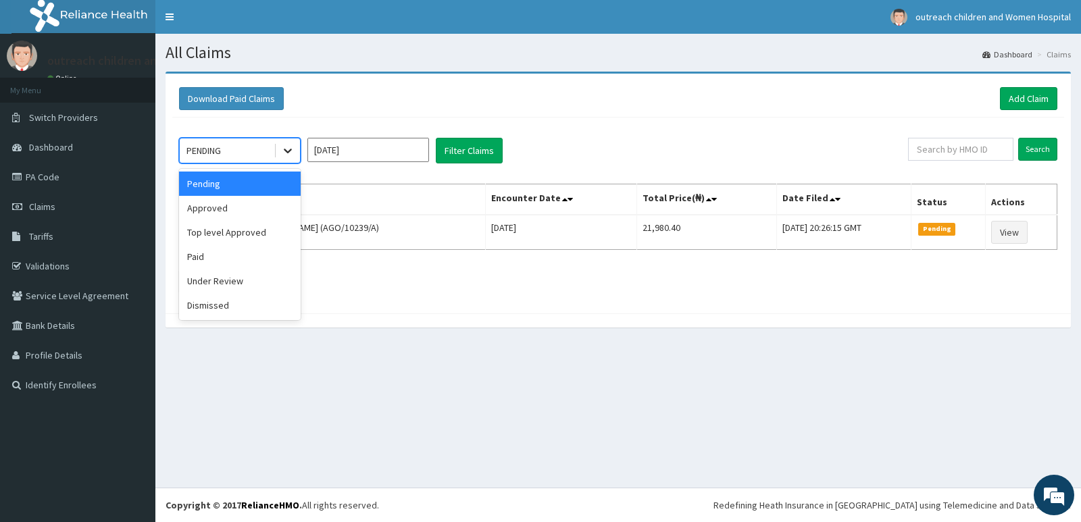
click at [294, 145] on icon at bounding box center [288, 151] width 14 height 14
click at [206, 213] on div "Approved" at bounding box center [240, 208] width 122 height 24
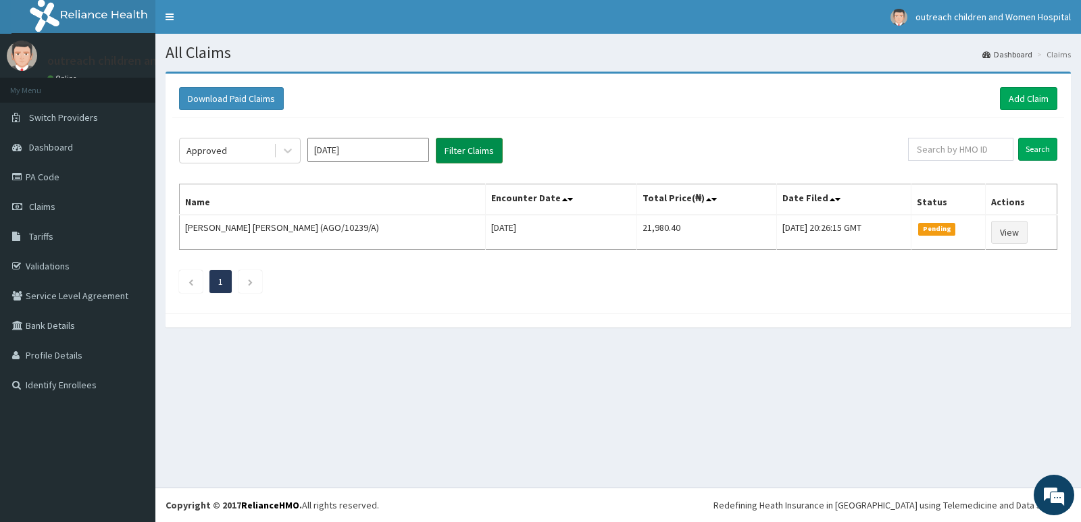
click at [474, 149] on button "Filter Claims" at bounding box center [469, 151] width 67 height 26
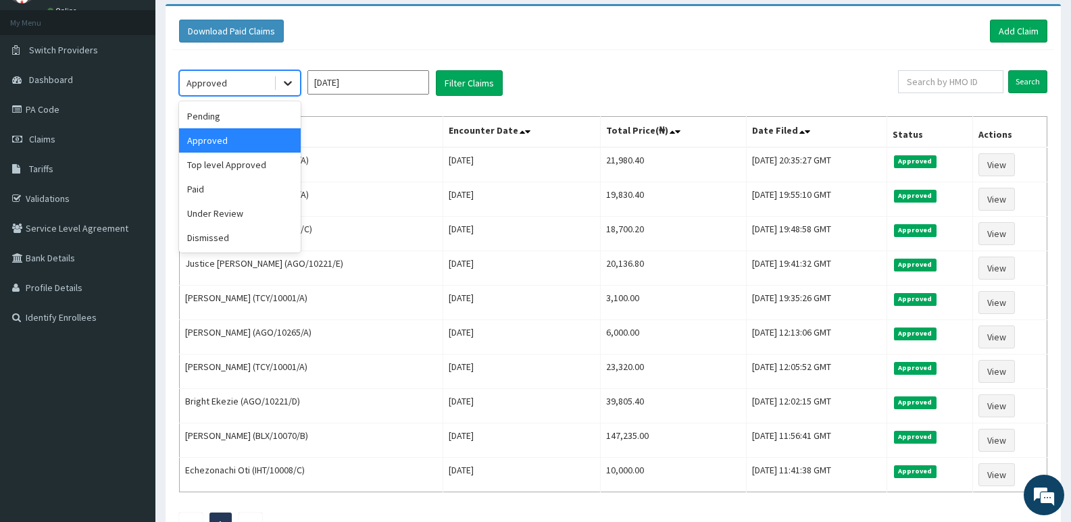
click at [282, 82] on icon at bounding box center [288, 83] width 14 height 14
click at [239, 168] on div "Top level Approved" at bounding box center [240, 165] width 122 height 24
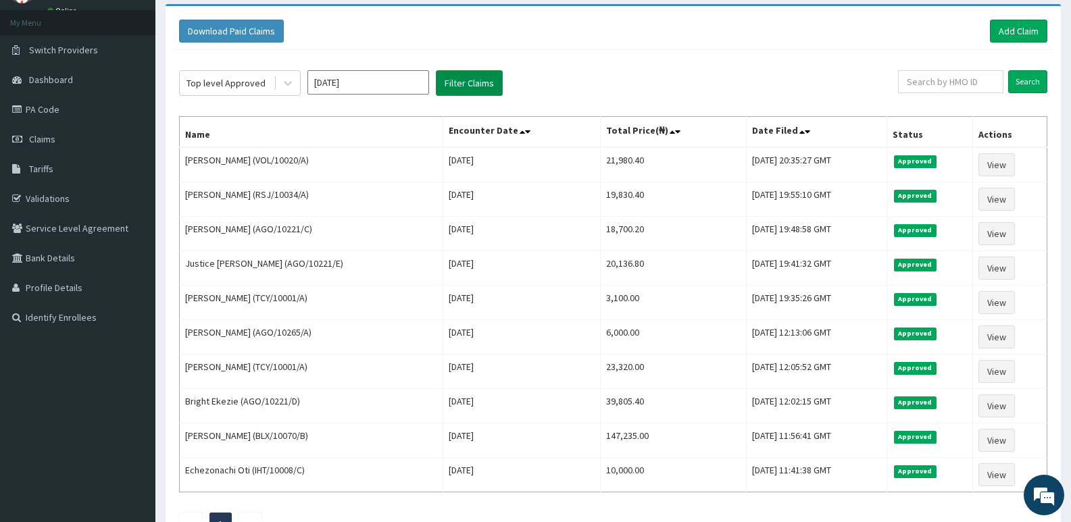
click at [474, 80] on button "Filter Claims" at bounding box center [469, 83] width 67 height 26
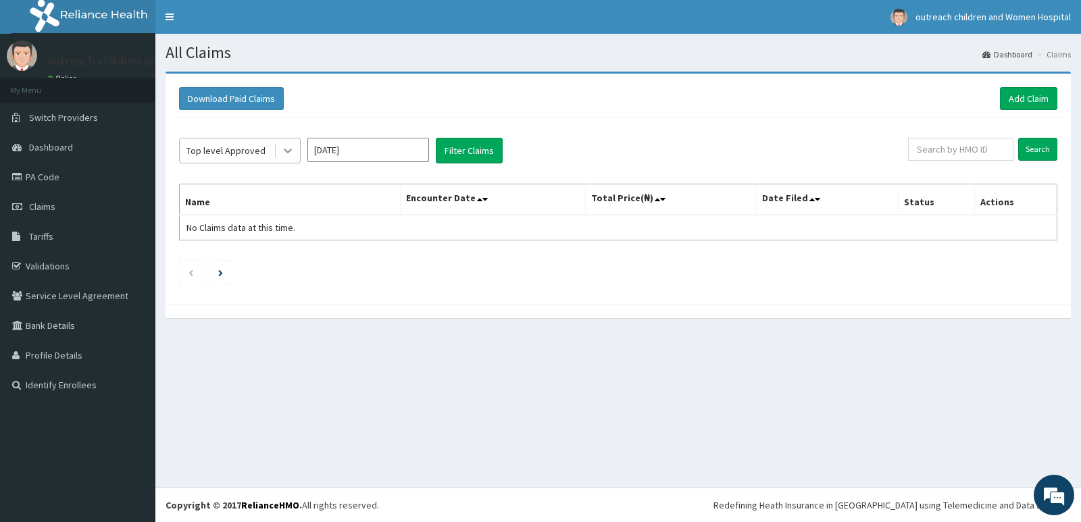
click at [284, 147] on icon at bounding box center [288, 151] width 14 height 14
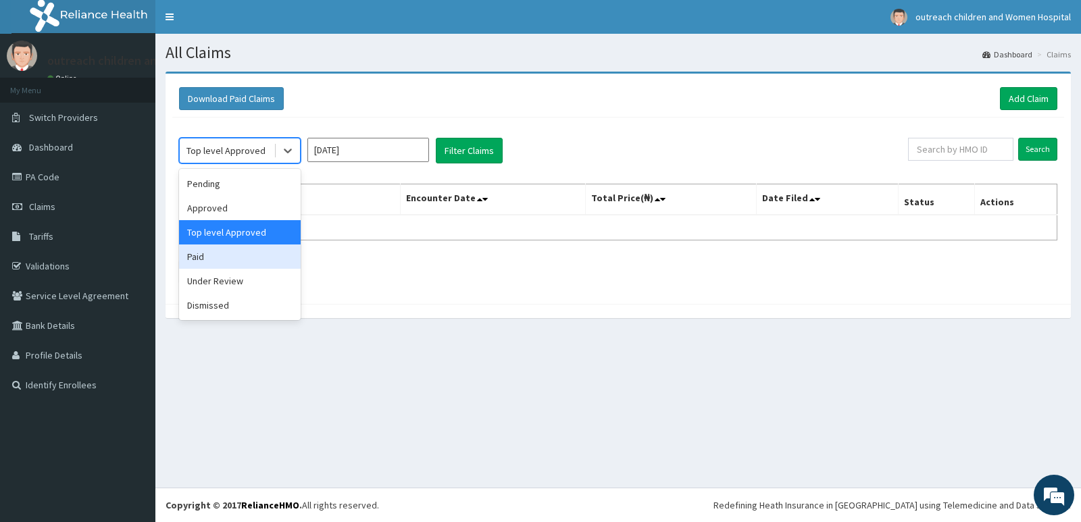
click at [205, 261] on div "Paid" at bounding box center [240, 257] width 122 height 24
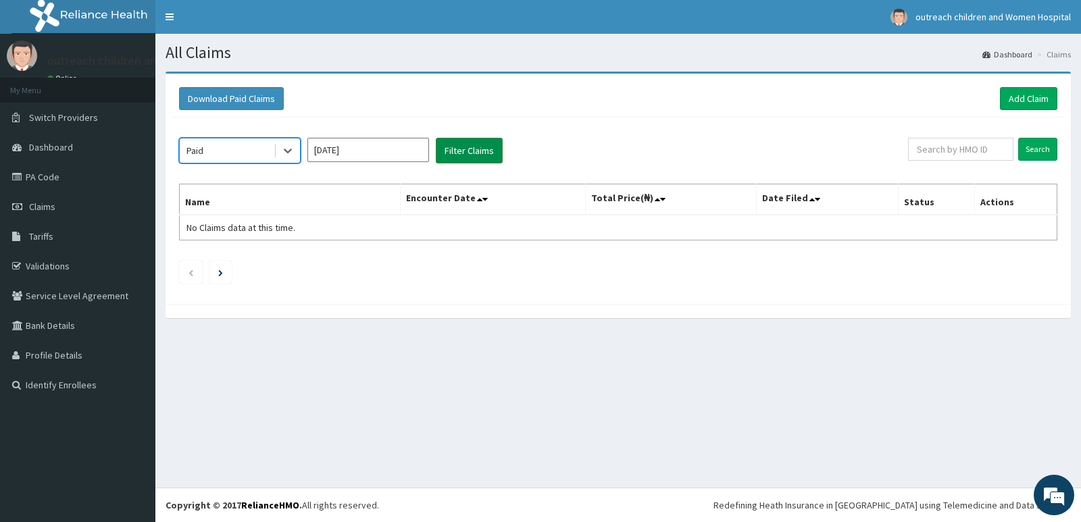
click at [474, 153] on button "Filter Claims" at bounding box center [469, 151] width 67 height 26
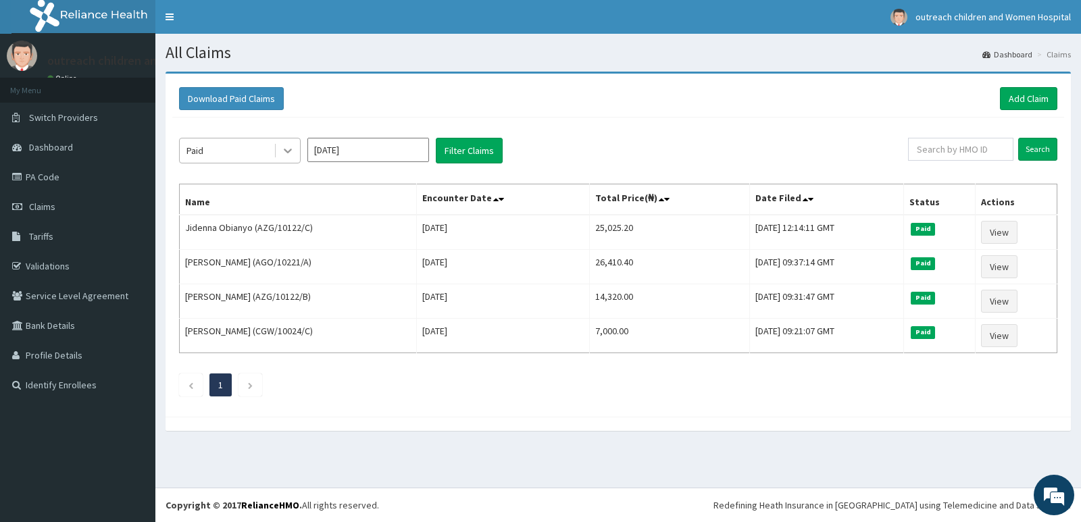
click at [288, 151] on icon at bounding box center [288, 151] width 14 height 14
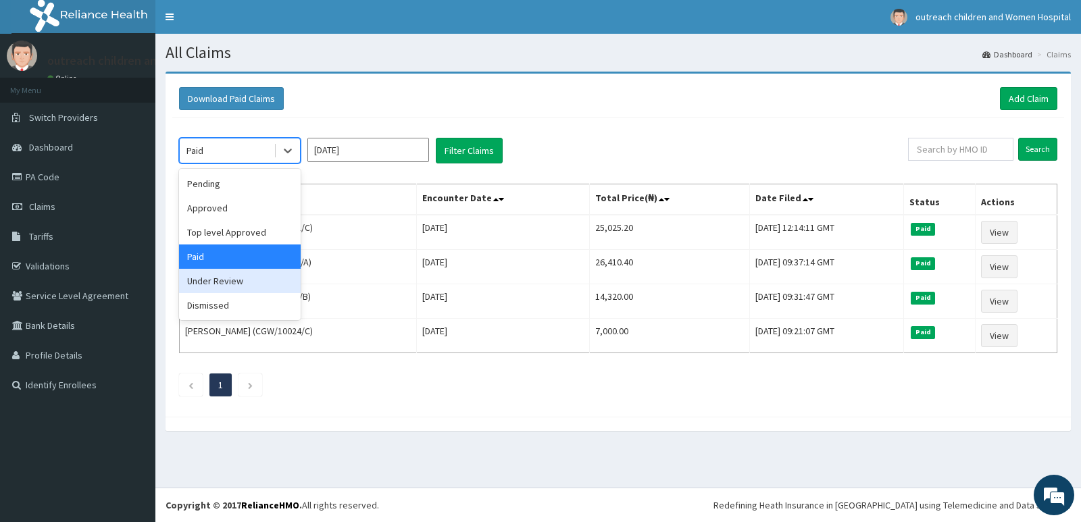
click at [239, 283] on div "Under Review" at bounding box center [240, 281] width 122 height 24
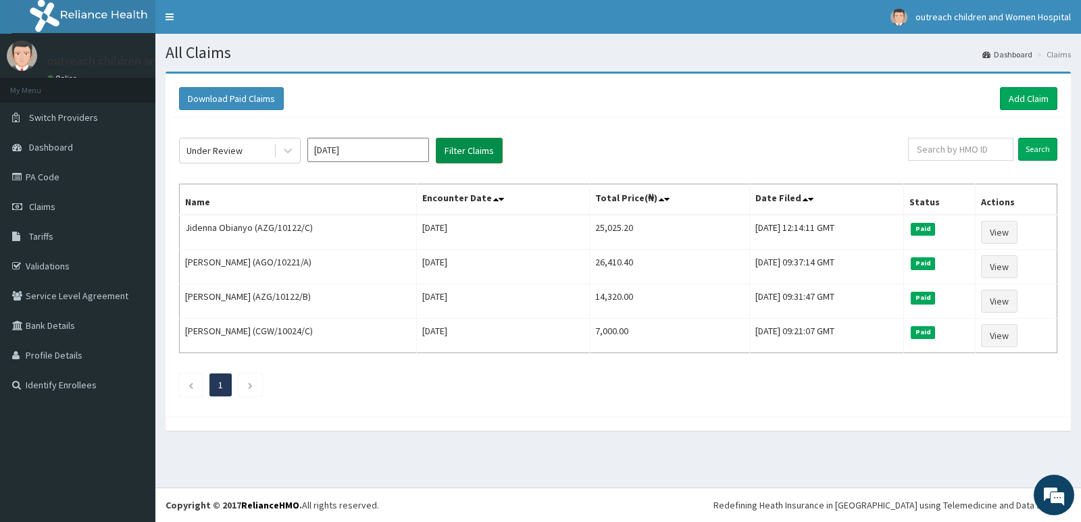
click at [470, 149] on button "Filter Claims" at bounding box center [469, 151] width 67 height 26
